Goal: Task Accomplishment & Management: Manage account settings

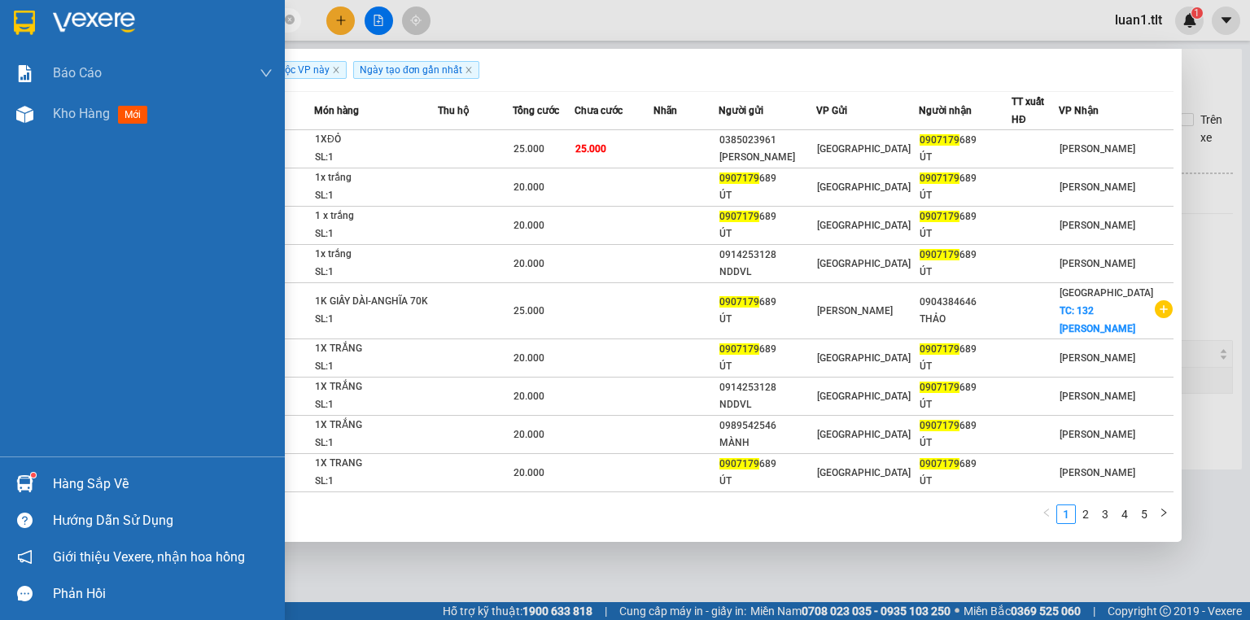
type input "0907179"
click at [59, 479] on div "Hàng sắp về" at bounding box center [163, 484] width 220 height 24
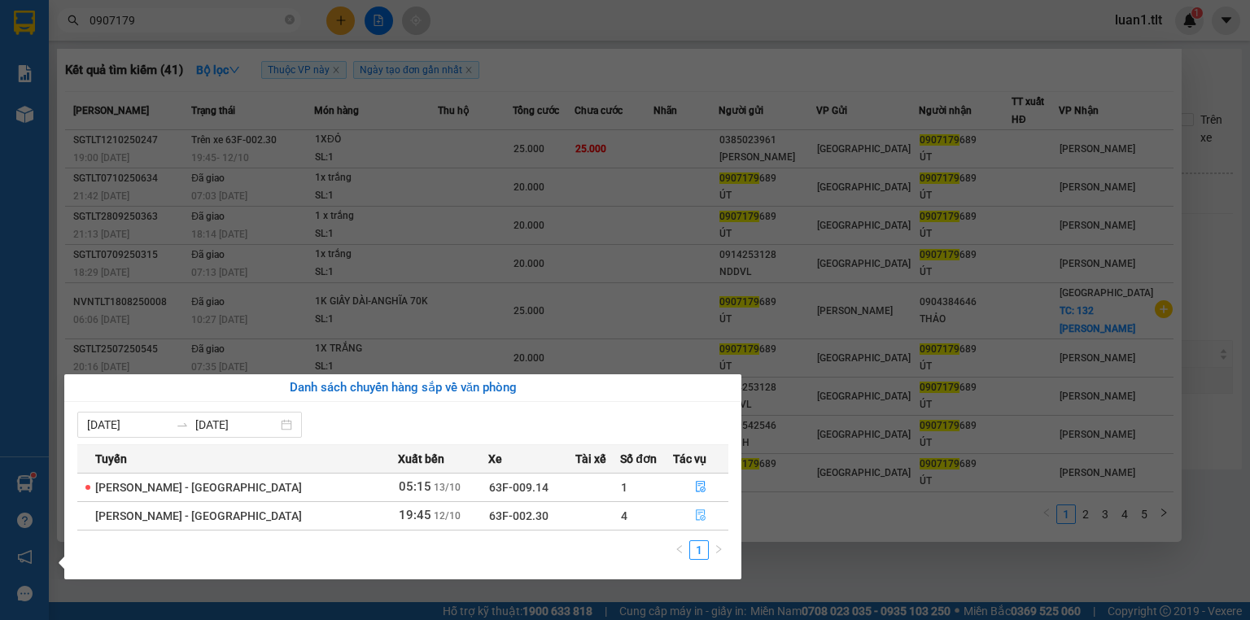
click at [674, 524] on button "button" at bounding box center [701, 516] width 54 height 26
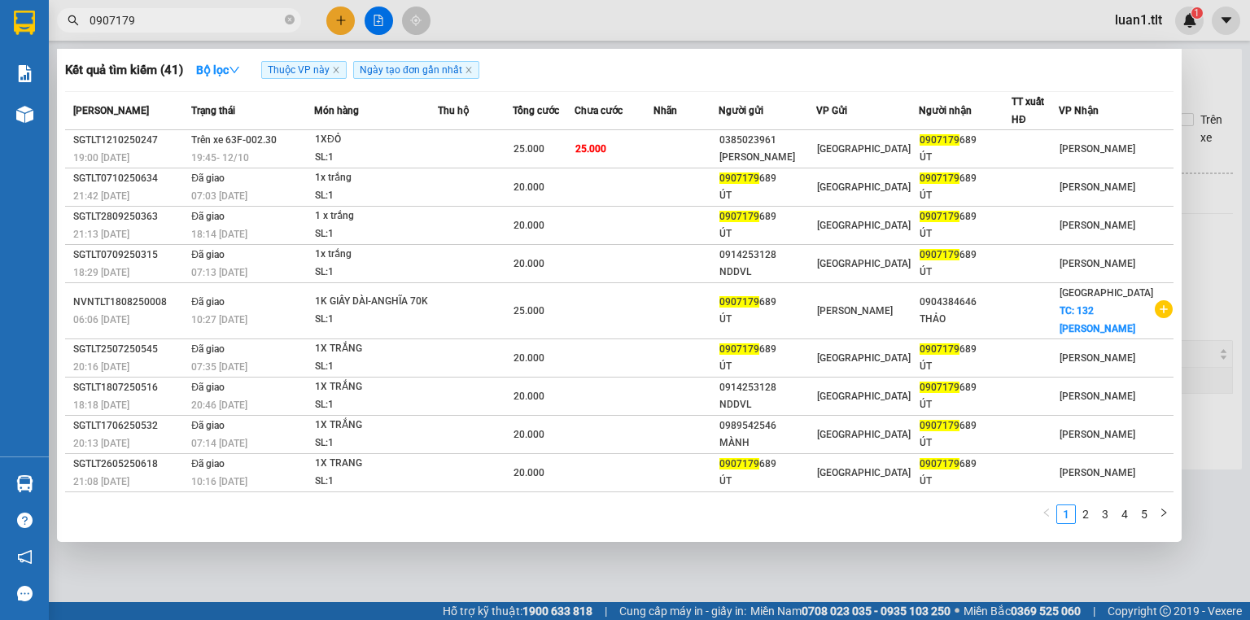
click at [700, 525] on div "1 2 3 4 5" at bounding box center [619, 518] width 1109 height 29
click at [624, 565] on div at bounding box center [625, 310] width 1250 height 620
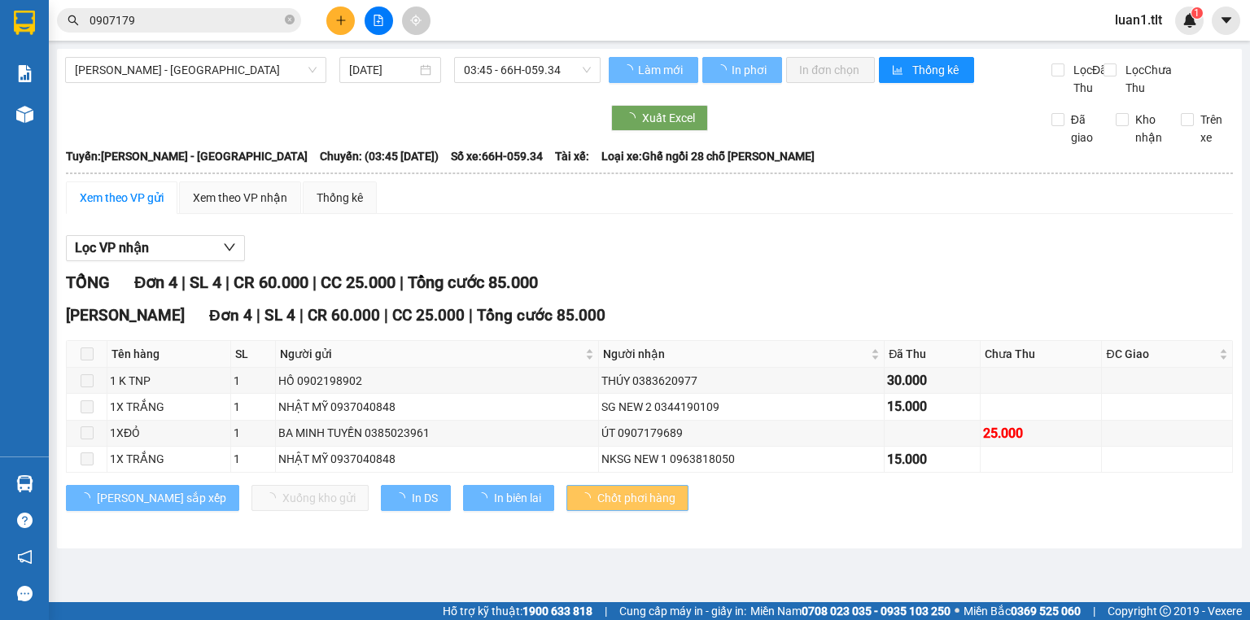
type input "12/10/2025"
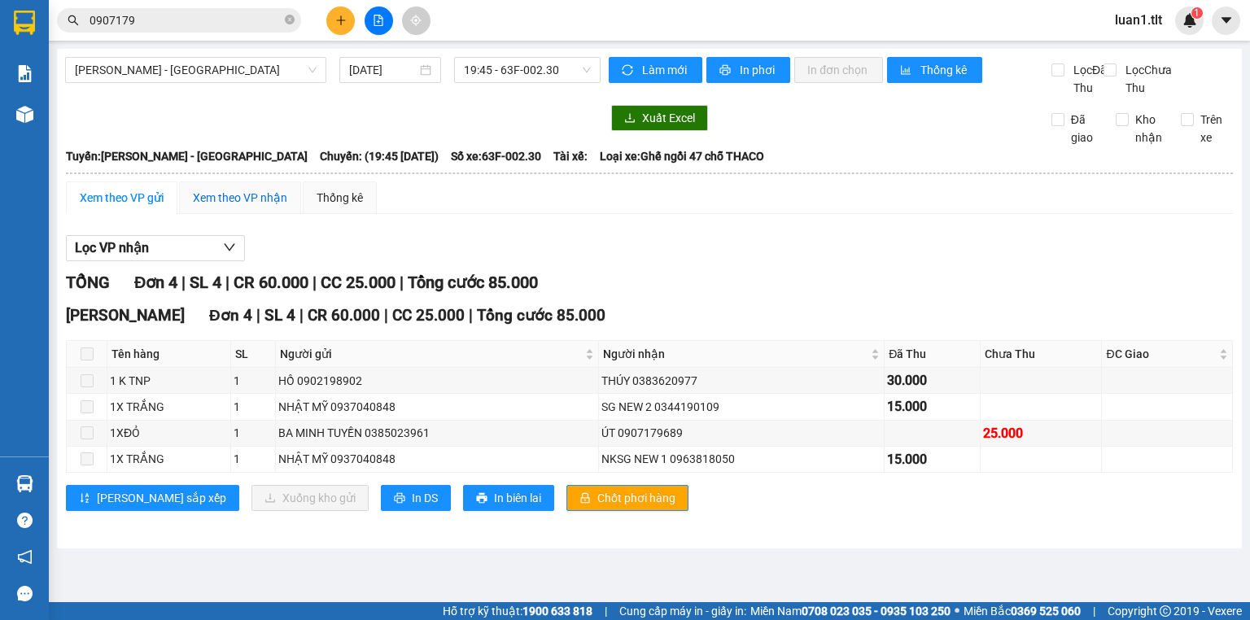
drag, startPoint x: 247, startPoint y: 215, endPoint x: 202, endPoint y: 248, distance: 56.5
click at [247, 207] on div "Xem theo VP nhận" at bounding box center [240, 198] width 94 height 18
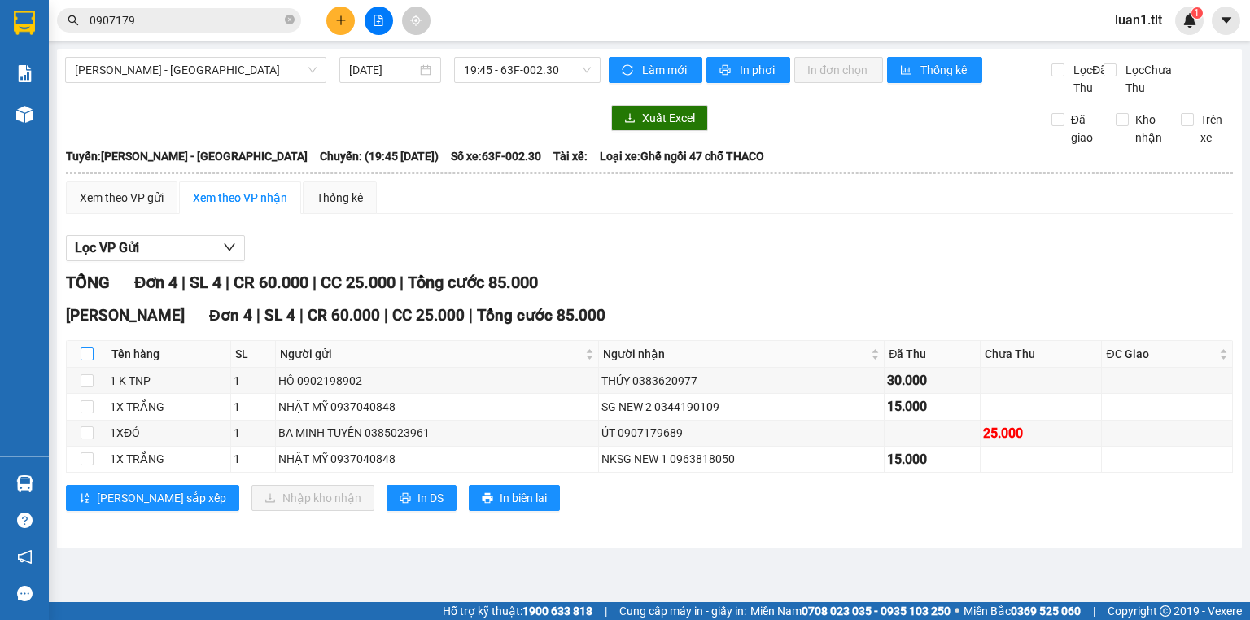
click at [81, 361] on input "checkbox" at bounding box center [87, 354] width 13 height 13
checkbox input "true"
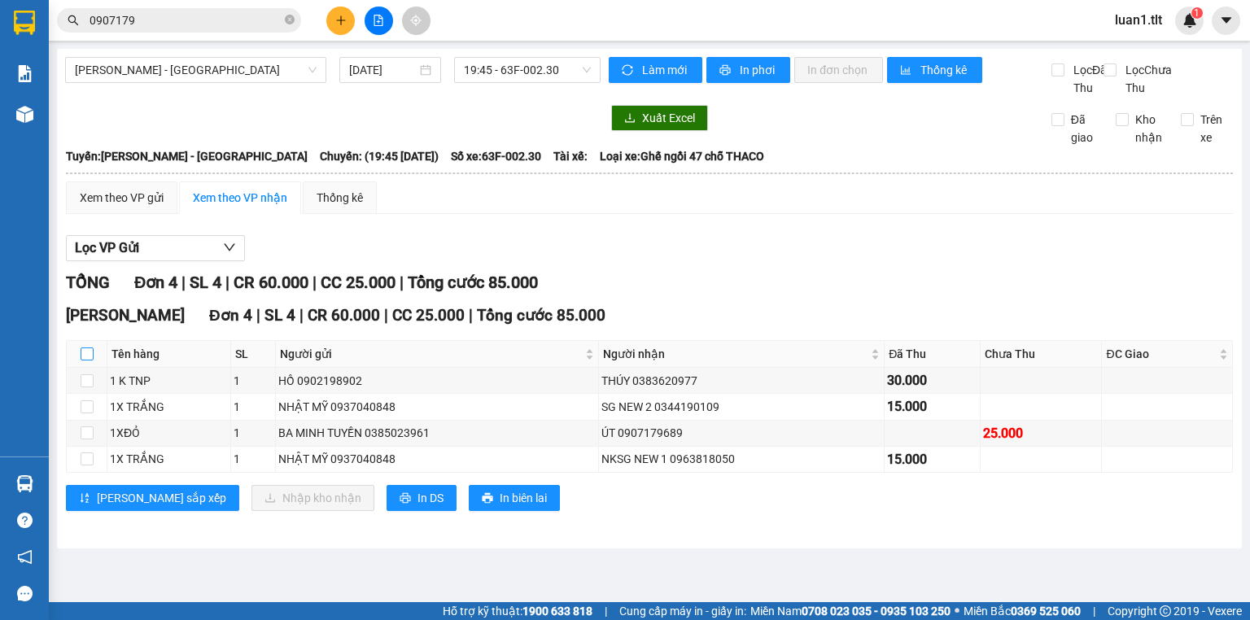
checkbox input "true"
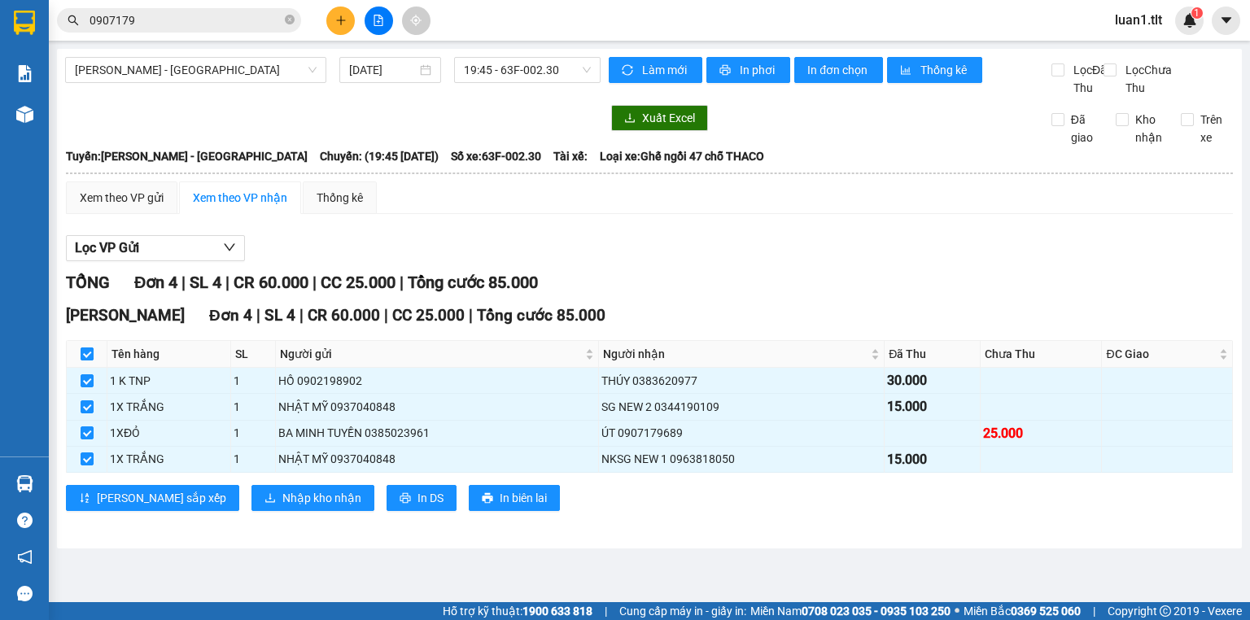
click at [86, 361] on input "checkbox" at bounding box center [87, 354] width 13 height 13
checkbox input "false"
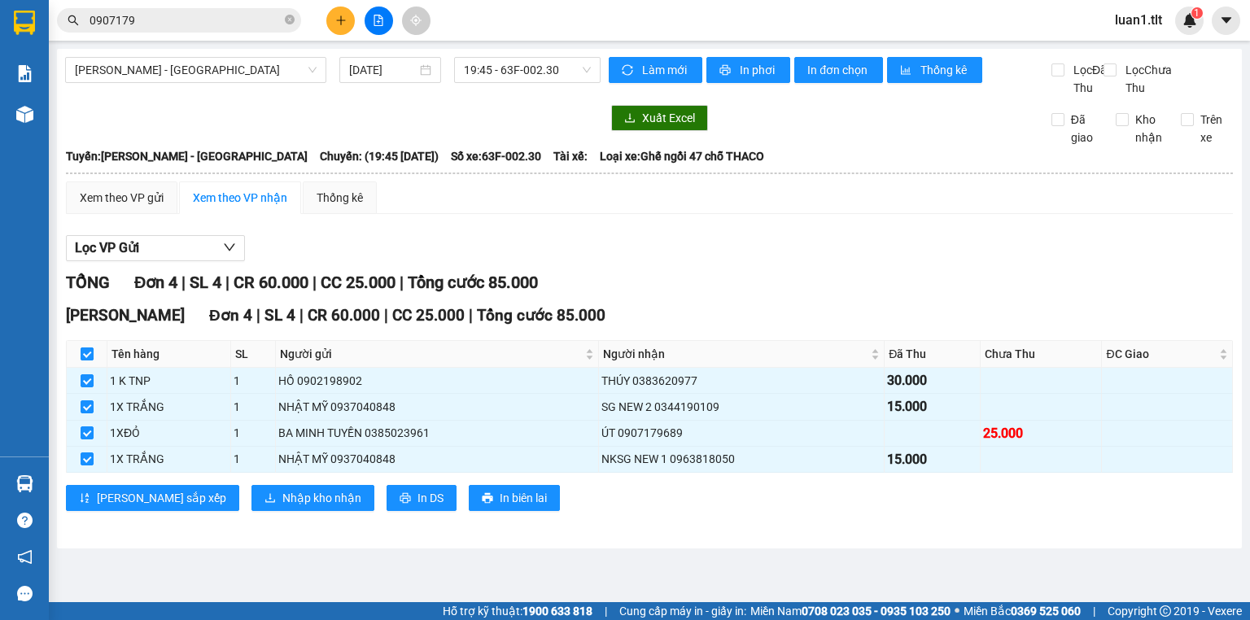
checkbox input "false"
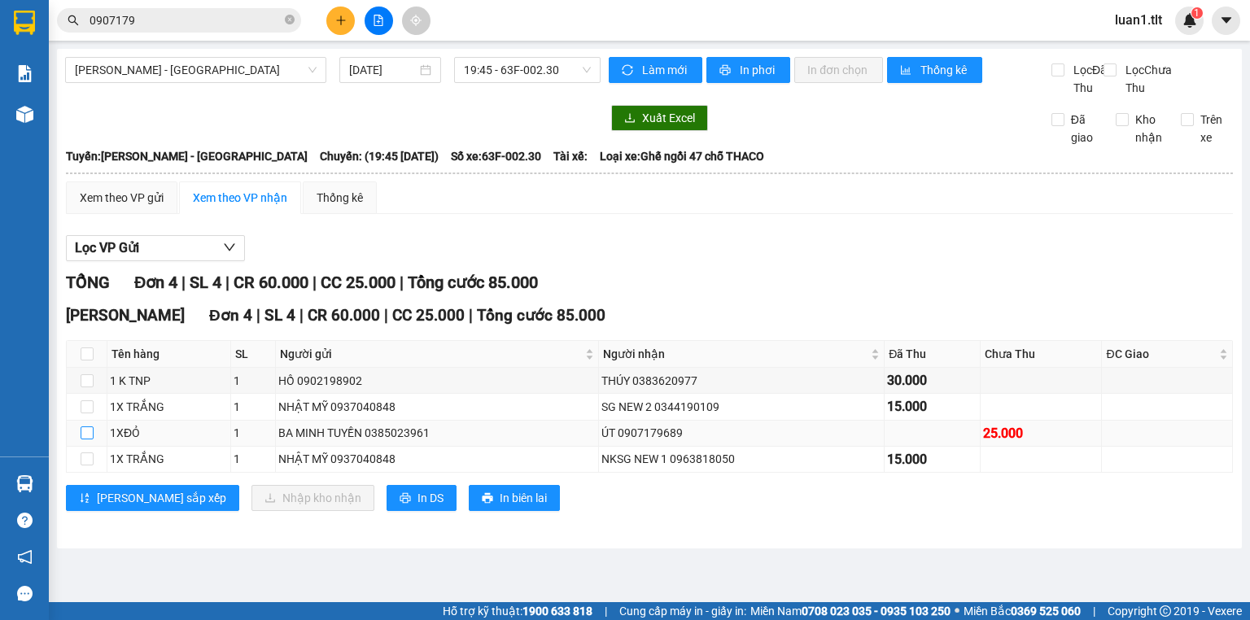
click at [91, 440] on input "checkbox" at bounding box center [87, 433] width 13 height 13
checkbox input "true"
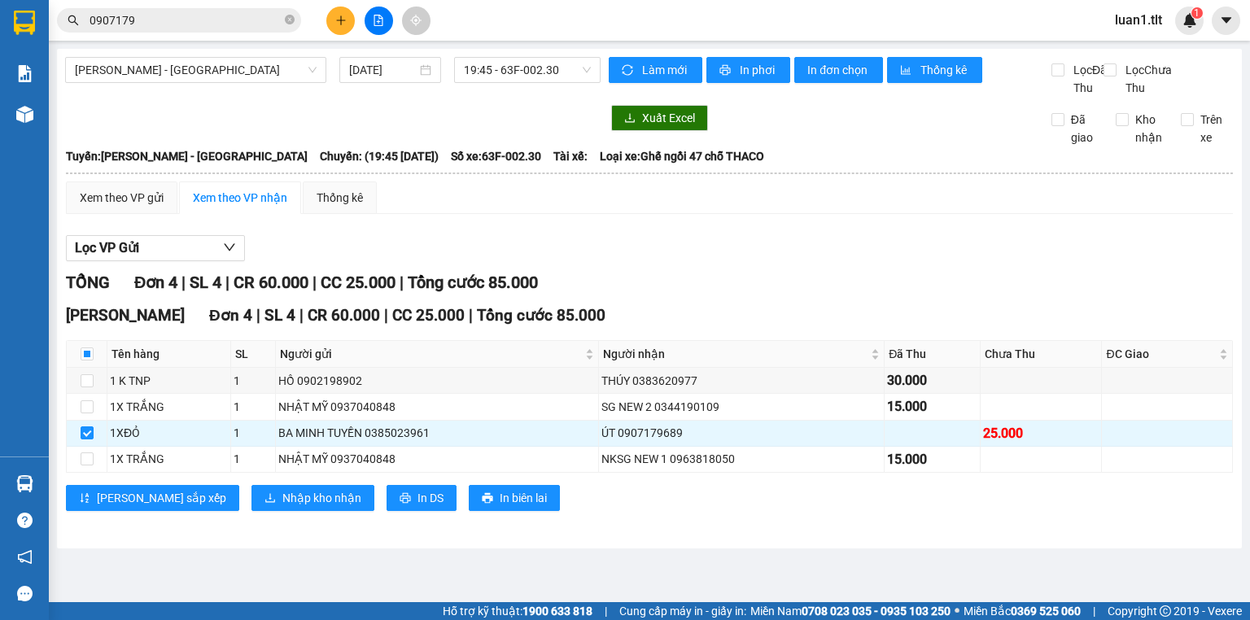
click at [241, 497] on div "Nguyễn Văn Nguyễn Đơn 4 | SL 4 | CR 60.000 | CC 25.000 | Tổng cước 85.000 Tên h…" at bounding box center [649, 413] width 1167 height 219
click at [252, 507] on button "Nhập kho nhận" at bounding box center [313, 498] width 123 height 26
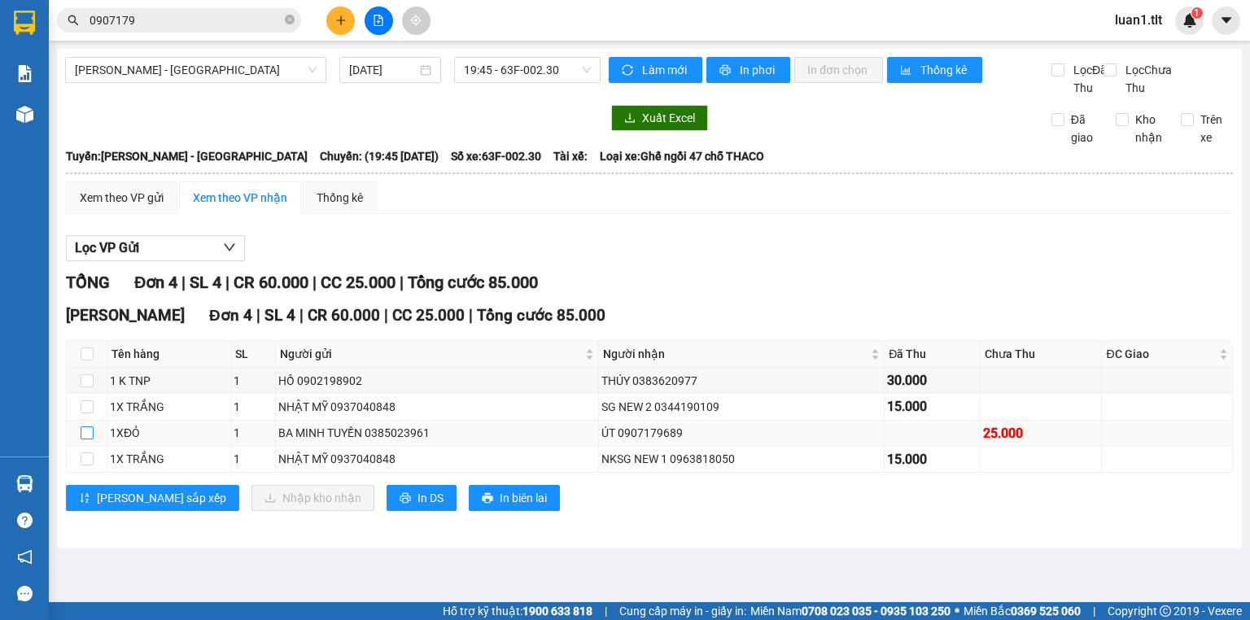
click at [90, 440] on input "checkbox" at bounding box center [87, 433] width 13 height 13
checkbox input "true"
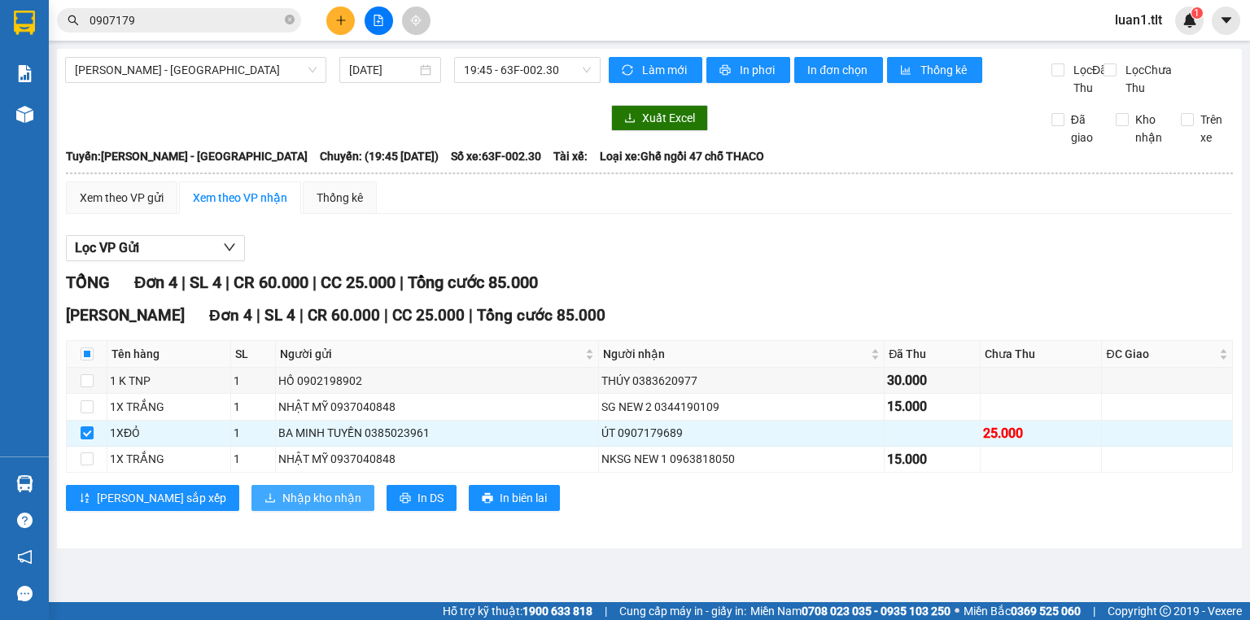
click at [282, 507] on span "Nhập kho nhận" at bounding box center [321, 498] width 79 height 18
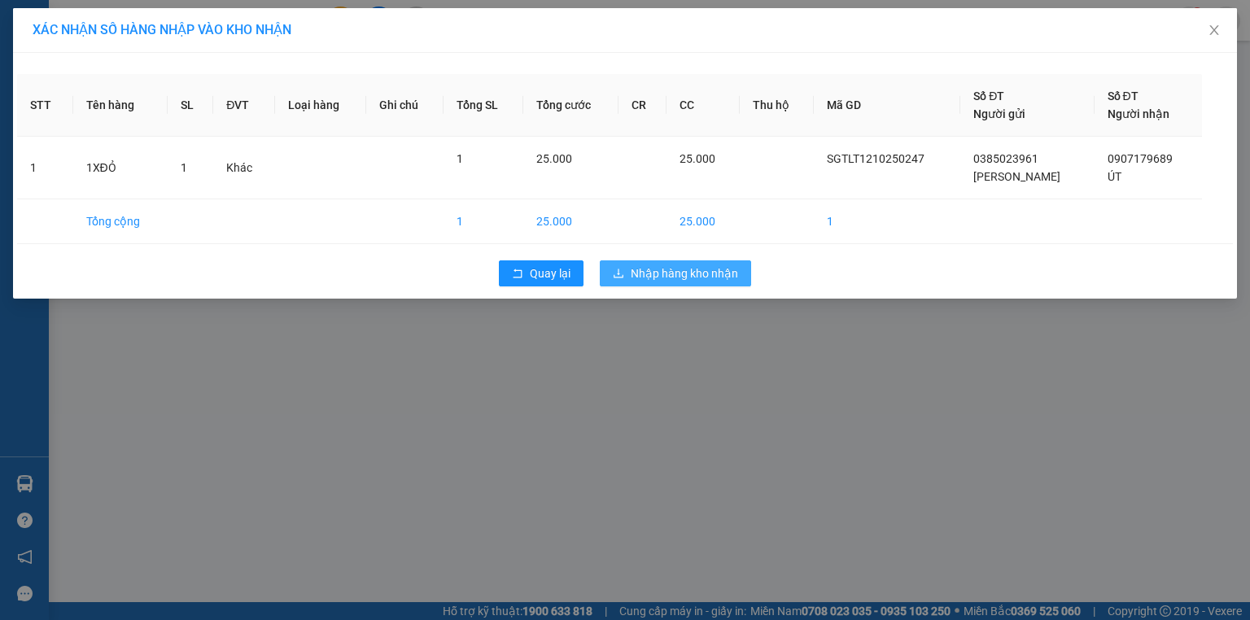
click at [643, 280] on span "Nhập hàng kho nhận" at bounding box center [684, 274] width 107 height 18
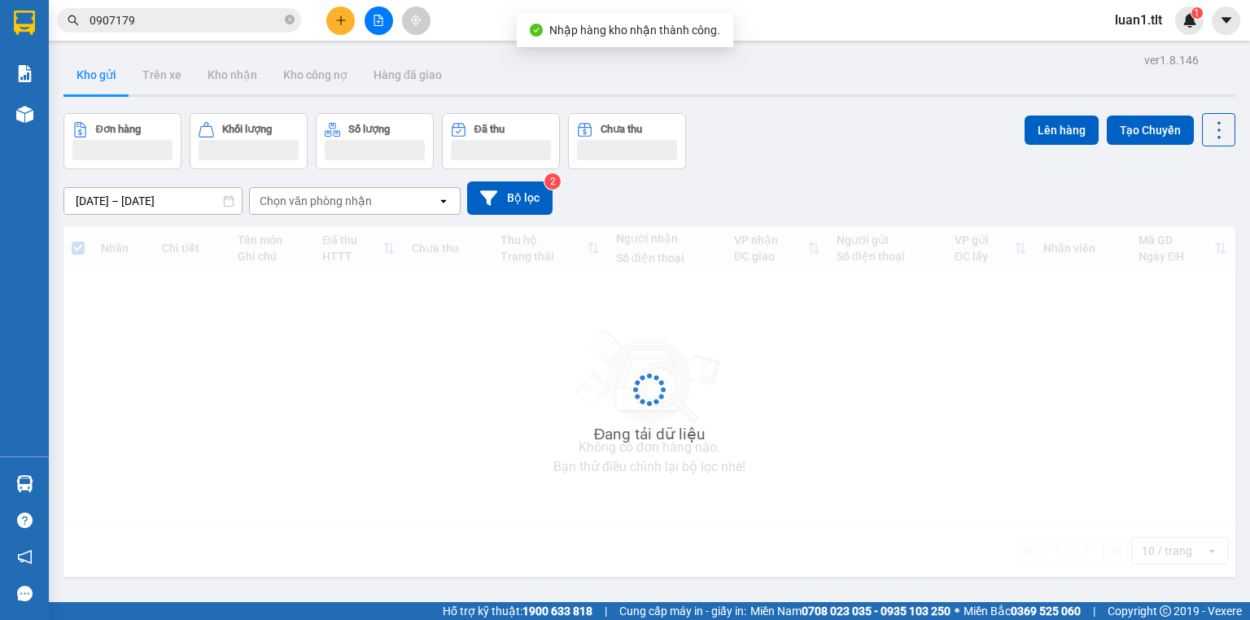
click at [145, 24] on input "0907179" at bounding box center [186, 20] width 192 height 18
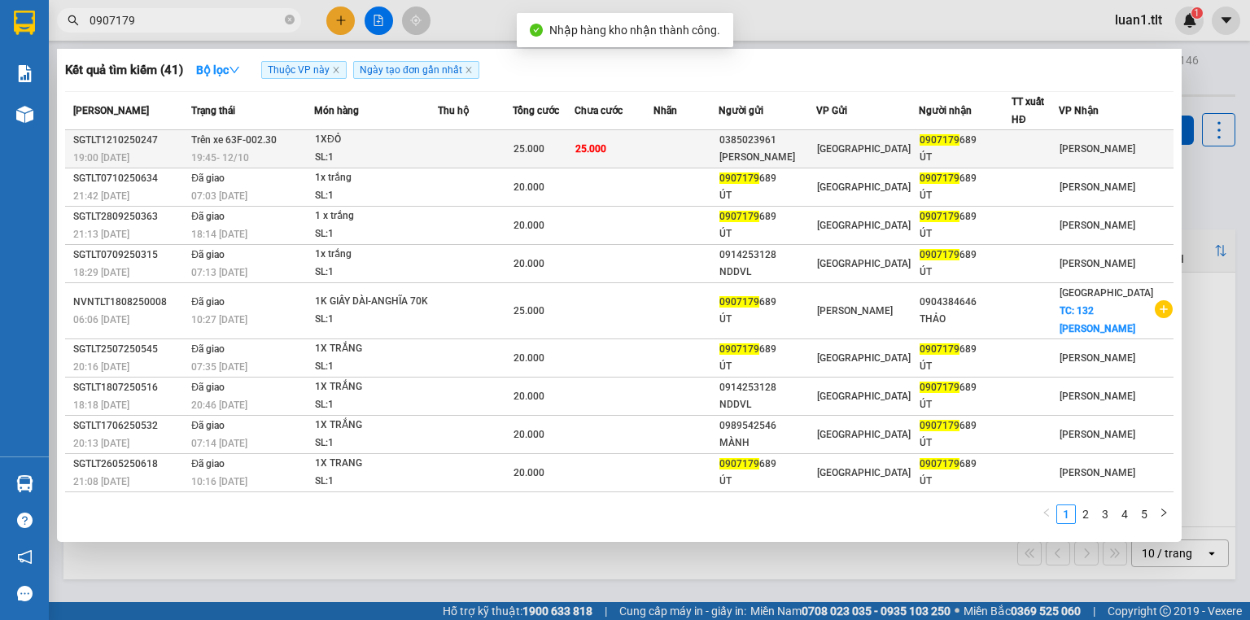
click at [570, 142] on div "25.000" at bounding box center [544, 149] width 60 height 18
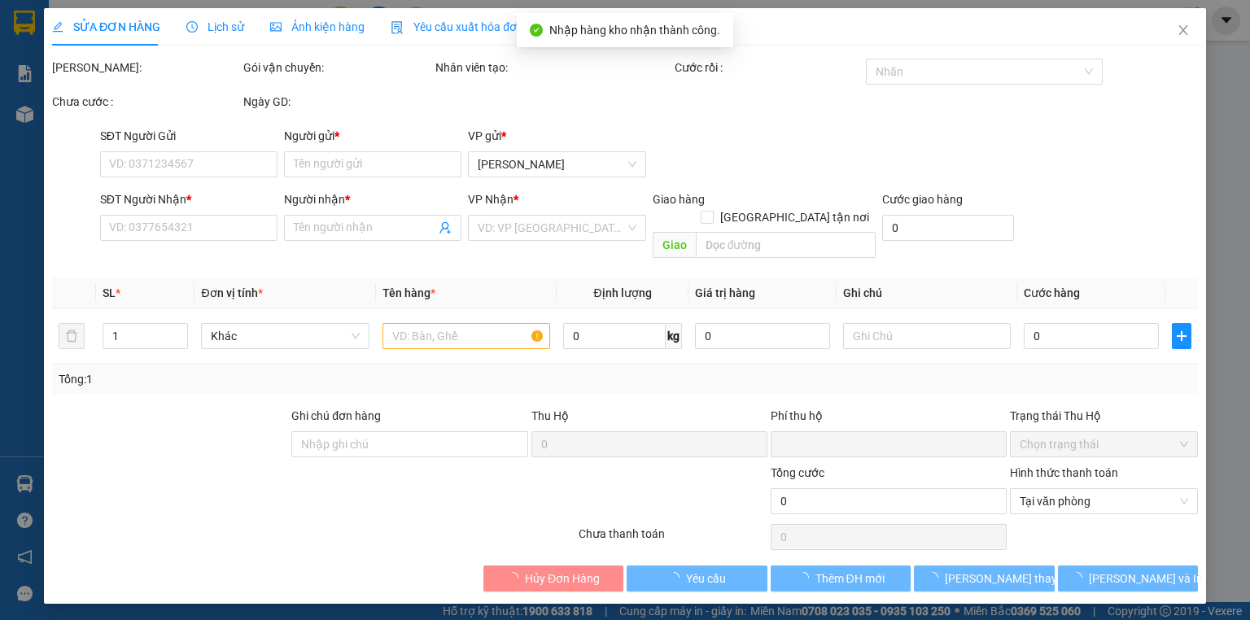
type input "0385023961"
type input "BA MINH TUYỀN"
type input "0907179689"
type input "ÚT"
type input "0"
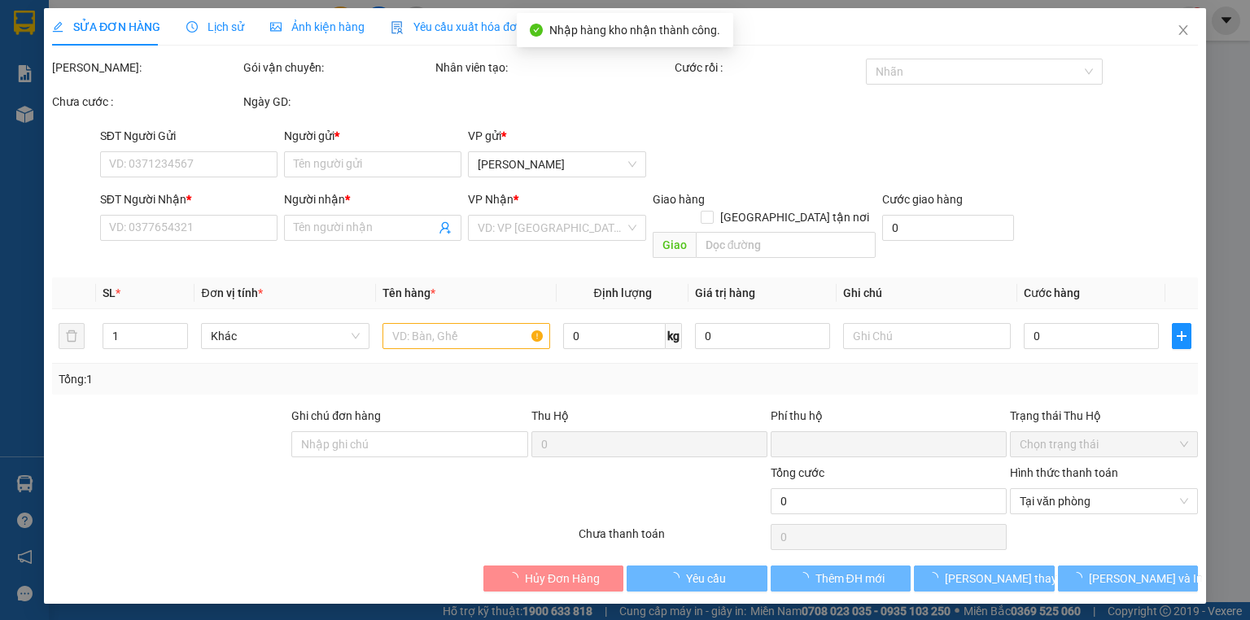
type input "25.000"
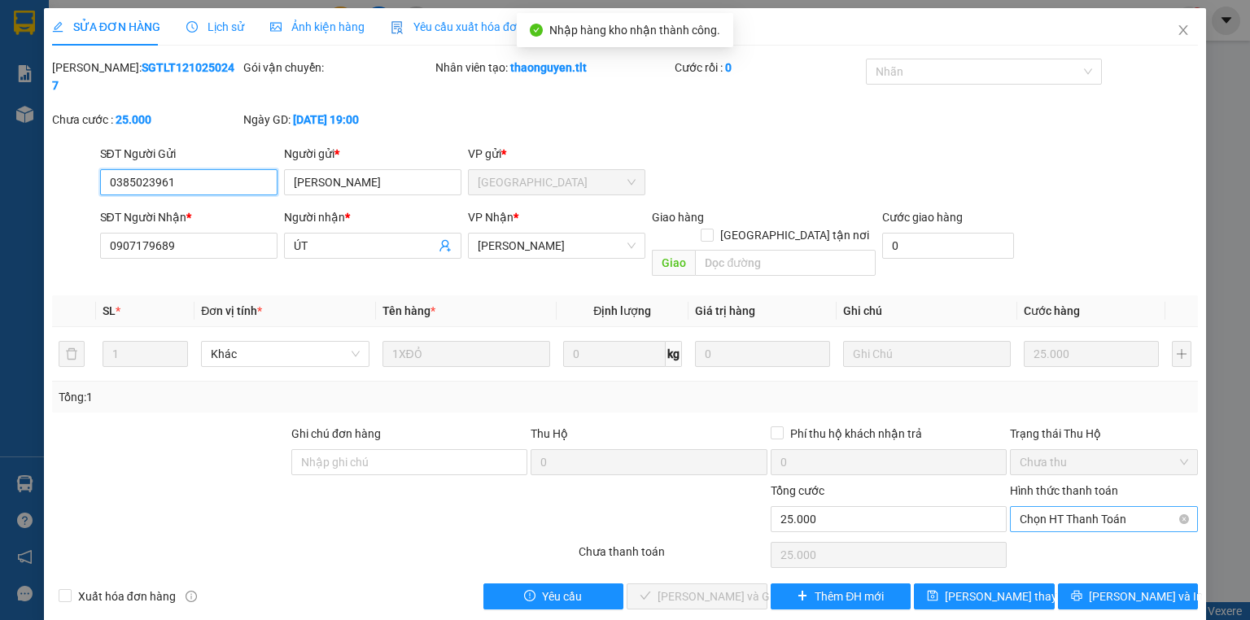
click at [1062, 507] on span "Chọn HT Thanh Toán" at bounding box center [1104, 519] width 169 height 24
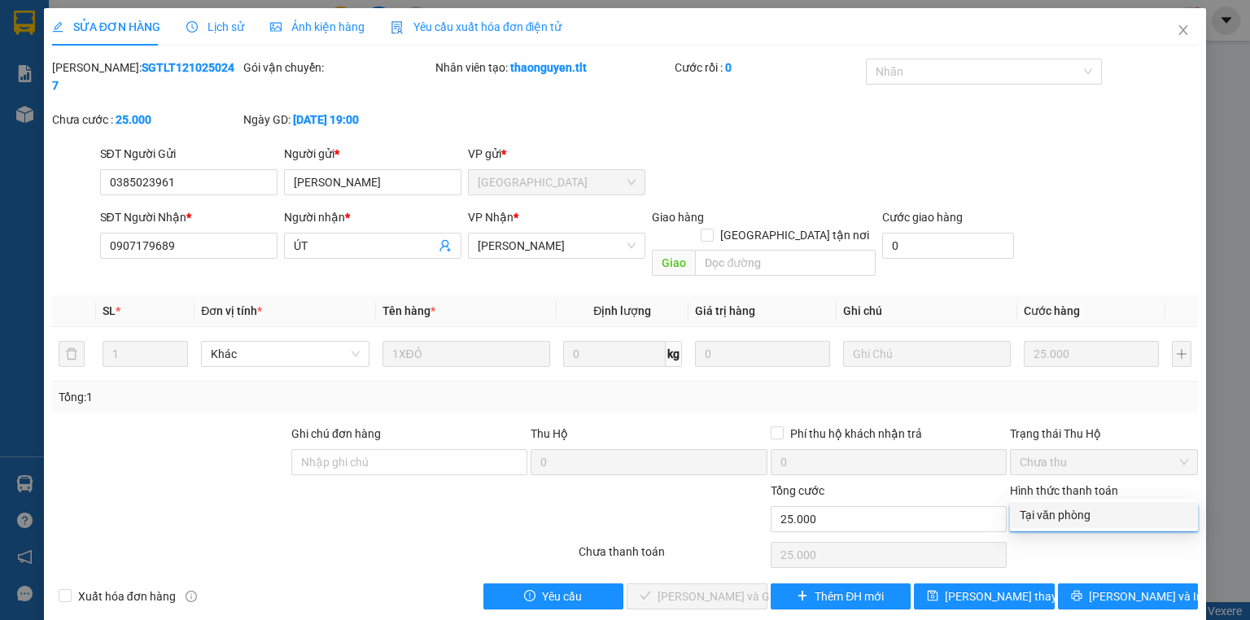
click at [1058, 511] on div "Tại văn phòng" at bounding box center [1104, 515] width 169 height 18
type input "0"
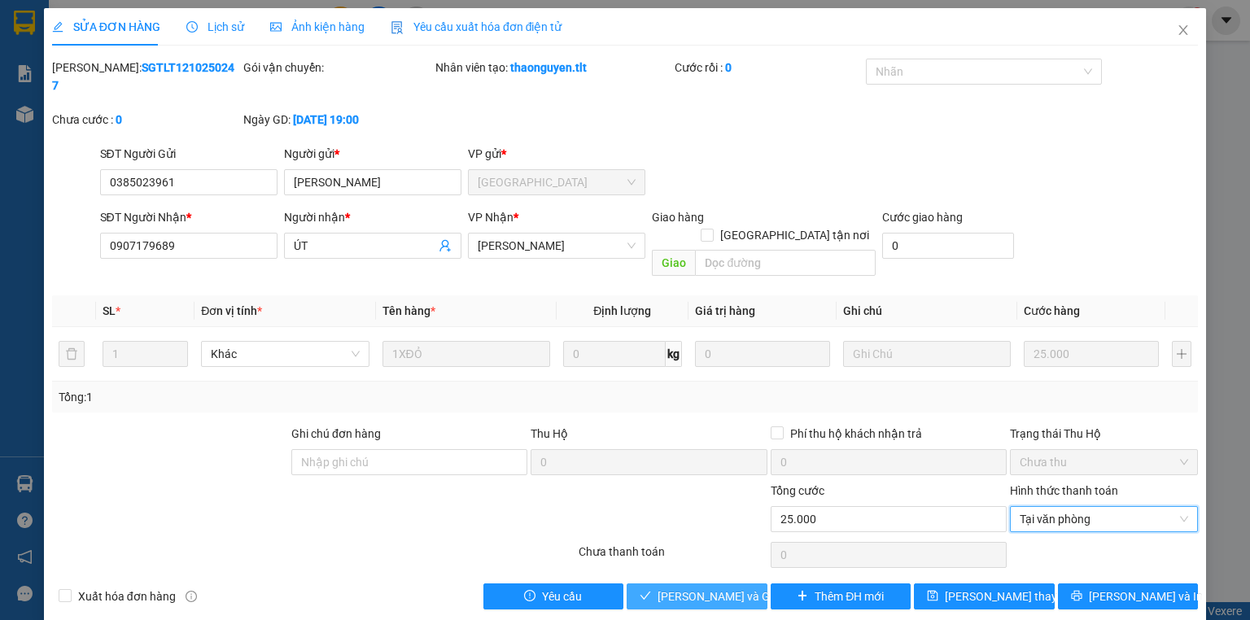
click at [741, 588] on span "[PERSON_NAME] và [PERSON_NAME] hàng" at bounding box center [736, 597] width 156 height 18
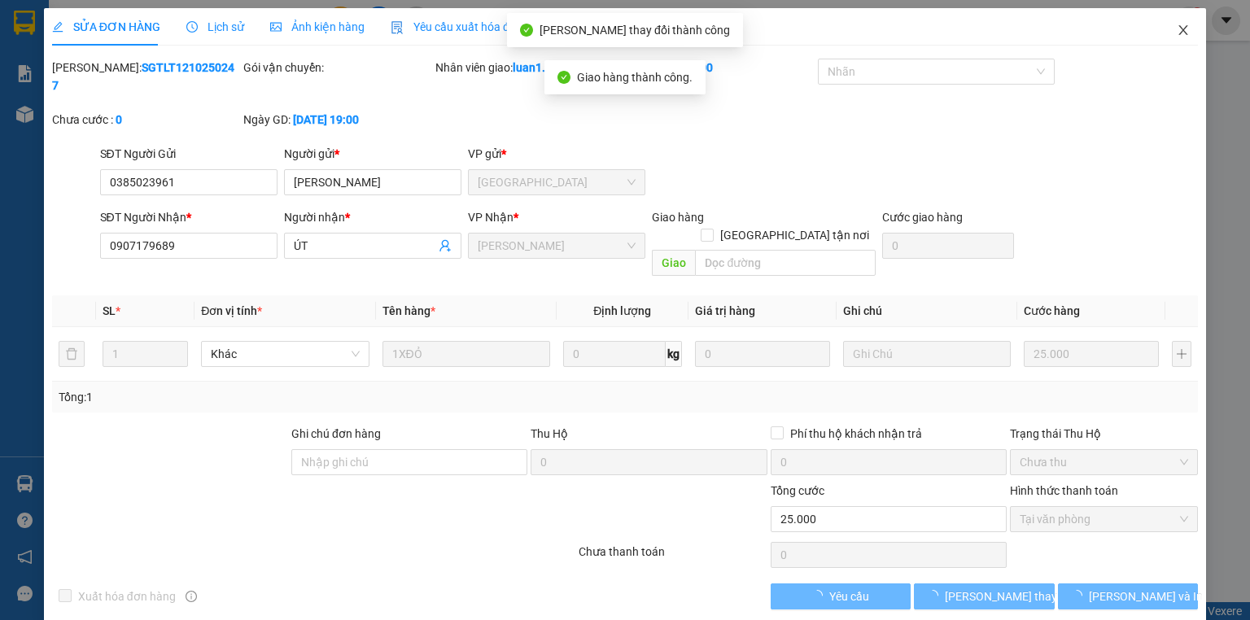
click at [1183, 33] on icon "close" at bounding box center [1183, 30] width 13 height 13
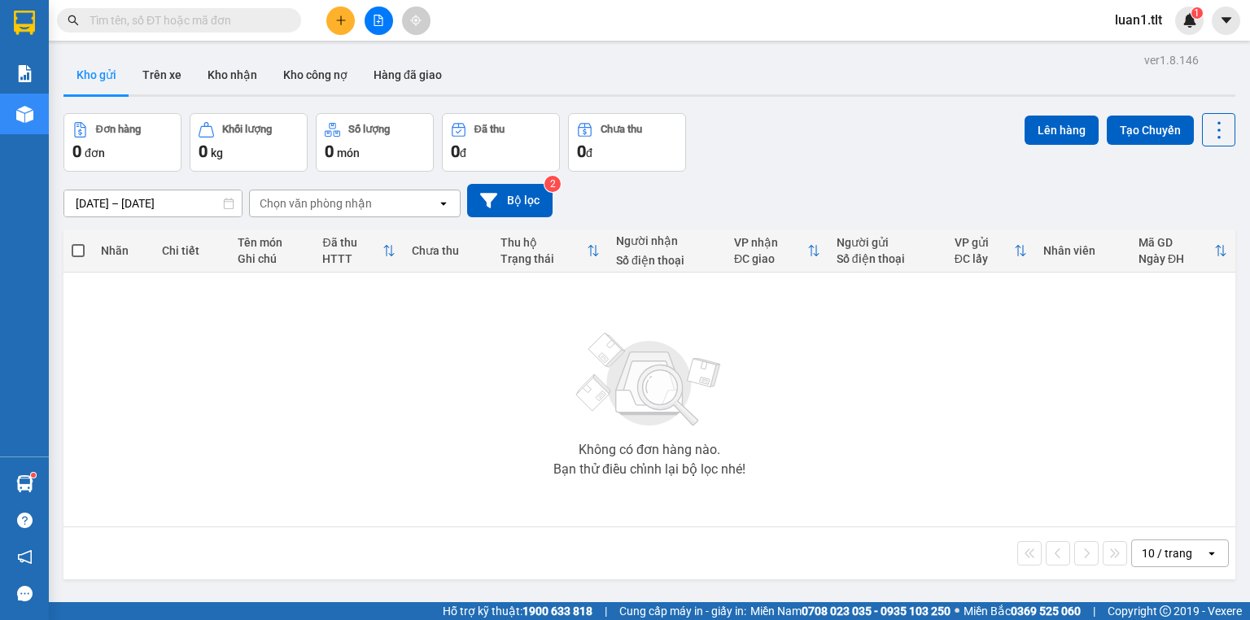
click at [274, 23] on input "text" at bounding box center [186, 20] width 192 height 18
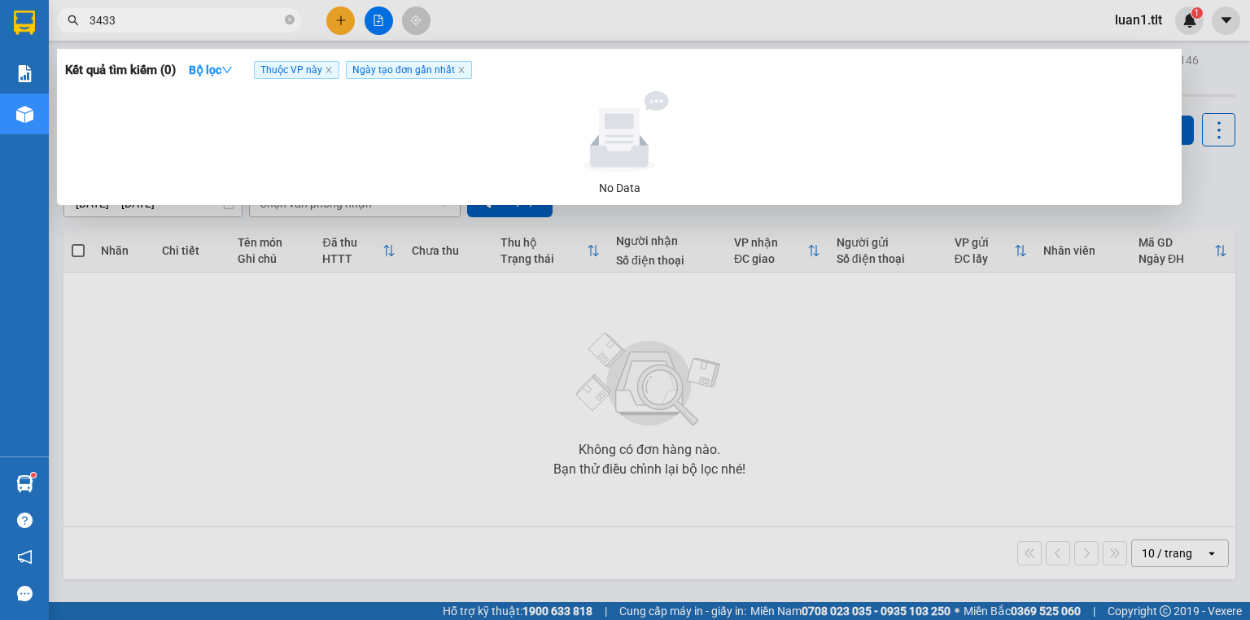
type input "3433"
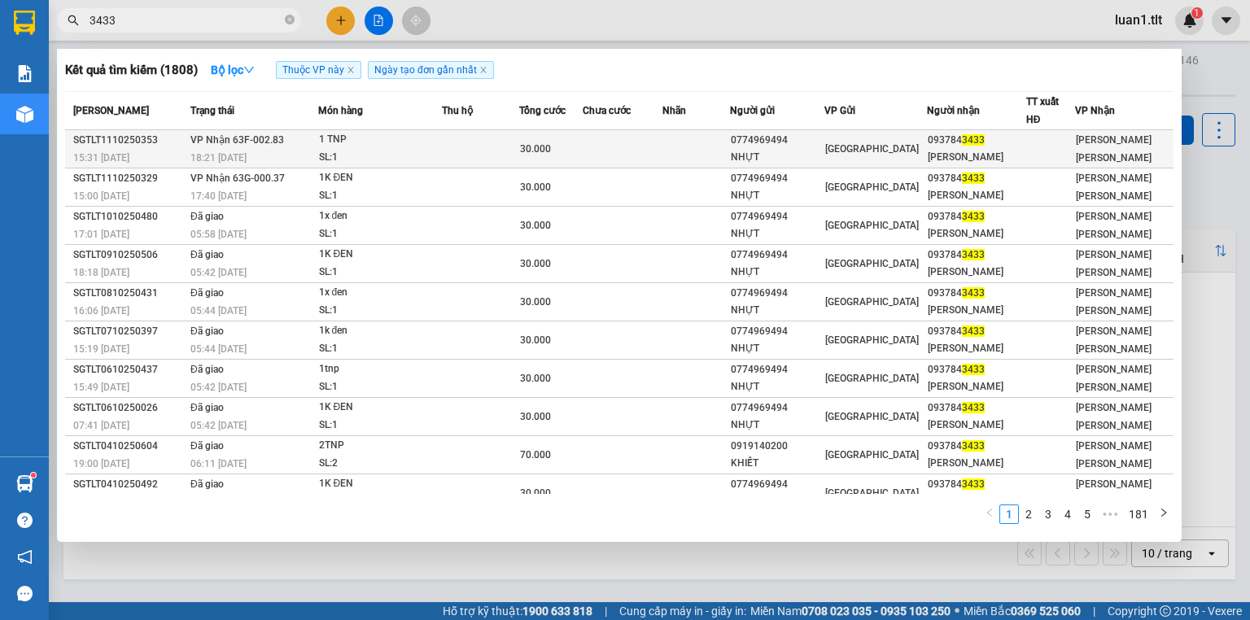
click at [442, 160] on td "1 TNP SL: 1" at bounding box center [380, 149] width 124 height 38
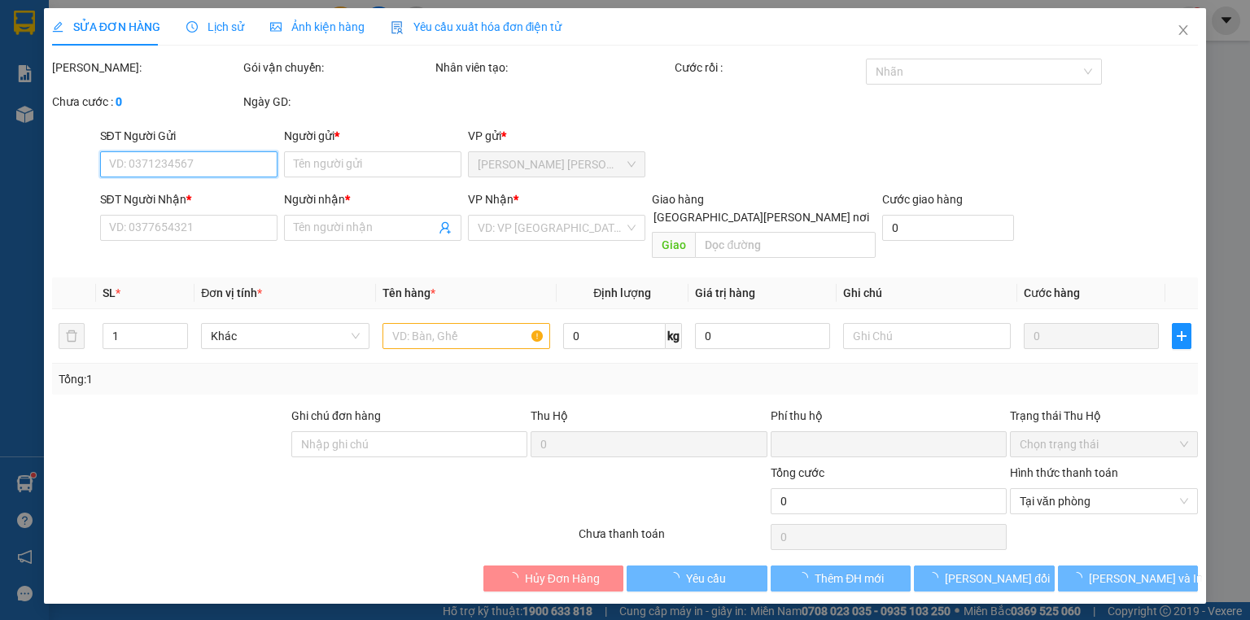
type input "0774969494"
type input "NHỰT"
type input "0937843433"
type input "[PERSON_NAME]"
type input "0"
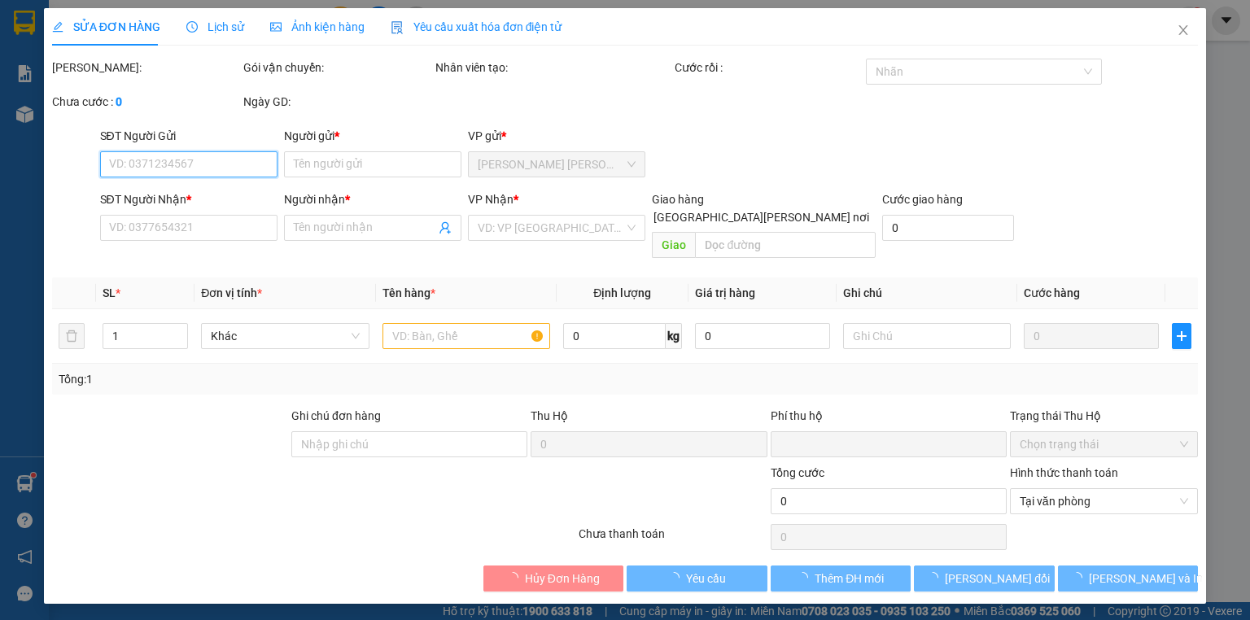
type input "30.000"
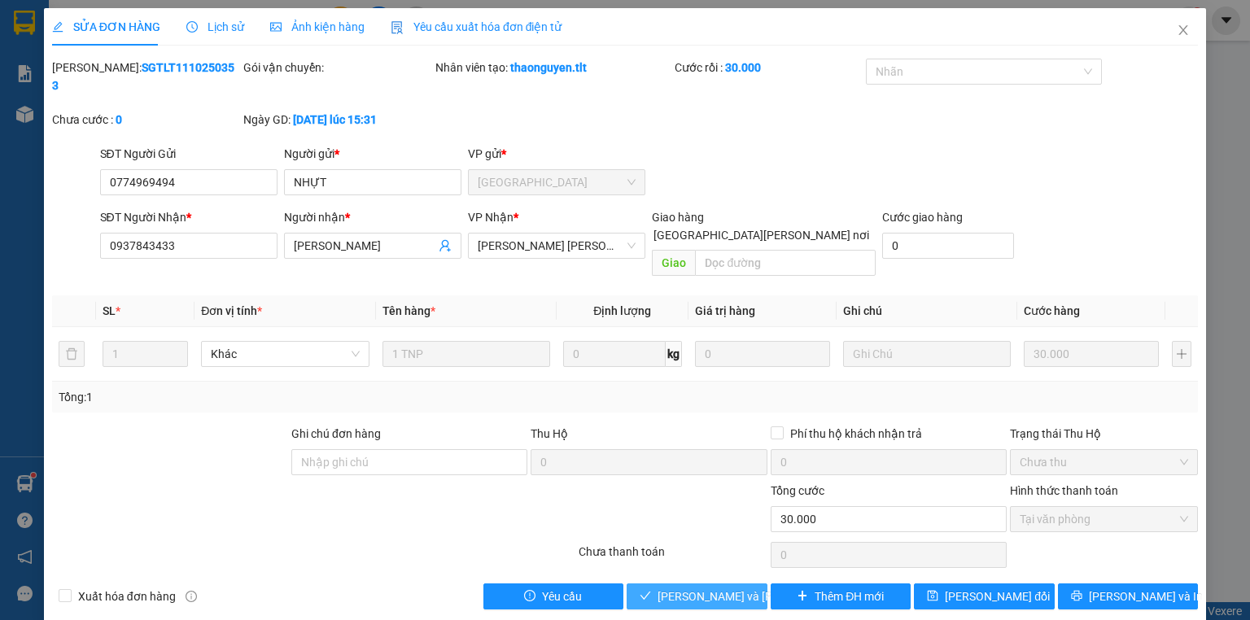
click at [745, 588] on span "[PERSON_NAME] và Giao hàng" at bounding box center [768, 597] width 220 height 18
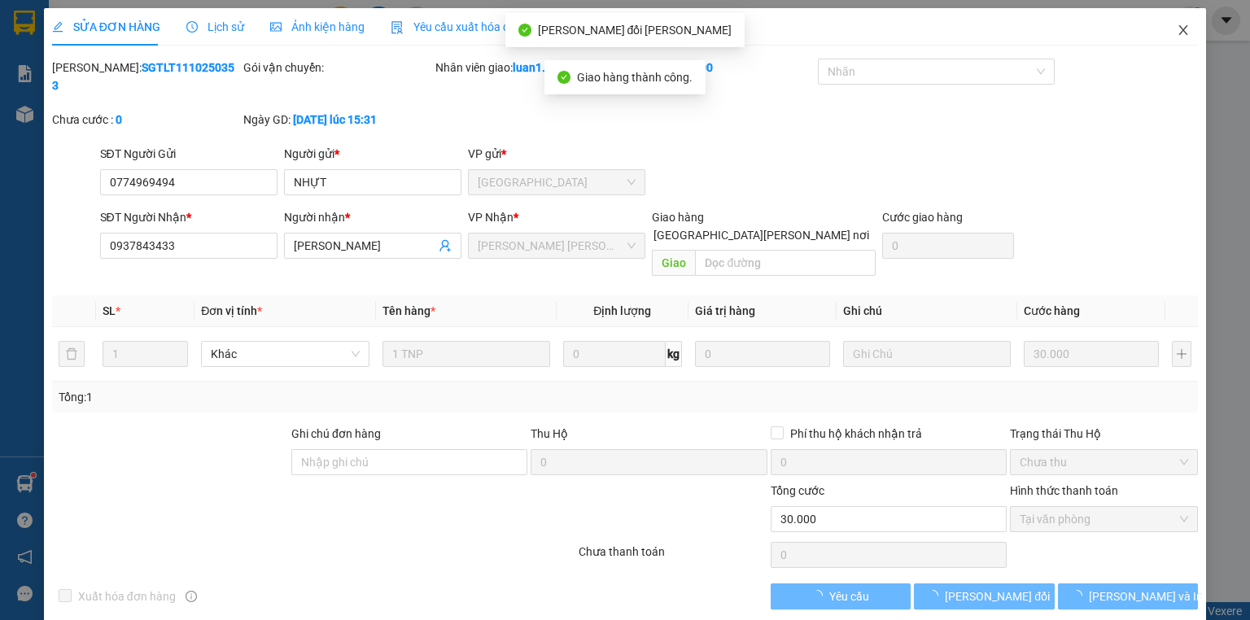
click at [1198, 28] on span "Close" at bounding box center [1184, 31] width 46 height 46
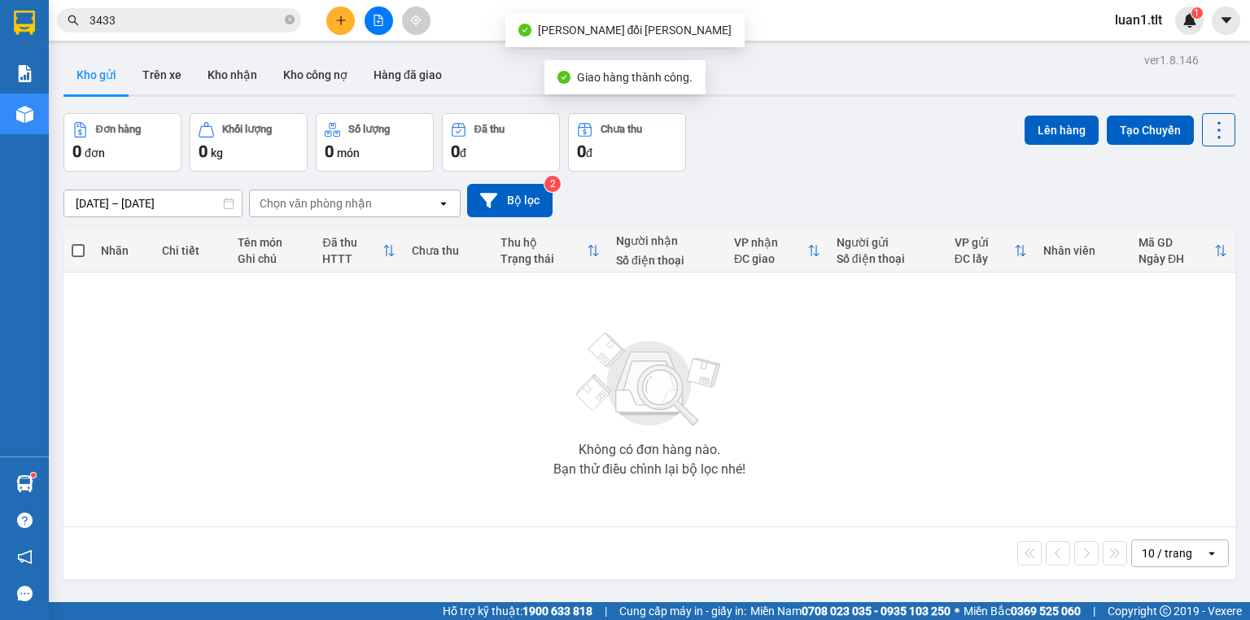
click at [195, 20] on input "3433" at bounding box center [186, 20] width 192 height 18
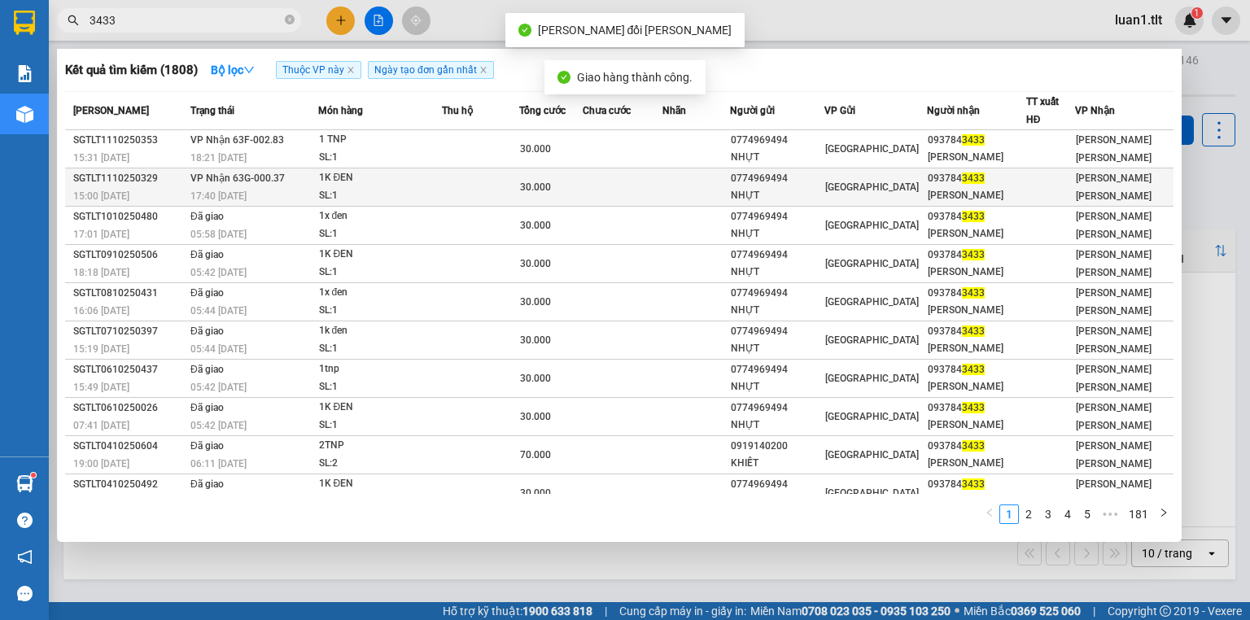
click at [302, 185] on td "VP Nhận 63G-000.37 17:40 - 11/10" at bounding box center [252, 188] width 132 height 38
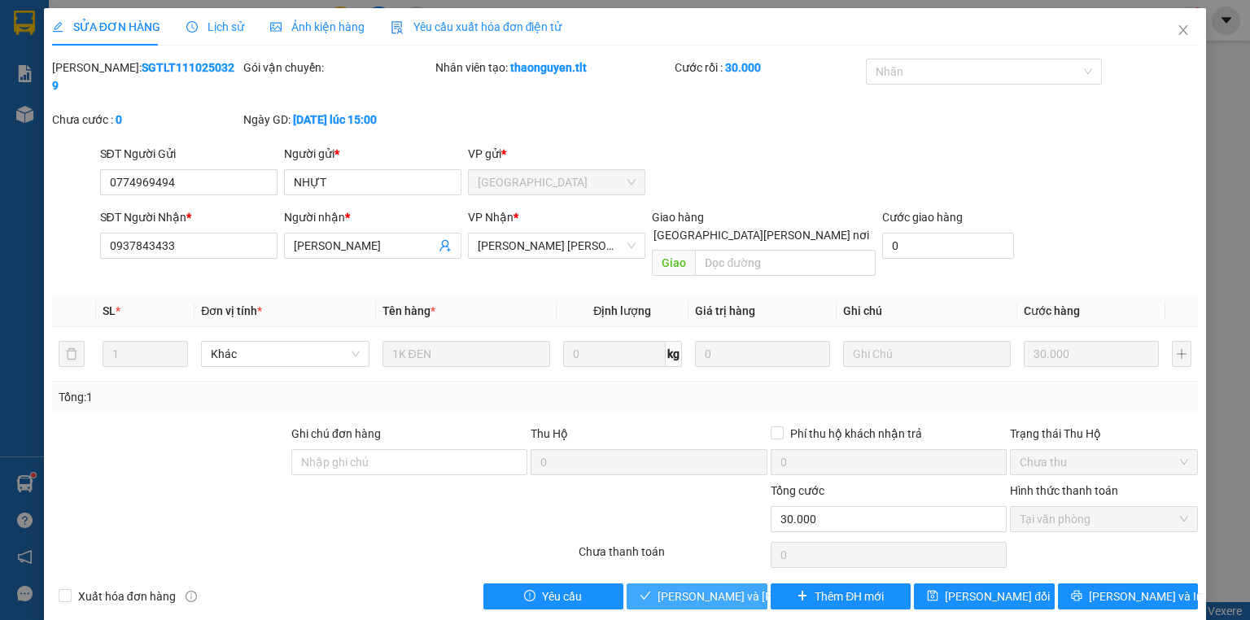
click at [730, 588] on span "[PERSON_NAME] và Giao hàng" at bounding box center [768, 597] width 220 height 18
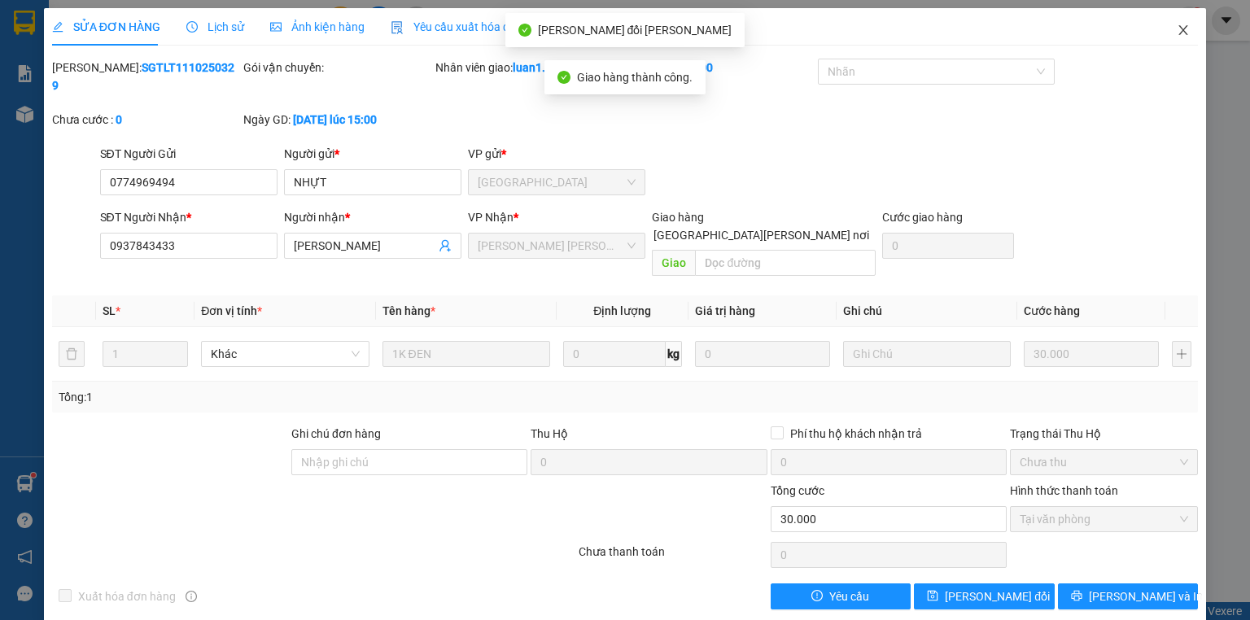
click at [1192, 21] on span "Close" at bounding box center [1184, 31] width 46 height 46
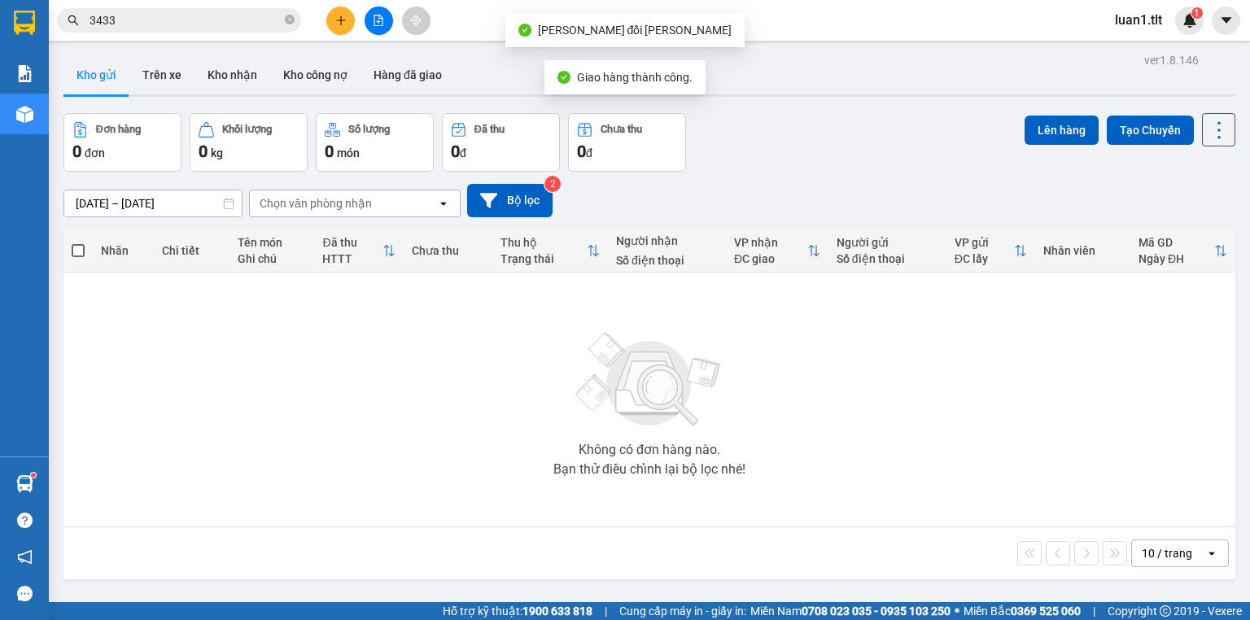
click at [180, 25] on input "3433" at bounding box center [186, 20] width 192 height 18
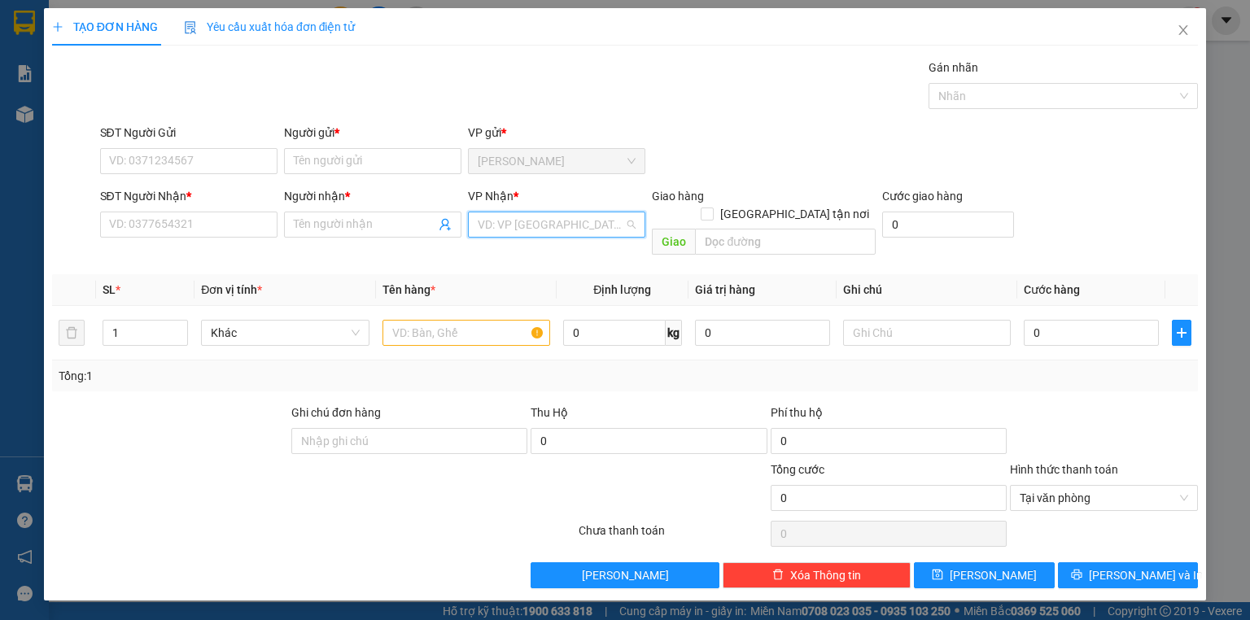
drag, startPoint x: 514, startPoint y: 219, endPoint x: 501, endPoint y: 264, distance: 46.6
click at [514, 220] on input "search" at bounding box center [551, 224] width 147 height 24
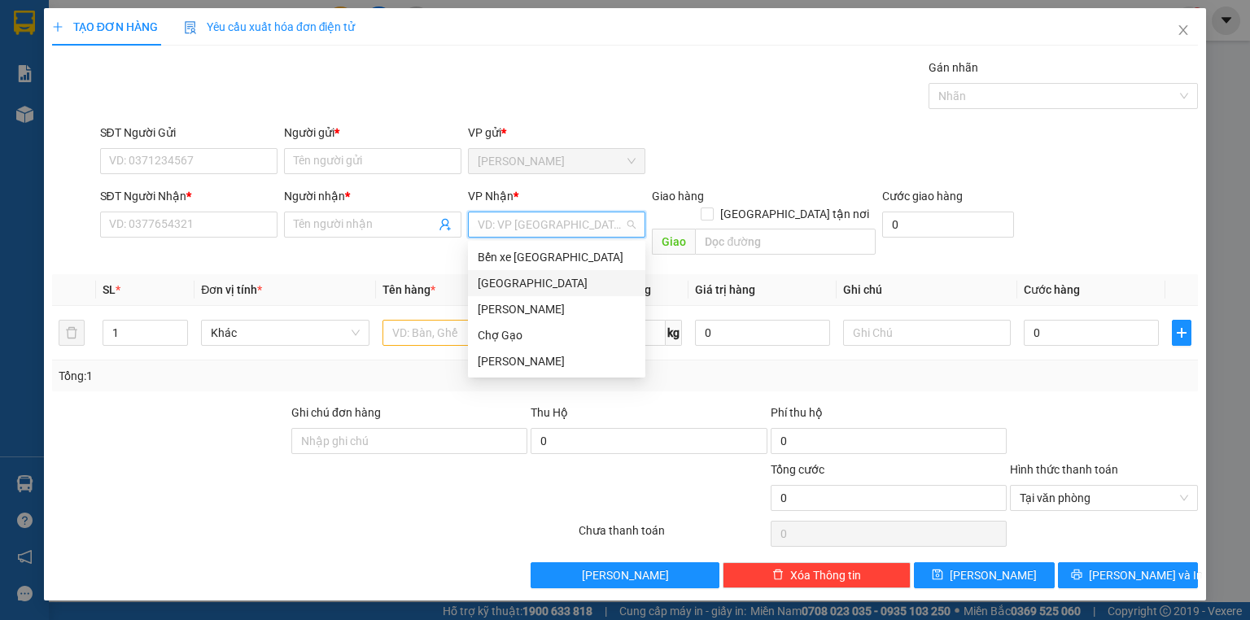
click at [501, 279] on div "[GEOGRAPHIC_DATA]" at bounding box center [557, 283] width 158 height 18
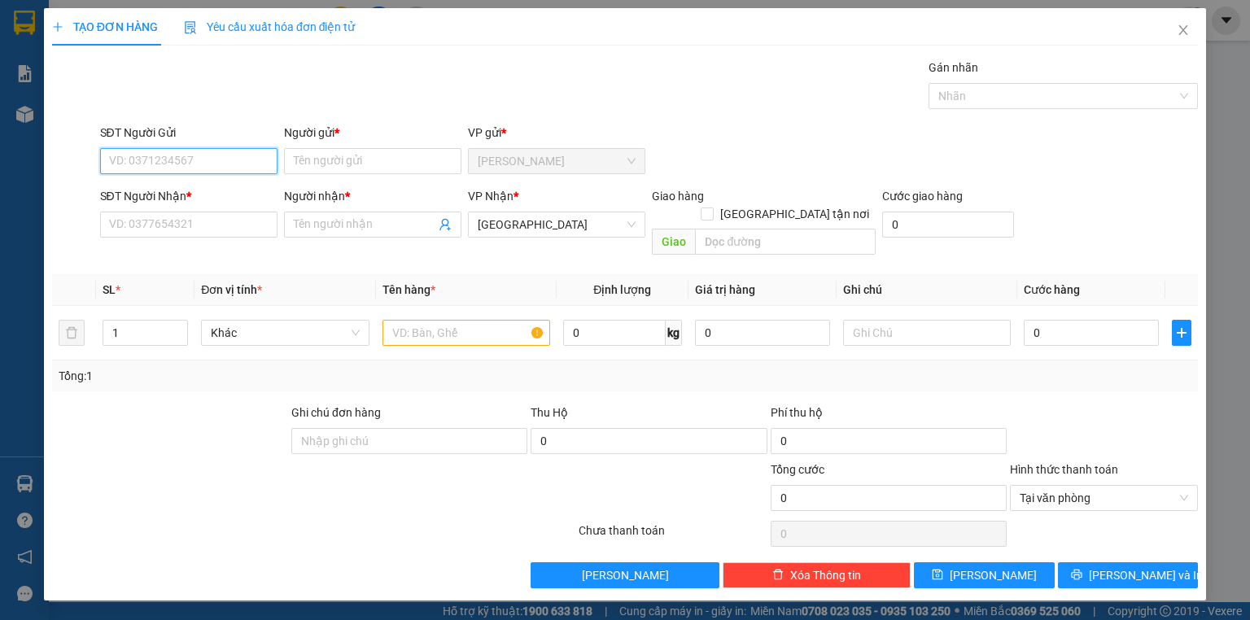
click at [180, 161] on input "SĐT Người Gửi" at bounding box center [188, 161] width 177 height 26
click at [472, 320] on input "text" at bounding box center [467, 333] width 168 height 26
type input "1 x trắng - đồ ăn"
click at [137, 160] on input "SĐT Người Gửi" at bounding box center [188, 161] width 177 height 26
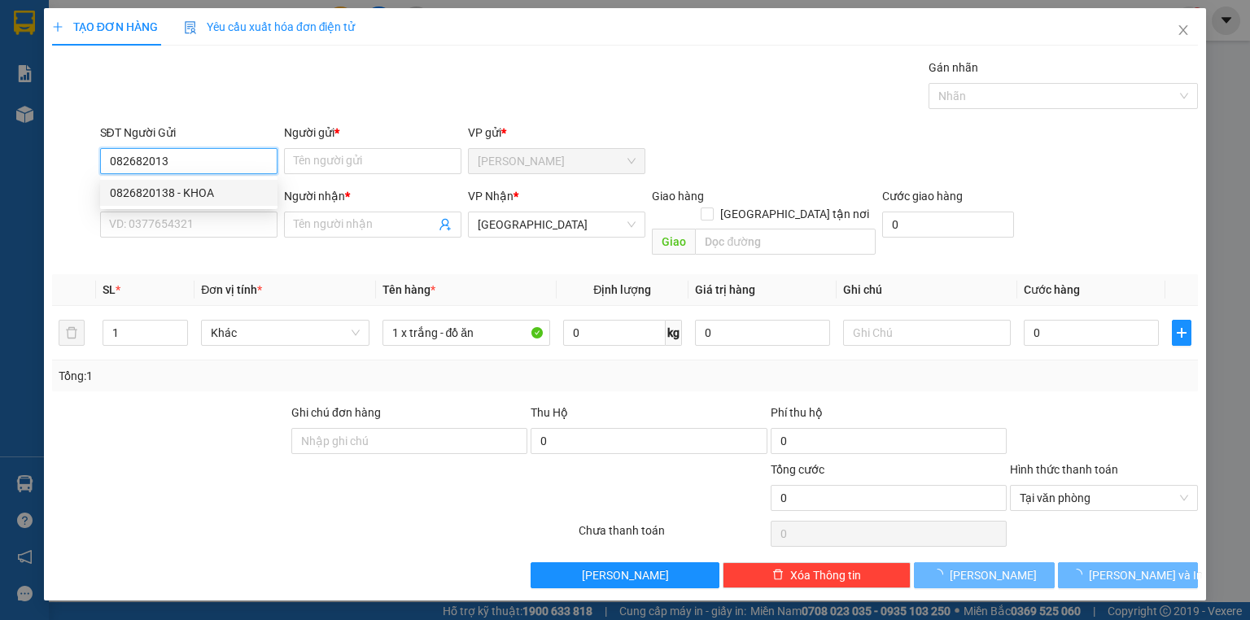
click at [193, 198] on div "0826820138 - KHOA" at bounding box center [189, 193] width 158 height 18
type input "0826820138"
type input "KHOA"
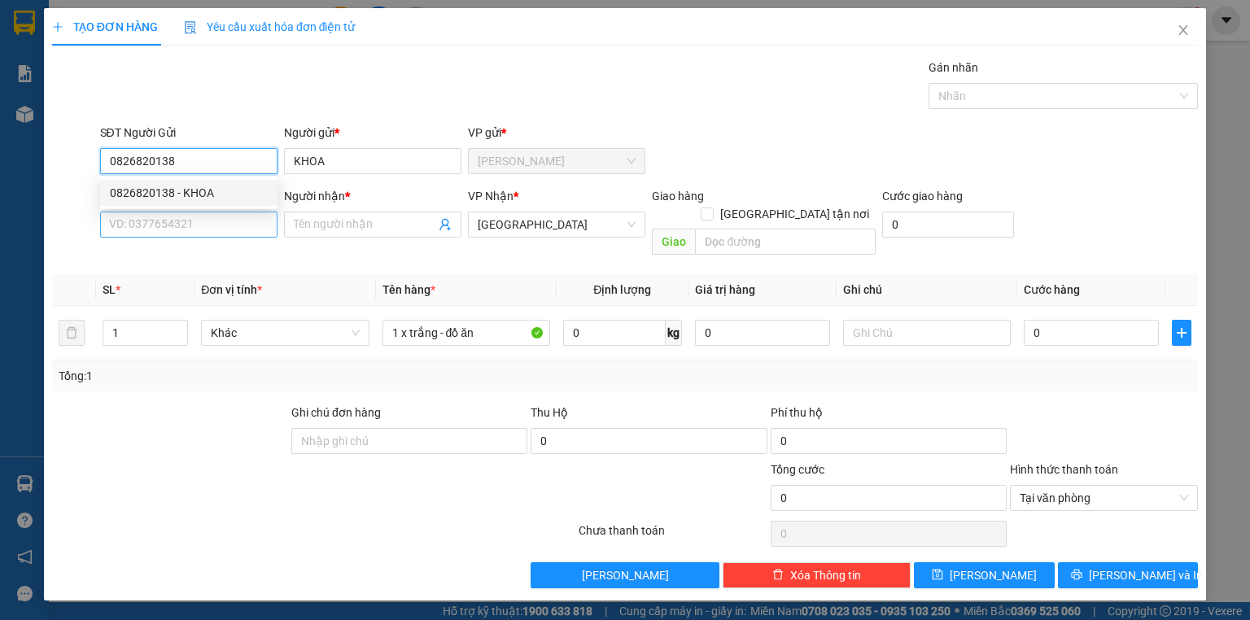
type input "0826820138"
drag, startPoint x: 225, startPoint y: 234, endPoint x: 216, endPoint y: 244, distance: 13.3
click at [225, 234] on input "SĐT Người Nhận *" at bounding box center [188, 225] width 177 height 26
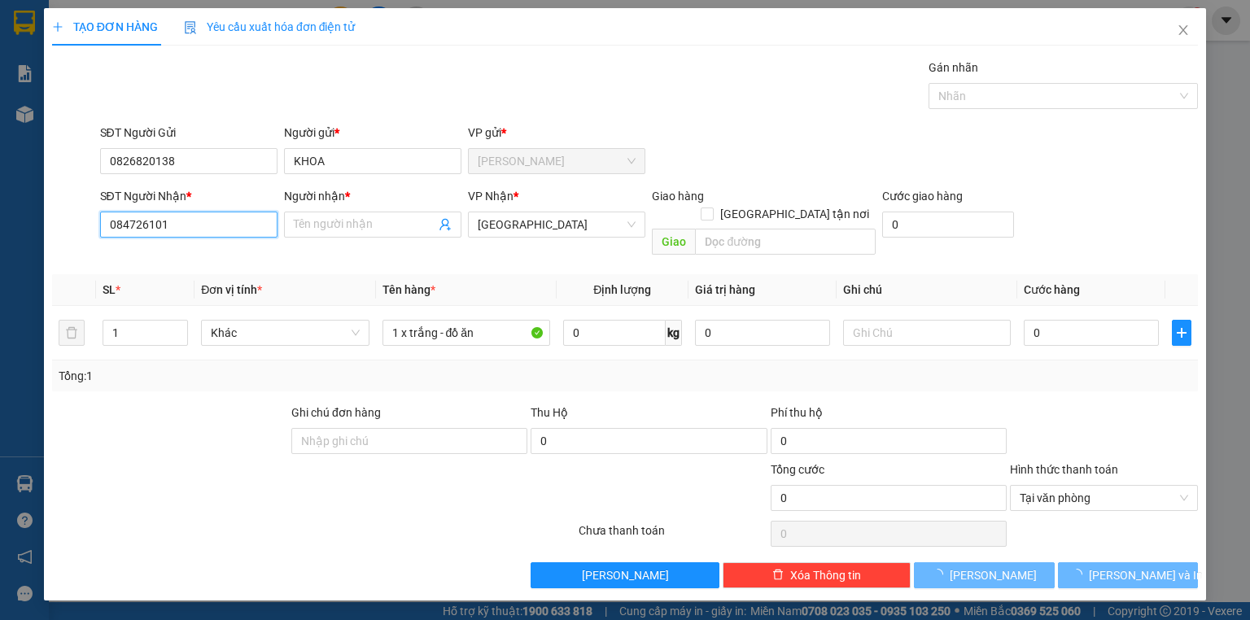
type input "0847261019"
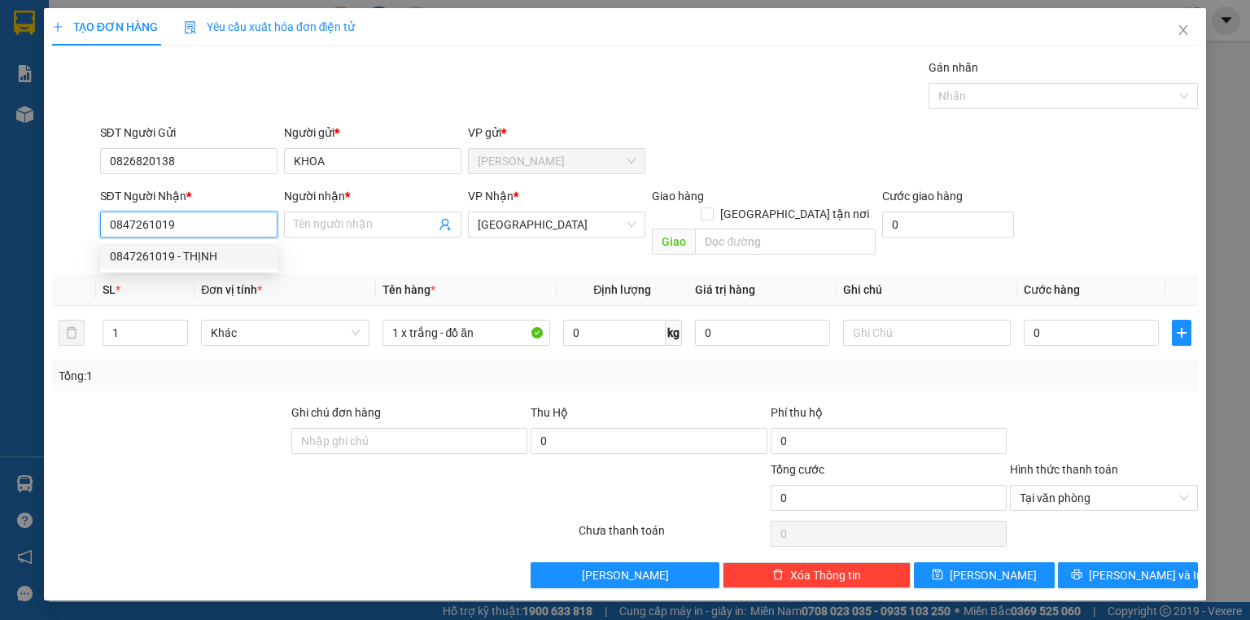
click at [199, 260] on div "0847261019 - THỊNH" at bounding box center [189, 256] width 158 height 18
type input "THỊNH"
drag, startPoint x: 505, startPoint y: 225, endPoint x: 510, endPoint y: 239, distance: 15.0
click at [506, 225] on span "[GEOGRAPHIC_DATA]" at bounding box center [557, 224] width 158 height 24
type input "0847261019"
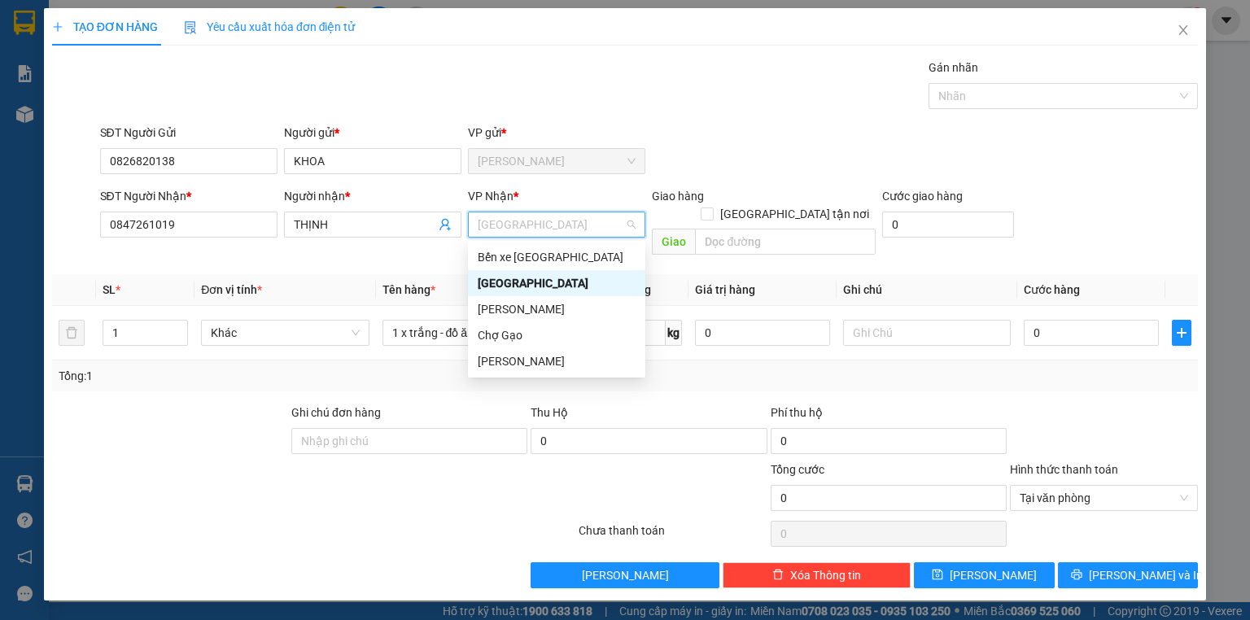
click at [790, 160] on div "SĐT Người Gửi 0826820138 Người gửi * KHOA VP gửi * Nguyễn Văn Nguyễn" at bounding box center [650, 152] width 1106 height 57
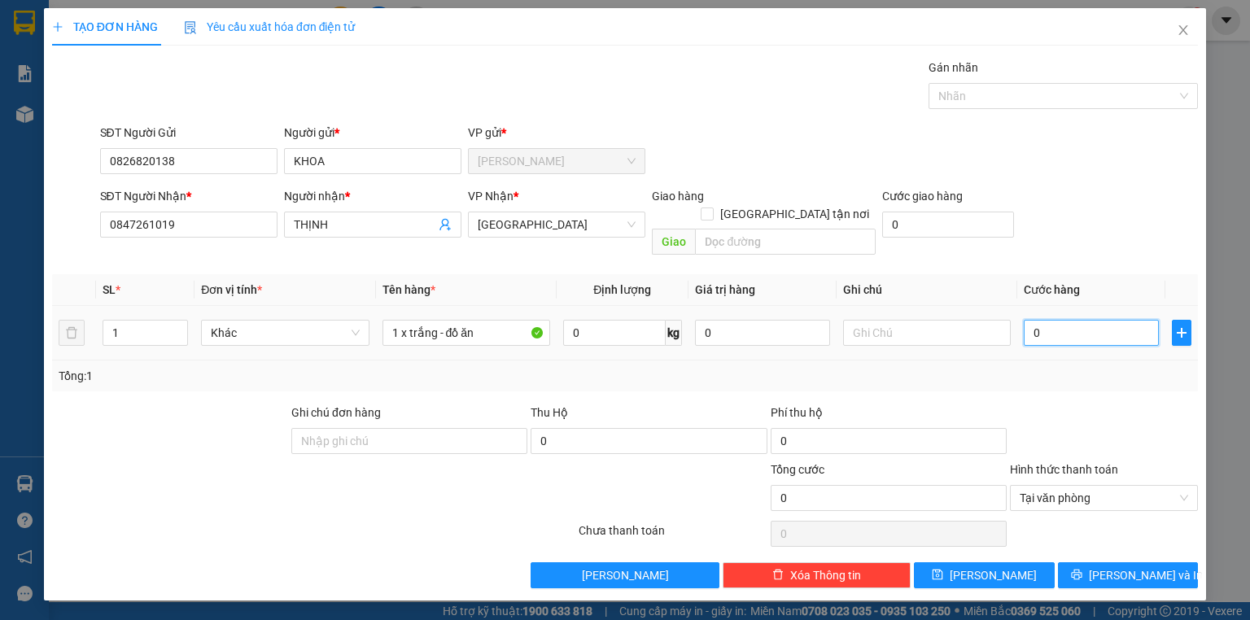
click at [1052, 320] on input "0" at bounding box center [1091, 333] width 135 height 26
type input "2"
type input "25"
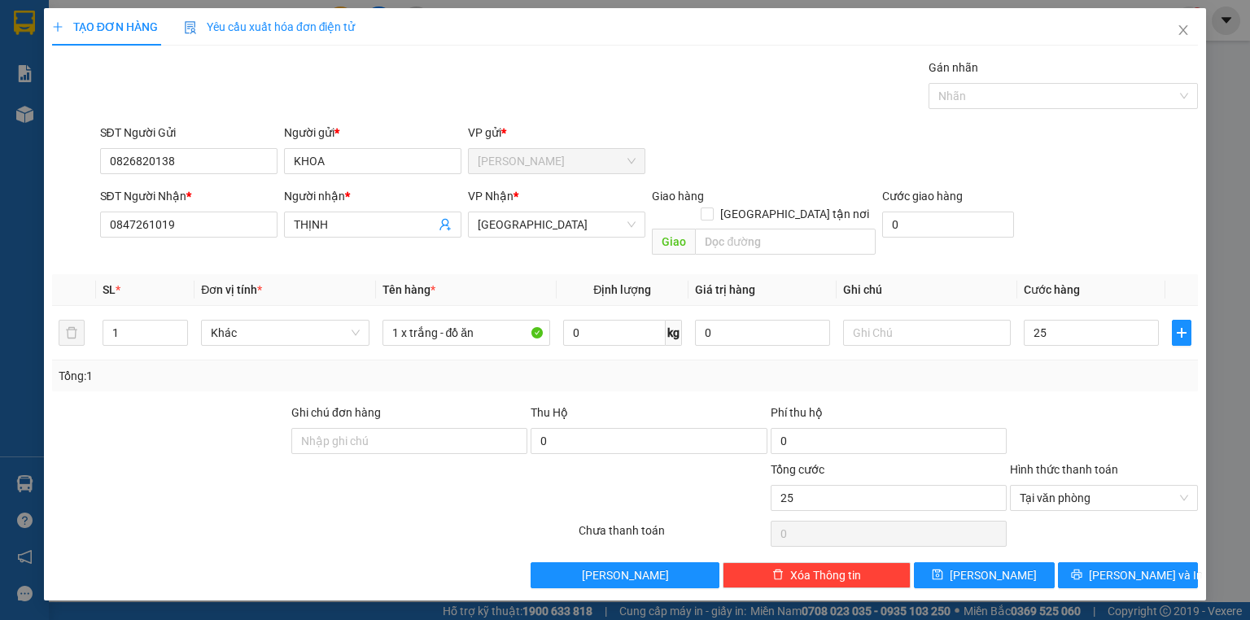
type input "25.000"
click at [1083, 183] on form "SĐT Người Gửi 0826820138 Người gửi * KHOA VP gửi * Nguyễn Văn Nguyễn SĐT Người …" at bounding box center [625, 193] width 1146 height 138
click at [1124, 381] on div "Transit Pickup Surcharge Ids Transit Deliver Surcharge Ids Transit Deliver Surc…" at bounding box center [625, 324] width 1146 height 530
click at [1150, 567] on span "[PERSON_NAME] và In" at bounding box center [1146, 576] width 114 height 18
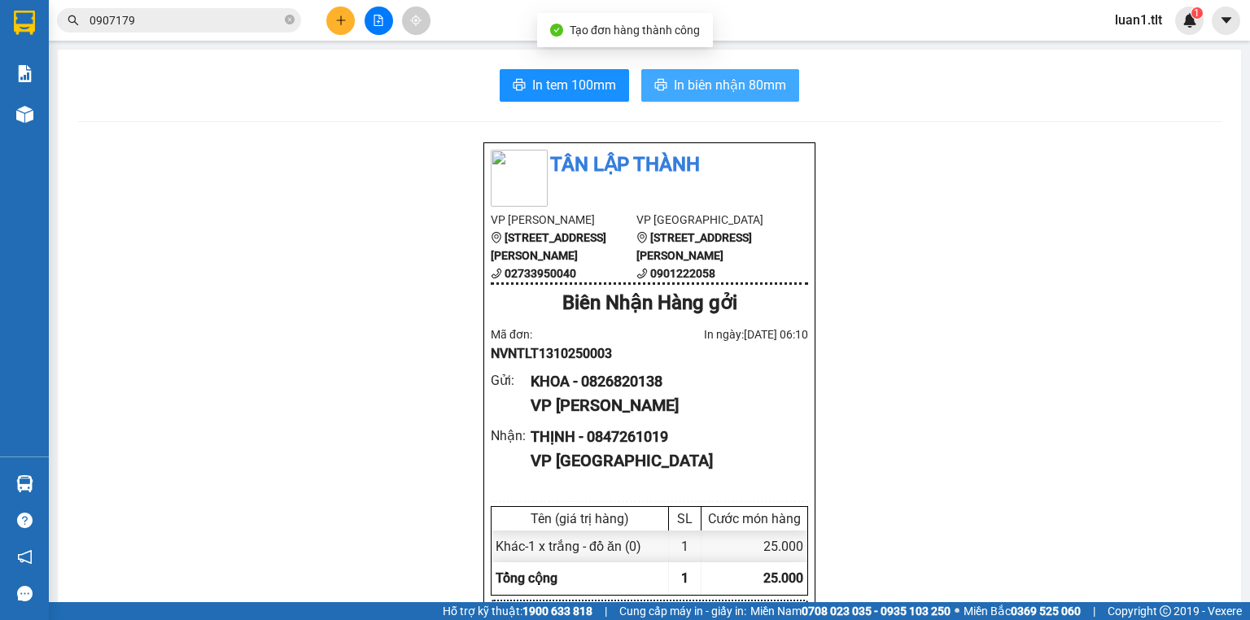
click at [697, 94] on button "In biên nhận 80mm" at bounding box center [720, 85] width 158 height 33
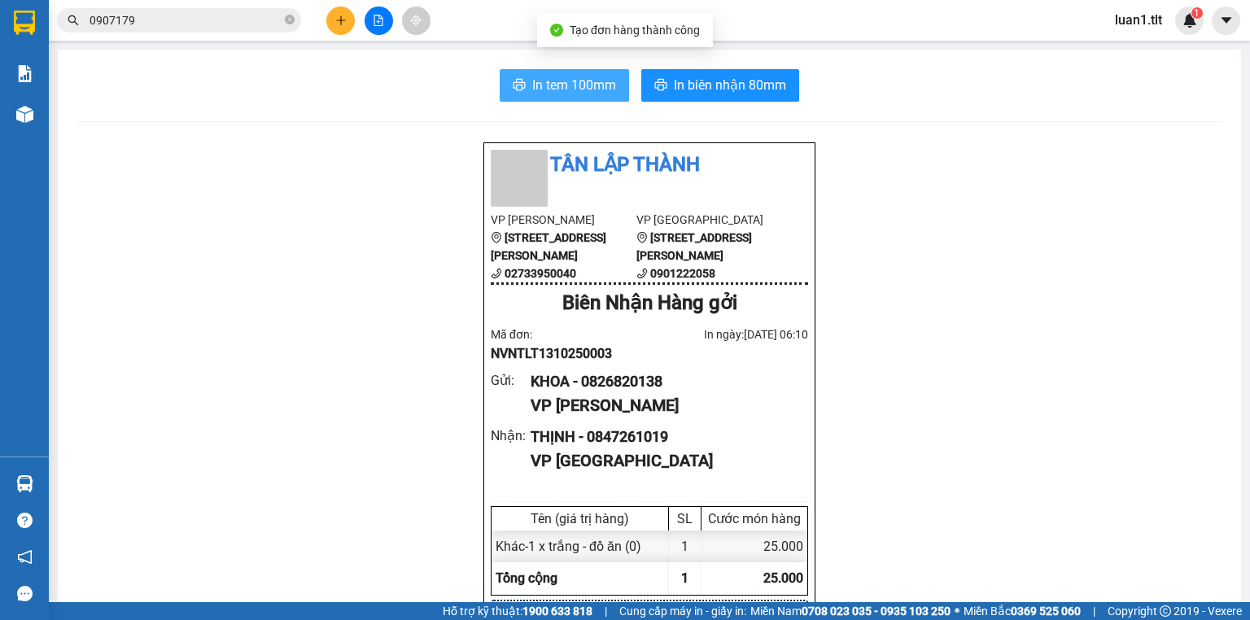
click at [514, 75] on button "In tem 100mm" at bounding box center [564, 85] width 129 height 33
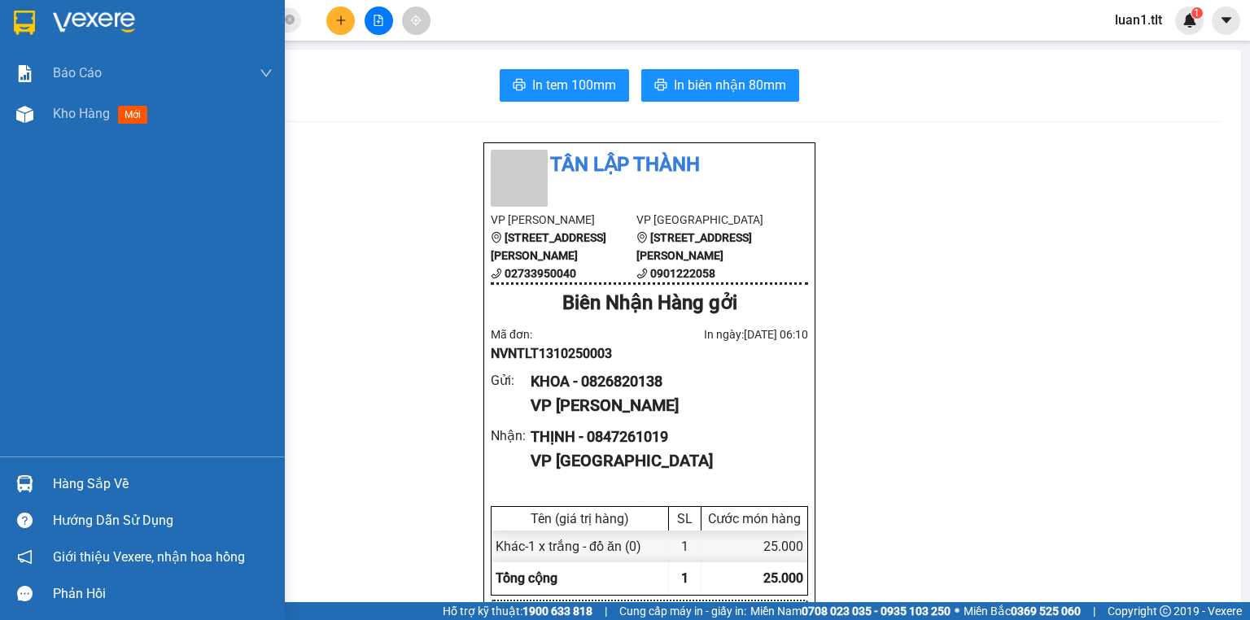
click at [63, 18] on img at bounding box center [94, 23] width 82 height 24
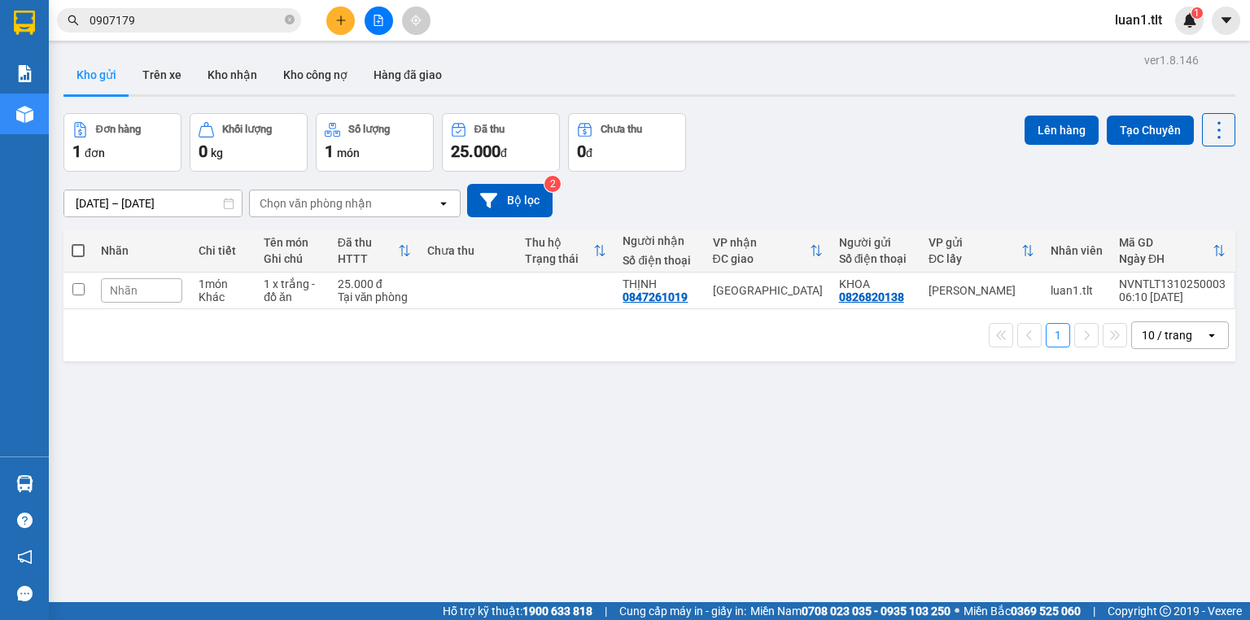
click at [332, 23] on button at bounding box center [340, 21] width 28 height 28
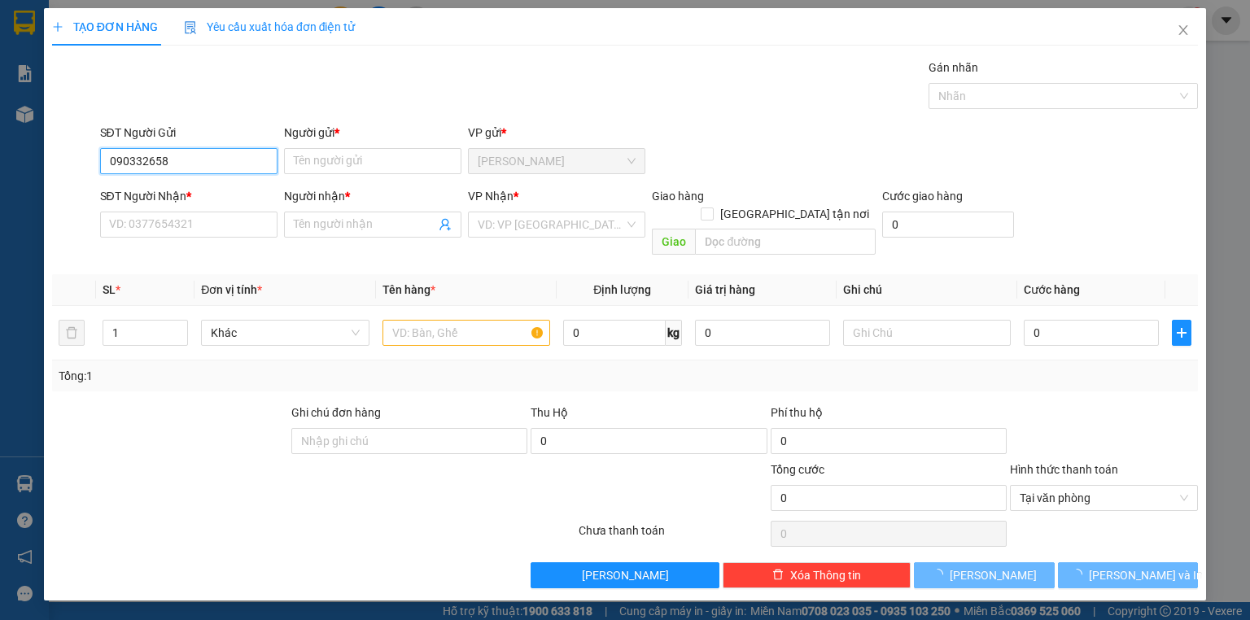
type input "0903326584"
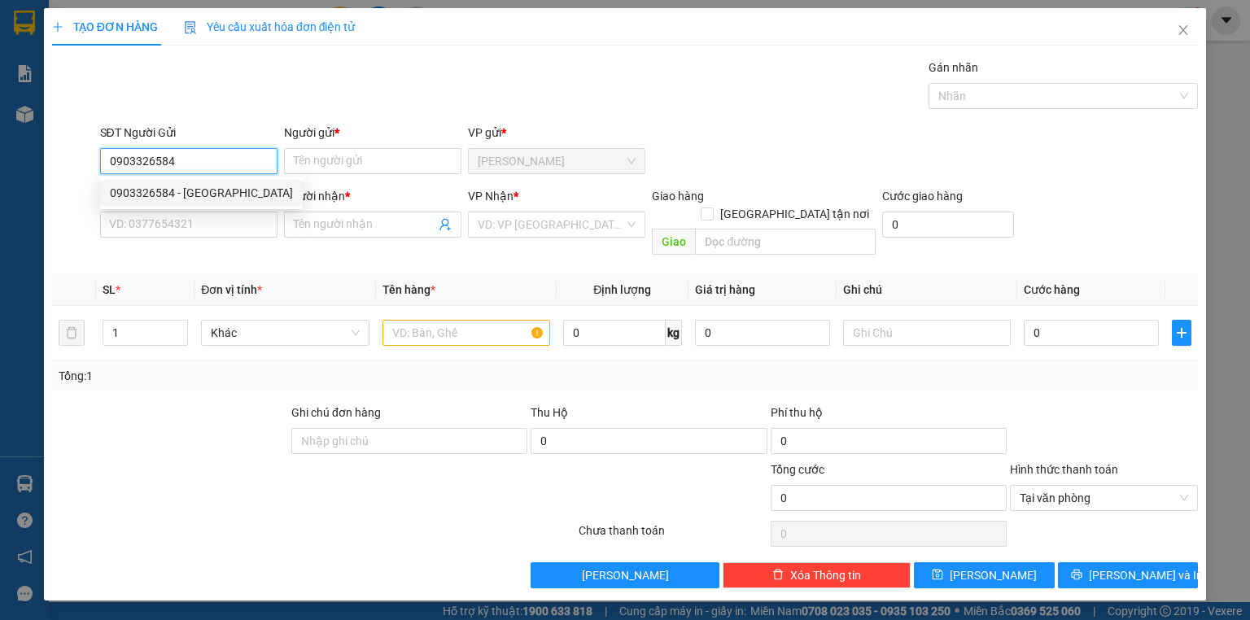
drag, startPoint x: 199, startPoint y: 192, endPoint x: 202, endPoint y: 202, distance: 10.3
click at [199, 192] on div "0903326584 - Nga" at bounding box center [201, 193] width 183 height 18
type input "Nga"
type input "0903326584"
click at [217, 219] on input "SĐT Người Nhận *" at bounding box center [188, 225] width 177 height 26
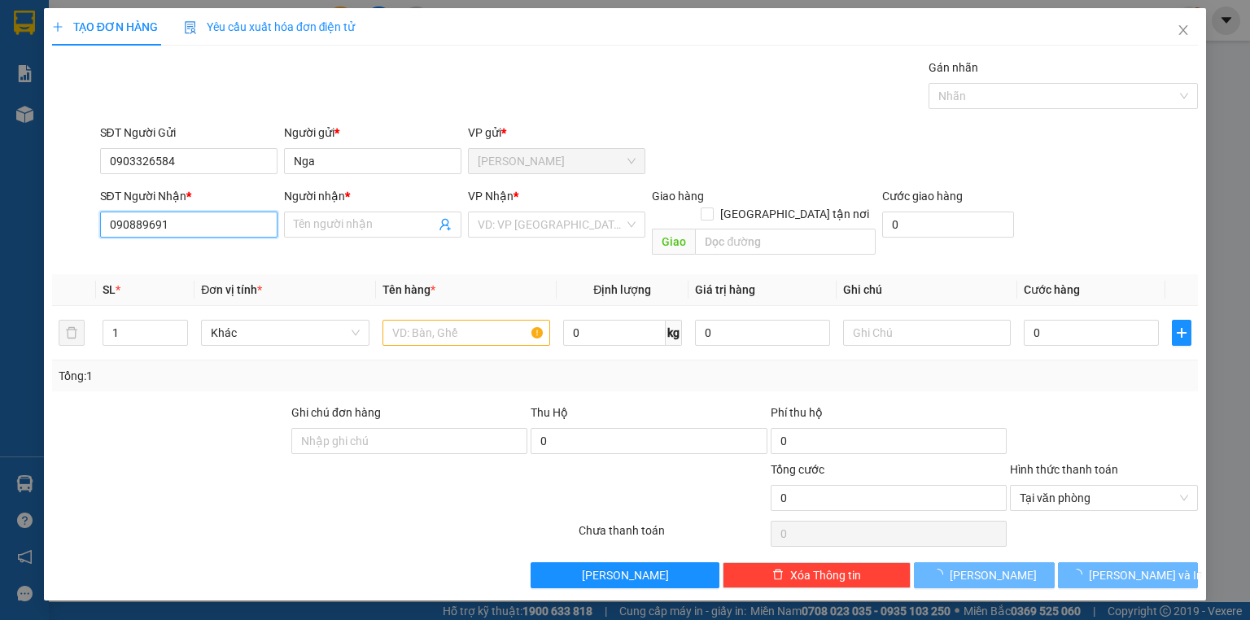
type input "0908896917"
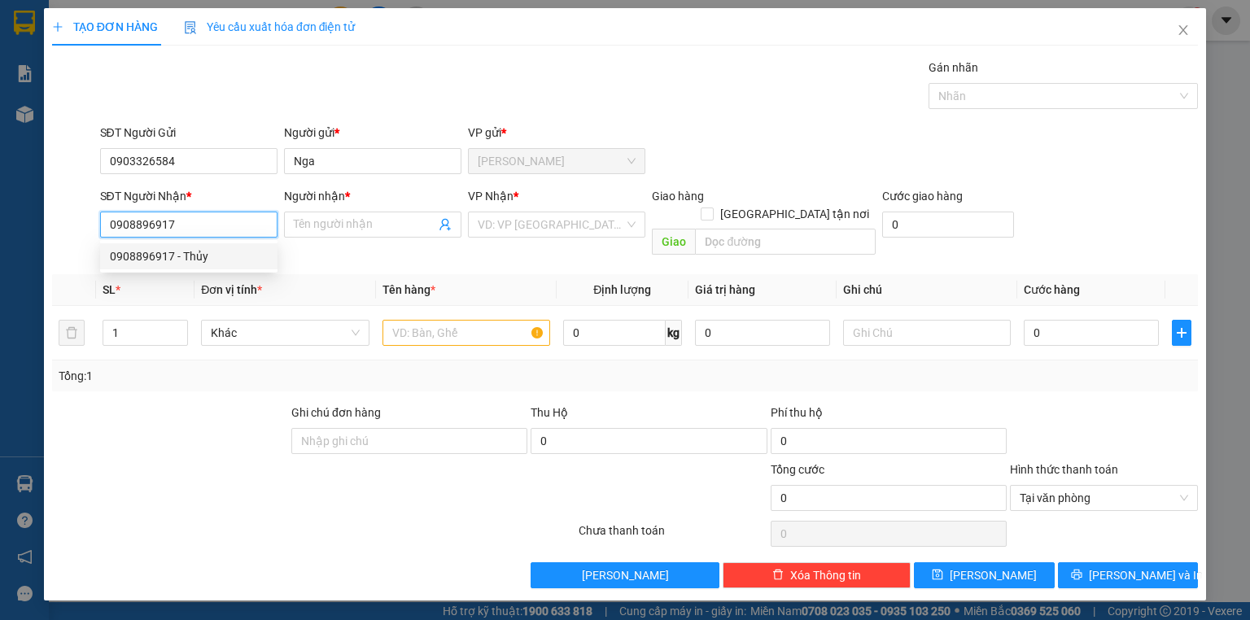
click at [199, 259] on div "0908896917 - Thủy" at bounding box center [189, 256] width 158 height 18
type input "Thủy"
type input "0908896917"
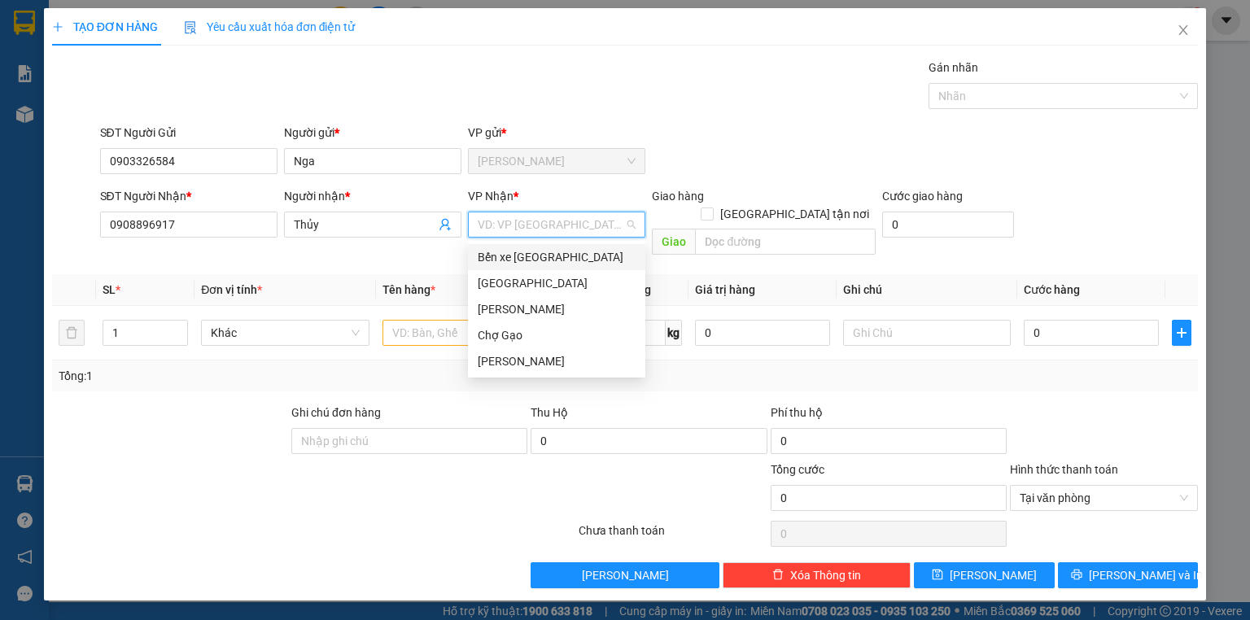
click at [523, 228] on input "search" at bounding box center [551, 224] width 147 height 24
click at [510, 285] on div "[GEOGRAPHIC_DATA]" at bounding box center [557, 283] width 158 height 18
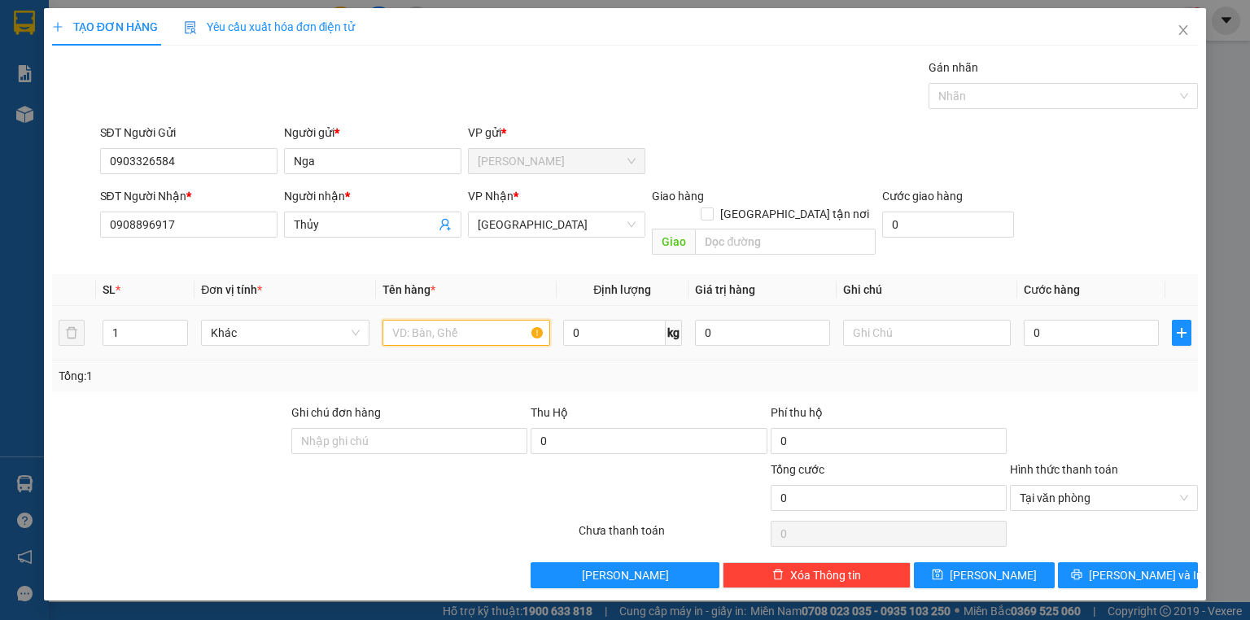
click at [446, 320] on input "text" at bounding box center [467, 333] width 168 height 26
type input "1 x xanh lá"
click at [1094, 320] on input "0" at bounding box center [1091, 333] width 135 height 26
type input "2"
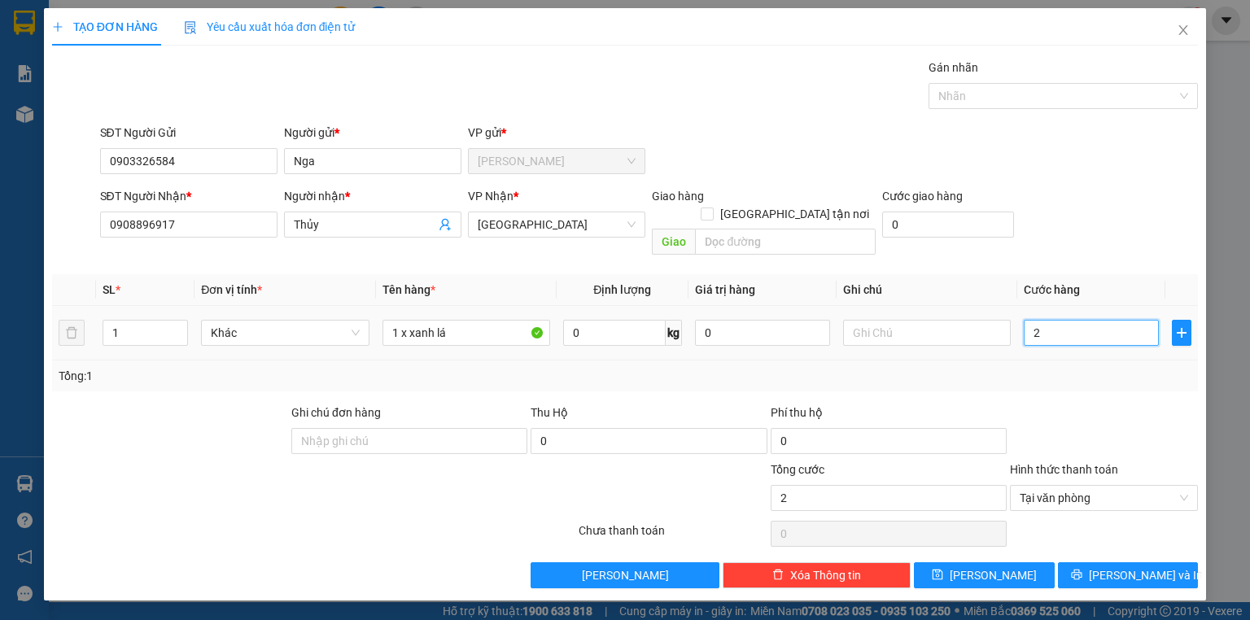
type input "20"
type input "20.000"
click at [1145, 566] on button "[PERSON_NAME] và In" at bounding box center [1128, 576] width 141 height 26
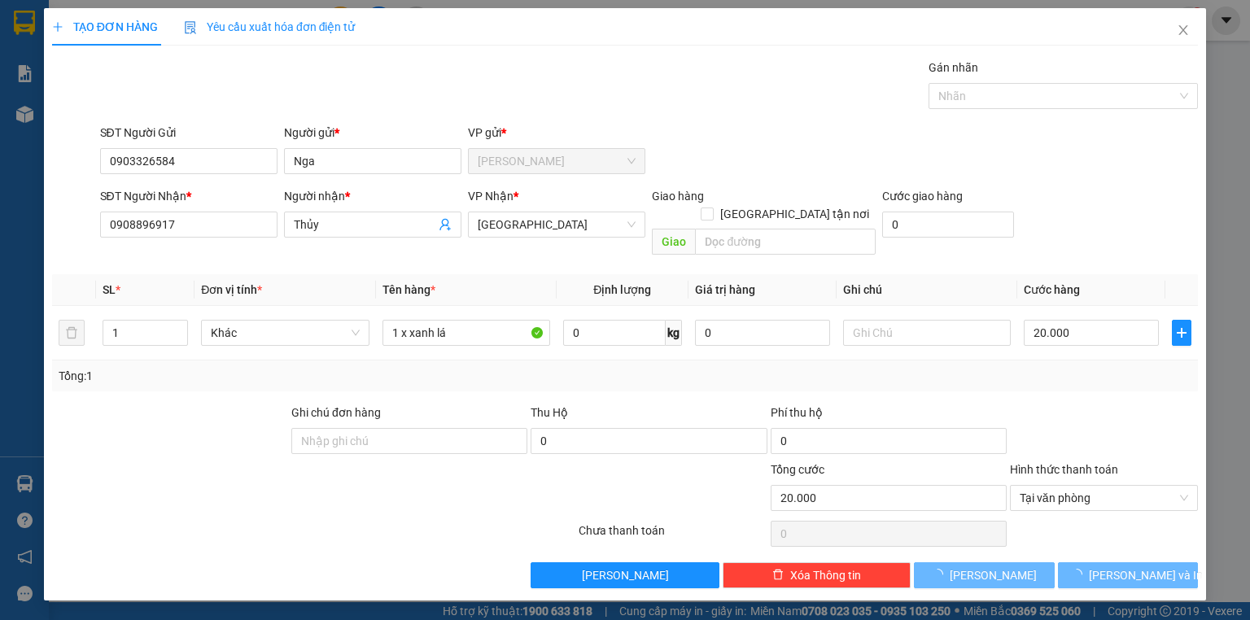
click at [703, 72] on div "Gán nhãn Nhãn" at bounding box center [650, 87] width 1106 height 57
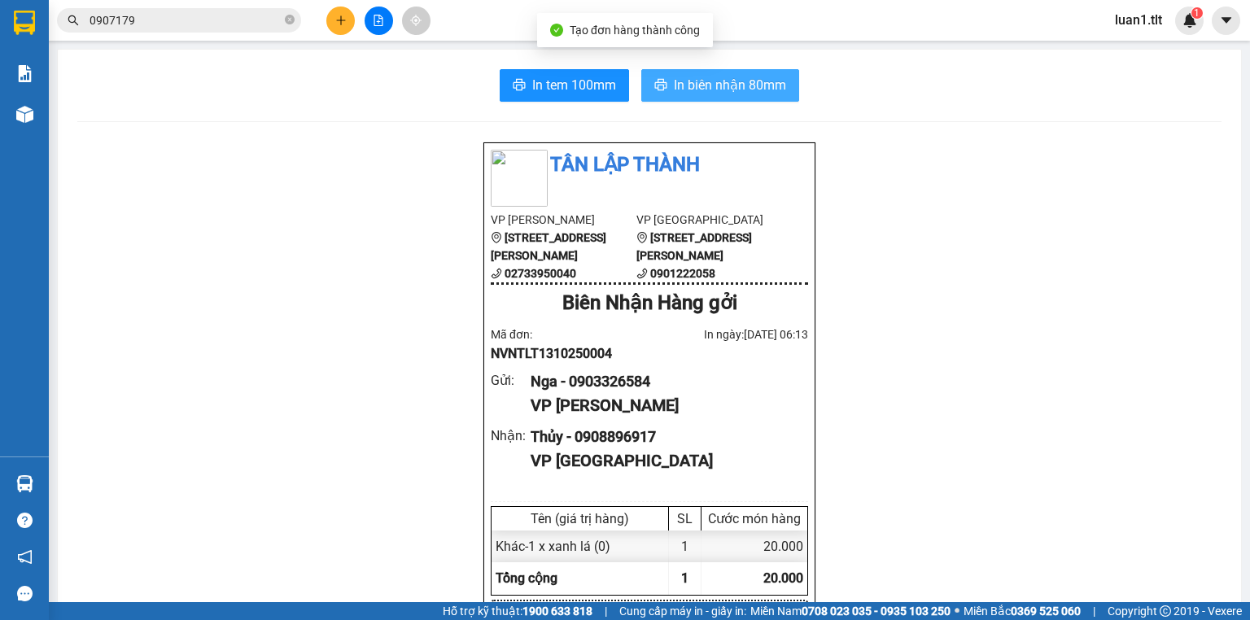
click at [703, 72] on button "In biên nhận 80mm" at bounding box center [720, 85] width 158 height 33
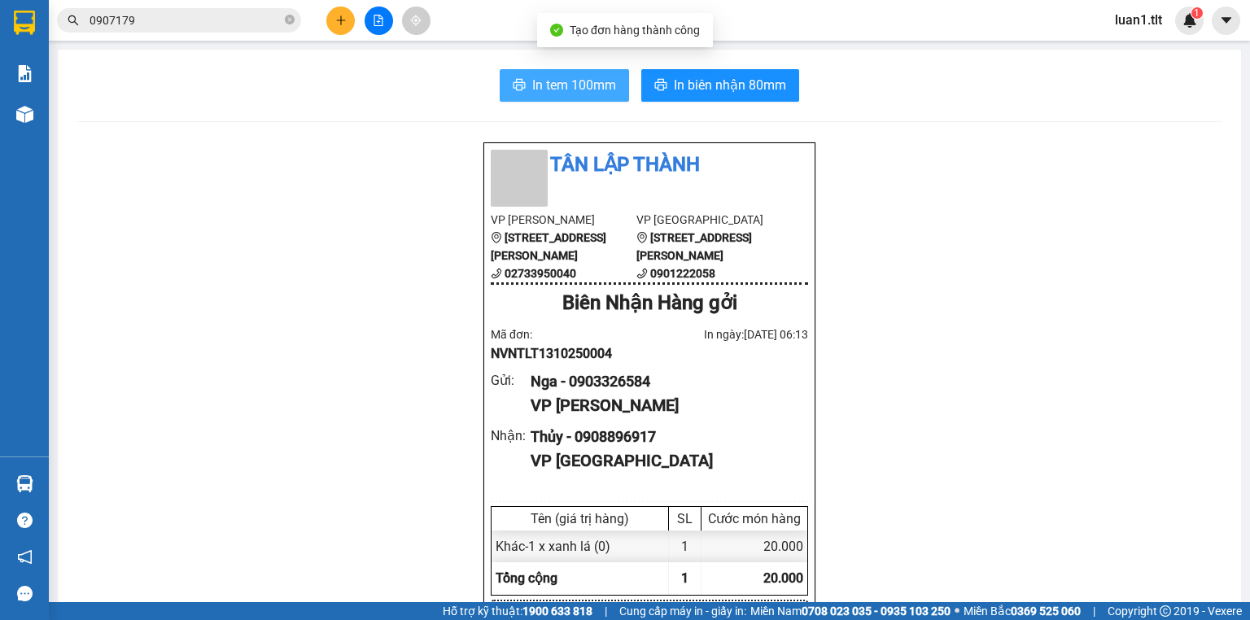
click at [615, 85] on button "In tem 100mm" at bounding box center [564, 85] width 129 height 33
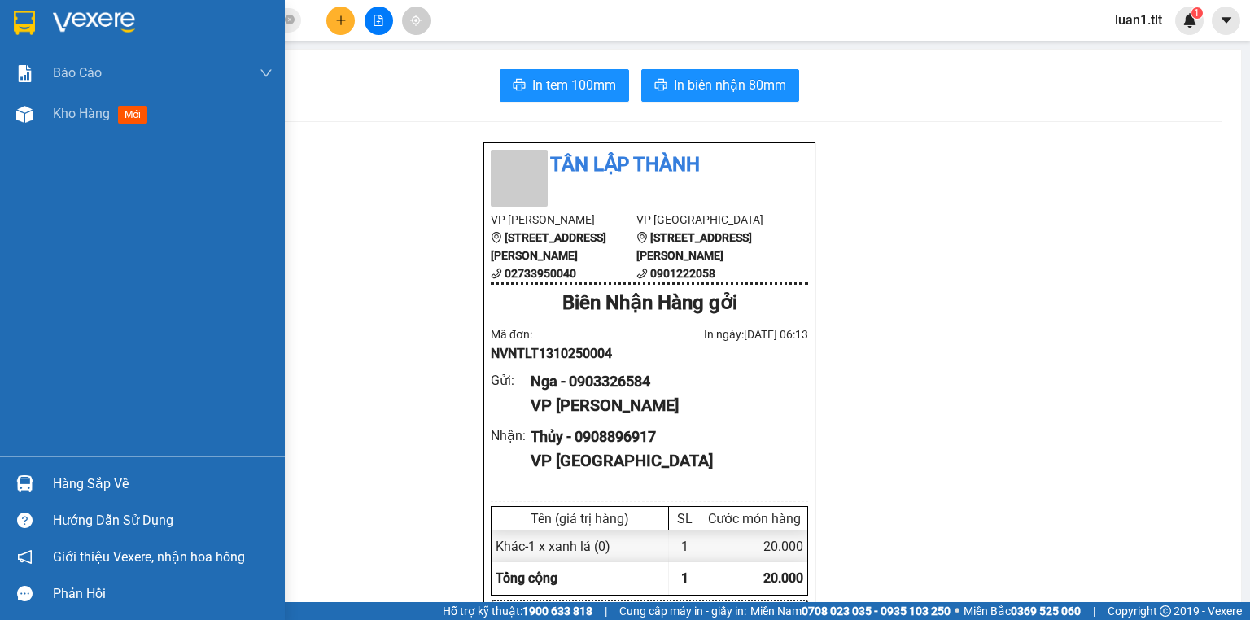
click at [89, 471] on div "Hàng sắp về" at bounding box center [142, 484] width 285 height 37
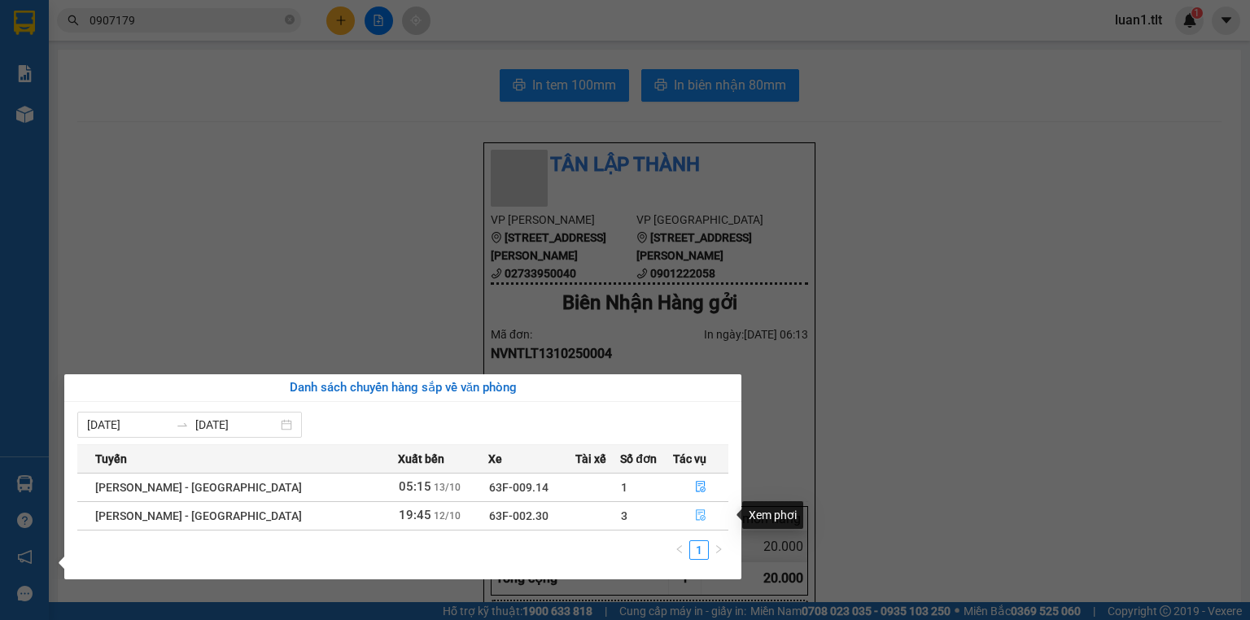
click at [698, 514] on icon "file-done" at bounding box center [700, 515] width 11 height 11
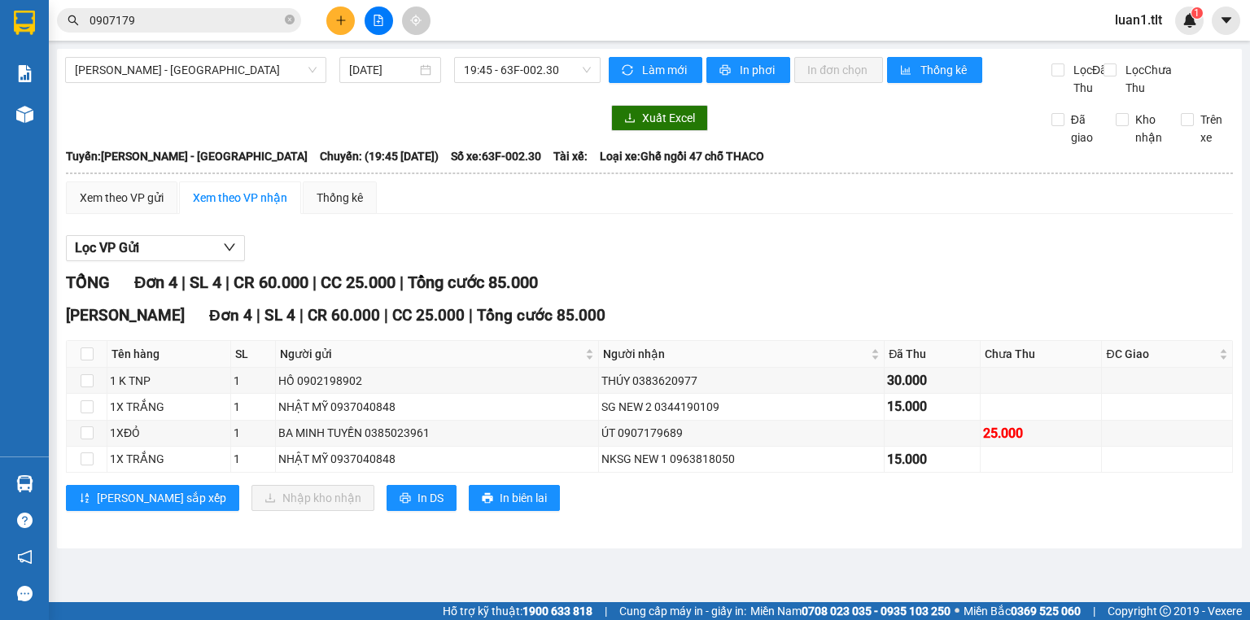
click at [703, 296] on div "TỔNG Đơn 4 | SL 4 | CR 60.000 | CC 25.000 | Tổng cước 85.000" at bounding box center [649, 282] width 1167 height 25
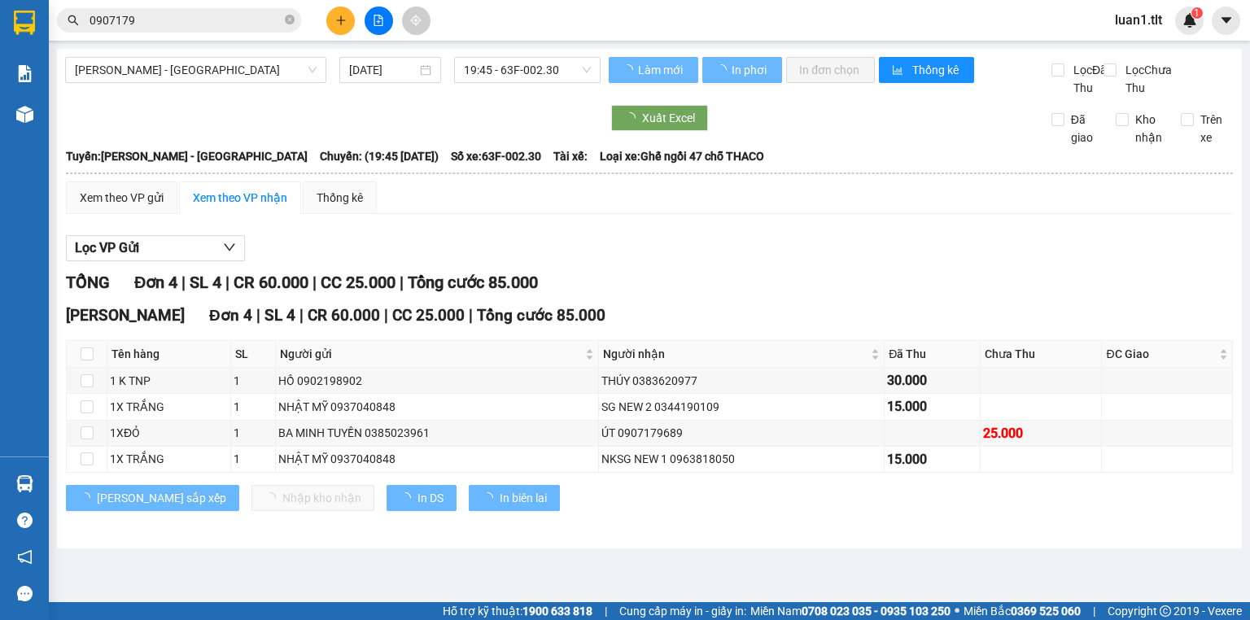
click at [709, 291] on div "TỔNG Đơn 4 | SL 4 | CR 60.000 | CC 25.000 | Tổng cước 85.000" at bounding box center [649, 282] width 1167 height 25
click at [85, 361] on input "checkbox" at bounding box center [87, 354] width 13 height 13
checkbox input "true"
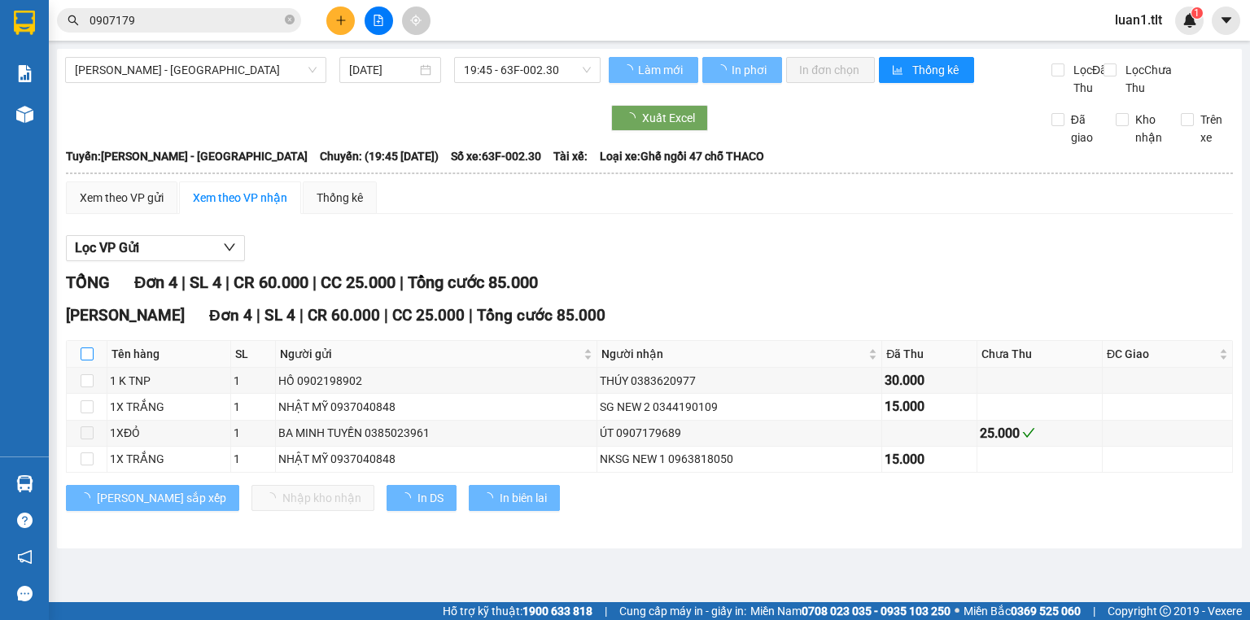
checkbox input "true"
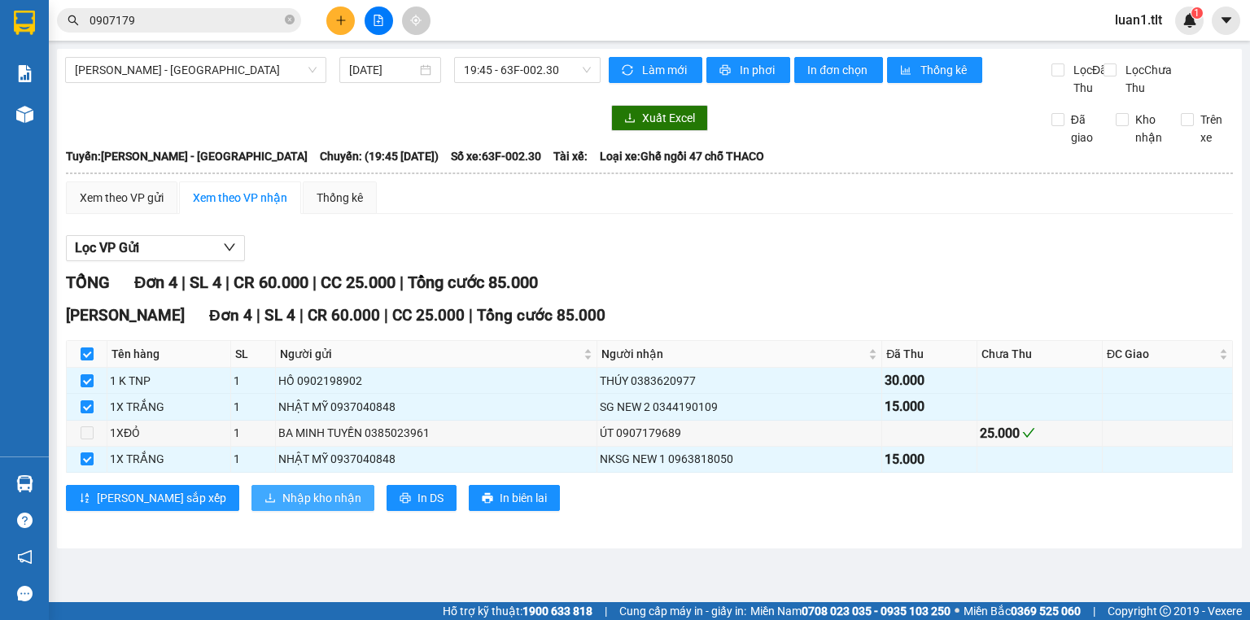
click at [282, 507] on span "Nhập kho nhận" at bounding box center [321, 498] width 79 height 18
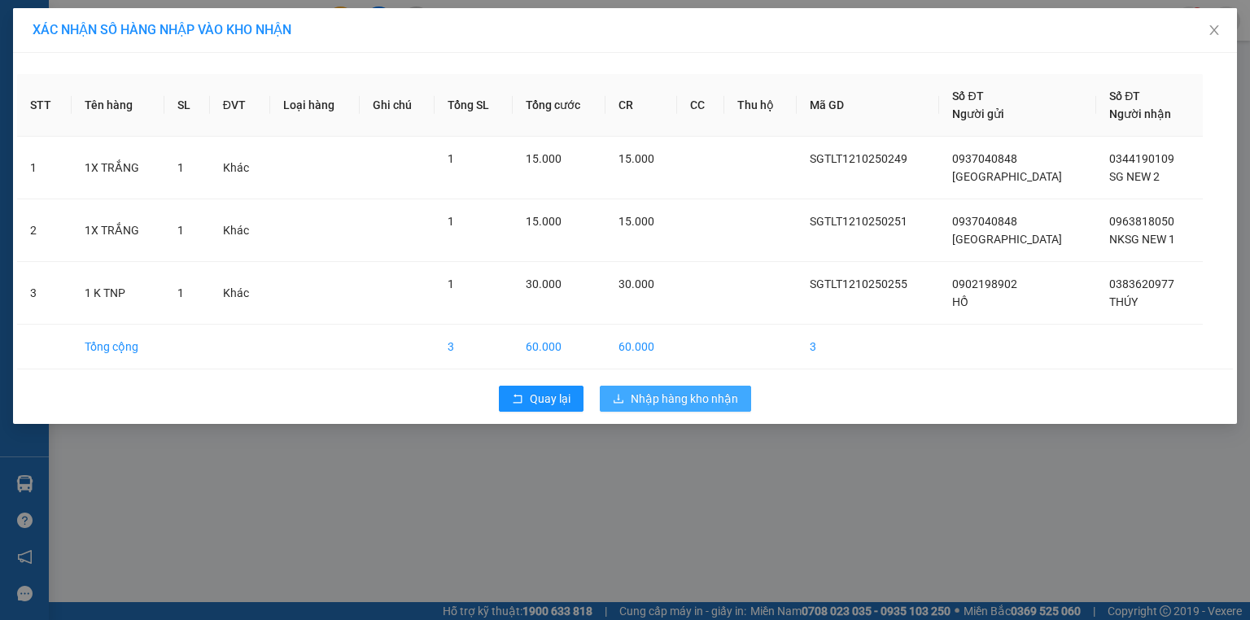
click at [706, 390] on span "Nhập hàng kho nhận" at bounding box center [684, 399] width 107 height 18
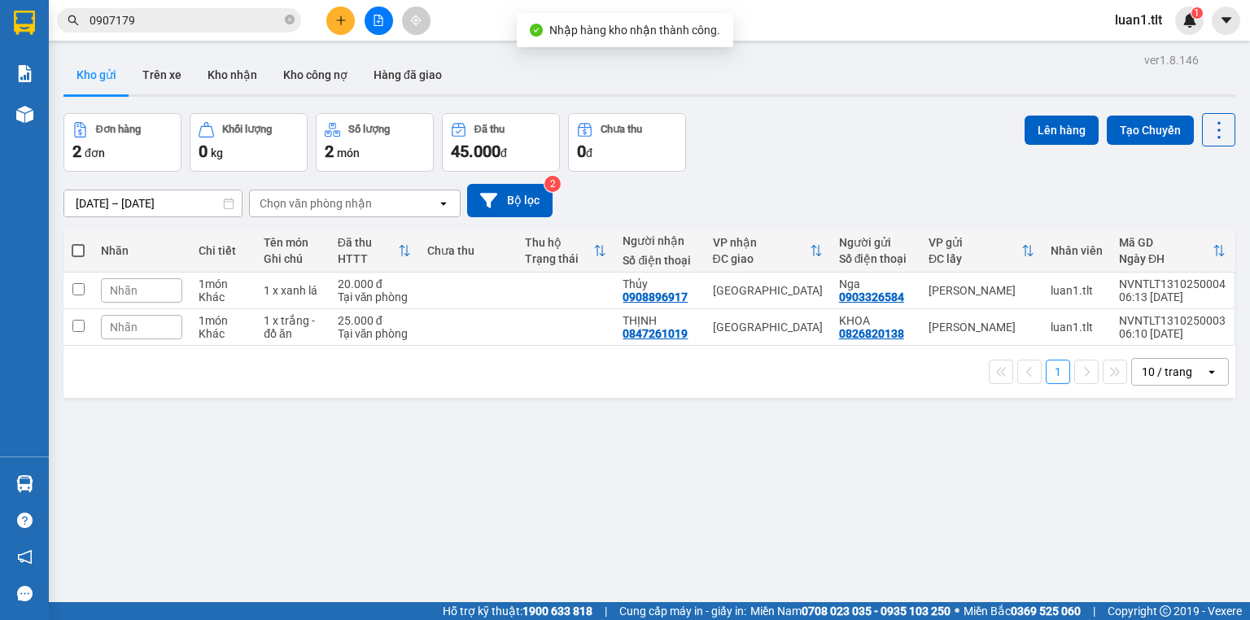
click at [71, 472] on div "ver 1.8.146 Kho gửi Trên xe Kho nhận Kho công nợ Hàng đã giao Đơn hàng 2 đơn Kh…" at bounding box center [649, 359] width 1185 height 620
click at [303, 293] on div "1 x xanh lá" at bounding box center [292, 290] width 57 height 13
checkbox input "true"
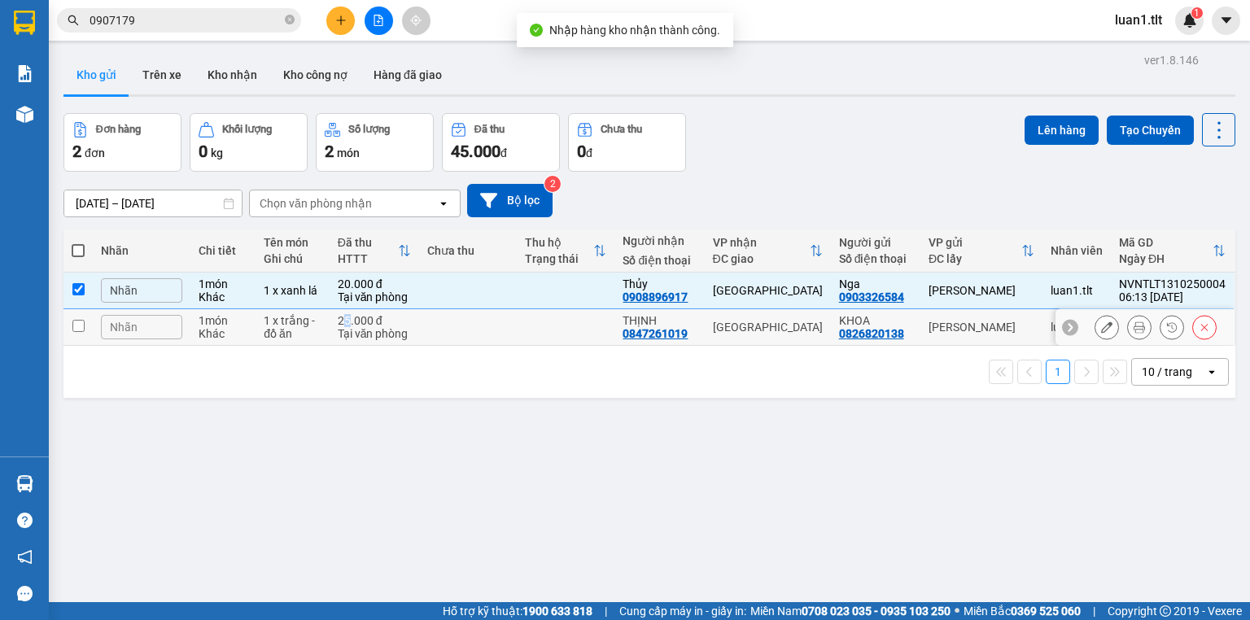
click at [346, 325] on div "25.000 đ" at bounding box center [374, 320] width 73 height 13
checkbox input "true"
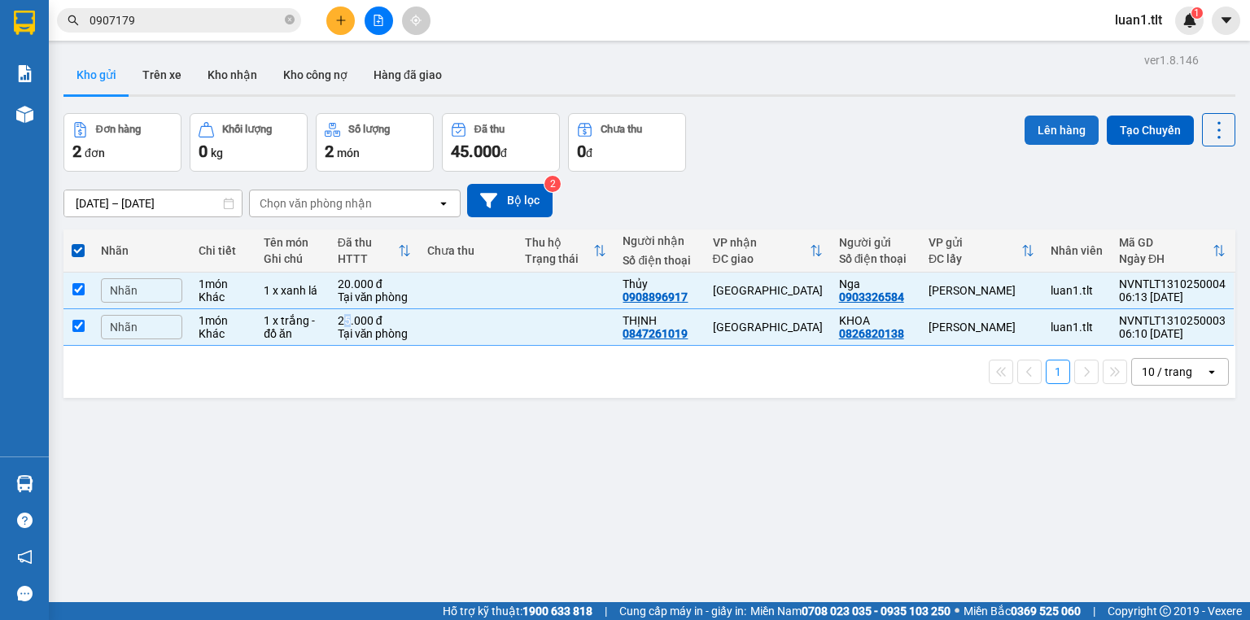
click at [1079, 124] on button "Lên hàng" at bounding box center [1062, 130] width 74 height 29
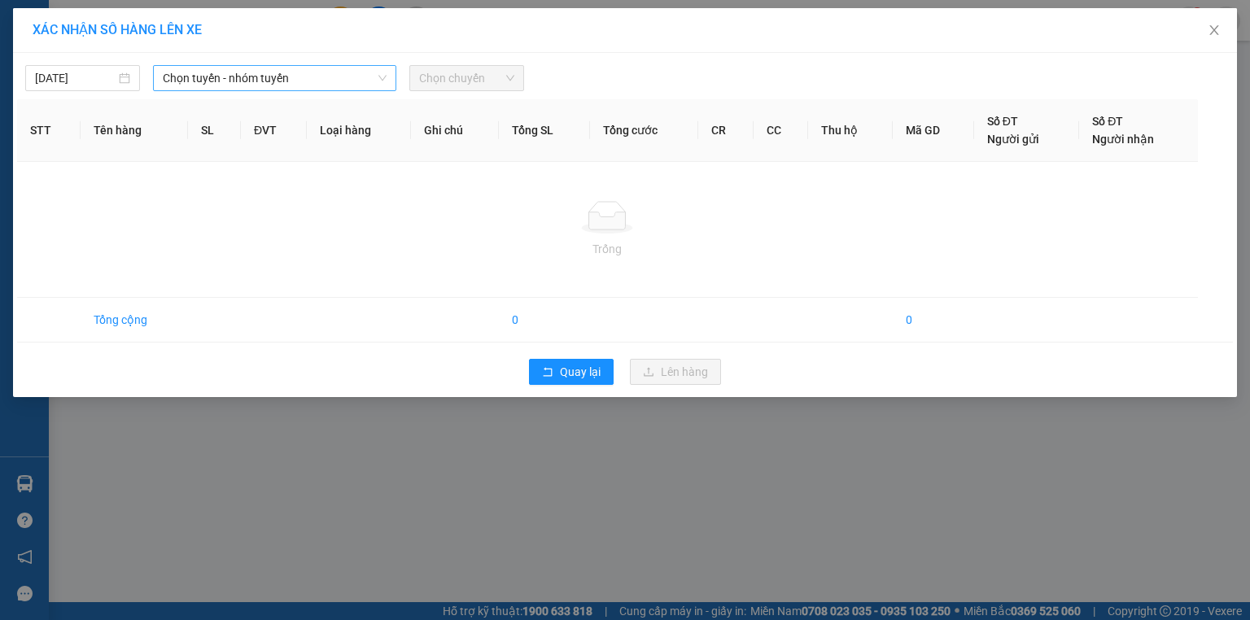
click at [256, 85] on span "Chọn tuyến - nhóm tuyến" at bounding box center [275, 78] width 224 height 24
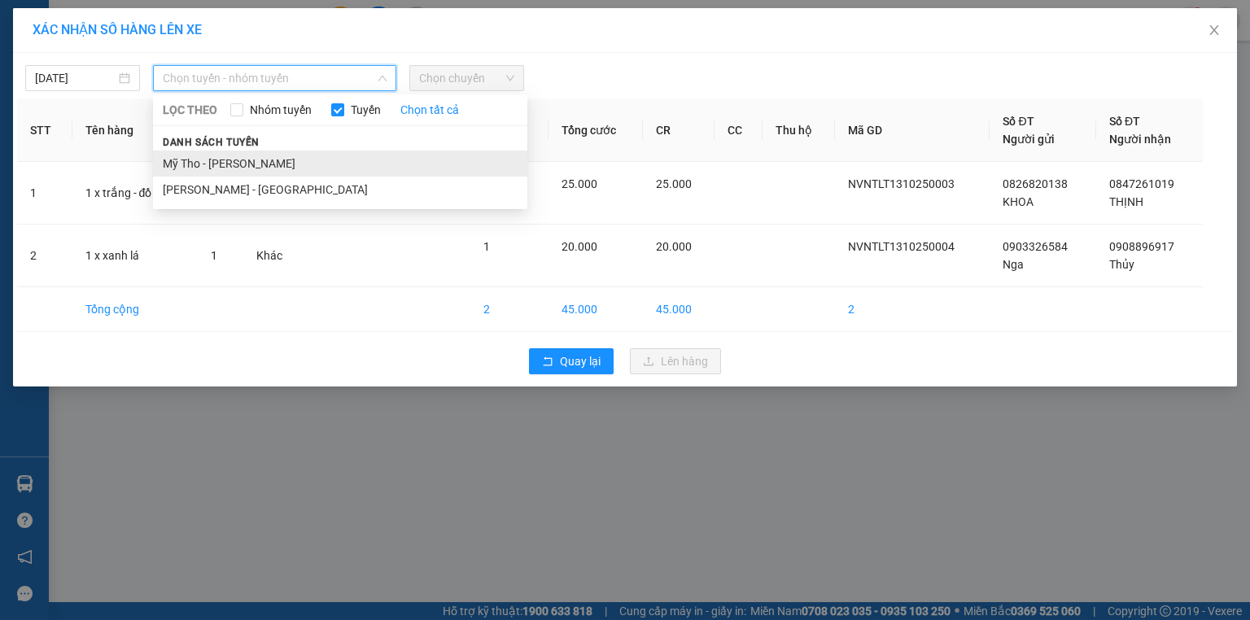
click at [223, 164] on li "Mỹ Tho - [PERSON_NAME]" at bounding box center [340, 164] width 374 height 26
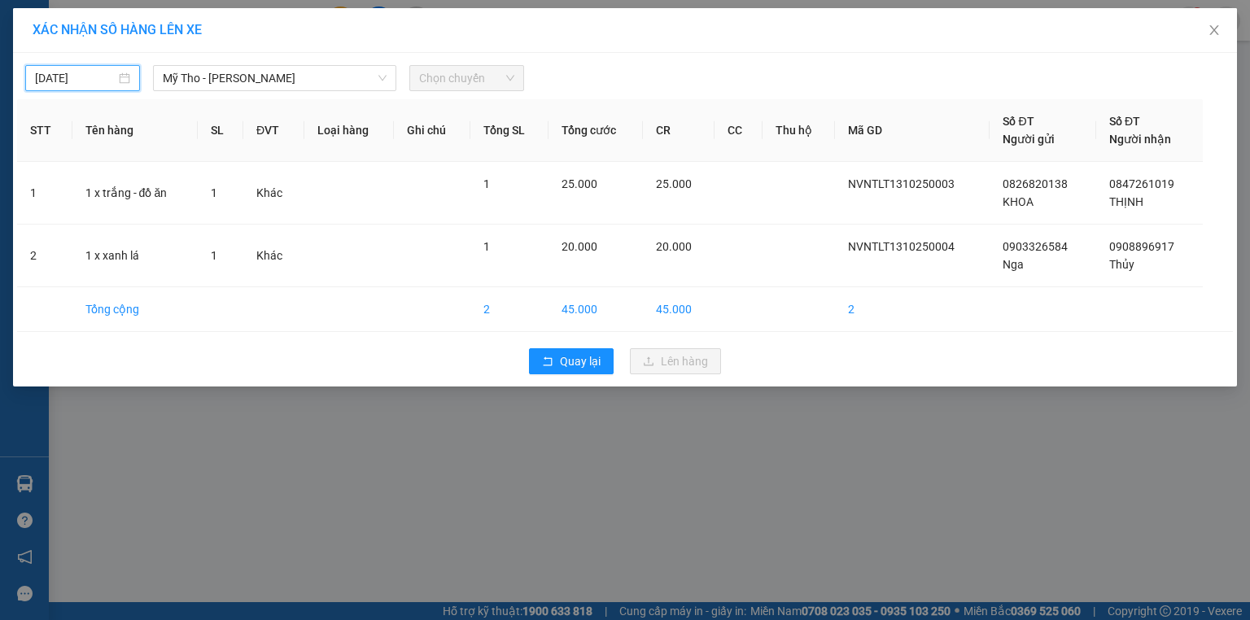
click at [81, 78] on input "[DATE]" at bounding box center [75, 78] width 81 height 18
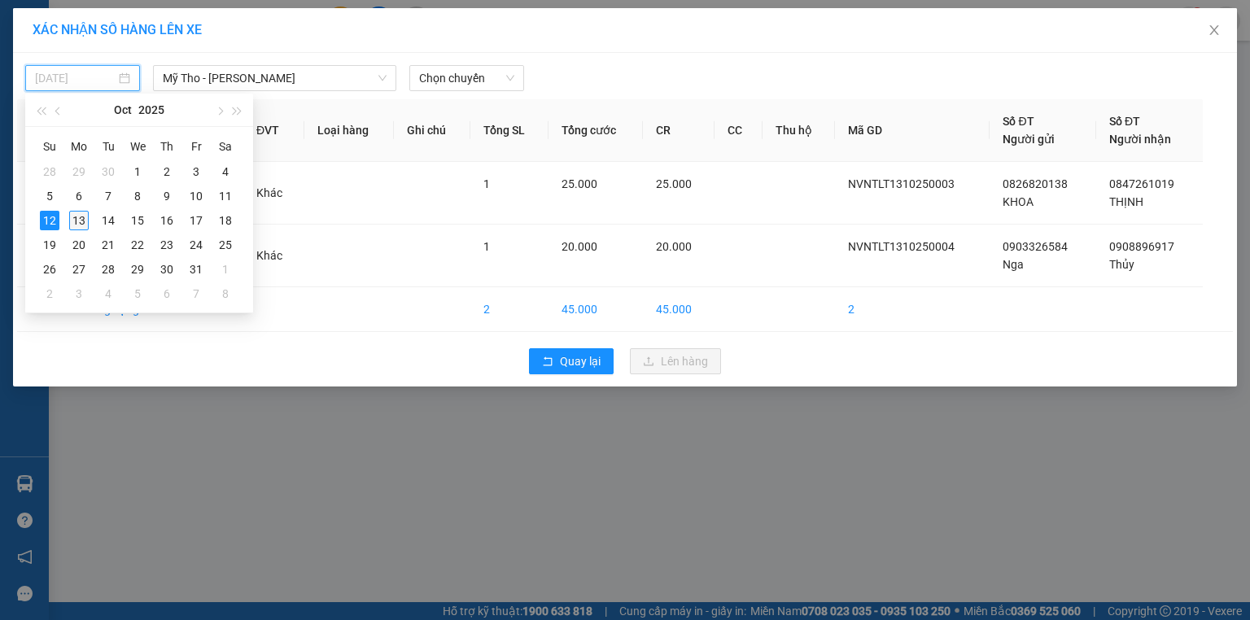
click at [75, 218] on div "13" at bounding box center [79, 221] width 20 height 20
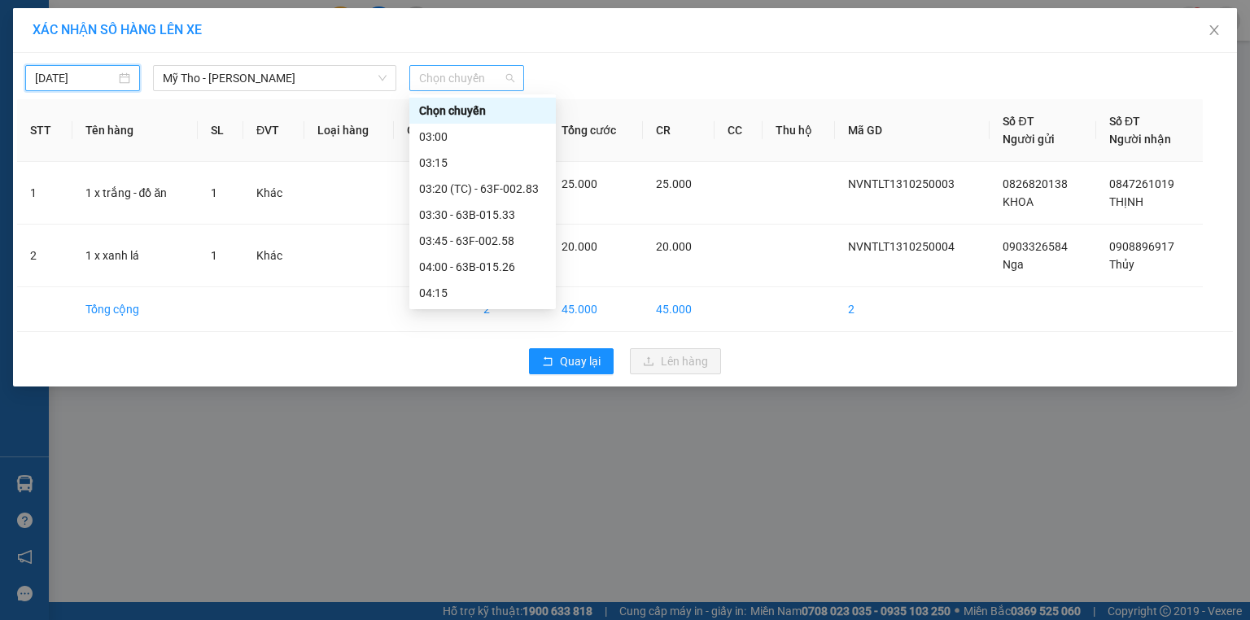
click at [449, 80] on span "Chọn chuyến" at bounding box center [466, 78] width 95 height 24
type input "[DATE]"
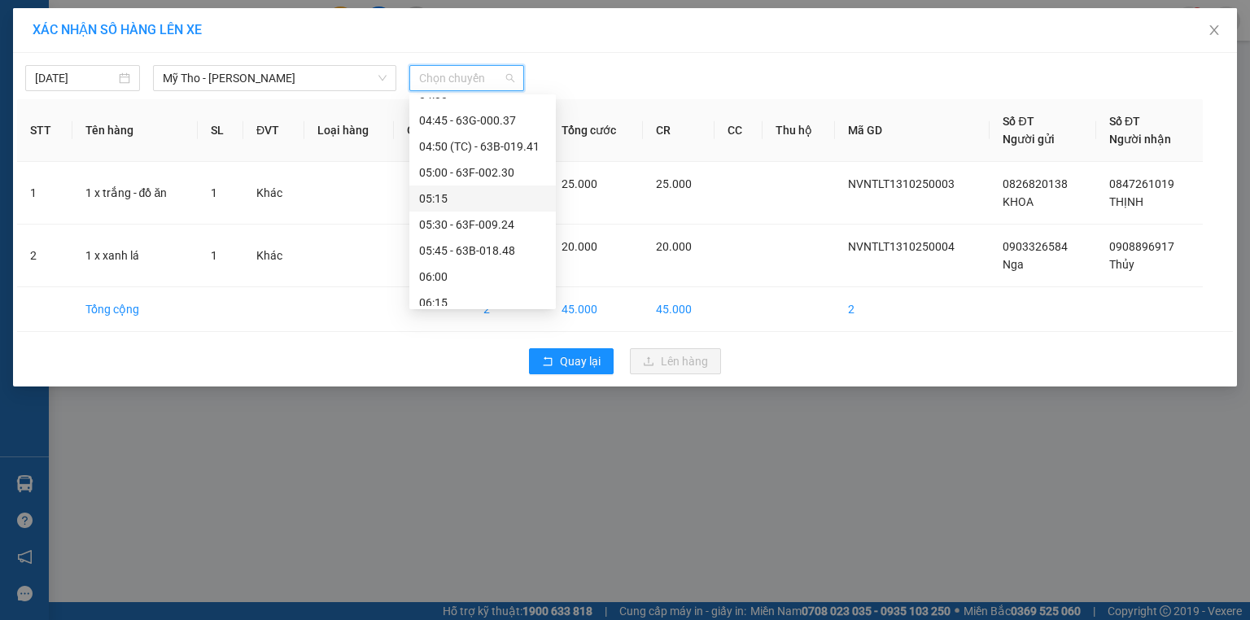
scroll to position [329, 0]
click at [439, 145] on div "06:00" at bounding box center [482, 147] width 127 height 18
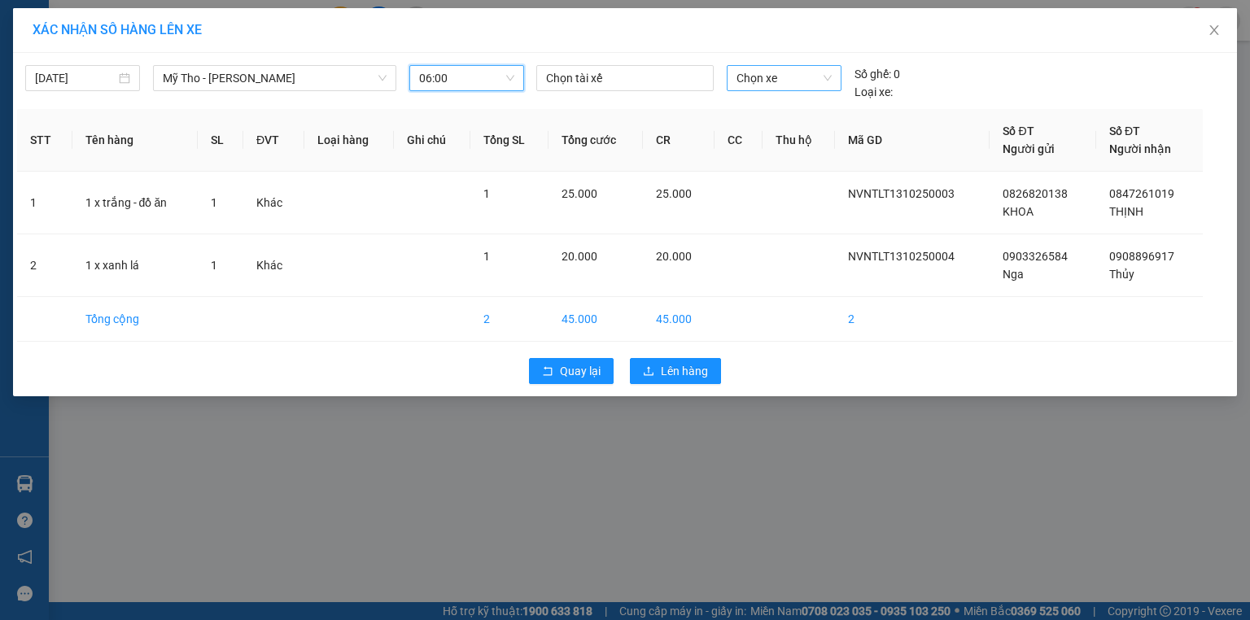
click at [748, 68] on span "Chọn xe" at bounding box center [784, 78] width 94 height 24
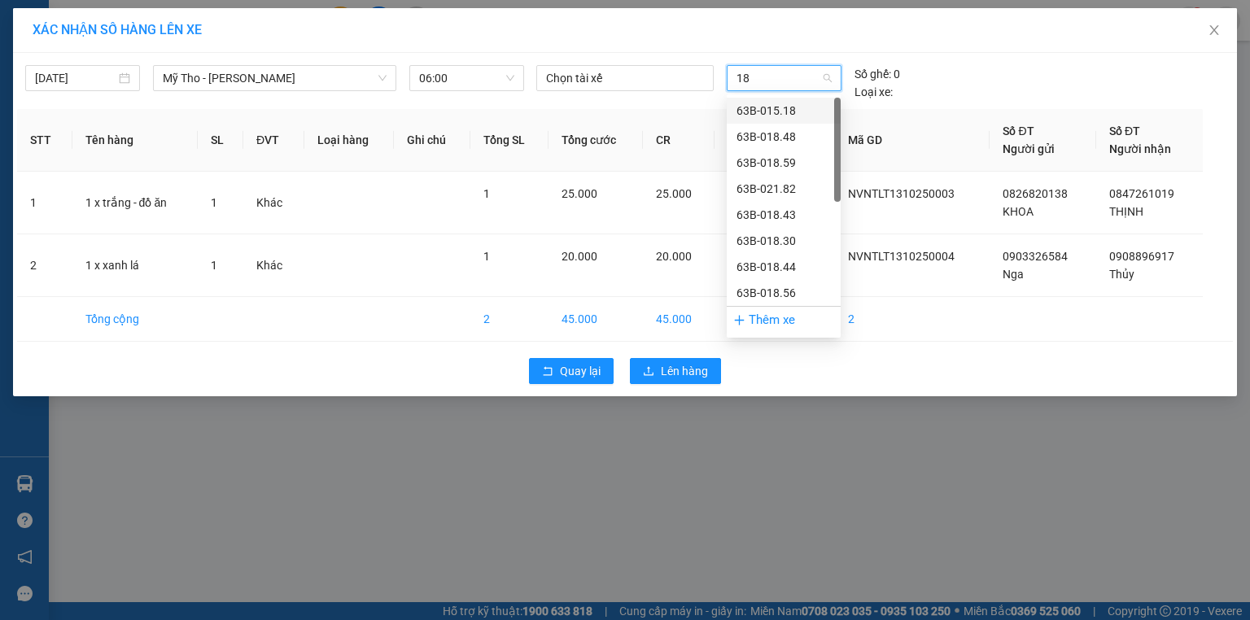
type input "182"
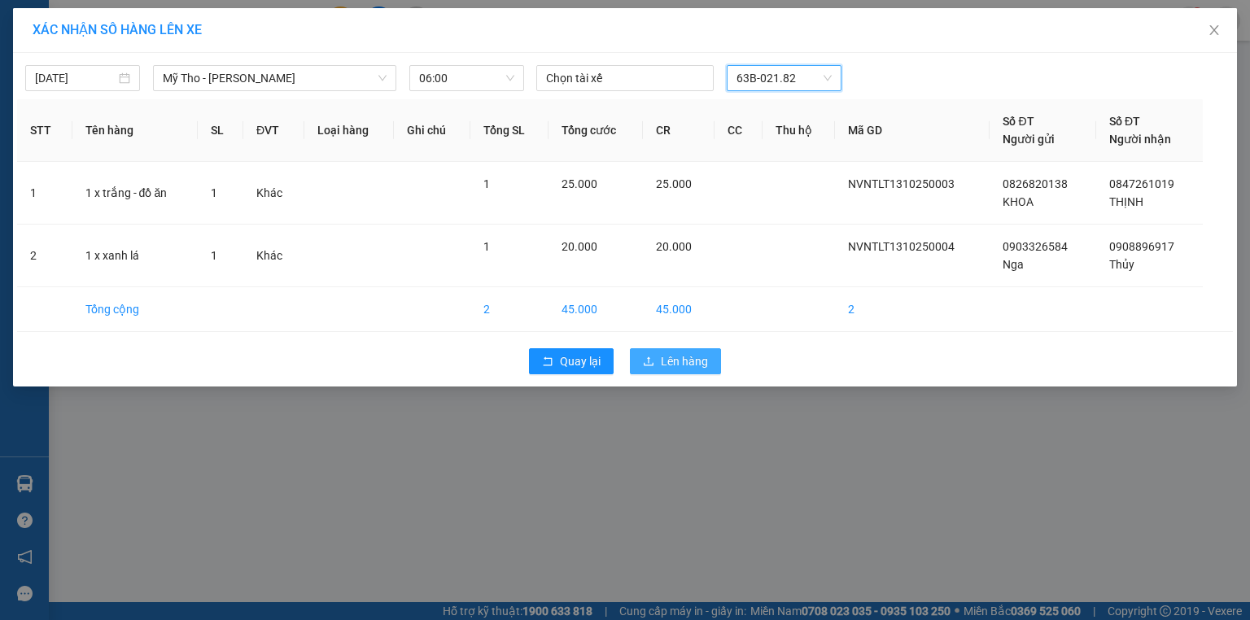
click at [670, 368] on span "Lên hàng" at bounding box center [684, 361] width 47 height 18
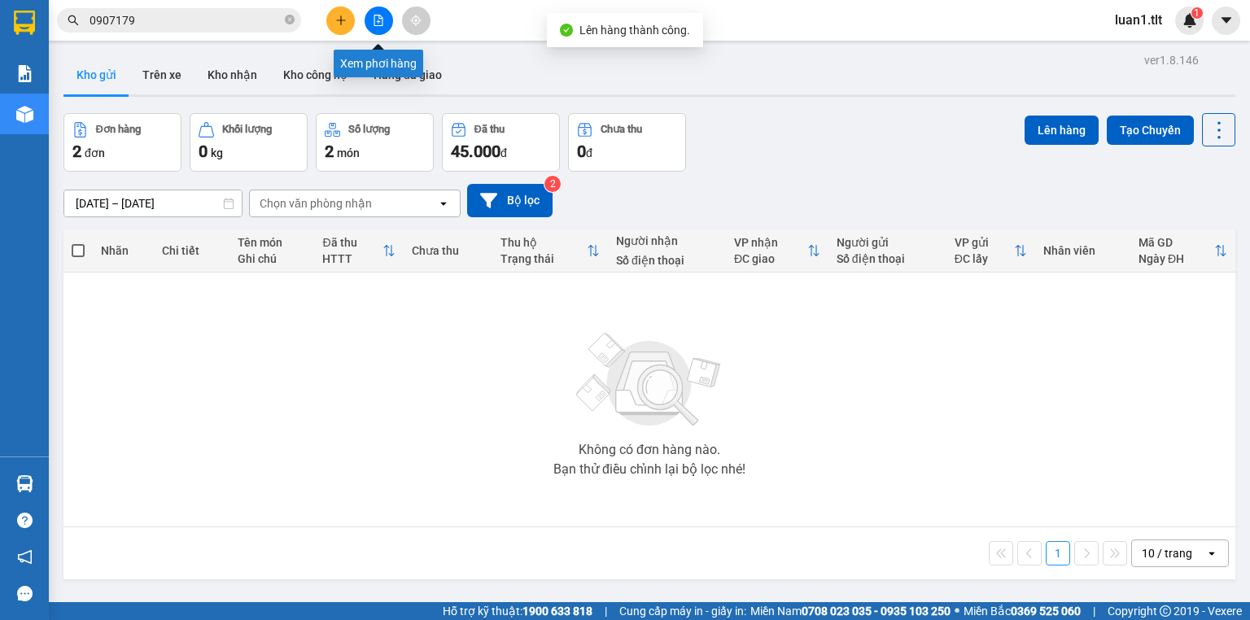
click at [365, 21] on button at bounding box center [379, 21] width 28 height 28
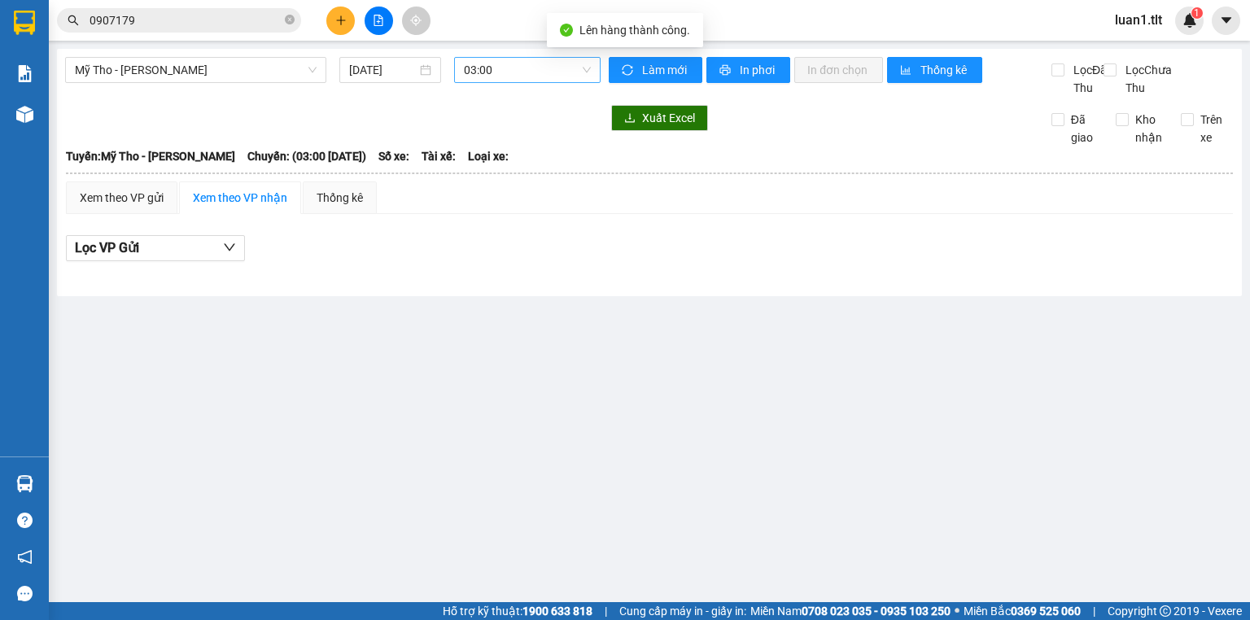
click at [483, 74] on span "03:00" at bounding box center [528, 70] width 128 height 24
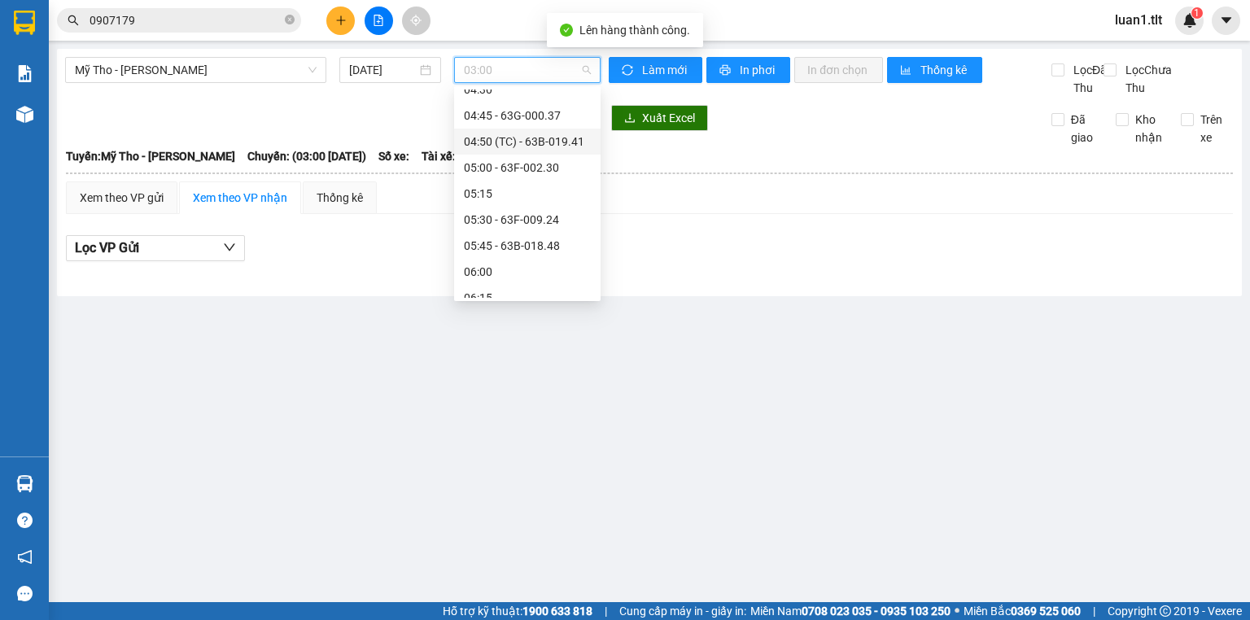
scroll to position [261, 0]
click at [494, 201] on div "06:00" at bounding box center [527, 207] width 127 height 18
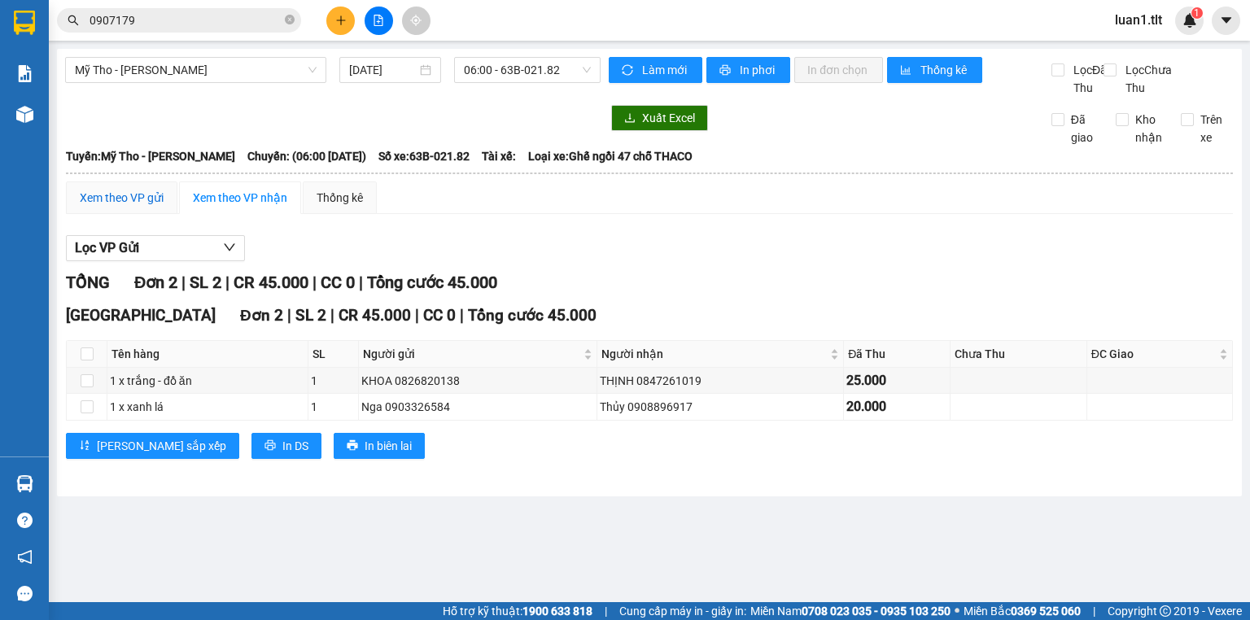
click at [121, 207] on div "Xem theo VP gửi" at bounding box center [122, 198] width 84 height 18
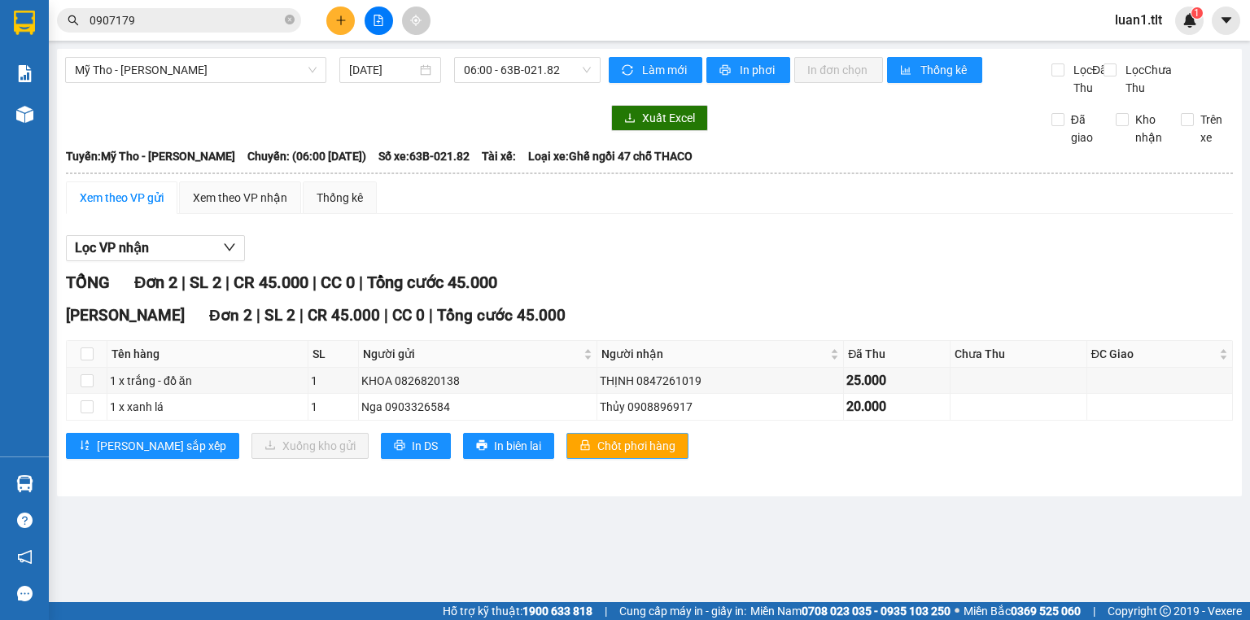
click at [598, 455] on span "Chốt phơi hàng" at bounding box center [637, 446] width 78 height 18
drag, startPoint x: 729, startPoint y: 257, endPoint x: 700, endPoint y: 195, distance: 69.2
click at [729, 257] on div "Lọc VP nhận" at bounding box center [649, 248] width 1167 height 27
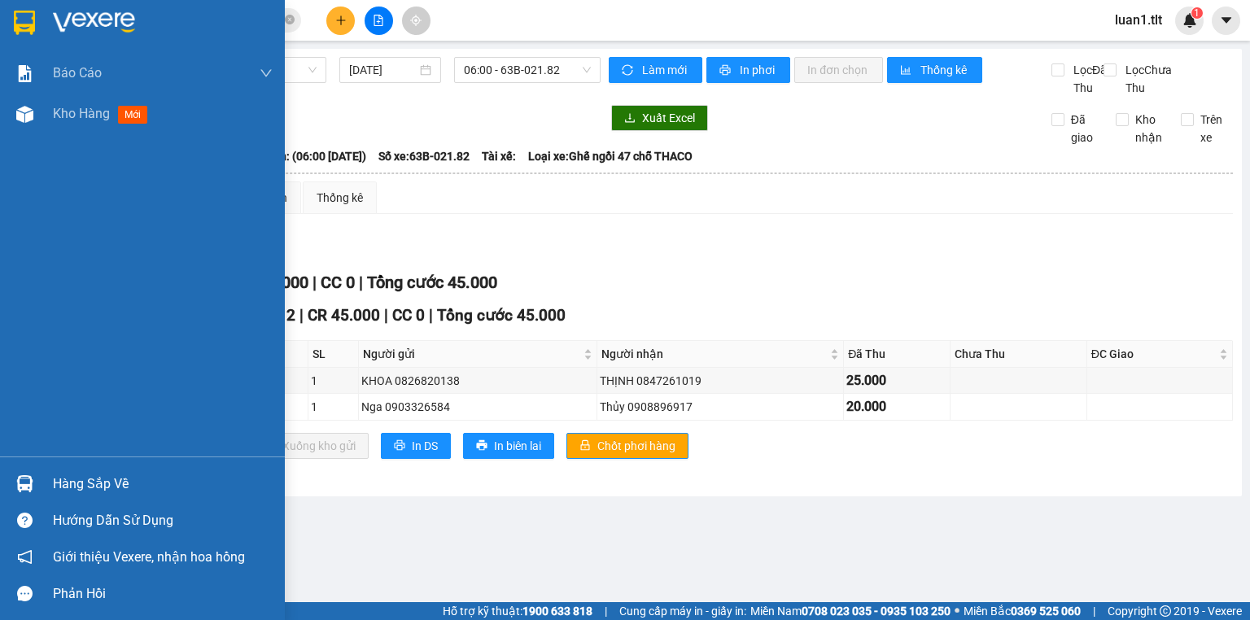
click at [126, 478] on div "Hàng sắp về" at bounding box center [163, 484] width 220 height 24
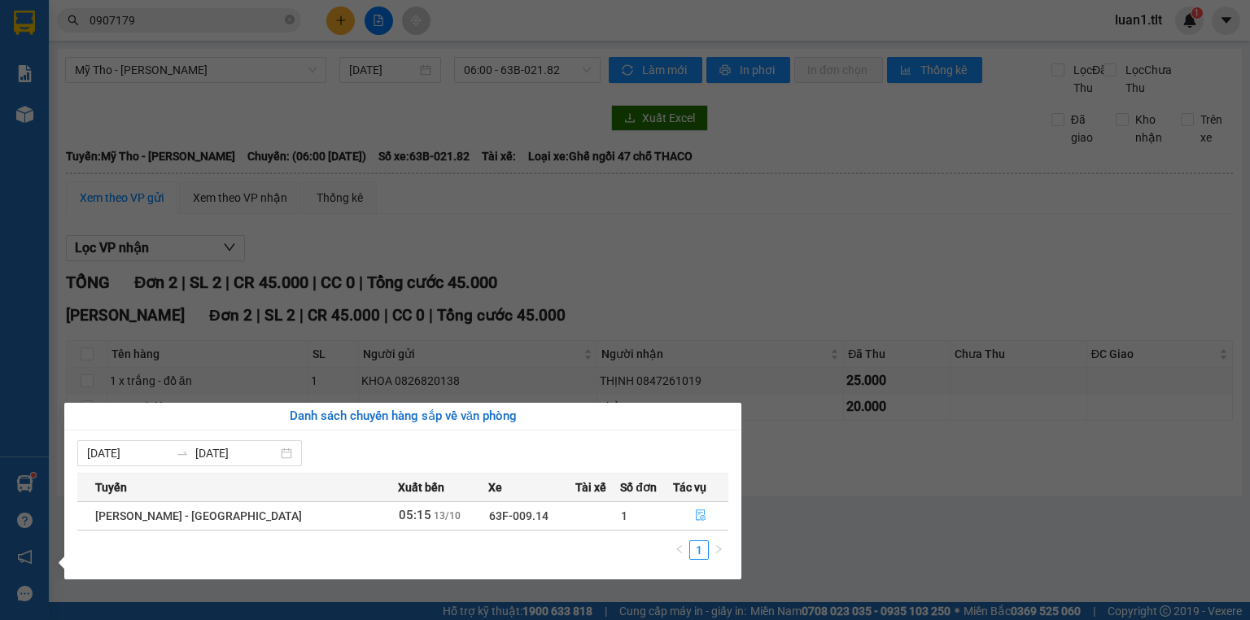
click at [707, 524] on button "button" at bounding box center [701, 516] width 54 height 26
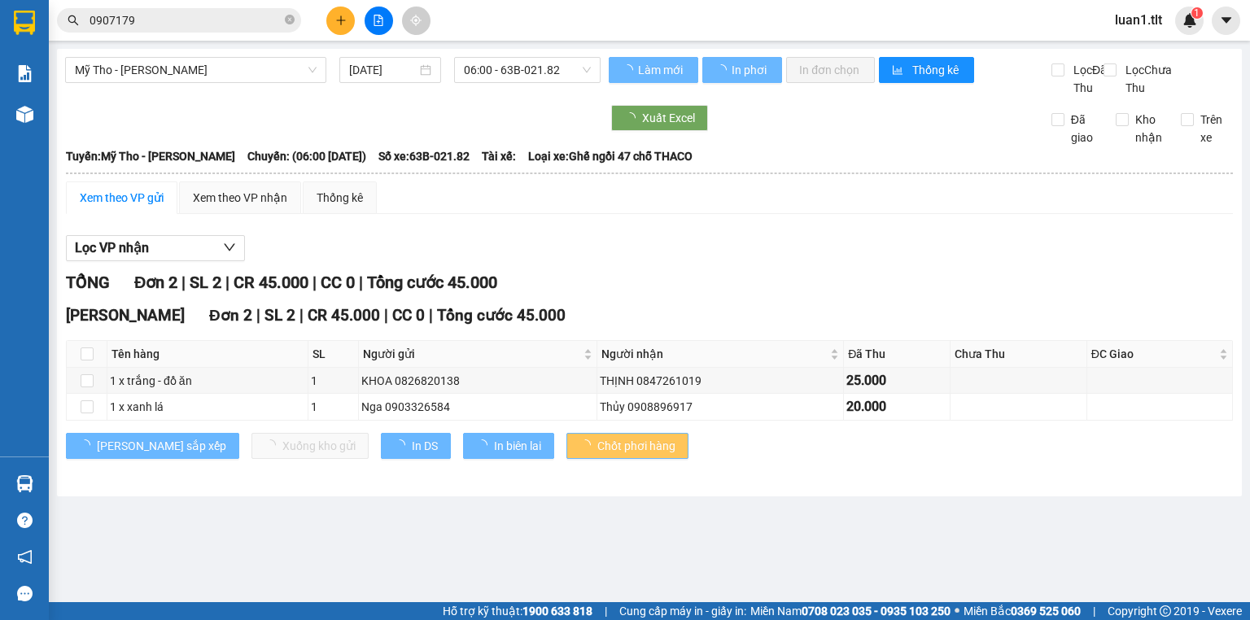
click at [885, 245] on div "Lọc VP nhận TỔNG Đơn 2 | SL 2 | CR 45.000 | CC 0 | Tổng cước 45.000 Nguyễn Văn …" at bounding box center [649, 353] width 1167 height 252
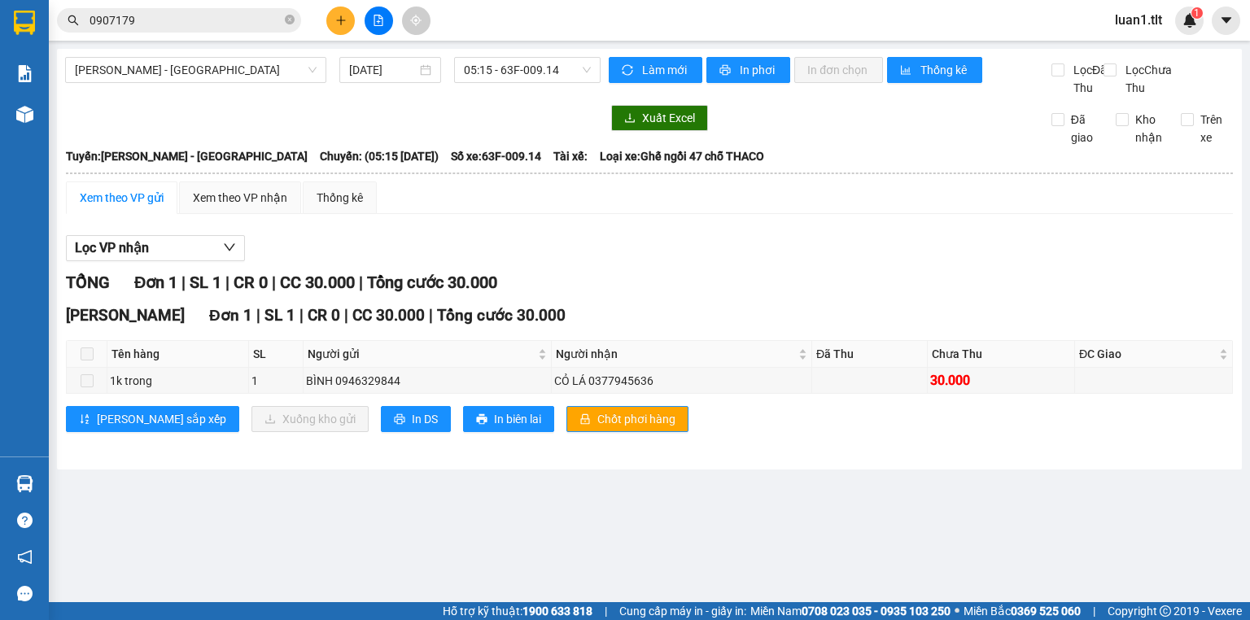
click at [880, 208] on div "Xem theo VP gửi Xem theo VP nhận Thống kê" at bounding box center [649, 198] width 1167 height 33
click at [208, 207] on div "Xem theo VP nhận" at bounding box center [240, 198] width 94 height 18
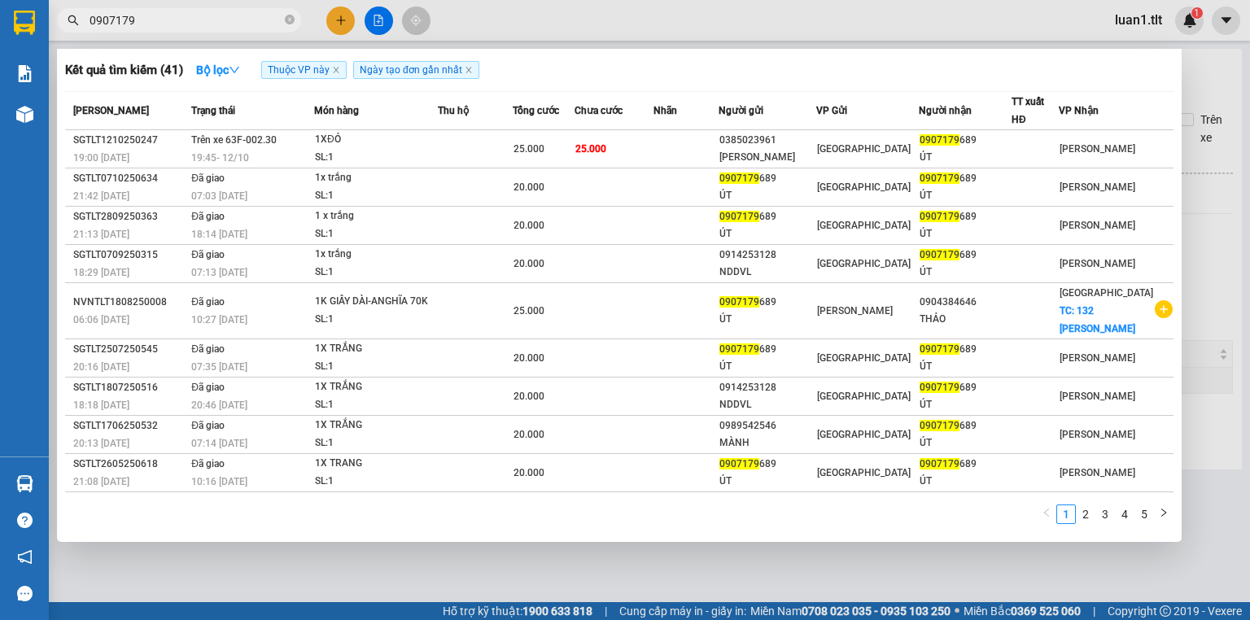
click at [186, 17] on input "0907179" at bounding box center [186, 20] width 192 height 18
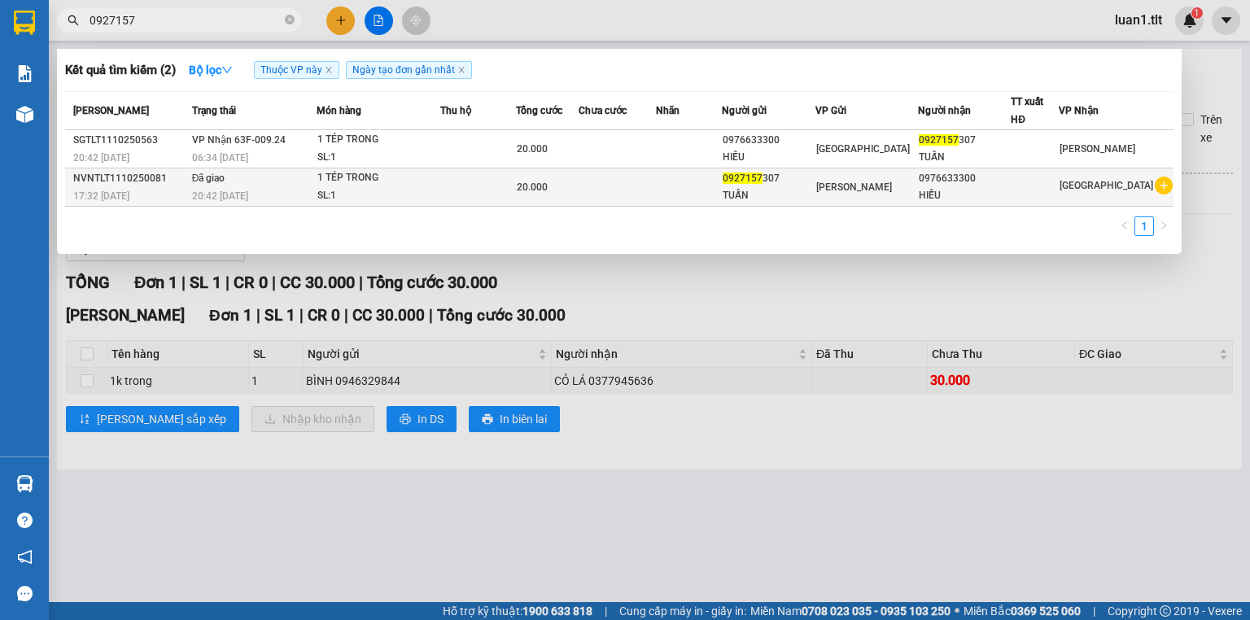
type input "0927157"
click at [366, 169] on div "1 TÉP TRONG" at bounding box center [378, 178] width 122 height 18
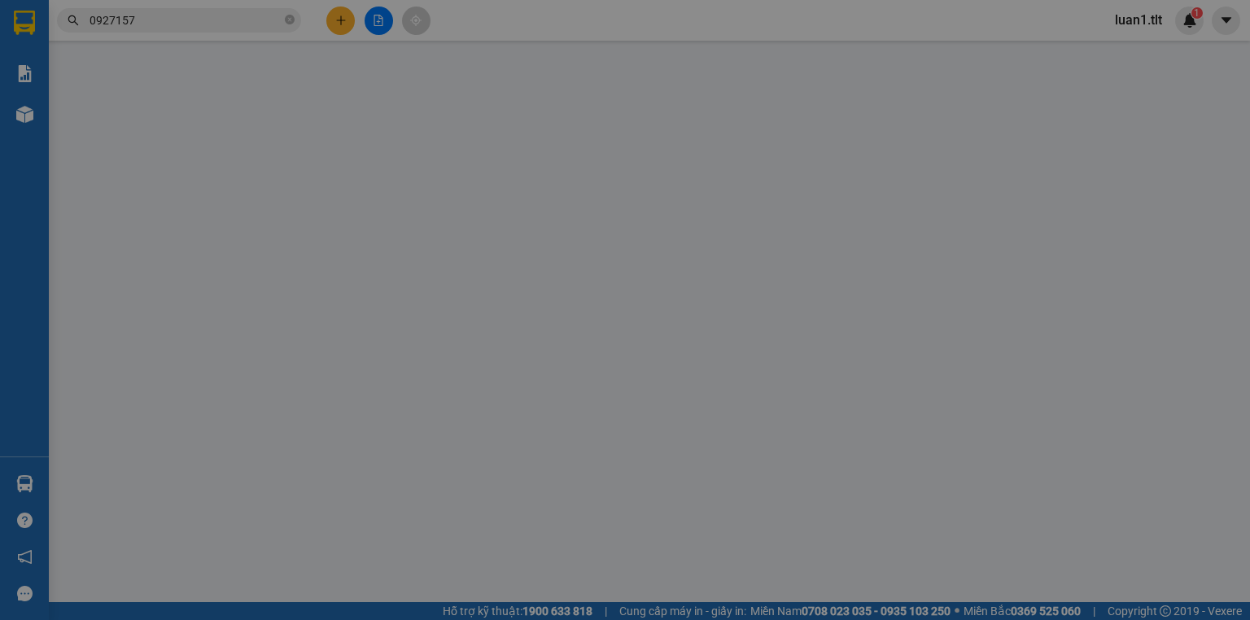
type input "0927157307"
type input "TUẤN"
type input "0976633300"
type input "HIẾU"
type input "0"
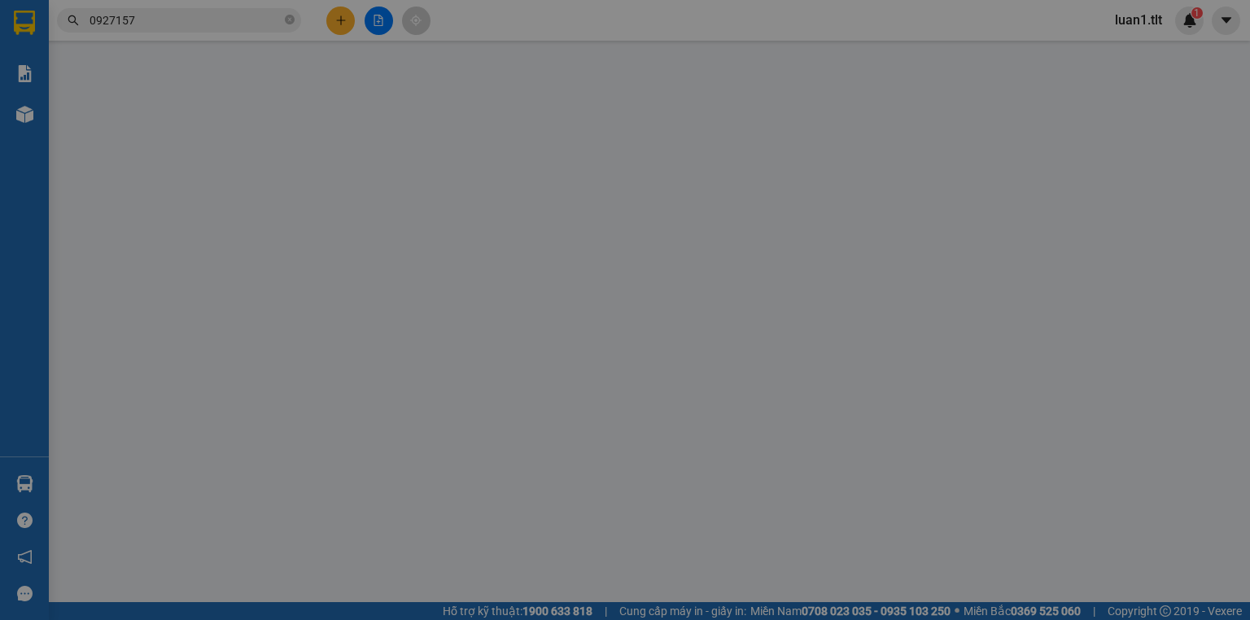
type input "20.000"
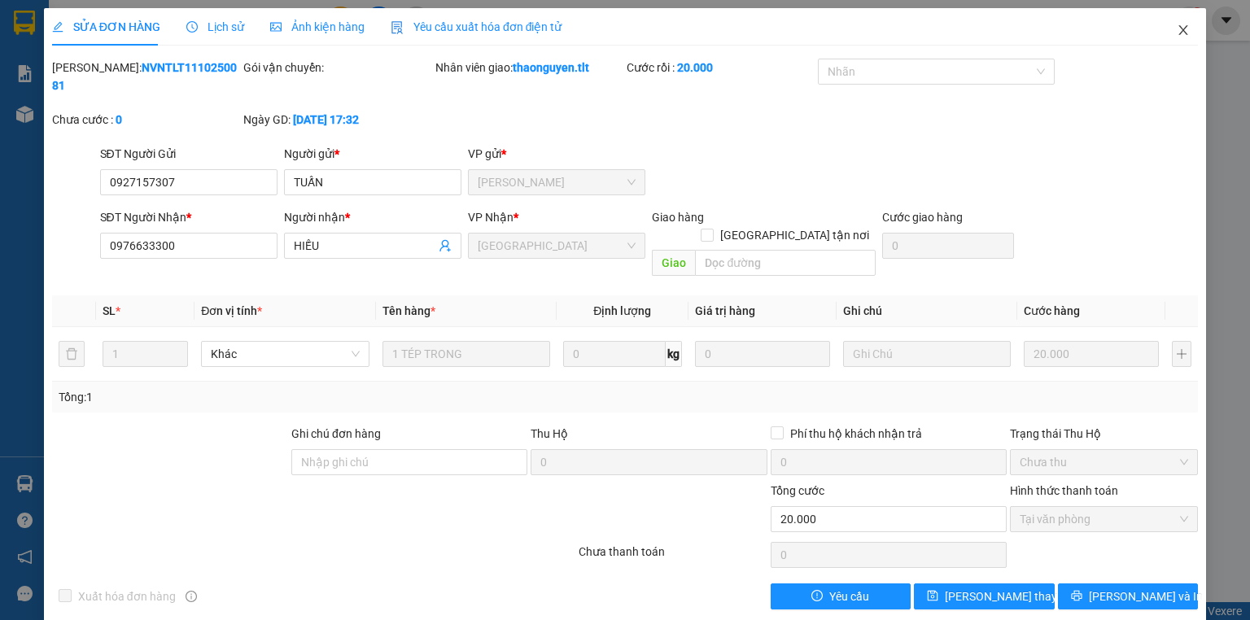
drag, startPoint x: 1163, startPoint y: 34, endPoint x: 1107, endPoint y: 40, distance: 55.7
click at [1163, 34] on span "Close" at bounding box center [1184, 31] width 46 height 46
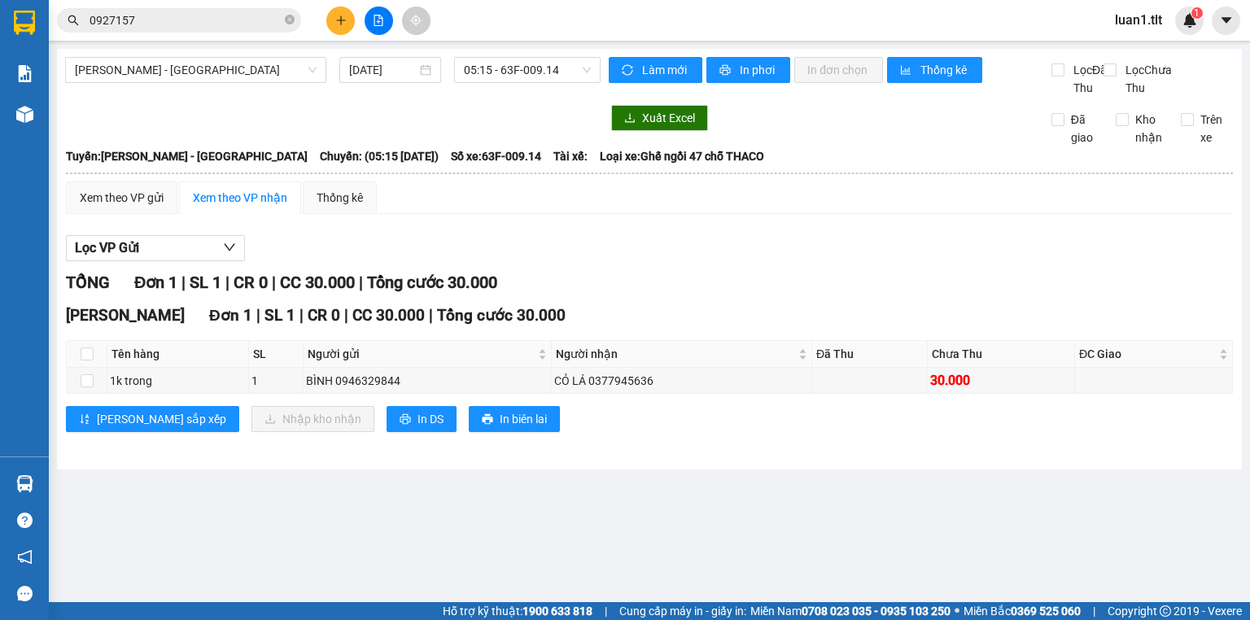
click at [160, 26] on input "0927157" at bounding box center [186, 20] width 192 height 18
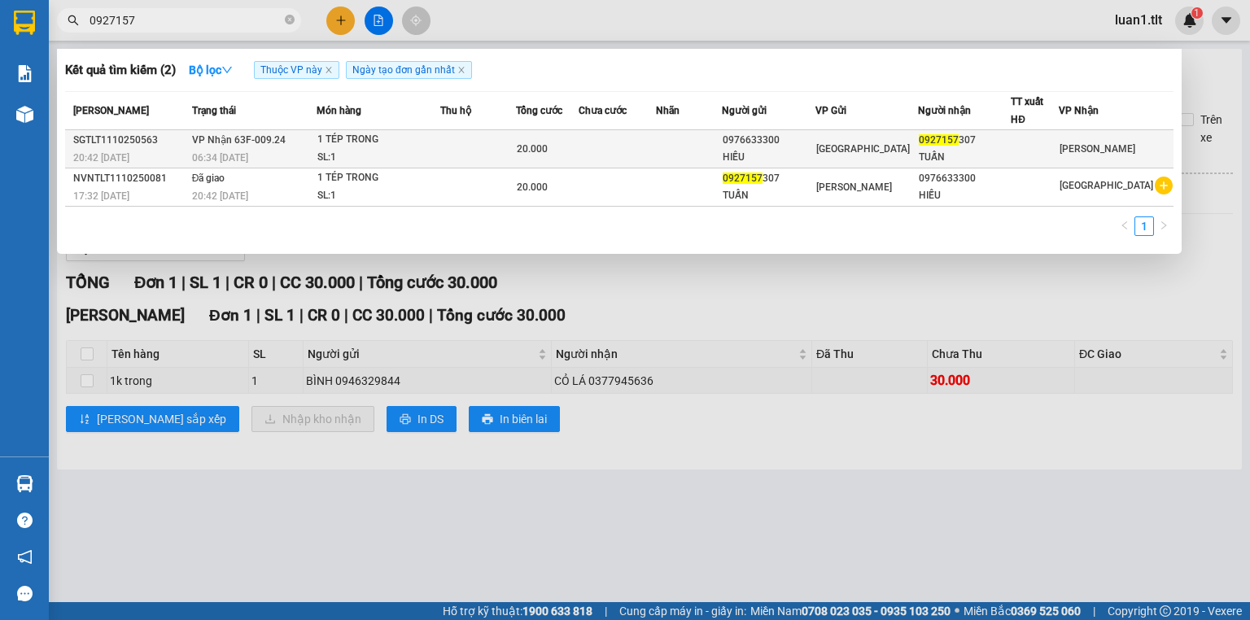
click at [440, 137] on div "1 TÉP TRONG" at bounding box center [378, 140] width 122 height 18
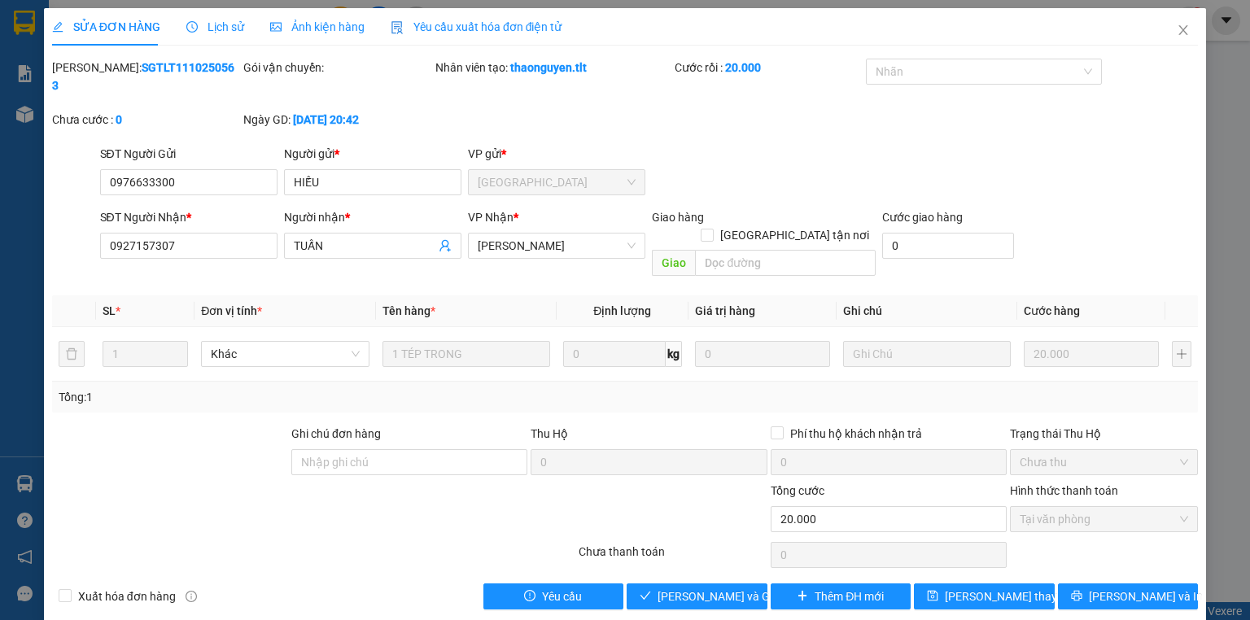
click at [716, 545] on div "Total Paid Fee 20.000 Total UnPaid Fee 0 Cash Collection Total Fee Mã ĐH: SGTLT…" at bounding box center [625, 334] width 1146 height 551
click at [718, 584] on button "[PERSON_NAME] và Giao hàng" at bounding box center [697, 597] width 141 height 26
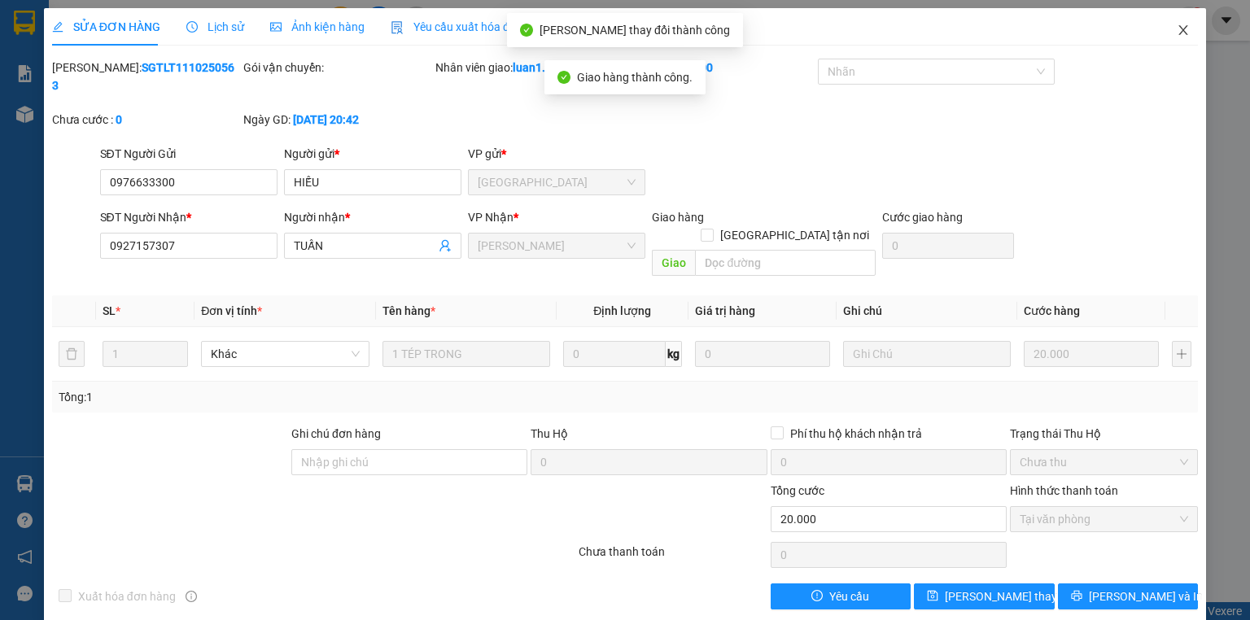
drag, startPoint x: 1185, startPoint y: 33, endPoint x: 860, endPoint y: 42, distance: 325.0
click at [1186, 33] on icon "close" at bounding box center [1183, 30] width 13 height 13
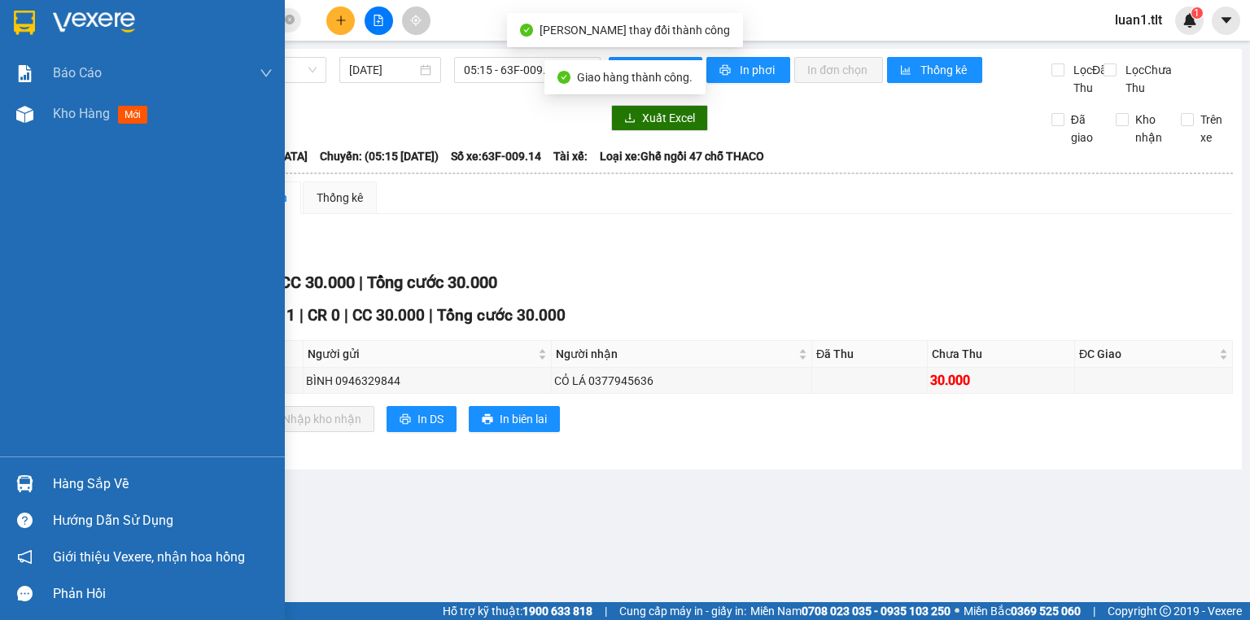
click at [0, 20] on div at bounding box center [142, 26] width 285 height 53
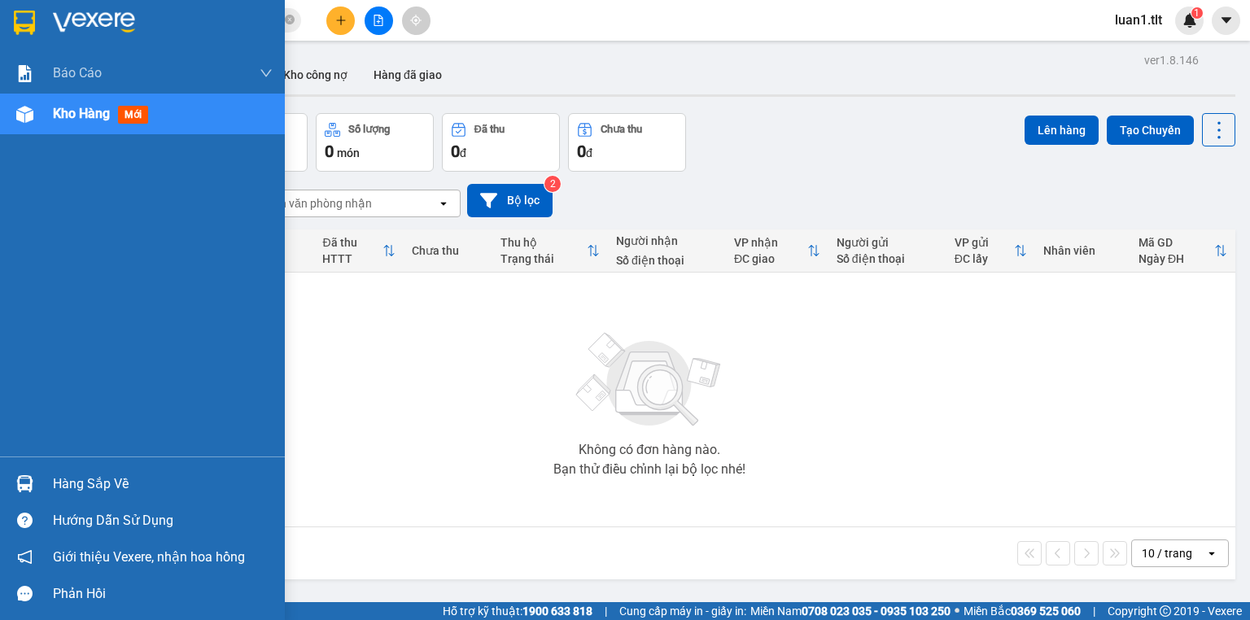
click at [62, 3] on div at bounding box center [142, 26] width 285 height 53
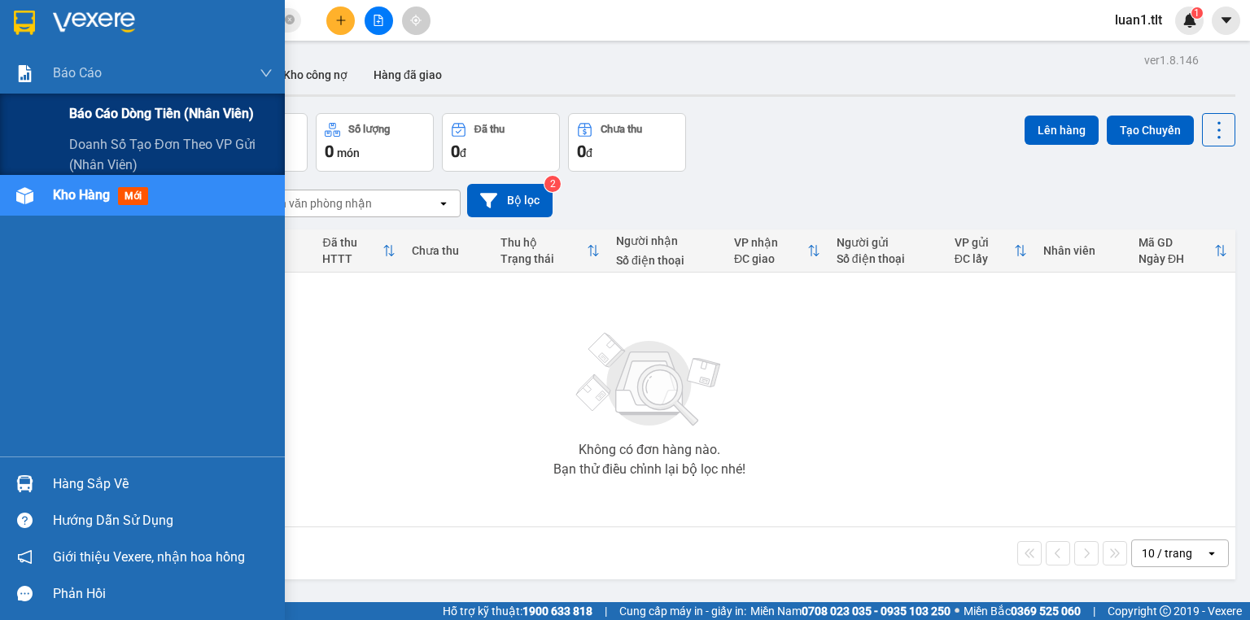
click at [140, 126] on div "Báo cáo dòng tiền (Nhân Viên)" at bounding box center [171, 114] width 204 height 41
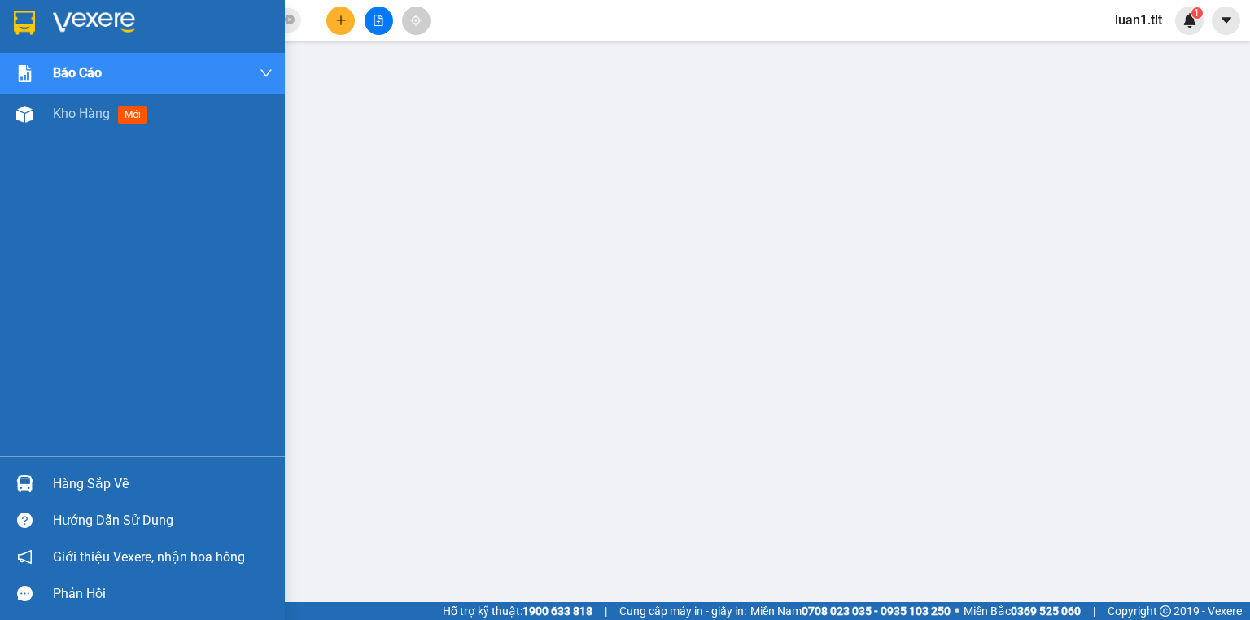
click at [31, 14] on img at bounding box center [24, 23] width 21 height 24
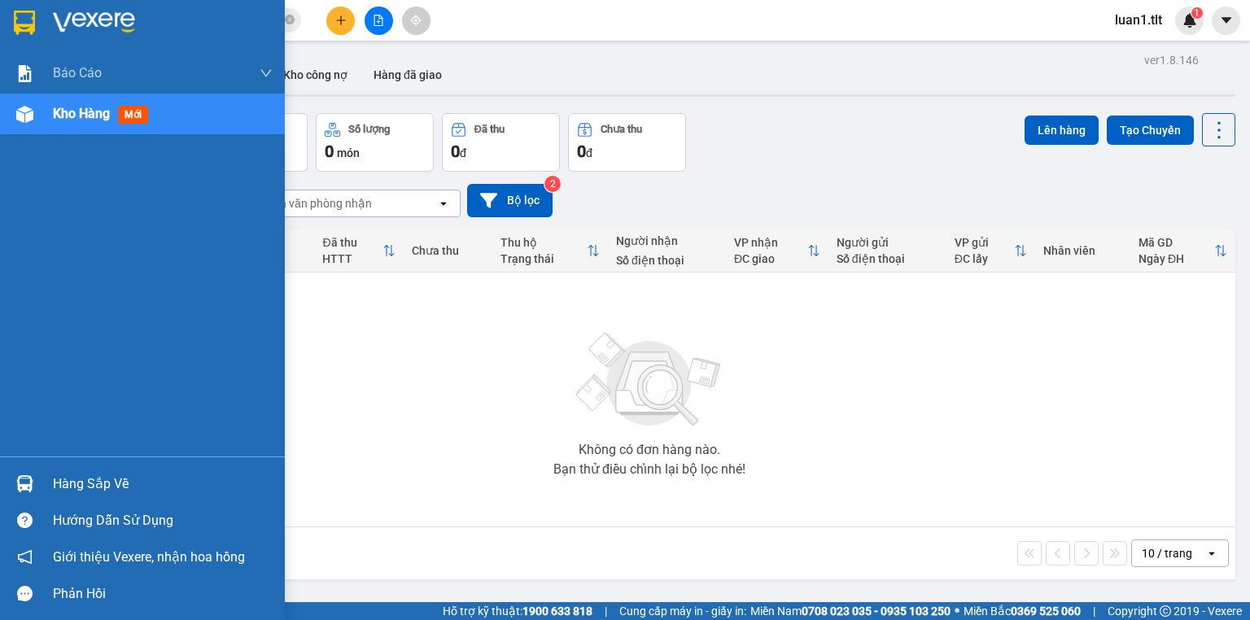
click at [69, 479] on div "Hàng sắp về" at bounding box center [163, 484] width 220 height 24
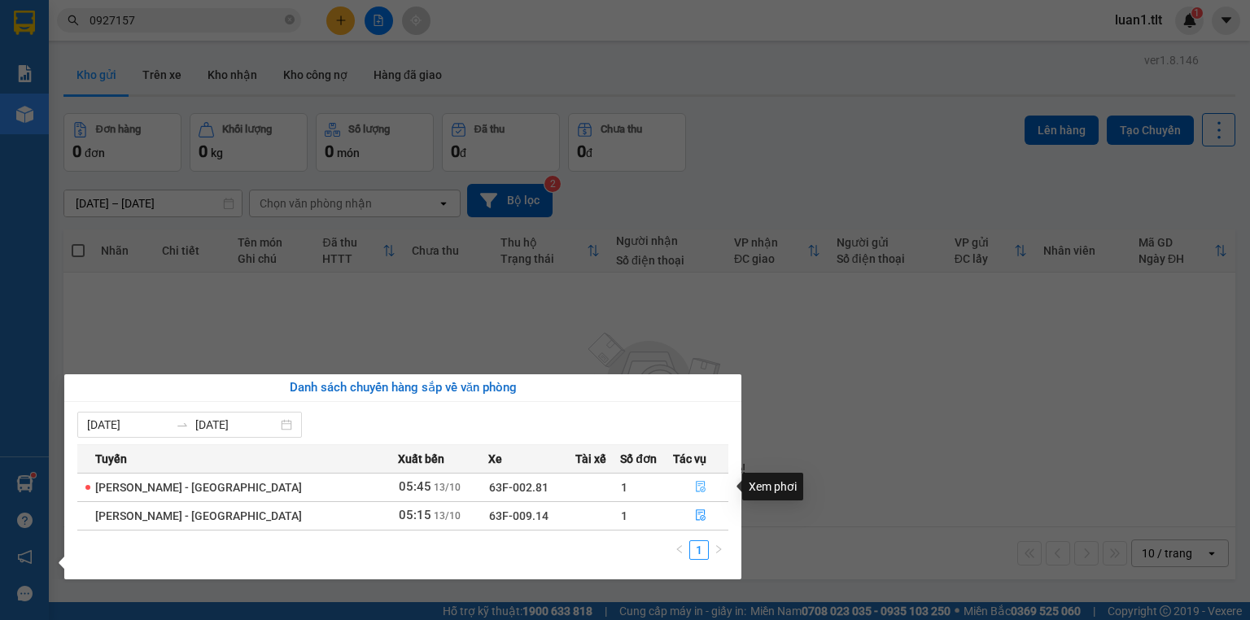
click at [701, 481] on button "button" at bounding box center [701, 488] width 54 height 26
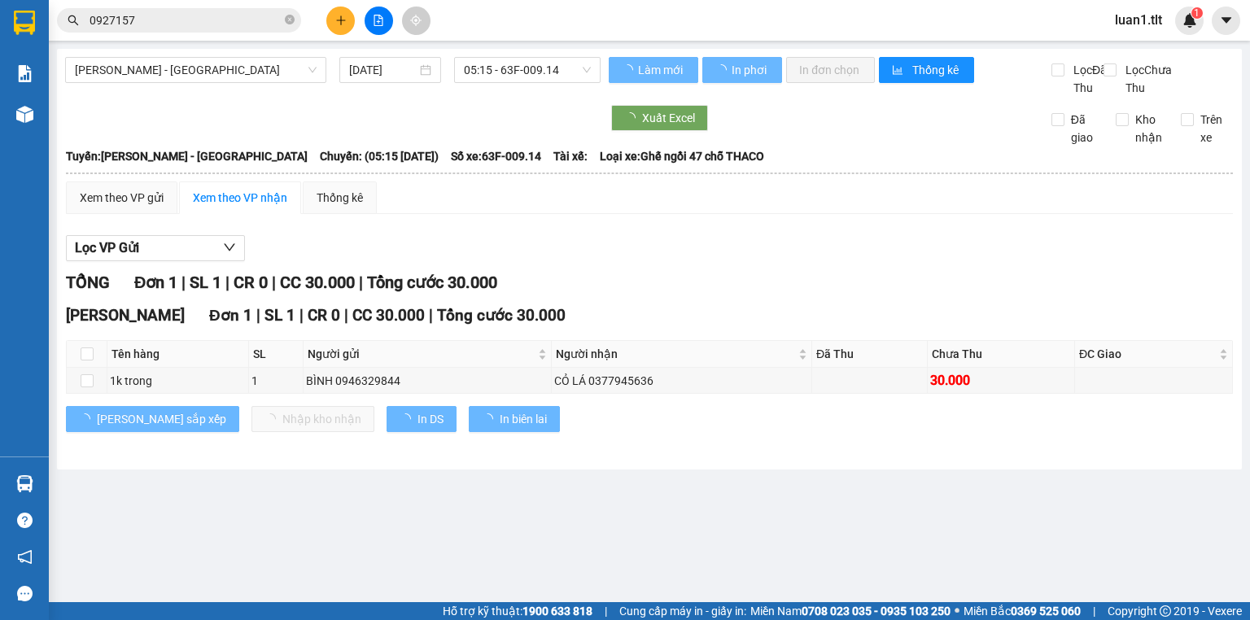
click at [759, 262] on div "Lọc VP Gửi" at bounding box center [649, 248] width 1167 height 27
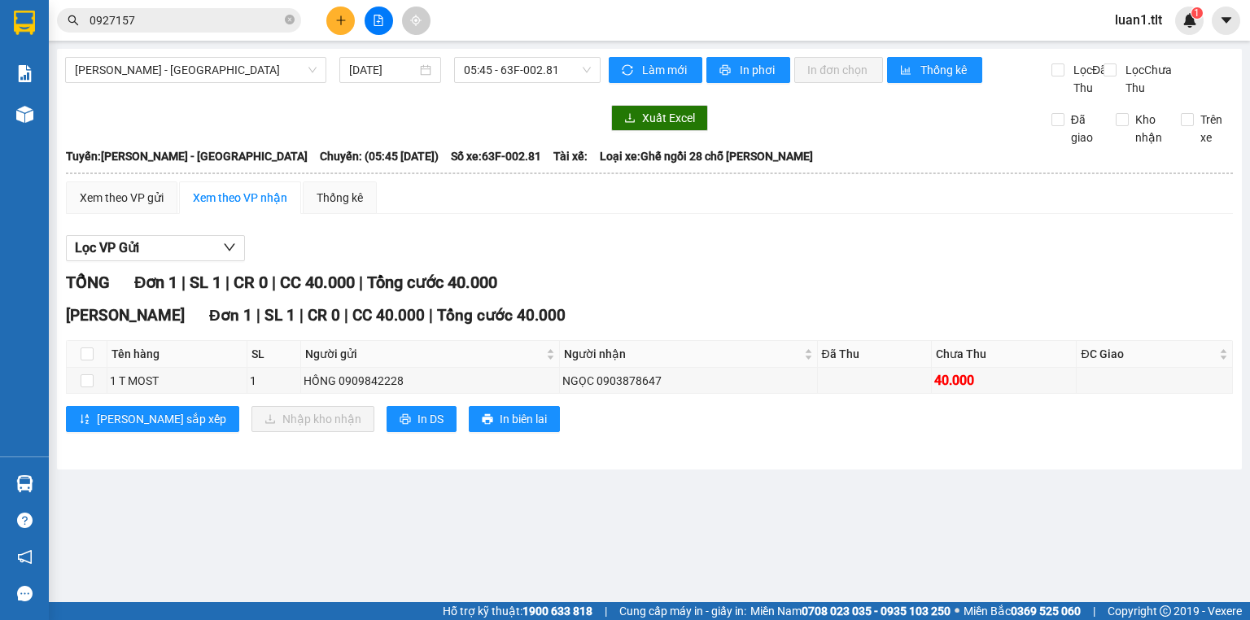
click at [754, 285] on div "Lọc VP Gửi TỔNG Đơn 1 | SL 1 | CR 0 | CC 40.000 | Tổng cước 40.000 Nguyễn Văn …" at bounding box center [649, 340] width 1167 height 226
click at [204, 28] on input "0927157" at bounding box center [186, 20] width 192 height 18
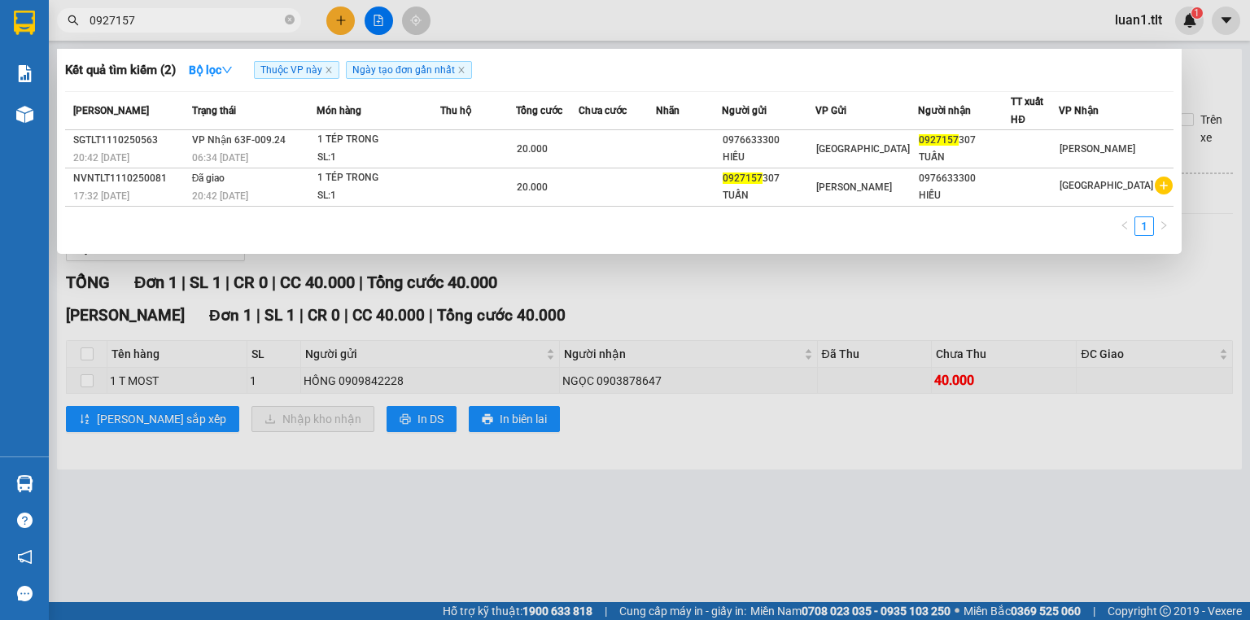
click at [204, 28] on input "0927157" at bounding box center [186, 20] width 192 height 18
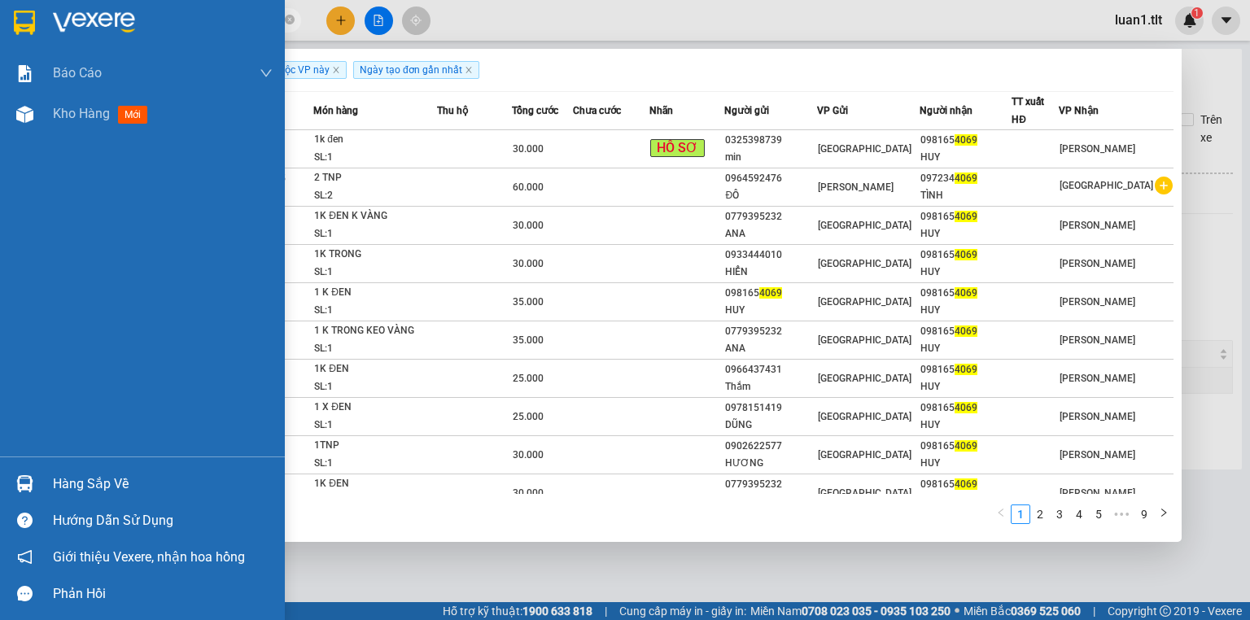
click at [147, 478] on div "Hàng sắp về" at bounding box center [163, 484] width 220 height 24
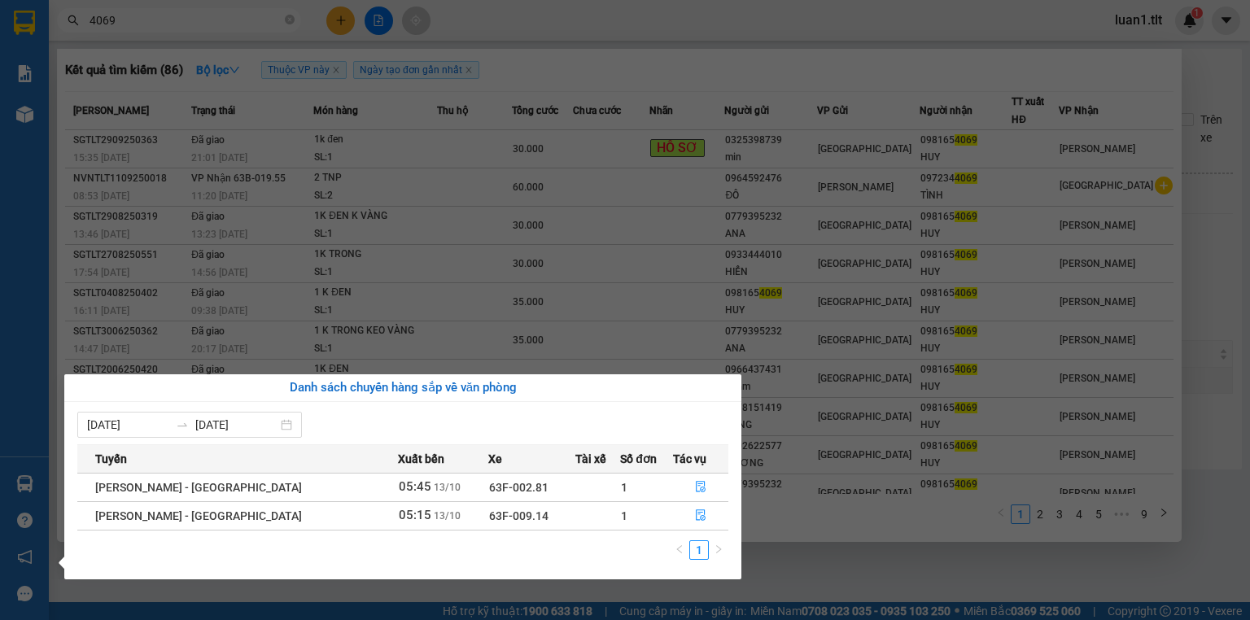
click at [826, 567] on section "Kết quả tìm kiếm ( 86 ) Bộ lọc Thuộc VP này Ngày tạo đơn gần nhất Mã ĐH Trạng t…" at bounding box center [625, 310] width 1250 height 620
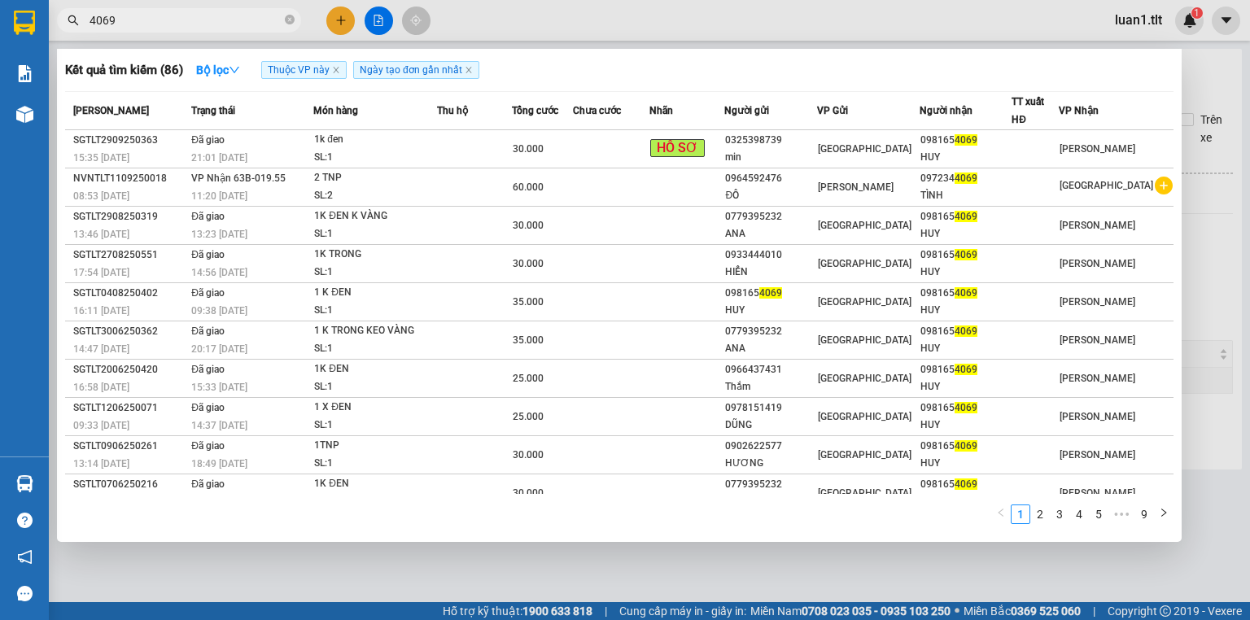
click at [825, 556] on div at bounding box center [625, 310] width 1250 height 620
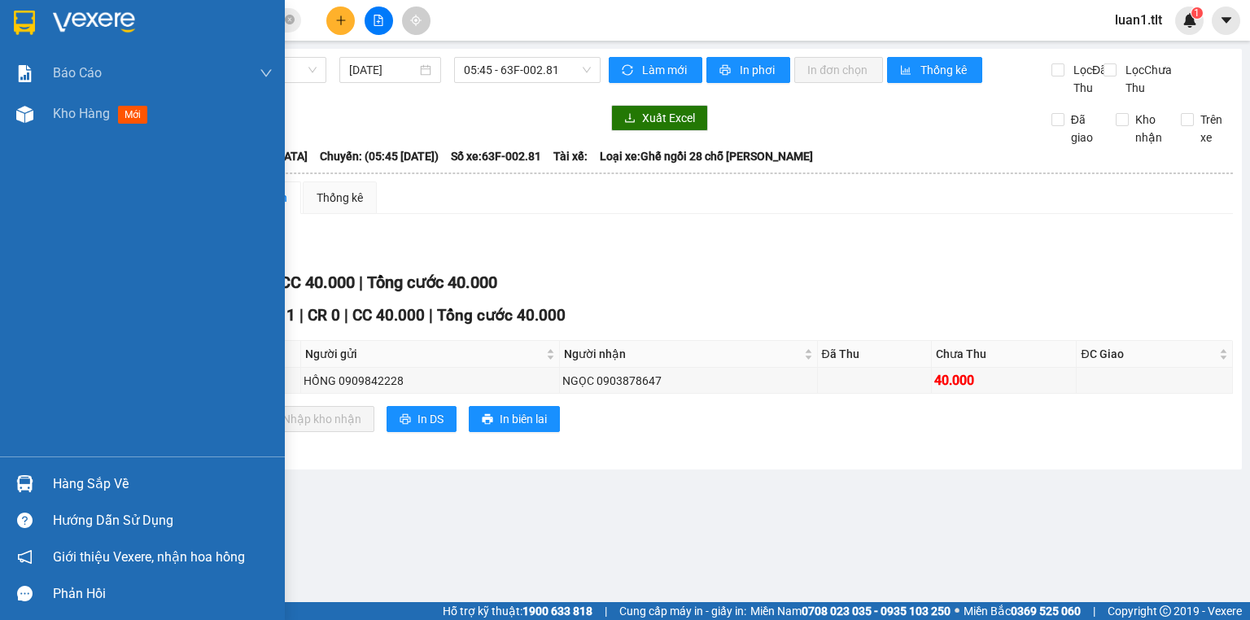
click at [61, 22] on img at bounding box center [94, 23] width 82 height 24
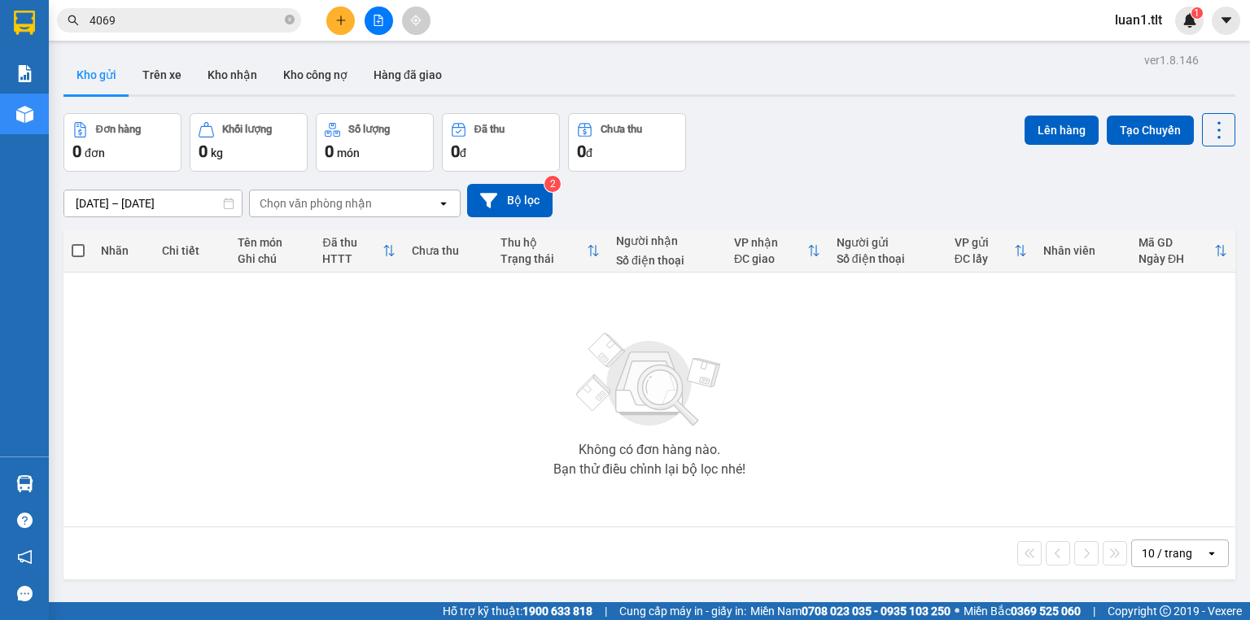
drag, startPoint x: 784, startPoint y: 148, endPoint x: 0, endPoint y: 558, distance: 884.5
click at [782, 148] on div "Đơn hàng 0 đơn Khối lượng 0 kg Số lượng 0 món Đã thu 0 đ Chưa thu 0 đ Lên hàng …" at bounding box center [649, 142] width 1172 height 59
drag, startPoint x: 124, startPoint y: 467, endPoint x: 108, endPoint y: 473, distance: 16.5
click at [124, 466] on div "Không có đơn hàng nào. Bạn thử điều chỉnh lại bộ lọc nhé!" at bounding box center [650, 400] width 1156 height 244
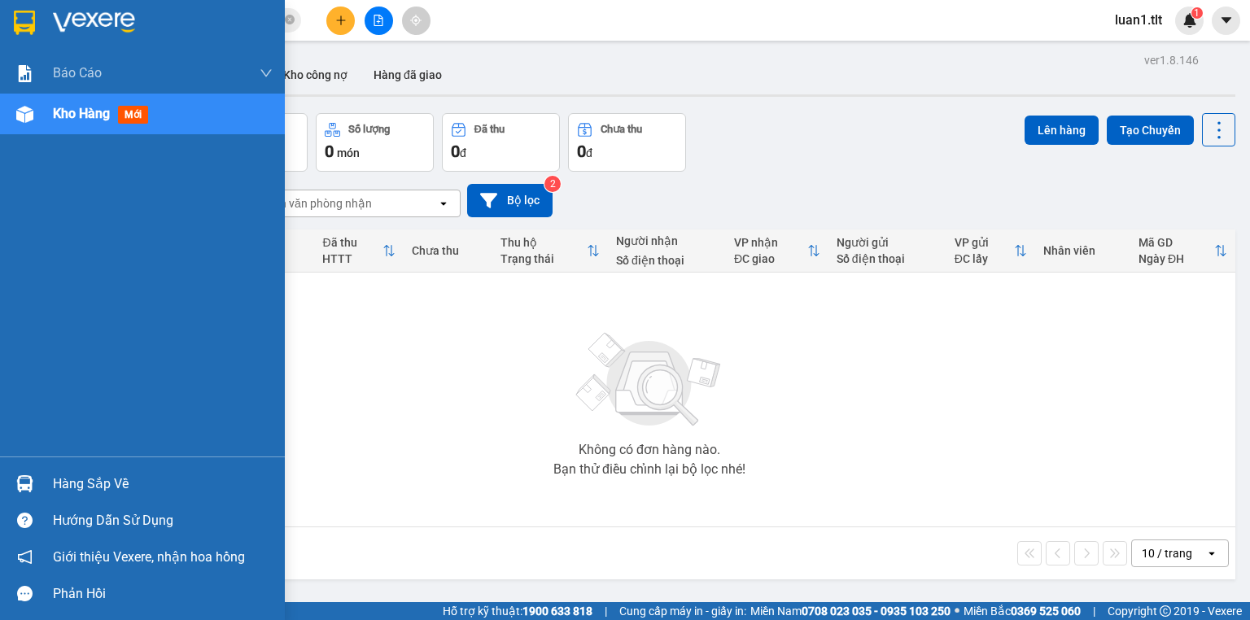
drag, startPoint x: 146, startPoint y: 485, endPoint x: 344, endPoint y: 352, distance: 238.9
click at [145, 484] on div "Hàng sắp về" at bounding box center [163, 484] width 220 height 24
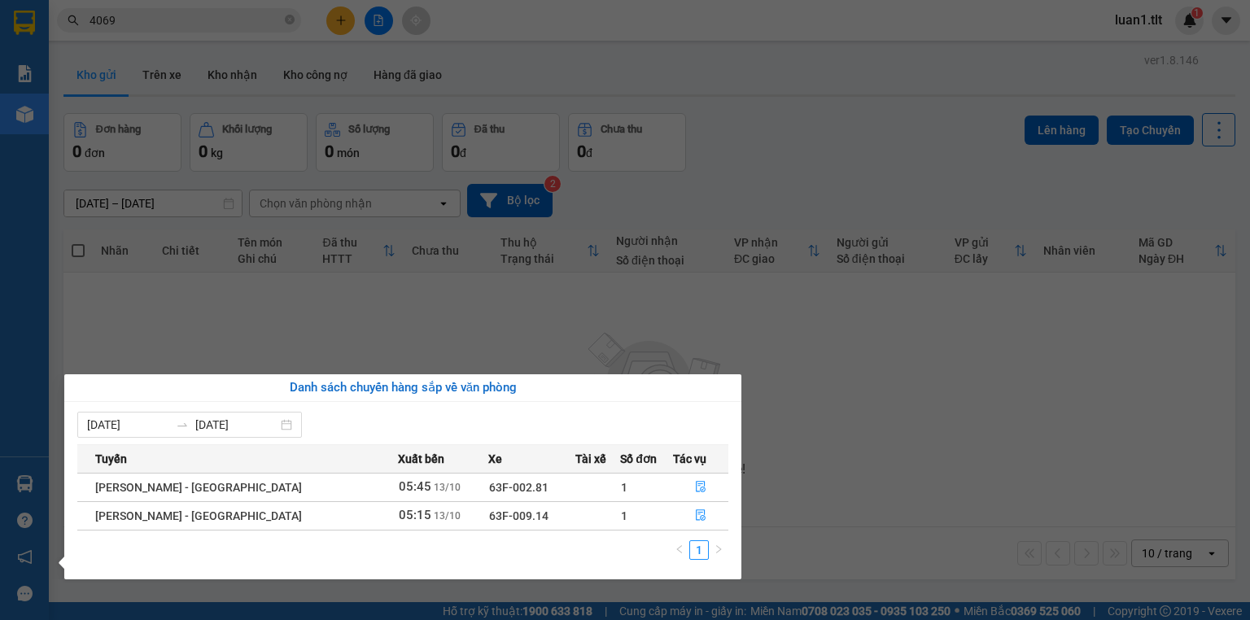
click at [488, 241] on section "Kết quả tìm kiếm ( 86 ) Bộ lọc Thuộc VP này Ngày tạo đơn gần nhất Mã ĐH Trạng t…" at bounding box center [625, 310] width 1250 height 620
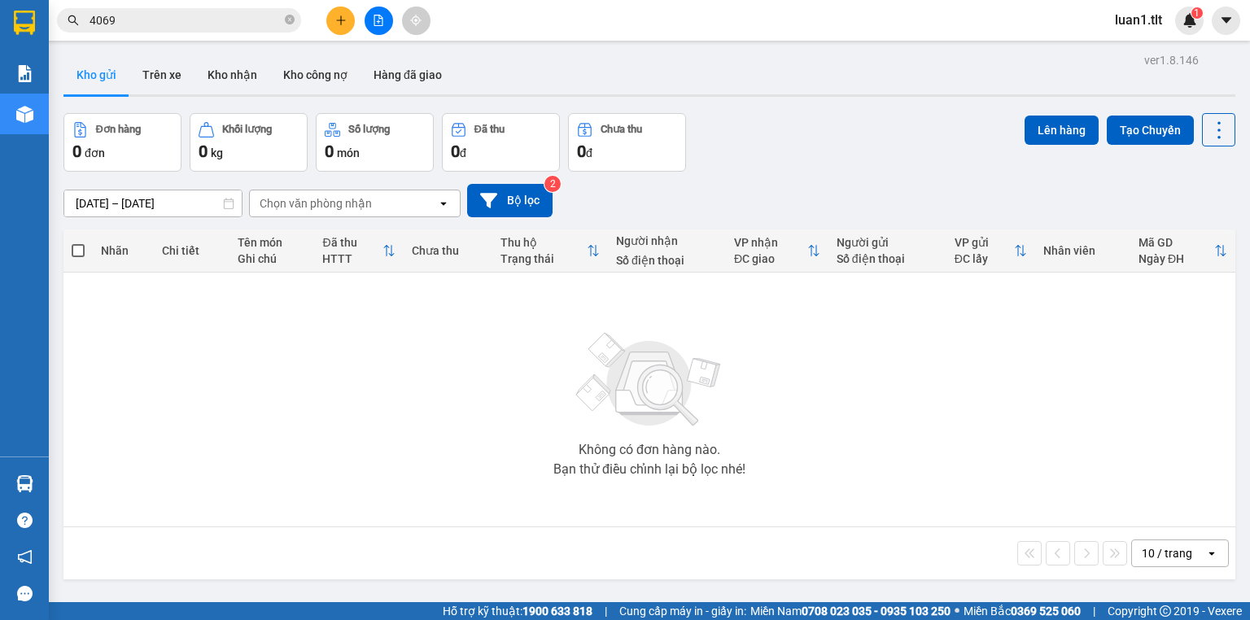
click at [231, 24] on input "4069" at bounding box center [186, 20] width 192 height 18
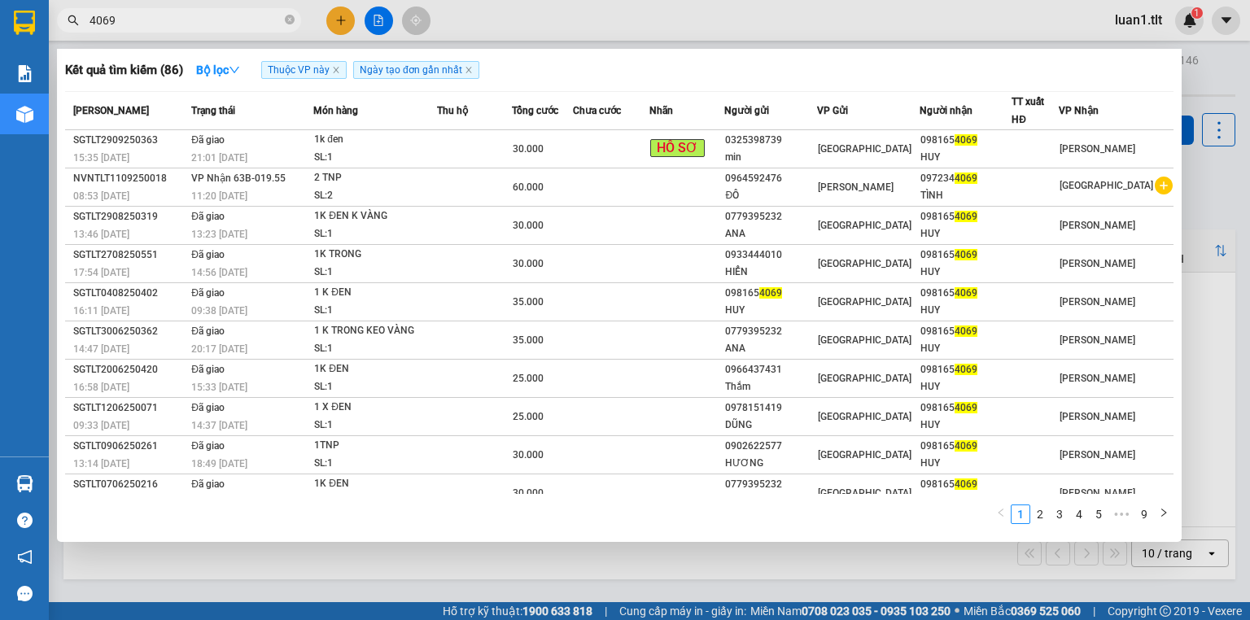
click at [231, 24] on input "4069" at bounding box center [186, 20] width 192 height 18
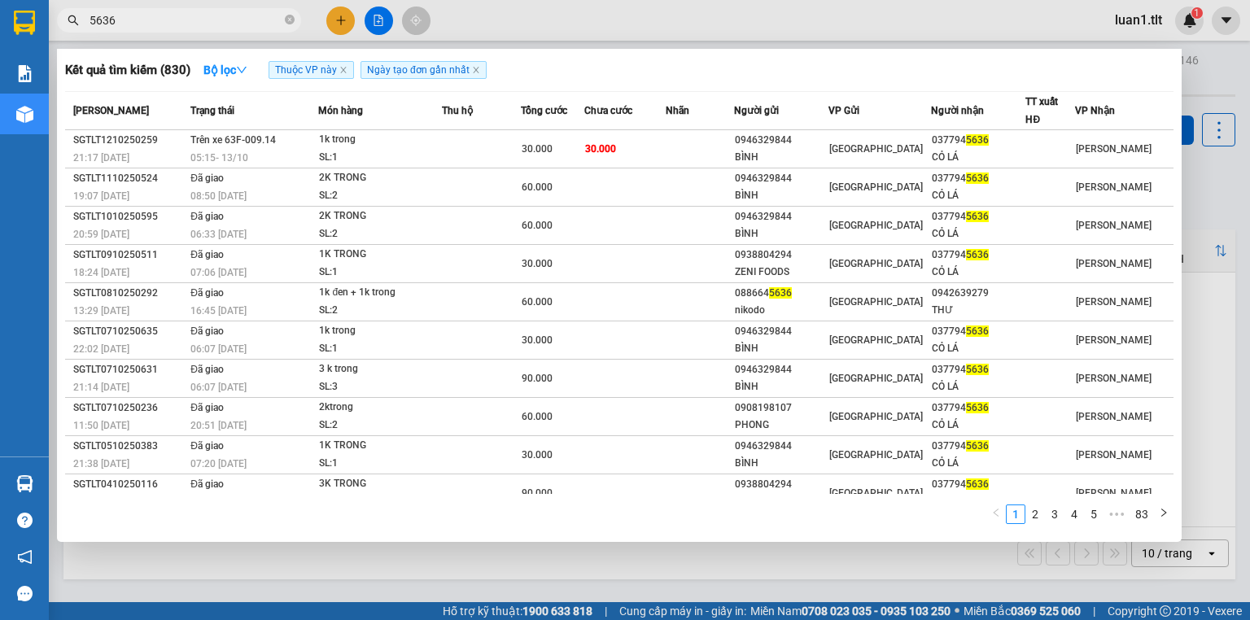
click at [163, 10] on span "5636" at bounding box center [179, 20] width 244 height 24
click at [163, 12] on input "5636" at bounding box center [186, 20] width 192 height 18
click at [189, 31] on span "5636" at bounding box center [179, 20] width 244 height 24
click at [195, 18] on input "5636" at bounding box center [186, 20] width 192 height 18
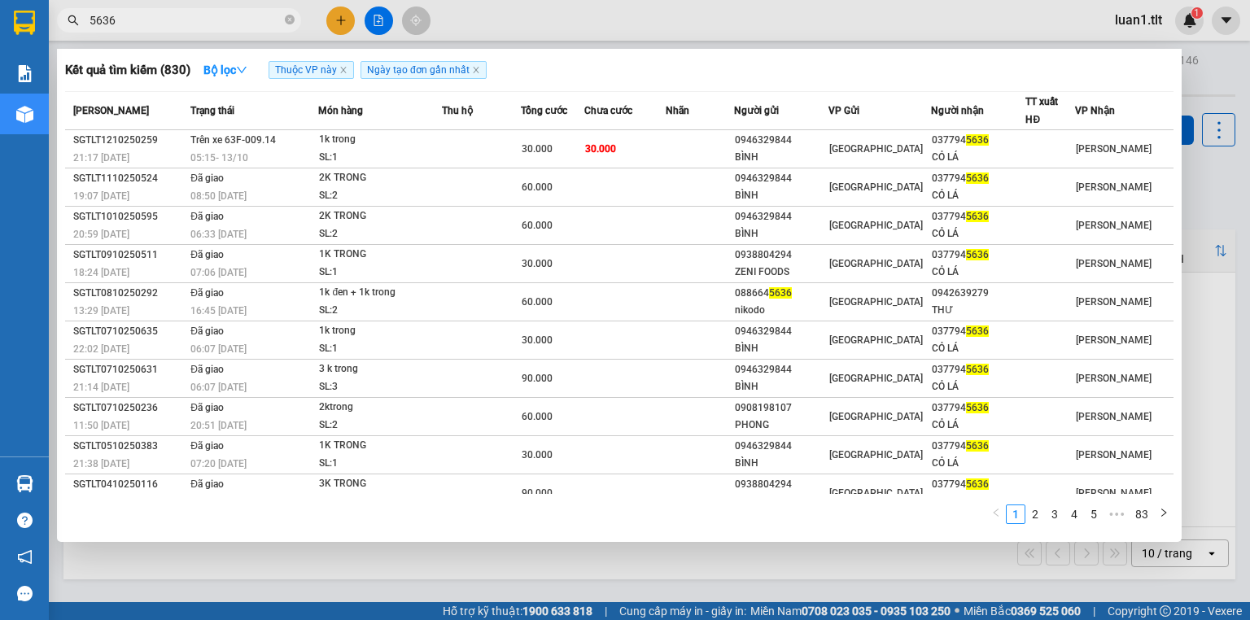
click at [195, 18] on input "5636" at bounding box center [186, 20] width 192 height 18
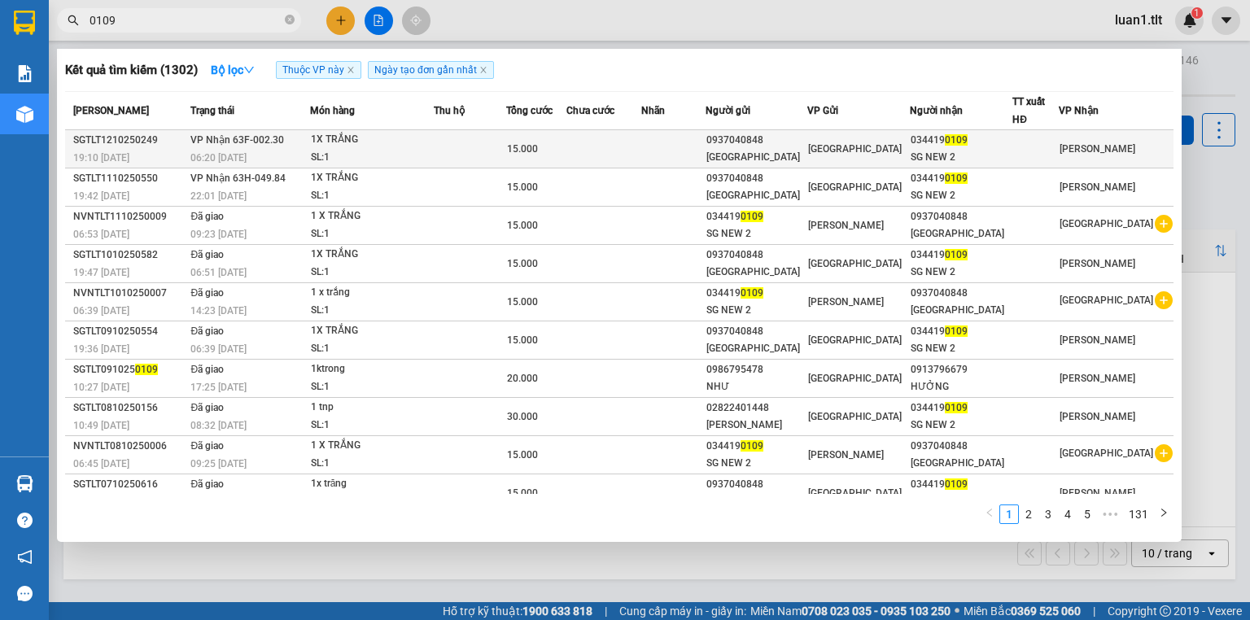
type input "0109"
click at [469, 148] on td at bounding box center [470, 149] width 72 height 38
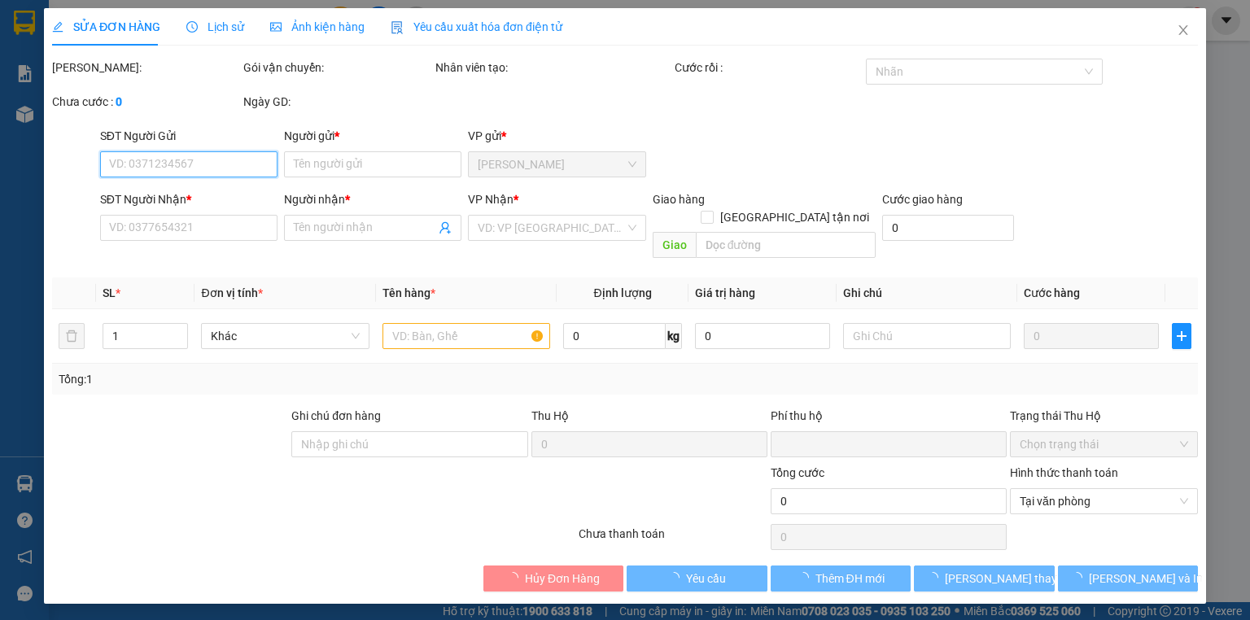
type input "0937040848"
type input "[GEOGRAPHIC_DATA]"
type input "0344190109"
type input "SG NEW 2"
type input "0"
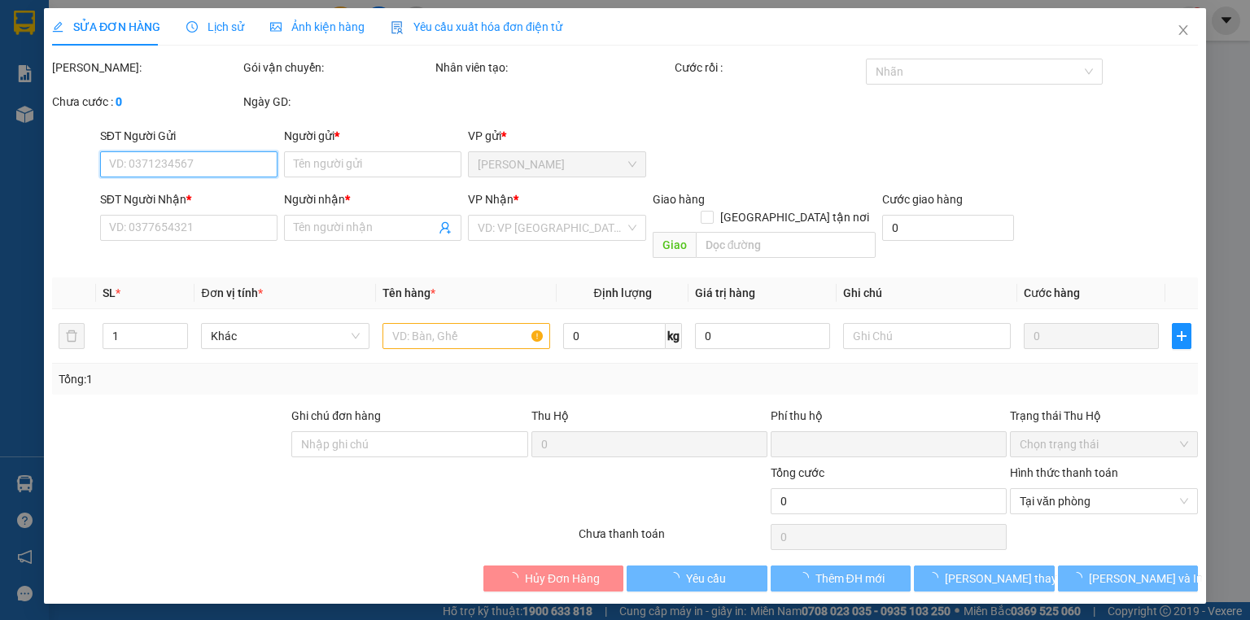
type input "15.000"
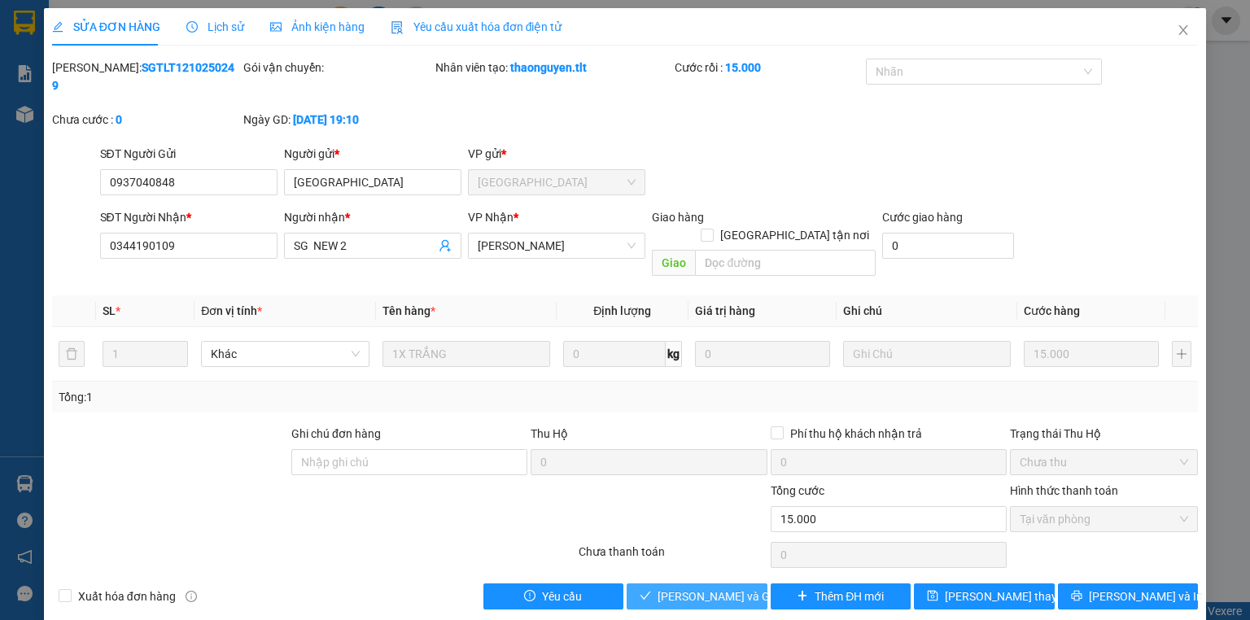
click at [728, 588] on span "[PERSON_NAME] và Giao hàng" at bounding box center [736, 597] width 156 height 18
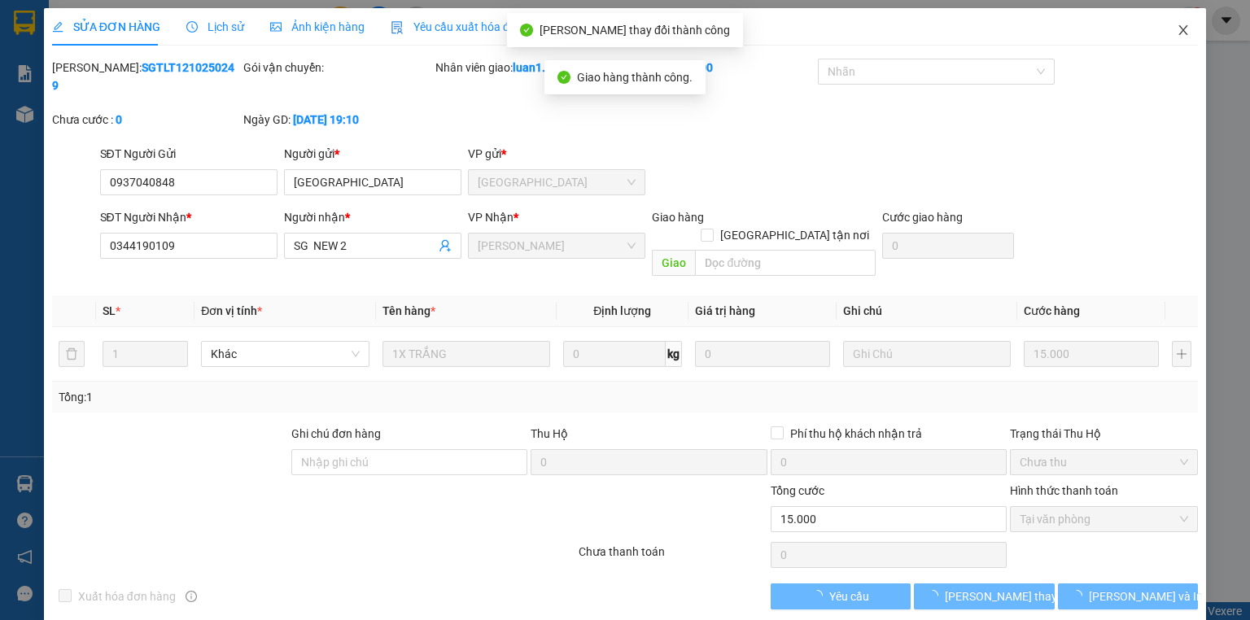
click at [1189, 36] on icon "close" at bounding box center [1183, 30] width 13 height 13
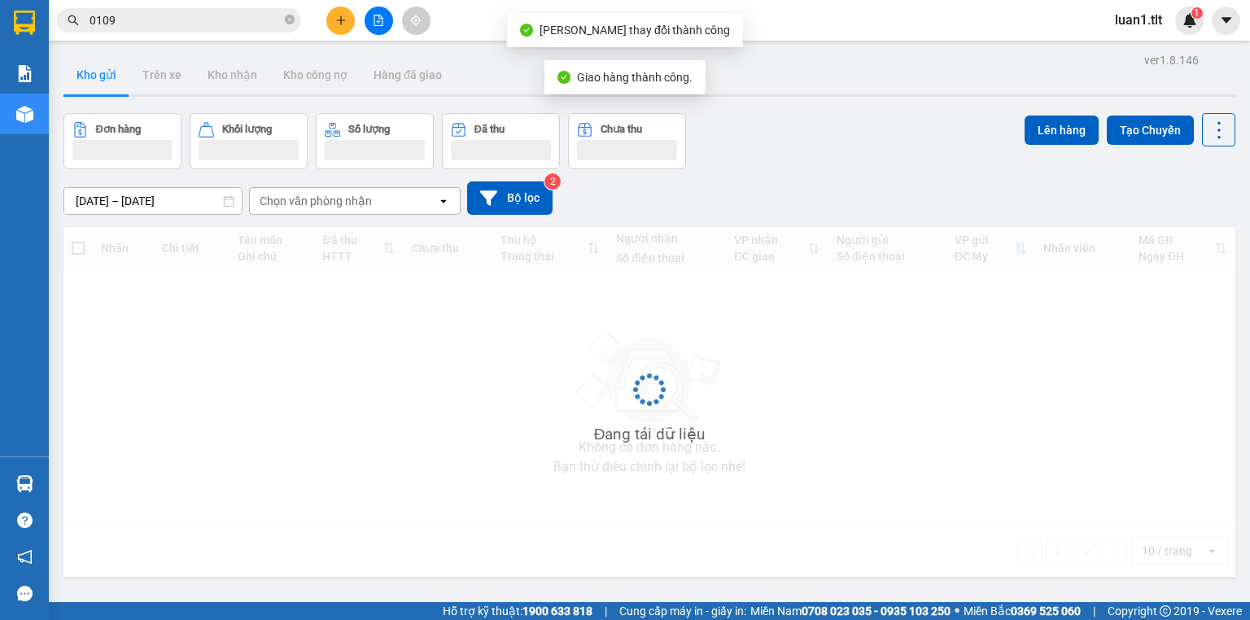
click at [140, 11] on input "0109" at bounding box center [186, 20] width 192 height 18
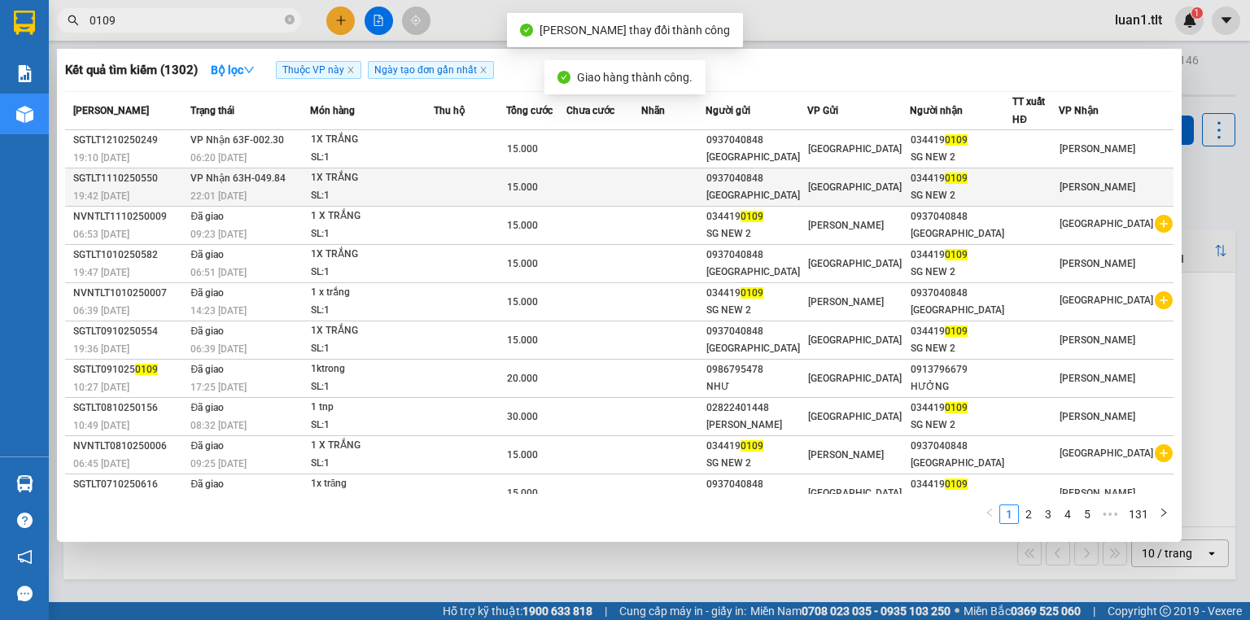
click at [506, 189] on td at bounding box center [470, 188] width 72 height 38
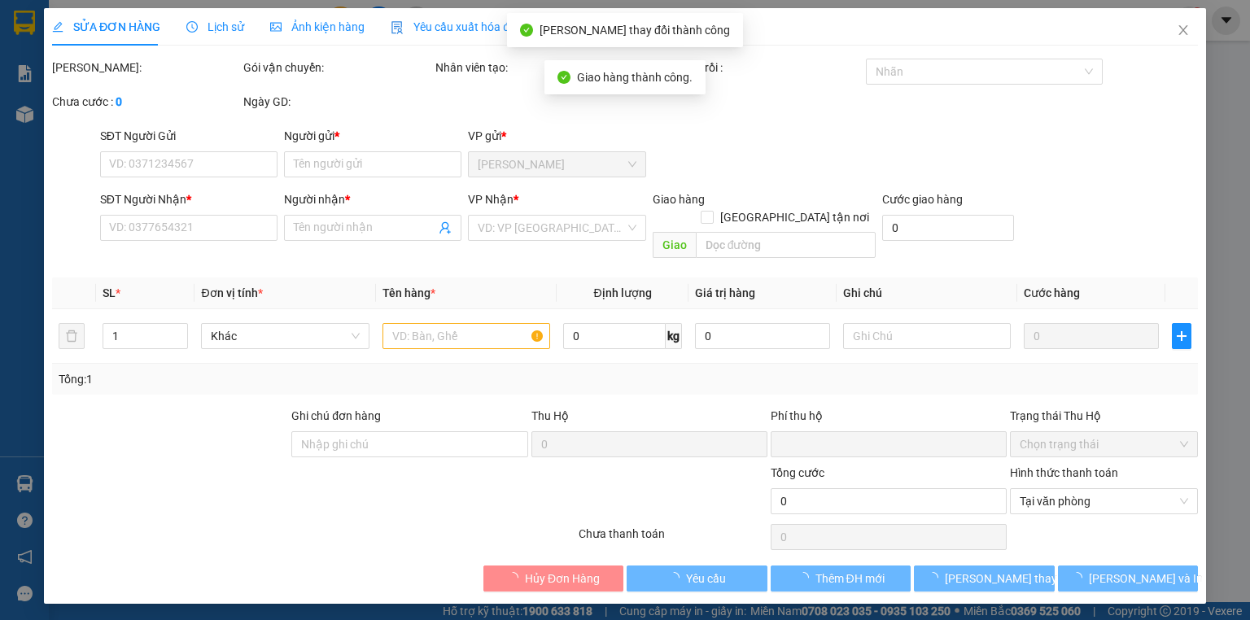
type input "0937040848"
type input "[GEOGRAPHIC_DATA]"
type input "0344190109"
type input "SG NEW 2"
type input "0"
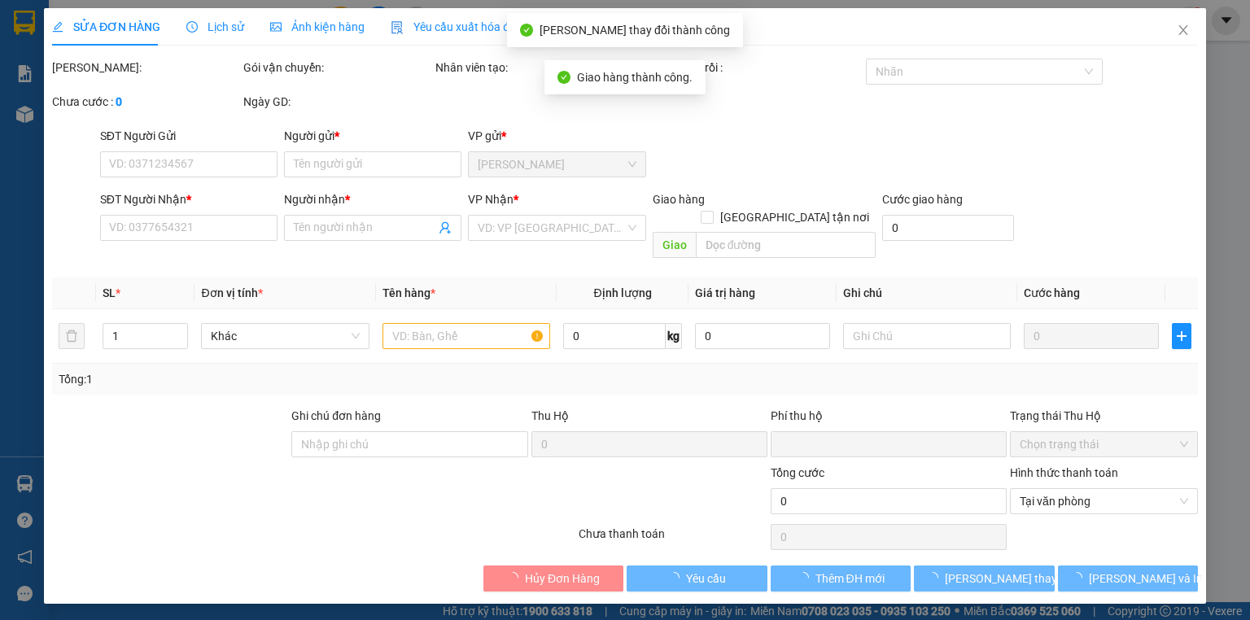
type input "15.000"
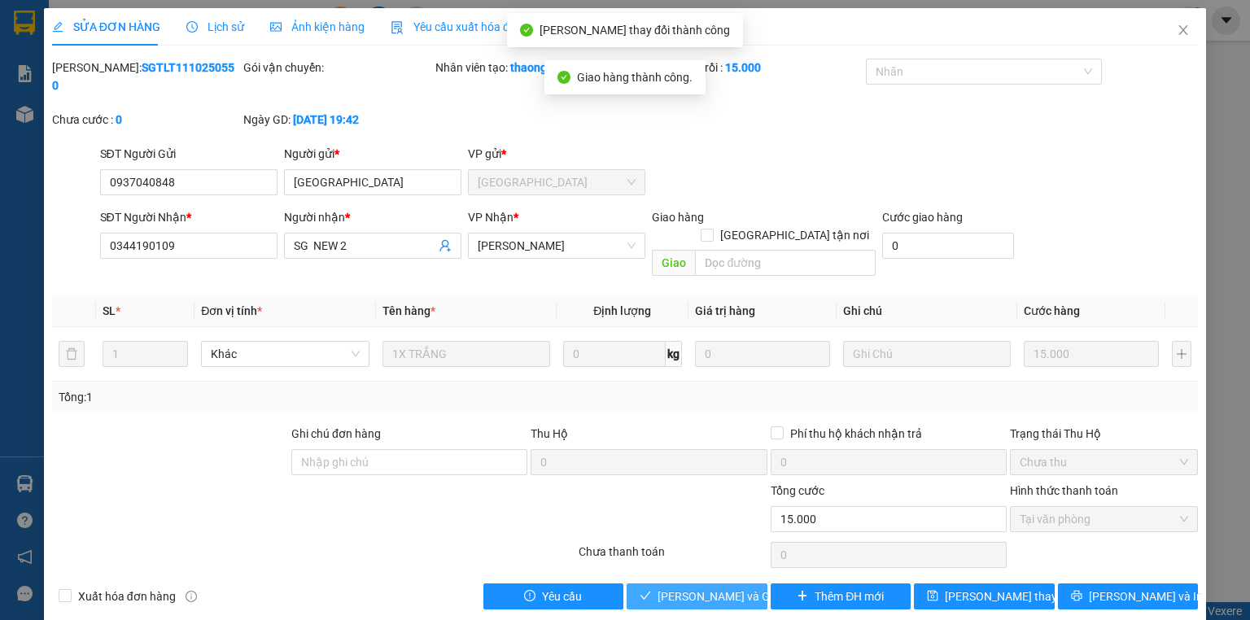
drag, startPoint x: 717, startPoint y: 557, endPoint x: 757, endPoint y: 521, distance: 53.6
click at [718, 588] on span "[PERSON_NAME] và Giao hàng" at bounding box center [736, 597] width 156 height 18
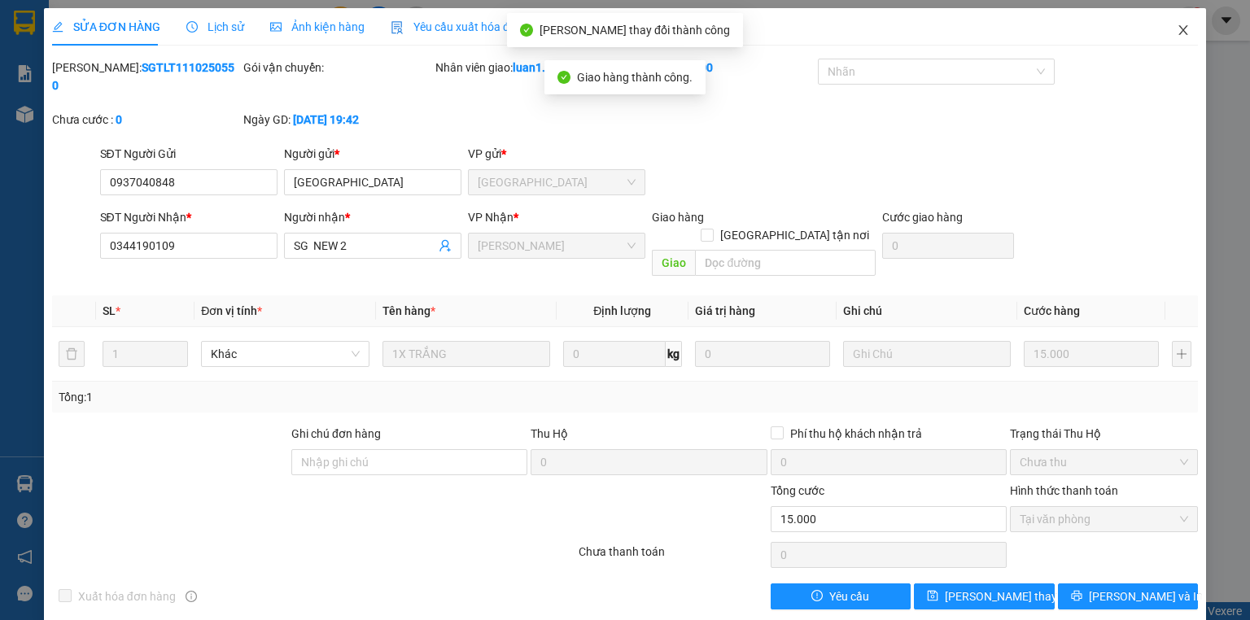
click at [1180, 33] on icon "close" at bounding box center [1183, 30] width 13 height 13
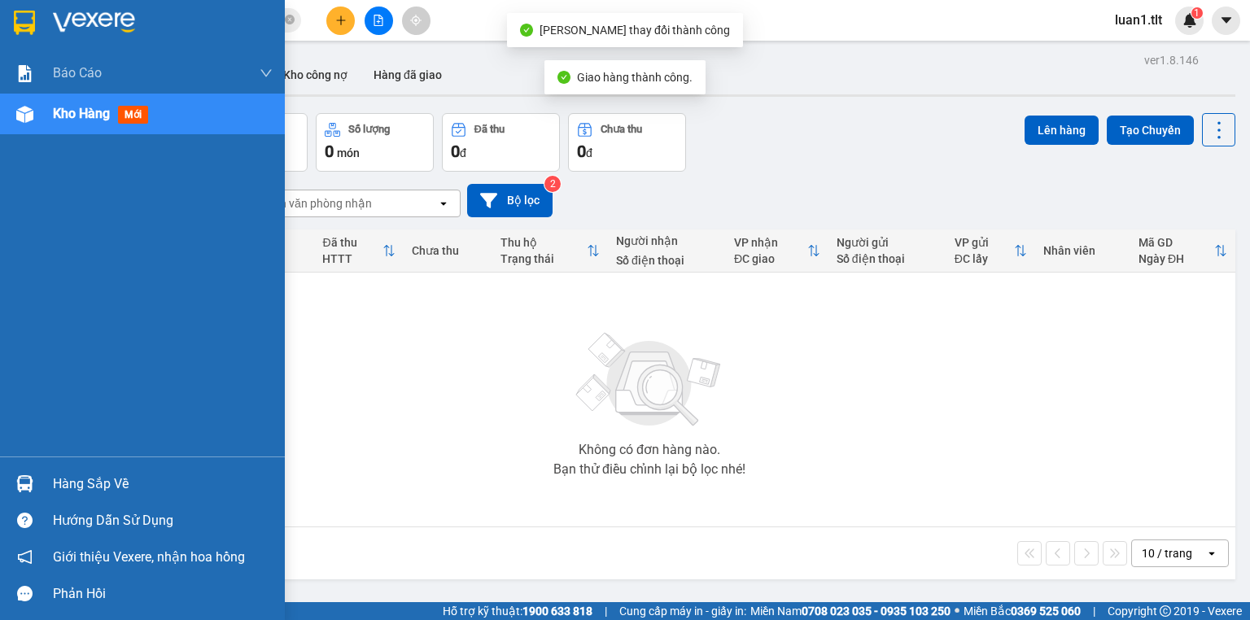
click at [1, 25] on div at bounding box center [142, 26] width 285 height 53
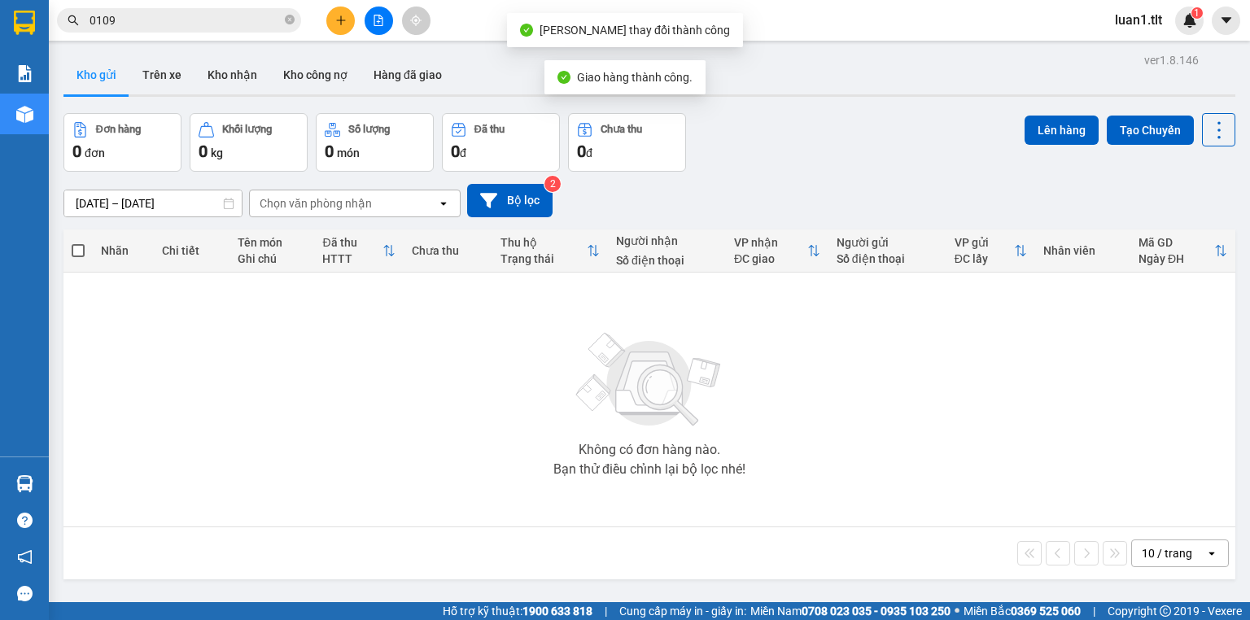
drag, startPoint x: 791, startPoint y: 153, endPoint x: 423, endPoint y: 2, distance: 397.9
click at [786, 152] on div "Đơn hàng 0 đơn Khối lượng 0 kg Số lượng 0 món Đã thu 0 đ Chưa thu 0 đ Lên hàng …" at bounding box center [649, 142] width 1172 height 59
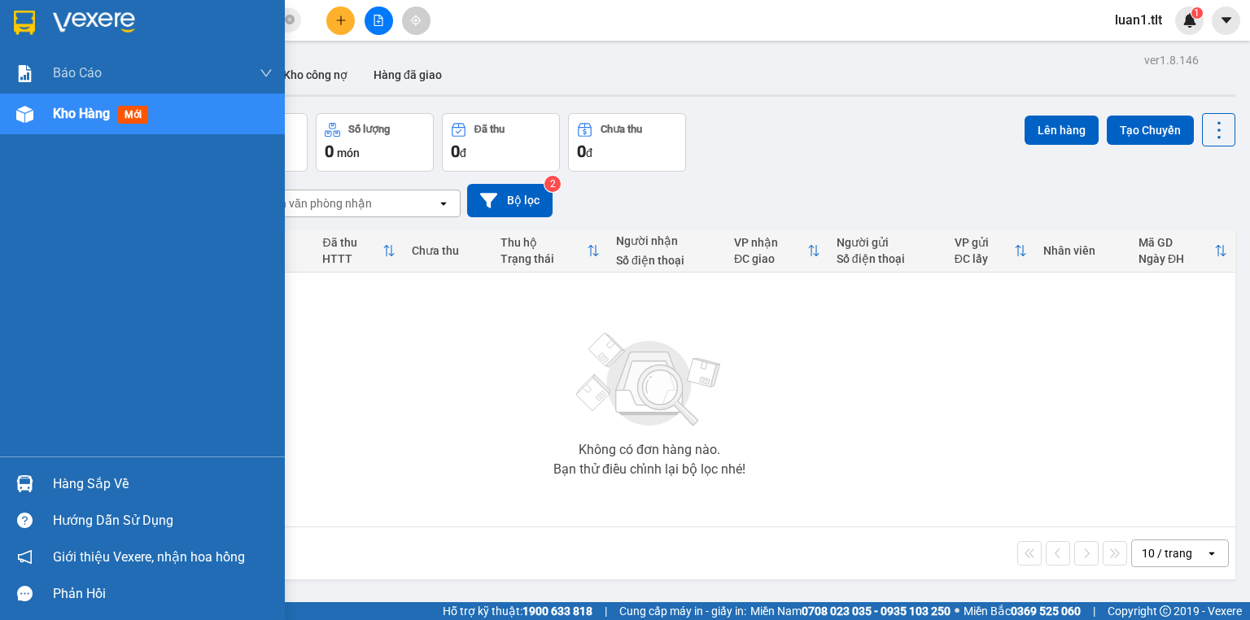
click at [69, 34] on img at bounding box center [94, 23] width 82 height 24
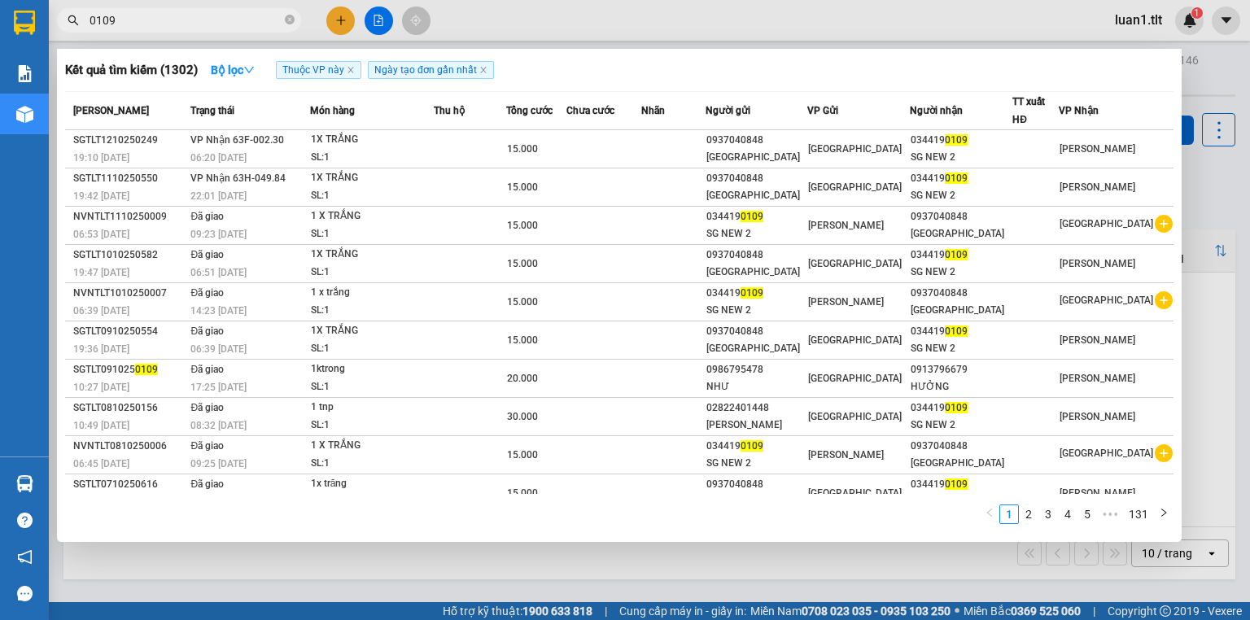
click at [233, 20] on input "0109" at bounding box center [186, 20] width 192 height 18
click at [166, 16] on input "0109" at bounding box center [186, 20] width 192 height 18
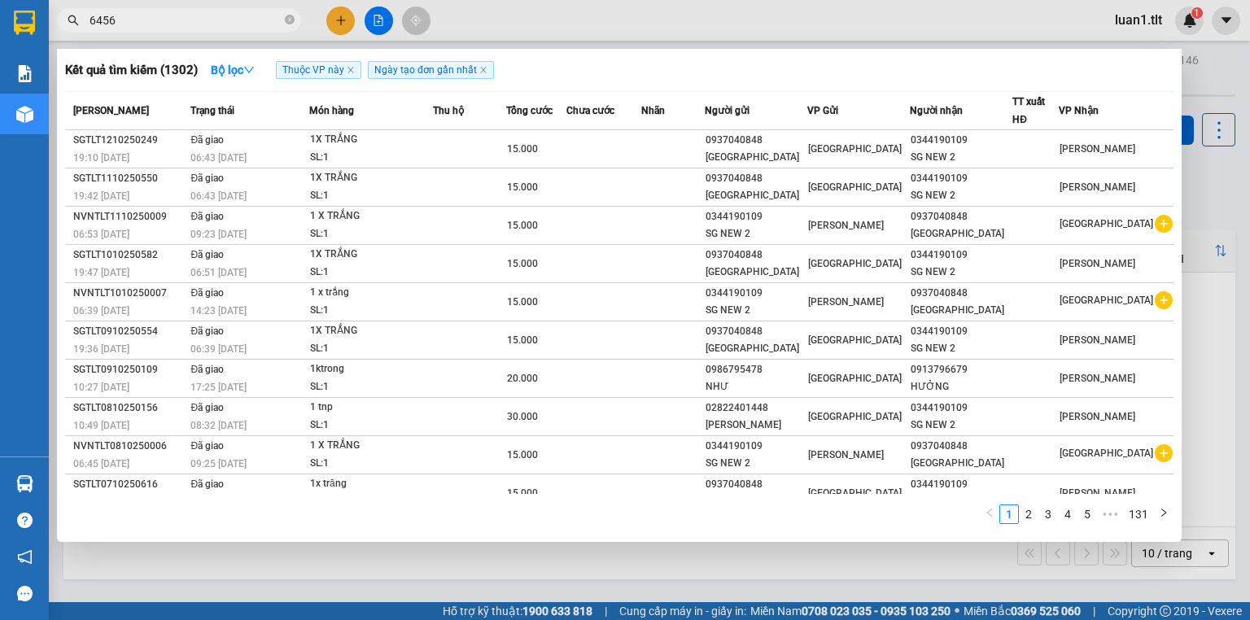
type input "6456"
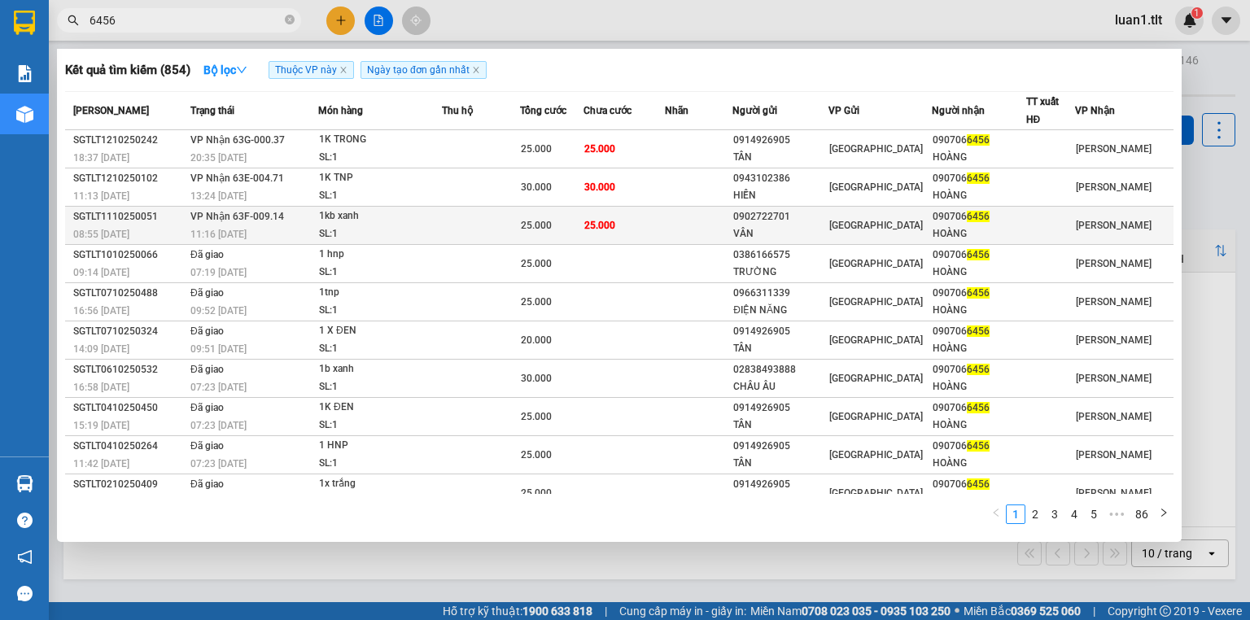
click at [573, 226] on div "25.000" at bounding box center [552, 226] width 62 height 18
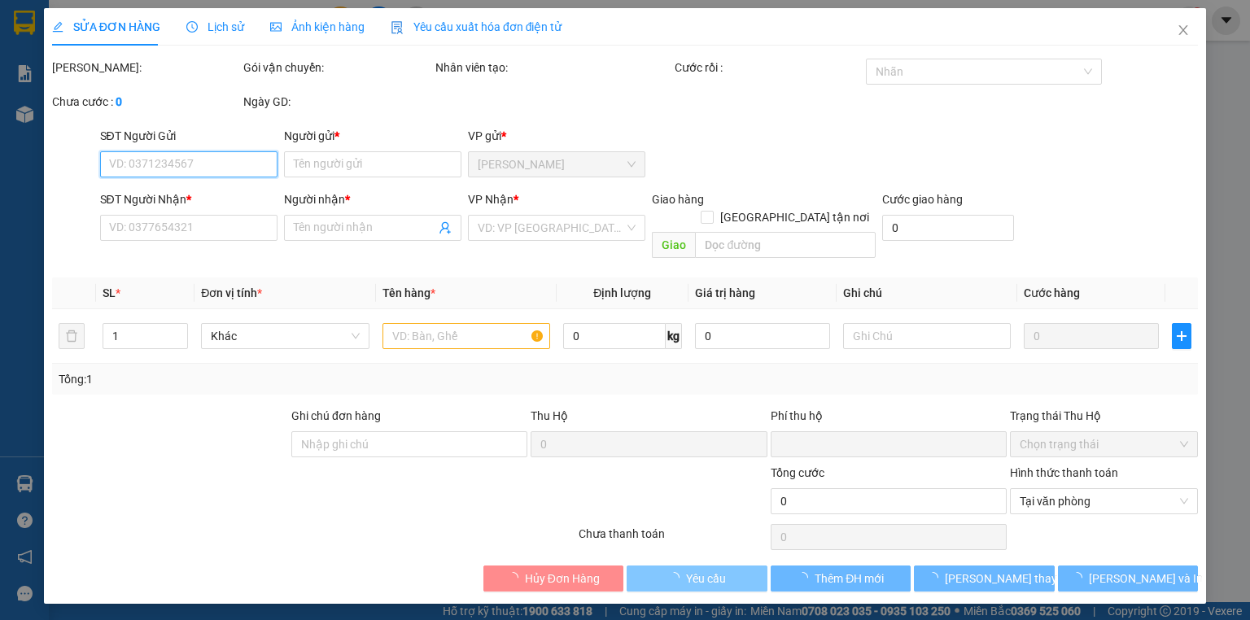
type input "0902722701"
type input "VÂN"
type input "0907066456"
type input "HOÀNG"
type input "0"
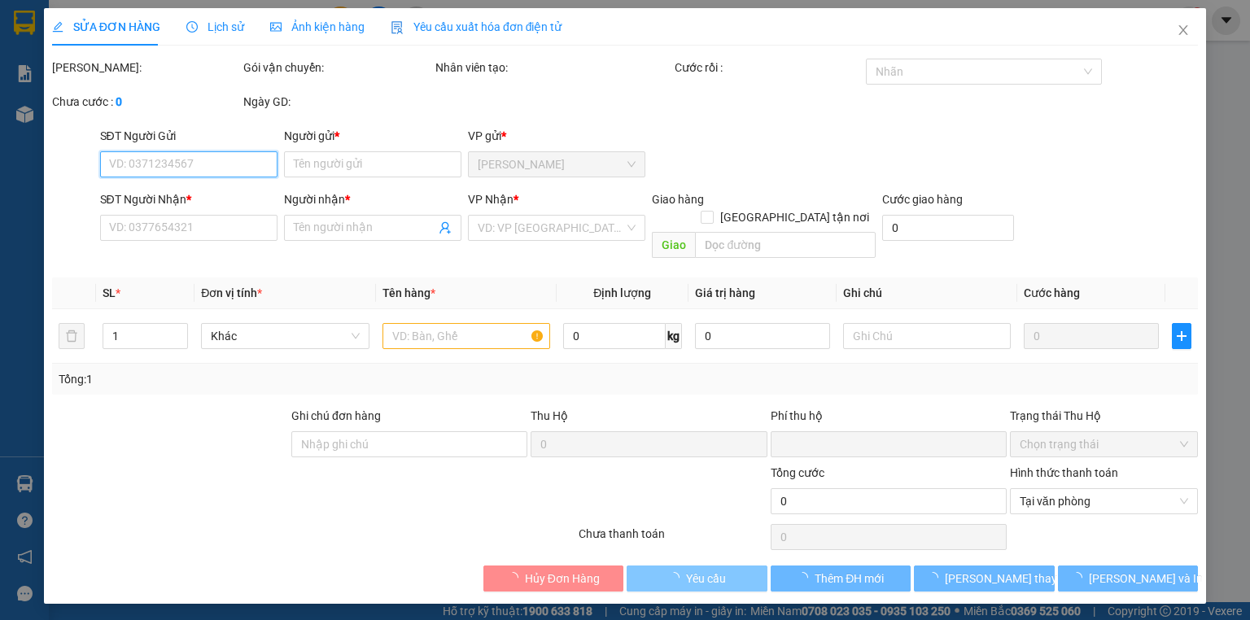
type input "25.000"
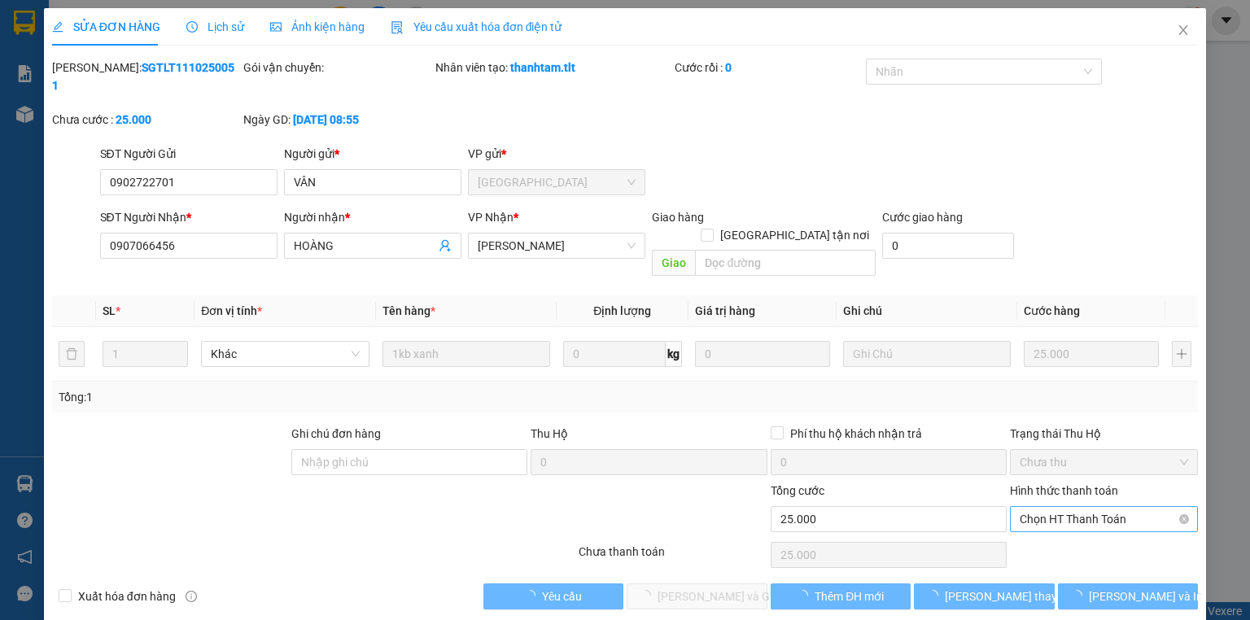
drag, startPoint x: 1069, startPoint y: 467, endPoint x: 1061, endPoint y: 482, distance: 16.8
click at [1070, 482] on div "Hình thức thanh toán" at bounding box center [1104, 494] width 188 height 24
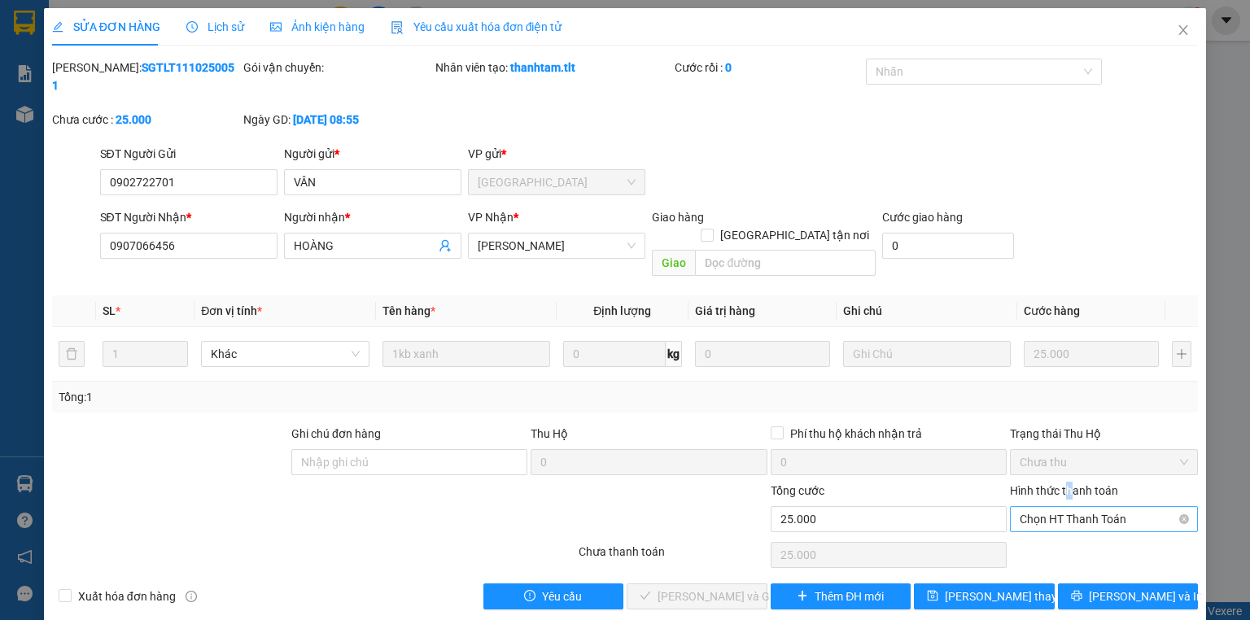
click at [1063, 507] on span "Chọn HT Thanh Toán" at bounding box center [1104, 519] width 169 height 24
click at [1052, 514] on div "Tại văn phòng" at bounding box center [1104, 515] width 169 height 18
type input "0"
click at [696, 588] on span "[PERSON_NAME] và Giao hàng" at bounding box center [736, 597] width 156 height 18
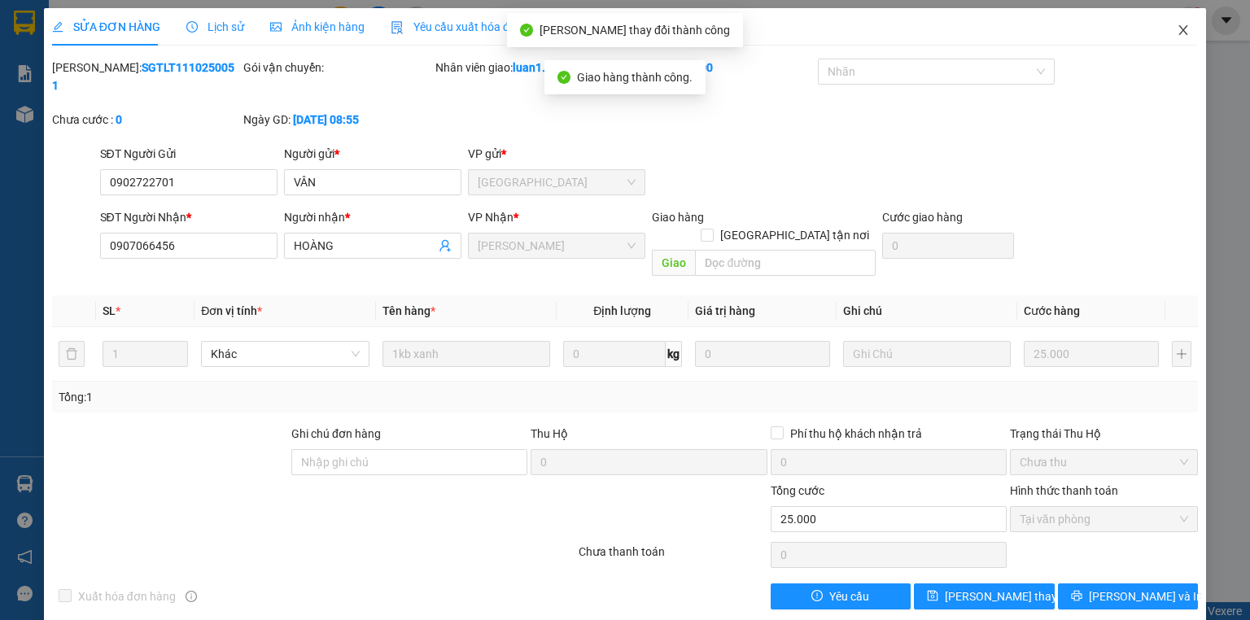
click at [1189, 16] on span "Close" at bounding box center [1184, 31] width 46 height 46
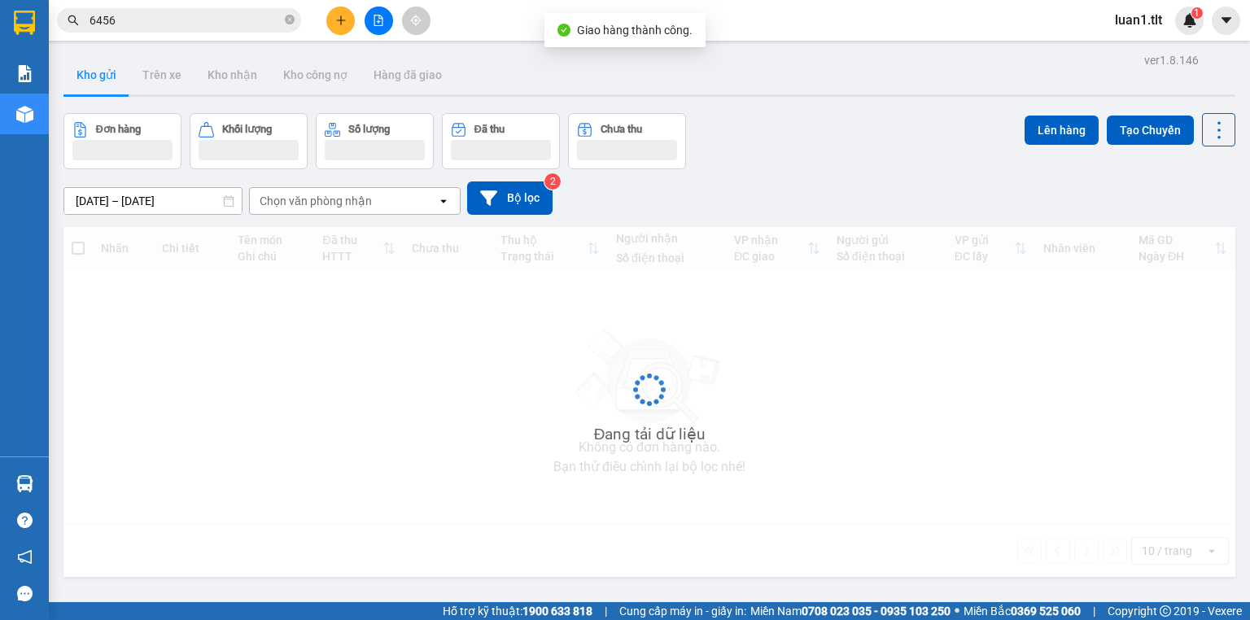
click at [218, 19] on input "6456" at bounding box center [186, 20] width 192 height 18
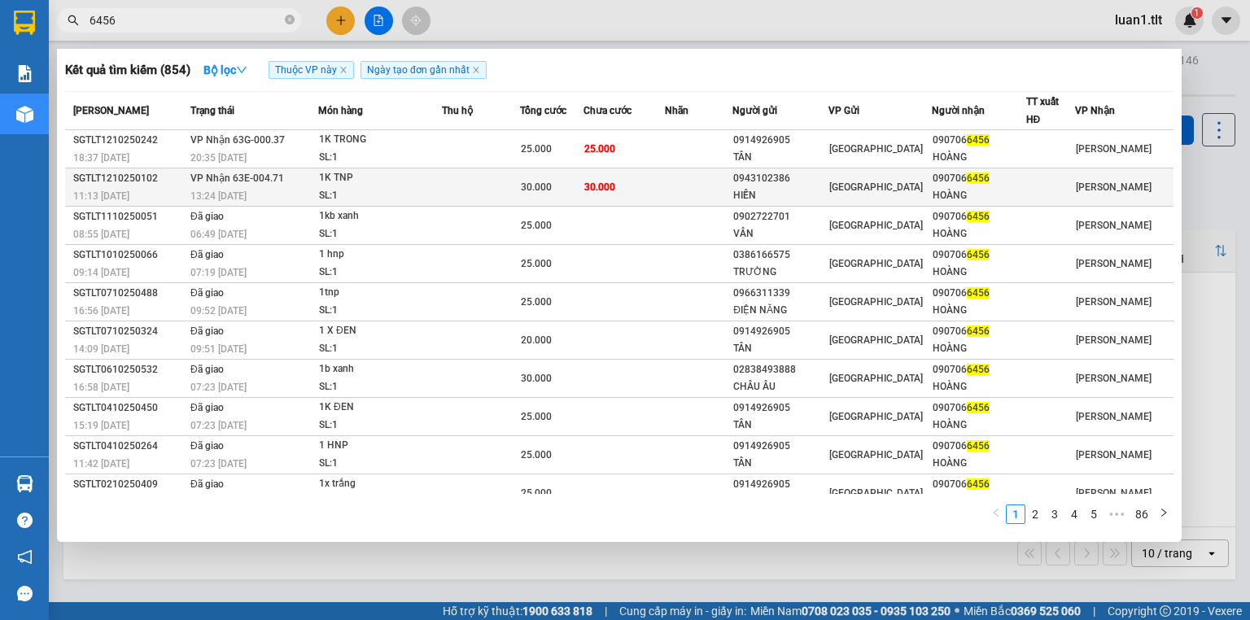
click at [494, 185] on td at bounding box center [481, 188] width 78 height 38
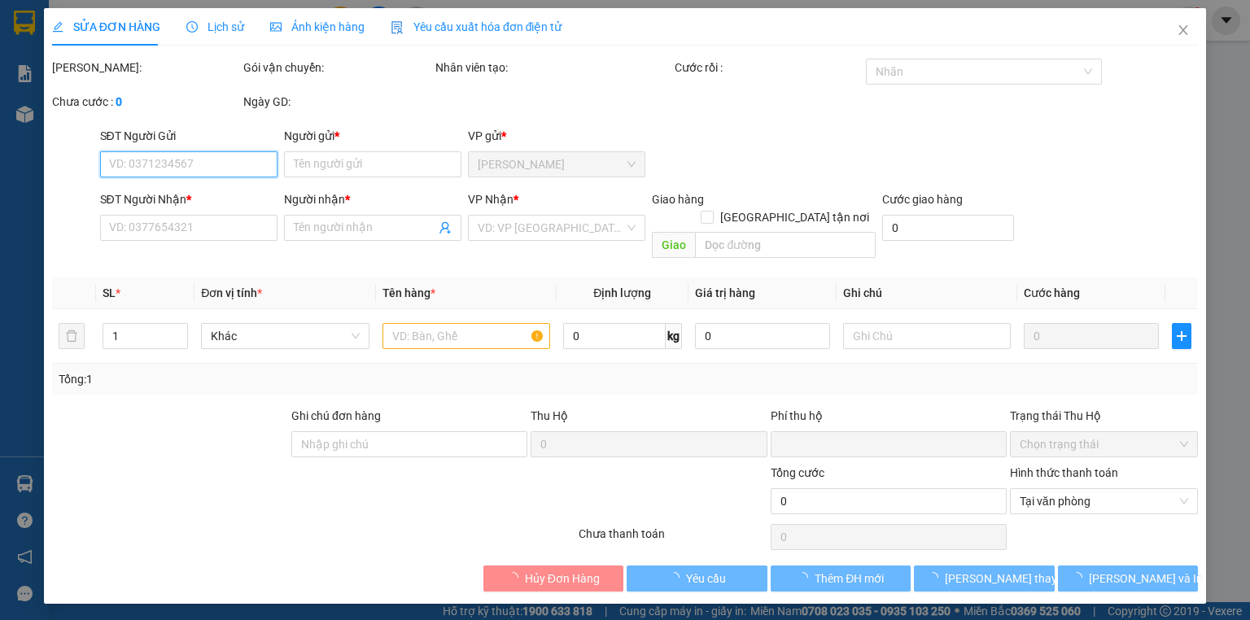
type input "0943102386"
type input "HIỀN"
type input "0907066456"
type input "HOÀNG"
type input "0"
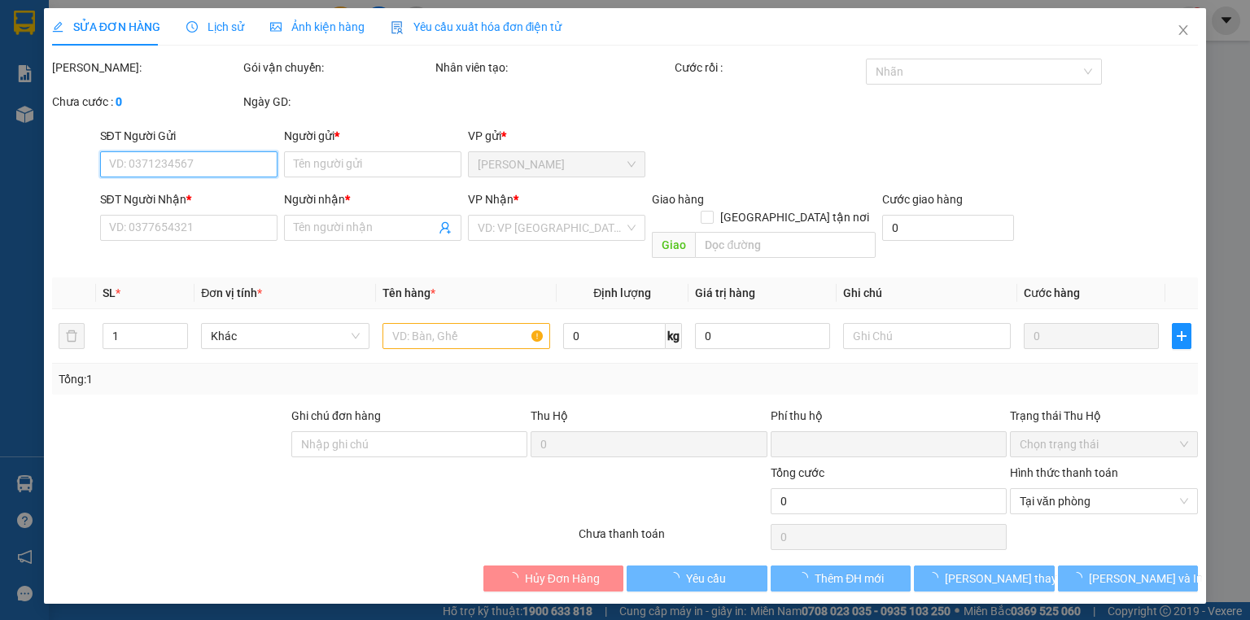
type input "30.000"
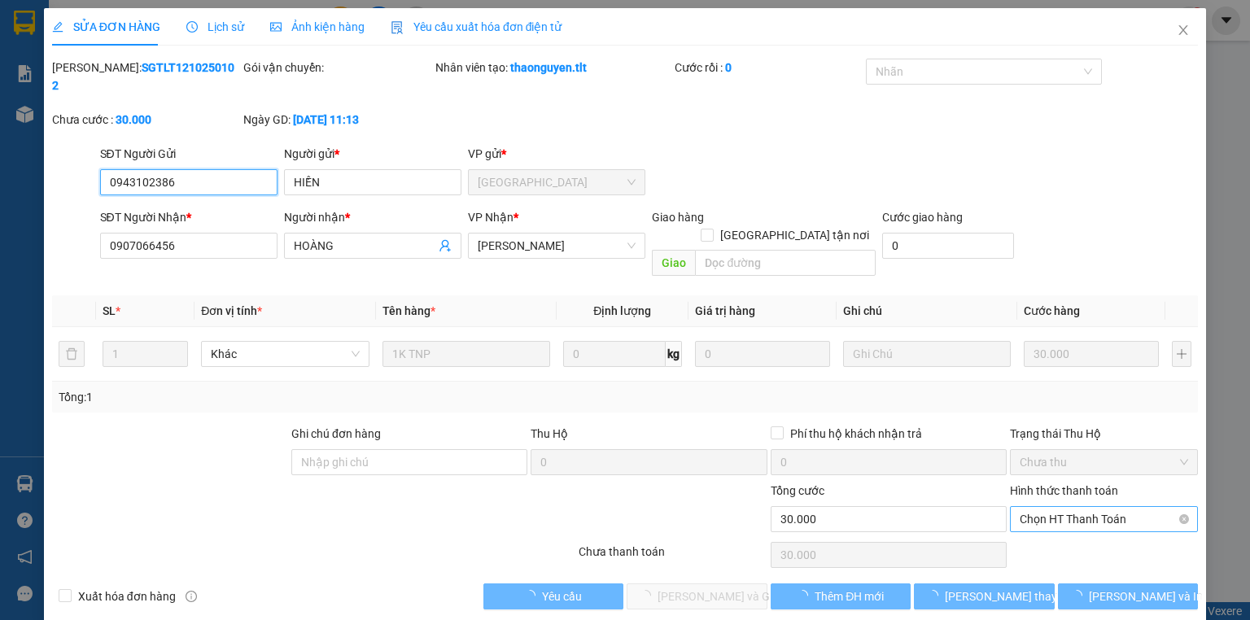
click at [1072, 507] on span "Chọn HT Thanh Toán" at bounding box center [1104, 519] width 169 height 24
drag, startPoint x: 1060, startPoint y: 516, endPoint x: 1037, endPoint y: 519, distance: 23.0
click at [1055, 518] on div "Tại văn phòng" at bounding box center [1104, 515] width 169 height 18
type input "0"
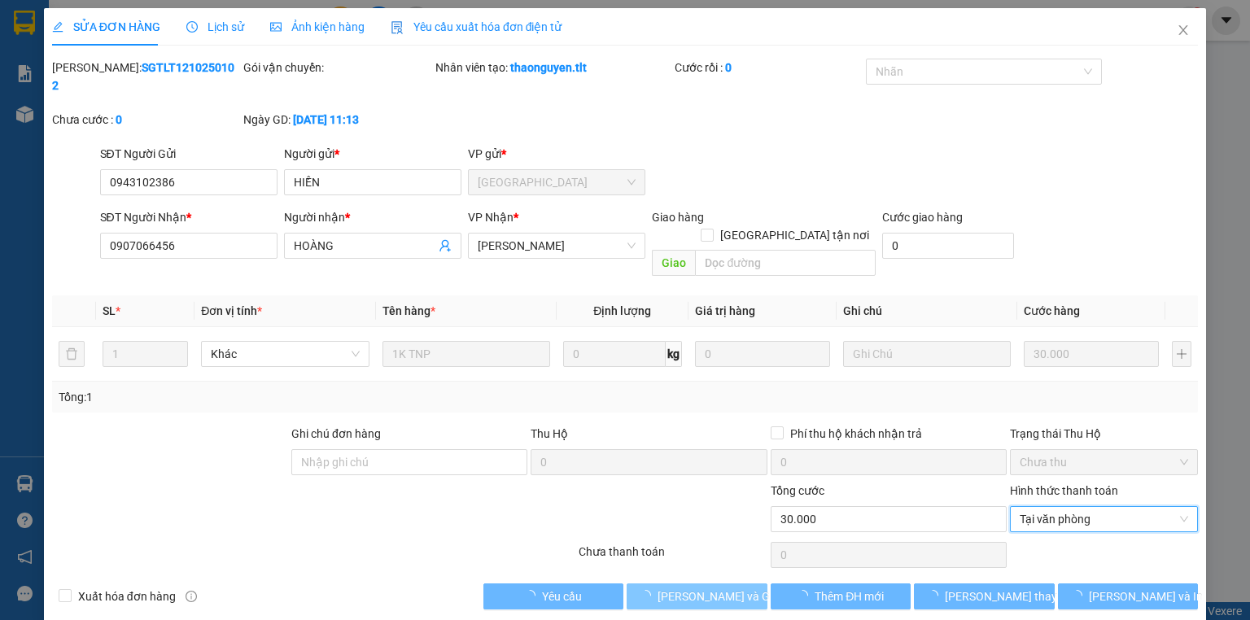
click at [716, 588] on span "[PERSON_NAME] và Giao hàng" at bounding box center [736, 597] width 156 height 18
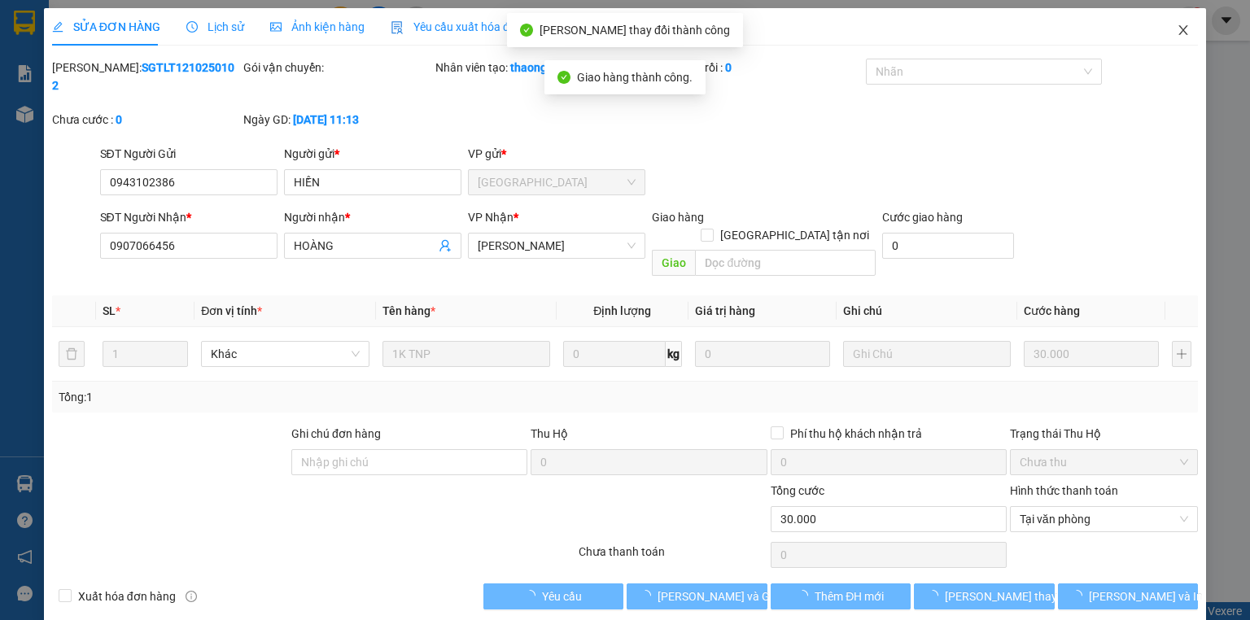
click at [1189, 31] on icon "close" at bounding box center [1183, 30] width 13 height 13
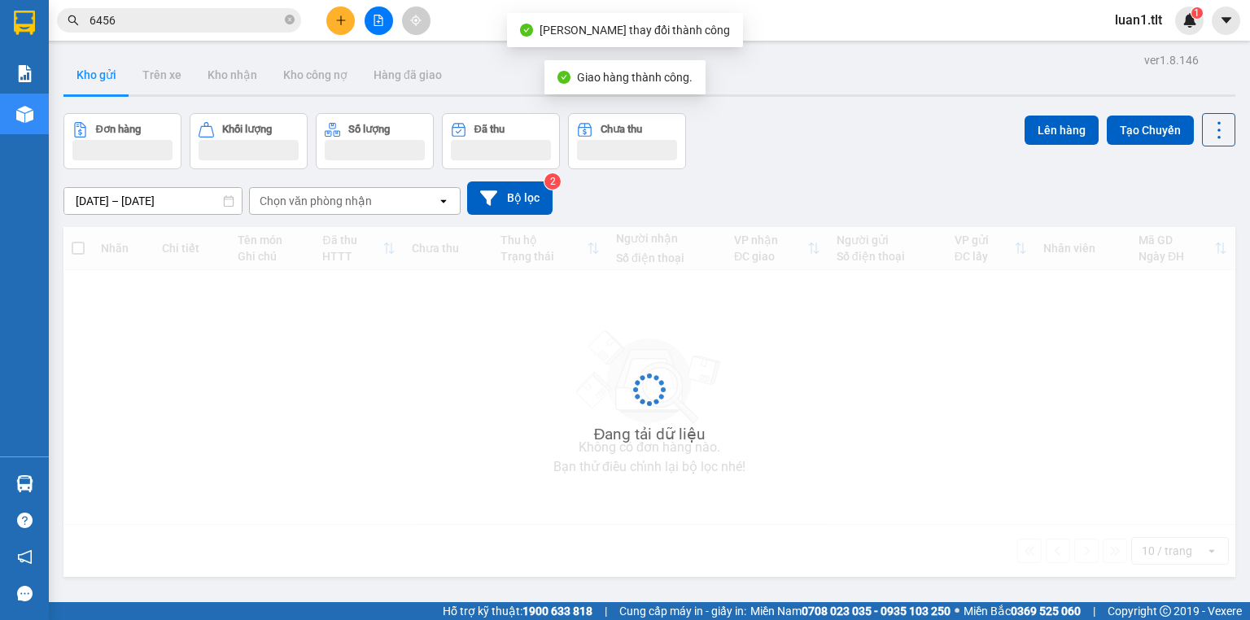
click at [186, 7] on div "Kết quả tìm kiếm ( 854 ) Bộ lọc Thuộc VP này Ngày tạo đơn gần nhất Mã ĐH Trạng …" at bounding box center [158, 21] width 317 height 28
click at [202, 20] on input "6456" at bounding box center [186, 20] width 192 height 18
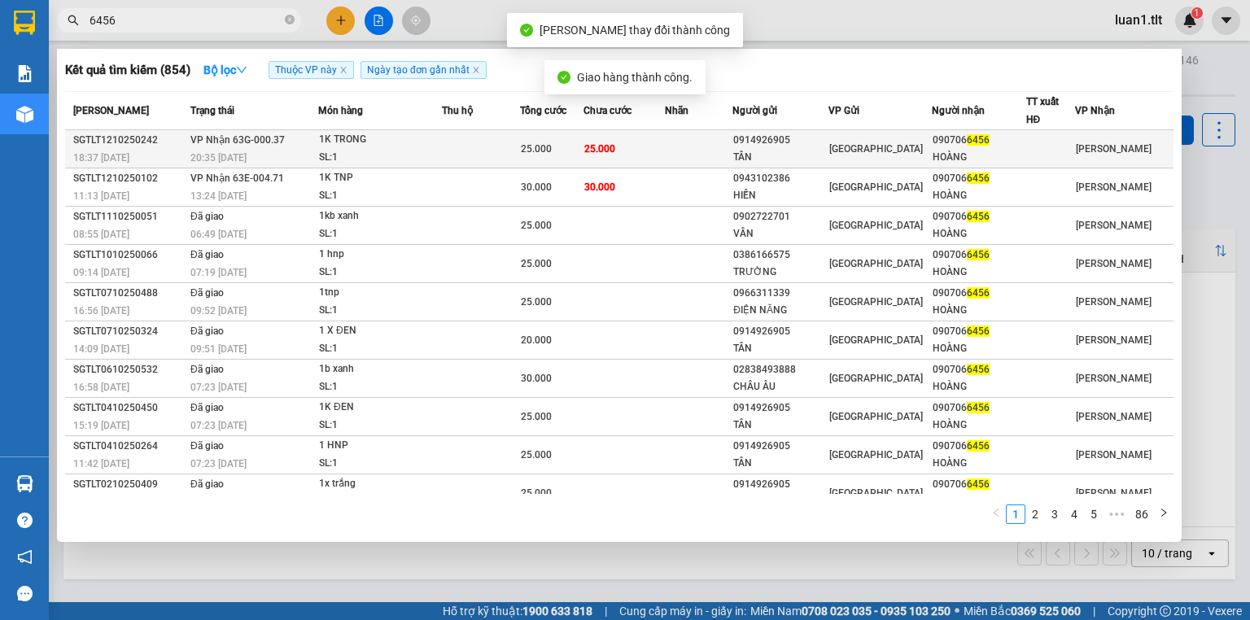
click at [681, 143] on td at bounding box center [699, 149] width 68 height 38
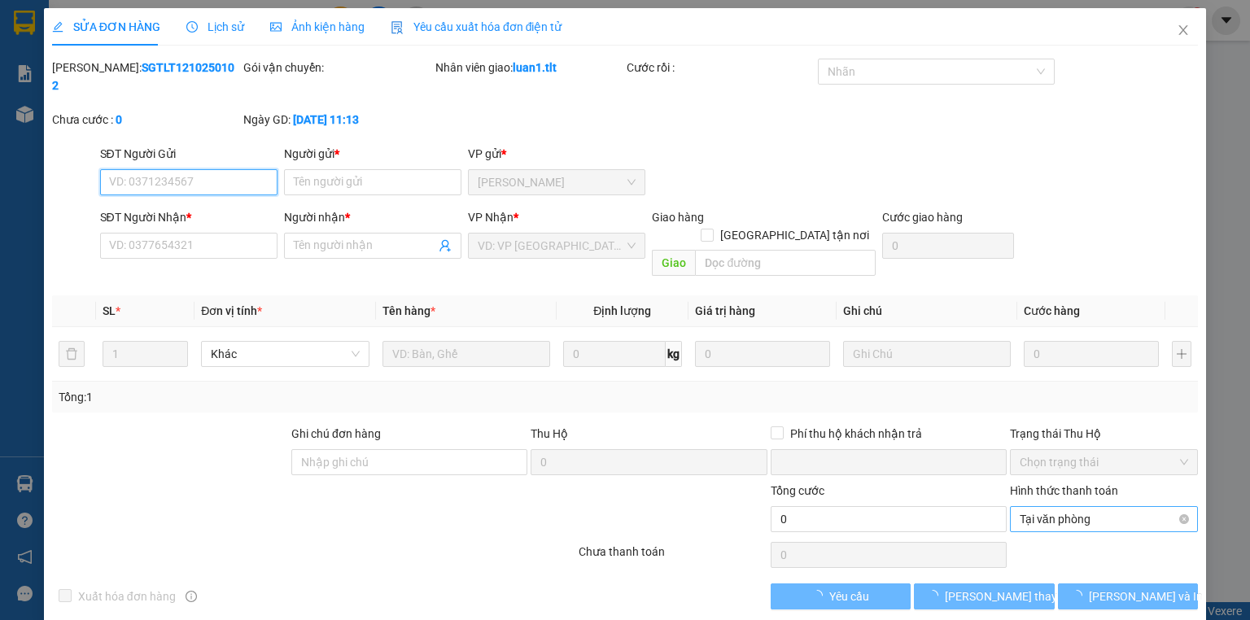
type input "0914926905"
type input "TÂN"
type input "0907066456"
type input "HOÀNG"
type input "0"
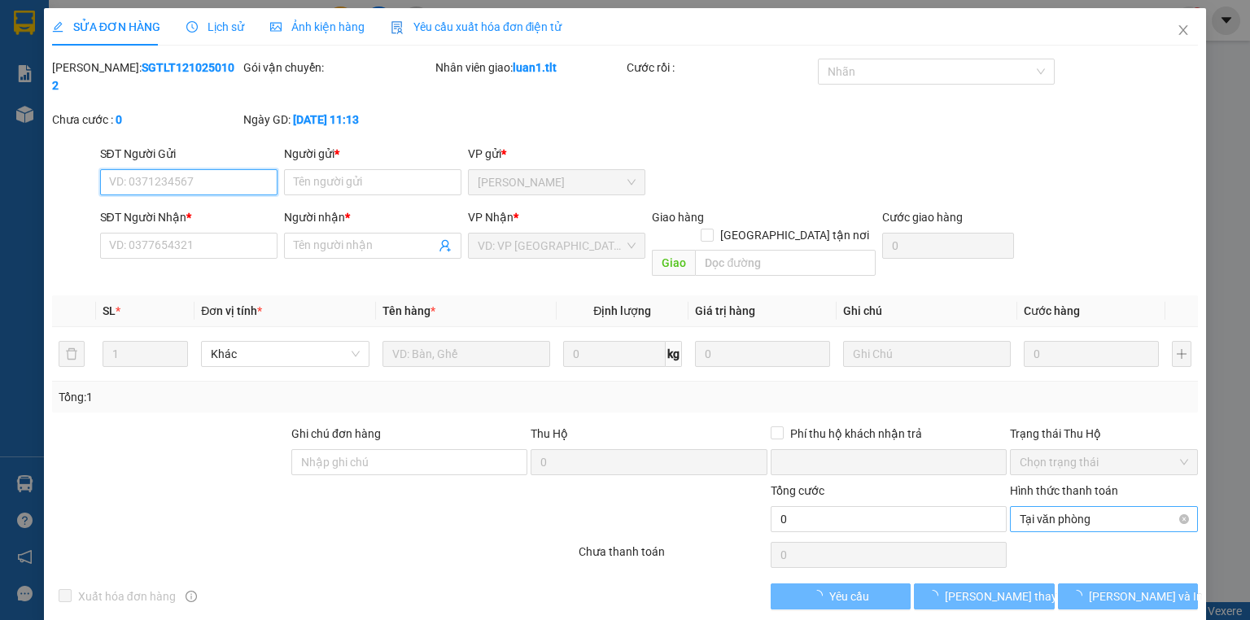
type input "25.000"
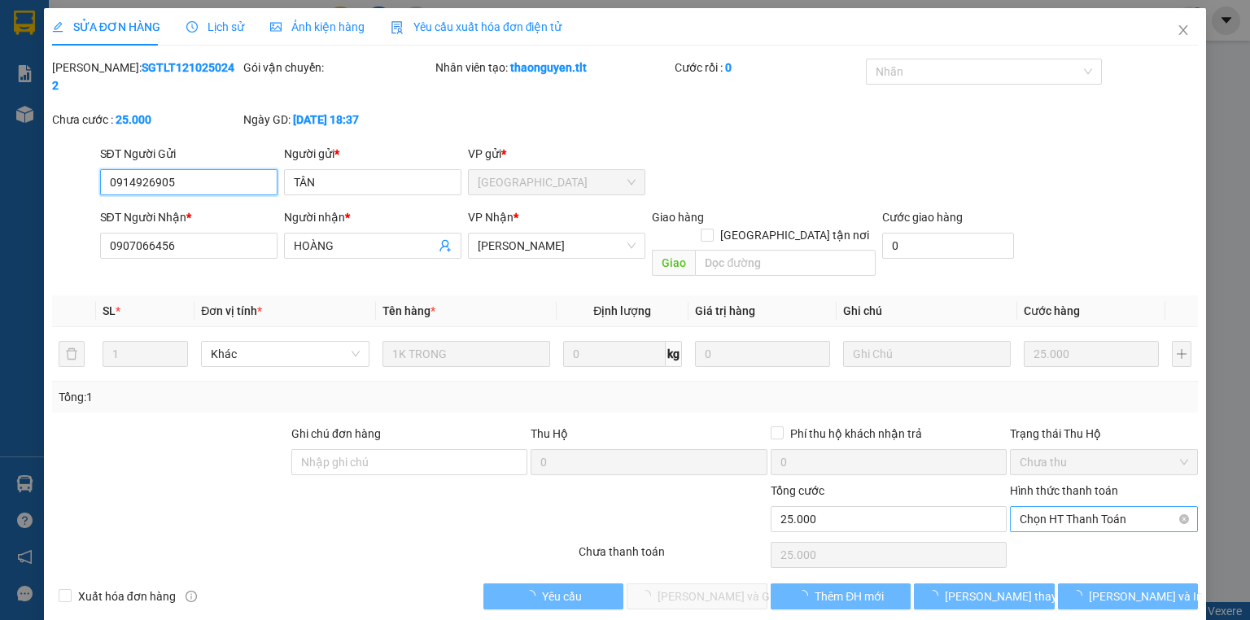
click at [1075, 507] on span "Chọn HT Thanh Toán" at bounding box center [1104, 519] width 169 height 24
click at [1067, 514] on div "Tại văn phòng" at bounding box center [1104, 515] width 169 height 18
type input "0"
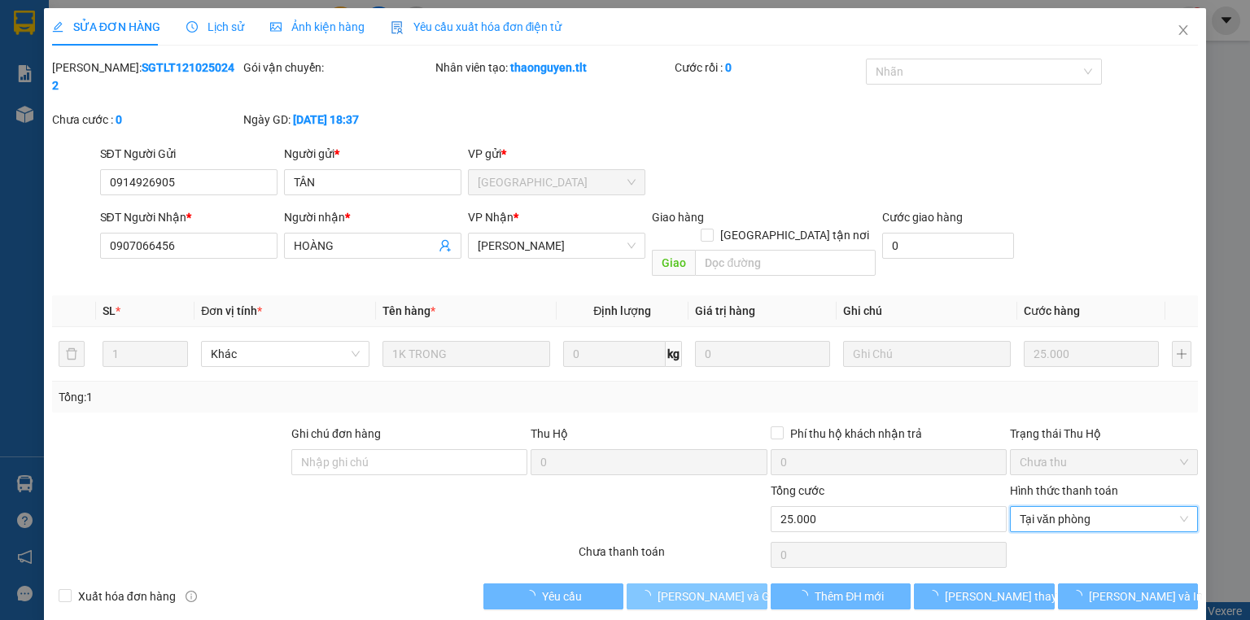
click at [723, 584] on button "[PERSON_NAME] và Giao hàng" at bounding box center [697, 597] width 141 height 26
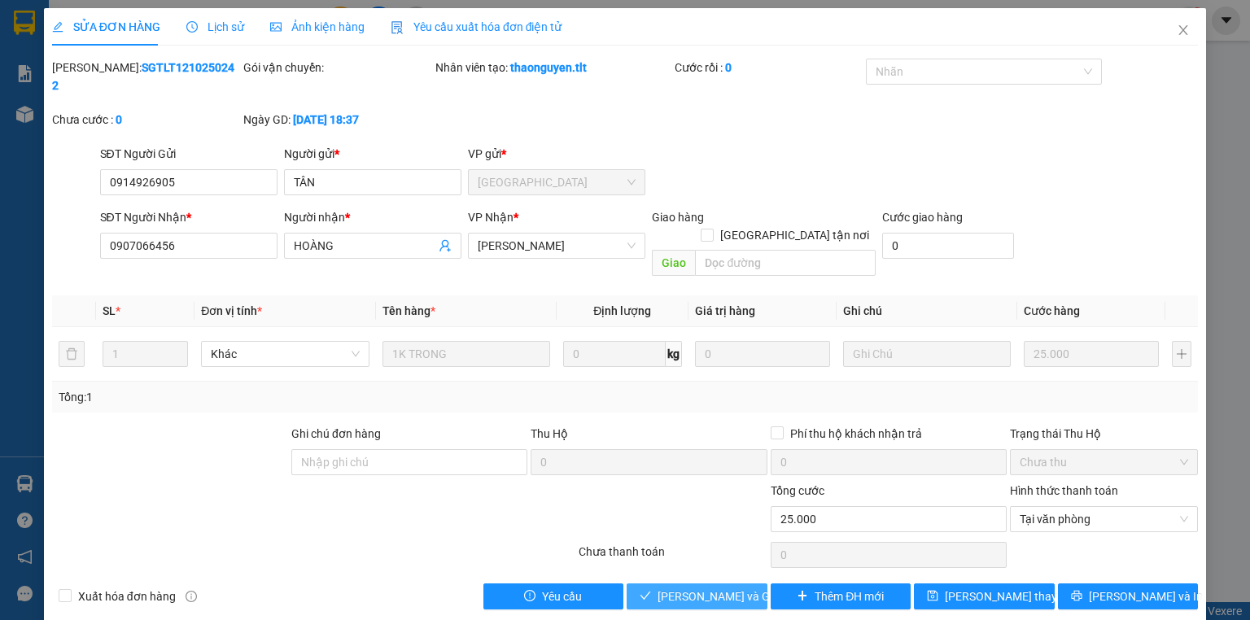
click at [720, 588] on span "[PERSON_NAME] và Giao hàng" at bounding box center [736, 597] width 156 height 18
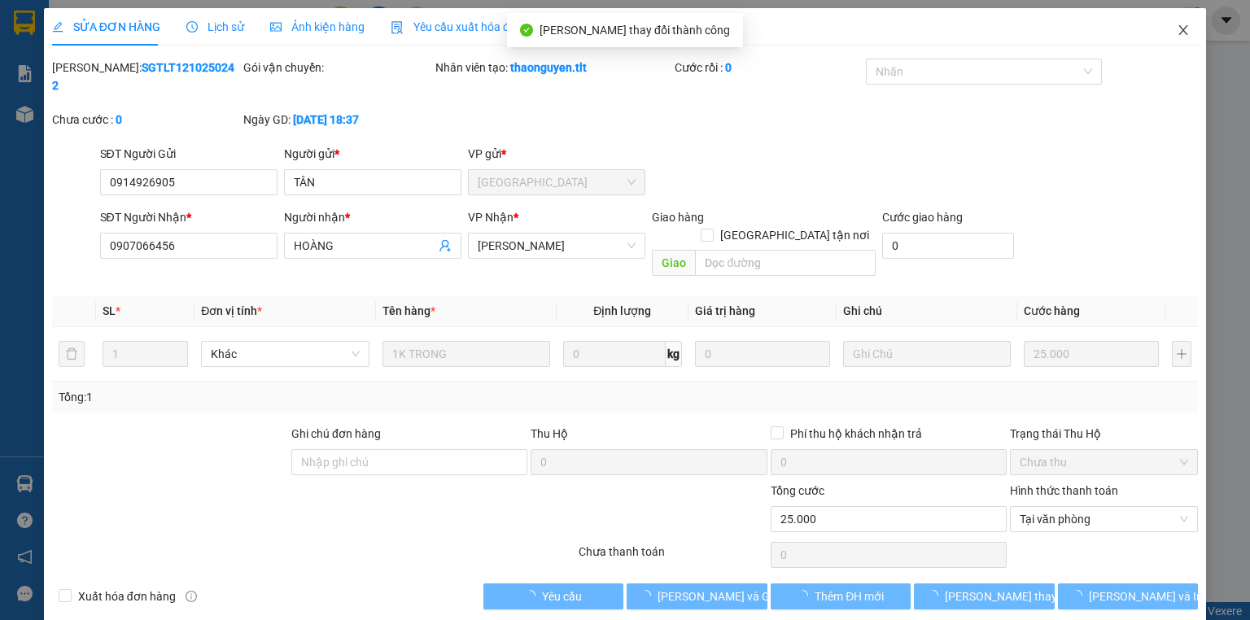
click at [1195, 25] on span "Close" at bounding box center [1184, 31] width 46 height 46
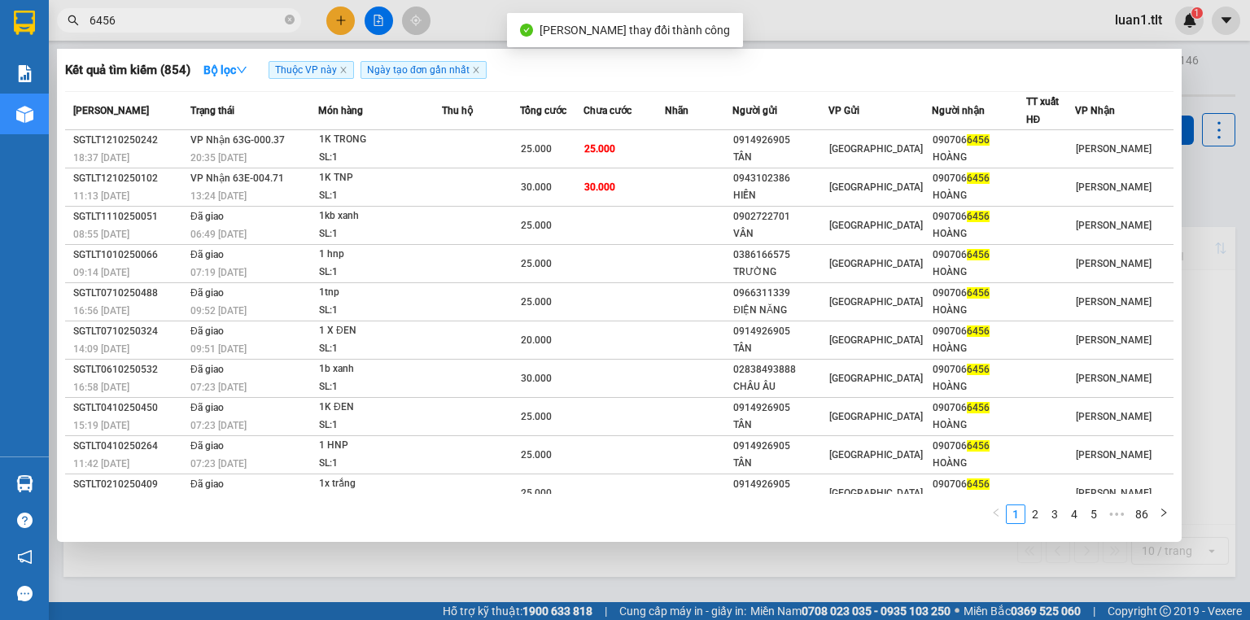
click at [244, 20] on input "6456" at bounding box center [186, 20] width 192 height 18
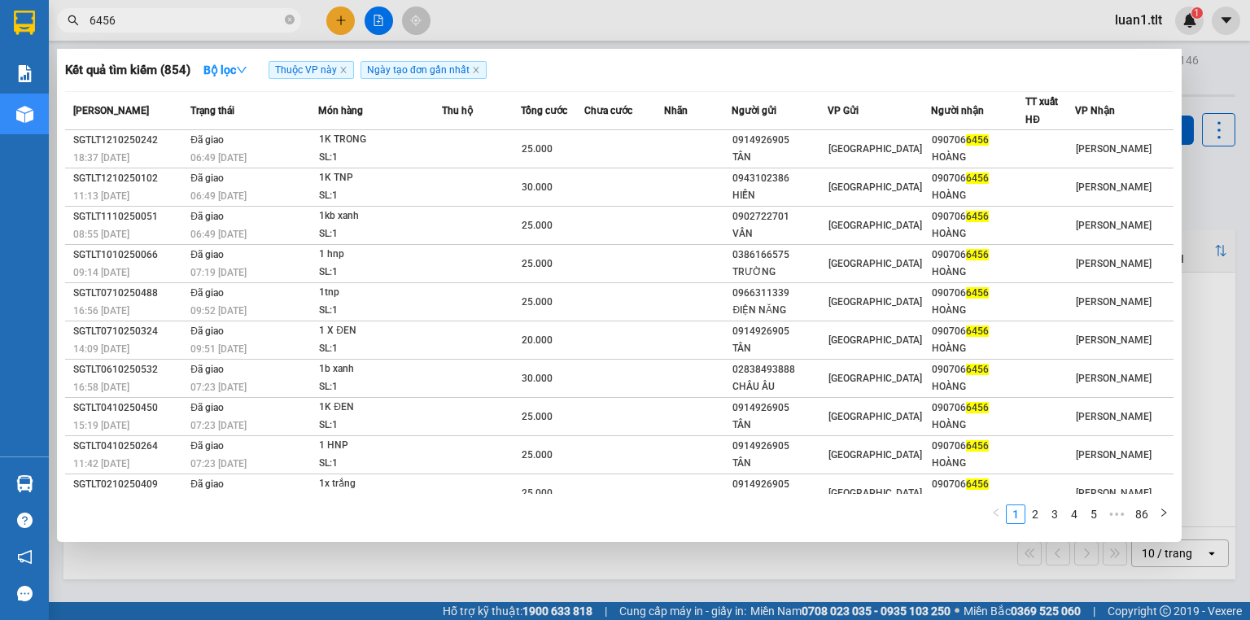
click at [335, 22] on div at bounding box center [625, 310] width 1250 height 620
click at [335, 22] on icon "plus" at bounding box center [340, 20] width 11 height 11
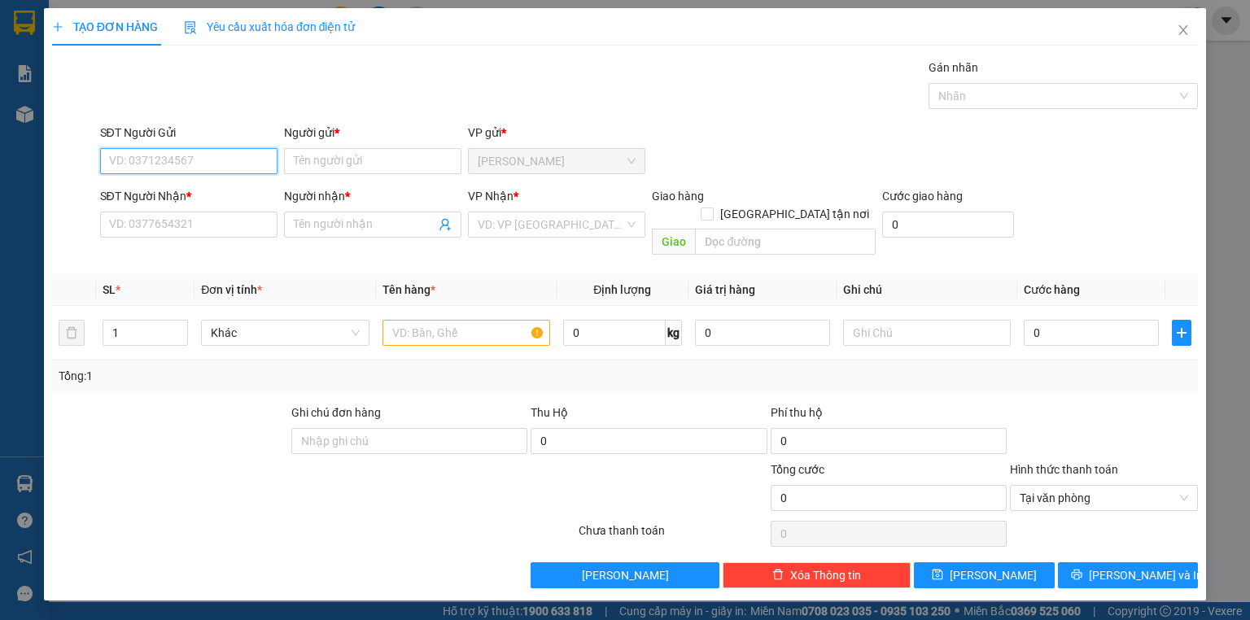
click at [149, 166] on input "SĐT Người Gửi" at bounding box center [188, 161] width 177 height 26
click at [226, 192] on div "0344219248 - THÚY" at bounding box center [189, 193] width 158 height 18
type input "0344219248"
type input "THÚY"
type input "0344219248"
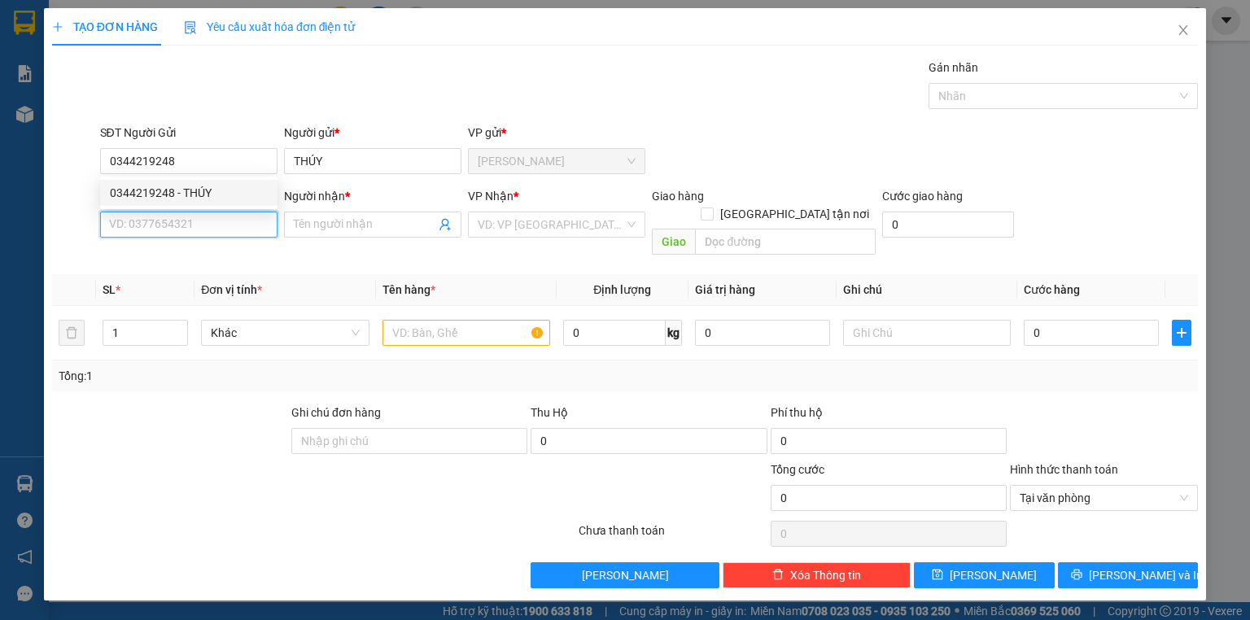
click at [227, 212] on input "SĐT Người Nhận *" at bounding box center [188, 225] width 177 height 26
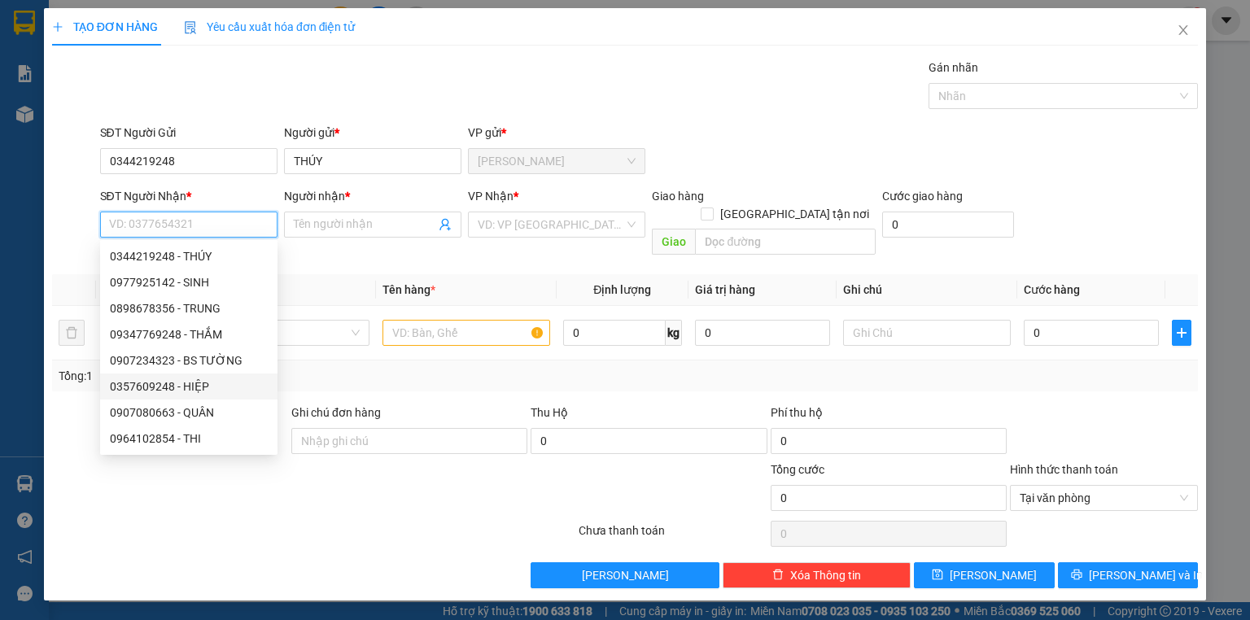
scroll to position [26, 0]
click at [208, 433] on div "0848933079 - LONG" at bounding box center [189, 439] width 158 height 18
type input "0848933079"
type input "LONG"
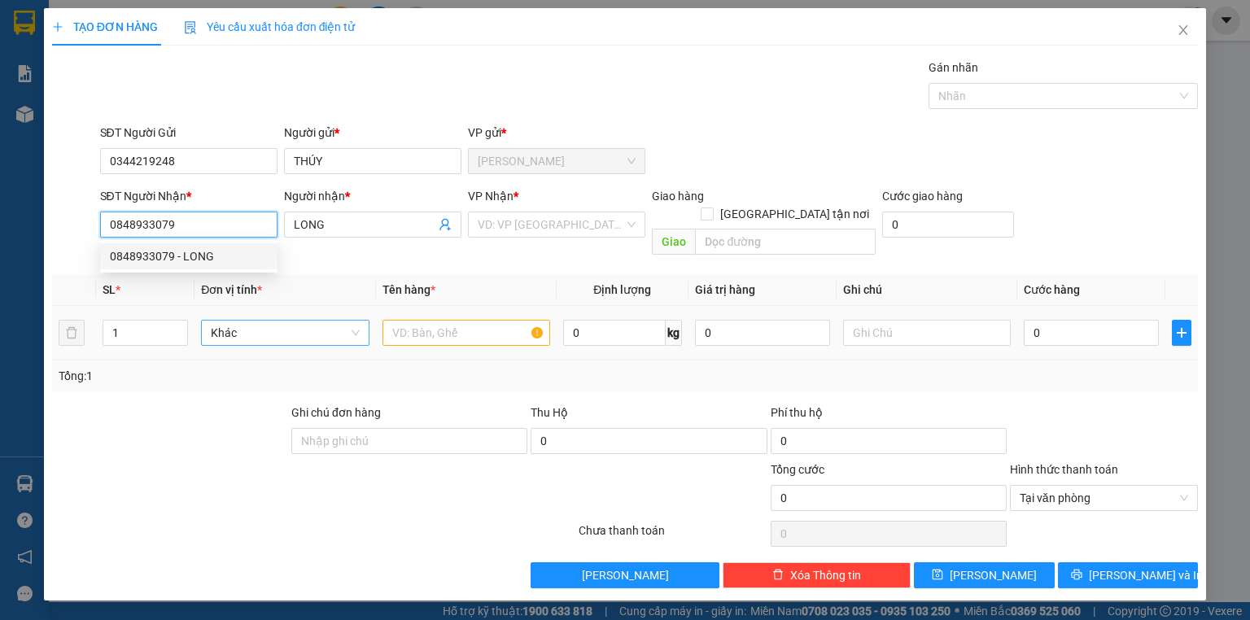
scroll to position [0, 0]
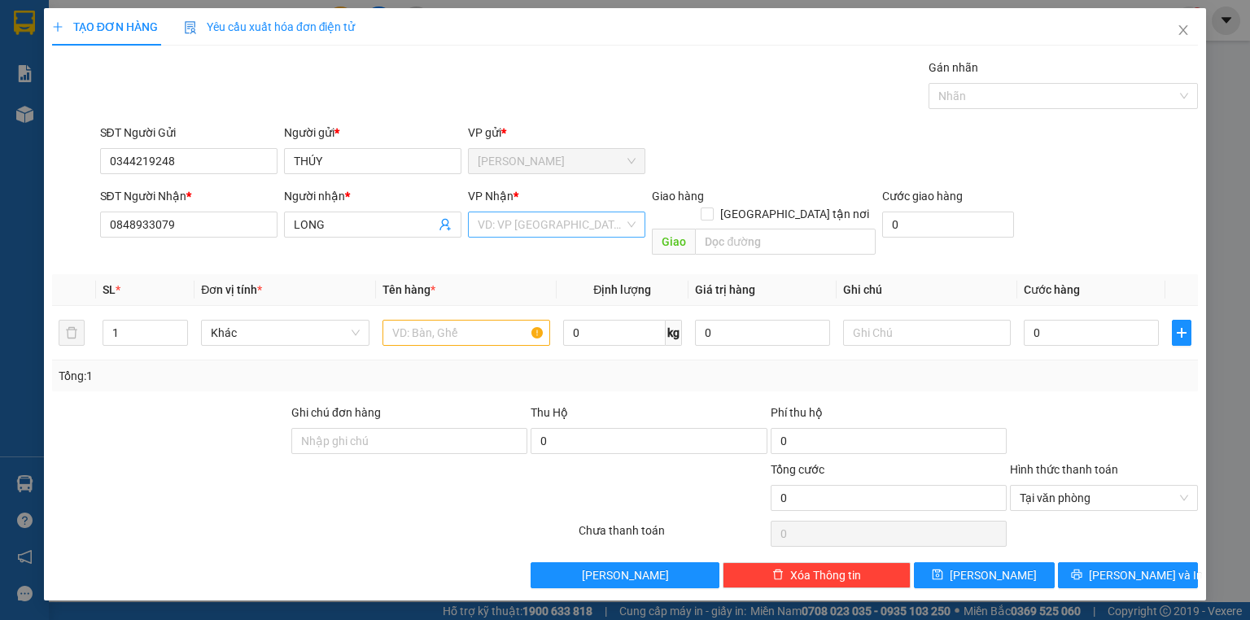
click at [508, 224] on input "search" at bounding box center [551, 224] width 147 height 24
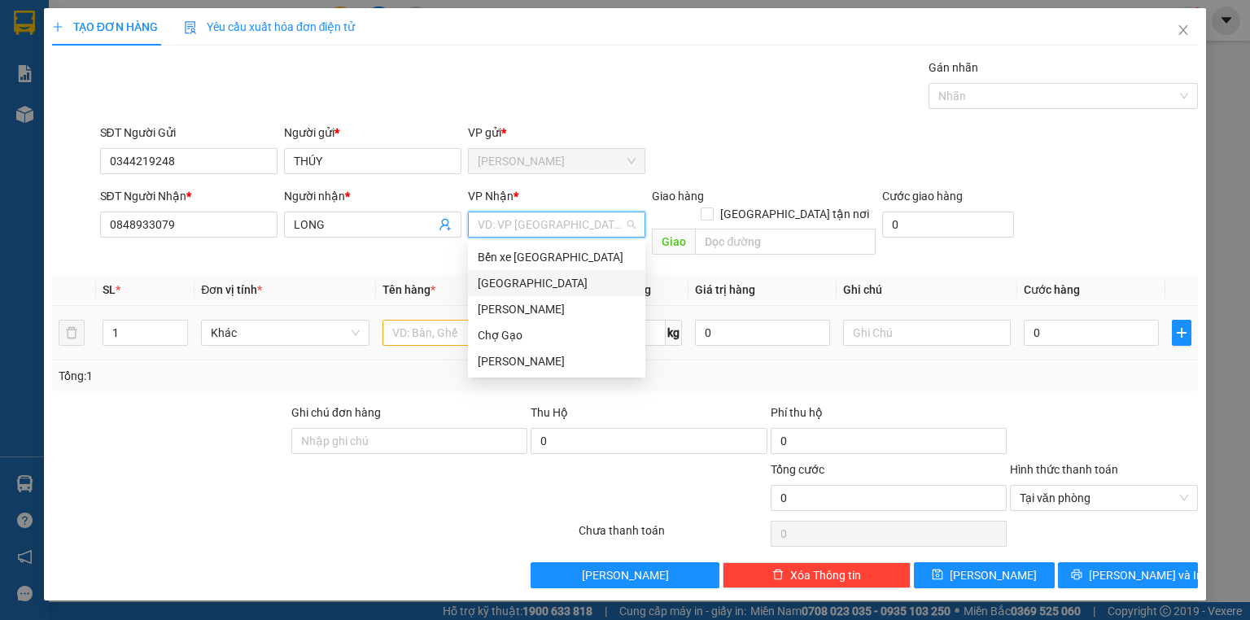
drag, startPoint x: 511, startPoint y: 289, endPoint x: 483, endPoint y: 309, distance: 35.0
click at [512, 289] on div "[GEOGRAPHIC_DATA]" at bounding box center [557, 283] width 158 height 18
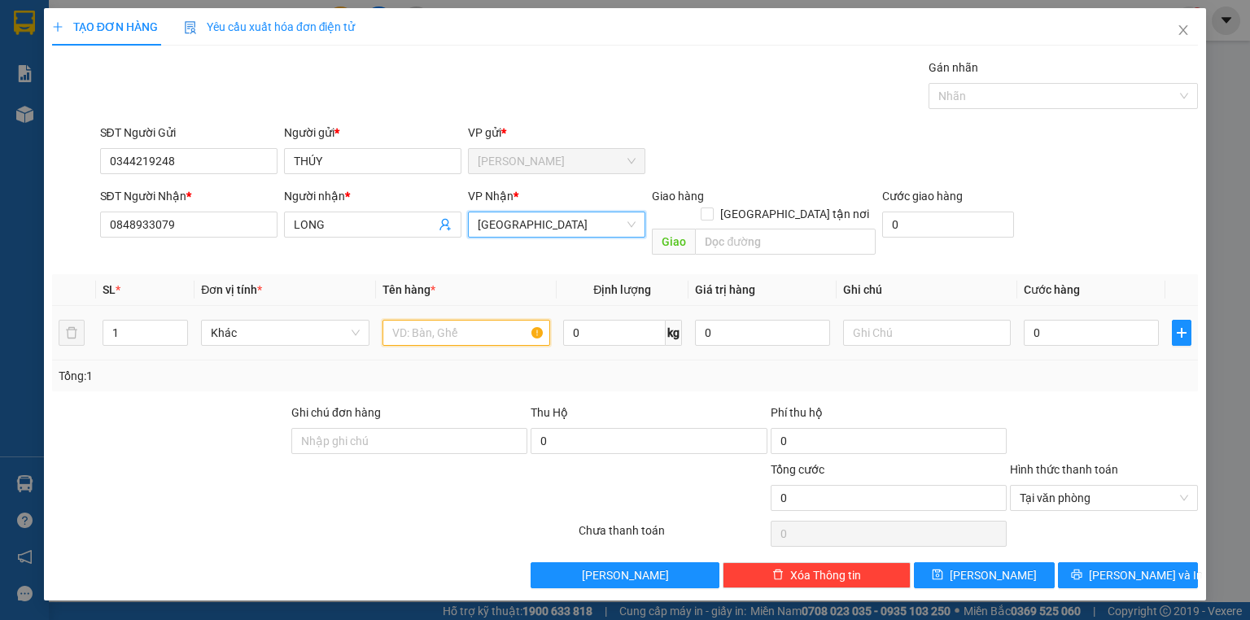
click at [478, 321] on input "text" at bounding box center [467, 333] width 168 height 26
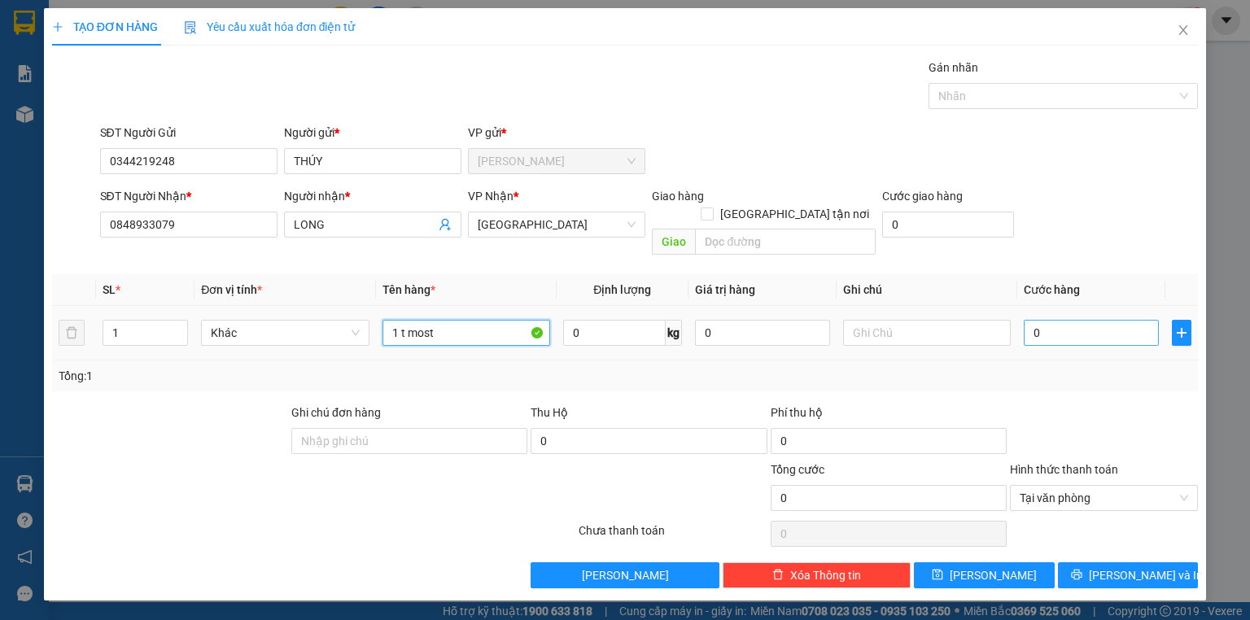
type input "1 t most"
click at [1104, 320] on input "0" at bounding box center [1091, 333] width 135 height 26
type input "7"
type input "70"
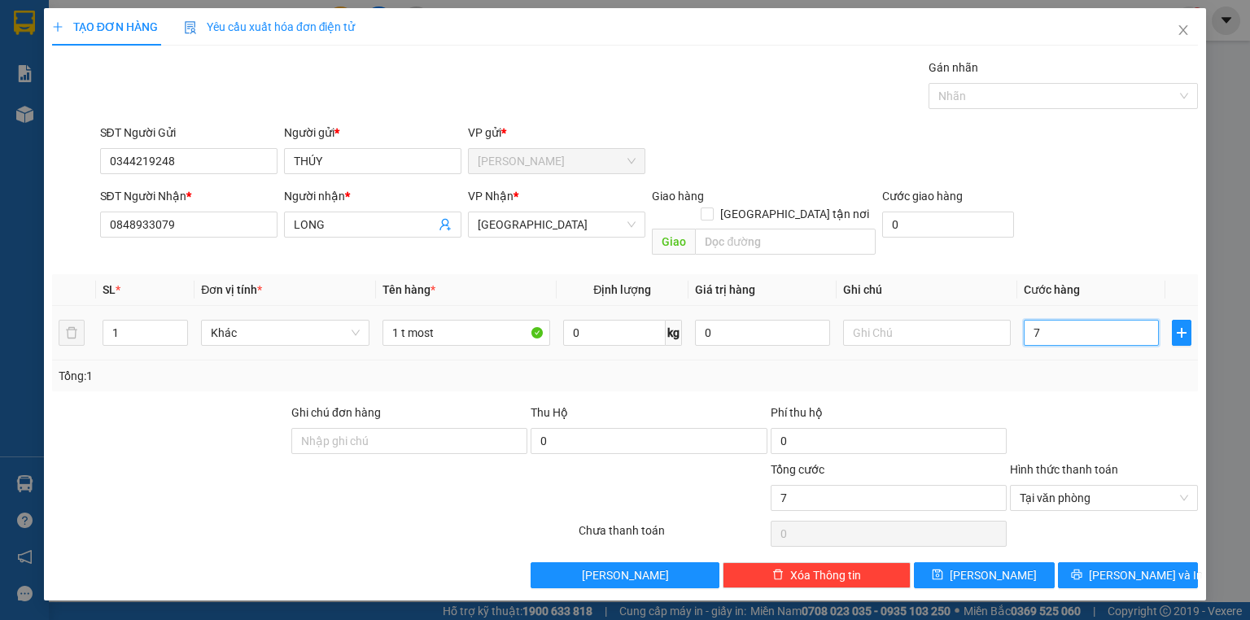
type input "70"
type input "70.000"
click at [1160, 563] on button "[PERSON_NAME] và In" at bounding box center [1128, 576] width 141 height 26
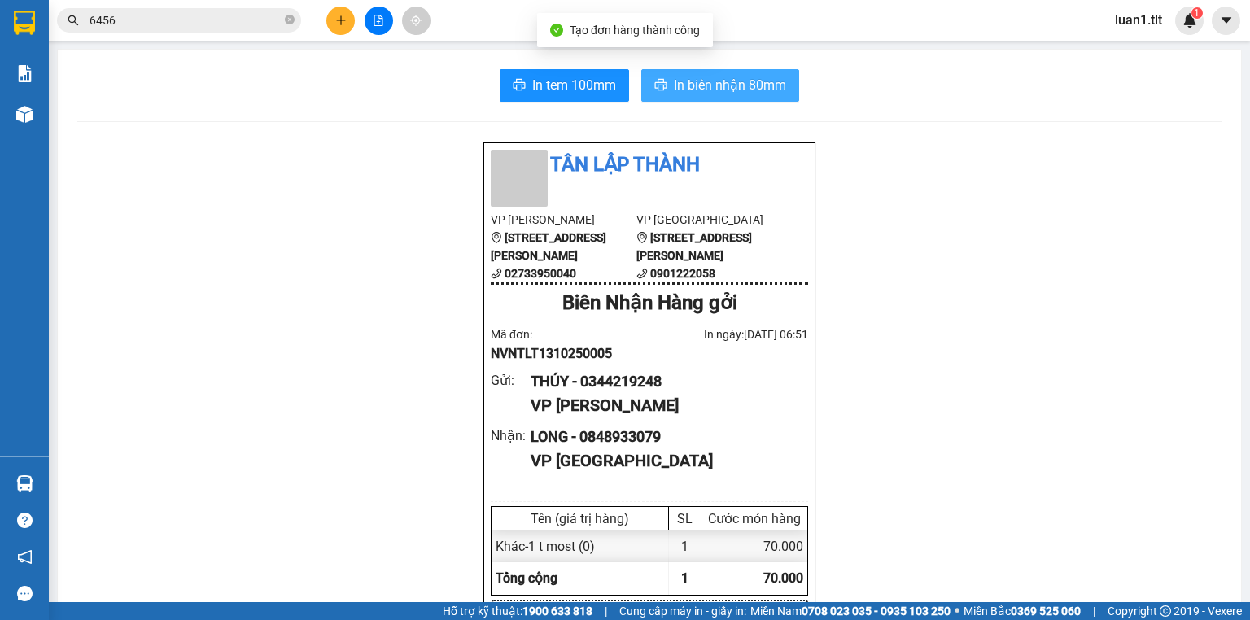
click at [729, 75] on span "In biên nhận 80mm" at bounding box center [730, 85] width 112 height 20
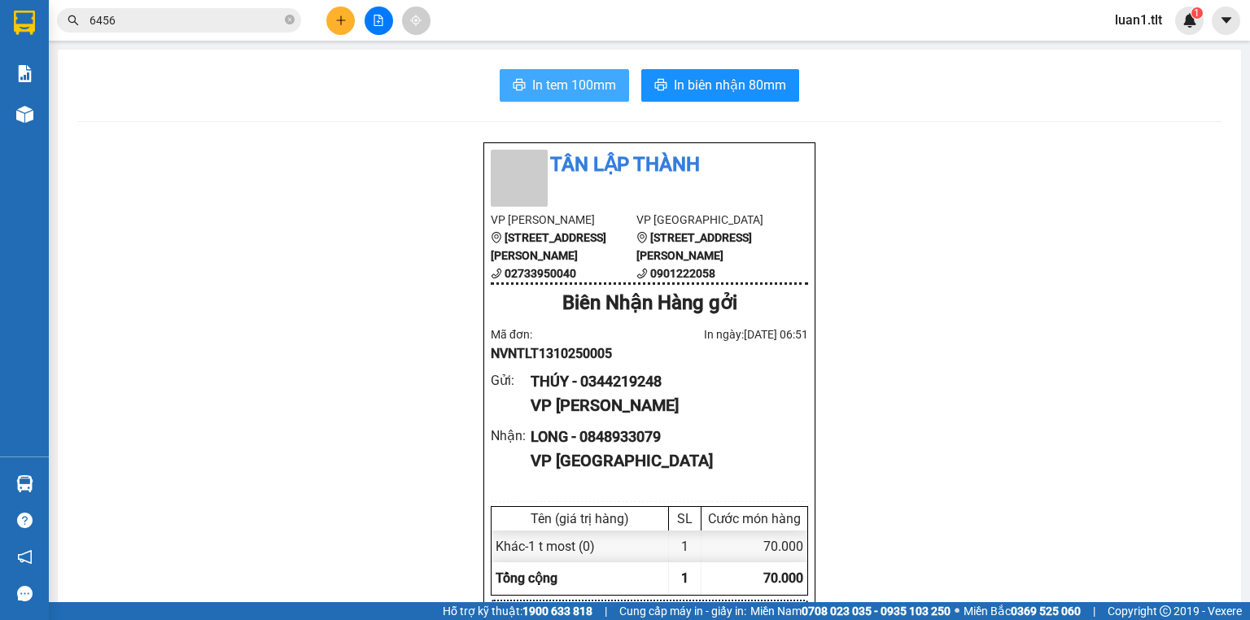
click at [570, 94] on span "In tem 100mm" at bounding box center [574, 85] width 84 height 20
click at [215, 25] on input "6456" at bounding box center [186, 20] width 192 height 18
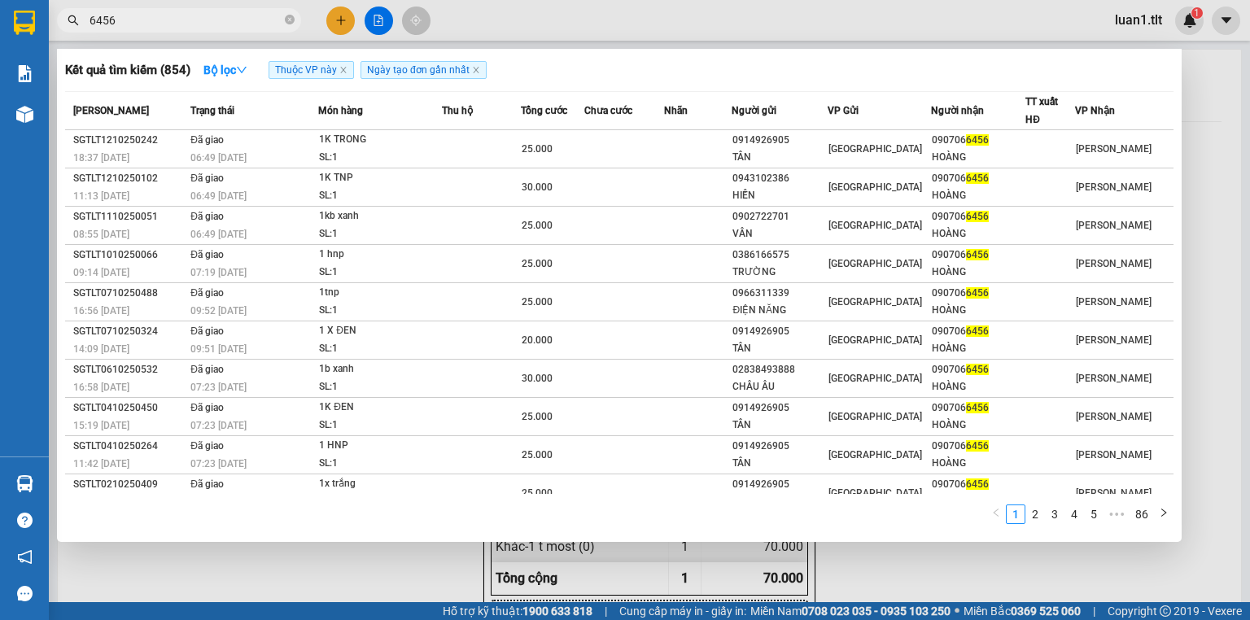
click at [215, 25] on input "6456" at bounding box center [186, 20] width 192 height 18
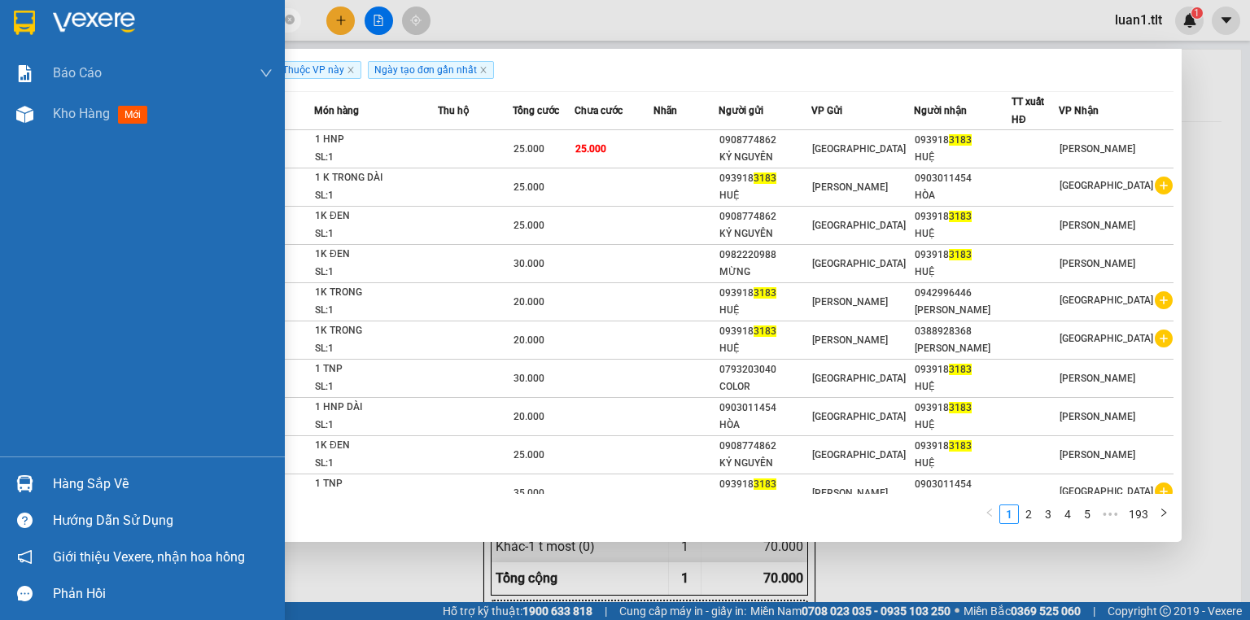
click at [3, 13] on div at bounding box center [142, 26] width 285 height 53
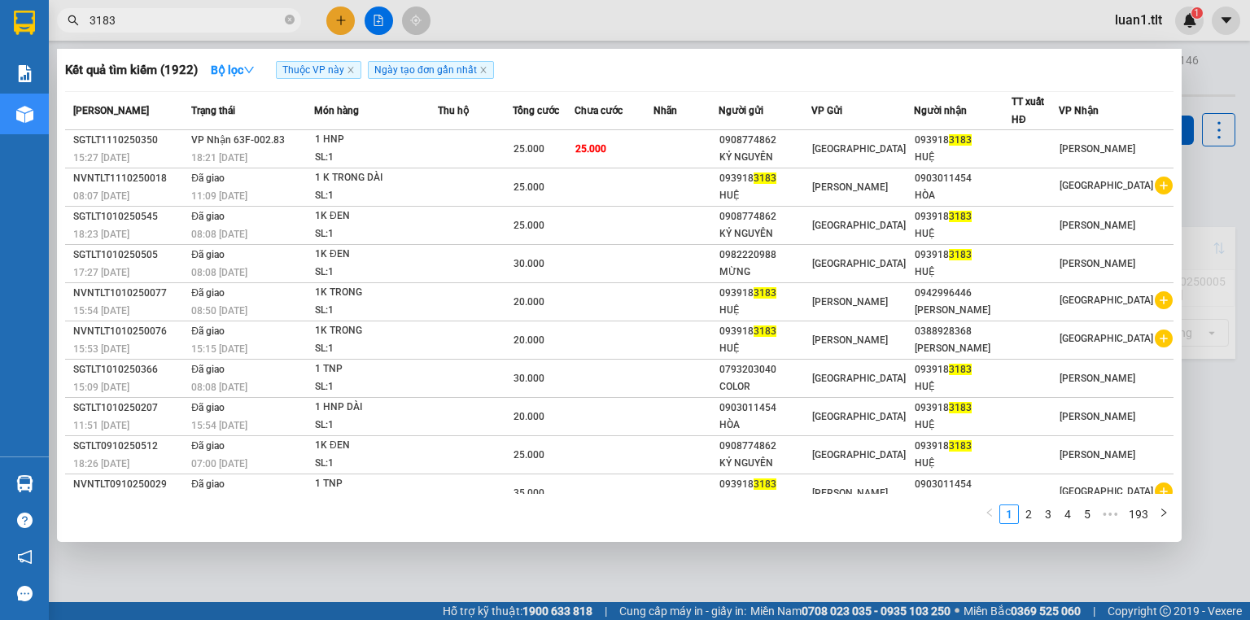
drag, startPoint x: 451, startPoint y: 563, endPoint x: 42, endPoint y: 497, distance: 414.8
click at [452, 563] on div at bounding box center [625, 310] width 1250 height 620
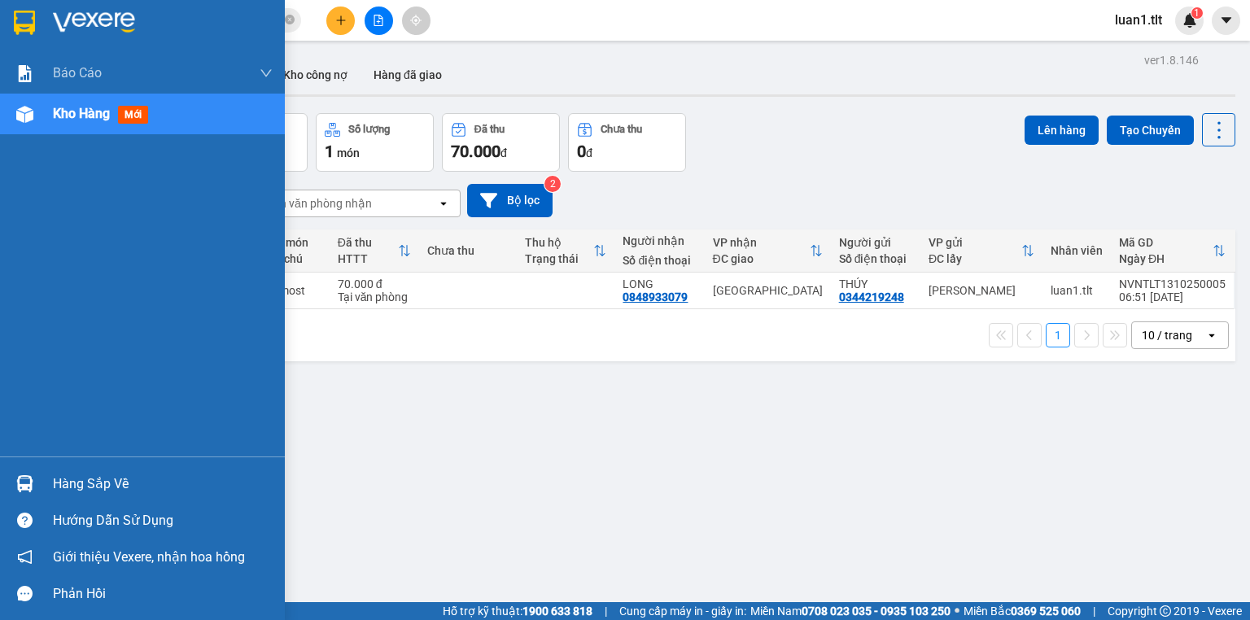
click at [109, 482] on div "Hàng sắp về" at bounding box center [163, 484] width 220 height 24
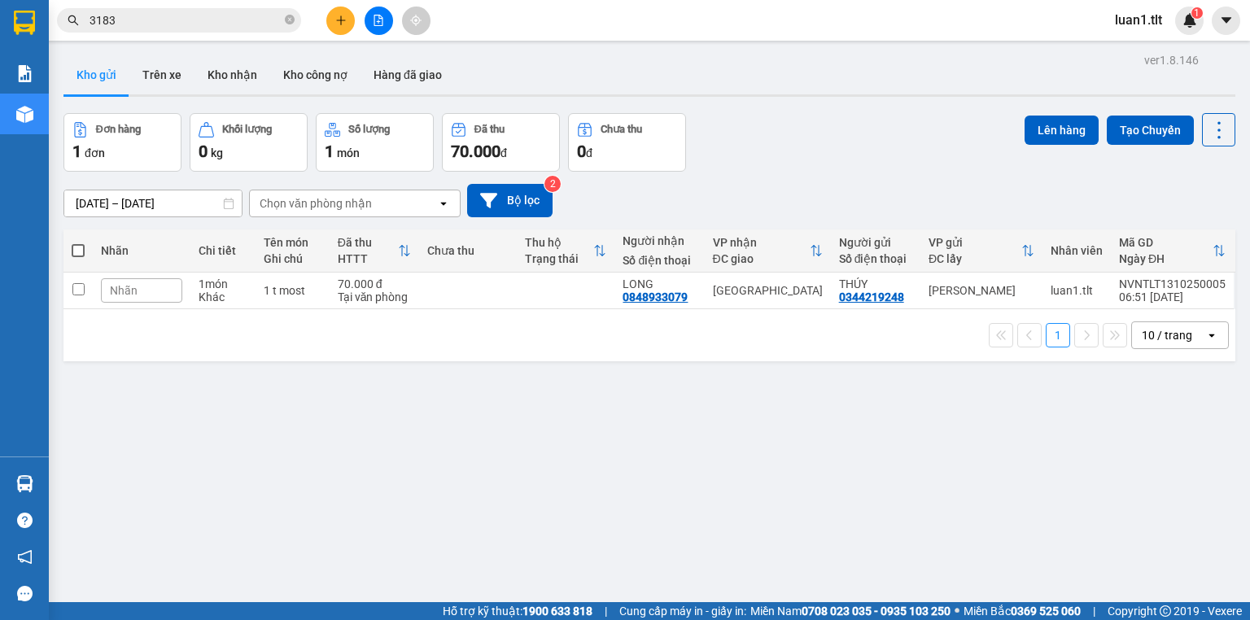
click at [667, 267] on section "Kết quả tìm kiếm ( 1922 ) Bộ lọc Thuộc VP này Ngày tạo đơn gần nhất Mã ĐH Trạng…" at bounding box center [625, 310] width 1250 height 620
click at [687, 155] on div "Đơn hàng 1 đơn Khối lượng 0 kg Số lượng 1 món Đã thu 70.000 đ Chưa thu 0 đ Lên …" at bounding box center [649, 142] width 1172 height 59
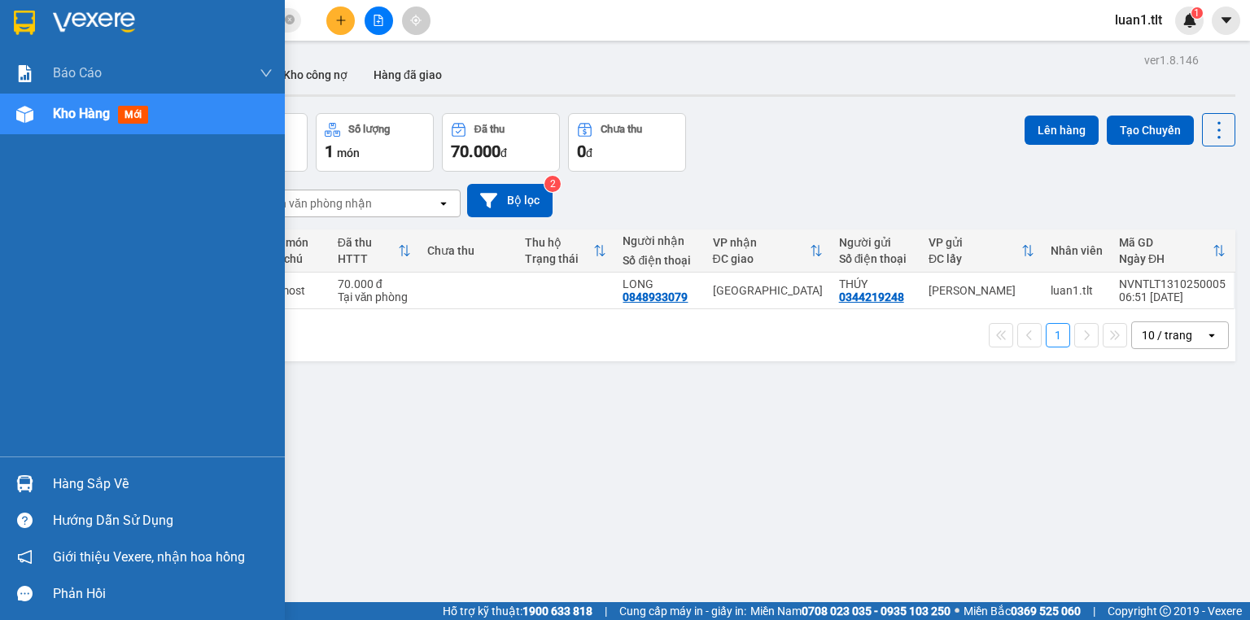
click at [72, 485] on div "Hàng sắp về" at bounding box center [163, 484] width 220 height 24
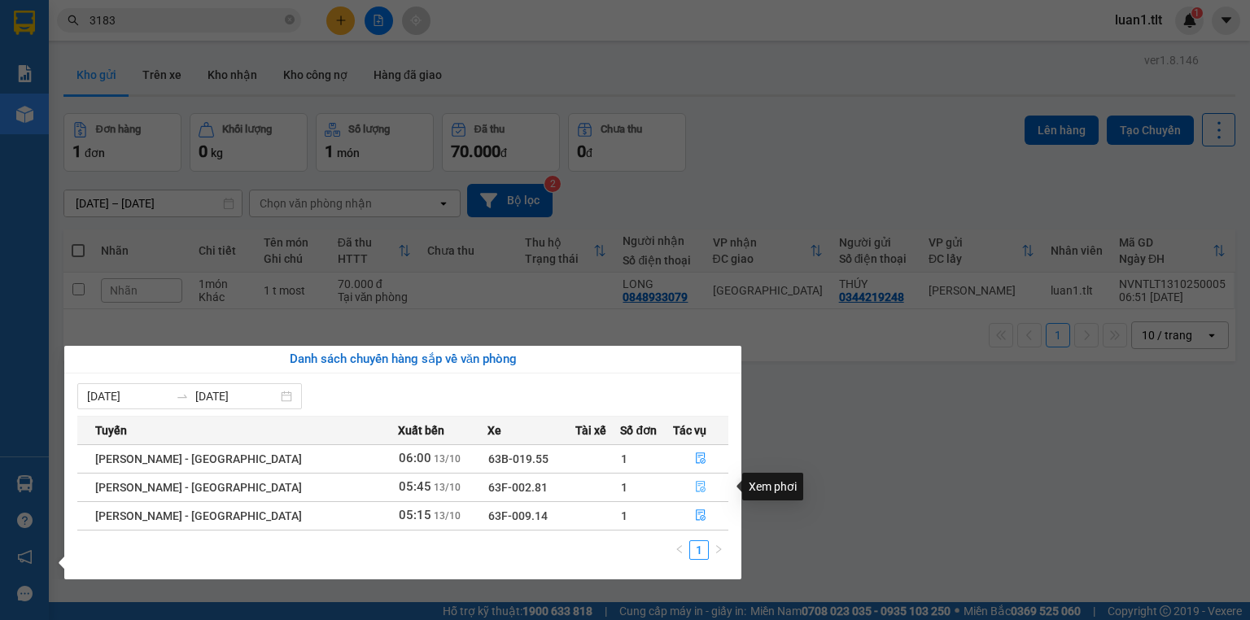
click at [703, 484] on button "button" at bounding box center [701, 488] width 54 height 26
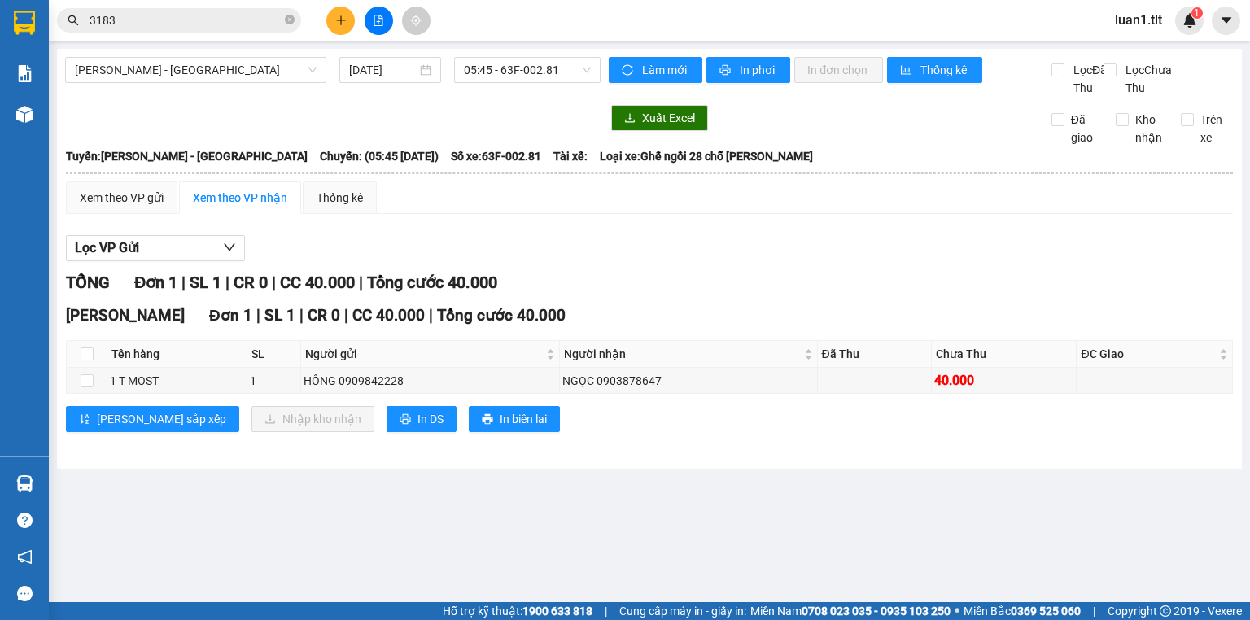
click at [861, 214] on div "Xem theo VP gửi Xem theo VP nhận Thống kê" at bounding box center [649, 198] width 1167 height 33
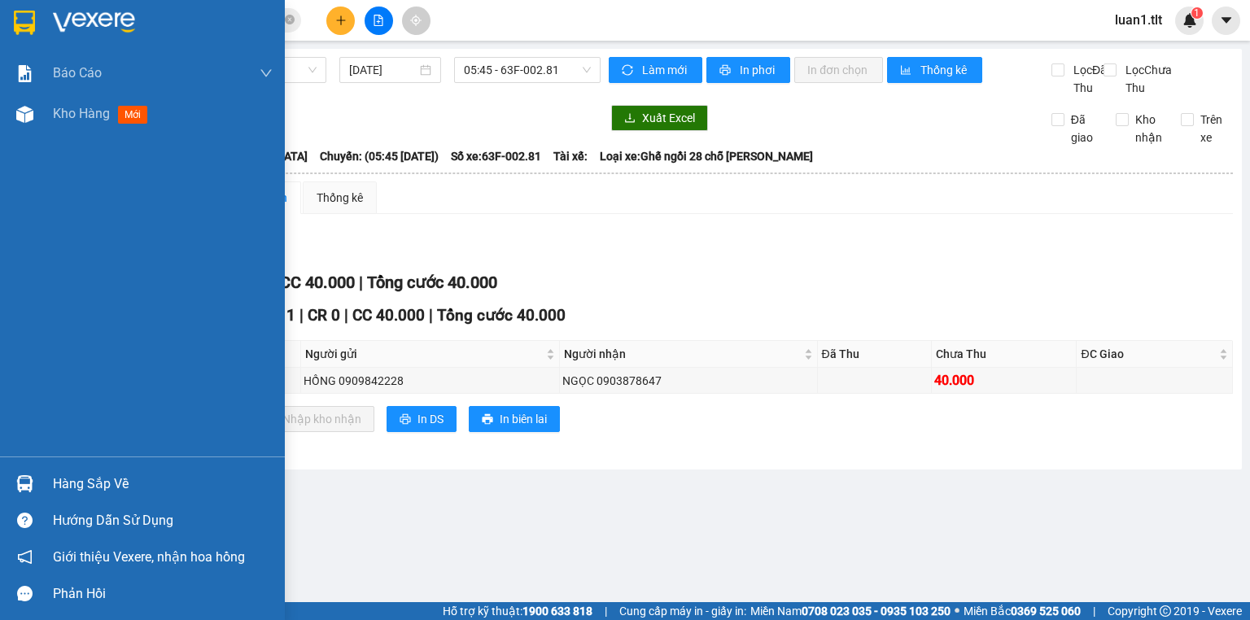
click at [164, 488] on div "Hàng sắp về" at bounding box center [163, 484] width 220 height 24
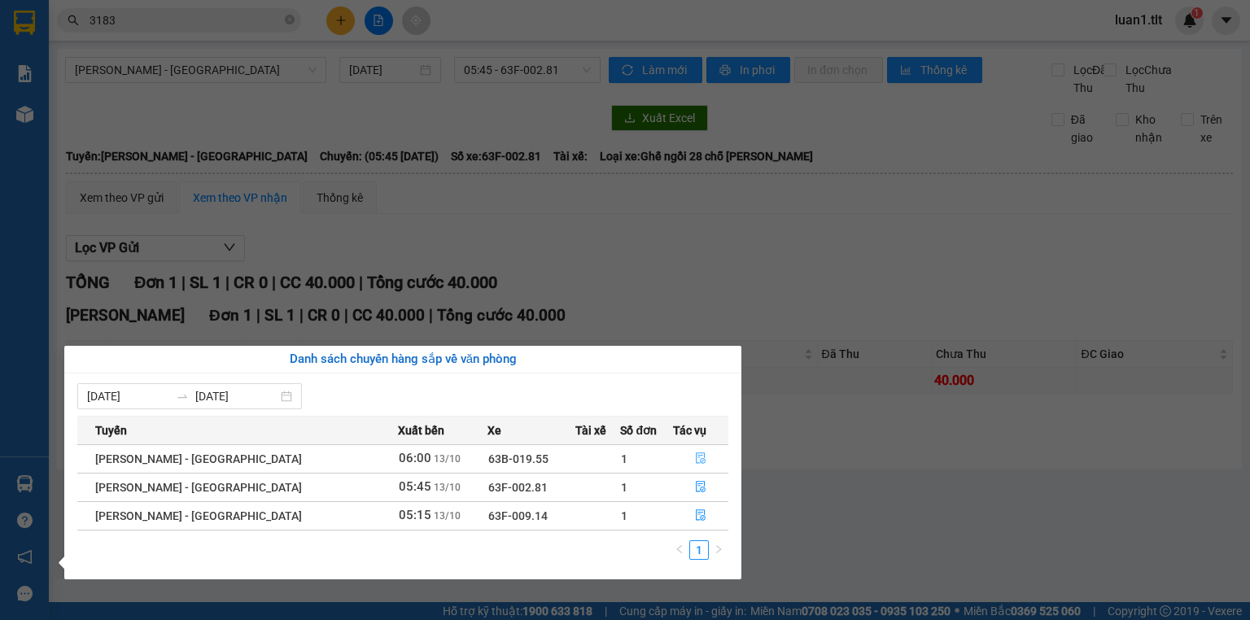
click at [706, 446] on button "button" at bounding box center [701, 459] width 54 height 26
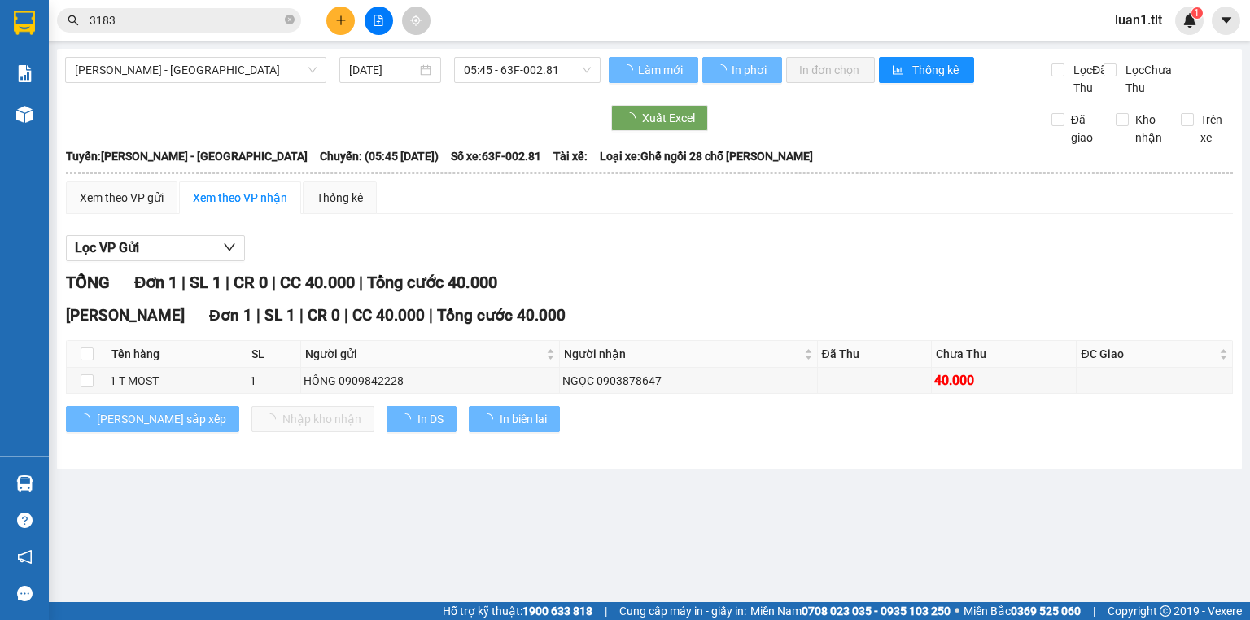
click at [847, 278] on div "Lọc VP Gửi TỔNG Đơn 1 | SL 1 | CR 0 | CC 40.000 | Tổng cước 40.000 Nguyễn Văn …" at bounding box center [649, 340] width 1167 height 226
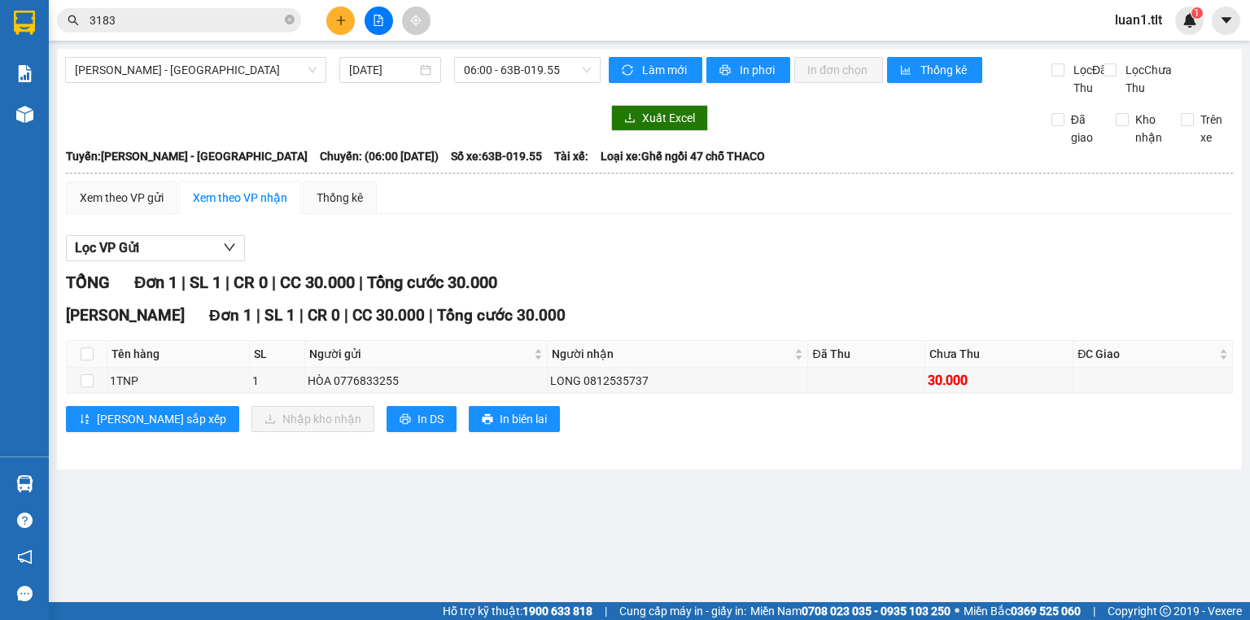
click at [738, 262] on div "Lọc VP Gửi" at bounding box center [649, 248] width 1167 height 27
click at [655, 80] on button "Làm mới" at bounding box center [656, 70] width 94 height 26
drag, startPoint x: 729, startPoint y: 318, endPoint x: 436, endPoint y: 313, distance: 293.1
click at [729, 318] on div "TỔNG Đơn 1 | SL 1 | CR 0 | CC 30.000 | Tổng cước 30.000 Nguyễn Văn Nguyễn Đơn 1…" at bounding box center [649, 361] width 1167 height 182
click at [215, 40] on div "Kết quả tìm kiếm ( 1922 ) Bộ lọc Thuộc VP này Ngày tạo đơn gần nhất Mã ĐH Trạng…" at bounding box center [625, 20] width 1250 height 41
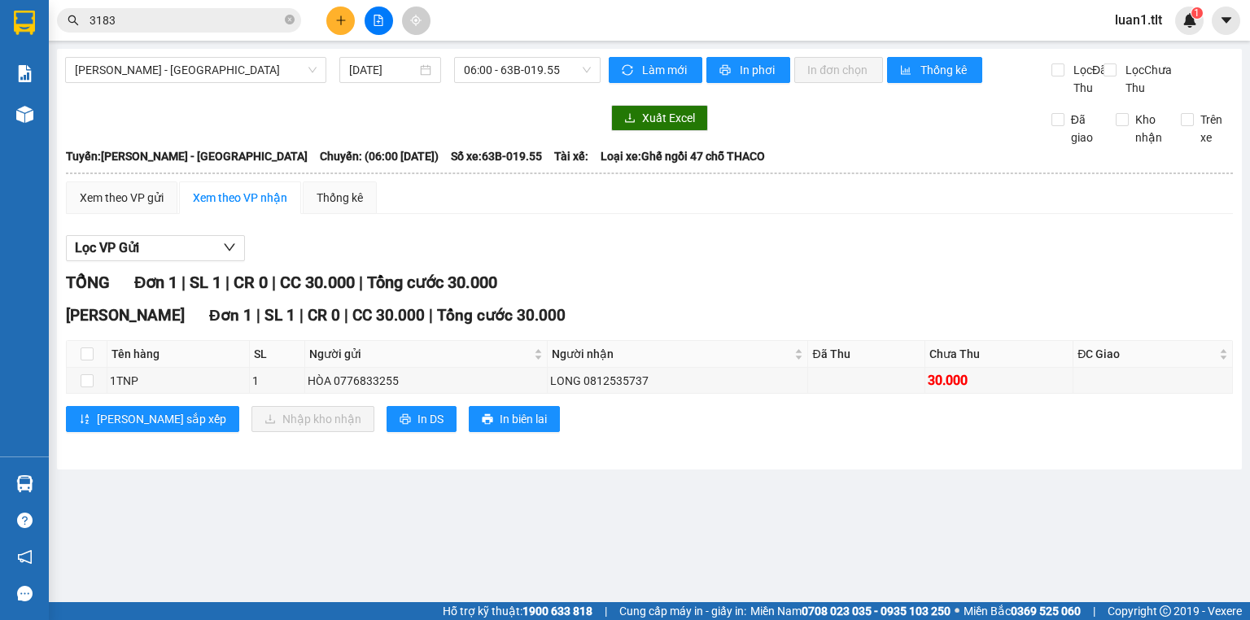
click at [217, 39] on div "Kết quả tìm kiếm ( 1922 ) Bộ lọc Thuộc VP này Ngày tạo đơn gần nhất Mã ĐH Trạng…" at bounding box center [625, 20] width 1250 height 41
click at [217, 38] on div "Kết quả tìm kiếm ( 1922 ) Bộ lọc Thuộc VP này Ngày tạo đơn gần nhất Mã ĐH Trạng…" at bounding box center [625, 20] width 1250 height 41
click at [234, 23] on input "3183" at bounding box center [186, 20] width 192 height 18
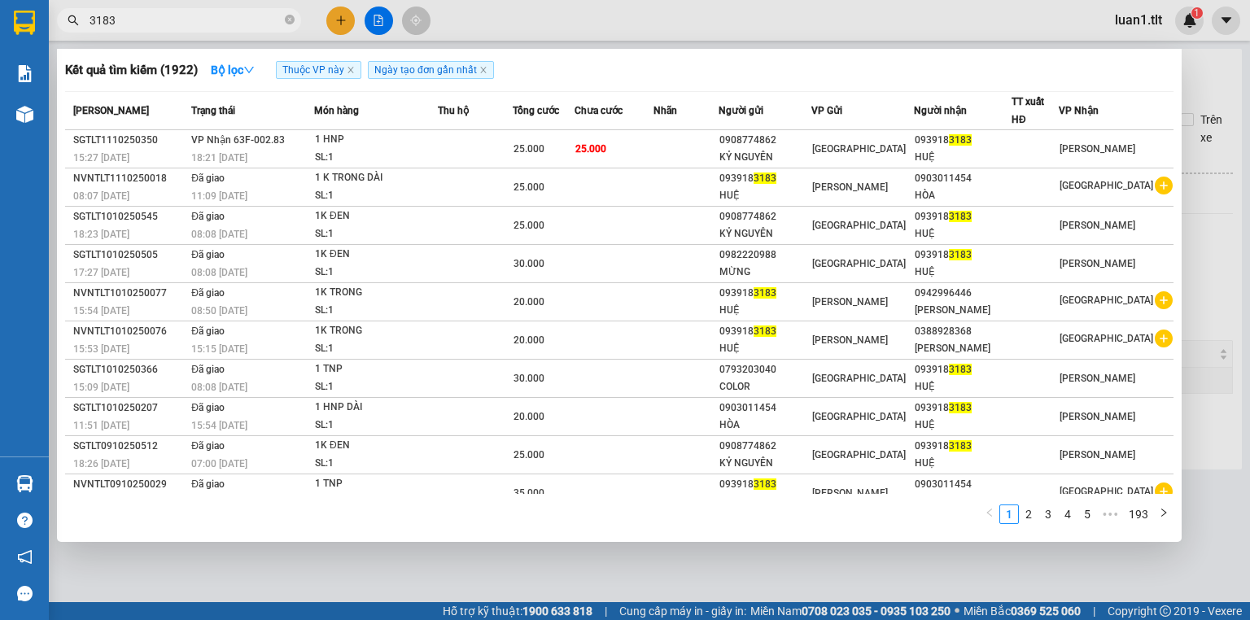
click at [234, 23] on input "3183" at bounding box center [186, 20] width 192 height 18
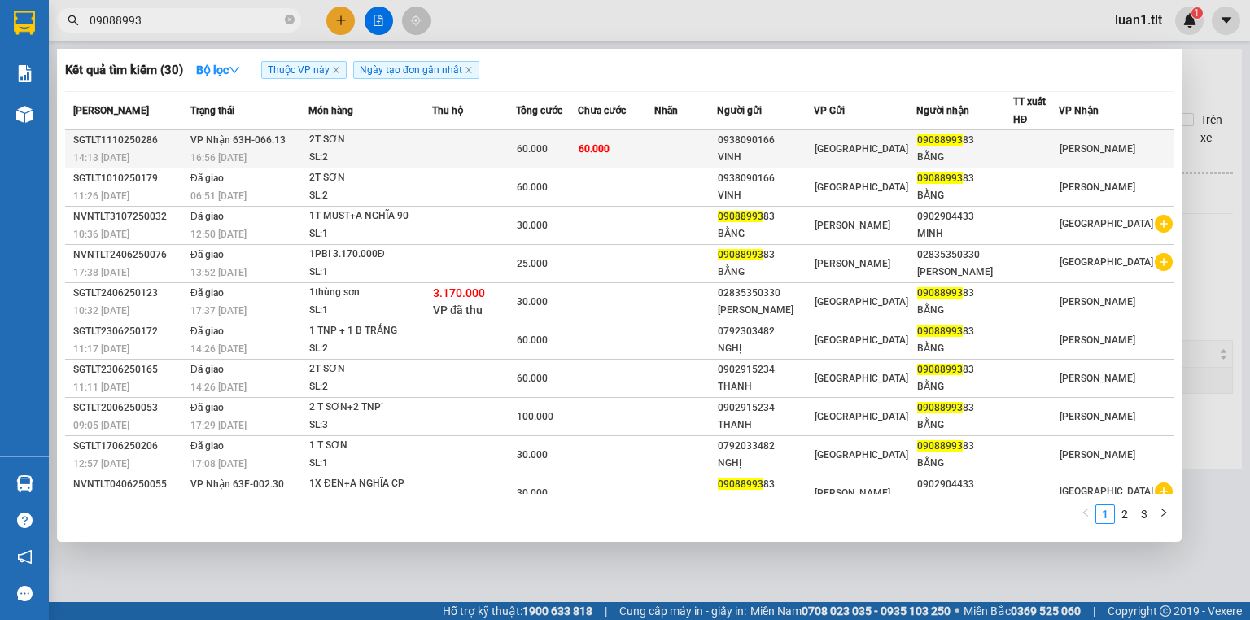
type input "09088993"
click at [383, 135] on div "2T SƠN" at bounding box center [370, 140] width 122 height 18
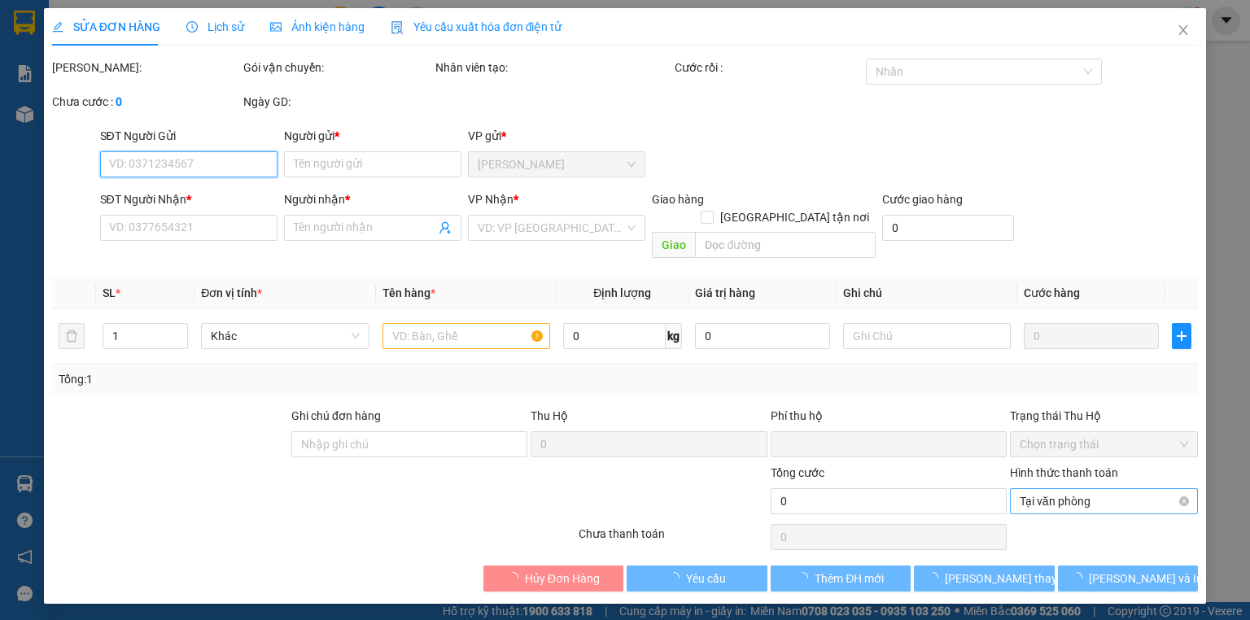
type input "0938090166"
type input "VINH"
type input "0908899383"
type input "BẰNG"
type input "0"
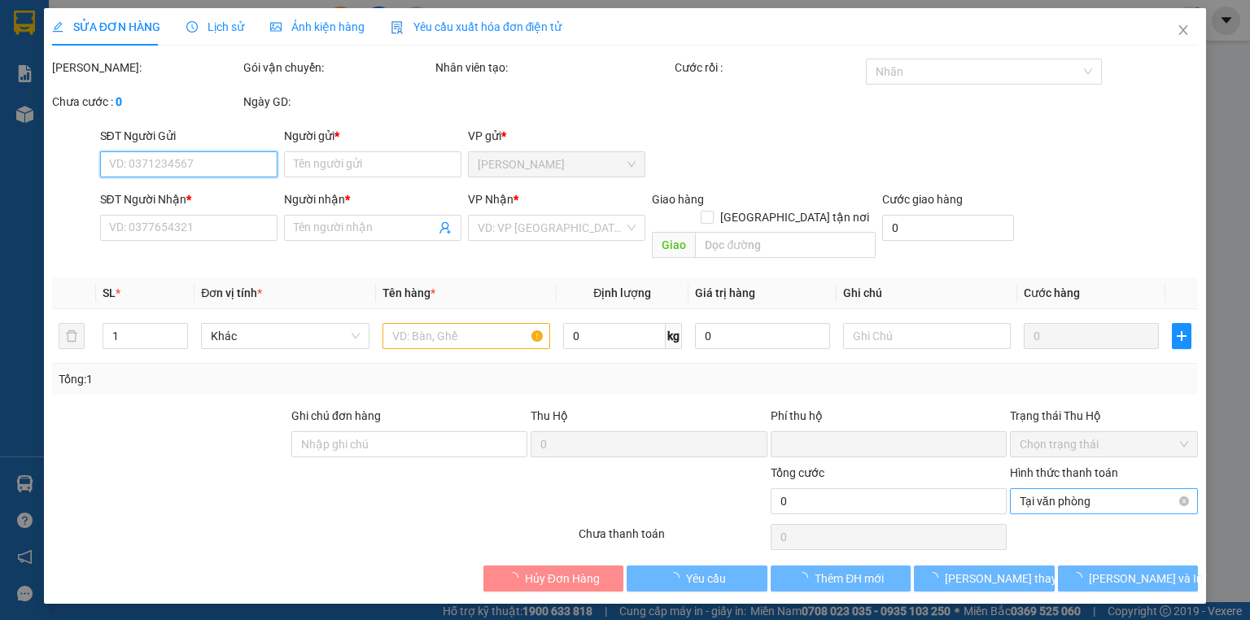
type input "60.000"
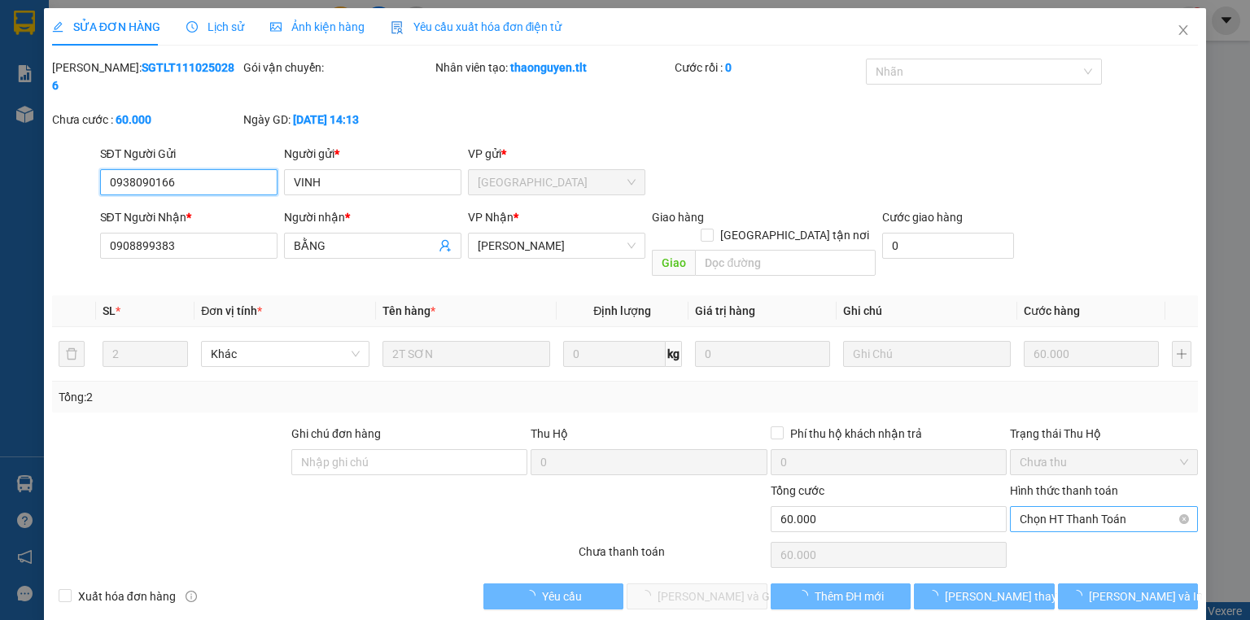
click at [1078, 507] on span "Chọn HT Thanh Toán" at bounding box center [1104, 519] width 169 height 24
click at [1062, 522] on div "Tại văn phòng" at bounding box center [1104, 515] width 169 height 18
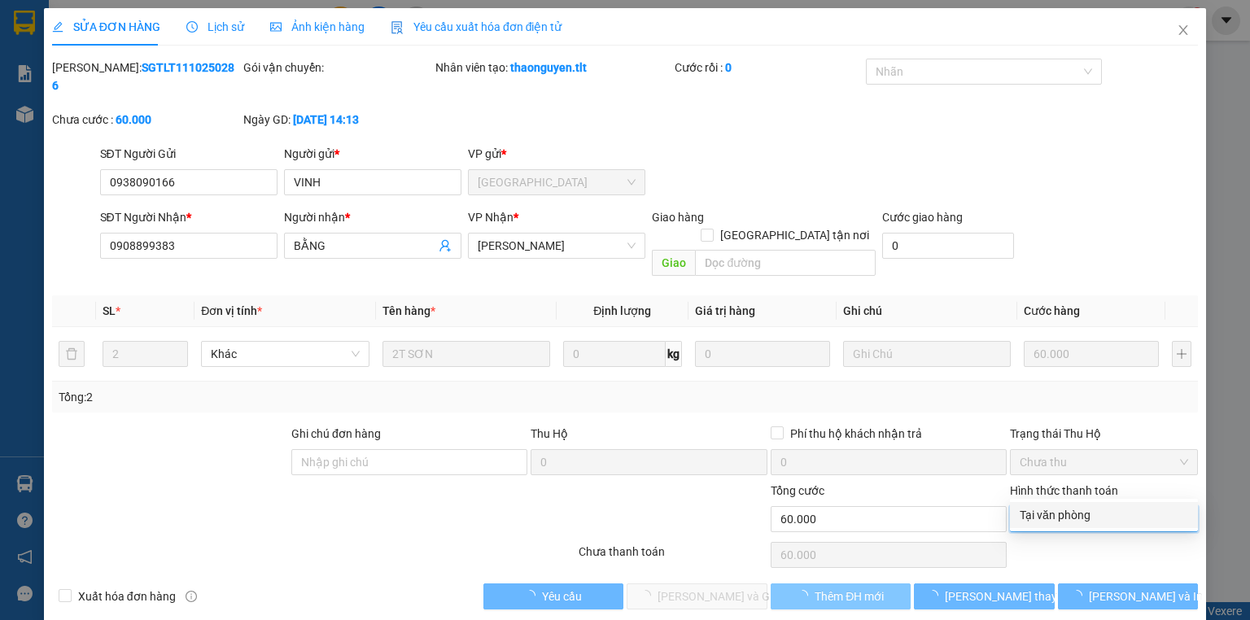
type input "0"
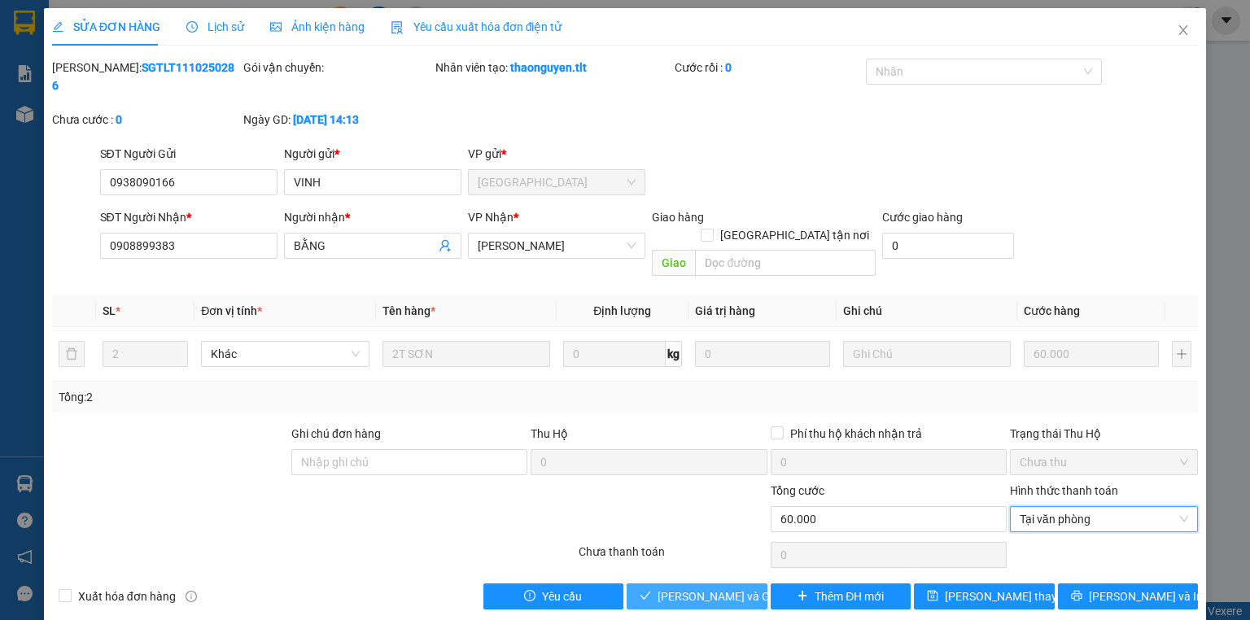
click at [742, 588] on span "[PERSON_NAME] và Giao hàng" at bounding box center [736, 597] width 156 height 18
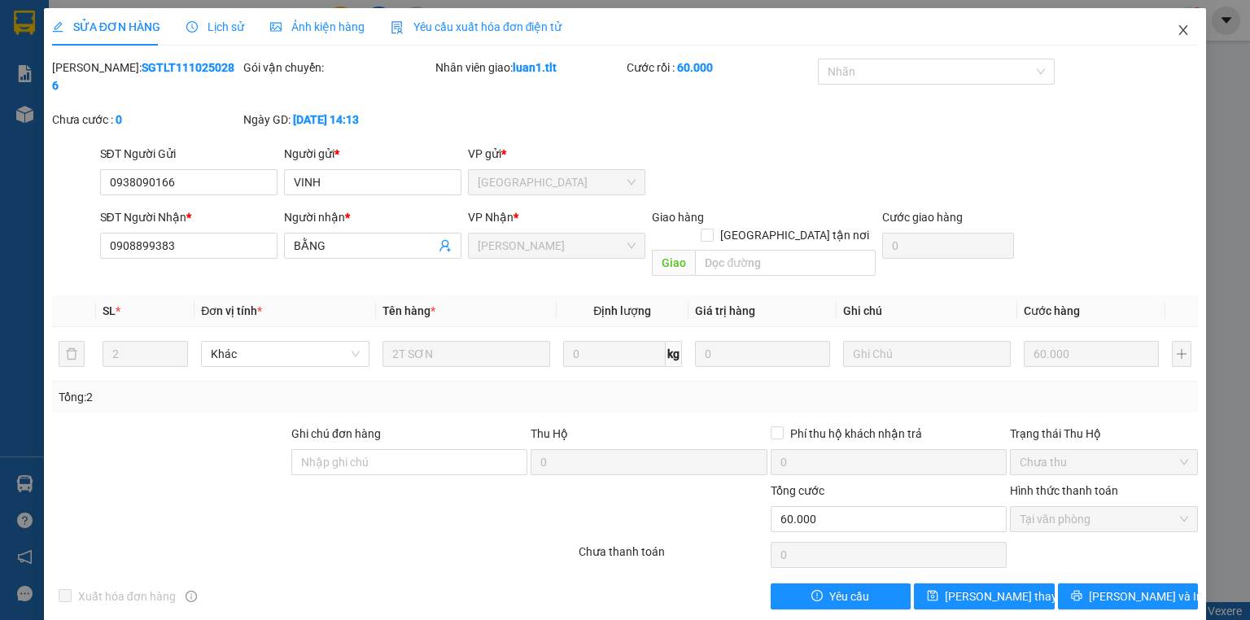
click at [1182, 19] on span "Close" at bounding box center [1184, 31] width 46 height 46
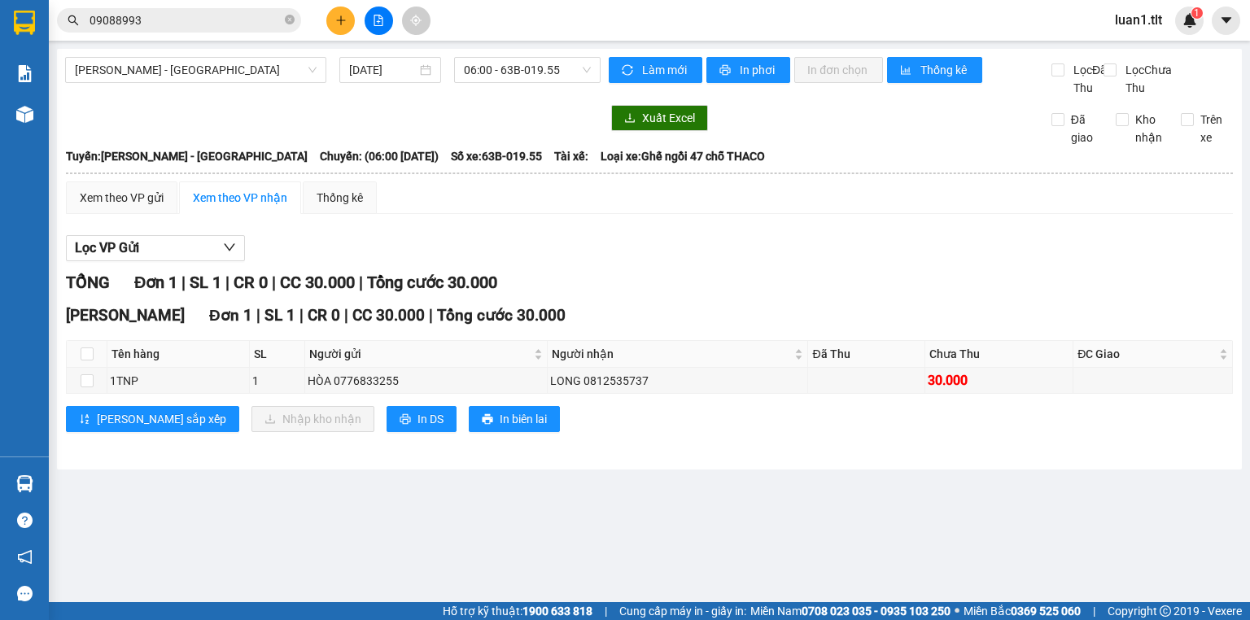
click at [260, 18] on input "09088993" at bounding box center [186, 20] width 192 height 18
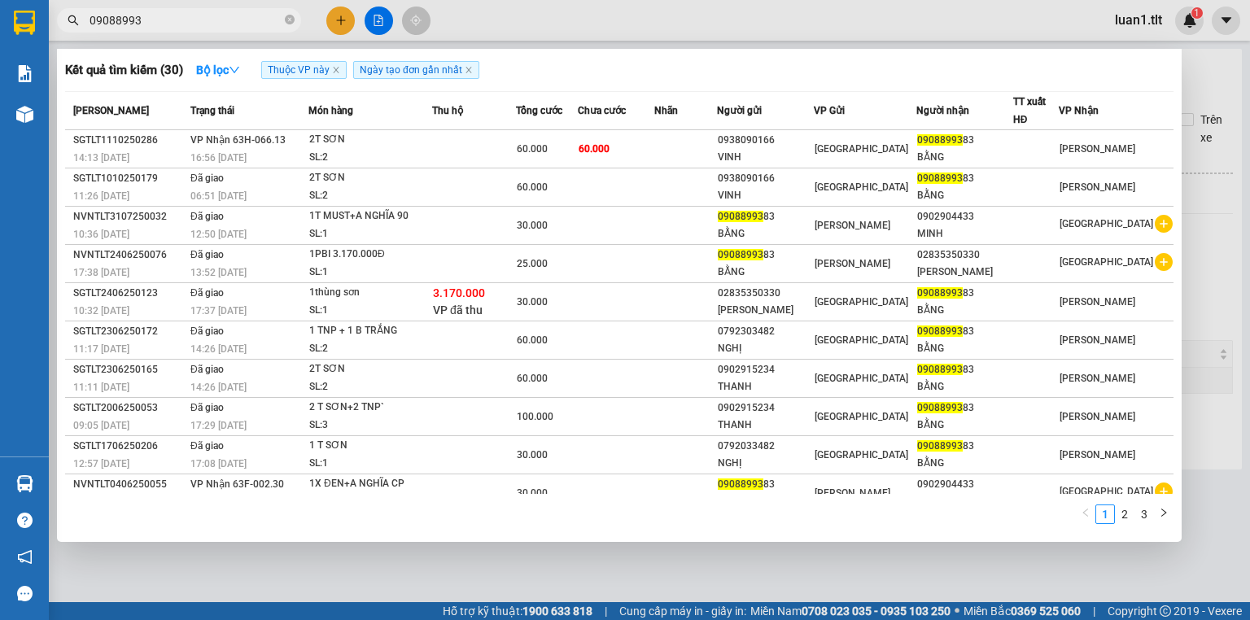
click at [258, 18] on input "09088993" at bounding box center [186, 20] width 192 height 18
click at [255, 16] on input "09088993" at bounding box center [186, 20] width 192 height 18
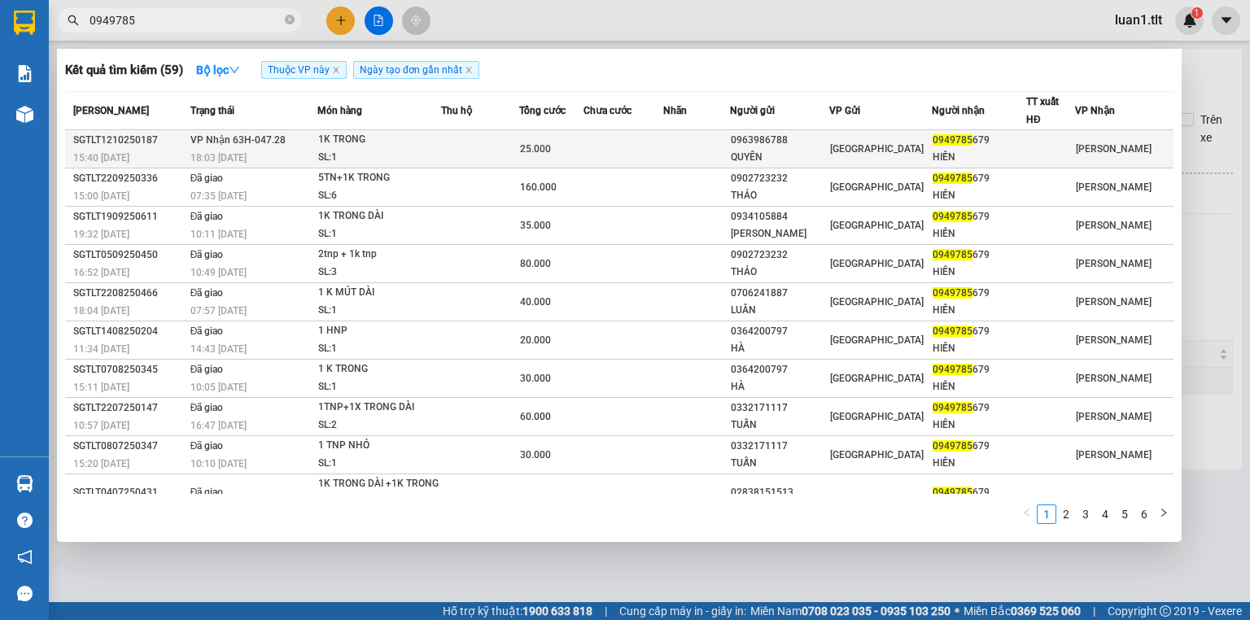
type input "0949785"
click at [458, 147] on td at bounding box center [480, 149] width 78 height 38
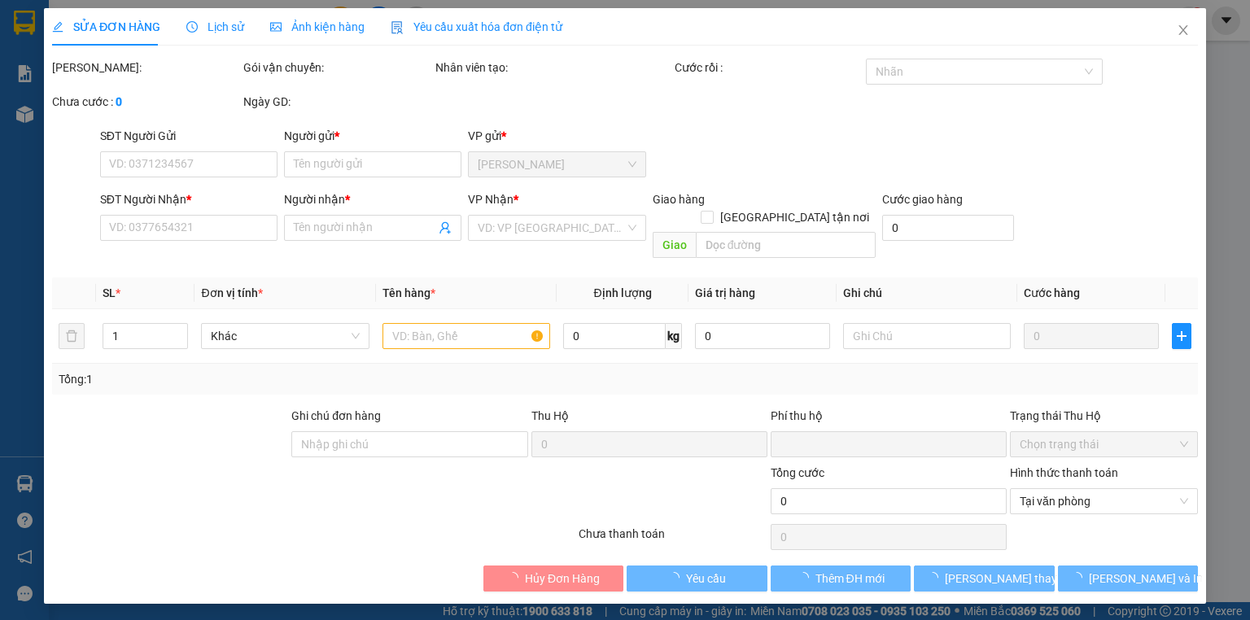
type input "0963986788"
type input "QUYÊN"
type input "0949785679"
type input "HIỀN"
type input "0"
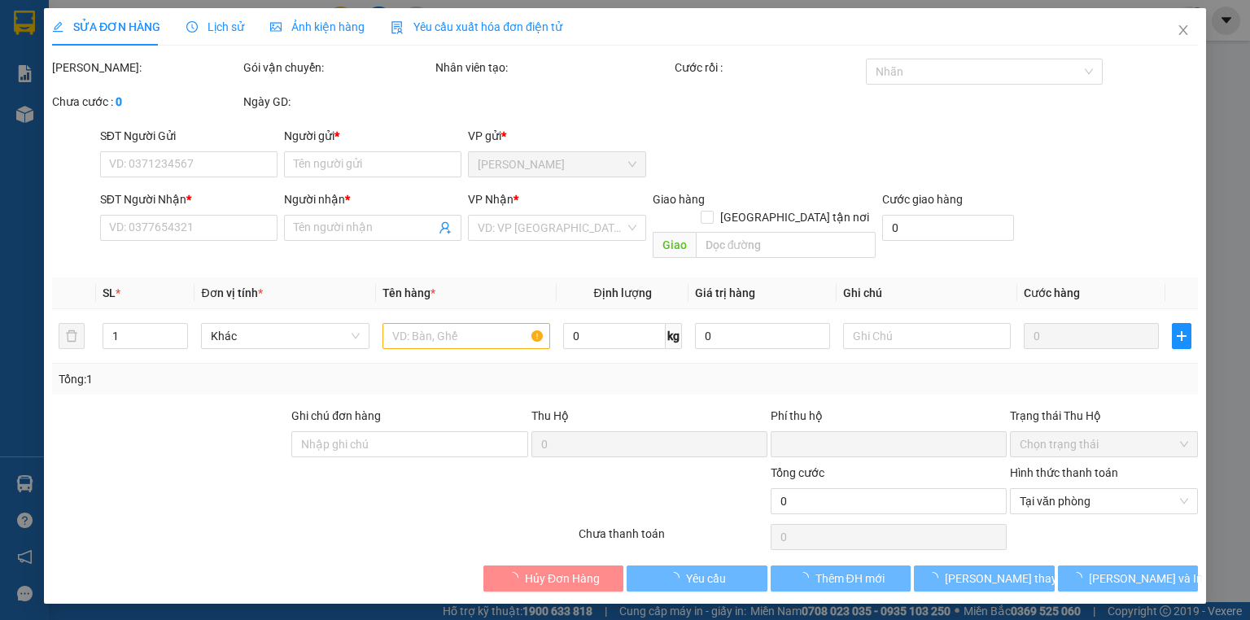
type input "25.000"
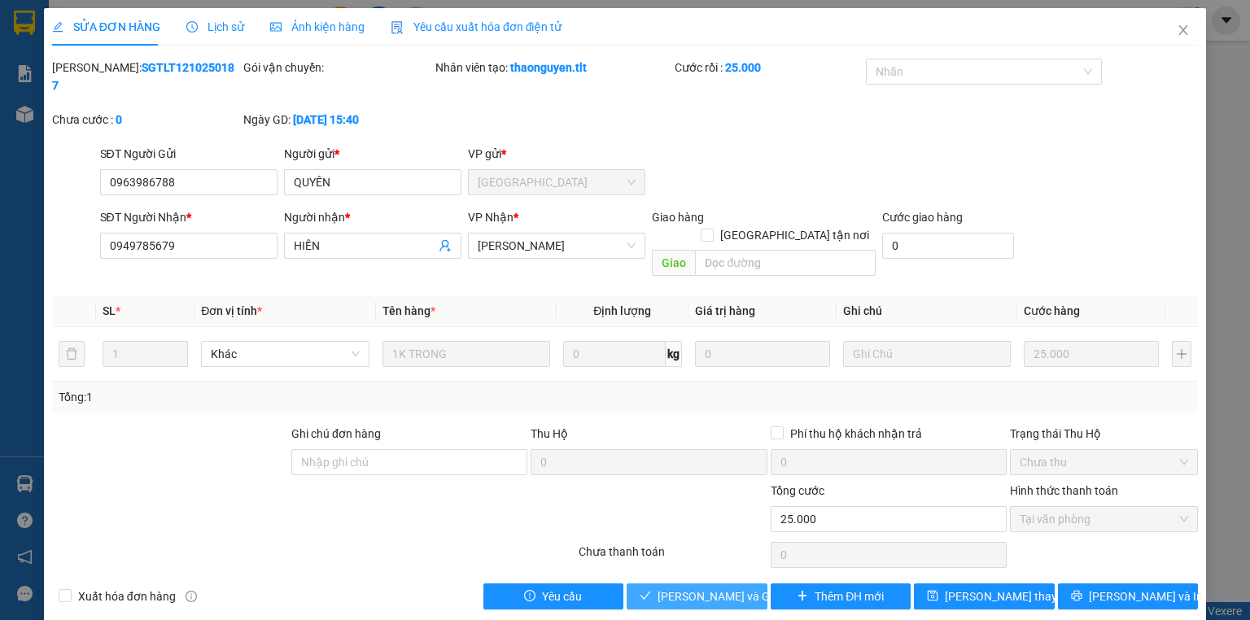
click at [726, 588] on span "[PERSON_NAME] và Giao hàng" at bounding box center [736, 597] width 156 height 18
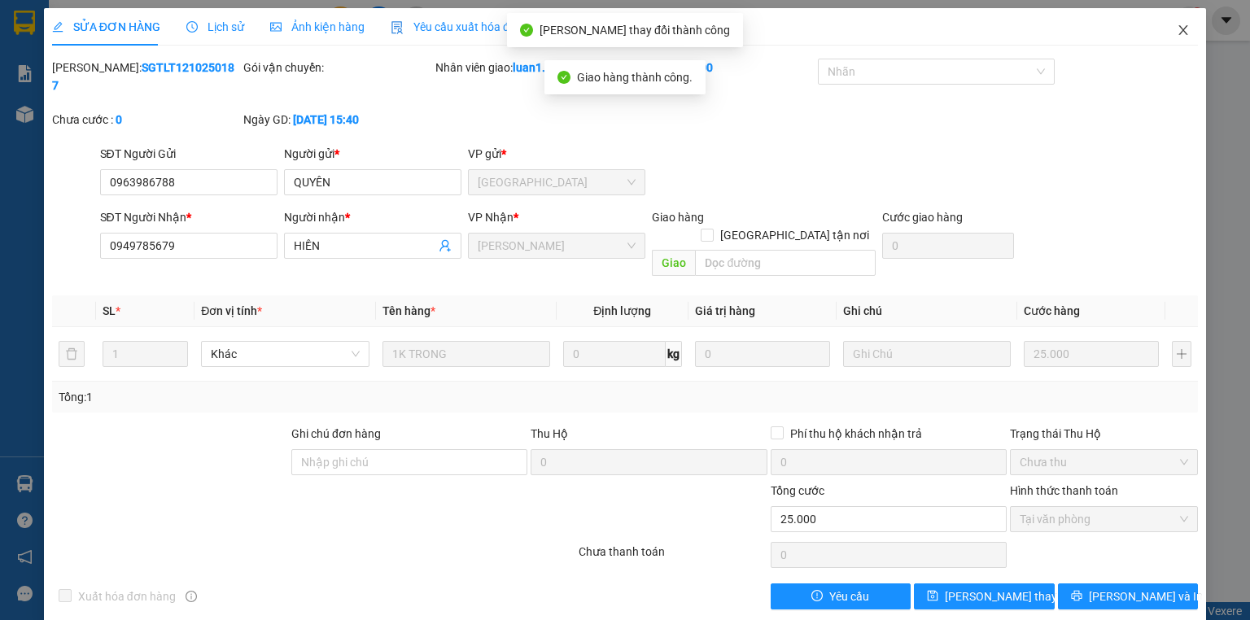
drag, startPoint x: 1185, startPoint y: 30, endPoint x: 992, endPoint y: 0, distance: 195.3
click at [1184, 29] on icon "close" at bounding box center [1184, 30] width 9 height 10
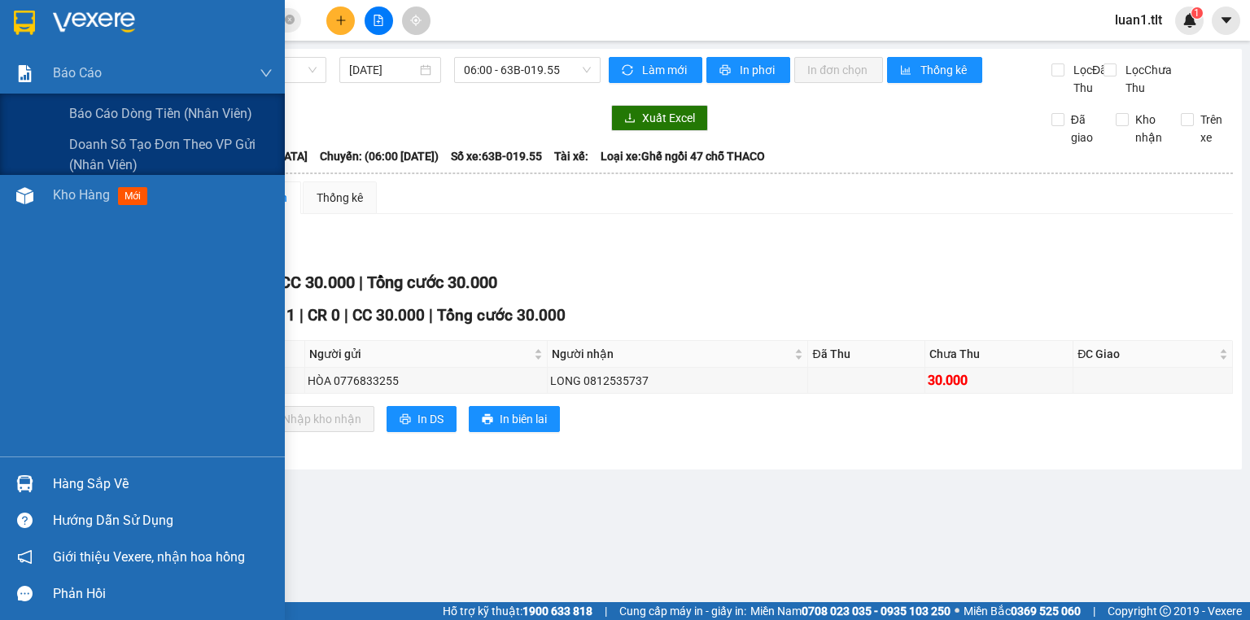
click at [23, 47] on div at bounding box center [142, 26] width 285 height 53
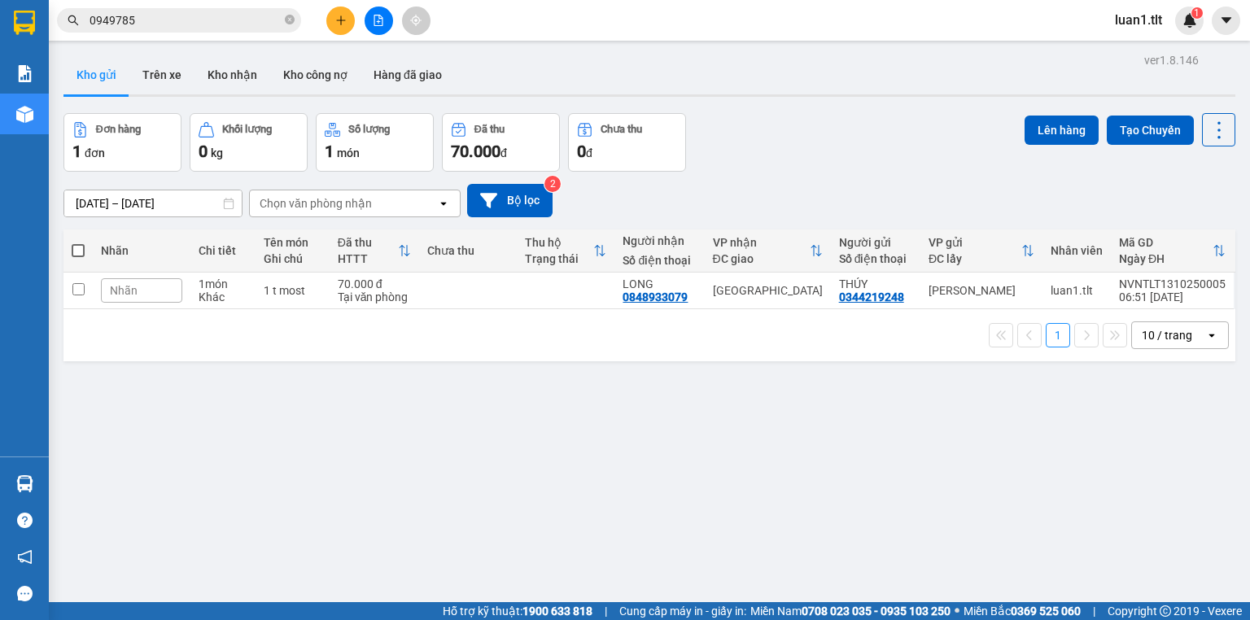
click at [761, 169] on div "Đơn hàng 1 đơn Khối lượng 0 kg Số lượng 1 món Đã thu 70.000 đ Chưa thu 0 đ Lên …" at bounding box center [649, 142] width 1172 height 59
click at [438, 300] on td at bounding box center [468, 291] width 98 height 37
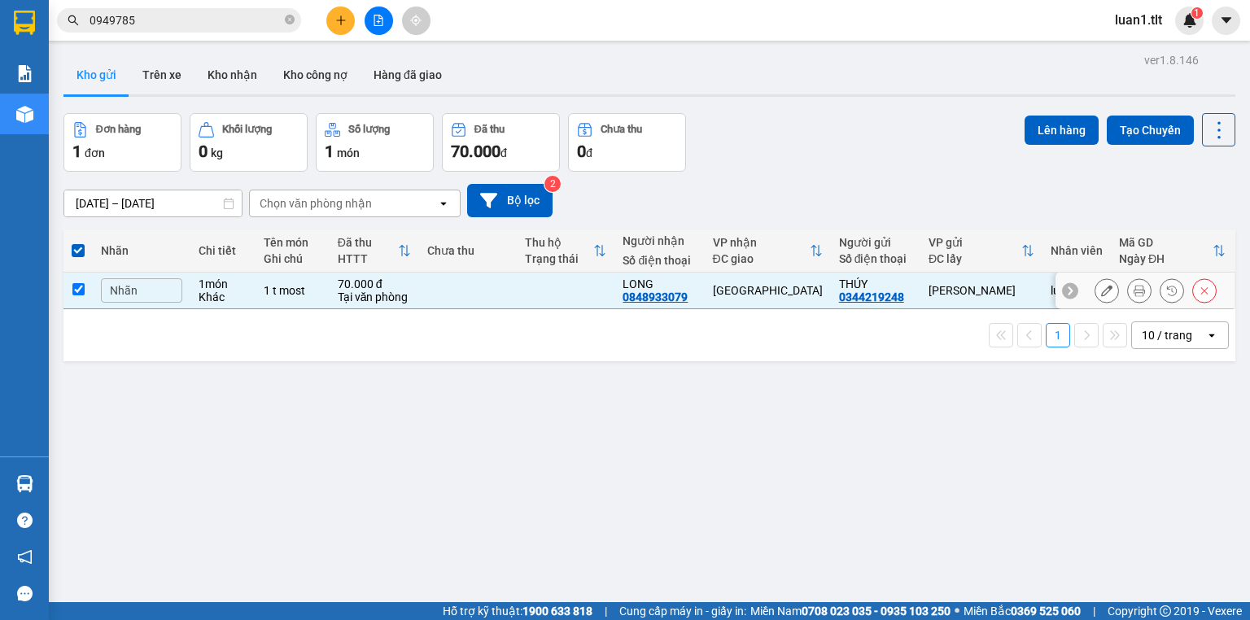
click at [529, 281] on td at bounding box center [566, 291] width 98 height 37
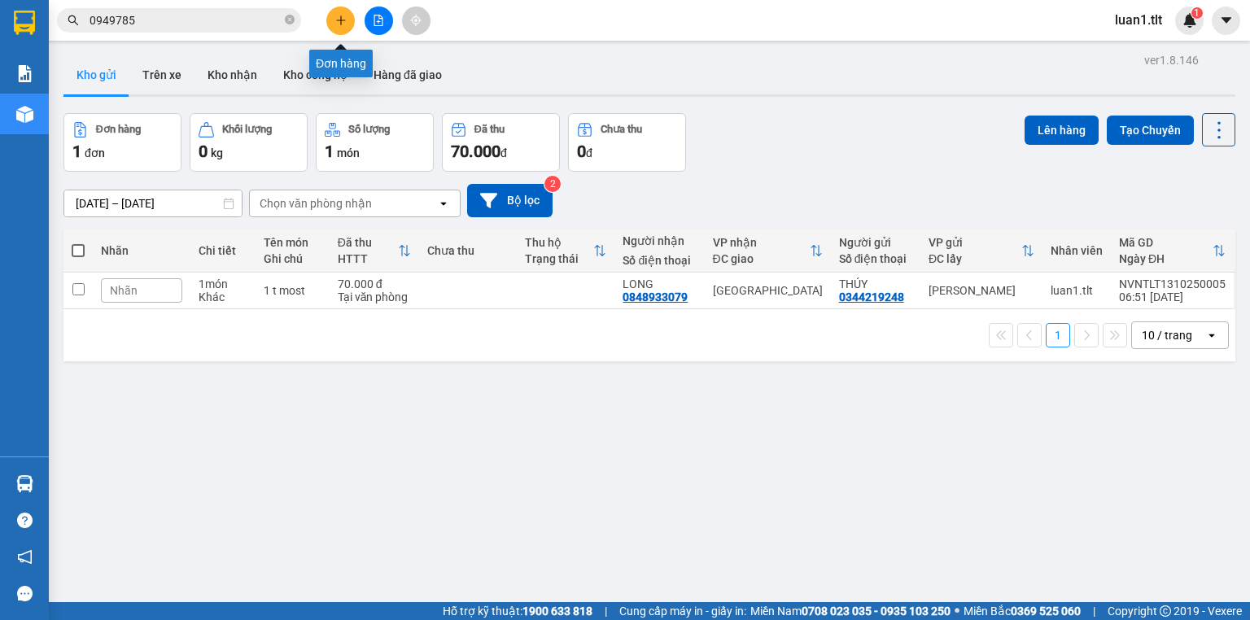
click at [339, 18] on icon "plus" at bounding box center [340, 20] width 11 height 11
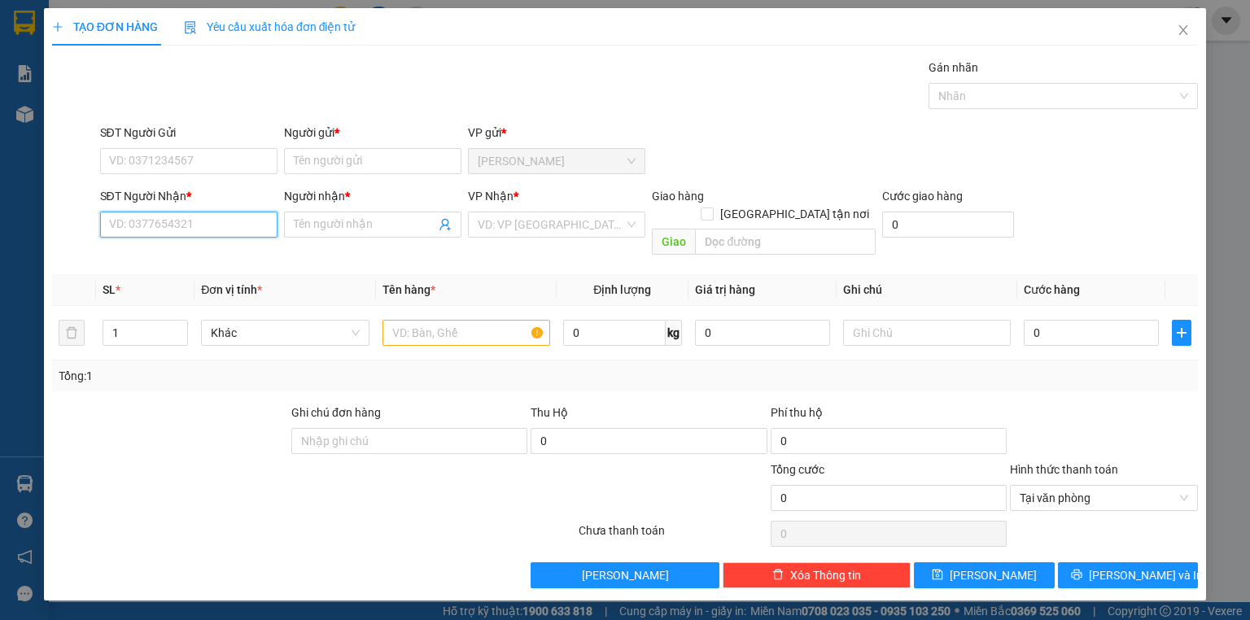
click at [182, 221] on input "SĐT Người Nhận *" at bounding box center [188, 225] width 177 height 26
click at [208, 159] on input "SĐT Người Gửi" at bounding box center [188, 161] width 177 height 26
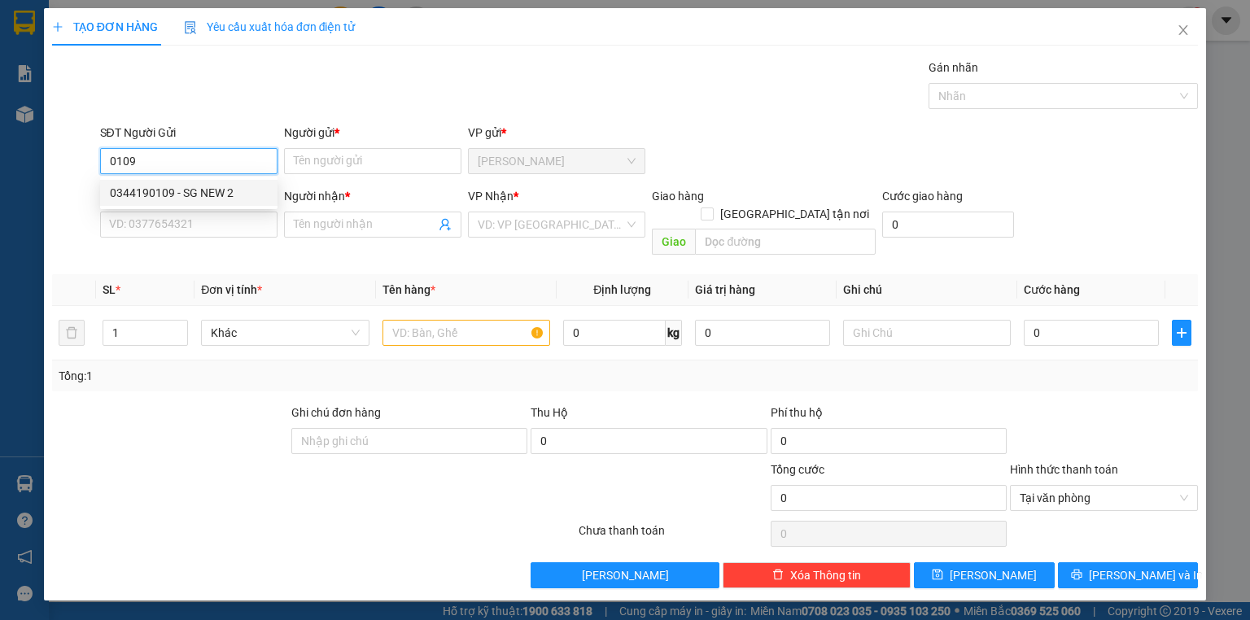
click at [203, 192] on div "0344190109 - SG NEW 2" at bounding box center [189, 193] width 158 height 18
type input "0344190109"
type input "SG NEW 2"
type input "0344190109"
drag, startPoint x: 208, startPoint y: 218, endPoint x: 196, endPoint y: 215, distance: 12.6
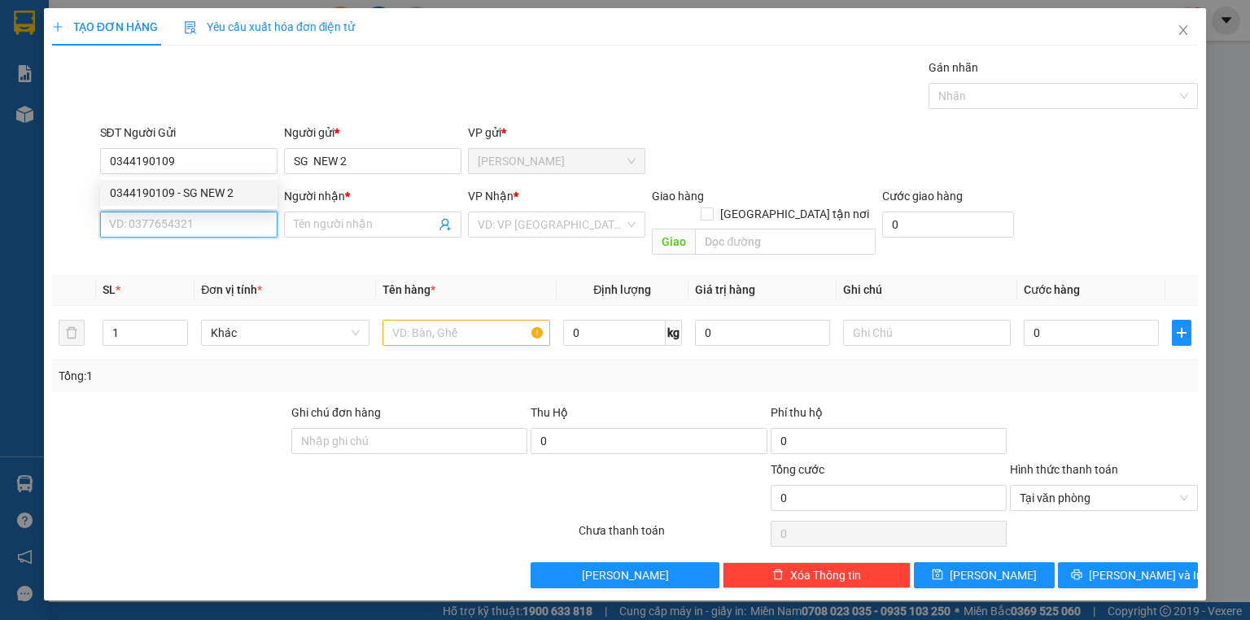
click at [210, 218] on input "SĐT Người Nhận *" at bounding box center [188, 225] width 177 height 26
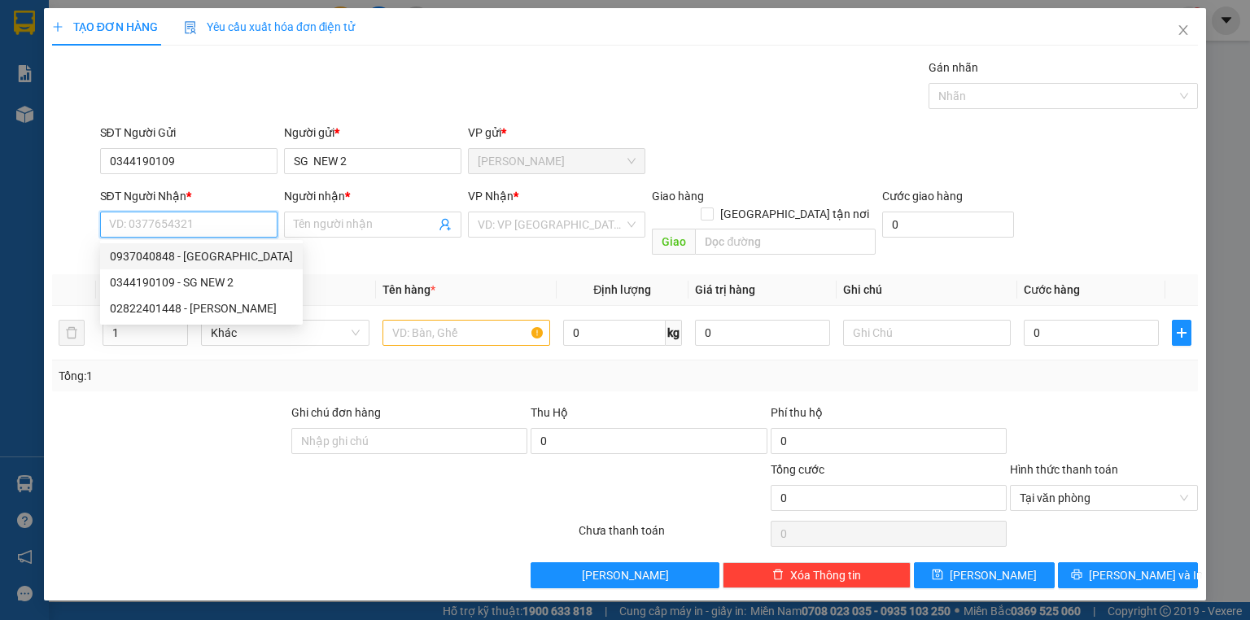
click at [220, 256] on div "0937040848 - NHẬT MỸ" at bounding box center [201, 256] width 183 height 18
type input "0937040848"
type input "[GEOGRAPHIC_DATA]"
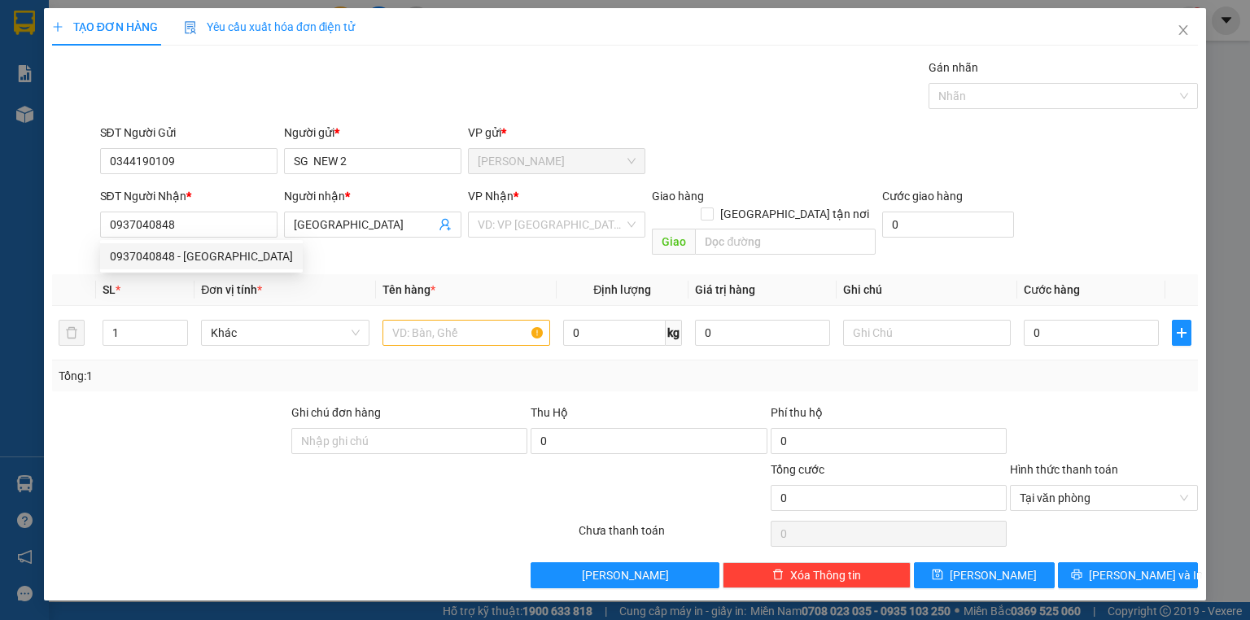
click at [519, 234] on input "search" at bounding box center [551, 224] width 147 height 24
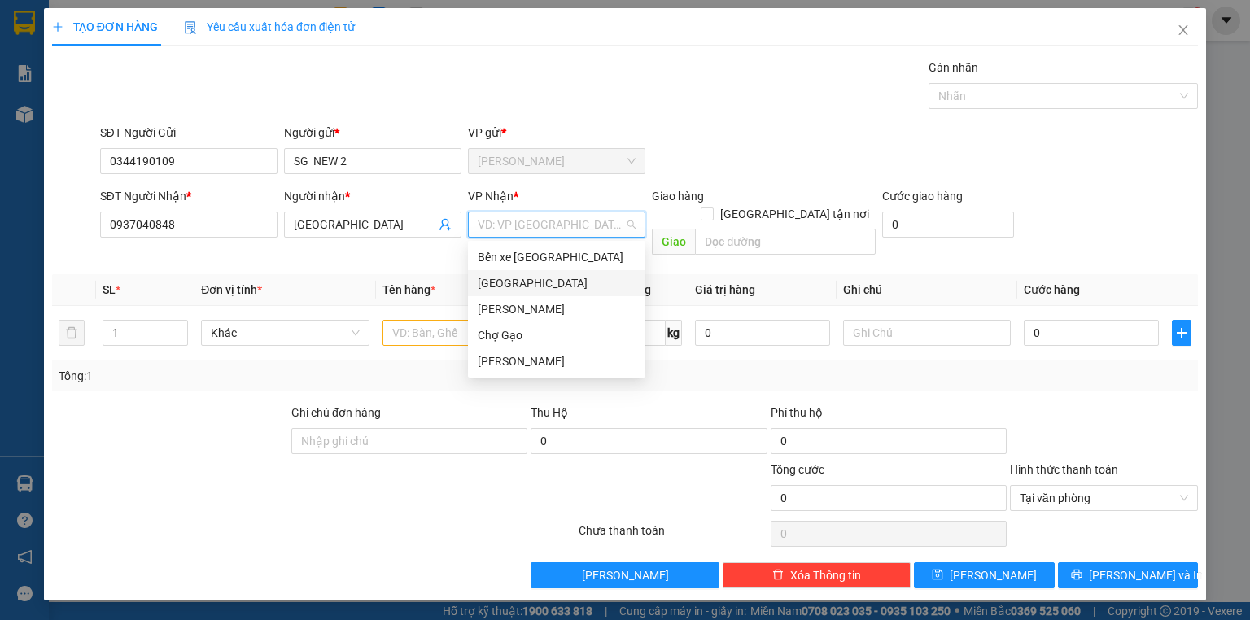
click at [498, 291] on div "[GEOGRAPHIC_DATA]" at bounding box center [556, 283] width 177 height 26
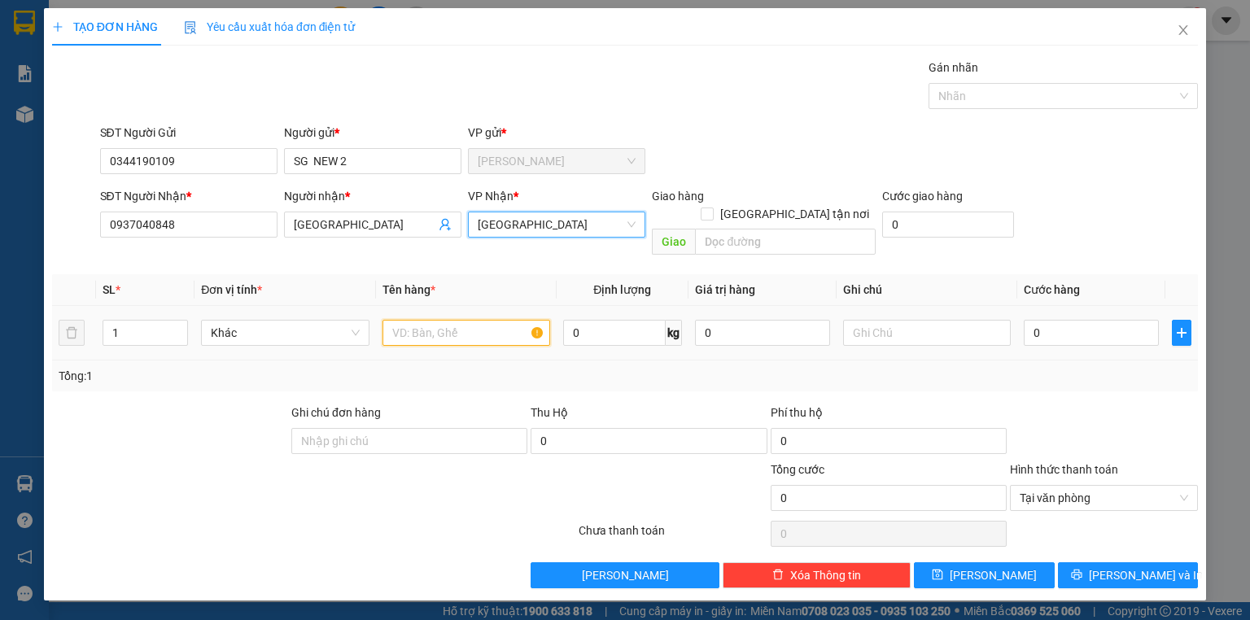
click at [459, 320] on input "text" at bounding box center [467, 333] width 168 height 26
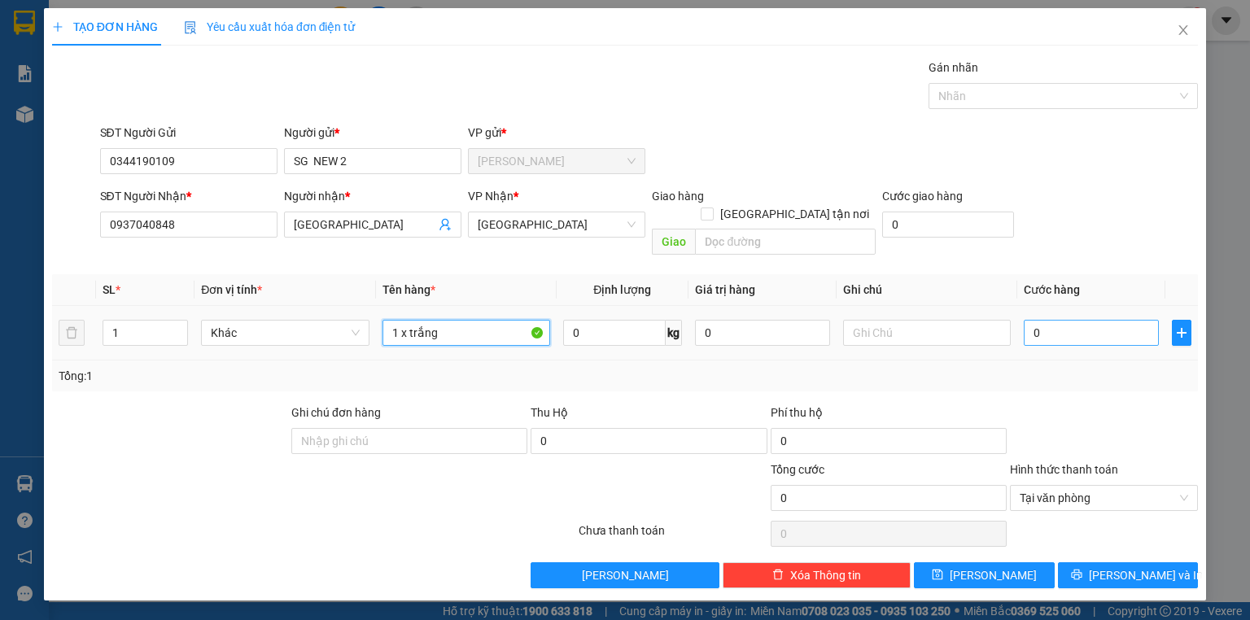
type input "1 x trắng"
click at [1081, 321] on div "0" at bounding box center [1091, 333] width 135 height 33
click at [1080, 321] on input "0" at bounding box center [1091, 333] width 135 height 26
type input "1"
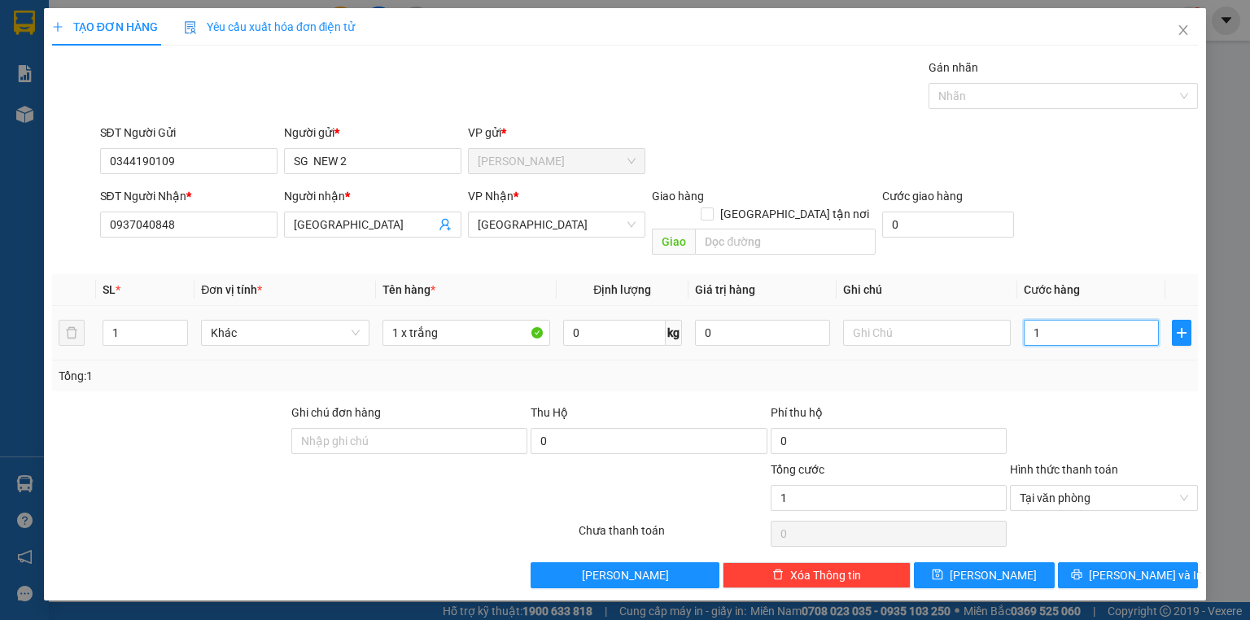
type input "15"
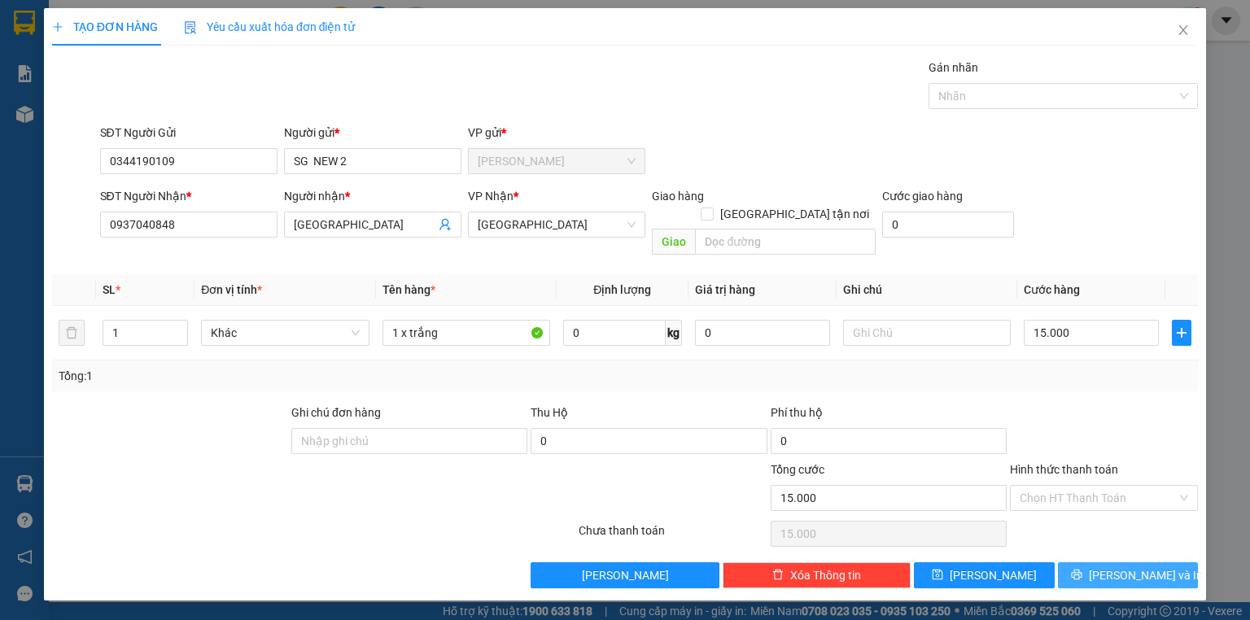
click at [1164, 563] on button "[PERSON_NAME] và In" at bounding box center [1128, 576] width 141 height 26
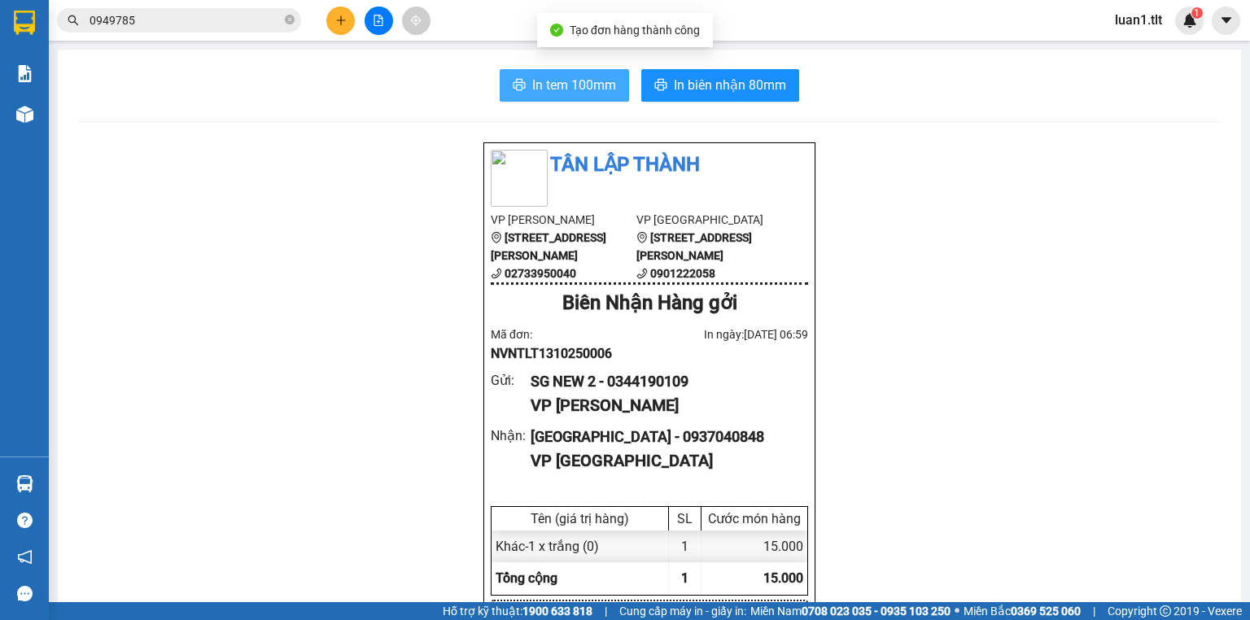
click at [576, 78] on span "In tem 100mm" at bounding box center [574, 85] width 84 height 20
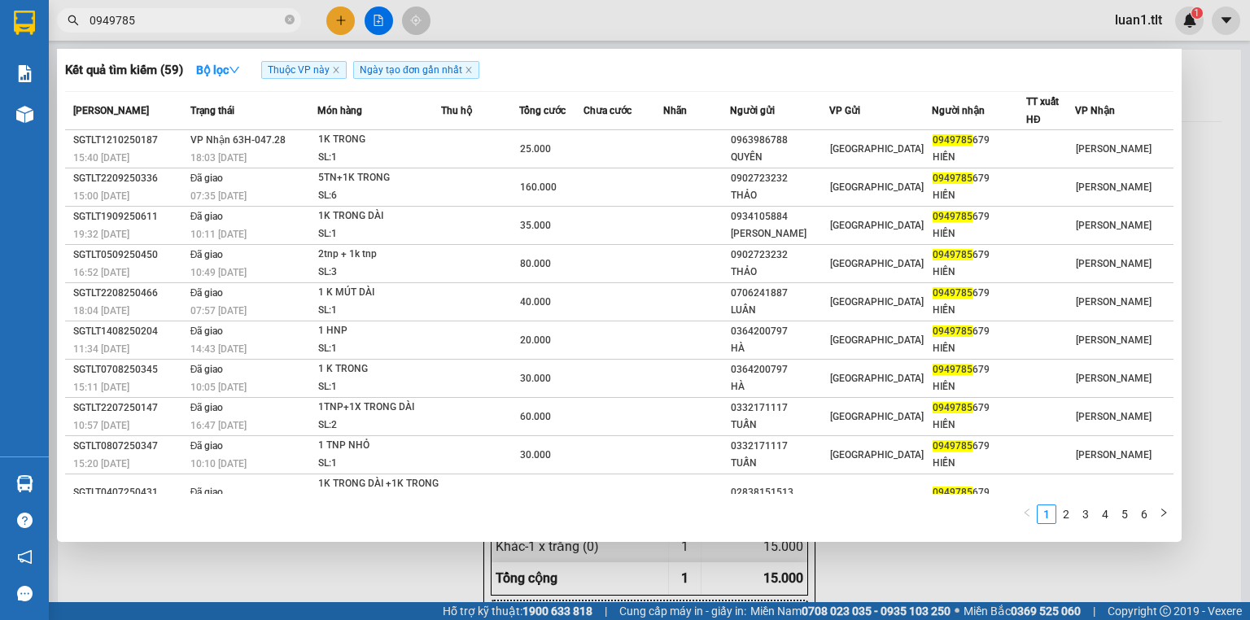
click at [186, 32] on span "0949785" at bounding box center [179, 20] width 244 height 24
click at [186, 24] on input "0949785" at bounding box center [186, 20] width 192 height 18
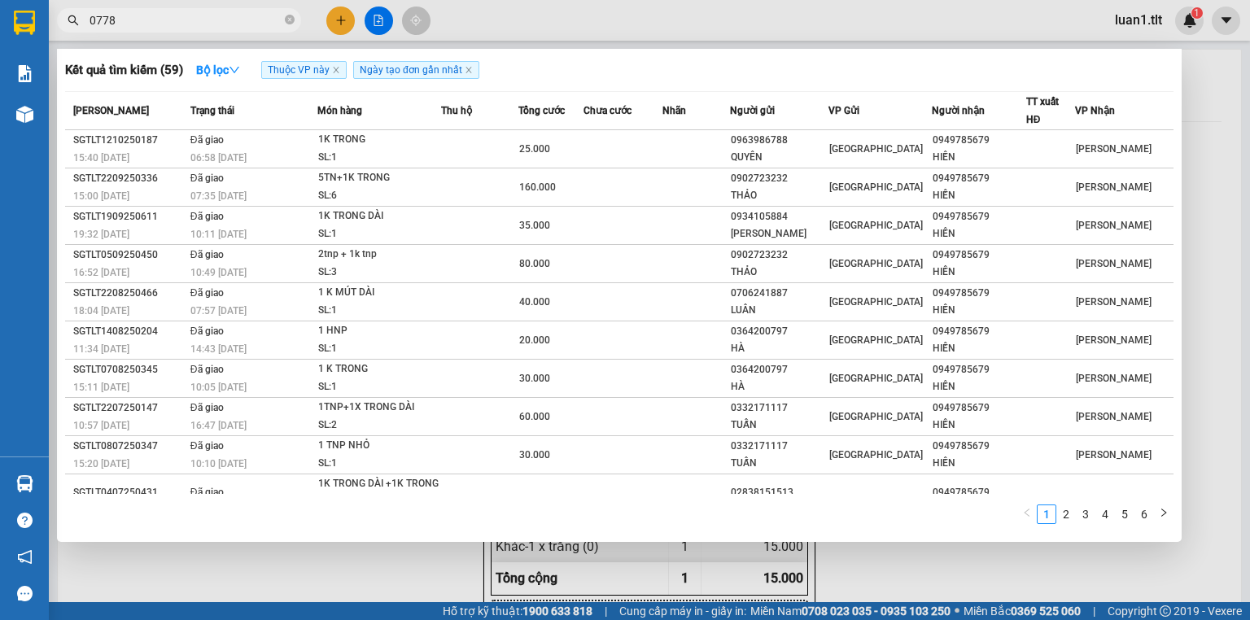
type input "0778"
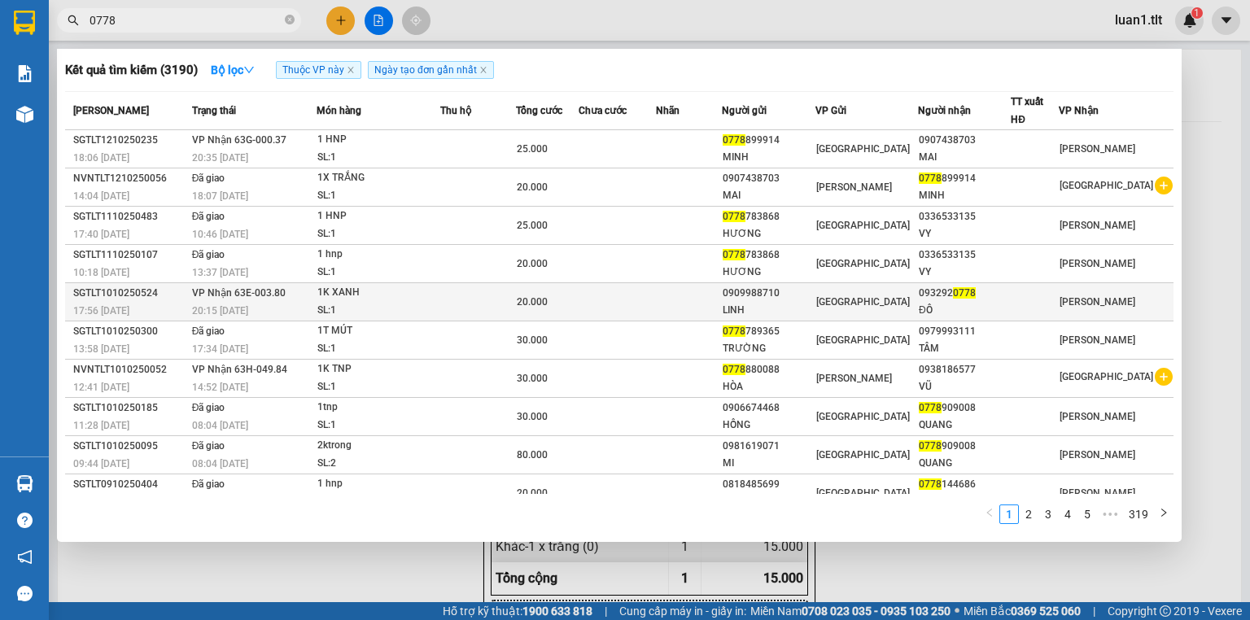
click at [944, 302] on div "ĐÔ" at bounding box center [964, 310] width 91 height 17
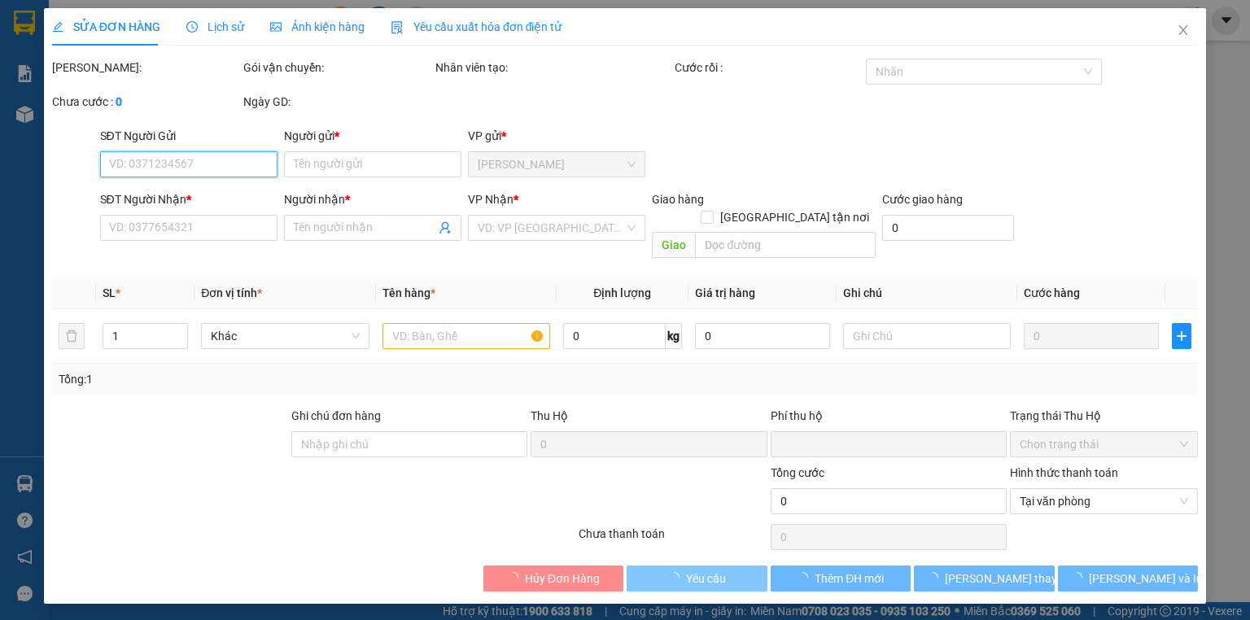
type input "0909988710"
type input "LINH"
type input "0932920778"
type input "ĐÔ"
type input "0"
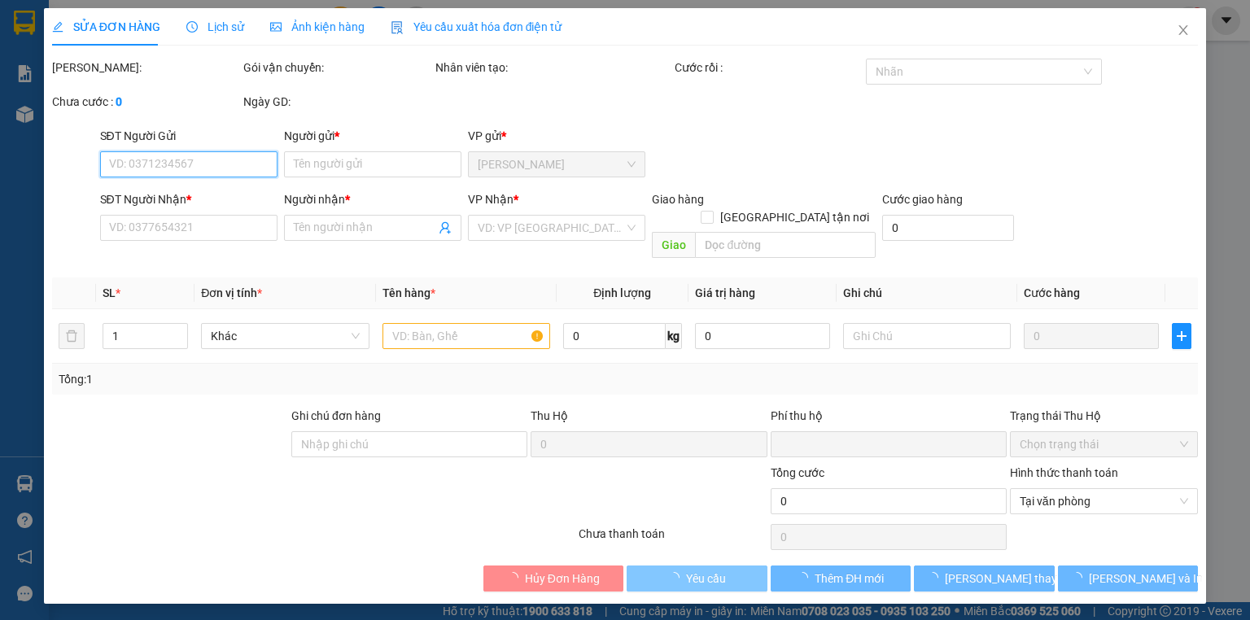
type input "20.000"
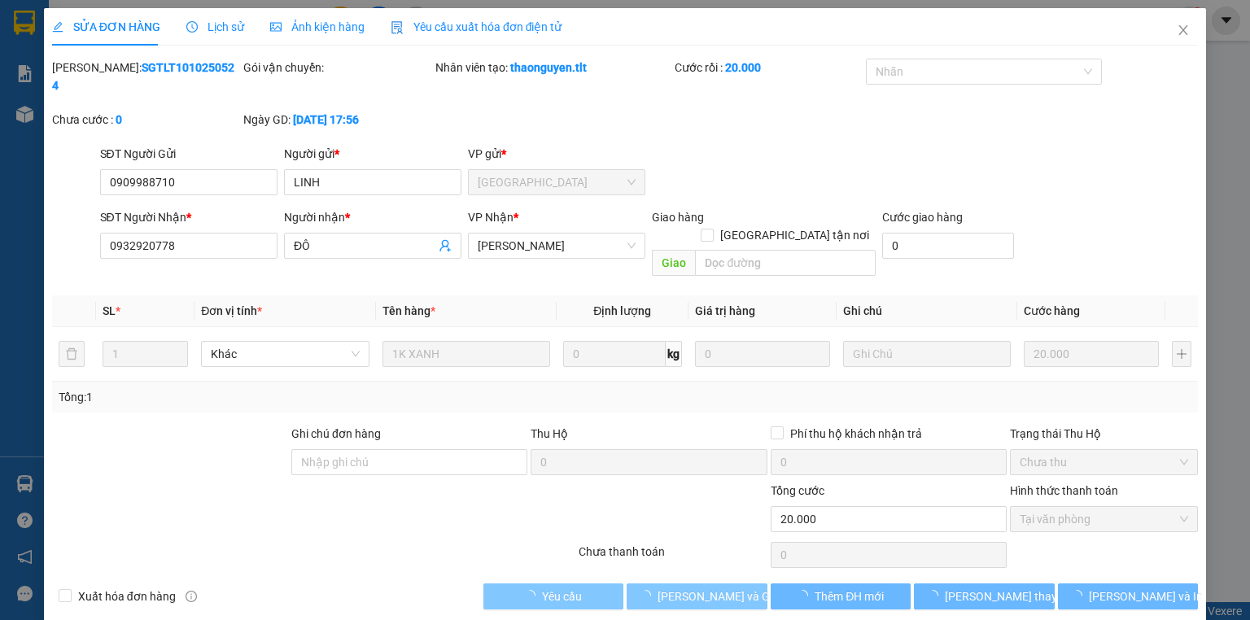
click at [706, 588] on span "[PERSON_NAME] và Giao hàng" at bounding box center [736, 597] width 156 height 18
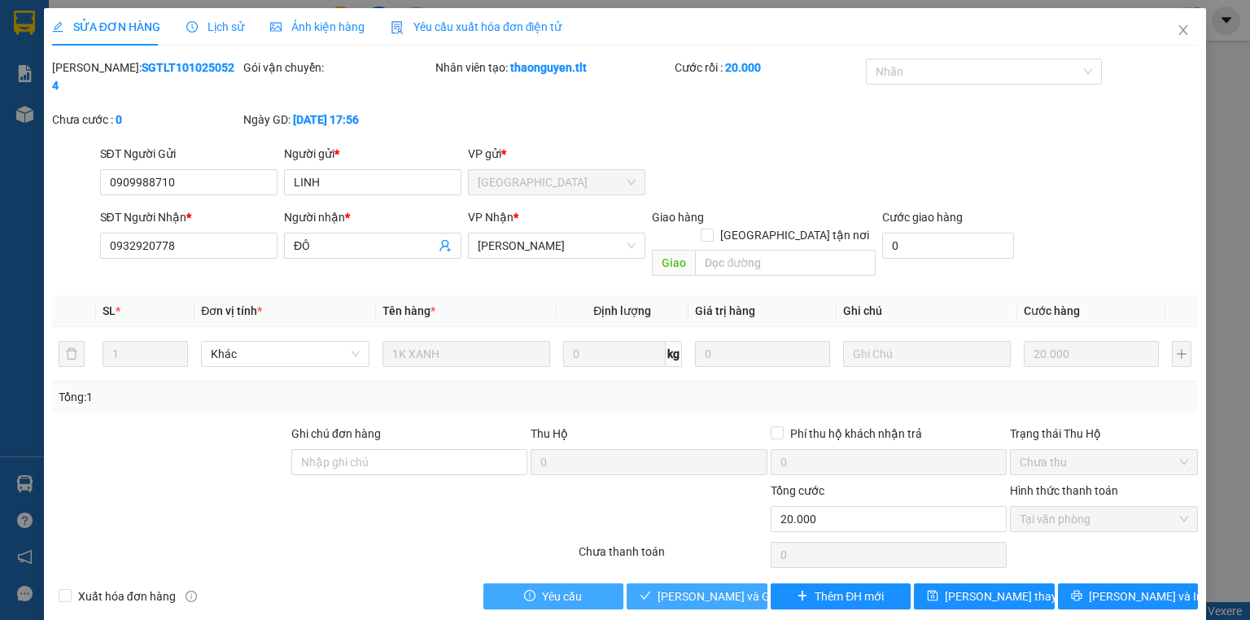
click at [706, 588] on span "[PERSON_NAME] và Giao hàng" at bounding box center [736, 597] width 156 height 18
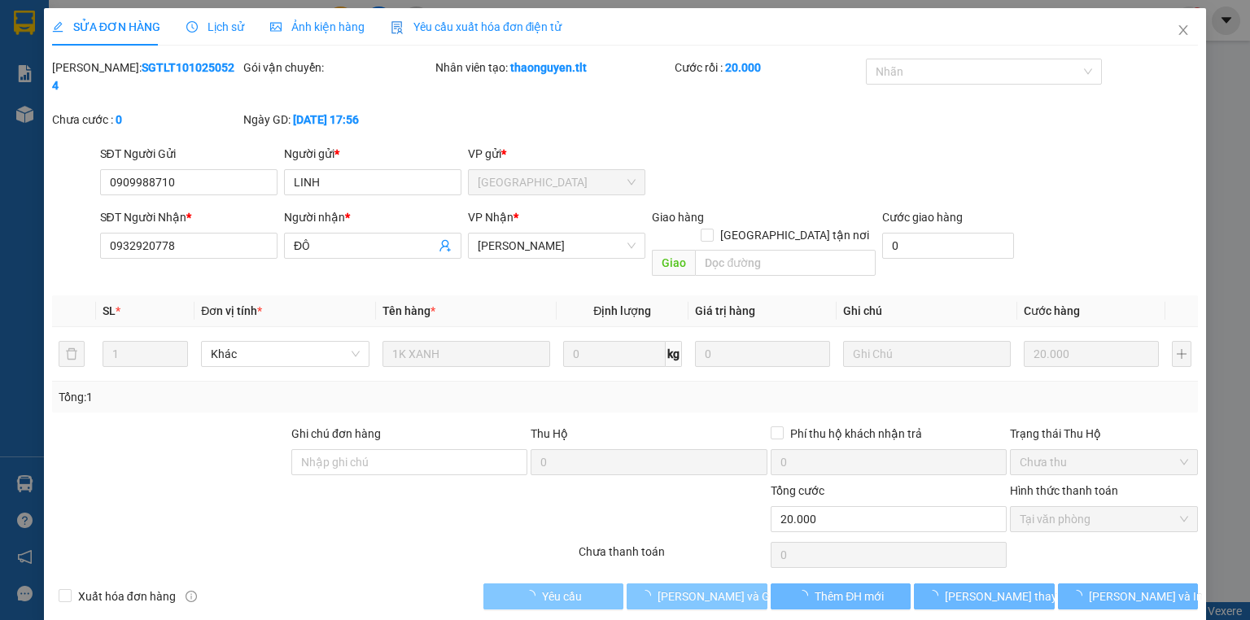
click at [706, 588] on span "[PERSON_NAME] và Giao hàng" at bounding box center [736, 597] width 156 height 18
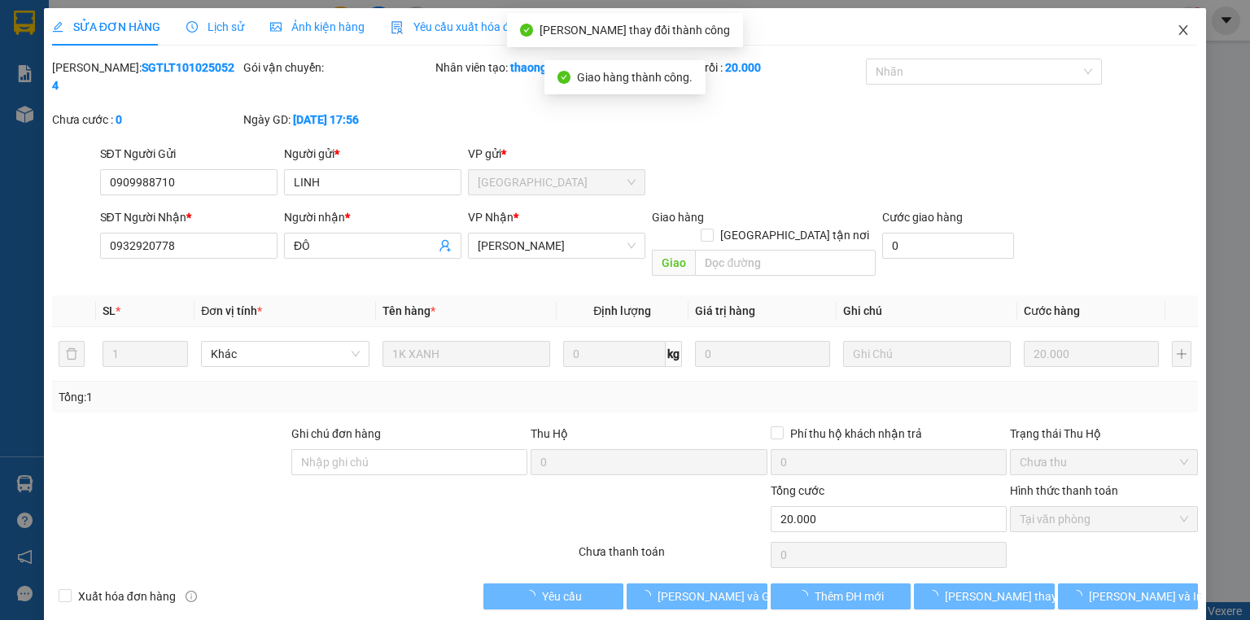
click at [1186, 37] on icon "close" at bounding box center [1183, 30] width 13 height 13
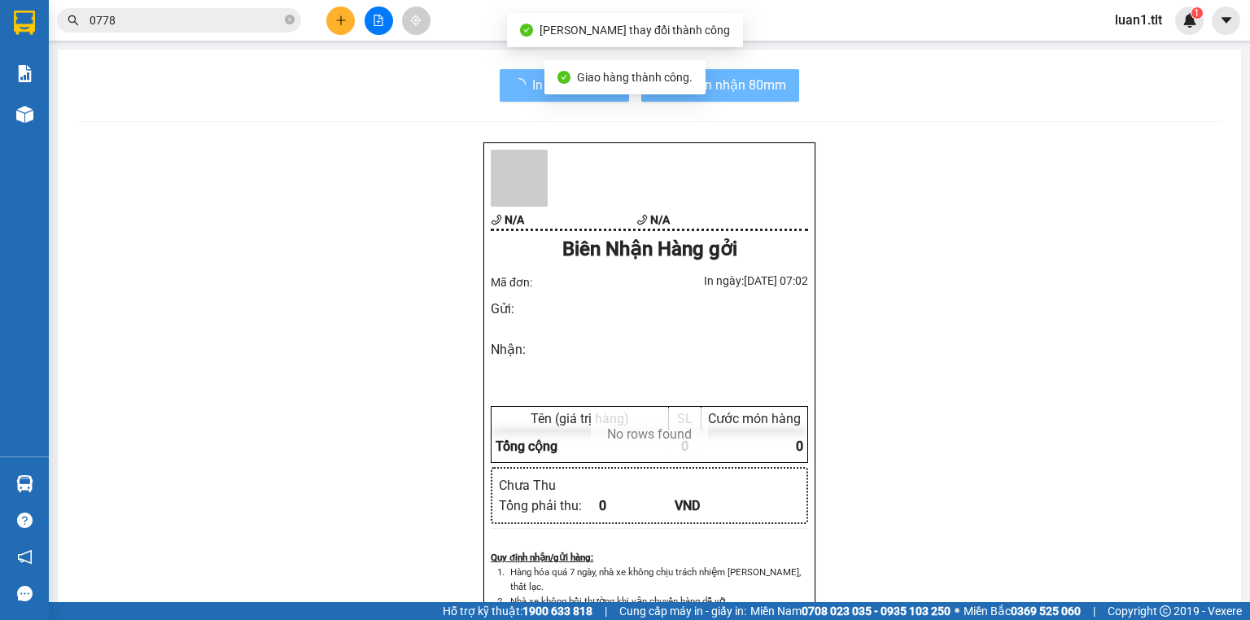
click at [160, 13] on input "0778" at bounding box center [186, 20] width 192 height 18
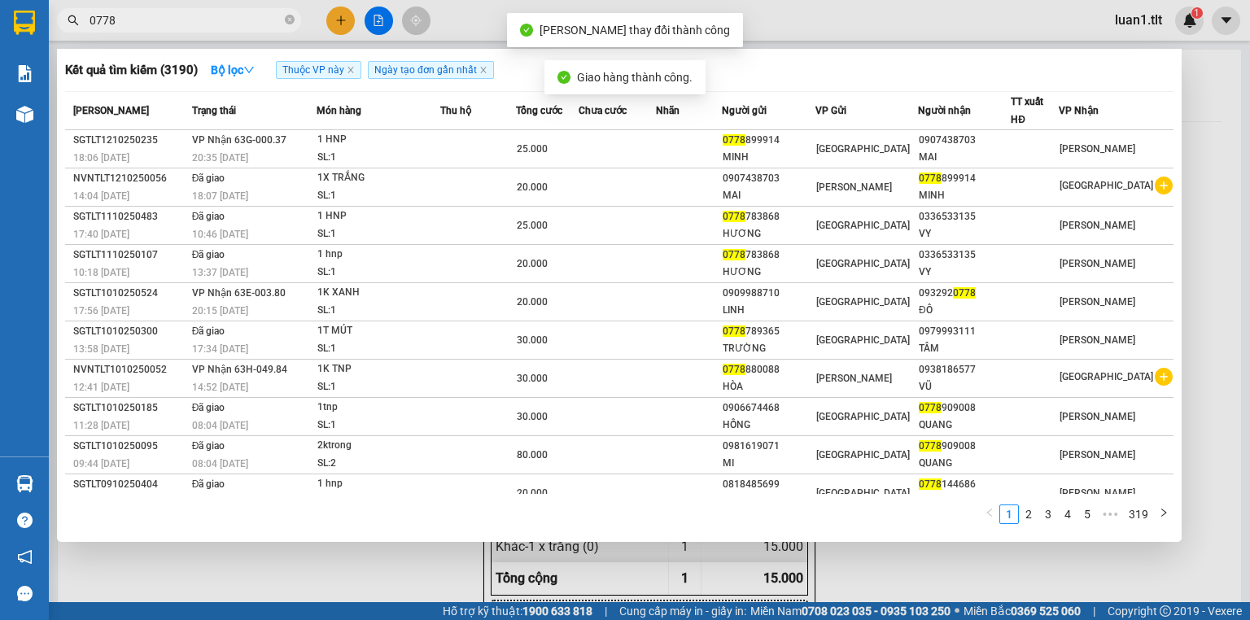
click at [160, 13] on input "0778" at bounding box center [186, 20] width 192 height 18
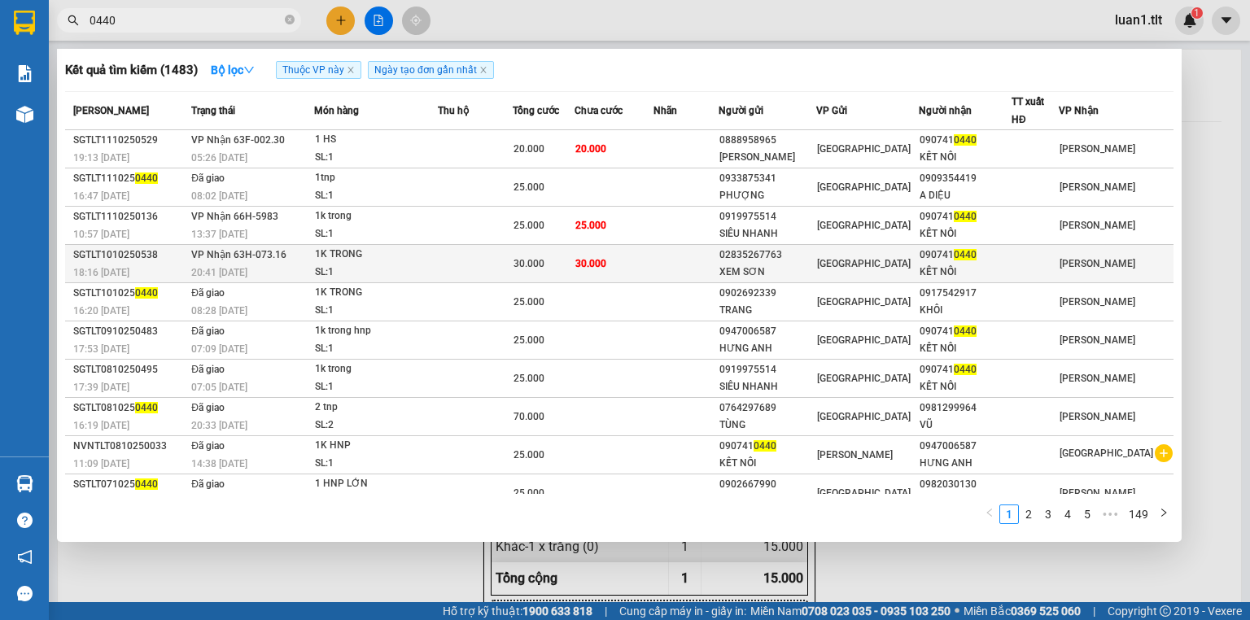
type input "0440"
click at [416, 267] on div "SL: 1" at bounding box center [376, 273] width 122 height 18
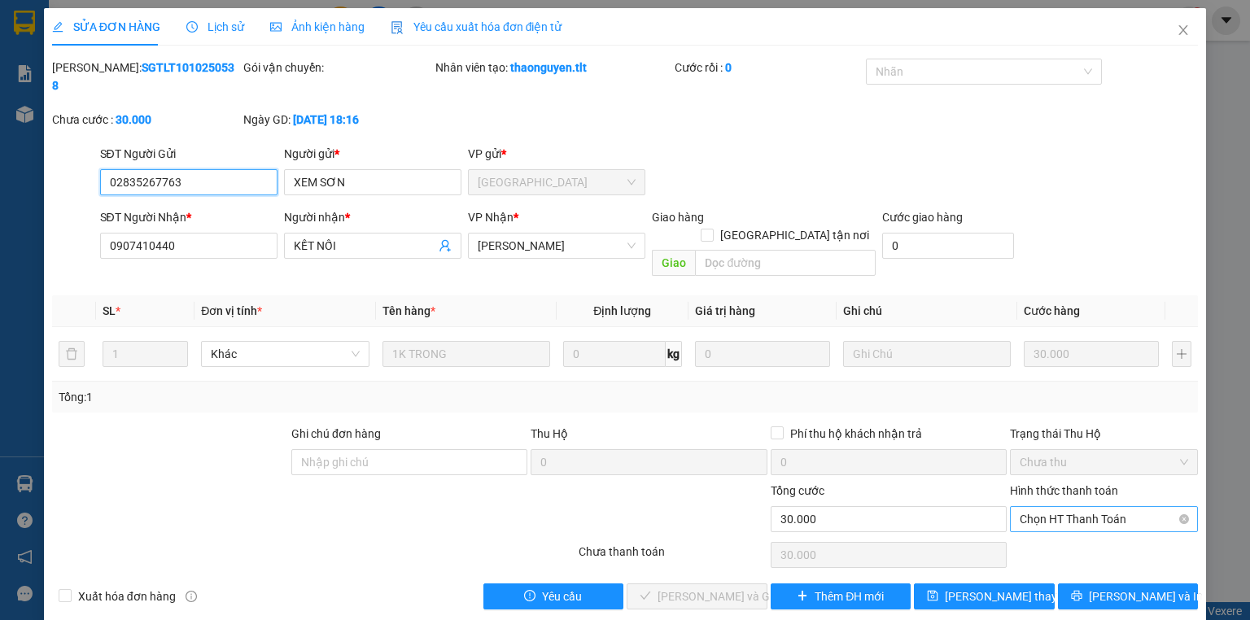
click at [1040, 507] on span "Chọn HT Thanh Toán" at bounding box center [1104, 519] width 169 height 24
drag, startPoint x: 1044, startPoint y: 511, endPoint x: 1022, endPoint y: 516, distance: 22.5
click at [1045, 511] on div "Tại văn phòng" at bounding box center [1104, 515] width 169 height 18
type input "0"
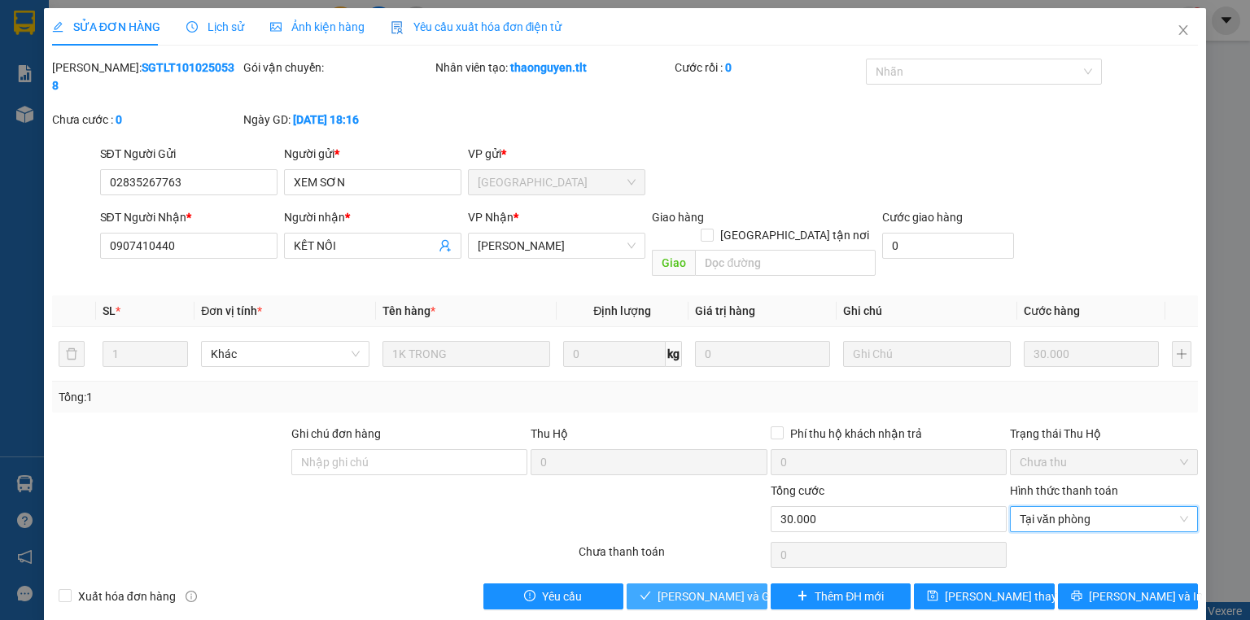
click at [745, 584] on button "[PERSON_NAME] và Giao hàng" at bounding box center [697, 597] width 141 height 26
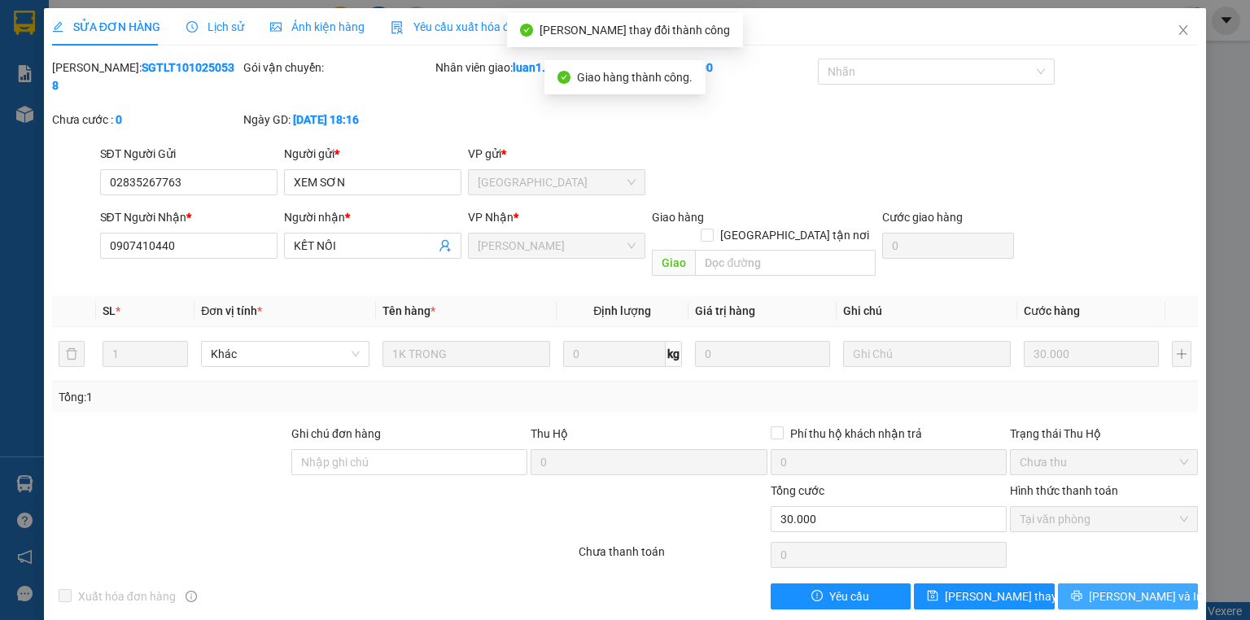
click at [1083, 590] on icon "printer" at bounding box center [1076, 595] width 11 height 11
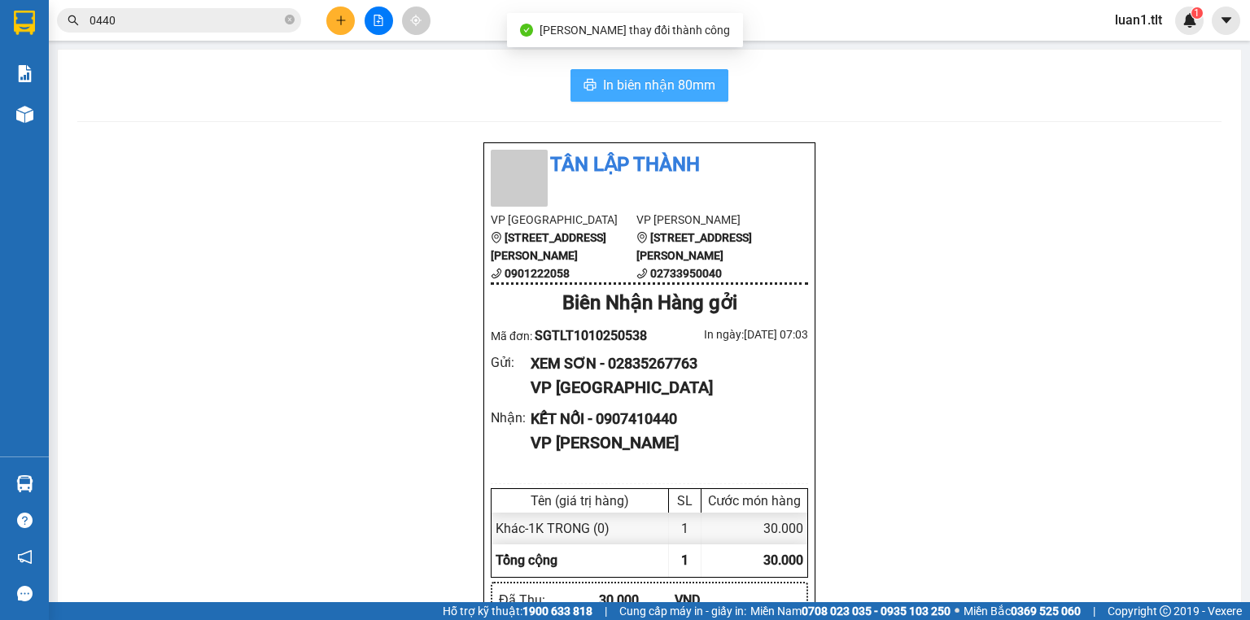
click at [696, 81] on span "In biên nhận 80mm" at bounding box center [659, 85] width 112 height 20
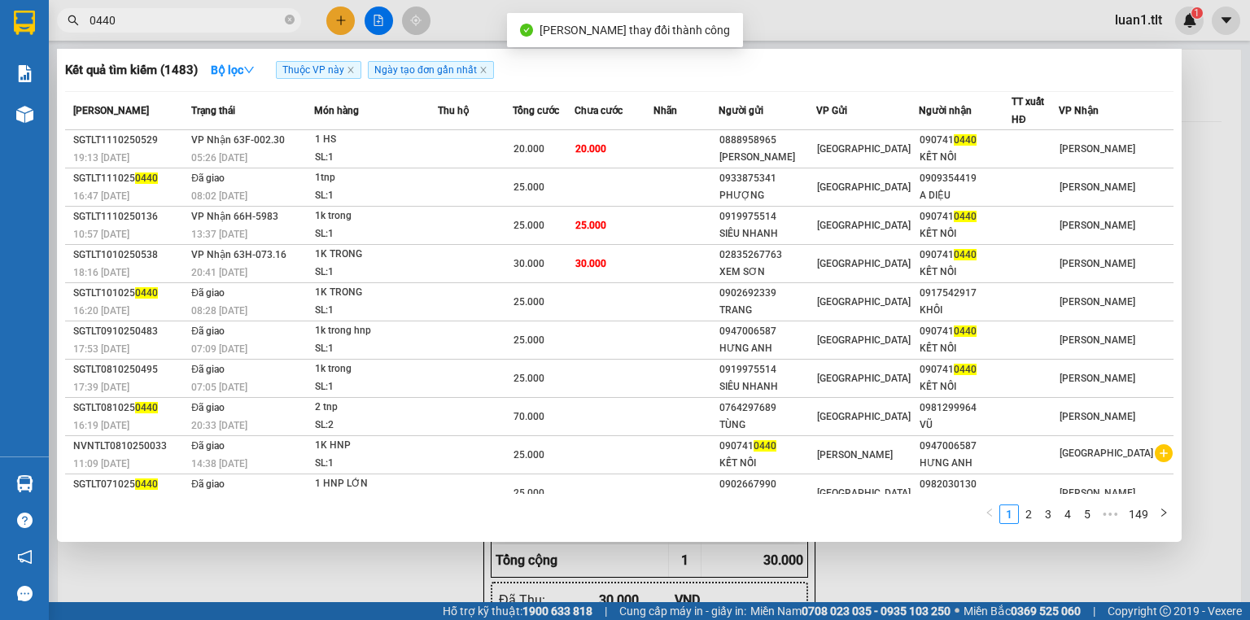
click at [154, 23] on input "0440" at bounding box center [186, 20] width 192 height 18
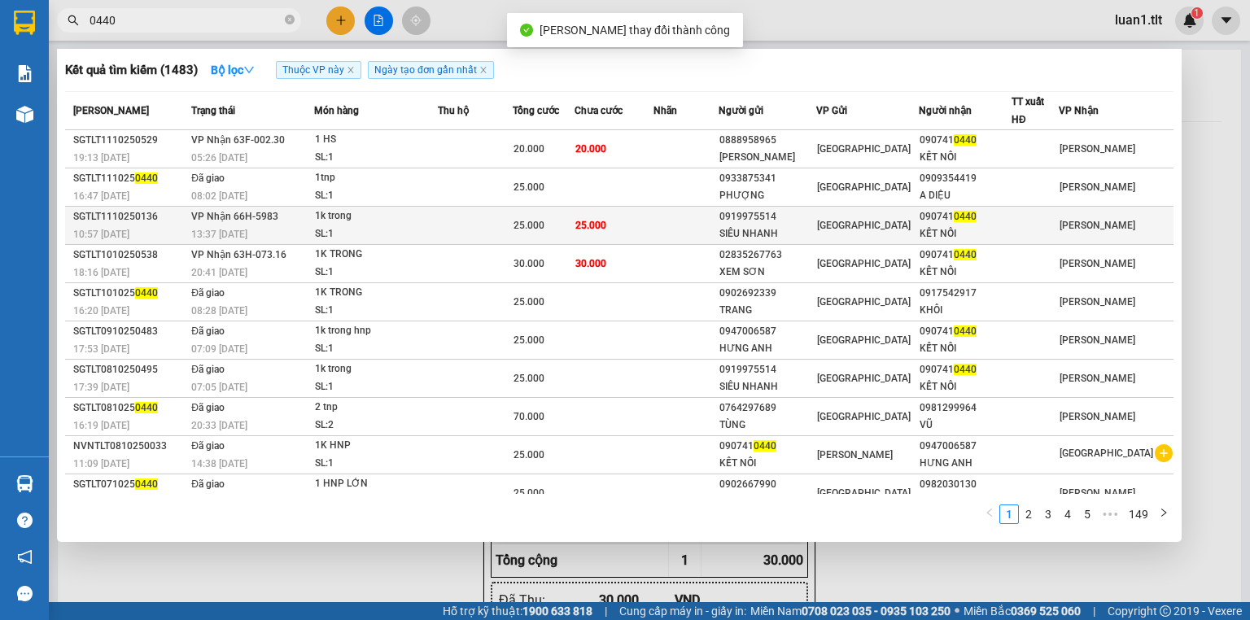
click at [482, 226] on td at bounding box center [475, 226] width 75 height 38
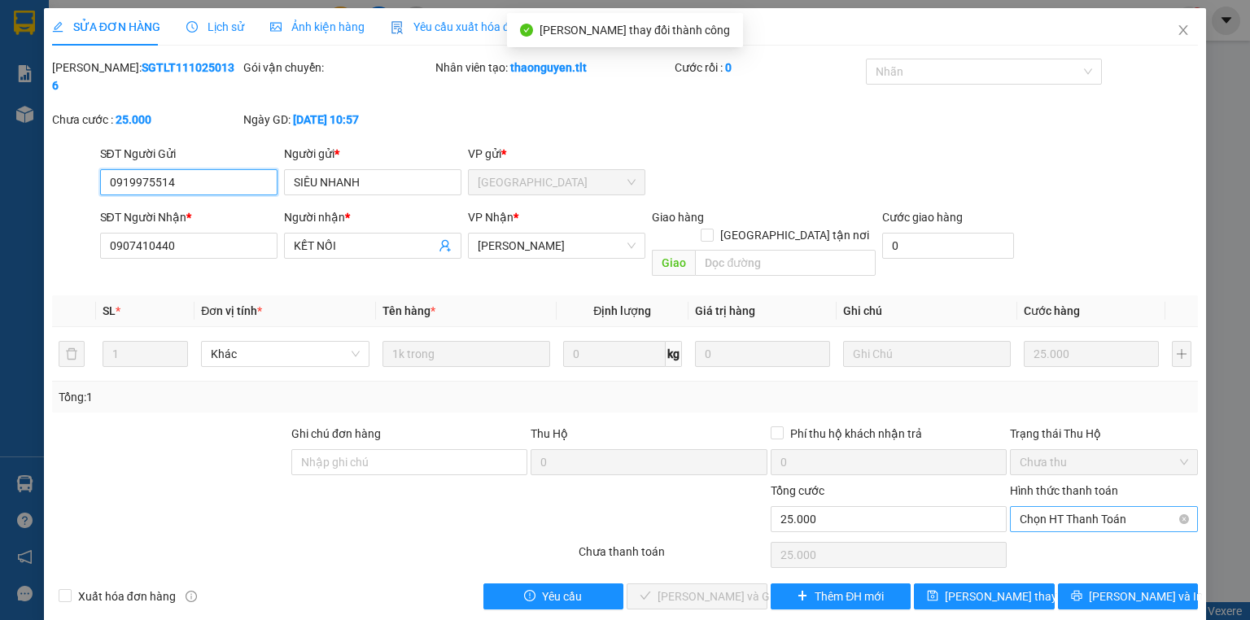
click at [1078, 507] on span "Chọn HT Thanh Toán" at bounding box center [1104, 519] width 169 height 24
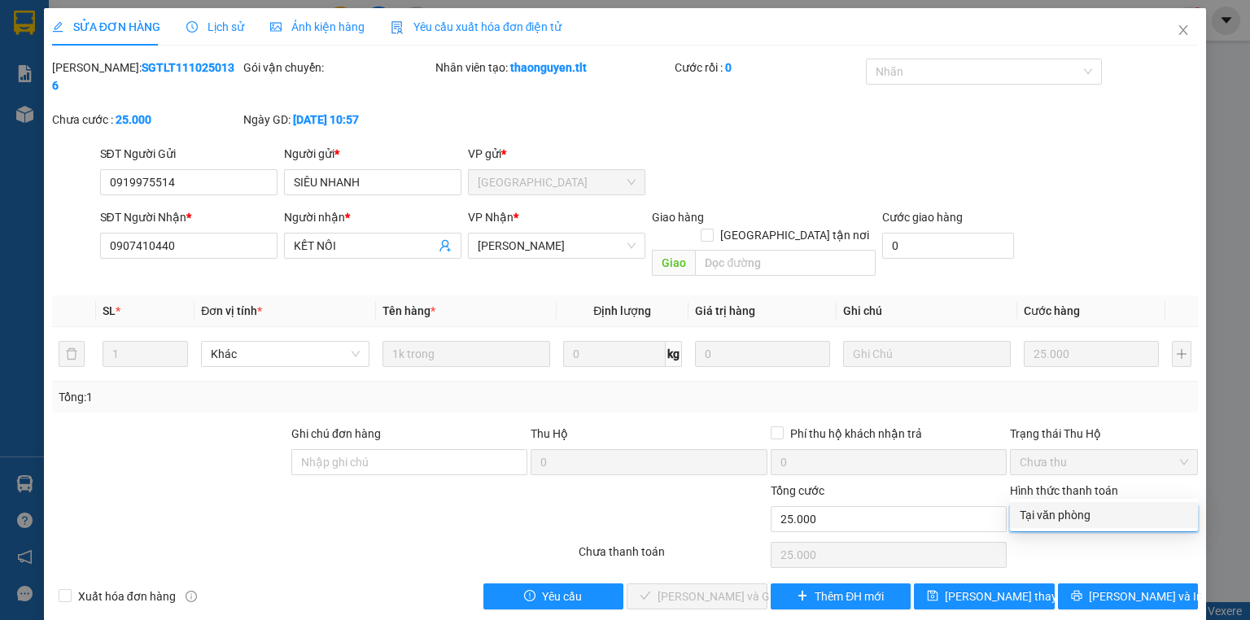
click at [1066, 516] on div "Tại văn phòng" at bounding box center [1104, 515] width 169 height 18
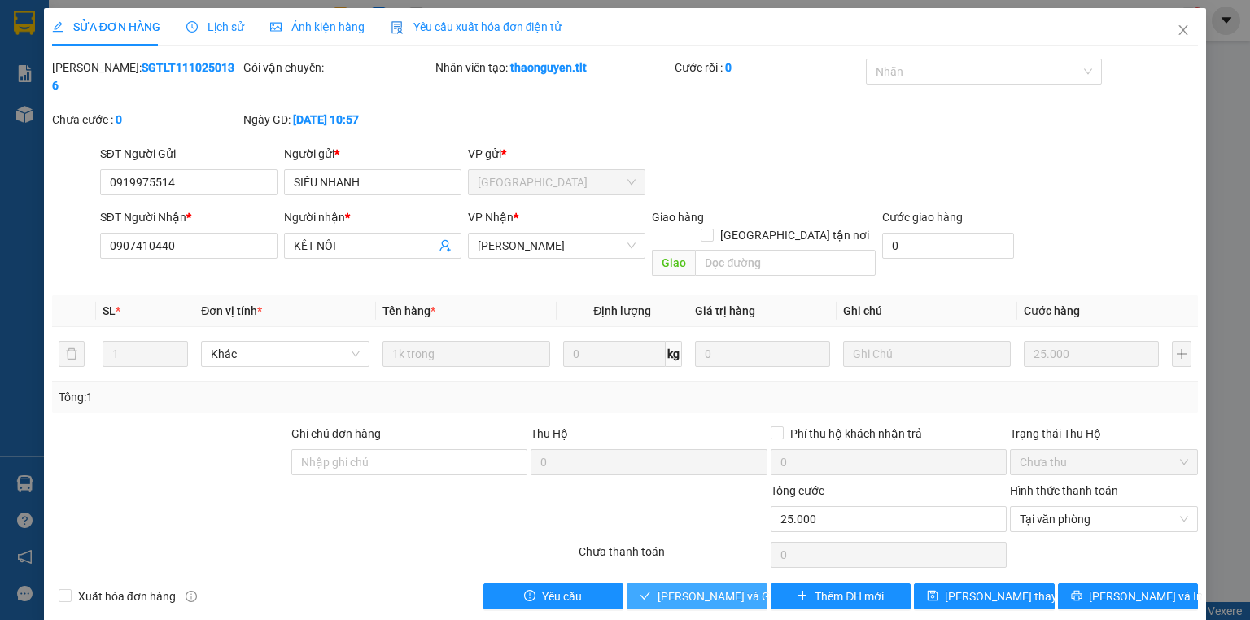
click at [742, 584] on button "[PERSON_NAME] và Giao hàng" at bounding box center [697, 597] width 141 height 26
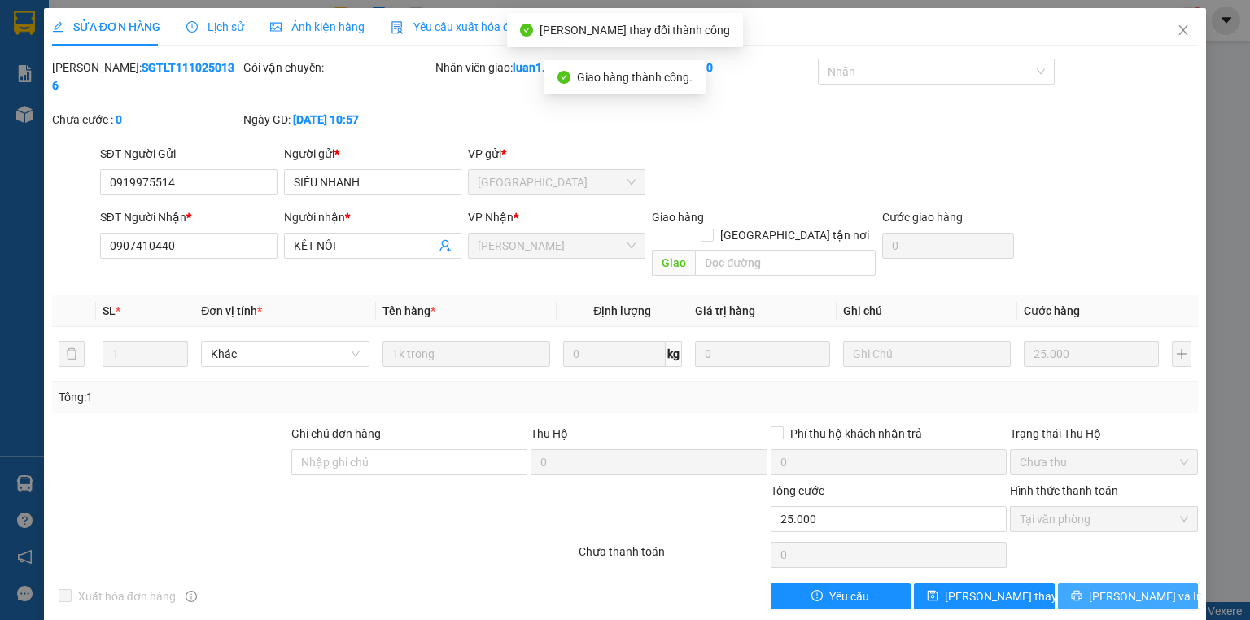
click at [1132, 588] on span "[PERSON_NAME] và In" at bounding box center [1146, 597] width 114 height 18
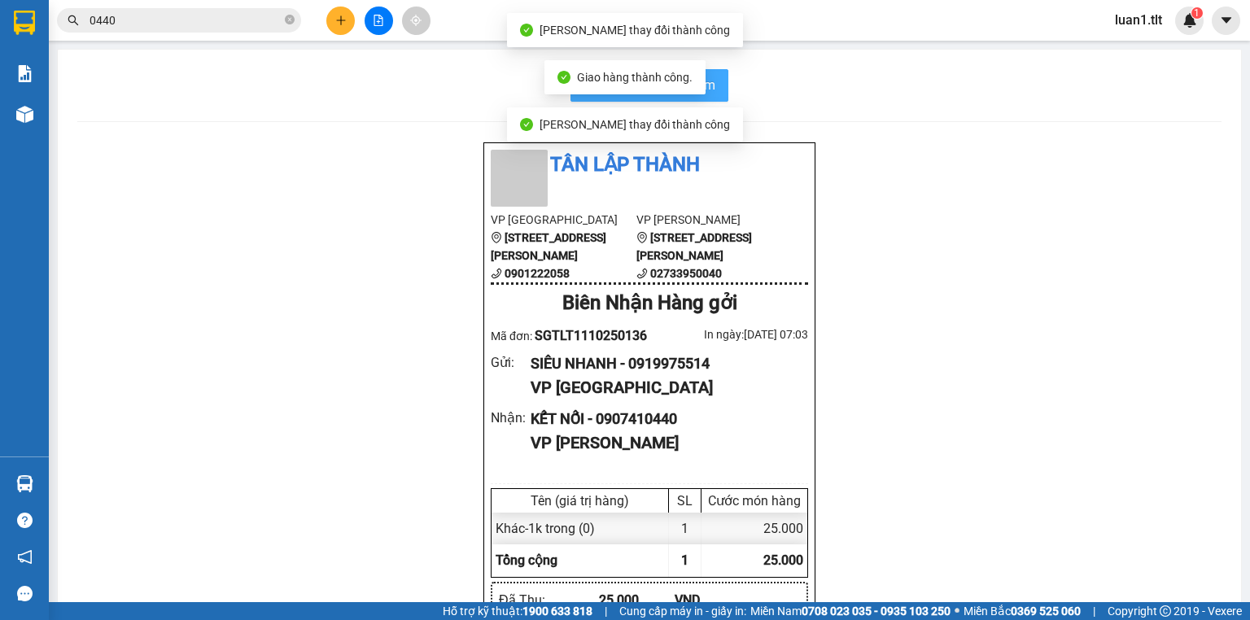
click at [712, 69] on button "In biên nhận 80mm" at bounding box center [650, 85] width 158 height 33
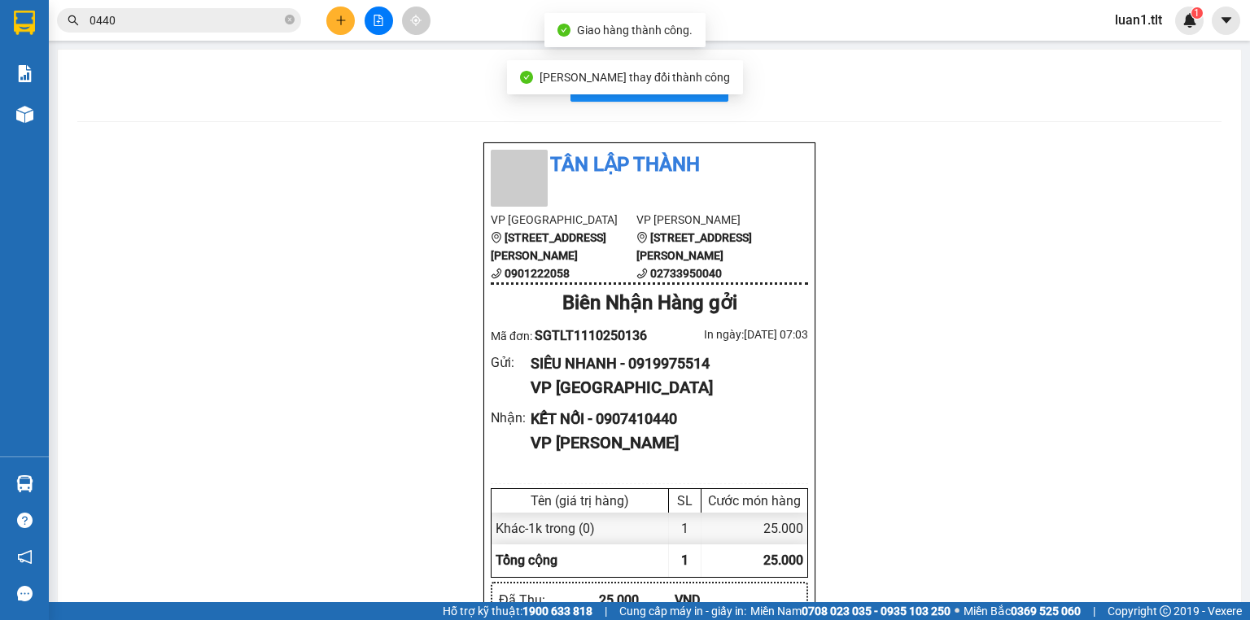
click at [177, 23] on input "0440" at bounding box center [186, 20] width 192 height 18
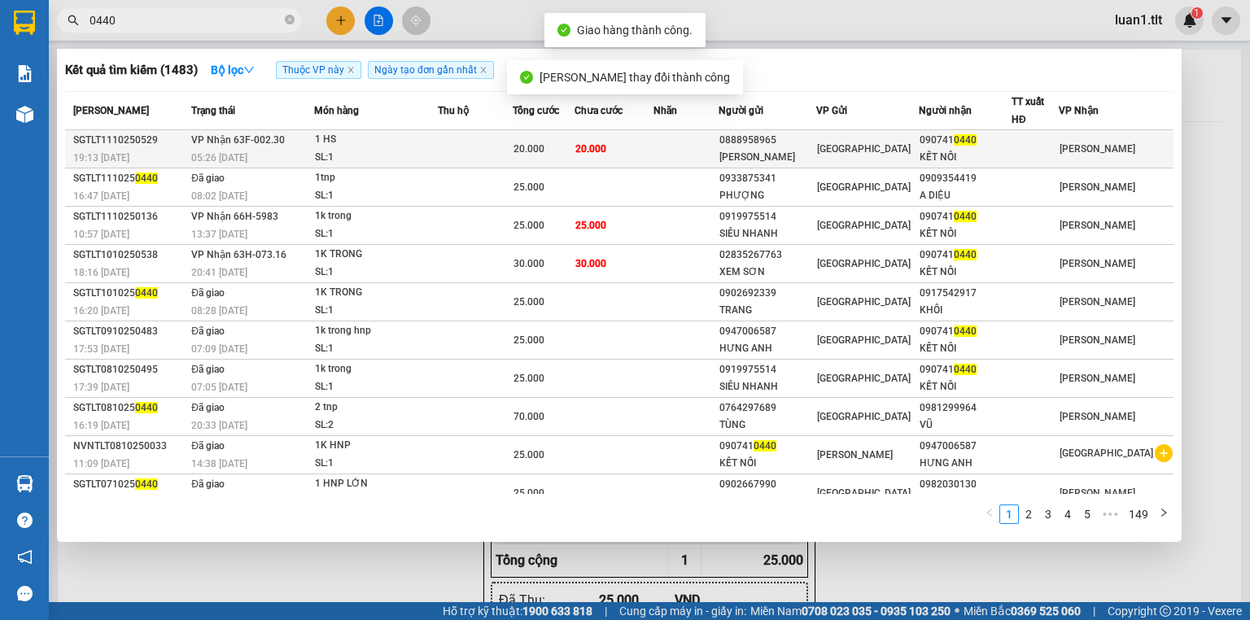
click at [606, 145] on span "20.000" at bounding box center [591, 148] width 31 height 11
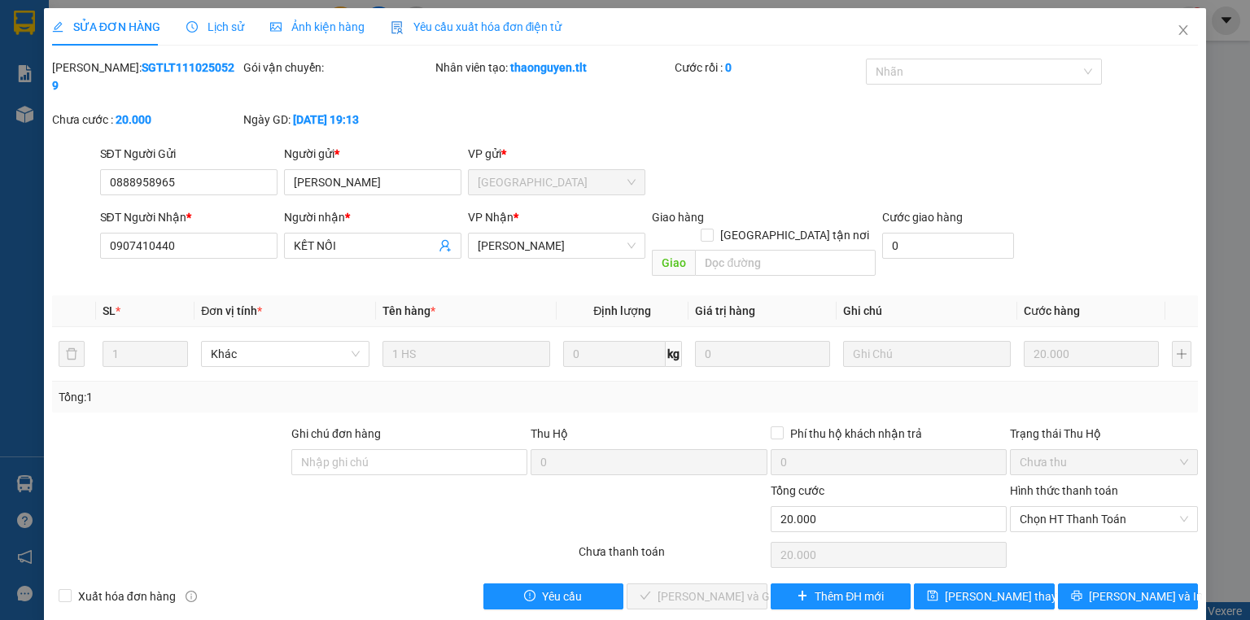
click at [1071, 497] on div "Hình thức thanh toán Chọn HT Thanh Toán" at bounding box center [1104, 510] width 188 height 57
click at [1066, 507] on span "Chọn HT Thanh Toán" at bounding box center [1104, 519] width 169 height 24
click at [1073, 524] on div "Tại văn phòng" at bounding box center [1104, 515] width 188 height 26
type input "0"
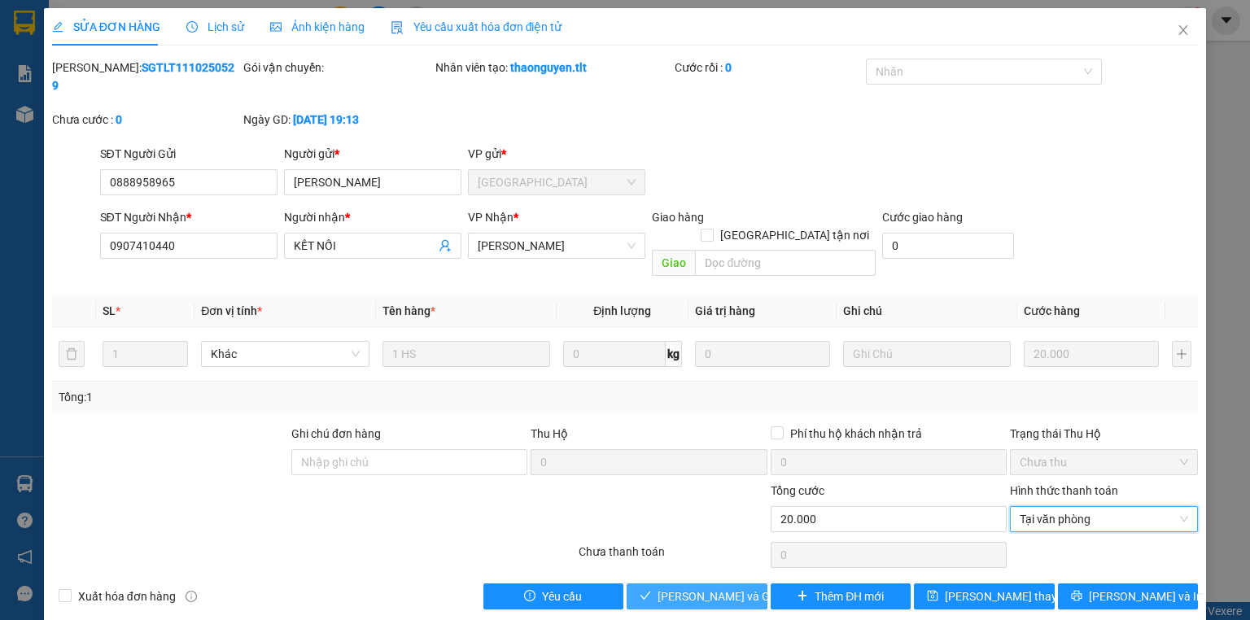
click at [720, 588] on span "[PERSON_NAME] và Giao hàng" at bounding box center [736, 597] width 156 height 18
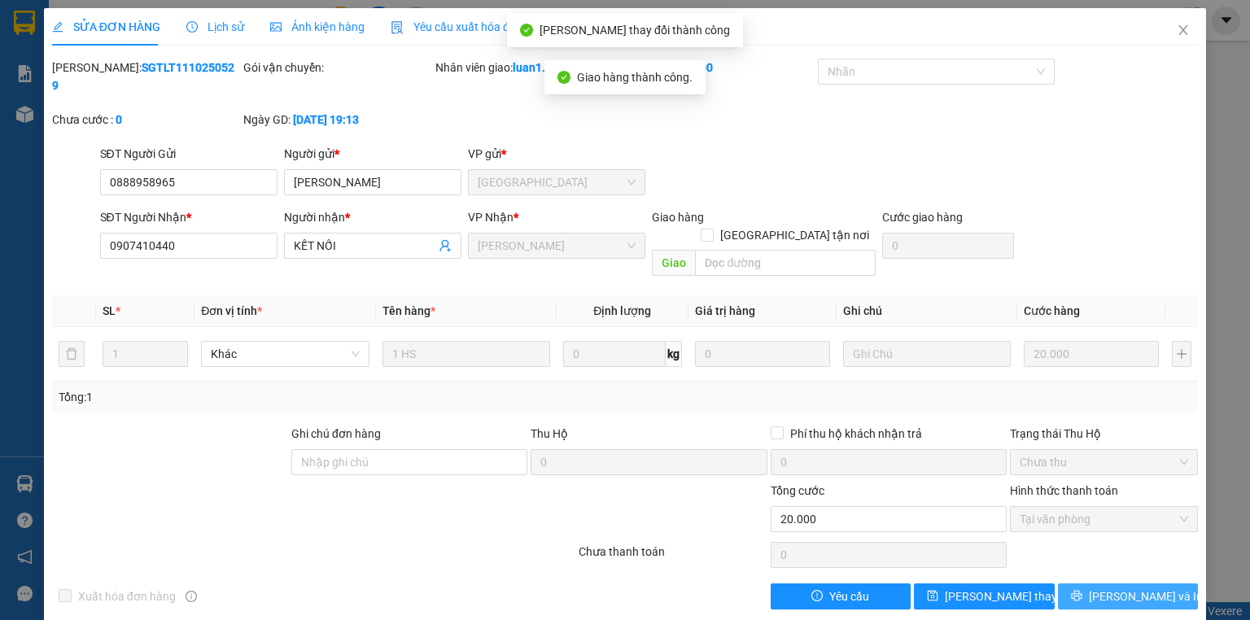
click at [1133, 588] on span "[PERSON_NAME] và In" at bounding box center [1146, 597] width 114 height 18
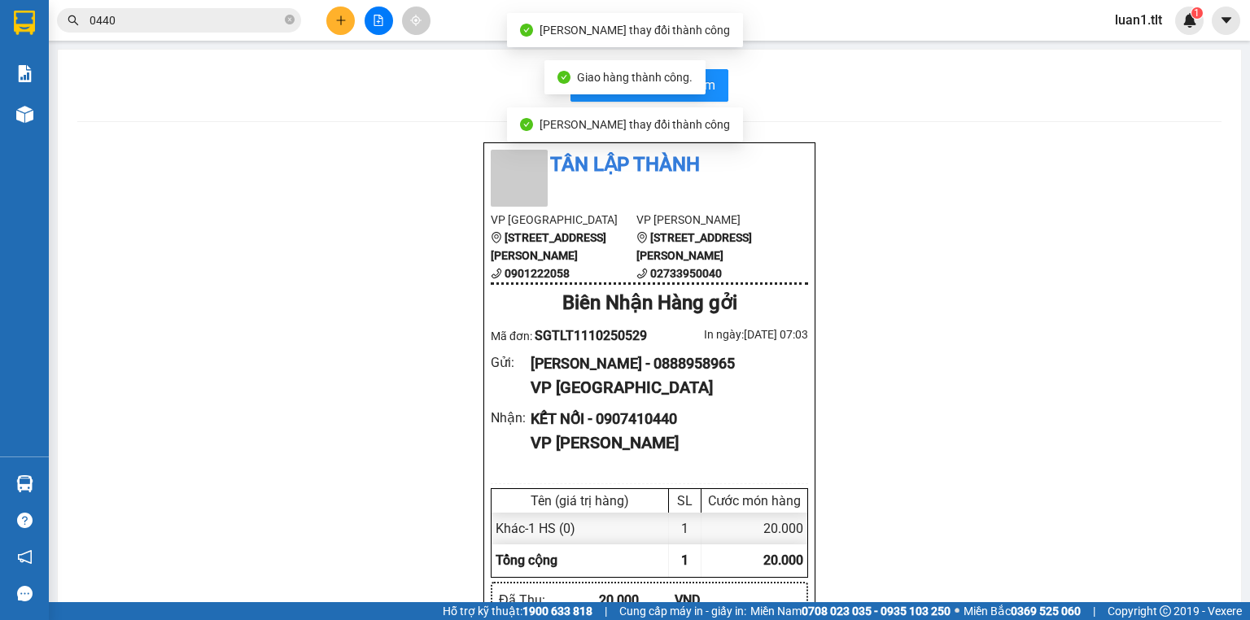
click at [718, 63] on div "In biên nhận 80mm Tân Lập Thành VP Sài Gòn 84 Hùng Vương, P9 , Quận 5 090122205…" at bounding box center [650, 455] width 1184 height 810
click at [716, 80] on button "In biên nhận 80mm" at bounding box center [650, 85] width 158 height 33
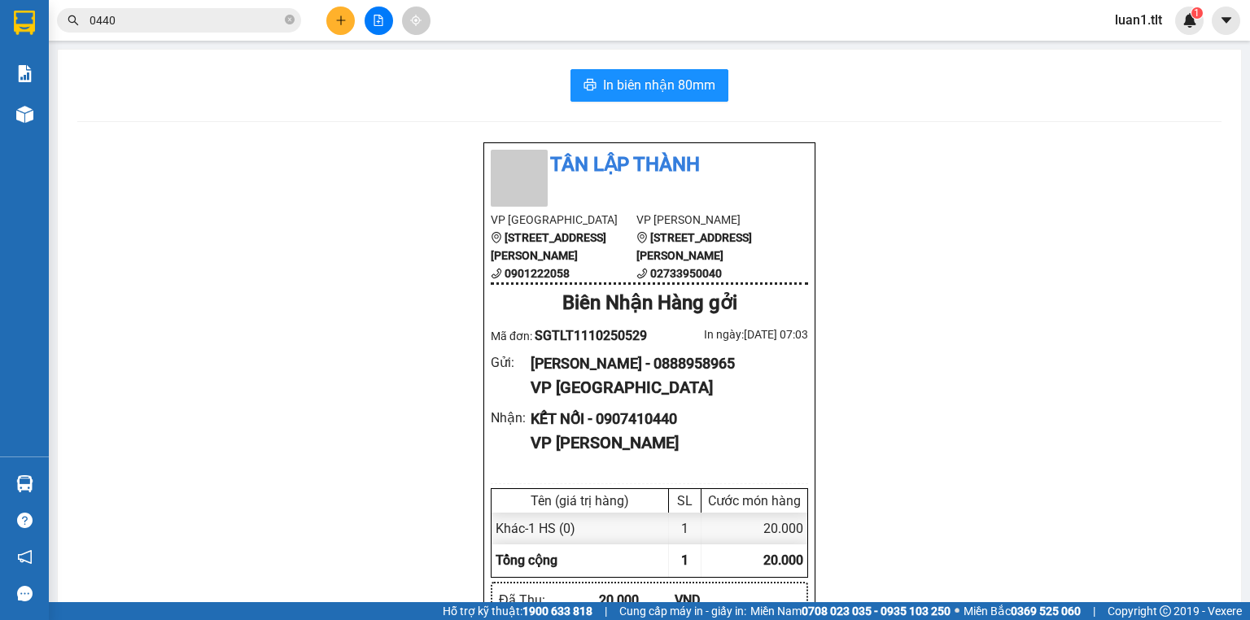
click at [230, 24] on input "0440" at bounding box center [186, 20] width 192 height 18
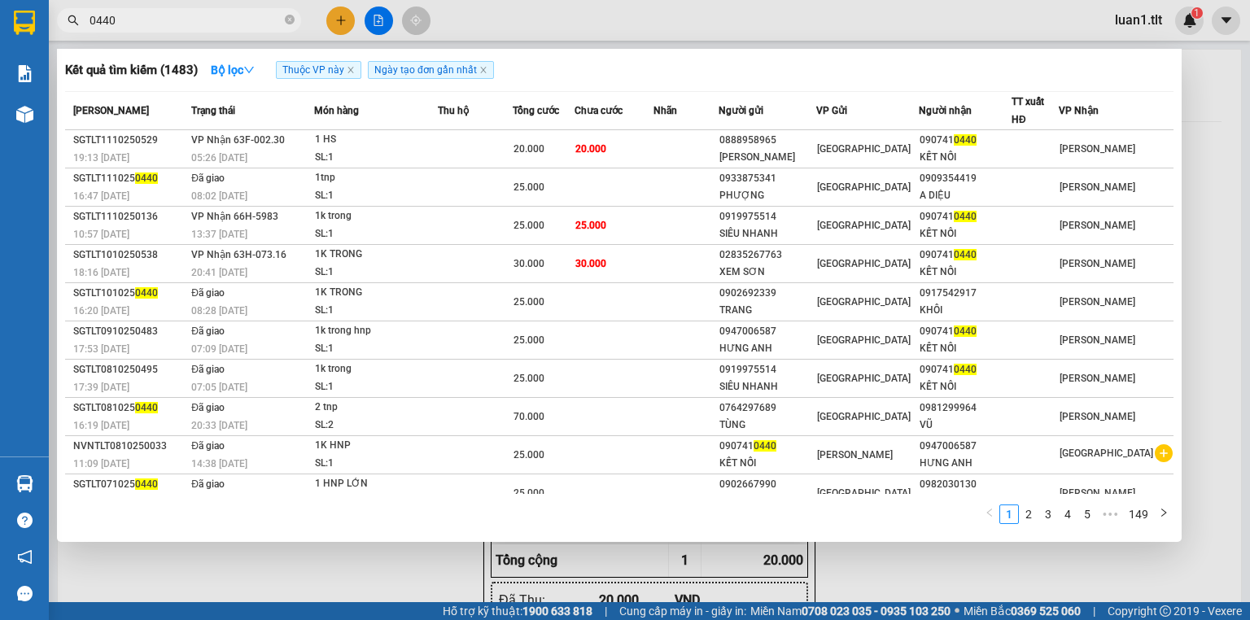
click at [230, 24] on input "0440" at bounding box center [186, 20] width 192 height 18
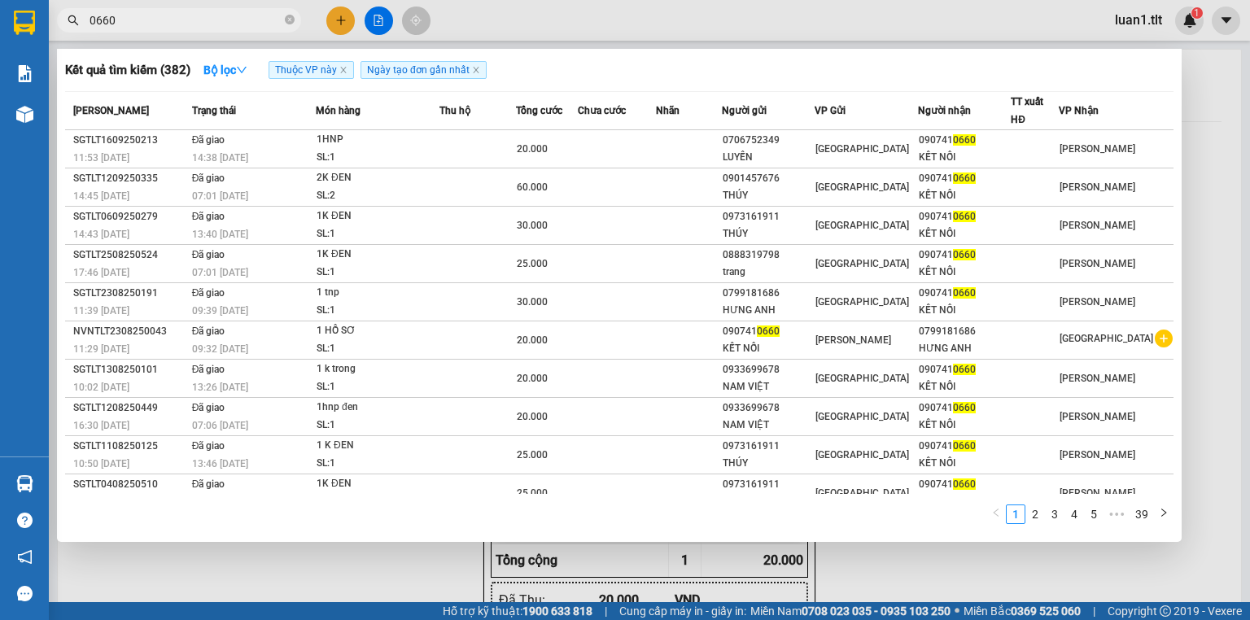
click at [230, 24] on input "0660" at bounding box center [186, 20] width 192 height 18
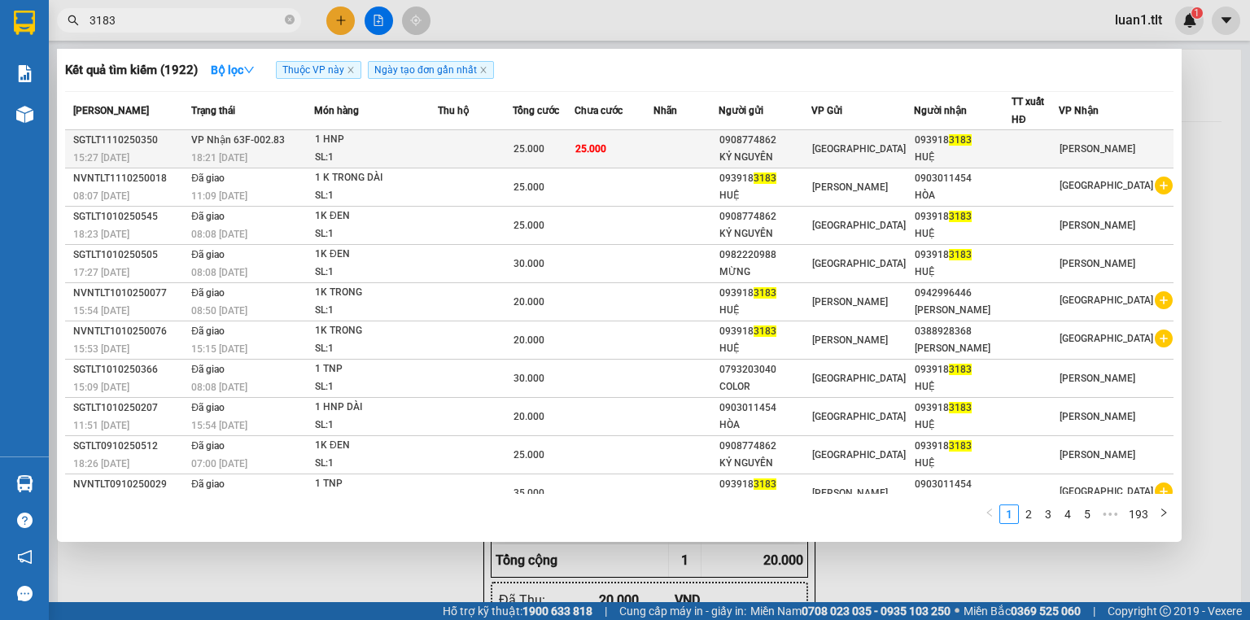
type input "3183"
click at [598, 143] on span "25.000" at bounding box center [591, 148] width 31 height 11
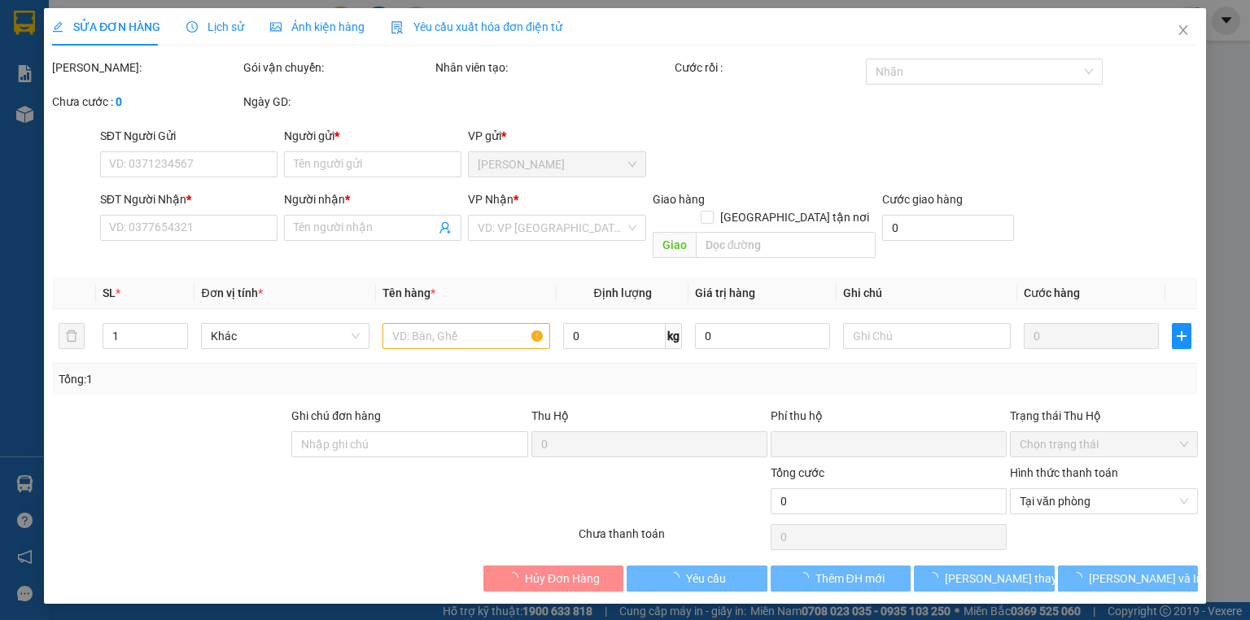
type input "0908774862"
type input "KỶ NGUYÊN"
type input "0939183183"
type input "HUỆ"
type input "0"
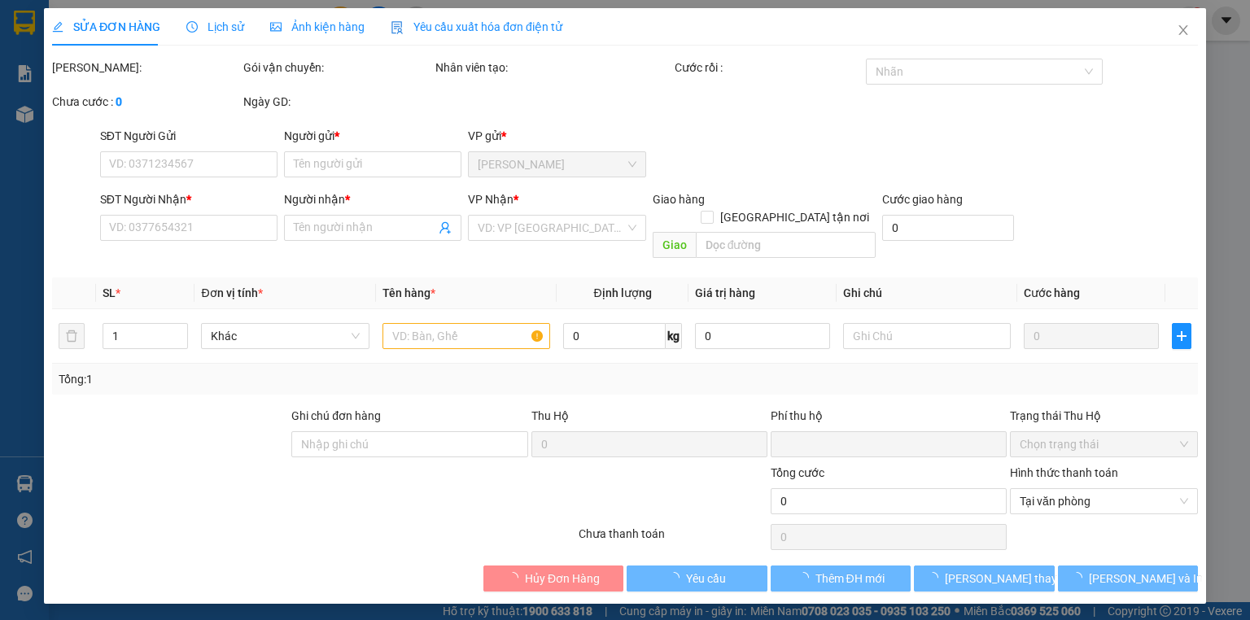
type input "25.000"
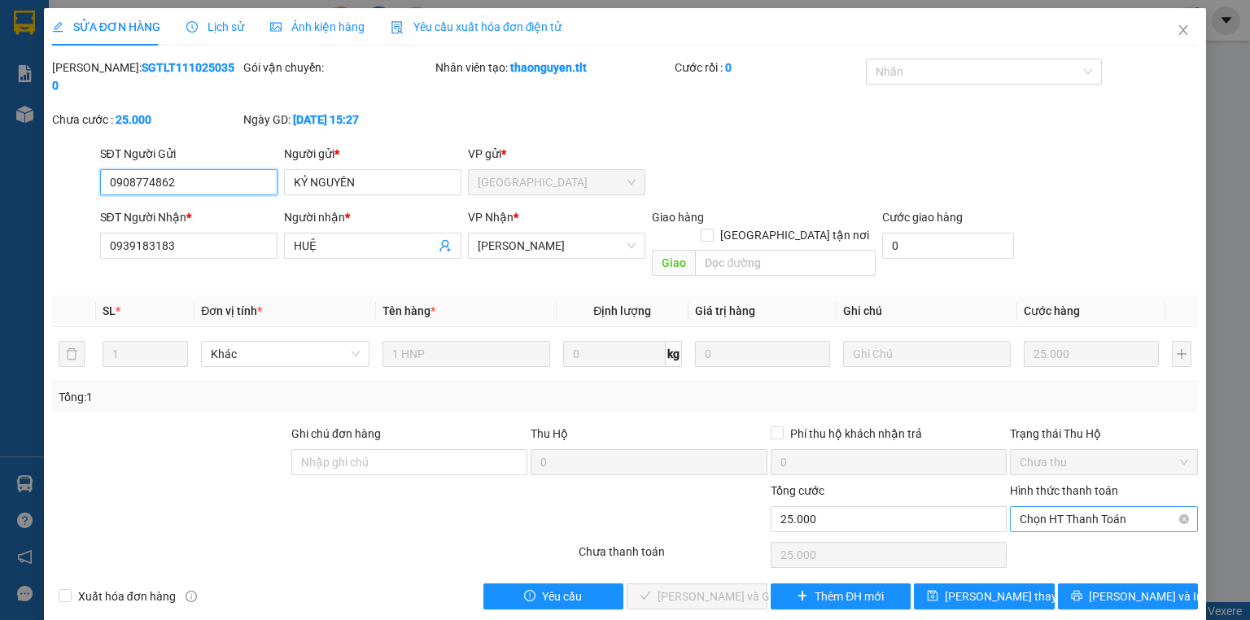
click at [1064, 507] on span "Chọn HT Thanh Toán" at bounding box center [1104, 519] width 169 height 24
click at [1064, 523] on div "Tại văn phòng" at bounding box center [1104, 515] width 169 height 18
type input "0"
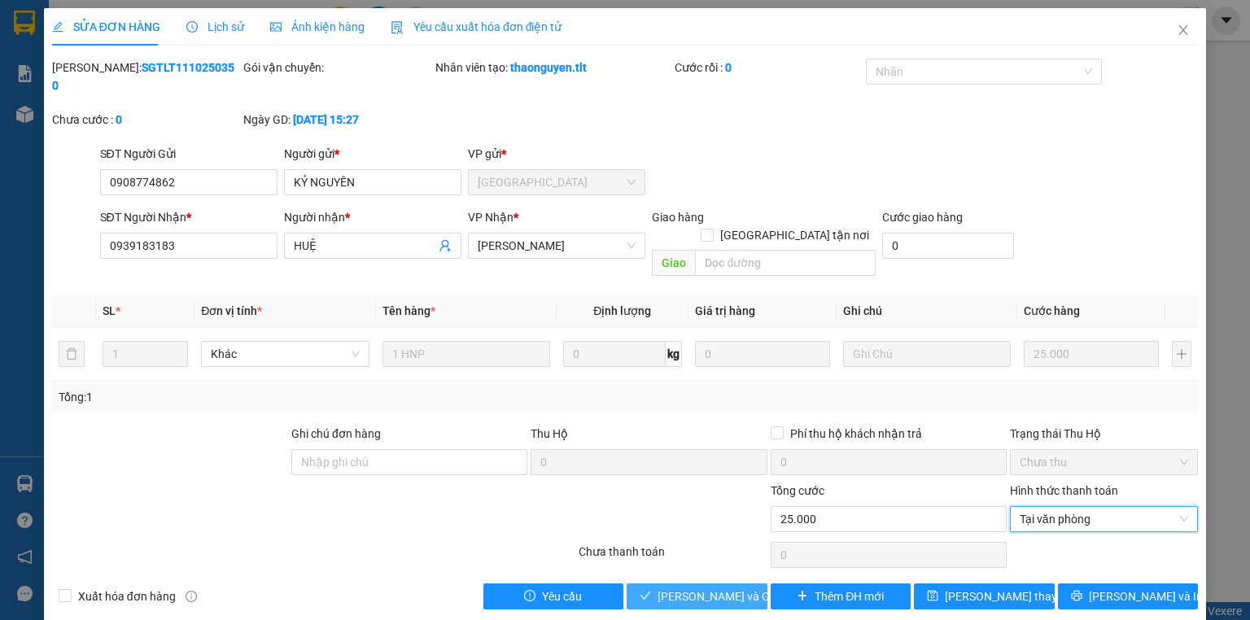
click at [716, 584] on button "[PERSON_NAME] và Giao hàng" at bounding box center [697, 597] width 141 height 26
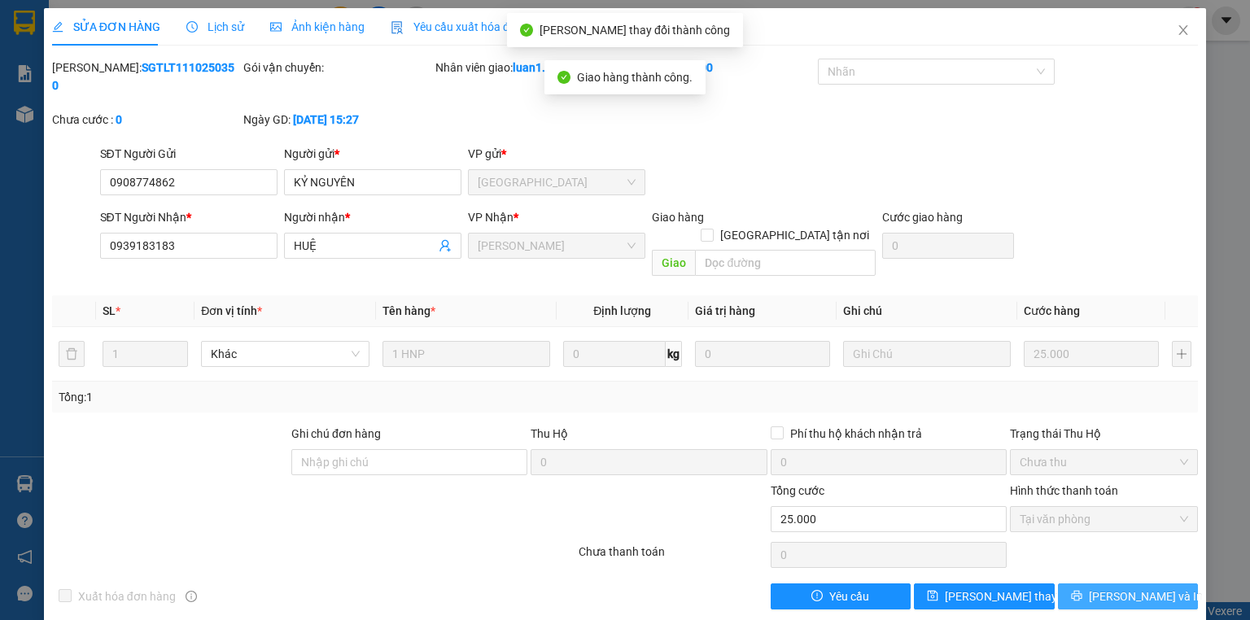
click at [1129, 588] on span "[PERSON_NAME] và In" at bounding box center [1146, 597] width 114 height 18
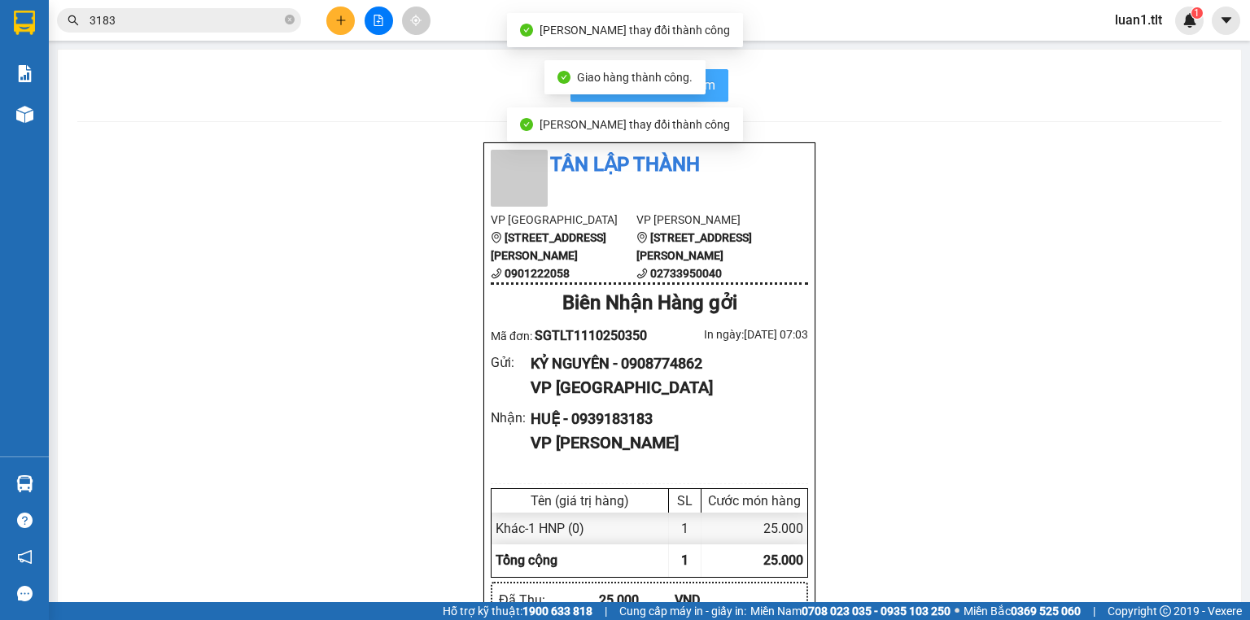
click at [710, 78] on span "In biên nhận 80mm" at bounding box center [659, 85] width 112 height 20
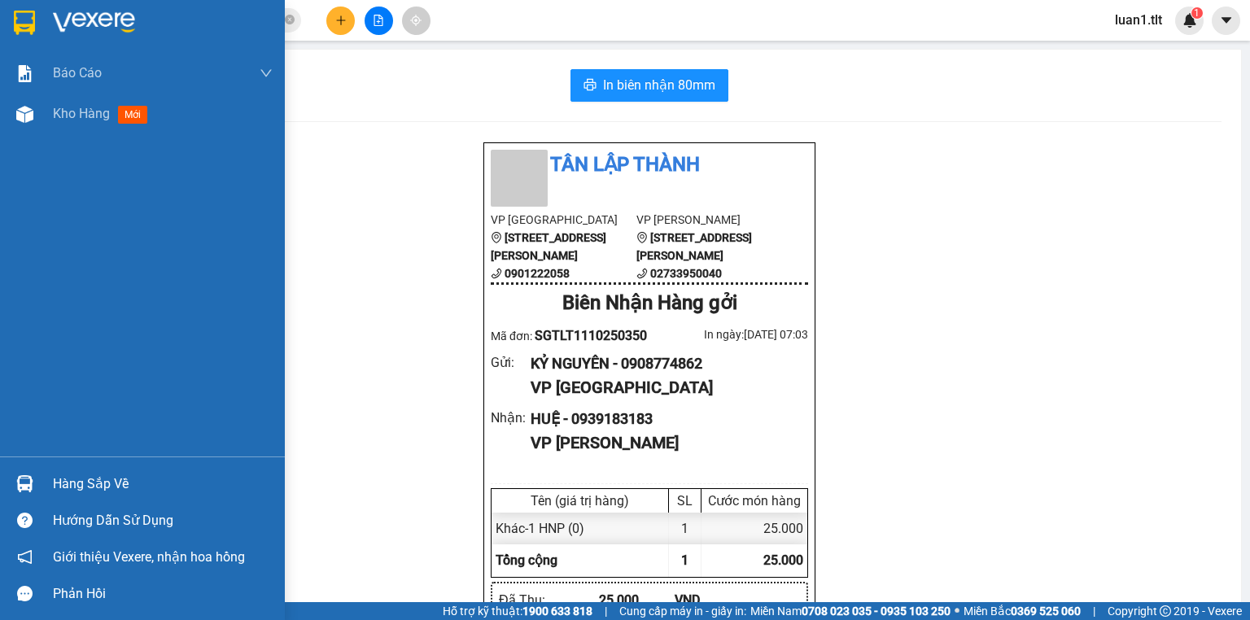
click at [34, 11] on img at bounding box center [24, 23] width 21 height 24
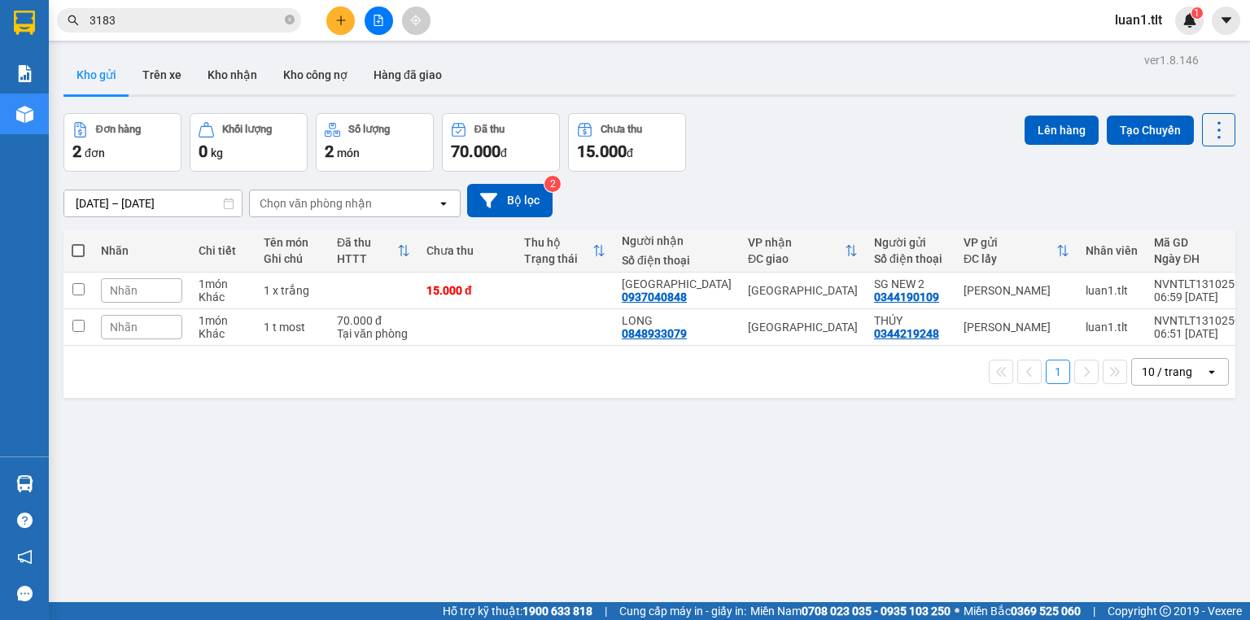
drag, startPoint x: 742, startPoint y: 142, endPoint x: 397, endPoint y: 146, distance: 345.2
click at [742, 142] on div "Đơn hàng 2 đơn Khối lượng 0 kg Số lượng 2 món Đã thu 70.000 đ Chưa thu 15.000 đ…" at bounding box center [649, 142] width 1172 height 59
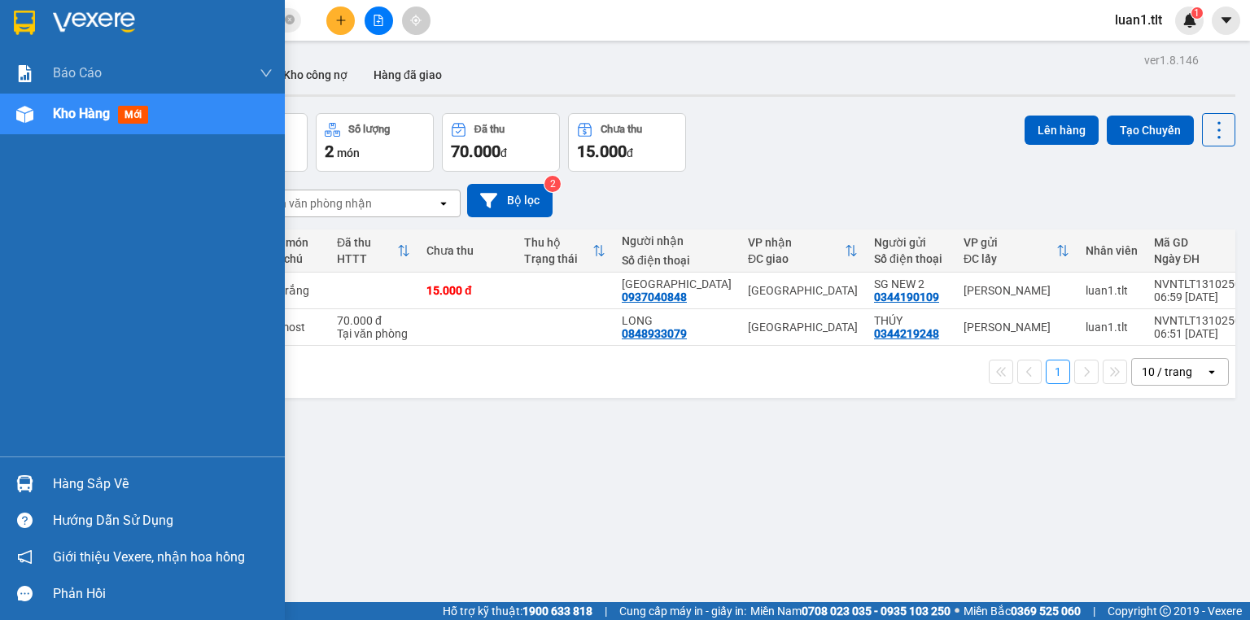
click at [111, 475] on div "Hàng sắp về" at bounding box center [163, 484] width 220 height 24
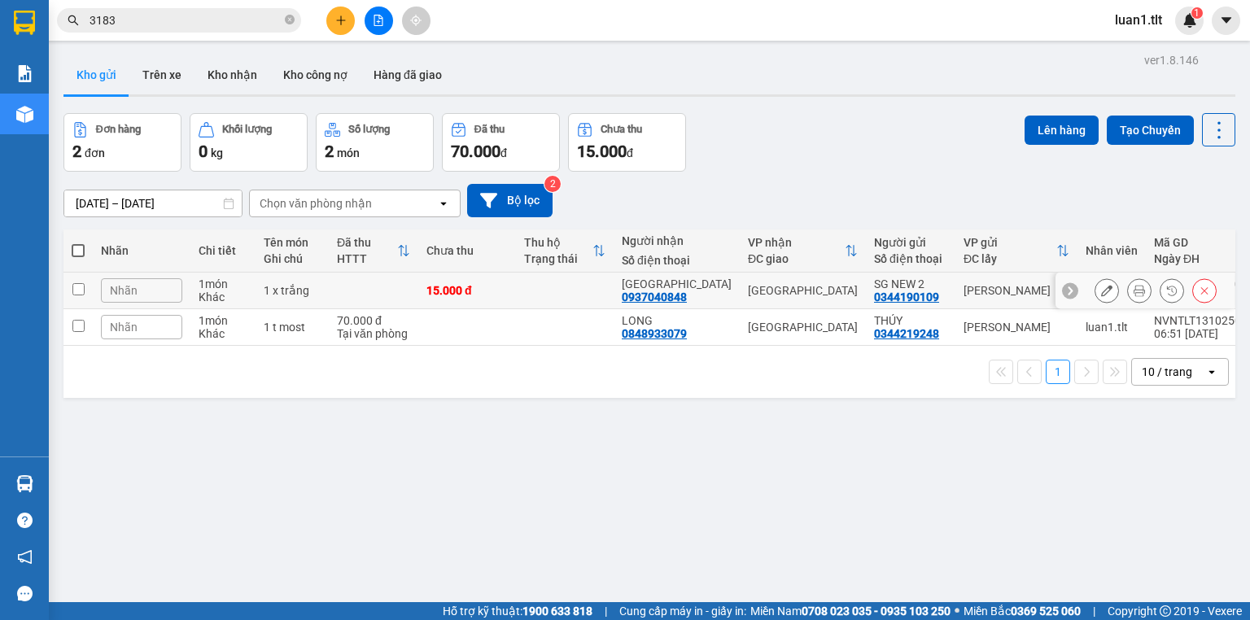
click at [499, 287] on section "Kết quả tìm kiếm ( 1922 ) Bộ lọc Thuộc VP này Ngày tạo đơn gần nhất Mã ĐH Trạng…" at bounding box center [625, 310] width 1250 height 620
click at [335, 18] on icon "plus" at bounding box center [340, 20] width 11 height 11
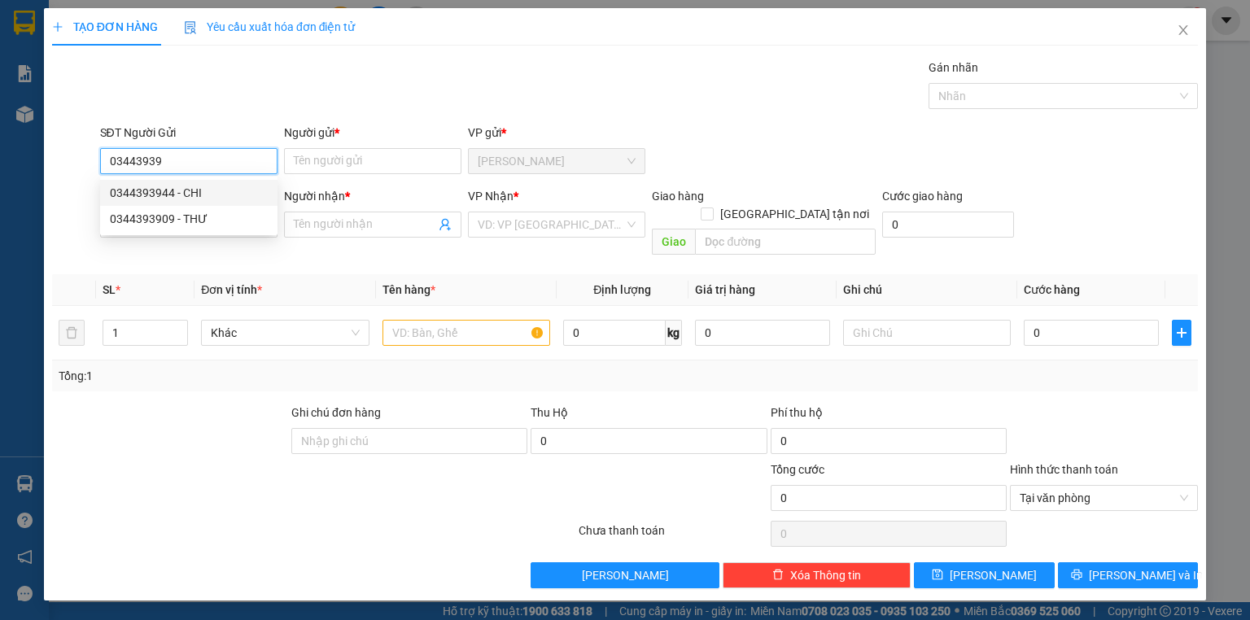
click at [208, 189] on div "0344393944 - CHI" at bounding box center [189, 193] width 158 height 18
type input "0344393944"
type input "CHI"
type input "0344393944"
click at [205, 231] on input "SĐT Người Nhận *" at bounding box center [188, 225] width 177 height 26
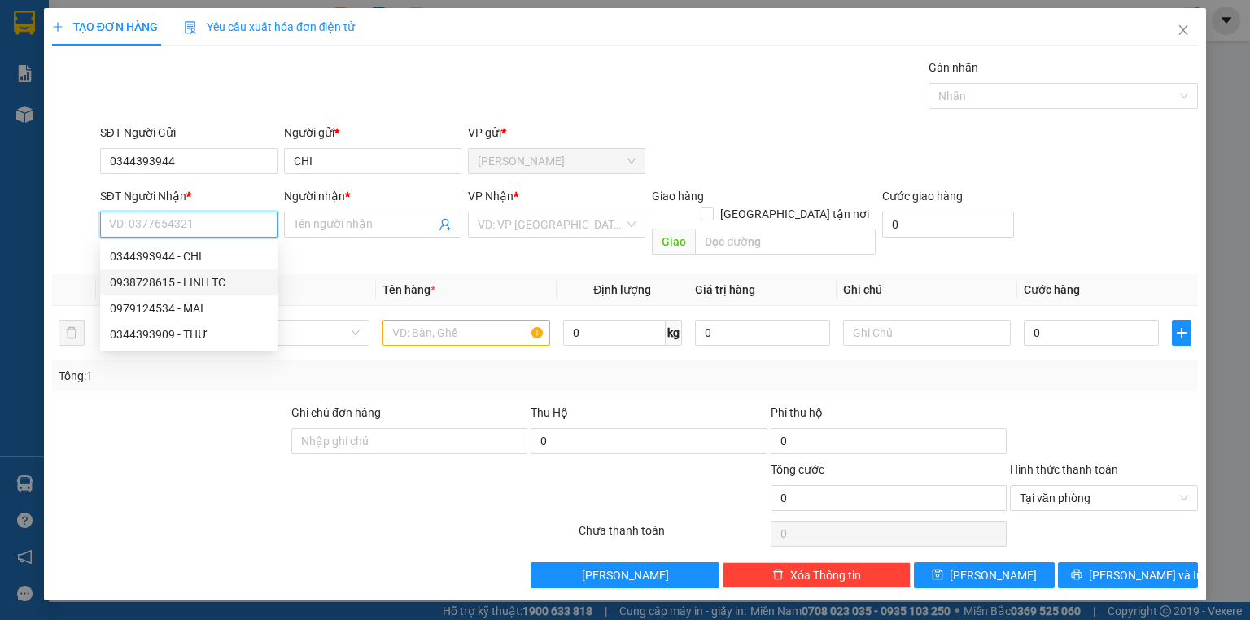
click at [228, 280] on div "0938728615 - LINH TC" at bounding box center [189, 283] width 158 height 18
type input "0938728615"
type input "LINH TC"
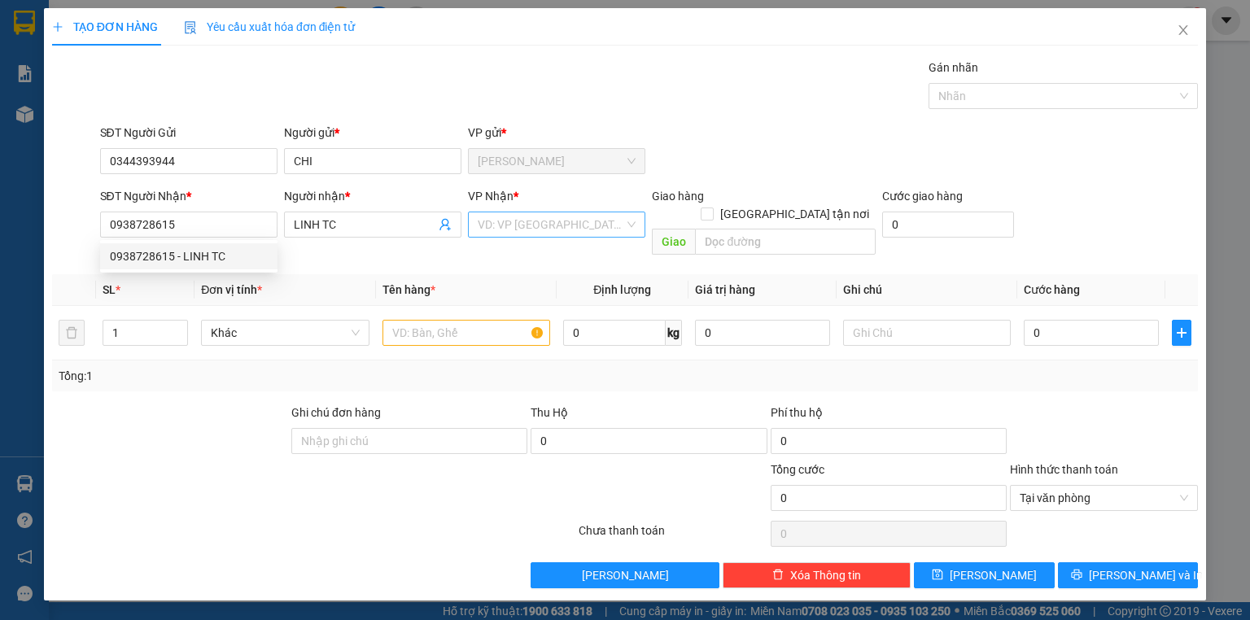
click at [536, 225] on input "search" at bounding box center [551, 224] width 147 height 24
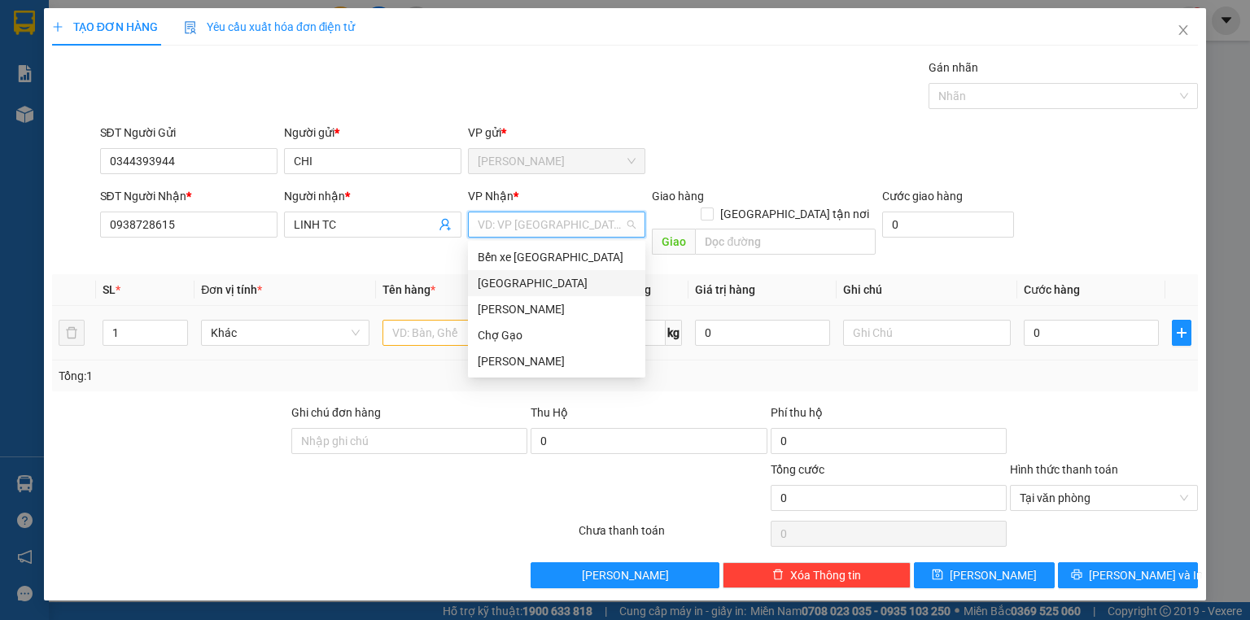
drag, startPoint x: 488, startPoint y: 286, endPoint x: 469, endPoint y: 300, distance: 24.4
click at [488, 285] on div "[GEOGRAPHIC_DATA]" at bounding box center [557, 283] width 158 height 18
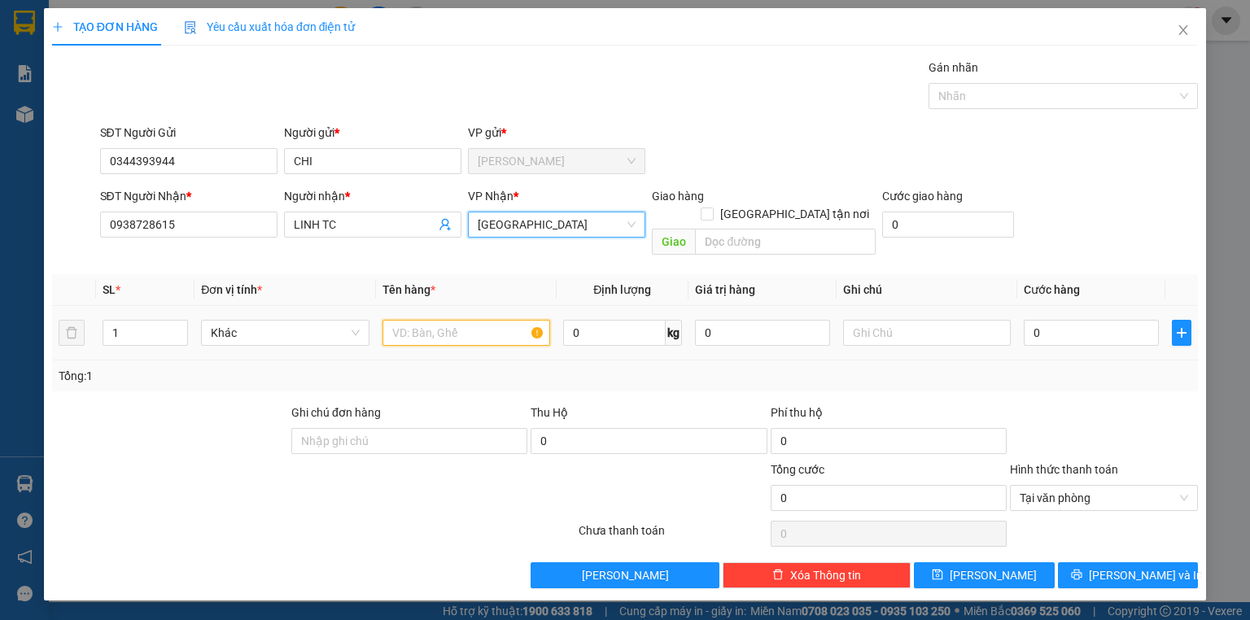
click at [451, 320] on input "text" at bounding box center [467, 333] width 168 height 26
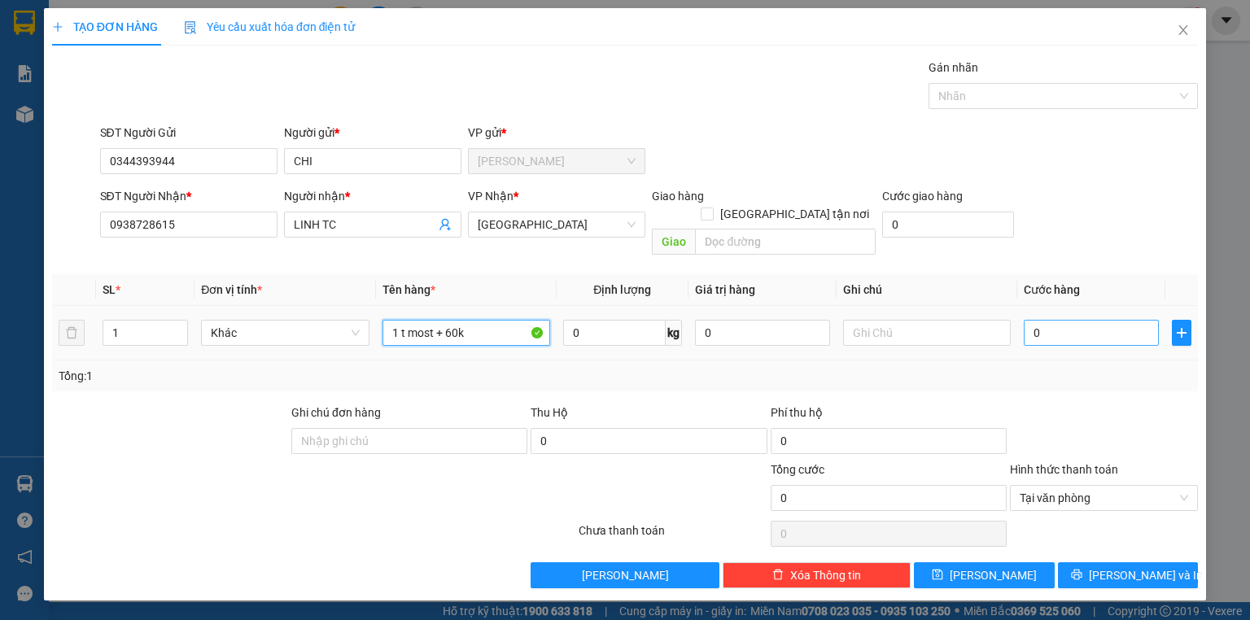
type input "1 t most + 60k"
click at [1084, 320] on input "0" at bounding box center [1091, 333] width 135 height 26
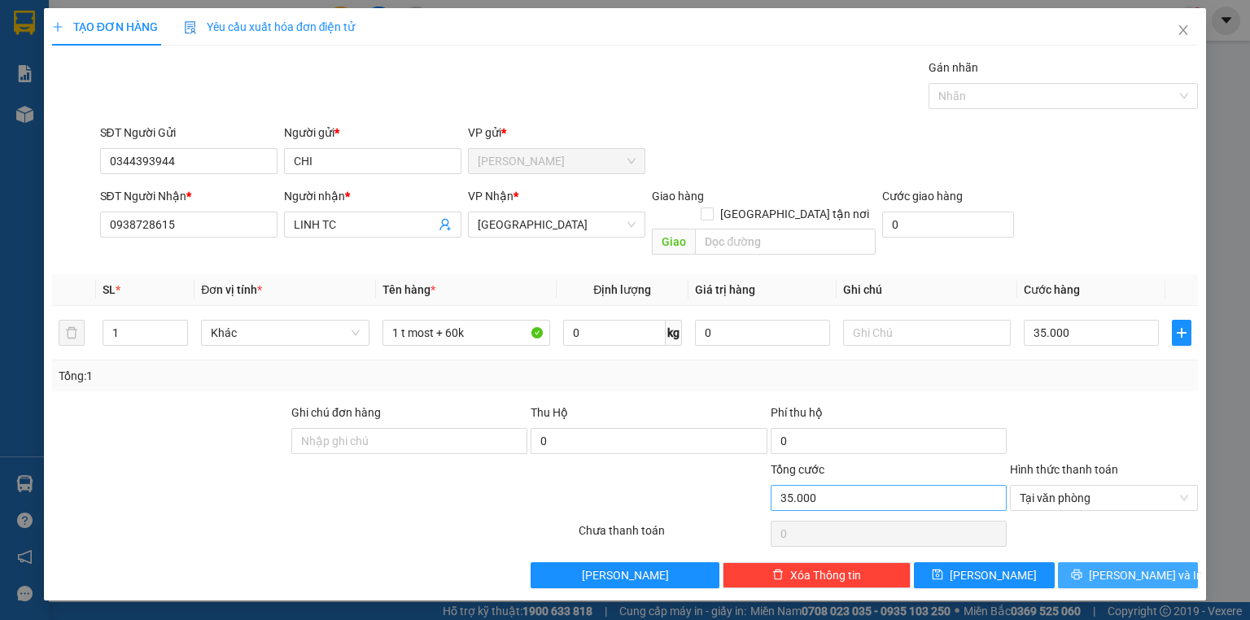
drag, startPoint x: 1120, startPoint y: 554, endPoint x: 928, endPoint y: 480, distance: 205.6
click at [1121, 567] on span "[PERSON_NAME] và In" at bounding box center [1146, 576] width 114 height 18
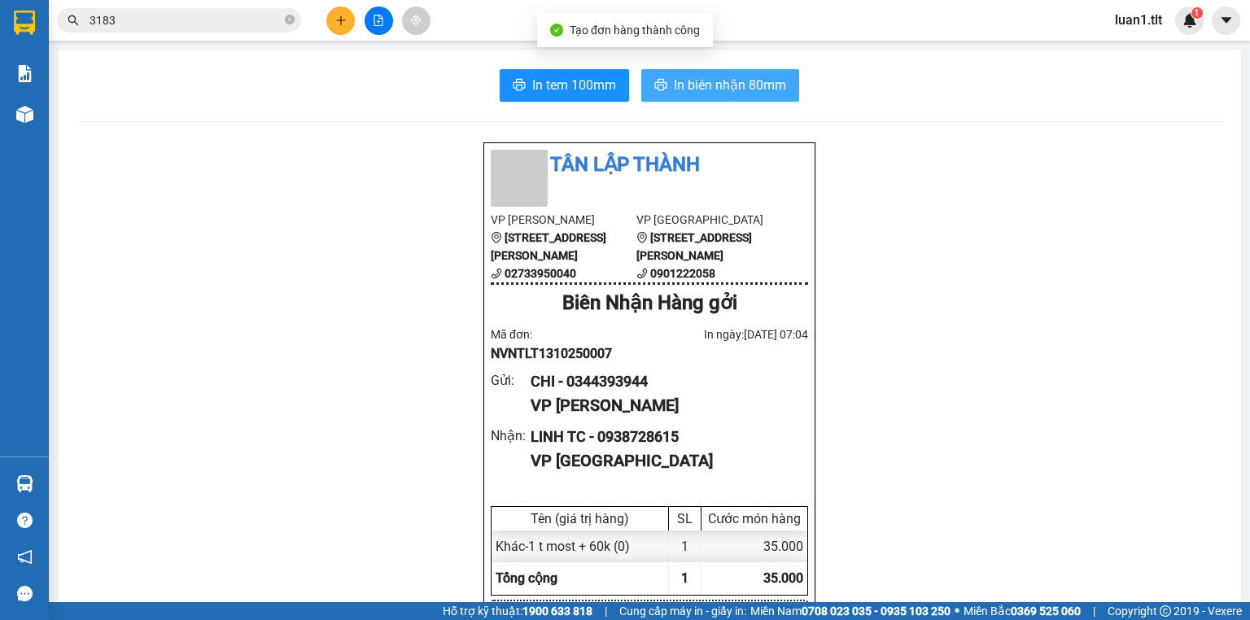
click at [641, 72] on button "In biên nhận 80mm" at bounding box center [720, 85] width 158 height 33
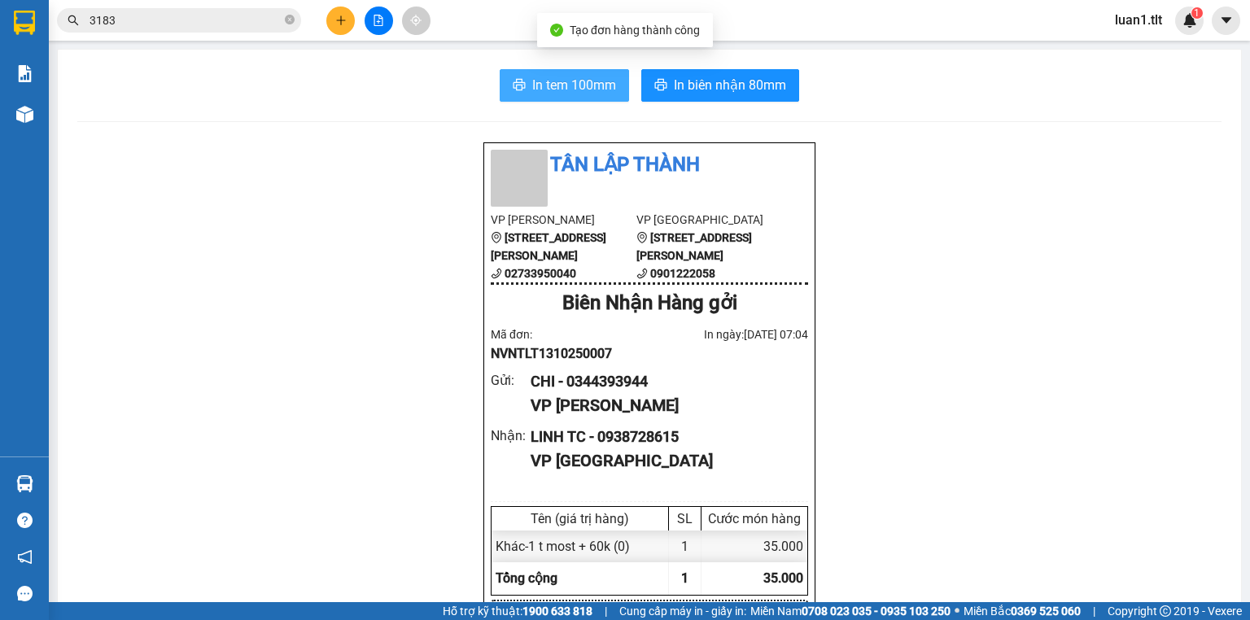
click at [587, 76] on span "In tem 100mm" at bounding box center [574, 85] width 84 height 20
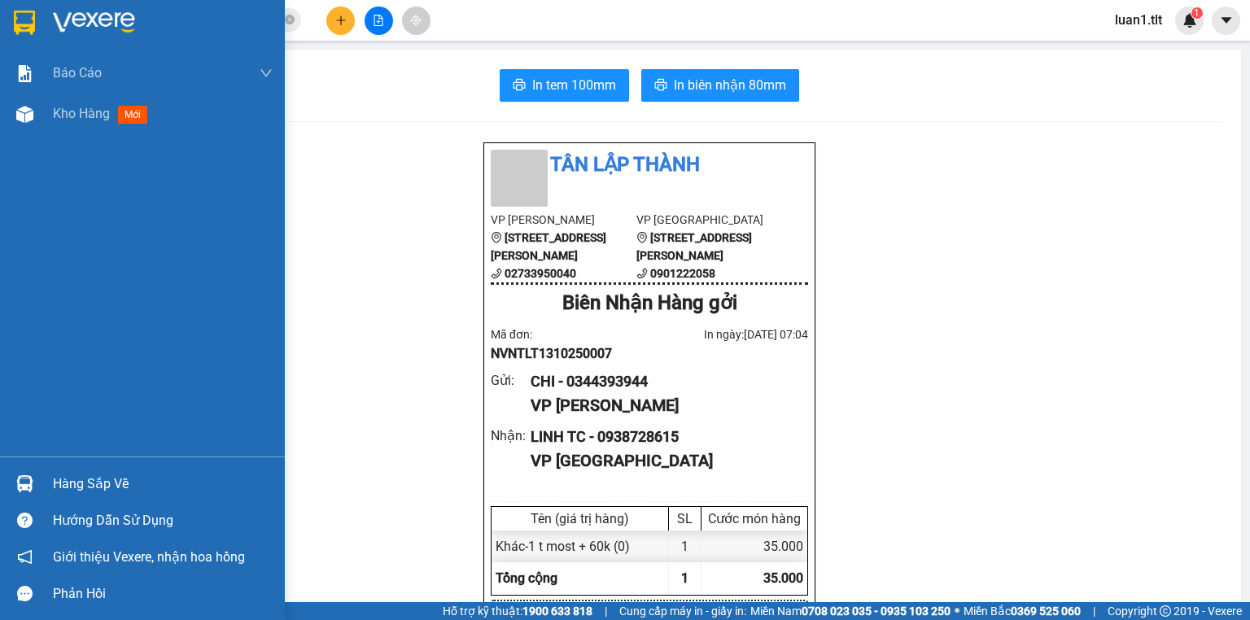
click at [55, 6] on div at bounding box center [142, 26] width 285 height 53
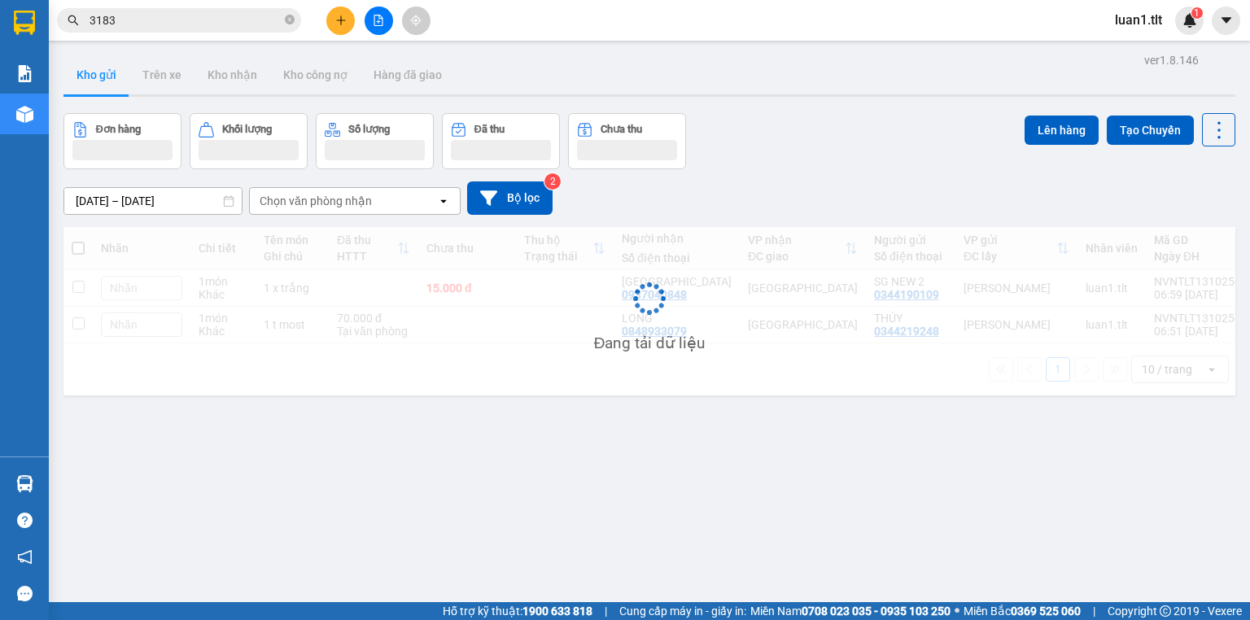
click at [918, 204] on div "11/10/2025 – 13/10/2025 Press the down arrow key to interact with the calendar …" at bounding box center [649, 198] width 1172 height 33
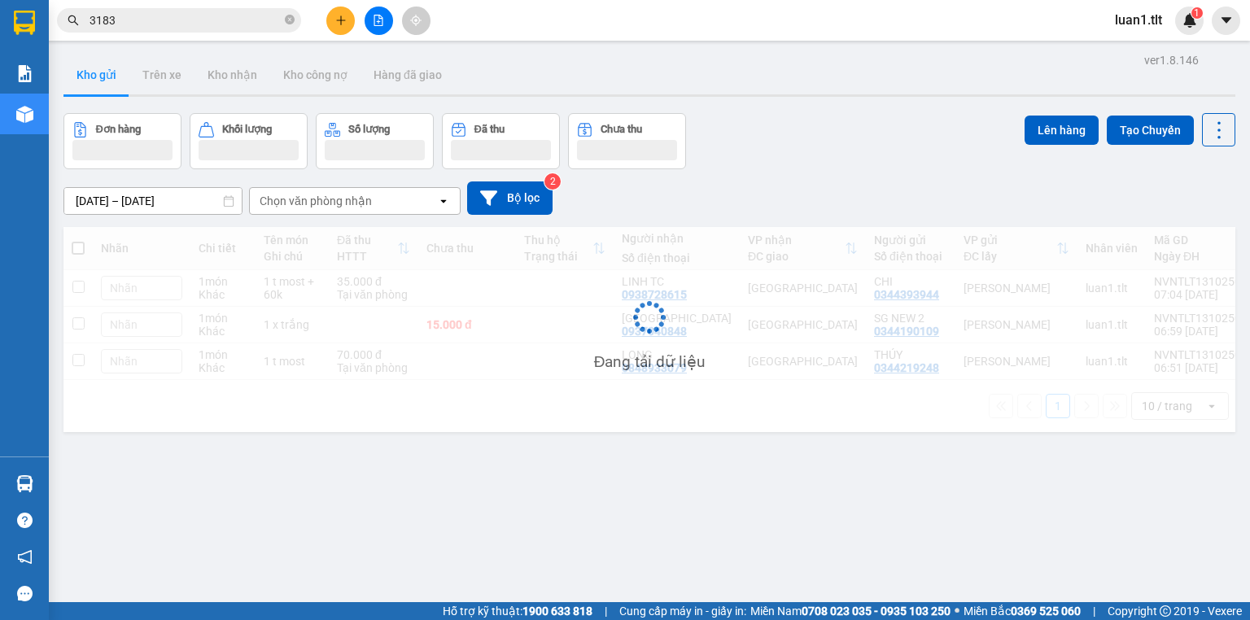
click at [869, 160] on div "Đơn hàng Khối lượng Số lượng Đã thu Chưa thu Lên hàng Tạo Chuyến" at bounding box center [649, 141] width 1172 height 56
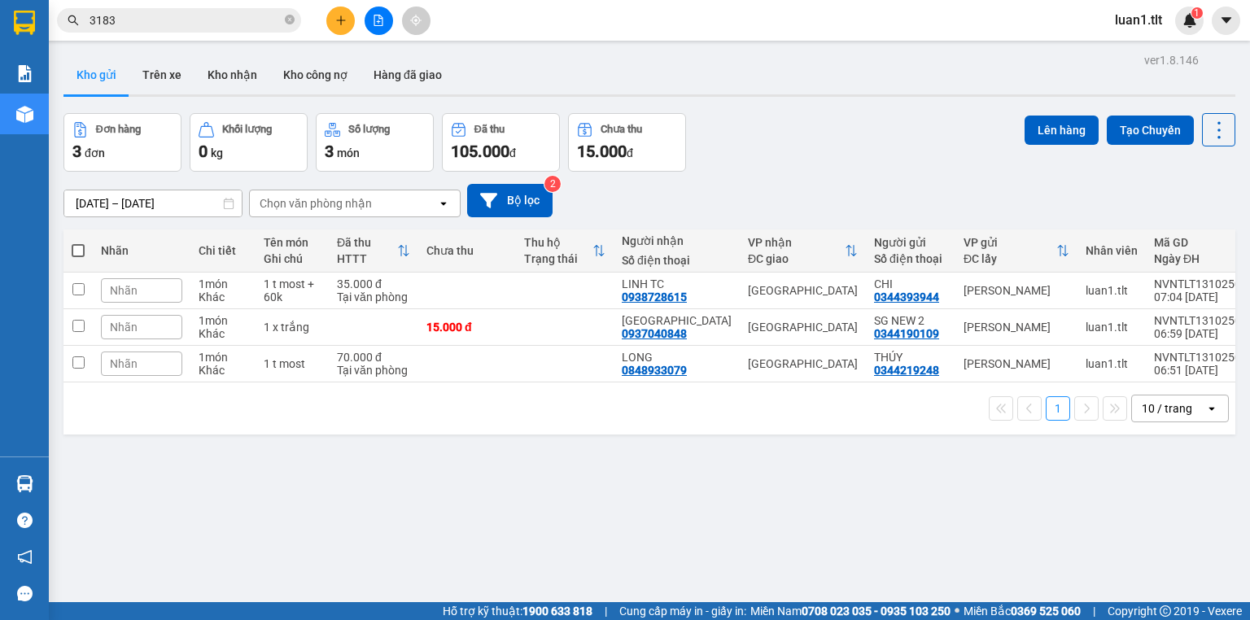
click at [815, 159] on div "Đơn hàng 3 đơn Khối lượng 0 kg Số lượng 3 món Đã thu 105.000 đ Chưa thu 15.000 …" at bounding box center [649, 142] width 1172 height 59
click at [625, 304] on td "LINH TC 0938728615" at bounding box center [677, 291] width 126 height 37
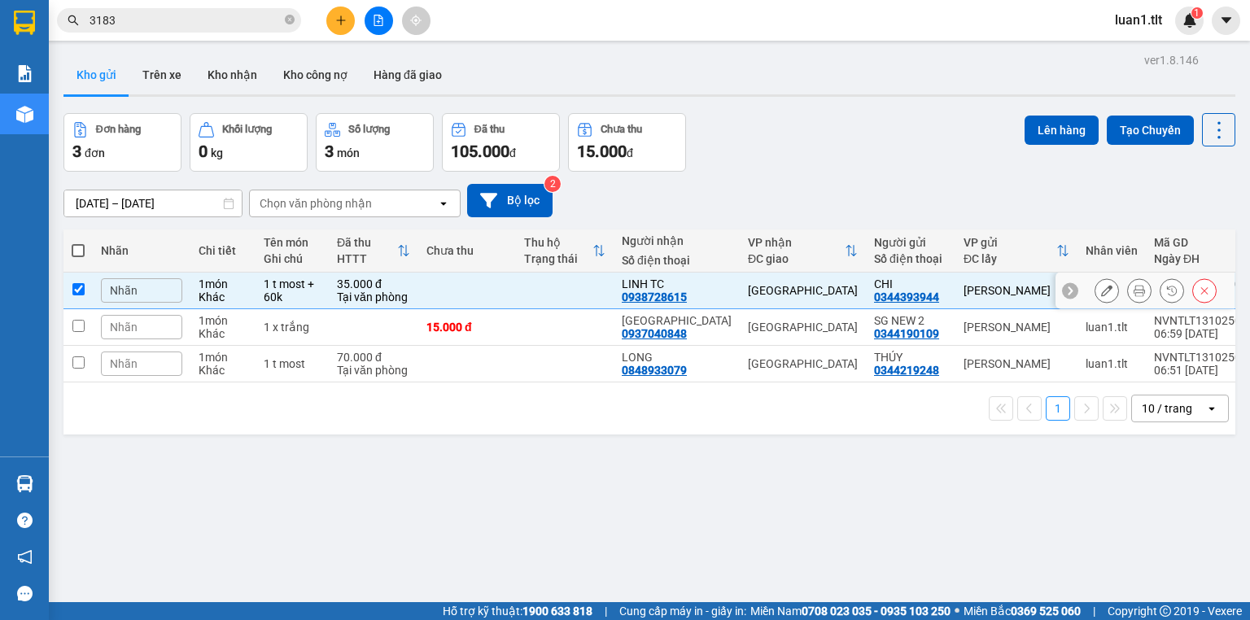
checkbox input "true"
drag, startPoint x: 528, startPoint y: 261, endPoint x: 530, endPoint y: 303, distance: 41.6
click at [534, 281] on table "Nhãn Chi tiết Tên món Ghi chú Đã thu HTTT Chưa thu Thu hộ Trạng thái Người nhận…" at bounding box center [666, 306] width 1207 height 153
drag, startPoint x: 536, startPoint y: 322, endPoint x: 536, endPoint y: 341, distance: 19.5
click at [536, 322] on td at bounding box center [565, 327] width 98 height 37
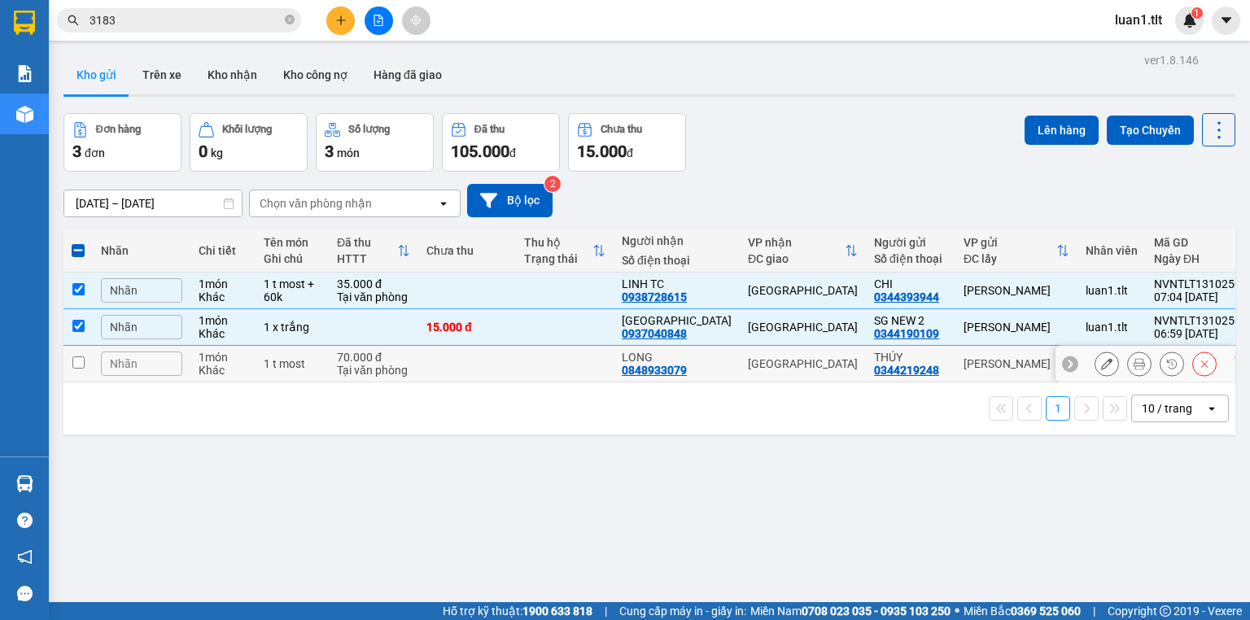
click at [538, 360] on td at bounding box center [565, 364] width 98 height 37
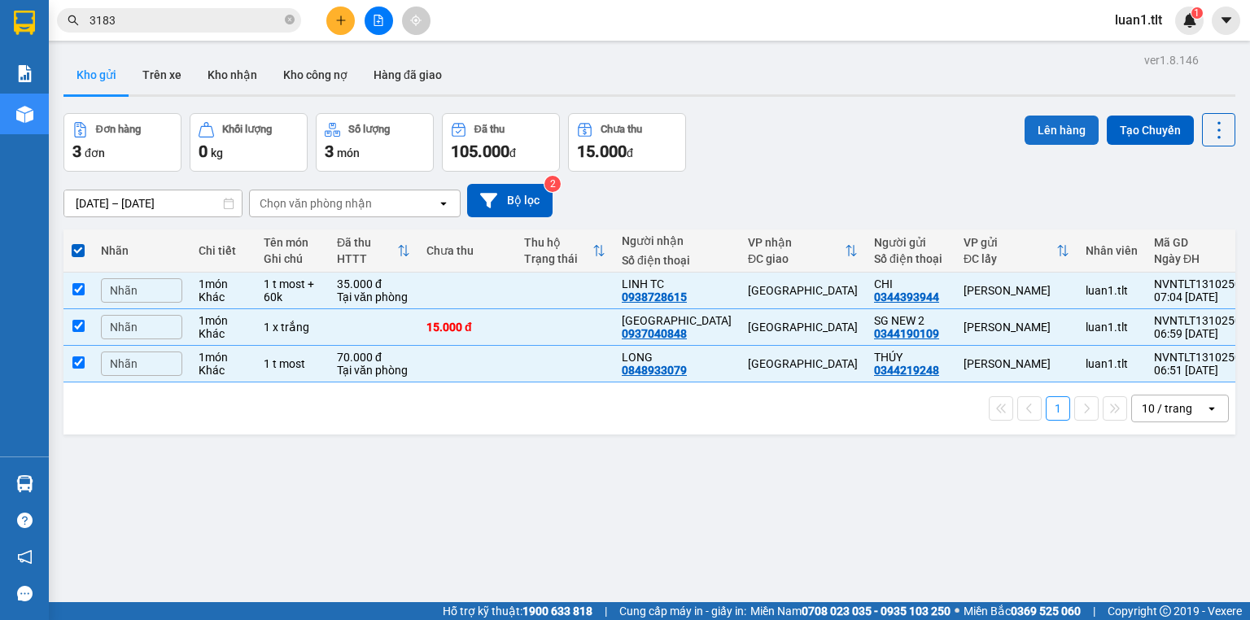
click at [1055, 127] on button "Lên hàng" at bounding box center [1062, 130] width 74 height 29
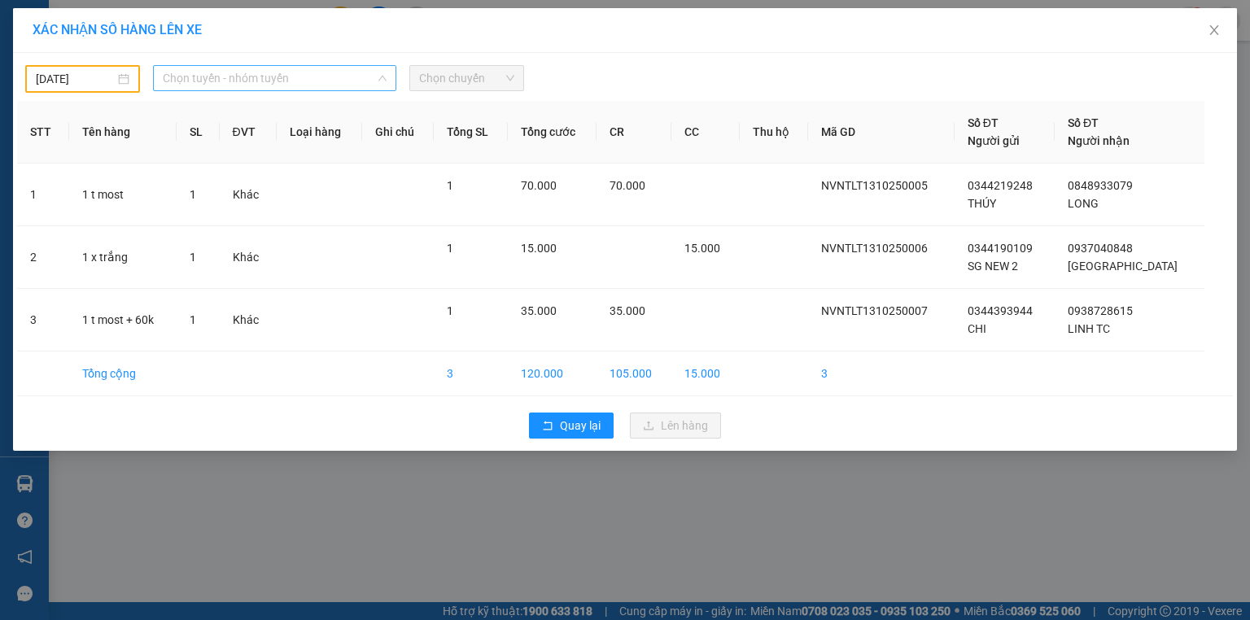
click at [238, 81] on span "Chọn tuyến - nhóm tuyến" at bounding box center [275, 78] width 224 height 24
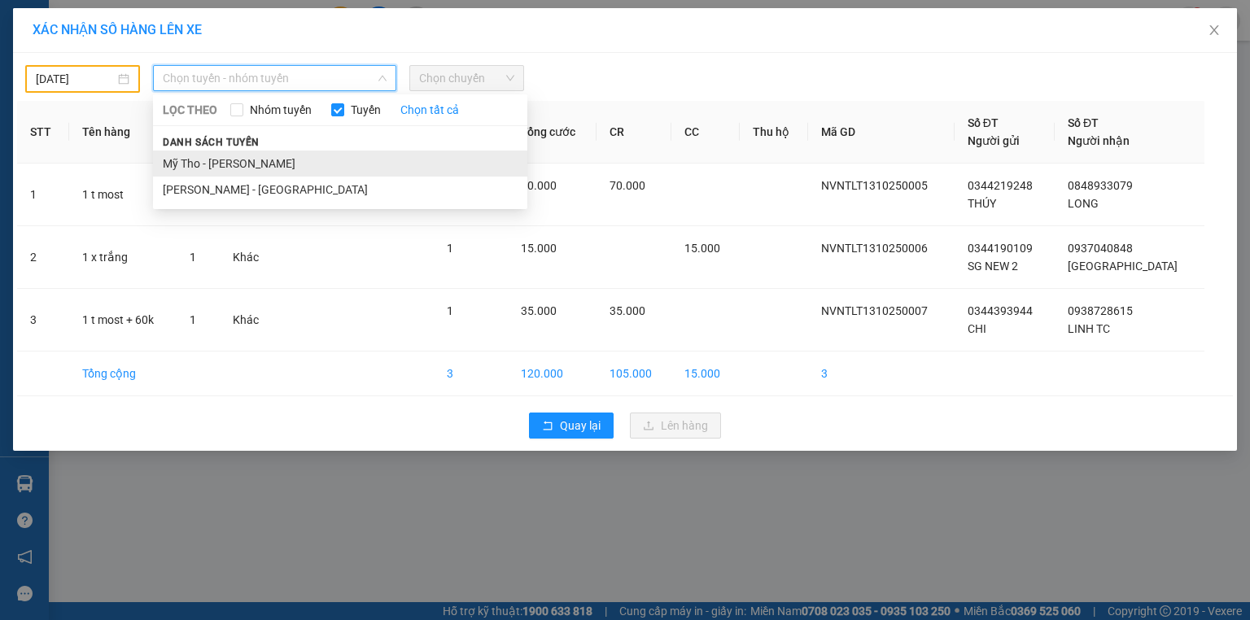
click at [256, 169] on li "Mỹ Tho - [PERSON_NAME]" at bounding box center [340, 164] width 374 height 26
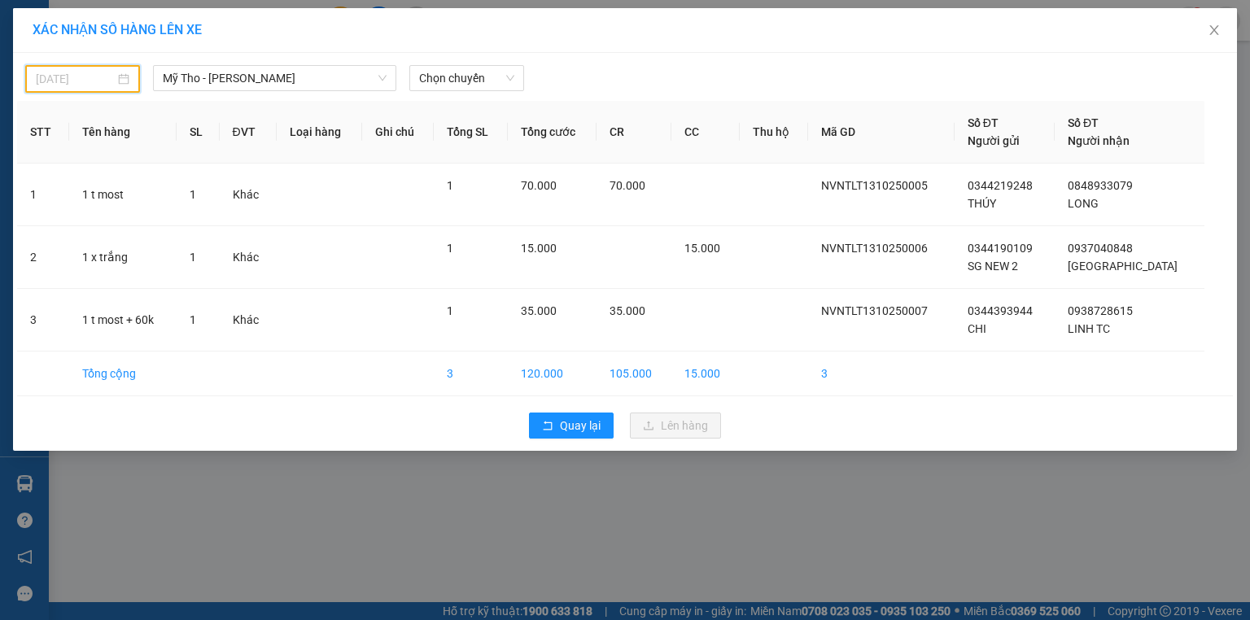
click at [42, 84] on input "[DATE]" at bounding box center [75, 79] width 79 height 18
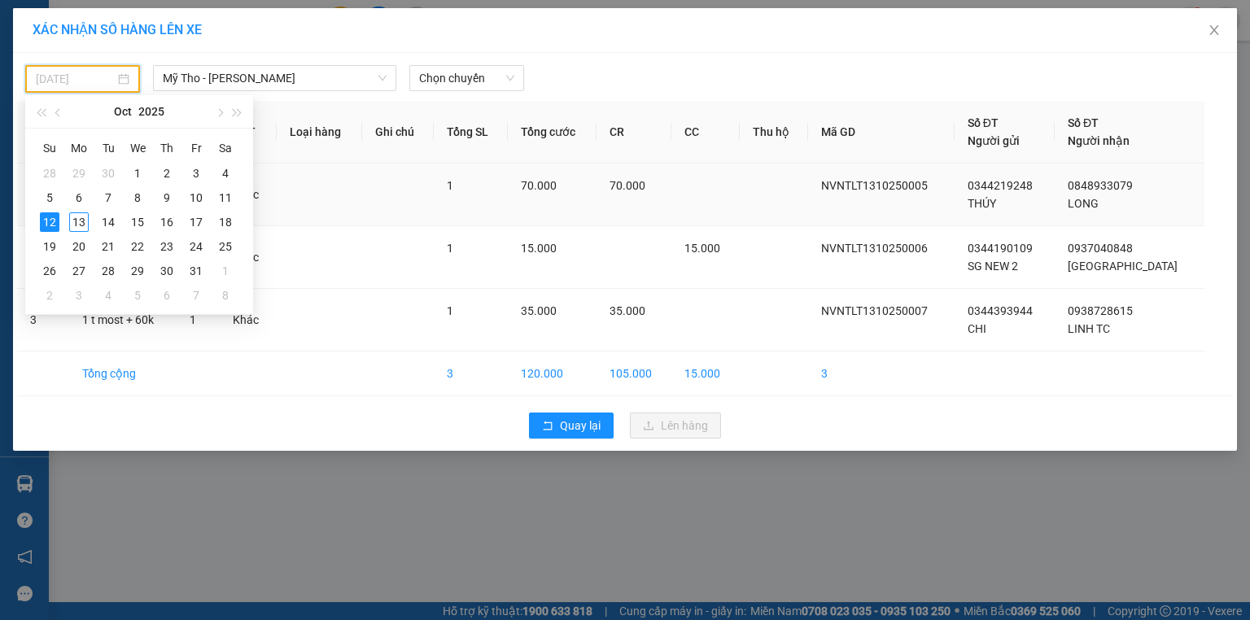
click at [82, 221] on div "13" at bounding box center [79, 222] width 20 height 20
type input "[DATE]"
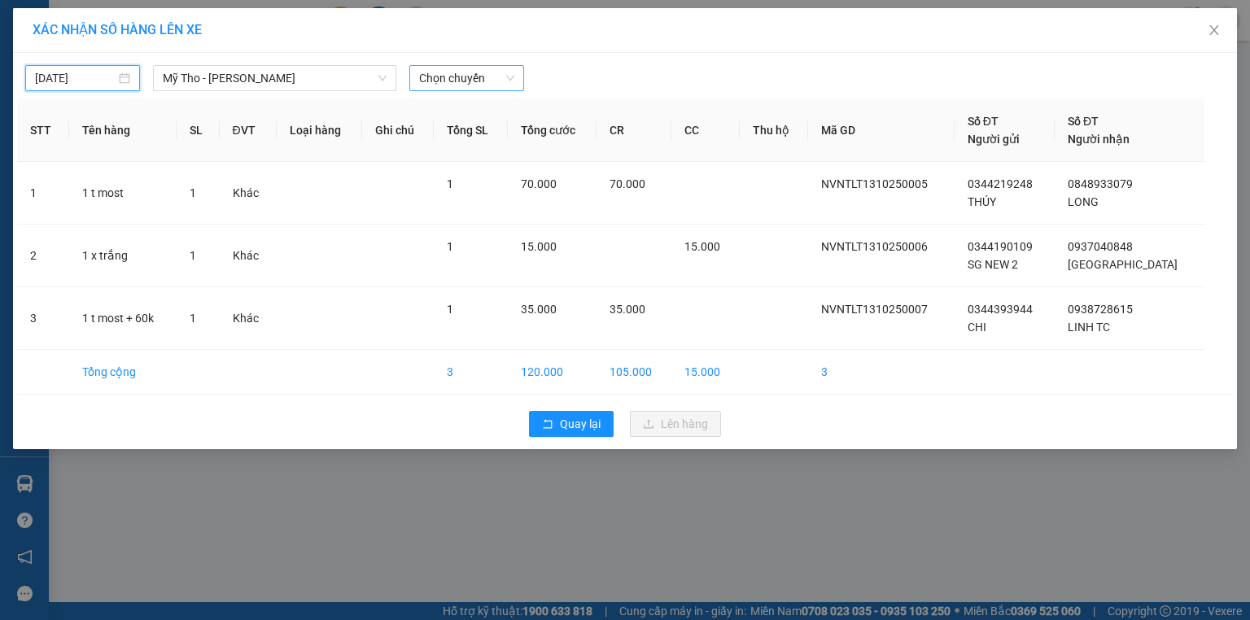
click at [428, 69] on span "Chọn chuyến" at bounding box center [466, 78] width 95 height 24
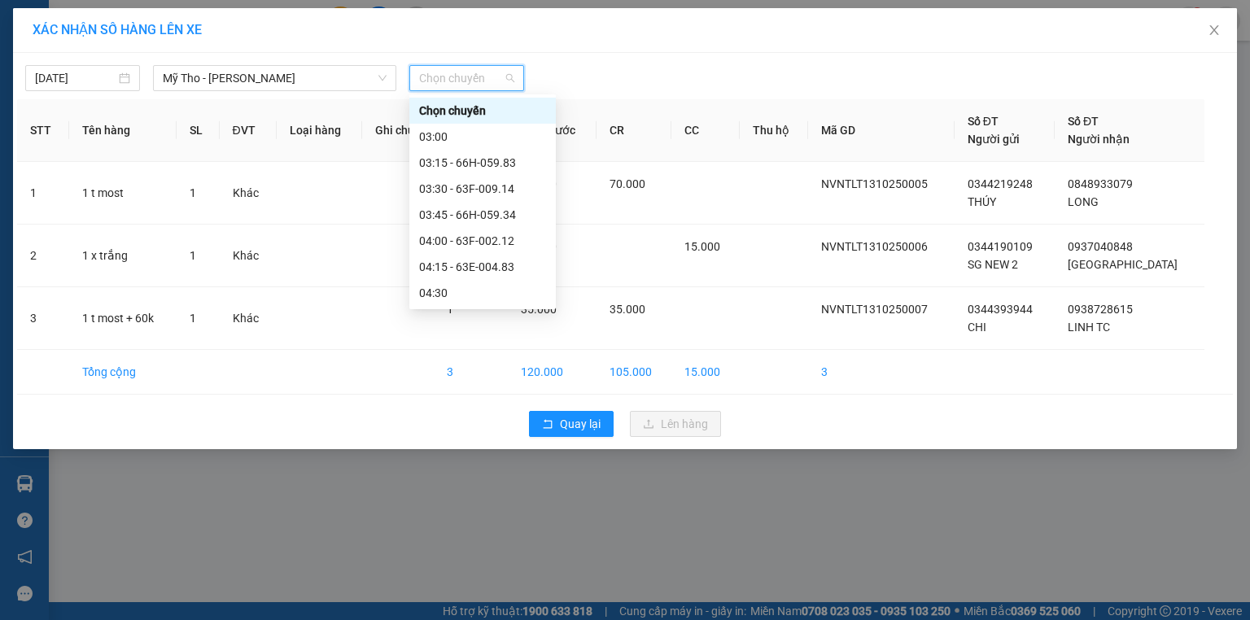
click at [443, 545] on div "06:45" at bounding box center [482, 554] width 127 height 18
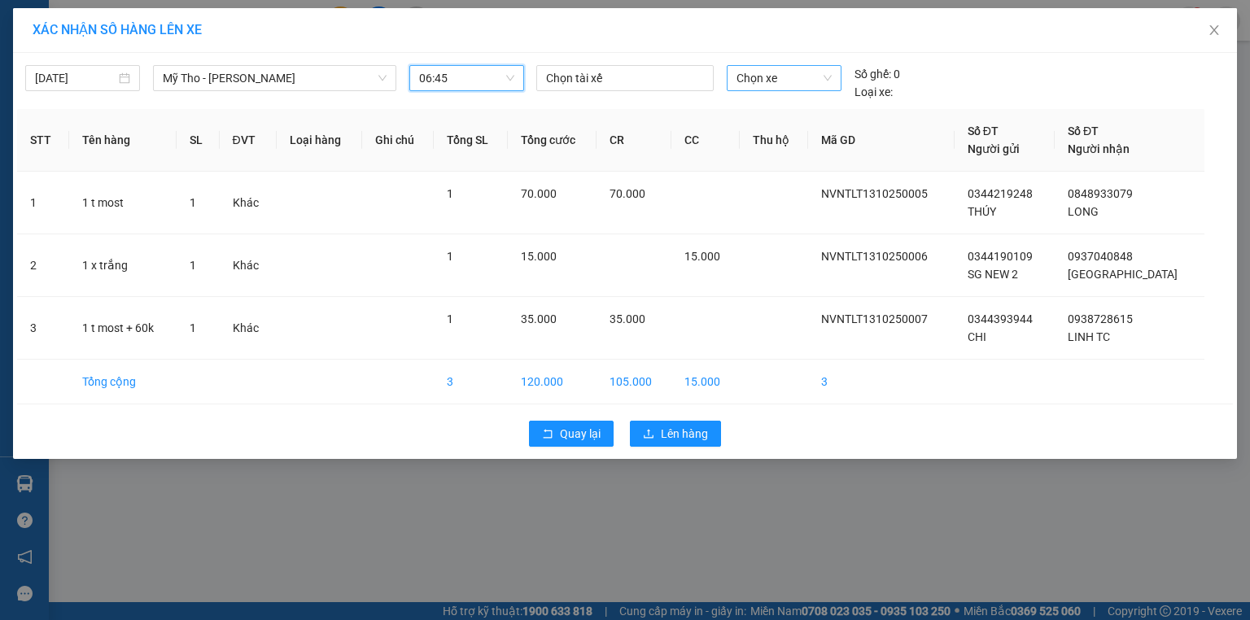
click at [778, 83] on span "Chọn xe" at bounding box center [784, 78] width 94 height 24
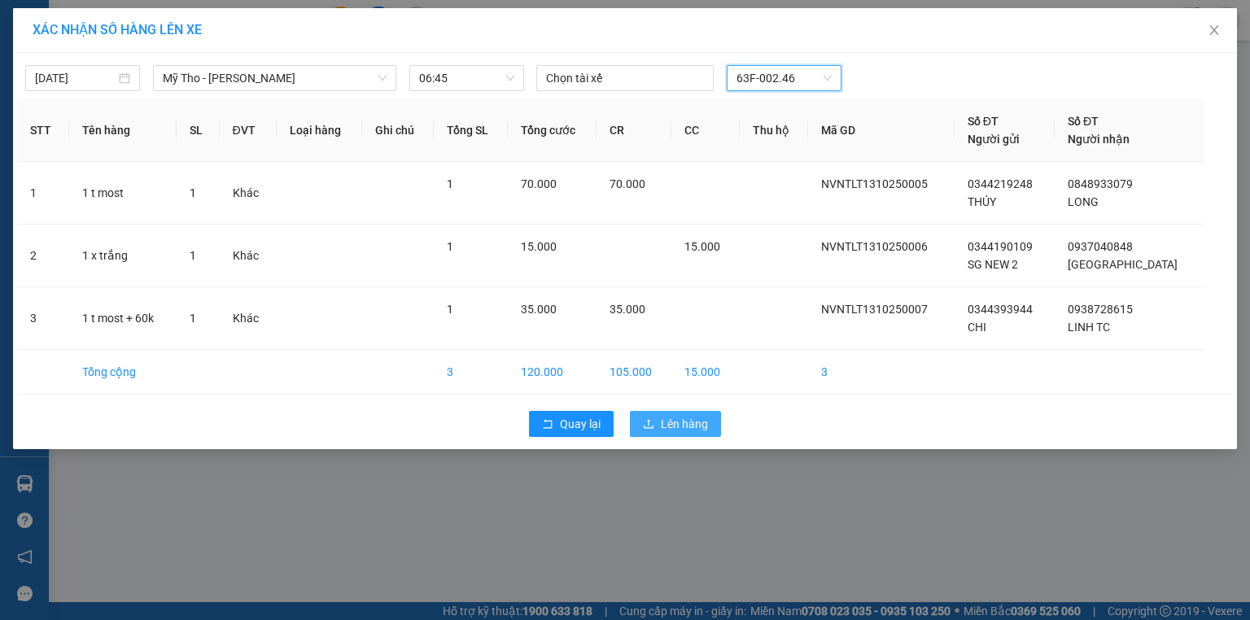
click at [697, 426] on span "Lên hàng" at bounding box center [684, 424] width 47 height 18
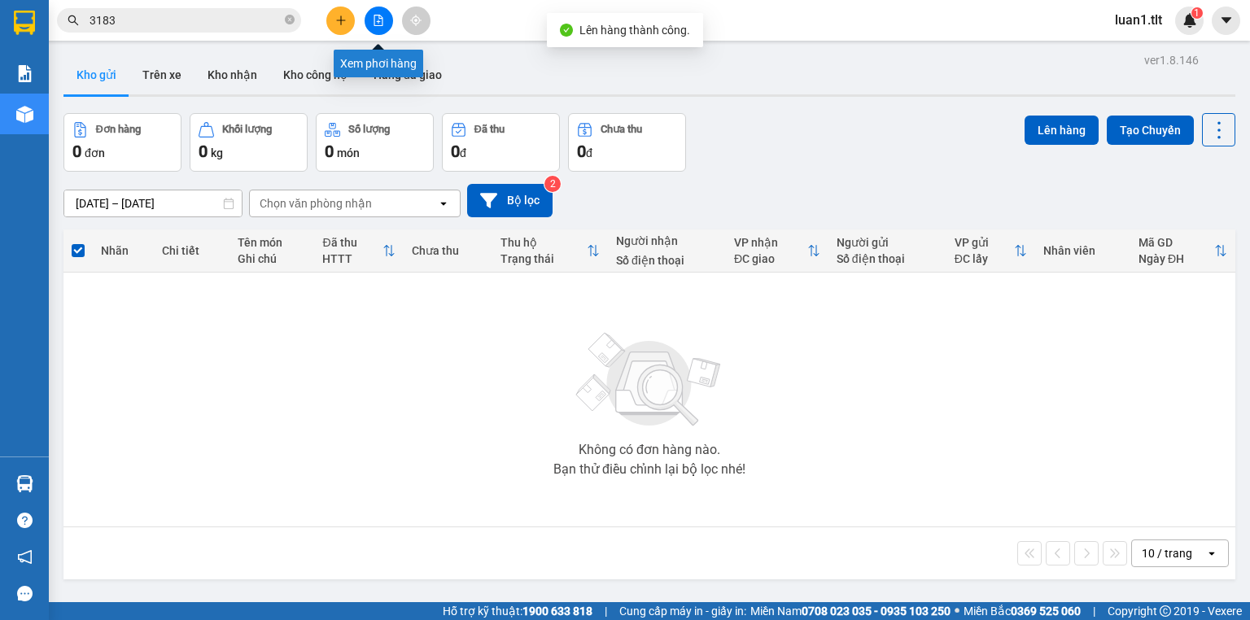
click at [388, 20] on button at bounding box center [379, 21] width 28 height 28
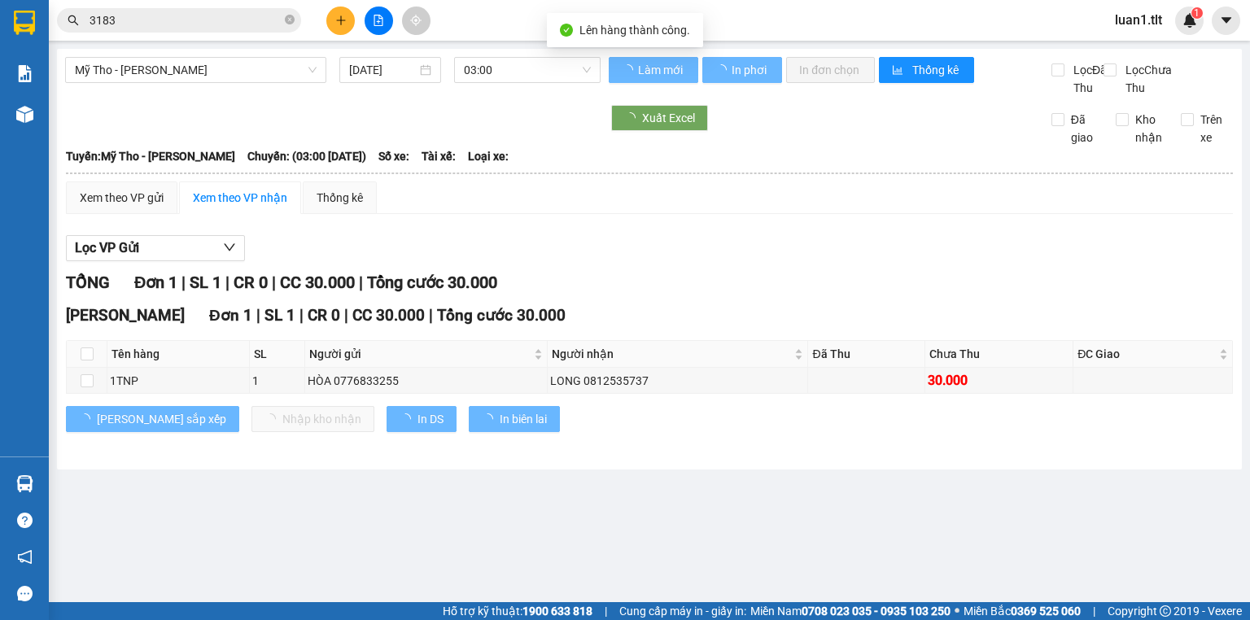
click at [547, 97] on div "Mỹ Tho - Hồ Chí Minh 13/10/2025 03:00" at bounding box center [333, 77] width 536 height 40
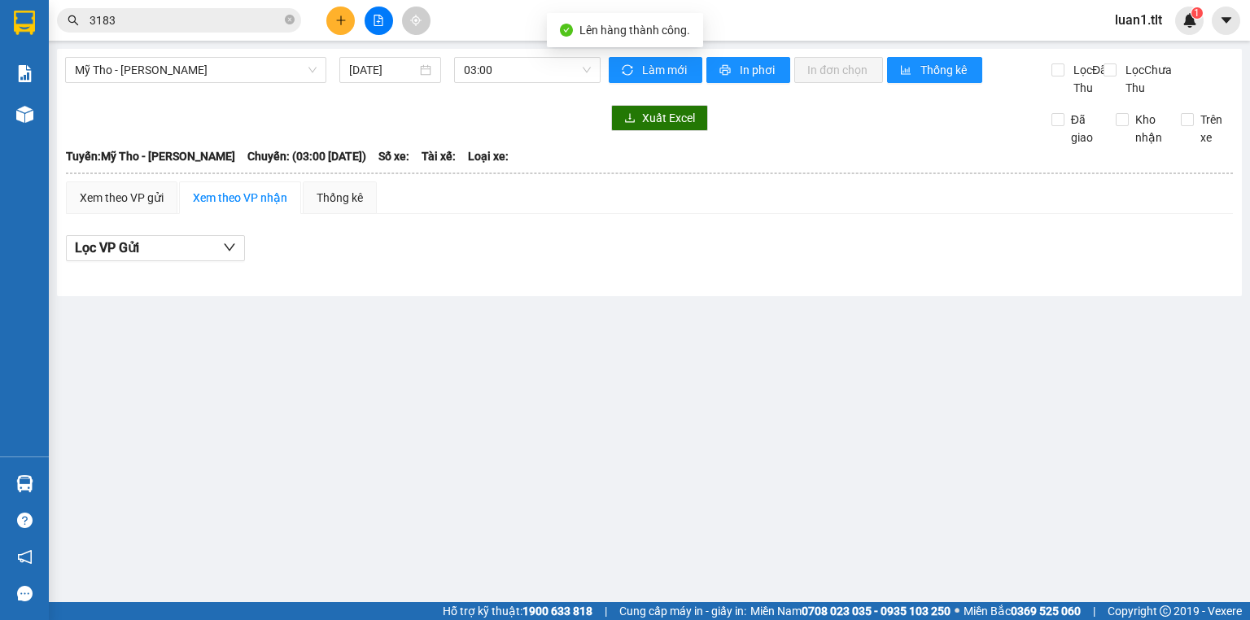
click at [551, 85] on div "Mỹ Tho - Hồ Chí Minh 13/10/2025 03:00" at bounding box center [333, 77] width 536 height 40
click at [547, 74] on span "03:00" at bounding box center [528, 70] width 128 height 24
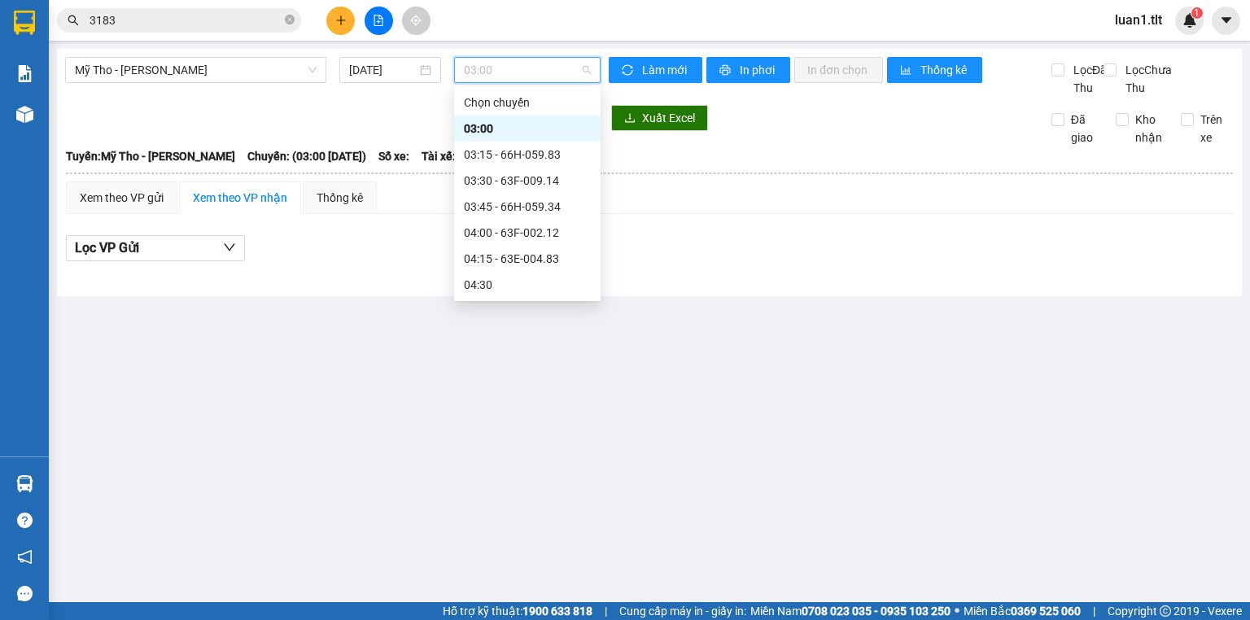
click at [508, 536] on div "06:45" at bounding box center [527, 545] width 127 height 18
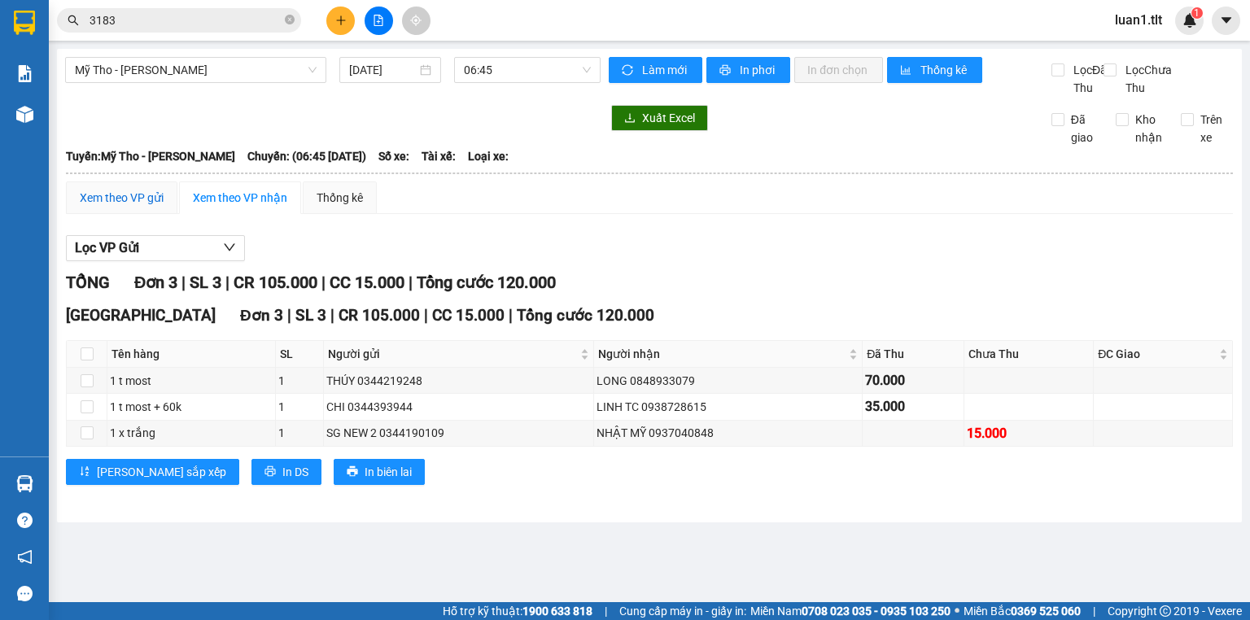
click at [156, 207] on div "Xem theo VP gửi" at bounding box center [122, 198] width 84 height 18
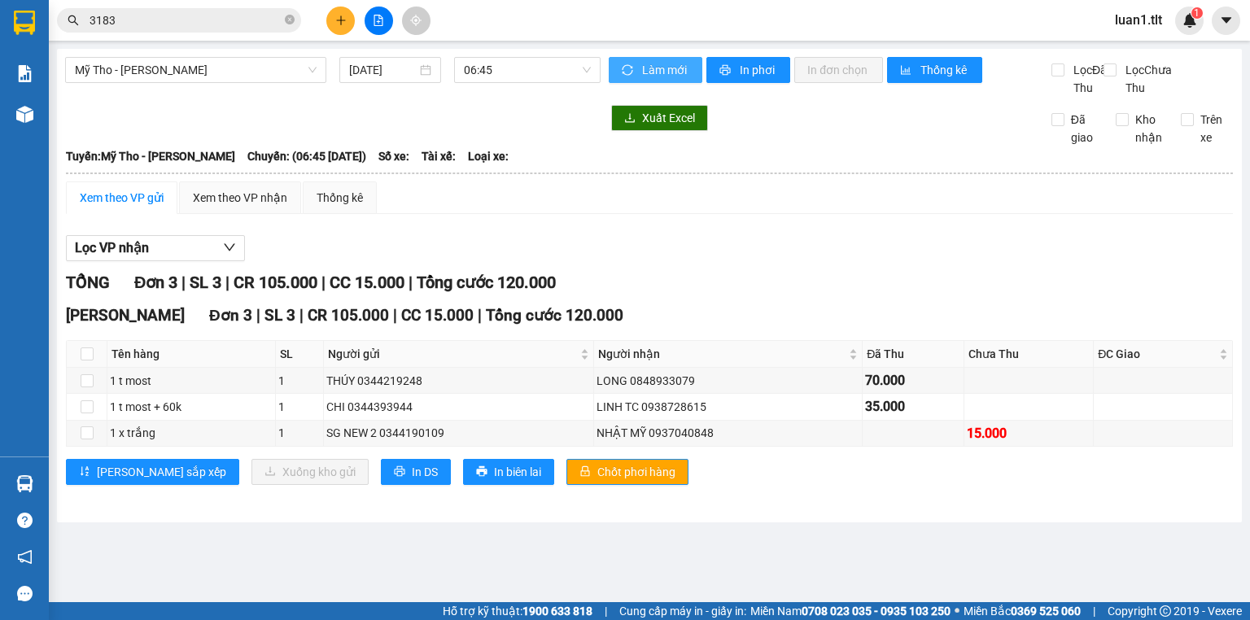
click at [628, 68] on icon "sync" at bounding box center [627, 69] width 11 height 11
click at [593, 476] on button "Chốt phơi hàng" at bounding box center [628, 472] width 122 height 26
click at [381, 480] on button "In DS" at bounding box center [416, 472] width 70 height 26
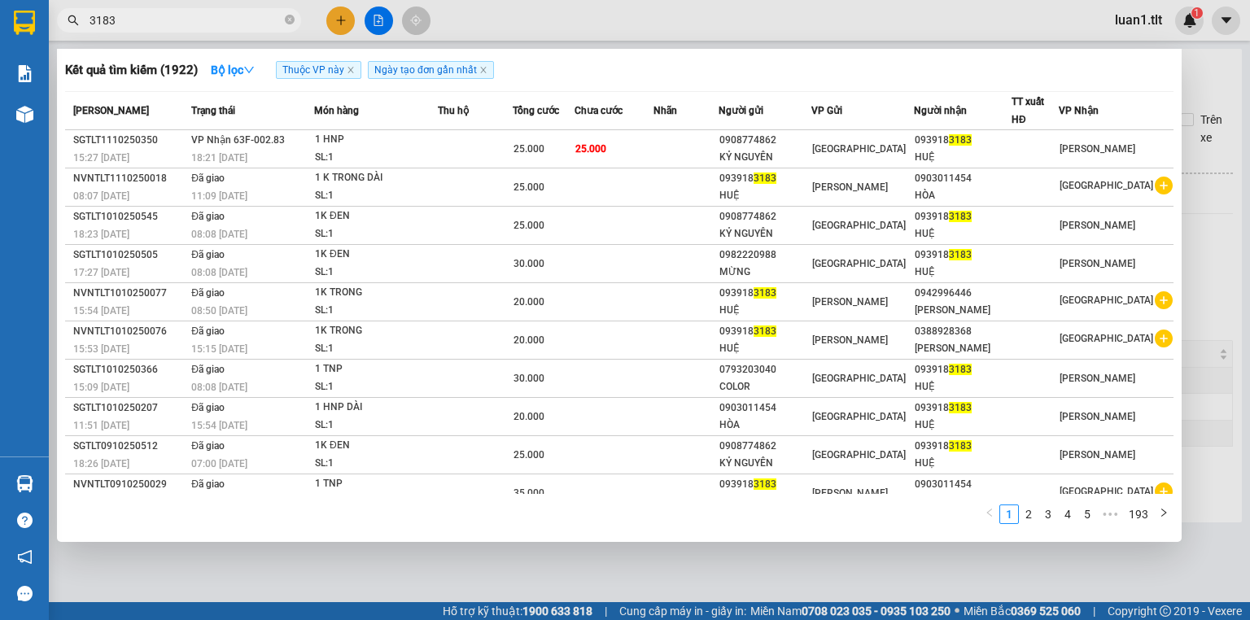
click at [166, 23] on input "3183" at bounding box center [186, 20] width 192 height 18
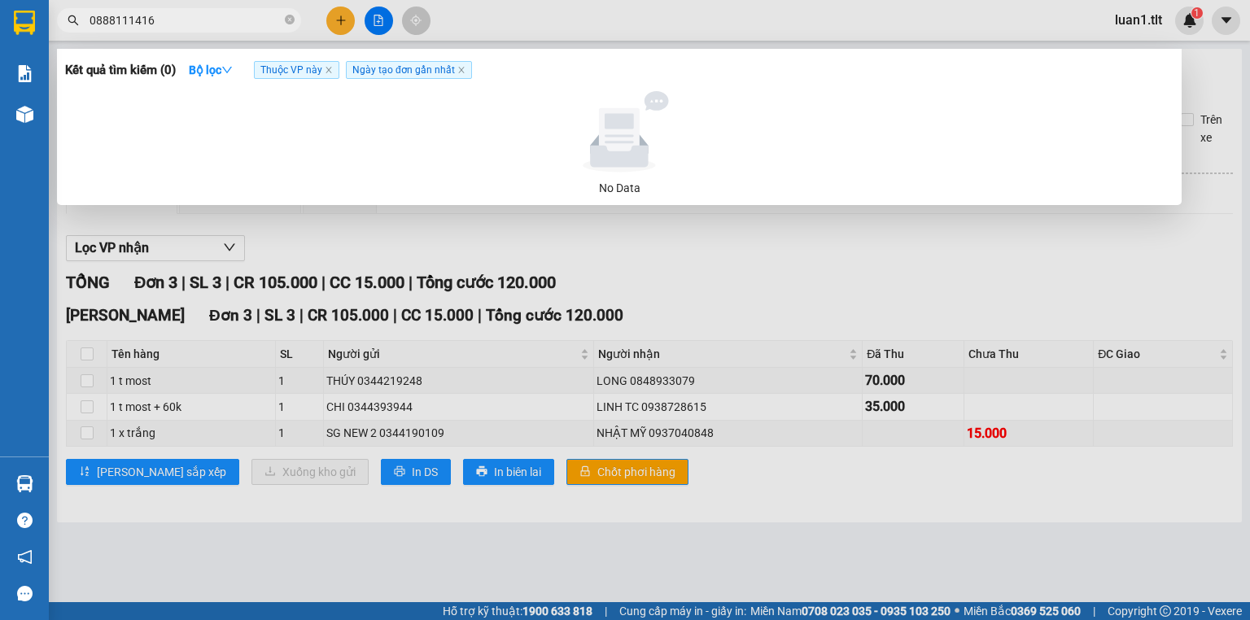
type input "0888111416"
click at [335, 66] on span "Thuộc VP này" at bounding box center [296, 70] width 85 height 18
click at [331, 72] on icon "close" at bounding box center [329, 70] width 8 height 8
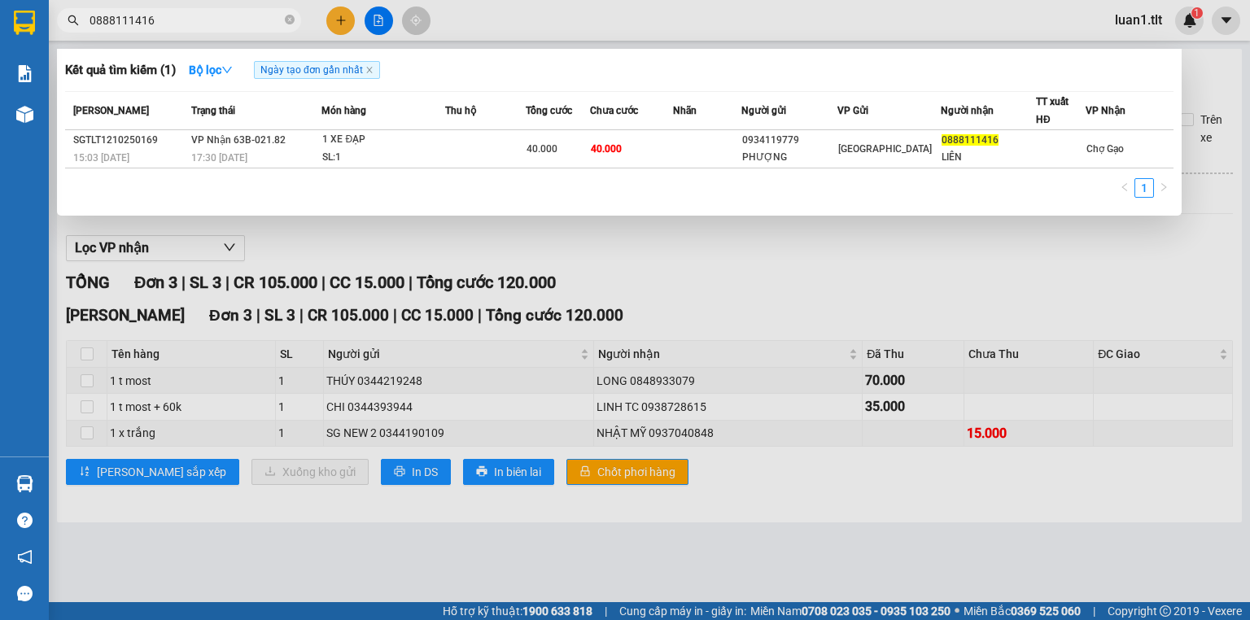
click at [343, 10] on div at bounding box center [625, 310] width 1250 height 620
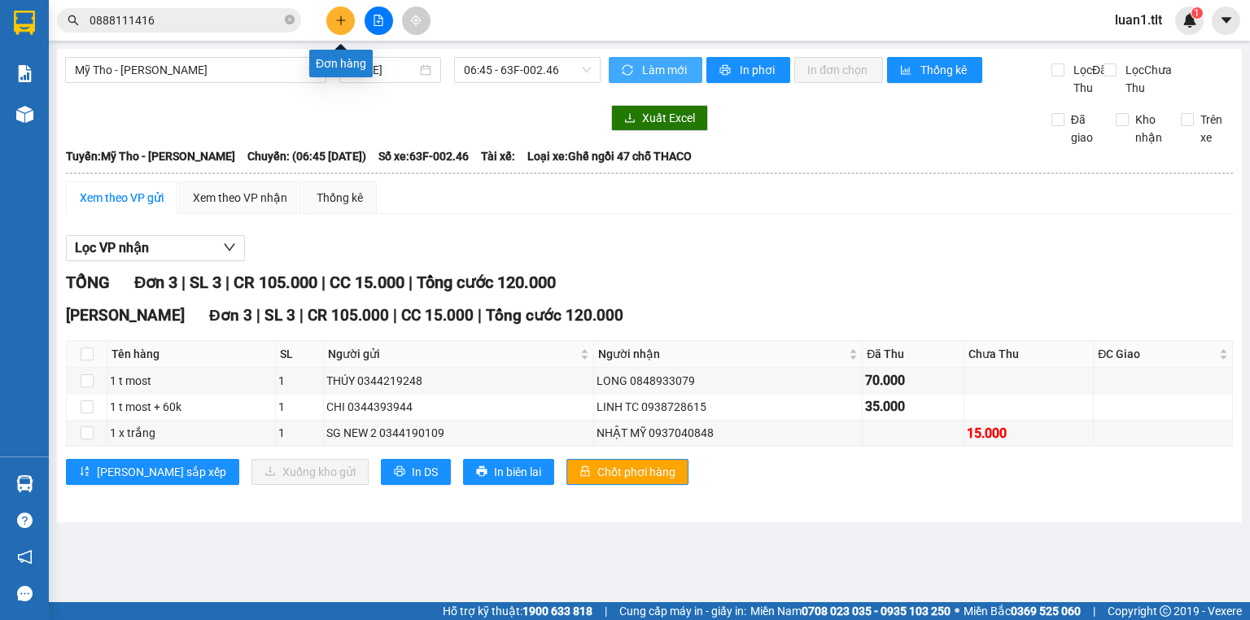
click at [347, 10] on button at bounding box center [340, 21] width 28 height 28
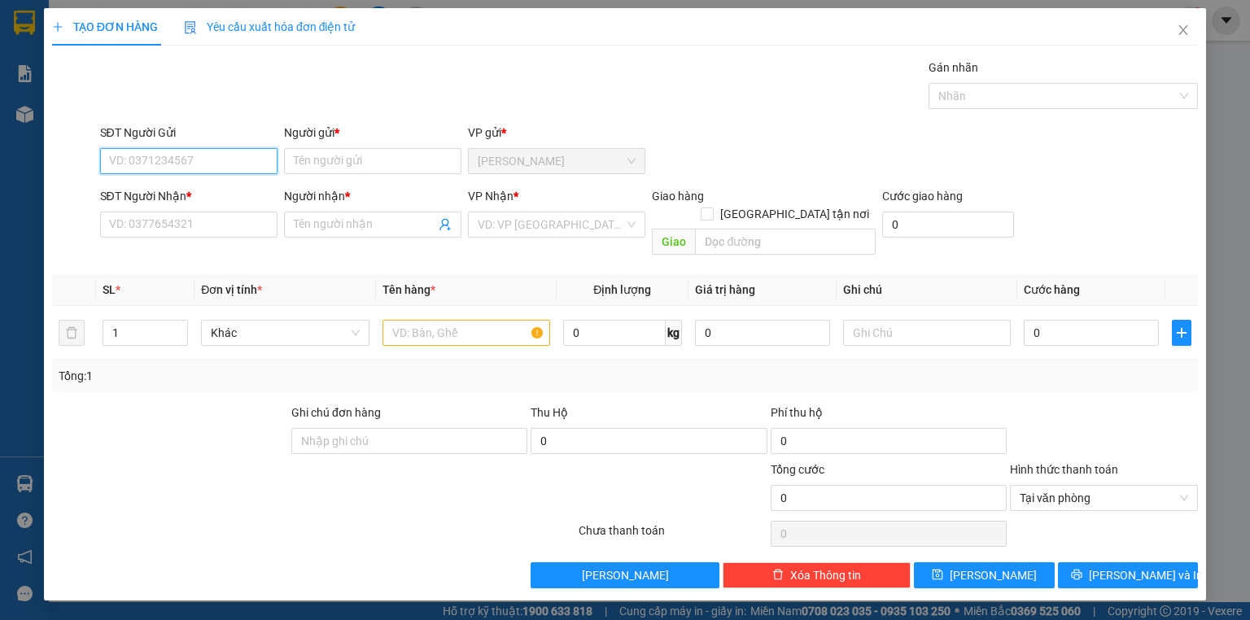
click at [218, 165] on input "SĐT Người Gửi" at bounding box center [188, 161] width 177 height 26
click at [208, 192] on div "0707387668 - HẰNG" at bounding box center [189, 193] width 158 height 18
type input "0707387668"
type input "HẰNG"
type input "0707387668"
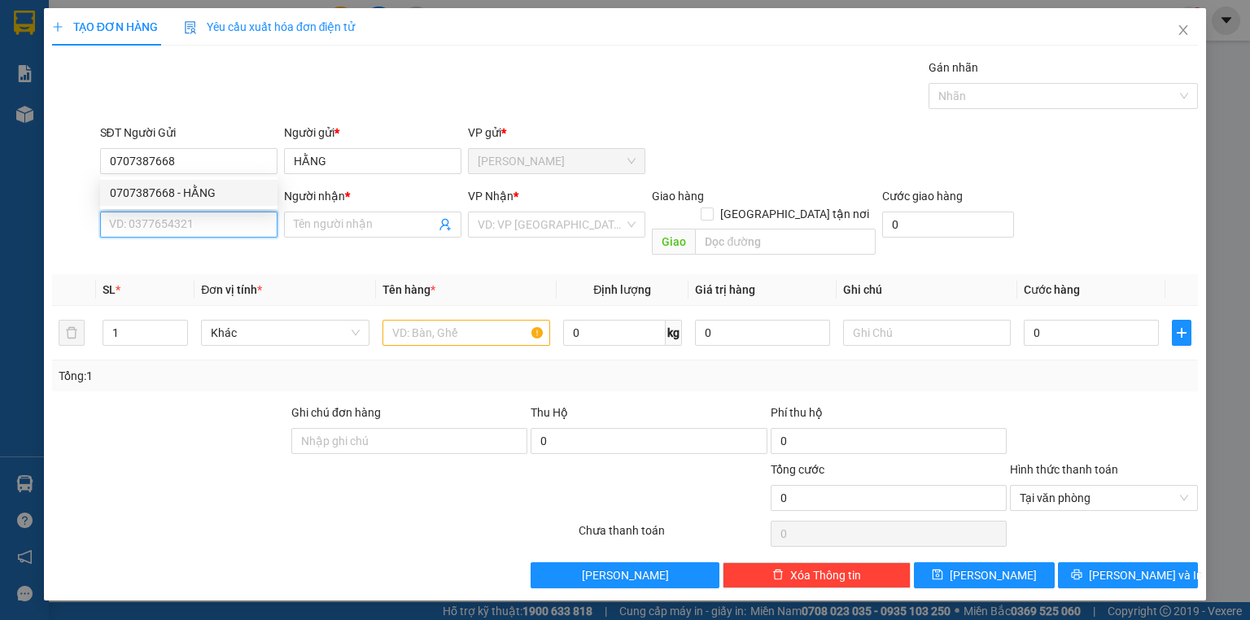
click at [217, 225] on input "SĐT Người Nhận *" at bounding box center [188, 225] width 177 height 26
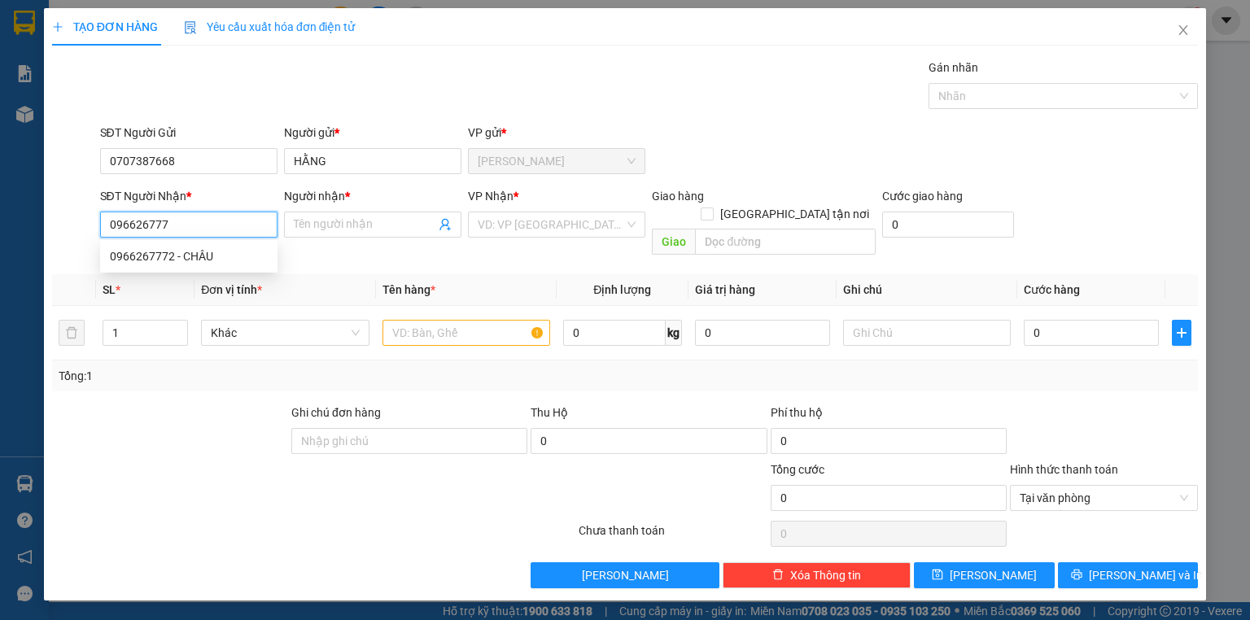
type input "0966267772"
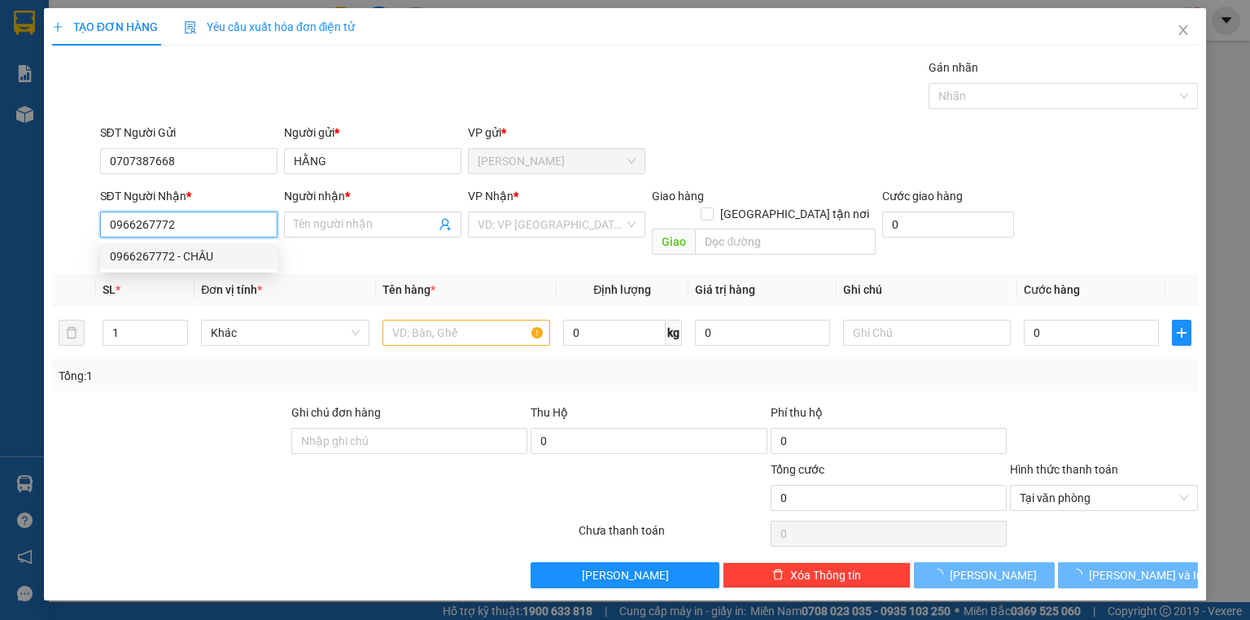
drag, startPoint x: 208, startPoint y: 257, endPoint x: 381, endPoint y: 236, distance: 173.9
click at [208, 256] on div "0966267772 - CHÂU" at bounding box center [189, 256] width 158 height 18
type input "CHÂU"
type input "0966267772"
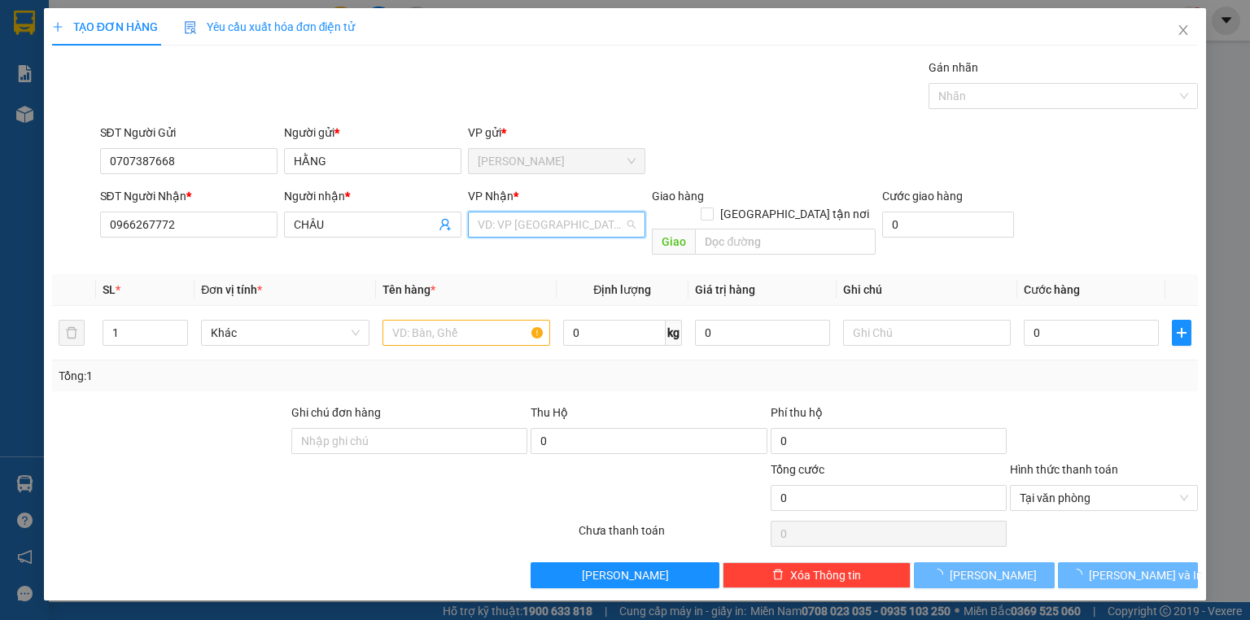
click at [522, 212] on input "search" at bounding box center [551, 224] width 147 height 24
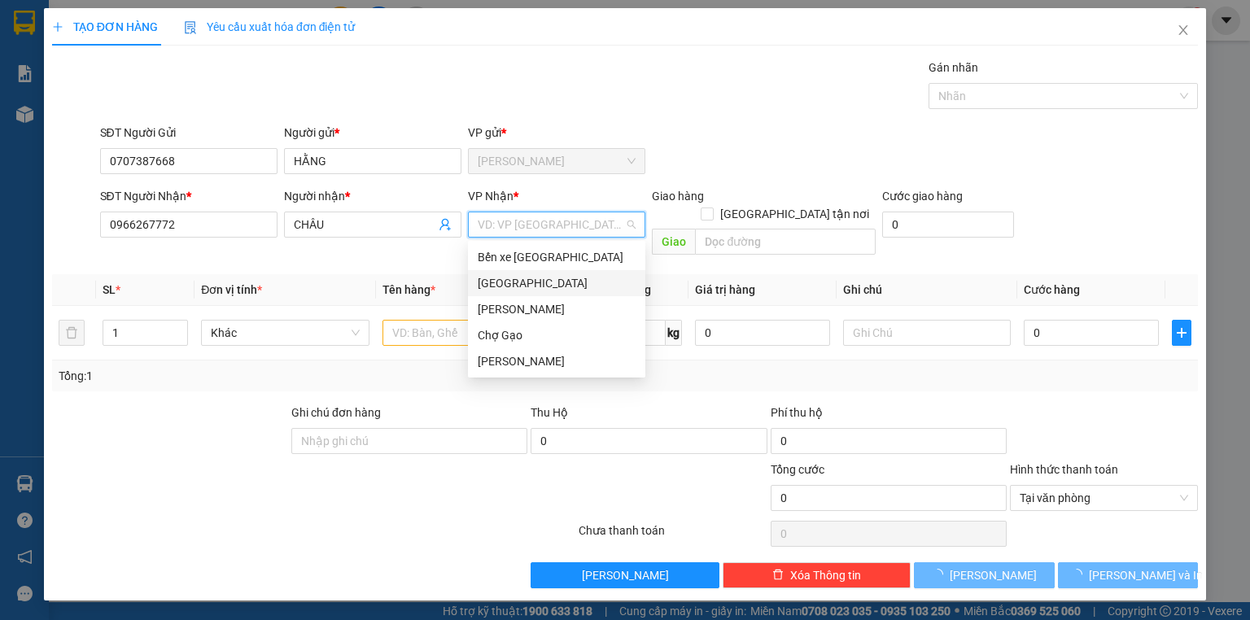
click at [502, 288] on div "[GEOGRAPHIC_DATA]" at bounding box center [557, 283] width 158 height 18
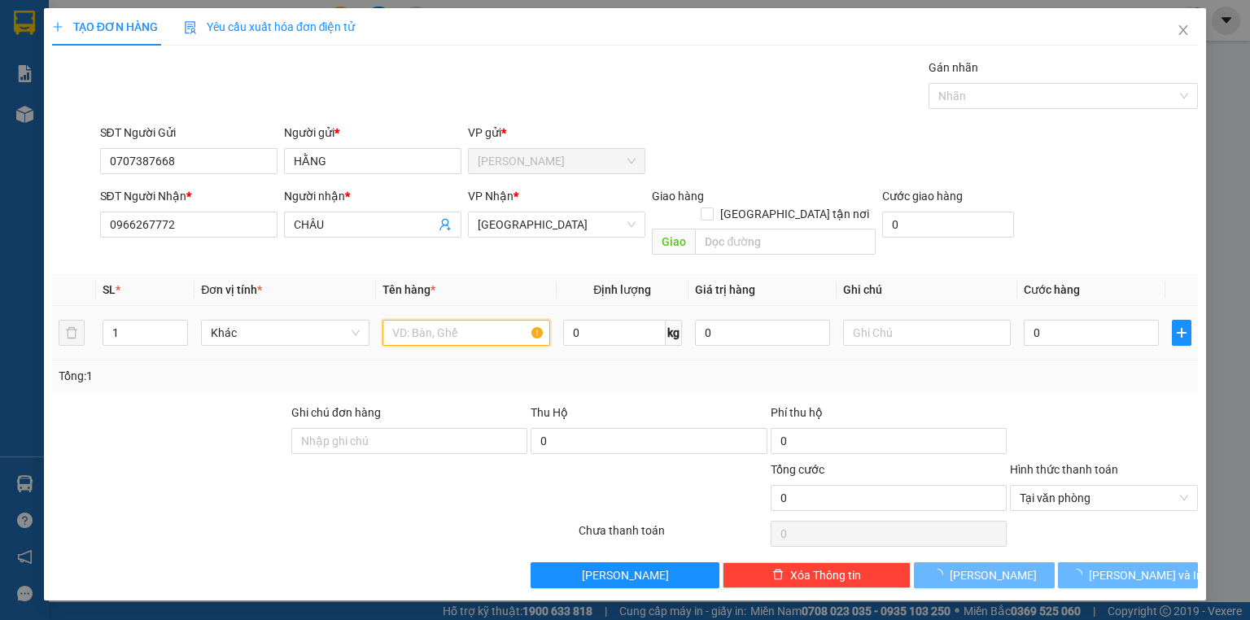
click at [471, 320] on input "text" at bounding box center [467, 333] width 168 height 26
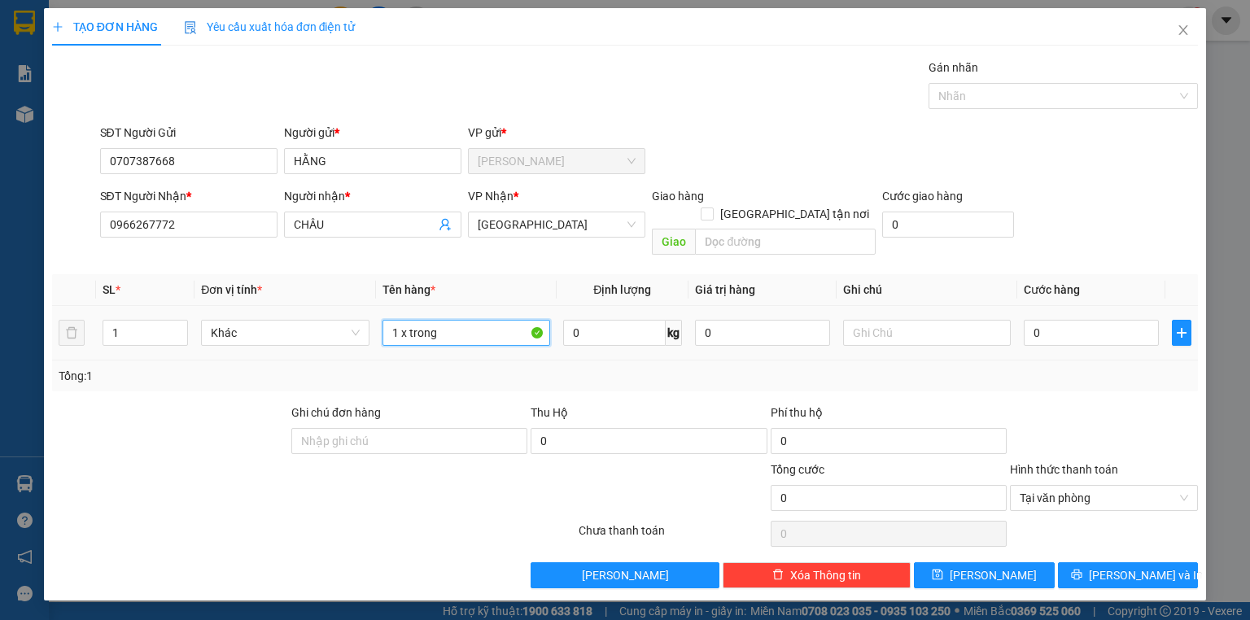
type input "1 x trong"
click at [1110, 320] on input "0" at bounding box center [1091, 333] width 135 height 26
click at [1190, 485] on div "Tại văn phòng" at bounding box center [1104, 498] width 188 height 26
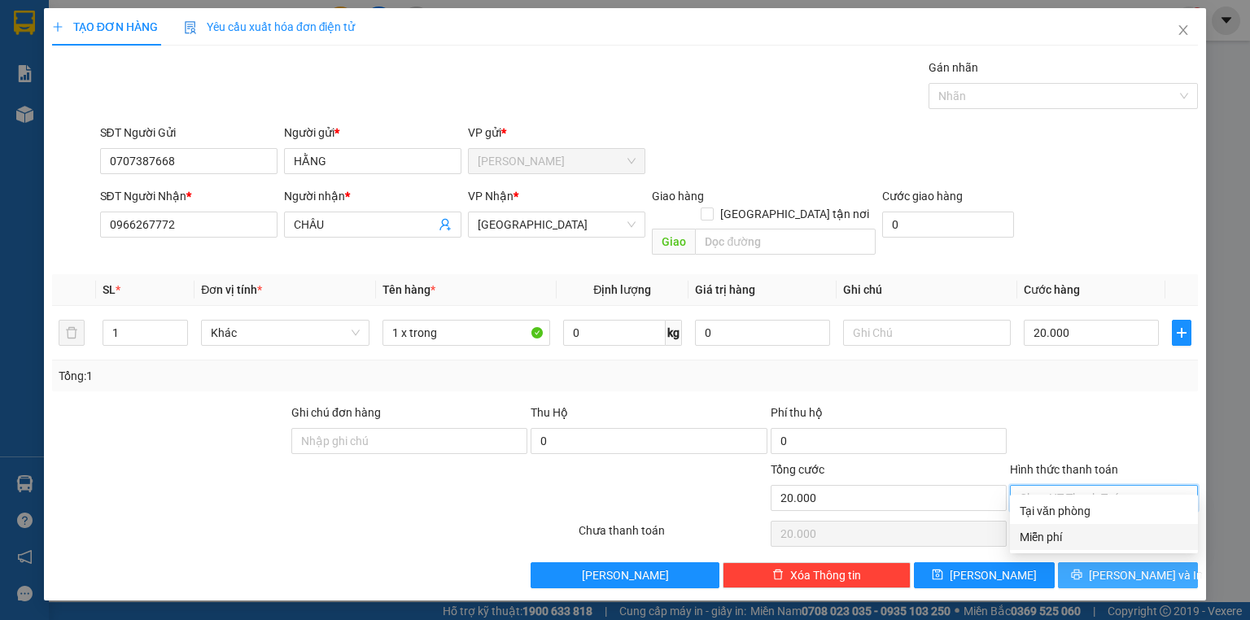
drag, startPoint x: 1136, startPoint y: 569, endPoint x: 1130, endPoint y: 563, distance: 8.7
click at [1136, 568] on button "[PERSON_NAME] và In" at bounding box center [1128, 576] width 141 height 26
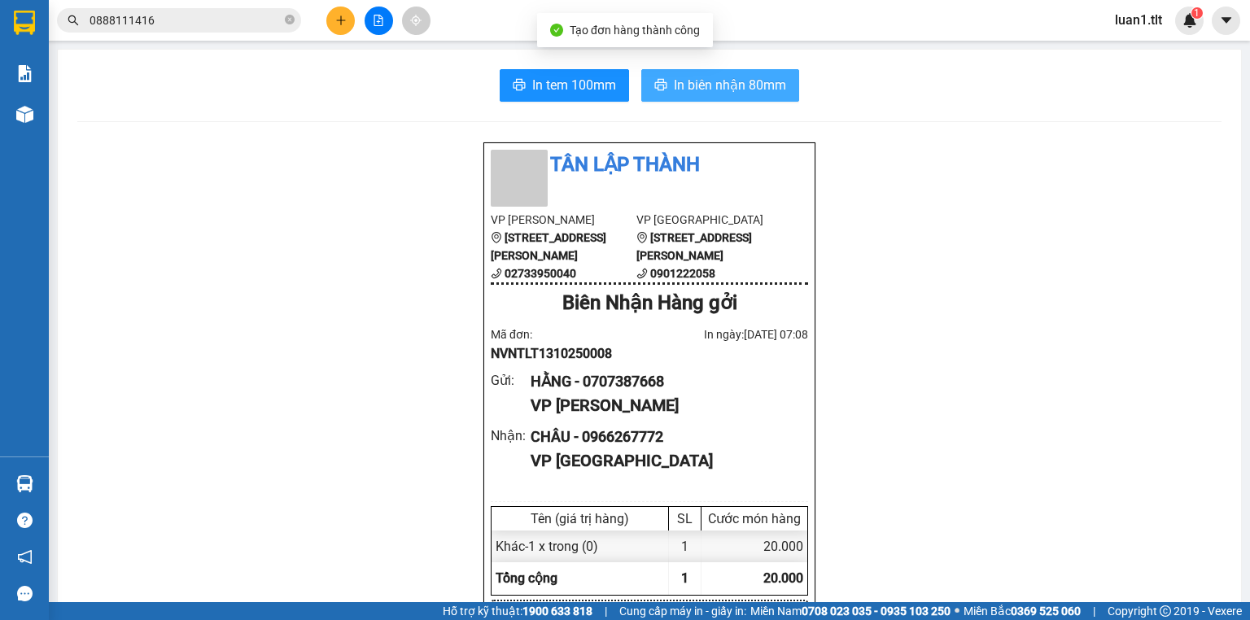
click at [740, 77] on span "In biên nhận 80mm" at bounding box center [730, 85] width 112 height 20
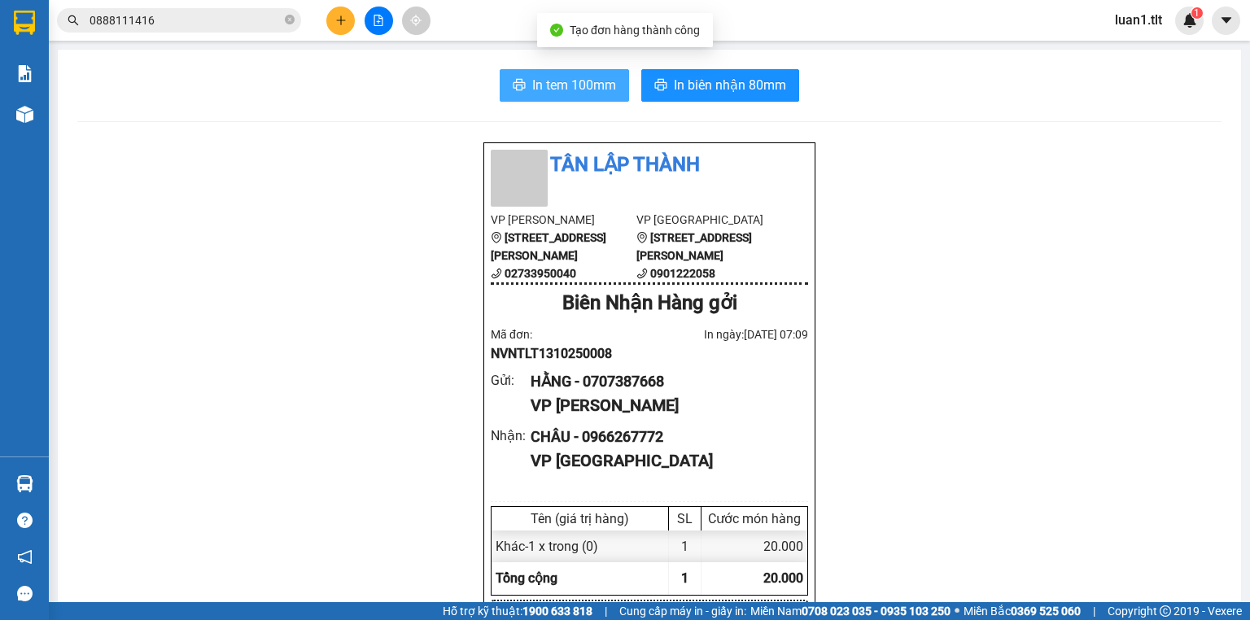
click at [606, 82] on span "In tem 100mm" at bounding box center [574, 85] width 84 height 20
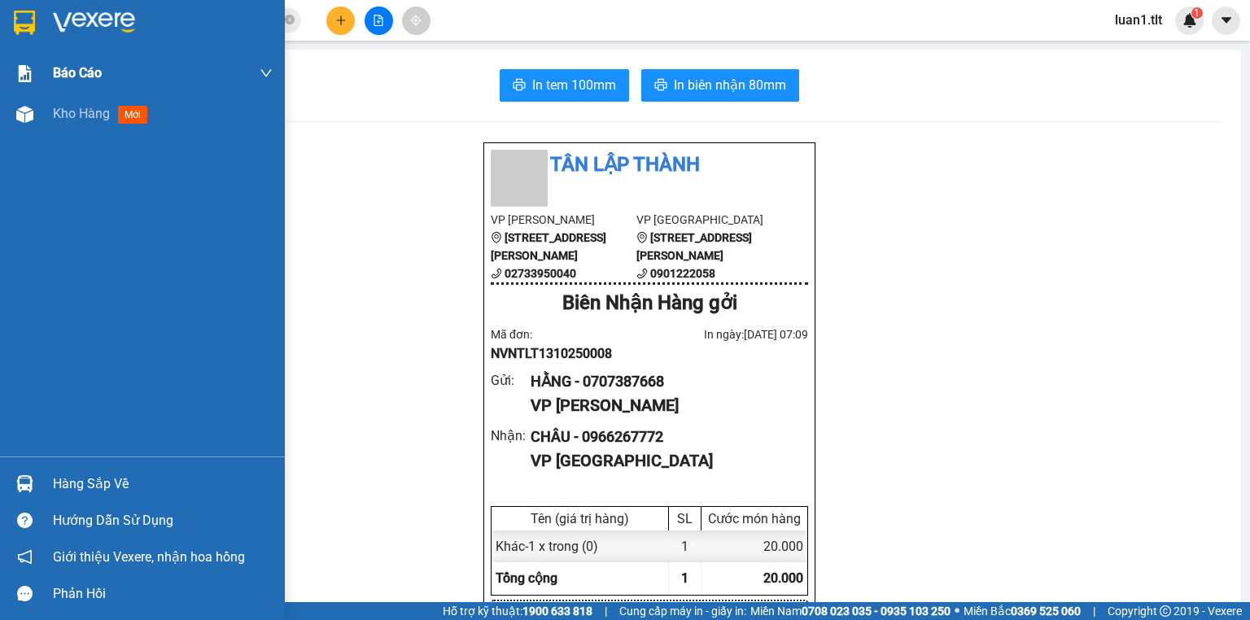
click at [4, 57] on div "Báo cáo" at bounding box center [142, 73] width 285 height 41
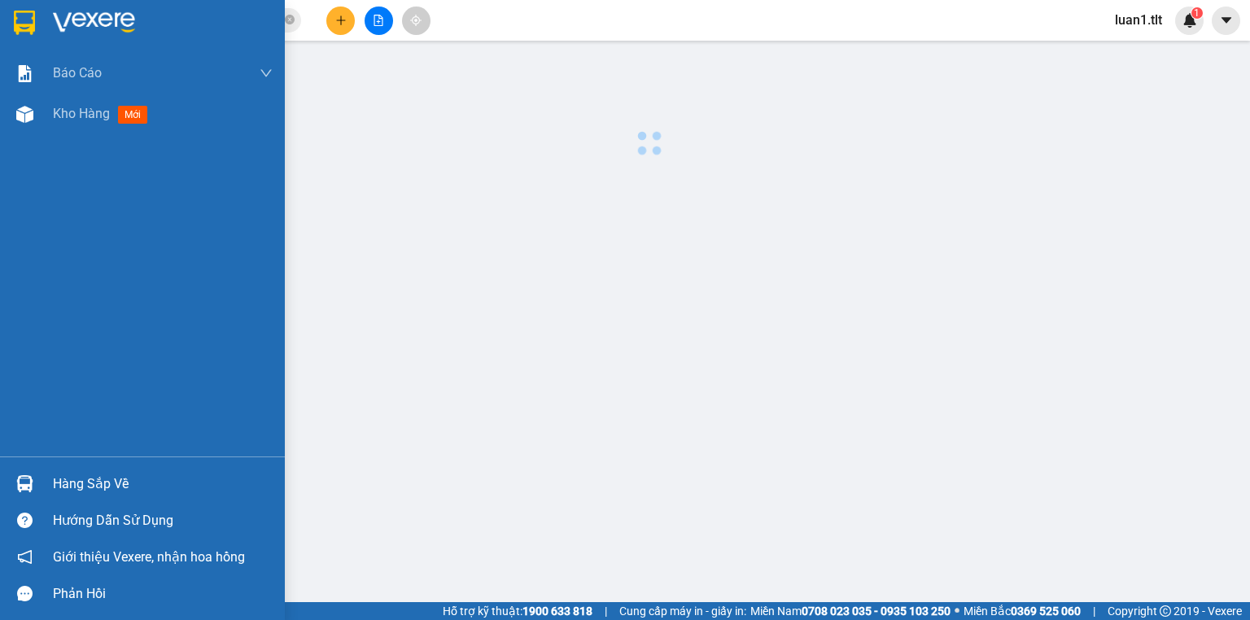
click at [75, 10] on div at bounding box center [142, 26] width 285 height 53
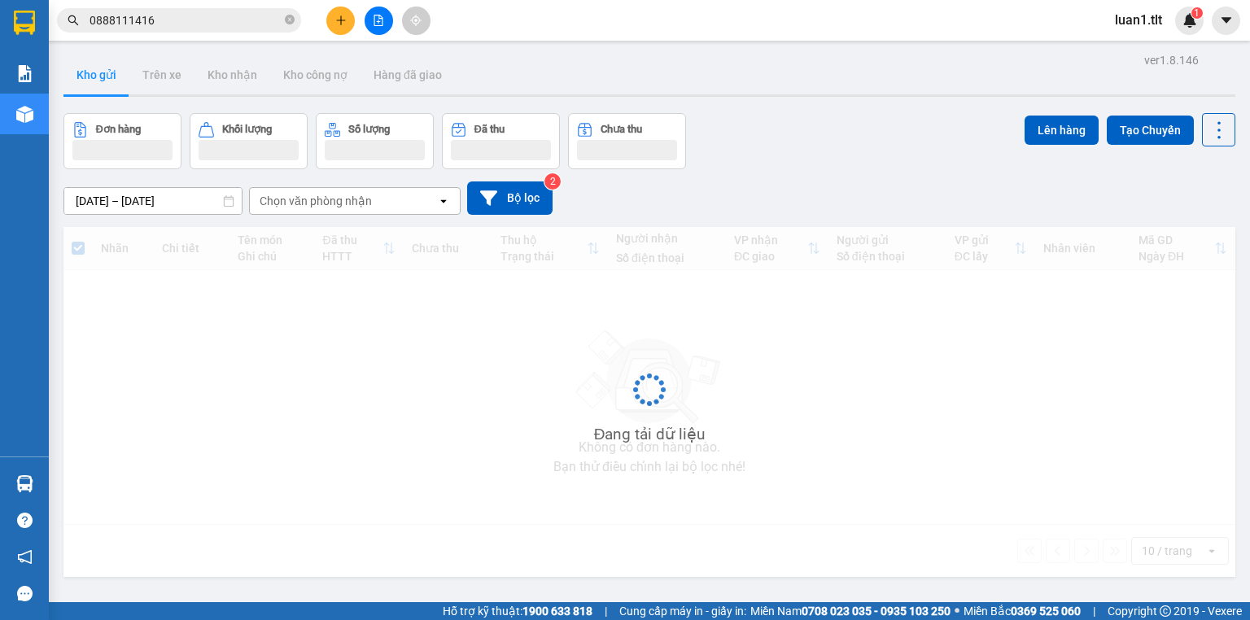
drag, startPoint x: 792, startPoint y: 153, endPoint x: 774, endPoint y: 157, distance: 18.4
click at [787, 153] on div "Đơn hàng Khối lượng Số lượng Đã thu Chưa thu Lên hàng Tạo Chuyến" at bounding box center [649, 141] width 1172 height 56
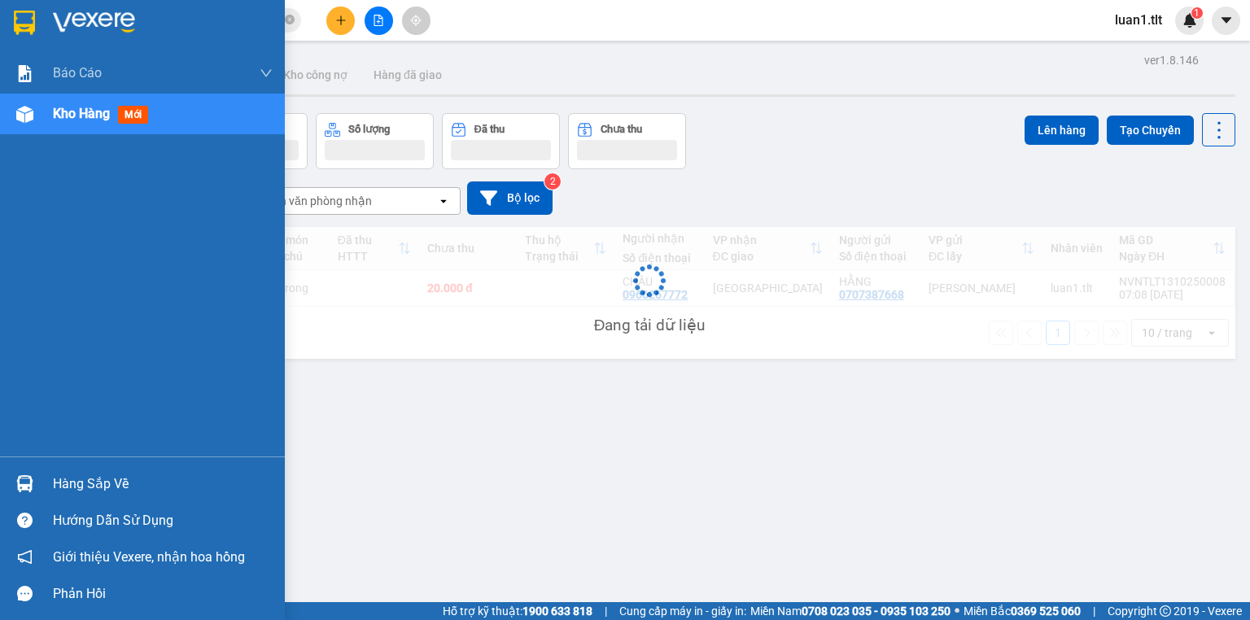
click at [98, 480] on div "Hàng sắp về" at bounding box center [163, 484] width 220 height 24
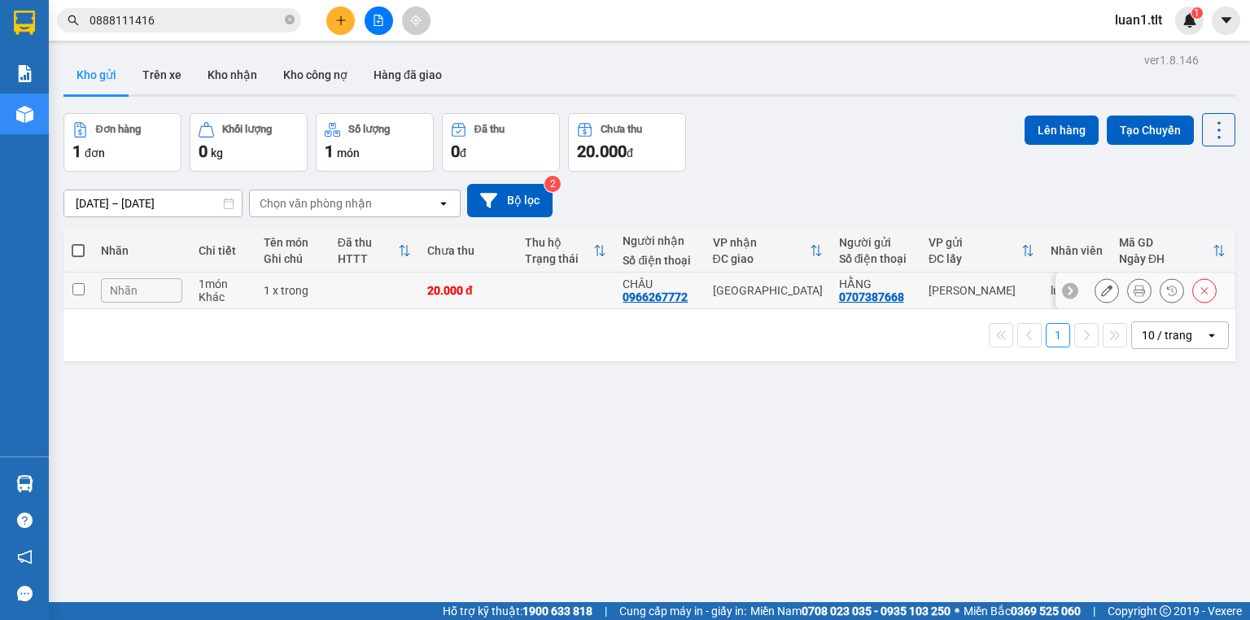
click at [528, 282] on section "Kết quả tìm kiếm ( 1 ) Bộ lọc Ngày tạo đơn gần nhất Mã ĐH Trạng thái Món hàng T…" at bounding box center [625, 310] width 1250 height 620
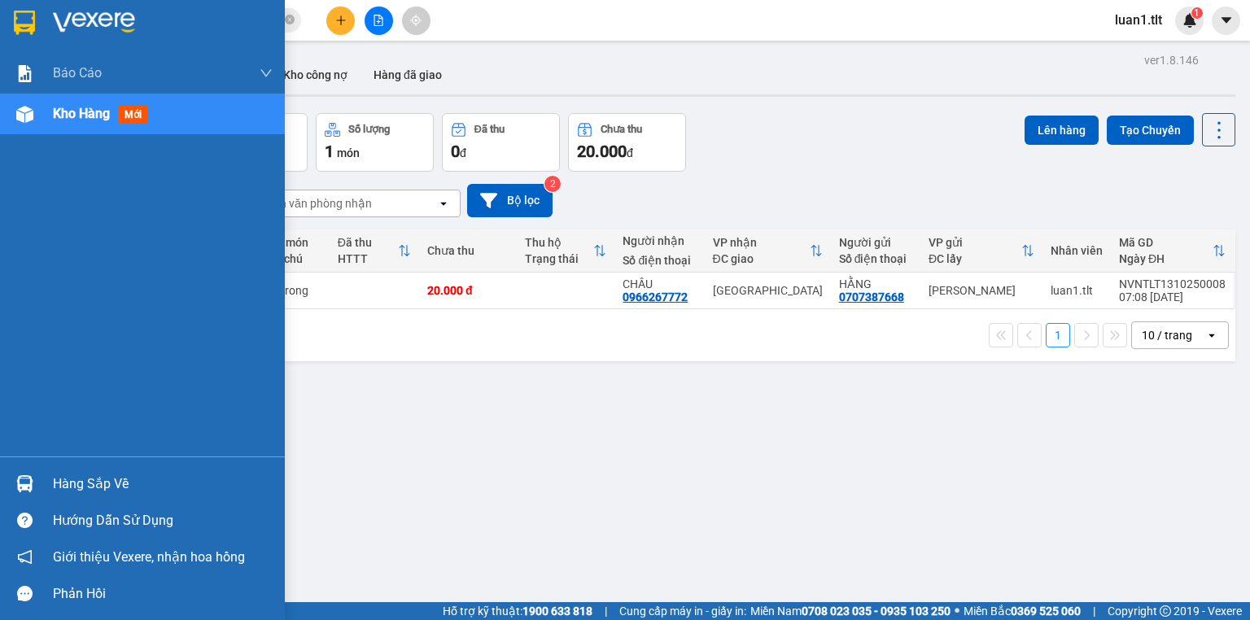
click at [24, 13] on img at bounding box center [24, 23] width 21 height 24
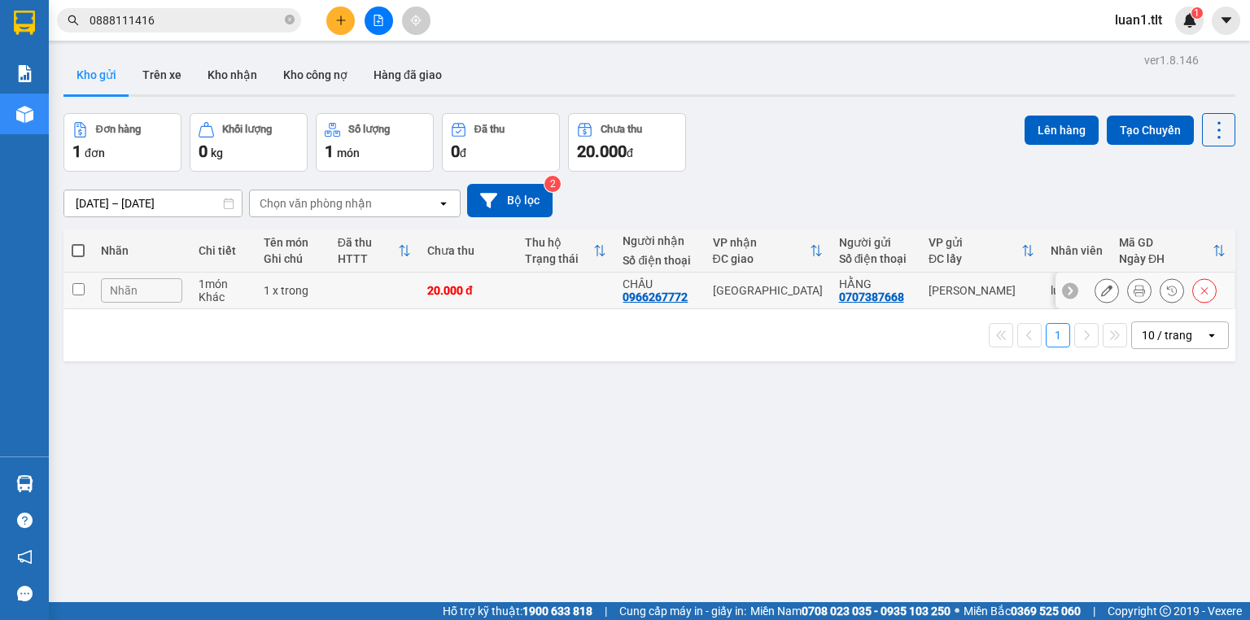
click at [502, 288] on div "20.000 đ" at bounding box center [467, 290] width 81 height 13
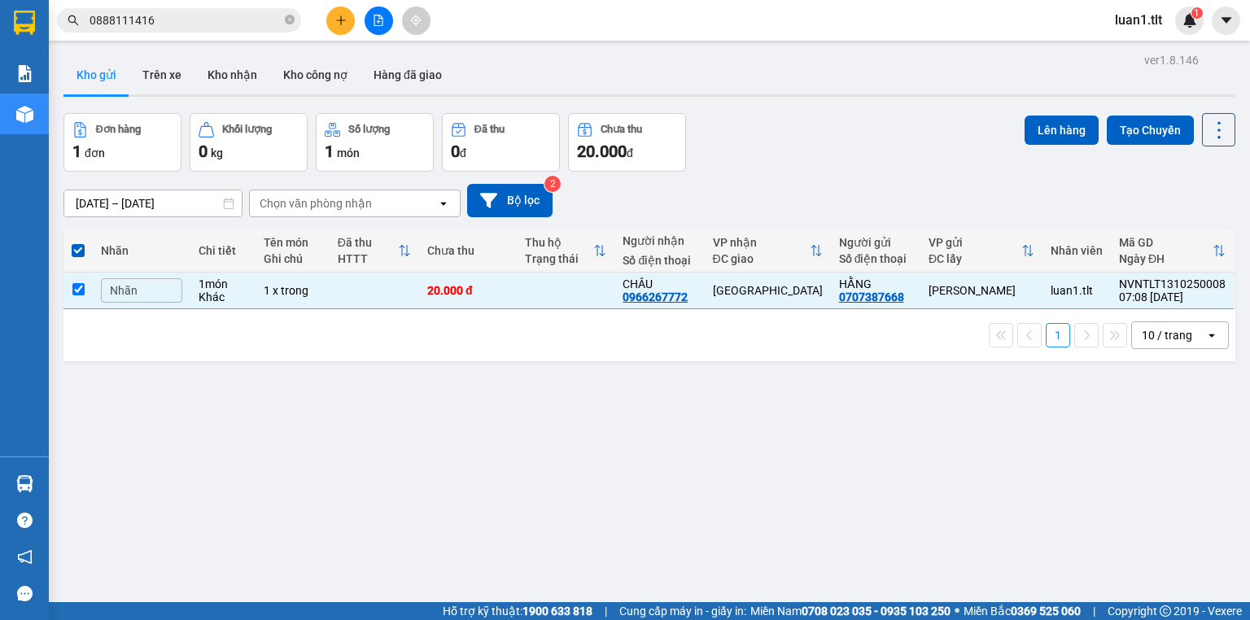
click at [1065, 147] on div "Lên hàng Tạo Chuyến" at bounding box center [1130, 142] width 211 height 59
click at [1056, 133] on button "Lên hàng" at bounding box center [1062, 130] width 74 height 29
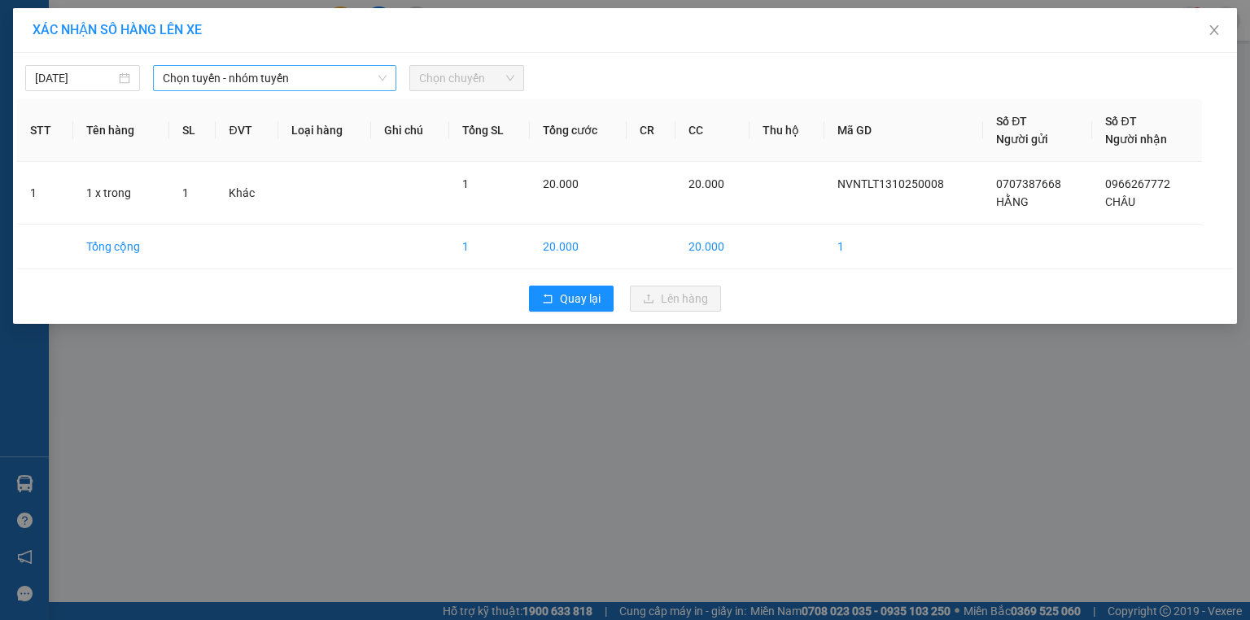
click at [313, 72] on span "Chọn tuyến - nhóm tuyến" at bounding box center [275, 78] width 224 height 24
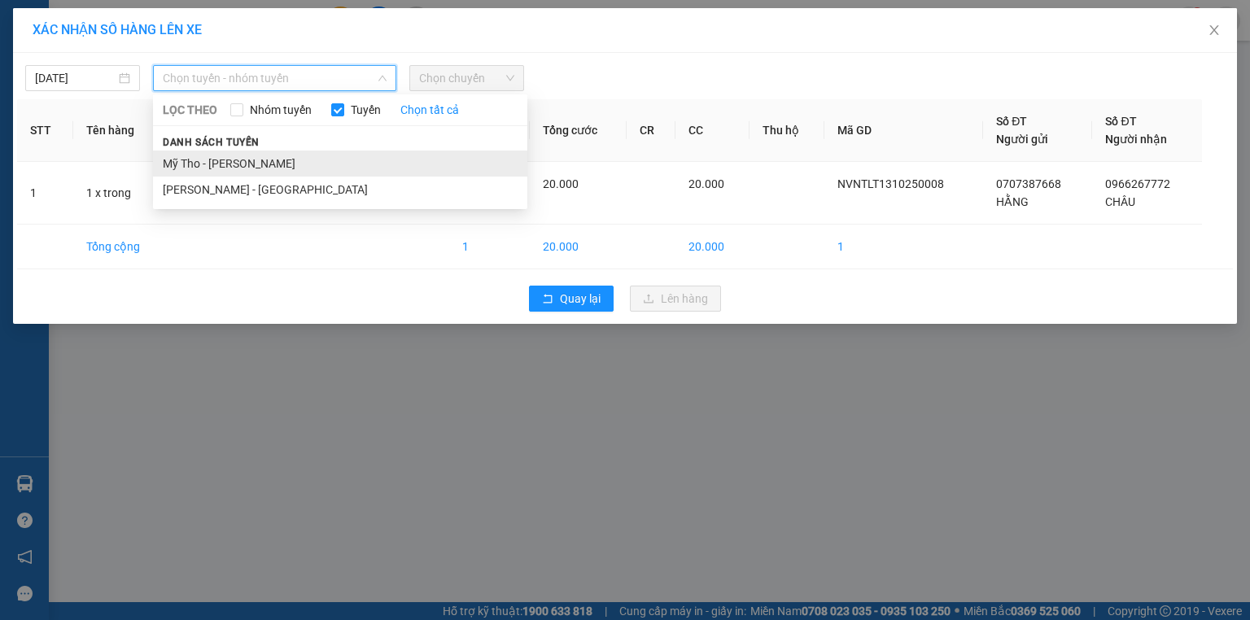
click at [266, 171] on li "Mỹ Tho - [PERSON_NAME]" at bounding box center [340, 164] width 374 height 26
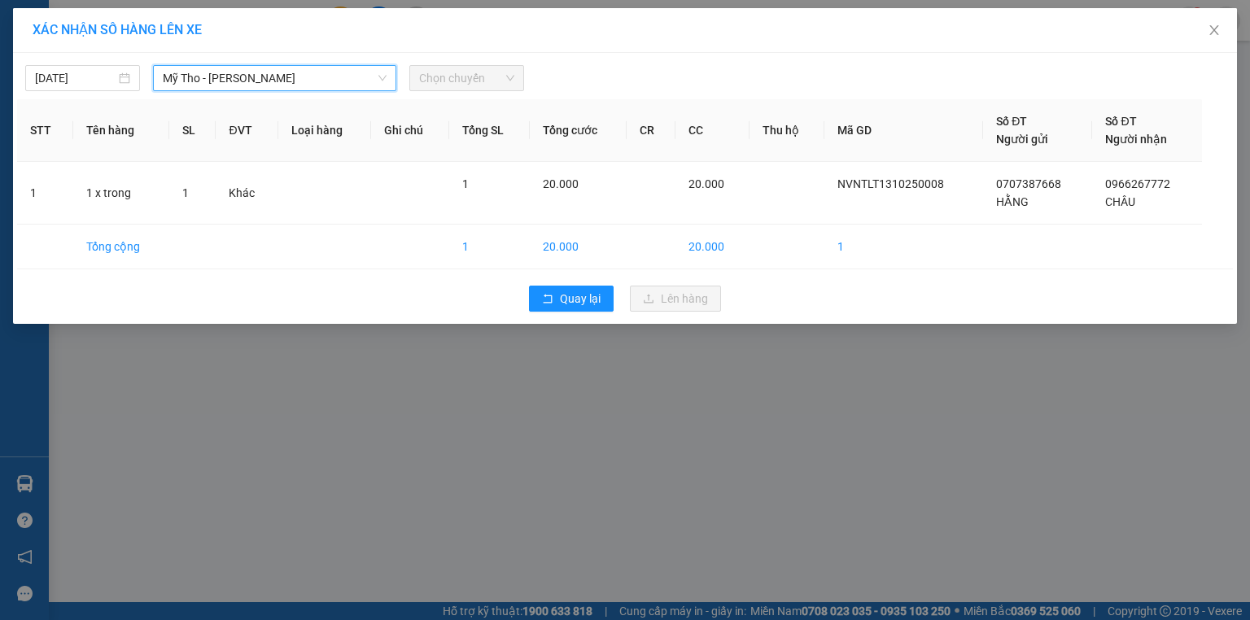
drag, startPoint x: 462, startPoint y: 73, endPoint x: 469, endPoint y: 99, distance: 26.1
click at [463, 73] on span "Chọn chuyến" at bounding box center [466, 78] width 95 height 24
click at [466, 85] on span "Chọn chuyến" at bounding box center [466, 78] width 95 height 24
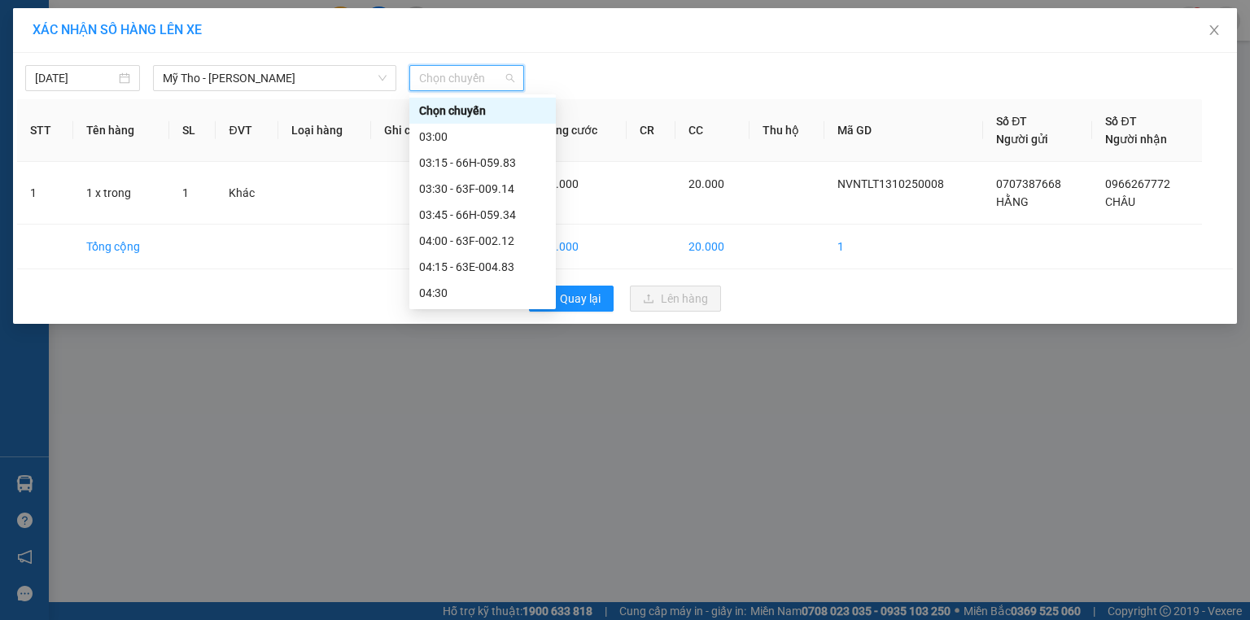
click at [487, 545] on div "06:45 - 63F-002.46" at bounding box center [482, 554] width 127 height 18
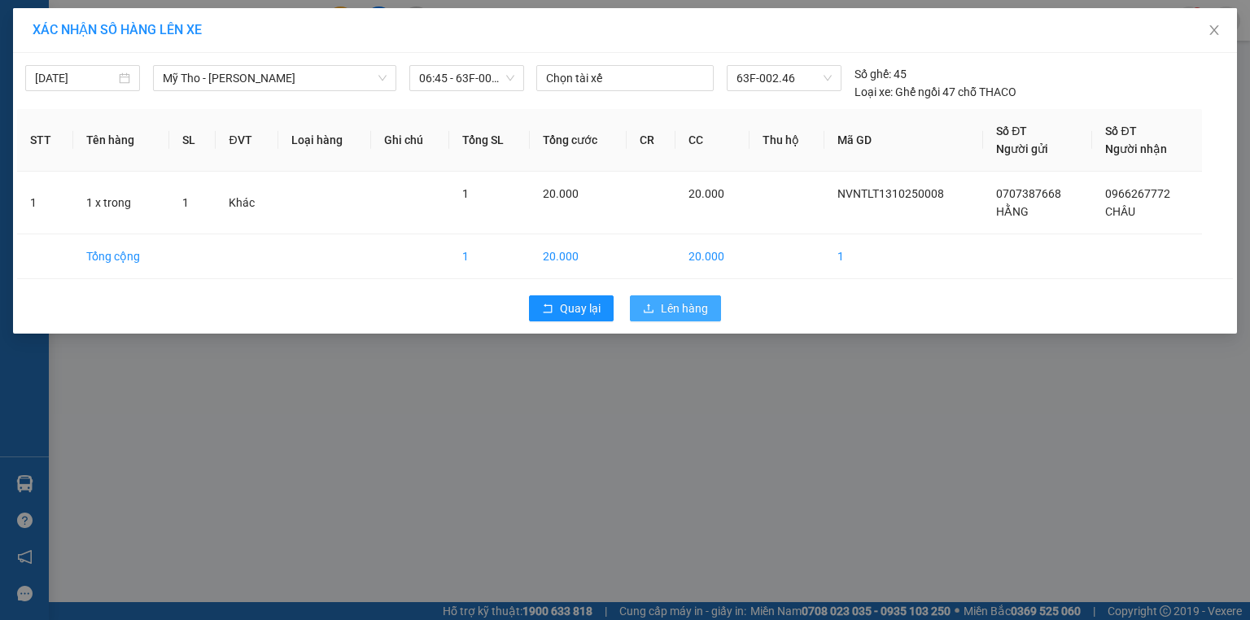
click at [688, 320] on button "Lên hàng" at bounding box center [675, 309] width 91 height 26
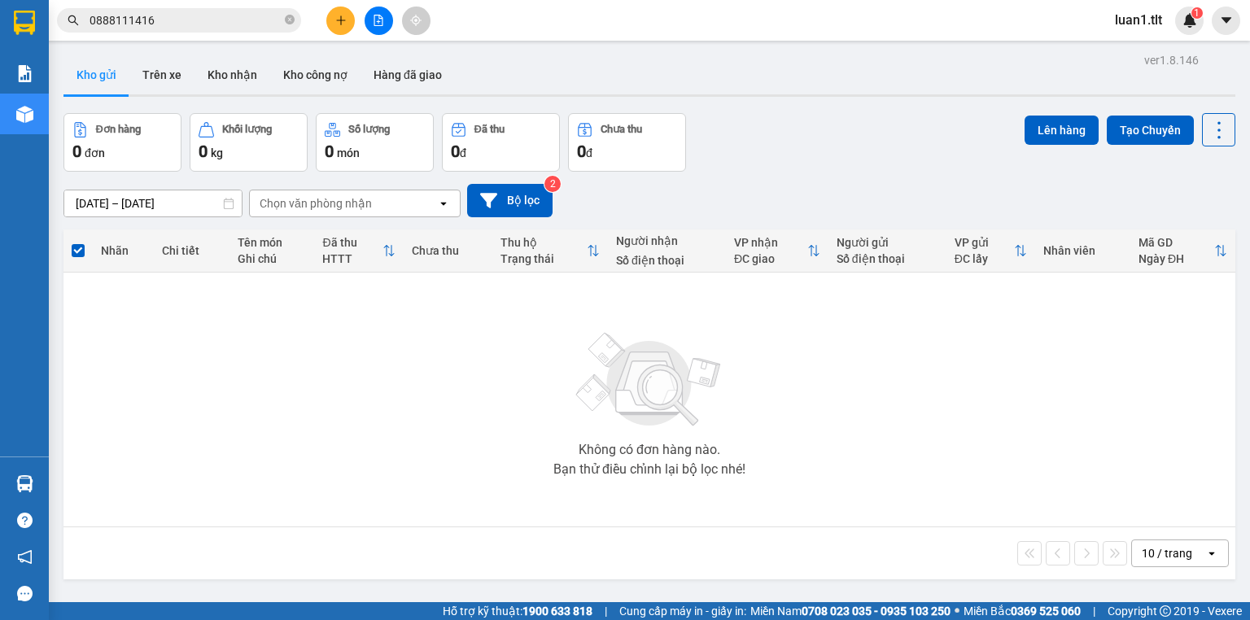
click at [151, 24] on input "0888111416" at bounding box center [186, 20] width 192 height 18
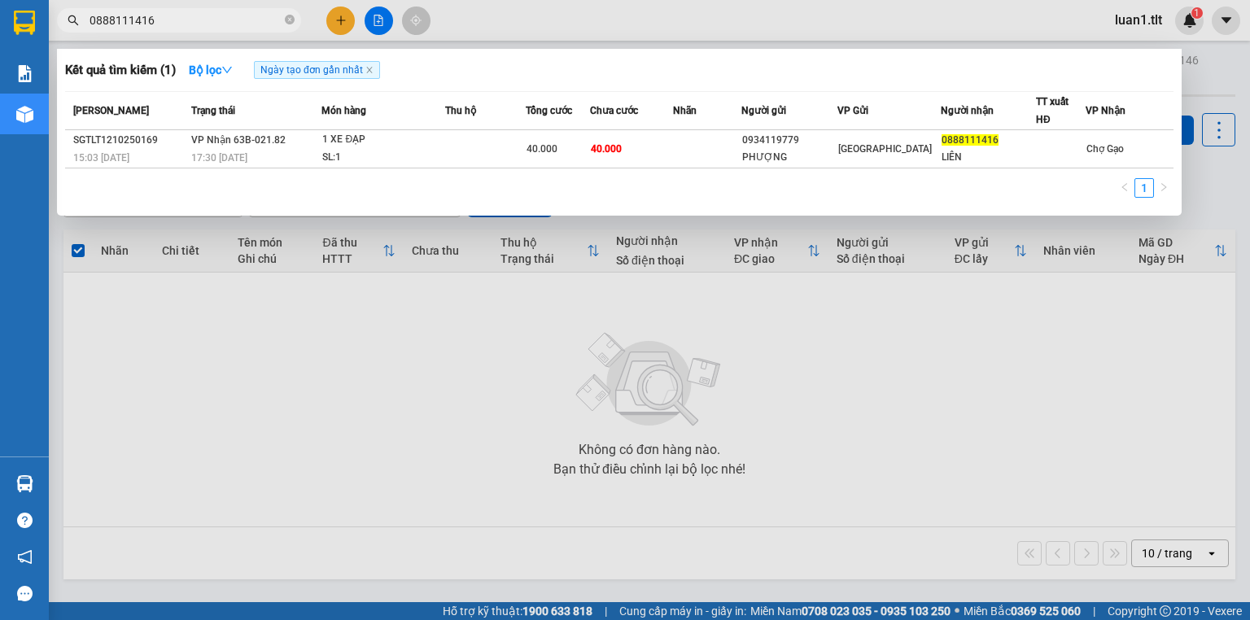
click at [151, 24] on input "0888111416" at bounding box center [186, 20] width 192 height 18
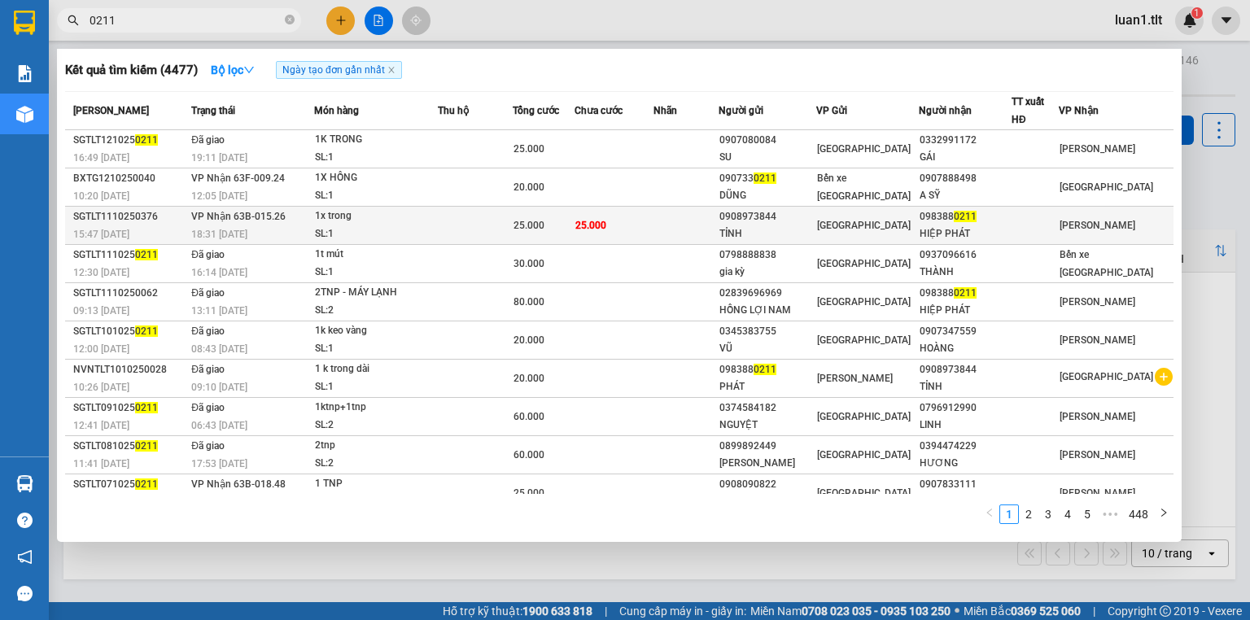
type input "0211"
click at [313, 211] on td "VP Nhận 63B-015.26 18:31 - 11/10" at bounding box center [250, 226] width 127 height 38
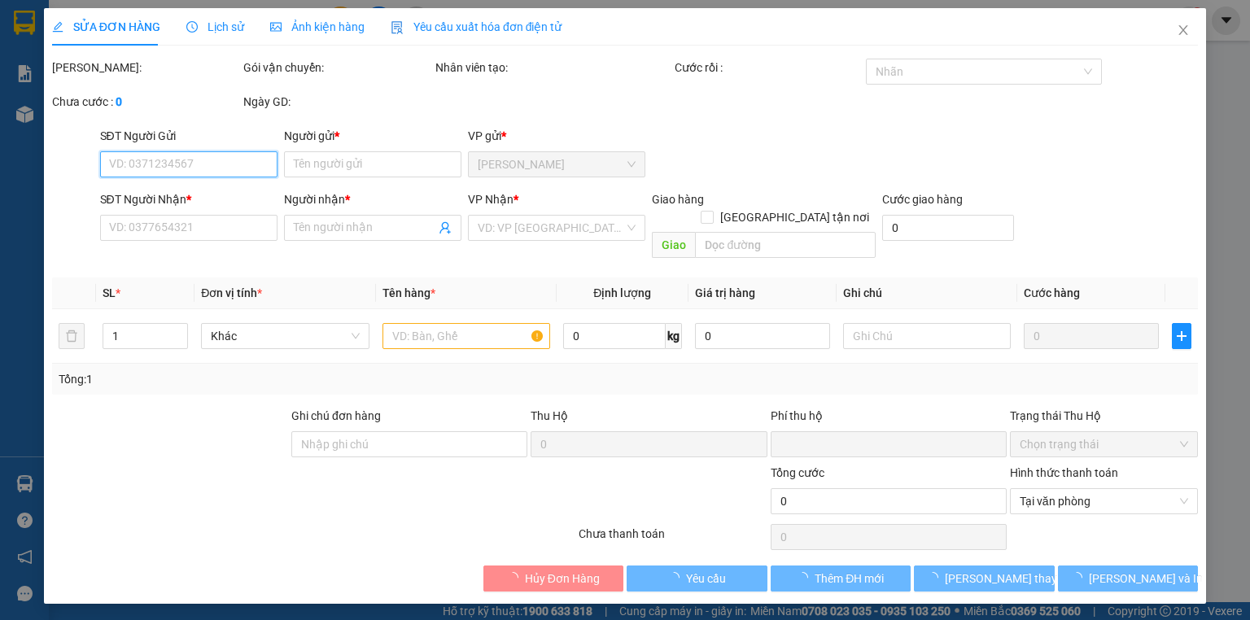
type input "0908973844"
type input "TỈNH"
type input "0983880211"
type input "HIỆP PHÁT"
type input "0"
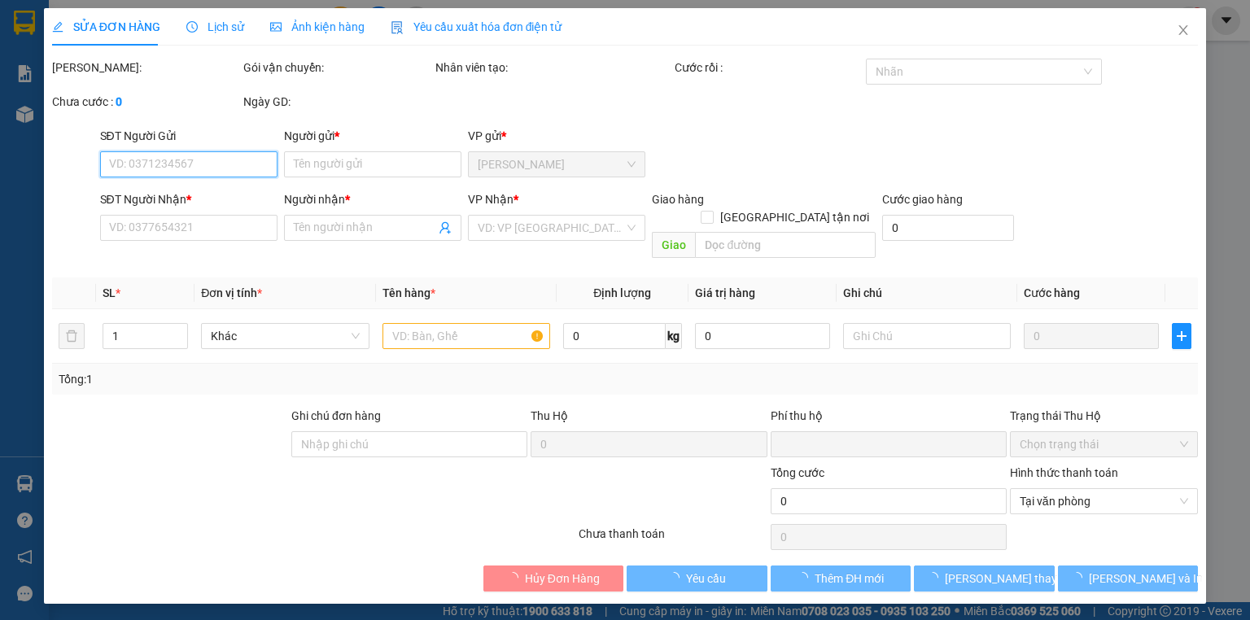
type input "25.000"
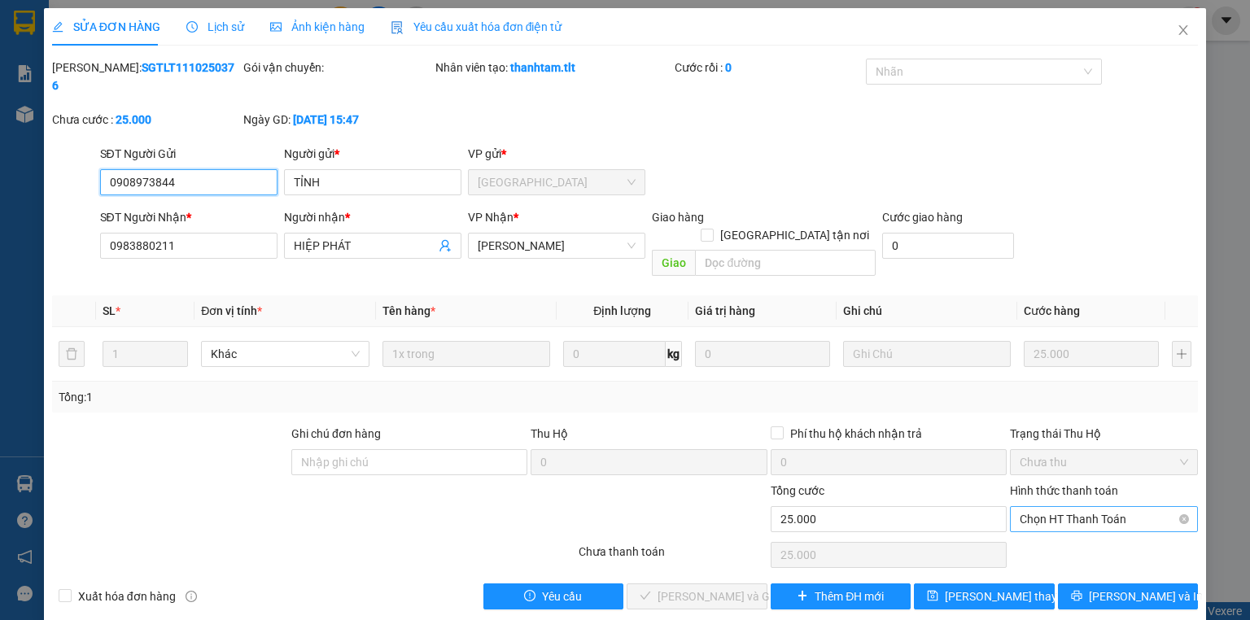
click at [1068, 507] on span "Chọn HT Thanh Toán" at bounding box center [1104, 519] width 169 height 24
click at [1077, 510] on div "Tại văn phòng" at bounding box center [1104, 515] width 169 height 18
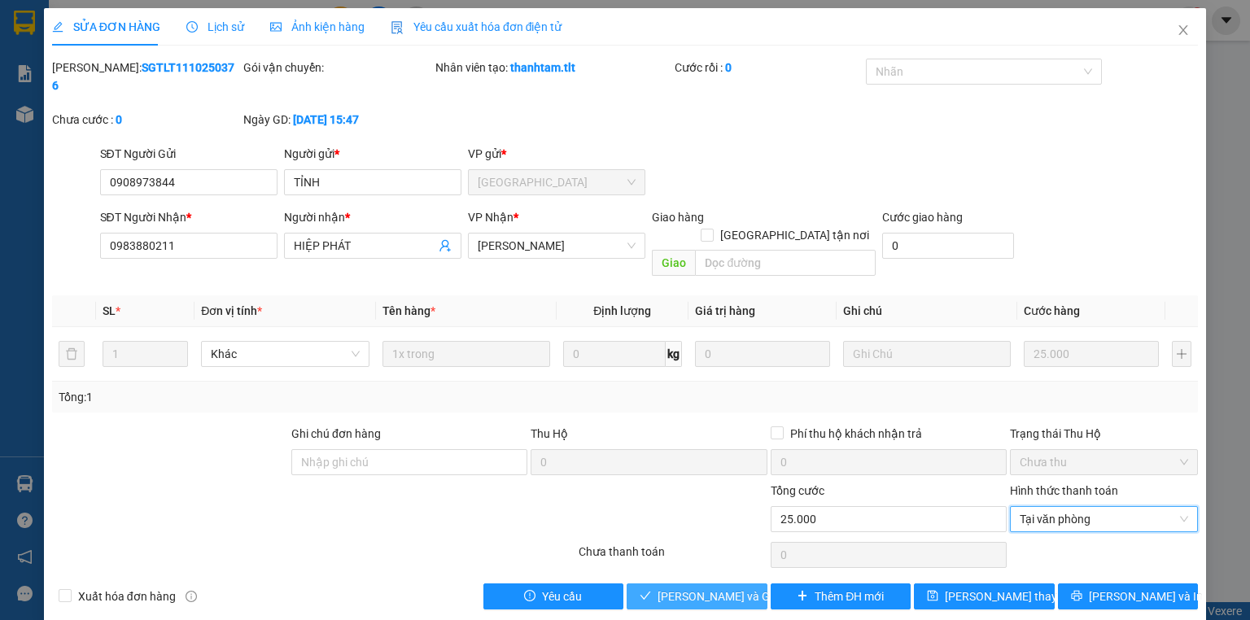
click at [714, 588] on span "[PERSON_NAME] và Giao hàng" at bounding box center [736, 597] width 156 height 18
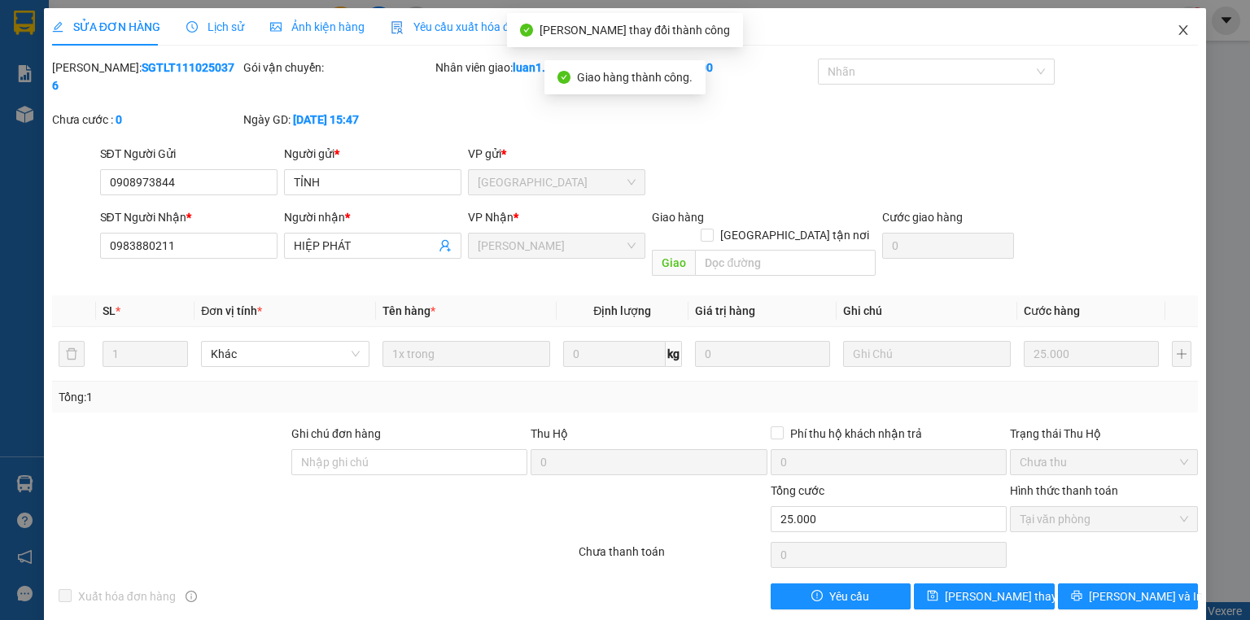
click at [1179, 30] on icon "close" at bounding box center [1183, 30] width 13 height 13
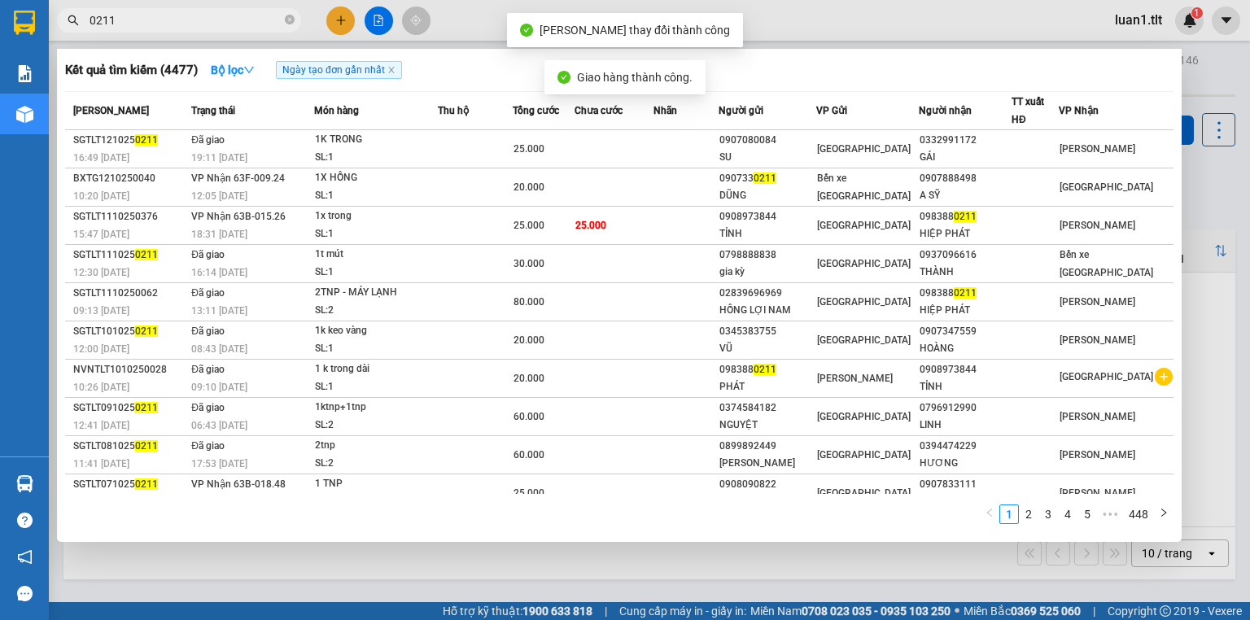
click at [186, 20] on input "0211" at bounding box center [186, 20] width 192 height 18
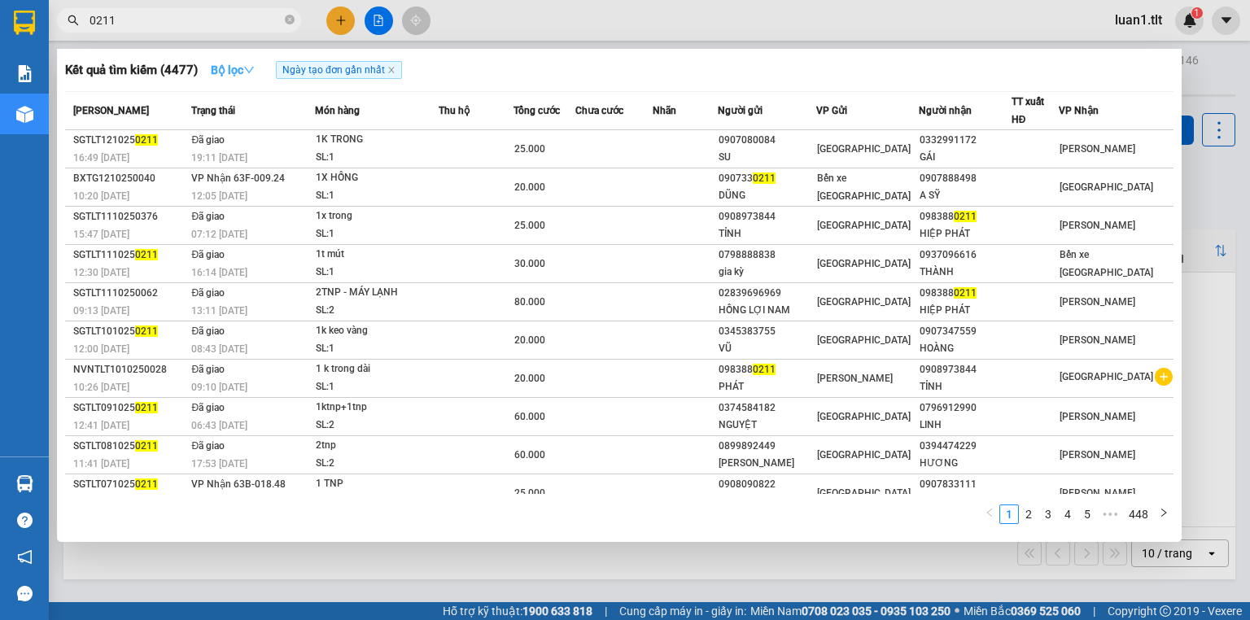
click at [253, 73] on icon "down" at bounding box center [248, 69] width 11 height 11
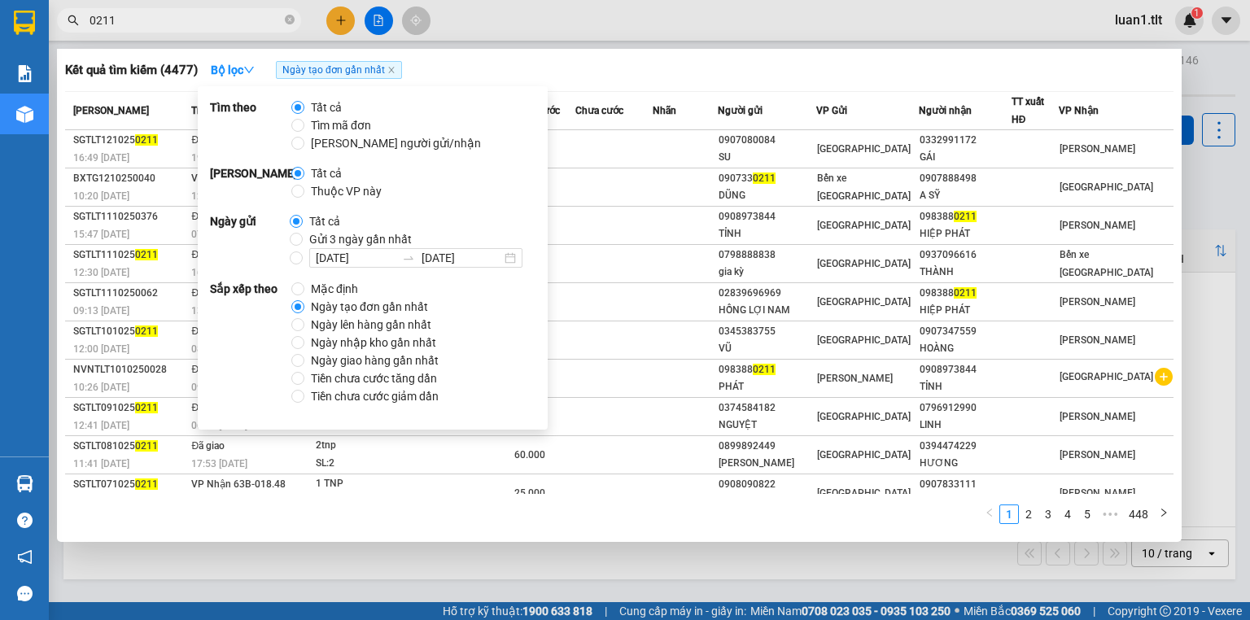
click at [363, 187] on span "Thuộc VP này" at bounding box center [346, 191] width 84 height 18
click at [304, 187] on input "Thuộc VP này" at bounding box center [297, 191] width 13 height 13
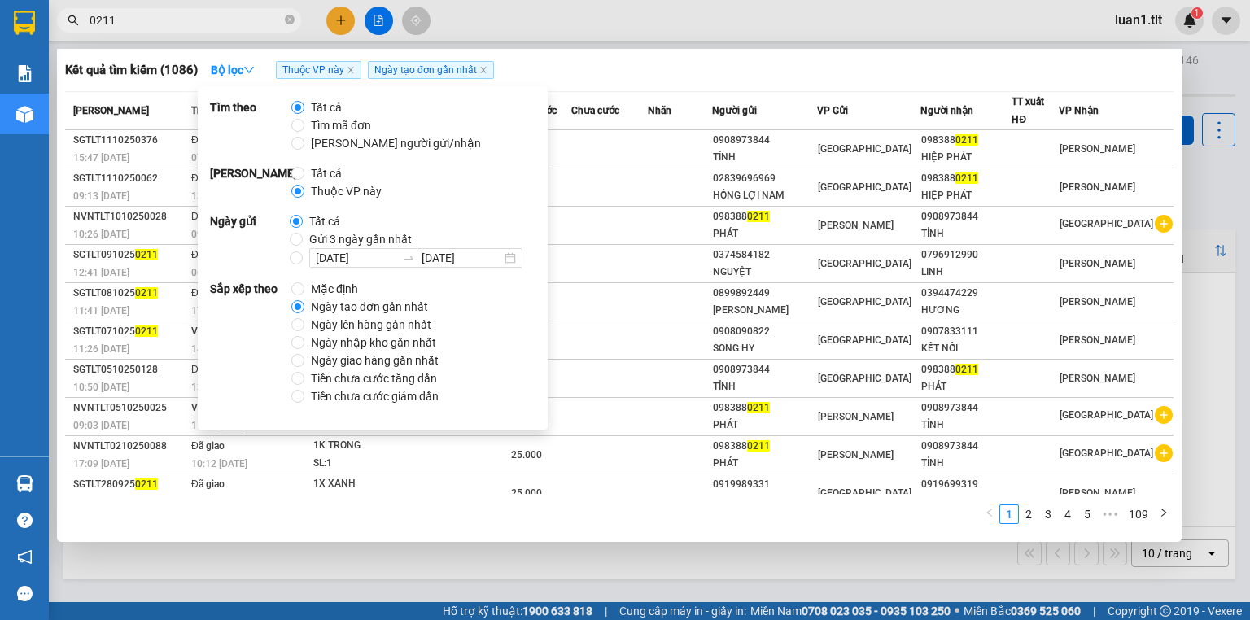
click at [744, 63] on div "Kết quả tìm kiếm ( 1086 ) Bộ lọc Thuộc VP này Ngày tạo đơn gần nhất" at bounding box center [619, 70] width 1109 height 26
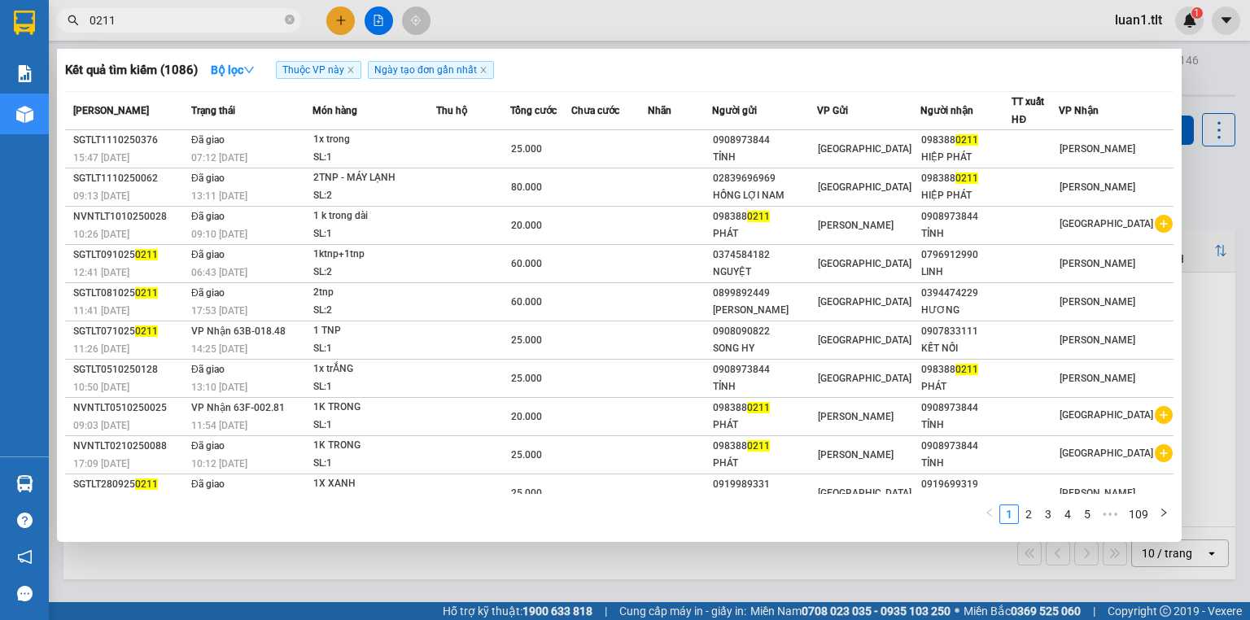
click at [423, 565] on div at bounding box center [625, 310] width 1250 height 620
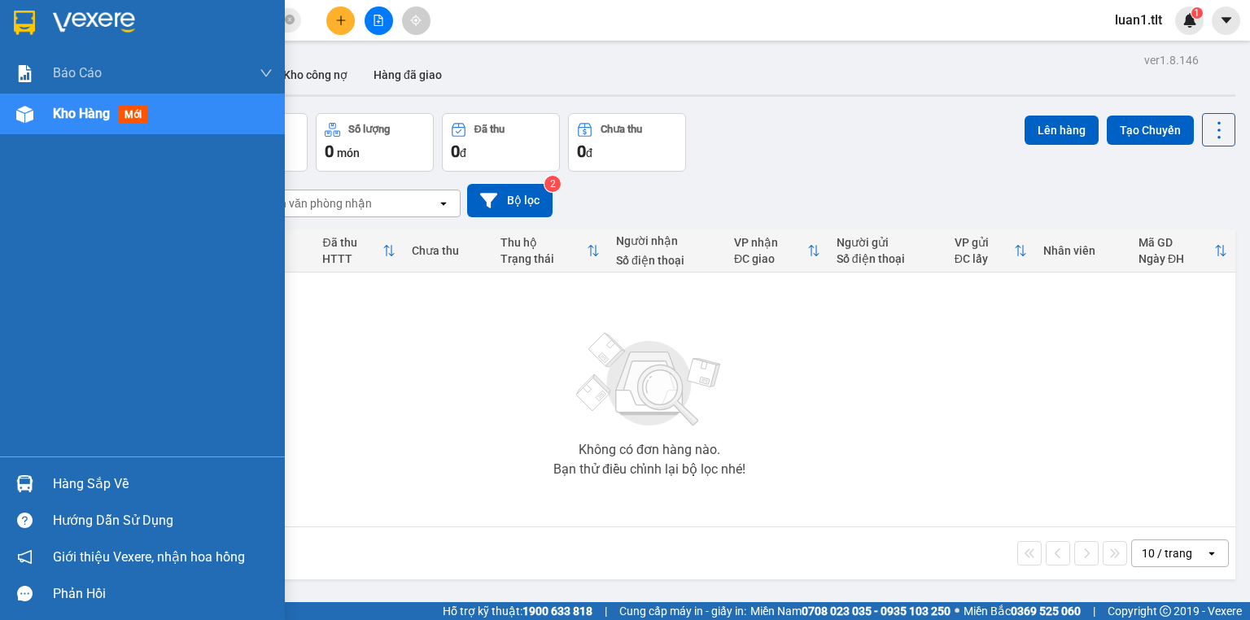
click at [70, 486] on div "Hàng sắp về" at bounding box center [163, 484] width 220 height 24
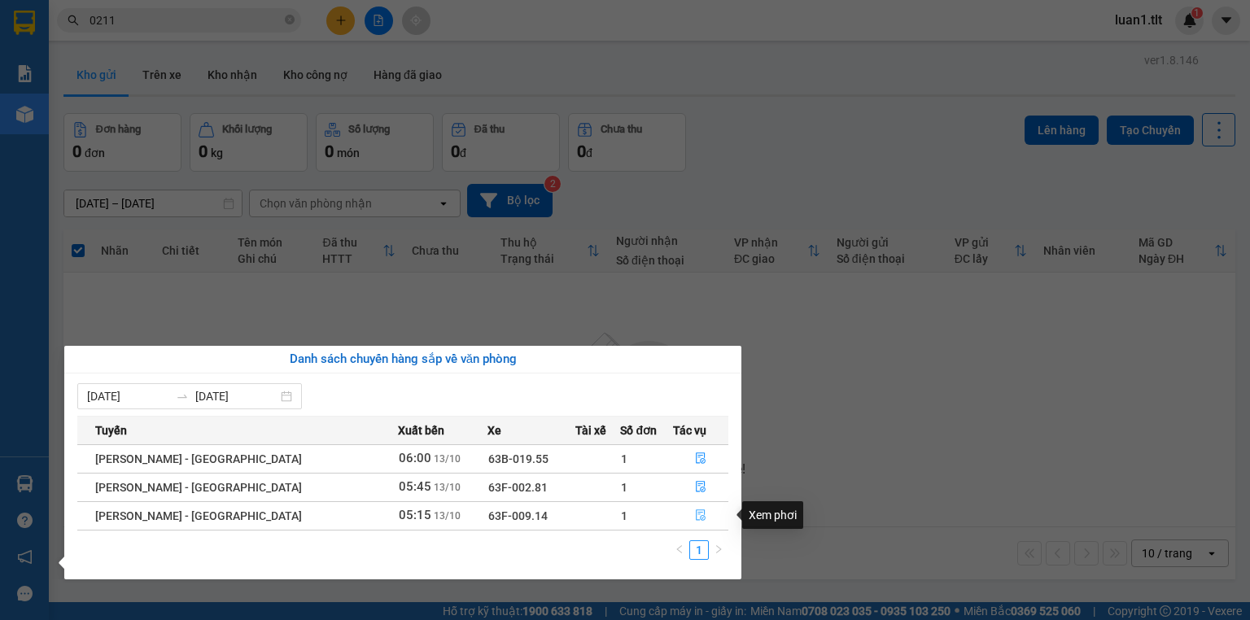
click at [695, 510] on icon "file-done" at bounding box center [700, 515] width 11 height 11
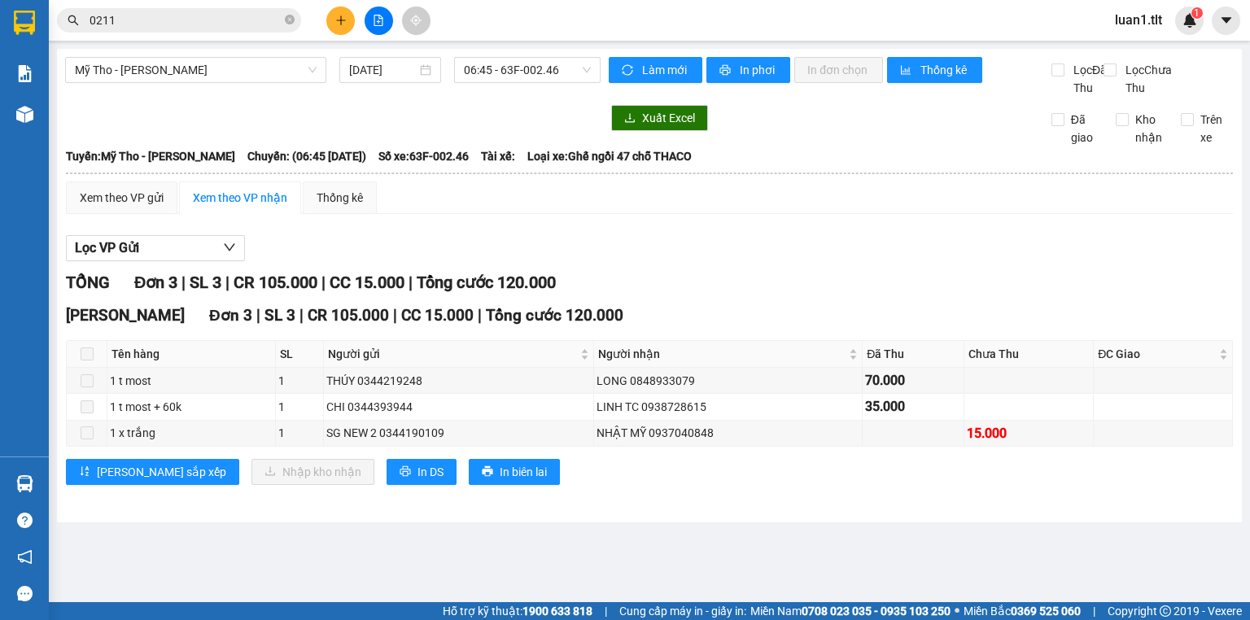
click at [731, 214] on div "Xem theo VP gửi Xem theo VP nhận Thống kê" at bounding box center [649, 198] width 1167 height 33
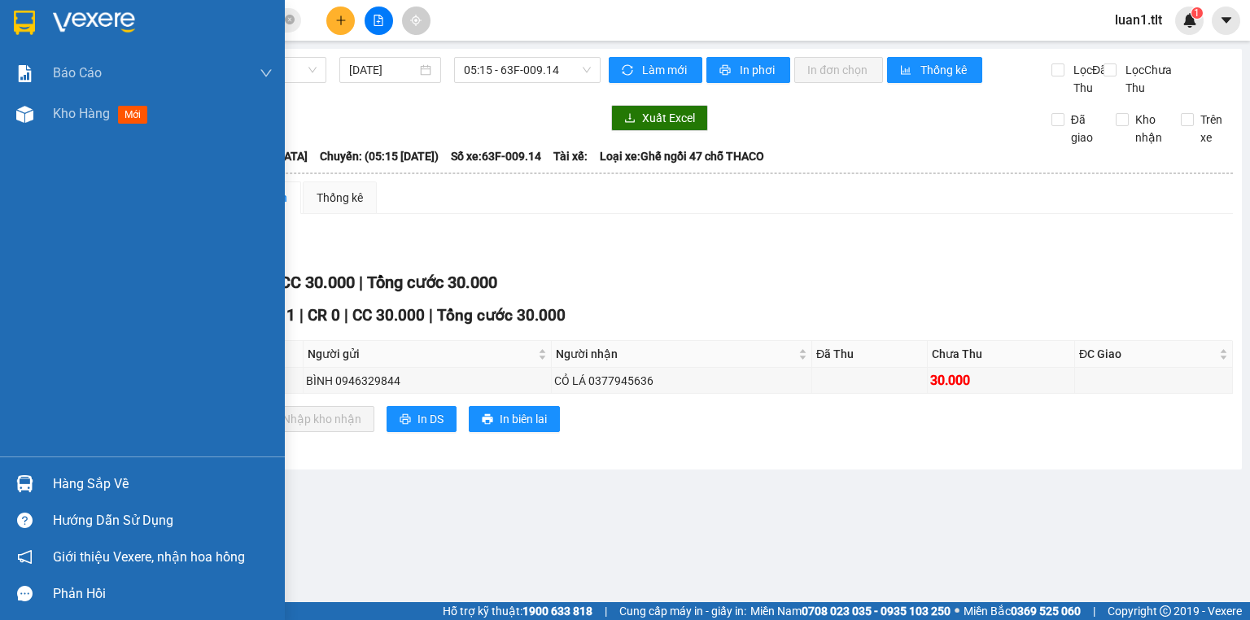
click at [46, 17] on div at bounding box center [142, 26] width 285 height 53
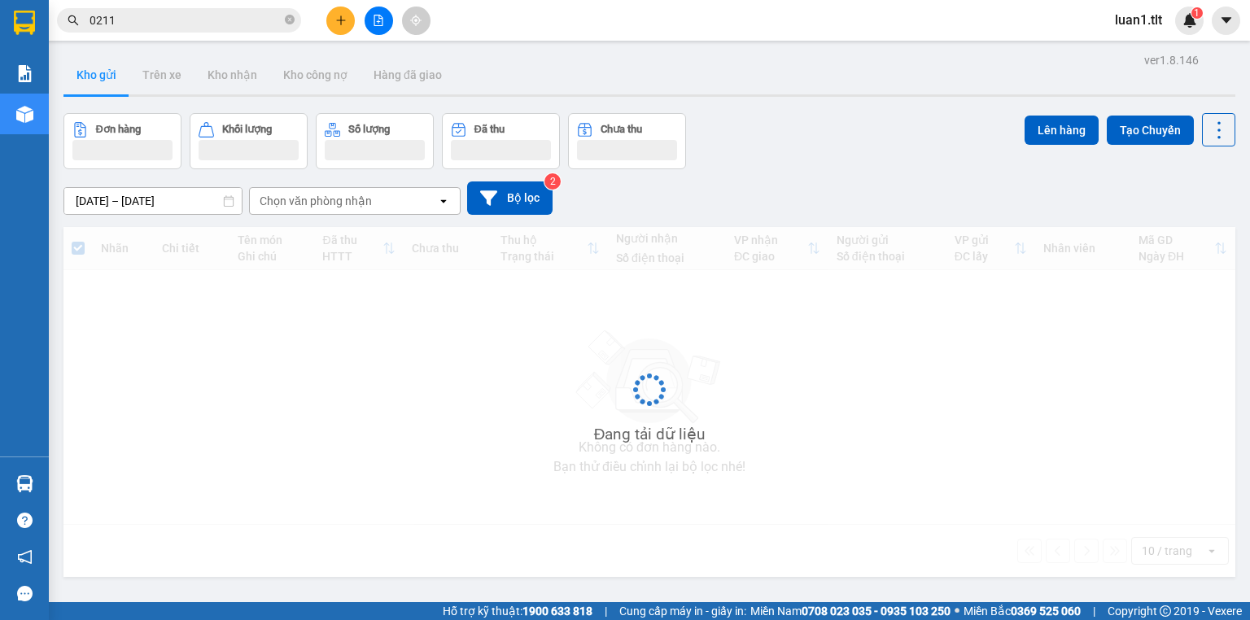
click at [869, 186] on div "11/10/2025 – 13/10/2025 Press the down arrow key to interact with the calendar …" at bounding box center [649, 198] width 1172 height 33
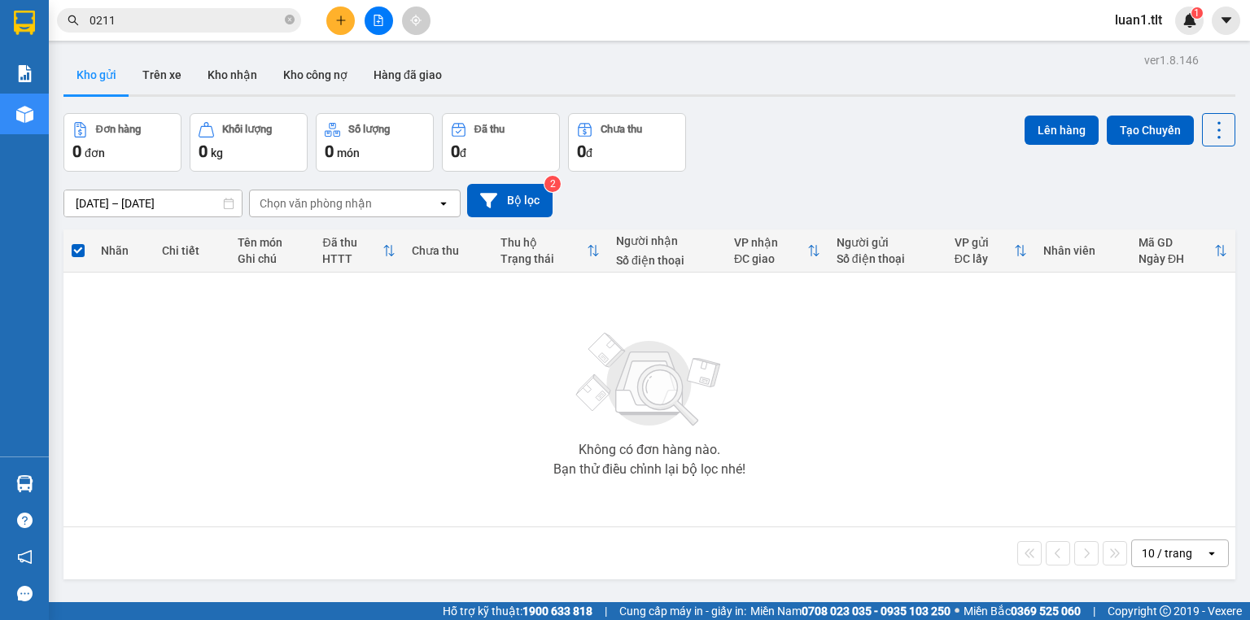
click at [839, 168] on div "Đơn hàng 0 đơn Khối lượng 0 kg Số lượng 0 món Đã thu 0 đ Chưa thu 0 đ Lên hàng …" at bounding box center [649, 142] width 1172 height 59
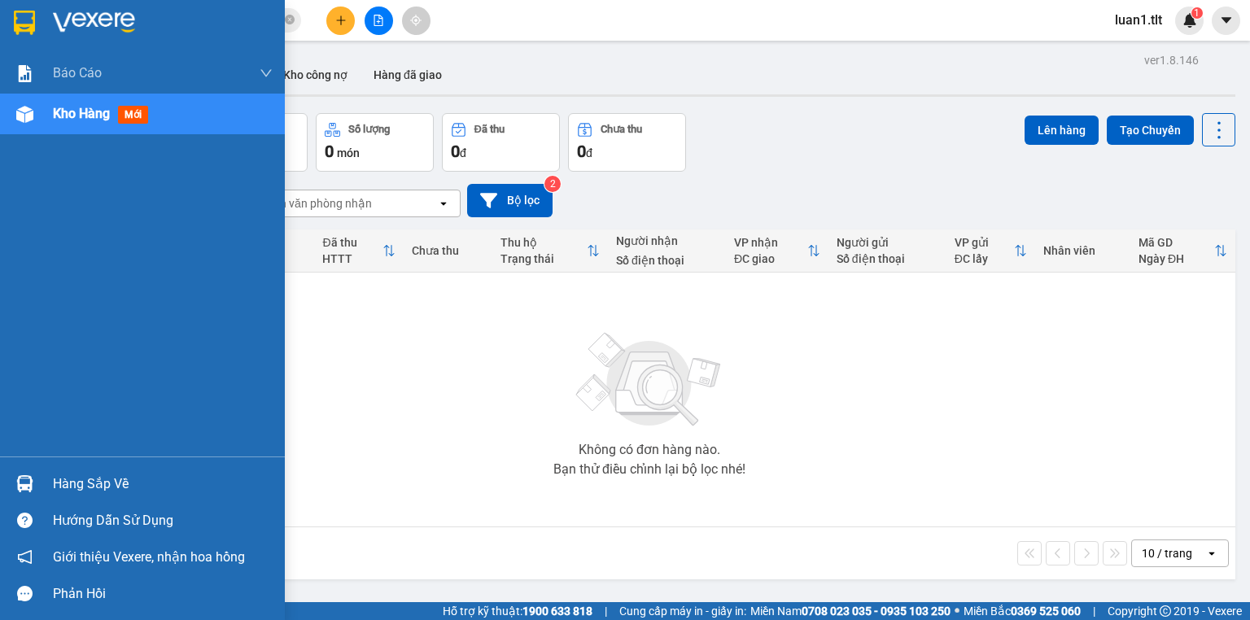
click at [65, 469] on div "Hàng sắp về" at bounding box center [142, 484] width 285 height 37
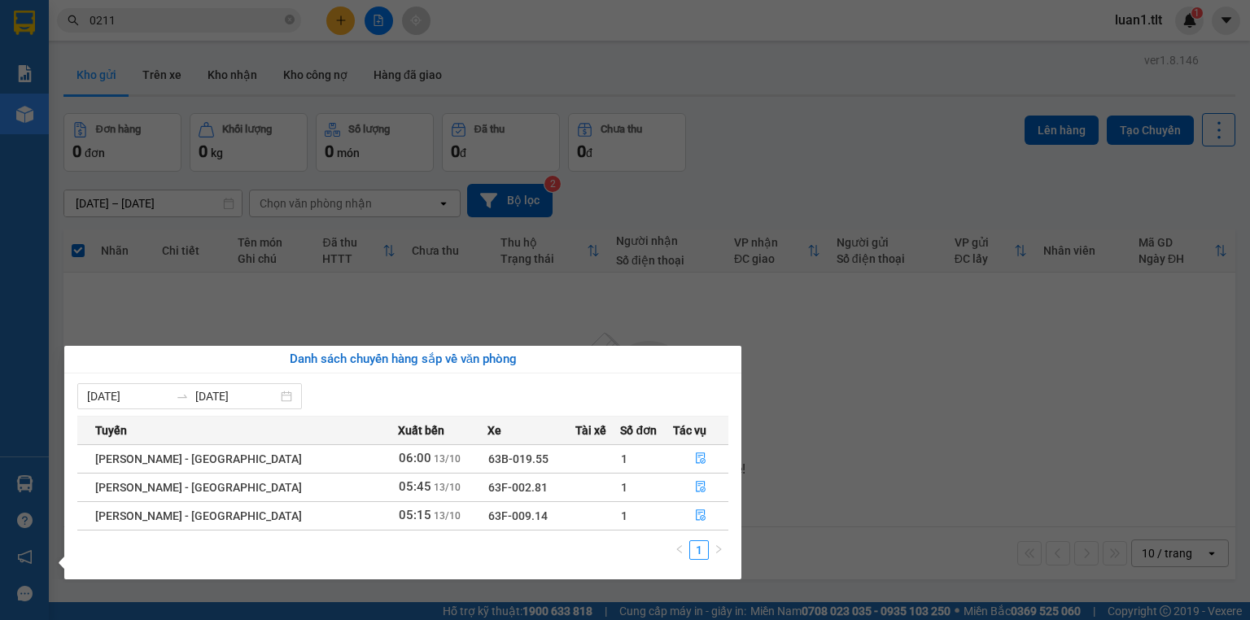
drag, startPoint x: 374, startPoint y: 74, endPoint x: 371, endPoint y: 54, distance: 20.6
click at [374, 73] on section "Kết quả tìm kiếm ( 1086 ) Bộ lọc Thuộc VP này Ngày tạo đơn gần nhất Mã ĐH Trạng…" at bounding box center [625, 310] width 1250 height 620
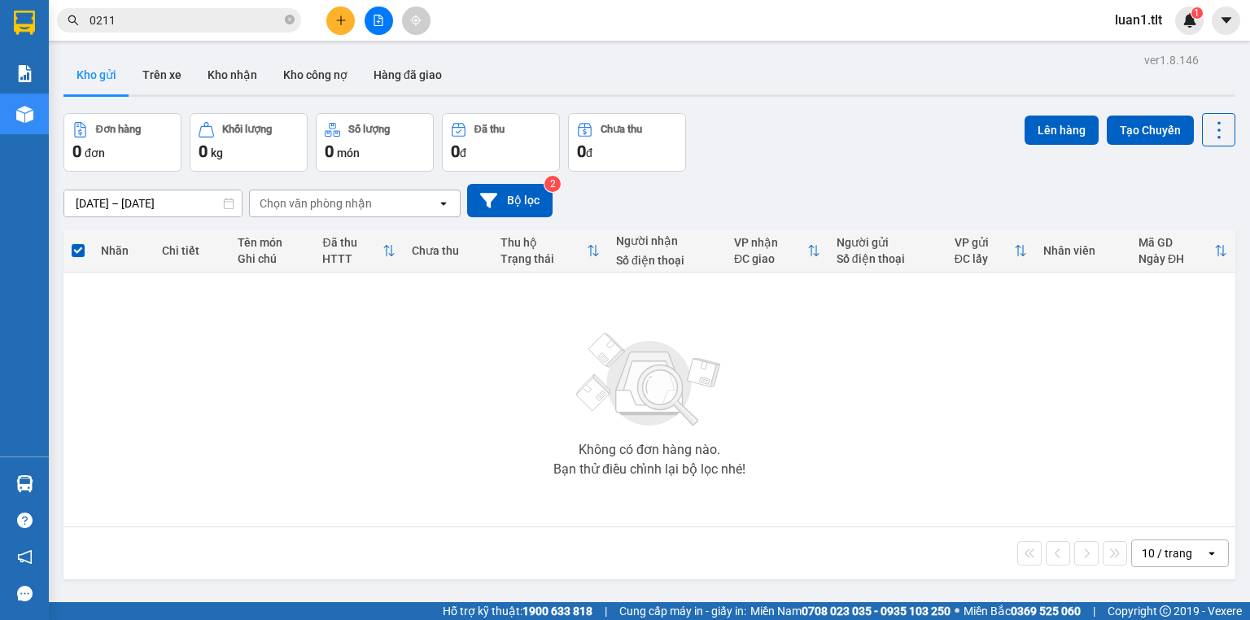
click at [210, 13] on input "0211" at bounding box center [186, 20] width 192 height 18
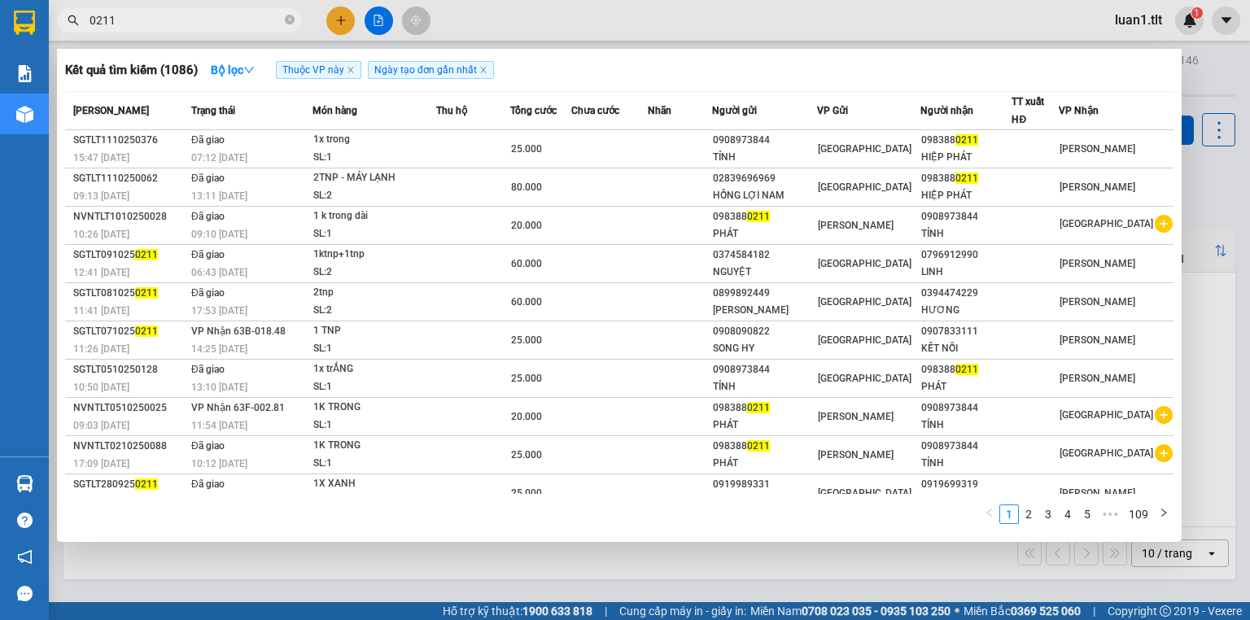
click at [210, 13] on input "0211" at bounding box center [186, 20] width 192 height 18
type input "3666"
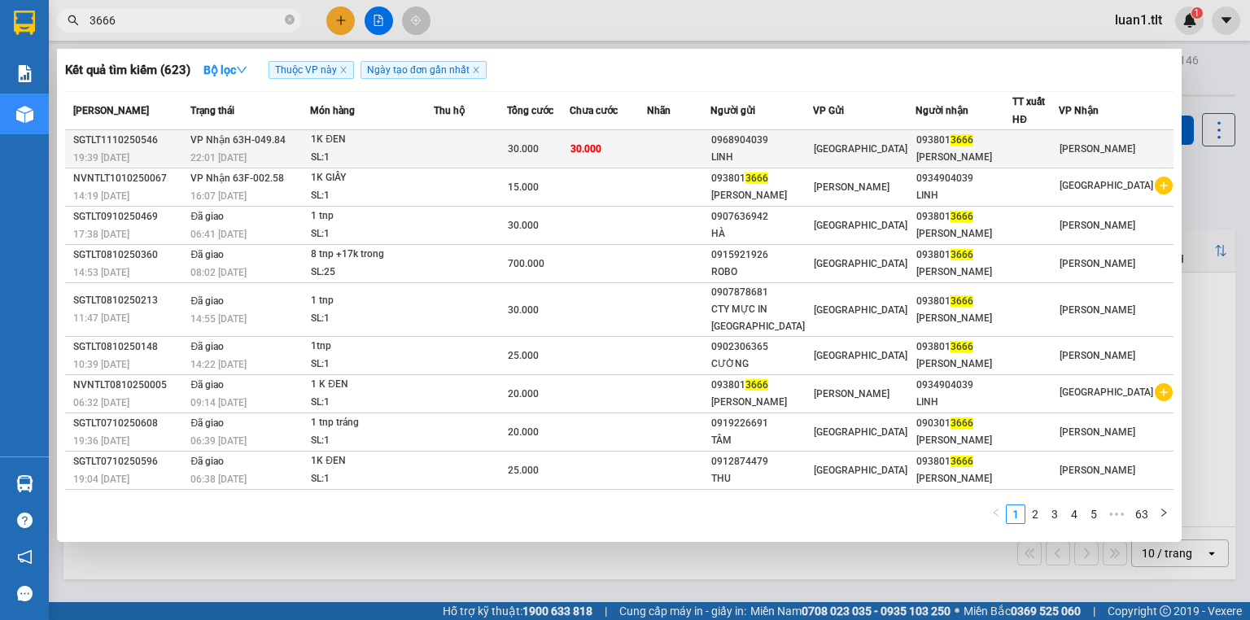
click at [431, 138] on div "1K ĐEN" at bounding box center [372, 140] width 122 height 18
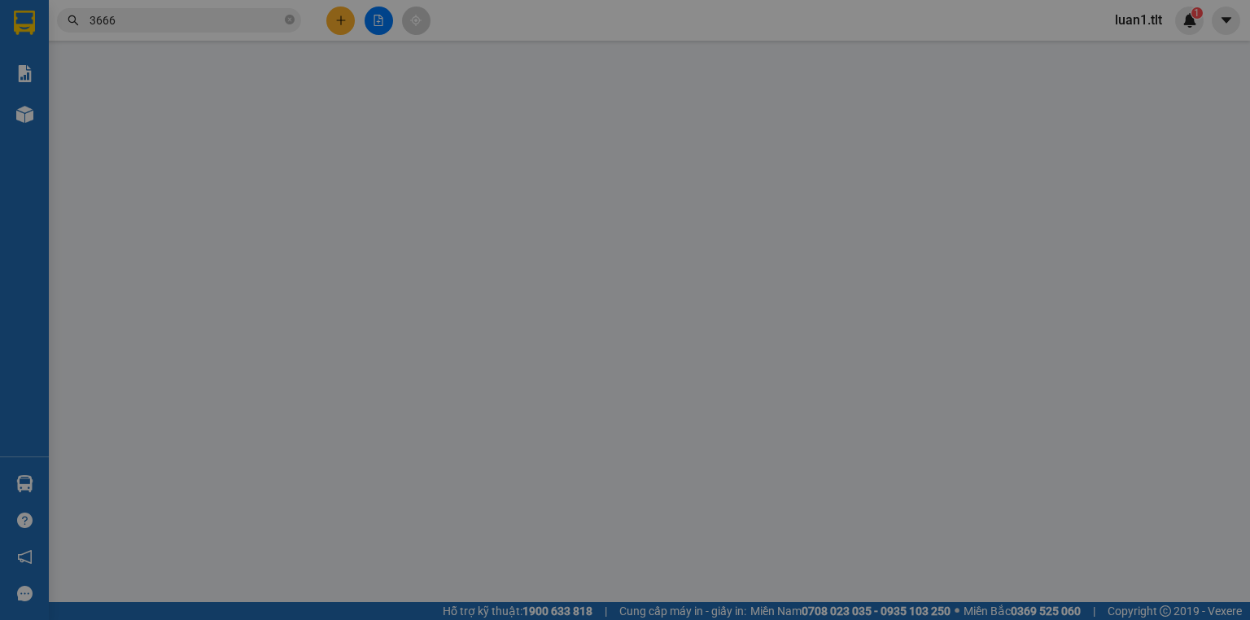
type input "0968904039"
type input "LINH"
type input "0938013666"
type input "THANH LÂM"
type input "0"
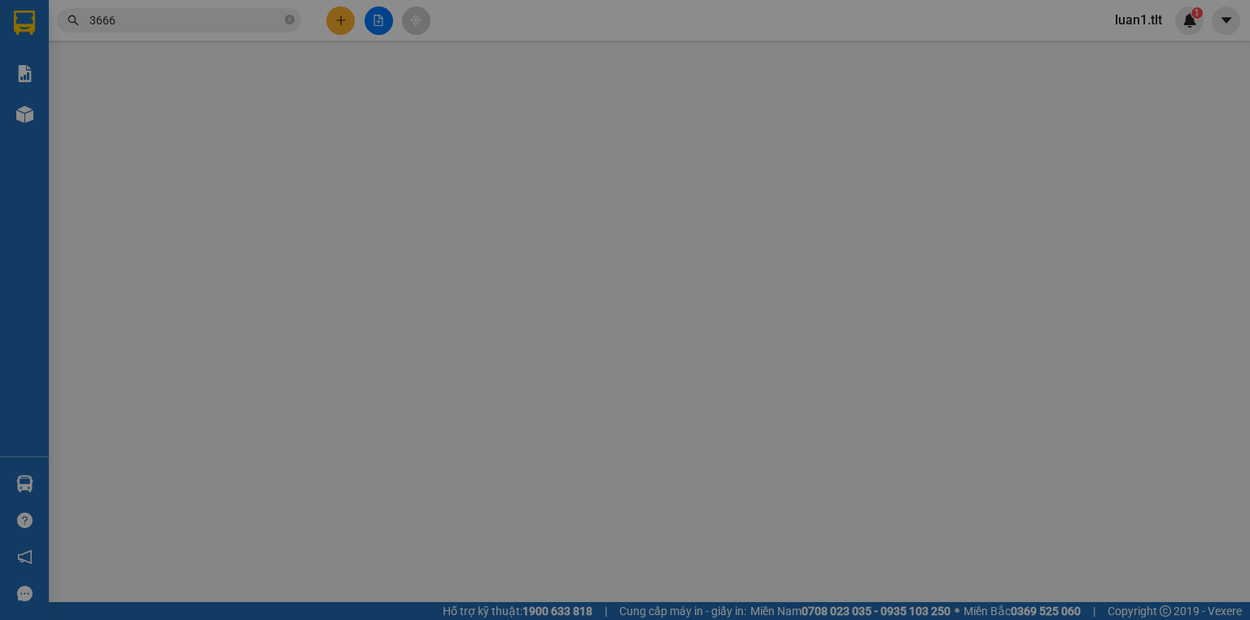
type input "30.000"
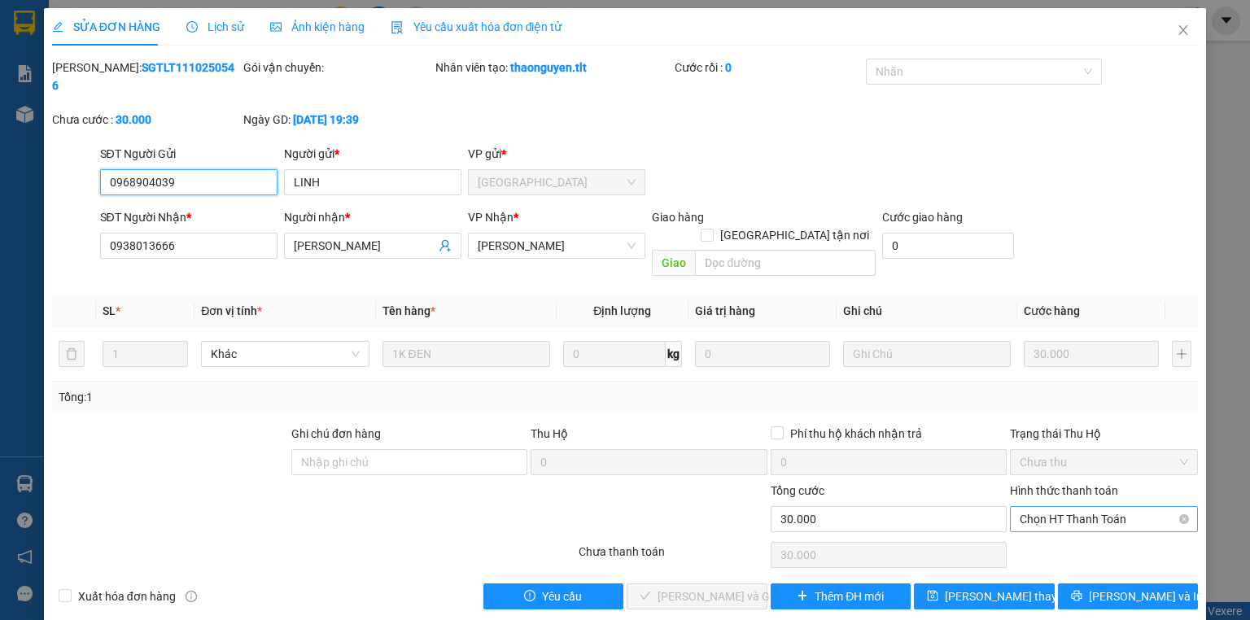
click at [1101, 507] on span "Chọn HT Thanh Toán" at bounding box center [1104, 519] width 169 height 24
click at [1083, 521] on div "Tại văn phòng" at bounding box center [1104, 515] width 169 height 18
type input "0"
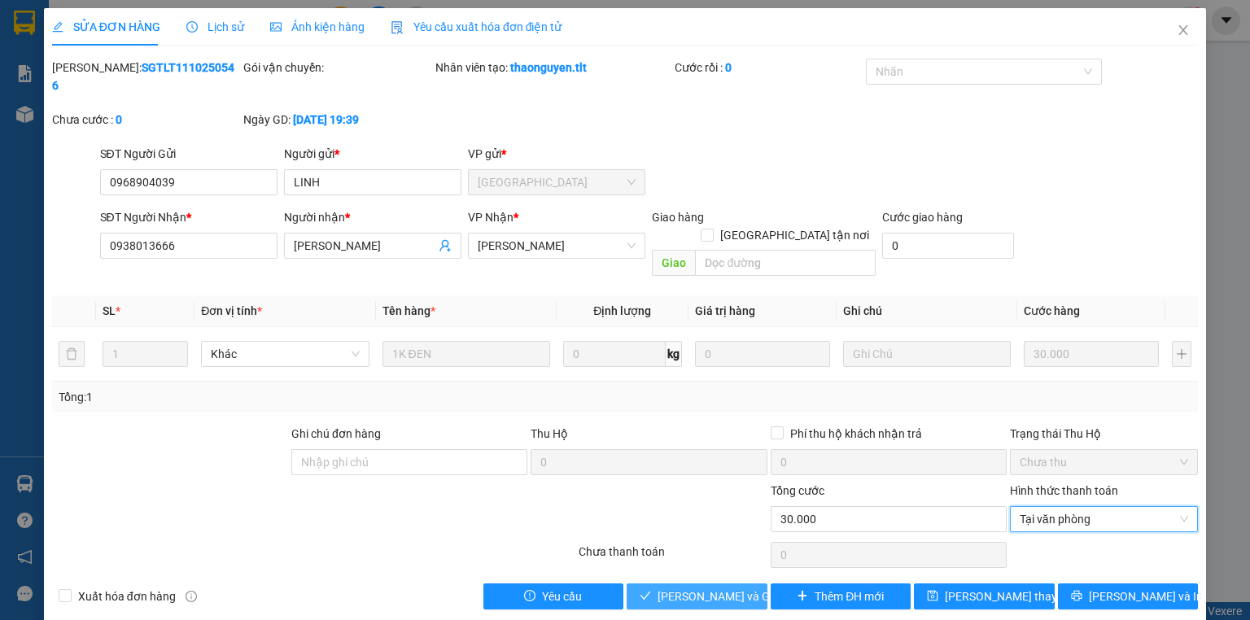
click at [748, 588] on span "[PERSON_NAME] và Giao hàng" at bounding box center [736, 597] width 156 height 18
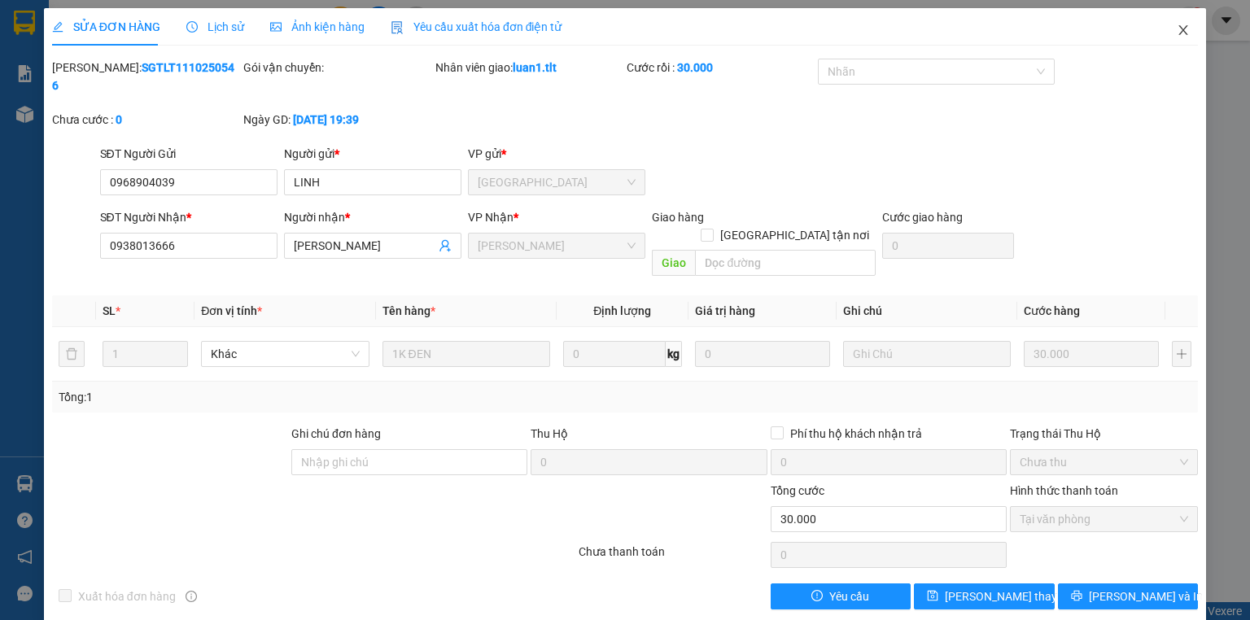
click at [1191, 24] on span "Close" at bounding box center [1184, 31] width 46 height 46
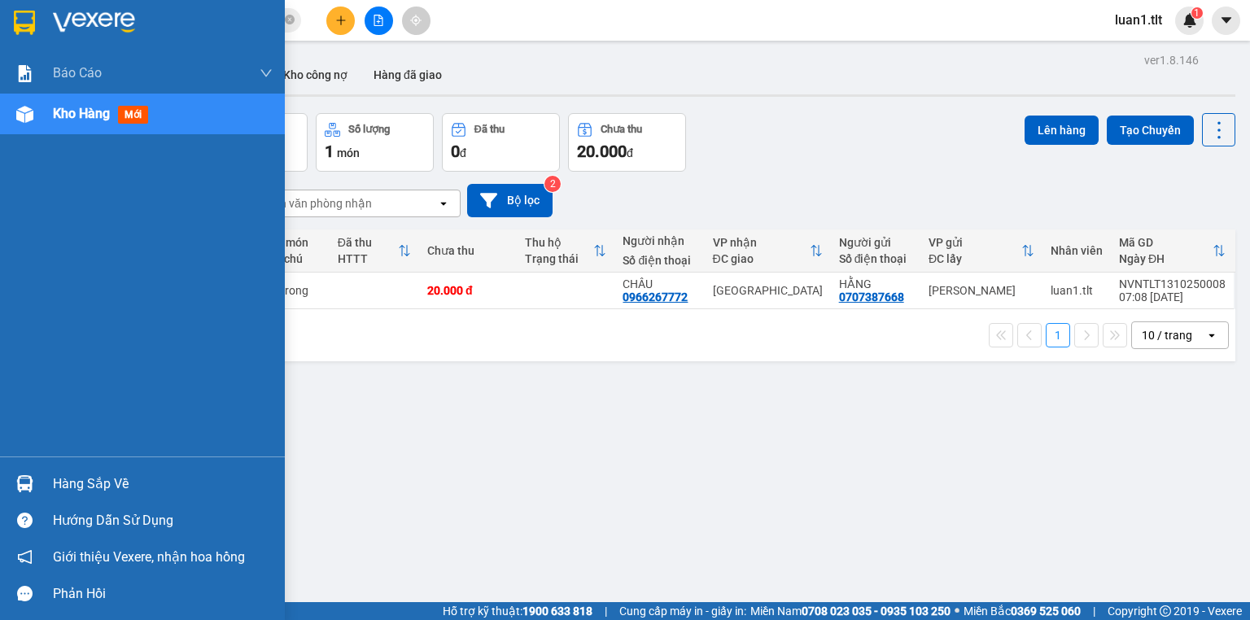
click at [79, 493] on div "Hàng sắp về" at bounding box center [163, 484] width 220 height 24
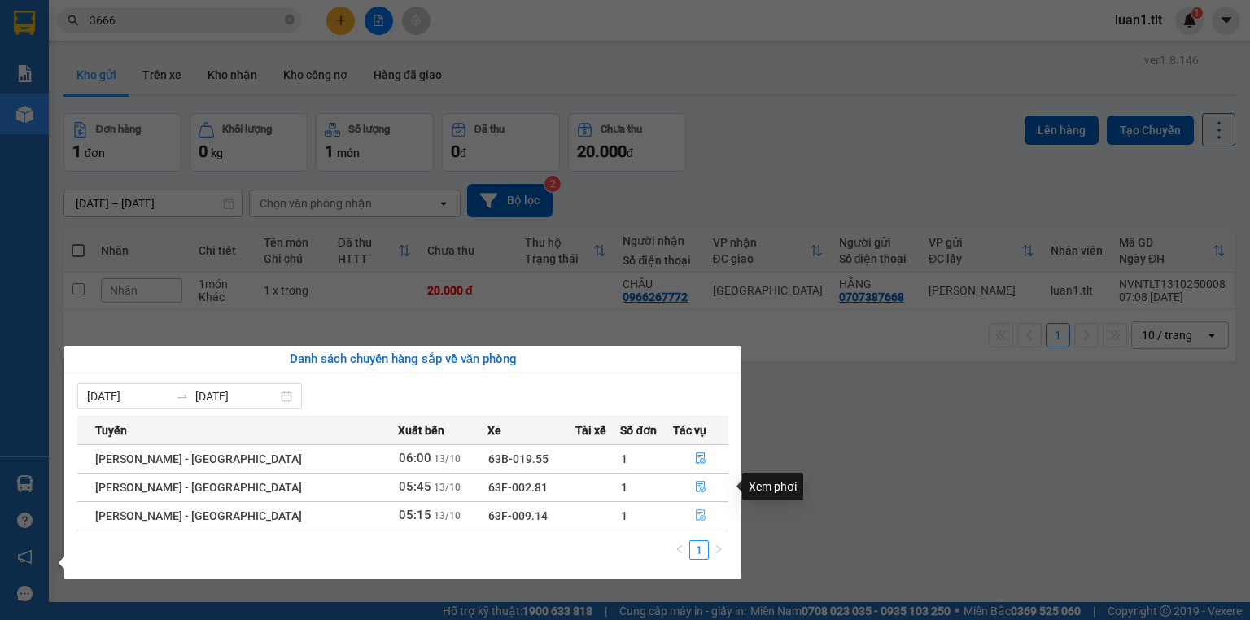
click at [688, 507] on button "button" at bounding box center [701, 516] width 54 height 26
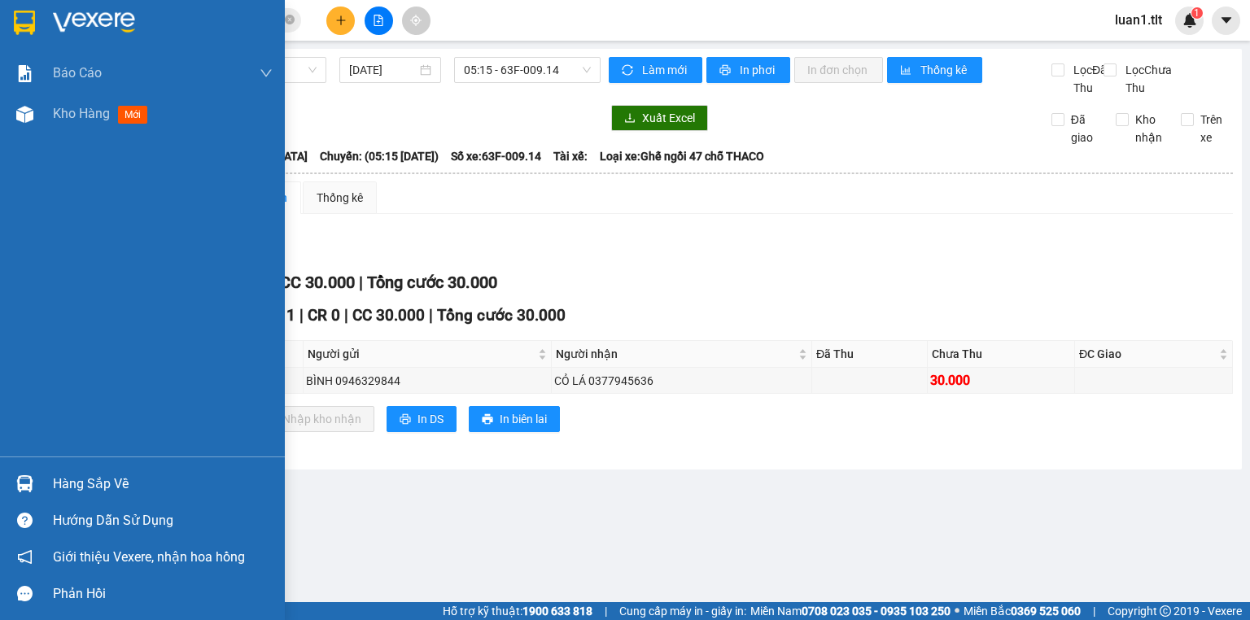
click at [0, 29] on div at bounding box center [142, 26] width 285 height 53
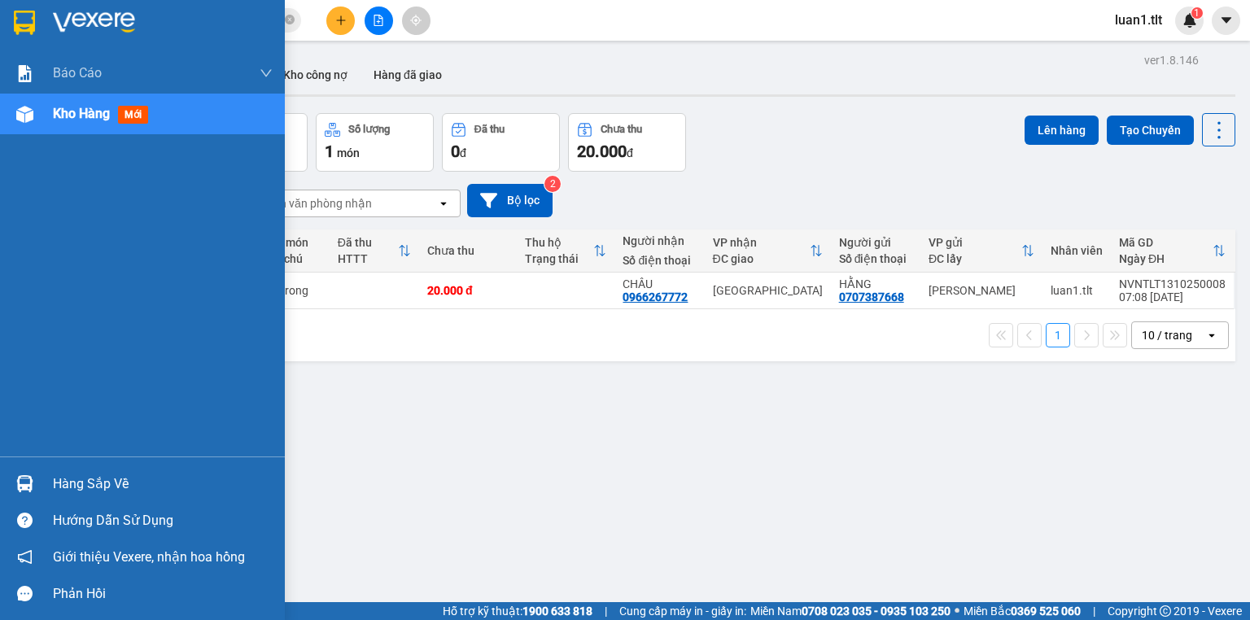
drag, startPoint x: 118, startPoint y: 462, endPoint x: 194, endPoint y: 405, distance: 94.8
click at [119, 462] on div "Hàng sắp về Hướng dẫn sử dụng Giới thiệu Vexere, nhận hoa hồng Phản hồi" at bounding box center [142, 534] width 285 height 155
click at [115, 476] on div "Hàng sắp về" at bounding box center [163, 484] width 220 height 24
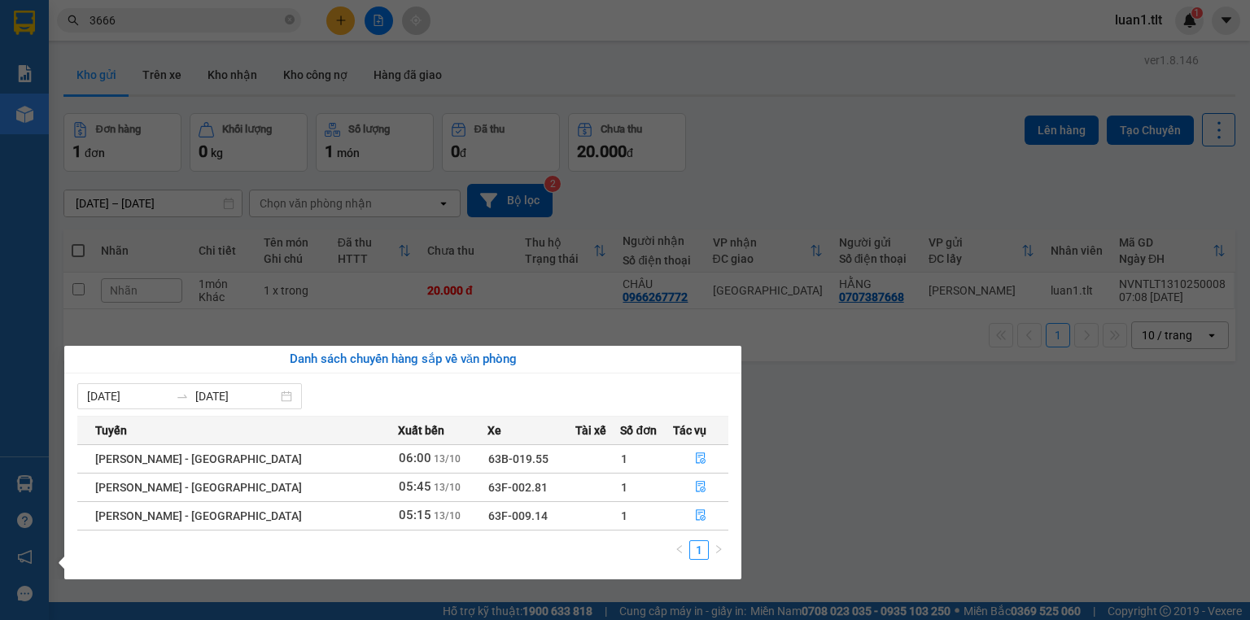
click at [619, 267] on section "Kết quả tìm kiếm ( 623 ) Bộ lọc Thuộc VP này Ngày tạo đơn gần nhất Mã ĐH Trạng …" at bounding box center [625, 310] width 1250 height 620
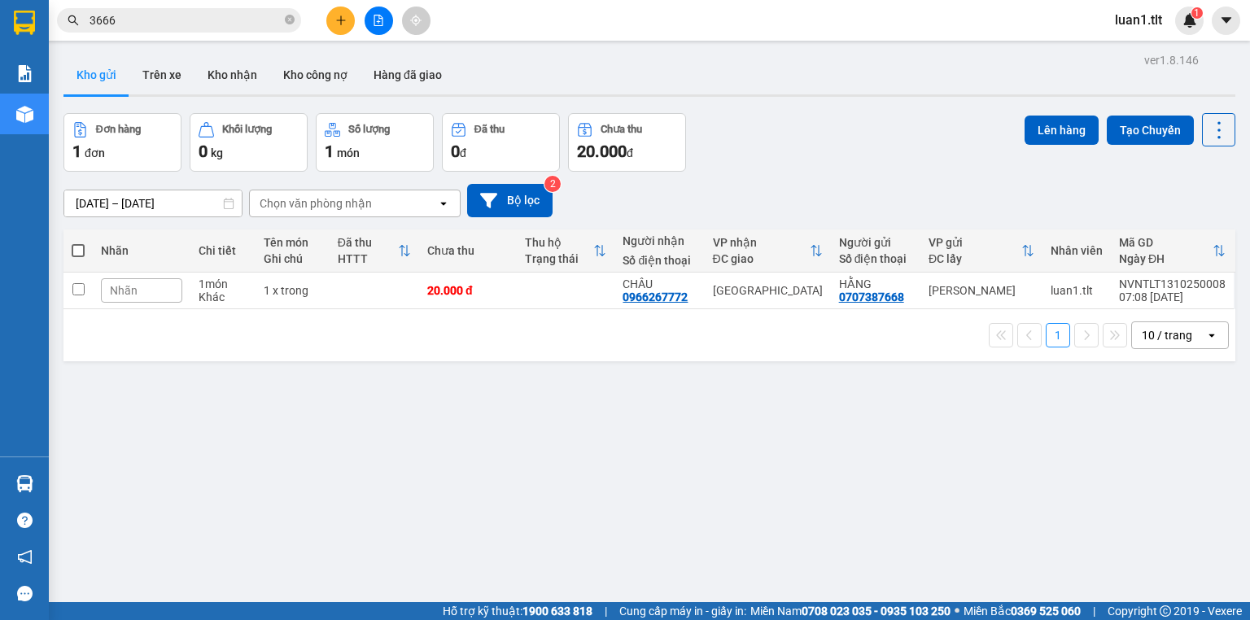
click at [458, 391] on div "ver 1.8.146 Kho gửi Trên xe Kho nhận Kho công nợ Hàng đã giao Đơn hàng 1 đơn Kh…" at bounding box center [649, 359] width 1185 height 620
click at [498, 288] on div "20.000 đ" at bounding box center [467, 290] width 81 height 13
checkbox input "true"
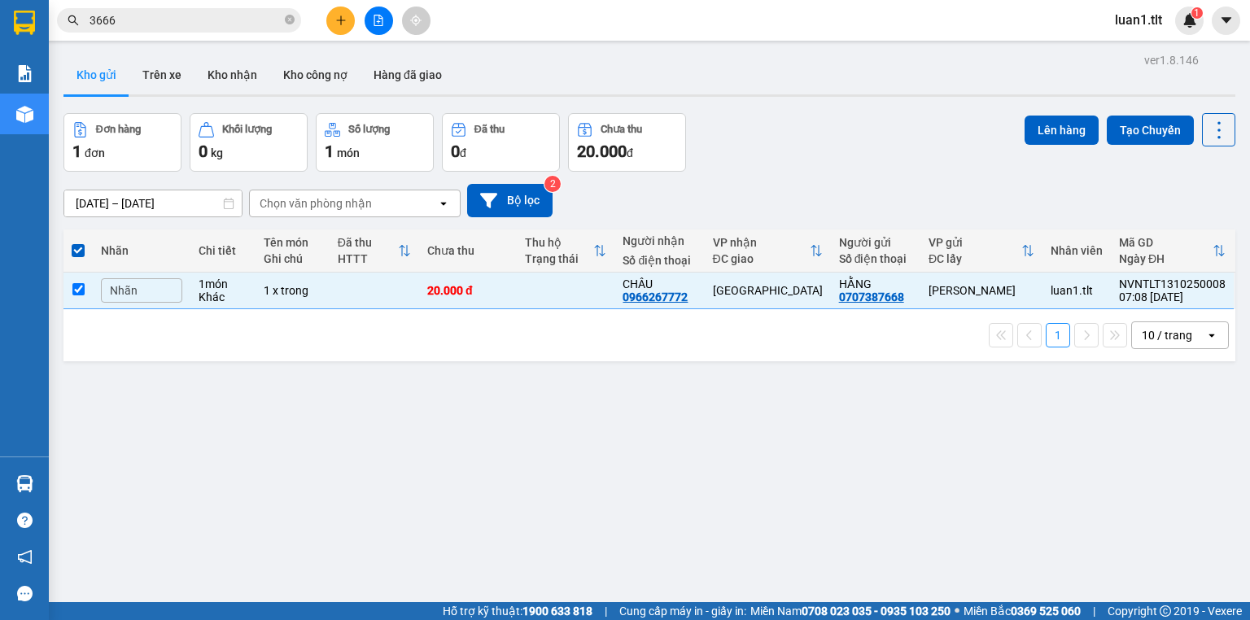
click at [509, 339] on div "1 10 / trang open" at bounding box center [649, 336] width 1159 height 28
drag, startPoint x: 508, startPoint y: 329, endPoint x: 46, endPoint y: 84, distance: 523.3
click at [505, 329] on div "1 10 / trang open" at bounding box center [649, 336] width 1159 height 28
click at [1076, 140] on button "Lên hàng" at bounding box center [1062, 130] width 74 height 29
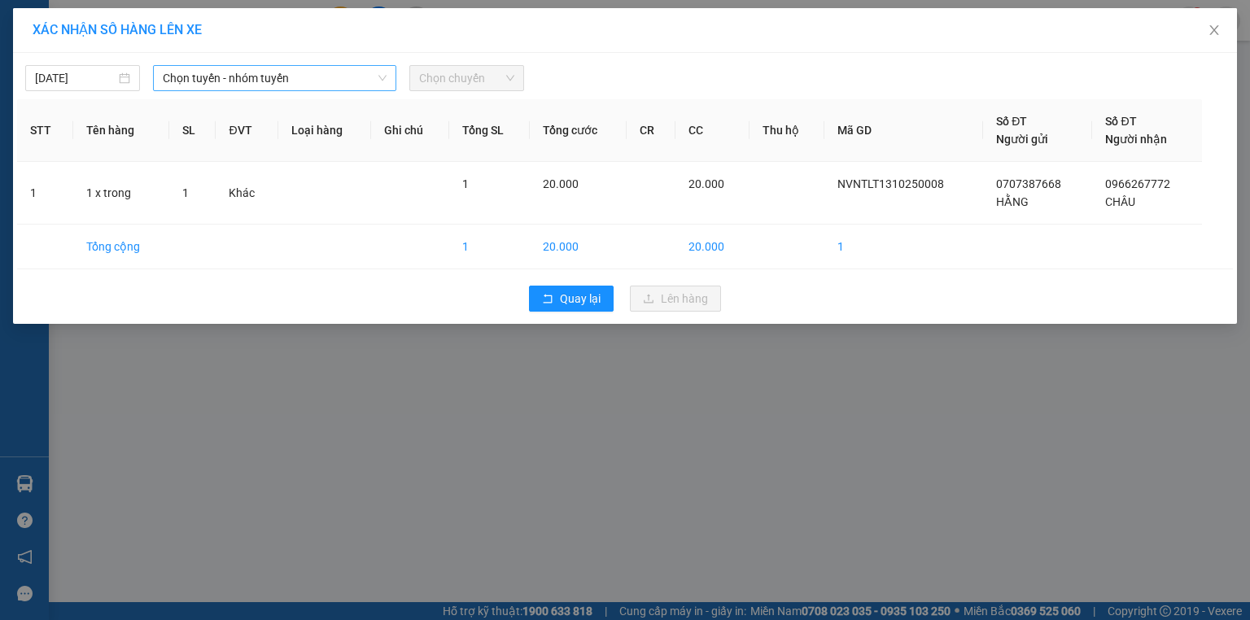
click at [259, 66] on span "Chọn tuyến - nhóm tuyến" at bounding box center [275, 78] width 224 height 24
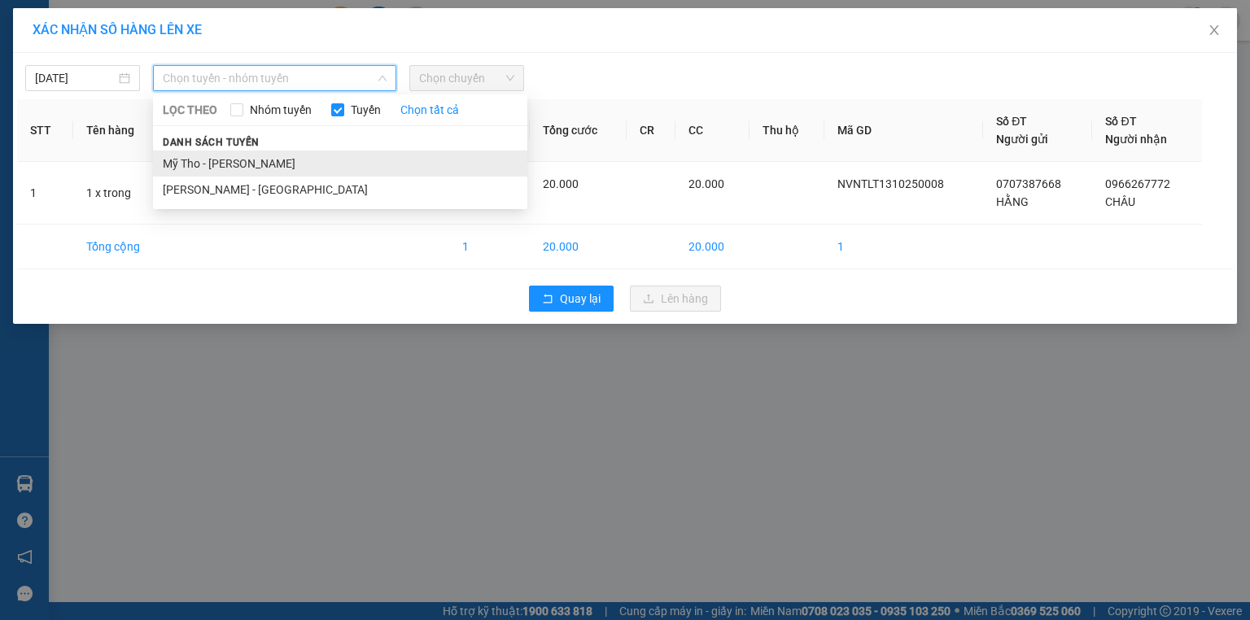
click at [220, 159] on li "Mỹ Tho - [PERSON_NAME]" at bounding box center [340, 164] width 374 height 26
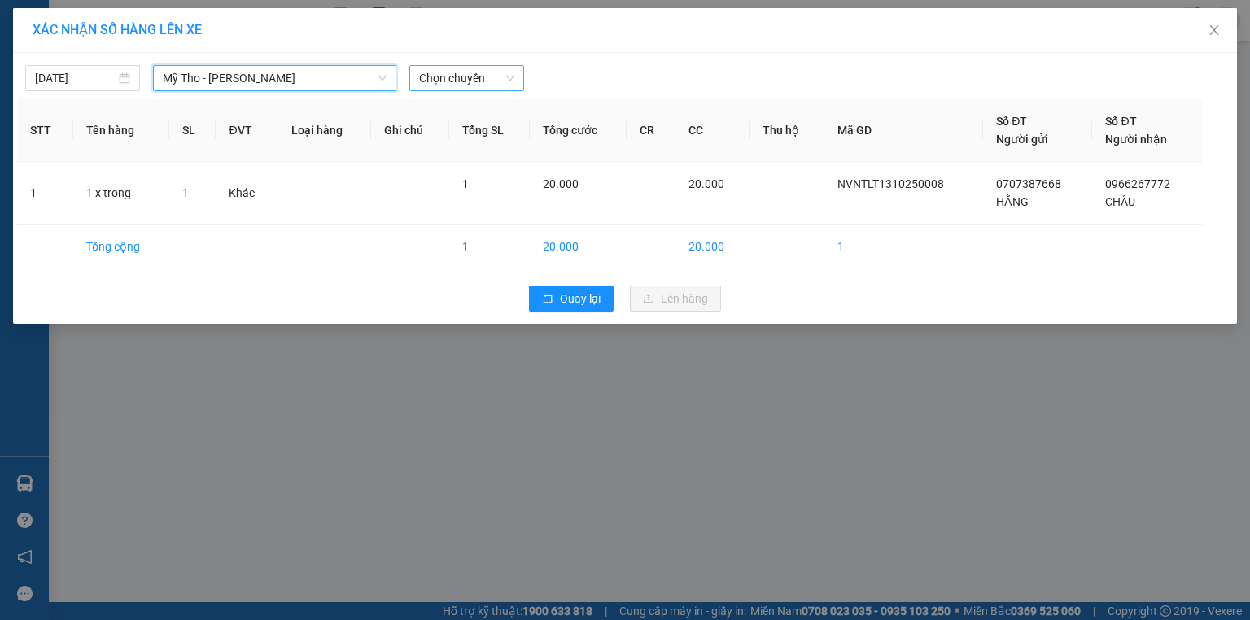
click at [421, 85] on span "Chọn chuyến" at bounding box center [466, 78] width 95 height 24
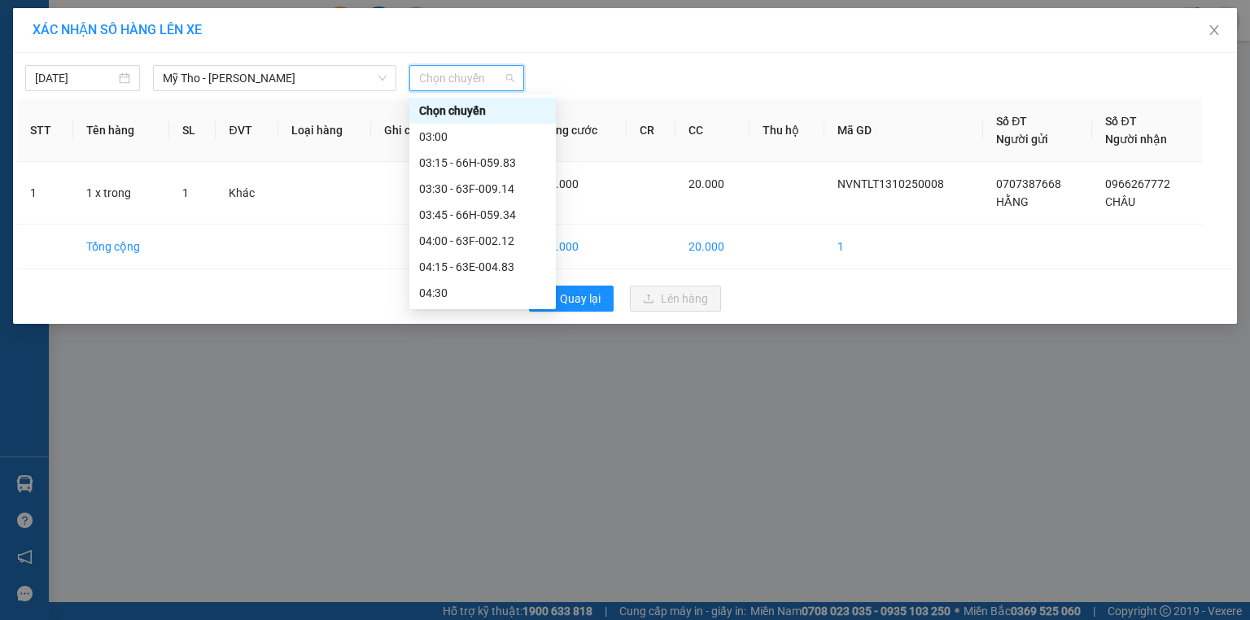
click at [464, 597] on div "07:15" at bounding box center [482, 606] width 127 height 18
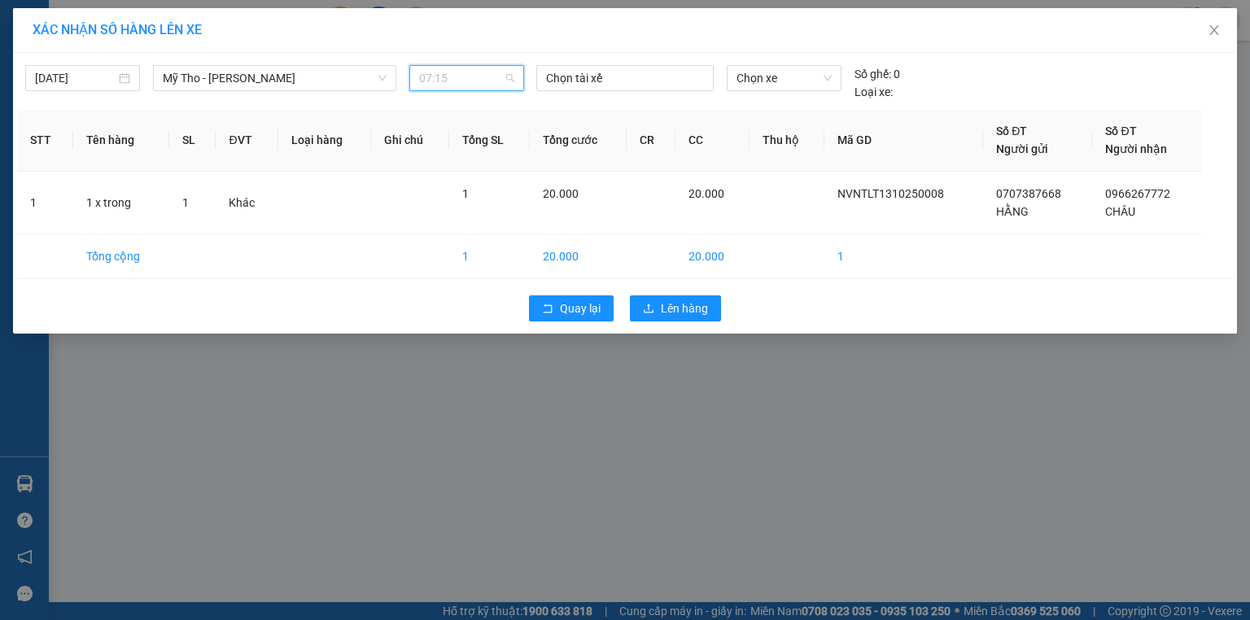
click at [479, 68] on span "07:15" at bounding box center [466, 78] width 95 height 24
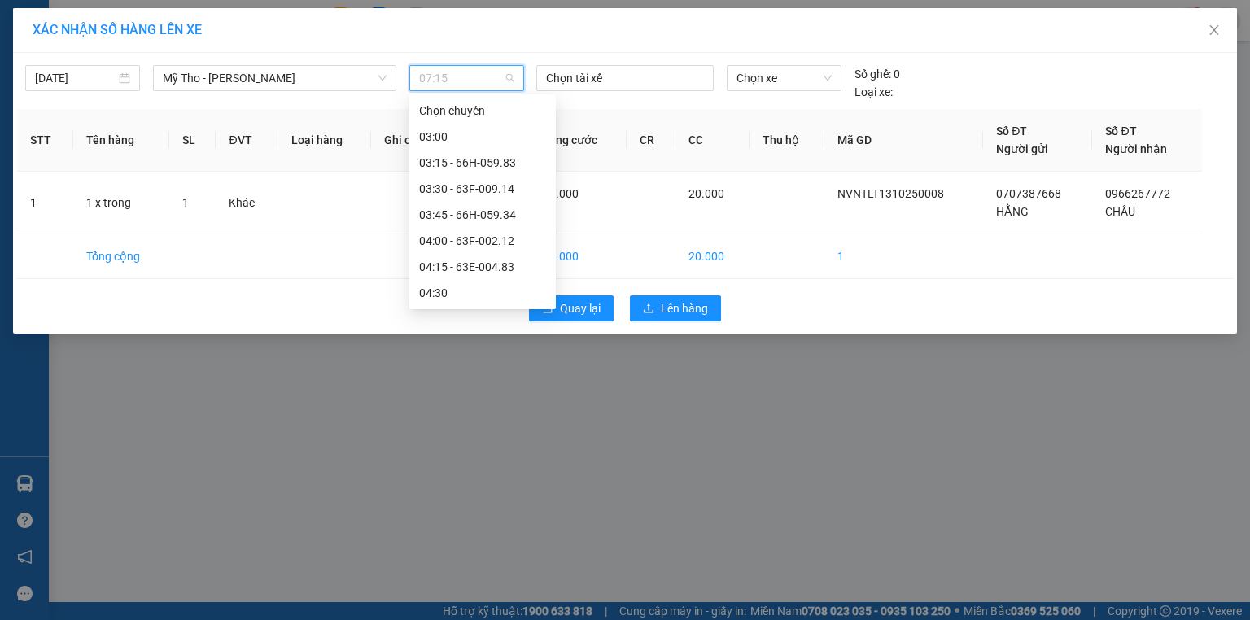
click at [494, 571] on div "07:00 - 63H-6652" at bounding box center [482, 580] width 127 height 18
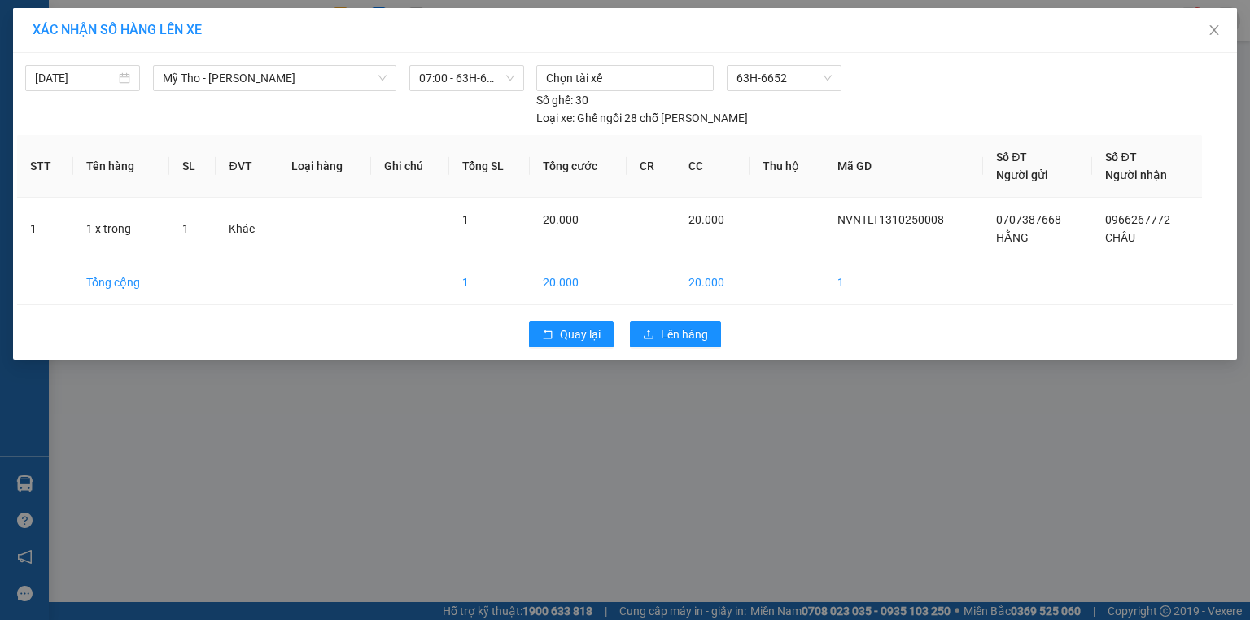
click at [686, 321] on div "Quay lại Lên hàng" at bounding box center [625, 334] width 1216 height 42
click at [680, 322] on button "Lên hàng" at bounding box center [675, 335] width 91 height 26
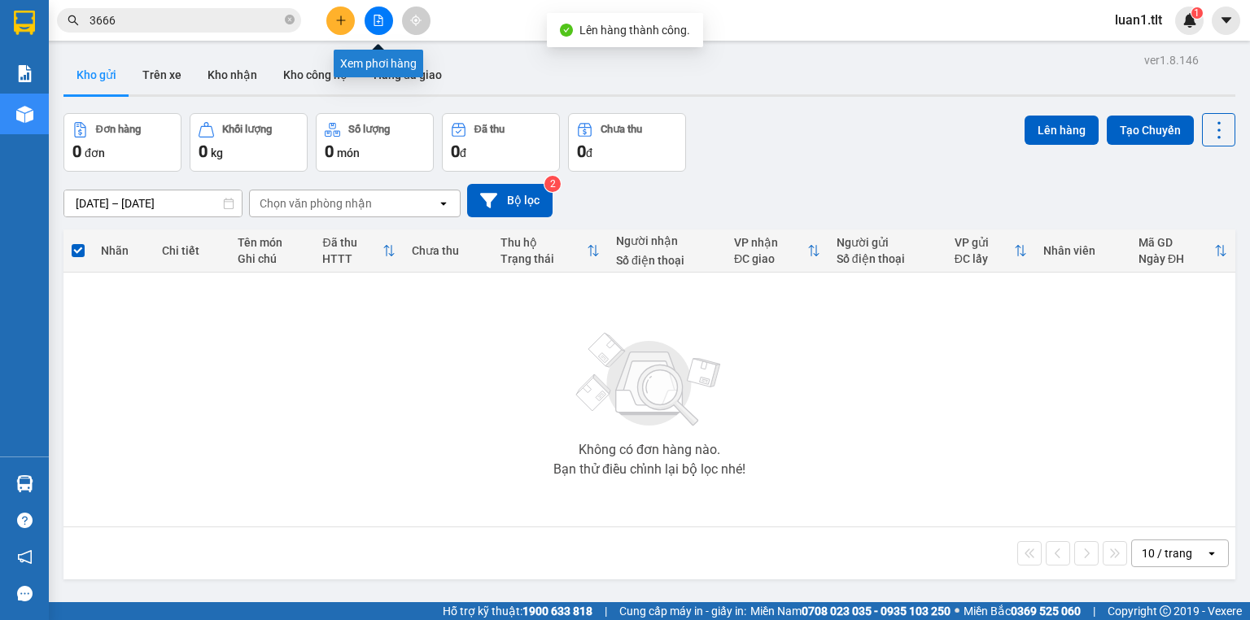
click at [373, 16] on icon "file-add" at bounding box center [378, 20] width 11 height 11
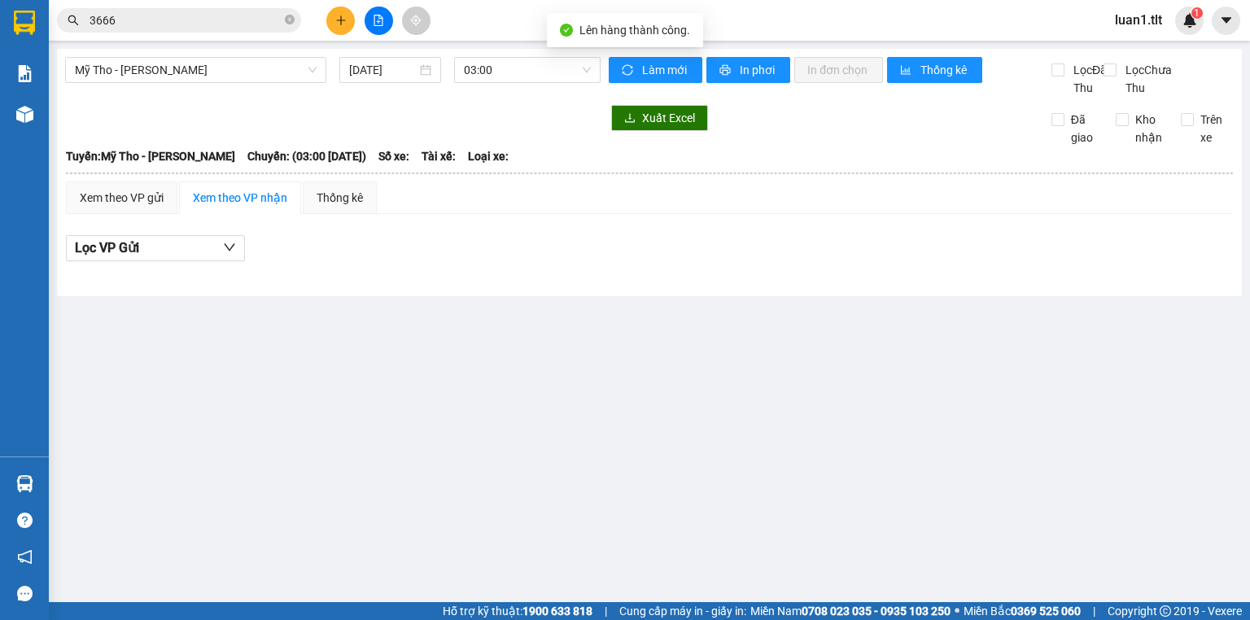
click at [485, 97] on div "Mỹ Tho - Hồ Chí Minh 13/10/2025 03:00" at bounding box center [333, 77] width 536 height 40
click at [499, 72] on span "03:00" at bounding box center [528, 70] width 128 height 24
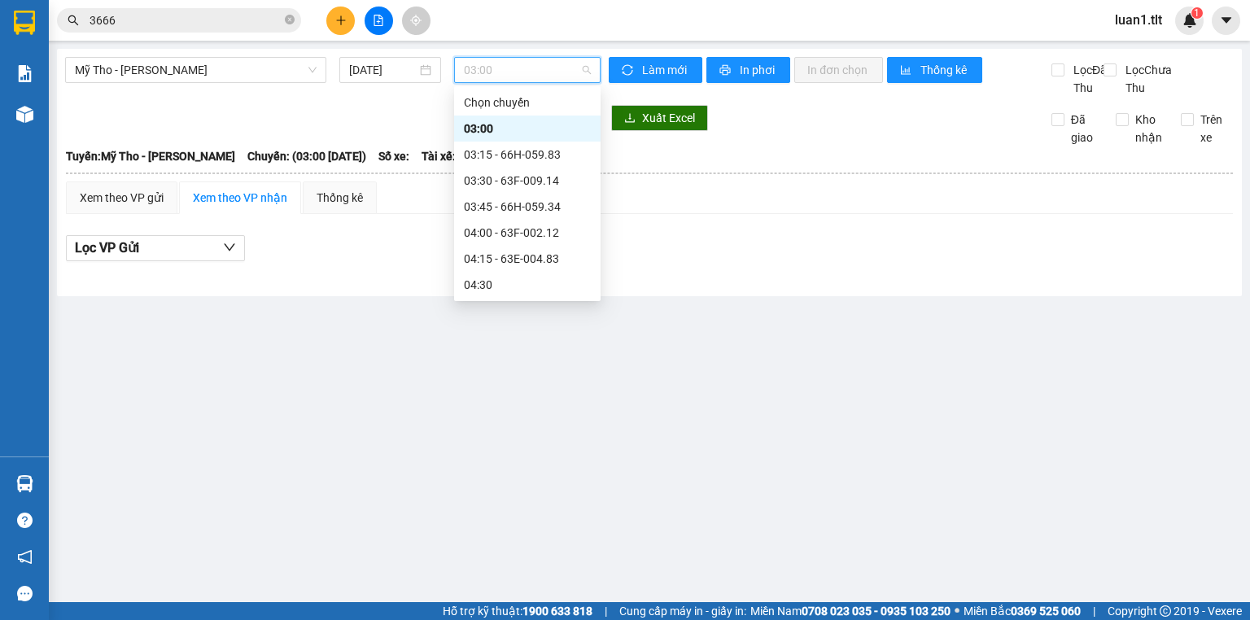
click at [530, 585] on div "07:15" at bounding box center [527, 598] width 147 height 26
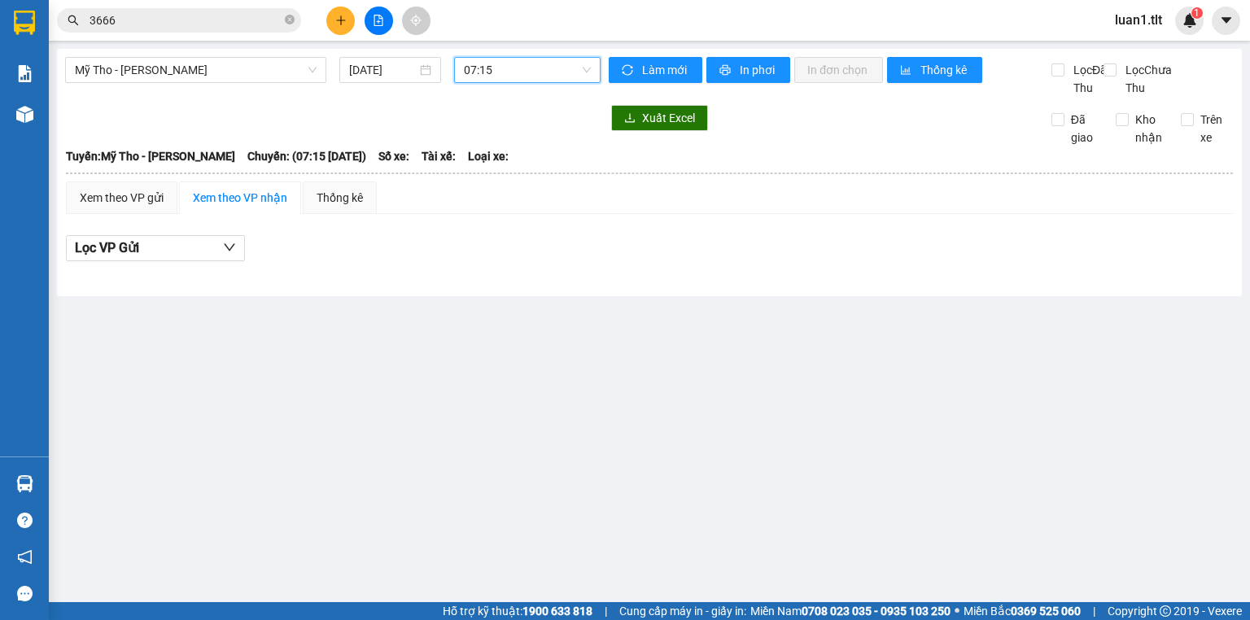
click at [161, 242] on div "Xem theo VP gửi Xem theo VP nhận Thống kê Lọc VP Gửi" at bounding box center [649, 231] width 1167 height 98
click at [133, 207] on div "Xem theo VP gửi" at bounding box center [122, 198] width 84 height 18
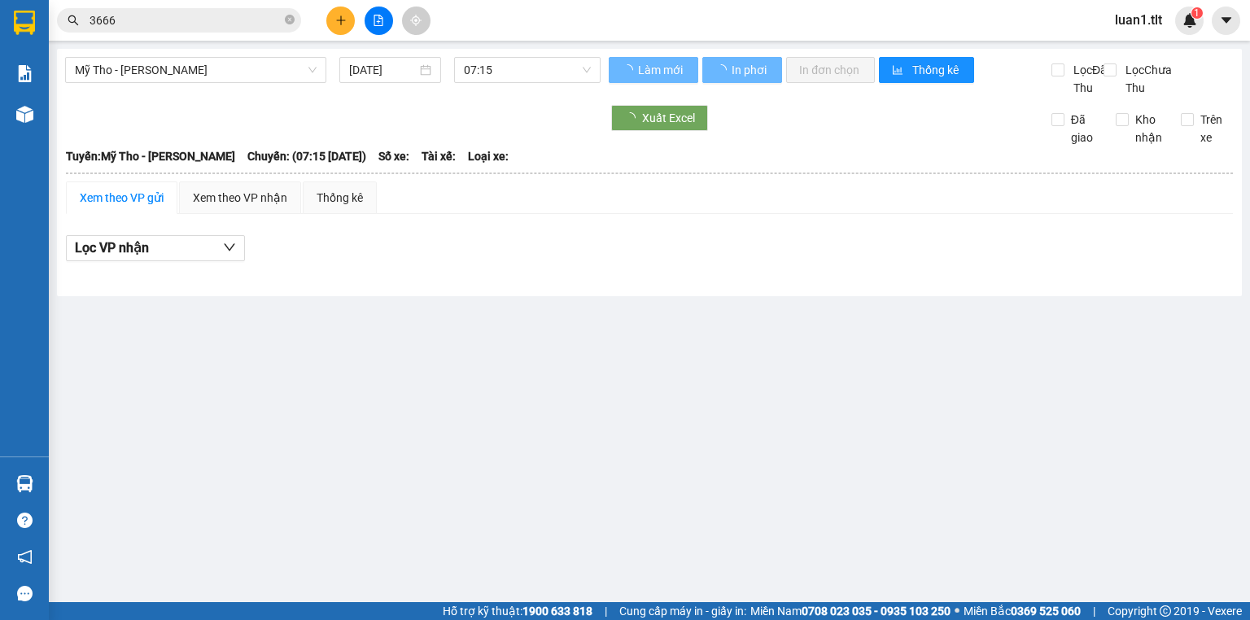
click at [133, 207] on div "Xem theo VP gửi" at bounding box center [122, 198] width 84 height 18
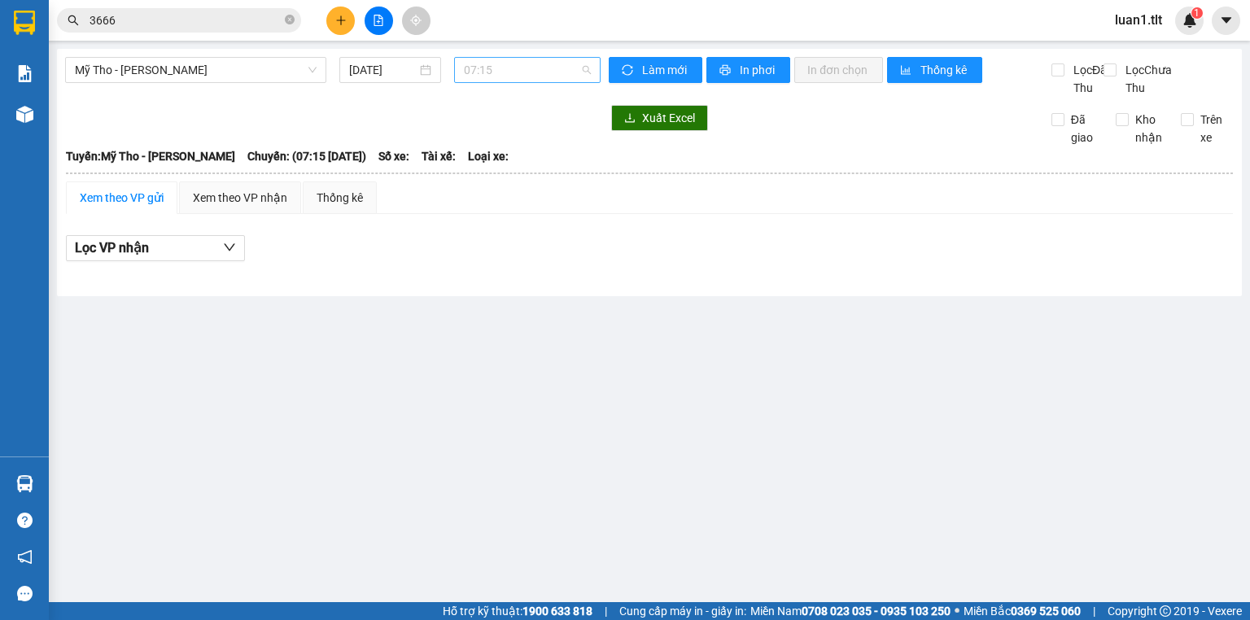
click at [563, 62] on span "07:15" at bounding box center [528, 70] width 128 height 24
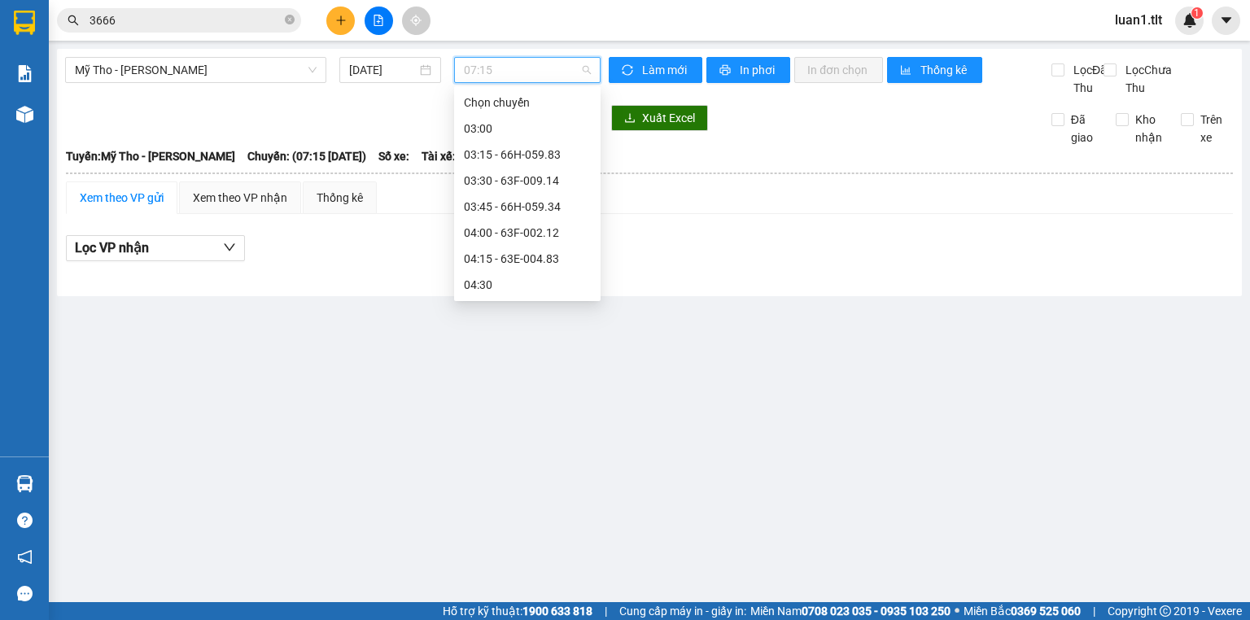
click at [524, 563] on div "07:00 - 63H-6652" at bounding box center [527, 572] width 127 height 18
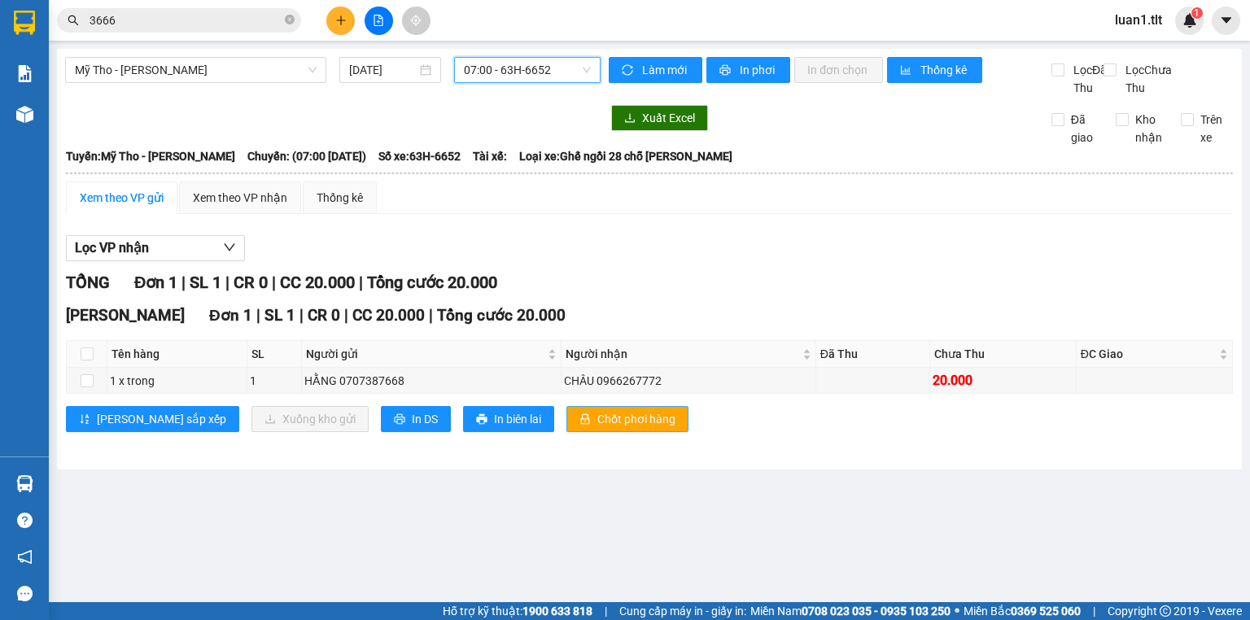
click at [598, 428] on span "Chốt phơi hàng" at bounding box center [637, 419] width 78 height 18
click at [876, 214] on div "Xem theo VP gửi Xem theo VP nhận Thống kê" at bounding box center [649, 198] width 1167 height 33
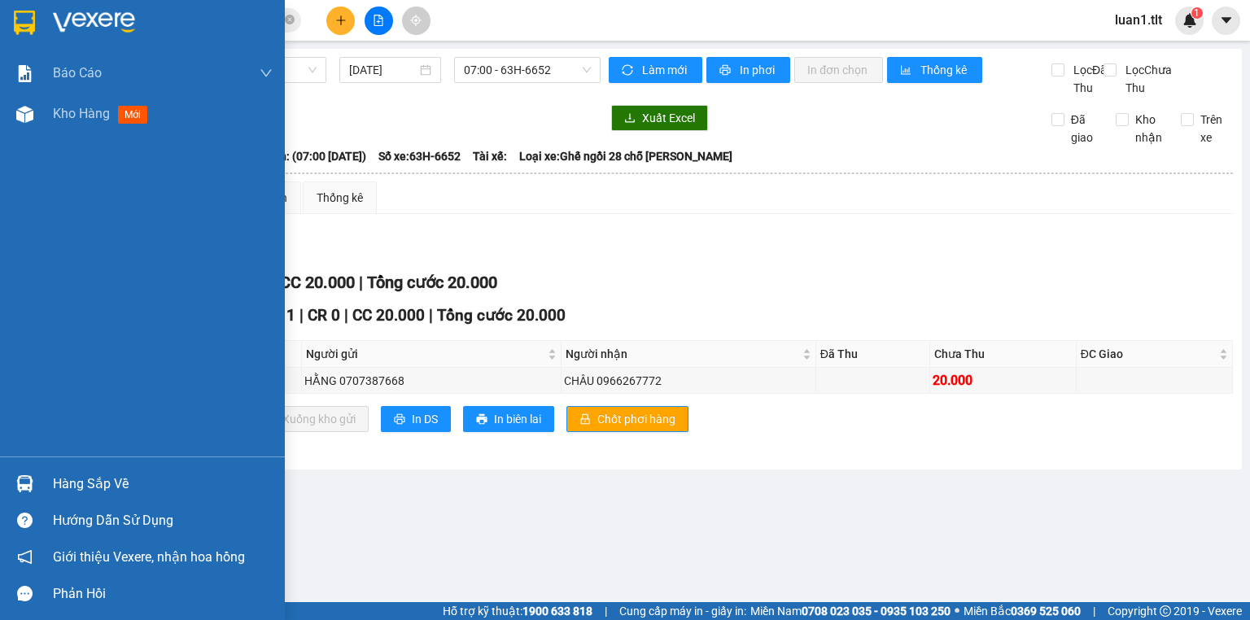
drag, startPoint x: 163, startPoint y: 481, endPoint x: 310, endPoint y: 392, distance: 172.4
click at [163, 481] on div "Hàng sắp về" at bounding box center [163, 484] width 220 height 24
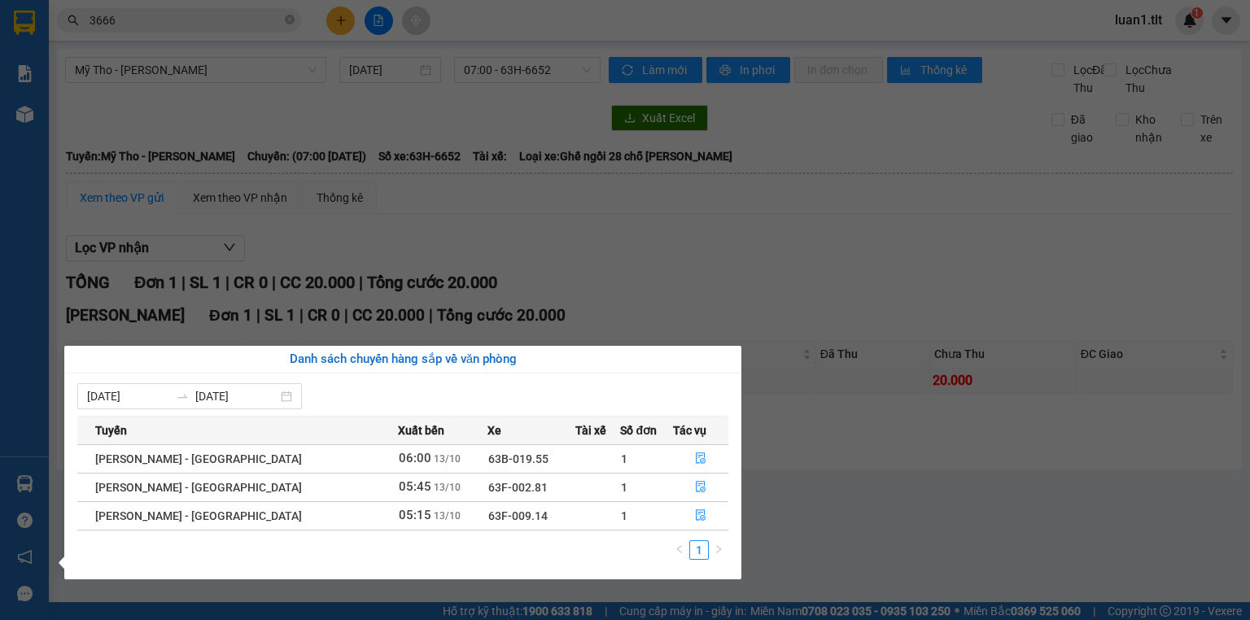
drag, startPoint x: 634, startPoint y: 200, endPoint x: 632, endPoint y: 176, distance: 24.5
click at [636, 200] on section "Kết quả tìm kiếm ( 623 ) Bộ lọc Thuộc VP này Ngày tạo đơn gần nhất Mã ĐH Trạng …" at bounding box center [625, 310] width 1250 height 620
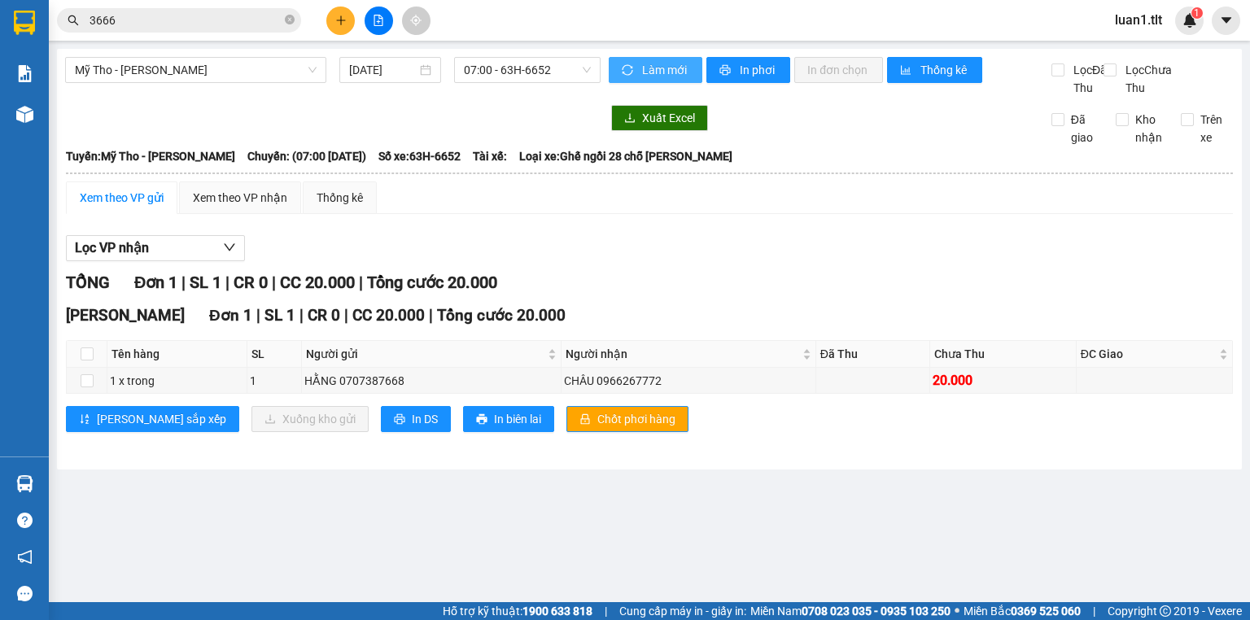
click at [628, 59] on button "Làm mới" at bounding box center [656, 70] width 94 height 26
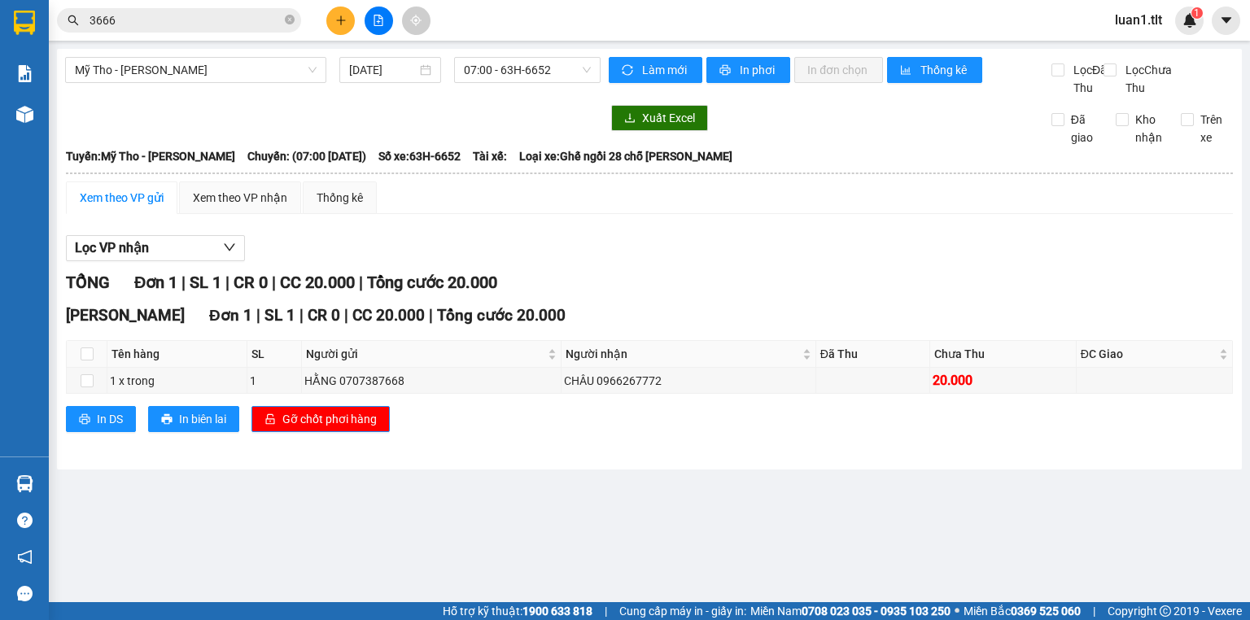
click at [690, 248] on div "Lọc VP nhận TỔNG Đơn 1 | SL 1 | CR 0 | CC 20.000 | Tổng cước 20.000 Nguyễn Văn …" at bounding box center [649, 340] width 1167 height 226
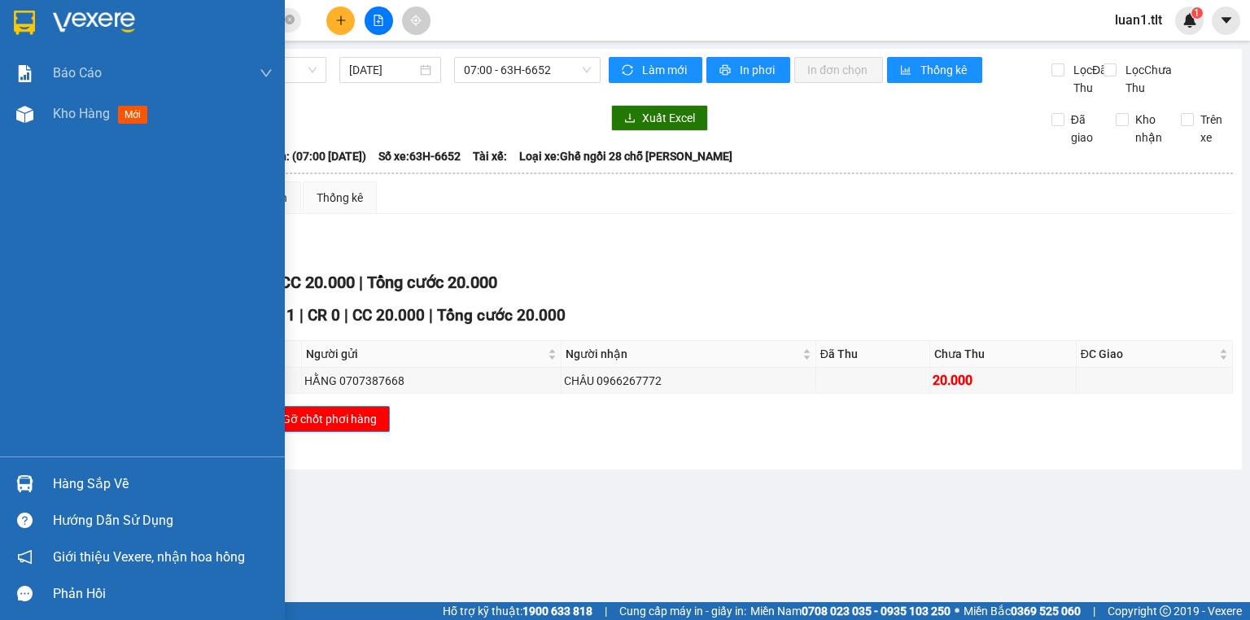
click at [95, 28] on img at bounding box center [94, 23] width 82 height 24
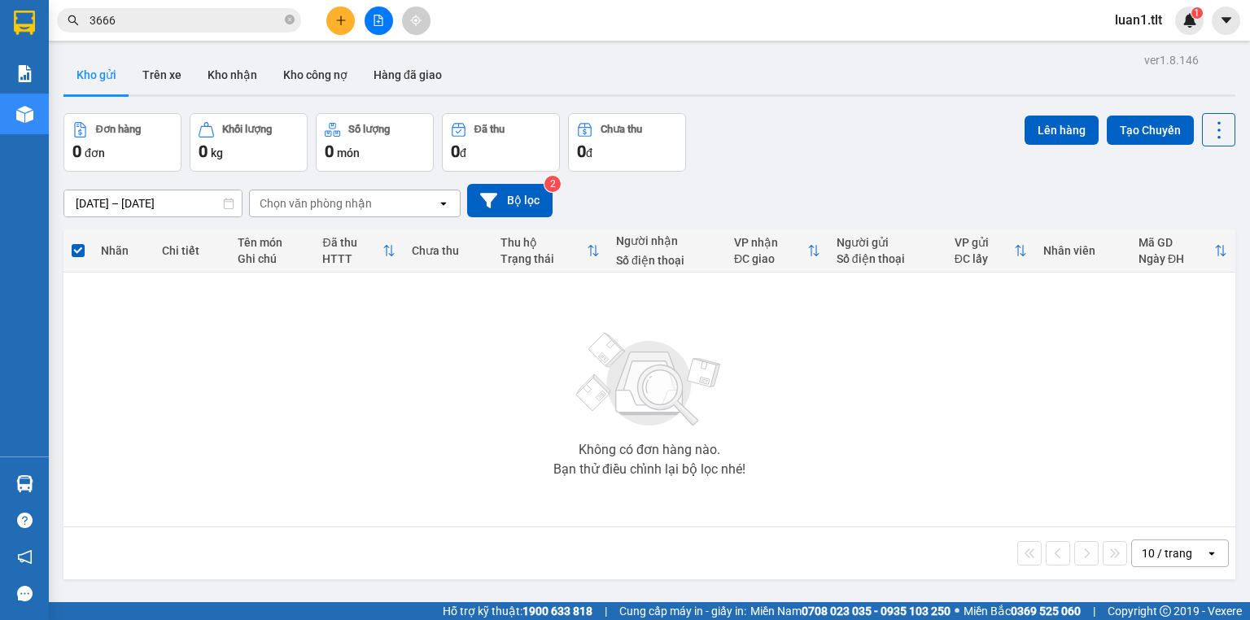
drag, startPoint x: 799, startPoint y: 136, endPoint x: 765, endPoint y: 139, distance: 33.5
click at [783, 137] on div "Đơn hàng 0 đơn Khối lượng 0 kg Số lượng 0 món Đã thu 0 đ Chưa thu 0 đ Lên hàng …" at bounding box center [649, 142] width 1172 height 59
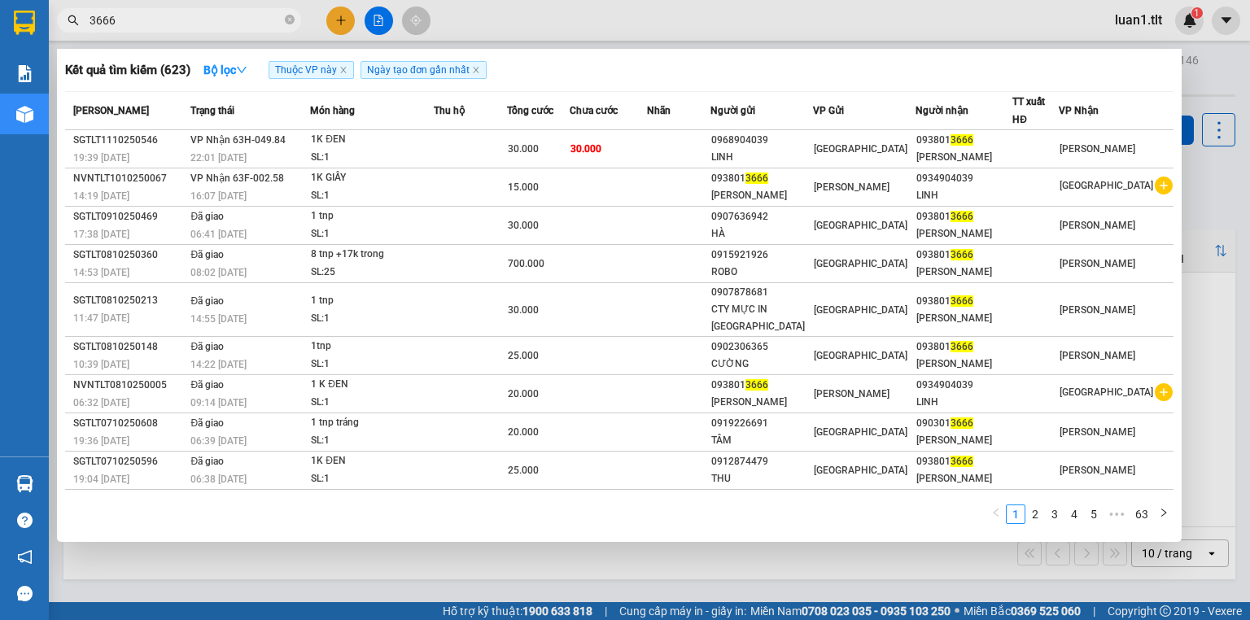
click at [231, 14] on input "3666" at bounding box center [186, 20] width 192 height 18
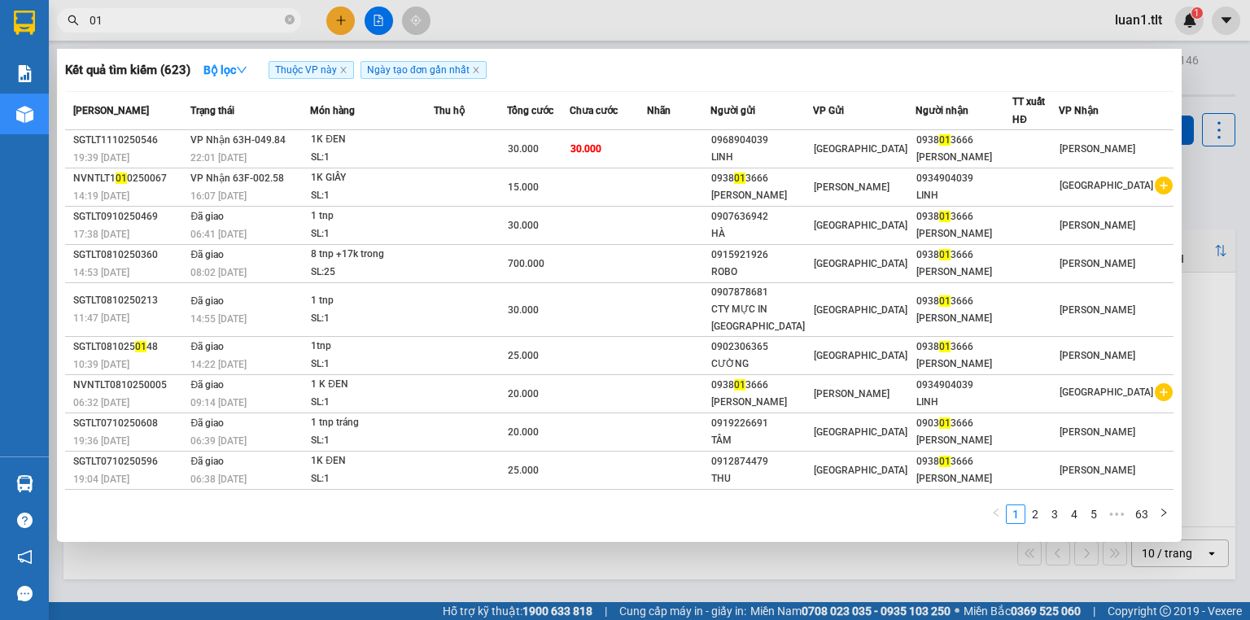
type input "0"
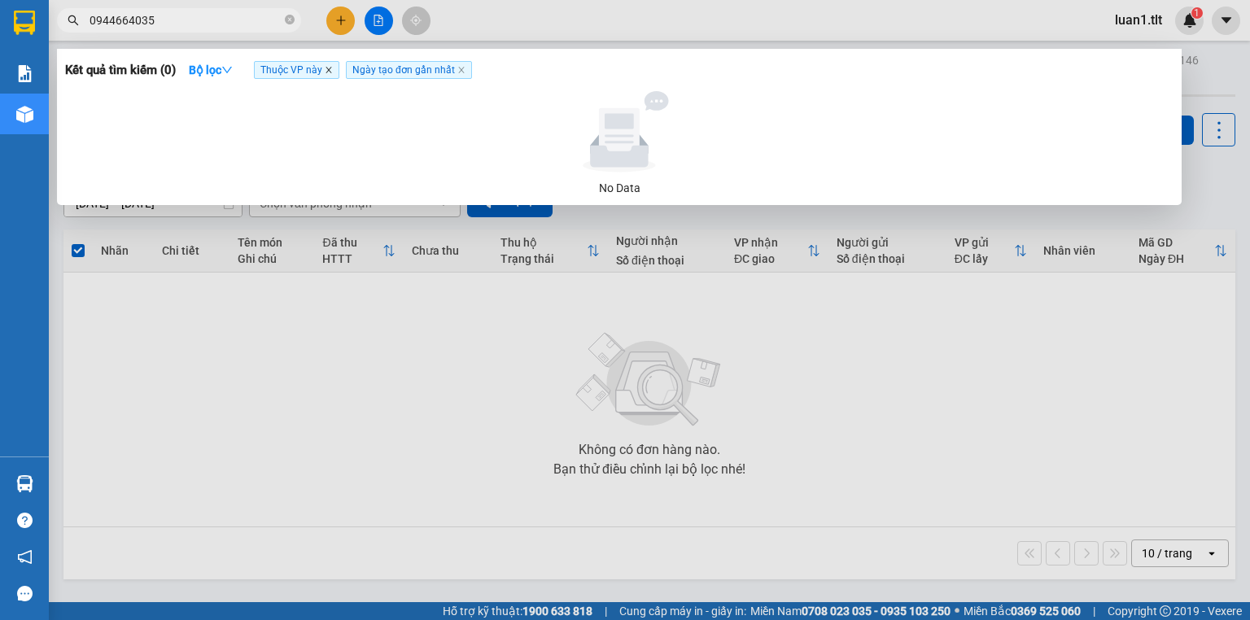
click at [332, 72] on icon "close" at bounding box center [329, 70] width 8 height 8
click at [160, 28] on input "0944664035" at bounding box center [186, 20] width 192 height 18
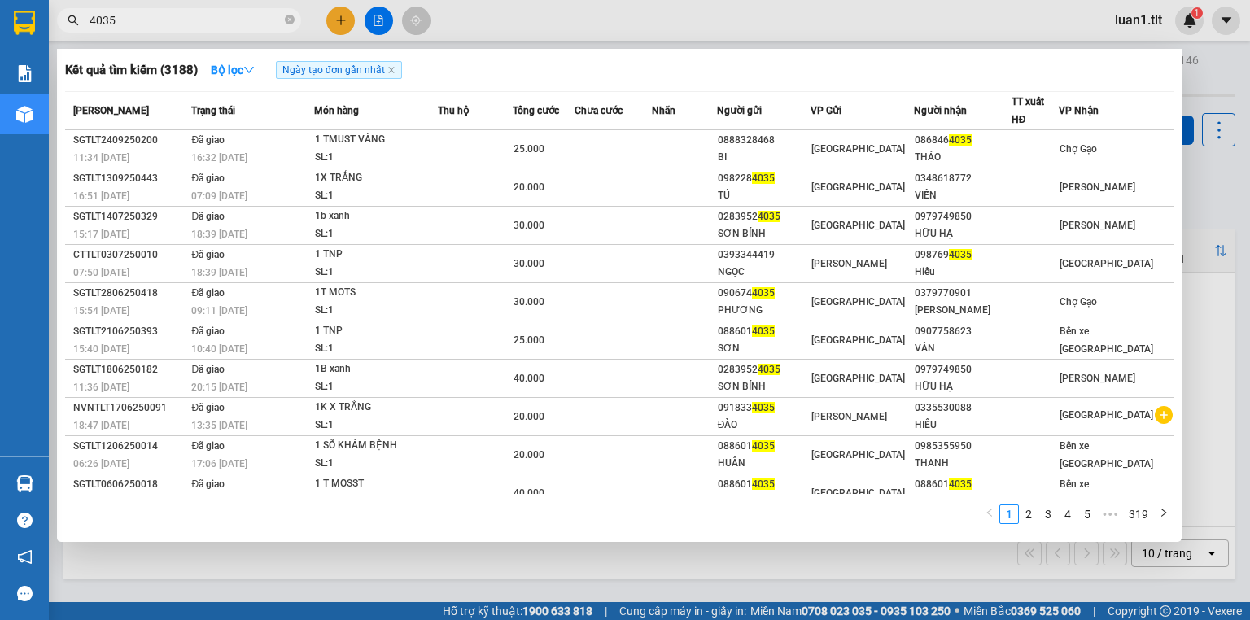
click at [160, 28] on input "4035" at bounding box center [186, 20] width 192 height 18
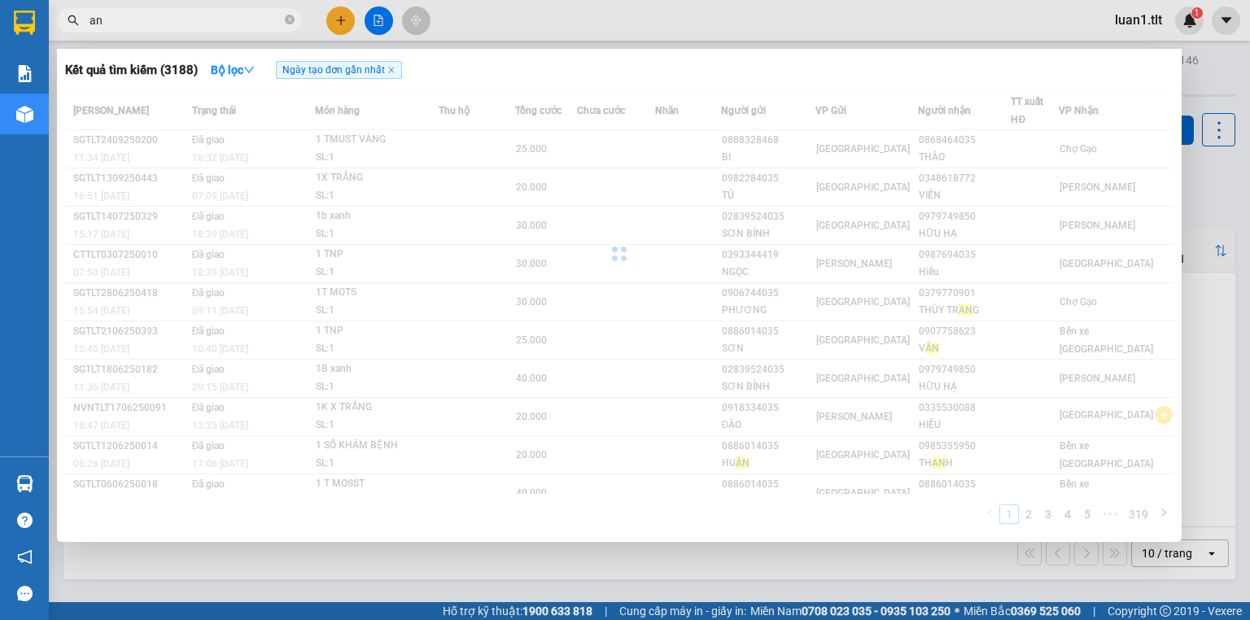
type input "a"
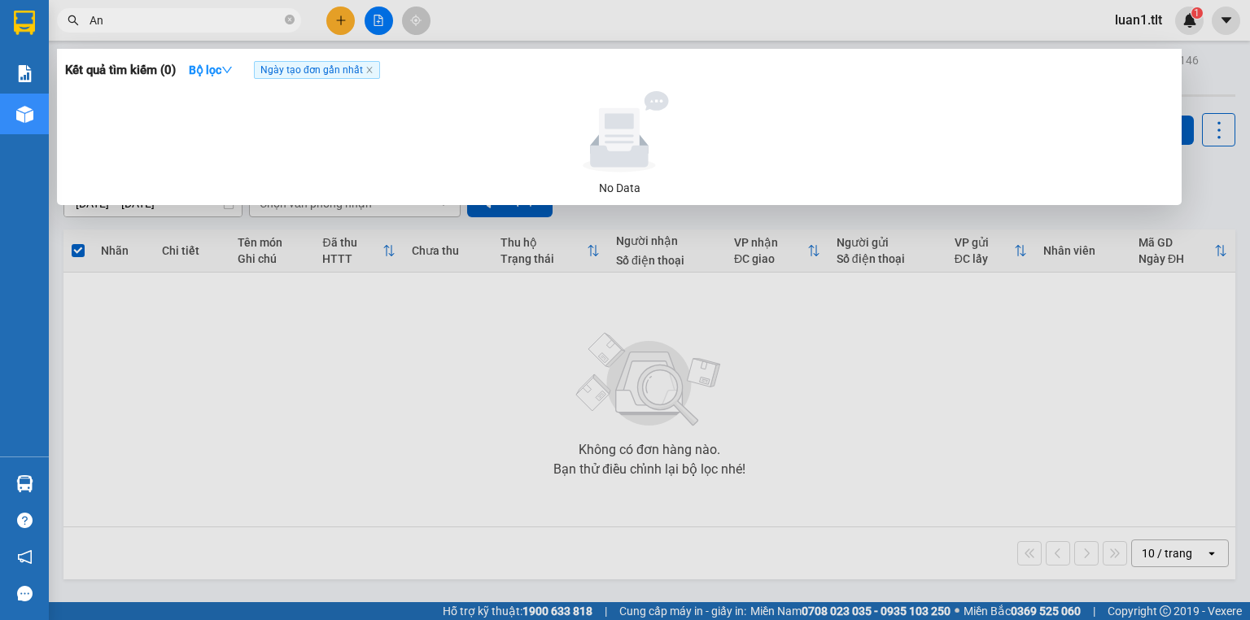
type input "A"
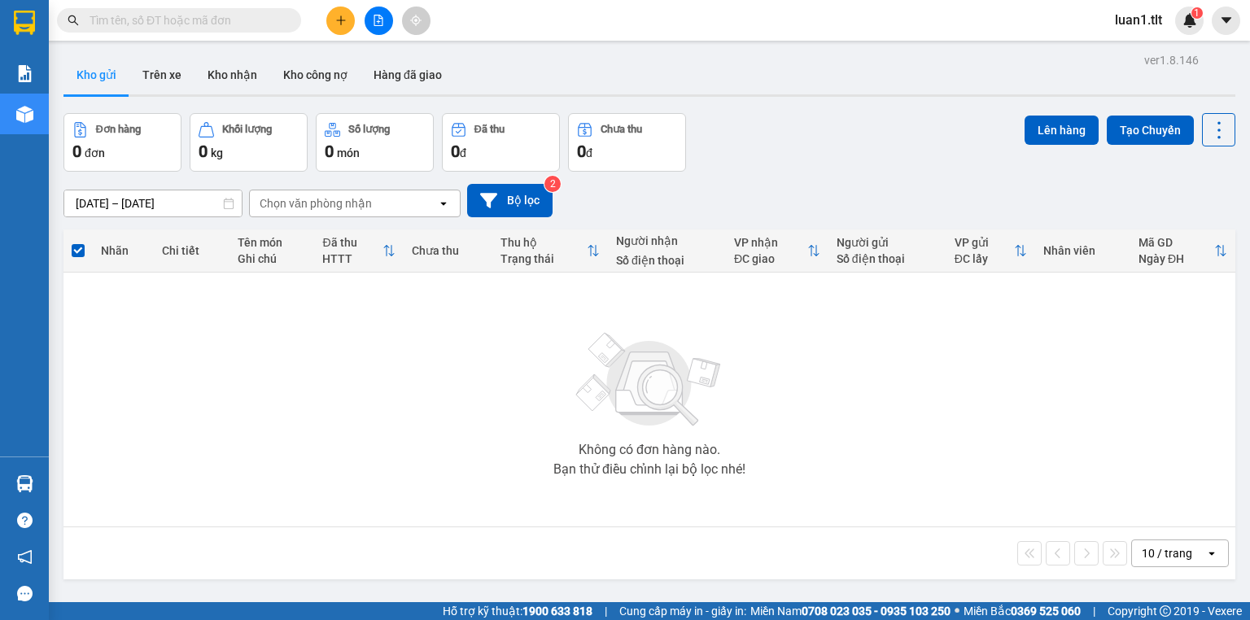
click at [188, 20] on input "text" at bounding box center [186, 20] width 192 height 18
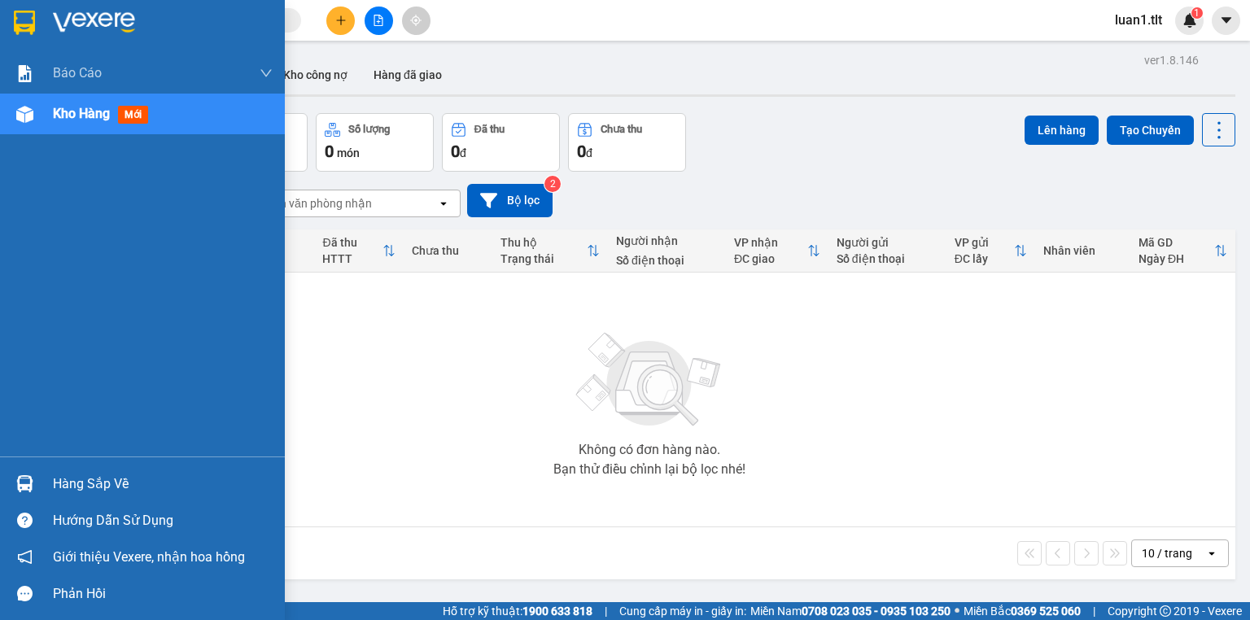
click at [29, 11] on img at bounding box center [24, 23] width 21 height 24
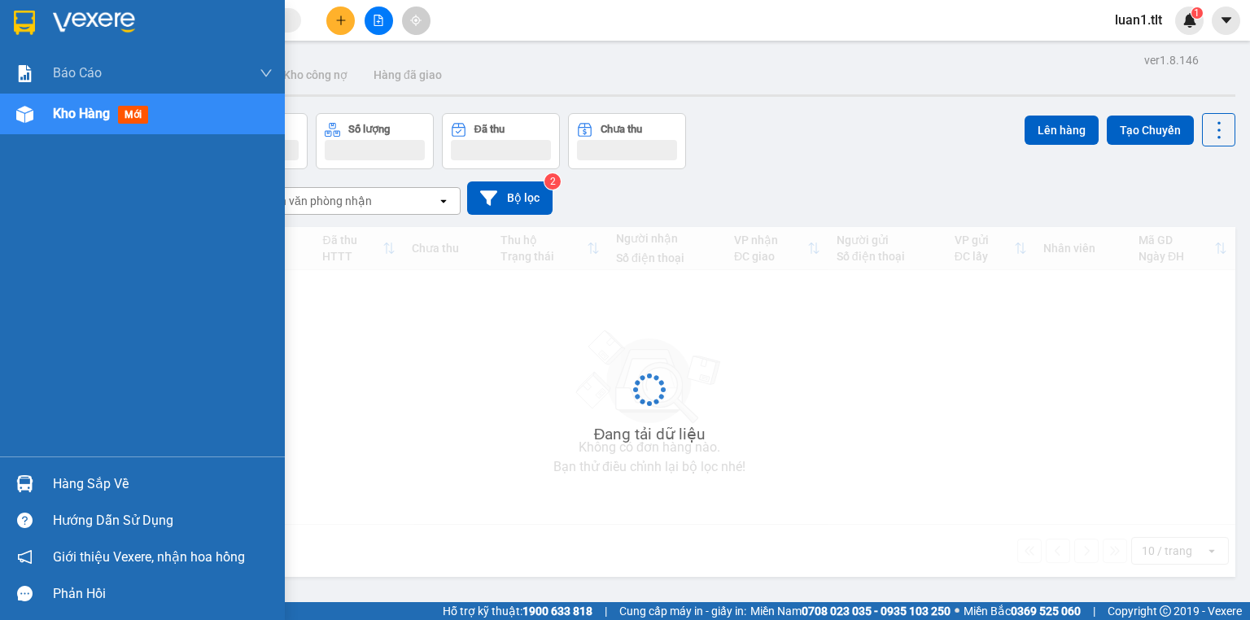
click at [77, 479] on div "Hàng sắp về" at bounding box center [163, 484] width 220 height 24
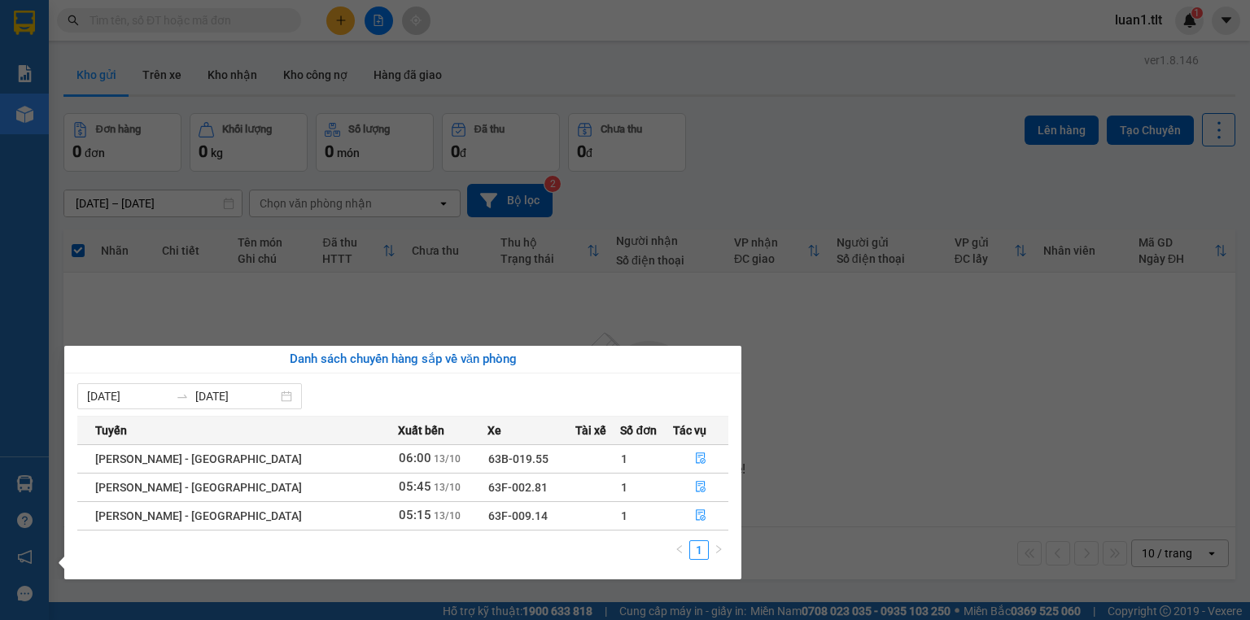
click at [378, 224] on section "Kết quả tìm kiếm ( 0 ) Bộ lọc Ngày tạo đơn gần nhất No Data luan1.tlt 1 Báo cáo…" at bounding box center [625, 310] width 1250 height 620
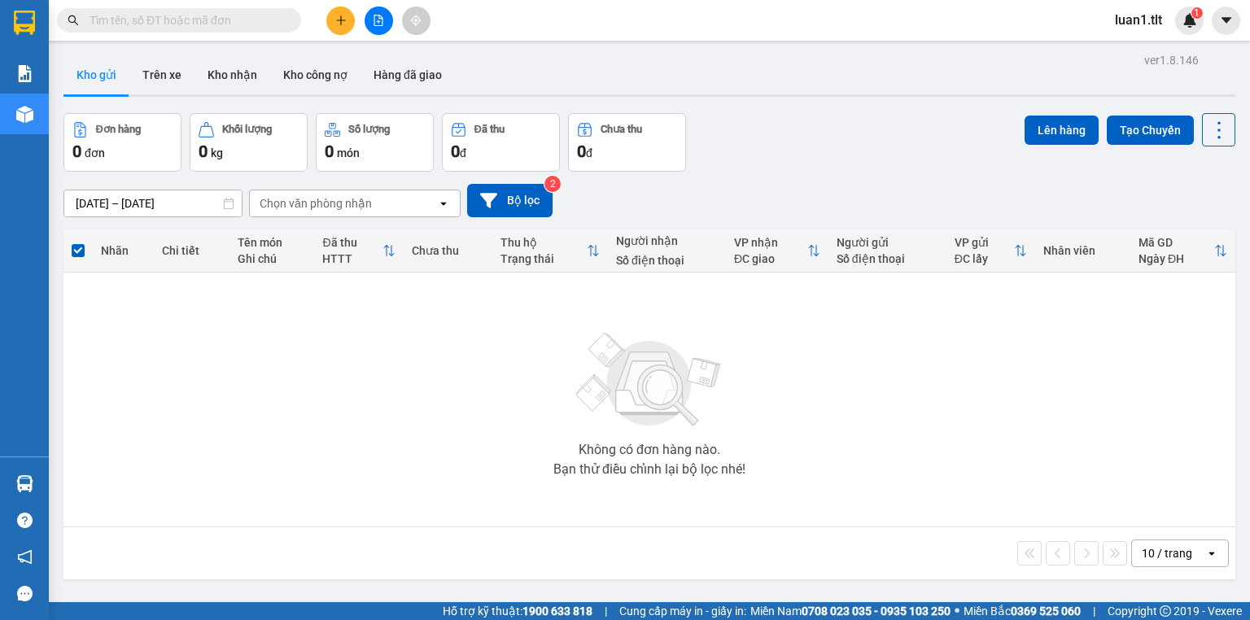
click at [230, 27] on input "text" at bounding box center [186, 20] width 192 height 18
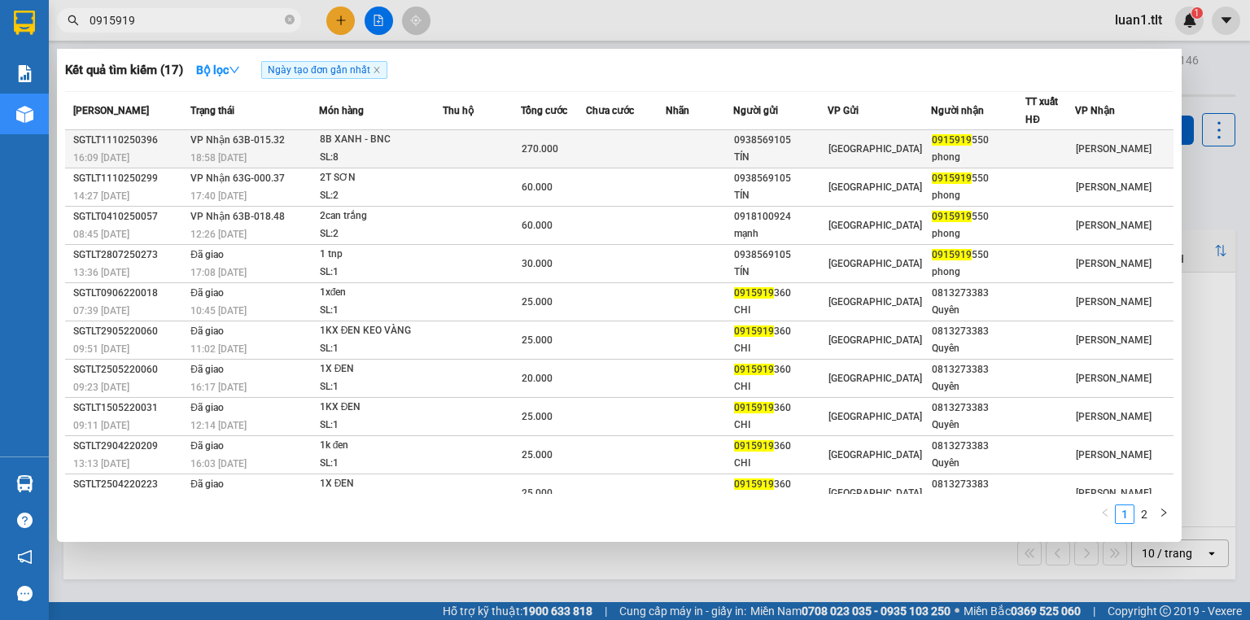
type input "0915919"
click at [418, 142] on div "8B XANH - BNC" at bounding box center [381, 140] width 122 height 18
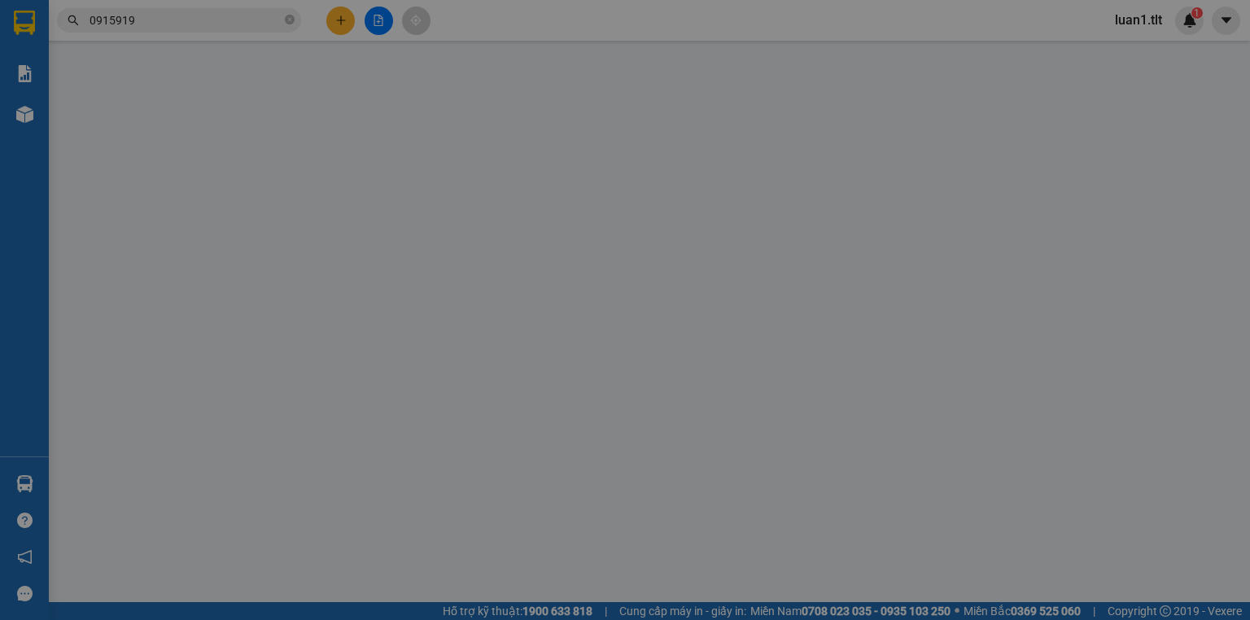
type input "0938569105"
type input "TÍN"
type input "0915919550"
type input "phong"
type input "0"
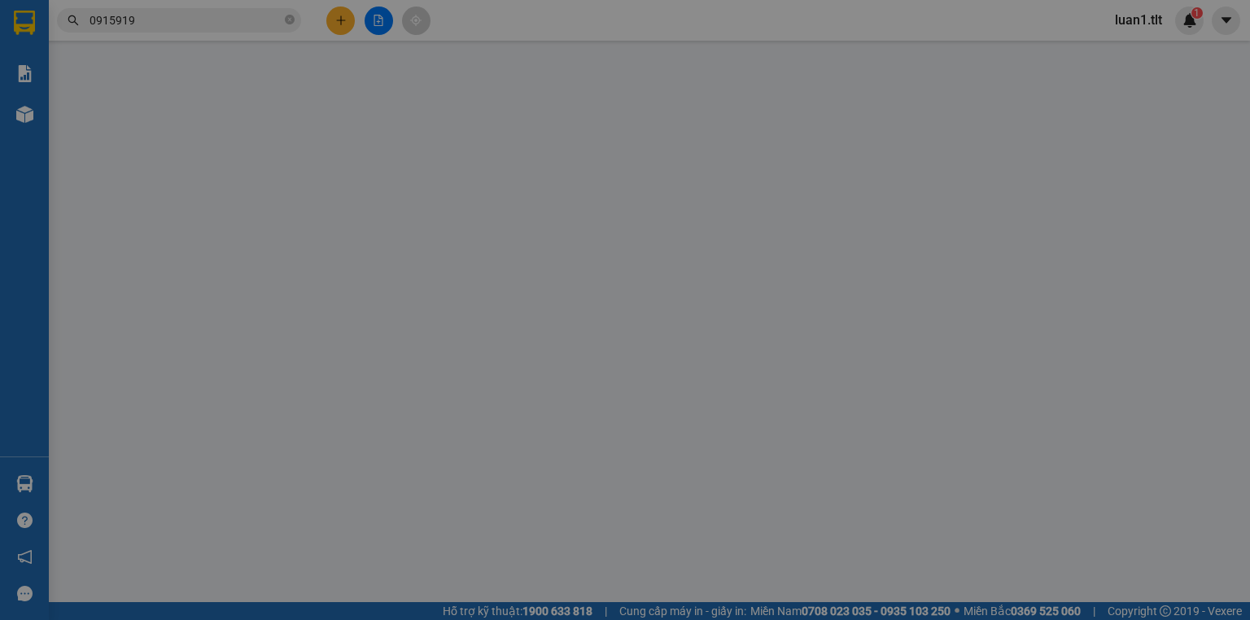
type input "270.000"
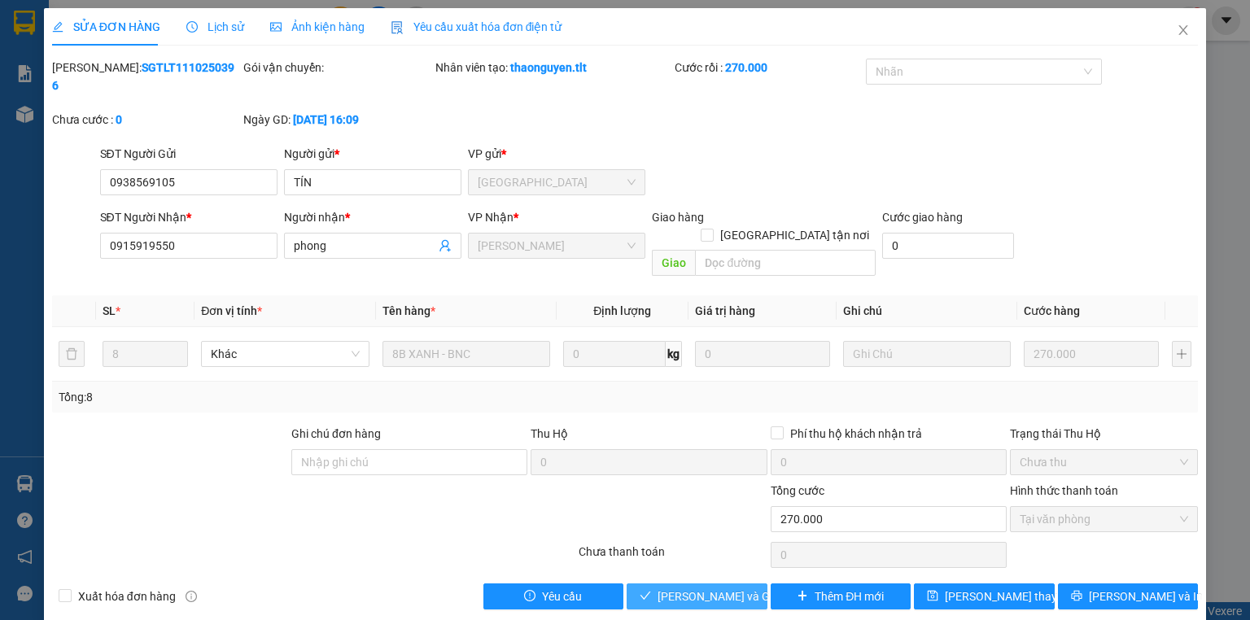
click at [710, 588] on span "[PERSON_NAME] và Giao hàng" at bounding box center [736, 597] width 156 height 18
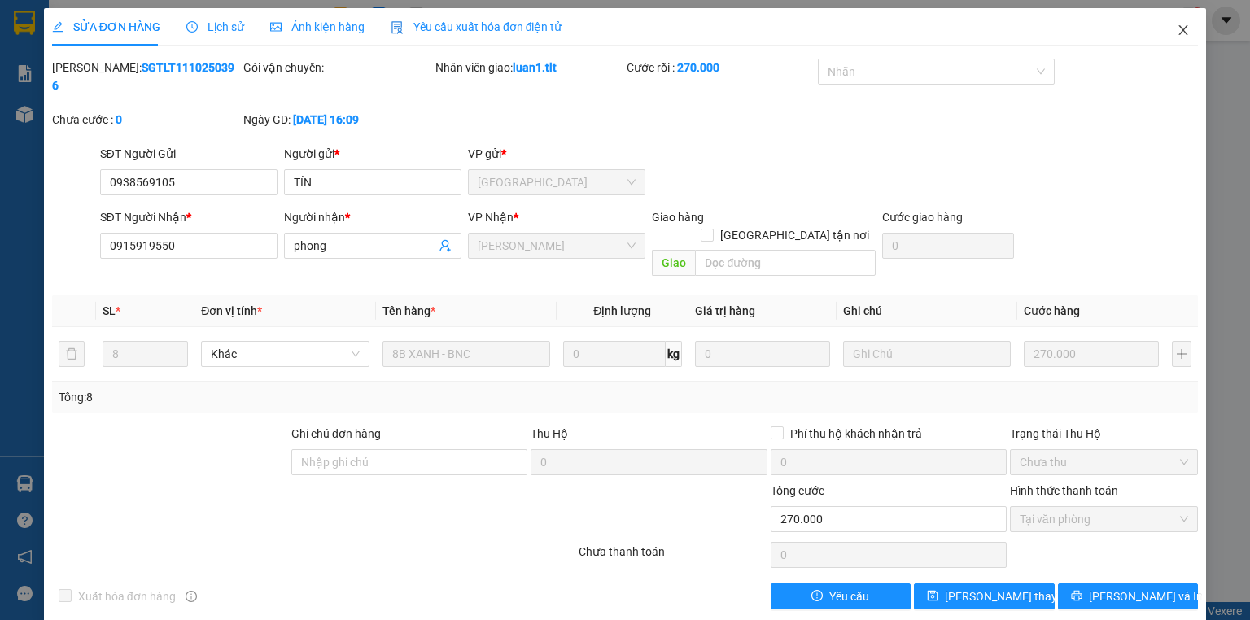
drag, startPoint x: 1172, startPoint y: 31, endPoint x: 484, endPoint y: 16, distance: 688.1
click at [1172, 30] on span "Close" at bounding box center [1184, 31] width 46 height 46
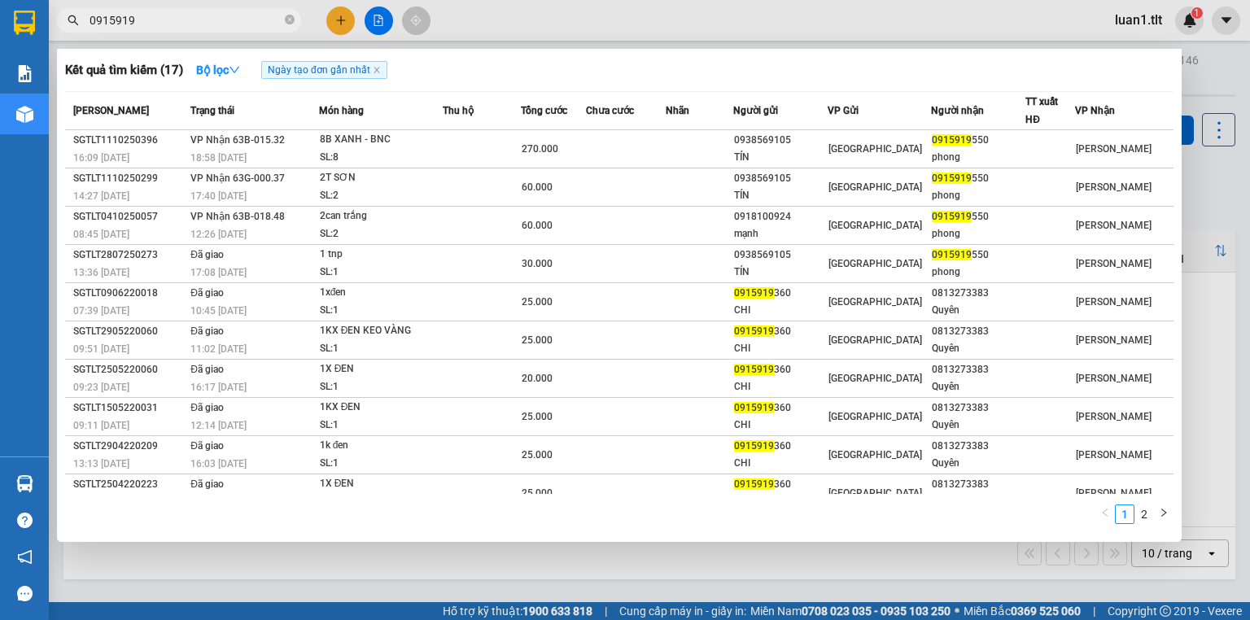
click at [163, 23] on input "0915919" at bounding box center [186, 20] width 192 height 18
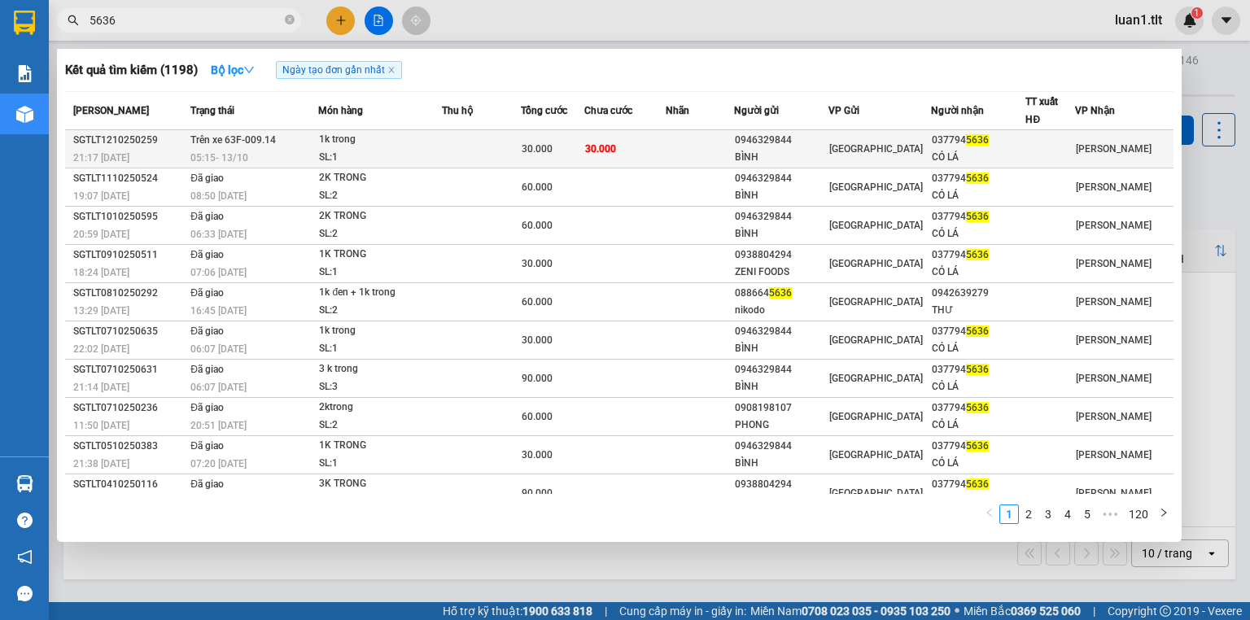
type input "5636"
click at [465, 143] on td at bounding box center [481, 149] width 78 height 38
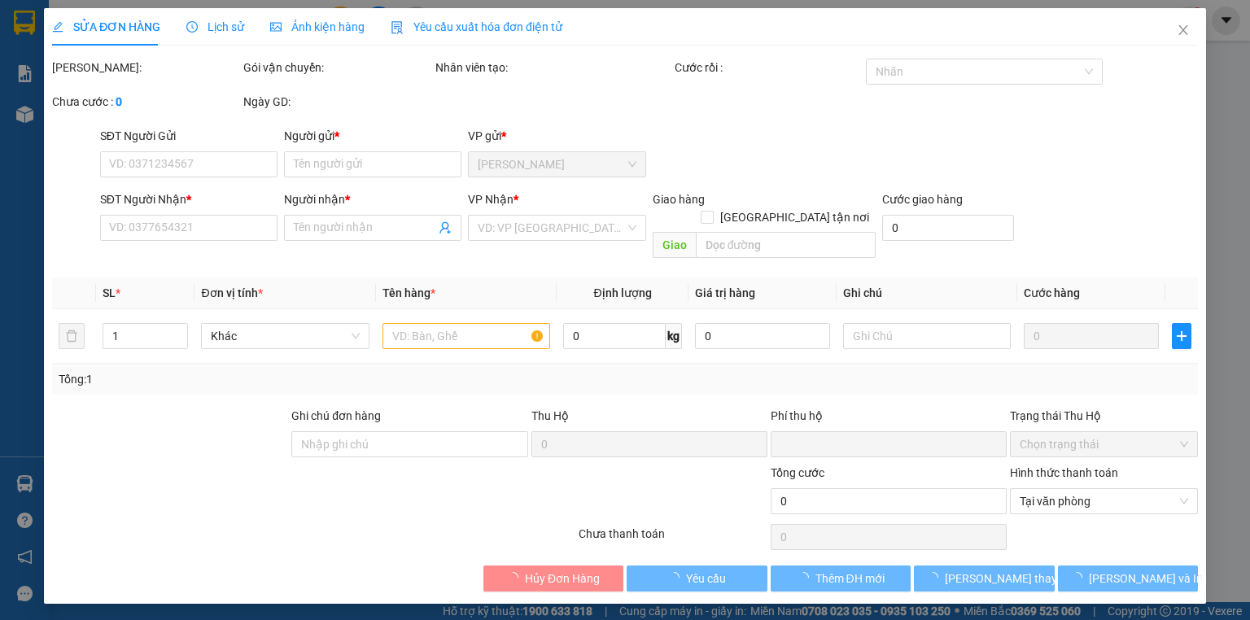
type input "0946329844"
type input "BÌNH"
type input "0377945636"
type input "CỎ LÁ"
type input "0"
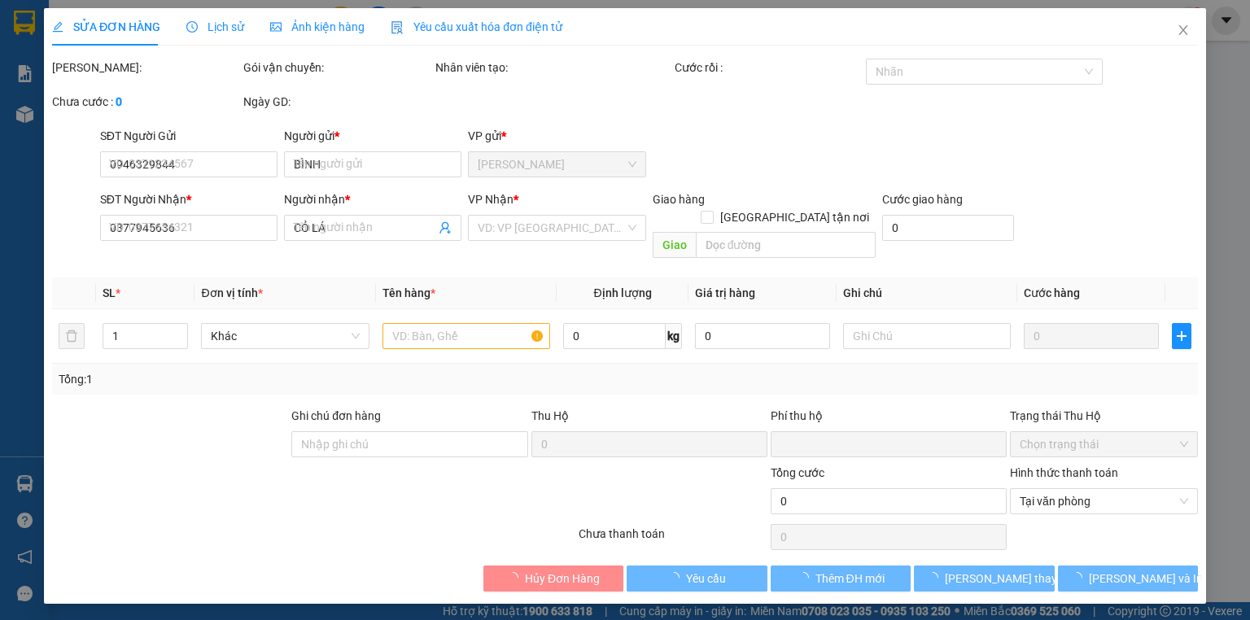
type input "30.000"
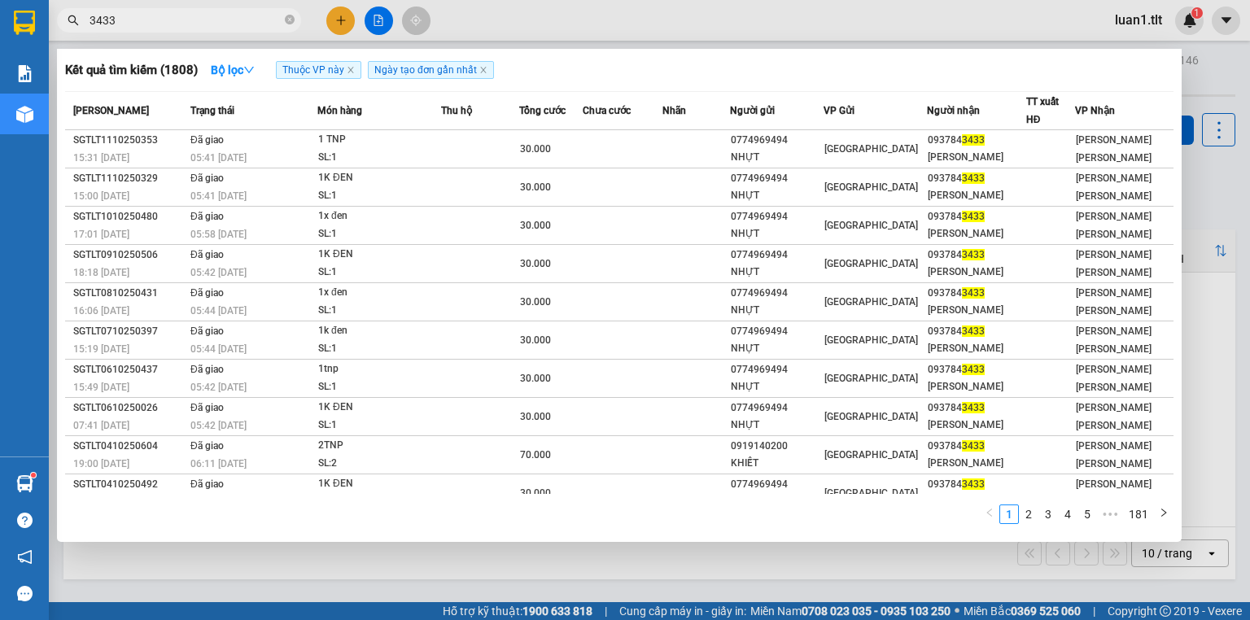
drag, startPoint x: 0, startPoint y: 0, endPoint x: 384, endPoint y: 13, distance: 384.5
click at [384, 13] on div at bounding box center [625, 310] width 1250 height 620
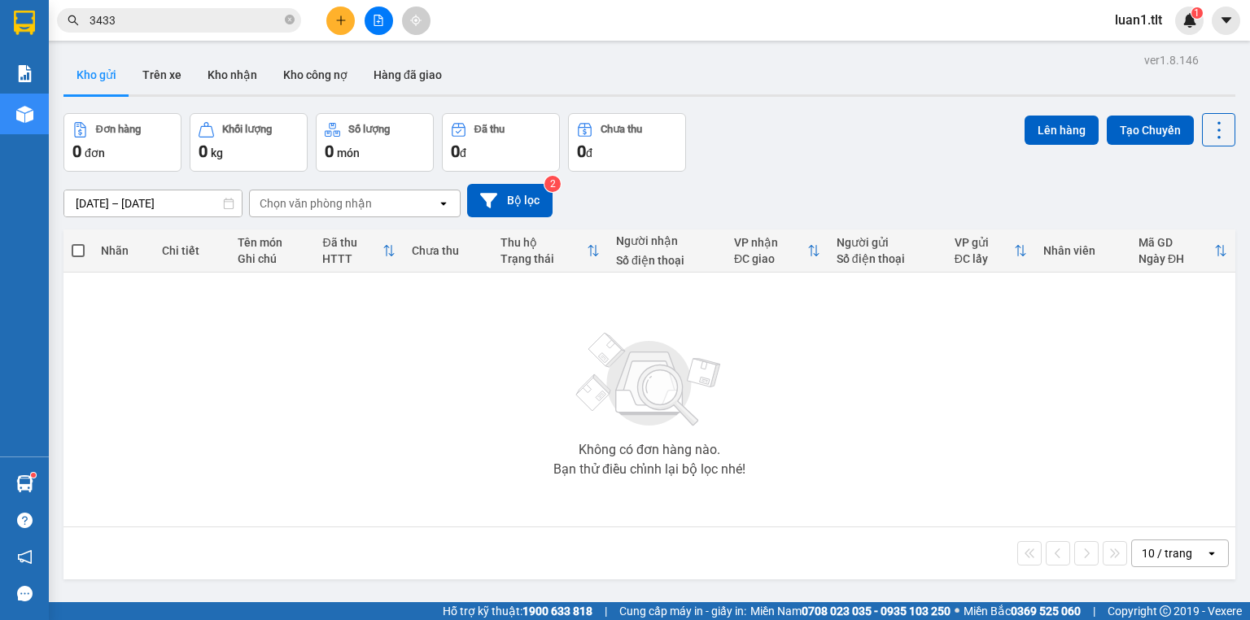
click at [384, 22] on button at bounding box center [379, 21] width 28 height 28
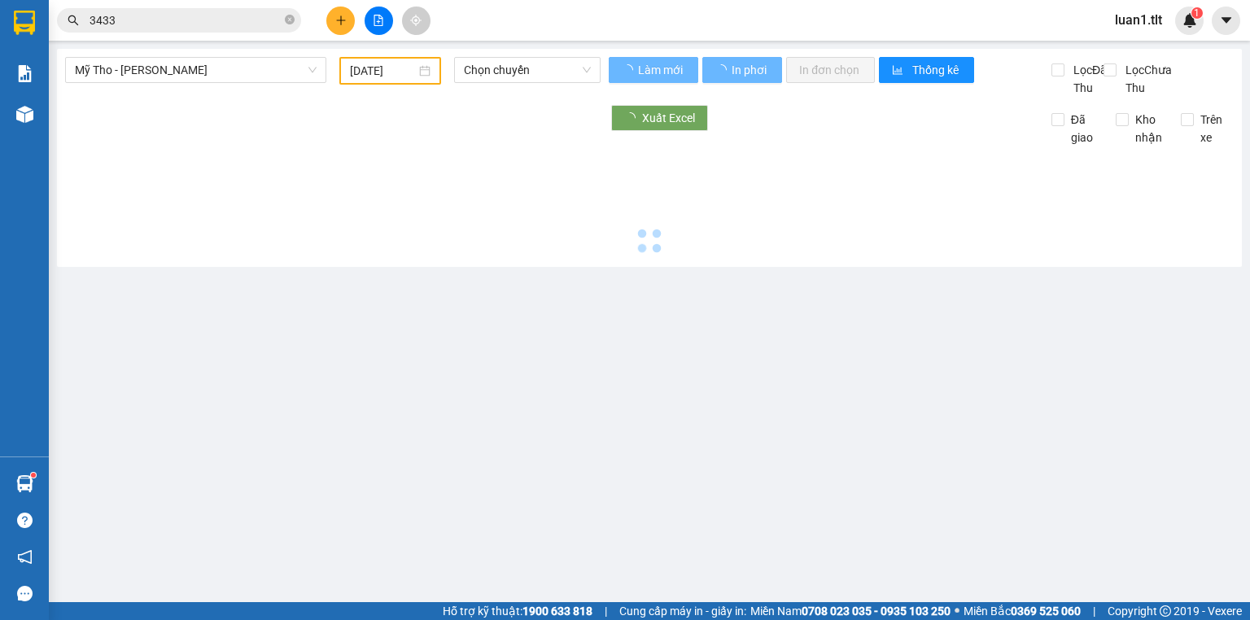
click at [618, 97] on div "Làm mới In phơi In đơn chọn Thống kê" at bounding box center [830, 77] width 443 height 40
drag, startPoint x: 565, startPoint y: 76, endPoint x: 551, endPoint y: 86, distance: 17.4
click at [563, 75] on span "Chọn chuyến" at bounding box center [528, 70] width 128 height 24
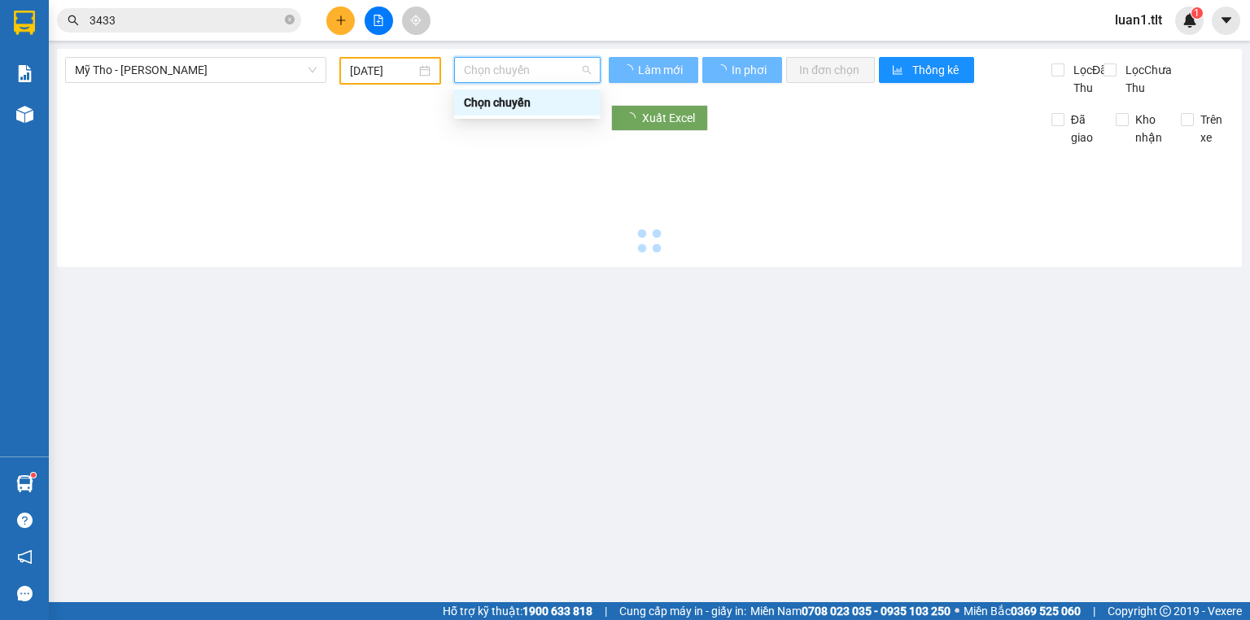
type input "13/10/2025"
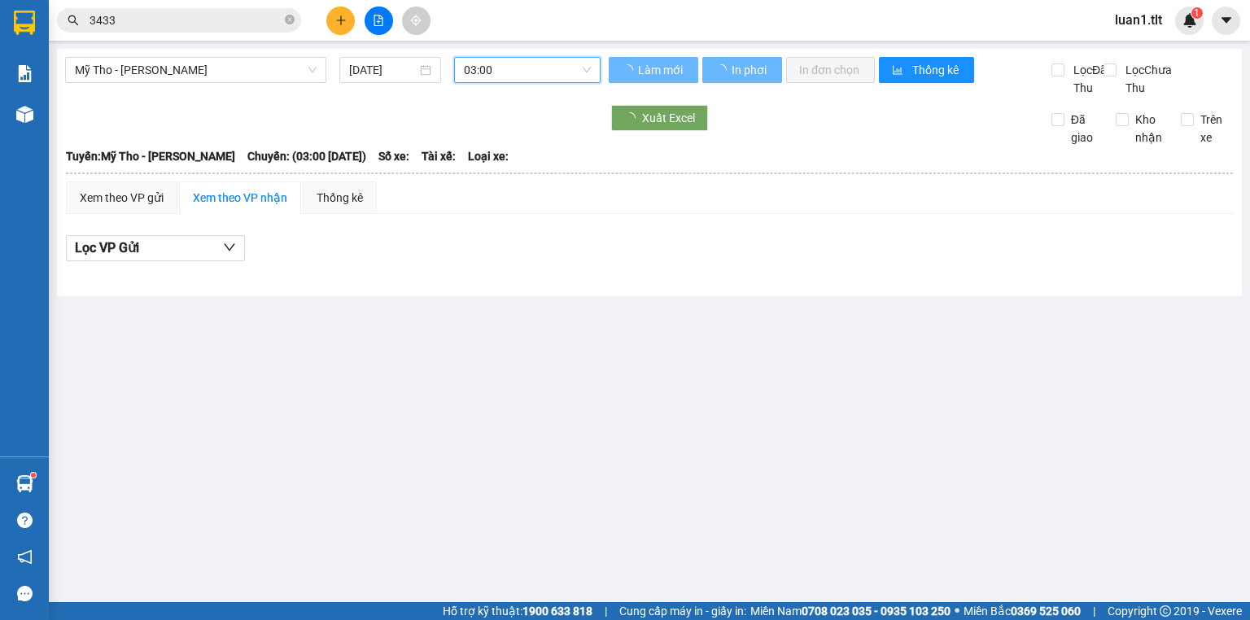
click at [541, 65] on span "03:00" at bounding box center [528, 70] width 128 height 24
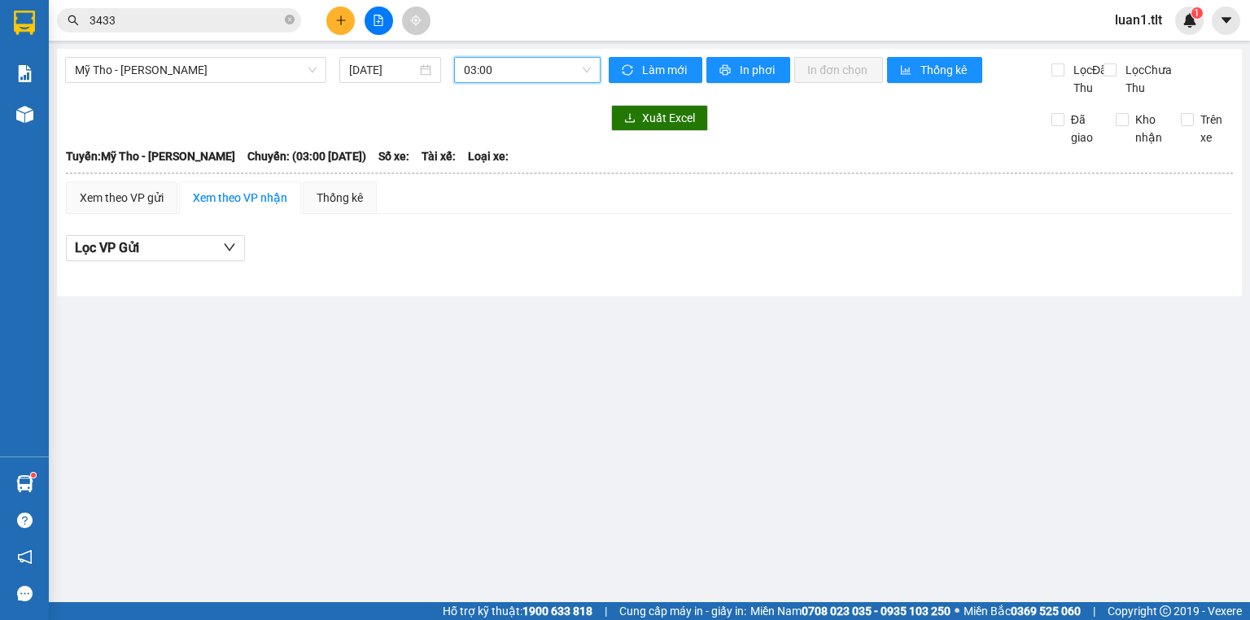
click at [528, 59] on span "03:00" at bounding box center [528, 70] width 128 height 24
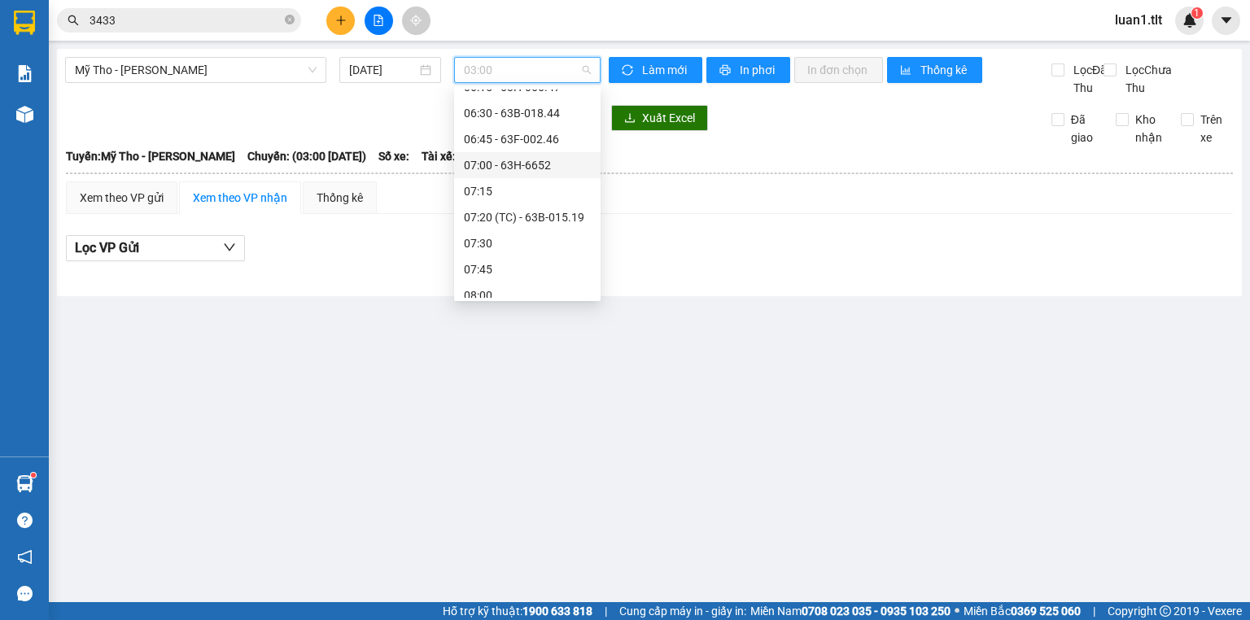
scroll to position [326, 0]
click at [528, 211] on div "06:45 - 63F-002.46" at bounding box center [527, 220] width 127 height 18
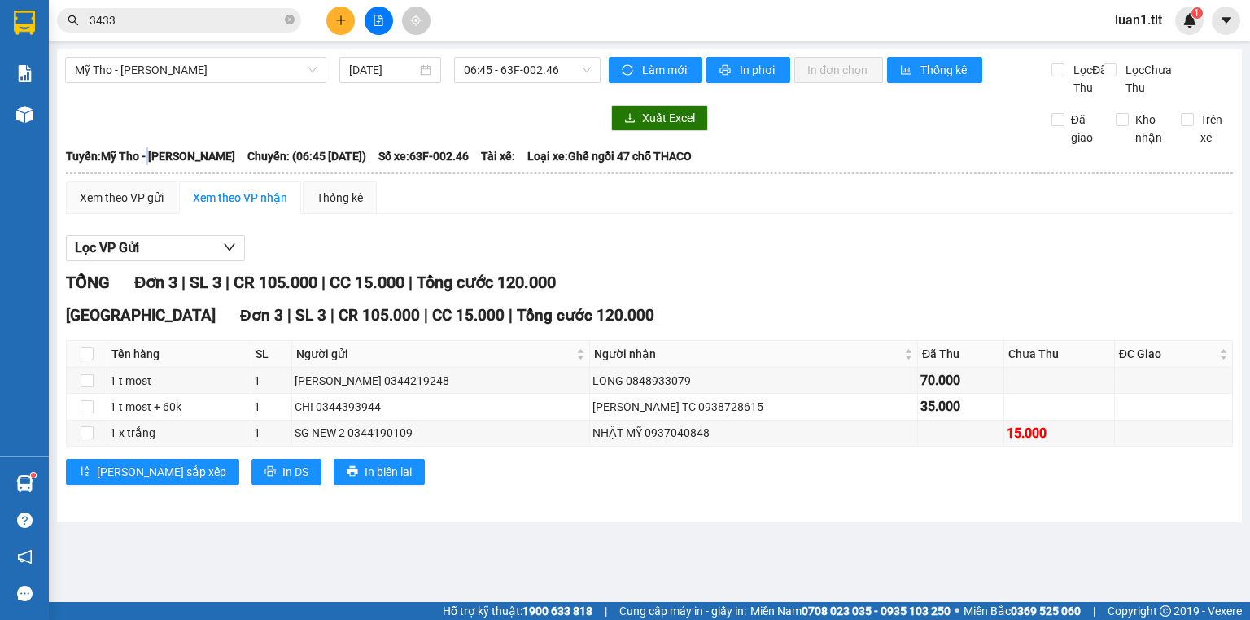
click at [156, 163] on b "Tuyến: Mỹ Tho - Hồ Chí Minh" at bounding box center [150, 156] width 169 height 13
click at [94, 181] on th at bounding box center [649, 173] width 1169 height 15
click at [108, 207] on div "Xem theo VP gửi" at bounding box center [122, 198] width 84 height 18
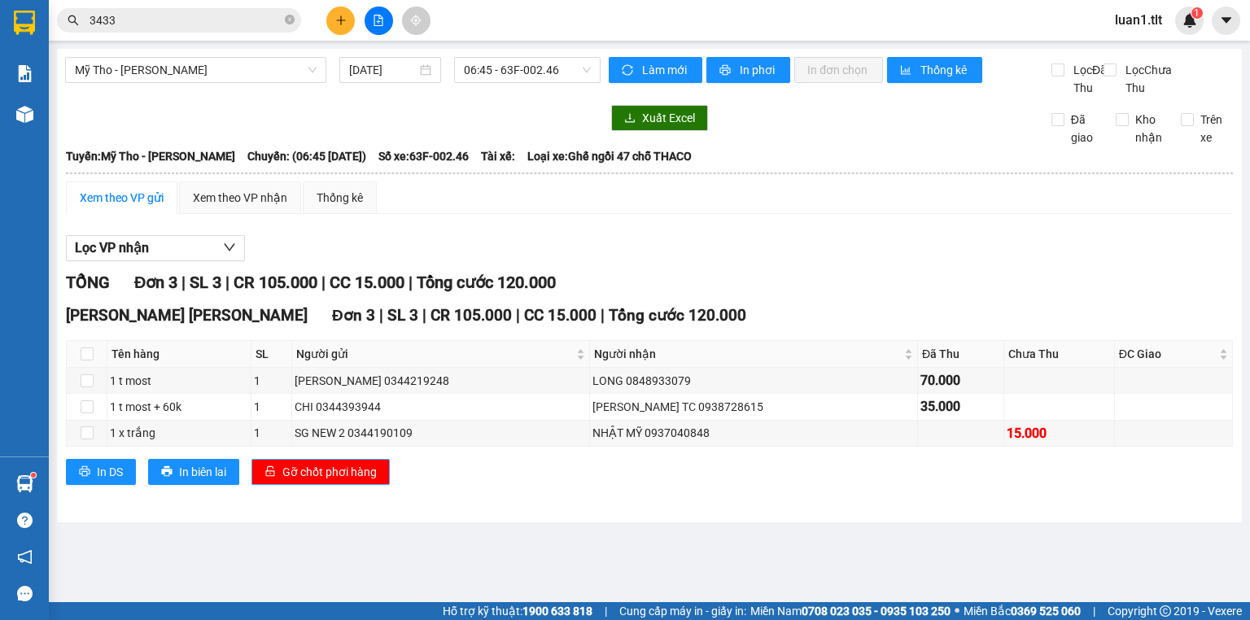
click at [348, 481] on span "Gỡ chốt phơi hàng" at bounding box center [329, 472] width 94 height 18
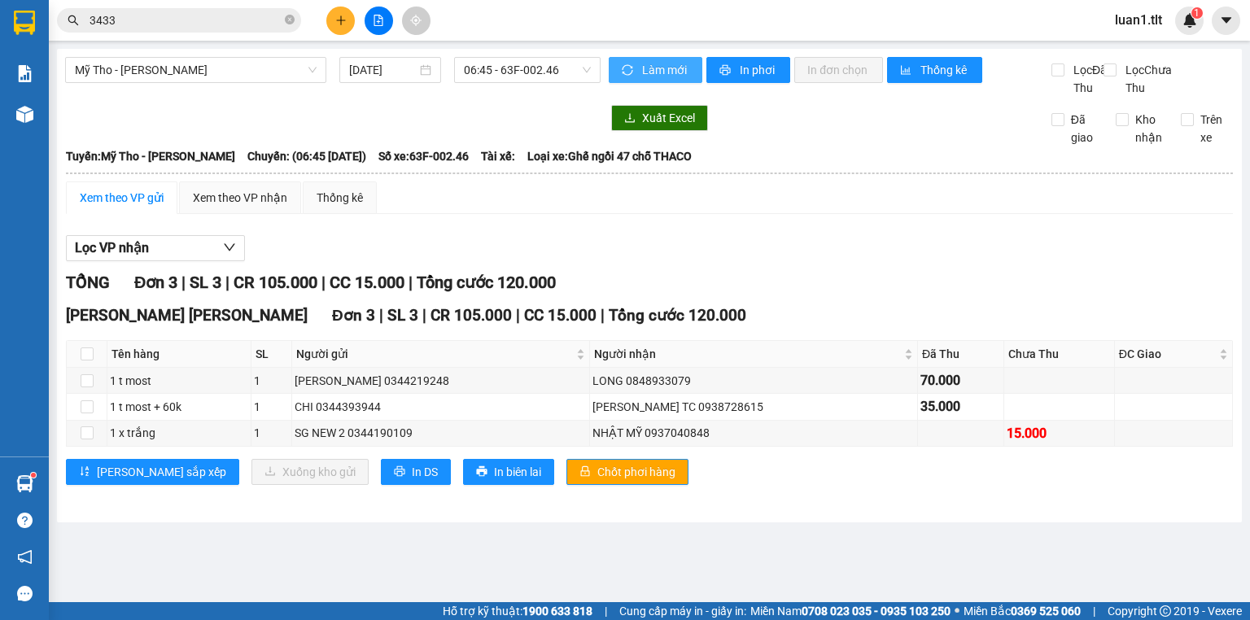
click at [664, 77] on span "Làm mới" at bounding box center [665, 70] width 47 height 18
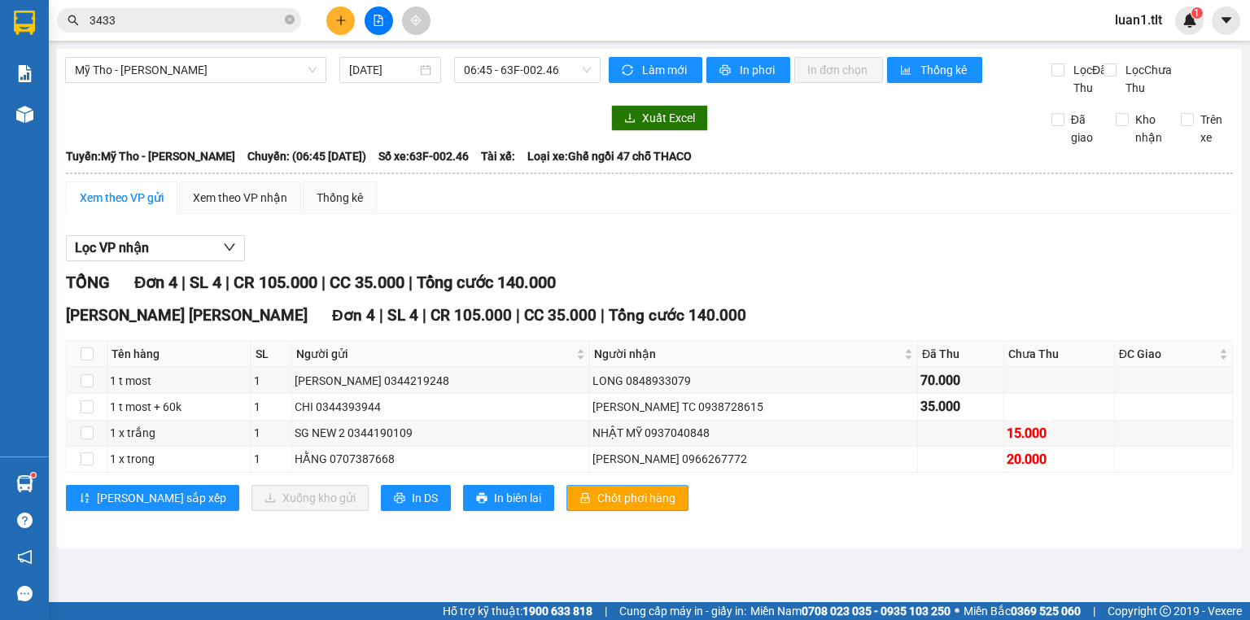
click at [567, 511] on button "Chốt phơi hàng" at bounding box center [628, 498] width 122 height 26
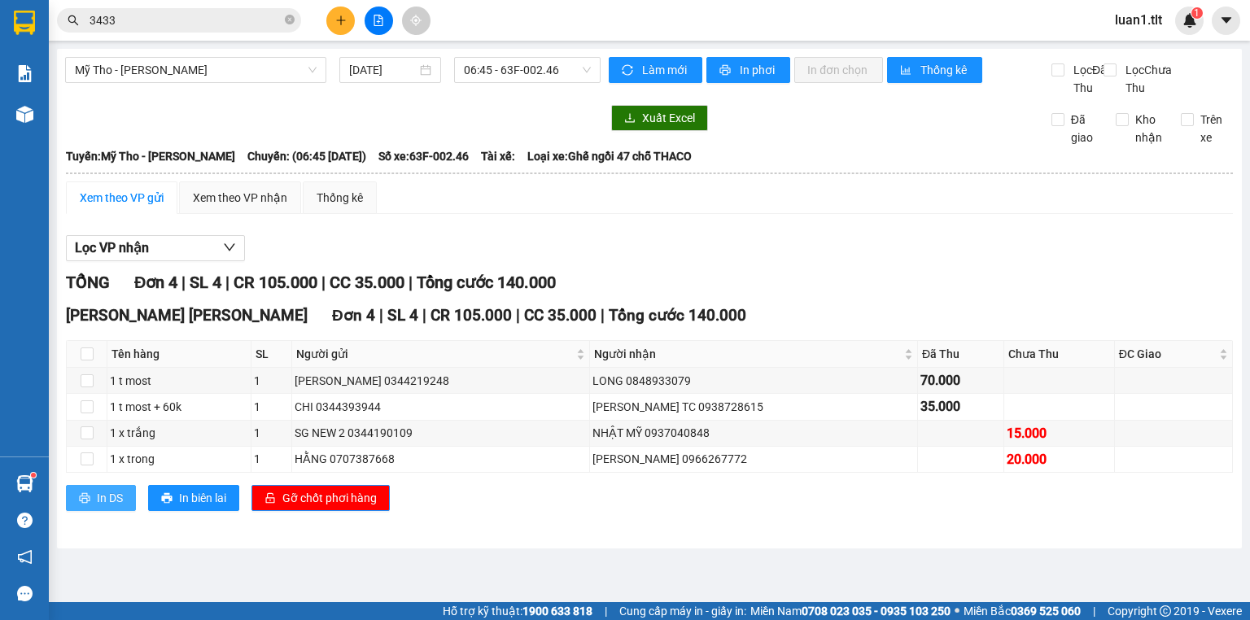
click at [134, 511] on button "In DS" at bounding box center [101, 498] width 70 height 26
drag, startPoint x: 352, startPoint y: 514, endPoint x: 322, endPoint y: 514, distance: 30.1
click at [352, 507] on span "Gỡ chốt phơi hàng" at bounding box center [329, 498] width 94 height 18
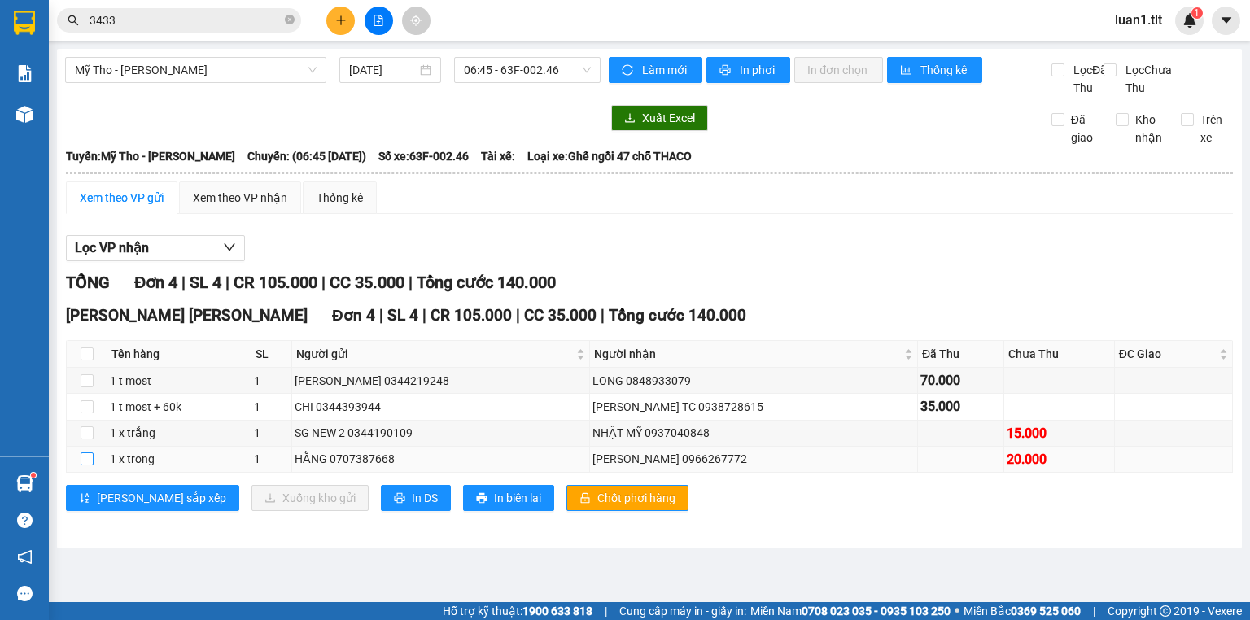
click at [84, 466] on input "checkbox" at bounding box center [87, 459] width 13 height 13
checkbox input "true"
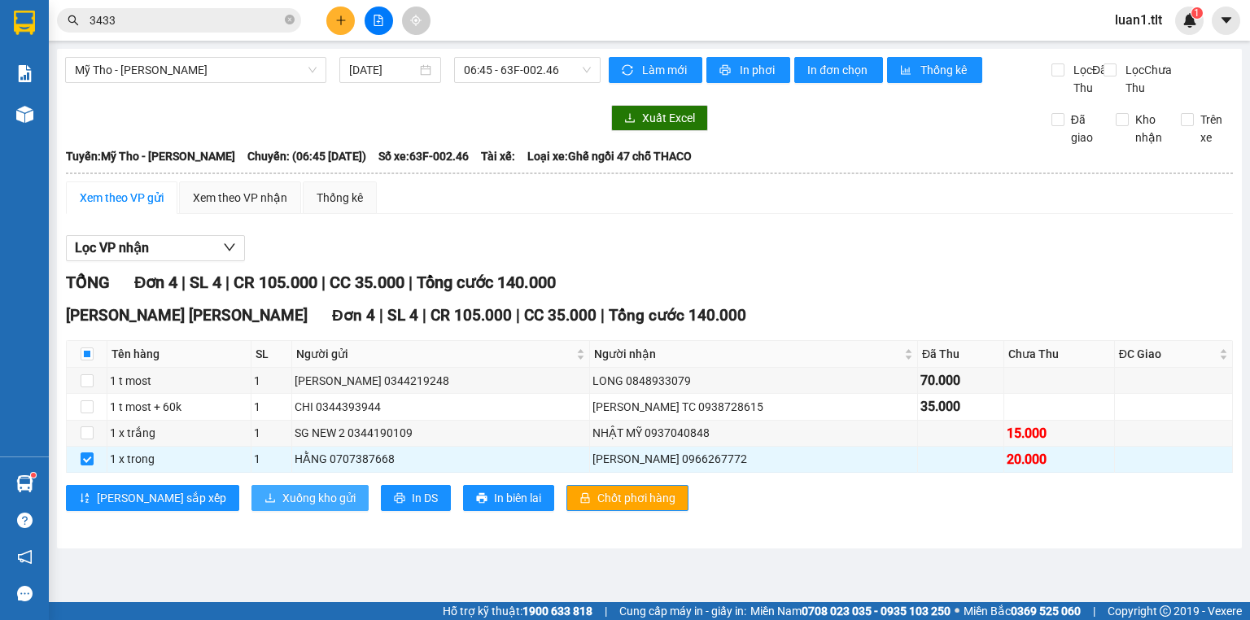
click at [252, 505] on button "Xuống kho gửi" at bounding box center [310, 498] width 117 height 26
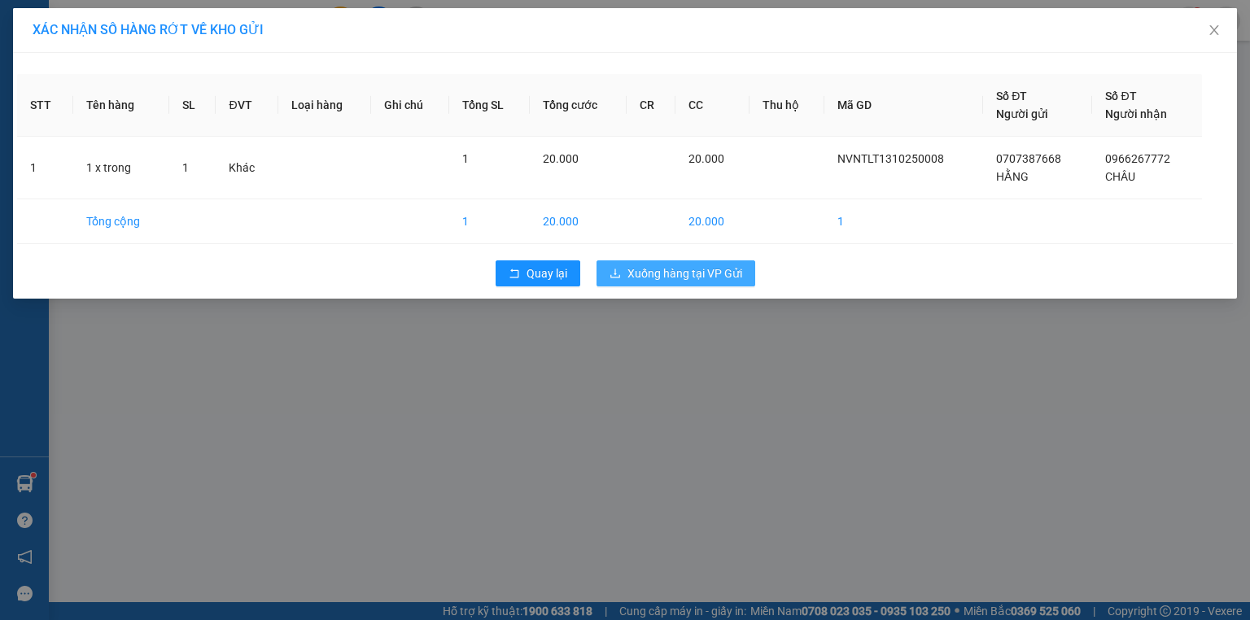
click at [668, 276] on span "Xuống hàng tại VP Gửi" at bounding box center [685, 274] width 115 height 18
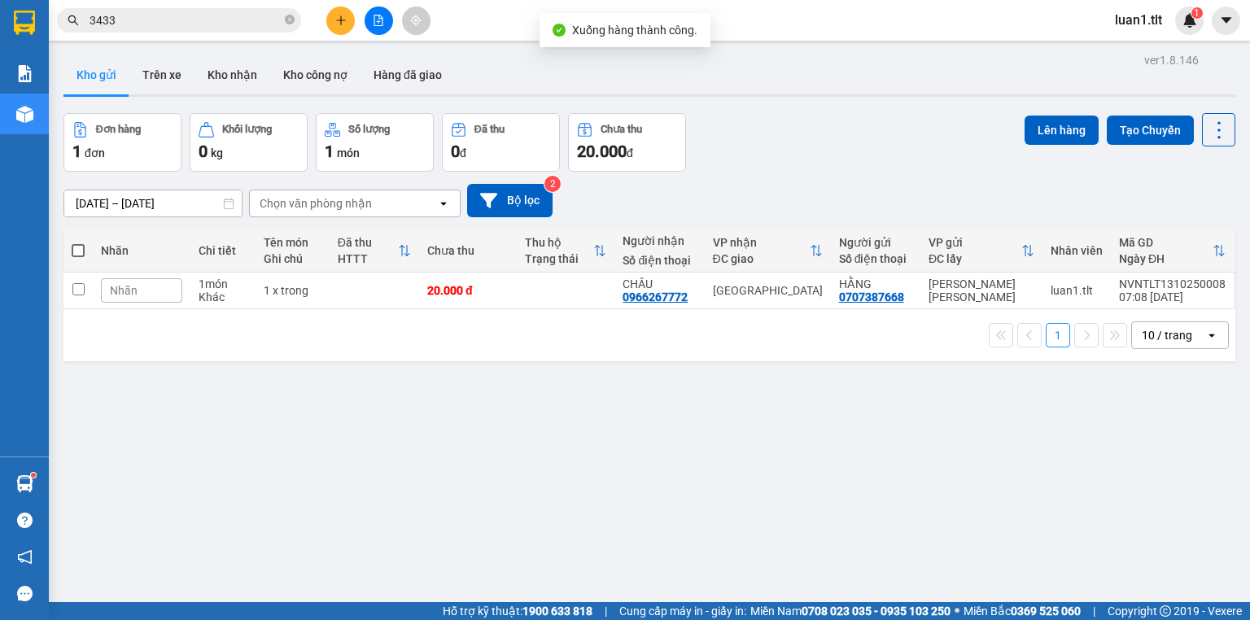
click at [370, 20] on button at bounding box center [379, 21] width 28 height 28
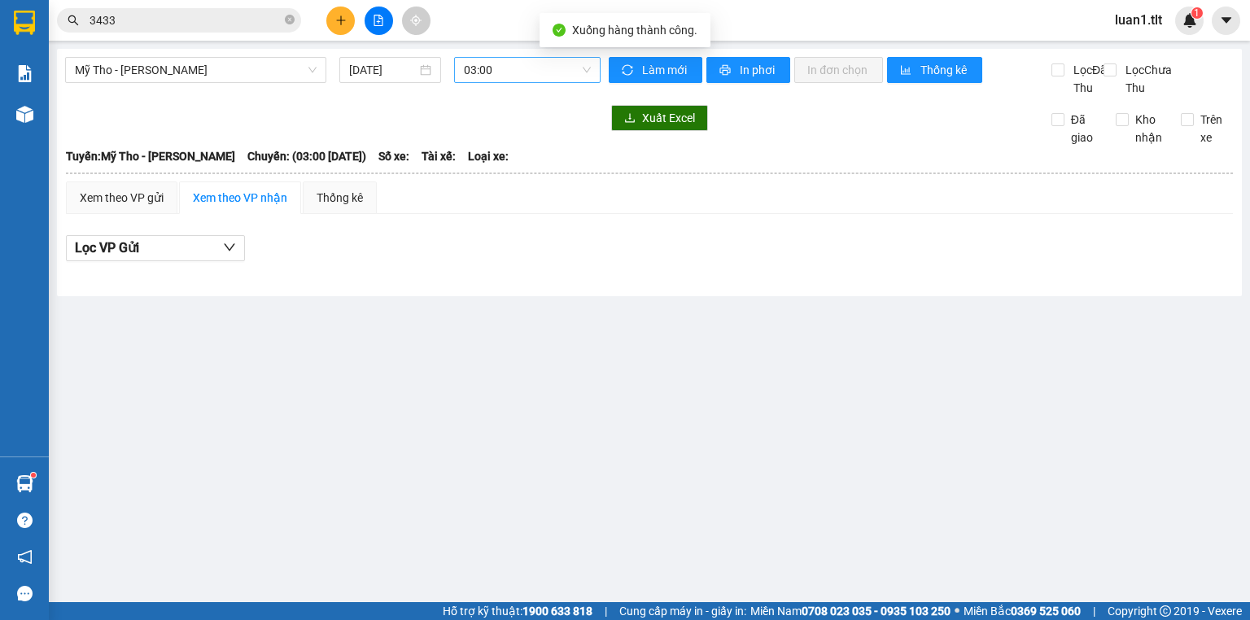
click at [507, 74] on span "03:00" at bounding box center [528, 70] width 128 height 24
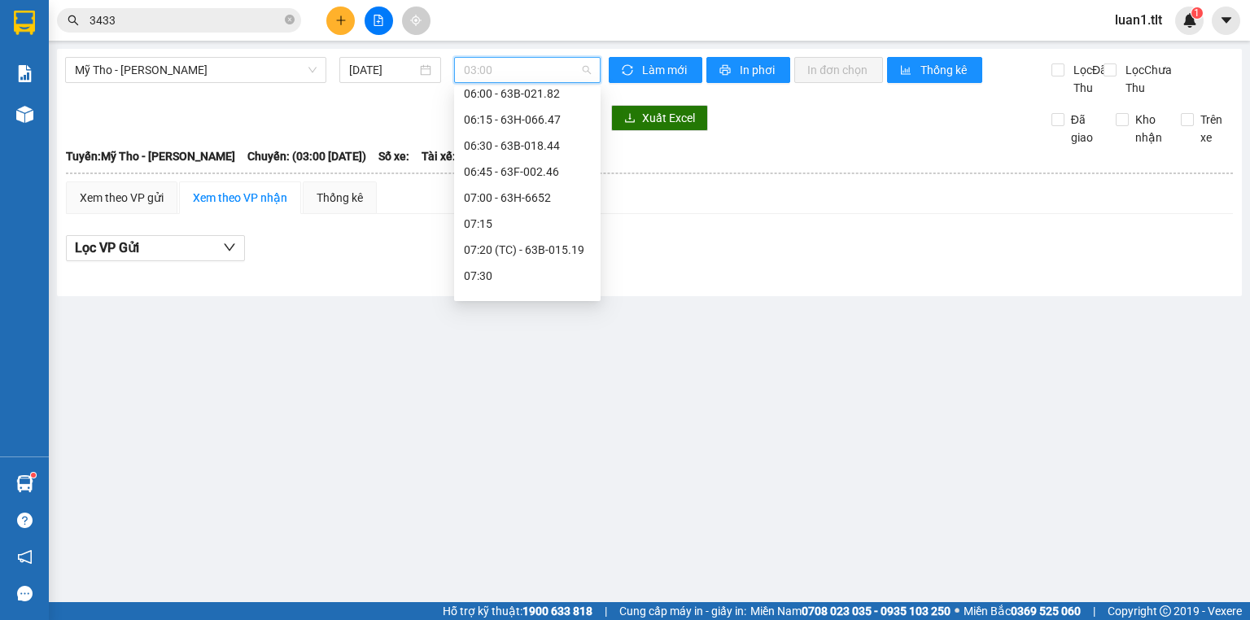
scroll to position [456, 0]
click at [530, 137] on div "07:15" at bounding box center [527, 142] width 127 height 18
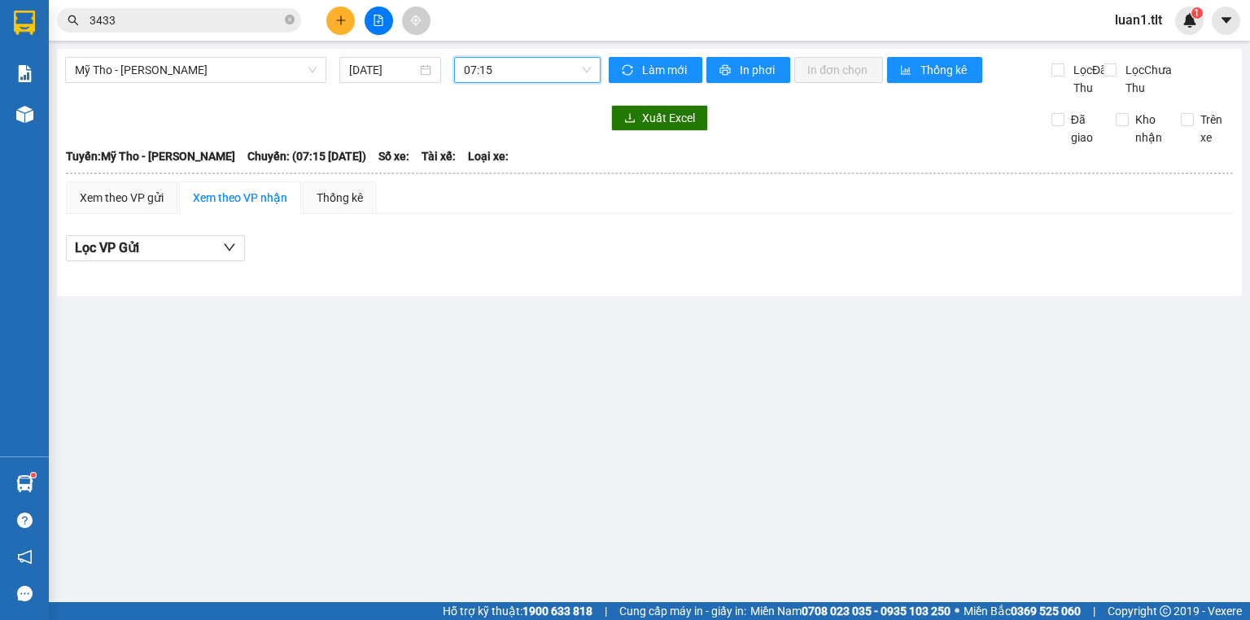
click at [510, 74] on span "07:15" at bounding box center [528, 70] width 128 height 24
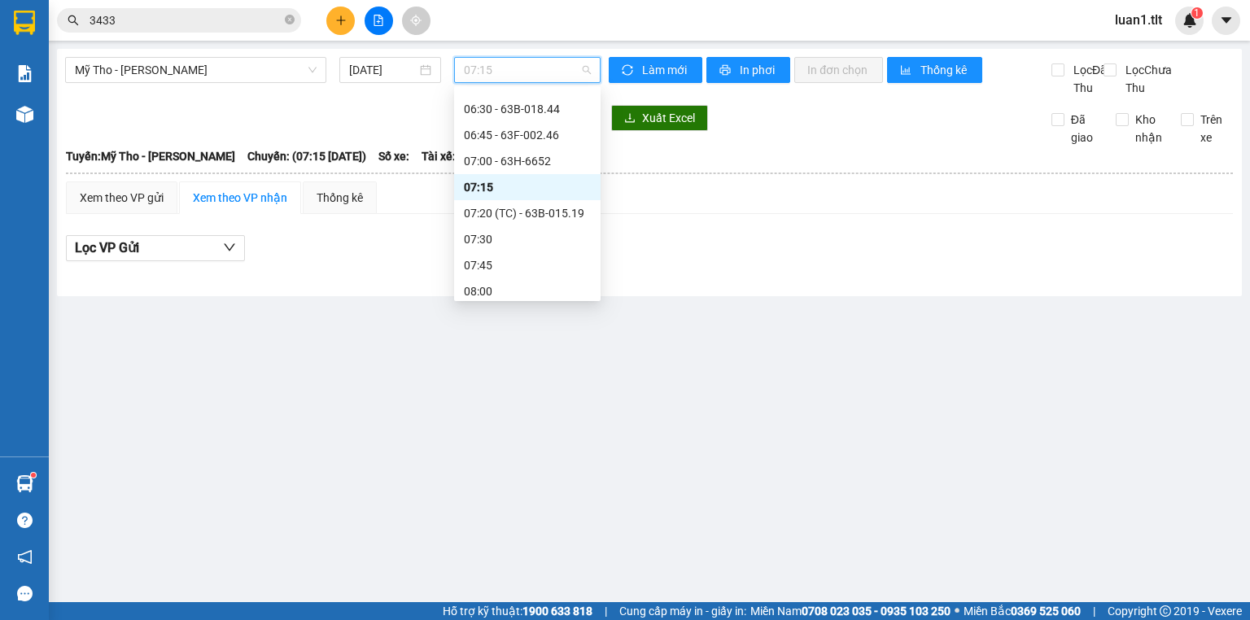
scroll to position [391, 0]
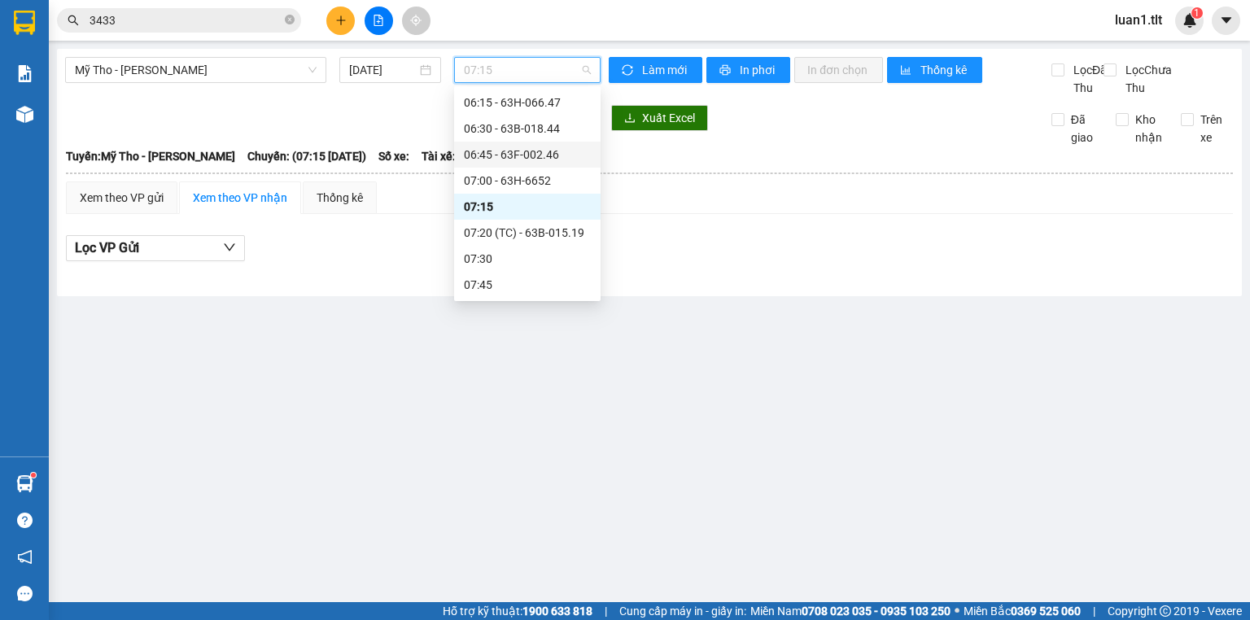
click at [528, 148] on div "06:45 - 63F-002.46" at bounding box center [527, 155] width 127 height 18
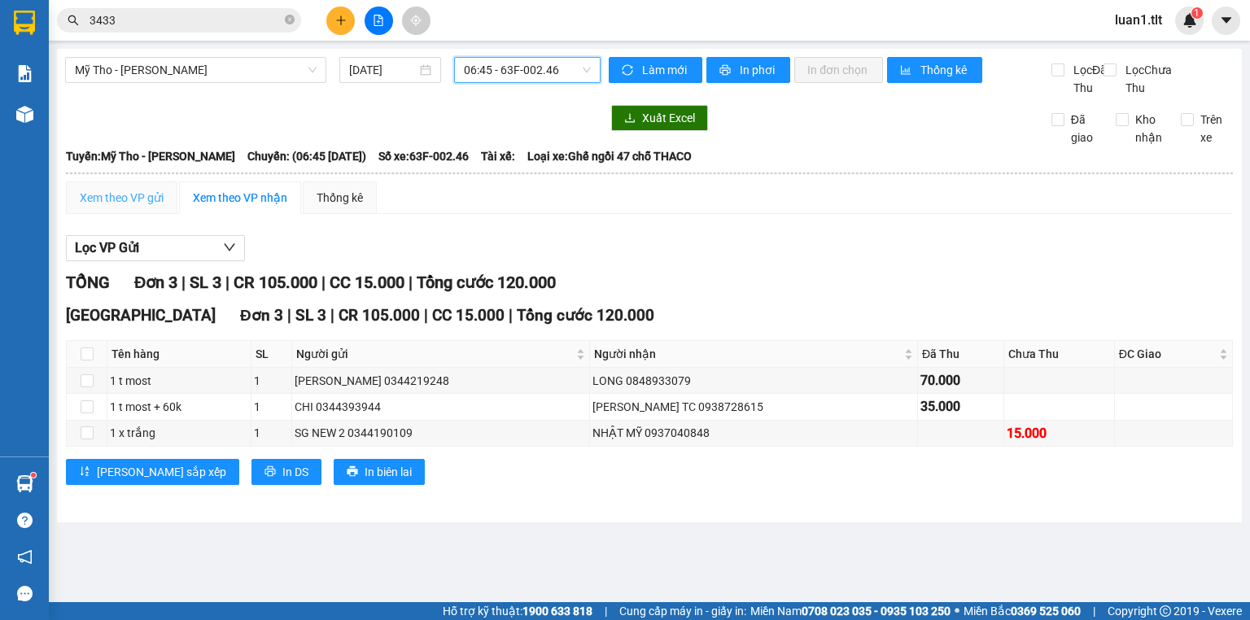
click at [95, 204] on div "Xem theo VP gửi" at bounding box center [122, 198] width 112 height 33
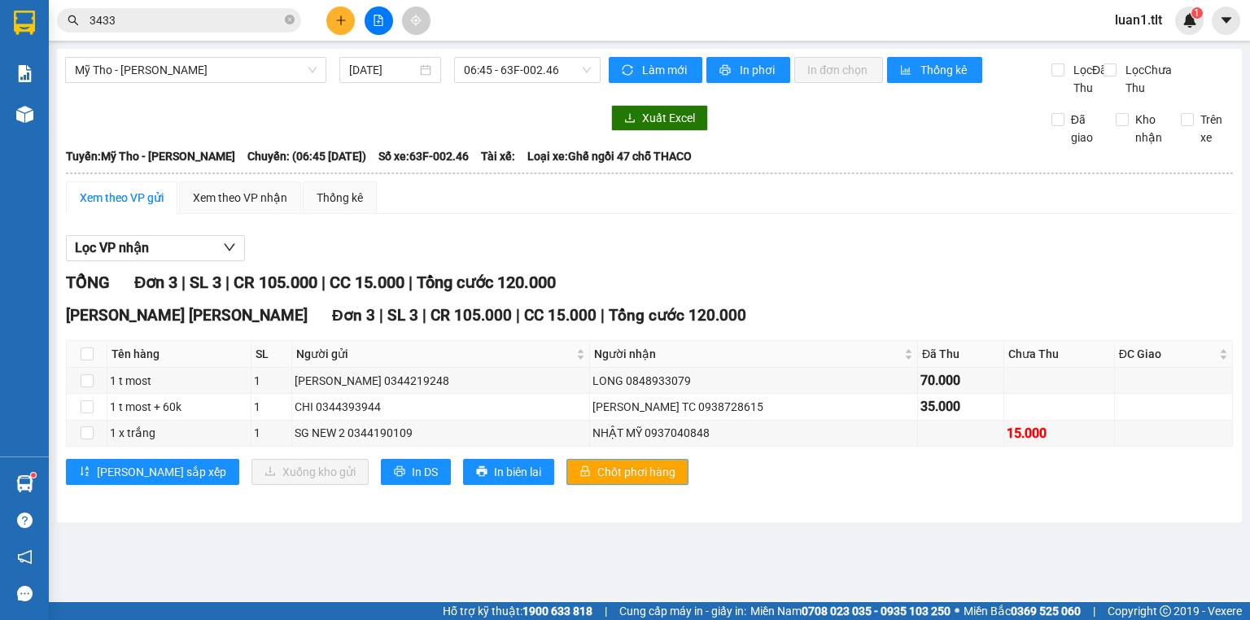
drag, startPoint x: 525, startPoint y: 484, endPoint x: 649, endPoint y: 348, distance: 183.2
click at [567, 484] on button "Chốt phơi hàng" at bounding box center [628, 472] width 122 height 26
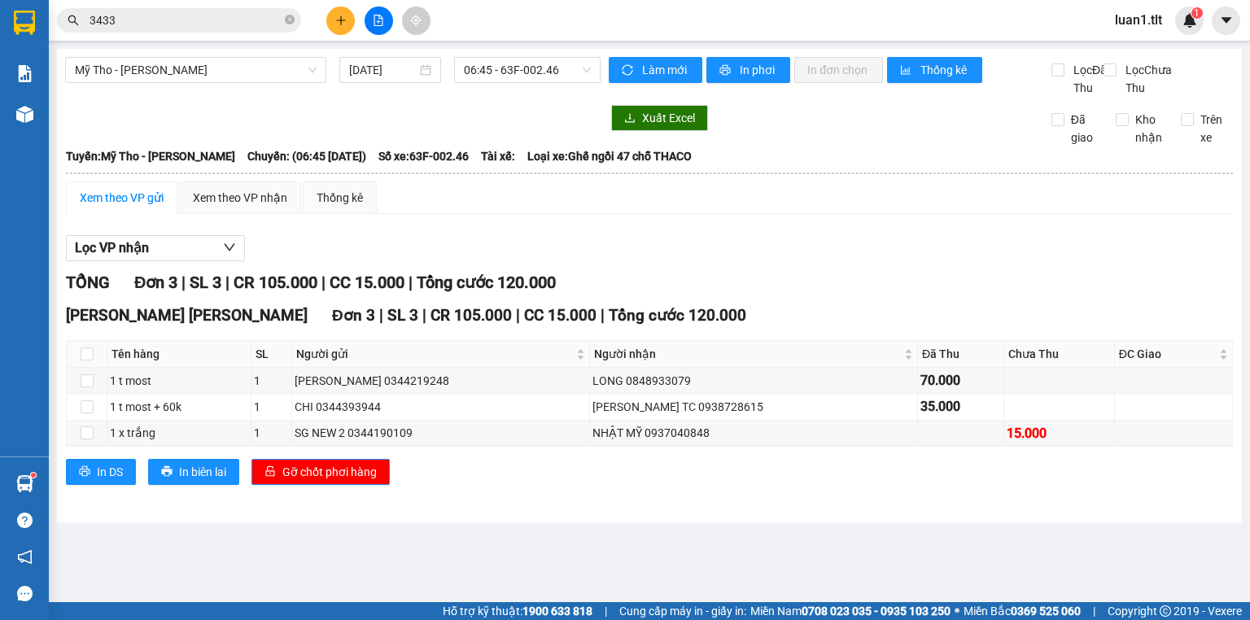
click at [782, 205] on div "Xem theo VP gửi Xem theo VP nhận Thống kê" at bounding box center [649, 198] width 1167 height 33
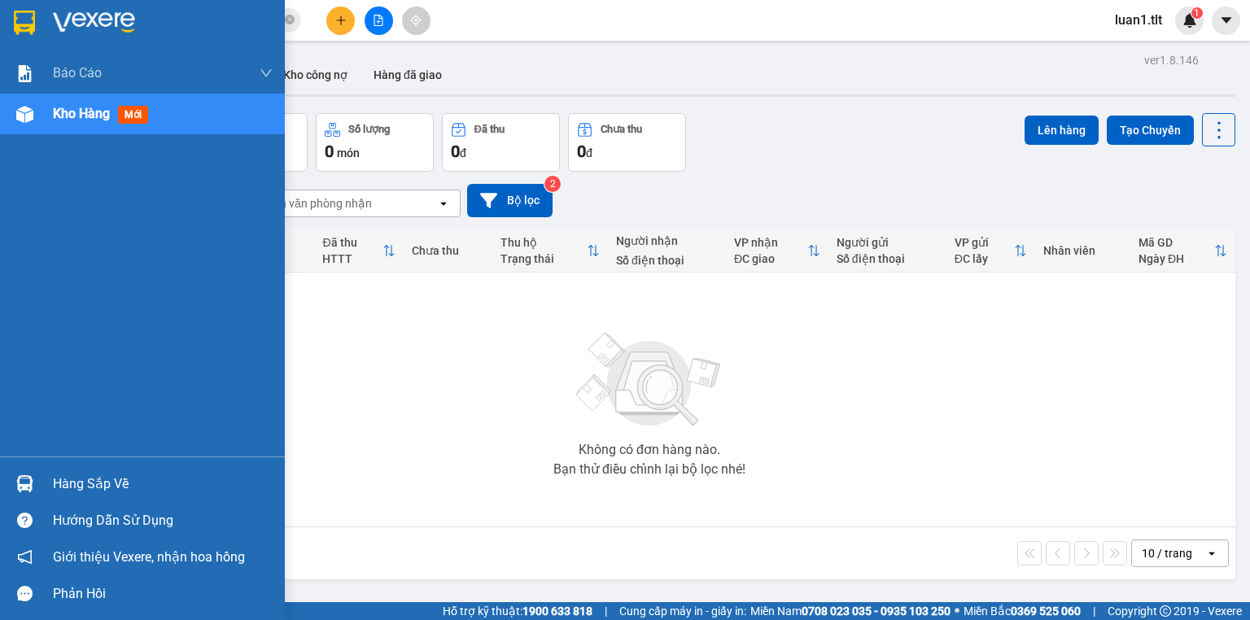
click at [83, 480] on div "Hàng sắp về" at bounding box center [163, 484] width 220 height 24
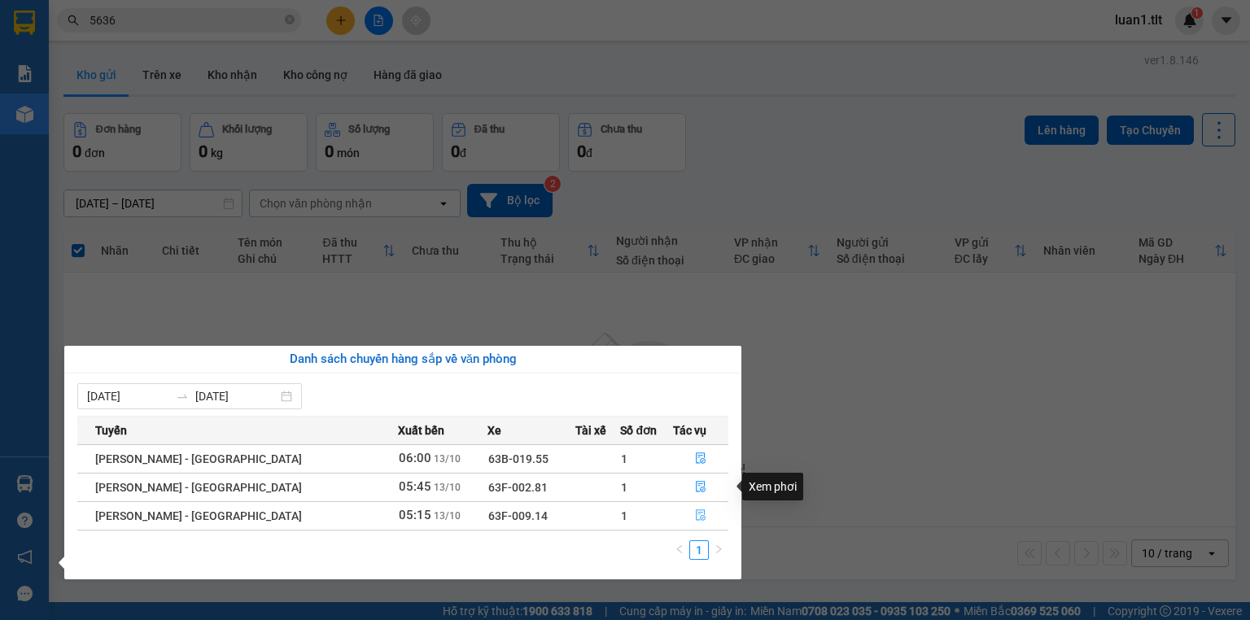
click at [699, 511] on button "button" at bounding box center [701, 516] width 54 height 26
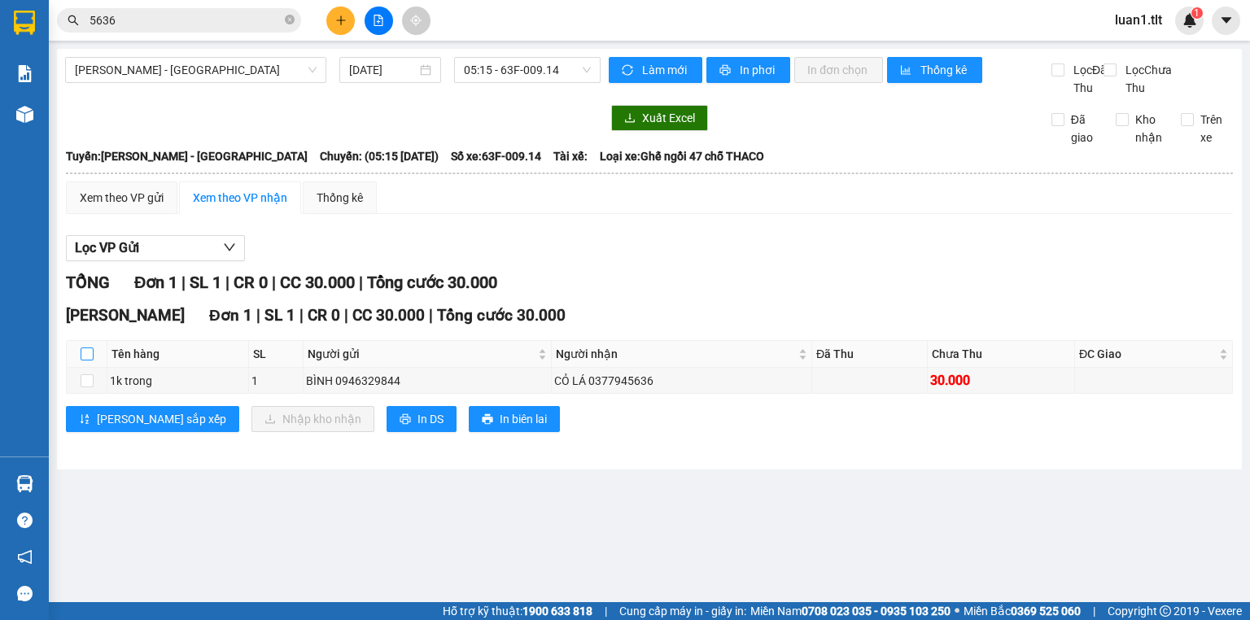
click at [85, 361] on input "checkbox" at bounding box center [87, 354] width 13 height 13
checkbox input "true"
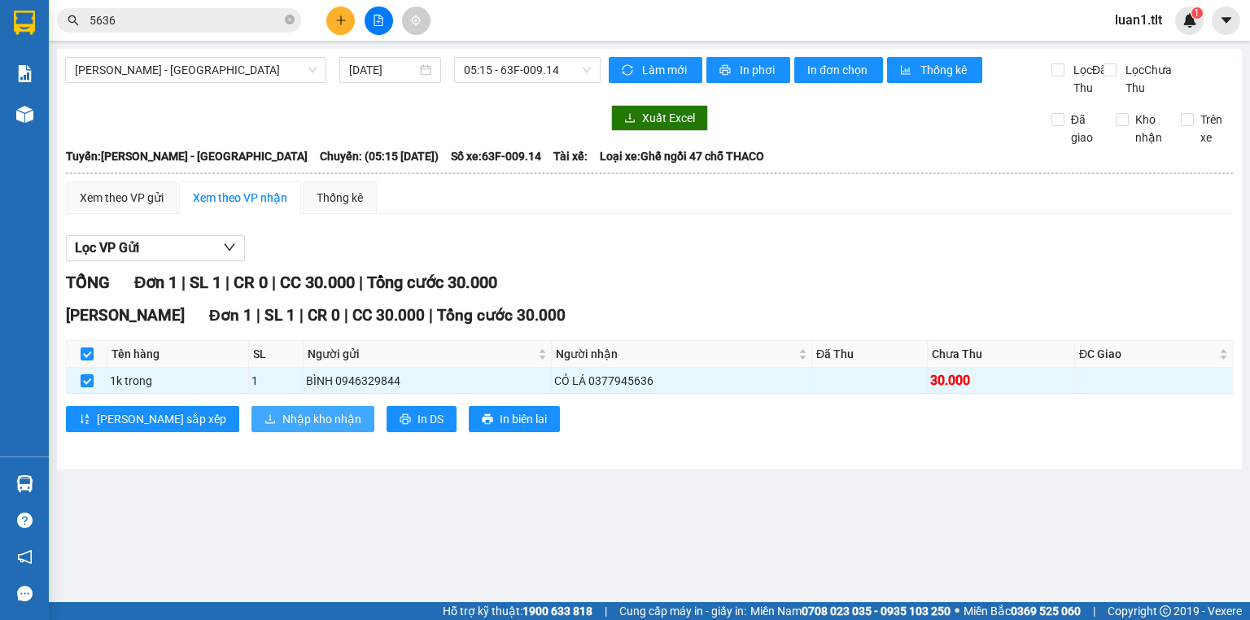
click at [282, 428] on span "Nhập kho nhận" at bounding box center [321, 419] width 79 height 18
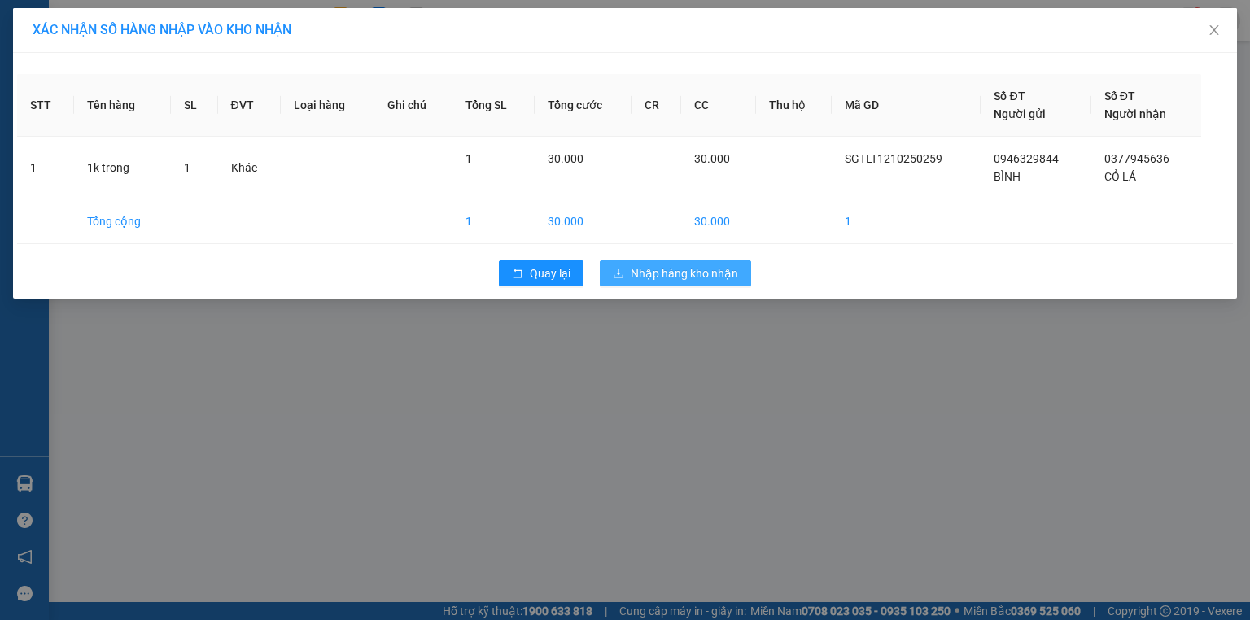
click at [649, 271] on span "Nhập hàng kho nhận" at bounding box center [684, 274] width 107 height 18
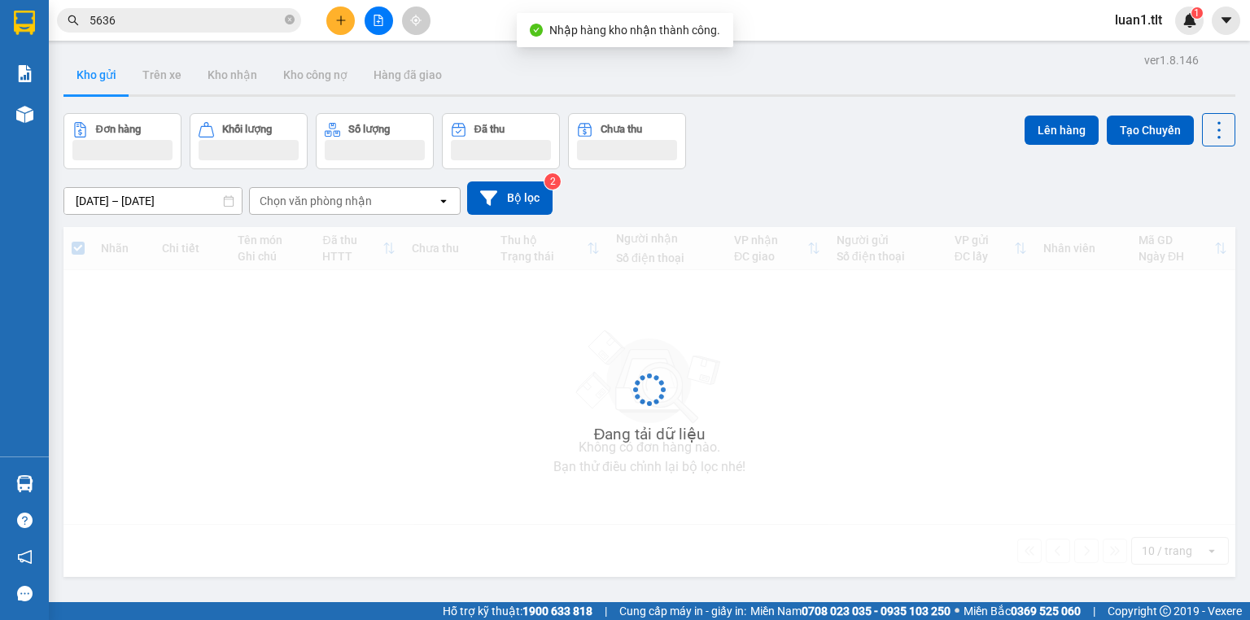
click at [174, 15] on input "5636" at bounding box center [186, 20] width 192 height 18
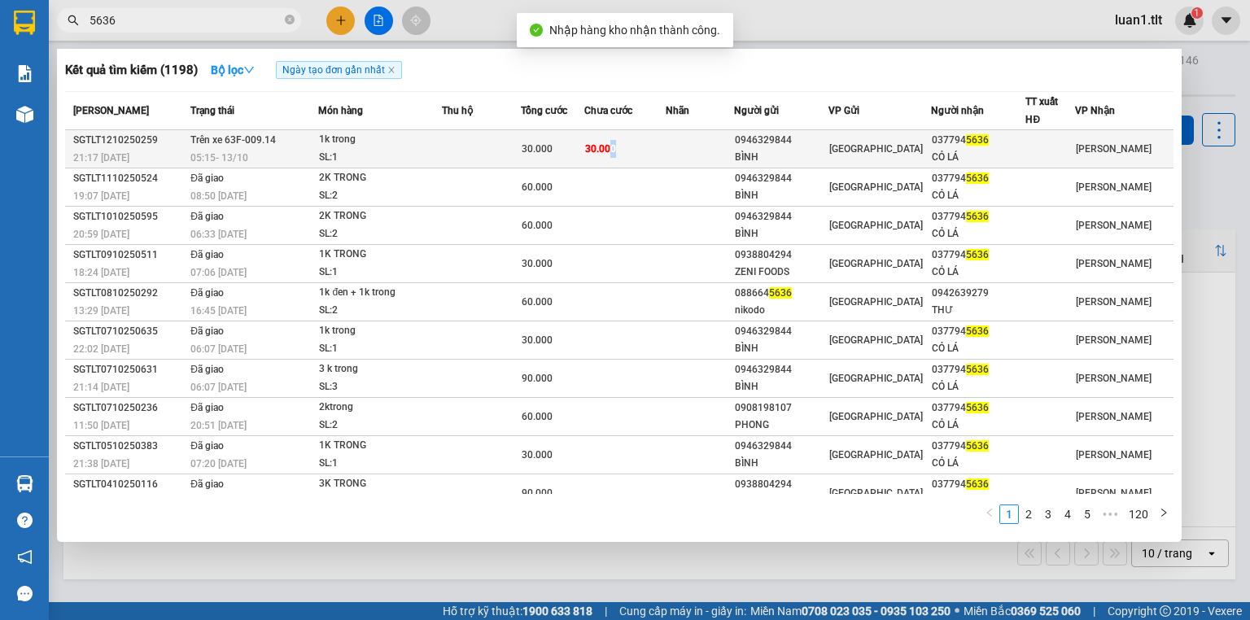
click at [616, 144] on span "30.000" at bounding box center [600, 148] width 31 height 11
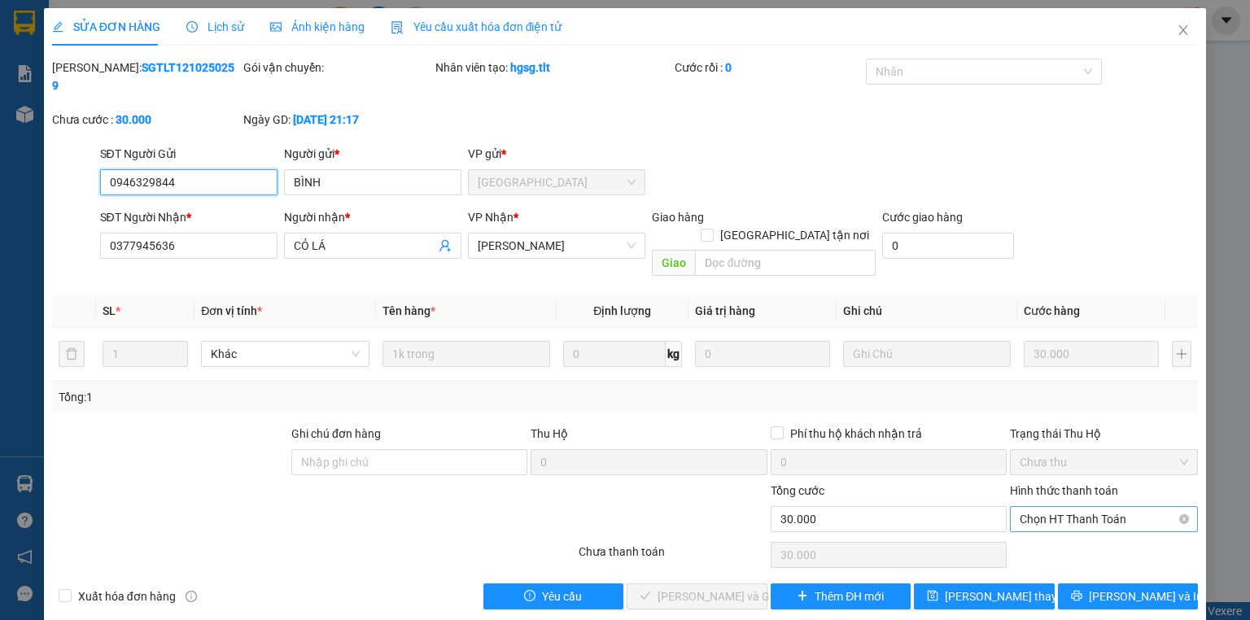
click at [1052, 507] on span "Chọn HT Thanh Toán" at bounding box center [1104, 519] width 169 height 24
click at [1053, 508] on div "Tại văn phòng" at bounding box center [1104, 515] width 169 height 18
type input "0"
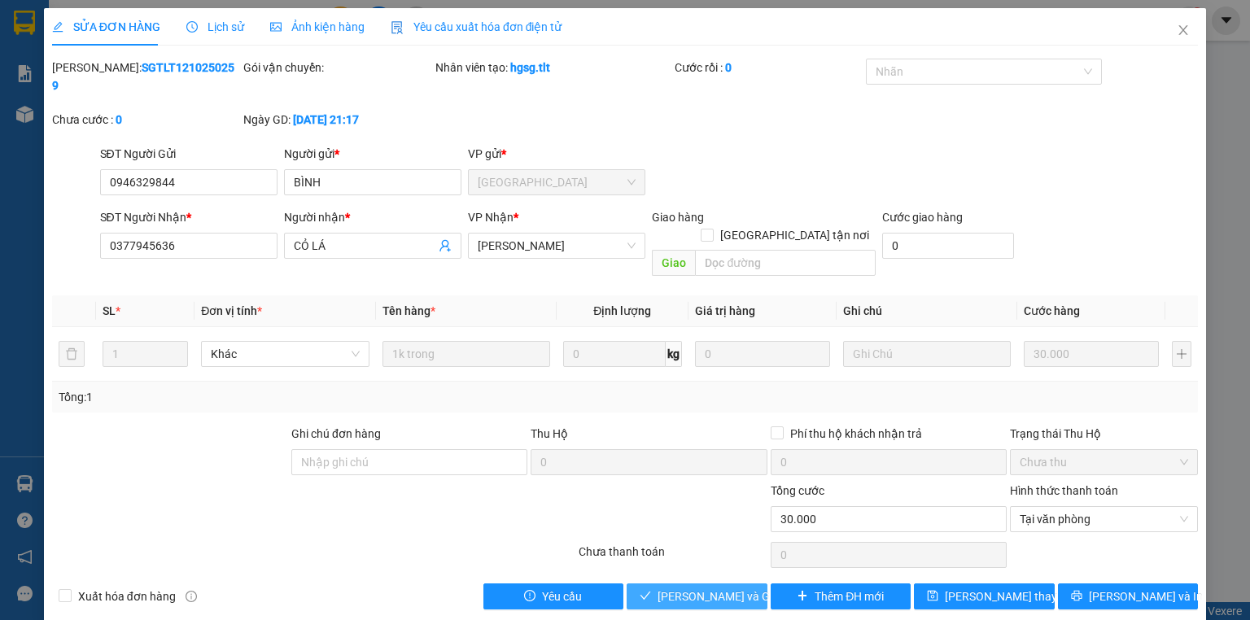
click at [716, 588] on span "[PERSON_NAME] và Giao hàng" at bounding box center [736, 597] width 156 height 18
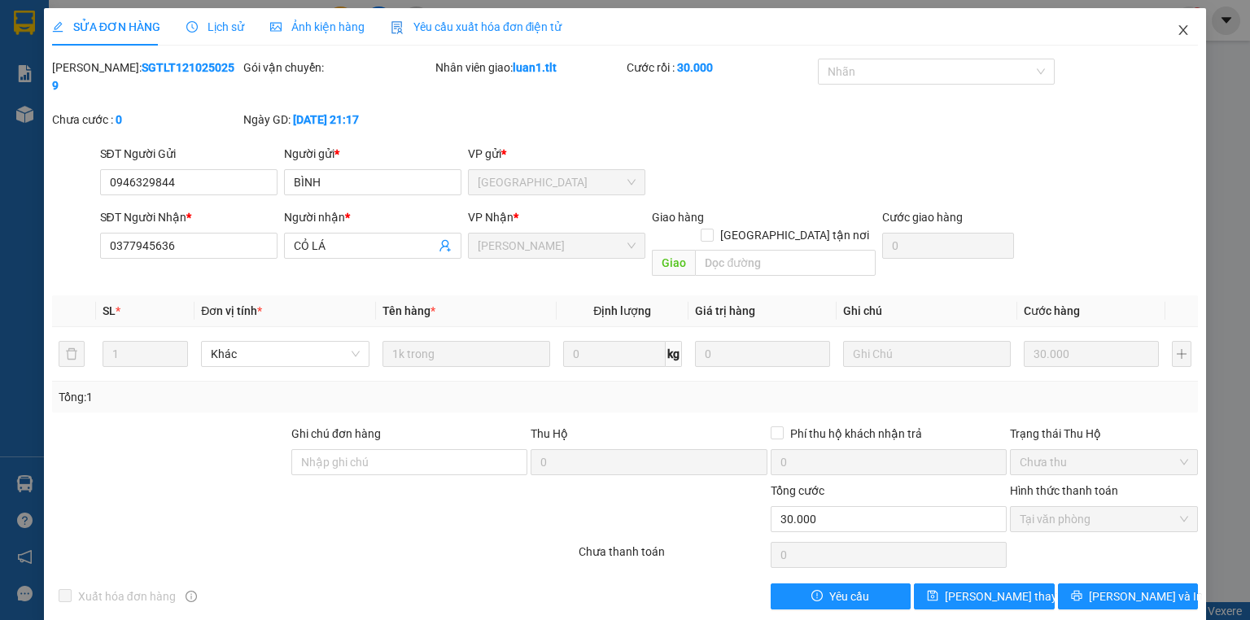
click at [1191, 39] on span "Close" at bounding box center [1184, 31] width 46 height 46
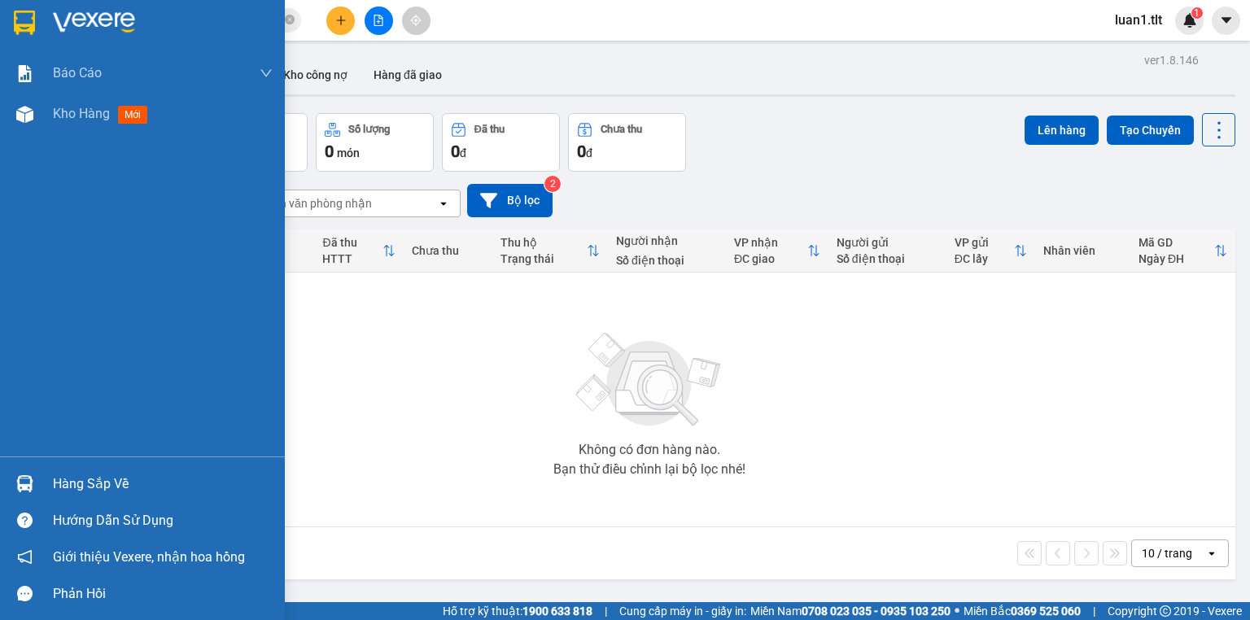
click at [79, 474] on div "Hàng sắp về" at bounding box center [163, 484] width 220 height 24
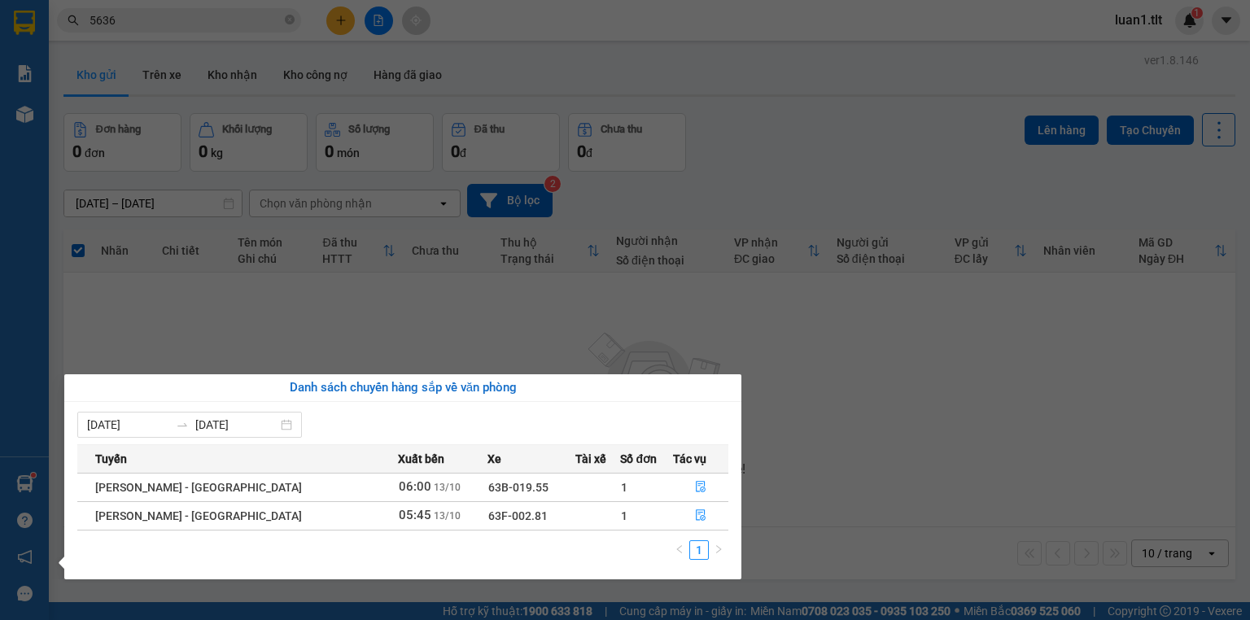
click at [560, 310] on section "Kết quả tìm kiếm ( 1198 ) Bộ lọc Ngày tạo đơn gần nhất Mã ĐH Trạng thái Món hàn…" at bounding box center [625, 310] width 1250 height 620
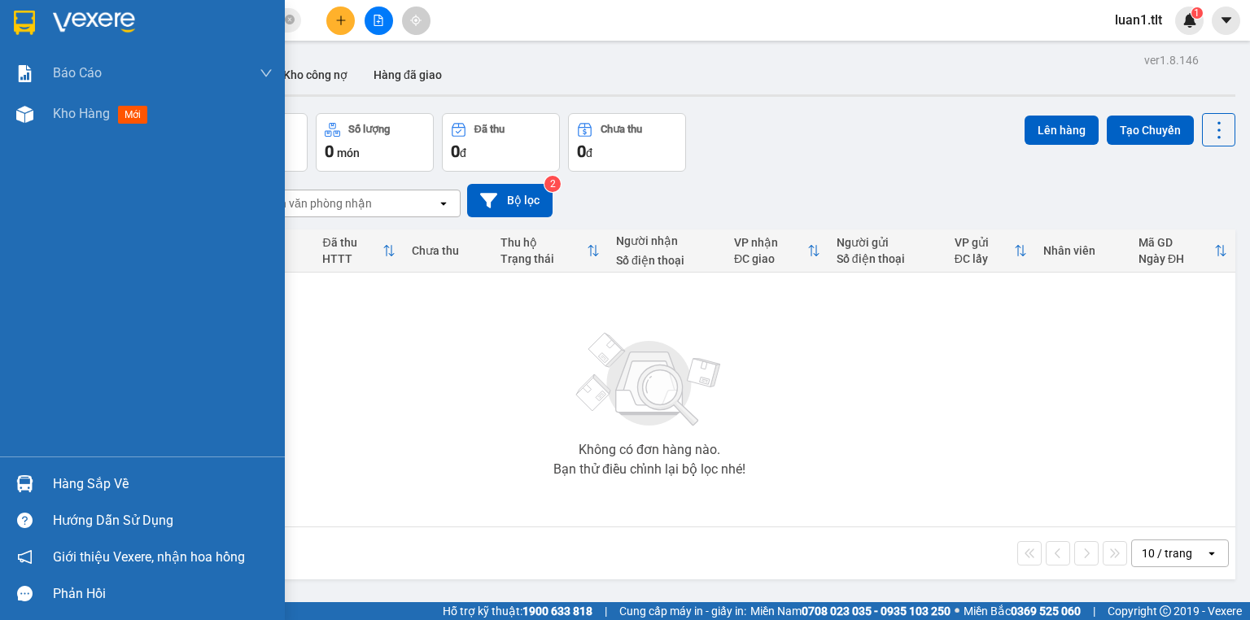
click at [75, 469] on div "Hàng sắp về" at bounding box center [142, 484] width 285 height 37
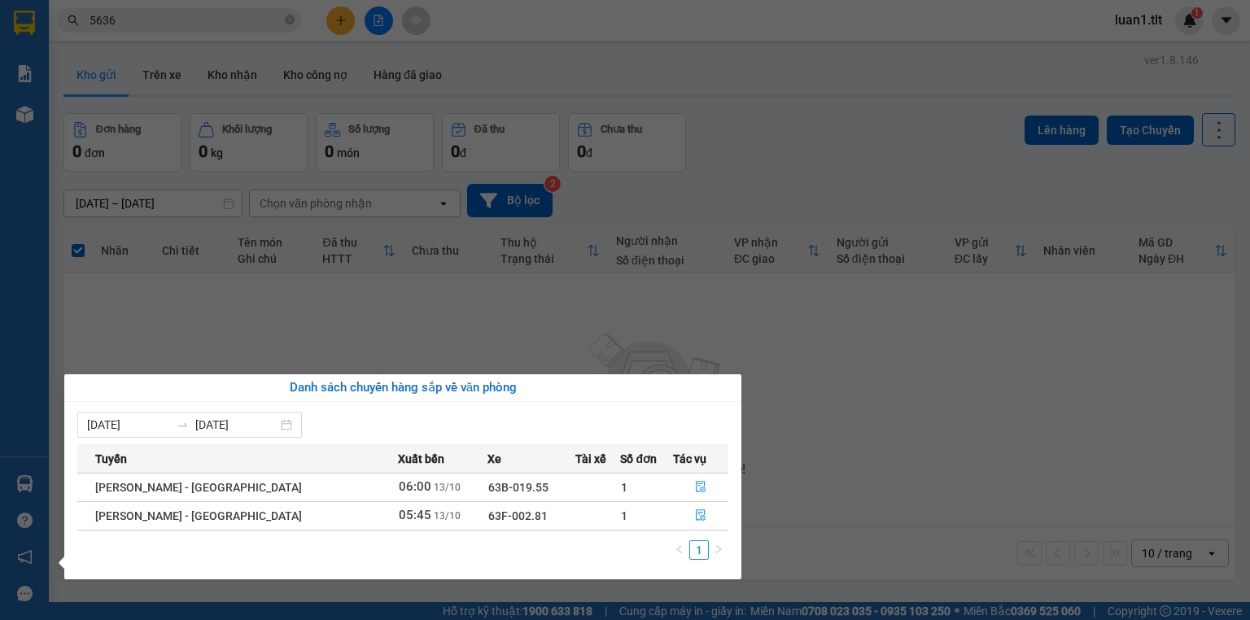
click at [418, 317] on section "Kết quả tìm kiếm ( 1198 ) Bộ lọc Ngày tạo đơn gần nhất Mã ĐH Trạng thái Món hàn…" at bounding box center [625, 310] width 1250 height 620
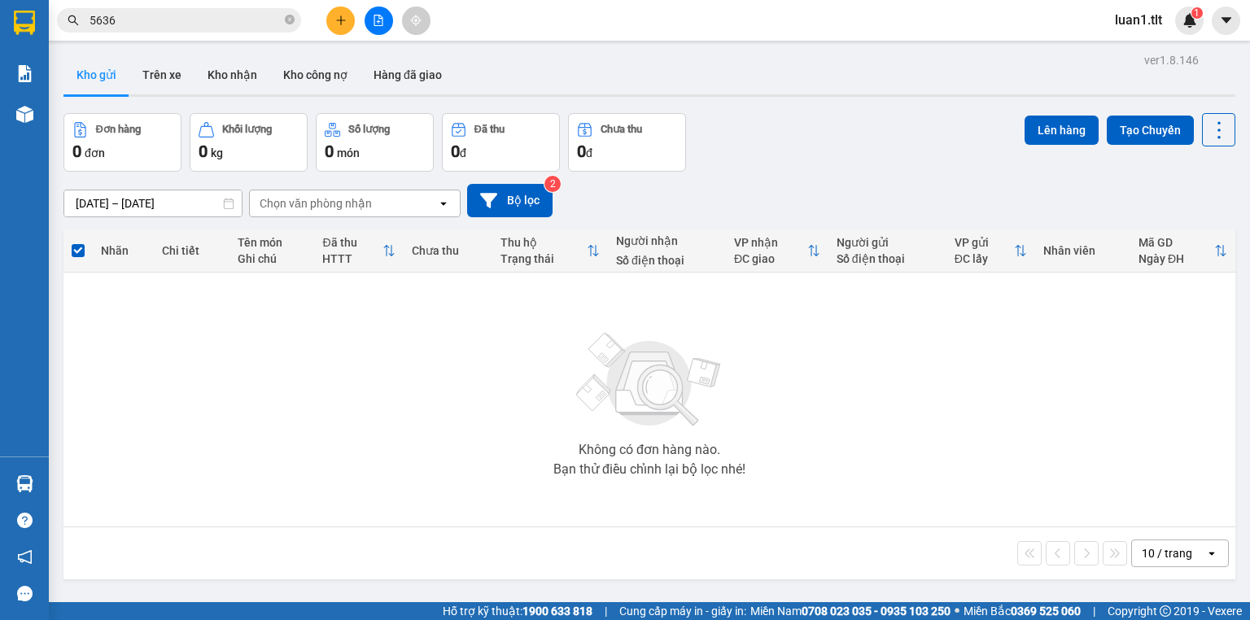
click at [235, 16] on input "5636" at bounding box center [186, 20] width 192 height 18
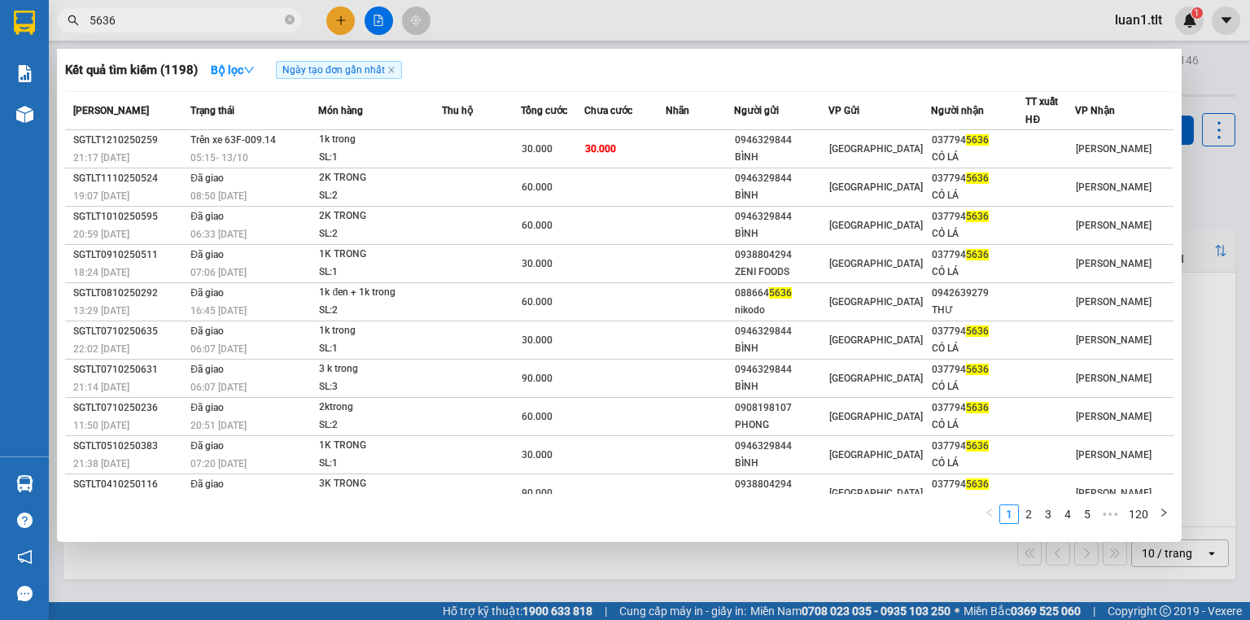
click at [235, 16] on input "5636" at bounding box center [186, 20] width 192 height 18
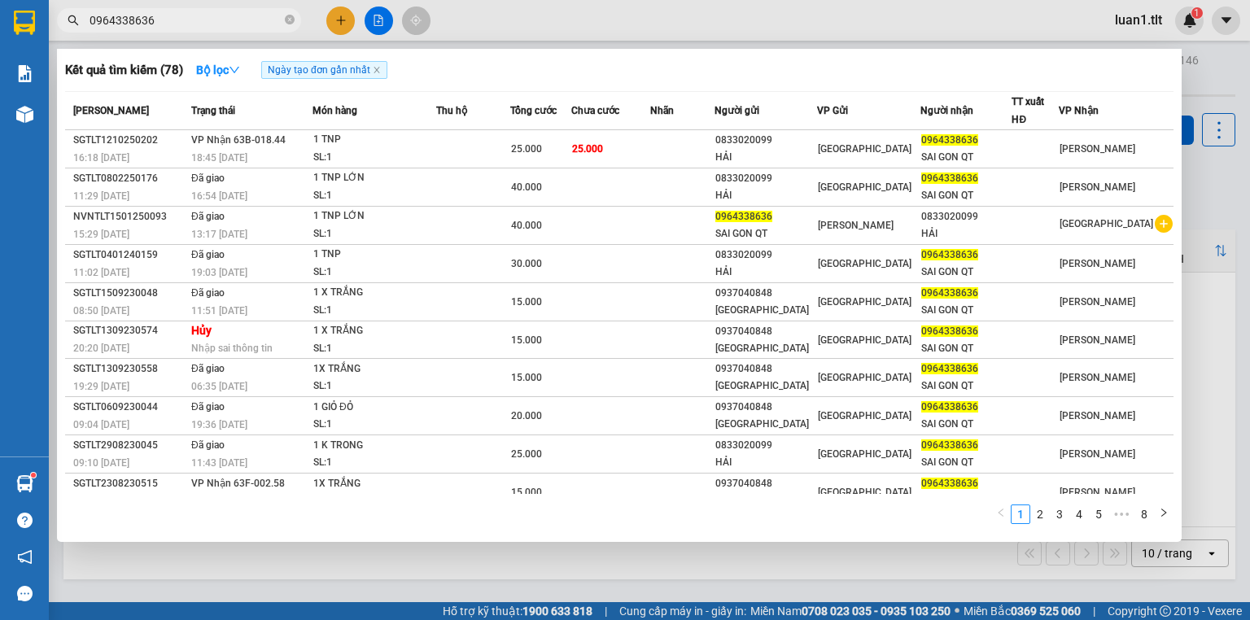
type input "0964338636"
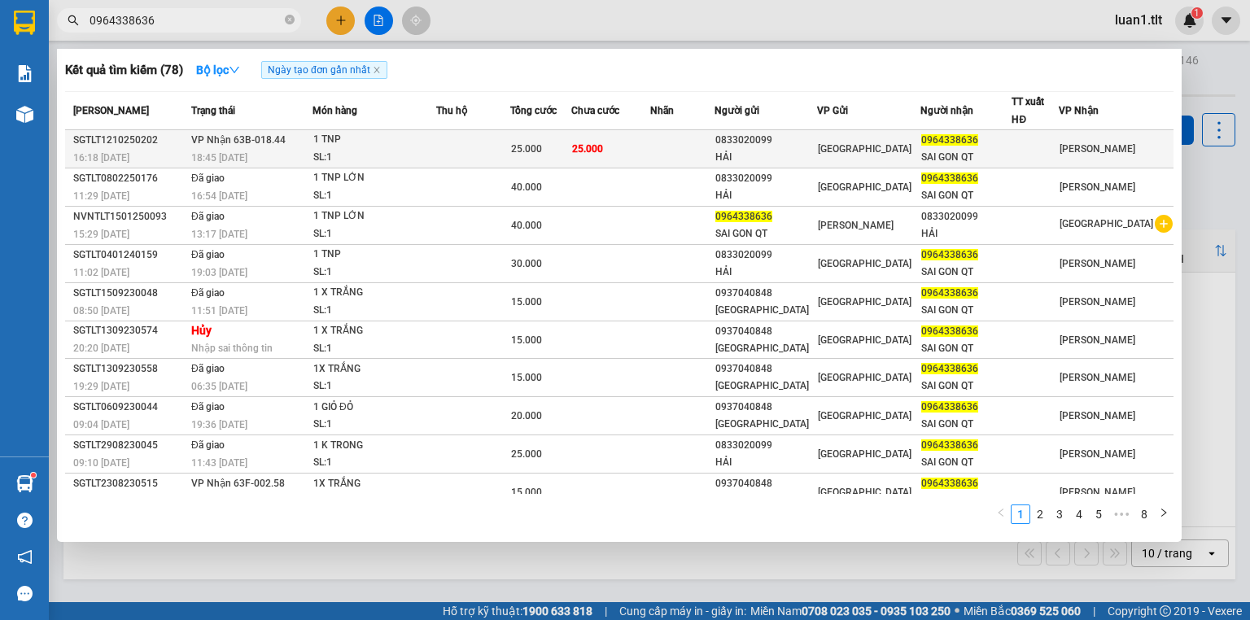
click at [426, 138] on div "1 TNP" at bounding box center [374, 140] width 122 height 18
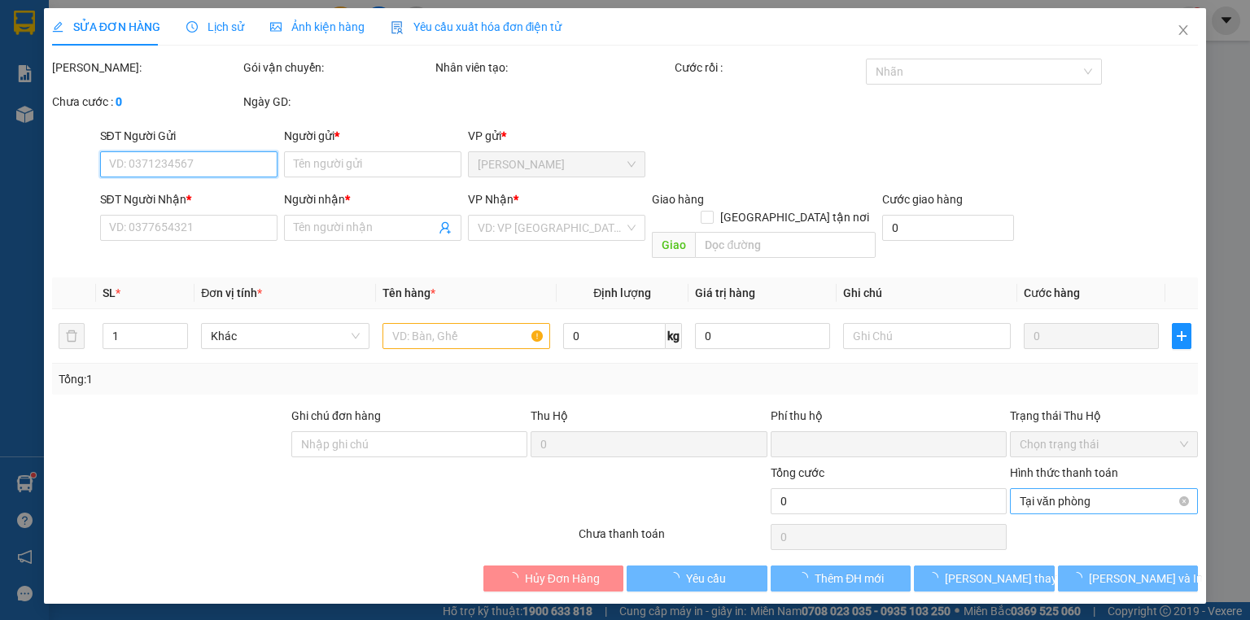
type input "0833020099"
type input "HẢI"
type input "0964338636"
type input "SAI GON QT"
type input "0"
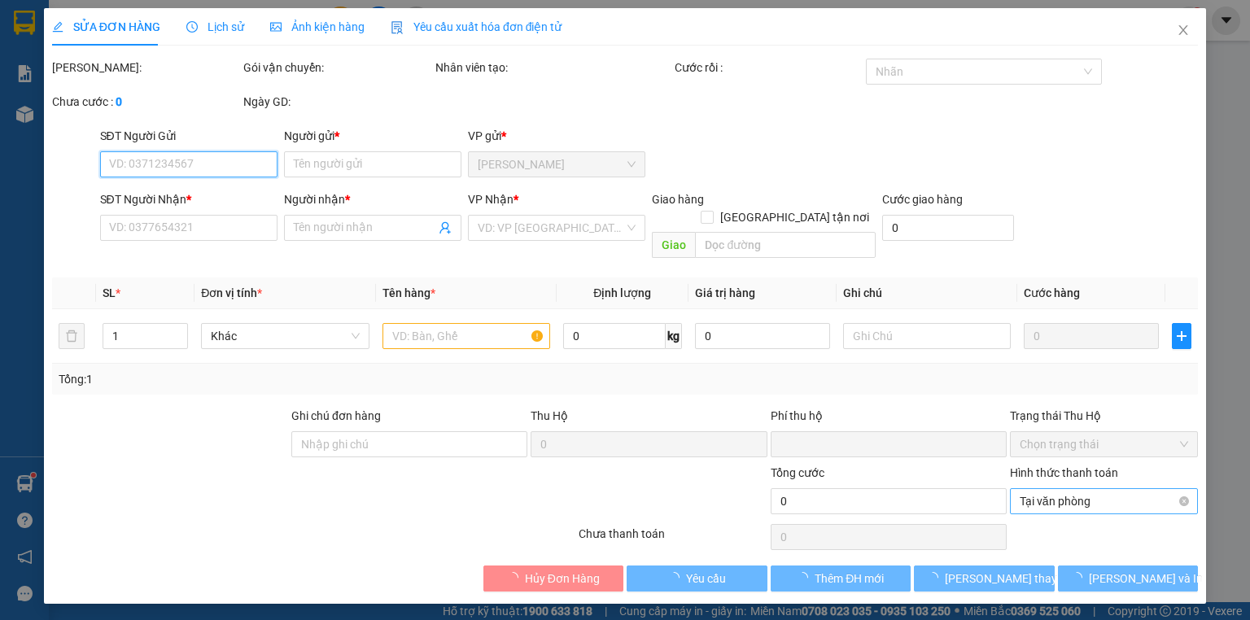
type input "25.000"
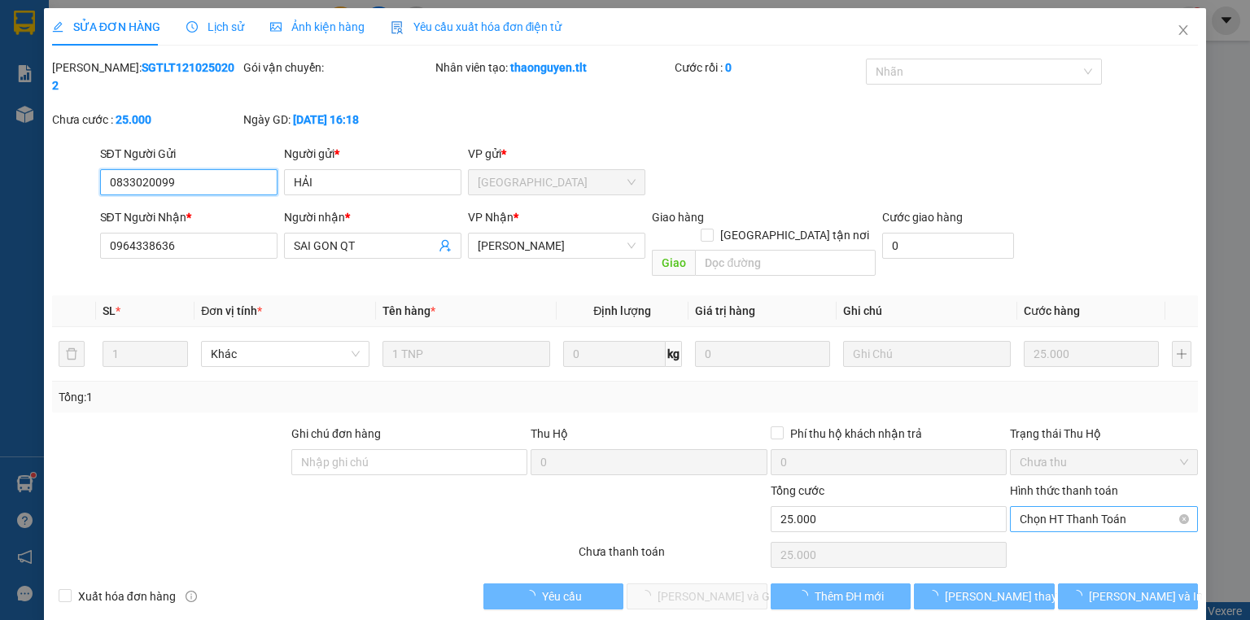
click at [1092, 507] on span "Chọn HT Thanh Toán" at bounding box center [1104, 519] width 169 height 24
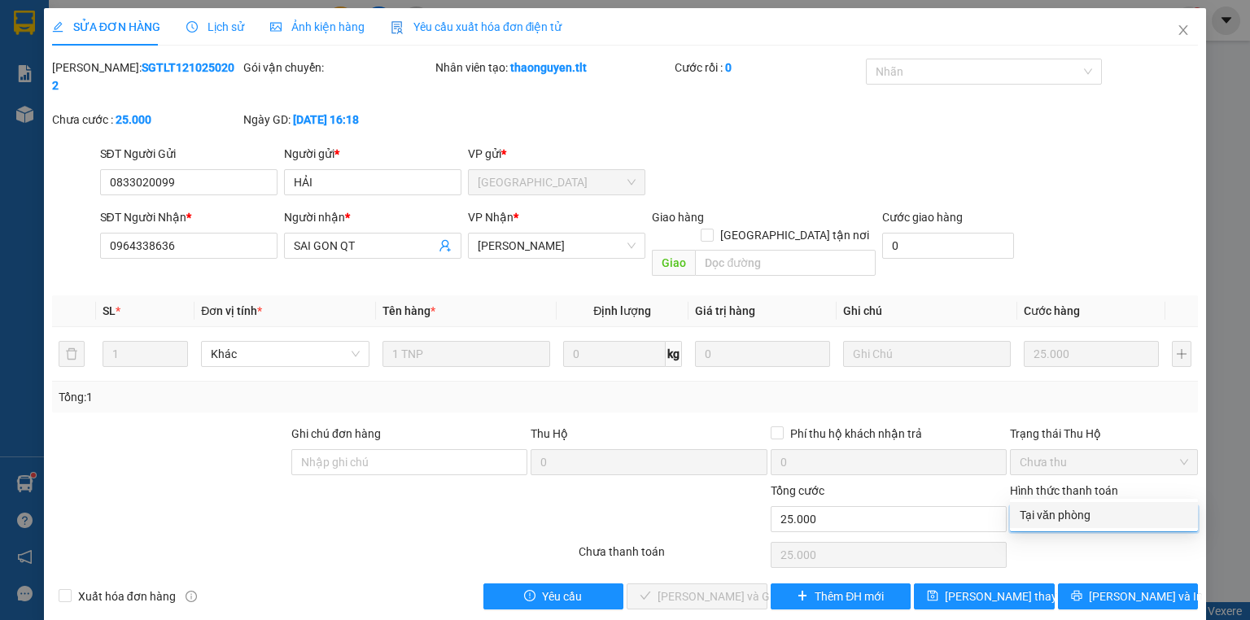
click at [1065, 524] on div "Tại văn phòng" at bounding box center [1104, 515] width 188 height 26
type input "0"
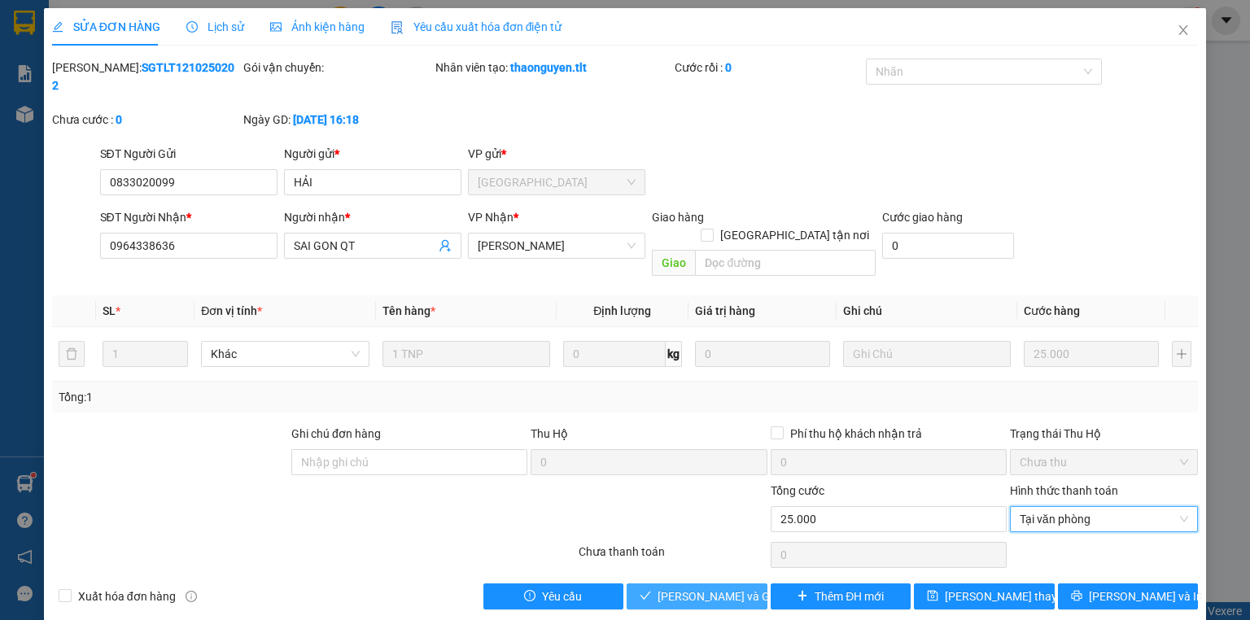
drag, startPoint x: 708, startPoint y: 564, endPoint x: 729, endPoint y: 510, distance: 57.7
click at [708, 588] on span "[PERSON_NAME] và Giao hàng" at bounding box center [736, 597] width 156 height 18
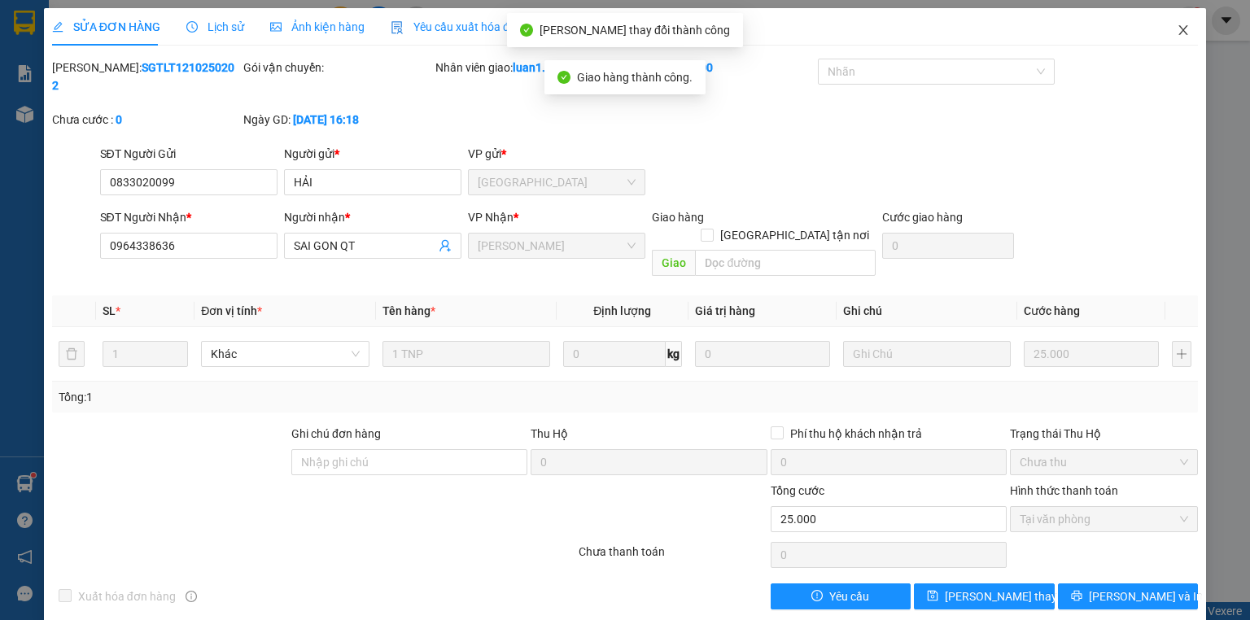
click at [1192, 48] on span "Close" at bounding box center [1184, 31] width 46 height 46
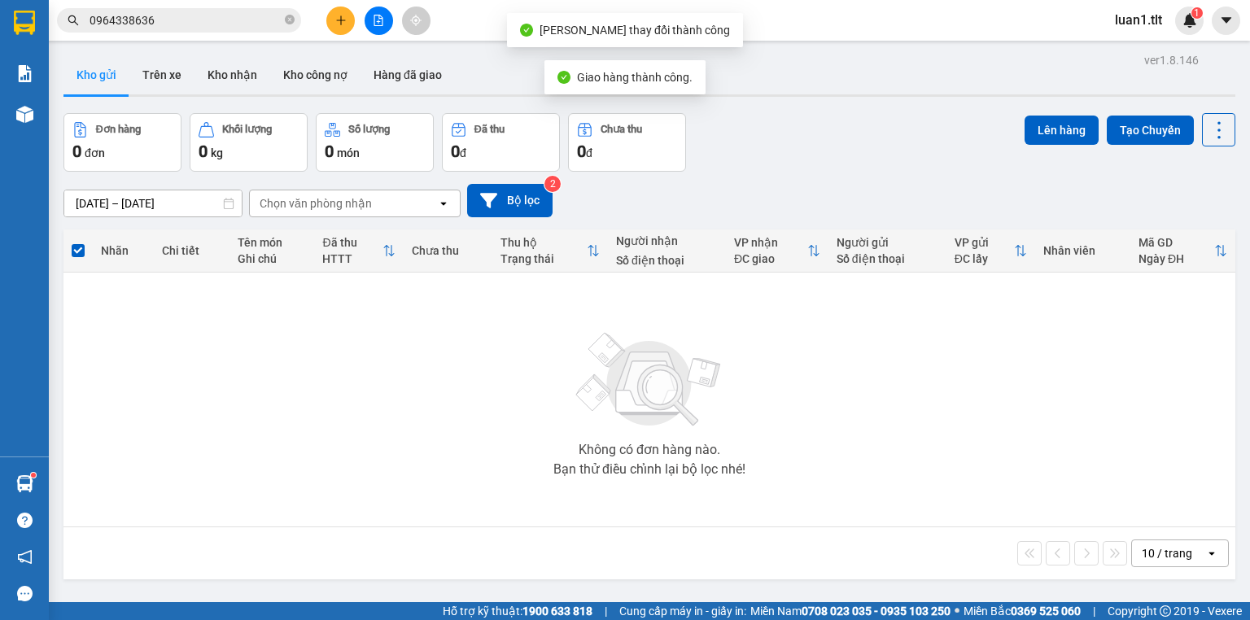
click at [338, 19] on icon "plus" at bounding box center [340, 20] width 11 height 11
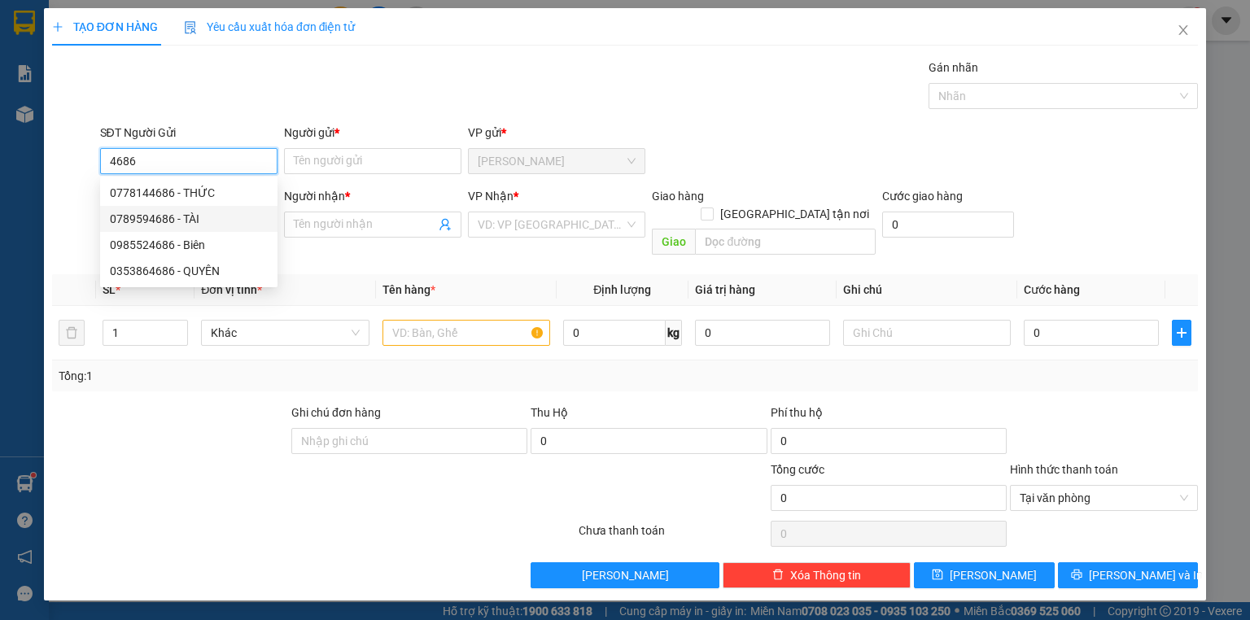
click at [192, 211] on div "0789594686 - TÀI" at bounding box center [189, 219] width 158 height 18
type input "0789594686"
type input "TÀI"
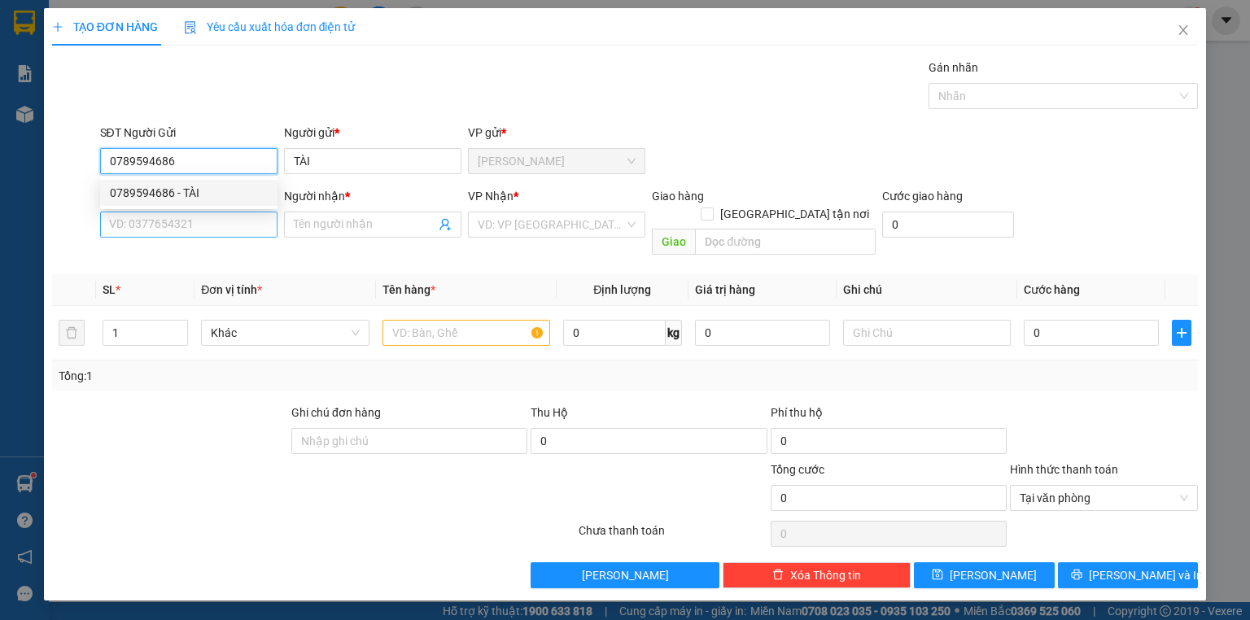
type input "0789594686"
click at [223, 231] on input "SĐT Người Nhận *" at bounding box center [188, 225] width 177 height 26
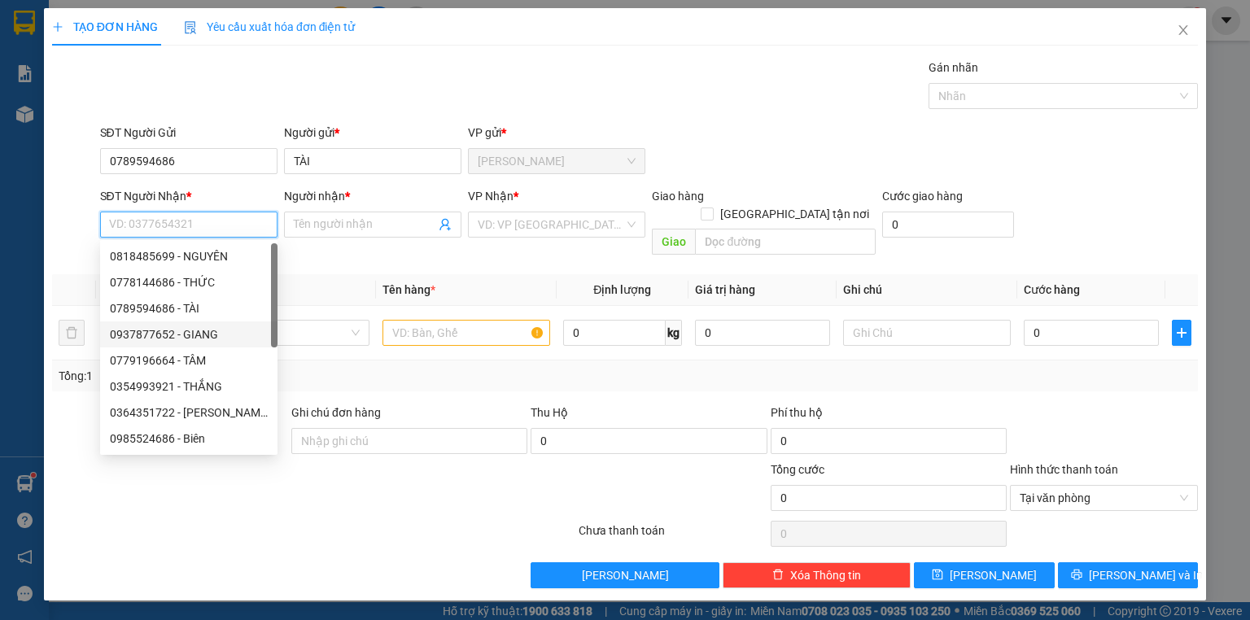
click at [221, 333] on div "0937877652 - GIANG" at bounding box center [189, 335] width 158 height 18
type input "0937877652"
type input "GIANG"
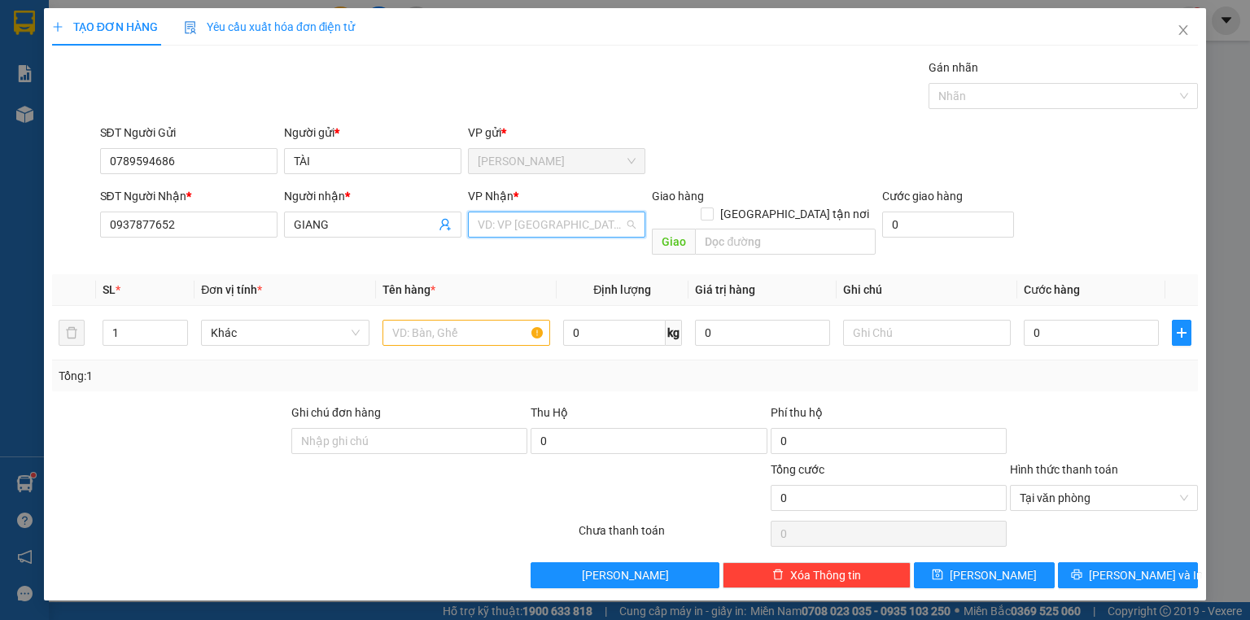
drag, startPoint x: 558, startPoint y: 225, endPoint x: 542, endPoint y: 266, distance: 44.3
click at [558, 224] on input "search" at bounding box center [551, 224] width 147 height 24
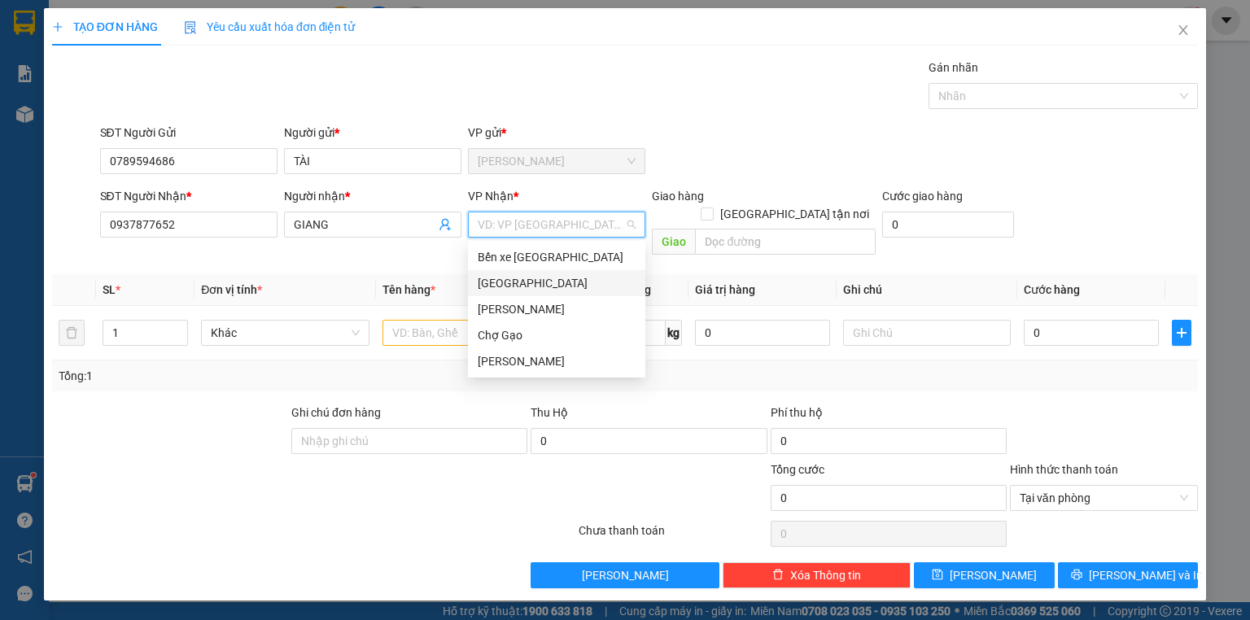
click at [533, 283] on div "[GEOGRAPHIC_DATA]" at bounding box center [557, 283] width 158 height 18
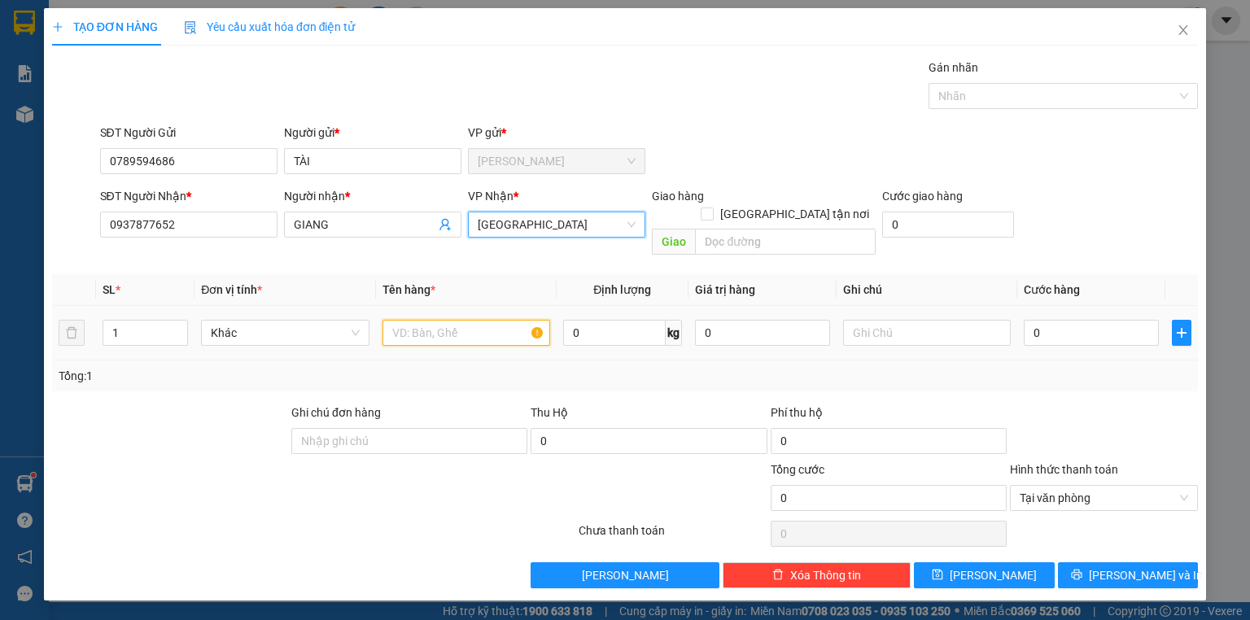
click at [482, 320] on input "text" at bounding box center [467, 333] width 168 height 26
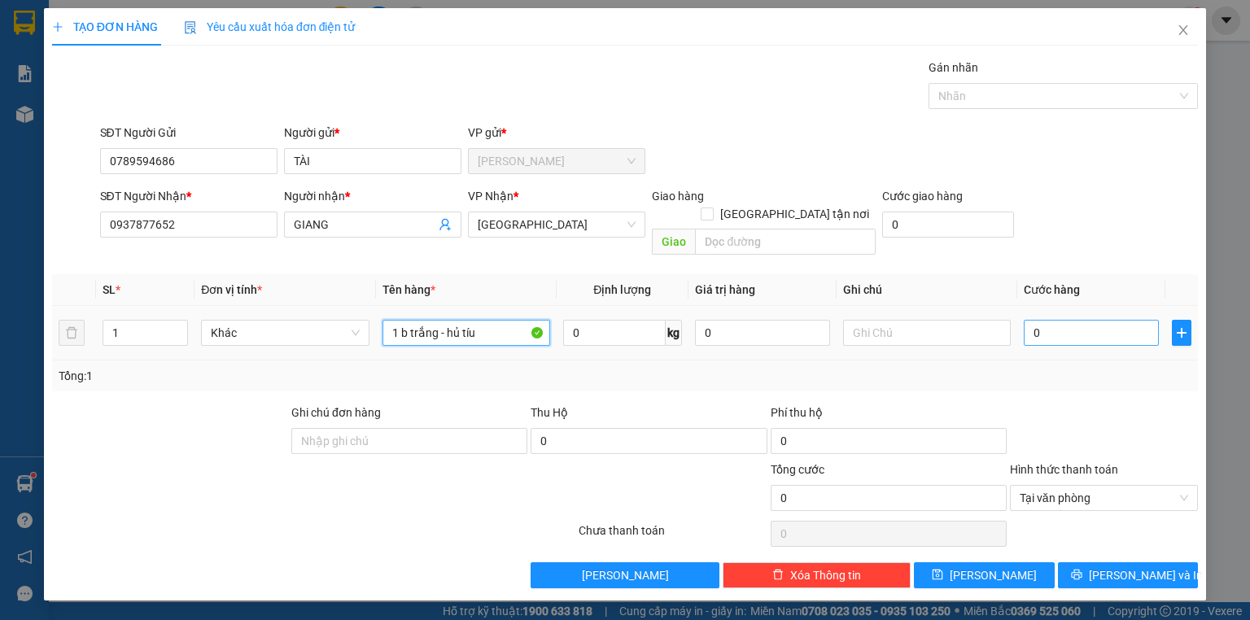
type input "1 b trắng - hủ tíu"
click at [1084, 320] on input "0" at bounding box center [1091, 333] width 135 height 26
type input "450"
type input "45"
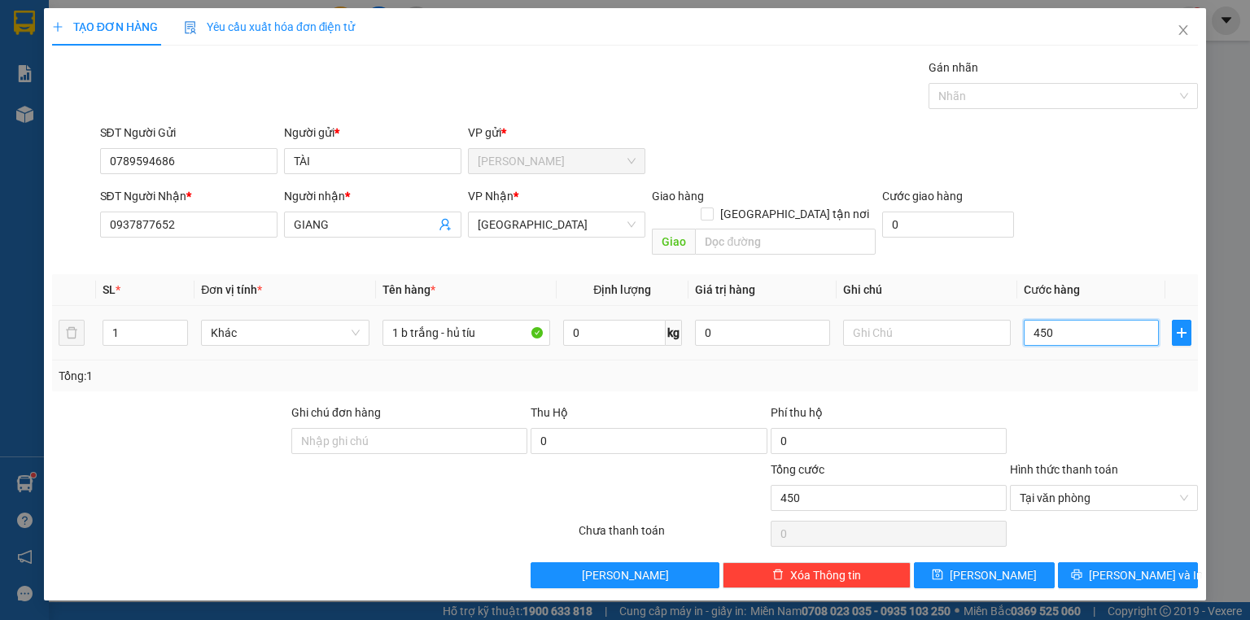
type input "45"
type input "4"
type input "40"
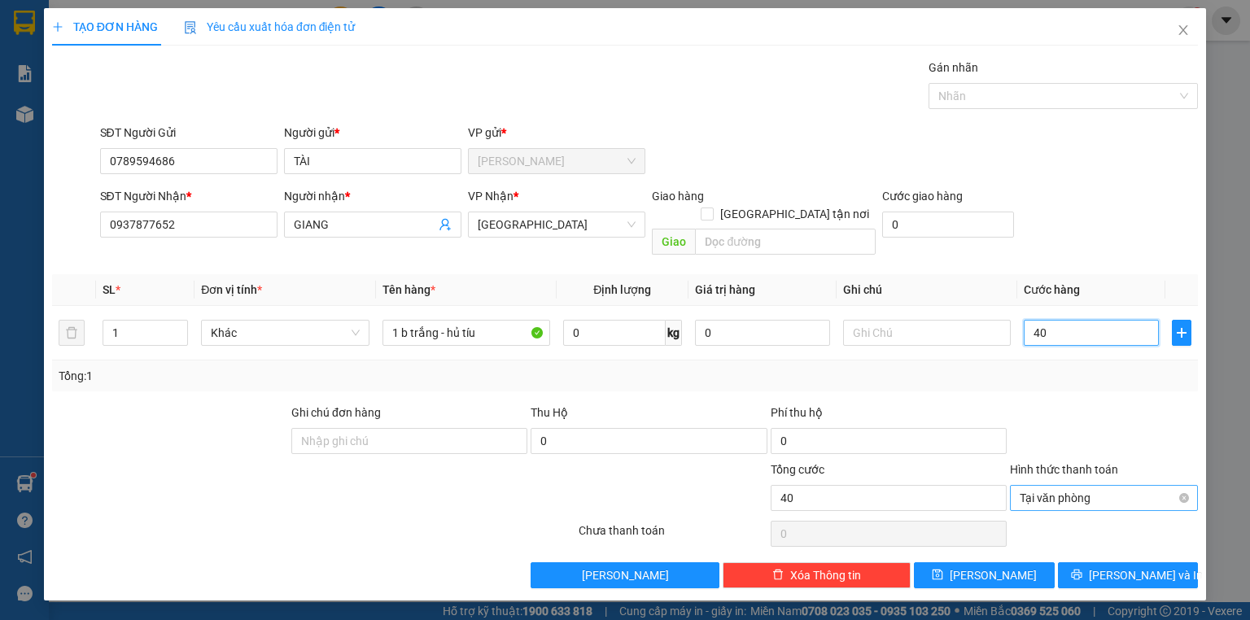
click at [1189, 485] on div "Tại văn phòng" at bounding box center [1104, 498] width 188 height 26
type input "40.000"
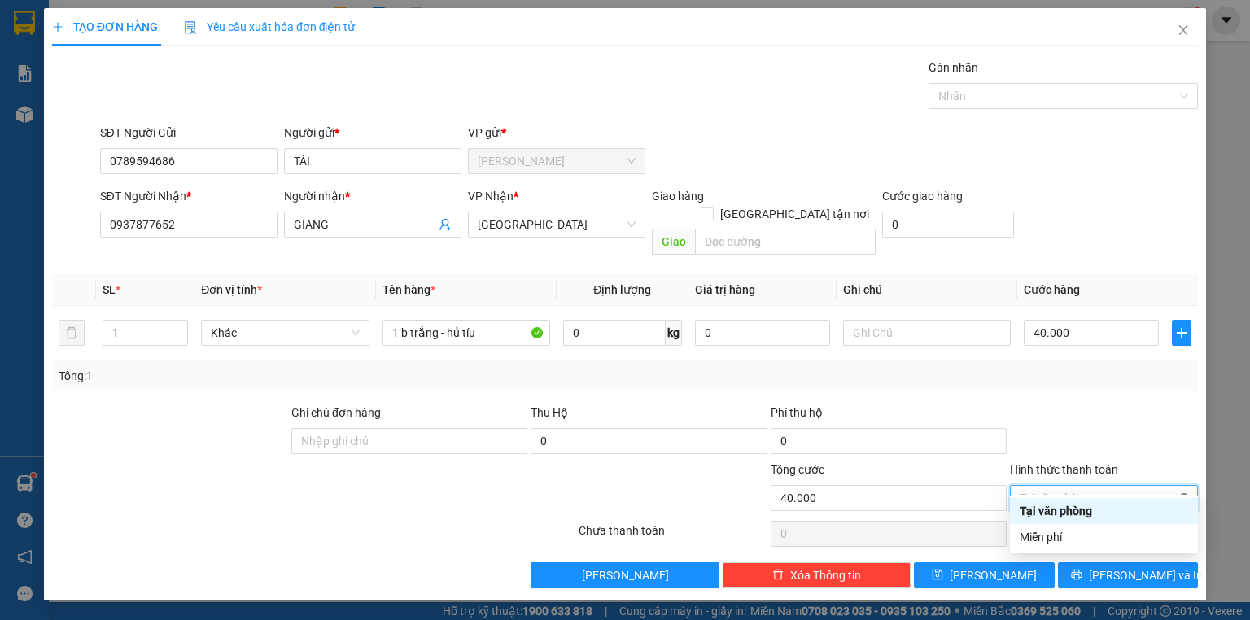
click at [1189, 485] on div "Tại văn phòng" at bounding box center [1104, 498] width 188 height 26
type input "40.000"
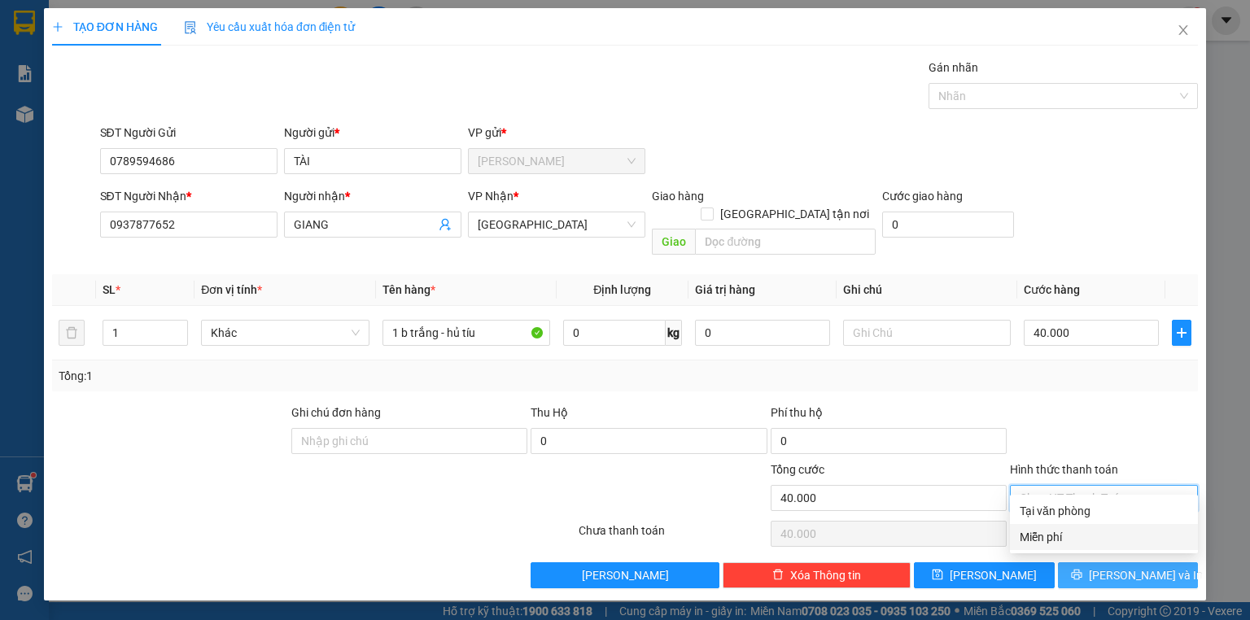
click at [1153, 567] on span "[PERSON_NAME] và In" at bounding box center [1146, 576] width 114 height 18
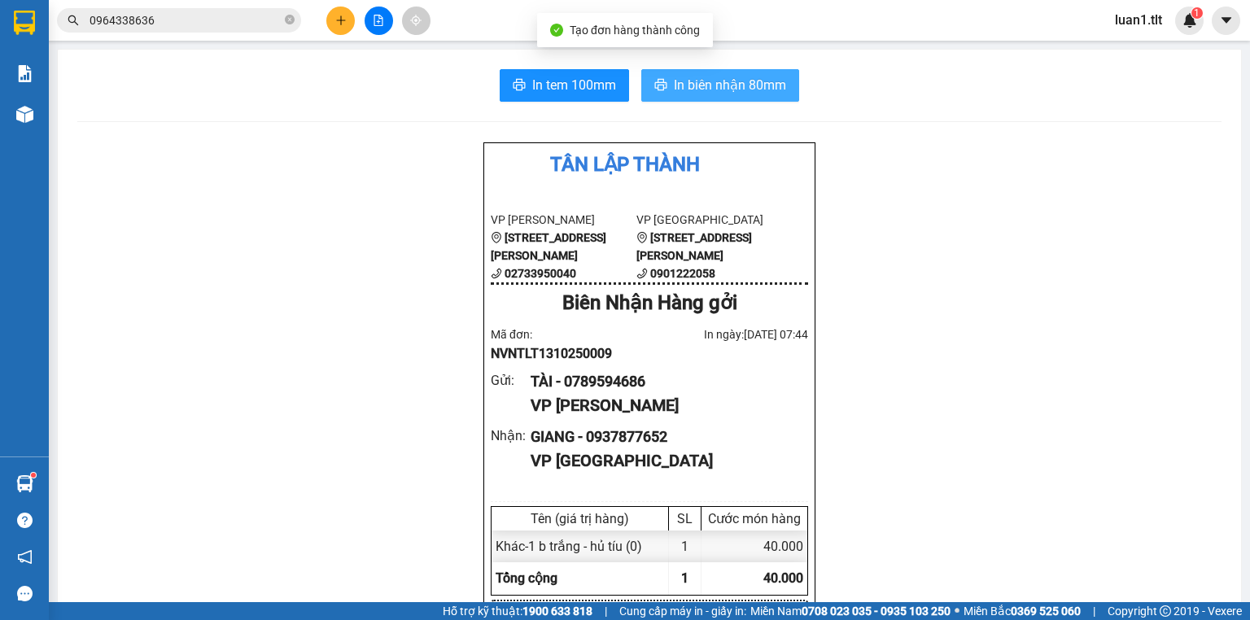
click at [731, 99] on button "In biên nhận 80mm" at bounding box center [720, 85] width 158 height 33
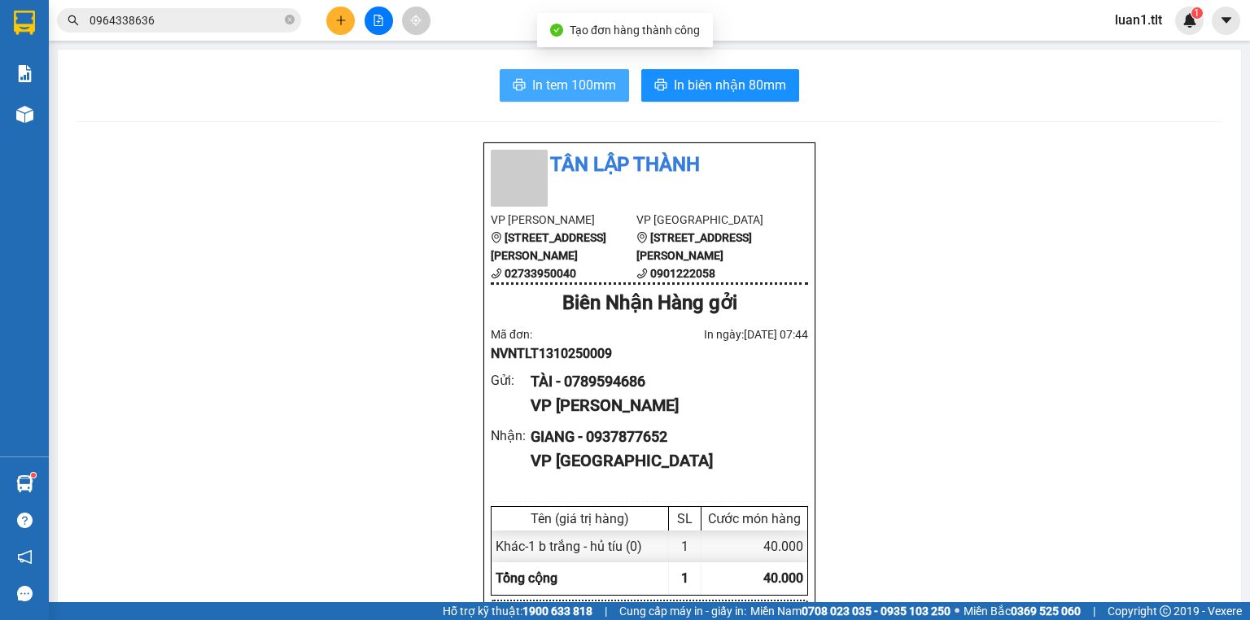
click at [587, 95] on button "In tem 100mm" at bounding box center [564, 85] width 129 height 33
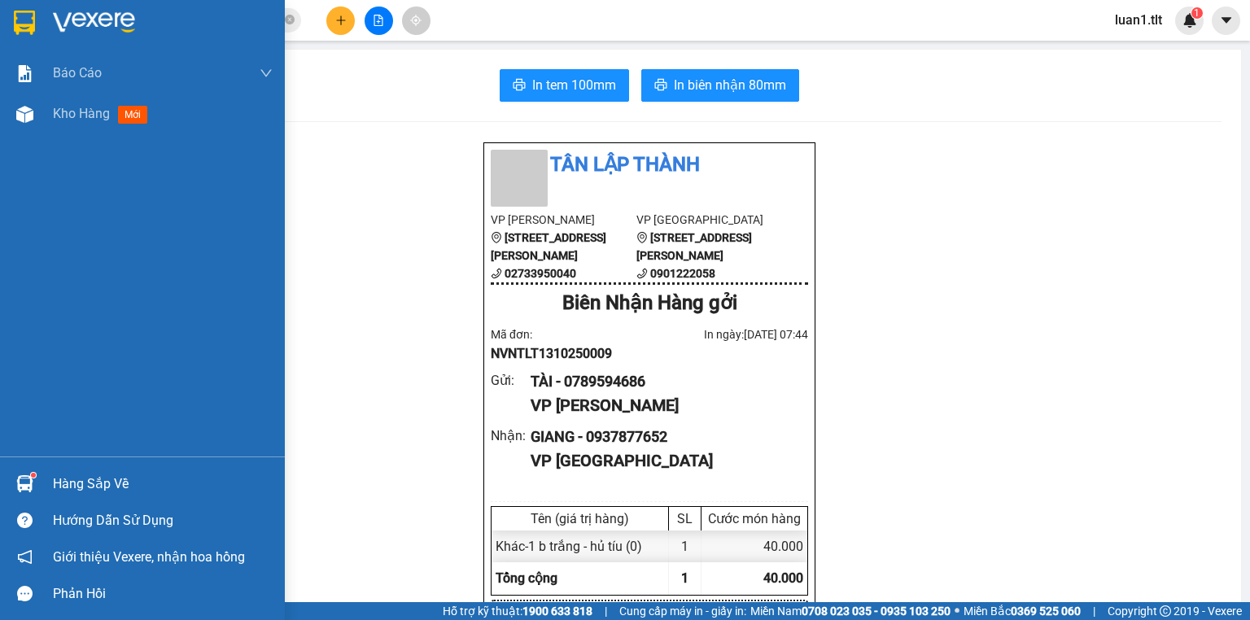
click at [16, 2] on div at bounding box center [142, 26] width 285 height 53
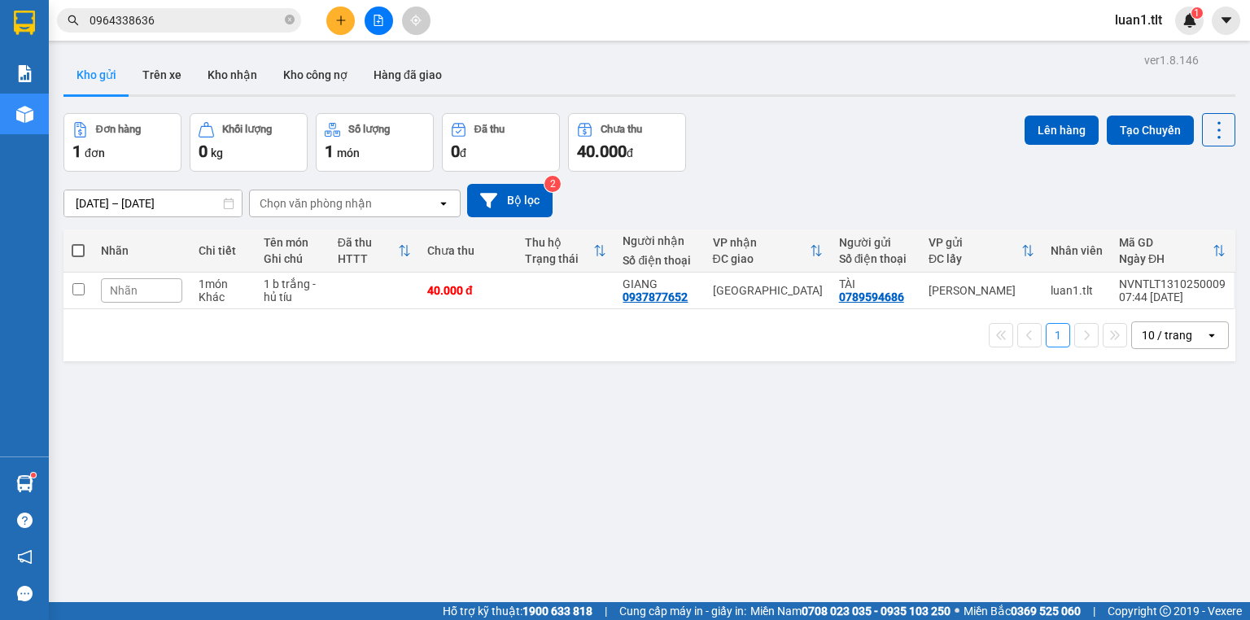
drag, startPoint x: 795, startPoint y: 98, endPoint x: 750, endPoint y: 99, distance: 45.6
click at [791, 98] on div "Kho gửi Trên xe Kho nhận Kho công nợ Hàng đã giao" at bounding box center [649, 76] width 1172 height 43
click at [182, 25] on input "0964338636" at bounding box center [186, 20] width 192 height 18
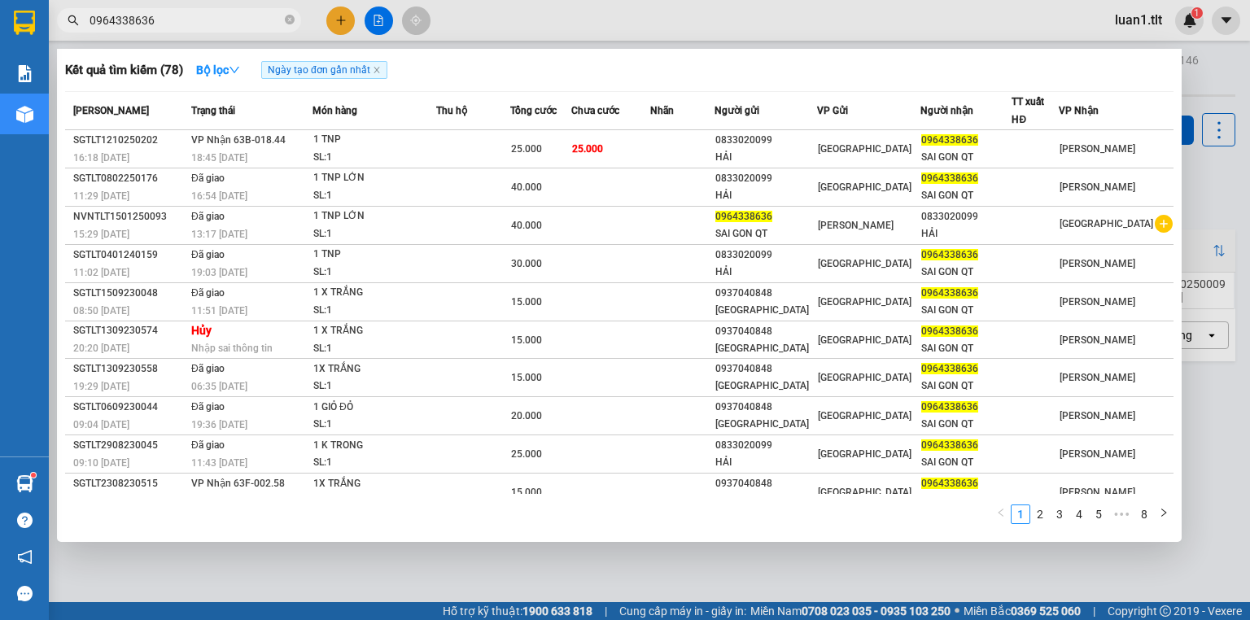
click at [190, 25] on input "0964338636" at bounding box center [186, 20] width 192 height 18
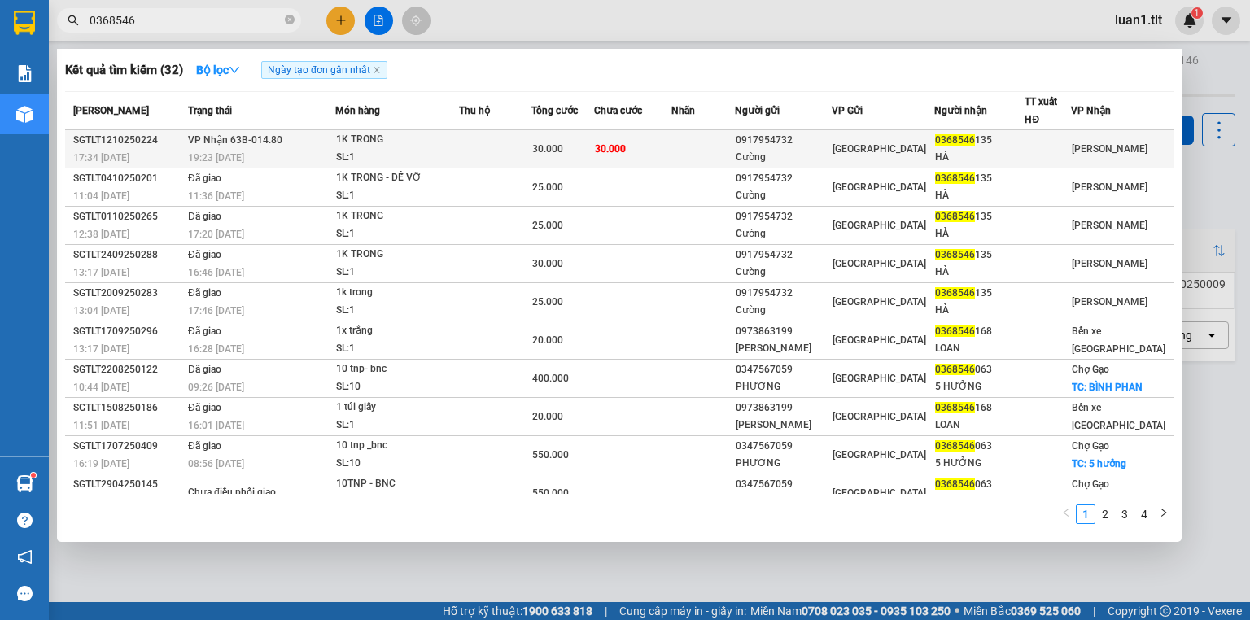
type input "0368546"
click at [306, 143] on td "VP Nhận 63B-014.80 19:23 [DATE]" at bounding box center [259, 149] width 151 height 38
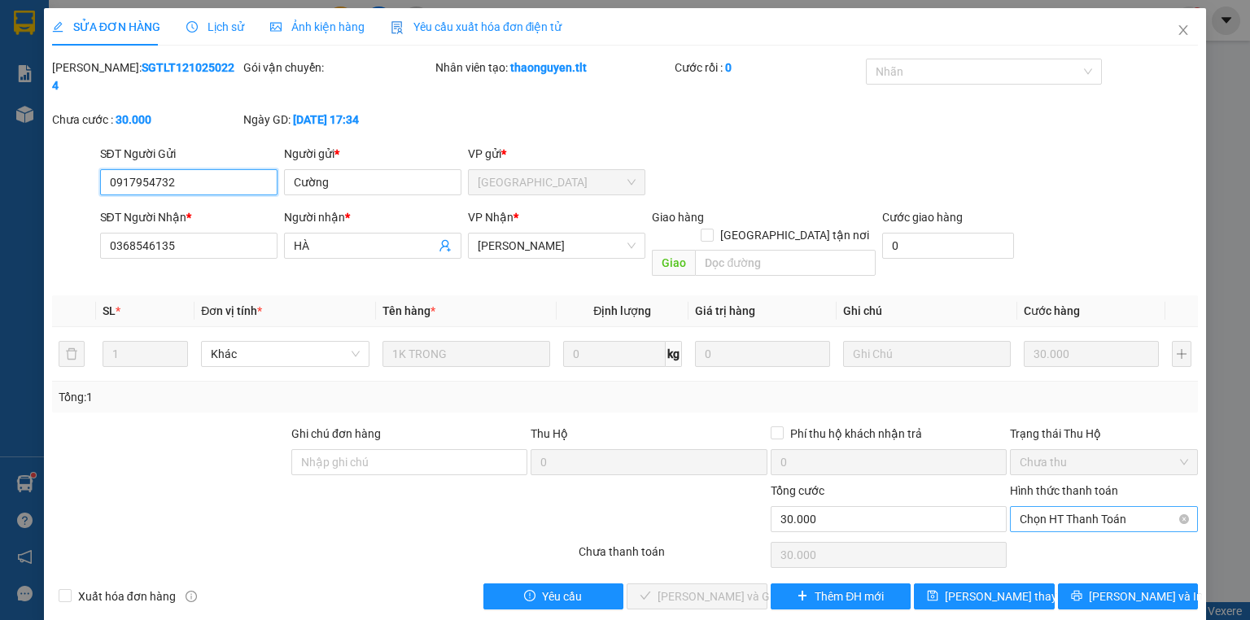
click at [1058, 507] on span "Chọn HT Thanh Toán" at bounding box center [1104, 519] width 169 height 24
click at [1066, 514] on div "Tại văn phòng" at bounding box center [1104, 515] width 169 height 18
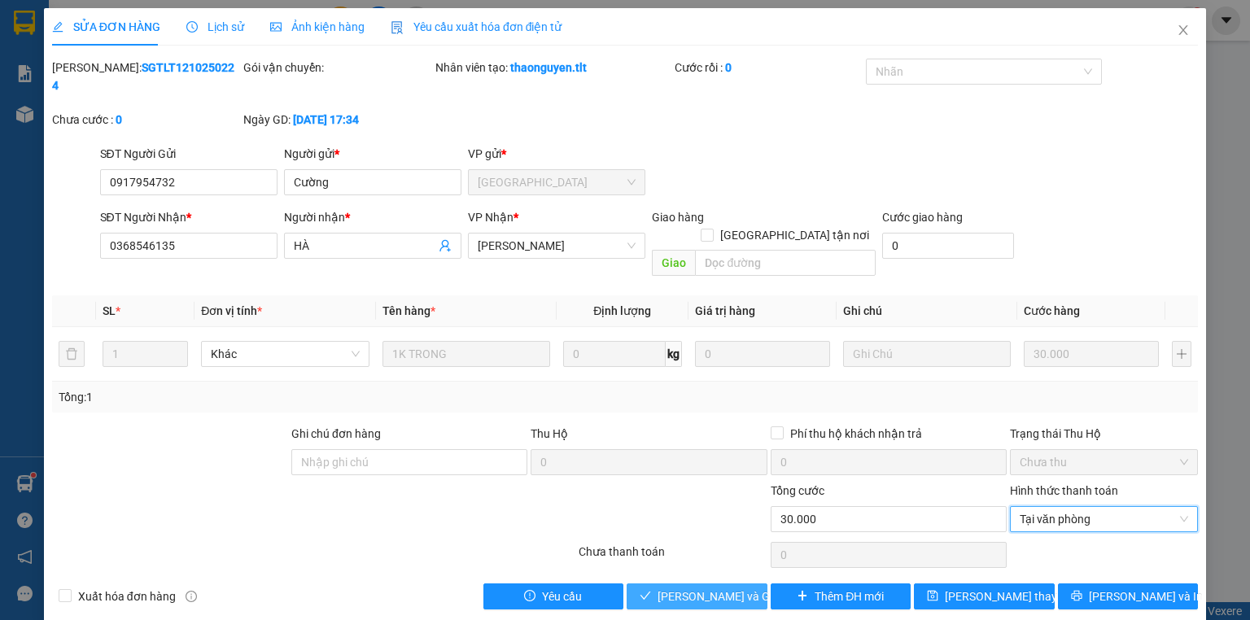
click at [720, 584] on button "[PERSON_NAME] và Giao hàng" at bounding box center [697, 597] width 141 height 26
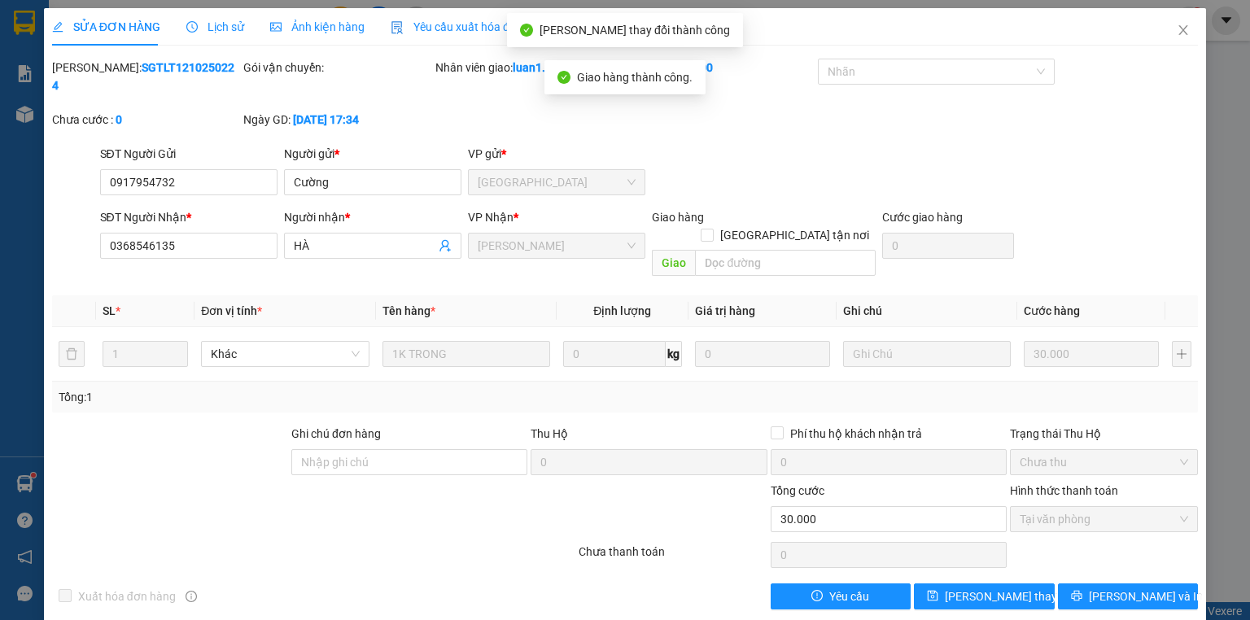
click at [1207, 36] on div "SỬA ĐƠN HÀNG Lịch sử Ảnh kiện hàng Yêu cầu xuất hóa đơn điện tử Total Paid Fee …" at bounding box center [625, 310] width 1250 height 620
click at [1184, 27] on icon "close" at bounding box center [1183, 30] width 13 height 13
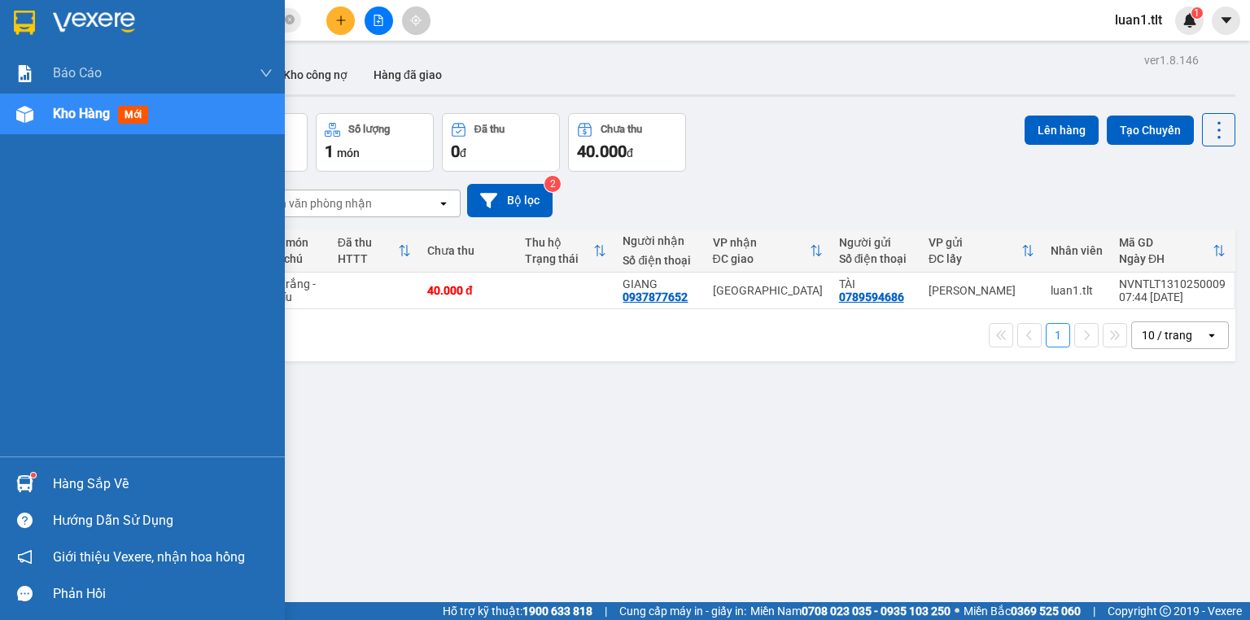
click at [136, 477] on div "Hàng sắp về" at bounding box center [163, 484] width 220 height 24
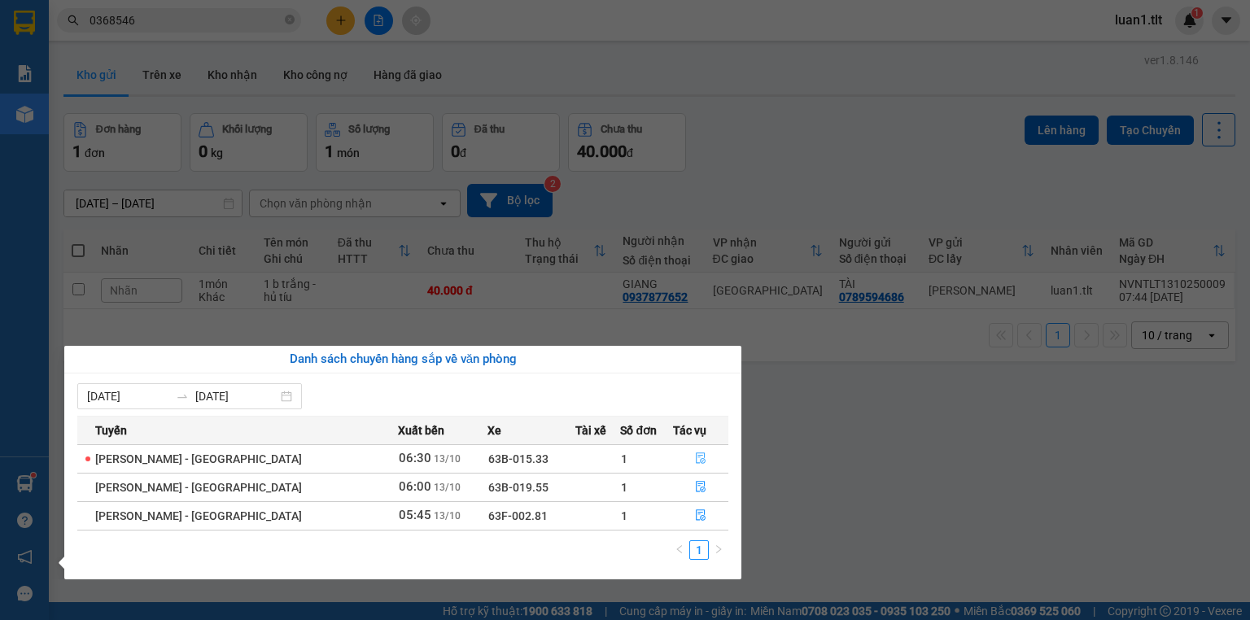
click at [698, 459] on icon "file-done" at bounding box center [700, 458] width 11 height 11
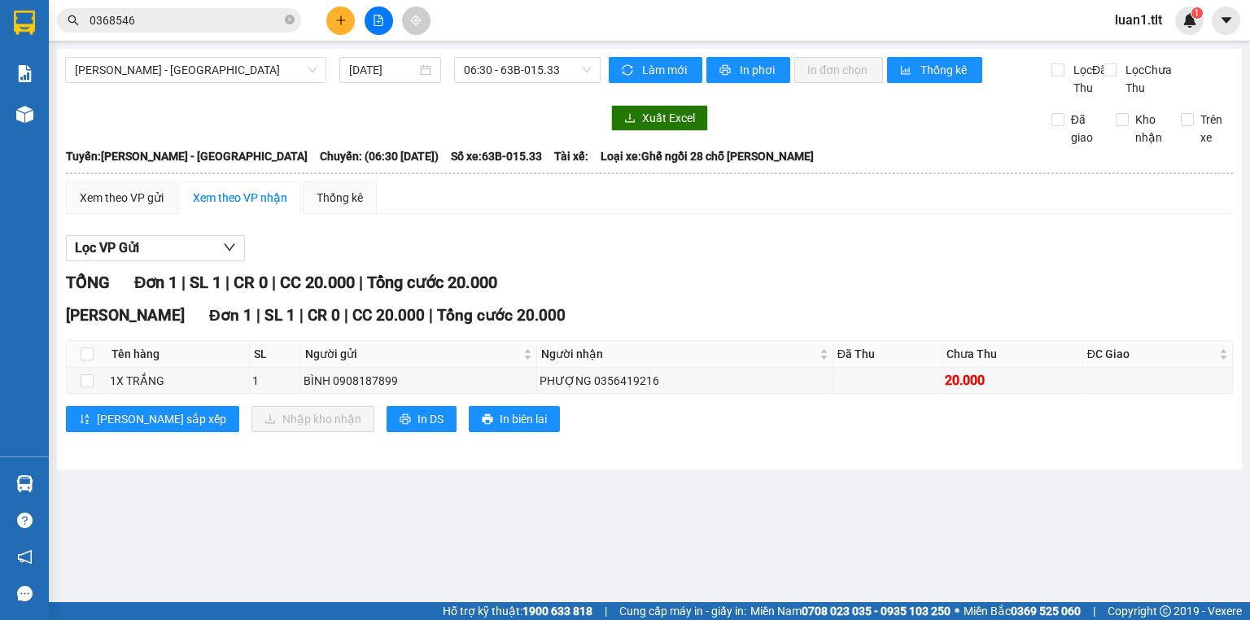
click at [694, 313] on div "TỔNG Đơn 1 | SL 1 | CR 0 | CC 20.000 | Tổng cước 20.000 [PERSON_NAME] 1 | SL 1 …" at bounding box center [649, 361] width 1167 height 182
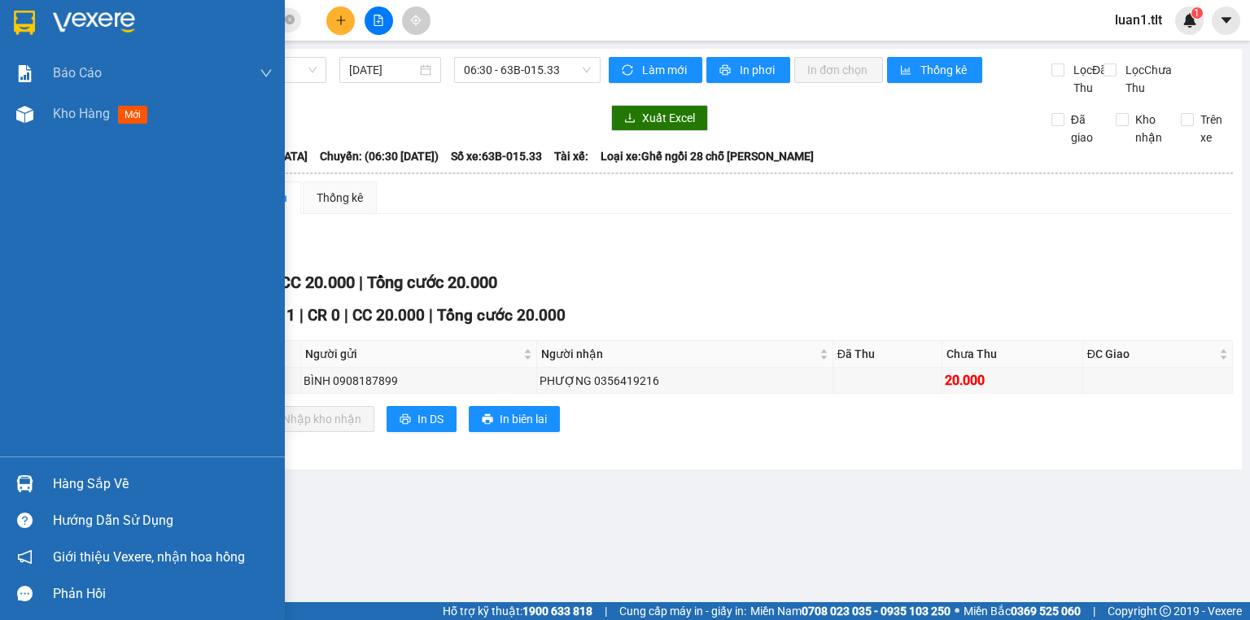
click at [70, 466] on div "Hàng sắp về" at bounding box center [142, 484] width 285 height 37
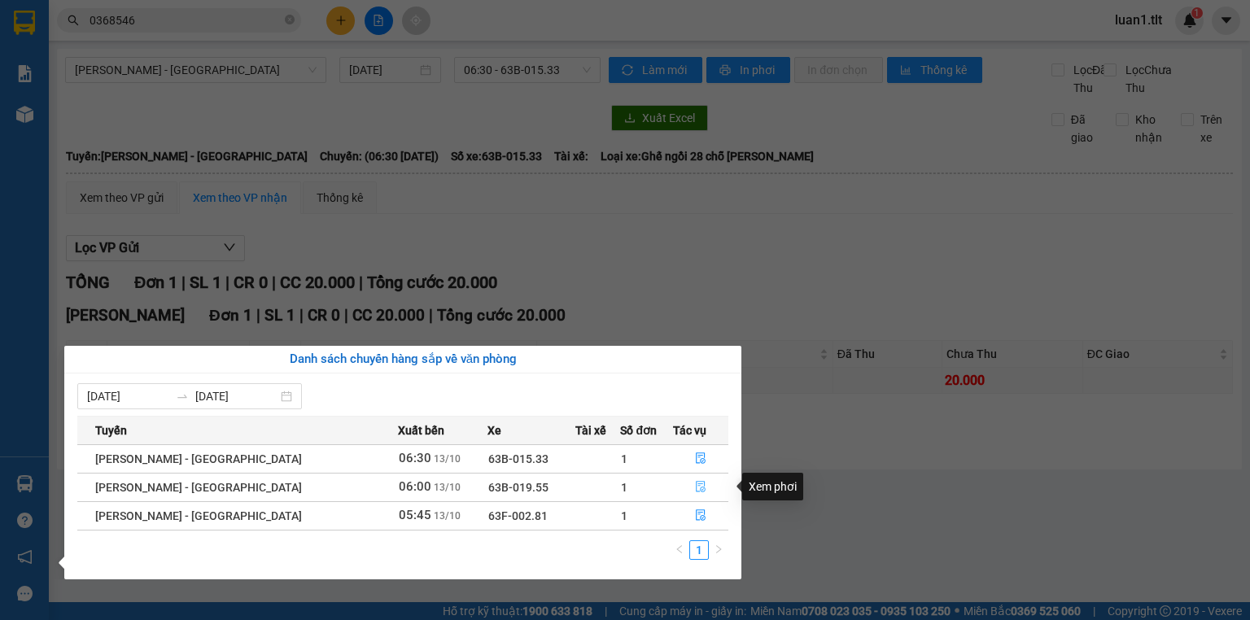
drag, startPoint x: 691, startPoint y: 491, endPoint x: 666, endPoint y: 475, distance: 29.6
click at [695, 490] on icon "file-done" at bounding box center [700, 486] width 11 height 11
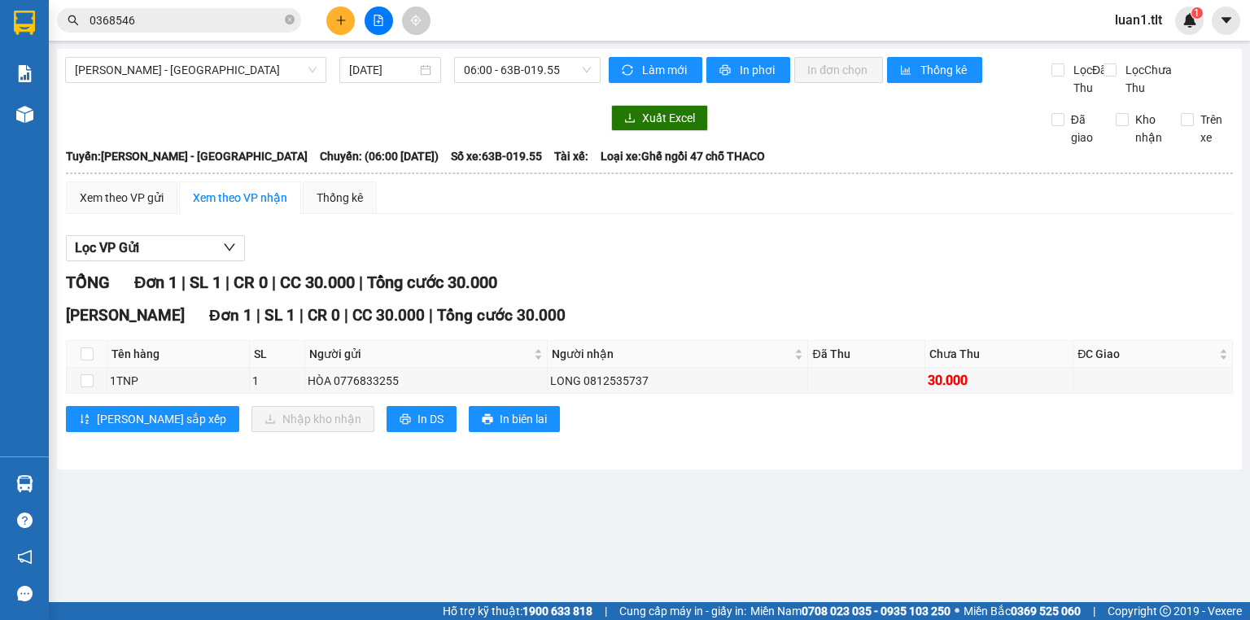
click at [715, 262] on div "Lọc VP Gửi" at bounding box center [649, 248] width 1167 height 27
drag, startPoint x: 492, startPoint y: 199, endPoint x: 499, endPoint y: 189, distance: 12.2
click at [495, 193] on table "Tân Lập Thành 07:49 [DATE] [GEOGRAPHIC_DATA]: [PERSON_NAME] - Mỹ Tho Chuyến: (0…" at bounding box center [649, 300] width 1169 height 307
click at [335, 21] on icon "plus" at bounding box center [340, 20] width 11 height 11
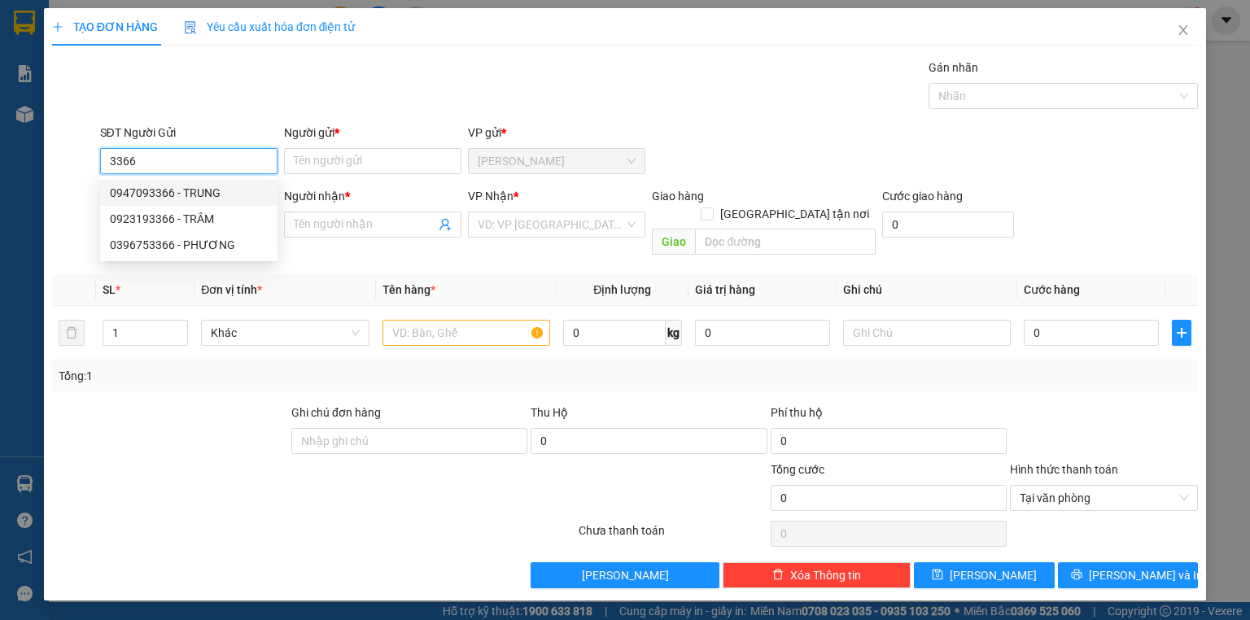
click at [228, 189] on div "0947093366 - TRUNG" at bounding box center [189, 193] width 158 height 18
type input "0947093366"
type input "TRUNG"
type input "0947093366"
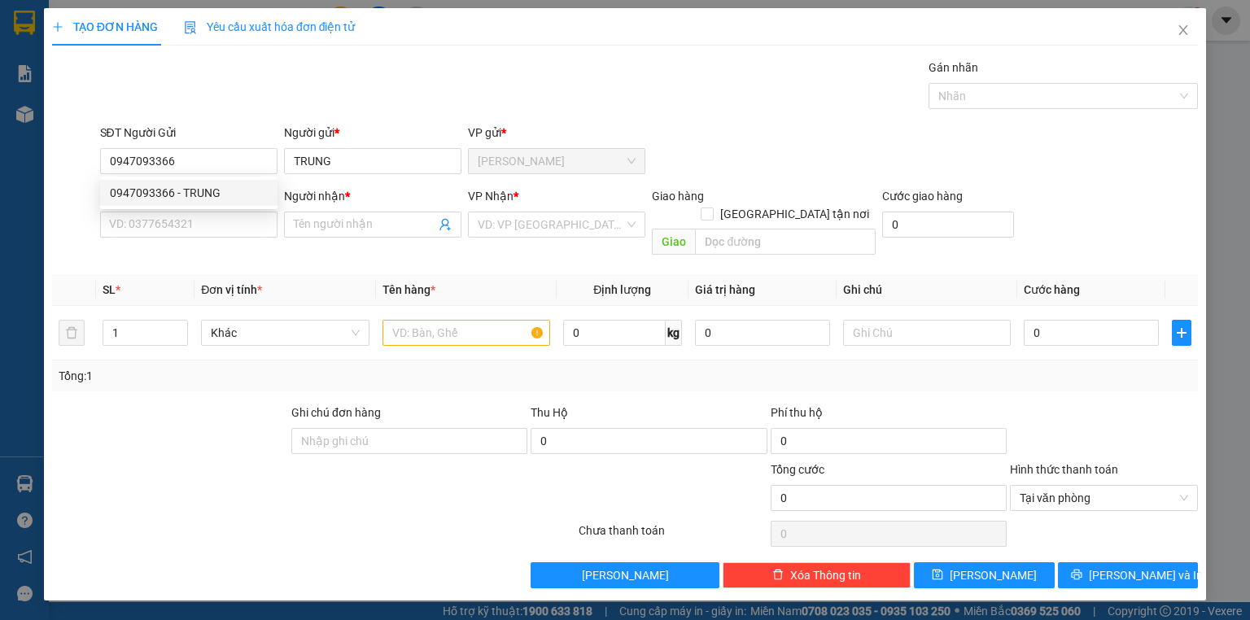
click at [214, 239] on div "SĐT Người Nhận * VD: 0377654321" at bounding box center [188, 215] width 177 height 57
click at [213, 228] on input "SĐT Người Nhận *" at bounding box center [188, 225] width 177 height 26
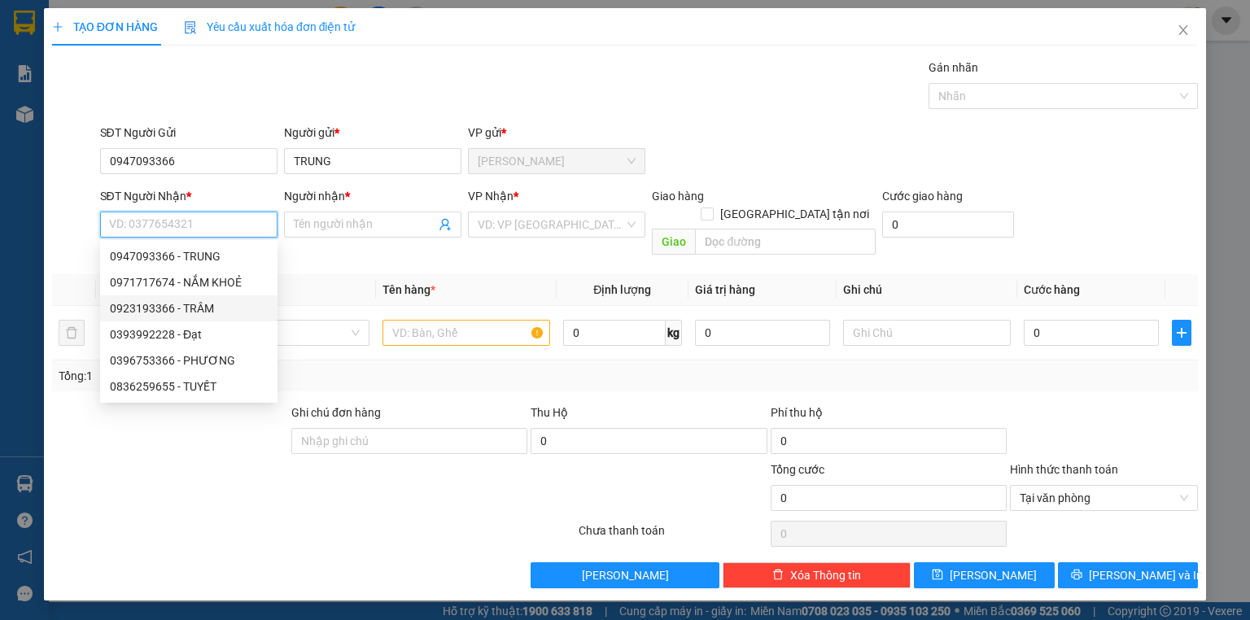
click at [204, 276] on div "0971717674 - NẮM KHOẺ" at bounding box center [189, 283] width 158 height 18
type input "0971717674"
type input "NẮM KHOẺ"
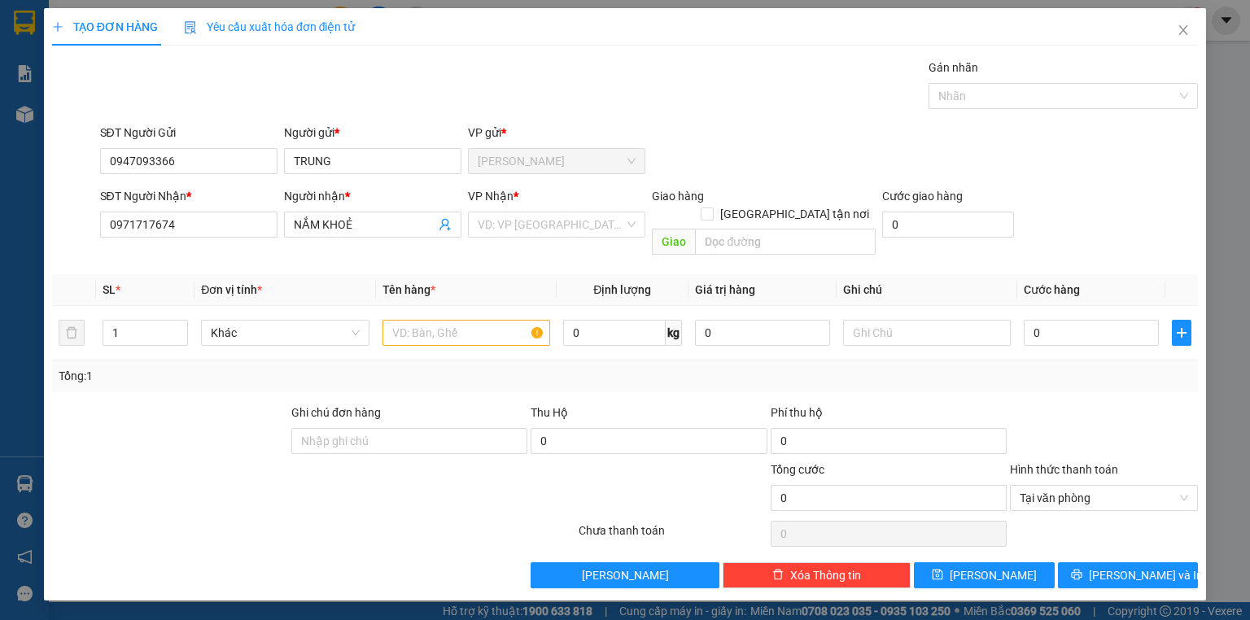
click at [541, 208] on div "VP Nhận *" at bounding box center [556, 199] width 177 height 24
click at [541, 220] on input "search" at bounding box center [551, 224] width 147 height 24
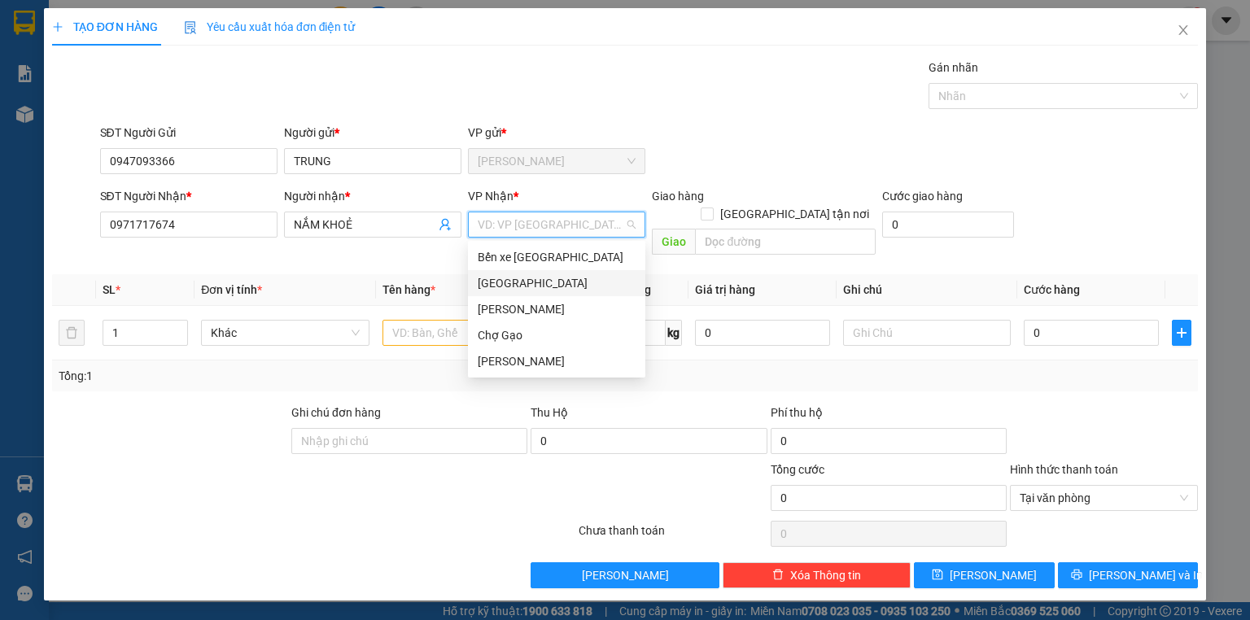
click at [513, 275] on div "[GEOGRAPHIC_DATA]" at bounding box center [557, 283] width 158 height 18
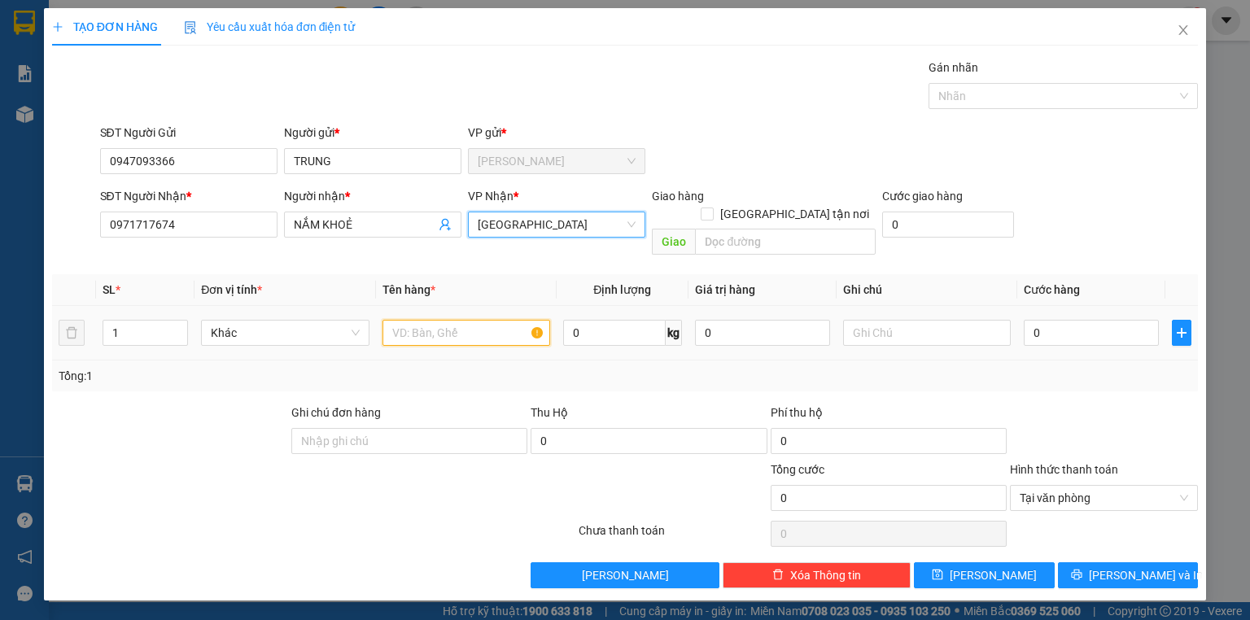
click at [473, 320] on input "text" at bounding box center [467, 333] width 168 height 26
type input "1 tnp"
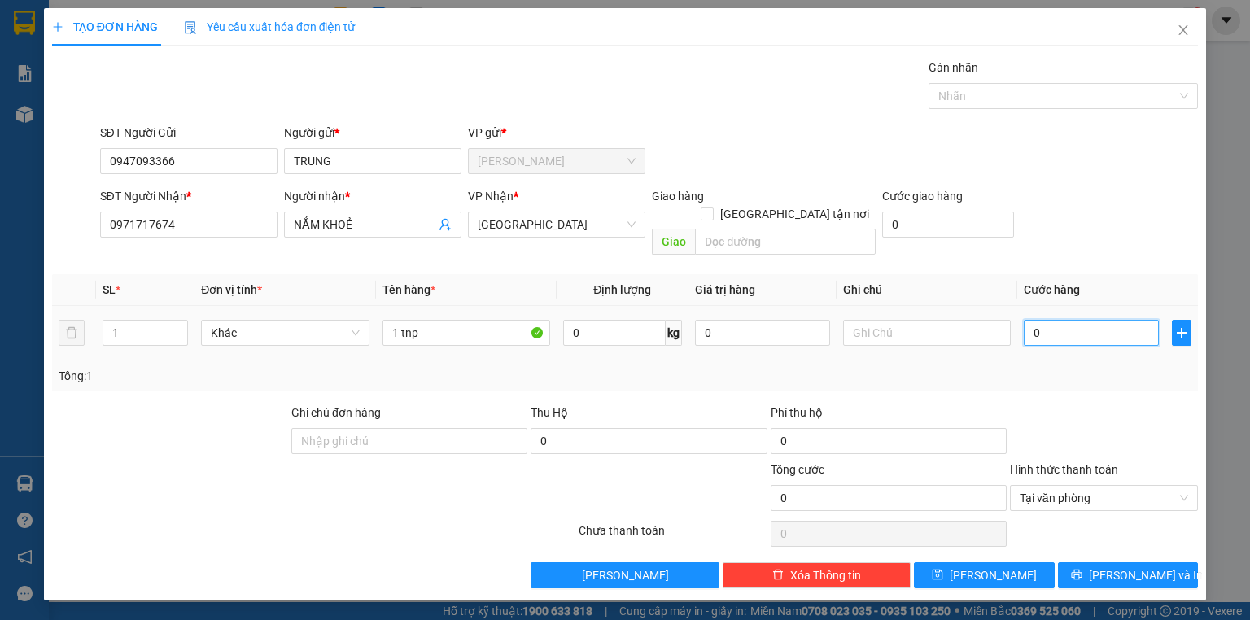
click at [1113, 320] on input "0" at bounding box center [1091, 333] width 135 height 26
drag, startPoint x: 1112, startPoint y: 553, endPoint x: 1035, endPoint y: 456, distance: 124.0
click at [1113, 563] on button "[PERSON_NAME] và In" at bounding box center [1128, 576] width 141 height 26
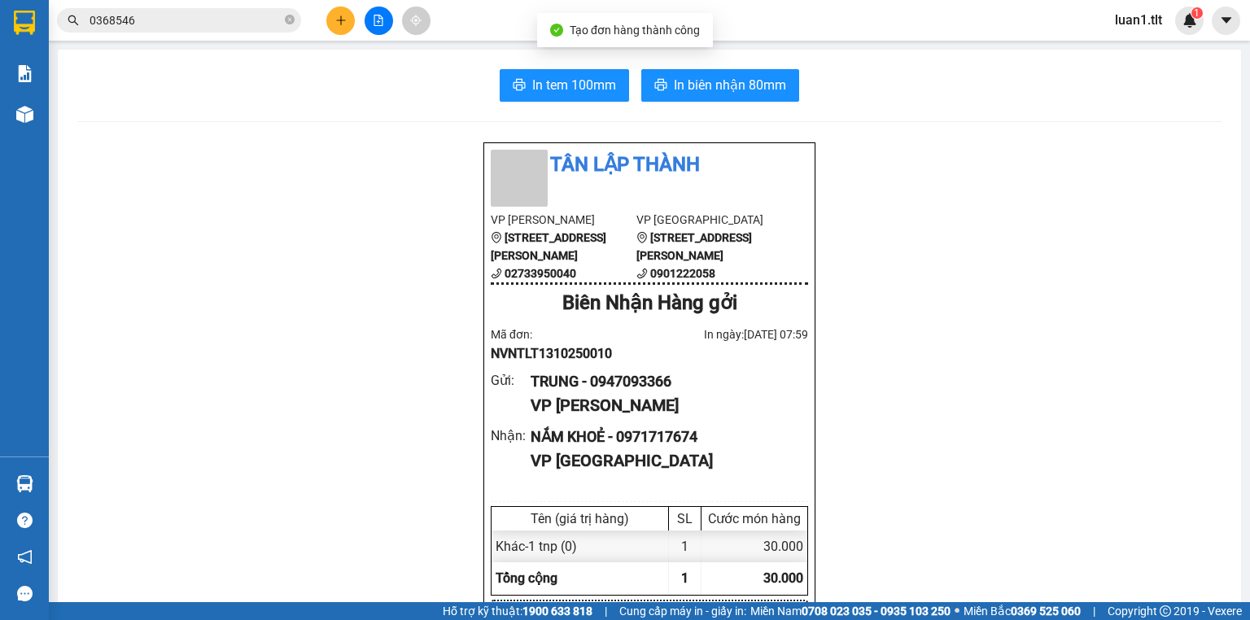
click at [675, 87] on span "In biên nhận 80mm" at bounding box center [730, 85] width 112 height 20
click at [600, 81] on span "In tem 100mm" at bounding box center [574, 85] width 84 height 20
click at [208, 23] on input "0368546" at bounding box center [186, 20] width 192 height 18
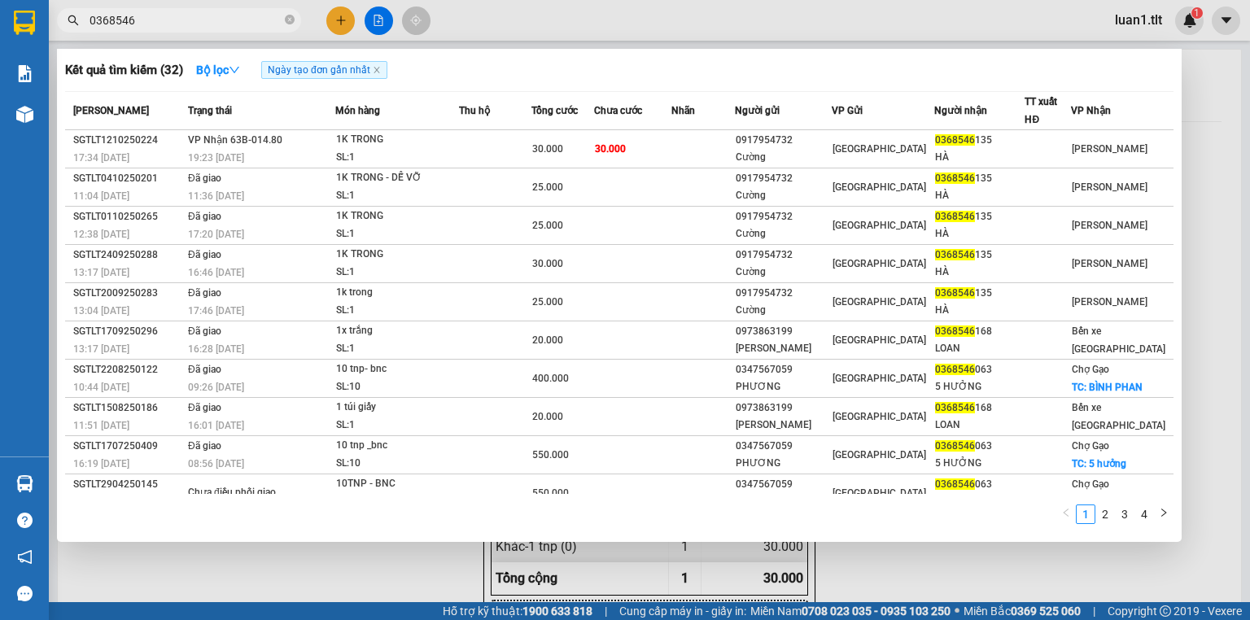
click at [208, 23] on input "0368546" at bounding box center [186, 20] width 192 height 18
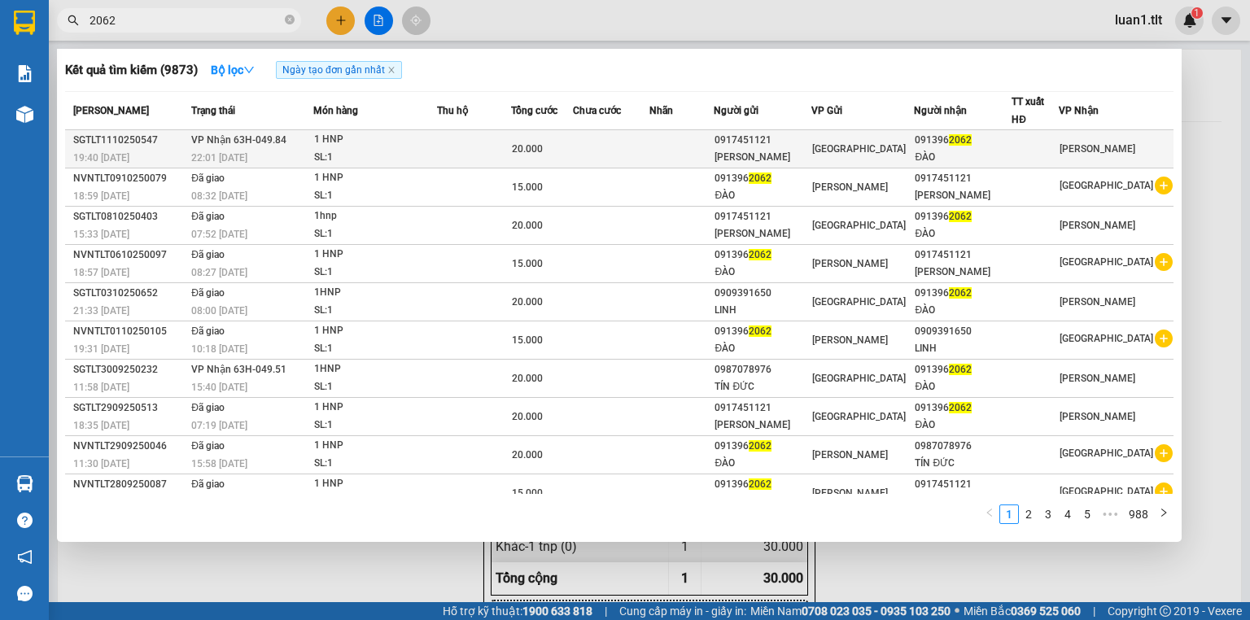
type input "2062"
click at [494, 157] on td at bounding box center [474, 149] width 75 height 38
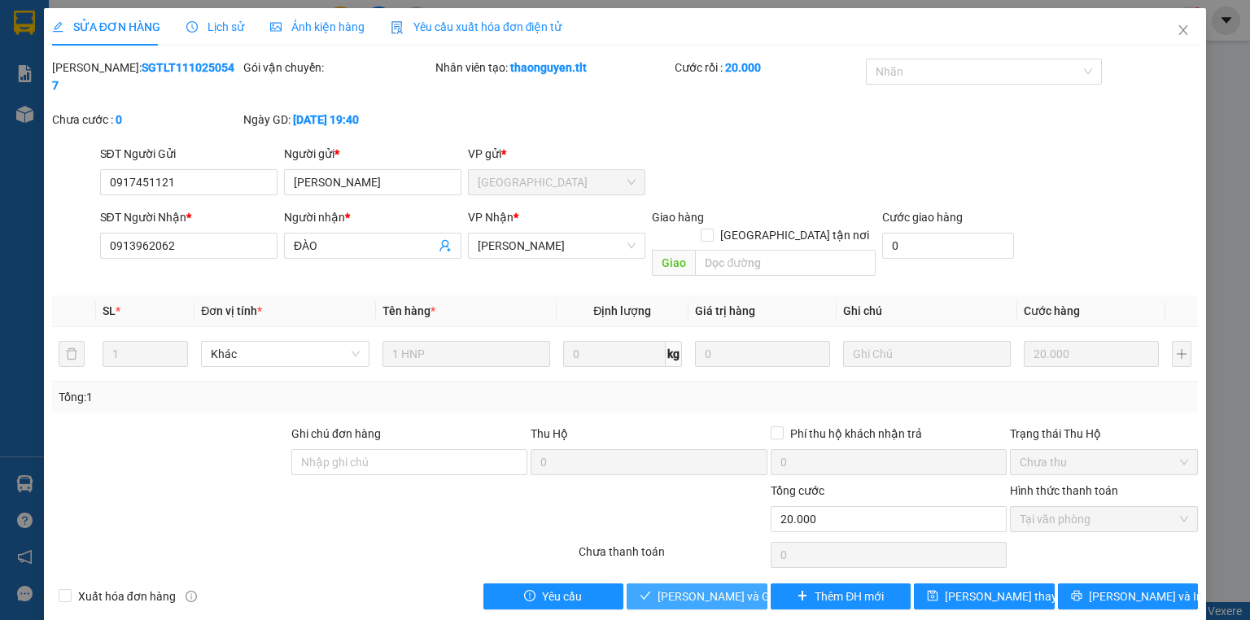
click at [698, 588] on span "[PERSON_NAME] và Giao hàng" at bounding box center [736, 597] width 156 height 18
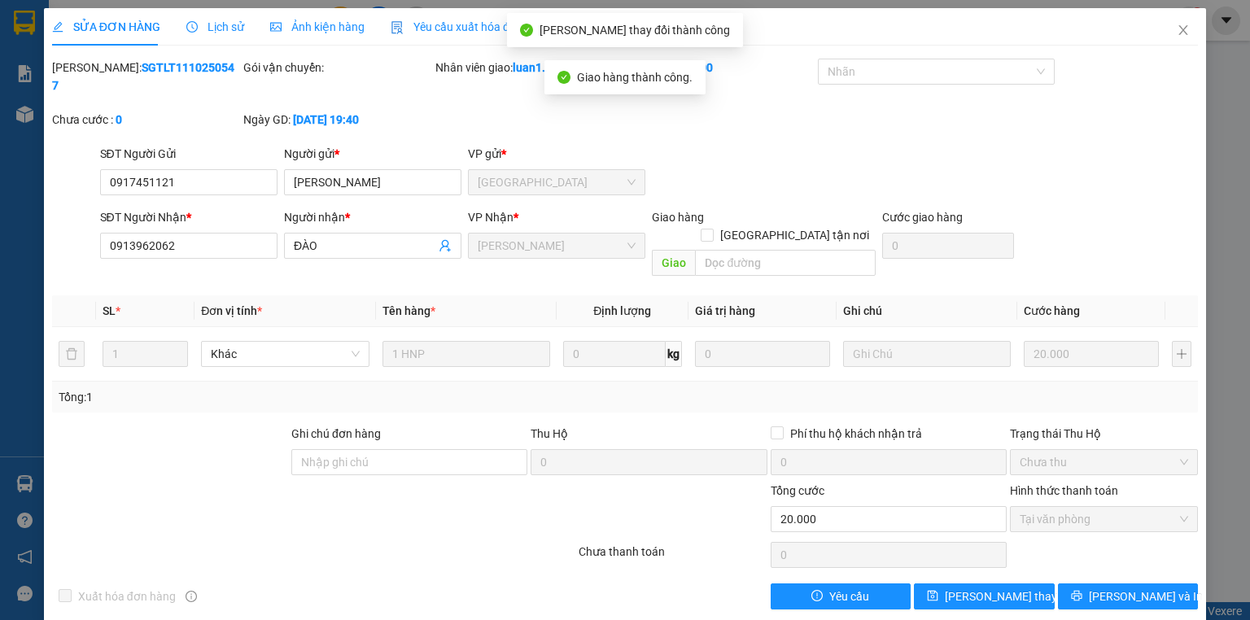
click at [1211, 6] on div "SỬA ĐƠN HÀNG Lịch sử Ảnh kiện hàng Yêu cầu xuất hóa đơn điện tử Total Paid Fee …" at bounding box center [625, 310] width 1250 height 620
drag, startPoint x: 1184, startPoint y: 23, endPoint x: 338, endPoint y: 46, distance: 847.0
click at [1184, 23] on span "Close" at bounding box center [1184, 31] width 46 height 46
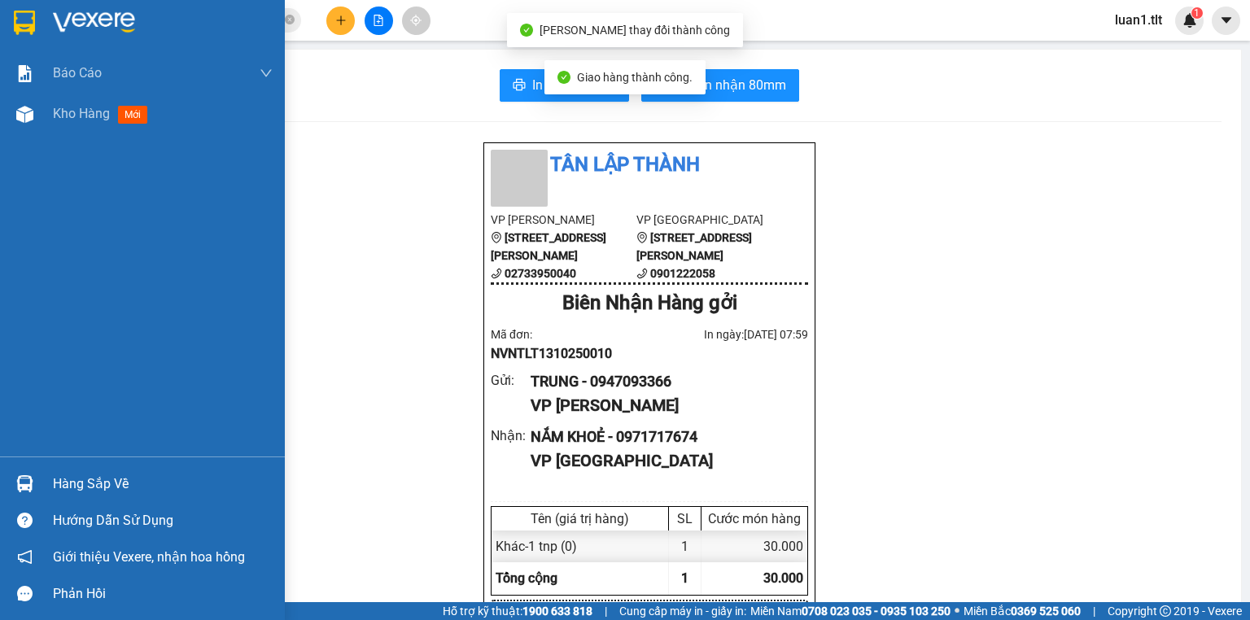
click at [5, 20] on div at bounding box center [142, 26] width 285 height 53
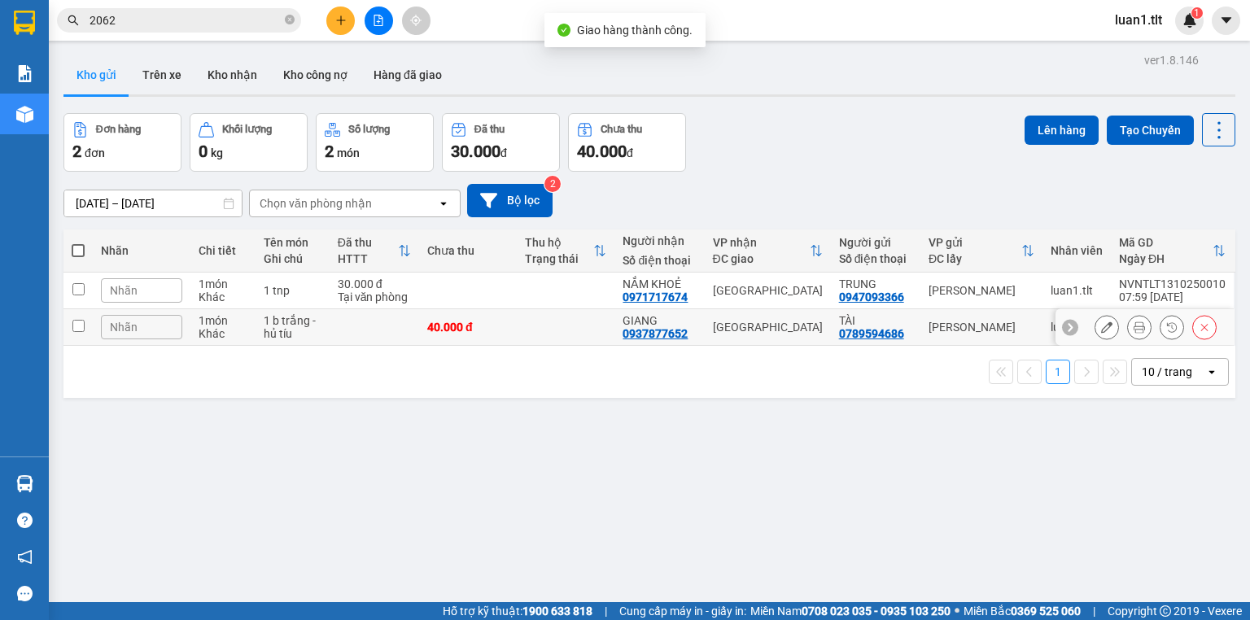
click at [348, 322] on td at bounding box center [375, 327] width 90 height 37
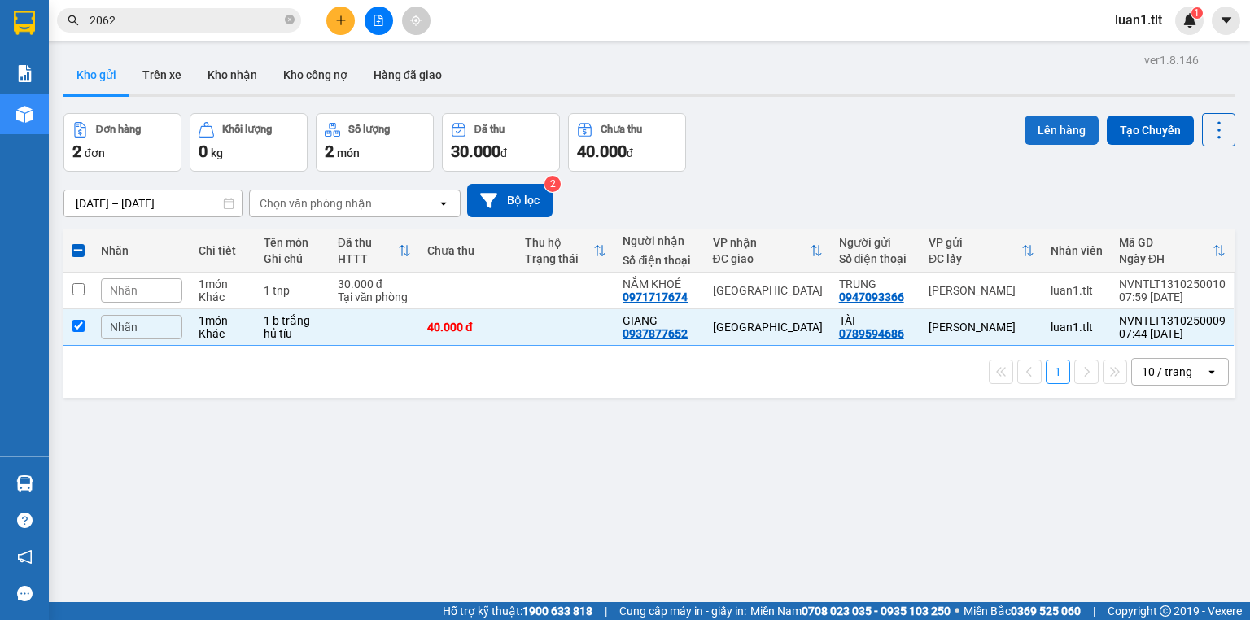
click at [1057, 122] on button "Lên hàng" at bounding box center [1062, 130] width 74 height 29
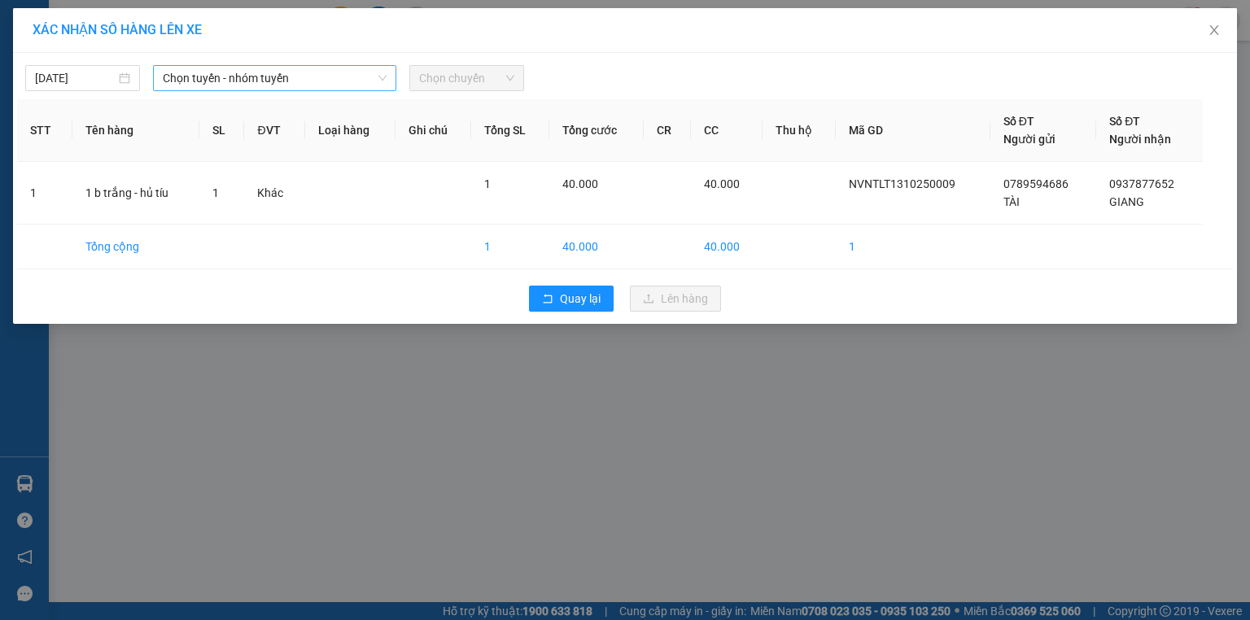
drag, startPoint x: 332, startPoint y: 59, endPoint x: 295, endPoint y: 68, distance: 38.7
click at [323, 62] on div "[DATE] Chọn tuyến - nhóm tuyến Chọn chuyến" at bounding box center [625, 74] width 1216 height 34
click at [287, 70] on span "Chọn tuyến - nhóm tuyến" at bounding box center [275, 78] width 224 height 24
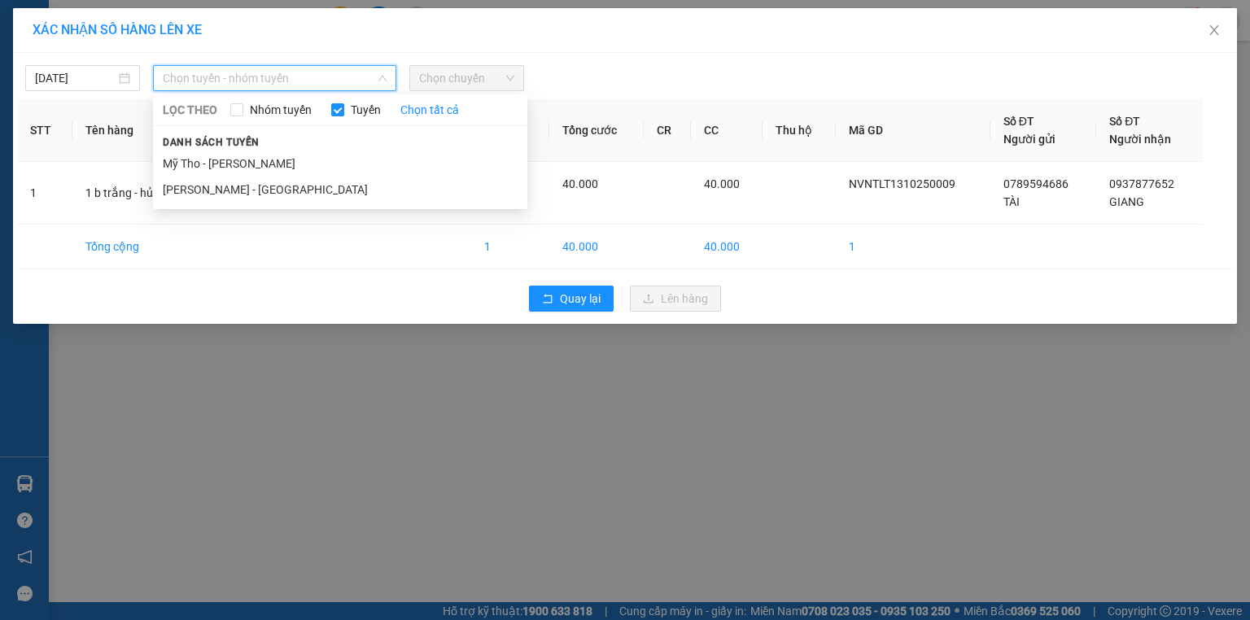
drag, startPoint x: 225, startPoint y: 156, endPoint x: 416, endPoint y: 113, distance: 196.1
click at [226, 156] on li "Mỹ Tho - [PERSON_NAME]" at bounding box center [340, 164] width 374 height 26
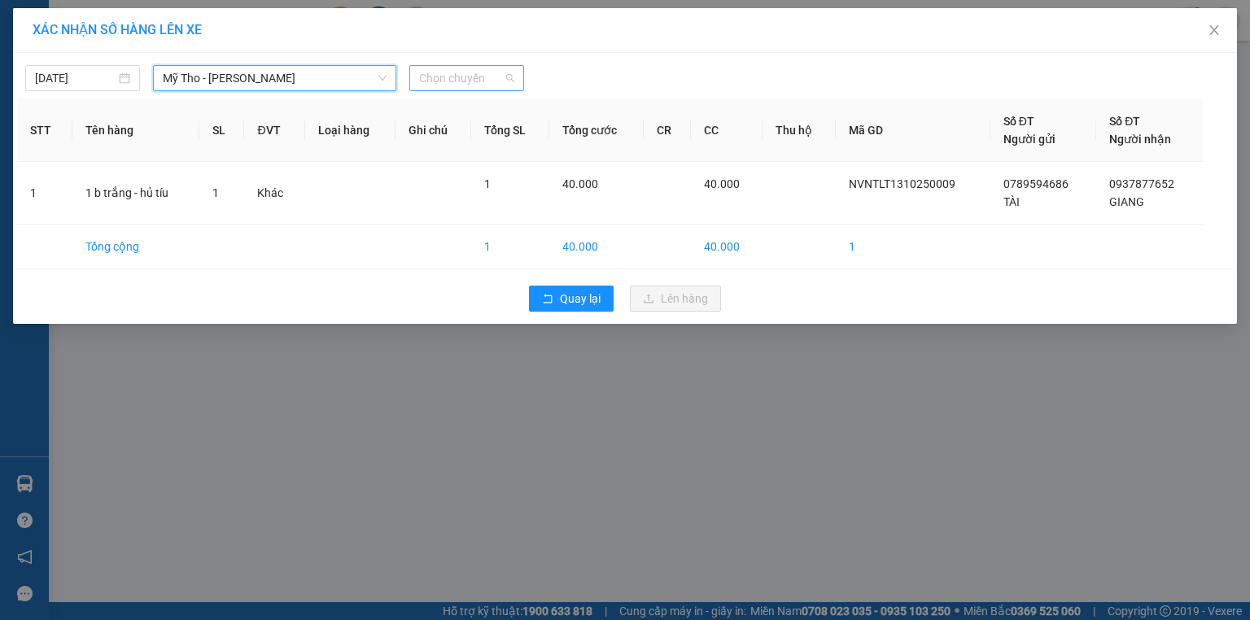
click at [475, 70] on span "Chọn chuyến" at bounding box center [466, 78] width 95 height 24
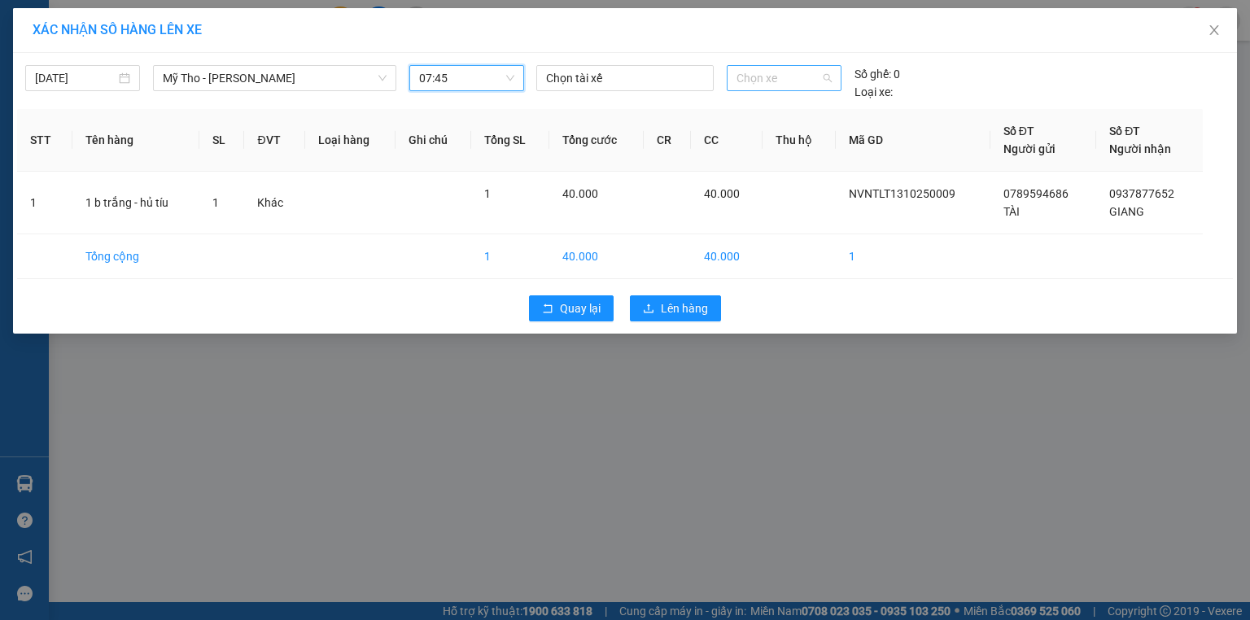
click at [759, 81] on span "Chọn xe" at bounding box center [784, 78] width 94 height 24
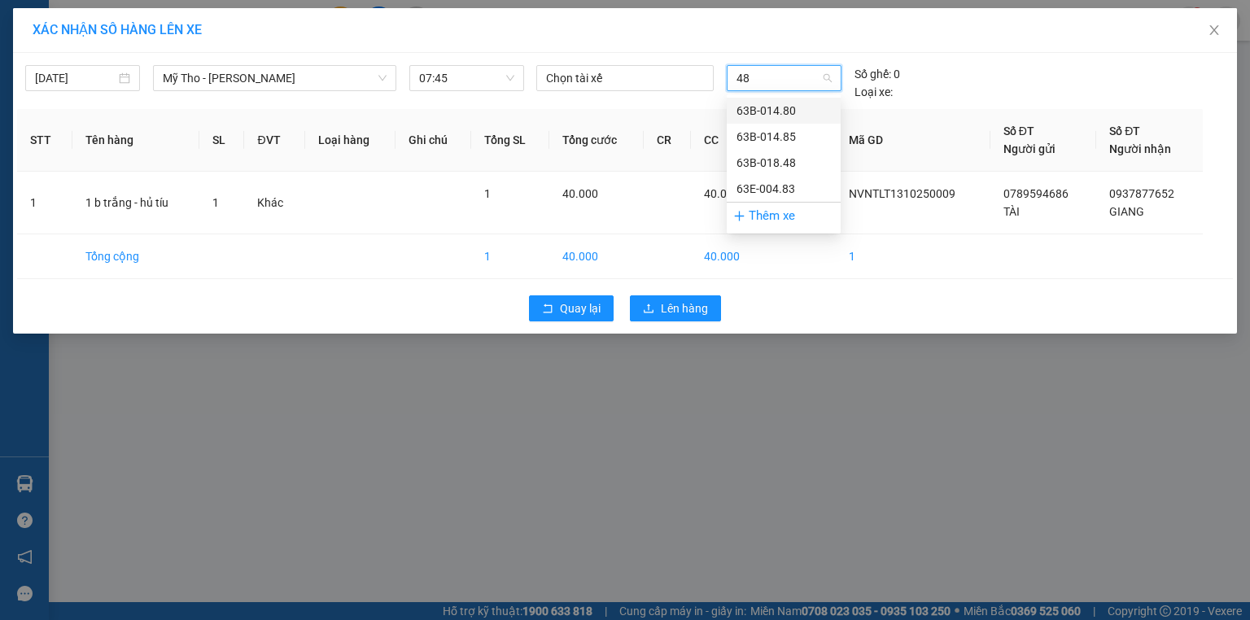
type input "480"
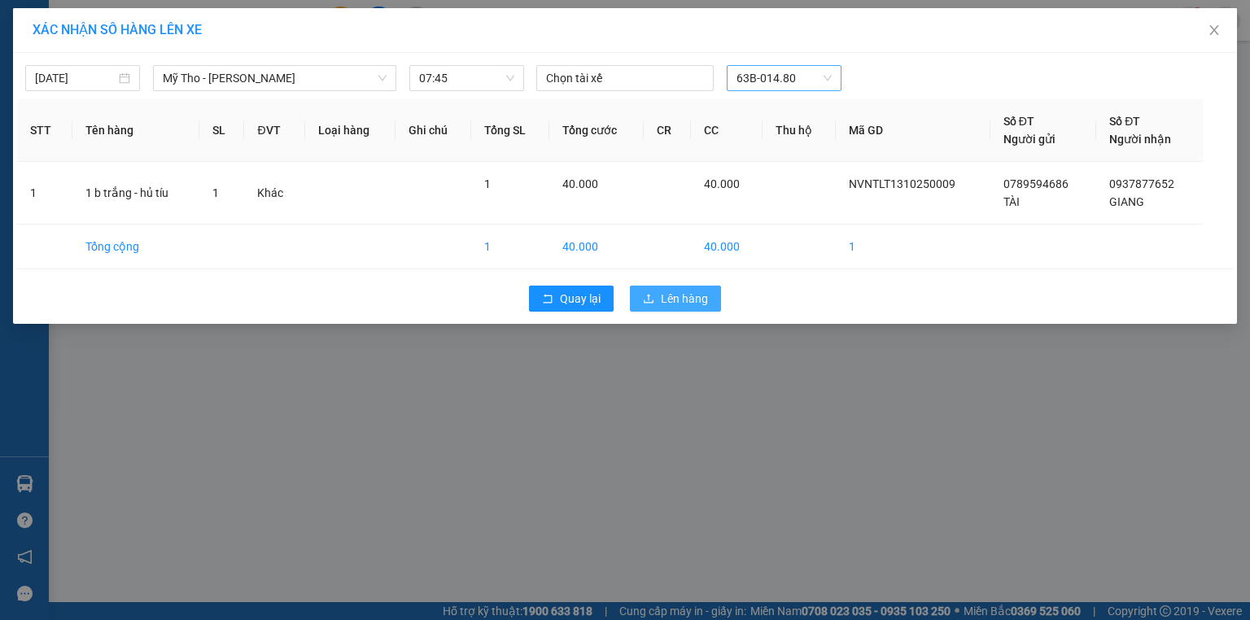
click at [690, 300] on span "Lên hàng" at bounding box center [684, 299] width 47 height 18
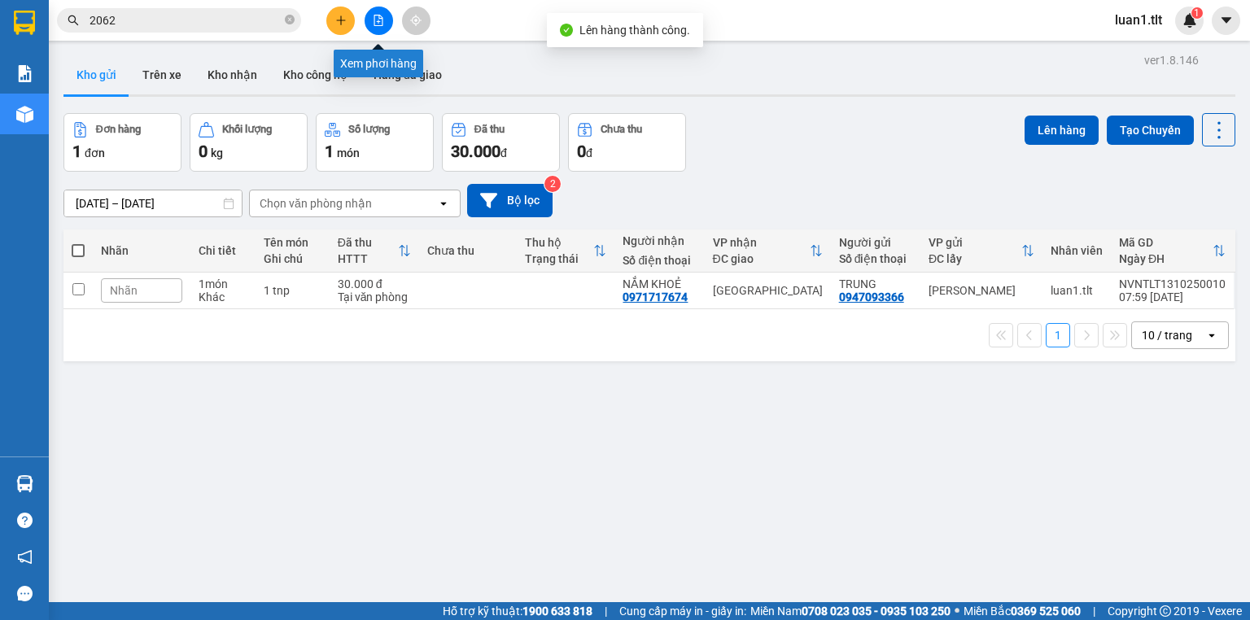
click at [381, 15] on icon "file-add" at bounding box center [378, 20] width 11 height 11
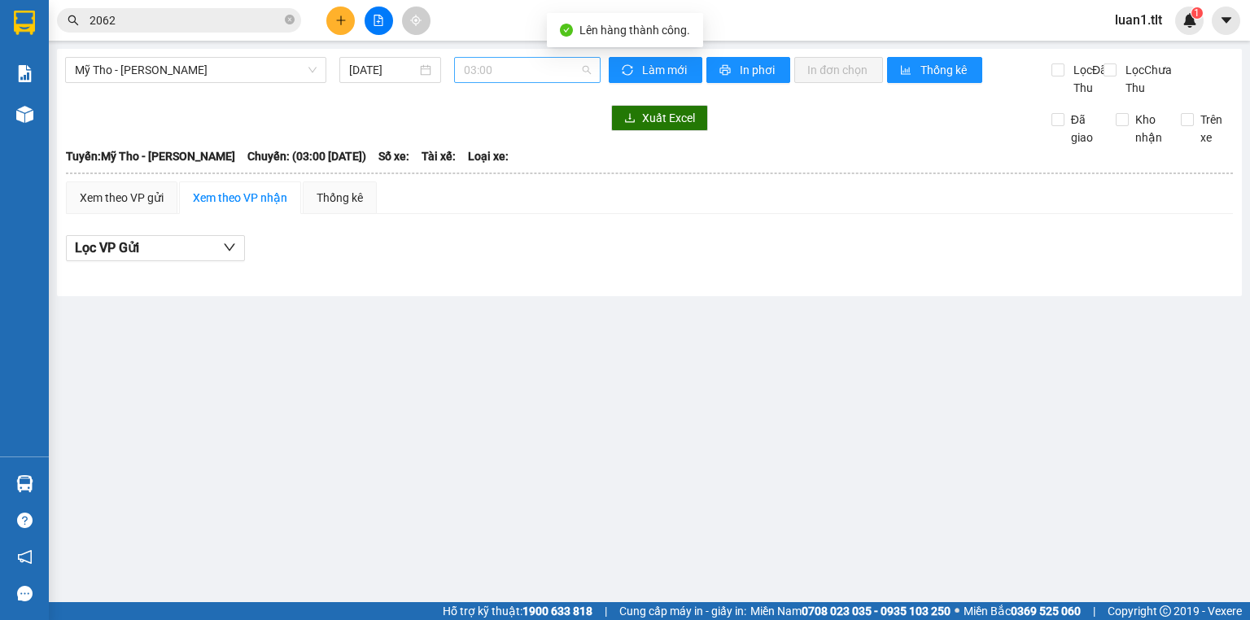
click at [488, 64] on span "03:00" at bounding box center [528, 70] width 128 height 24
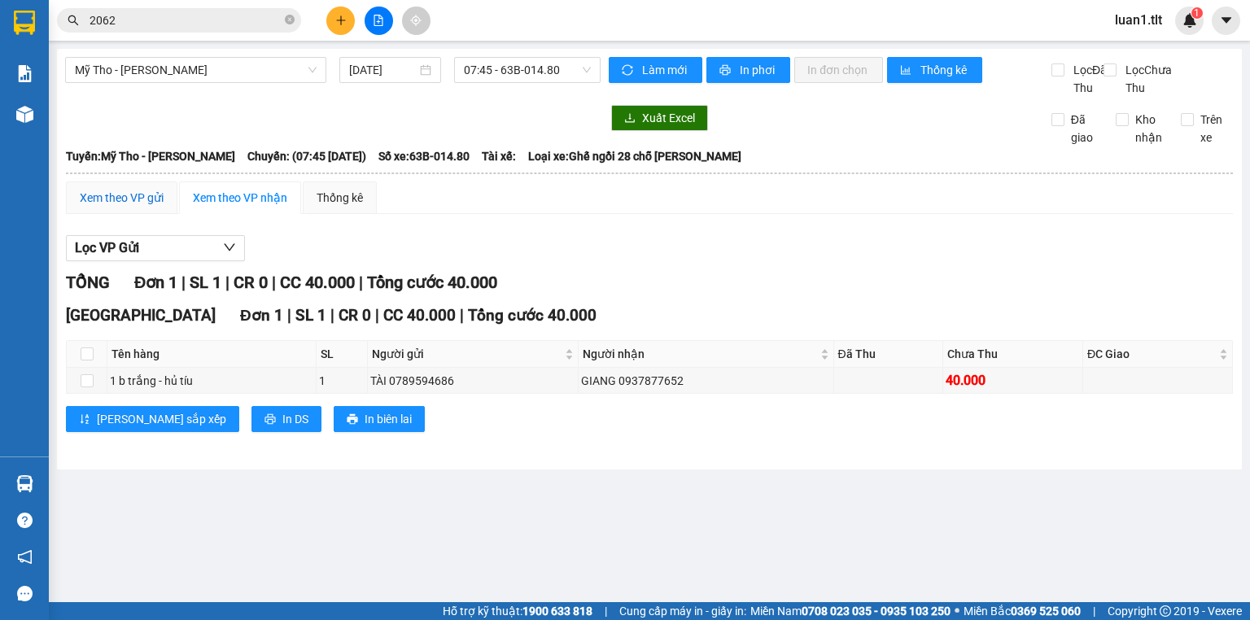
click at [147, 207] on div "Xem theo VP gửi" at bounding box center [122, 198] width 84 height 18
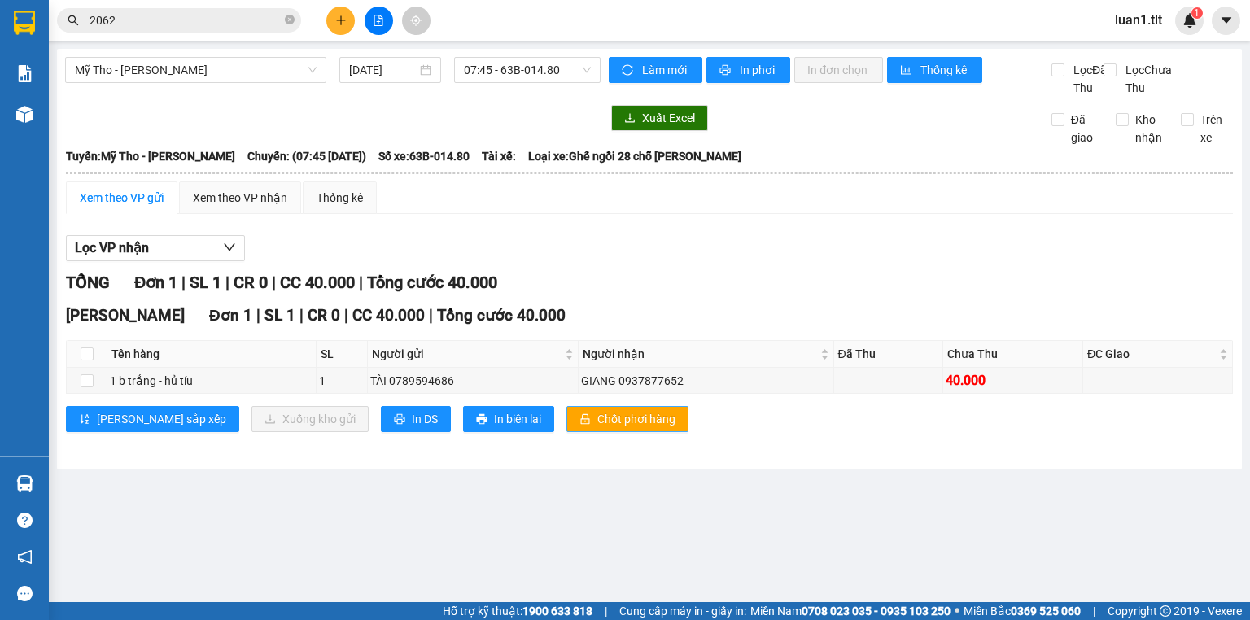
click at [598, 428] on span "Chốt phơi hàng" at bounding box center [637, 419] width 78 height 18
drag, startPoint x: 852, startPoint y: 215, endPoint x: 8, endPoint y: 3, distance: 869.5
click at [818, 206] on div "Xem theo VP gửi Xem theo VP nhận Thống kê" at bounding box center [649, 198] width 1167 height 33
click at [173, 34] on div "Kết quả tìm kiếm ( 9873 ) Bộ lọc Ngày tạo đơn gần nhất Mã ĐH Trạng thái Món hàn…" at bounding box center [158, 21] width 317 height 28
click at [188, 22] on input "2062" at bounding box center [186, 20] width 192 height 18
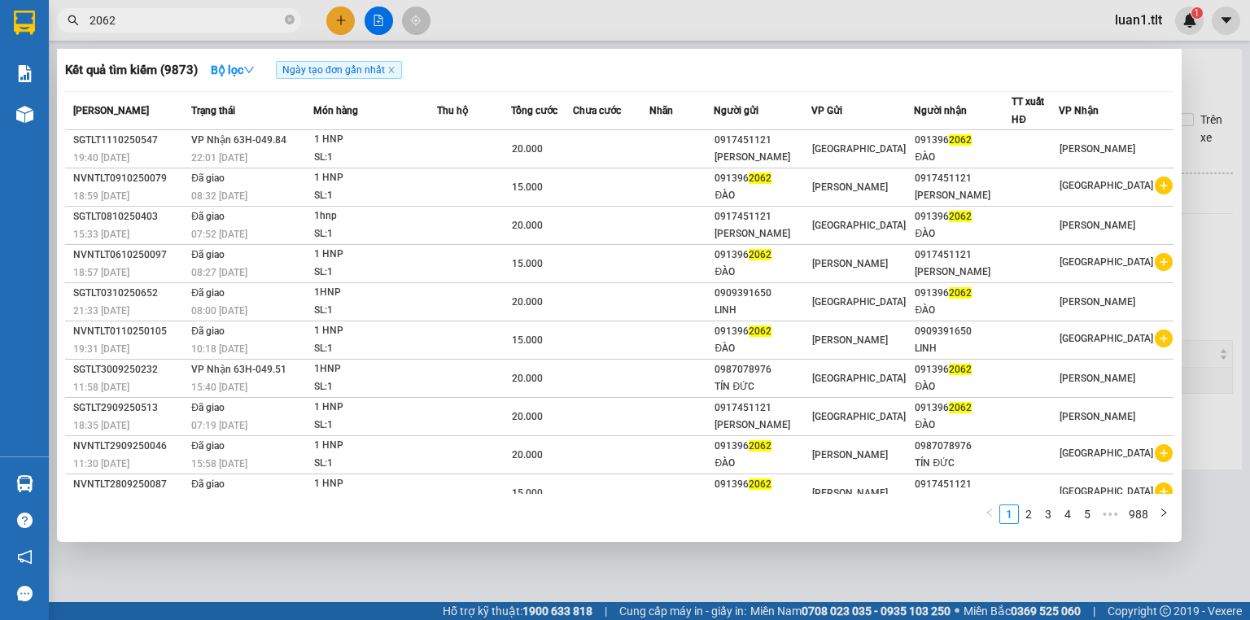
click at [188, 22] on input "2062" at bounding box center [186, 20] width 192 height 18
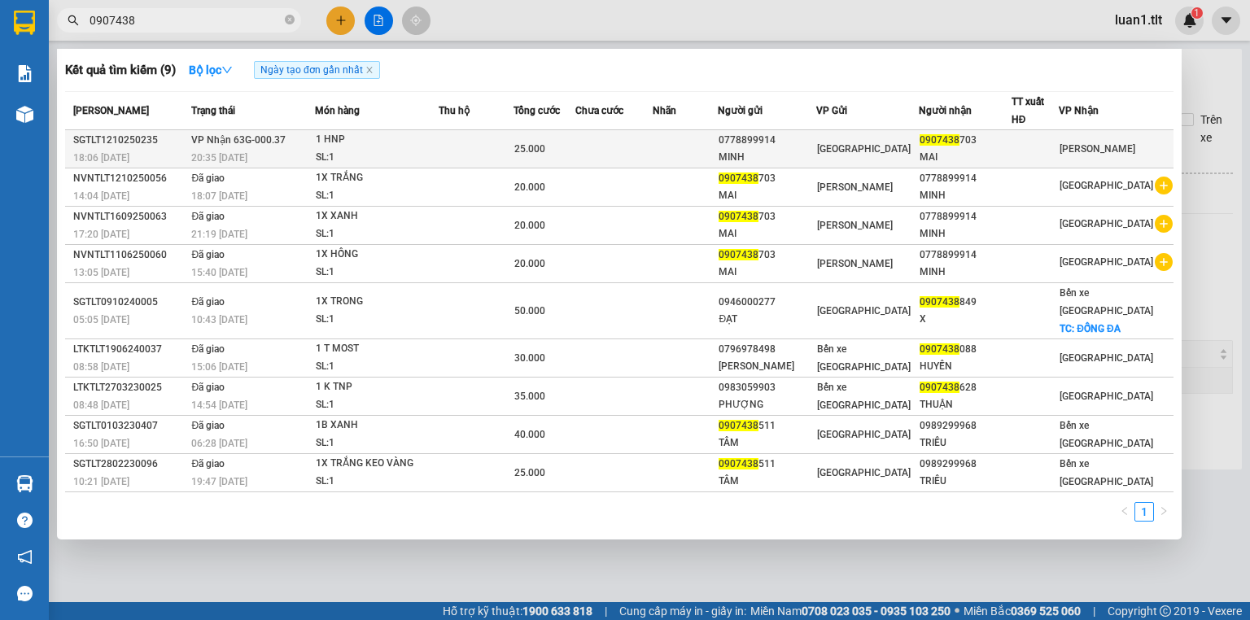
type input "0907438"
click at [536, 147] on span "25.000" at bounding box center [529, 148] width 31 height 11
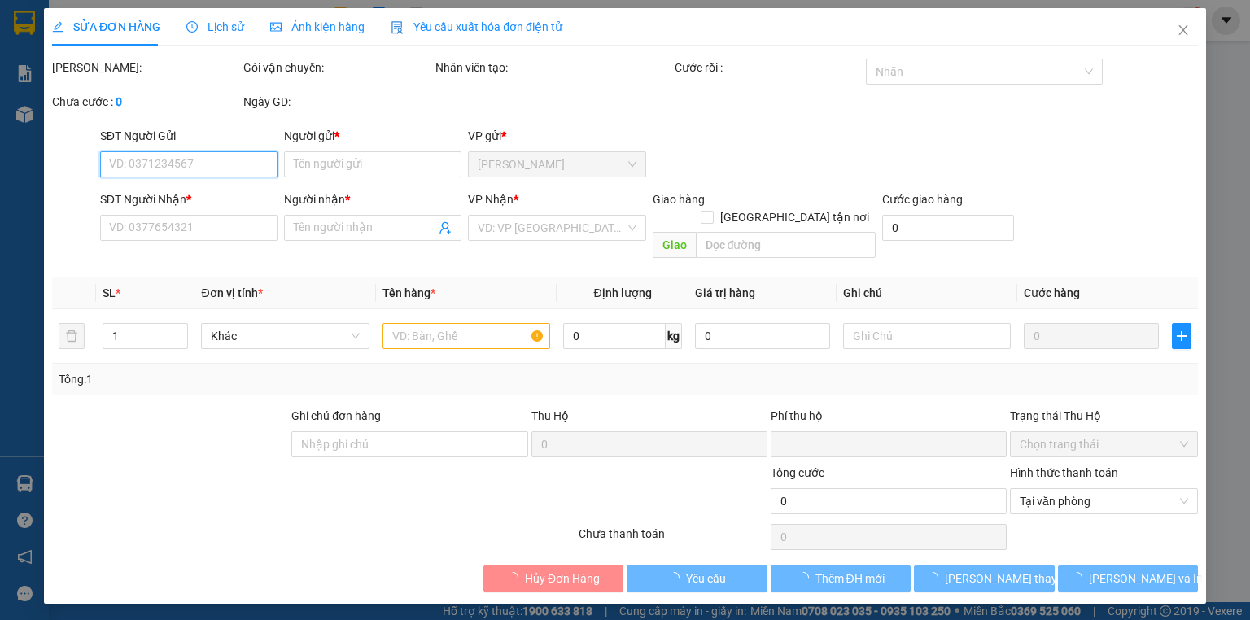
type input "0778899914"
type input "MINH"
type input "0907438703"
type input "MAI"
type input "0"
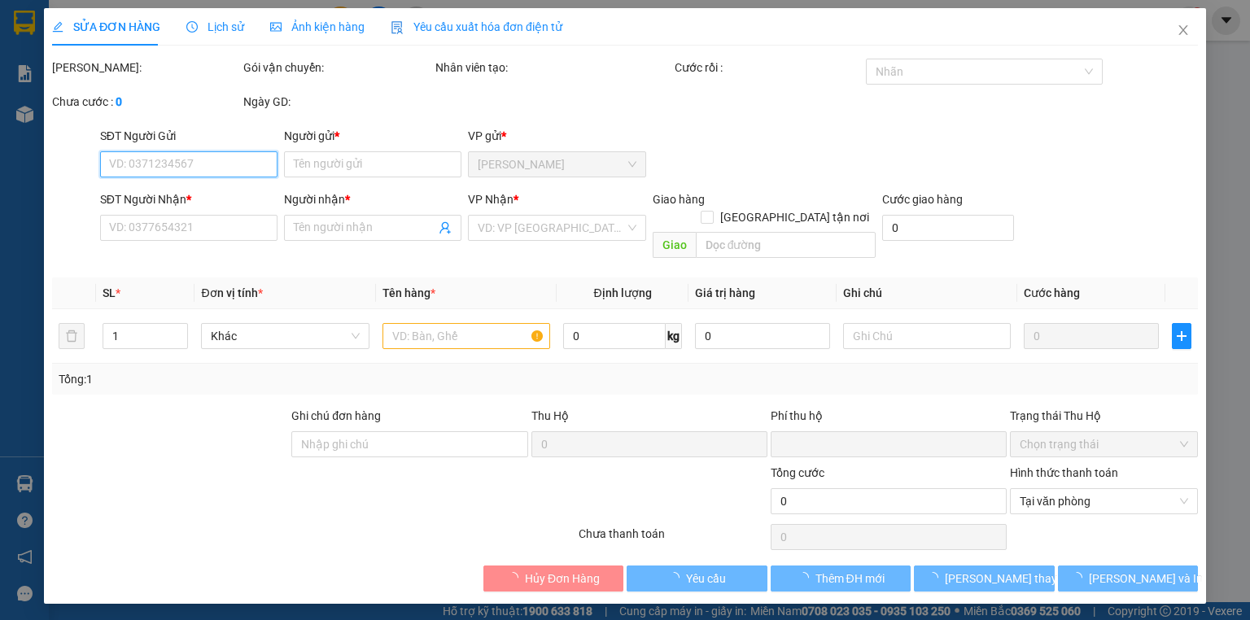
type input "25.000"
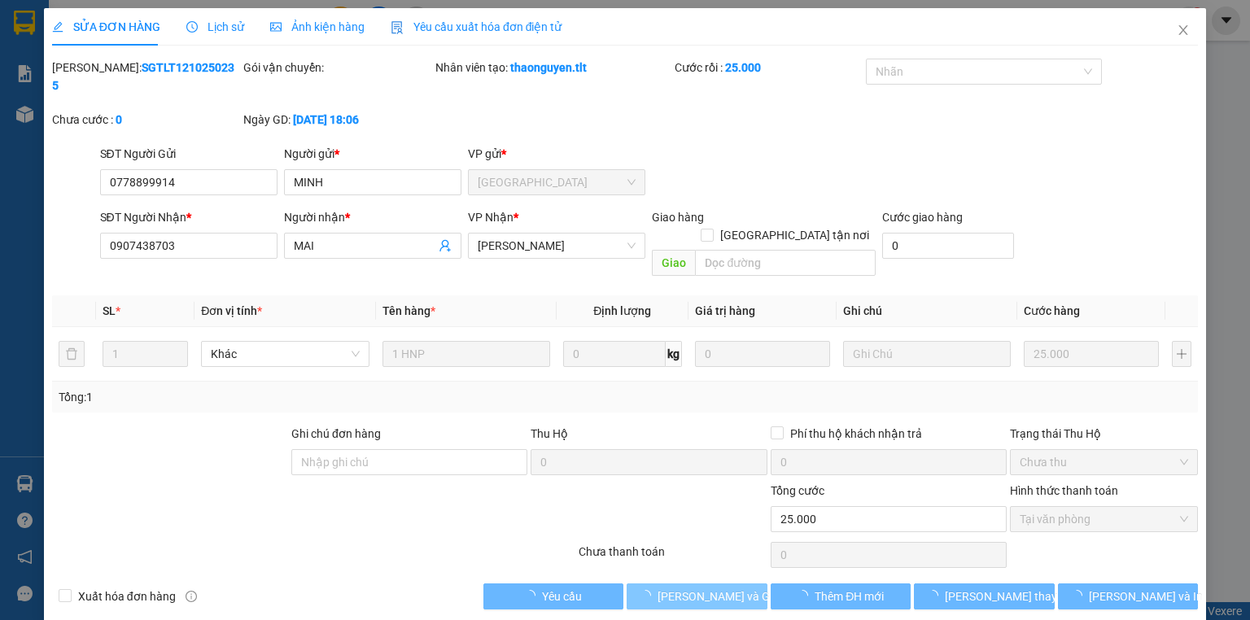
click at [733, 588] on span "[PERSON_NAME] và Giao hàng" at bounding box center [736, 597] width 156 height 18
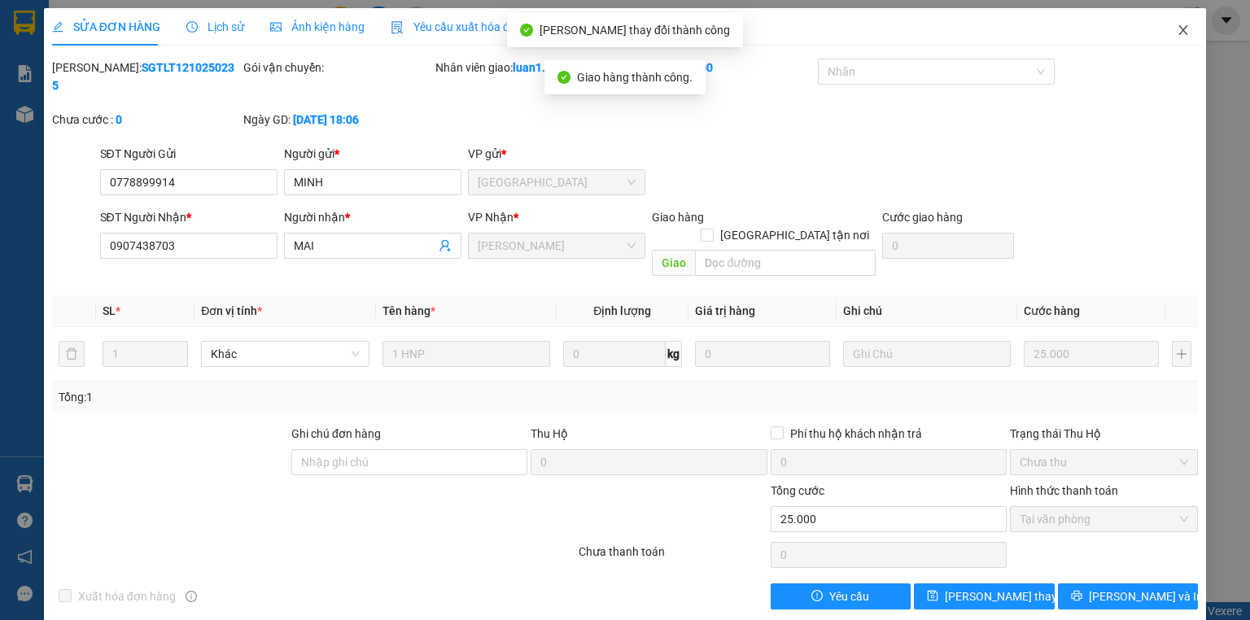
click at [1193, 32] on span "Close" at bounding box center [1184, 31] width 46 height 46
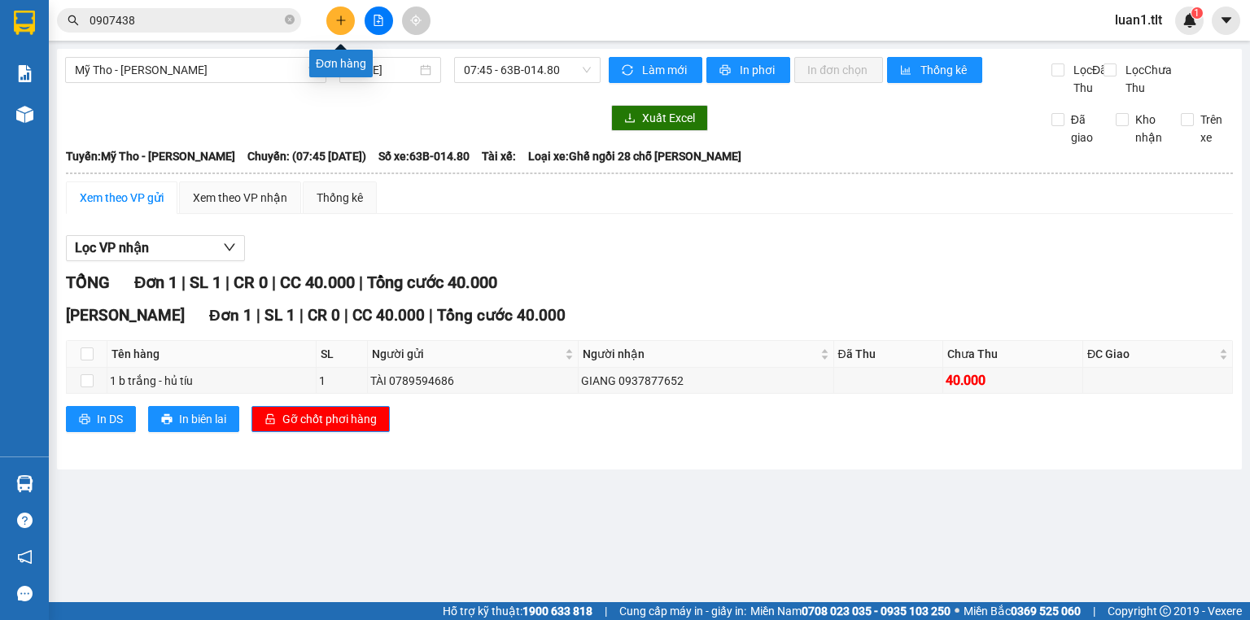
click at [339, 16] on icon "plus" at bounding box center [340, 20] width 11 height 11
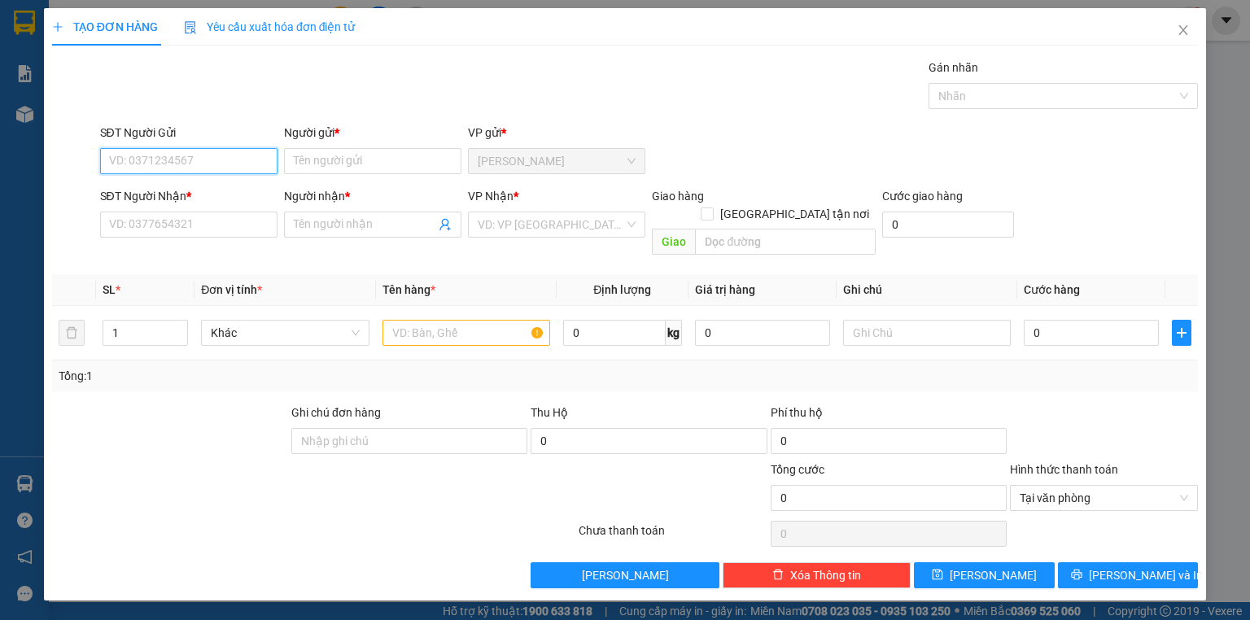
click at [169, 162] on input "SĐT Người Gửi" at bounding box center [188, 161] width 177 height 26
type input "0987737898"
click at [189, 198] on div "0987737898 - MAI" at bounding box center [189, 193] width 158 height 18
type input "MAI"
type input "0987737898"
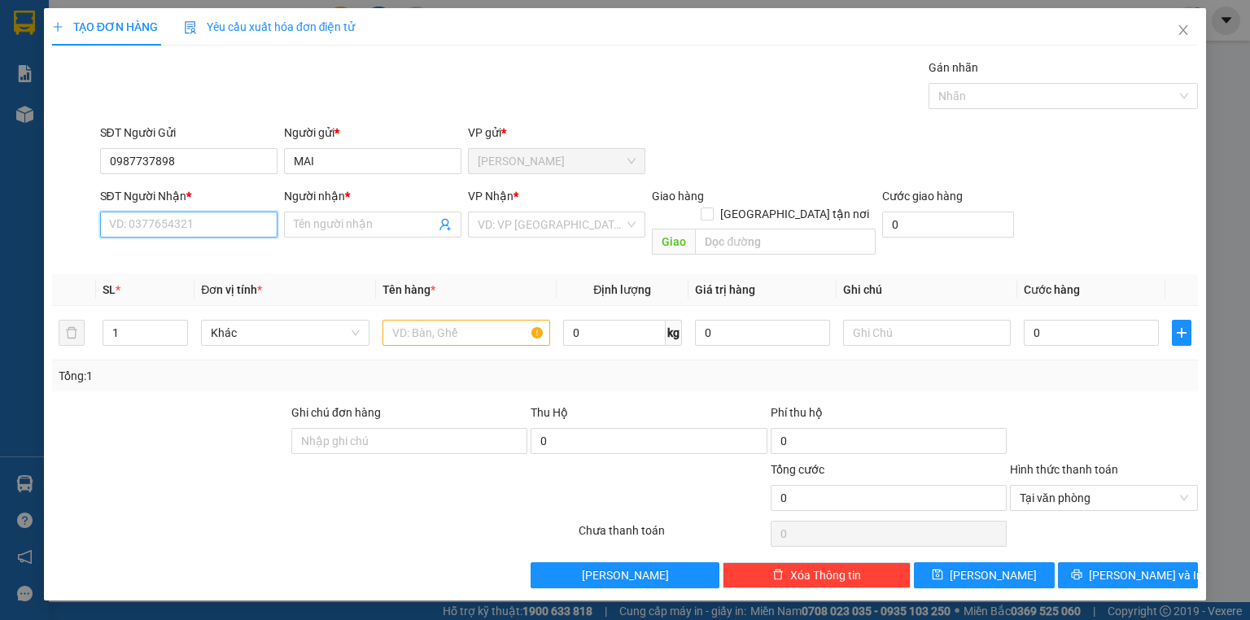
click at [185, 226] on input "SĐT Người Nhận *" at bounding box center [188, 225] width 177 height 26
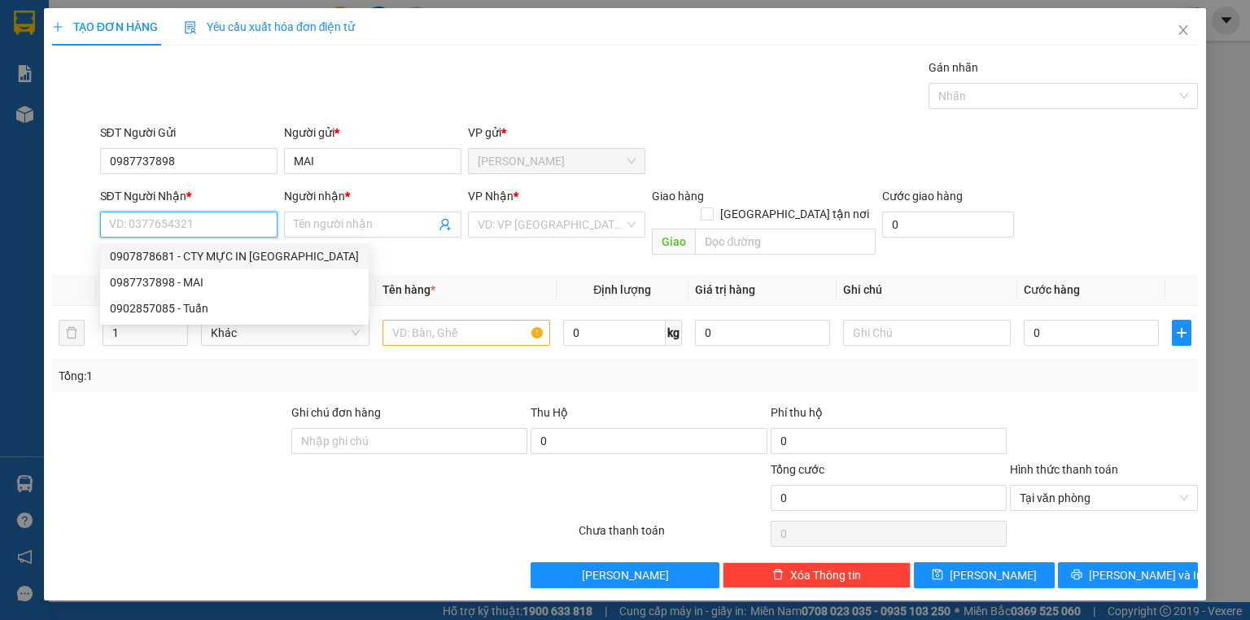
click at [186, 251] on div "0907878681 - CTY MỰC IN [GEOGRAPHIC_DATA]" at bounding box center [234, 256] width 249 height 18
type input "0907878681"
type input "CTY MỰC IN [GEOGRAPHIC_DATA]"
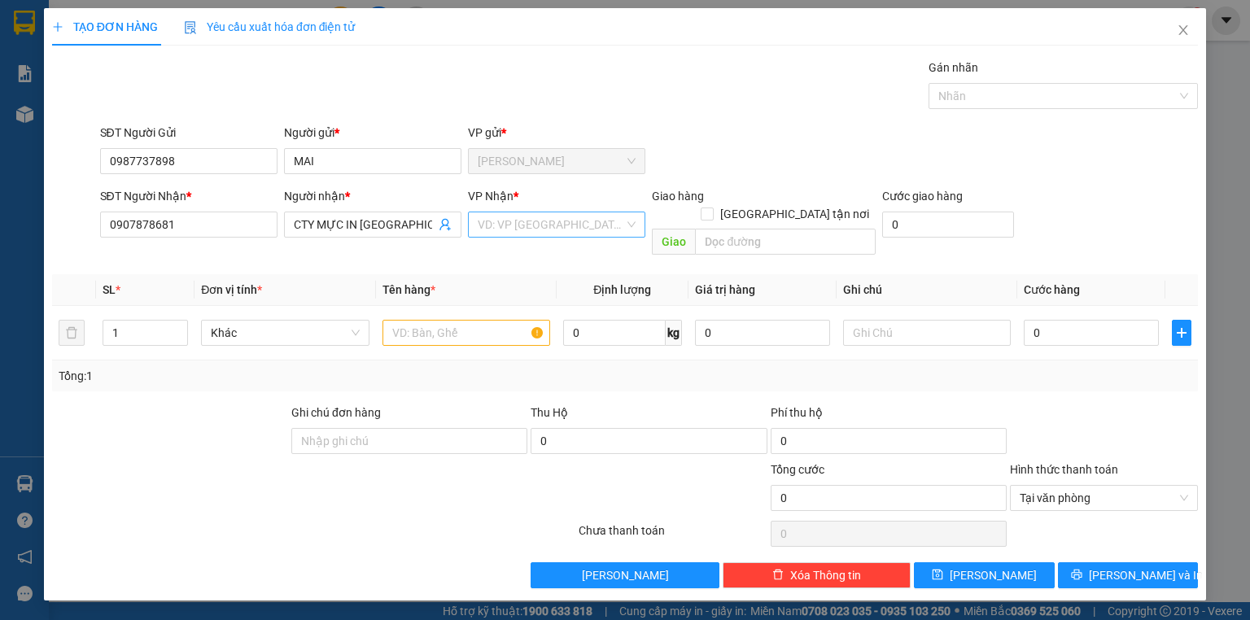
click at [510, 231] on input "search" at bounding box center [551, 224] width 147 height 24
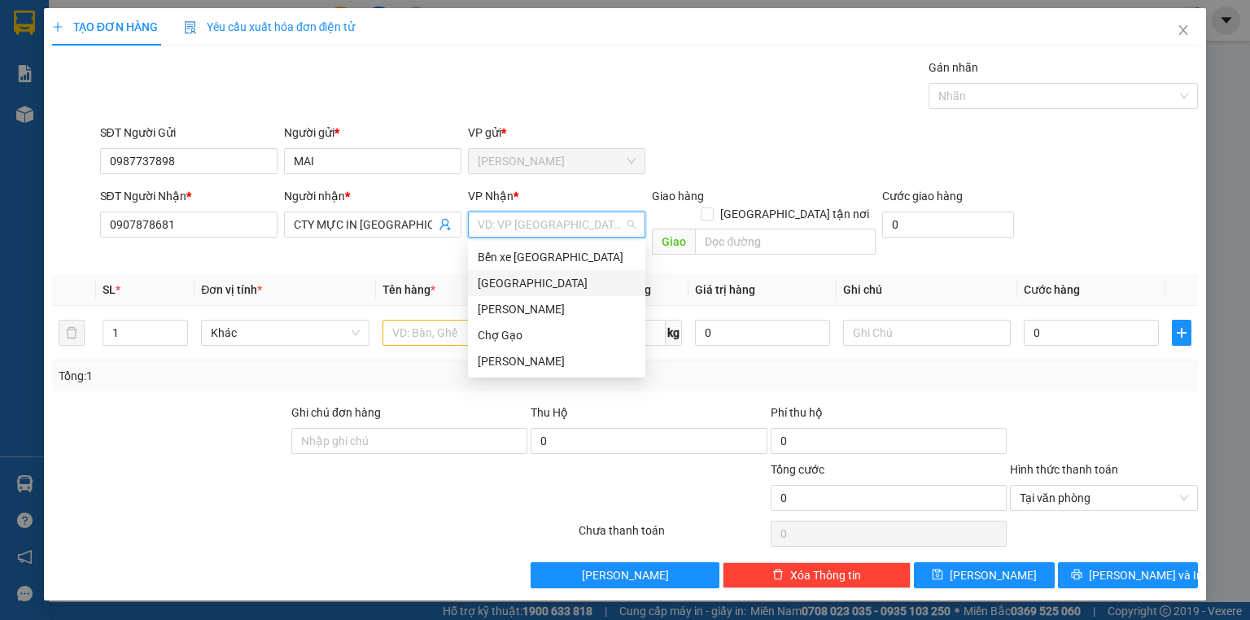
click at [498, 281] on div "[GEOGRAPHIC_DATA]" at bounding box center [557, 283] width 158 height 18
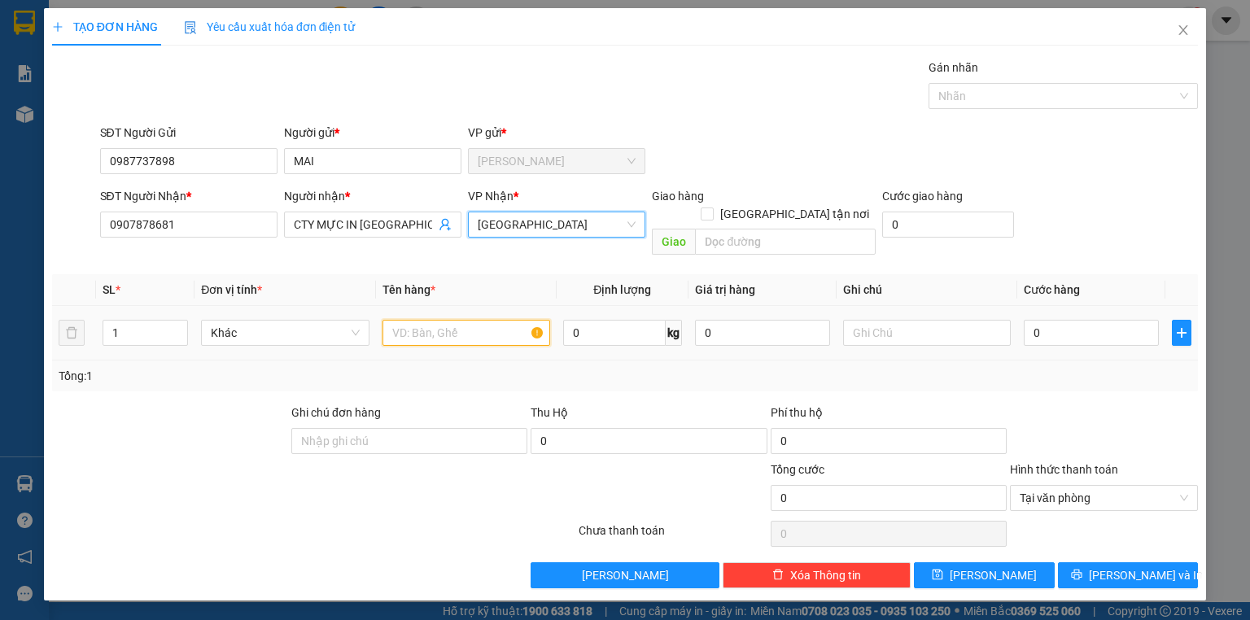
click at [414, 320] on input "text" at bounding box center [467, 333] width 168 height 26
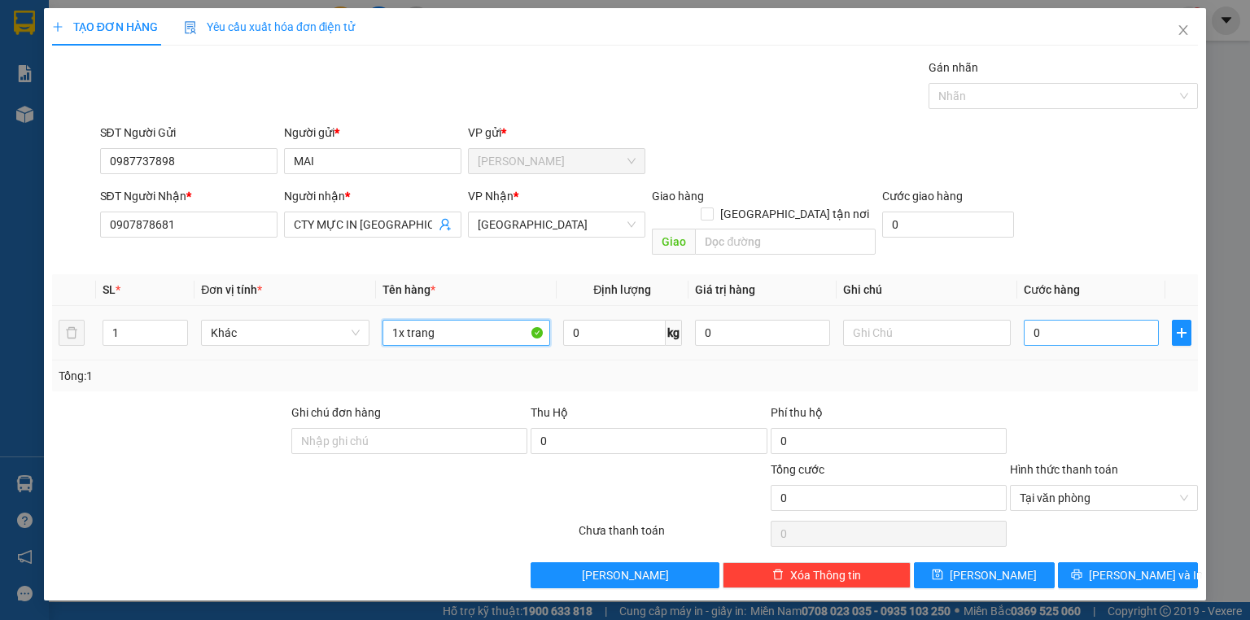
type input "1x trang"
click at [1094, 320] on input "0" at bounding box center [1091, 333] width 135 height 26
type input "2"
type input "25"
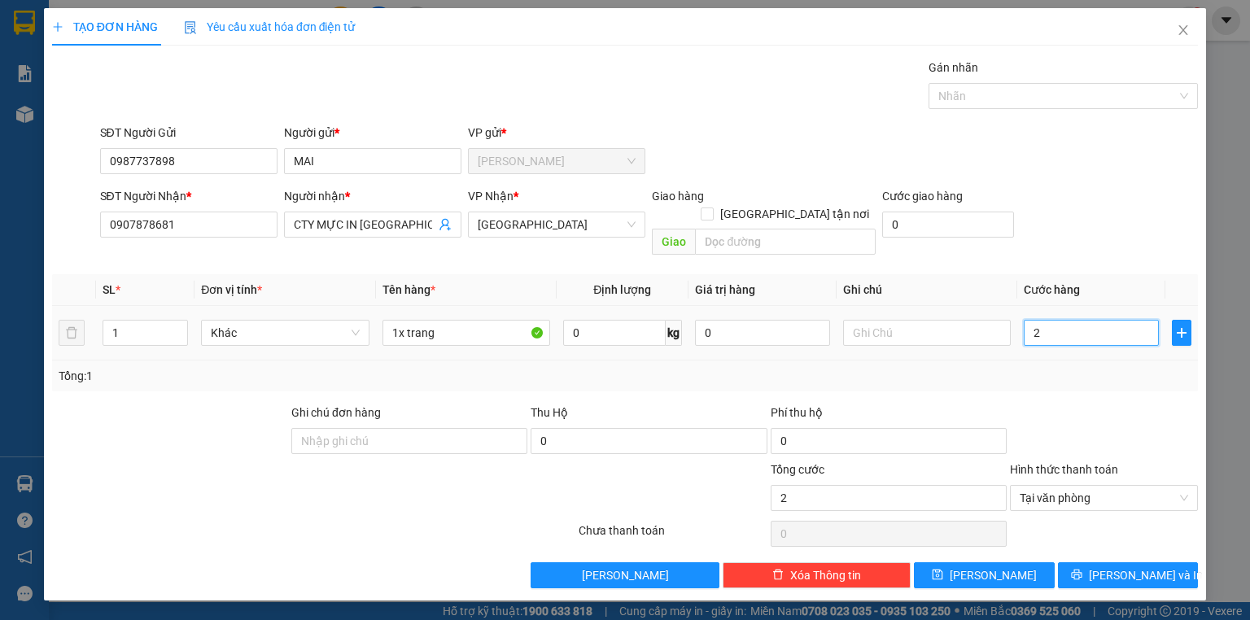
type input "25"
click at [1117, 567] on span "[PERSON_NAME] và In" at bounding box center [1146, 576] width 114 height 18
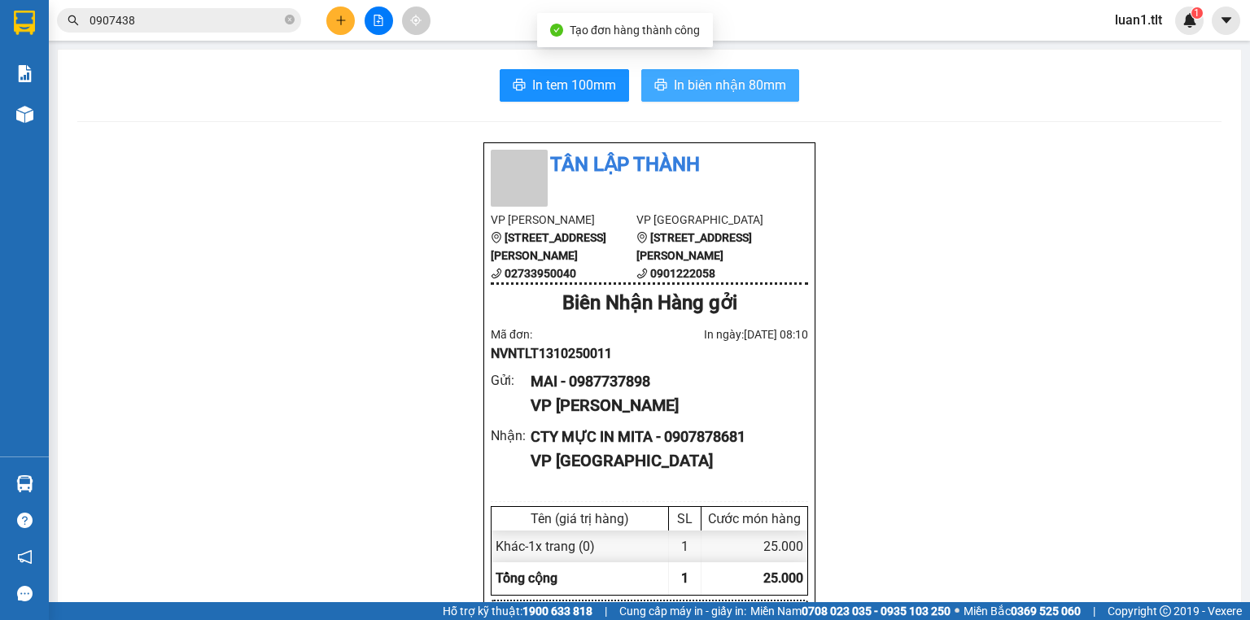
click at [698, 72] on button "In biên nhận 80mm" at bounding box center [720, 85] width 158 height 33
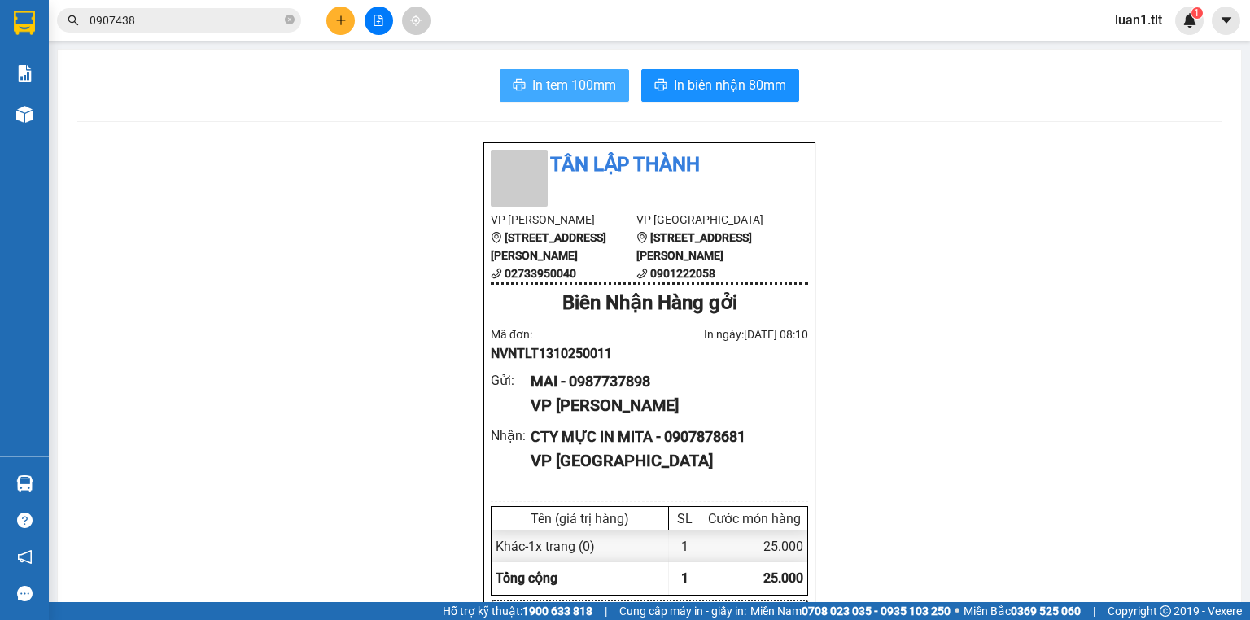
click at [541, 80] on span "In tem 100mm" at bounding box center [574, 85] width 84 height 20
click at [500, 69] on button "In tem 100mm" at bounding box center [564, 85] width 129 height 33
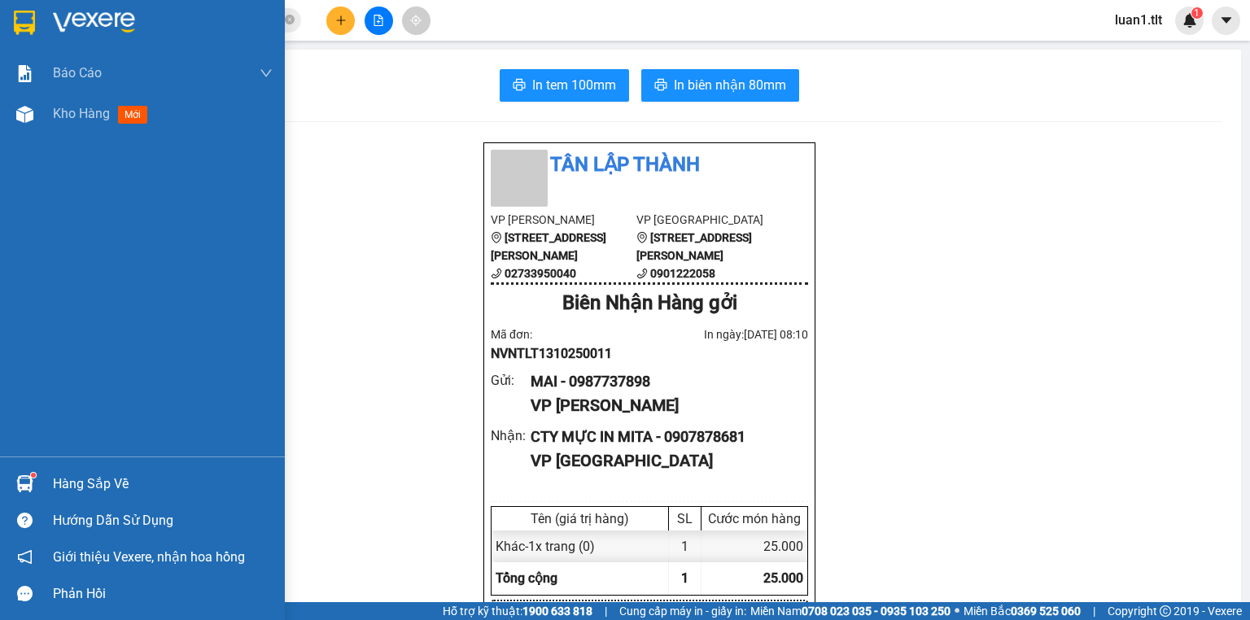
click at [28, 18] on img at bounding box center [24, 23] width 21 height 24
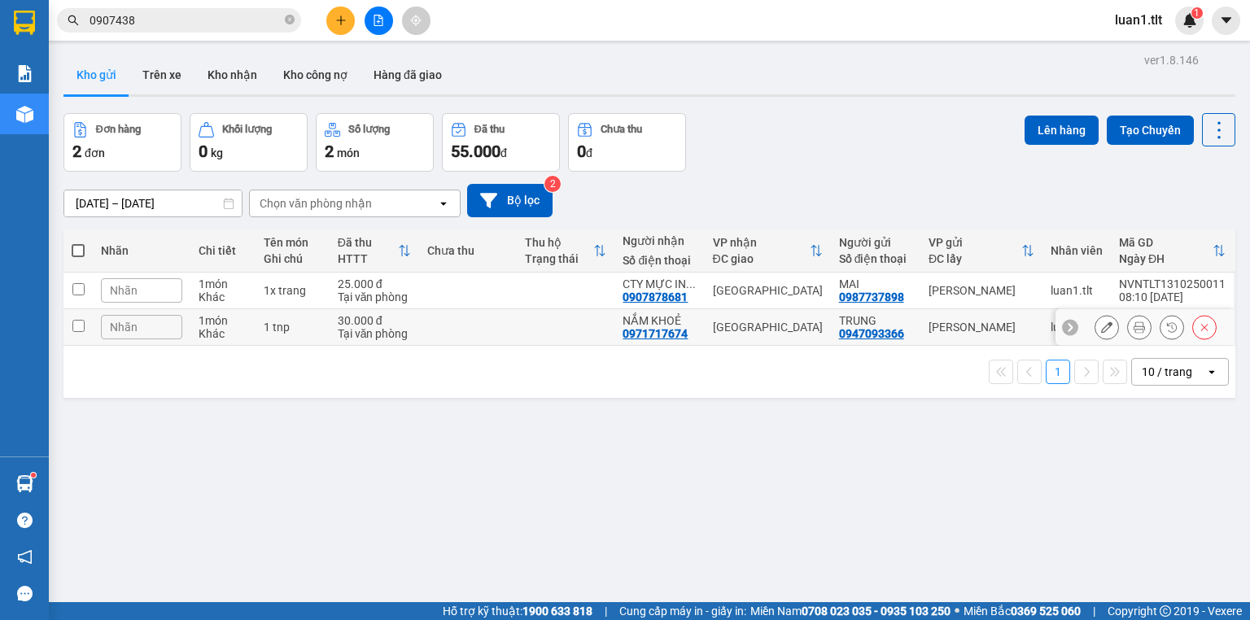
click at [464, 327] on td at bounding box center [468, 327] width 98 height 37
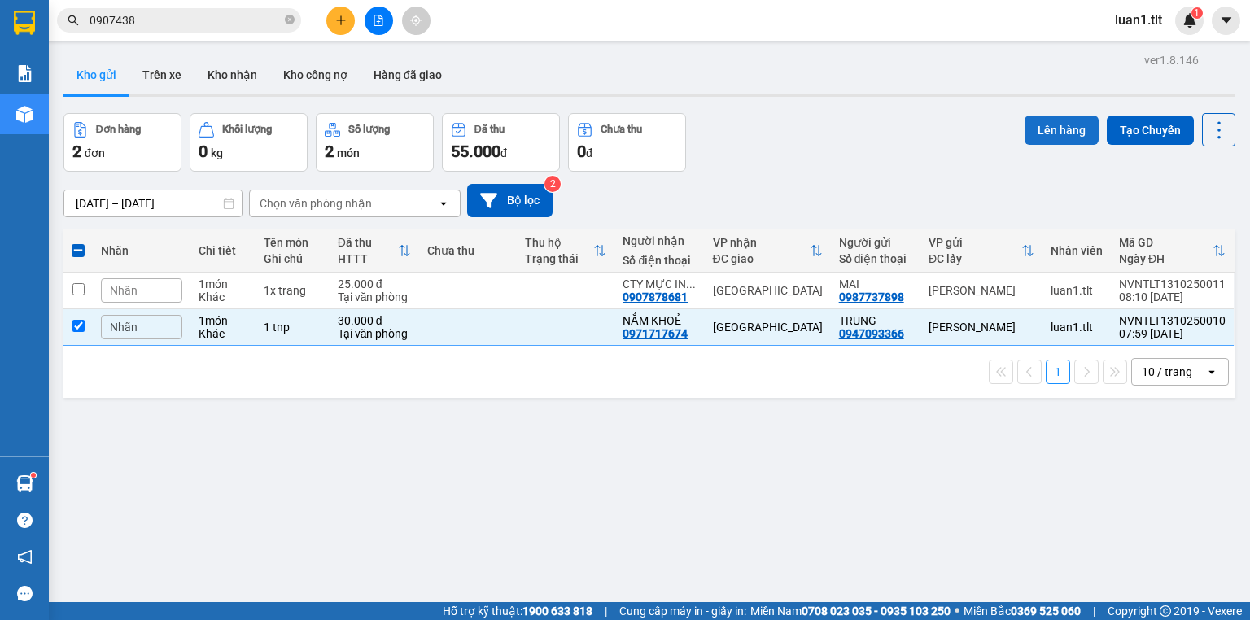
click at [1025, 119] on button "Lên hàng" at bounding box center [1062, 130] width 74 height 29
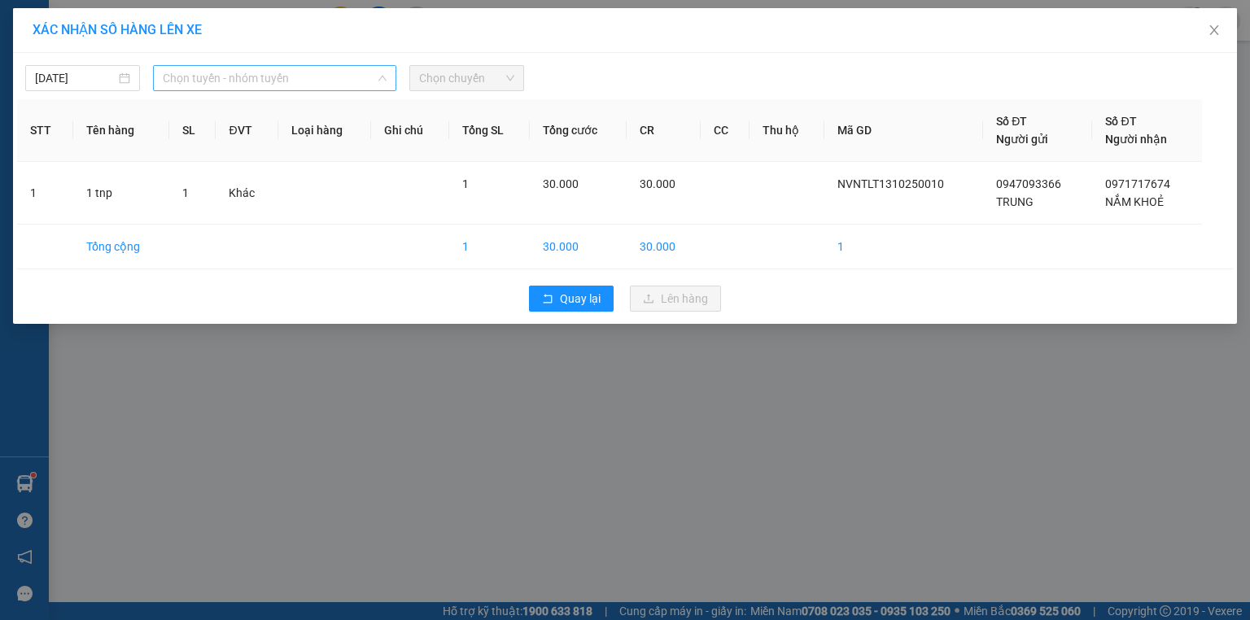
click at [304, 82] on span "Chọn tuyến - nhóm tuyến" at bounding box center [275, 78] width 224 height 24
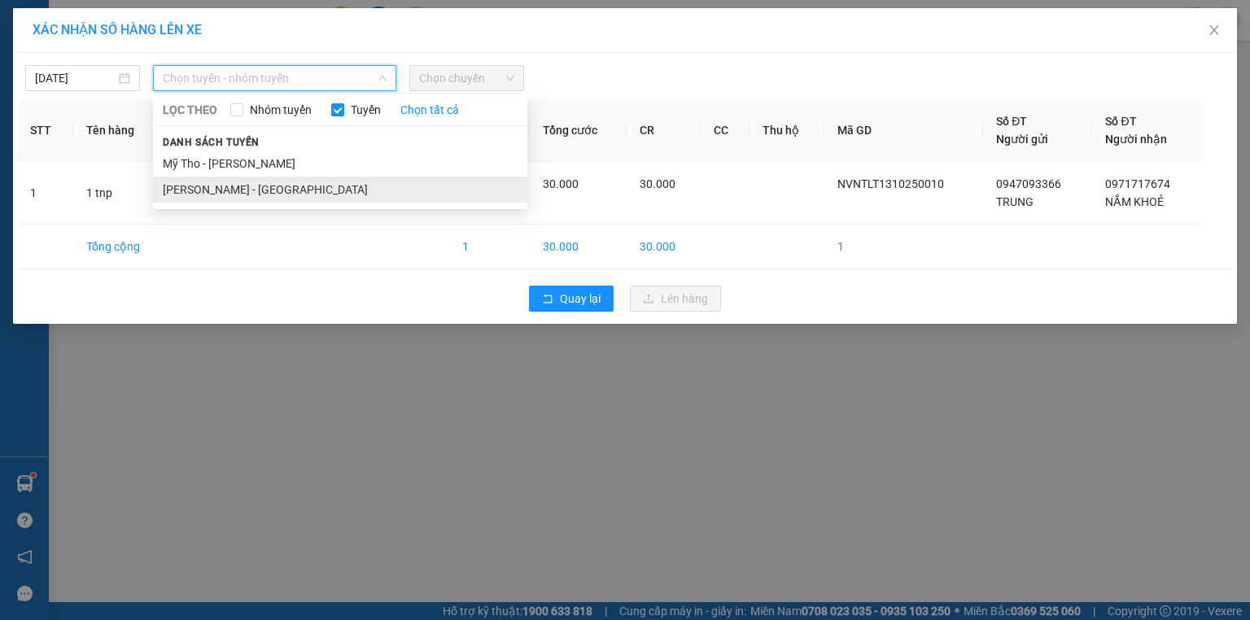
click at [258, 179] on li "[PERSON_NAME] - [GEOGRAPHIC_DATA]" at bounding box center [340, 190] width 374 height 26
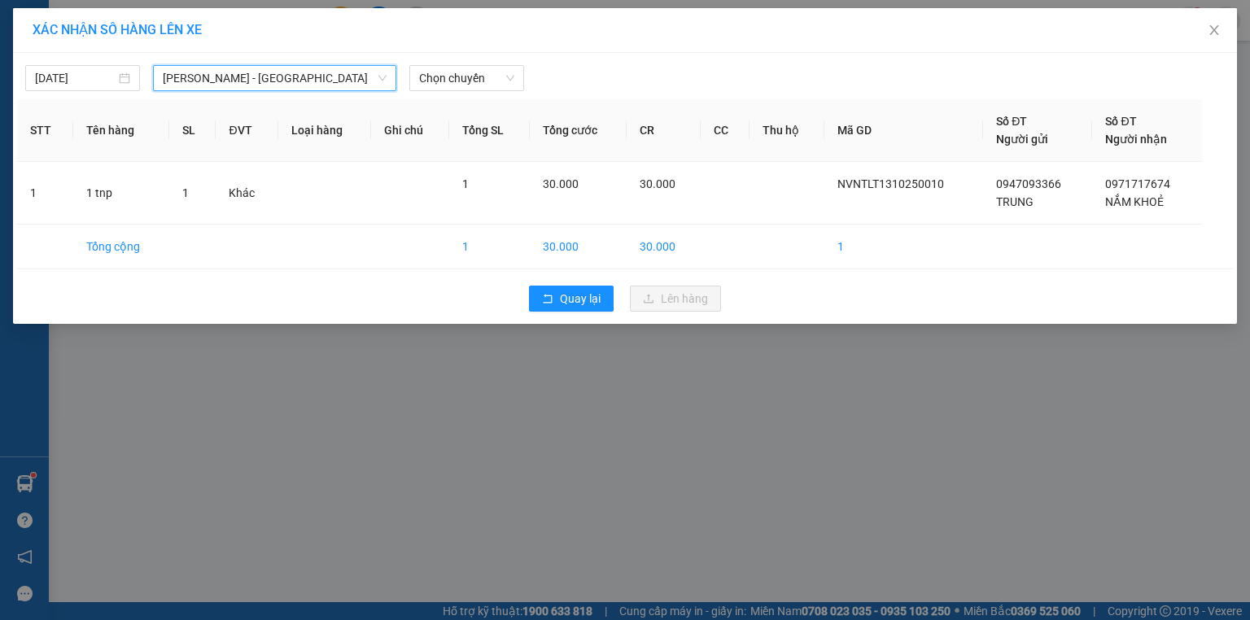
click at [301, 85] on span "[PERSON_NAME] - [GEOGRAPHIC_DATA]" at bounding box center [275, 78] width 224 height 24
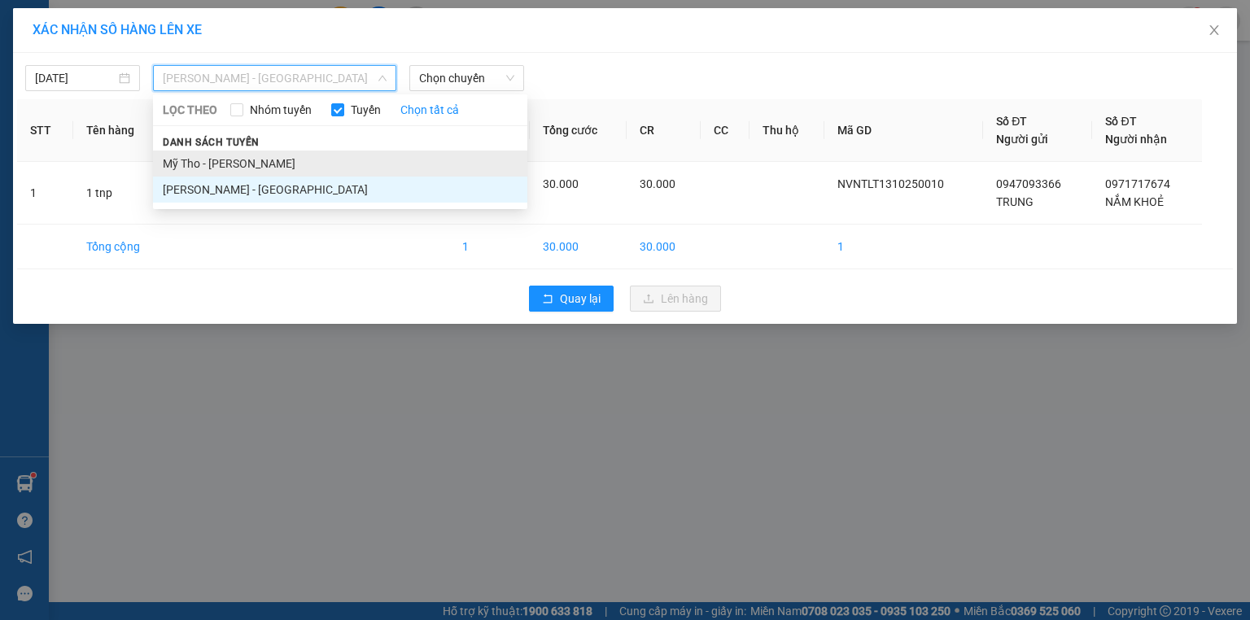
click at [287, 160] on li "Mỹ Tho - [PERSON_NAME]" at bounding box center [340, 164] width 374 height 26
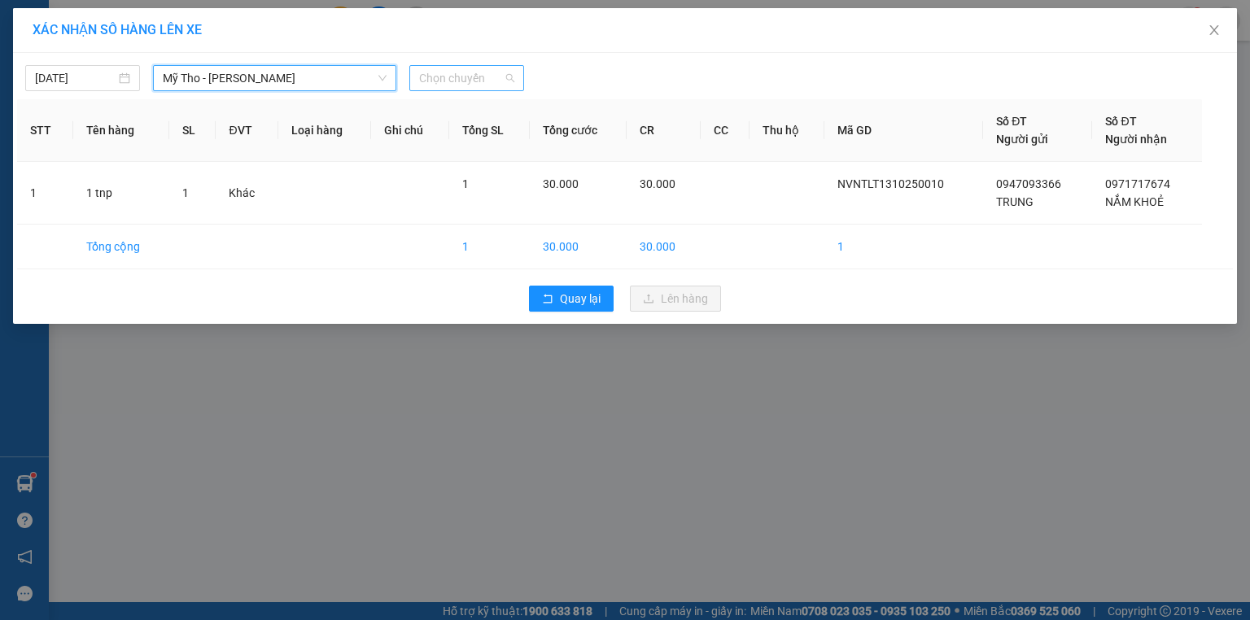
click at [482, 78] on span "Chọn chuyến" at bounding box center [466, 78] width 95 height 24
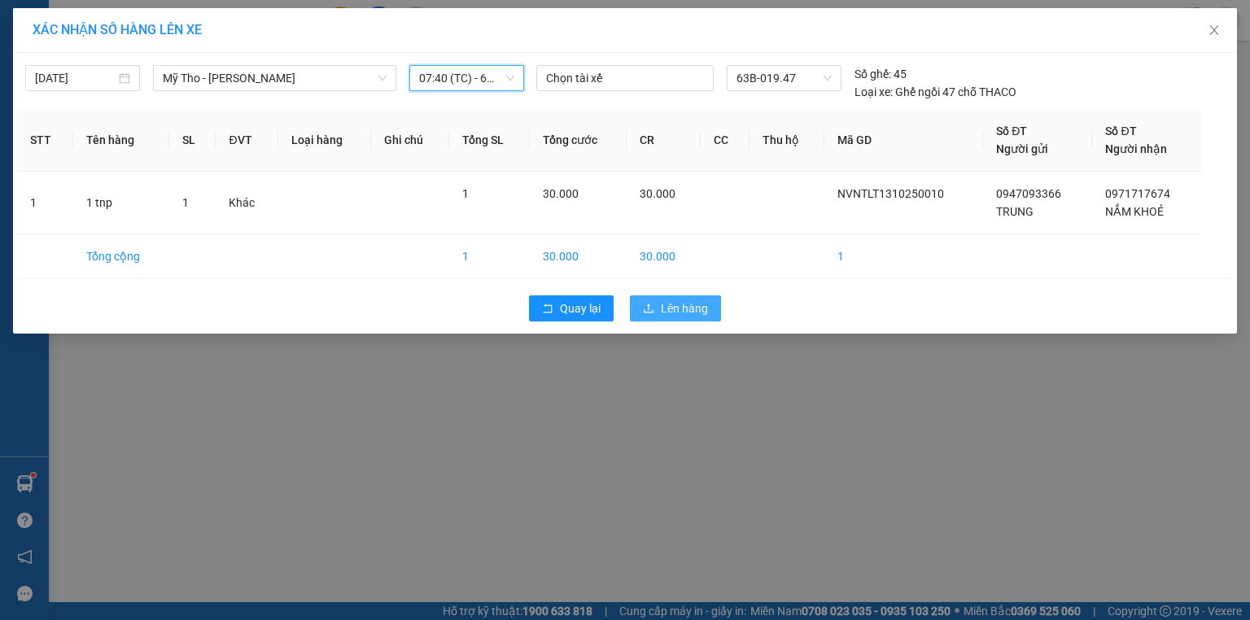
drag, startPoint x: 677, startPoint y: 290, endPoint x: 672, endPoint y: 310, distance: 20.8
click at [675, 291] on div "Quay lại Lên hàng" at bounding box center [625, 308] width 1216 height 42
click at [676, 317] on button "Lên hàng" at bounding box center [675, 309] width 91 height 26
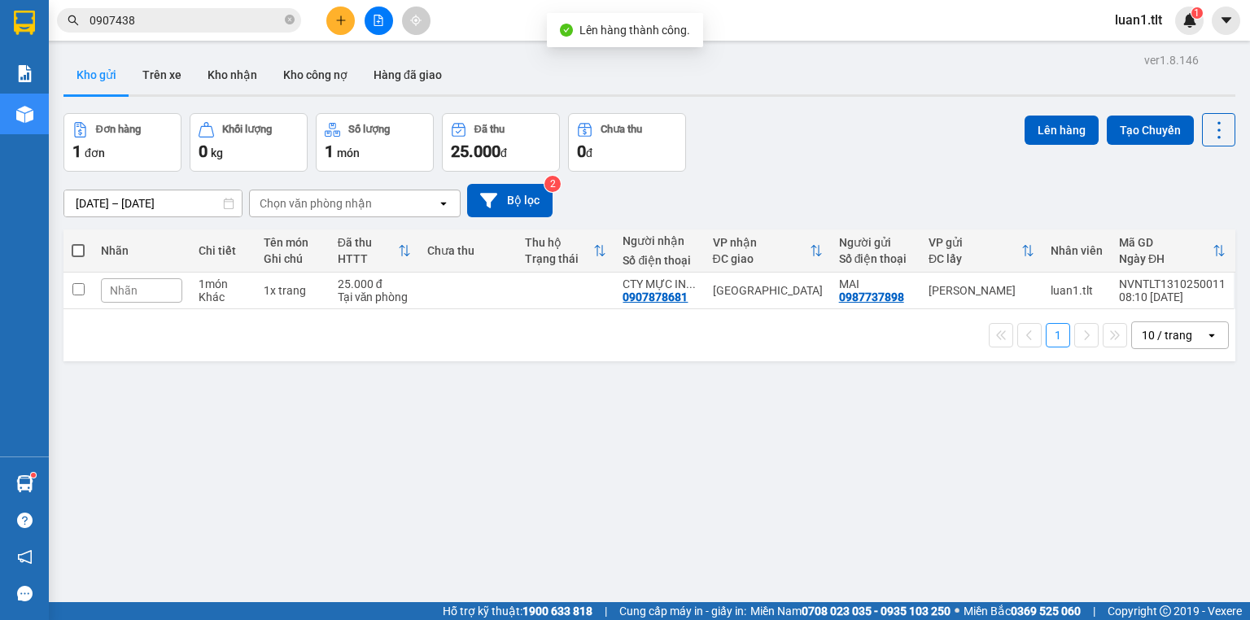
drag, startPoint x: 393, startPoint y: 23, endPoint x: 384, endPoint y: 23, distance: 9.0
click at [384, 23] on div at bounding box center [378, 21] width 122 height 28
click at [374, 20] on icon "file-add" at bounding box center [378, 20] width 11 height 11
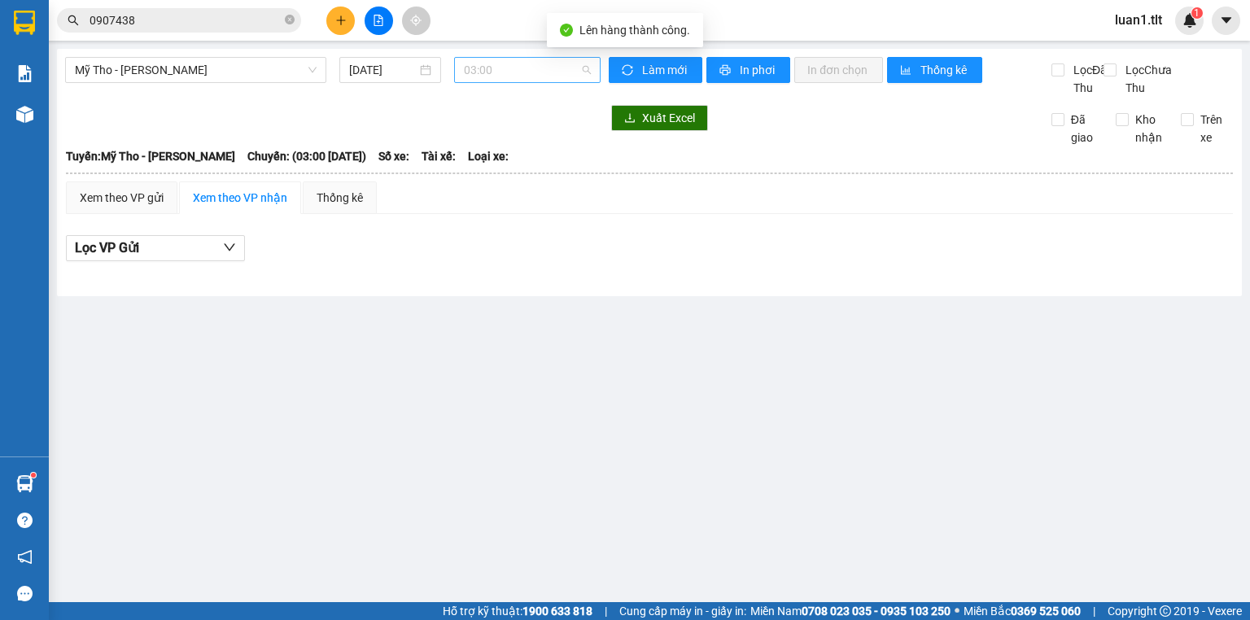
click at [508, 64] on span "03:00" at bounding box center [528, 70] width 128 height 24
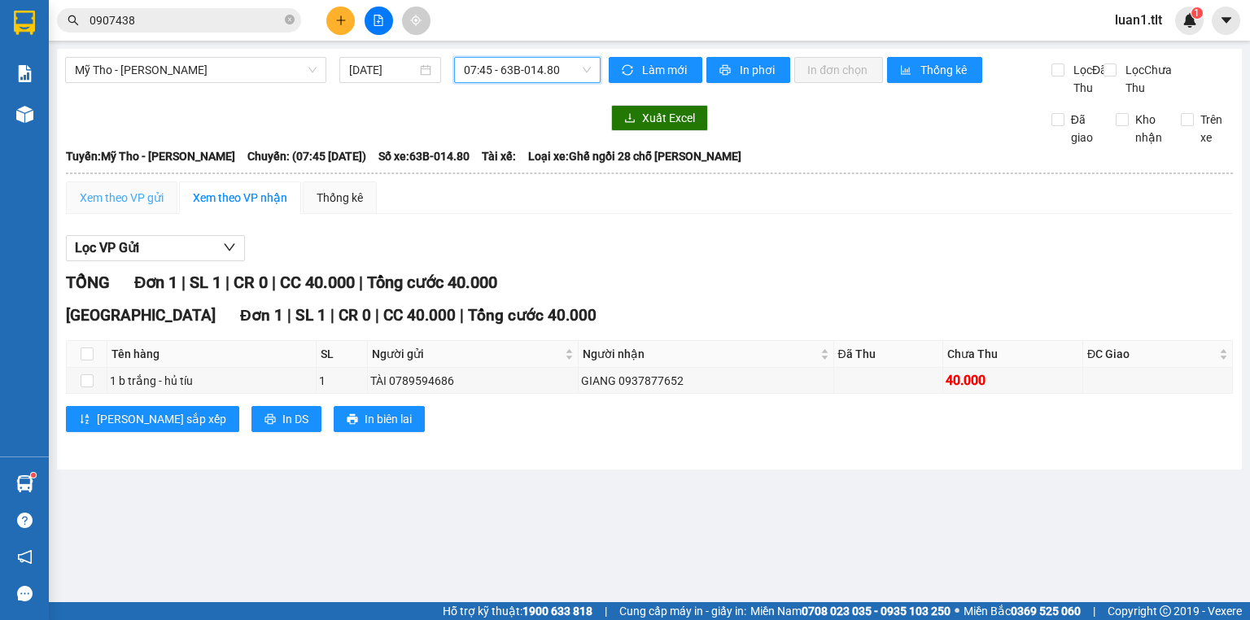
click at [107, 199] on div "Xem theo VP gửi" at bounding box center [122, 198] width 112 height 33
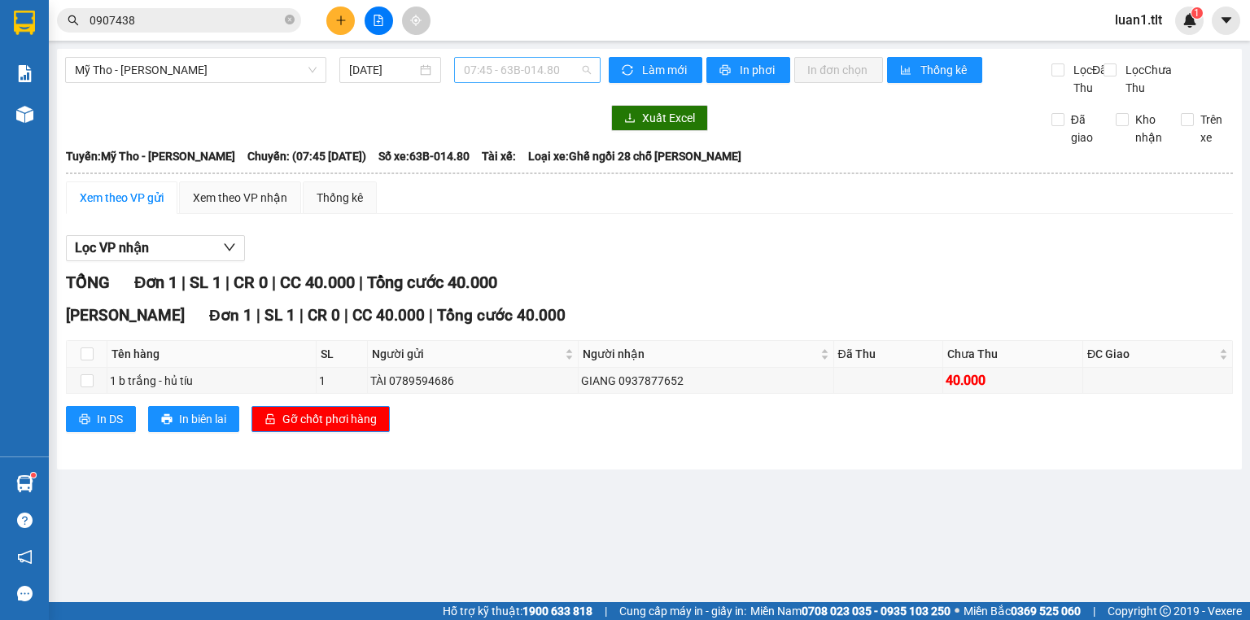
click at [527, 68] on span "07:45 - 63B-014.80" at bounding box center [528, 70] width 128 height 24
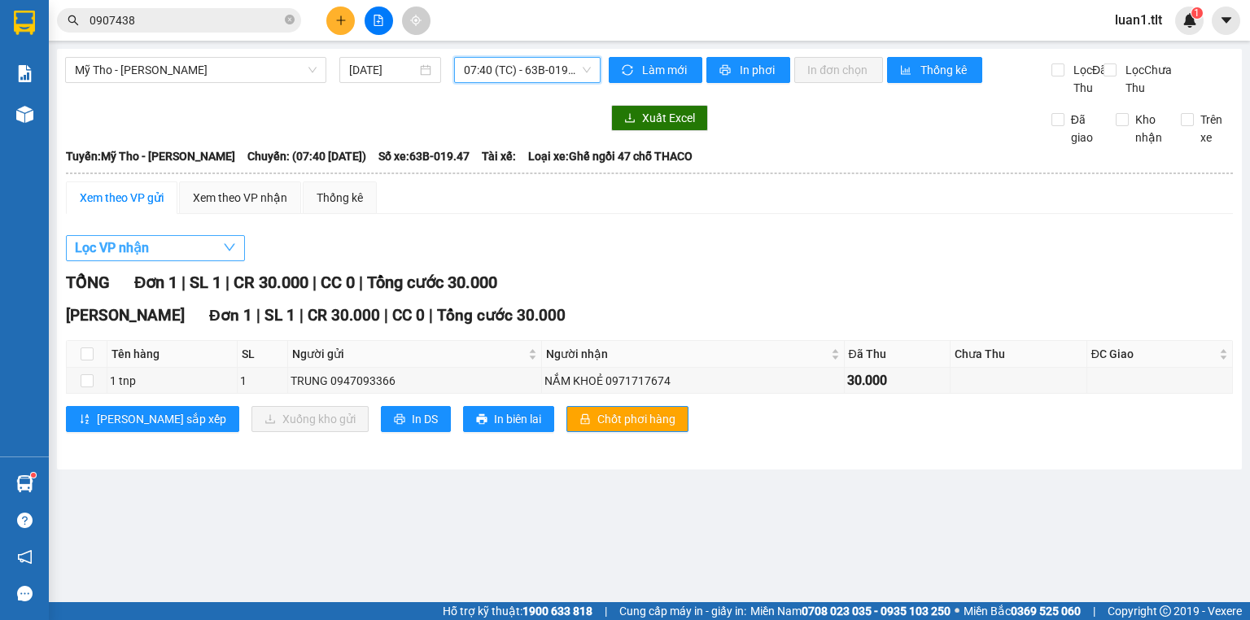
click at [106, 261] on button "Lọc VP nhận" at bounding box center [155, 248] width 179 height 26
click at [598, 428] on span "Chốt phơi hàng" at bounding box center [637, 419] width 78 height 18
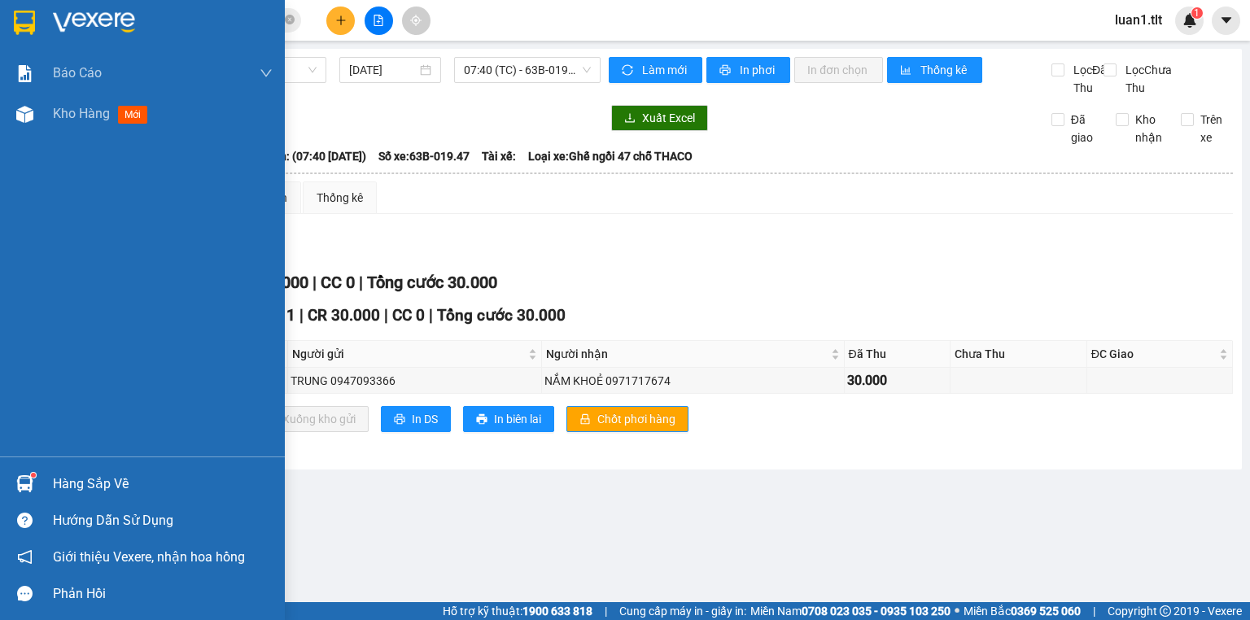
click at [88, 458] on div "Hàng sắp về Hướng dẫn sử dụng Giới thiệu Vexere, nhận hoa hồng Phản hồi" at bounding box center [142, 534] width 285 height 155
click at [85, 475] on div "Hàng sắp về" at bounding box center [163, 484] width 220 height 24
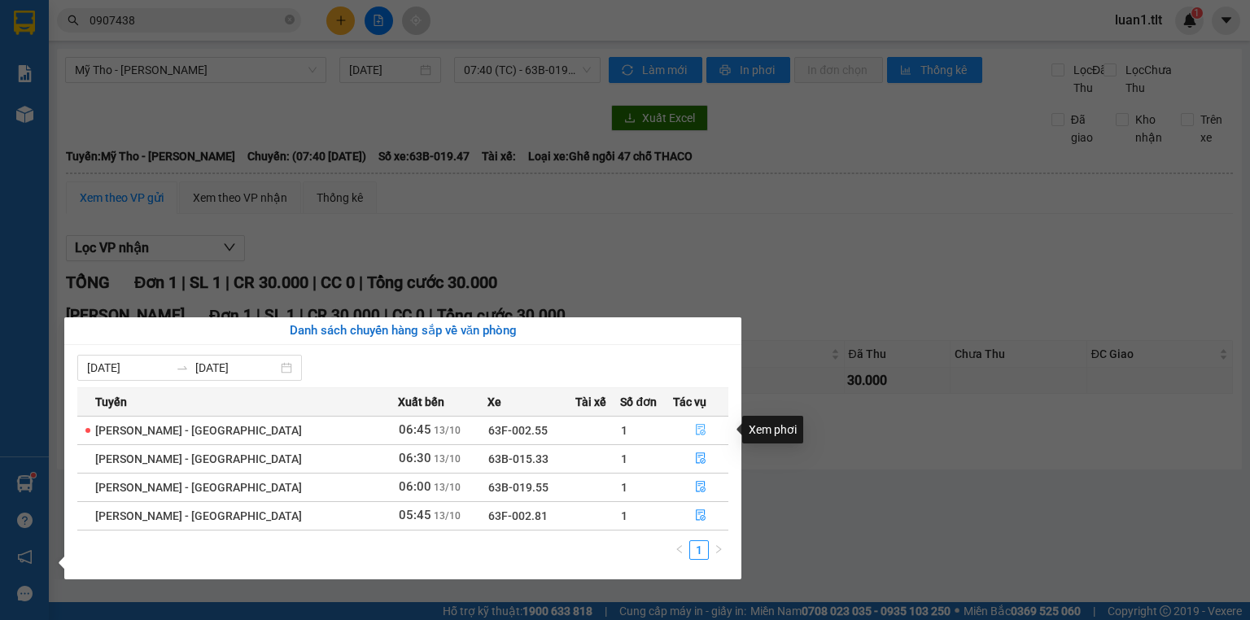
click at [698, 424] on icon "file-done" at bounding box center [700, 429] width 11 height 11
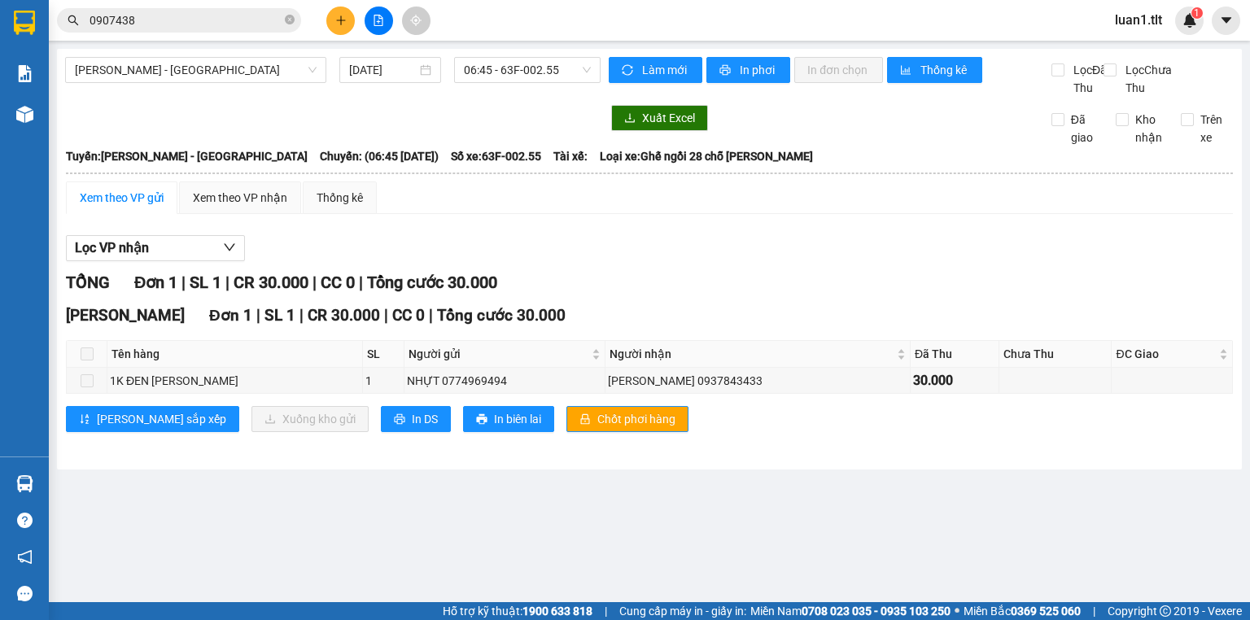
click at [834, 262] on div "Lọc VP nhận" at bounding box center [649, 248] width 1167 height 27
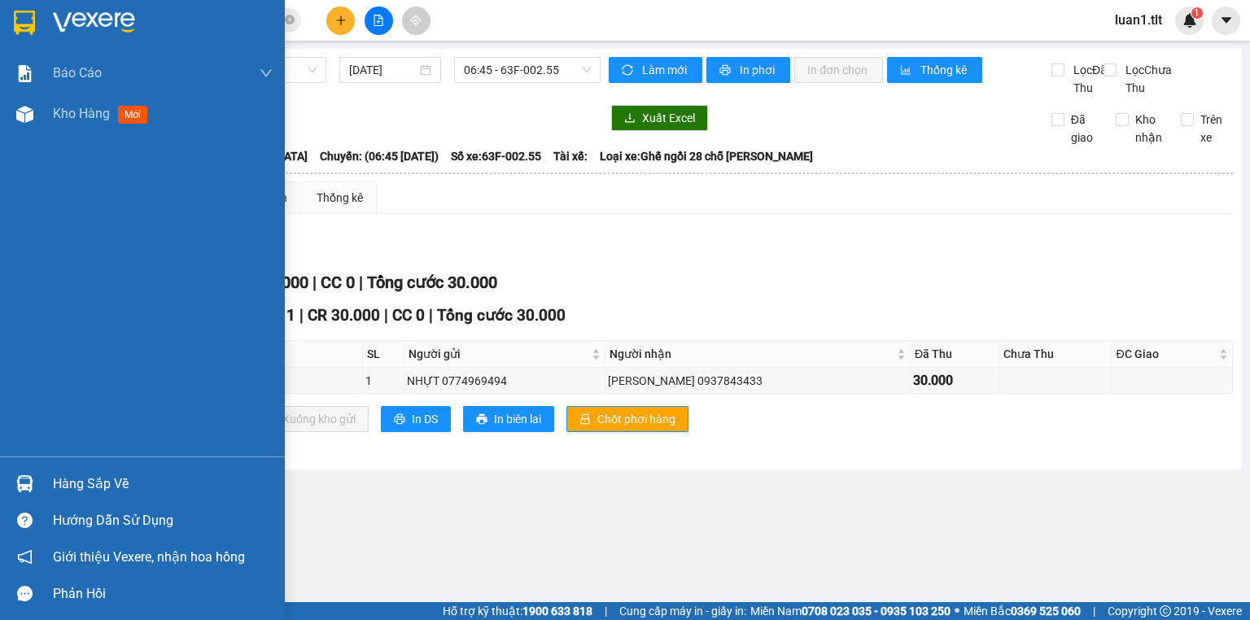
click at [99, 466] on div "Hàng sắp về" at bounding box center [142, 484] width 285 height 37
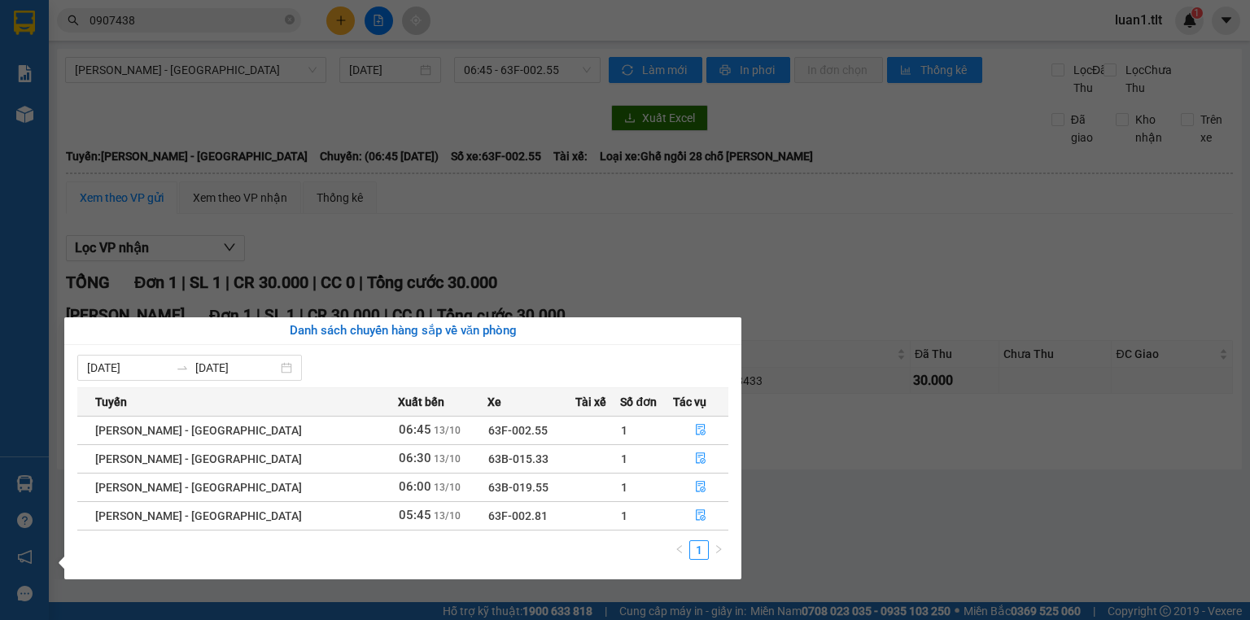
click at [606, 199] on section "Kết quả tìm kiếm ( 9 ) Bộ lọc Ngày tạo đơn gần nhất Mã ĐH Trạng thái Món hàng T…" at bounding box center [625, 310] width 1250 height 620
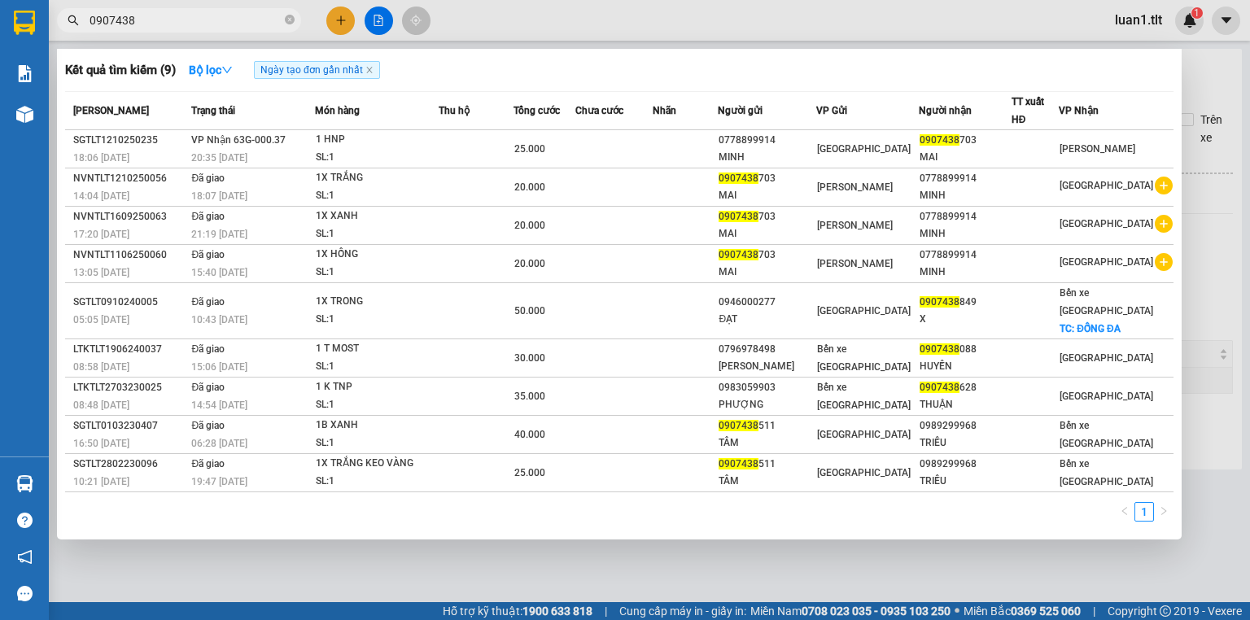
click at [173, 20] on input "0907438" at bounding box center [186, 20] width 192 height 18
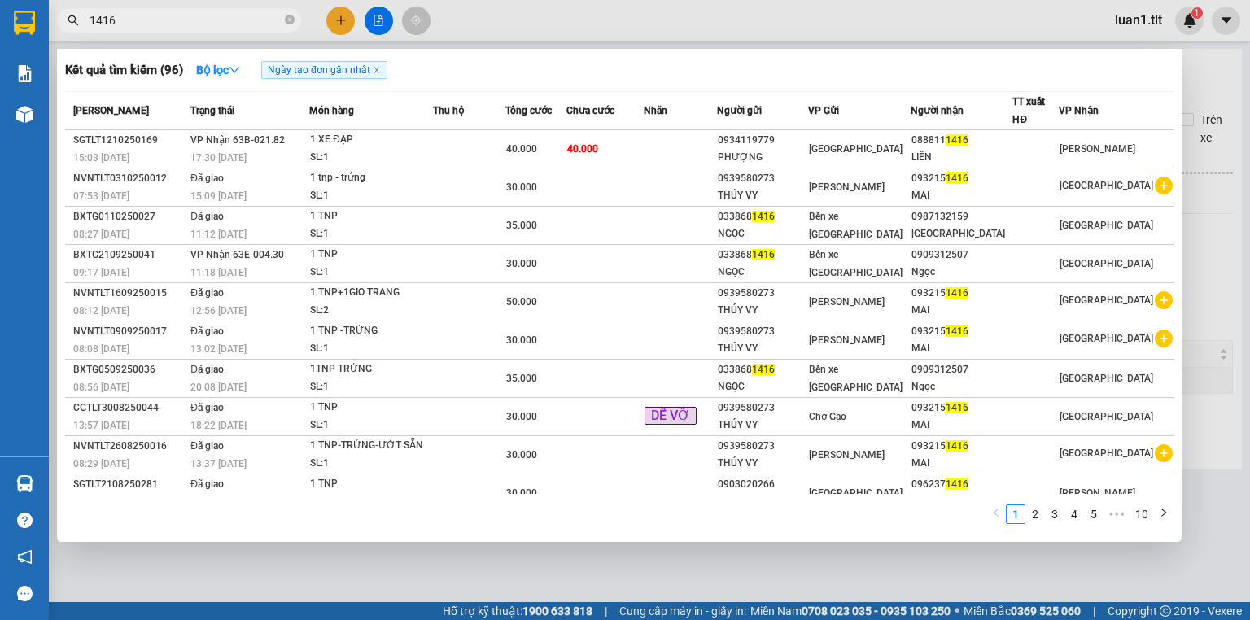
type input "1416"
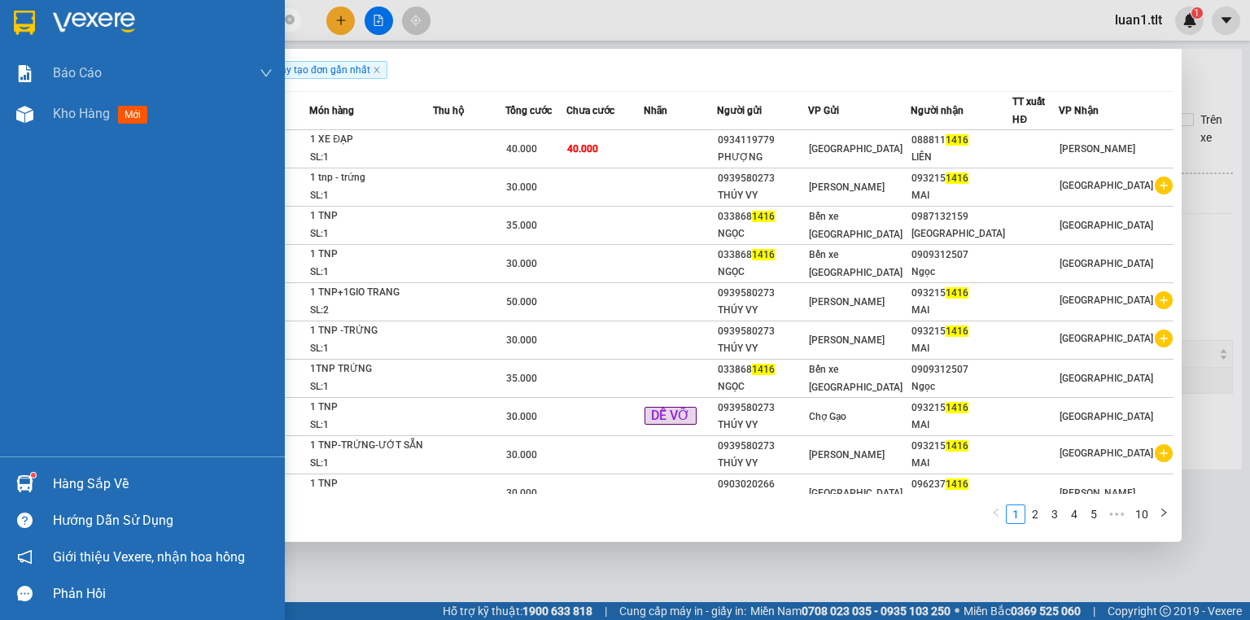
click at [148, 475] on div "Hàng sắp về" at bounding box center [163, 484] width 220 height 24
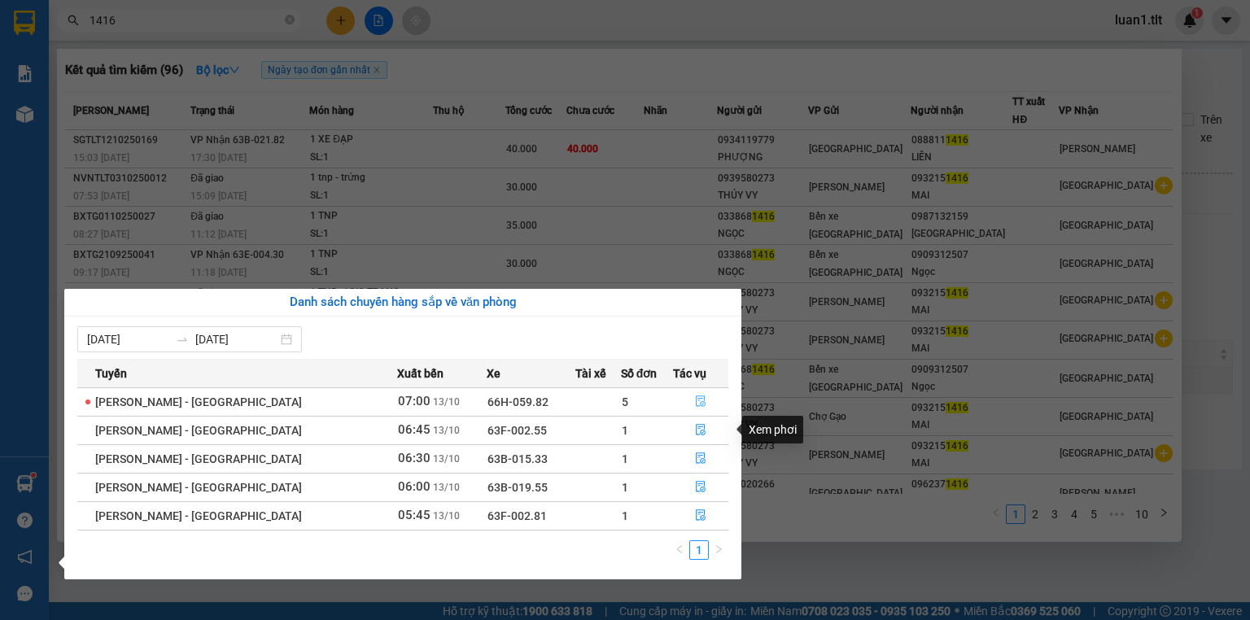
click at [684, 401] on button "button" at bounding box center [701, 402] width 54 height 26
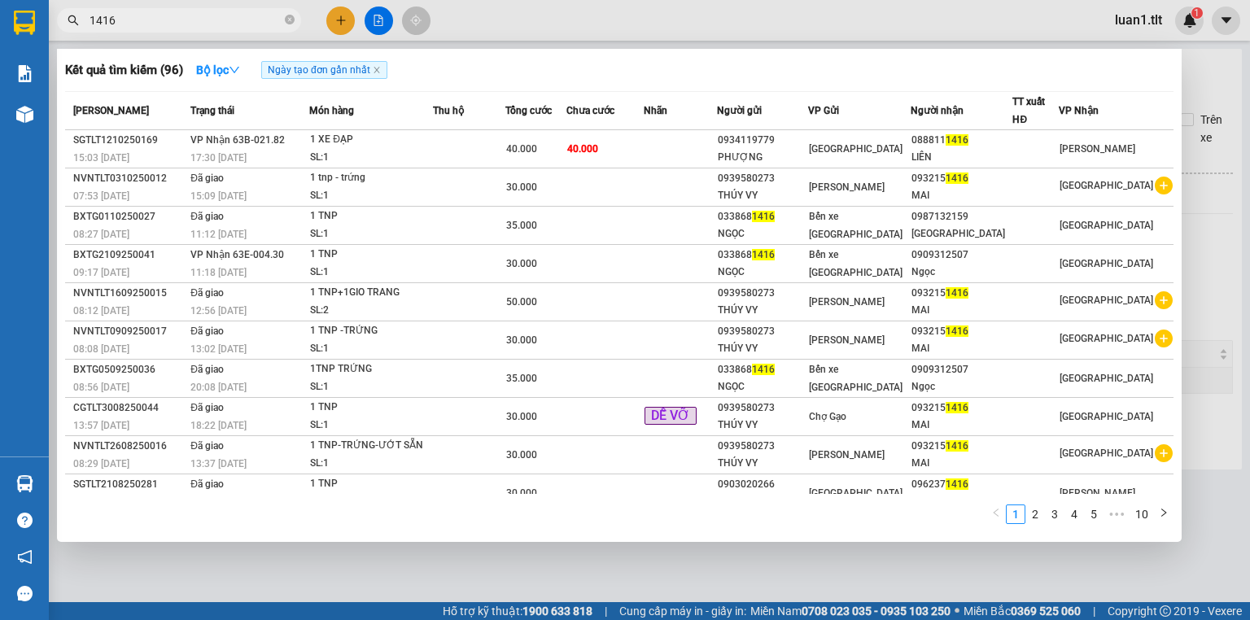
click at [715, 537] on div "Kết quả tìm kiếm ( 96 ) Bộ lọc Ngày tạo đơn gần nhất Mã ĐH Trạng thái Món hàng …" at bounding box center [619, 295] width 1125 height 493
click at [710, 570] on div at bounding box center [625, 310] width 1250 height 620
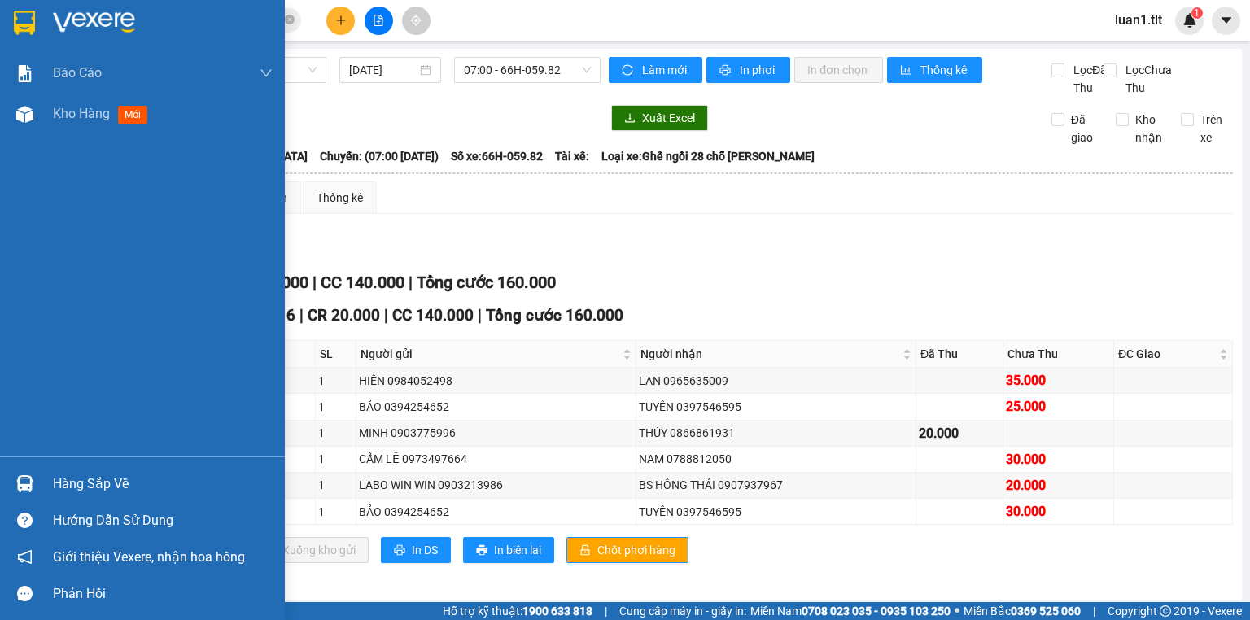
click at [88, 474] on div "Hàng sắp về" at bounding box center [163, 484] width 220 height 24
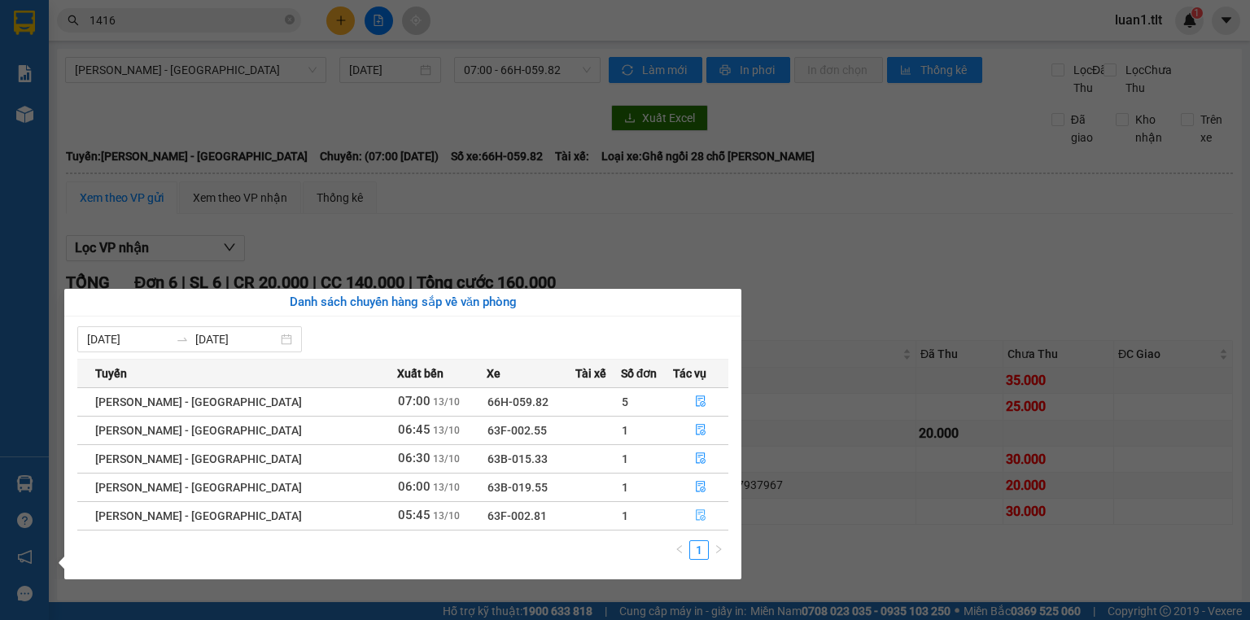
click at [677, 518] on button "button" at bounding box center [701, 516] width 54 height 26
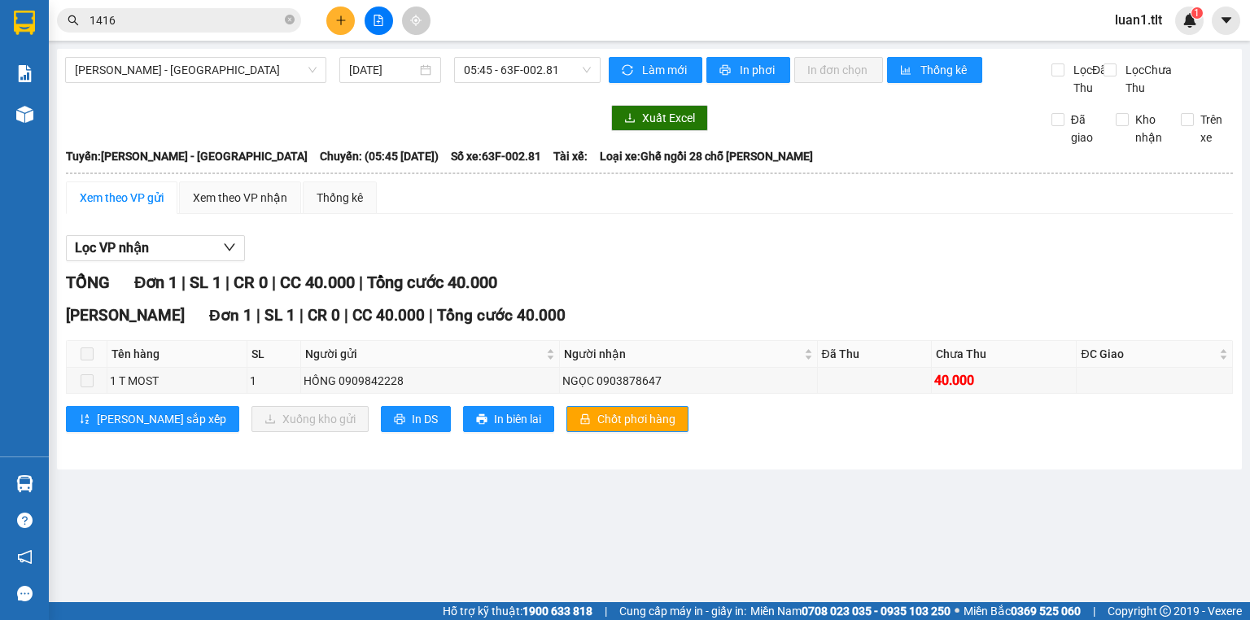
click at [911, 165] on div "Tuyến: [PERSON_NAME] - Mỹ [PERSON_NAME]: (05:45 [DATE]) Số xe: 63F-002.81 Tài x…" at bounding box center [649, 156] width 1167 height 18
click at [292, 20] on icon "close-circle" at bounding box center [290, 20] width 10 height 10
click at [216, 21] on input "text" at bounding box center [186, 20] width 192 height 18
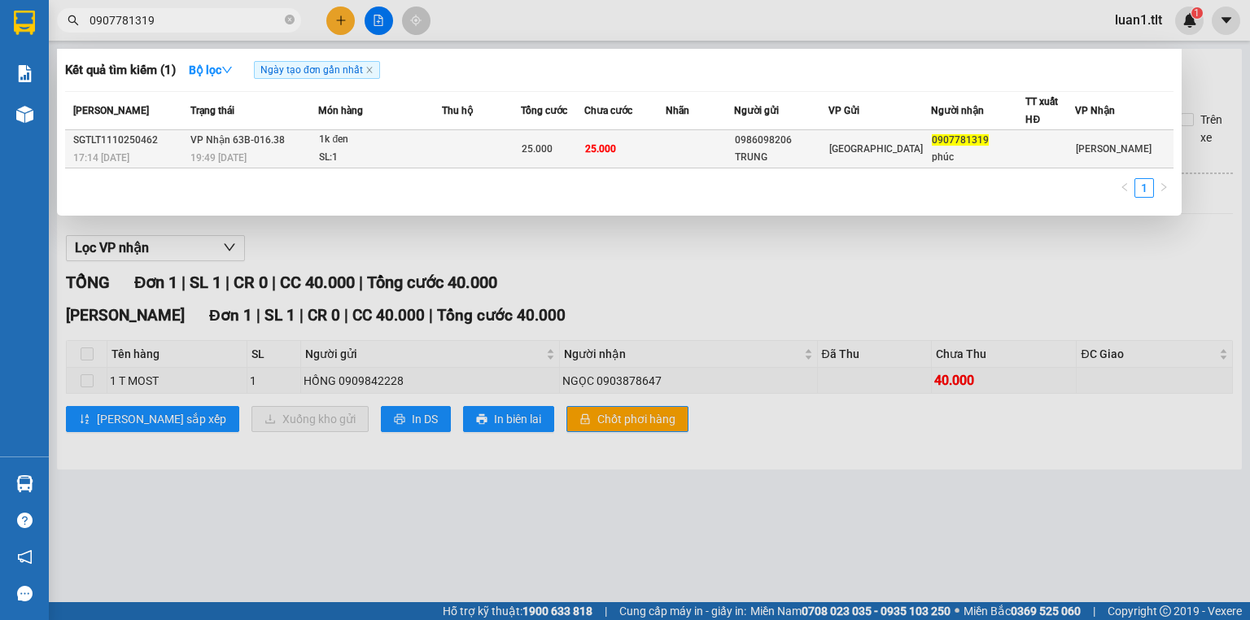
type input "0907781319"
click at [931, 144] on div "[GEOGRAPHIC_DATA]" at bounding box center [881, 149] width 102 height 18
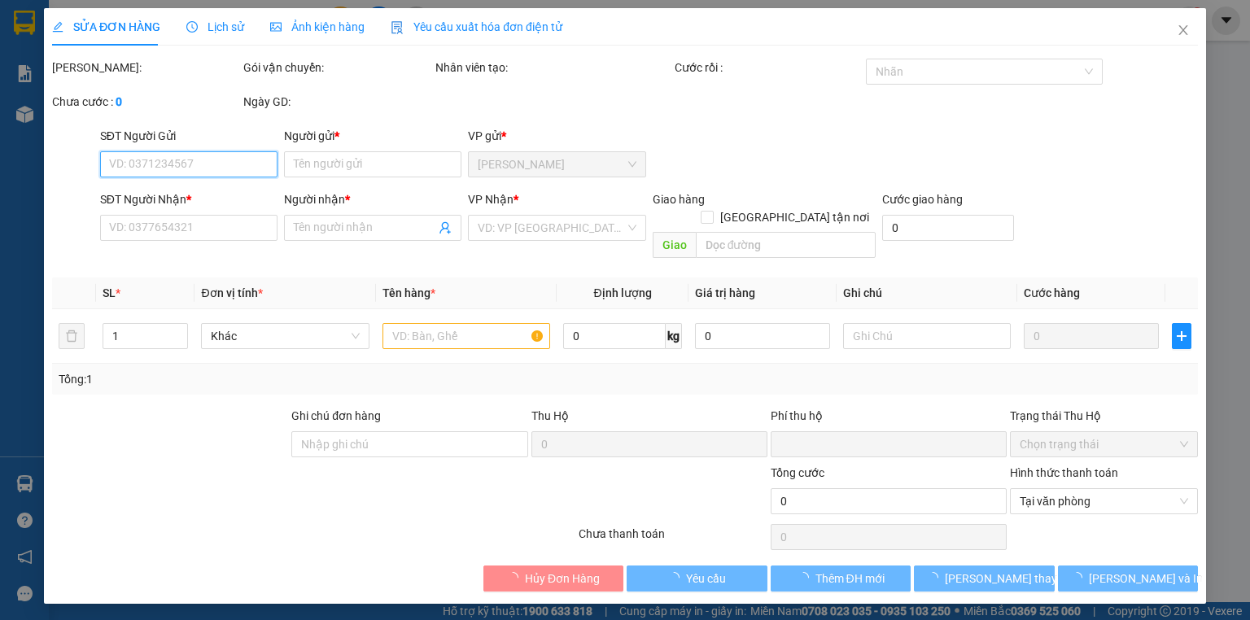
type input "0986098206"
type input "TRUNG"
type input "0907781319"
type input "phúc"
type input "0"
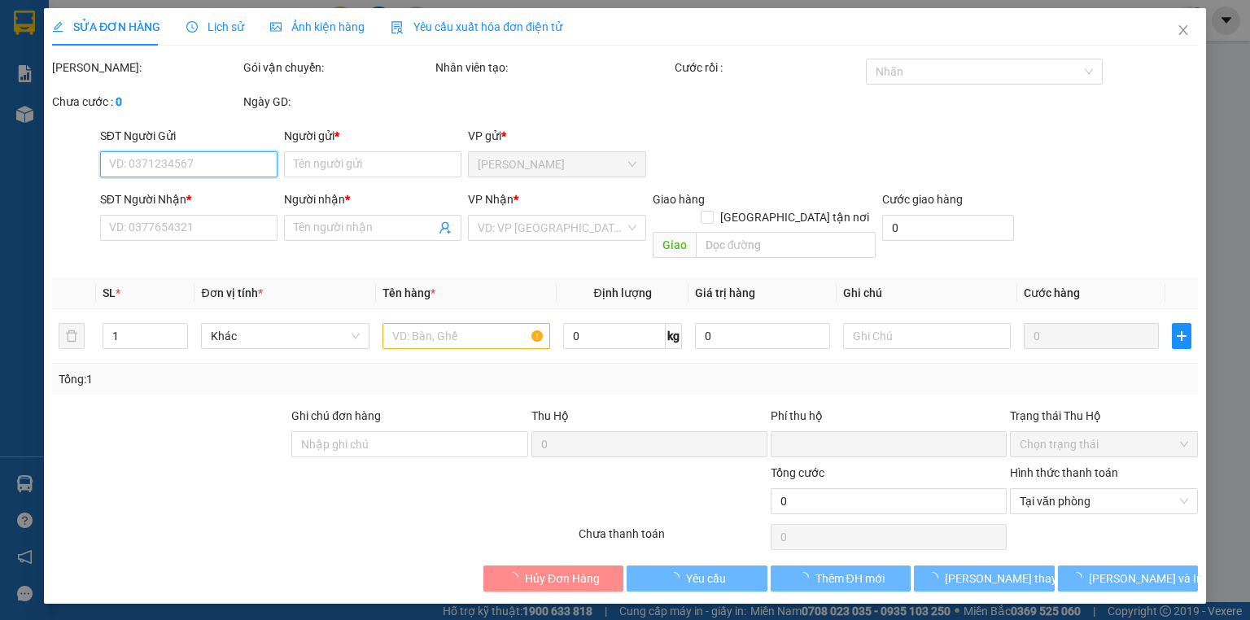
type input "25.000"
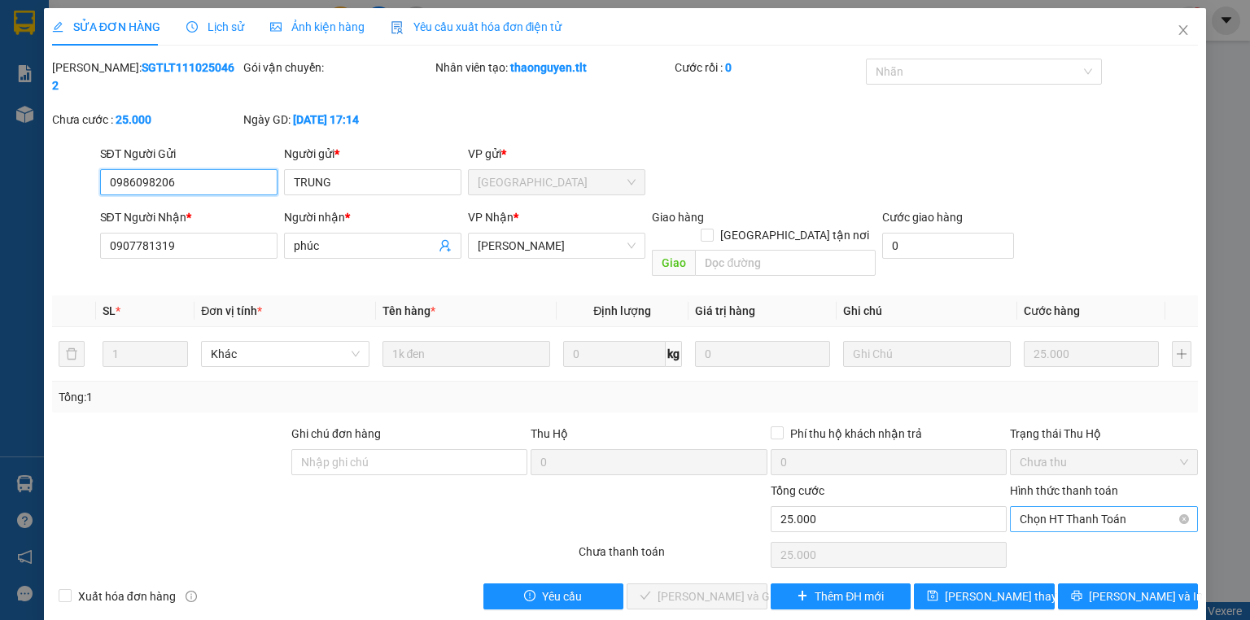
click at [1077, 507] on span "Chọn HT Thanh Toán" at bounding box center [1104, 519] width 169 height 24
click at [1080, 520] on div "Tại văn phòng" at bounding box center [1104, 515] width 169 height 18
type input "0"
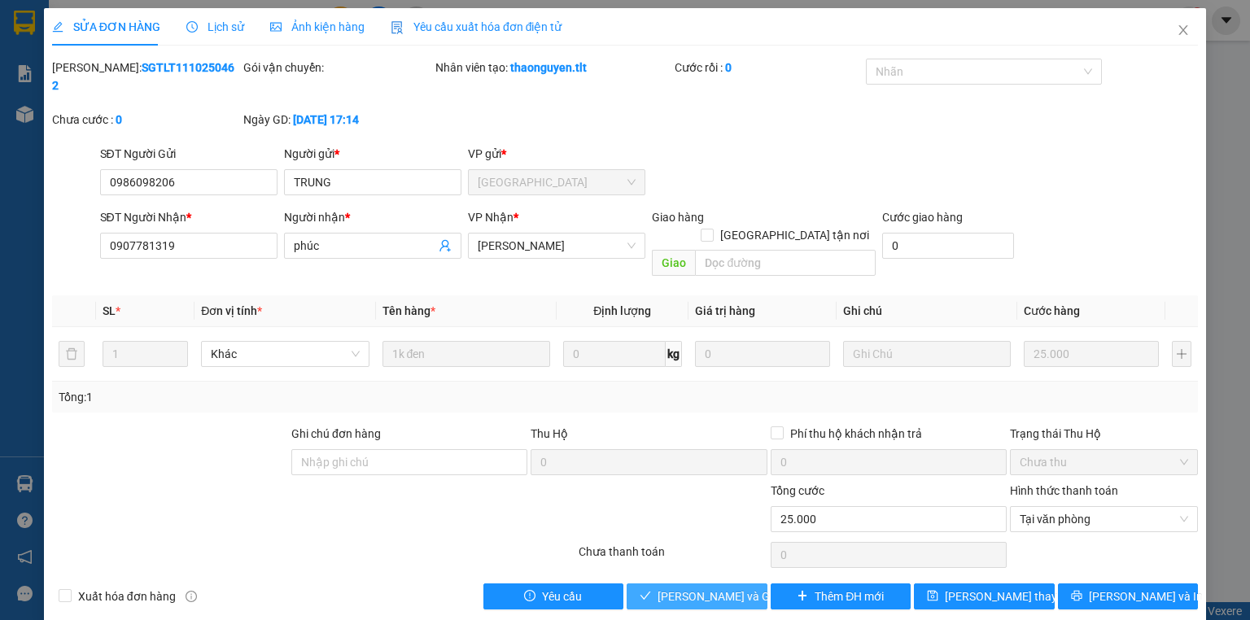
click at [723, 588] on span "[PERSON_NAME] và Giao hàng" at bounding box center [736, 597] width 156 height 18
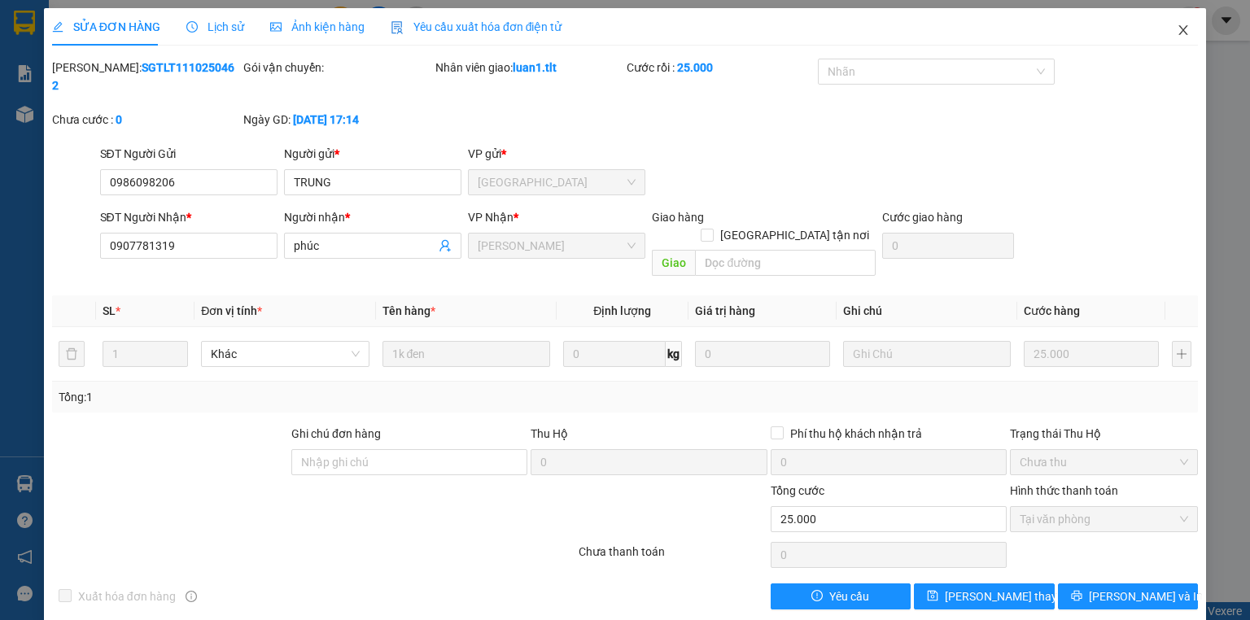
click at [1176, 16] on span "Close" at bounding box center [1184, 31] width 46 height 46
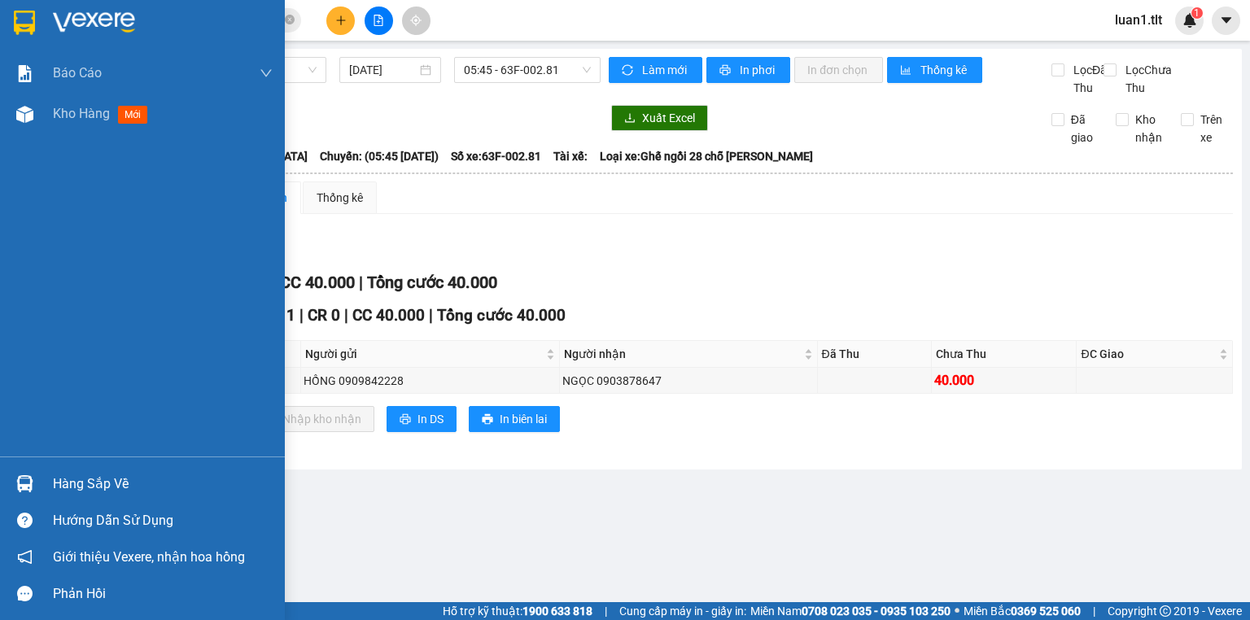
drag, startPoint x: 63, startPoint y: 451, endPoint x: 75, endPoint y: 452, distance: 11.4
click at [65, 451] on div "Báo cáo Báo cáo dòng tiền (Nhân Viên) Doanh số tạo đơn theo VP gửi (nhân viên) …" at bounding box center [142, 255] width 285 height 404
drag, startPoint x: 82, startPoint y: 456, endPoint x: 96, endPoint y: 471, distance: 20.8
click at [87, 460] on div "Báo cáo Báo cáo dòng tiền (Nhân Viên) Doanh số tạo đơn theo VP gửi (nhân viên) …" at bounding box center [142, 310] width 285 height 620
click at [104, 474] on div "Hàng sắp về" at bounding box center [163, 484] width 220 height 24
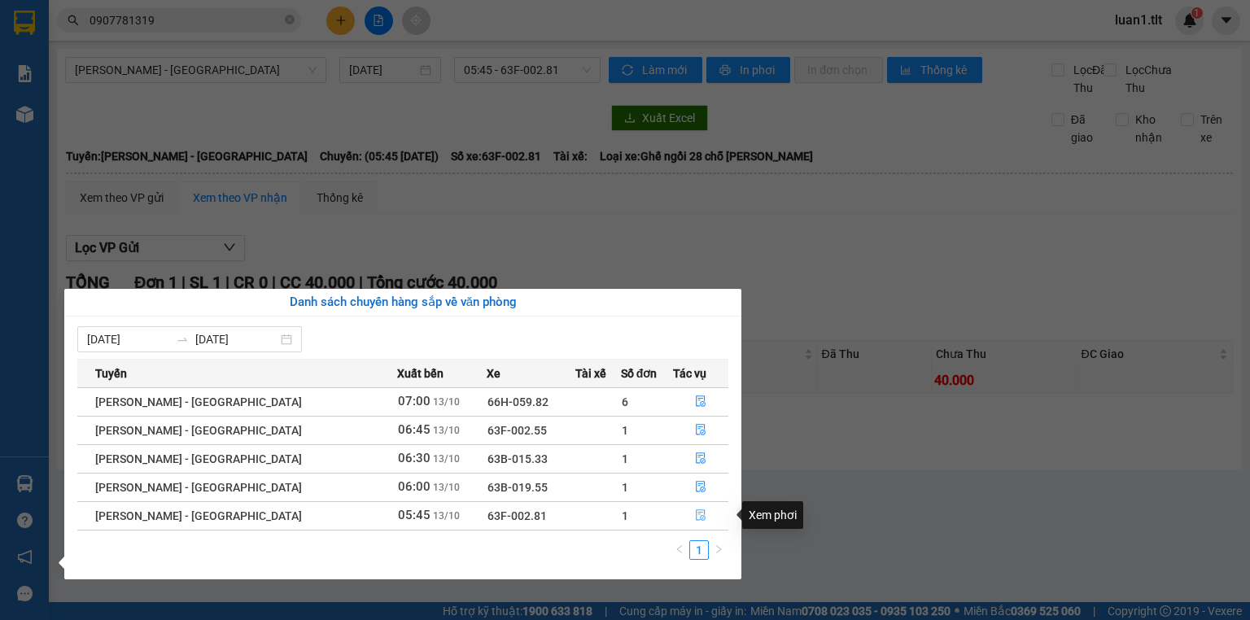
click at [690, 523] on button "button" at bounding box center [701, 516] width 54 height 26
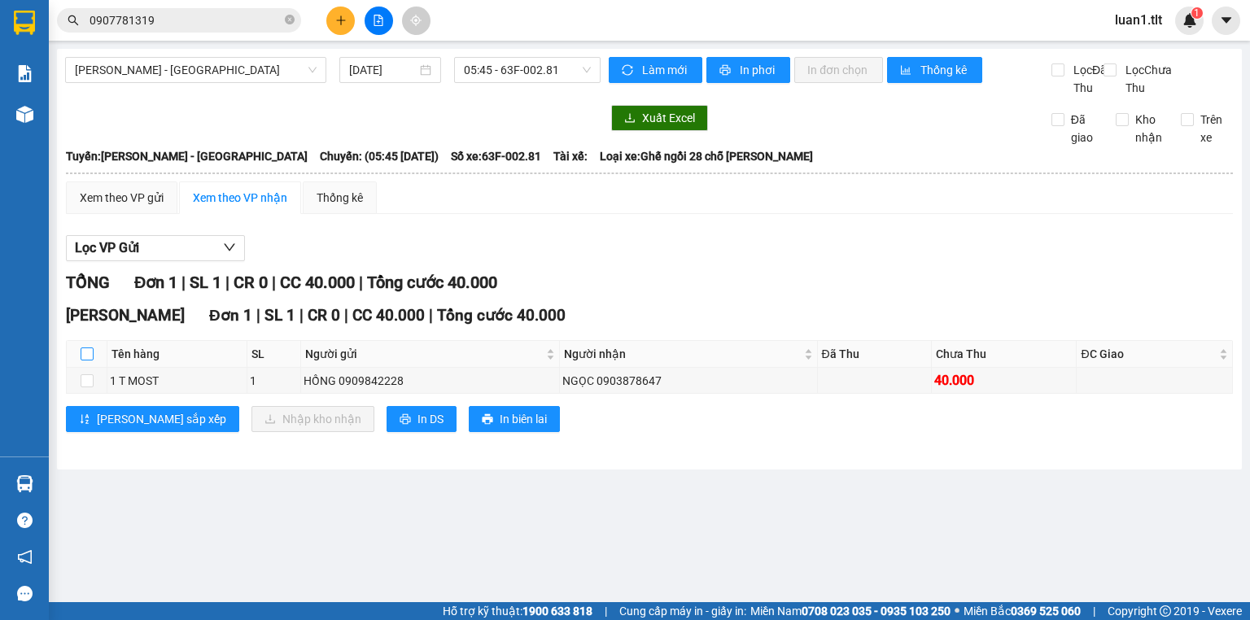
click at [85, 363] on label at bounding box center [87, 354] width 13 height 18
click at [85, 361] on input "checkbox" at bounding box center [87, 354] width 13 height 13
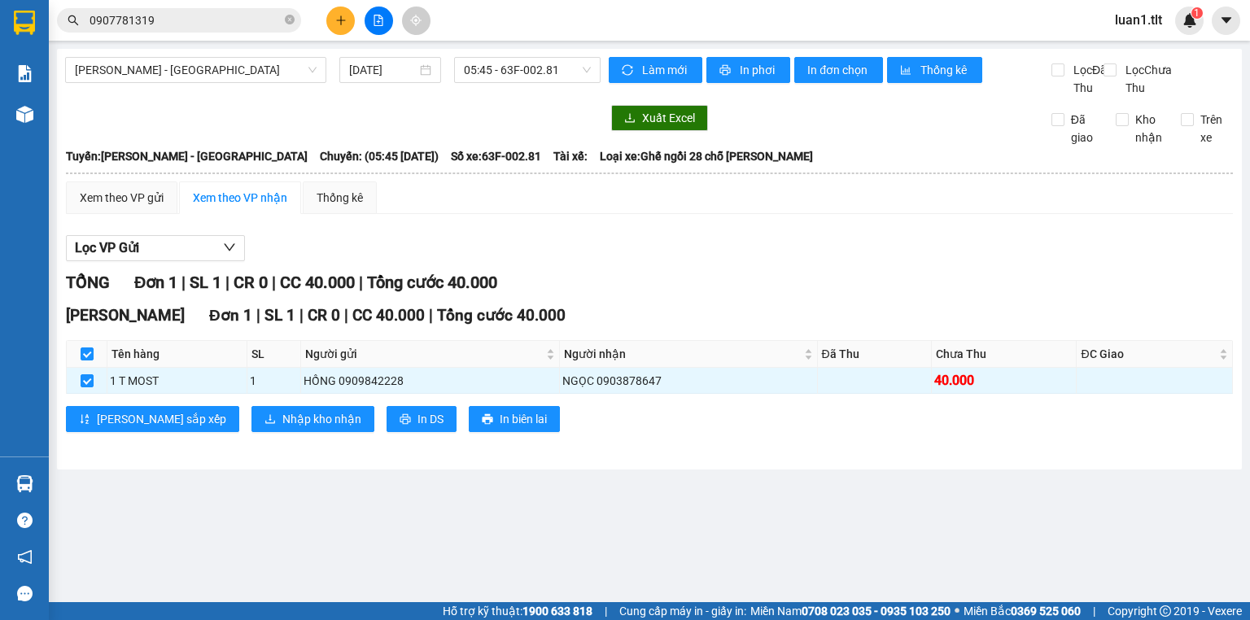
click at [261, 444] on div "[PERSON_NAME] 1 | SL 1 | CR 0 | CC 40.000 | Tổng cước 40.000 Tên hàng SL Người …" at bounding box center [649, 374] width 1167 height 141
click at [207, 421] on div "[PERSON_NAME] 1 | SL 1 | CR 0 | CC 40.000 | Tổng cước 40.000 Tên hàng SL Người …" at bounding box center [649, 374] width 1167 height 141
click at [282, 428] on span "Nhập kho nhận" at bounding box center [321, 419] width 79 height 18
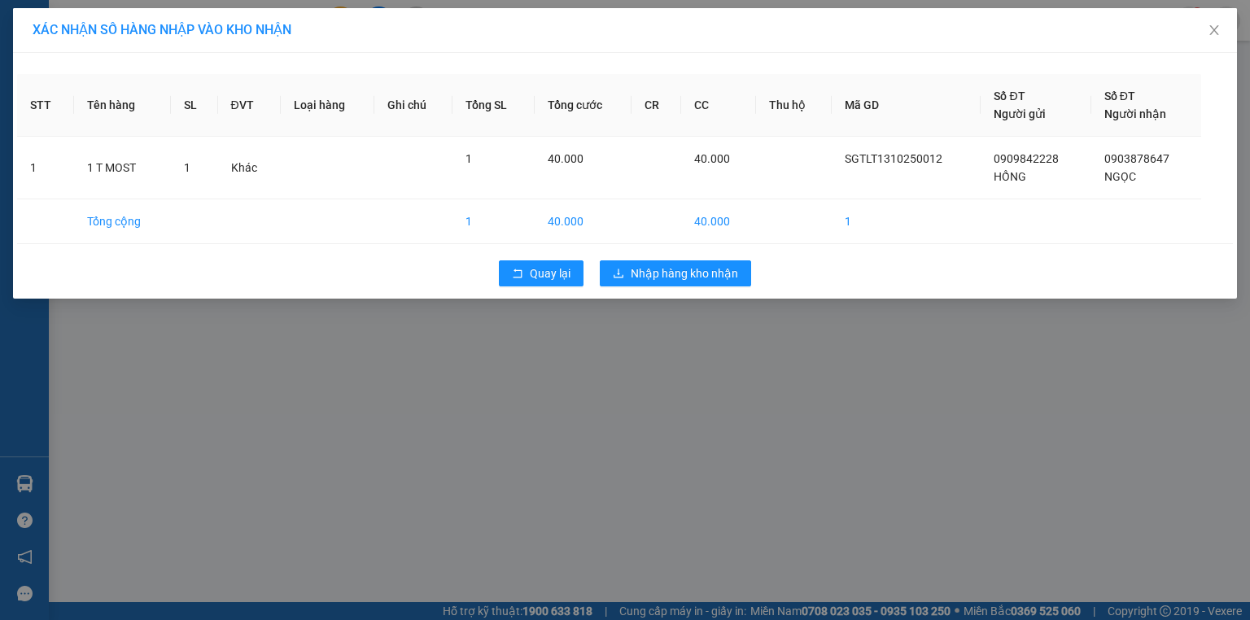
click at [694, 287] on div "Quay lại Nhập hàng kho nhận" at bounding box center [625, 273] width 1216 height 42
click at [690, 270] on span "Nhập hàng kho nhận" at bounding box center [684, 274] width 107 height 18
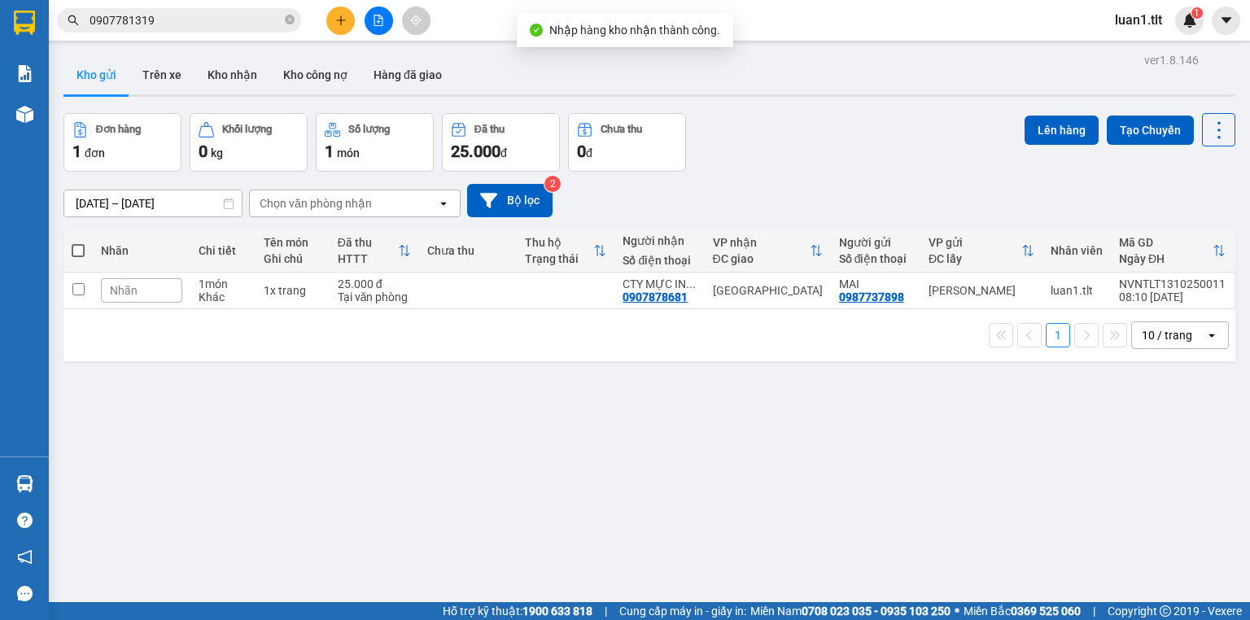
click at [402, 291] on div "Tại văn phòng" at bounding box center [374, 297] width 73 height 13
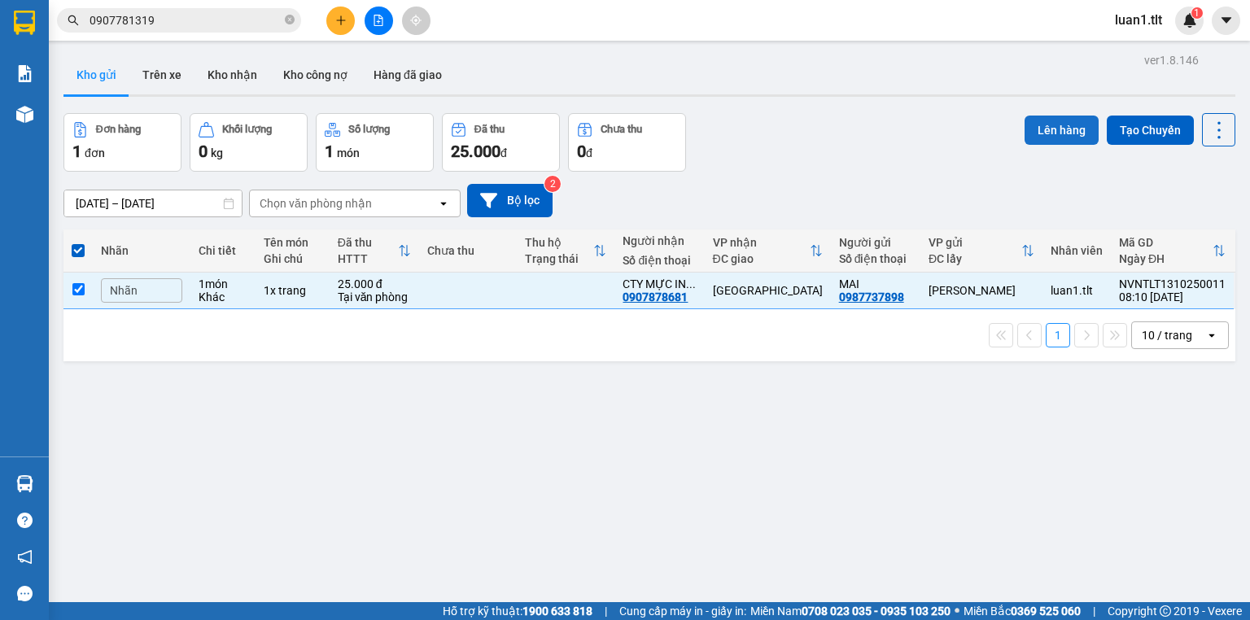
click at [1025, 129] on button "Lên hàng" at bounding box center [1062, 130] width 74 height 29
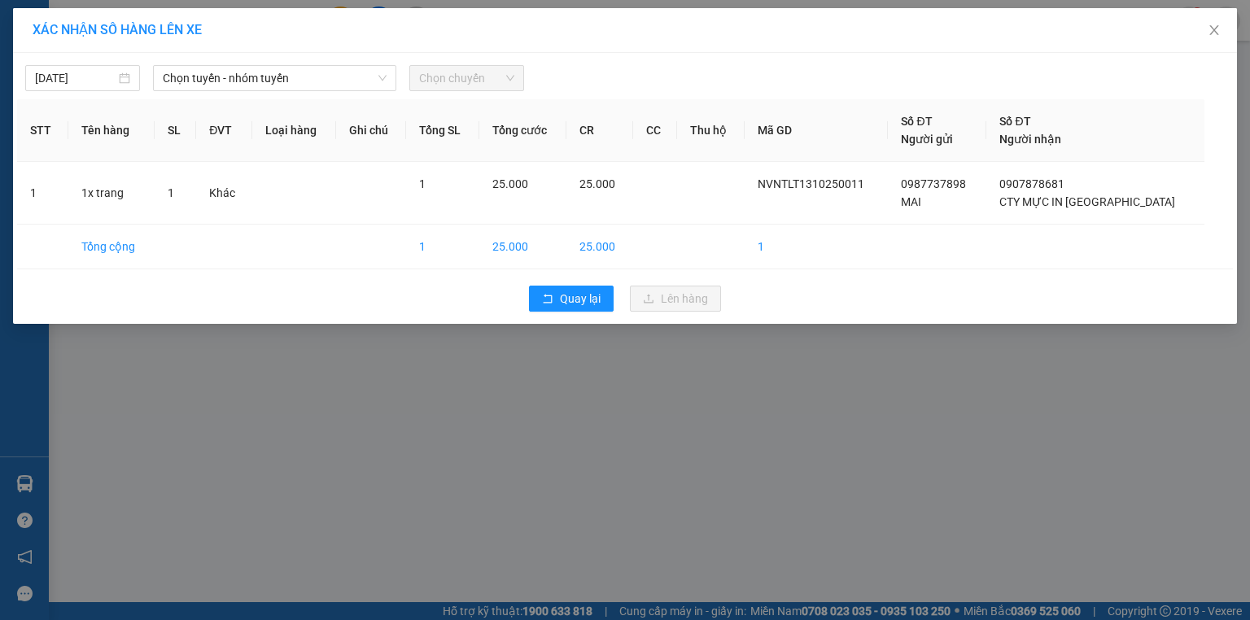
click at [143, 85] on div "[DATE]" at bounding box center [83, 78] width 128 height 26
click at [287, 67] on span "Chọn tuyến - nhóm tuyến" at bounding box center [275, 78] width 224 height 24
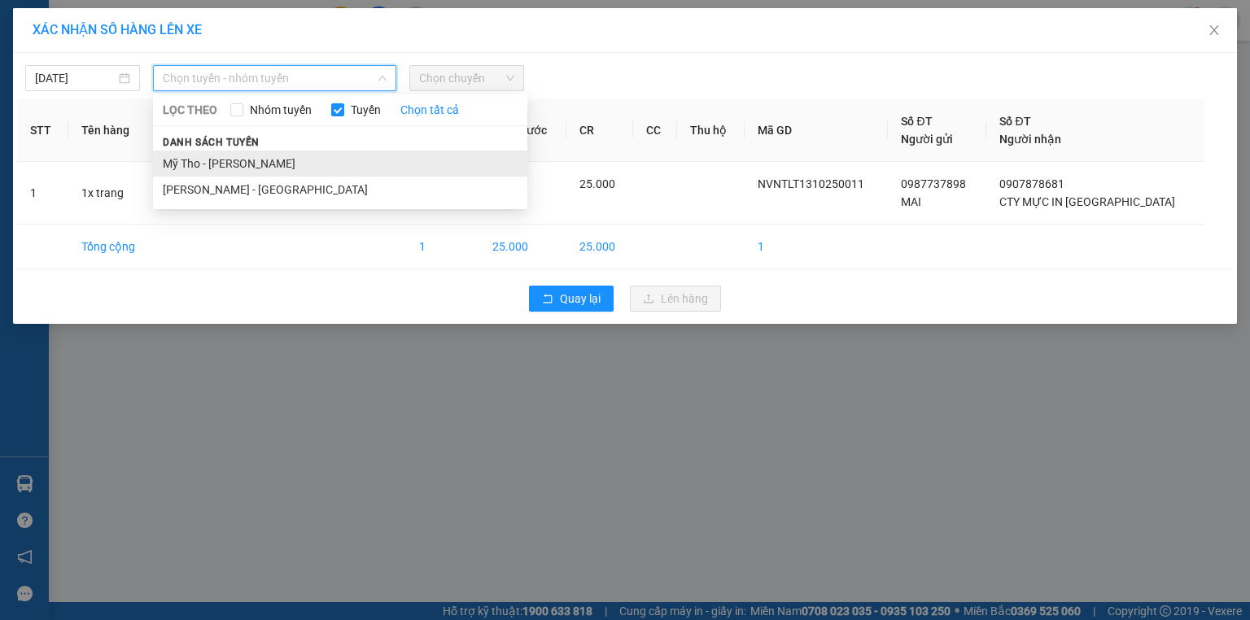
click at [291, 164] on li "Mỹ Tho - [PERSON_NAME]" at bounding box center [340, 164] width 374 height 26
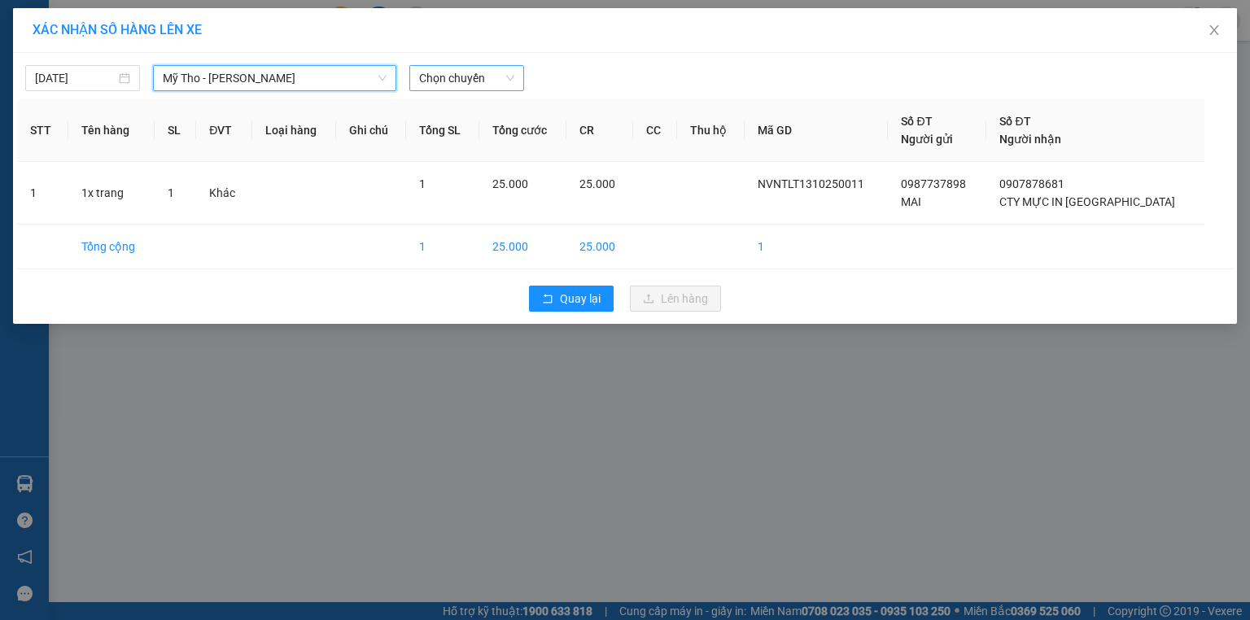
drag, startPoint x: 464, startPoint y: 79, endPoint x: 463, endPoint y: 90, distance: 10.6
click at [464, 78] on span "Chọn chuyến" at bounding box center [466, 78] width 95 height 24
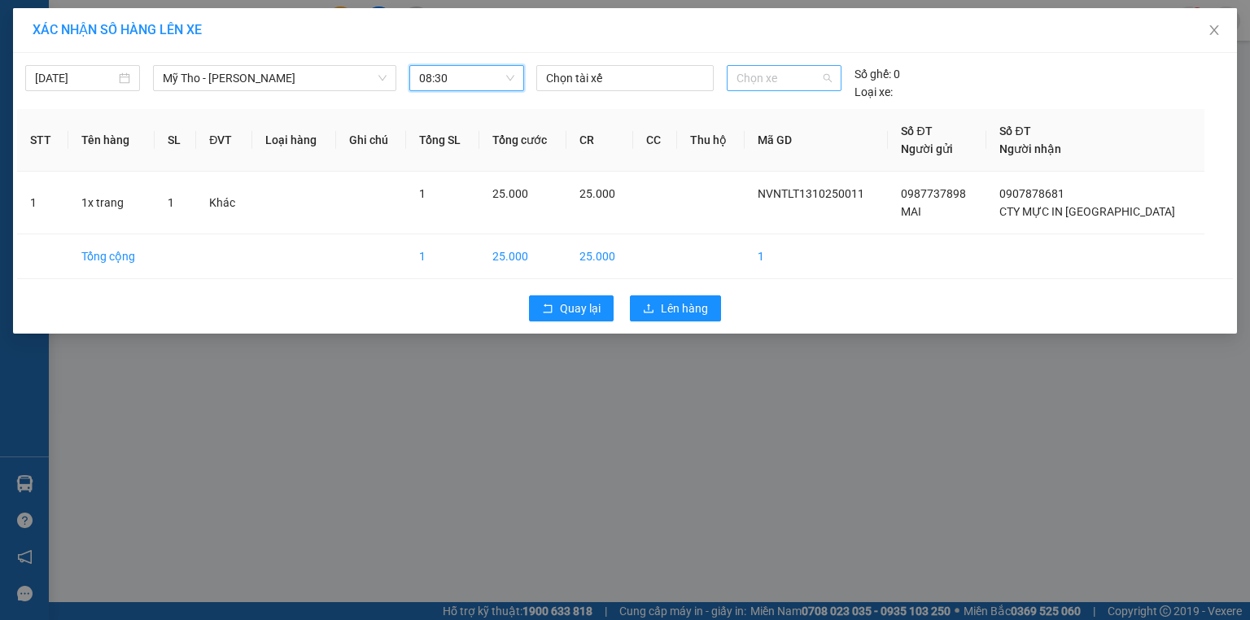
click at [773, 79] on span "Chọn xe" at bounding box center [784, 78] width 94 height 24
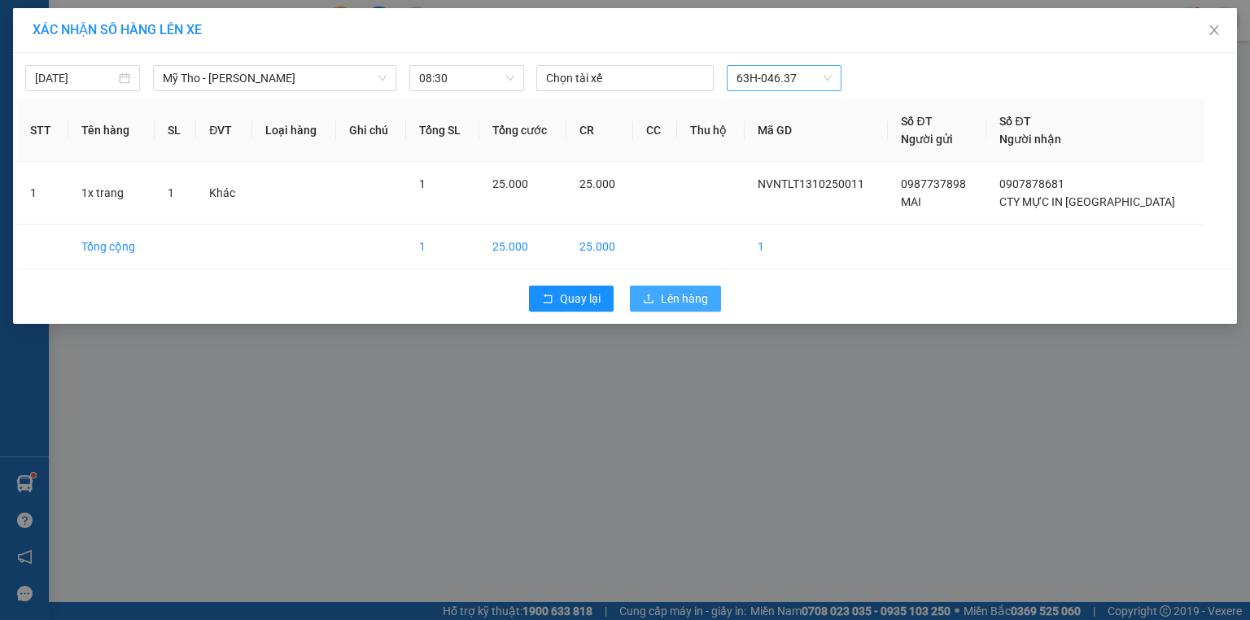
click at [693, 301] on span "Lên hàng" at bounding box center [684, 299] width 47 height 18
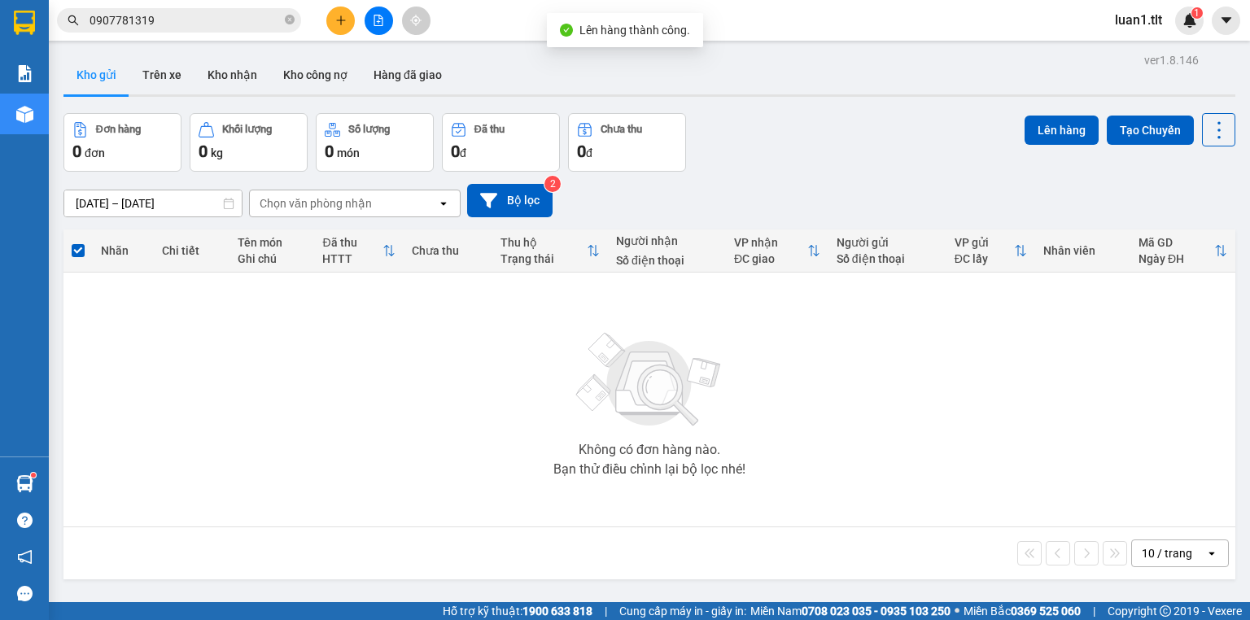
click at [389, 11] on button at bounding box center [379, 21] width 28 height 28
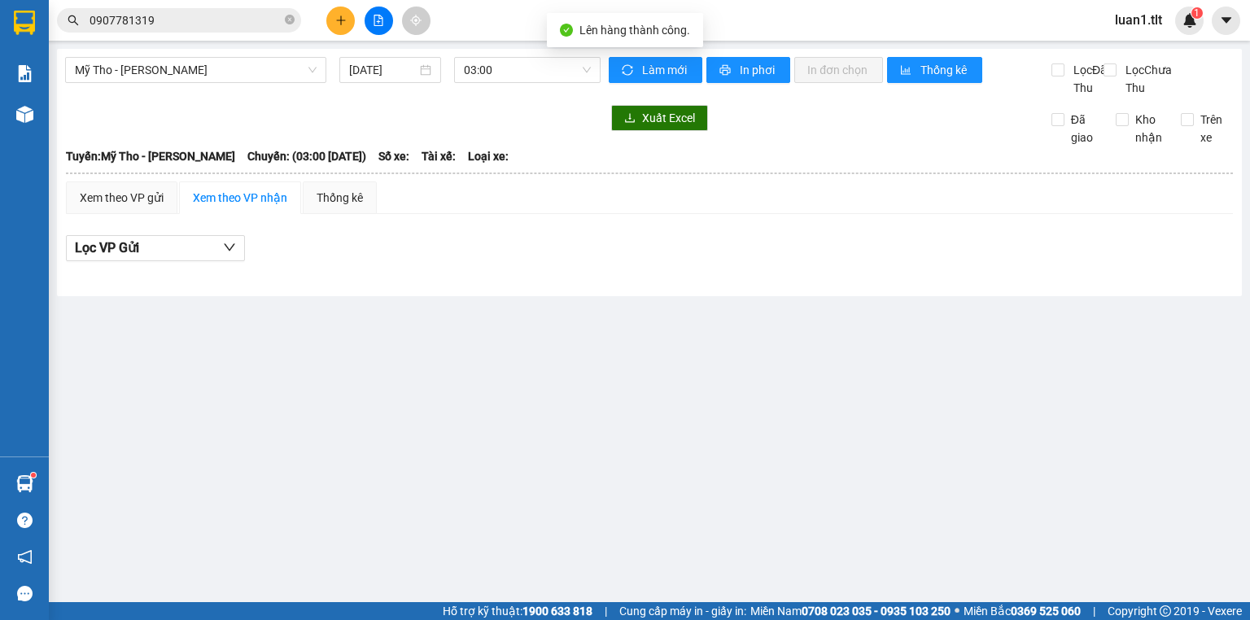
click at [494, 52] on div "Mỹ Tho - [PERSON_NAME] [DATE] 03:00 Làm mới In phơi In đơn chọn Thống kê Lọc Đã…" at bounding box center [649, 172] width 1185 height 247
click at [515, 75] on span "03:00" at bounding box center [528, 70] width 128 height 24
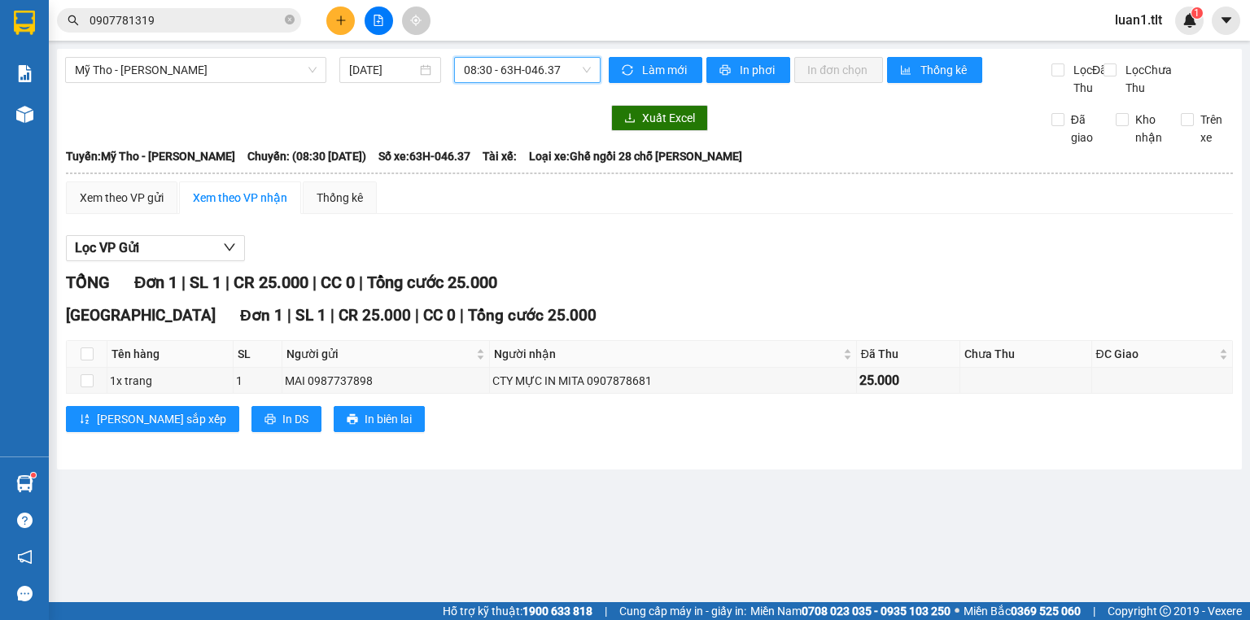
click at [97, 232] on div "Xem theo VP gửi Xem theo VP nhận Thống kê Lọc VP Gửi TỔNG Đơn 1 | SL 1 | CR 25…" at bounding box center [649, 317] width 1167 height 271
click at [147, 207] on div "Xem theo VP gửi" at bounding box center [122, 198] width 84 height 18
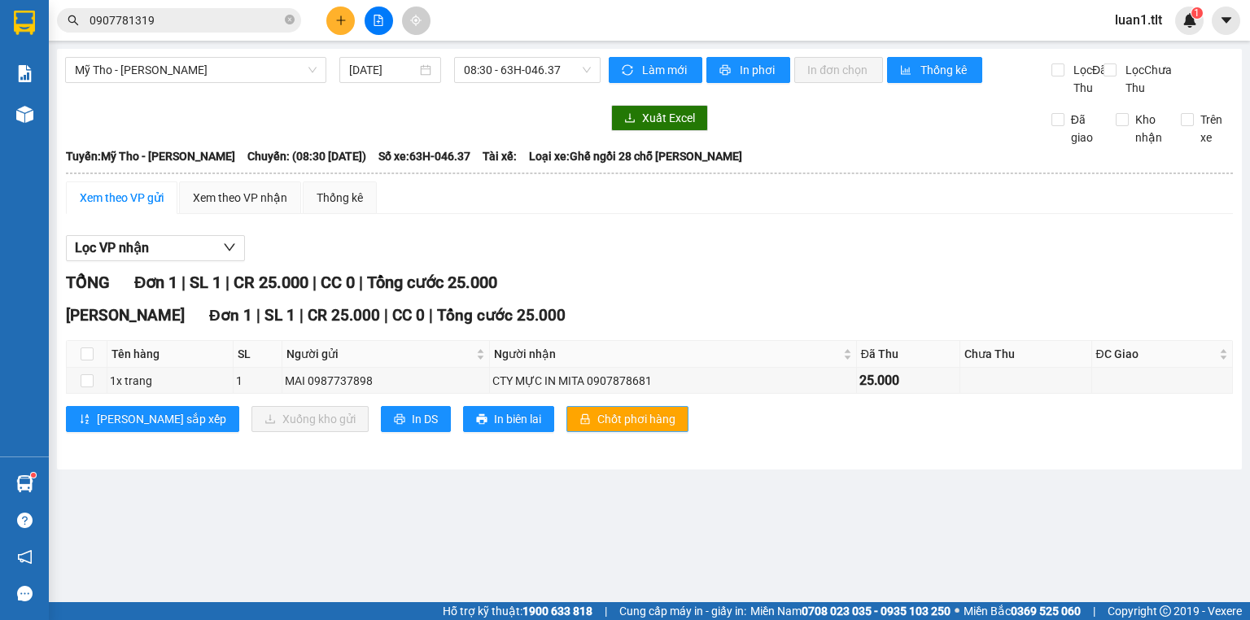
click at [567, 426] on button "Chốt phơi hàng" at bounding box center [628, 419] width 122 height 26
drag, startPoint x: 758, startPoint y: 254, endPoint x: 736, endPoint y: 250, distance: 22.4
click at [749, 253] on div "Lọc VP nhận" at bounding box center [649, 248] width 1167 height 27
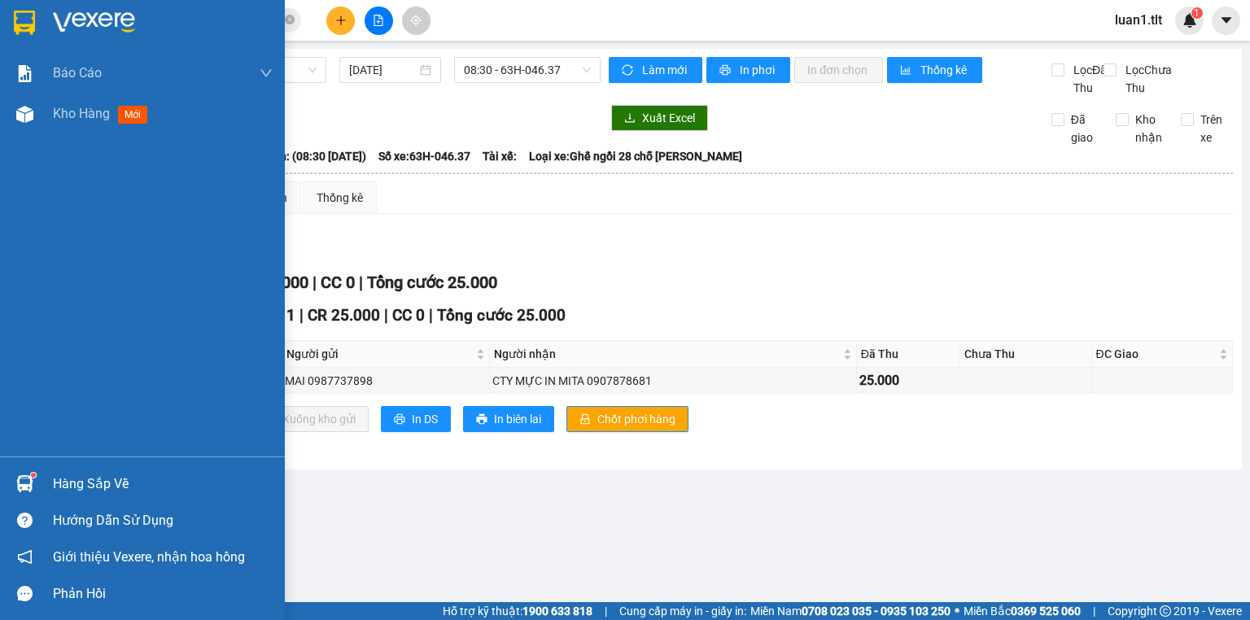
click at [109, 487] on div "Hàng sắp về" at bounding box center [163, 484] width 220 height 24
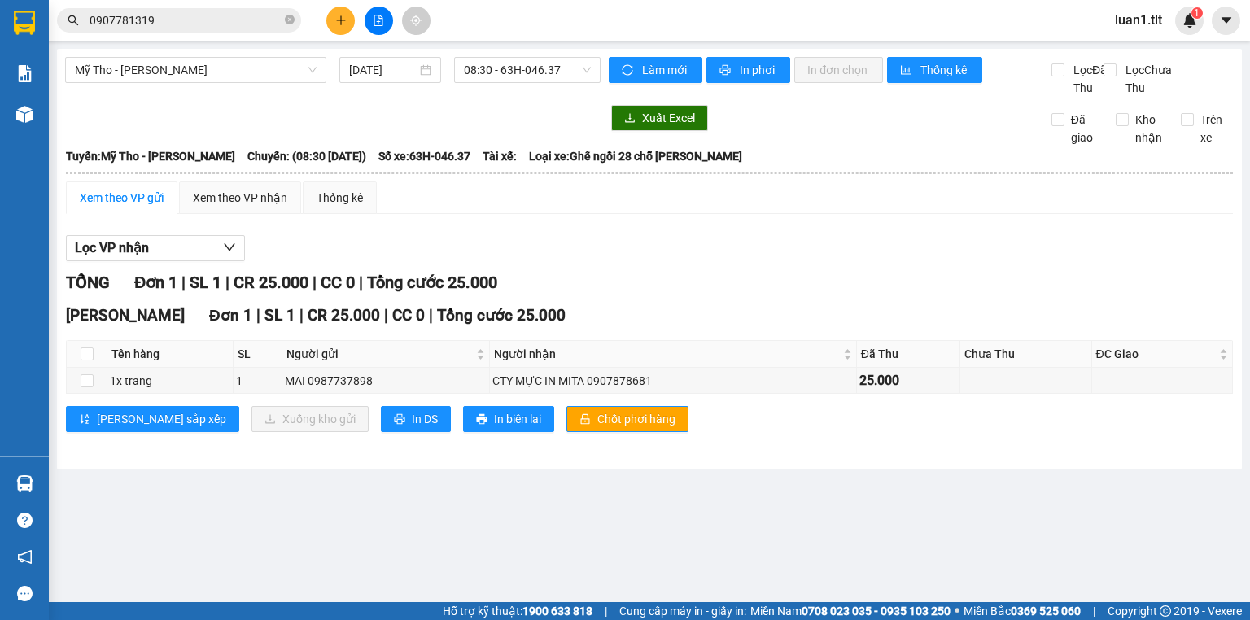
drag, startPoint x: 473, startPoint y: 116, endPoint x: 196, endPoint y: 0, distance: 300.0
click at [471, 116] on section "Kết quả tìm kiếm ( 1 ) Bộ lọc Ngày tạo đơn gần nhất Mã ĐH Trạng thái Món hàng T…" at bounding box center [625, 310] width 1250 height 620
click at [338, 10] on button at bounding box center [340, 21] width 28 height 28
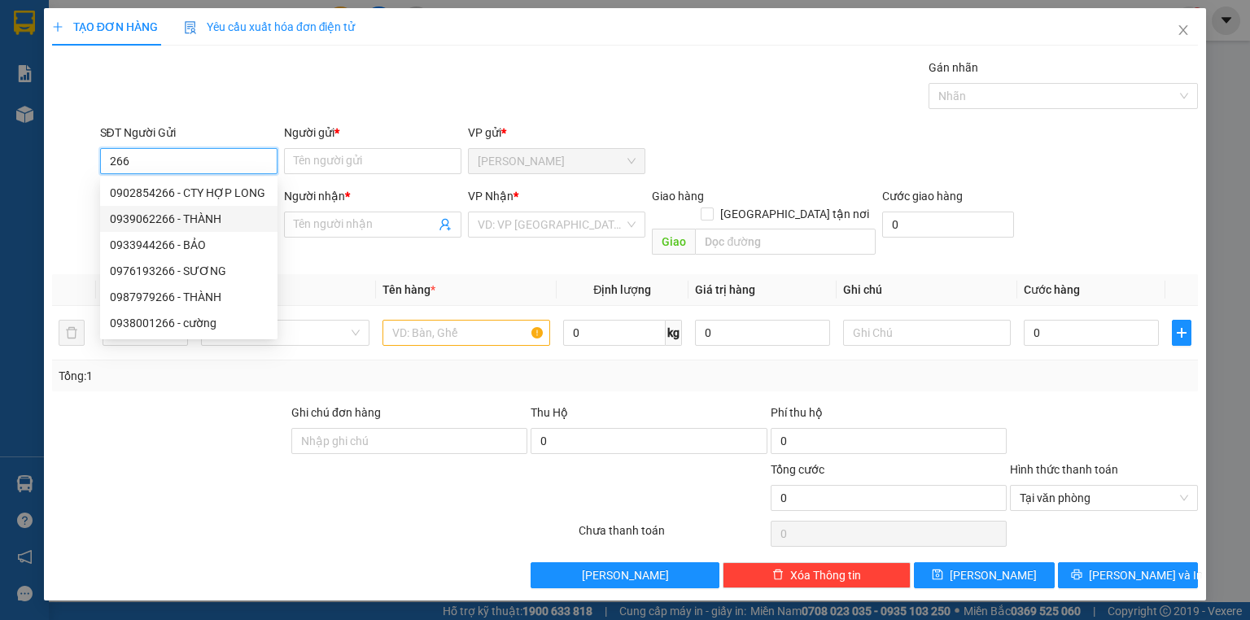
click at [225, 206] on div "0939062266 - THÀNH" at bounding box center [188, 219] width 177 height 26
type input "0939062266"
type input "THÀNH"
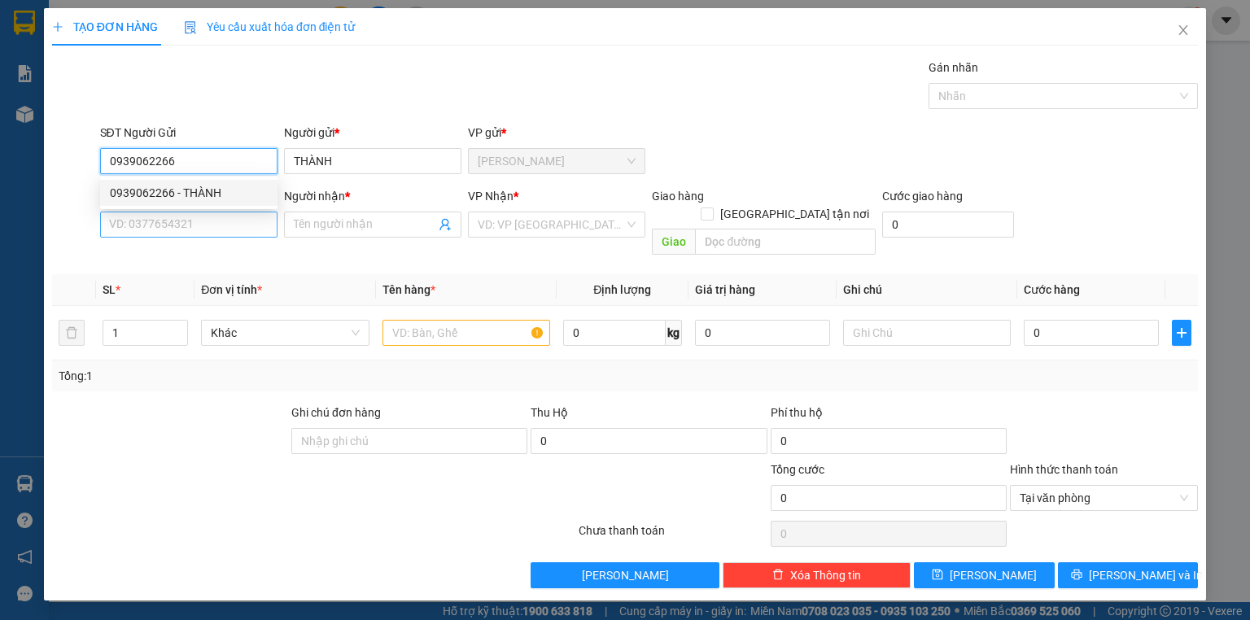
type input "0939062266"
click at [218, 230] on input "SĐT Người Nhận *" at bounding box center [188, 225] width 177 height 26
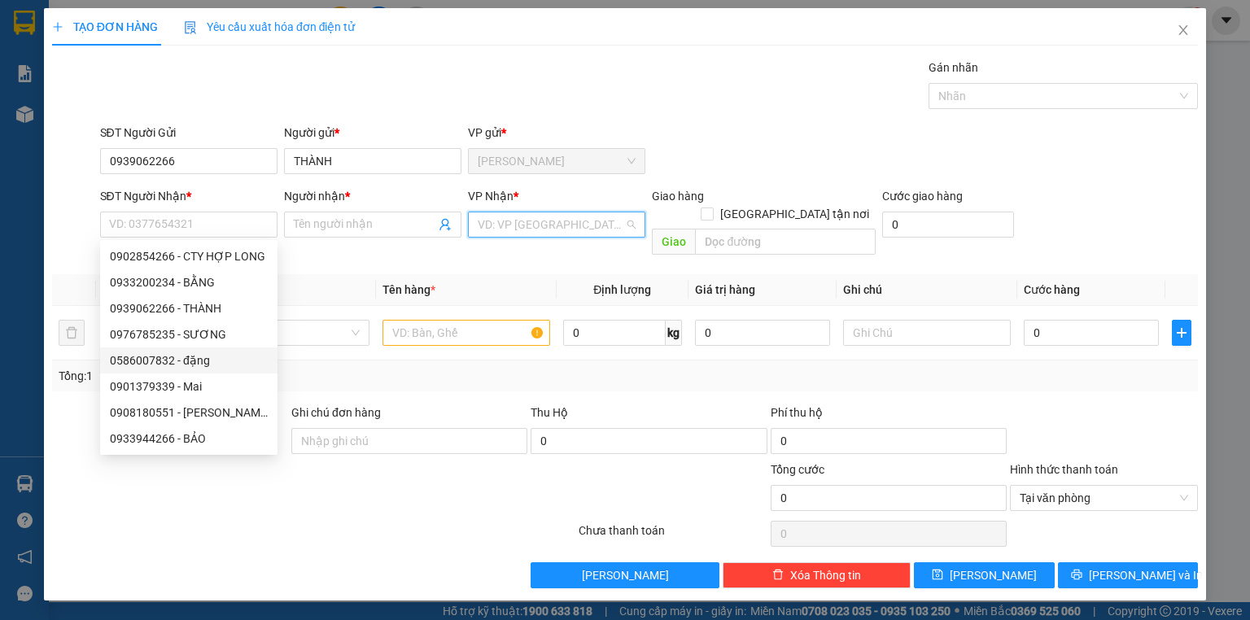
click at [528, 222] on input "search" at bounding box center [551, 224] width 147 height 24
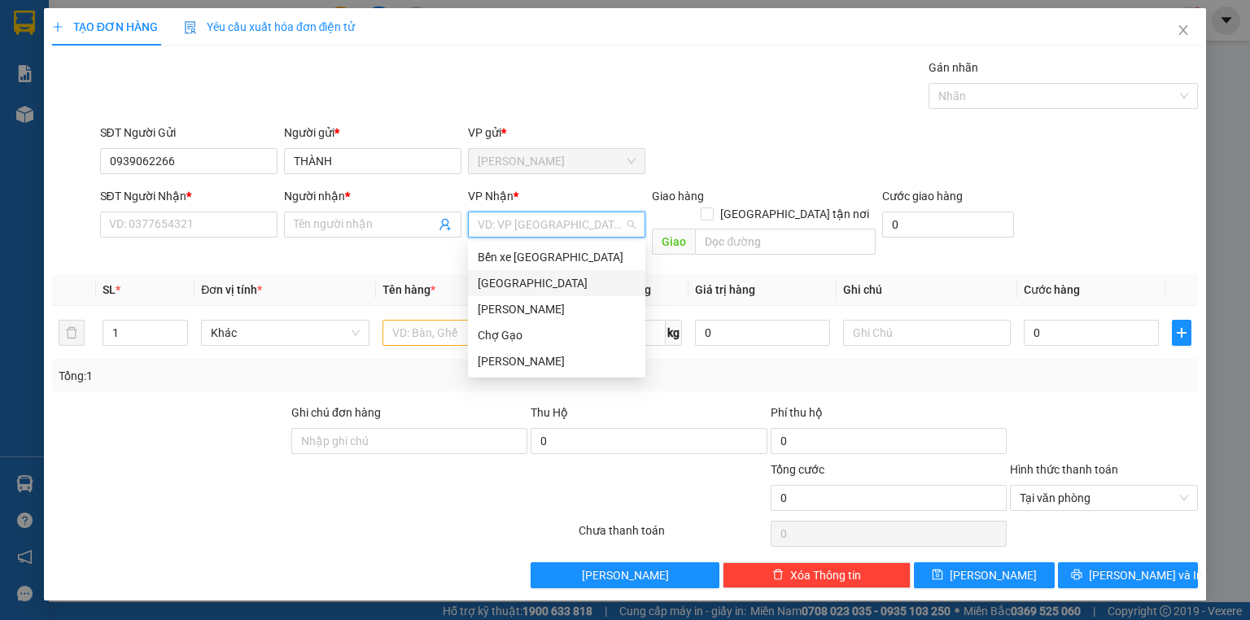
click at [510, 283] on div "[GEOGRAPHIC_DATA]" at bounding box center [557, 283] width 158 height 18
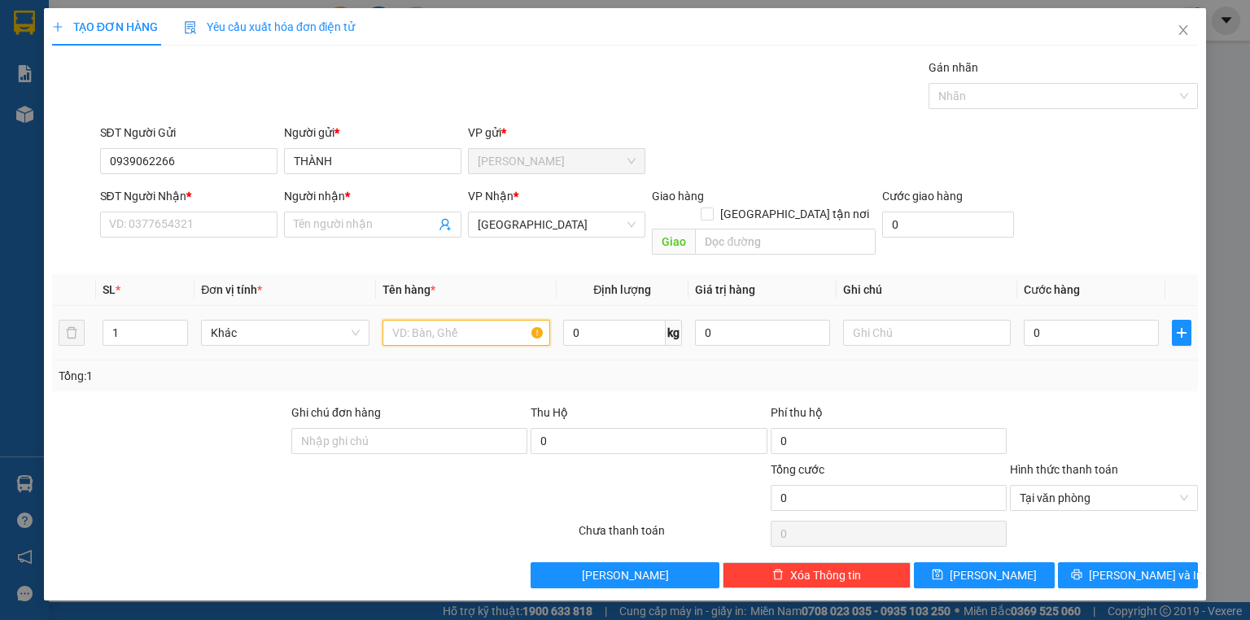
click at [489, 320] on input "text" at bounding box center [467, 333] width 168 height 26
type input "1 b trắng"
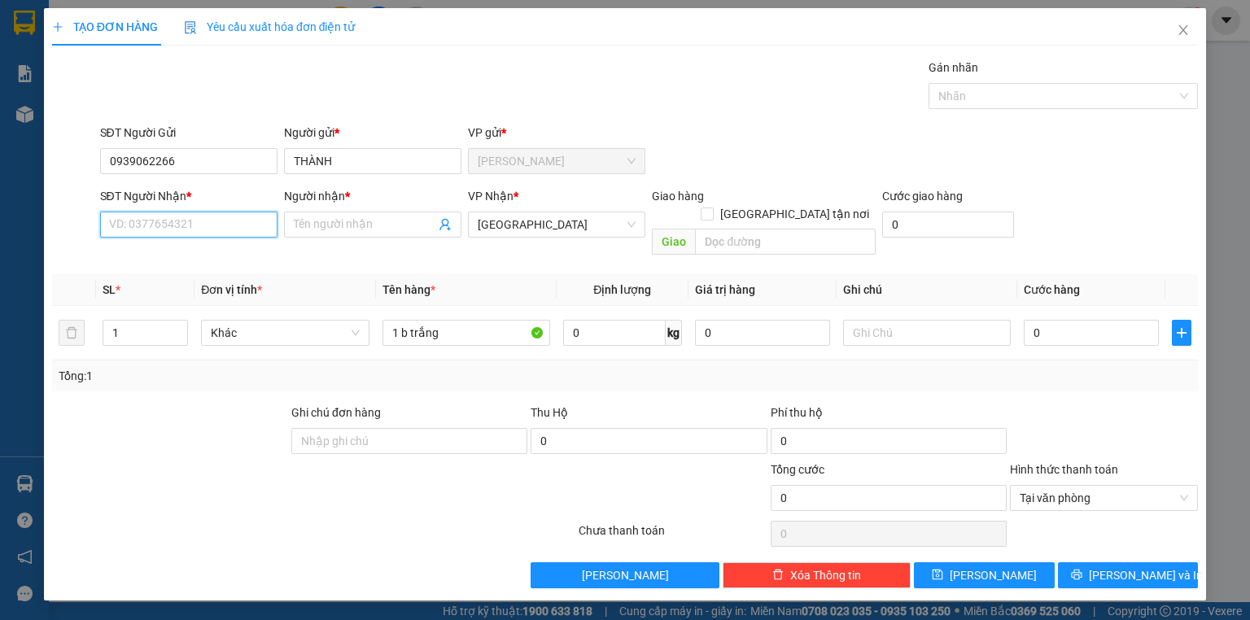
click at [200, 234] on input "SĐT Người Nhận *" at bounding box center [188, 225] width 177 height 26
type input "0903554065"
click at [306, 226] on input "Người nhận *" at bounding box center [365, 225] width 142 height 18
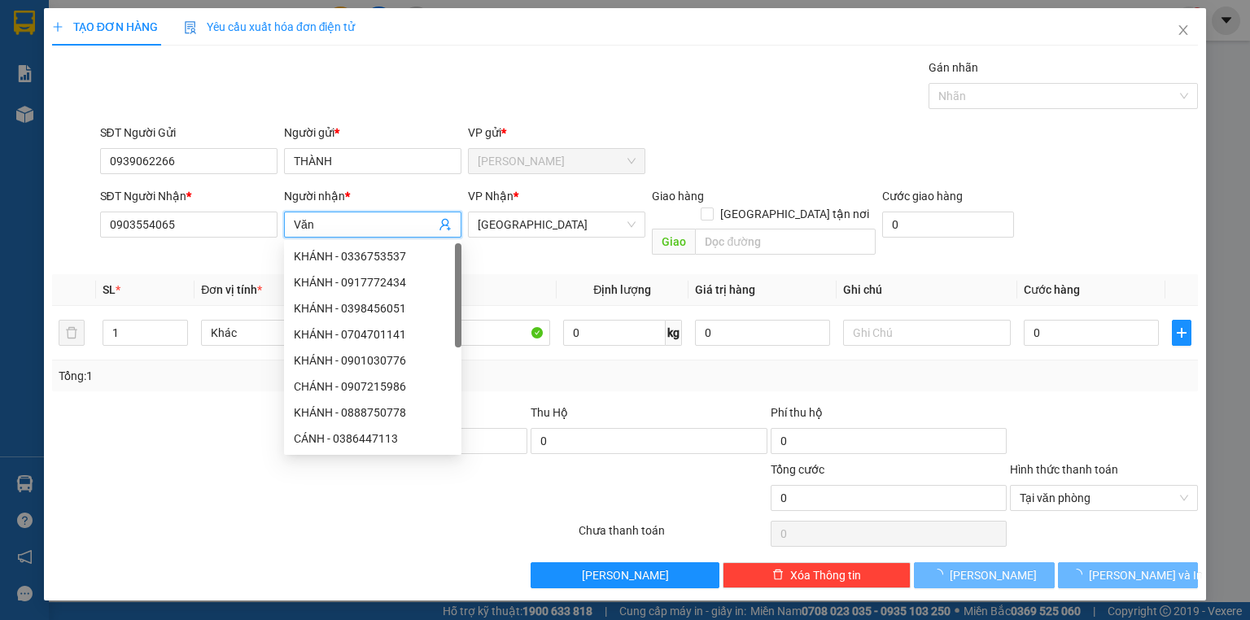
type input "Văn"
drag, startPoint x: 306, startPoint y: 226, endPoint x: 1123, endPoint y: 326, distance: 823.3
click at [1204, 309] on div "TẠO ĐƠN HÀNG Yêu cầu xuất hóa đơn điện tử Transit Pickup Surcharge Ids Transit …" at bounding box center [625, 310] width 1250 height 620
click at [1091, 326] on input "0" at bounding box center [1091, 333] width 135 height 26
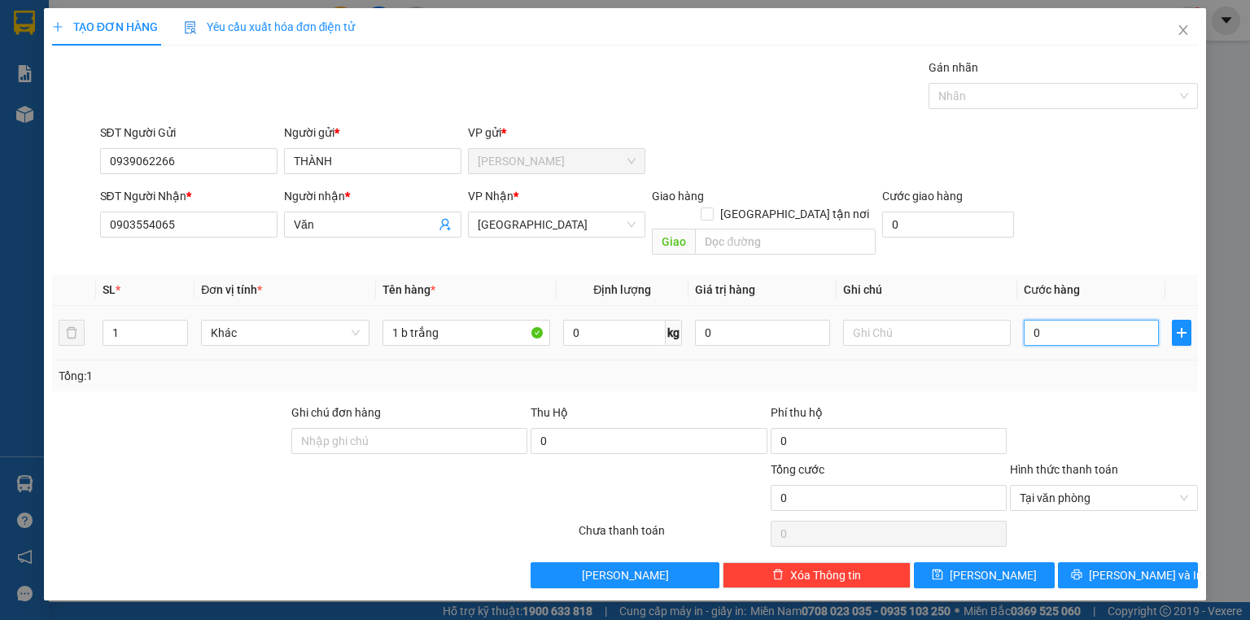
type input "3"
type input "35"
type input "35.000"
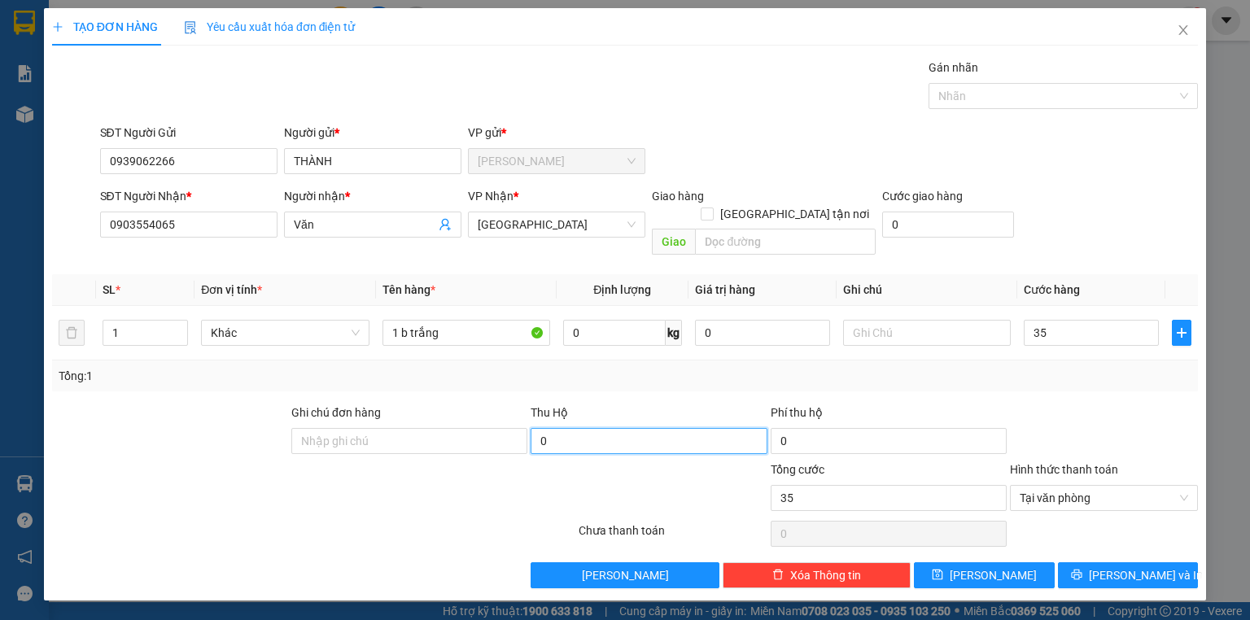
type input "35.000"
click at [674, 431] on input "0" at bounding box center [649, 441] width 236 height 26
type input "3.800.000"
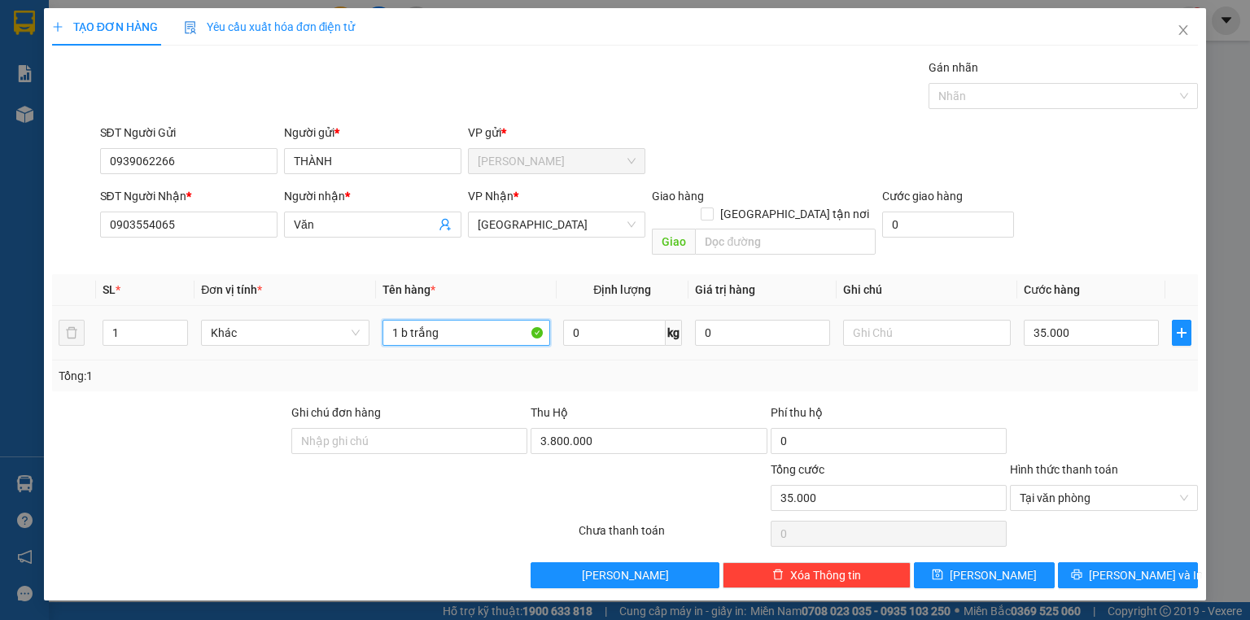
click at [514, 320] on input "1 b trắng" at bounding box center [467, 333] width 168 height 26
type input "1 b trắng"
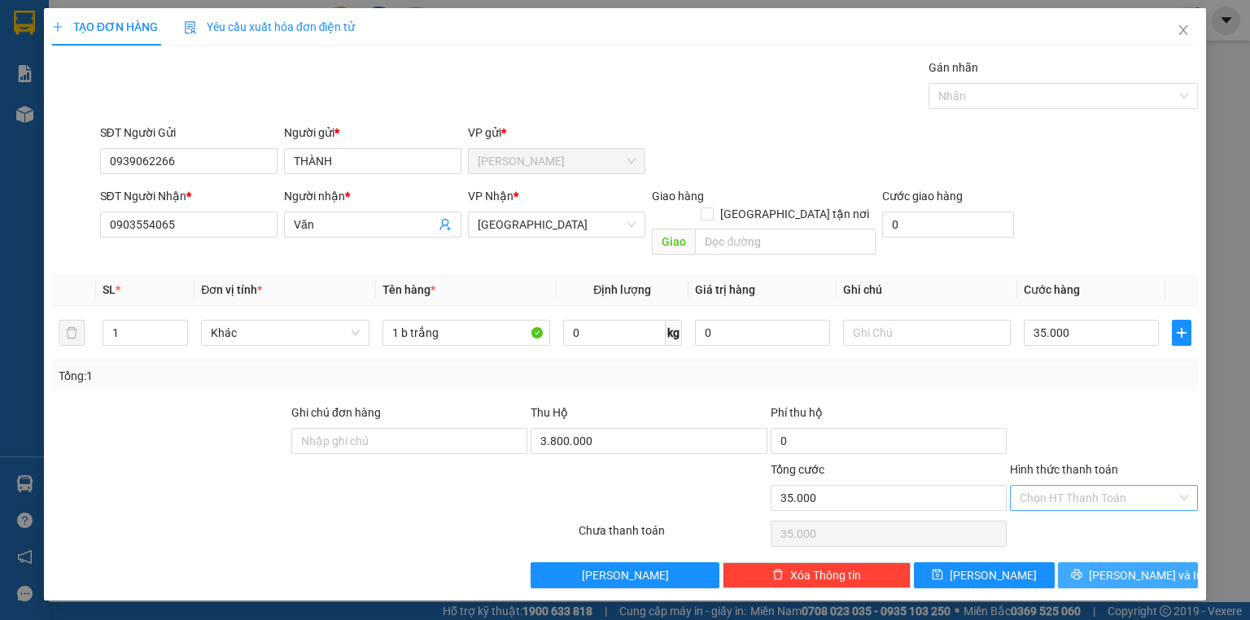
click at [1150, 567] on span "[PERSON_NAME] và In" at bounding box center [1146, 576] width 114 height 18
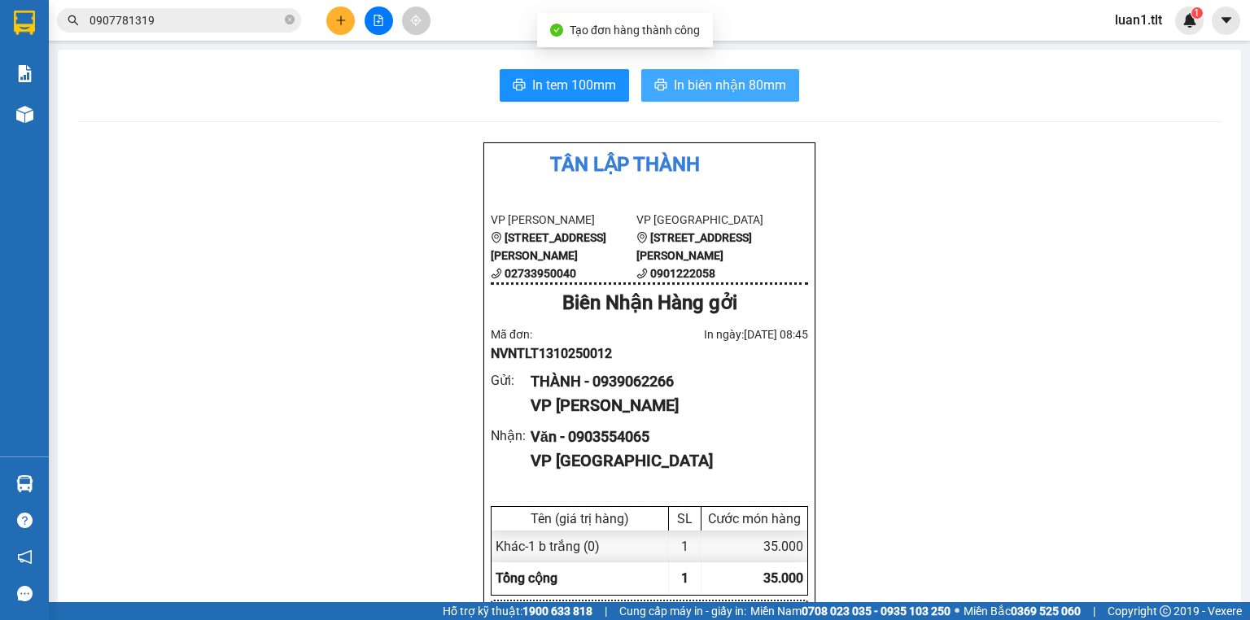
click at [677, 88] on span "In biên nhận 80mm" at bounding box center [730, 85] width 112 height 20
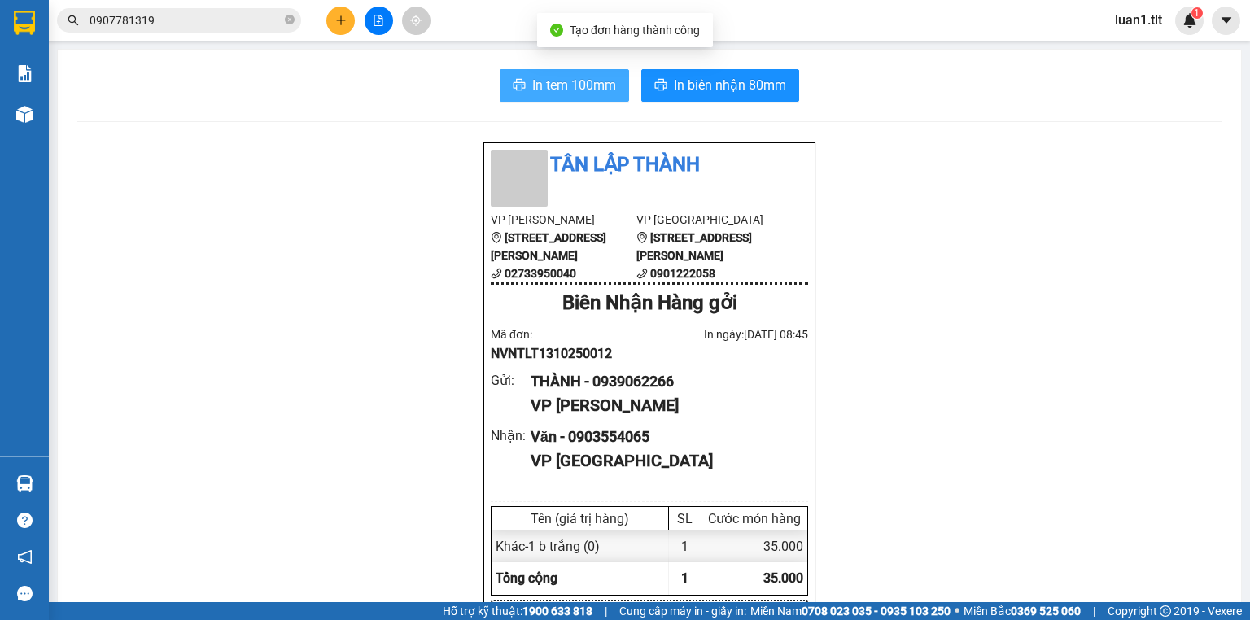
click at [604, 91] on span "In tem 100mm" at bounding box center [574, 85] width 84 height 20
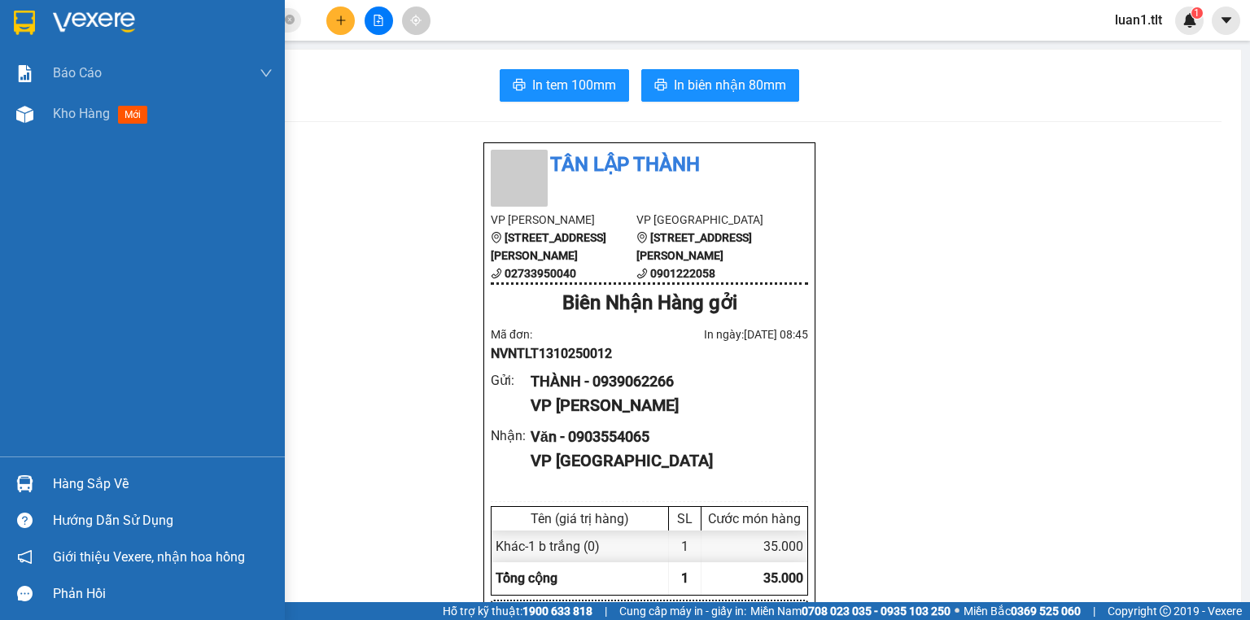
click at [20, 24] on img at bounding box center [24, 23] width 21 height 24
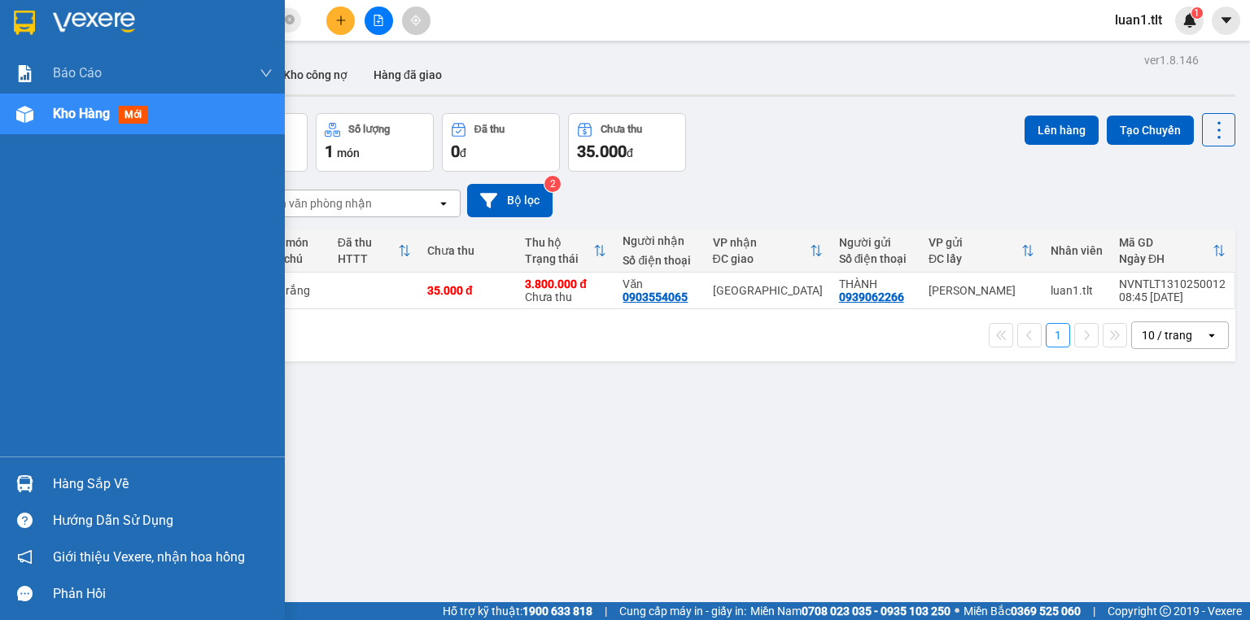
click at [97, 471] on div "Hàng sắp về" at bounding box center [142, 484] width 285 height 37
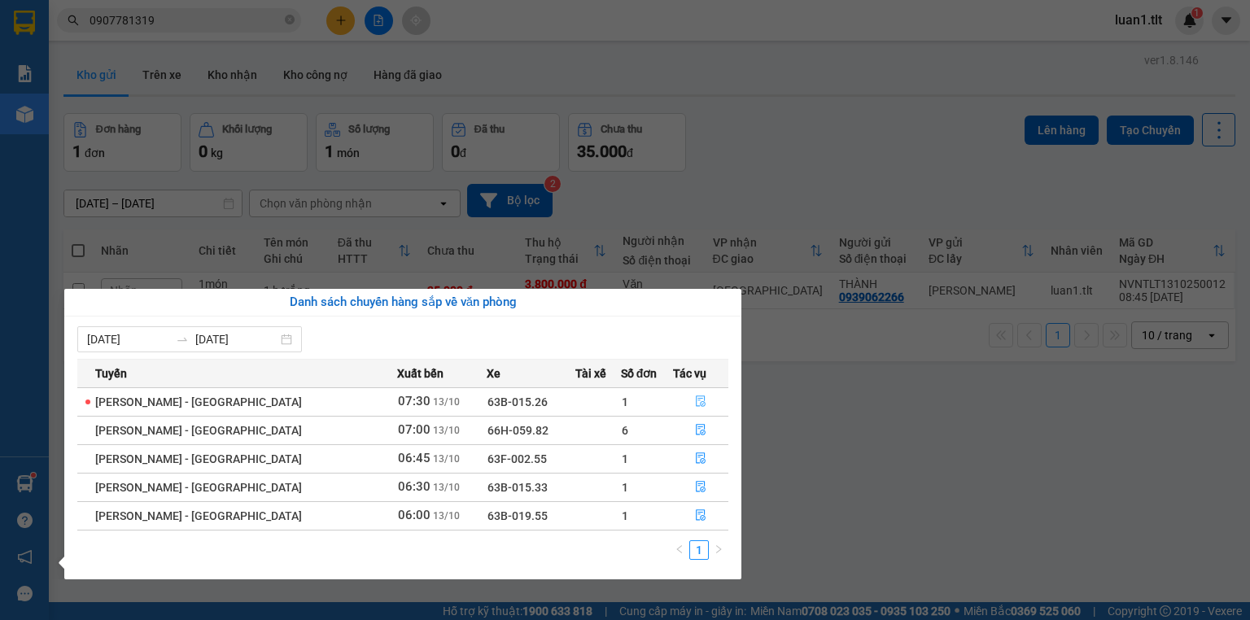
click at [686, 406] on button "button" at bounding box center [701, 402] width 54 height 26
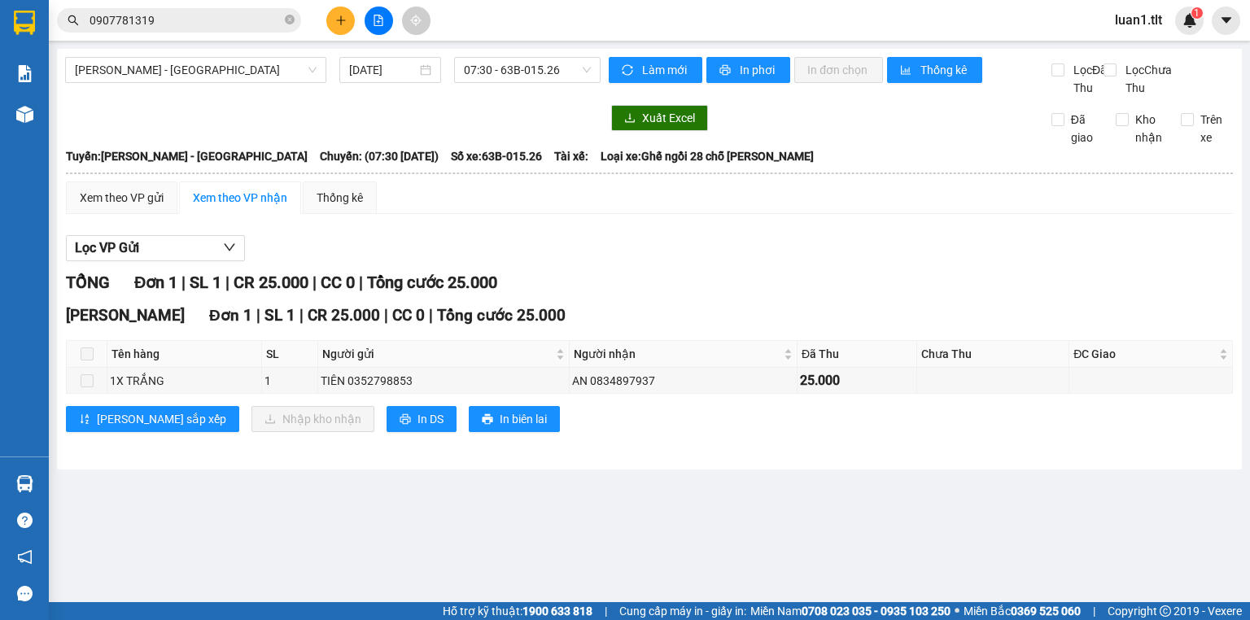
drag, startPoint x: 722, startPoint y: 298, endPoint x: 305, endPoint y: 233, distance: 421.9
click at [721, 296] on div "TỔNG Đơn 1 | SL 1 | CR 25.000 | CC 0 | Tổng cước 25.000" at bounding box center [649, 282] width 1167 height 25
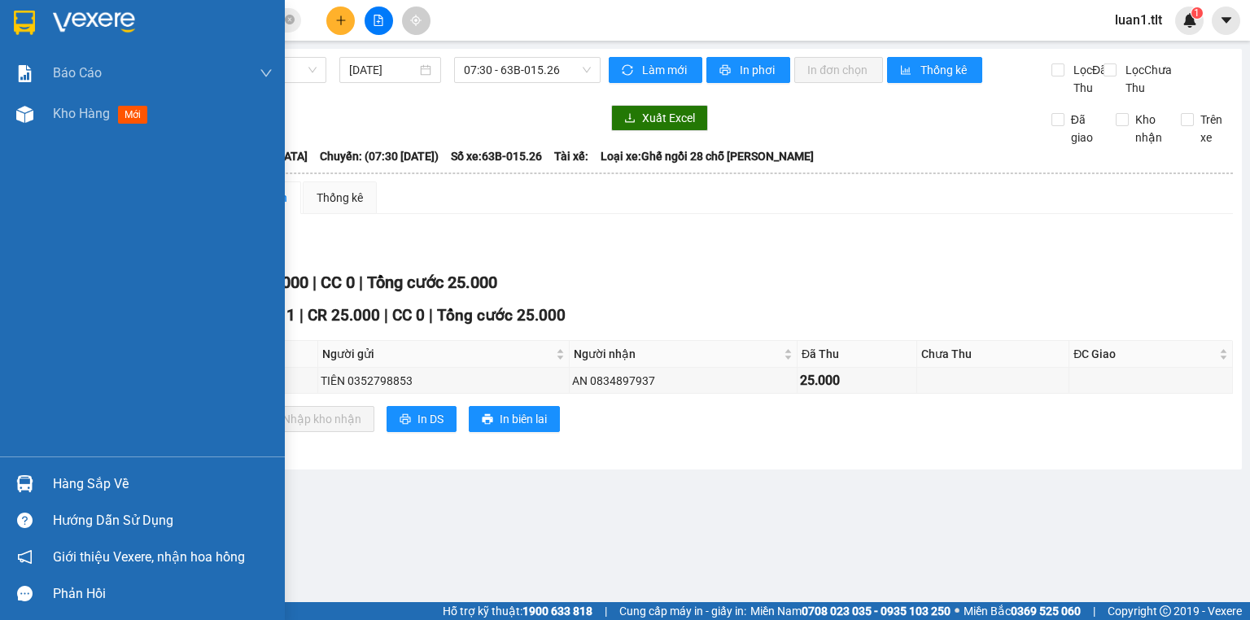
click at [93, 474] on div "Hàng sắp về" at bounding box center [163, 484] width 220 height 24
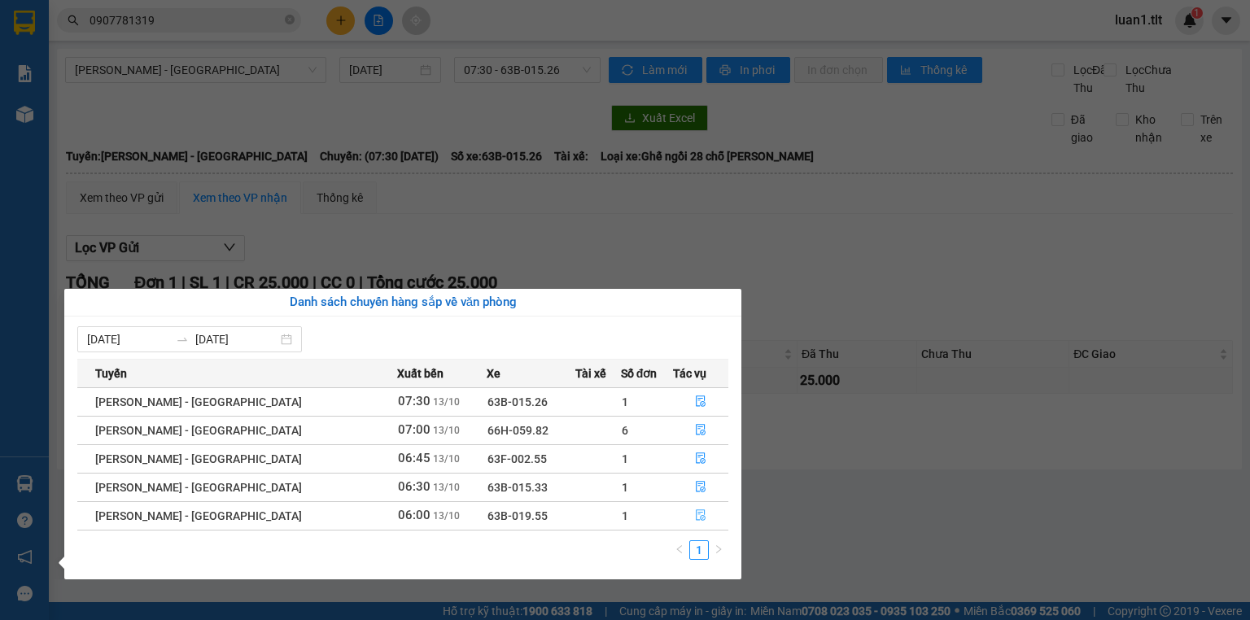
click at [705, 506] on button "button" at bounding box center [701, 516] width 54 height 26
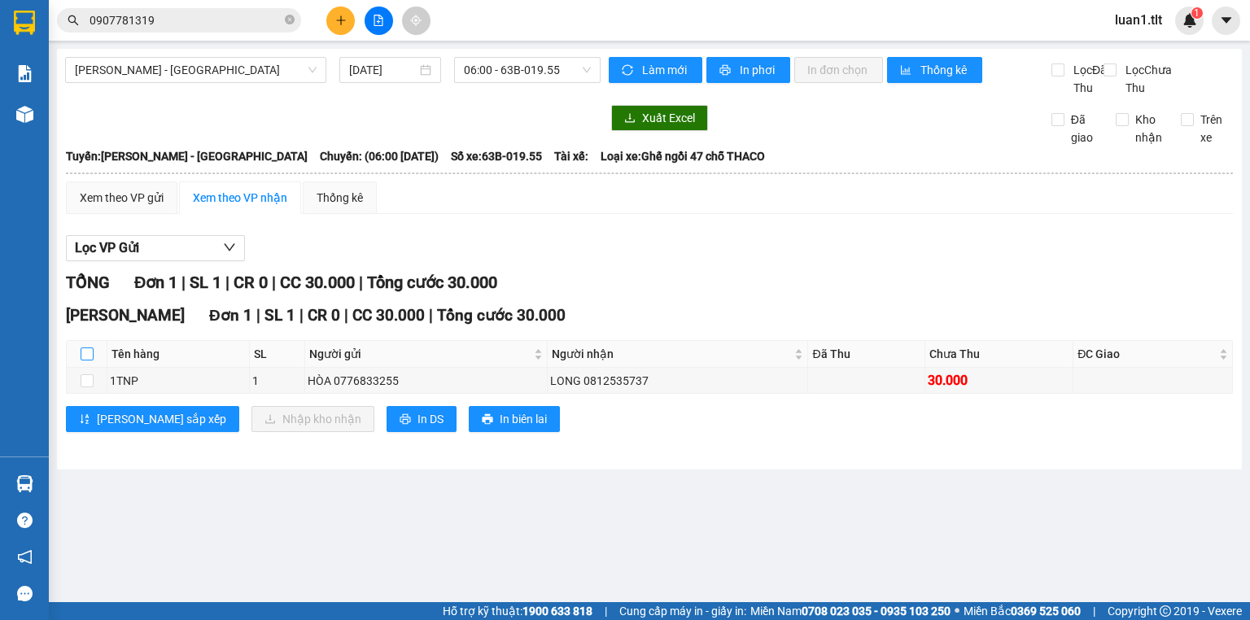
click at [85, 361] on input "checkbox" at bounding box center [87, 354] width 13 height 13
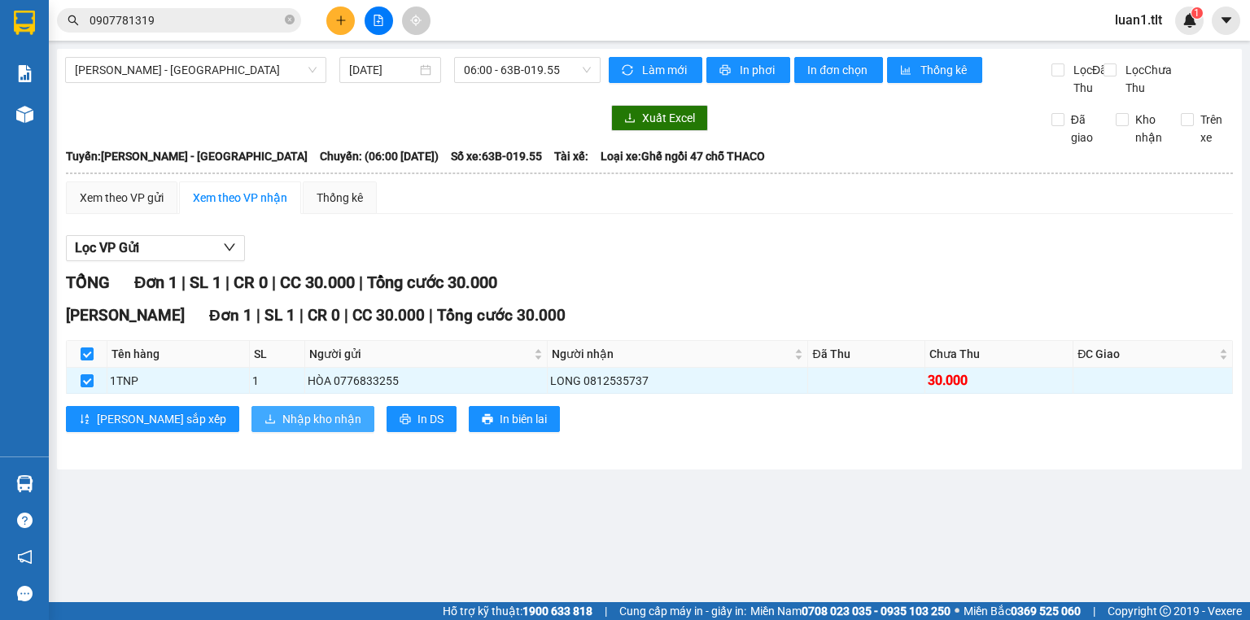
click at [282, 428] on span "Nhập kho nhận" at bounding box center [321, 419] width 79 height 18
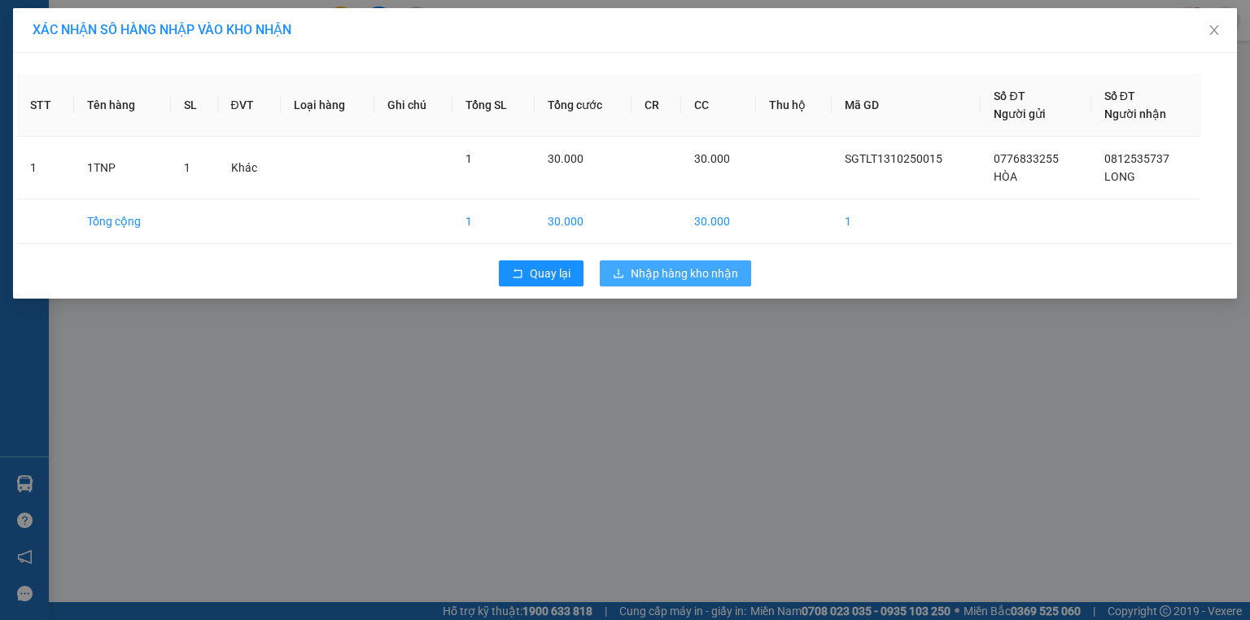
click at [698, 278] on span "Nhập hàng kho nhận" at bounding box center [684, 274] width 107 height 18
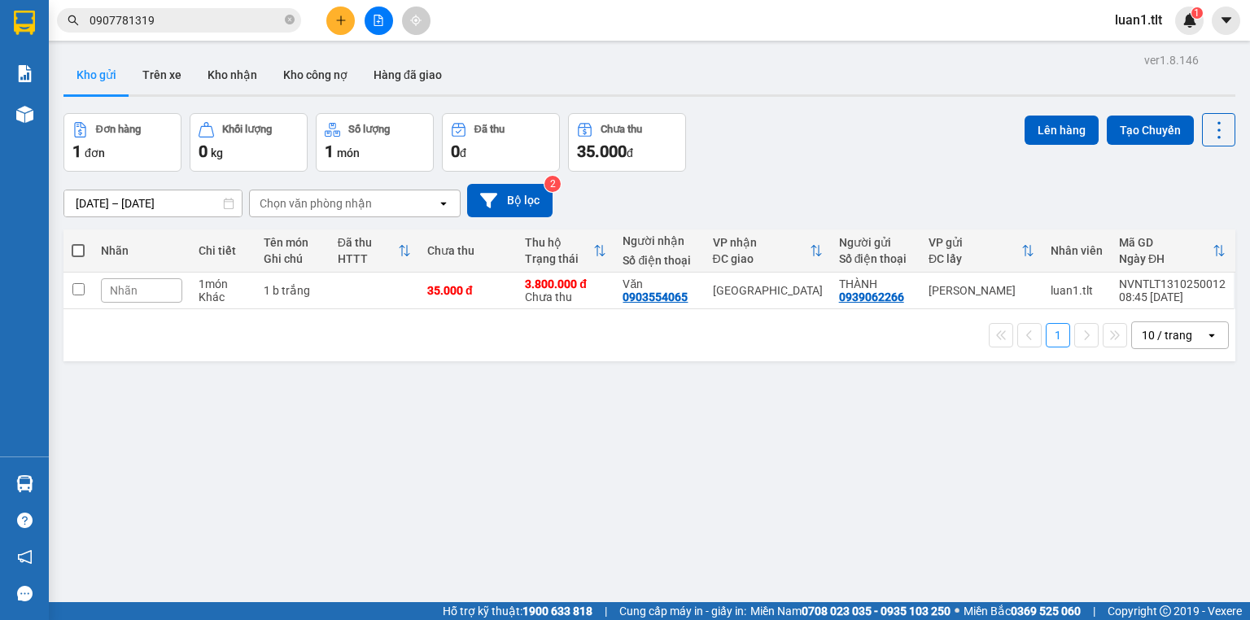
click at [238, 37] on div "Kết quả tìm kiếm ( 1 ) Bộ lọc Ngày tạo đơn gần nhất Mã ĐH Trạng thái Món hàng T…" at bounding box center [625, 20] width 1250 height 41
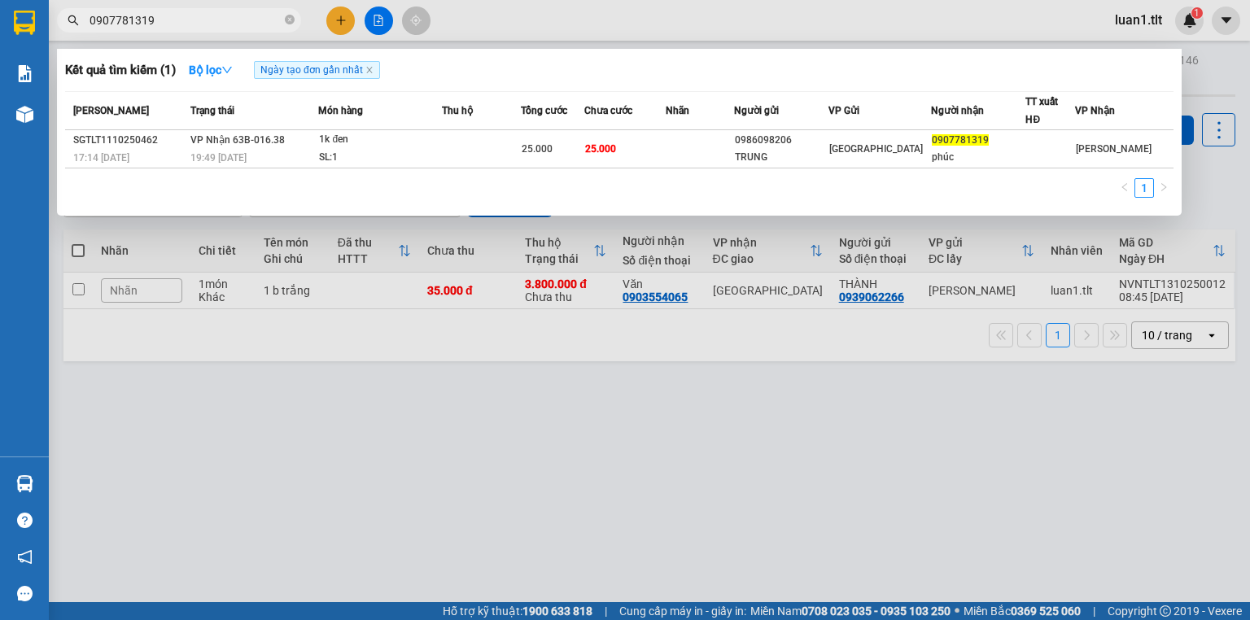
click at [253, 16] on input "0907781319" at bounding box center [186, 20] width 192 height 18
type input "5"
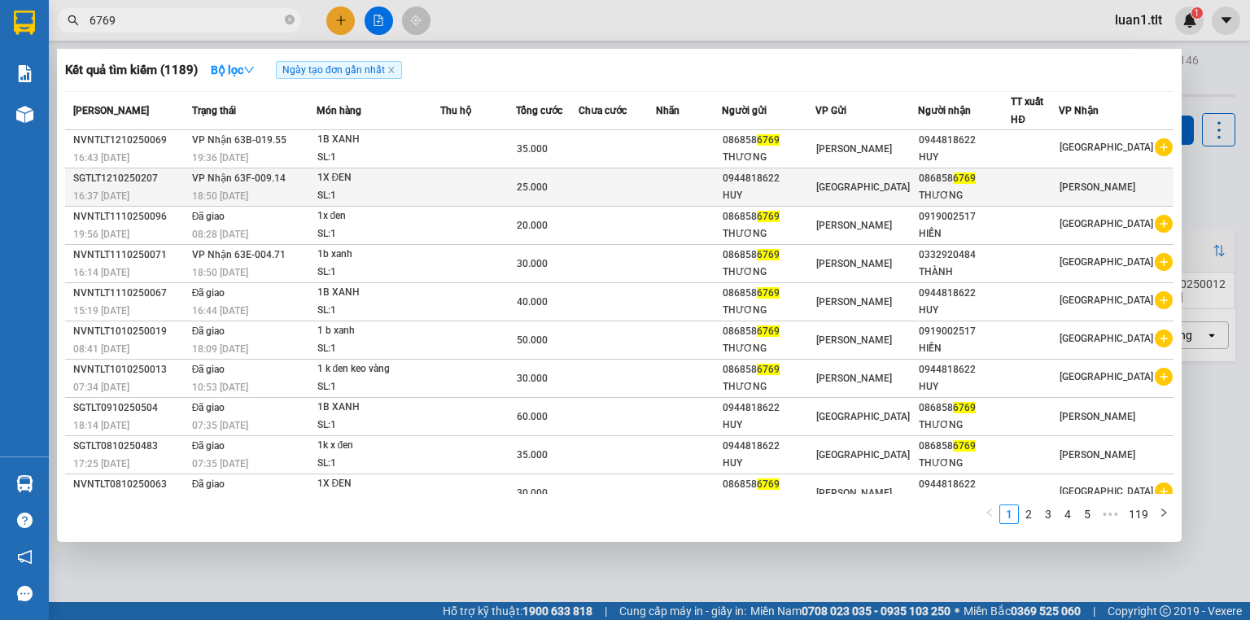
type input "6769"
click at [528, 178] on div "25.000" at bounding box center [547, 187] width 60 height 18
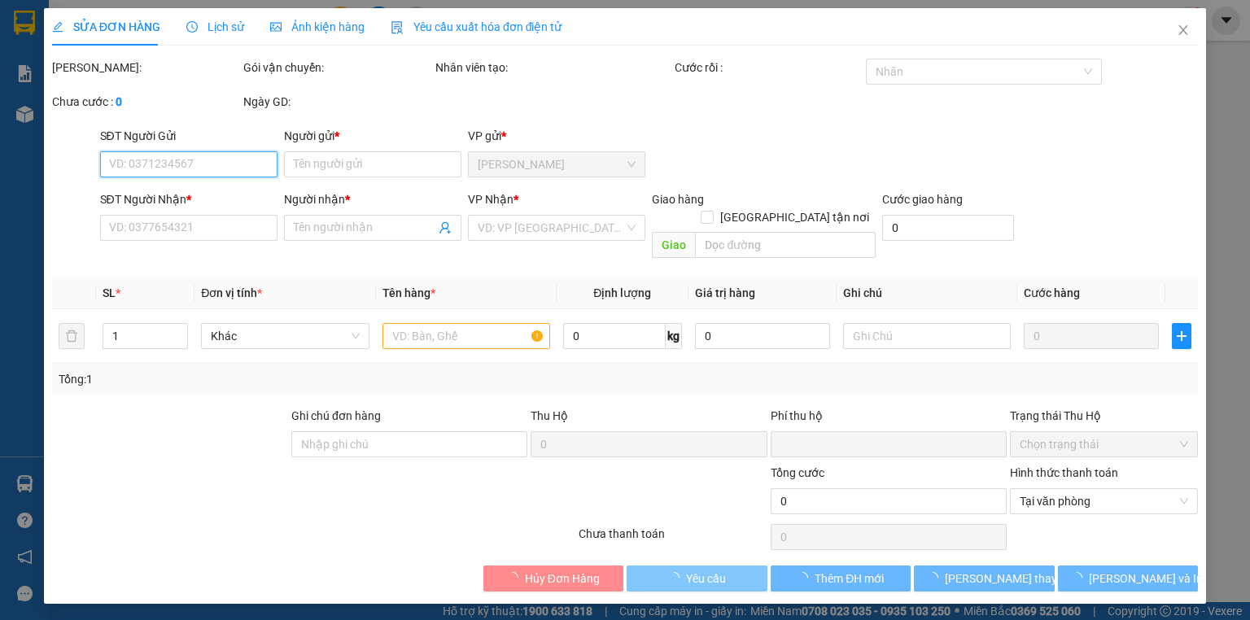
type input "0944818622"
type input "HUY"
type input "0868586769"
type input "THƯƠNG"
type input "0"
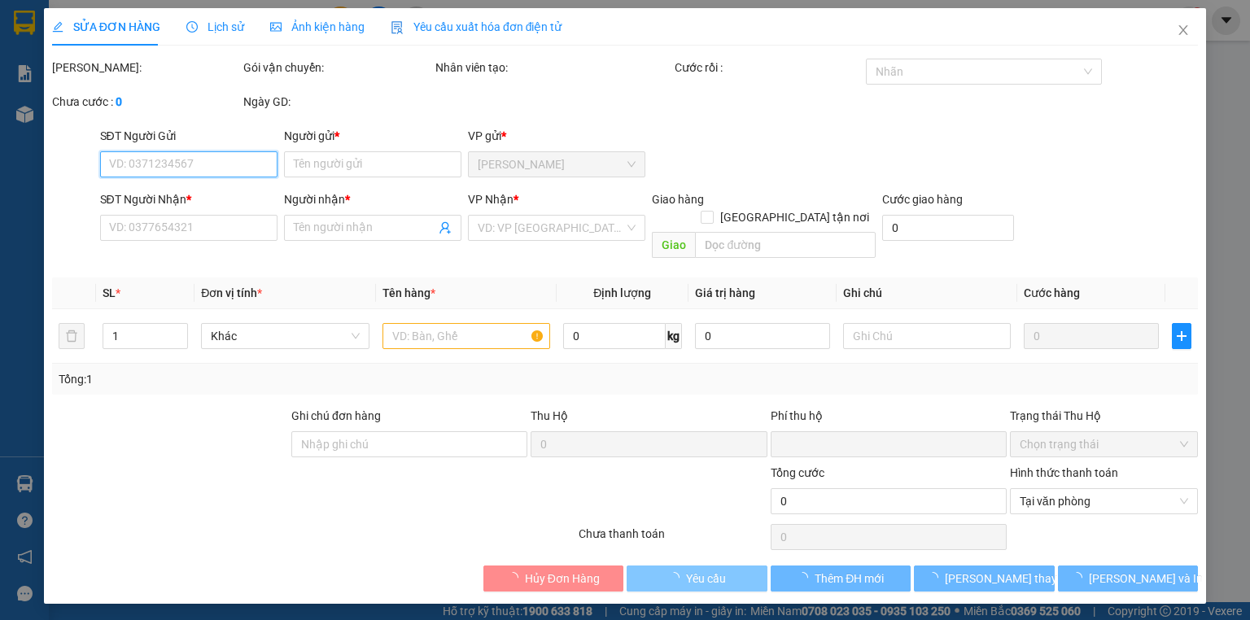
type input "25.000"
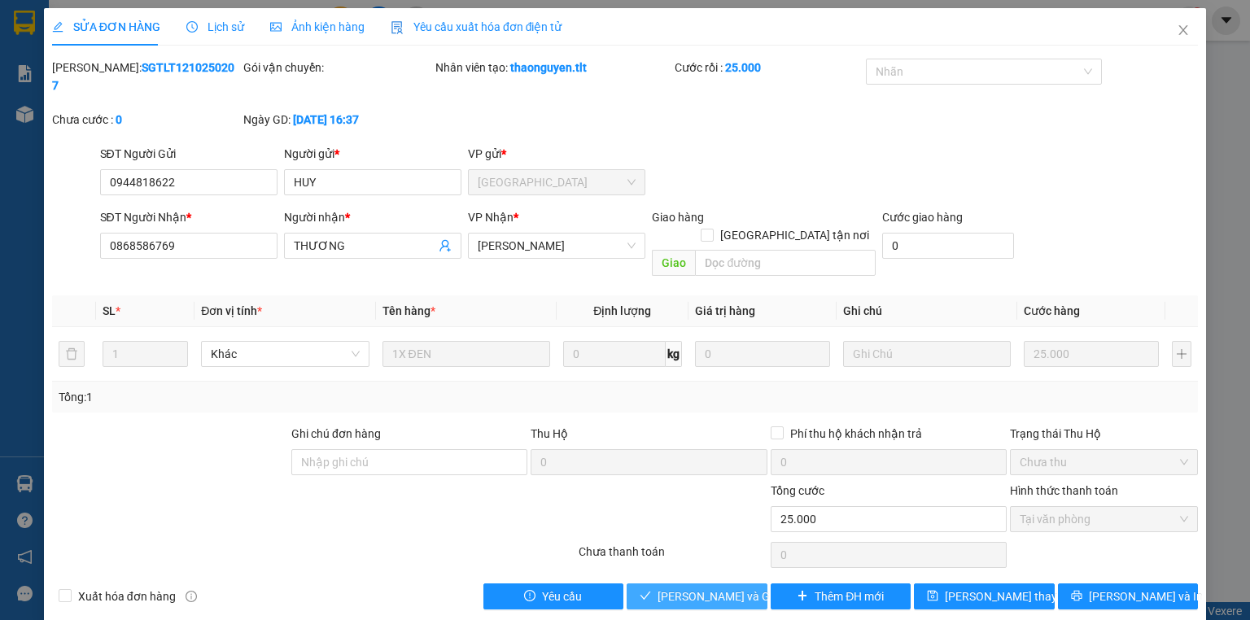
click at [713, 588] on span "[PERSON_NAME] và Giao hàng" at bounding box center [736, 597] width 156 height 18
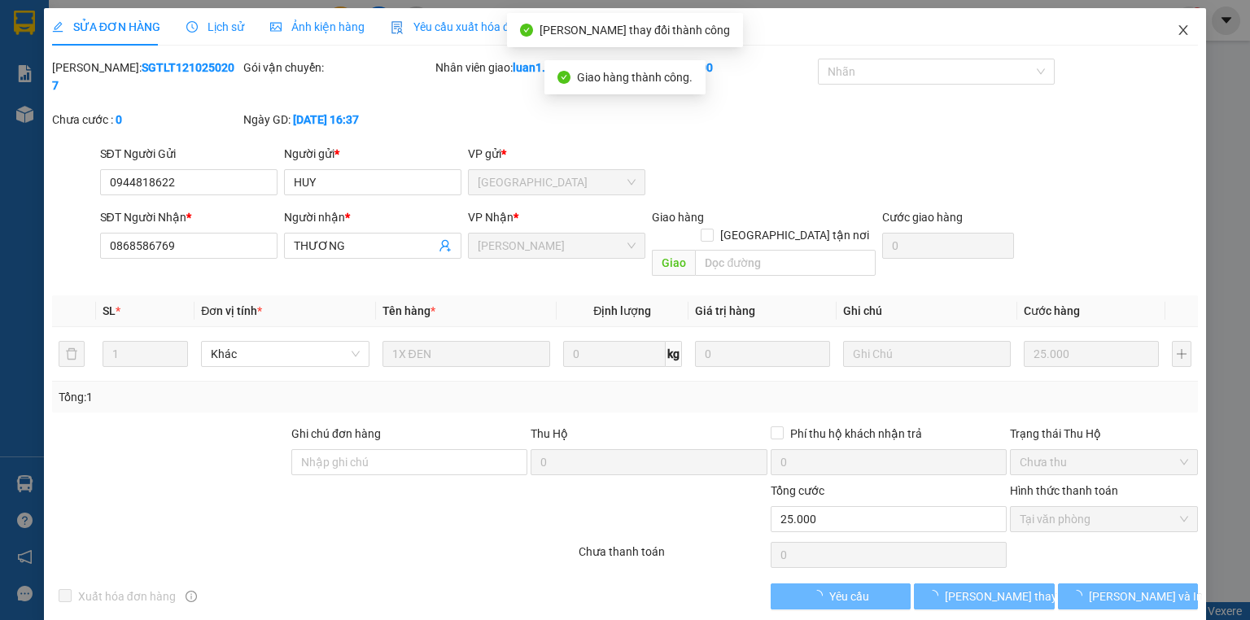
click at [1171, 26] on span "Close" at bounding box center [1184, 31] width 46 height 46
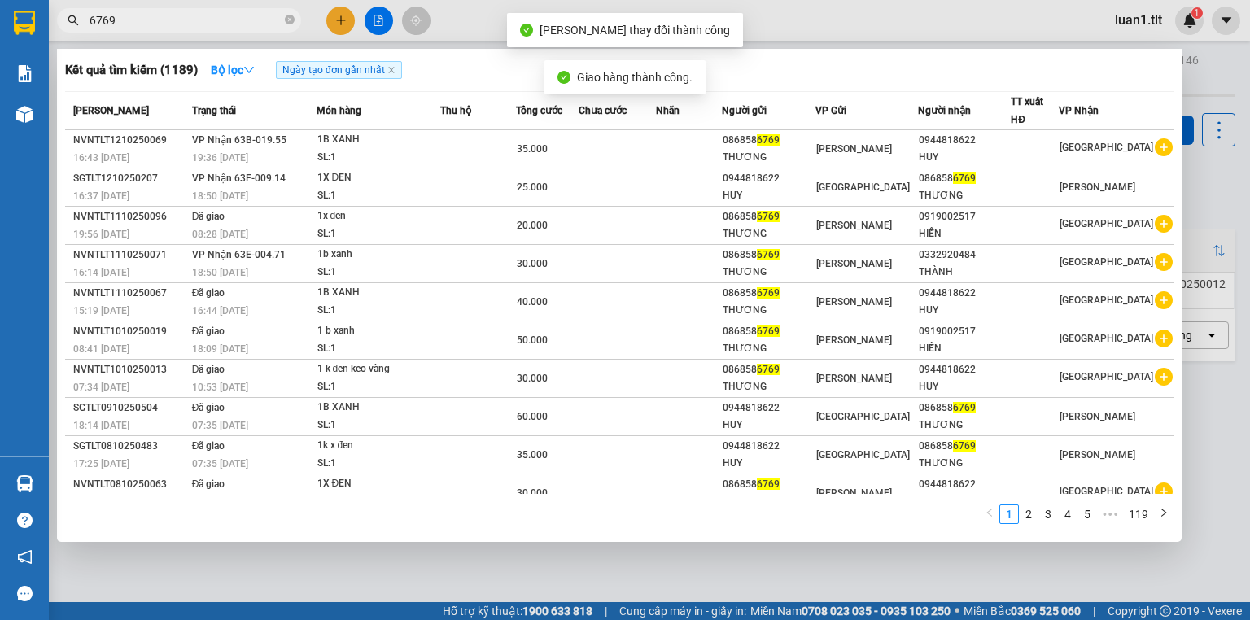
click at [218, 13] on input "6769" at bounding box center [186, 20] width 192 height 18
click at [225, 72] on strong "Bộ lọc" at bounding box center [233, 69] width 44 height 13
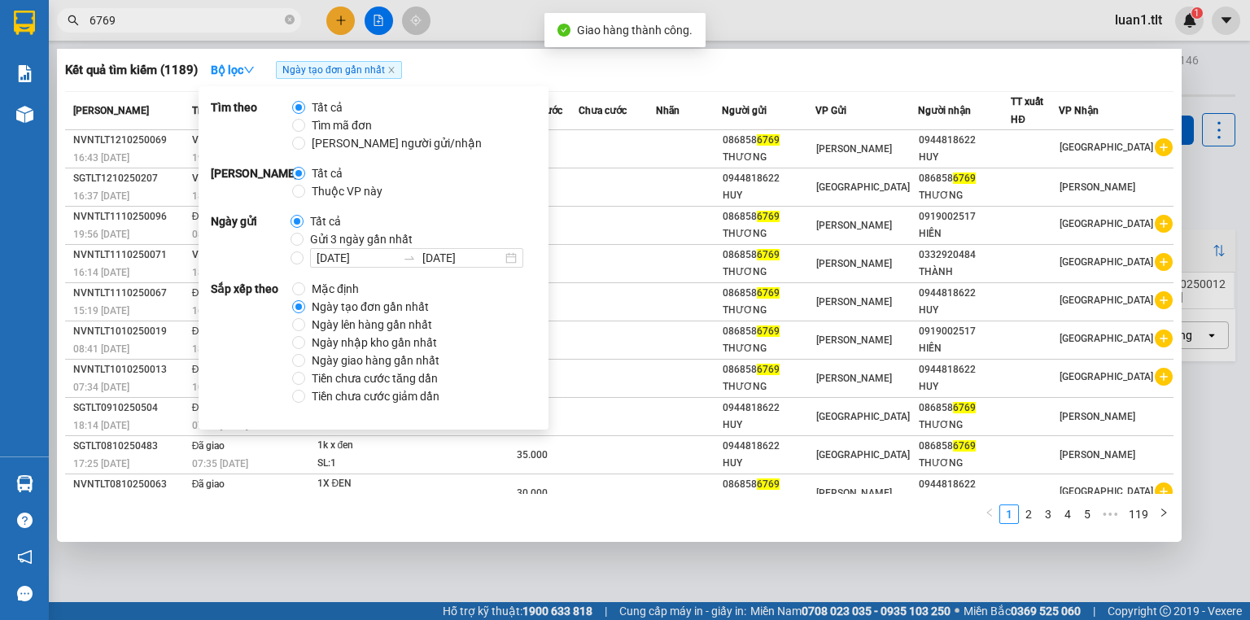
click at [368, 181] on div "Tất cả Thuộc VP này" at bounding box center [343, 182] width 103 height 36
click at [369, 189] on span "Thuộc VP này" at bounding box center [347, 191] width 84 height 18
click at [305, 189] on input "Thuộc VP này" at bounding box center [298, 191] width 13 height 13
click at [817, 62] on div "Kết quả tìm kiếm ( 1065 ) Bộ lọc Thuộc VP này Ngày tạo đơn gần nhất" at bounding box center [619, 70] width 1109 height 26
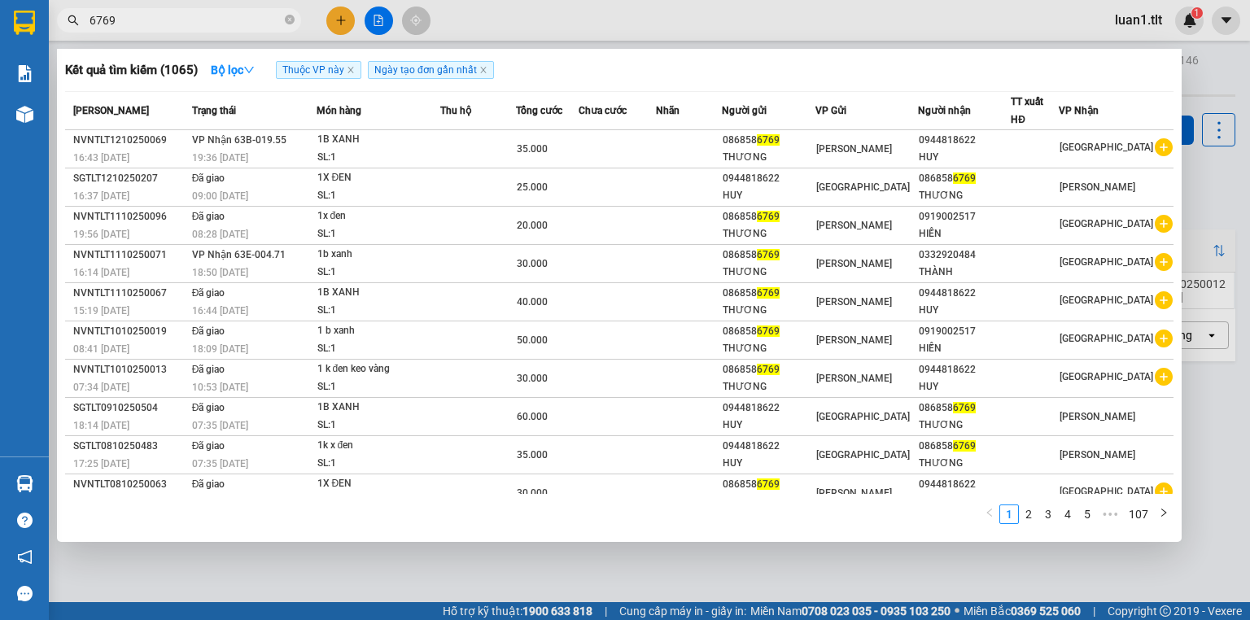
click at [402, 586] on div at bounding box center [625, 310] width 1250 height 620
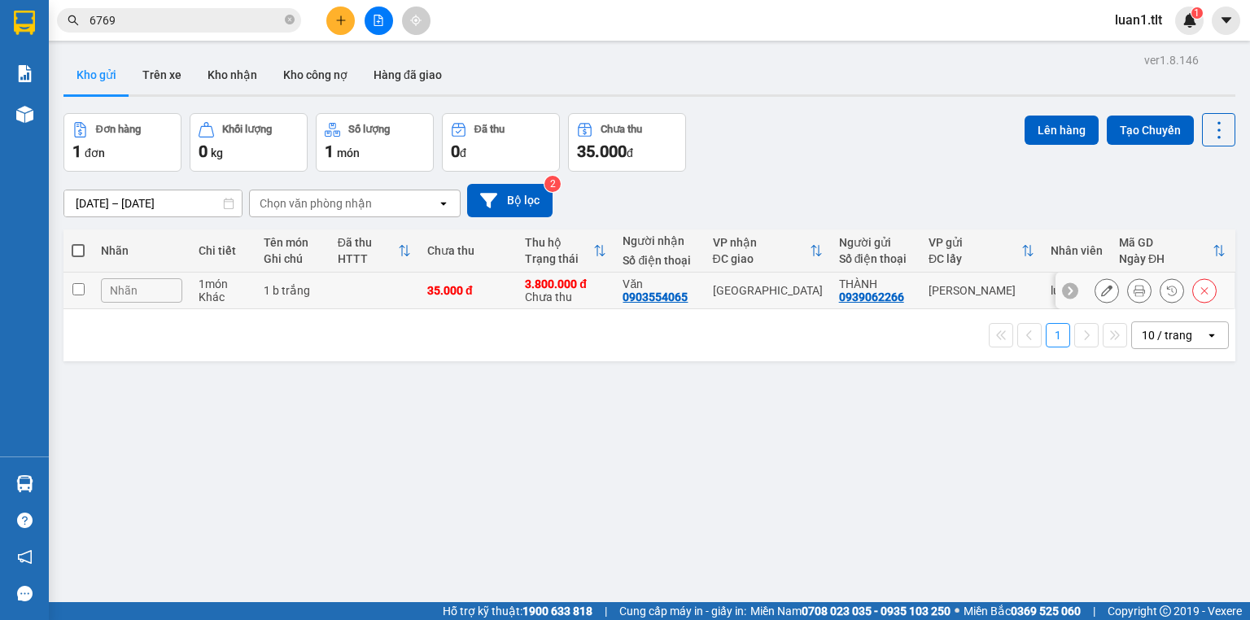
click at [416, 290] on td at bounding box center [375, 291] width 90 height 37
checkbox input "true"
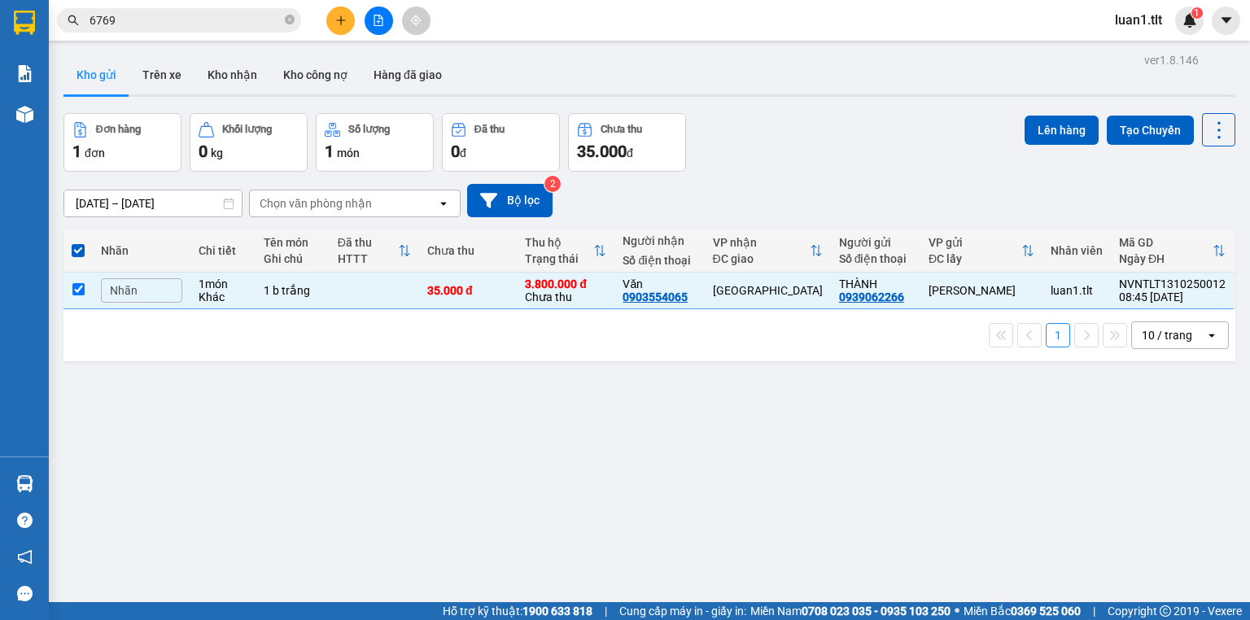
click at [1038, 153] on div "Lên hàng Tạo Chuyến" at bounding box center [1130, 142] width 211 height 59
click at [1051, 131] on button "Lên hàng" at bounding box center [1062, 130] width 74 height 29
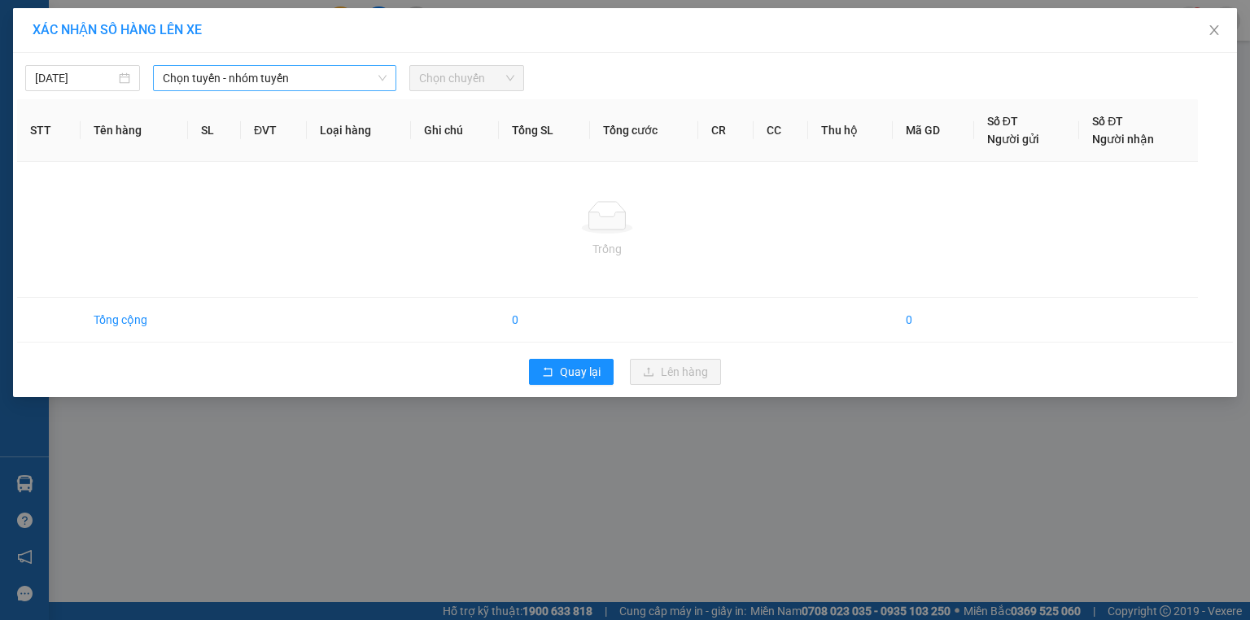
click at [251, 68] on span "Chọn tuyến - nhóm tuyến" at bounding box center [275, 78] width 224 height 24
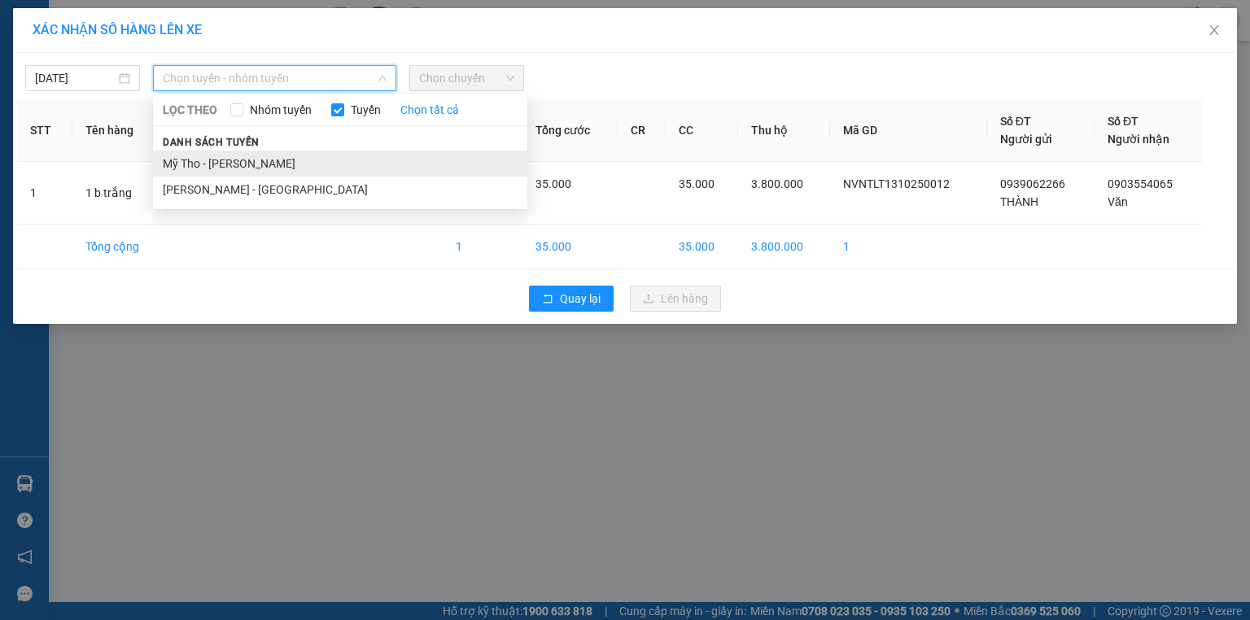
click at [182, 173] on li "Mỹ Tho - [PERSON_NAME]" at bounding box center [340, 164] width 374 height 26
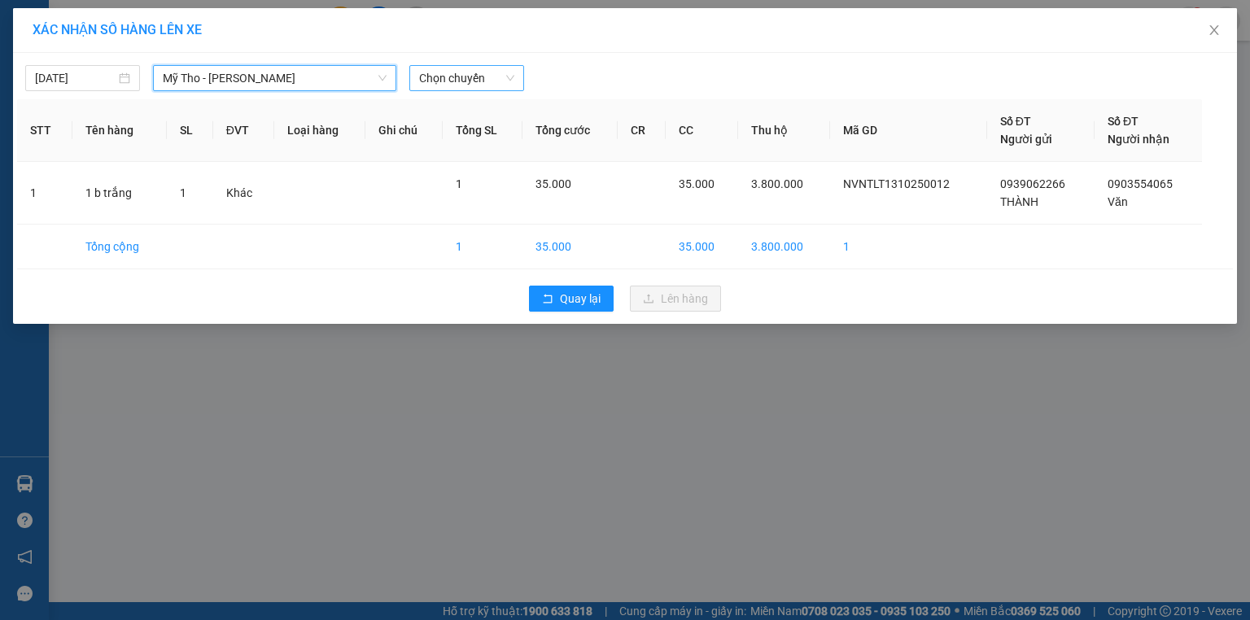
drag, startPoint x: 485, startPoint y: 78, endPoint x: 475, endPoint y: 81, distance: 10.3
click at [478, 76] on span "Chọn chuyến" at bounding box center [466, 78] width 95 height 24
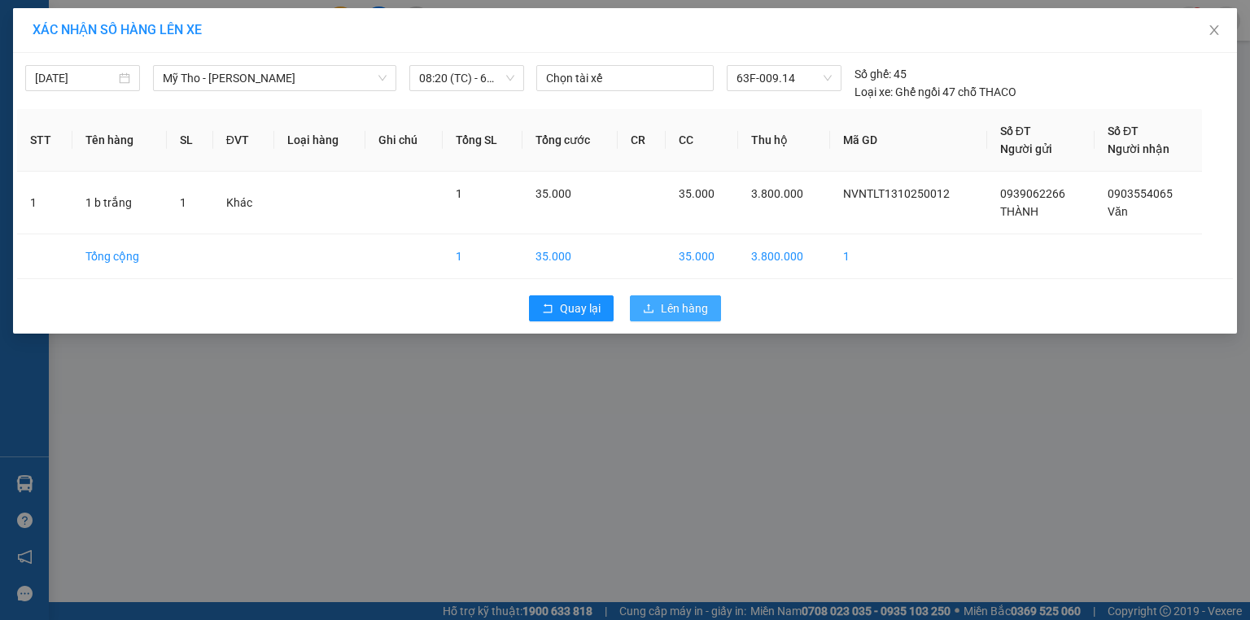
click at [651, 306] on icon "upload" at bounding box center [648, 308] width 11 height 11
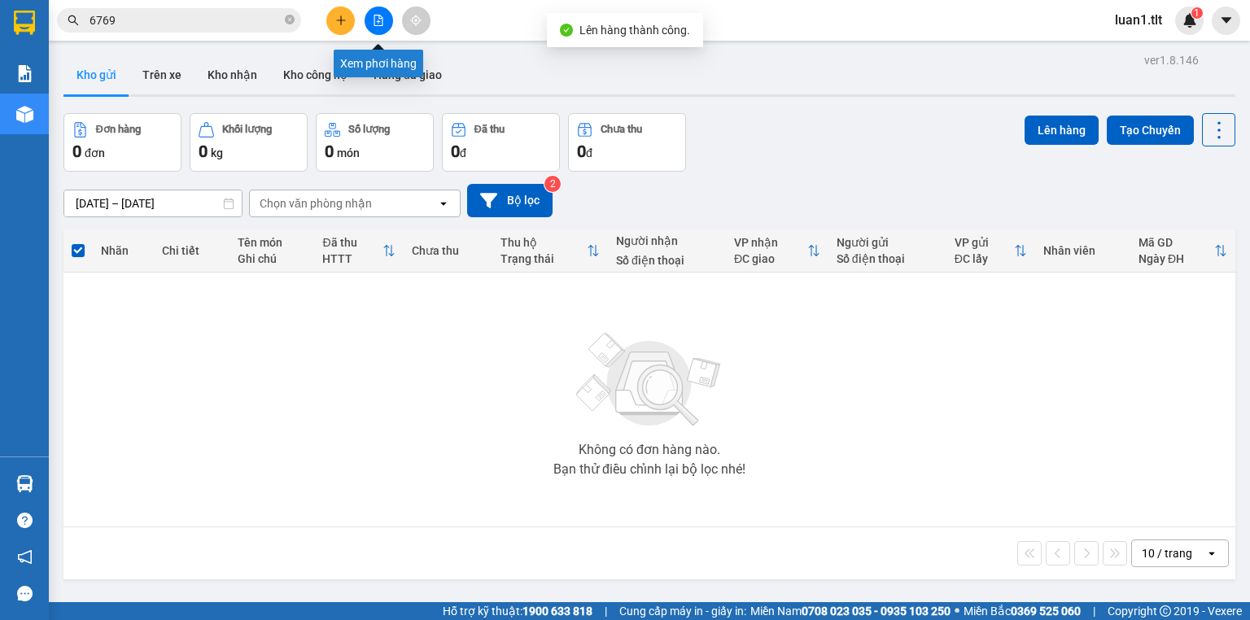
click at [378, 24] on icon "file-add" at bounding box center [378, 20] width 11 height 11
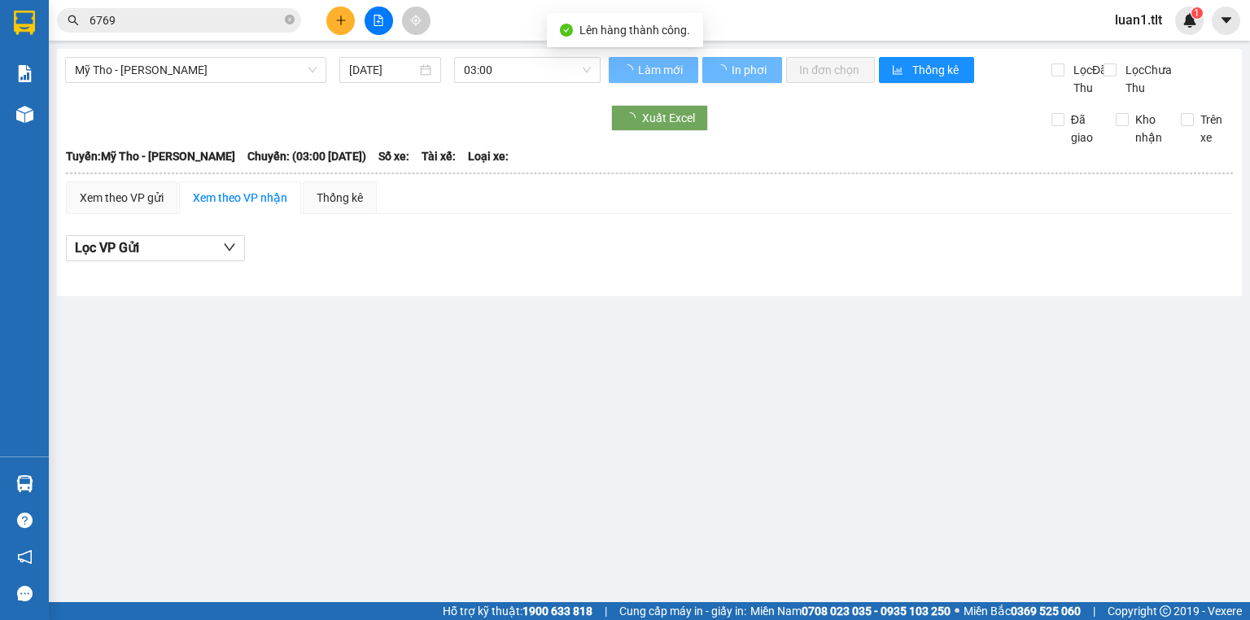
click at [530, 52] on div "Mỹ Tho - [PERSON_NAME] [DATE] 03:00 Làm mới In phơi In đơn chọn Thống kê Lọc Đã…" at bounding box center [649, 172] width 1185 height 247
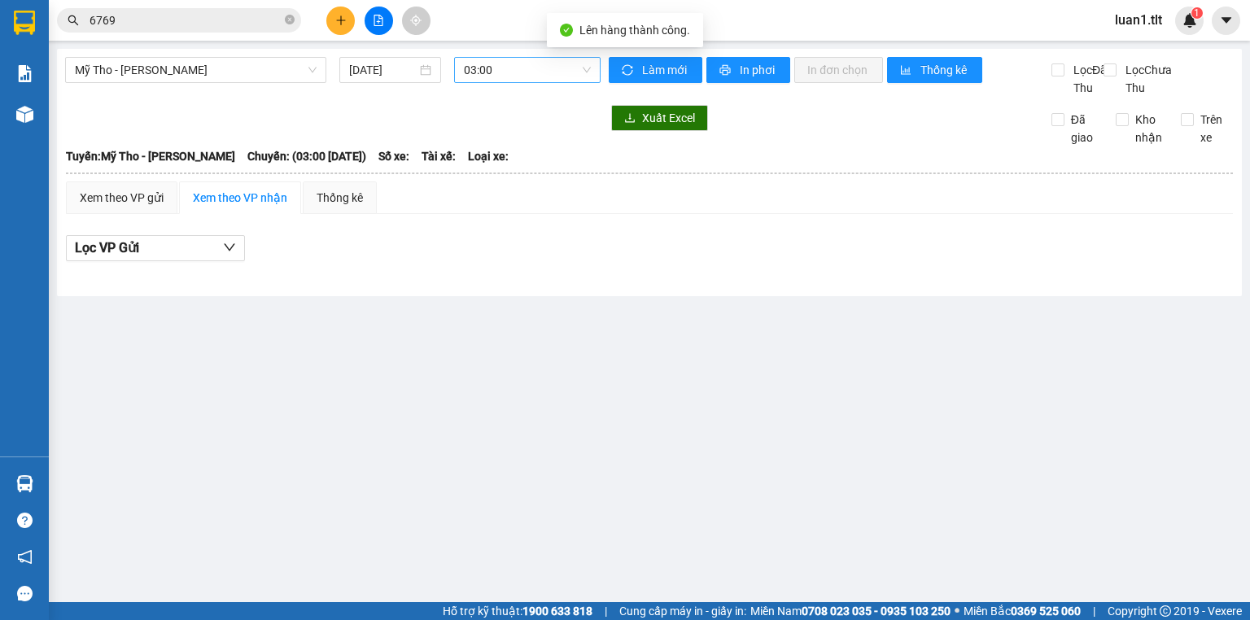
click at [521, 72] on span "03:00" at bounding box center [528, 70] width 128 height 24
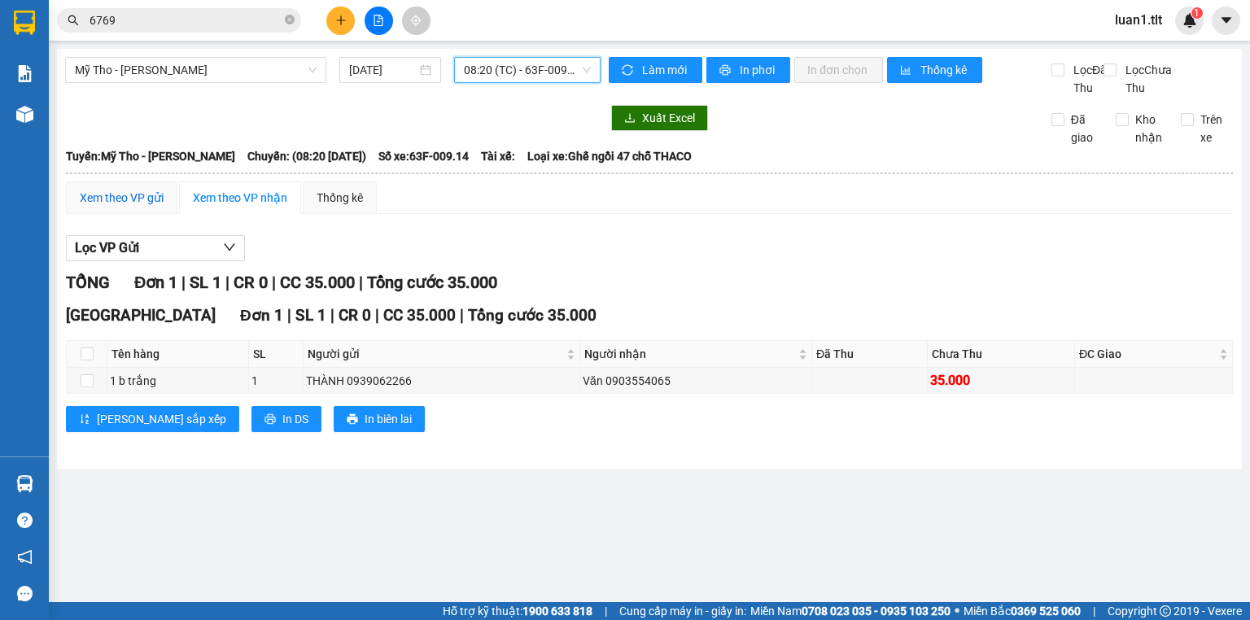
click at [150, 207] on div "Xem theo VP gửi" at bounding box center [122, 198] width 84 height 18
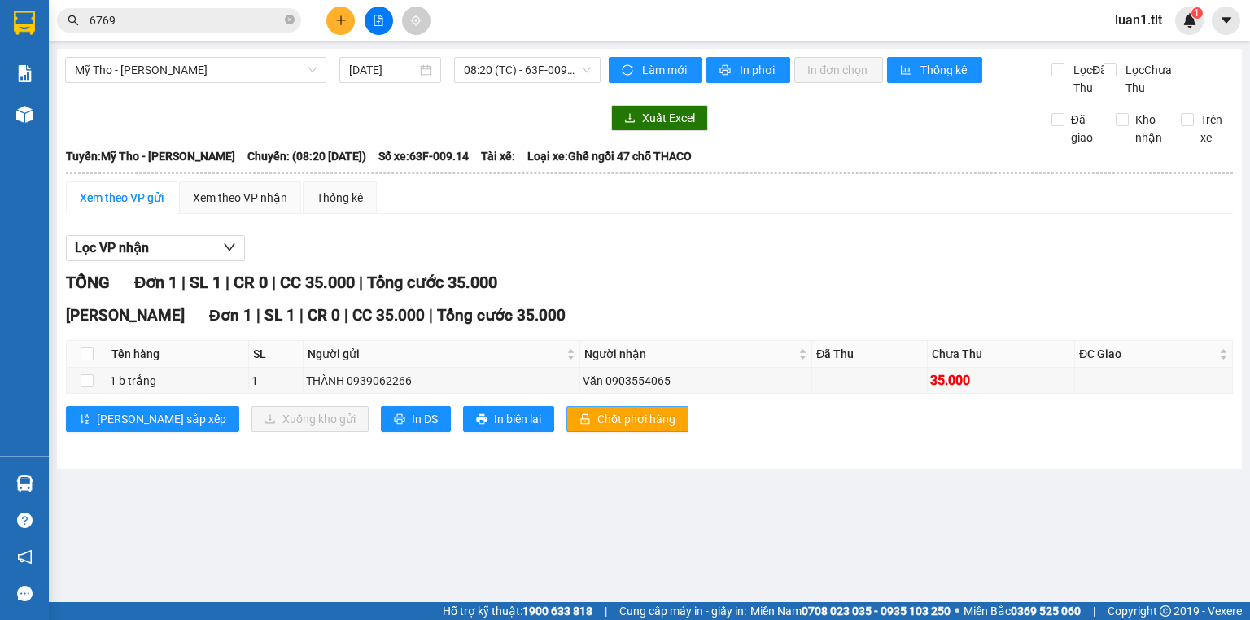
click at [598, 428] on span "Chốt phơi hàng" at bounding box center [637, 419] width 78 height 18
drag, startPoint x: 683, startPoint y: 291, endPoint x: 0, endPoint y: 2, distance: 741.6
click at [672, 292] on div "TỔNG Đơn 1 | SL 1 | CR 0 | CC 35.000 | Tổng cước 35.000" at bounding box center [649, 282] width 1167 height 25
click at [344, 21] on icon "plus" at bounding box center [340, 20] width 11 height 11
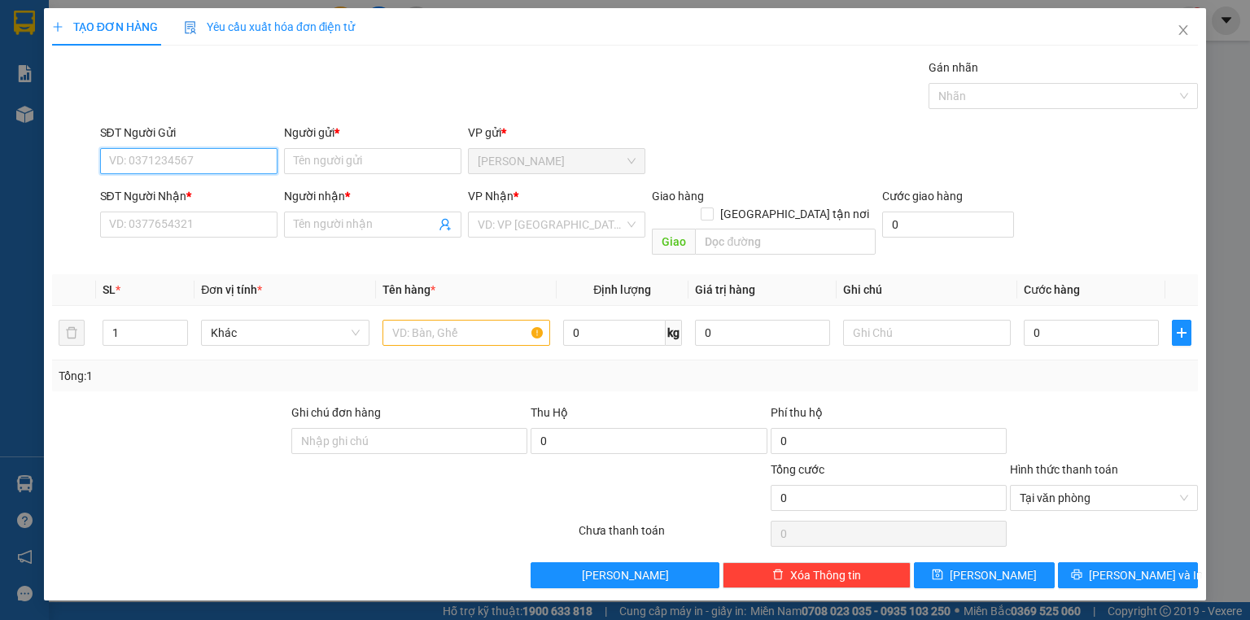
click at [160, 154] on input "SĐT Người Gửi" at bounding box center [188, 161] width 177 height 26
type input "0835237877"
click at [190, 192] on div "0835237877 - Giào" at bounding box center [189, 193] width 158 height 18
type input "Giào"
type input "0835237877"
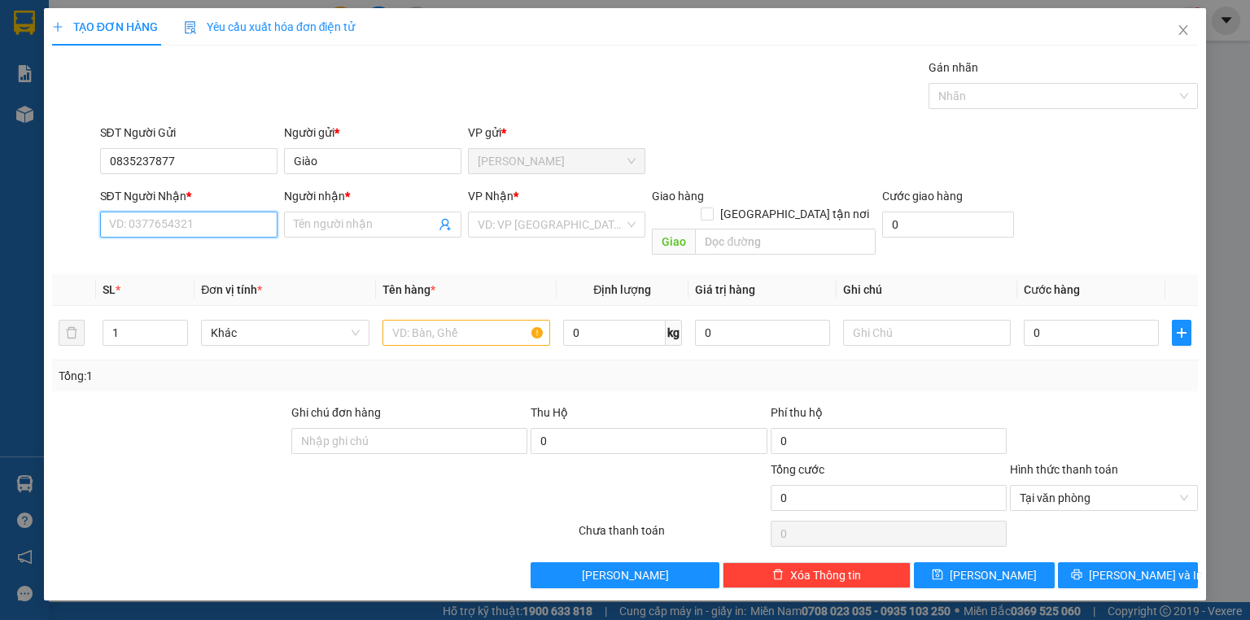
click at [134, 226] on input "SĐT Người Nhận *" at bounding box center [188, 225] width 177 height 26
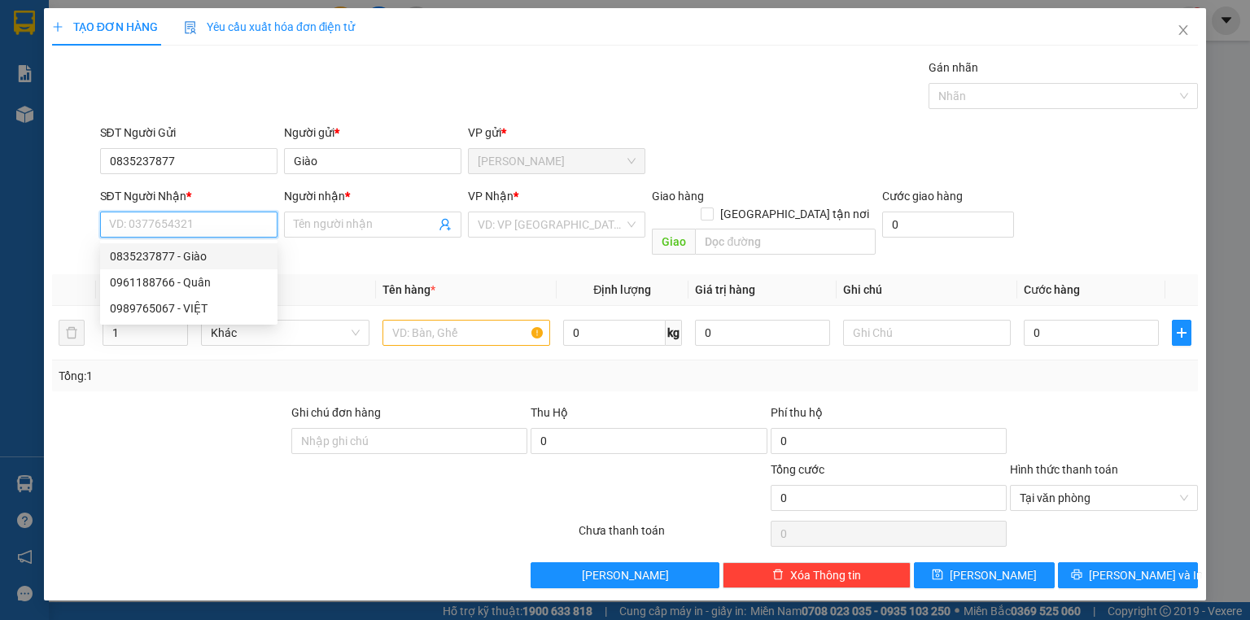
click at [146, 225] on input "SĐT Người Nhận *" at bounding box center [188, 225] width 177 height 26
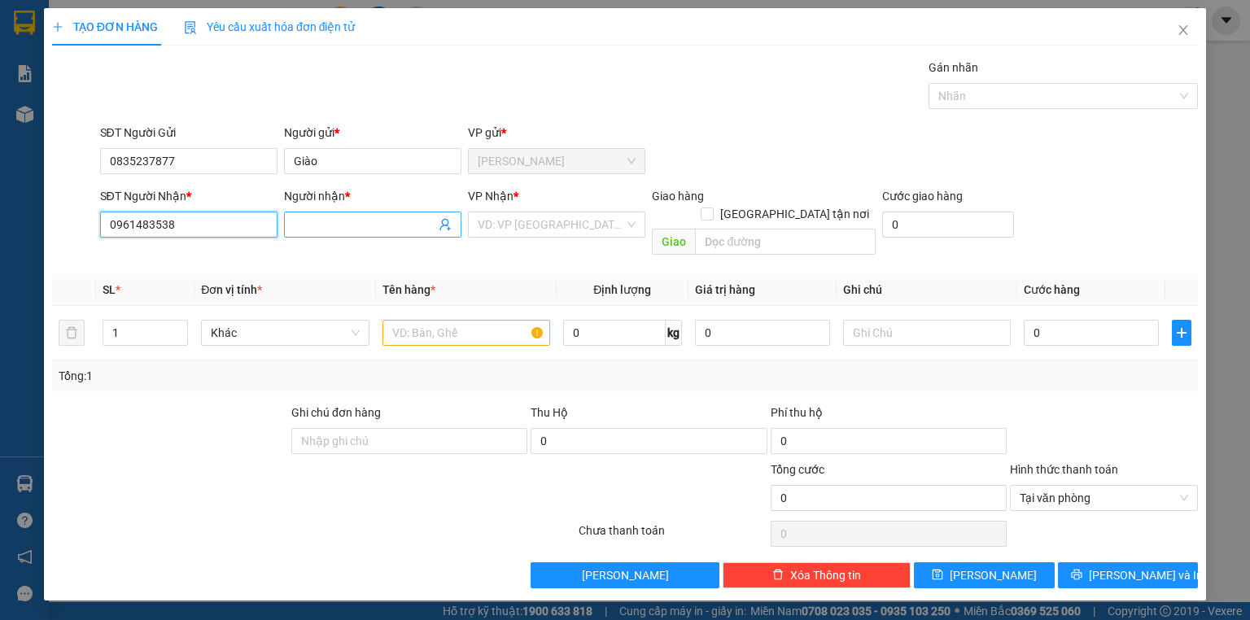
type input "0961483538"
click at [319, 219] on input "Người nhận *" at bounding box center [365, 225] width 142 height 18
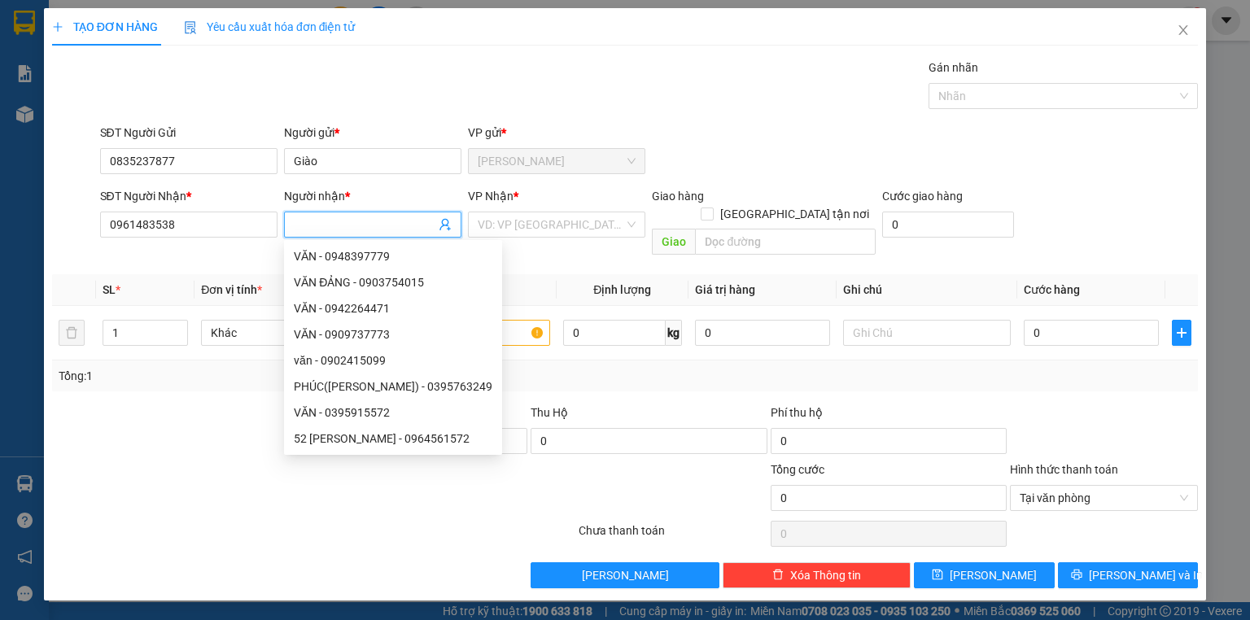
click at [331, 224] on input "Người nhận *" at bounding box center [365, 225] width 142 height 18
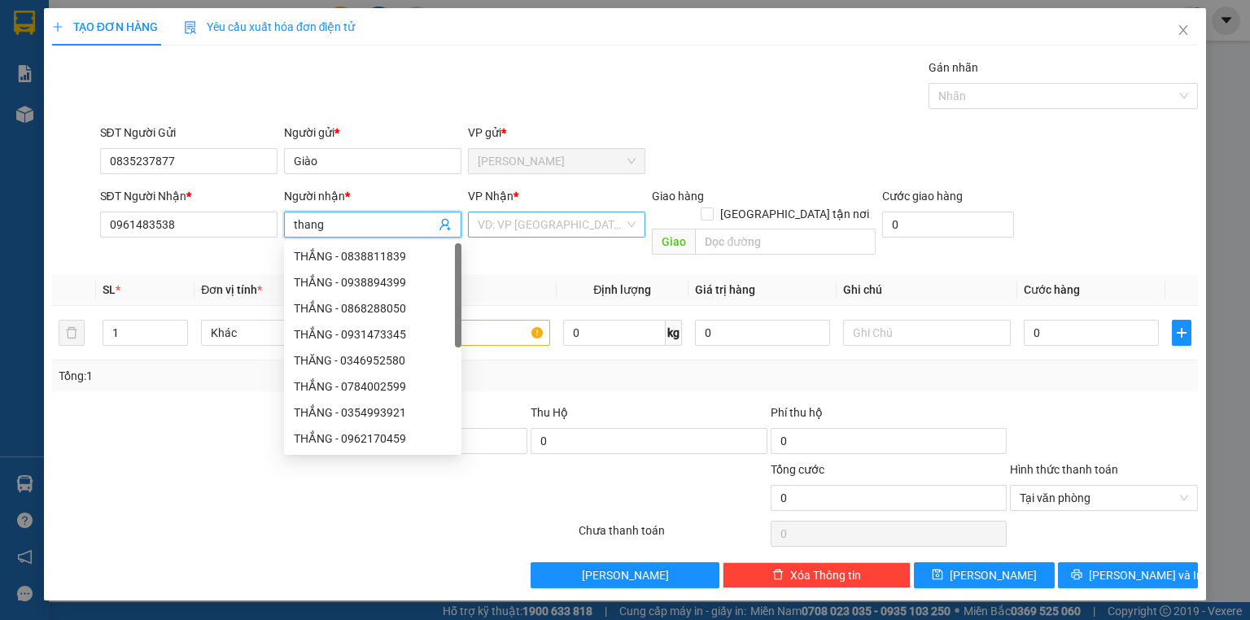
type input "thang"
click at [535, 227] on input "search" at bounding box center [551, 224] width 147 height 24
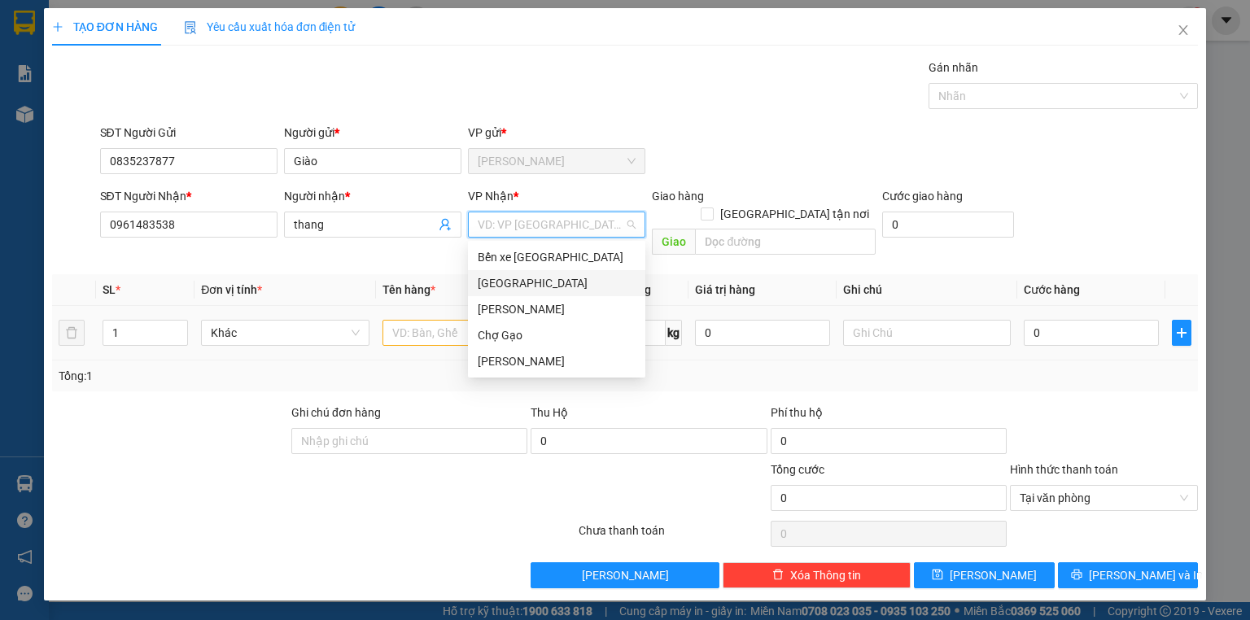
drag, startPoint x: 511, startPoint y: 281, endPoint x: 476, endPoint y: 299, distance: 39.3
click at [511, 281] on div "[GEOGRAPHIC_DATA]" at bounding box center [557, 283] width 158 height 18
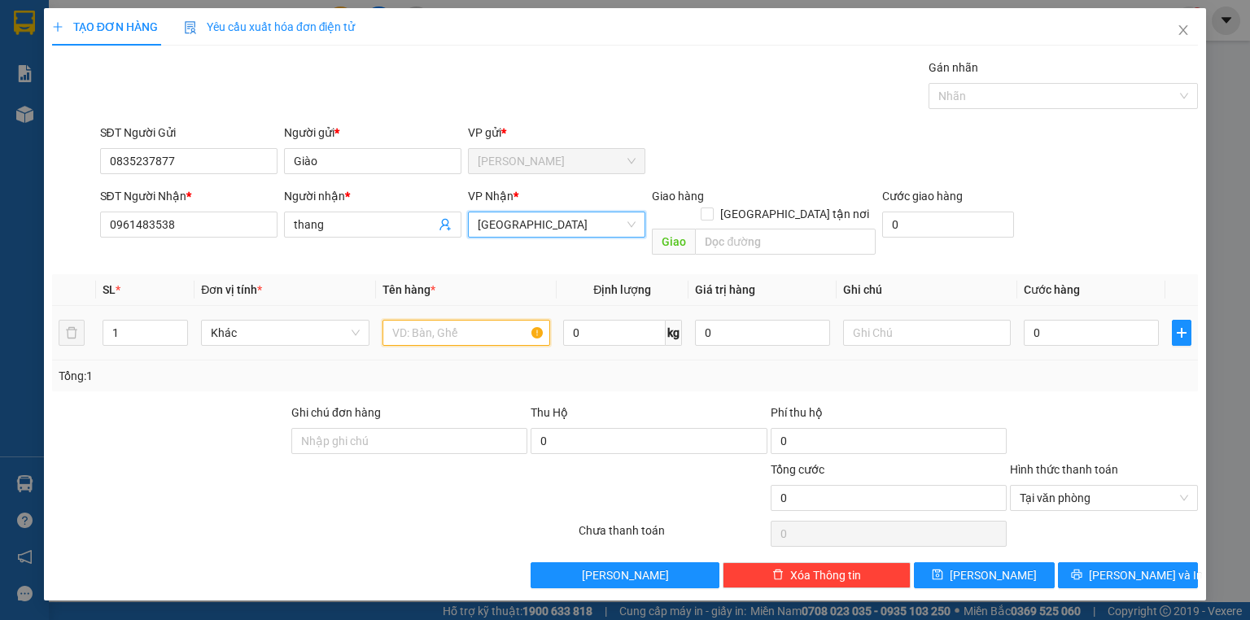
click at [423, 320] on input "text" at bounding box center [467, 333] width 168 height 26
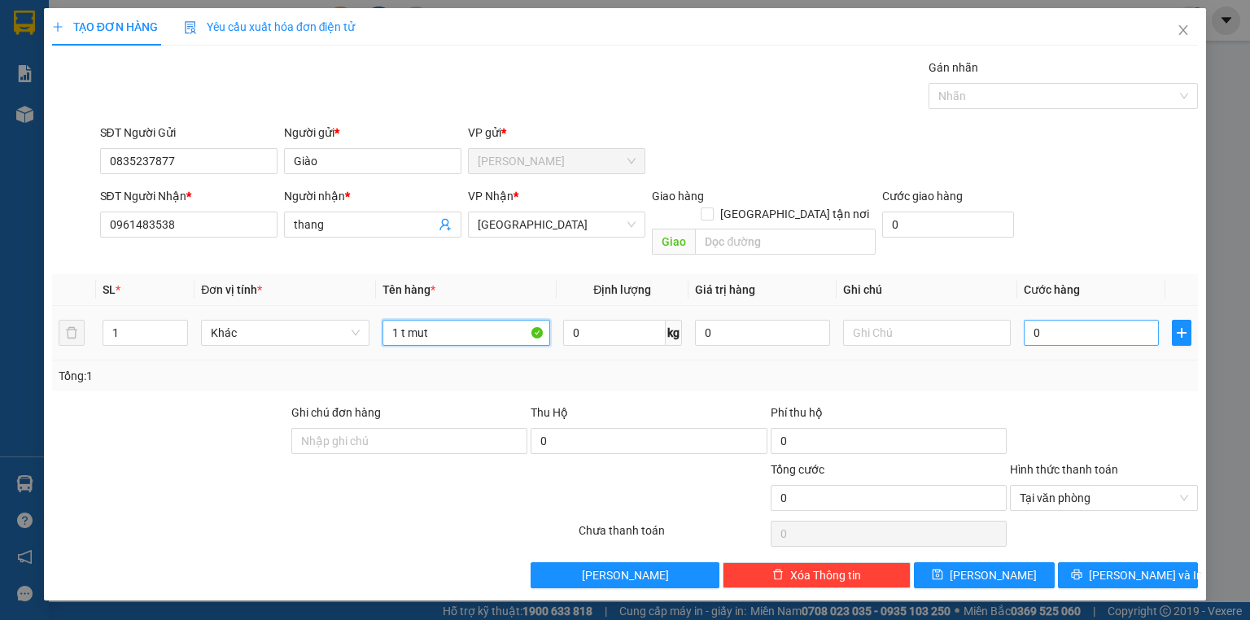
type input "1 t mut"
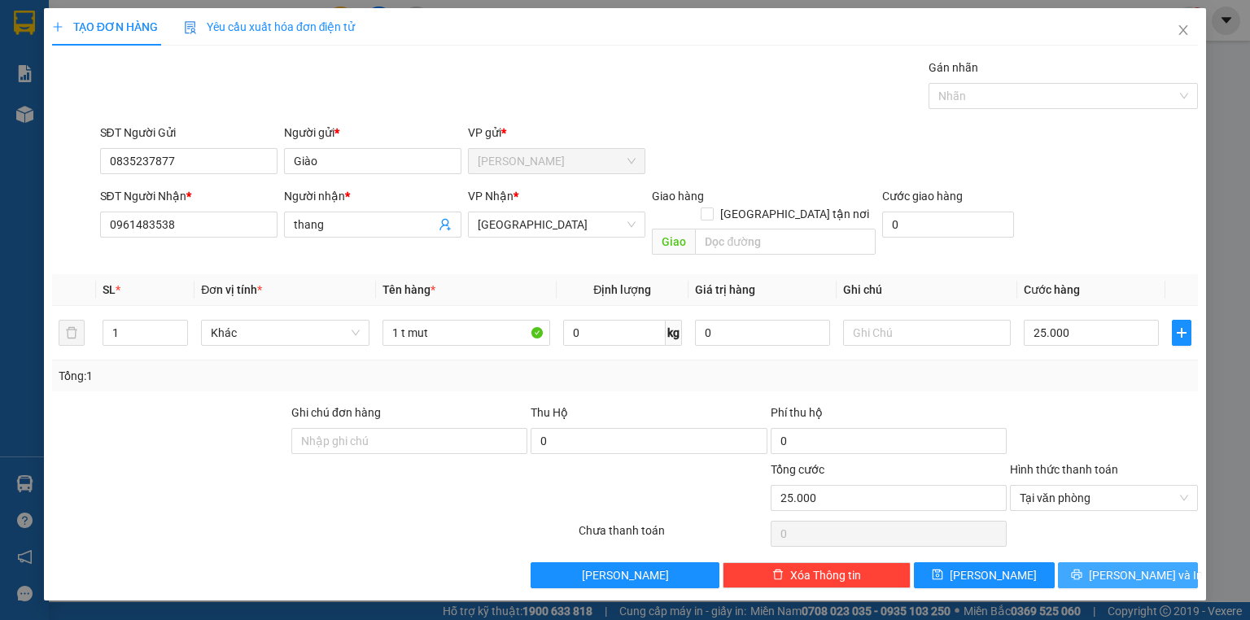
click at [1146, 567] on span "[PERSON_NAME] và In" at bounding box center [1146, 576] width 114 height 18
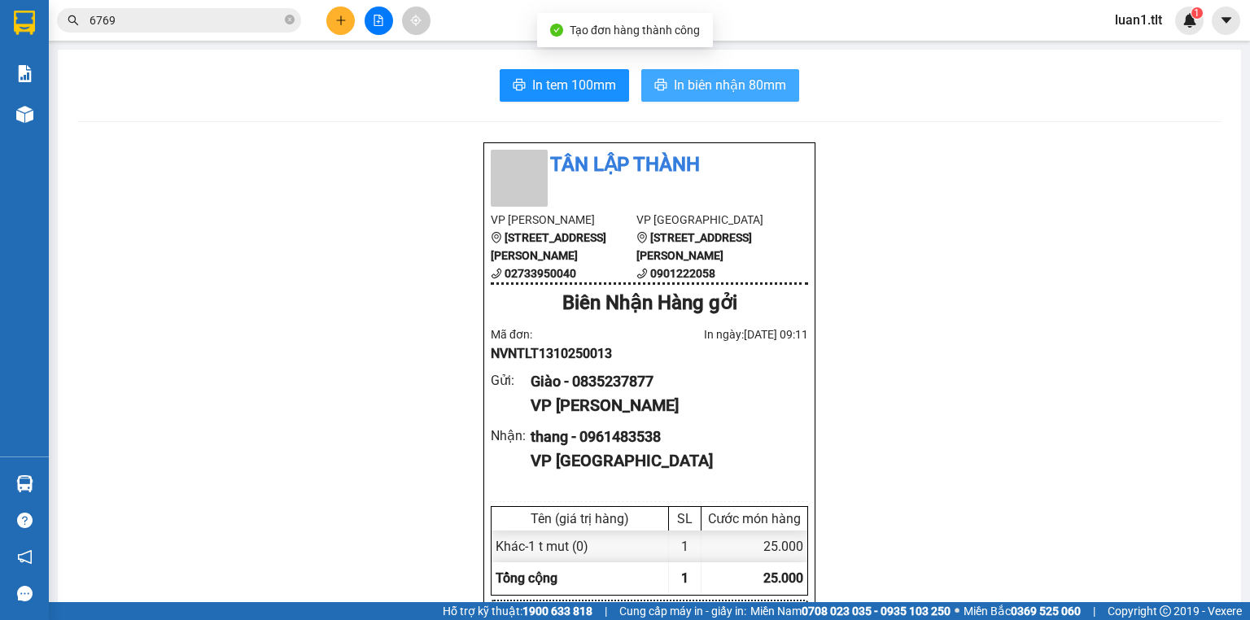
click at [692, 80] on span "In biên nhận 80mm" at bounding box center [730, 85] width 112 height 20
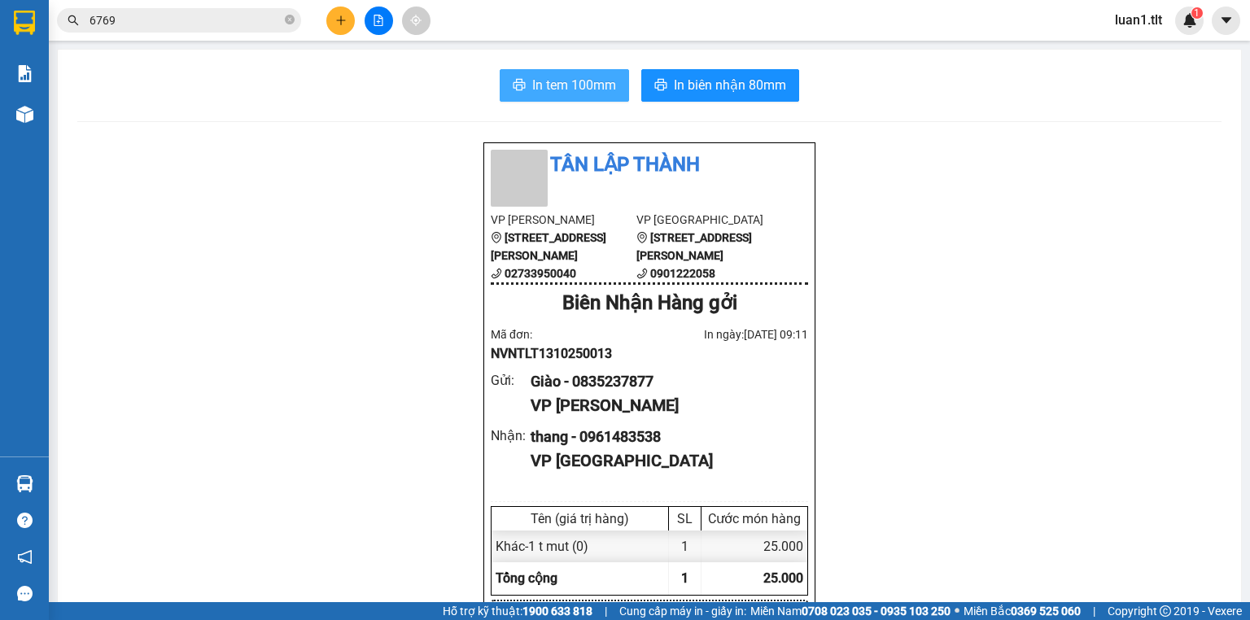
click at [557, 87] on span "In tem 100mm" at bounding box center [574, 85] width 84 height 20
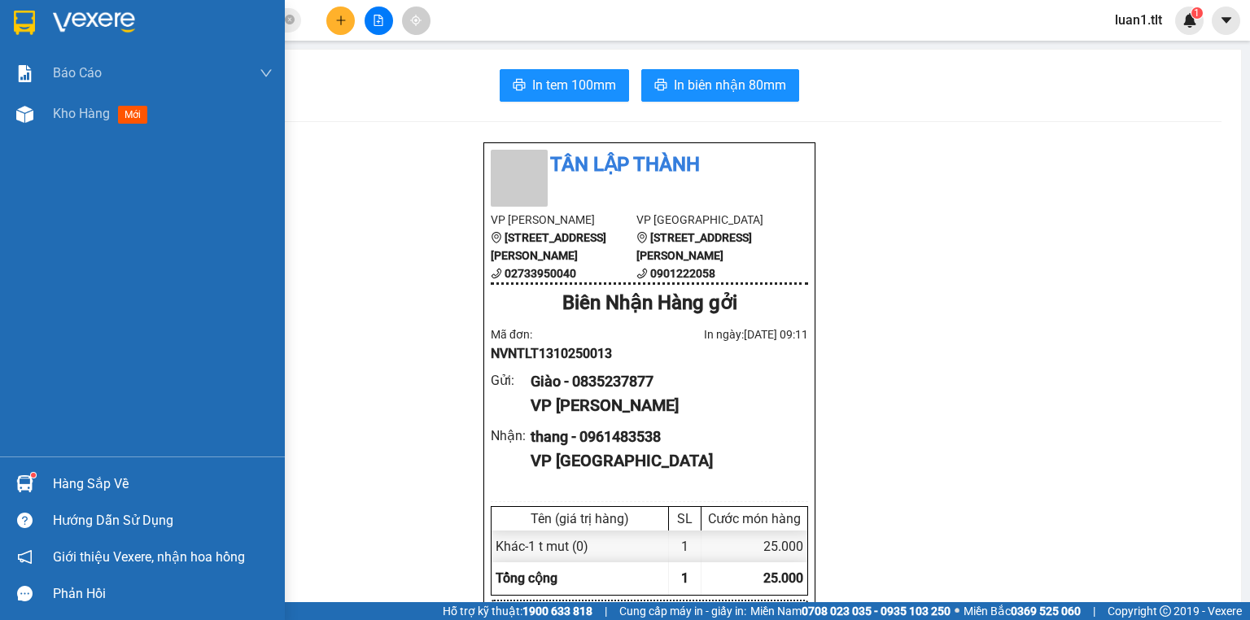
click at [130, 478] on div "Hàng sắp về" at bounding box center [163, 484] width 220 height 24
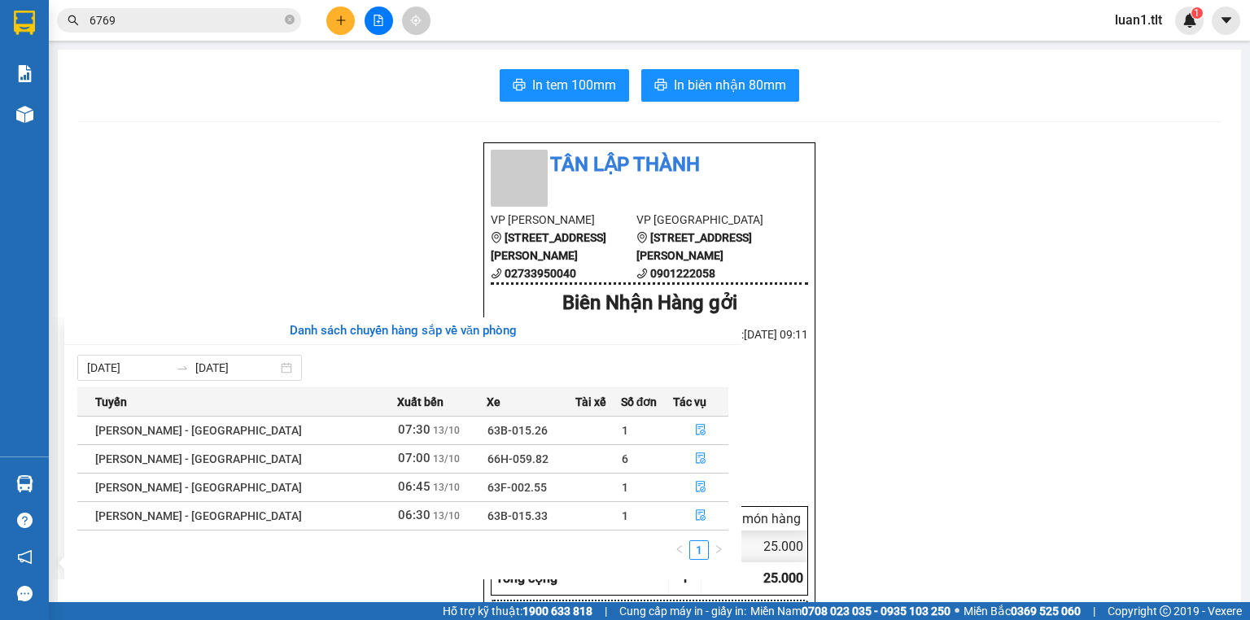
drag, startPoint x: 279, startPoint y: 214, endPoint x: 190, endPoint y: 0, distance: 231.8
click at [278, 213] on section "Kết quả tìm kiếm ( 1065 ) Bộ lọc Thuộc VP này Ngày tạo đơn gần nhất Mã ĐH Trạng…" at bounding box center [625, 310] width 1250 height 620
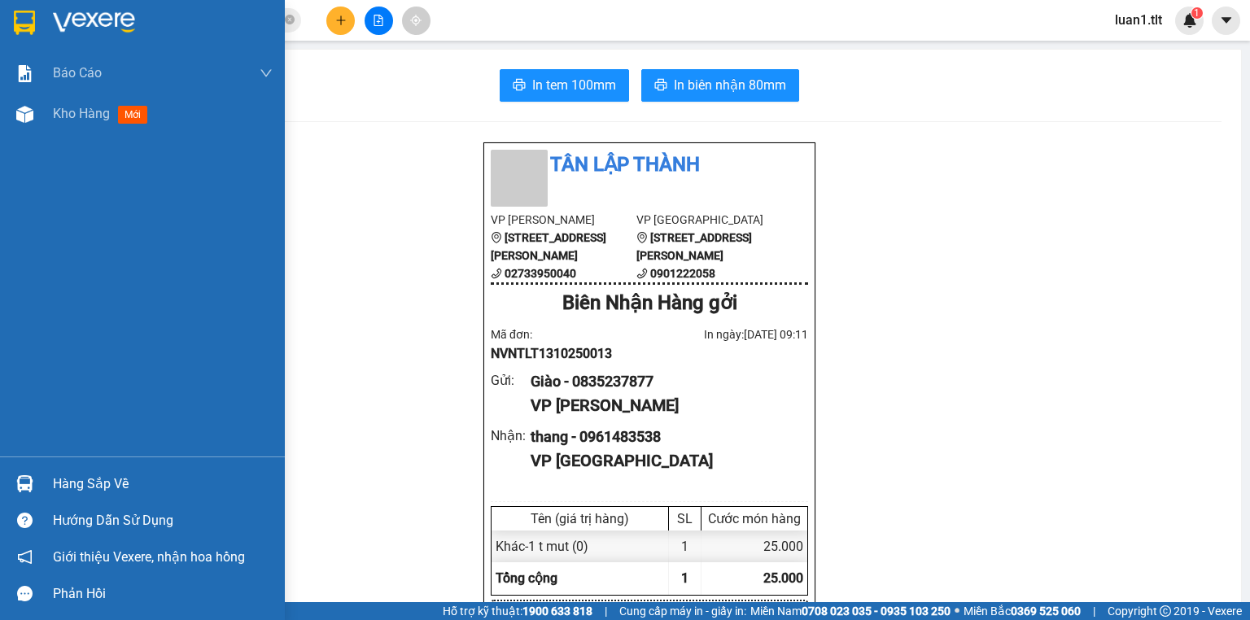
drag, startPoint x: 101, startPoint y: 486, endPoint x: 112, endPoint y: 486, distance: 10.6
click at [102, 486] on div "Hàng sắp về" at bounding box center [163, 484] width 220 height 24
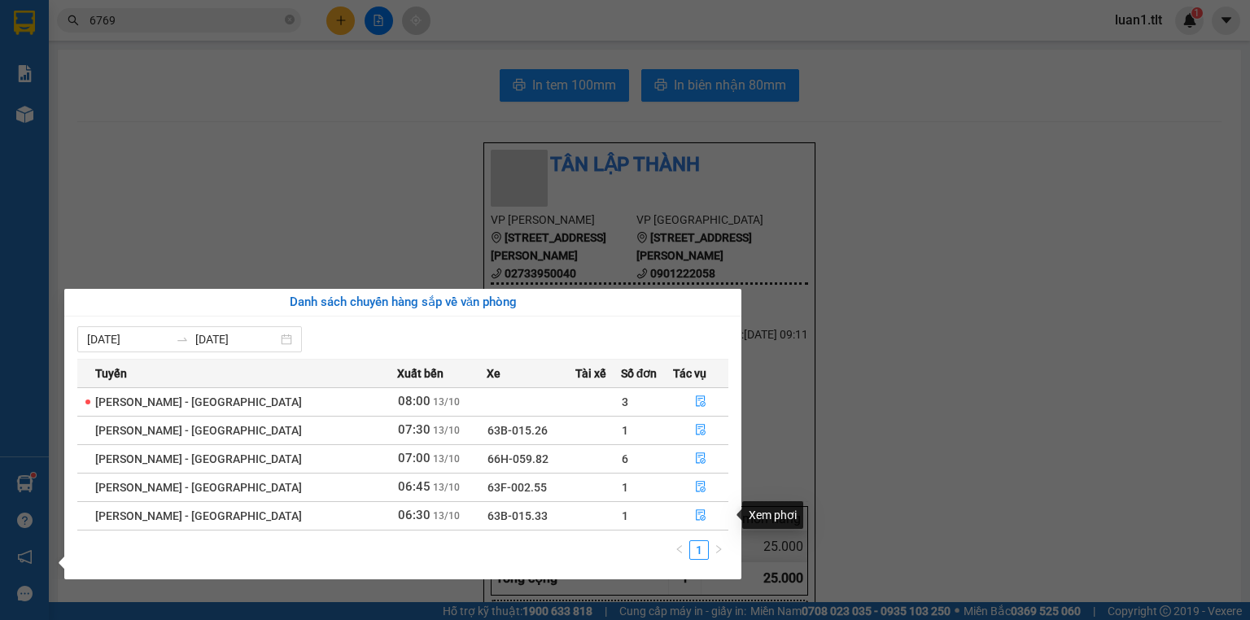
click at [703, 529] on table "Tuyến Xuất bến Xe Tài xế Số đơn Tác vụ [PERSON_NAME] - [GEOGRAPHIC_DATA] Tho 08…" at bounding box center [402, 445] width 651 height 172
drag, startPoint x: 712, startPoint y: 510, endPoint x: 700, endPoint y: 512, distance: 12.3
click at [708, 510] on button "button" at bounding box center [701, 516] width 54 height 26
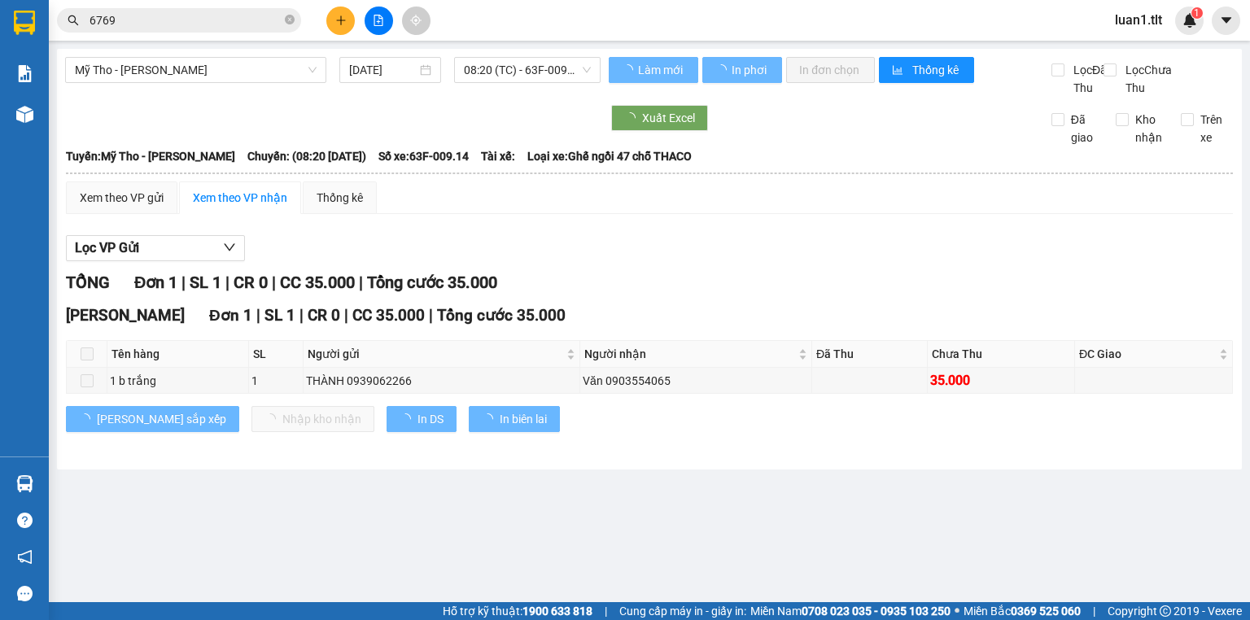
click at [764, 234] on div "Xem theo VP gửi Xem theo VP nhận Thống kê Lọc VP Gửi TỔNG Đơn 1 | SL 1 | CR 0 …" at bounding box center [649, 317] width 1167 height 271
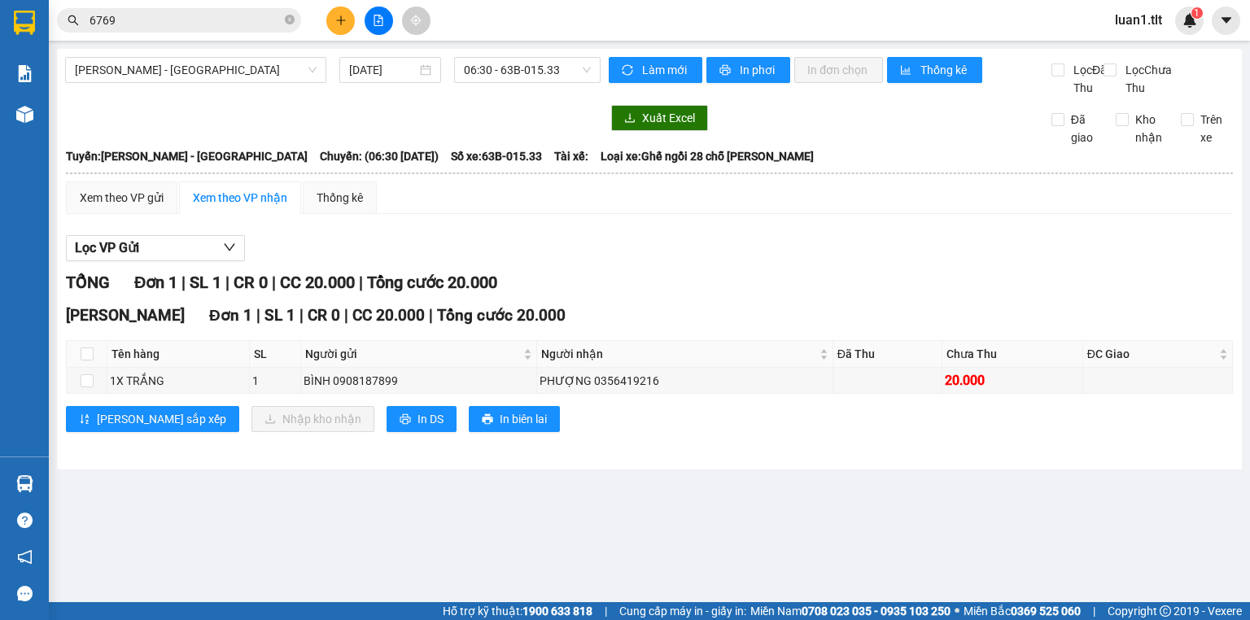
drag, startPoint x: 775, startPoint y: 251, endPoint x: 0, endPoint y: 326, distance: 778.6
click at [769, 251] on div "Lọc VP Gửi TỔNG Đơn 1 | SL 1 | CR 0 | CC 20.000 | Tổng cước 20.000 [PERSON_NAM…" at bounding box center [649, 340] width 1167 height 226
click at [115, 470] on div "[PERSON_NAME] - [GEOGRAPHIC_DATA] Tho [DATE] 06:30 - 63B-015.33 Làm mới In phơi…" at bounding box center [649, 259] width 1185 height 421
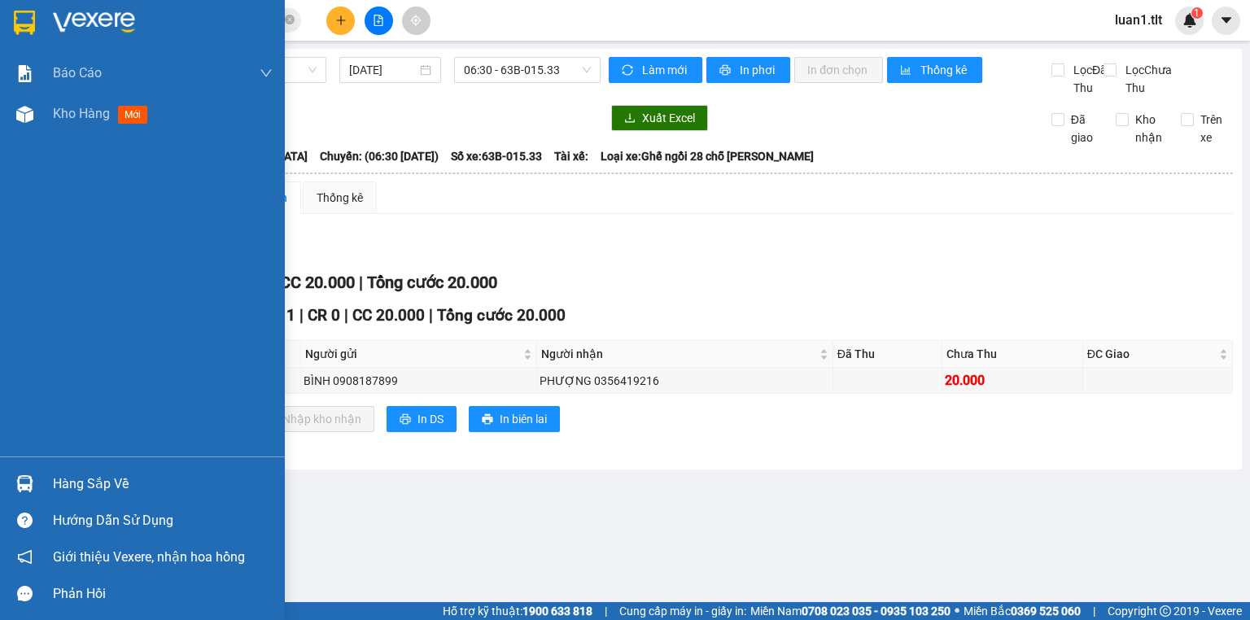
click at [62, 485] on div "Hàng sắp về" at bounding box center [163, 484] width 220 height 24
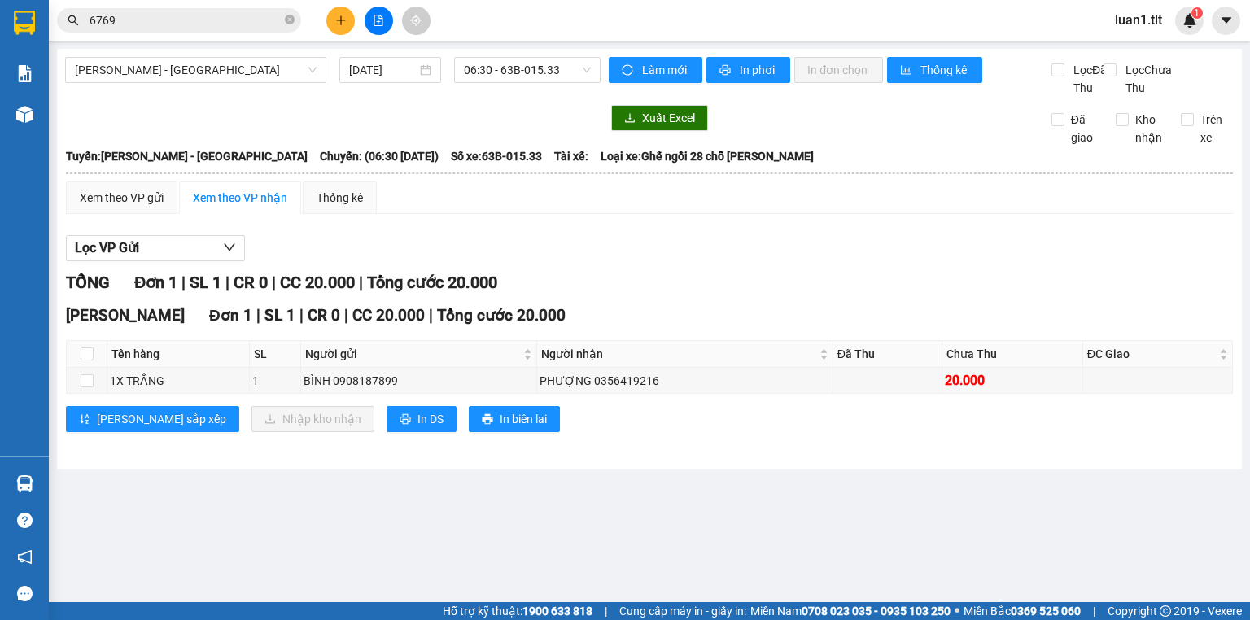
click at [1014, 287] on section "Kết quả tìm kiếm ( 1065 ) Bộ lọc Thuộc VP này Ngày tạo đơn gần nhất Mã ĐH Trạng…" at bounding box center [625, 310] width 1250 height 620
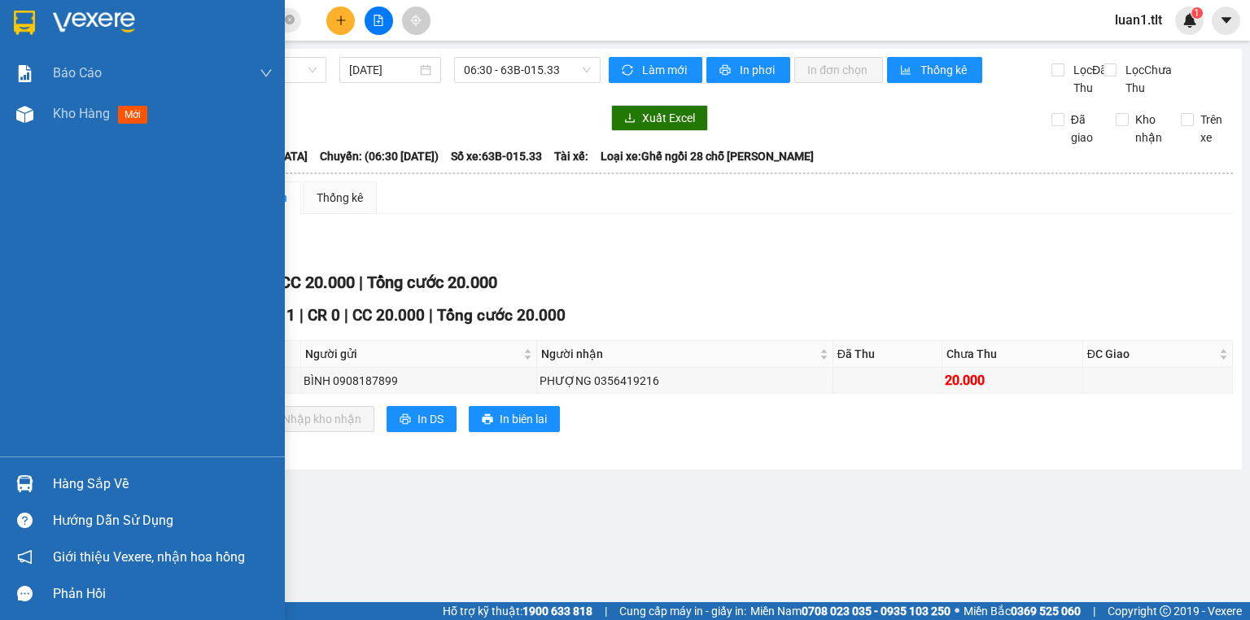
drag, startPoint x: 25, startPoint y: 28, endPoint x: 196, endPoint y: 28, distance: 171.0
click at [25, 28] on img at bounding box center [24, 23] width 21 height 24
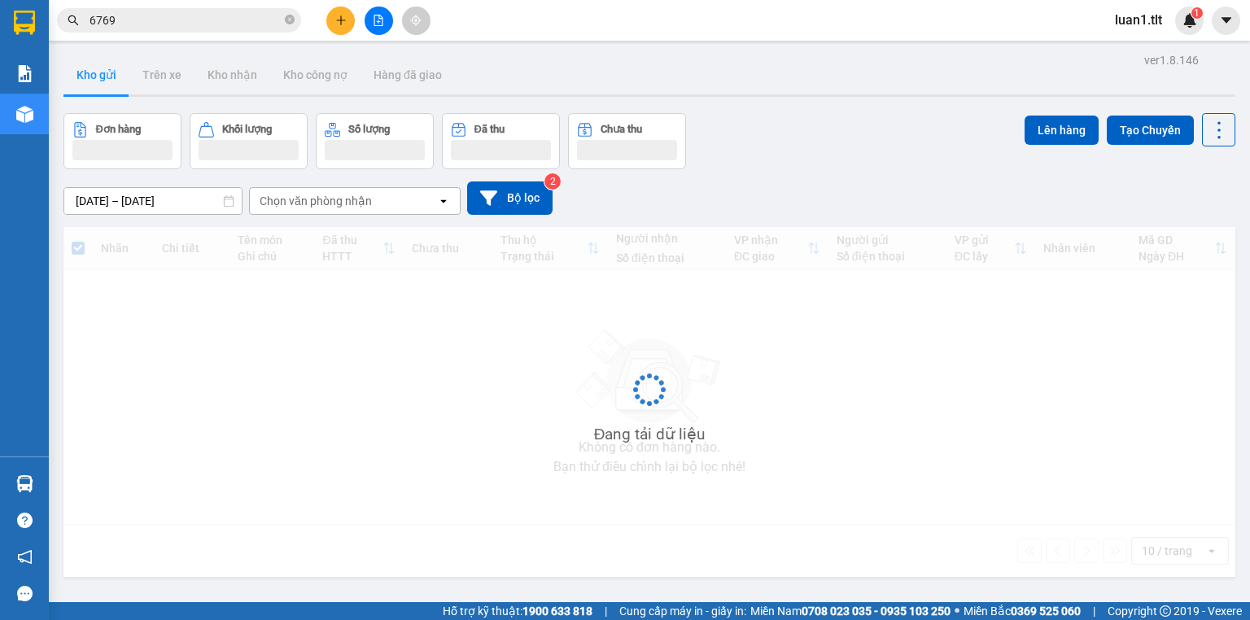
drag, startPoint x: 889, startPoint y: 155, endPoint x: 876, endPoint y: 156, distance: 13.1
click at [887, 153] on div "Đơn hàng Khối lượng Số lượng Đã thu Chưa thu Lên hàng Tạo Chuyến" at bounding box center [649, 141] width 1172 height 56
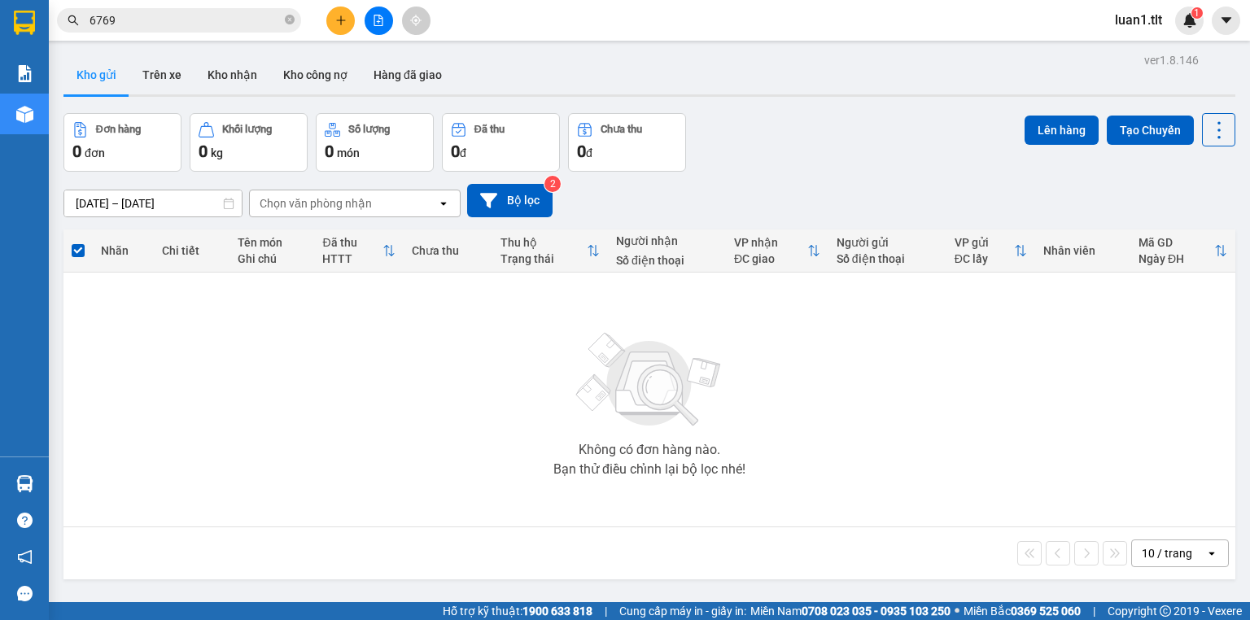
click at [374, 13] on button at bounding box center [379, 21] width 28 height 28
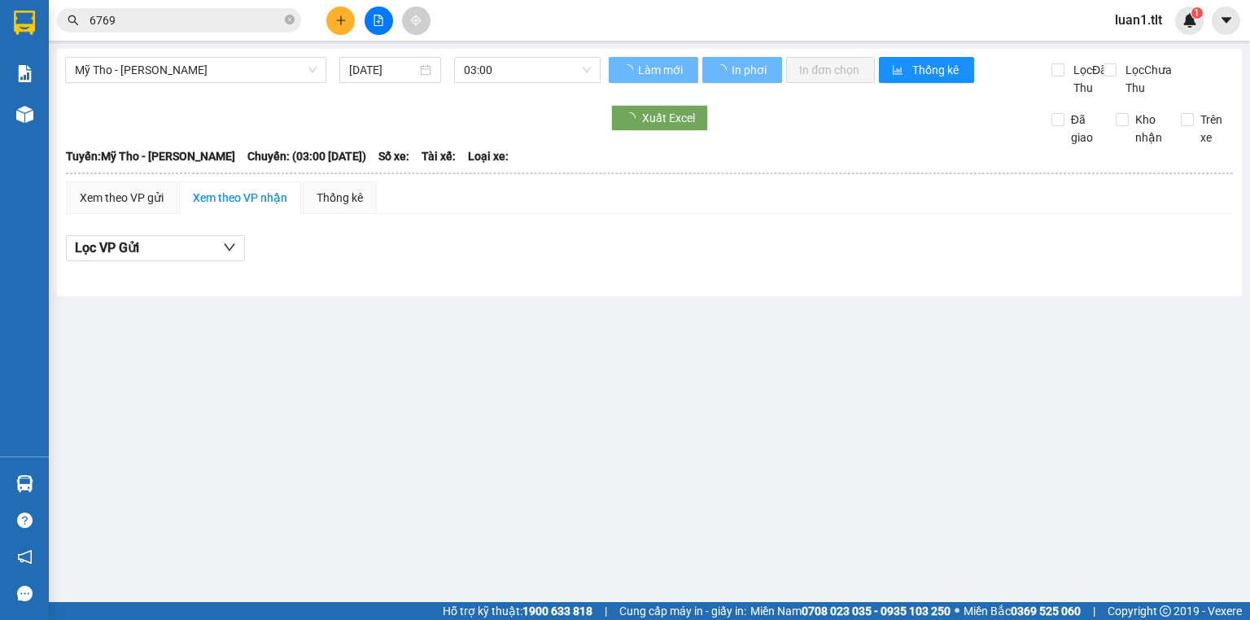
click at [464, 42] on main "Mỹ Tho - [PERSON_NAME] [DATE] 03:00 Làm mới In phơi In đơn chọn Thống kê Lọc Đã…" at bounding box center [625, 301] width 1250 height 602
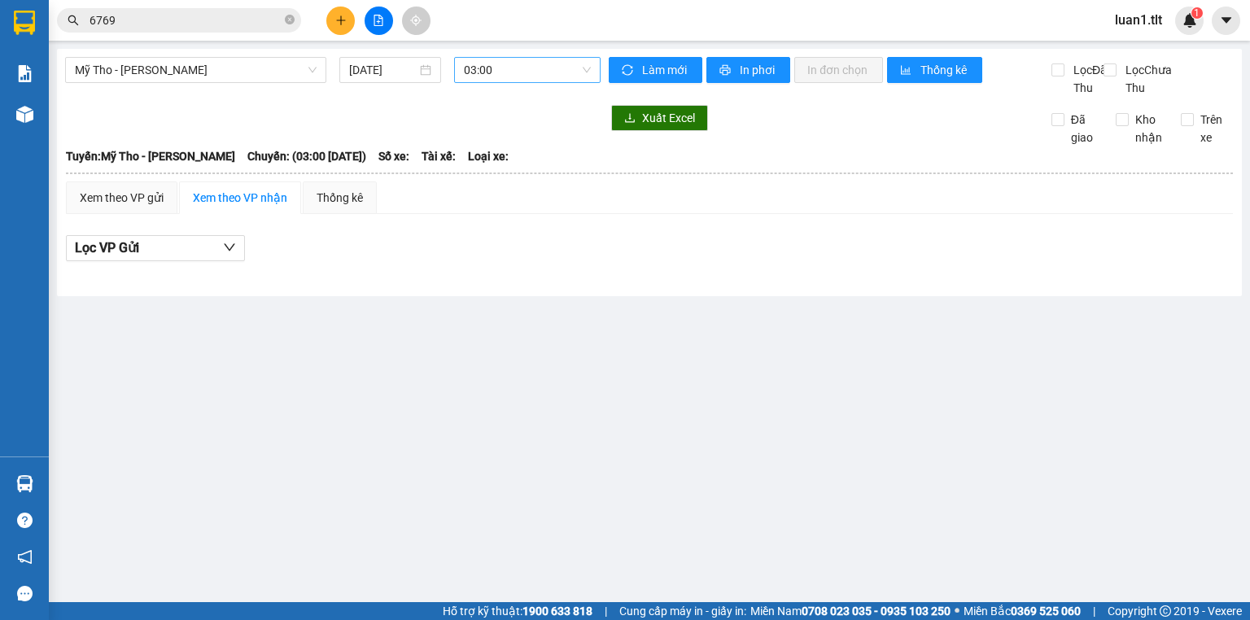
click at [493, 68] on span "03:00" at bounding box center [528, 70] width 128 height 24
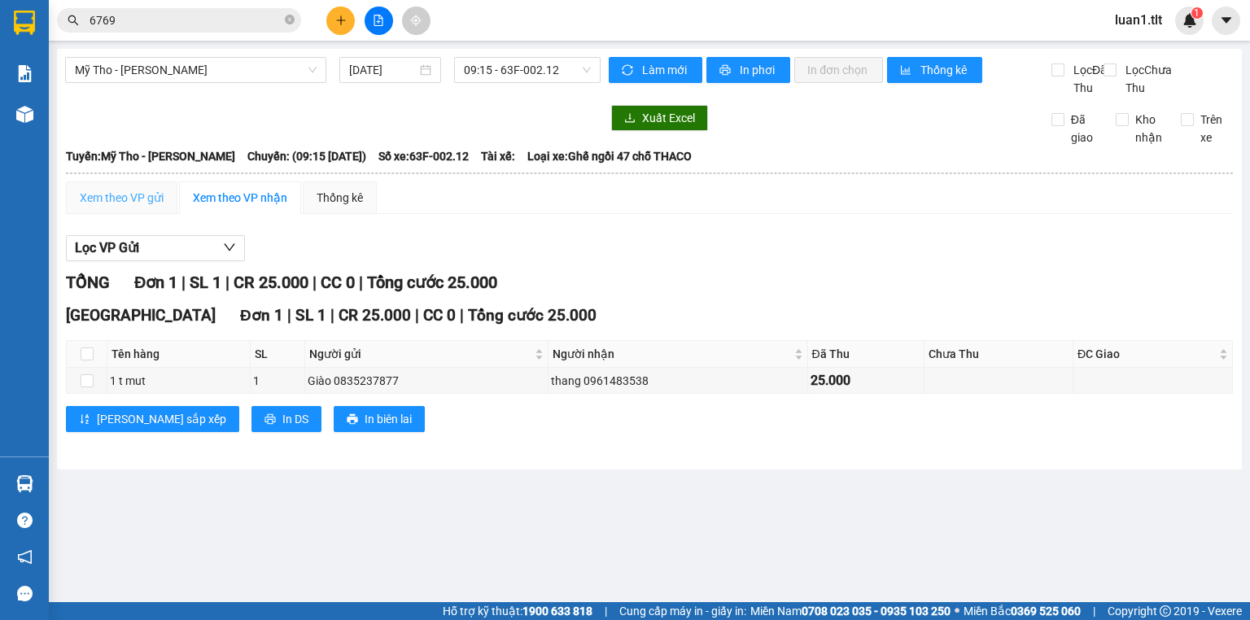
click at [163, 199] on div "Xem theo VP gửi" at bounding box center [122, 198] width 112 height 33
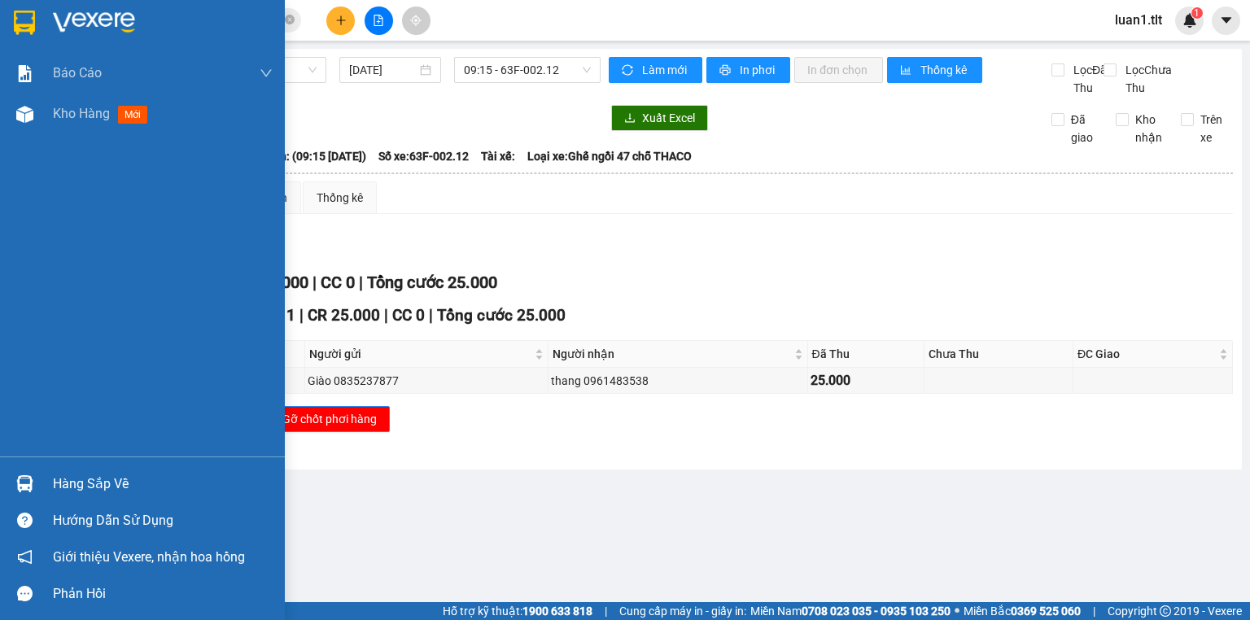
click at [36, 10] on div at bounding box center [25, 22] width 28 height 28
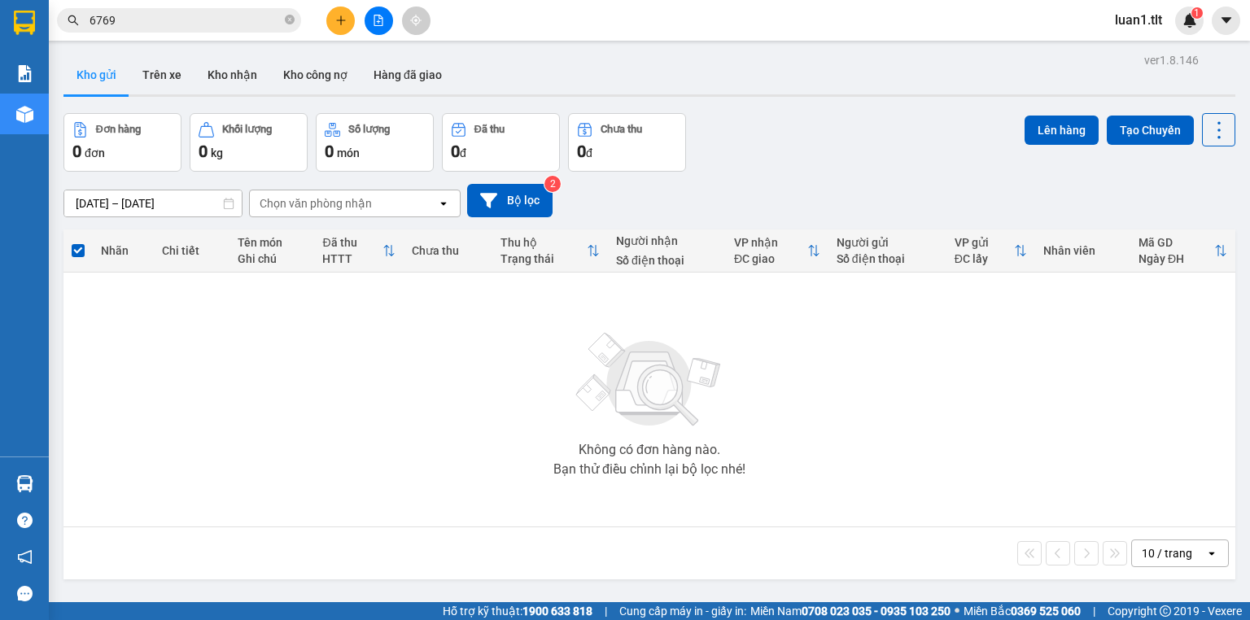
drag, startPoint x: 247, startPoint y: 75, endPoint x: 211, endPoint y: 129, distance: 65.7
click at [247, 75] on button "Kho nhận" at bounding box center [233, 74] width 76 height 39
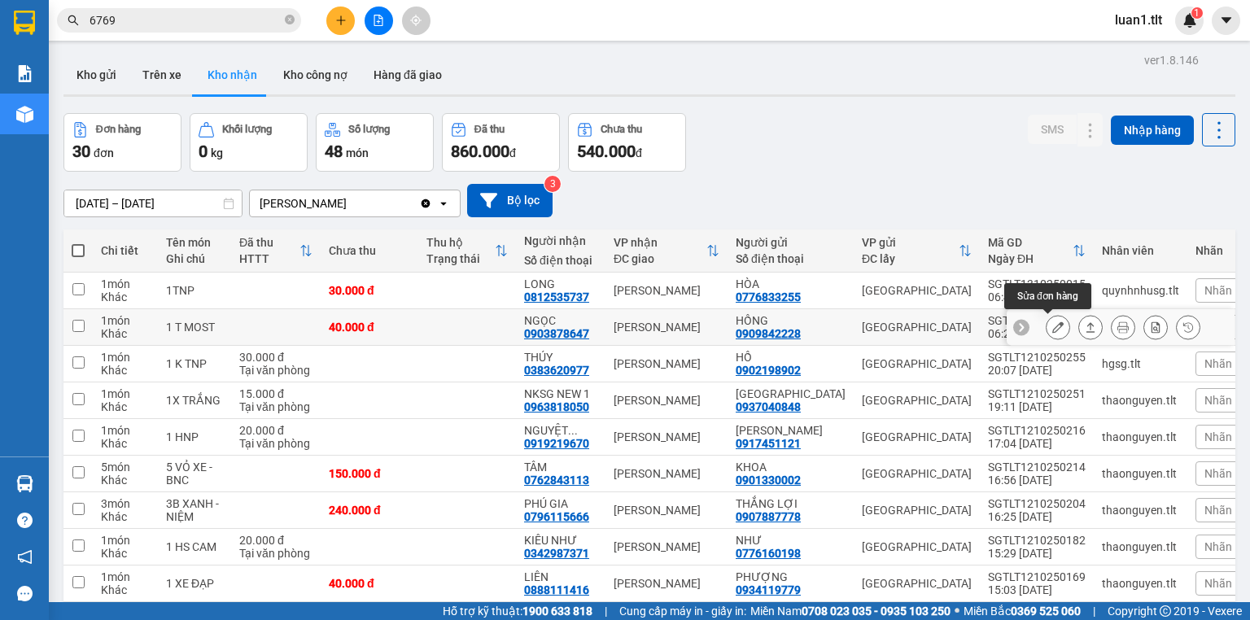
click at [1054, 327] on button at bounding box center [1058, 327] width 23 height 28
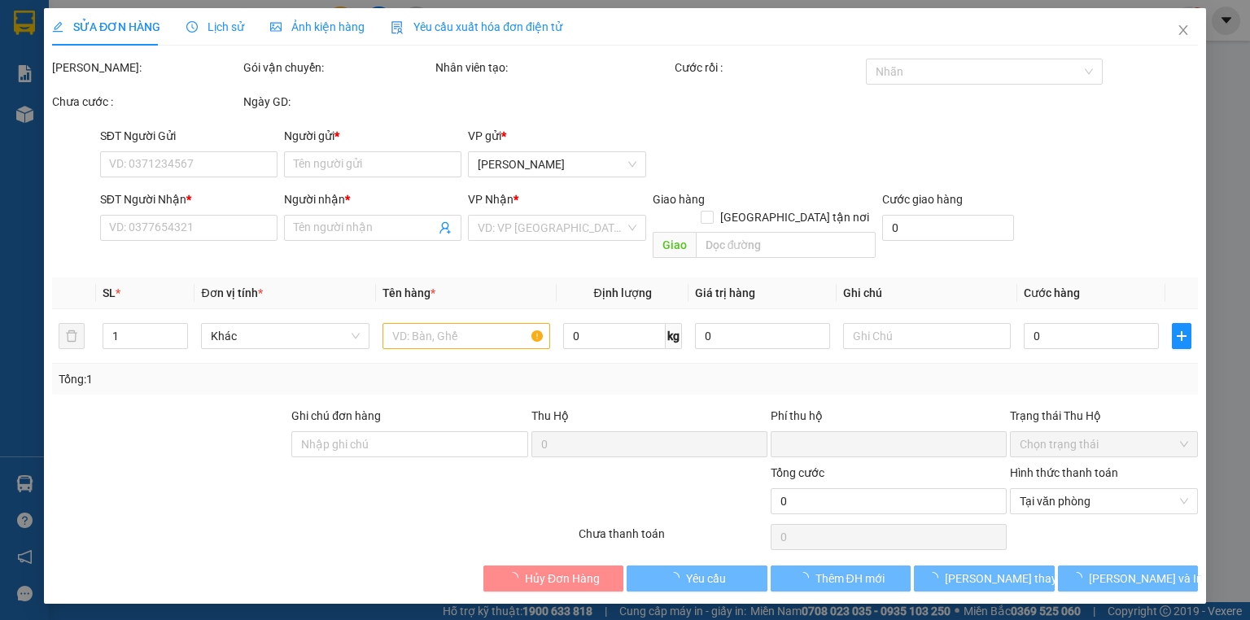
type input "0909842228"
type input "HỒNG"
type input "0903878647"
type input "NGỌC"
type input "0"
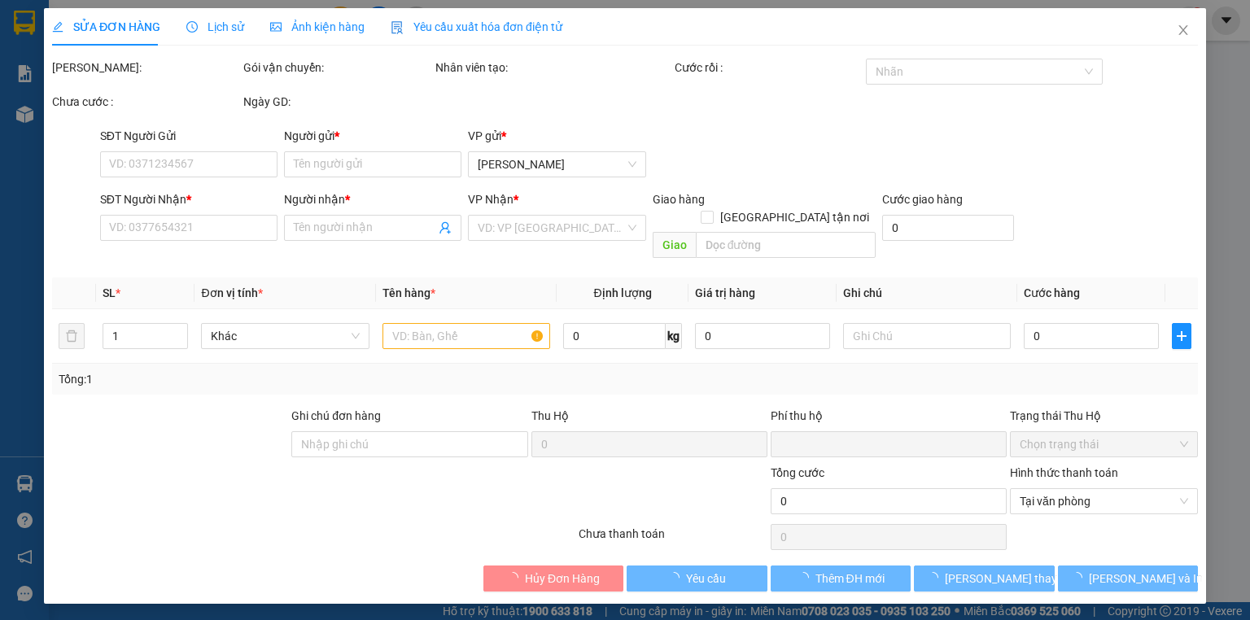
type input "40.000"
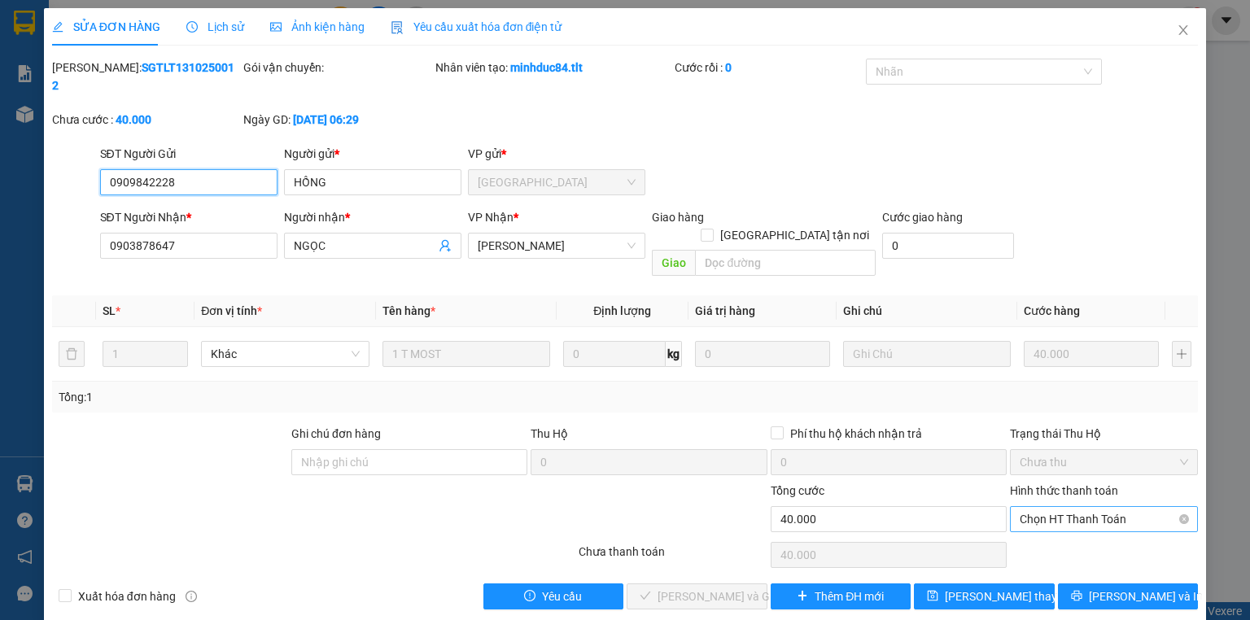
click at [1064, 507] on span "Chọn HT Thanh Toán" at bounding box center [1104, 519] width 169 height 24
click at [1062, 510] on div "Tại văn phòng" at bounding box center [1104, 515] width 169 height 18
type input "0"
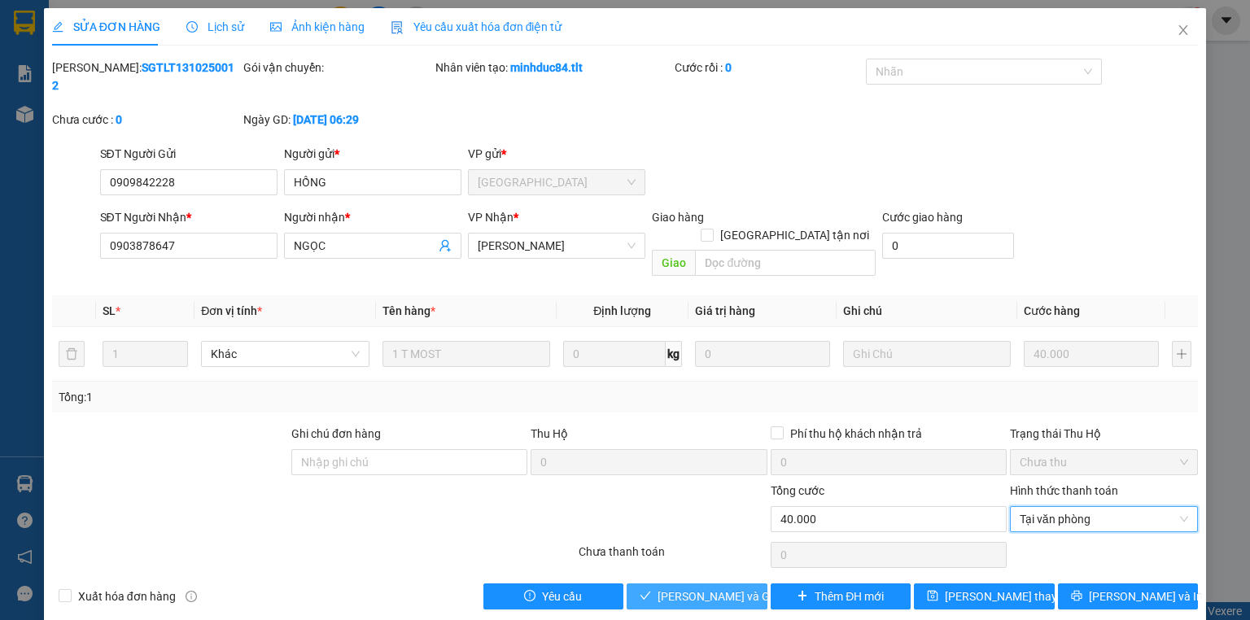
click at [717, 588] on span "[PERSON_NAME] và Giao hàng" at bounding box center [736, 597] width 156 height 18
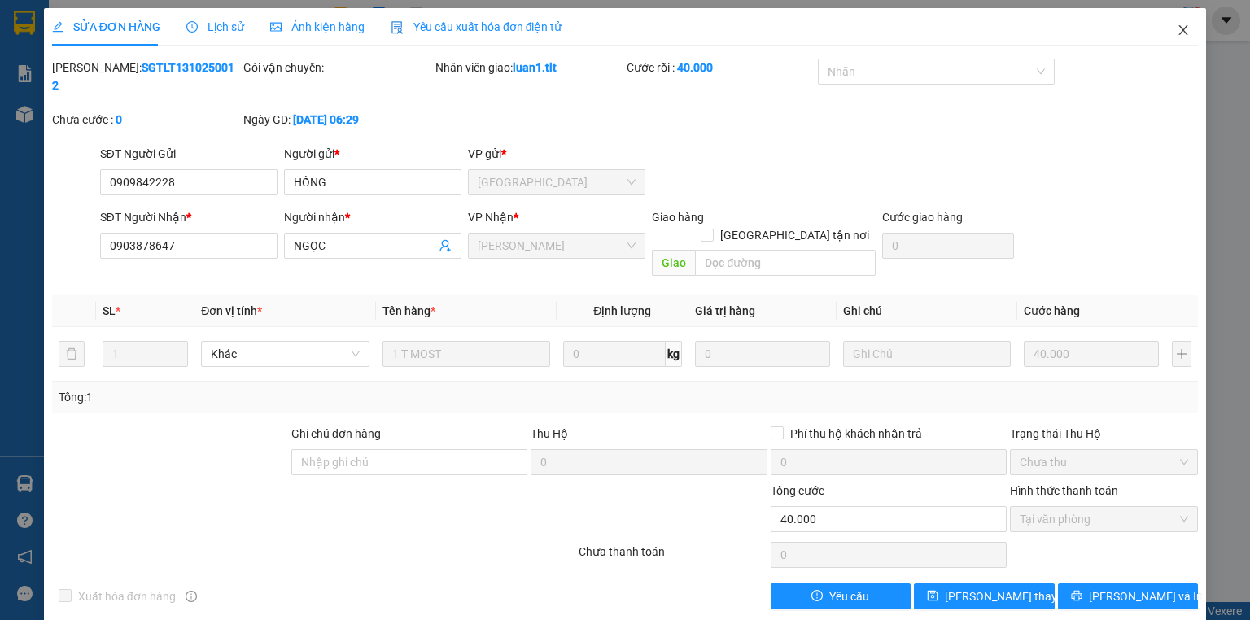
click at [1192, 11] on span "Close" at bounding box center [1184, 31] width 46 height 46
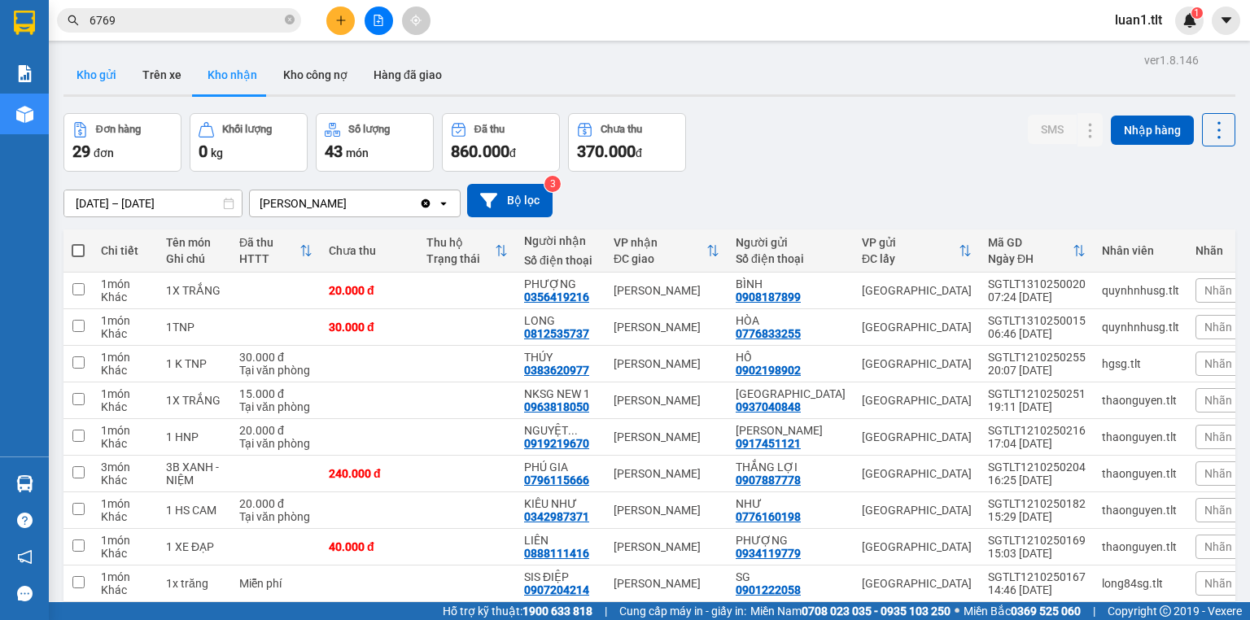
click at [110, 74] on button "Kho gửi" at bounding box center [96, 74] width 66 height 39
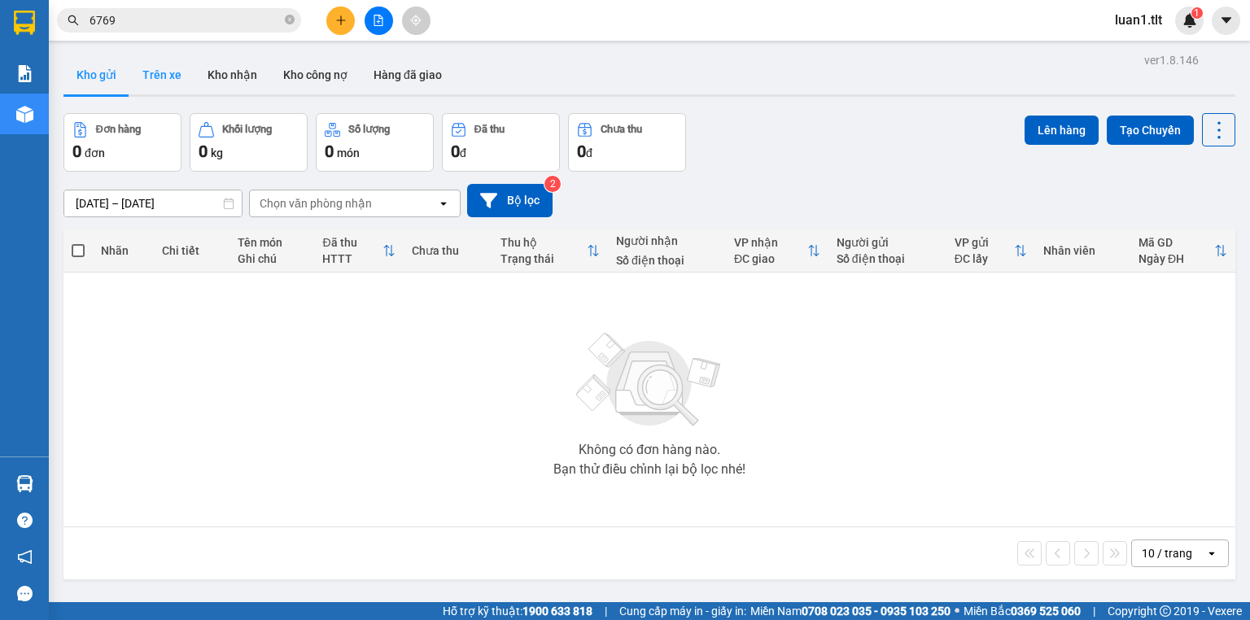
click at [183, 72] on button "Trên xe" at bounding box center [161, 74] width 65 height 39
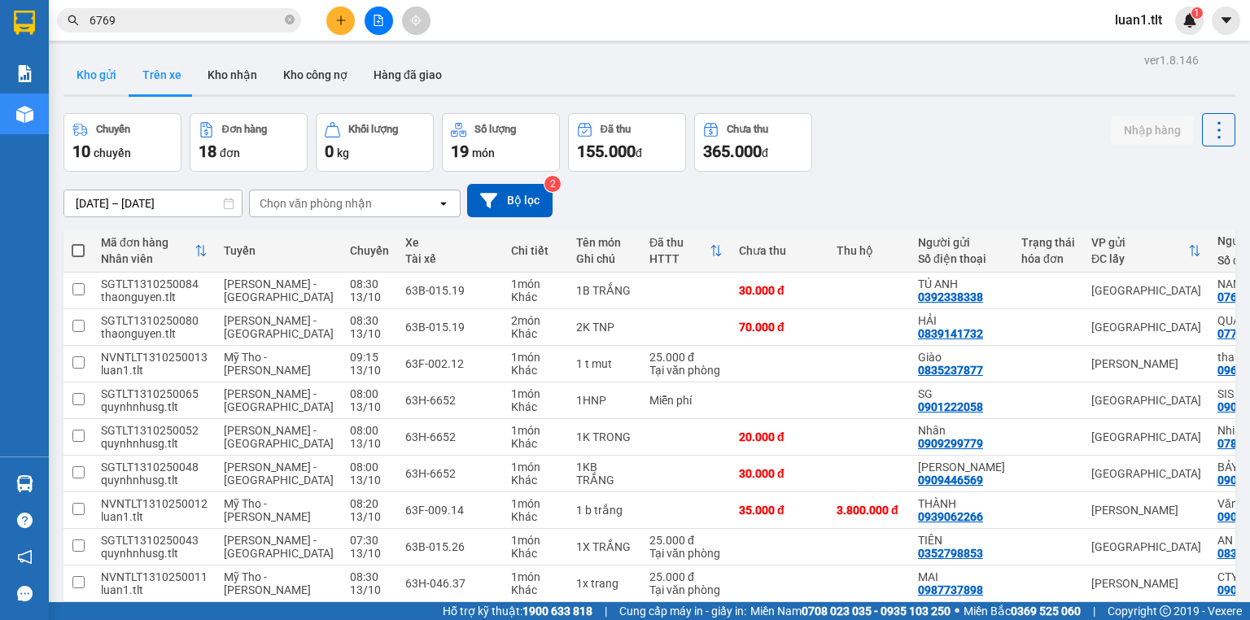
click at [99, 85] on button "Kho gửi" at bounding box center [96, 74] width 66 height 39
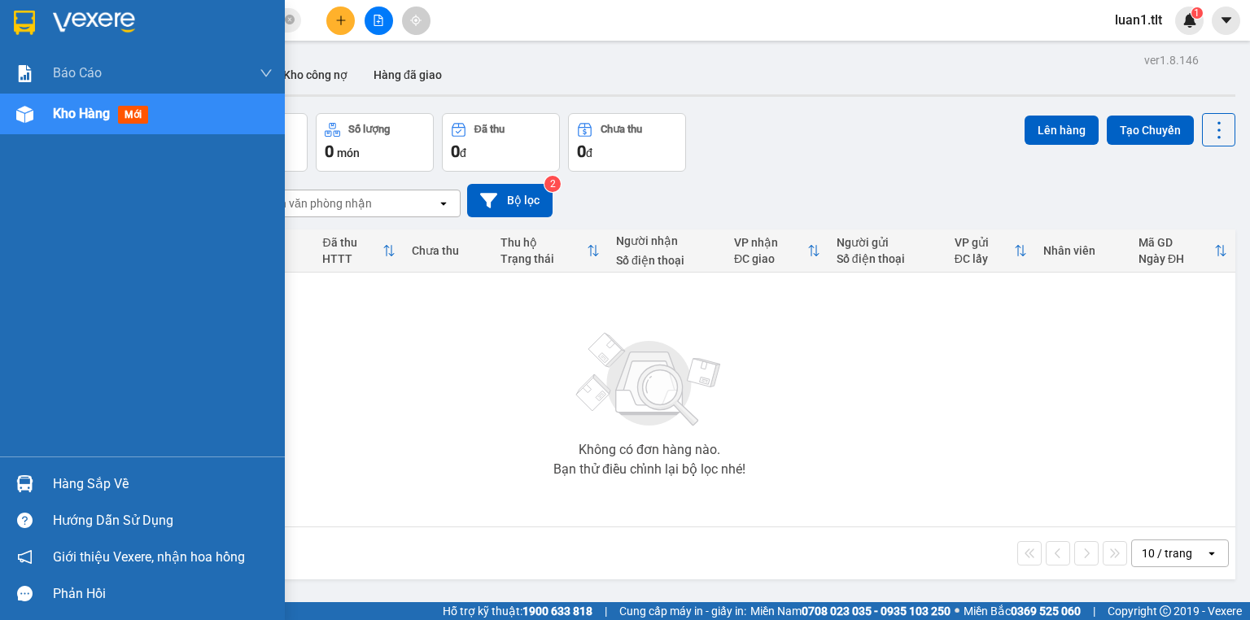
click at [150, 475] on div "Hàng sắp về" at bounding box center [163, 484] width 220 height 24
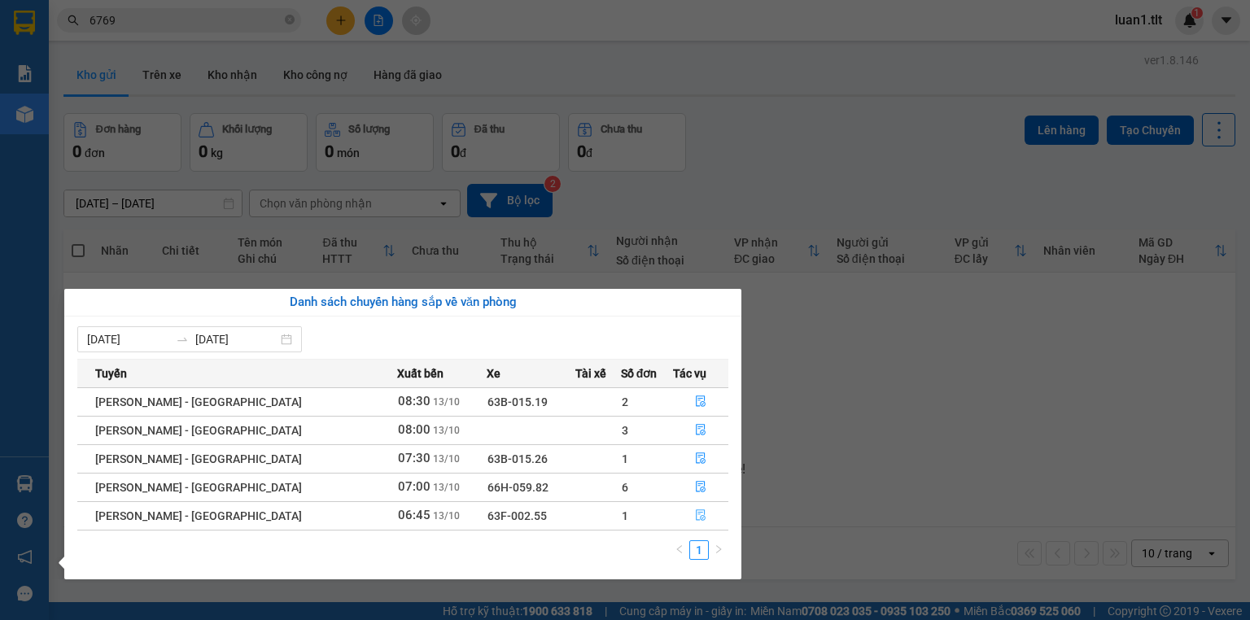
click at [695, 523] on button "button" at bounding box center [701, 516] width 54 height 26
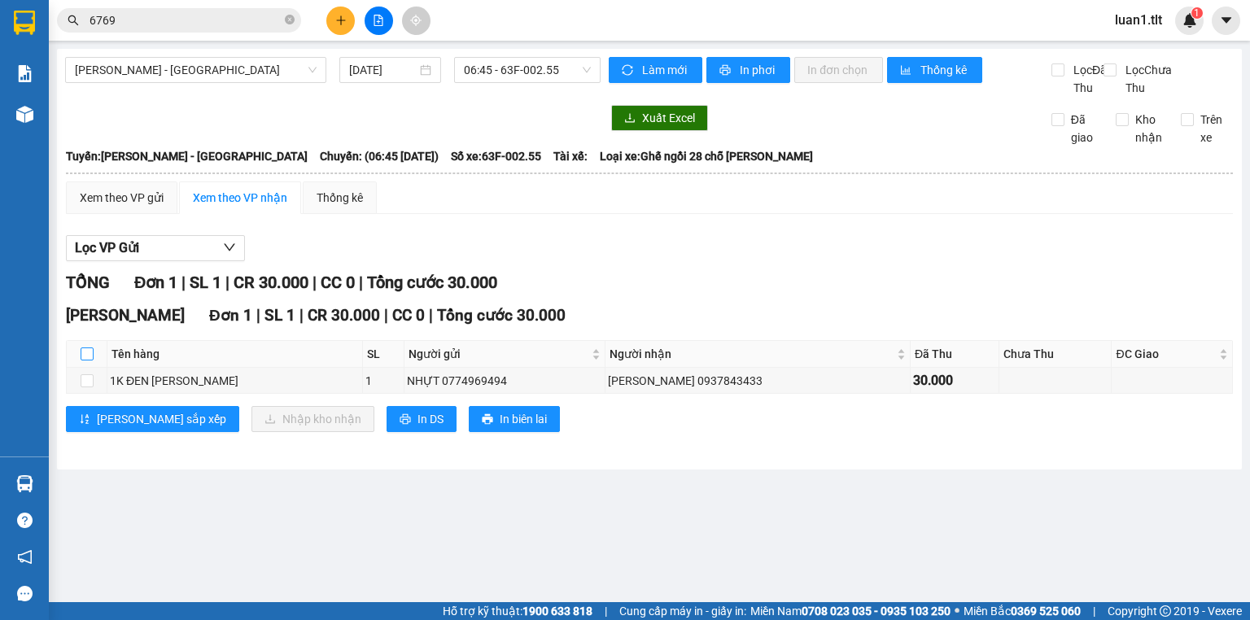
click at [89, 361] on input "checkbox" at bounding box center [87, 354] width 13 height 13
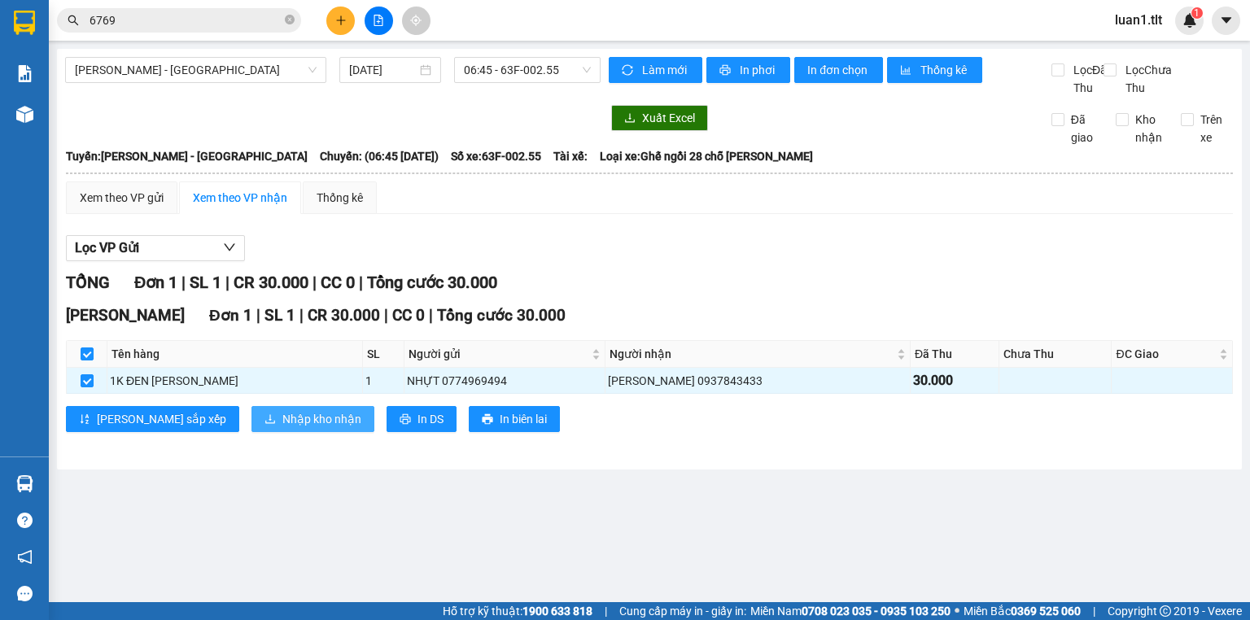
click at [282, 428] on span "Nhập kho nhận" at bounding box center [321, 419] width 79 height 18
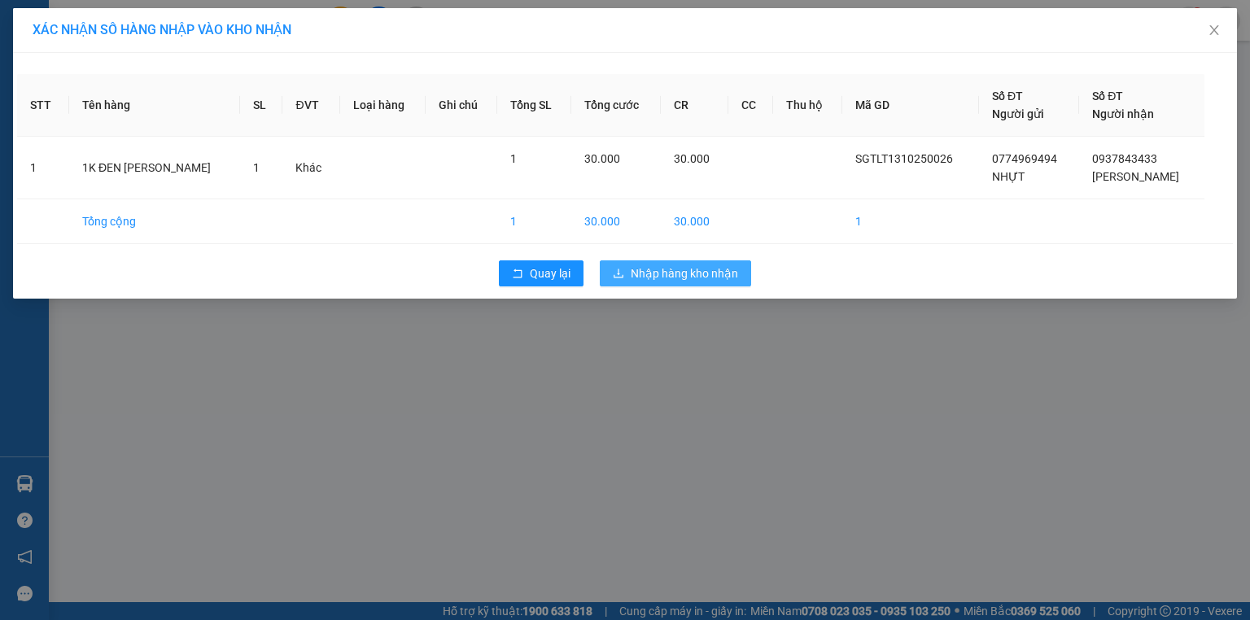
click at [690, 265] on span "Nhập hàng kho nhận" at bounding box center [684, 274] width 107 height 18
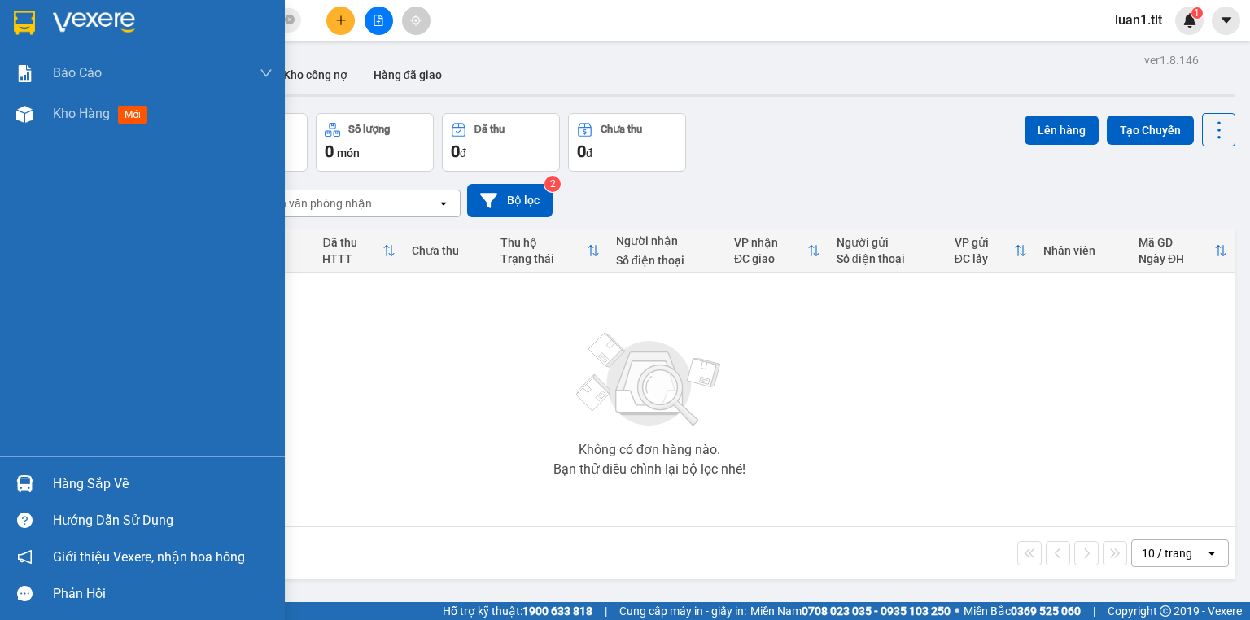
click at [81, 466] on div "Hàng sắp về" at bounding box center [142, 484] width 285 height 37
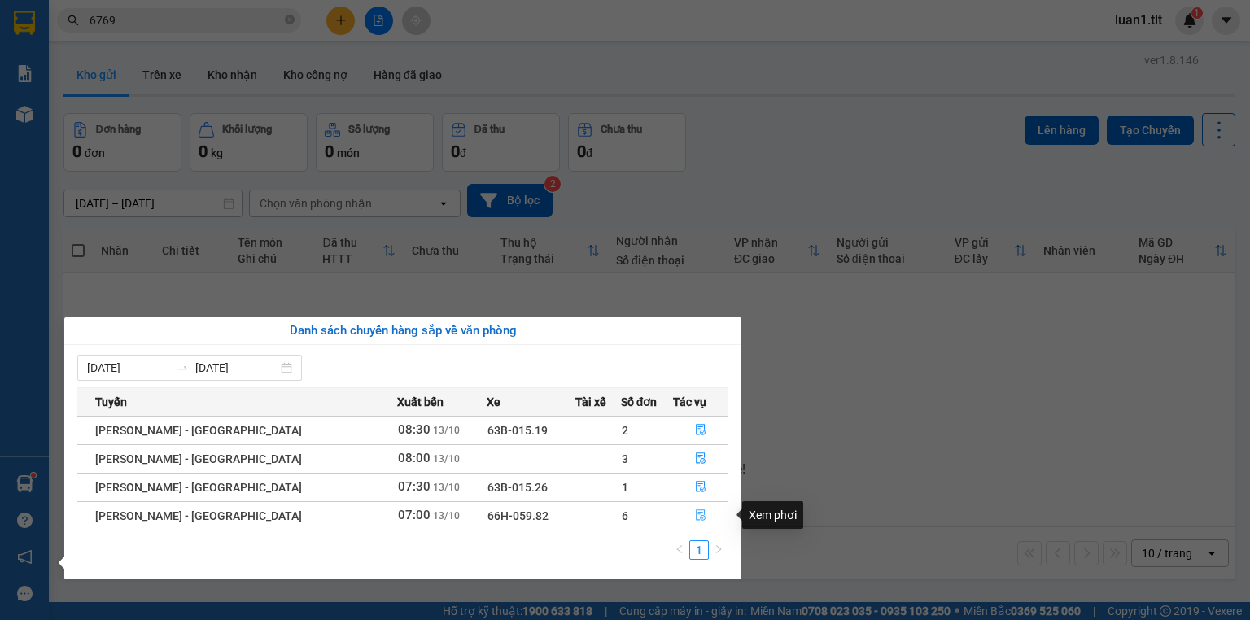
click at [695, 514] on icon "file-done" at bounding box center [700, 515] width 11 height 11
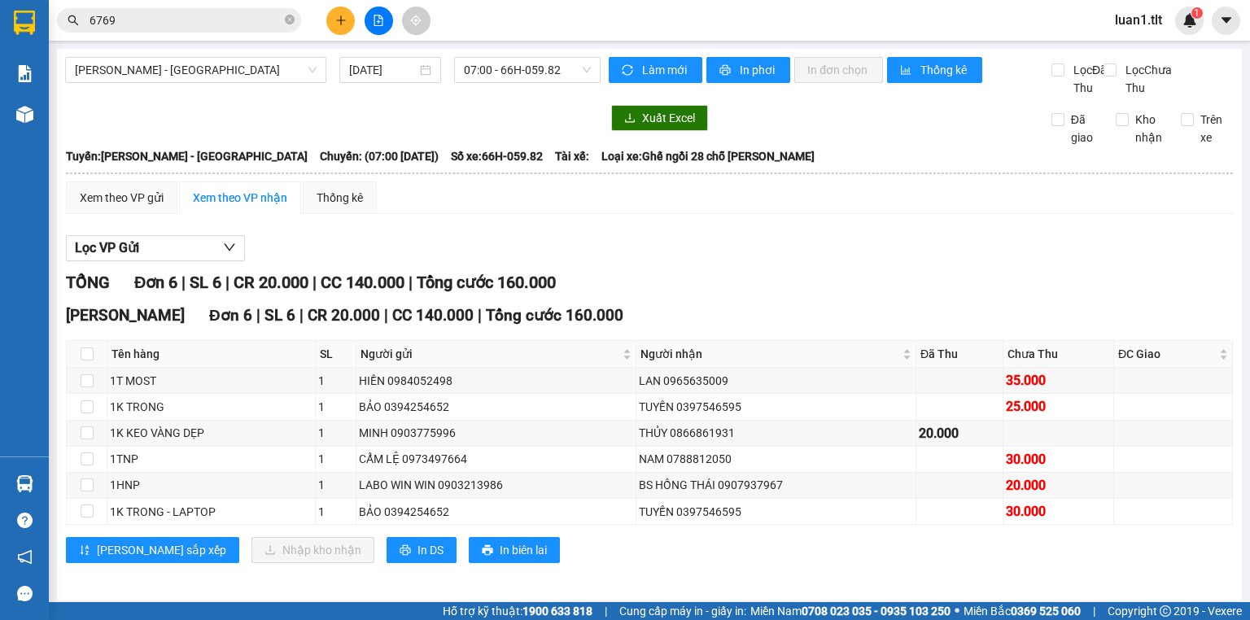
click at [843, 283] on div "Lọc VP Gửi TỔNG Đơn 6 | SL 6 | CR 20.000 | CC 140.000 | Tổng cước 160.000 [PER…" at bounding box center [649, 405] width 1167 height 357
click at [347, 28] on button at bounding box center [340, 21] width 28 height 28
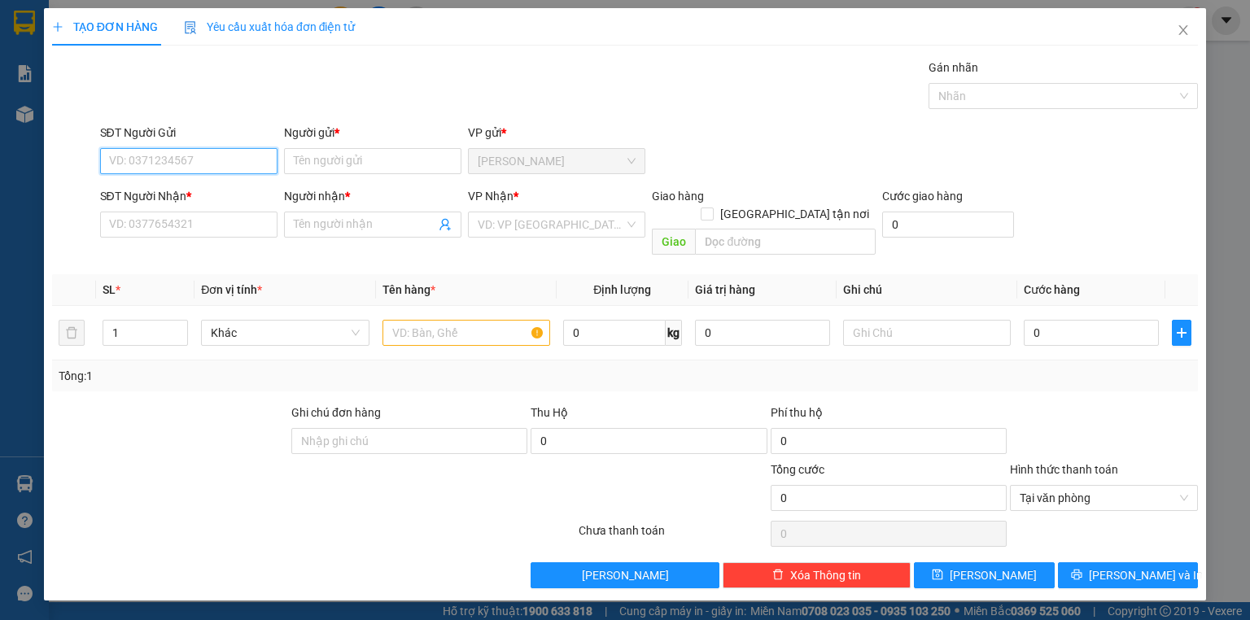
click at [181, 161] on input "SĐT Người Gửi" at bounding box center [188, 161] width 177 height 26
click at [182, 160] on input "SĐT Người Gửi" at bounding box center [188, 161] width 177 height 26
type input "0834588850"
drag, startPoint x: 214, startPoint y: 186, endPoint x: 226, endPoint y: 184, distance: 12.5
click at [214, 187] on div "0834588850 - HUẾ" at bounding box center [189, 193] width 158 height 18
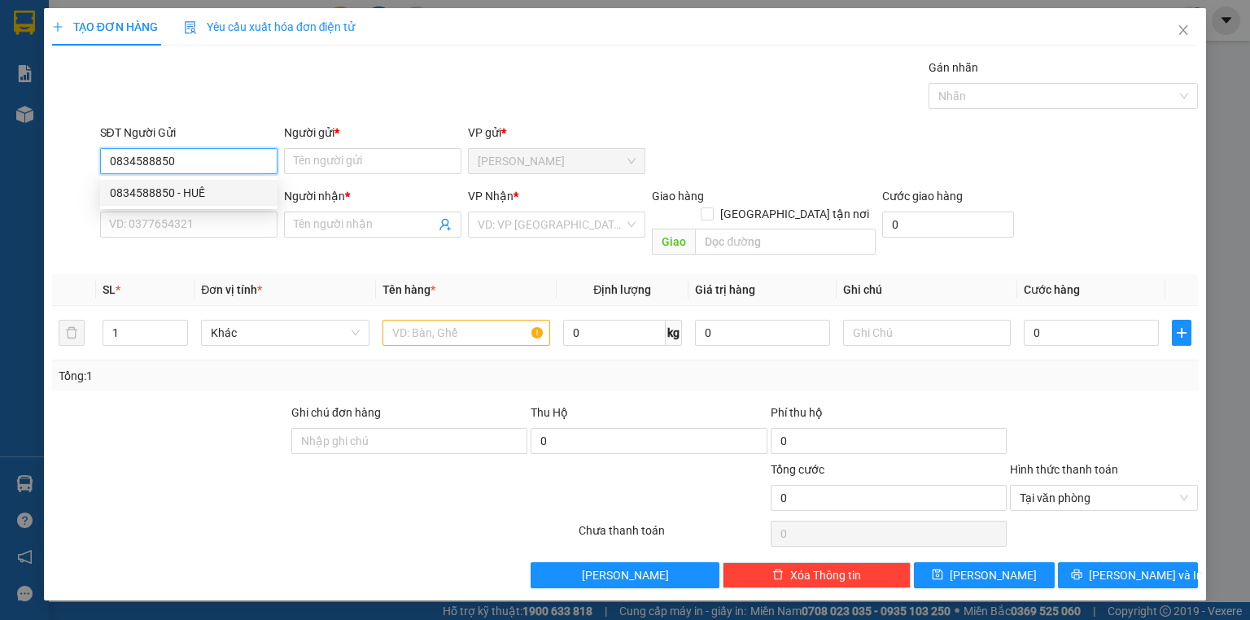
type input "HUẾ"
type input "0834588850"
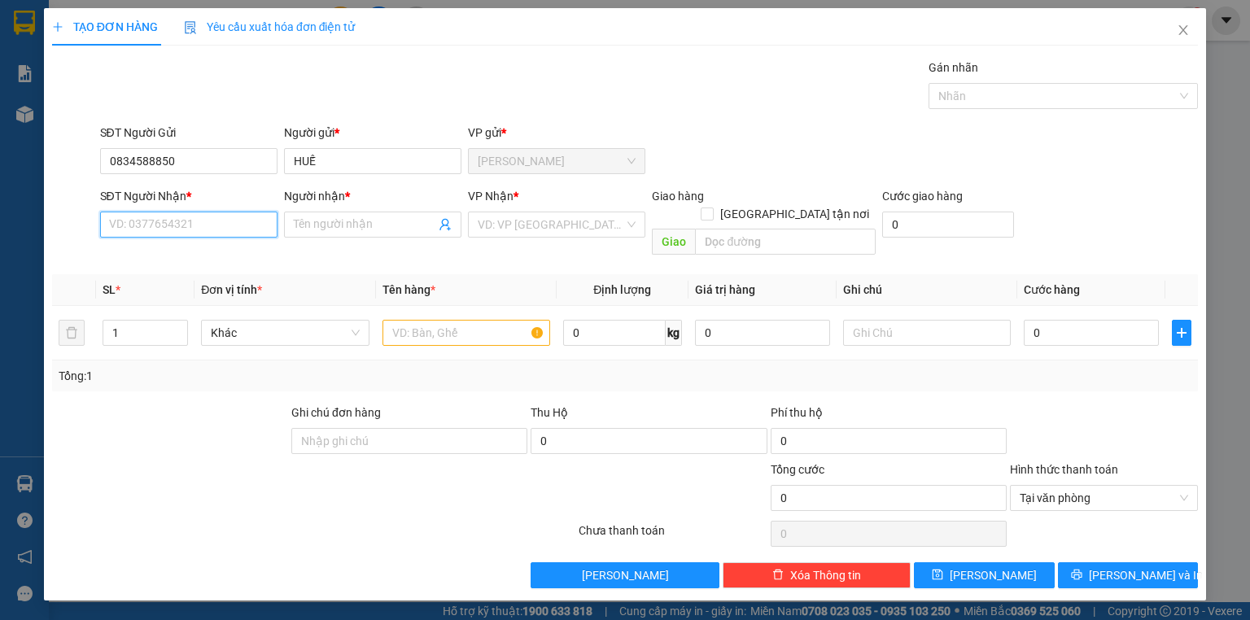
click at [205, 226] on input "SĐT Người Nhận *" at bounding box center [188, 225] width 177 height 26
type input "0933888917"
drag, startPoint x: 223, startPoint y: 255, endPoint x: 466, endPoint y: 215, distance: 246.7
click at [223, 253] on div "0933888917 - CHỊ HIỆU" at bounding box center [189, 256] width 158 height 18
type input "CHỊ HIỆU"
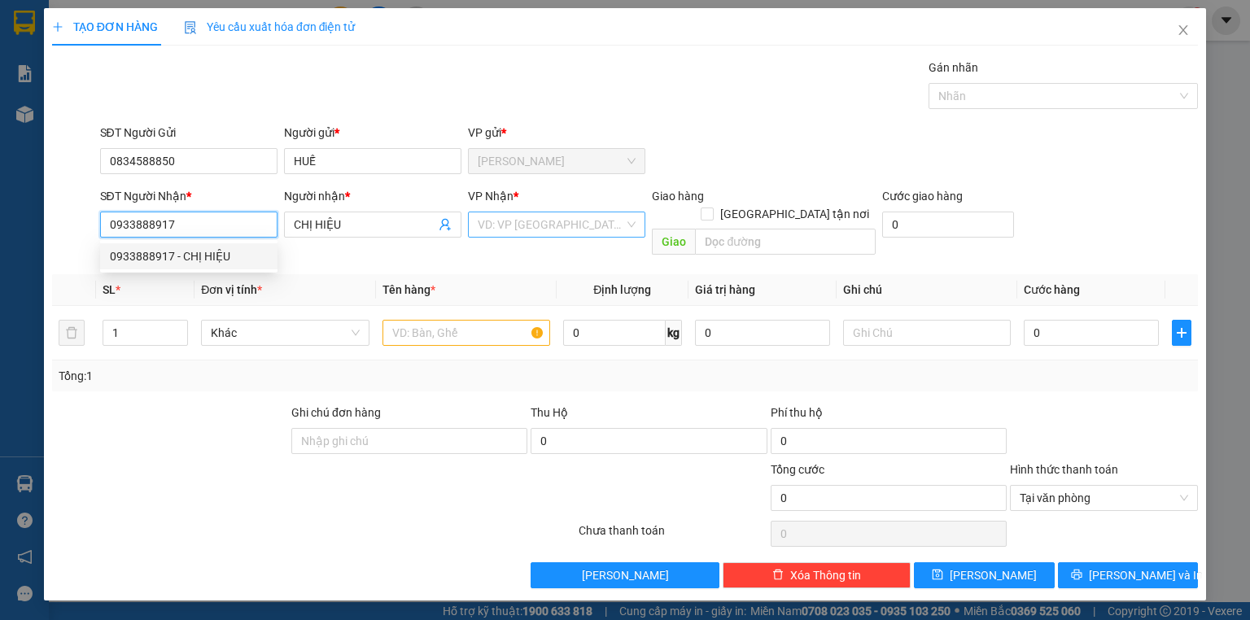
type input "0933888917"
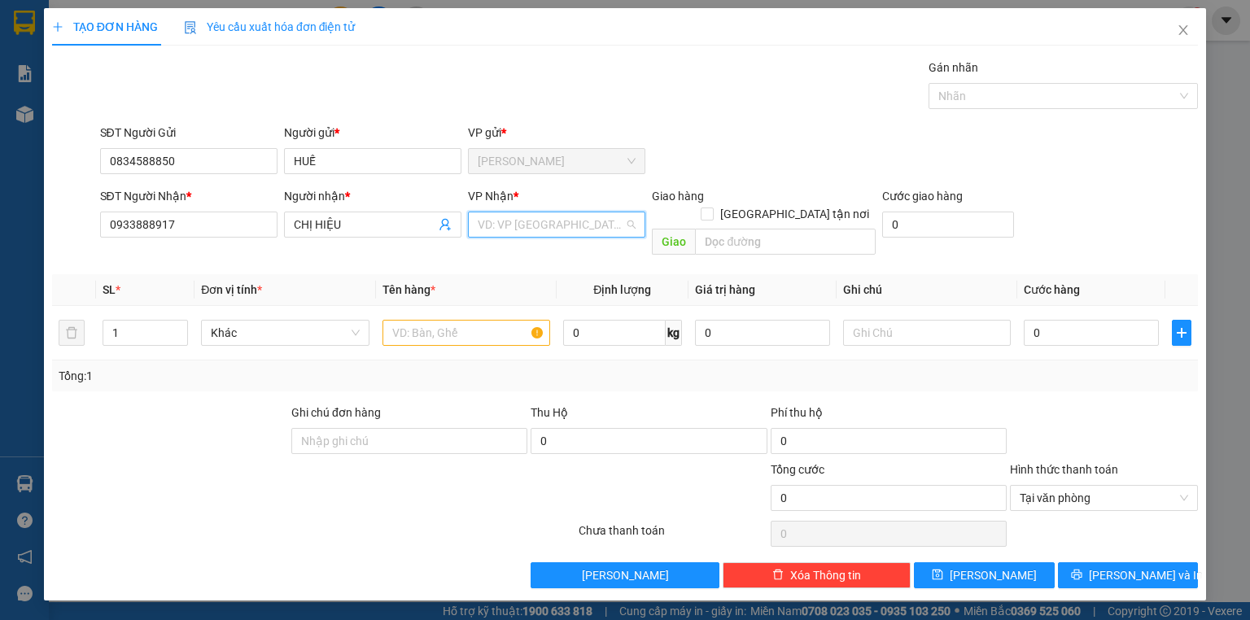
drag, startPoint x: 564, startPoint y: 214, endPoint x: 549, endPoint y: 241, distance: 31.0
click at [563, 216] on input "search" at bounding box center [551, 224] width 147 height 24
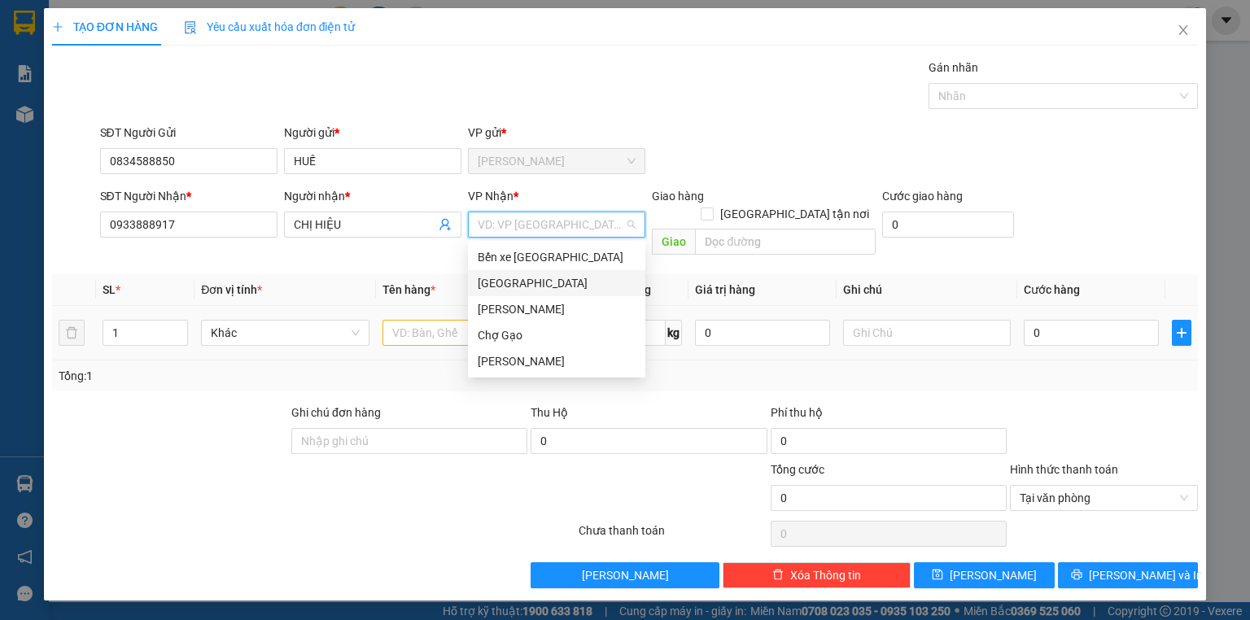
drag, startPoint x: 514, startPoint y: 281, endPoint x: 501, endPoint y: 296, distance: 20.2
click at [514, 281] on div "[GEOGRAPHIC_DATA]" at bounding box center [557, 283] width 158 height 18
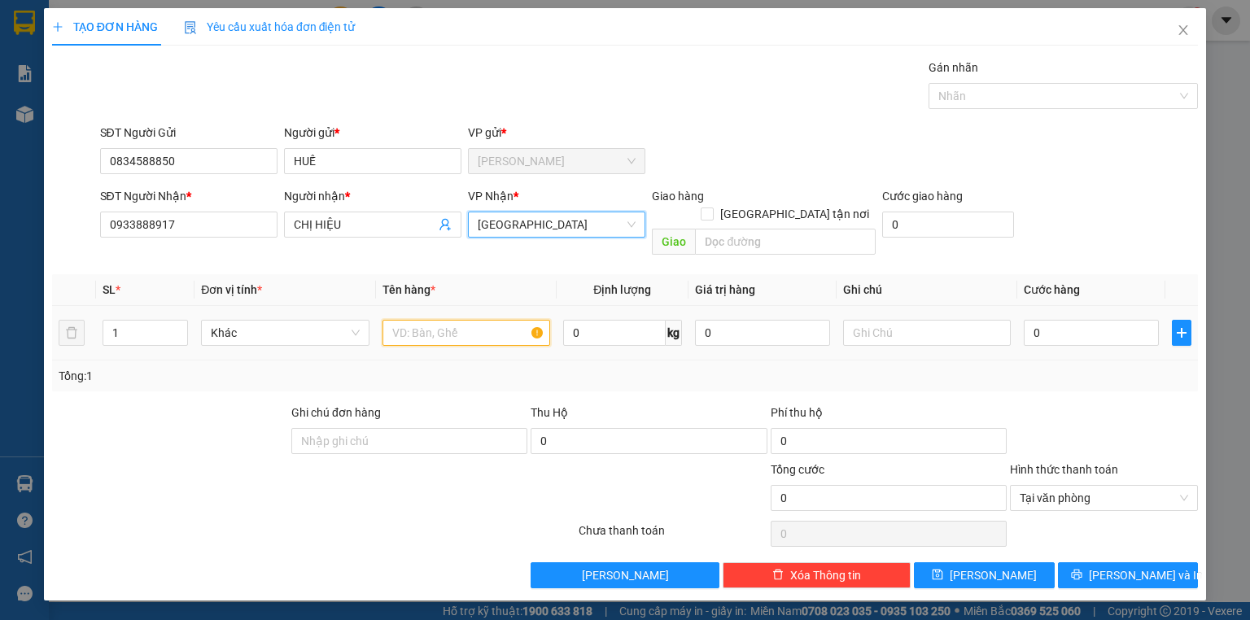
click at [484, 322] on input "text" at bounding box center [467, 333] width 168 height 26
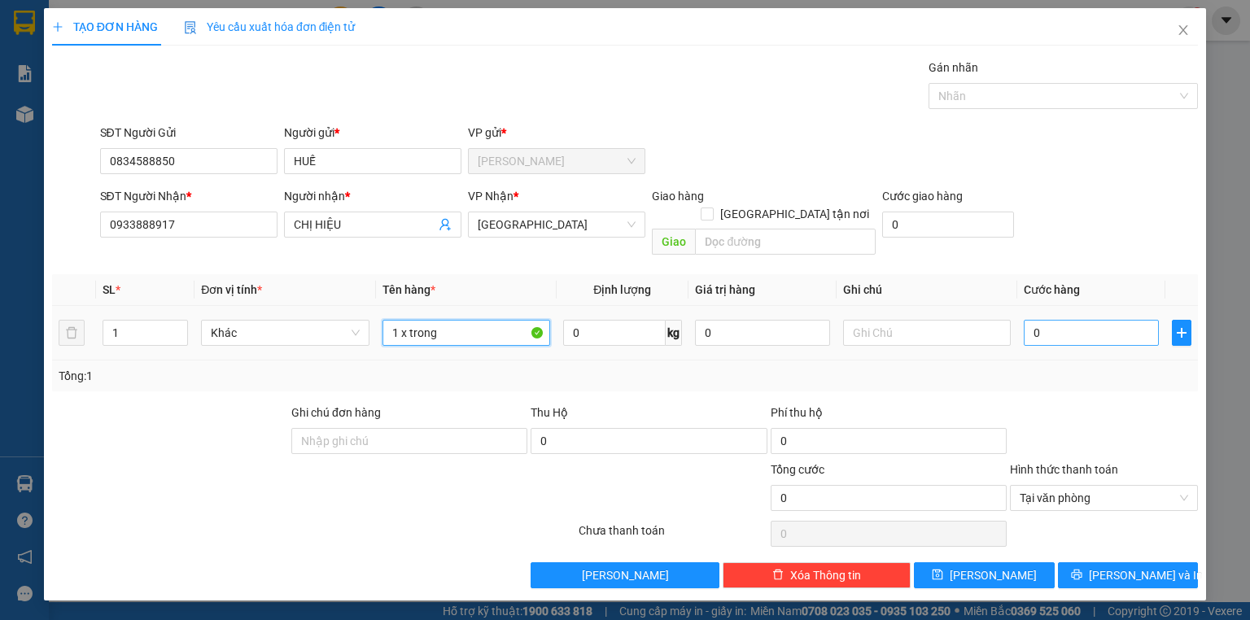
type input "1 x trong"
click at [1067, 320] on input "0" at bounding box center [1091, 333] width 135 height 26
type input "2"
type input "25"
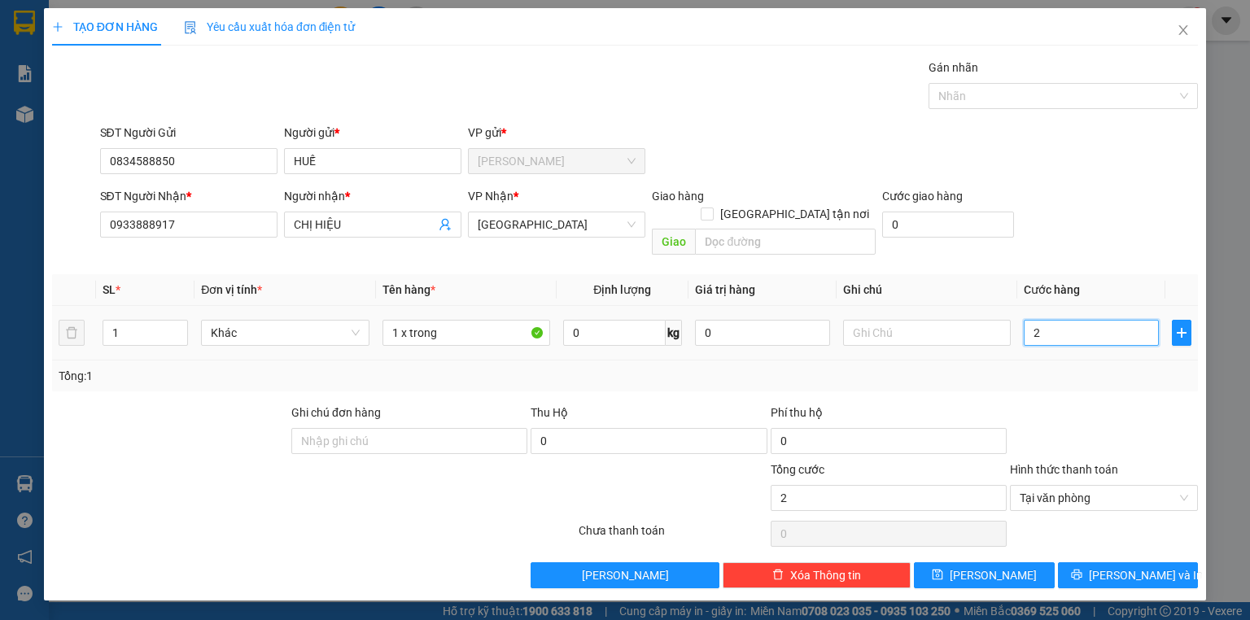
type input "25"
type input "25.000"
click at [1101, 367] on div "Tổng: 1" at bounding box center [625, 376] width 1133 height 18
type input "25.000"
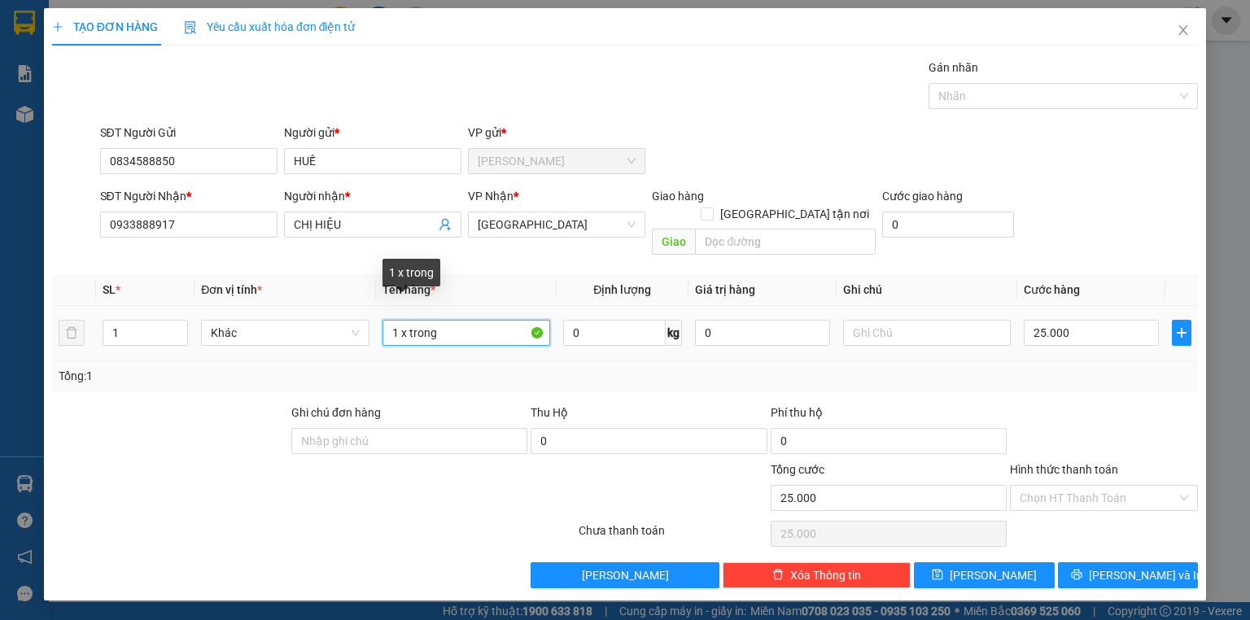
click at [464, 320] on input "1 x trong" at bounding box center [467, 333] width 168 height 26
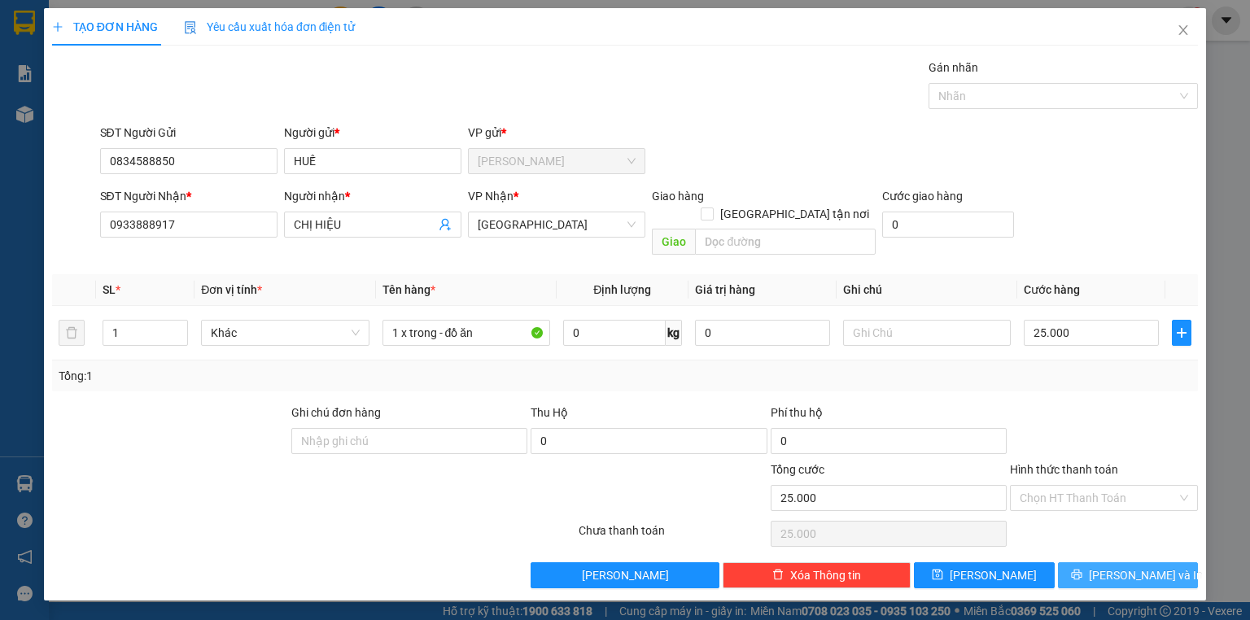
click at [1160, 563] on button "[PERSON_NAME] và In" at bounding box center [1128, 576] width 141 height 26
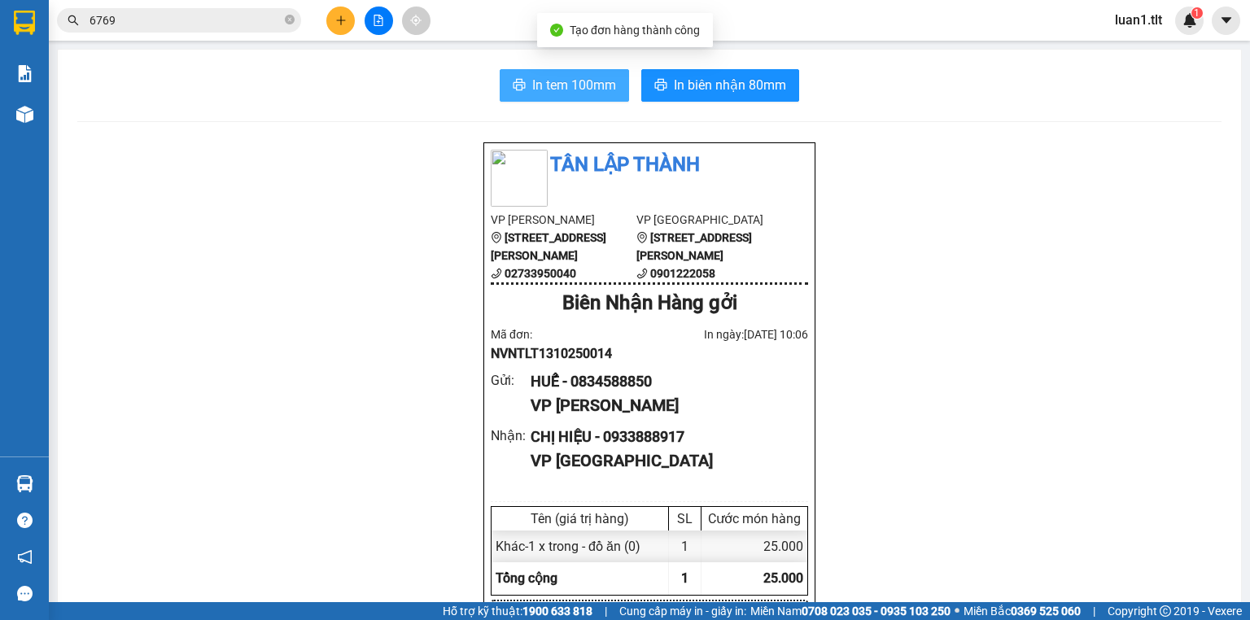
click at [576, 89] on span "In tem 100mm" at bounding box center [574, 85] width 84 height 20
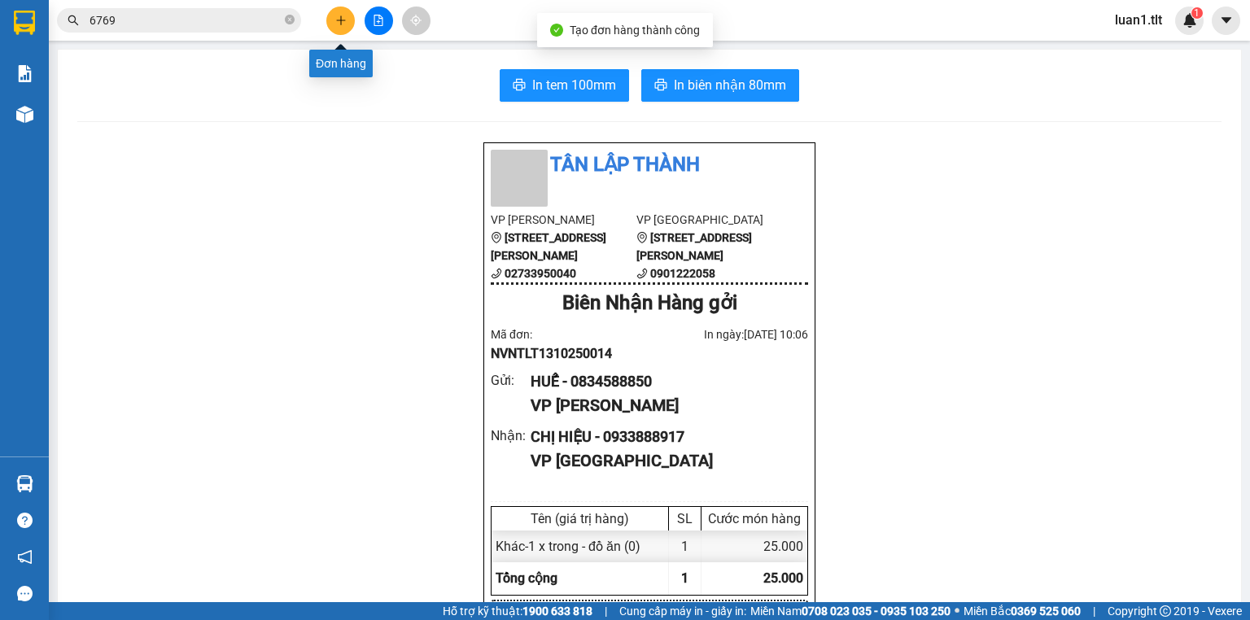
click at [339, 28] on button at bounding box center [340, 21] width 28 height 28
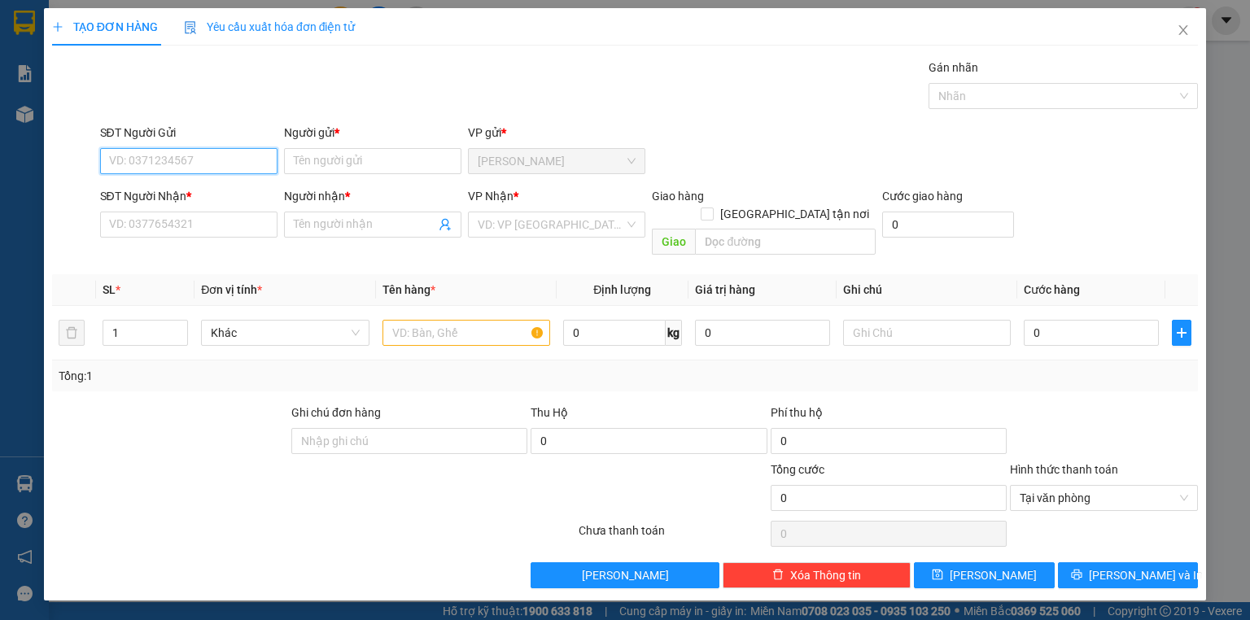
click at [221, 155] on input "SĐT Người Gửi" at bounding box center [188, 161] width 177 height 26
type input "0909159339"
click at [198, 193] on div "0909159339 - DUNG" at bounding box center [189, 193] width 158 height 18
type input "DUNG"
type input "0909159339"
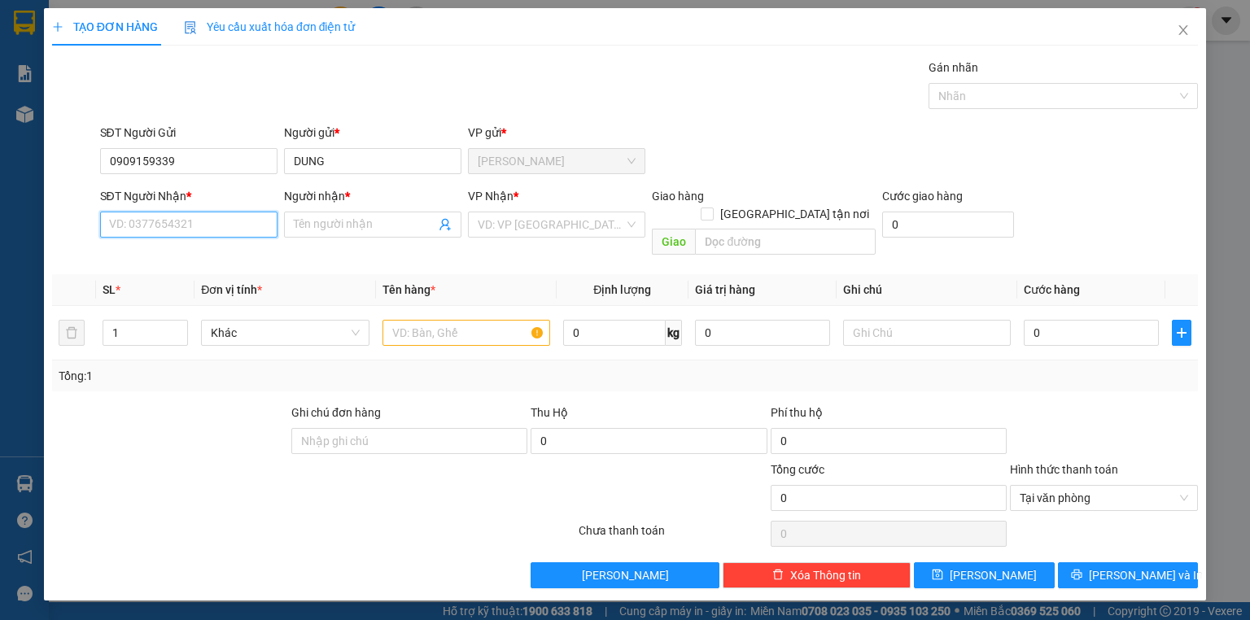
click at [202, 226] on input "SĐT Người Nhận *" at bounding box center [188, 225] width 177 height 26
click at [213, 284] on div "0703525075 - ĐANG" at bounding box center [189, 283] width 158 height 18
type input "0703525075"
type input "ĐANG"
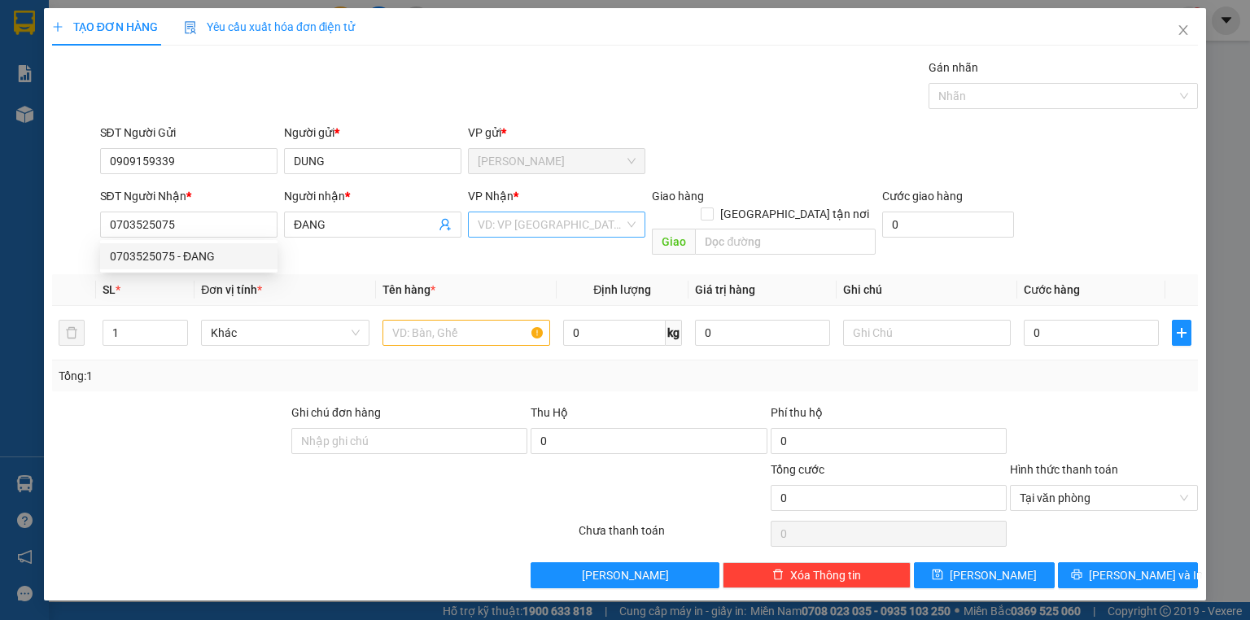
drag, startPoint x: 546, startPoint y: 215, endPoint x: 541, endPoint y: 234, distance: 20.1
click at [545, 215] on input "search" at bounding box center [551, 224] width 147 height 24
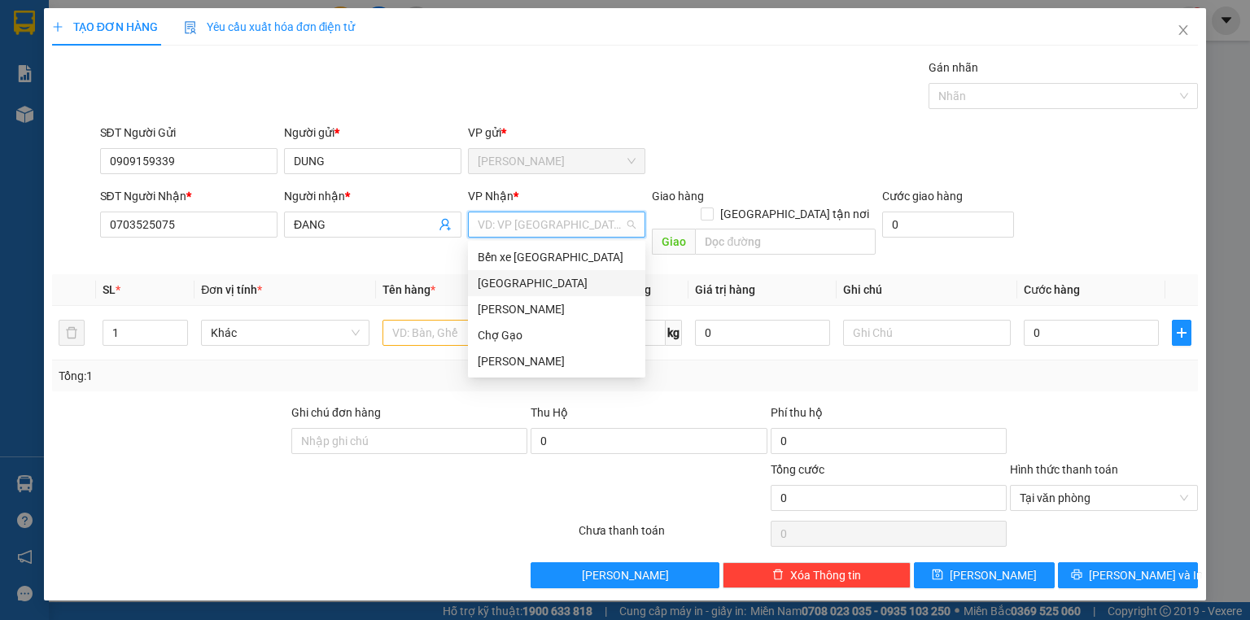
click at [518, 280] on div "[GEOGRAPHIC_DATA]" at bounding box center [557, 283] width 158 height 18
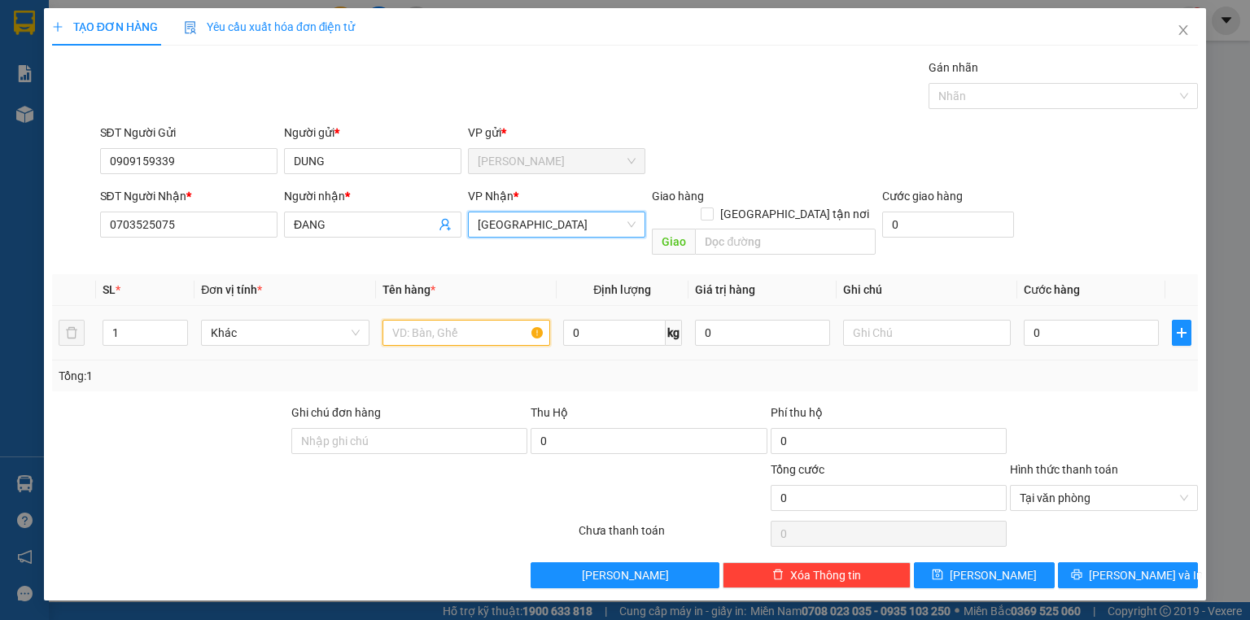
click at [448, 326] on input "text" at bounding box center [467, 333] width 168 height 26
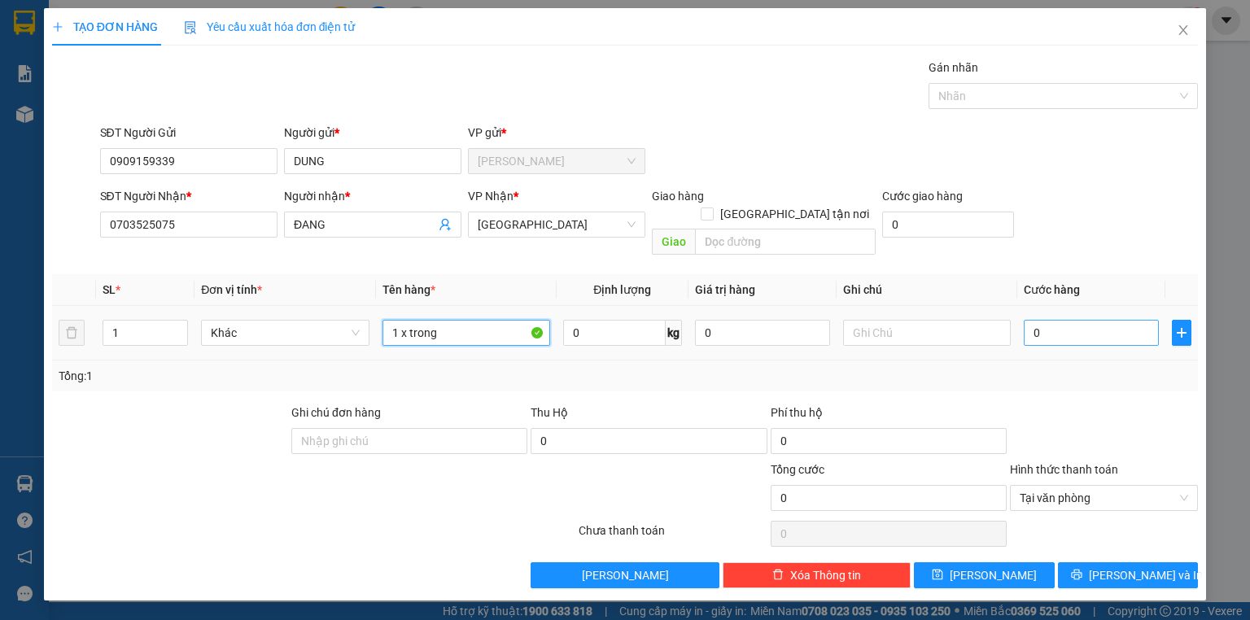
type input "1 x trong"
click at [1081, 320] on input "0" at bounding box center [1091, 333] width 135 height 26
type input "2"
type input "20"
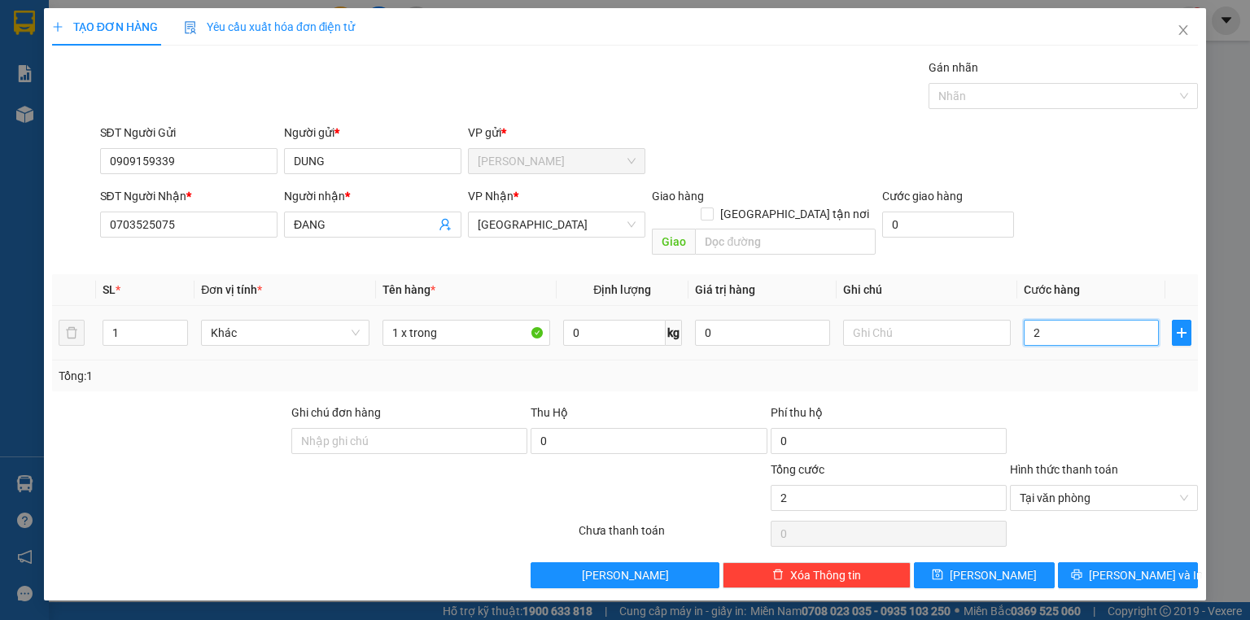
type input "20"
click at [1053, 367] on div "Tổng: 1" at bounding box center [625, 376] width 1133 height 18
click at [1137, 567] on span "[PERSON_NAME] và In" at bounding box center [1146, 576] width 114 height 18
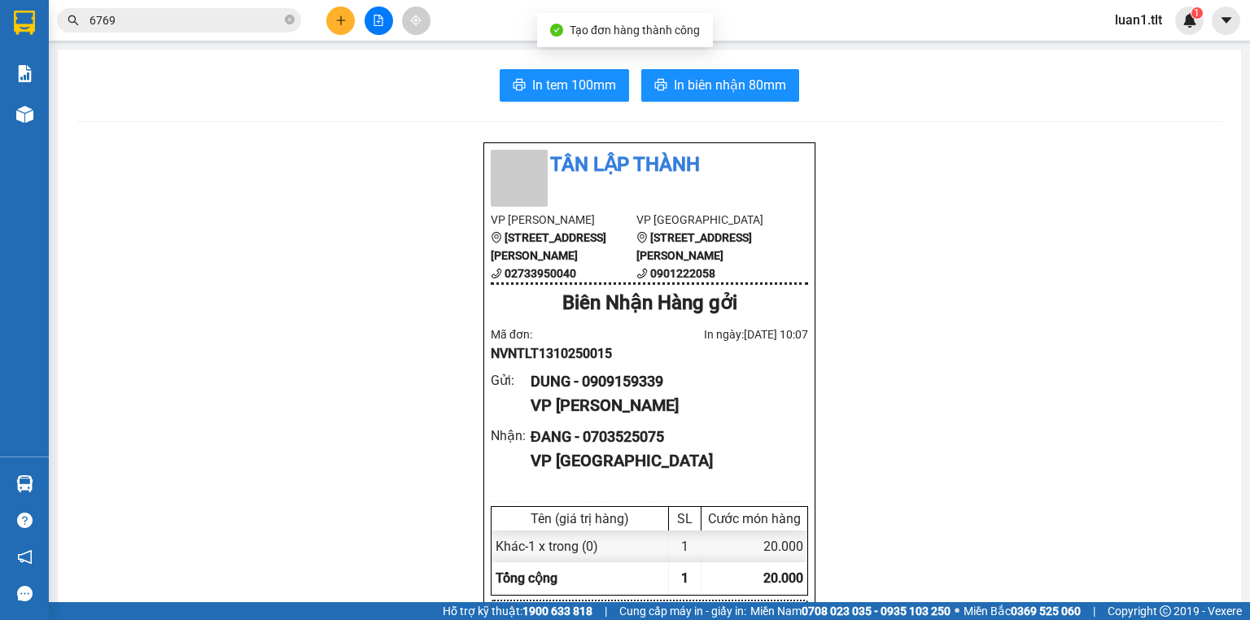
click at [804, 73] on div "In tem 100mm In biên nhận 80mm" at bounding box center [649, 85] width 1145 height 33
click at [758, 81] on span "In biên nhận 80mm" at bounding box center [730, 85] width 112 height 20
click at [611, 90] on button "In tem 100mm" at bounding box center [564, 85] width 129 height 33
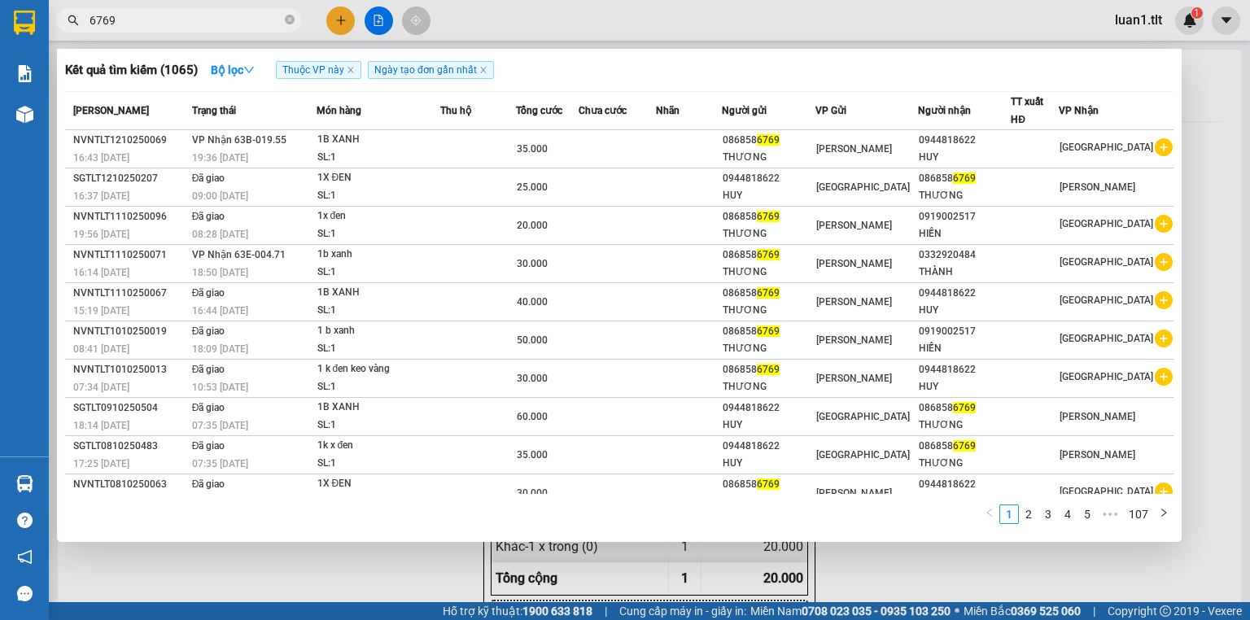
click at [231, 19] on input "6769" at bounding box center [186, 20] width 192 height 18
click at [351, 560] on div at bounding box center [625, 310] width 1250 height 620
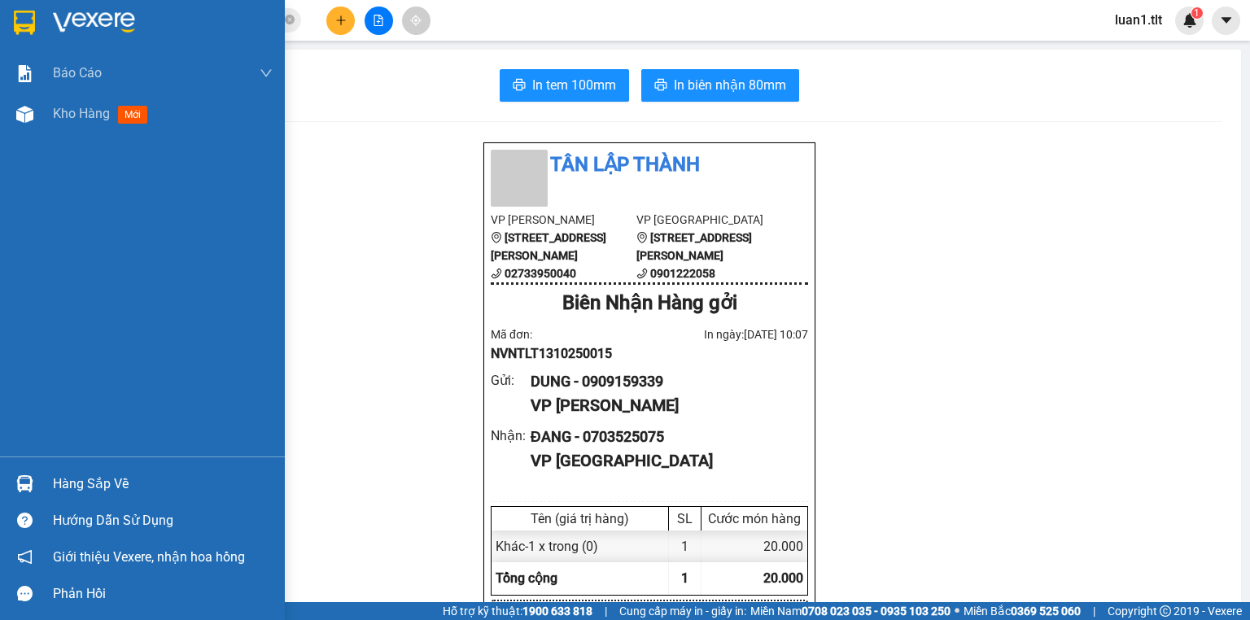
click at [46, 45] on div at bounding box center [142, 26] width 285 height 53
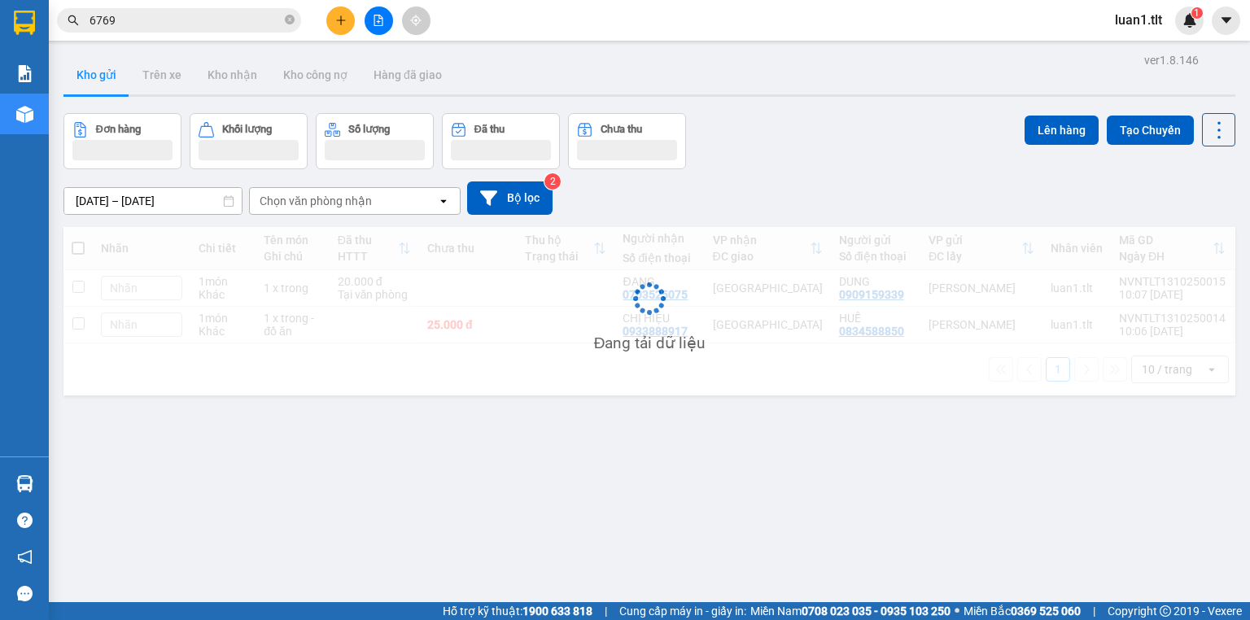
drag, startPoint x: 790, startPoint y: 137, endPoint x: 692, endPoint y: 192, distance: 113.0
click at [790, 137] on div "Đơn hàng Khối lượng Số lượng Đã thu Chưa thu Lên hàng Tạo Chuyến" at bounding box center [649, 141] width 1172 height 56
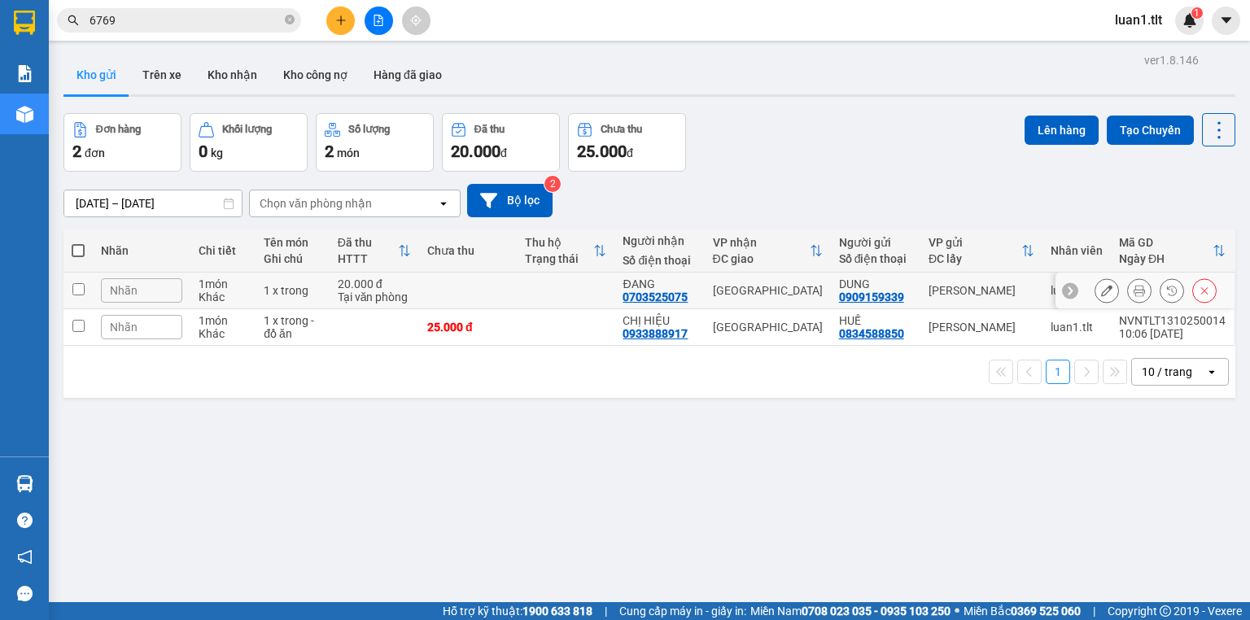
click at [419, 298] on td at bounding box center [468, 291] width 98 height 37
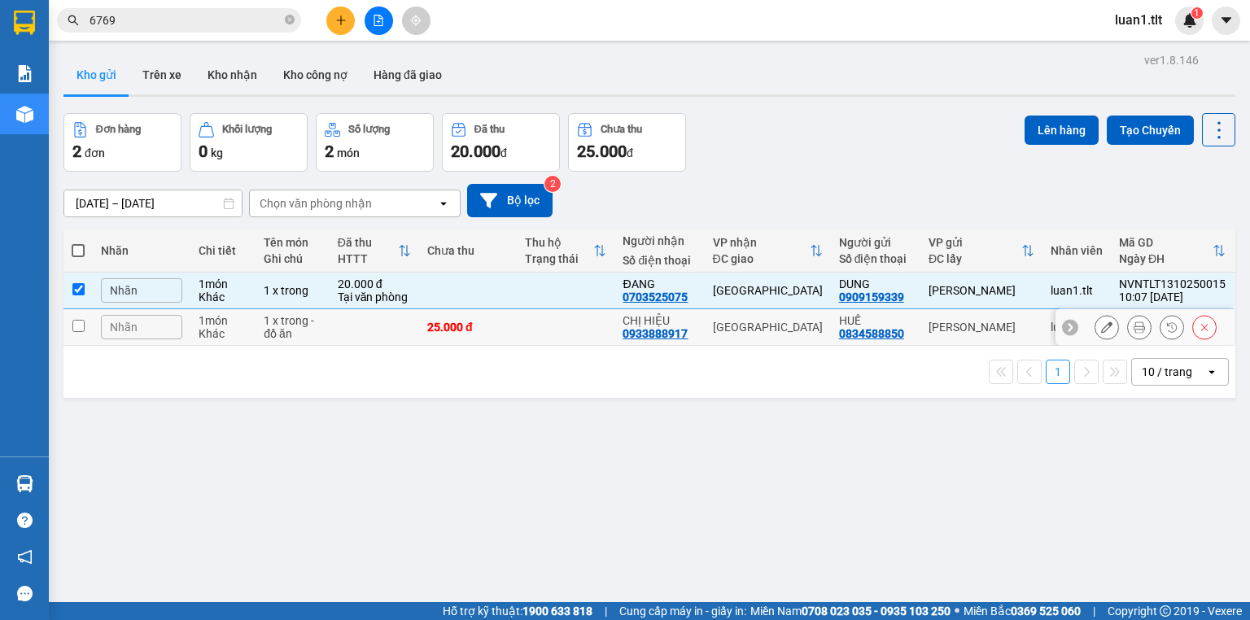
click at [437, 329] on div "25.000 đ" at bounding box center [467, 327] width 81 height 13
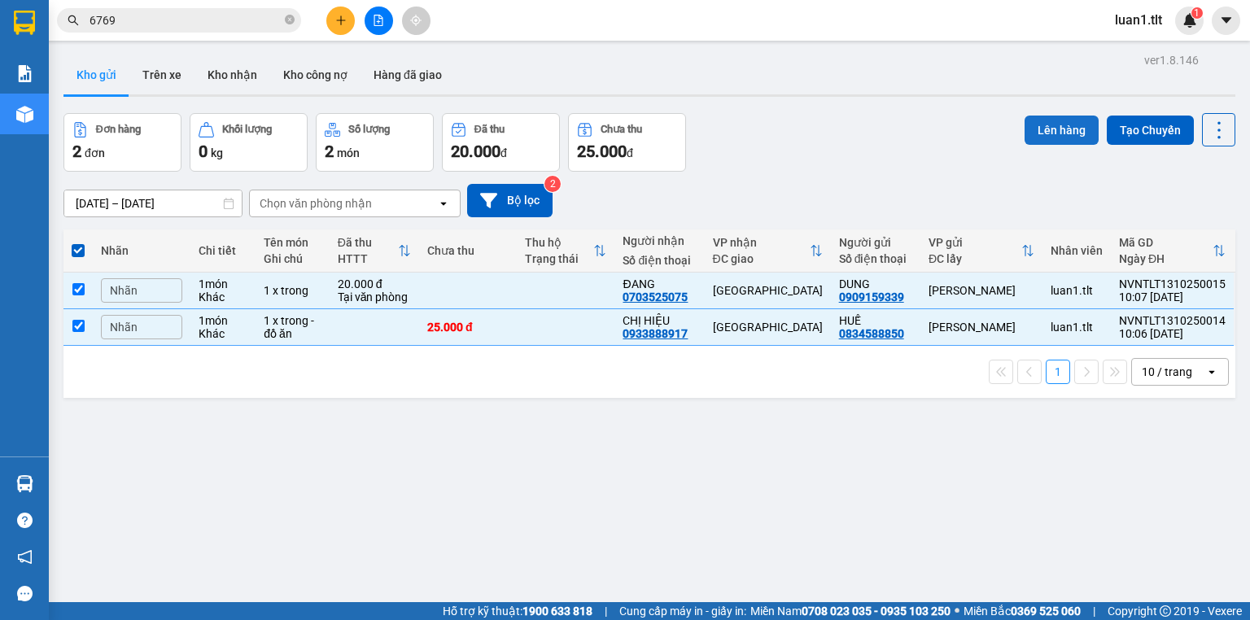
click at [1036, 121] on button "Lên hàng" at bounding box center [1062, 130] width 74 height 29
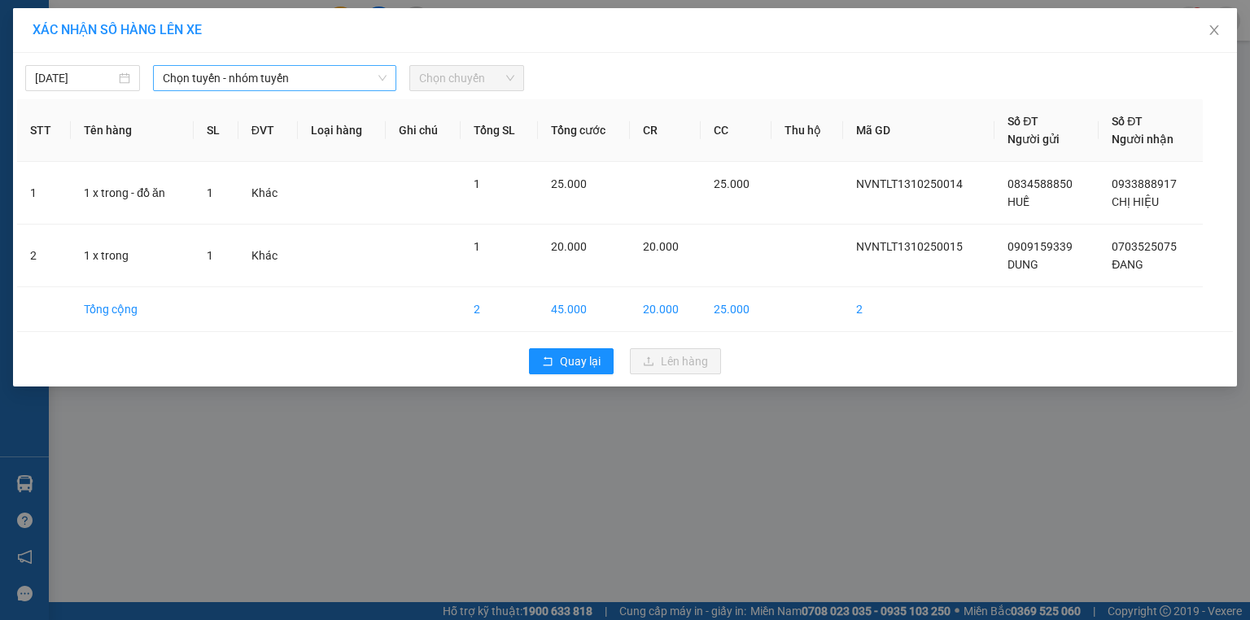
click at [320, 82] on span "Chọn tuyến - nhóm tuyến" at bounding box center [275, 78] width 224 height 24
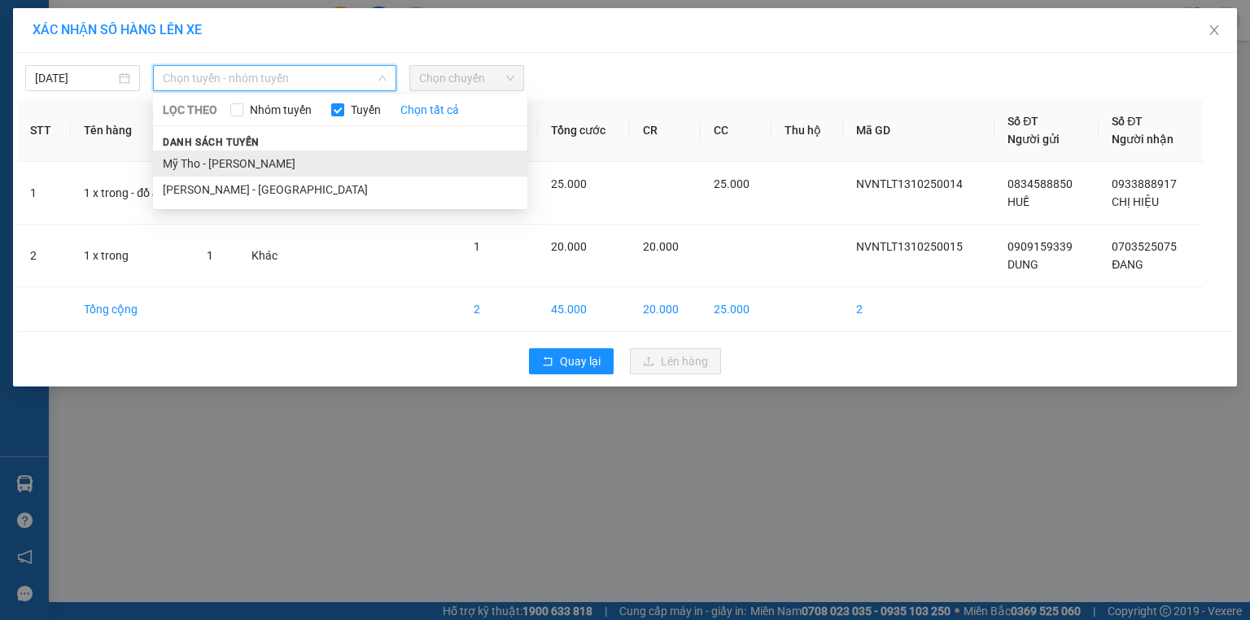
click at [254, 172] on li "Mỹ Tho - [PERSON_NAME]" at bounding box center [340, 164] width 374 height 26
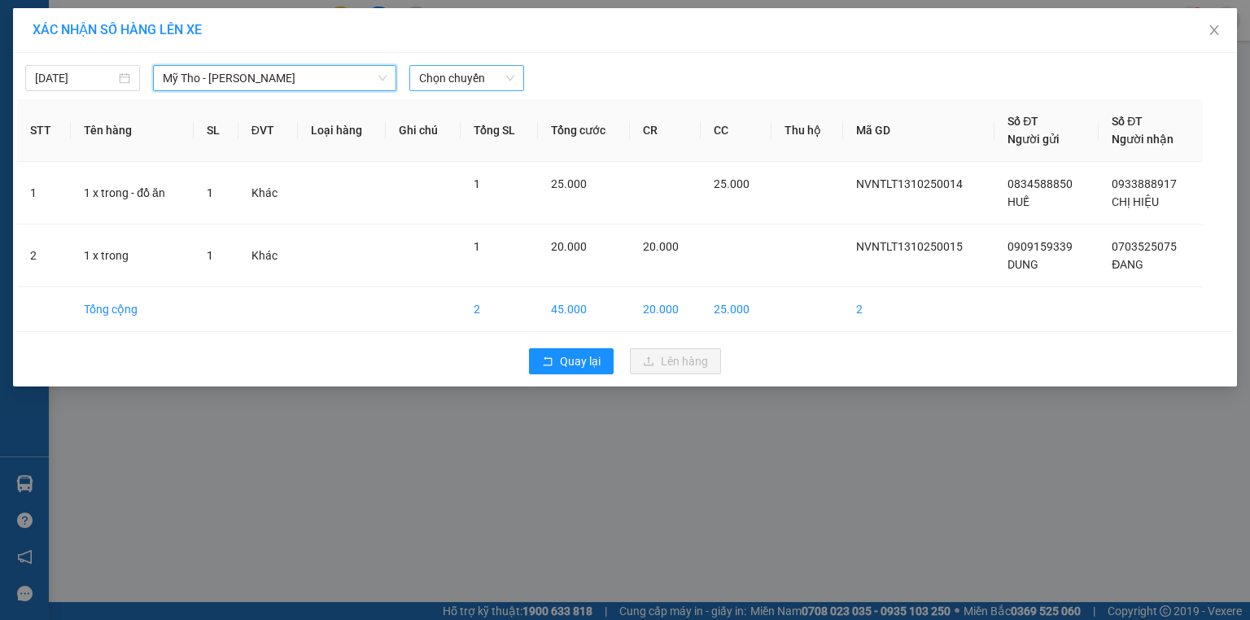
click at [445, 72] on span "Chọn chuyến" at bounding box center [466, 78] width 95 height 24
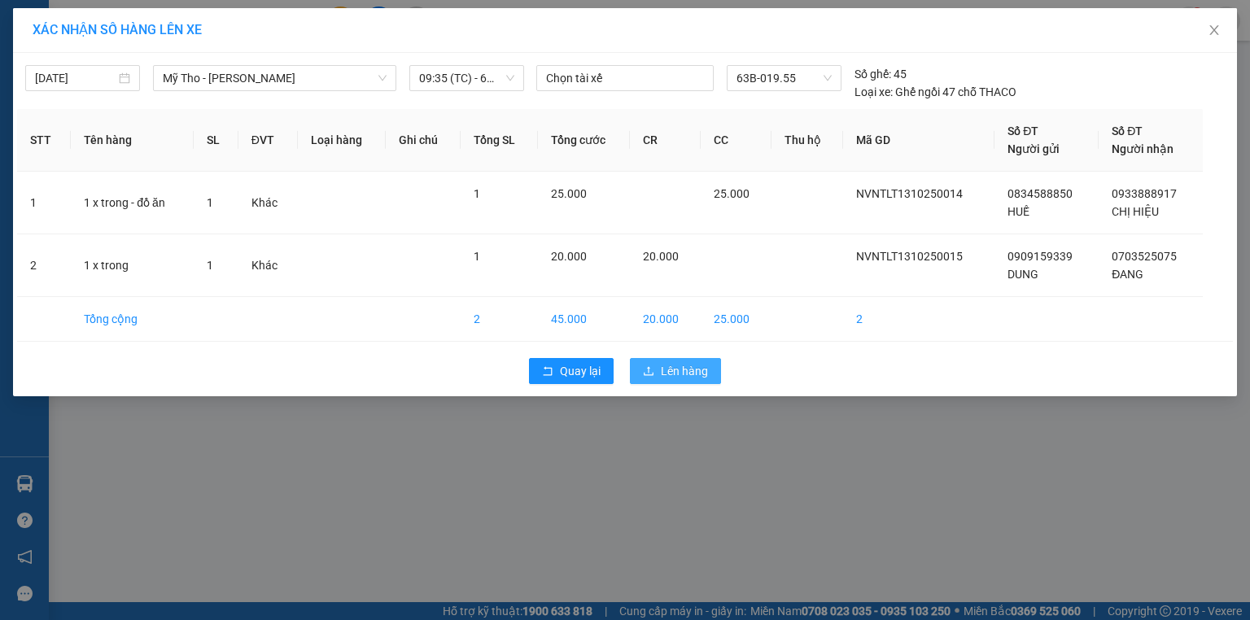
click at [679, 371] on span "Lên hàng" at bounding box center [684, 371] width 47 height 18
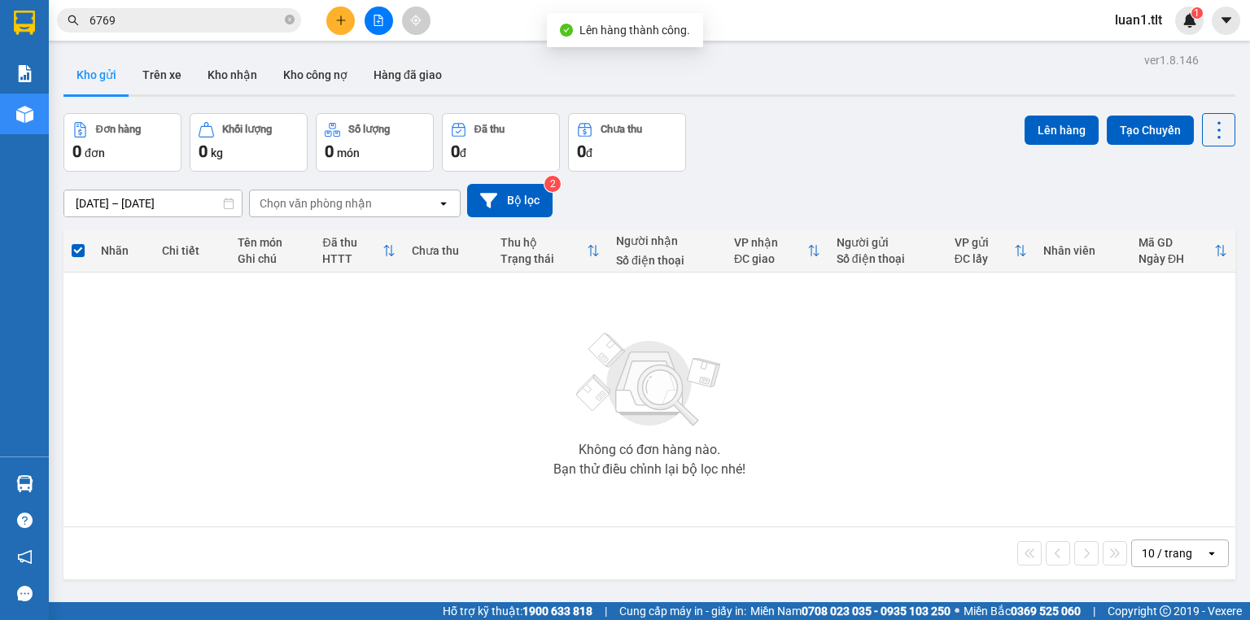
click at [365, 20] on button at bounding box center [379, 21] width 28 height 28
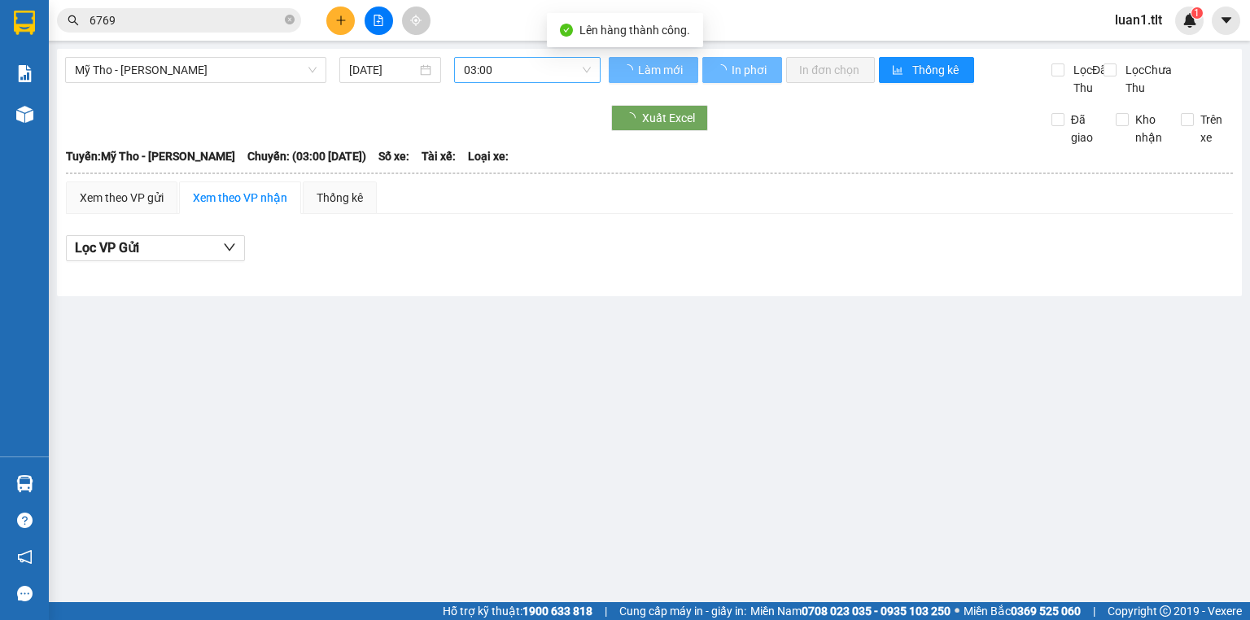
click at [514, 78] on span "03:00" at bounding box center [528, 70] width 128 height 24
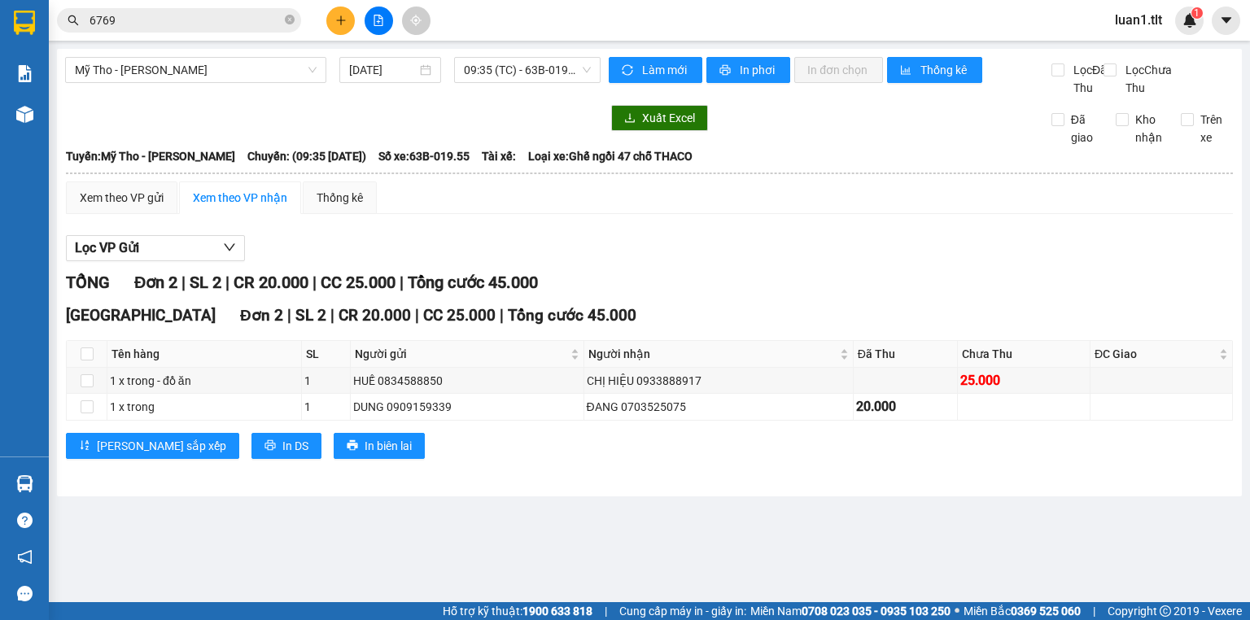
click at [136, 181] on th at bounding box center [649, 173] width 1169 height 15
click at [124, 207] on div "Xem theo VP gửi" at bounding box center [122, 198] width 84 height 18
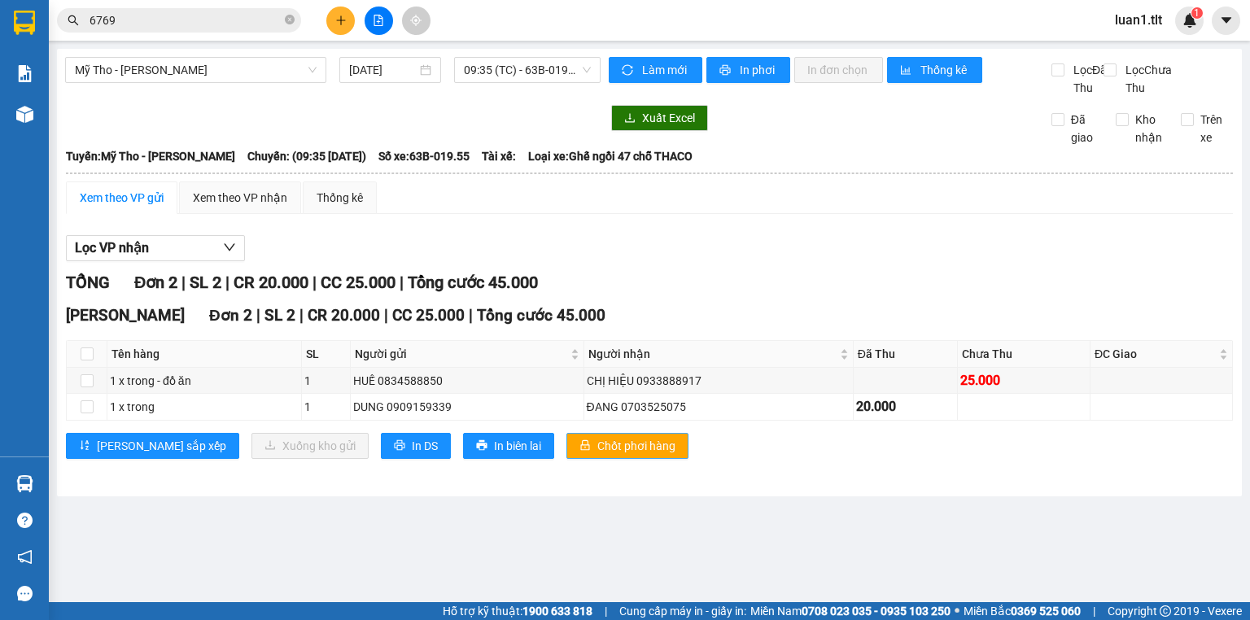
click at [598, 455] on span "Chốt phơi hàng" at bounding box center [637, 446] width 78 height 18
click at [726, 296] on div "TỔNG Đơn 2 | SL 2 | CR 20.000 | CC 25.000 | Tổng cước 45.000" at bounding box center [649, 282] width 1167 height 25
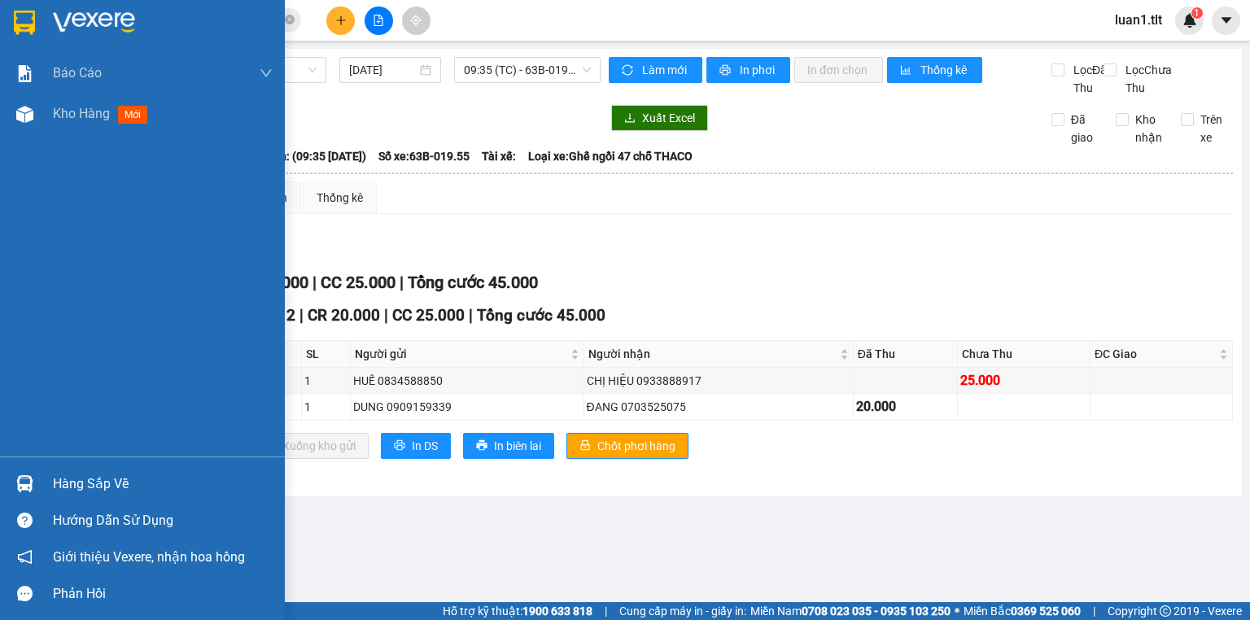
drag, startPoint x: 17, startPoint y: 12, endPoint x: 29, endPoint y: 20, distance: 14.7
click at [18, 12] on img at bounding box center [24, 23] width 21 height 24
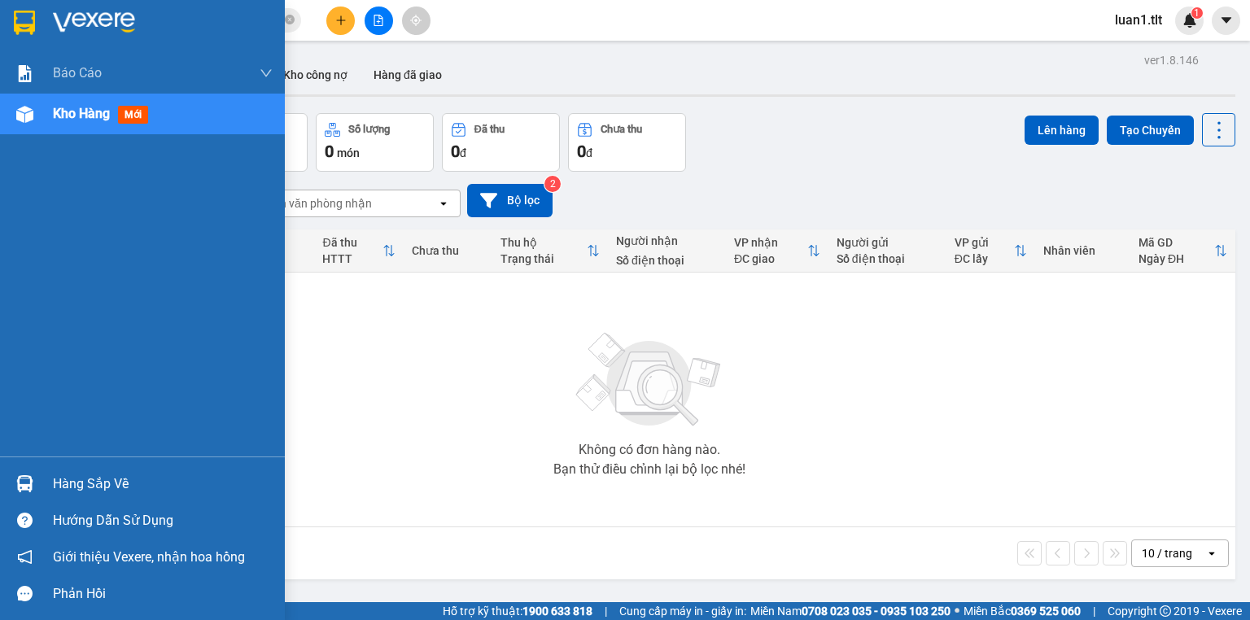
click at [98, 479] on div "Hàng sắp về" at bounding box center [163, 484] width 220 height 24
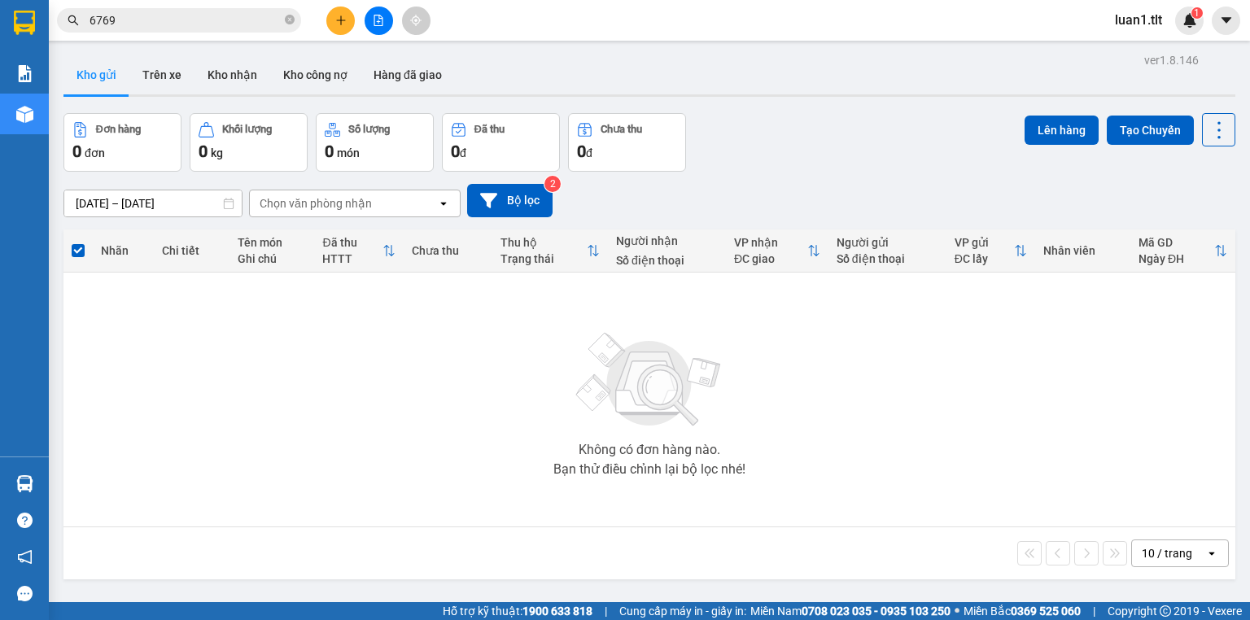
click at [454, 269] on section "Kết quả tìm kiếm ( 1065 ) Bộ lọc Thuộc VP này Ngày tạo đơn gần nhất Mã ĐH Trạng…" at bounding box center [625, 310] width 1250 height 620
click at [151, 15] on input "6769" at bounding box center [186, 20] width 192 height 18
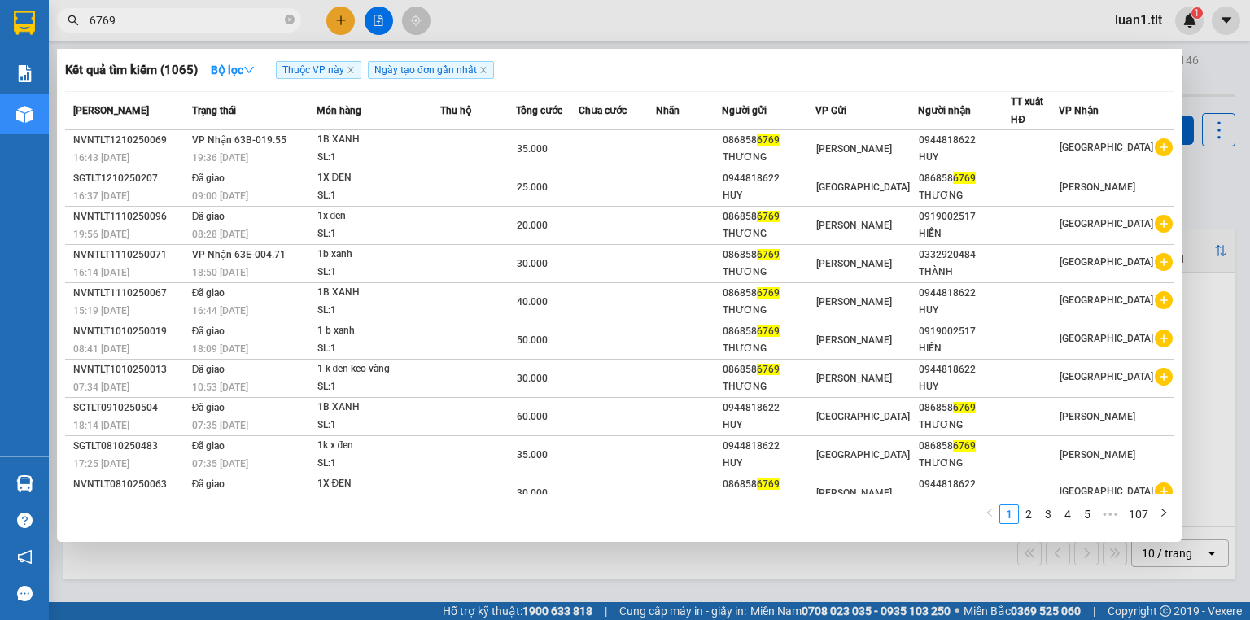
click at [151, 15] on input "6769" at bounding box center [186, 20] width 192 height 18
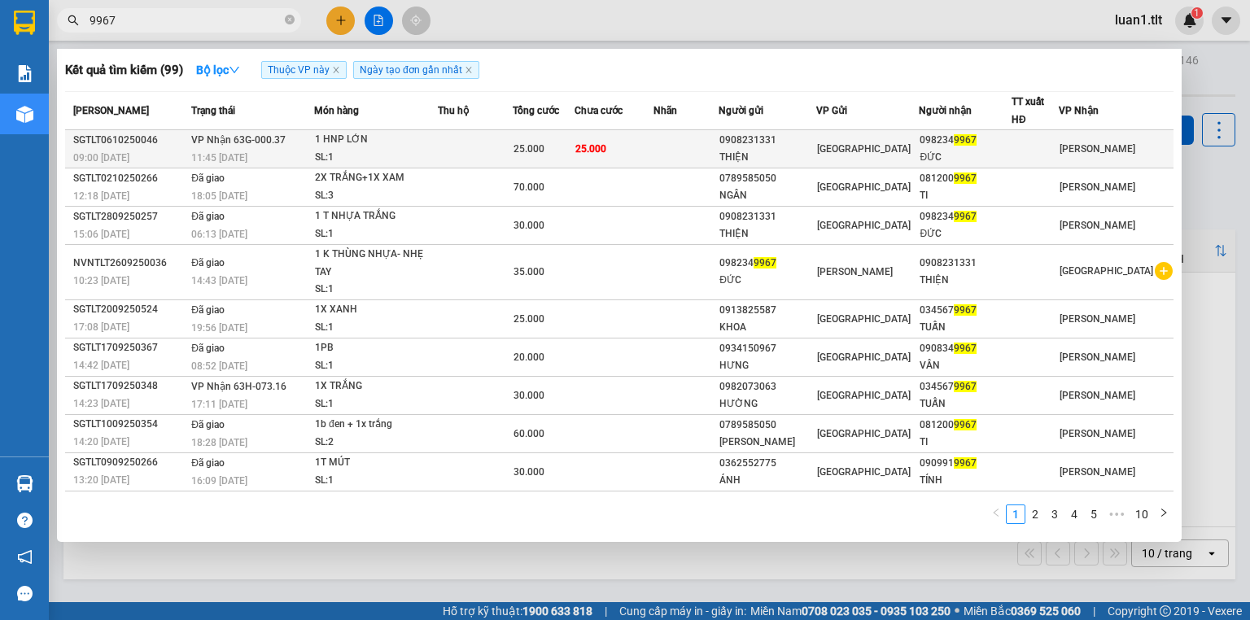
type input "9967"
click at [460, 136] on td at bounding box center [475, 149] width 75 height 38
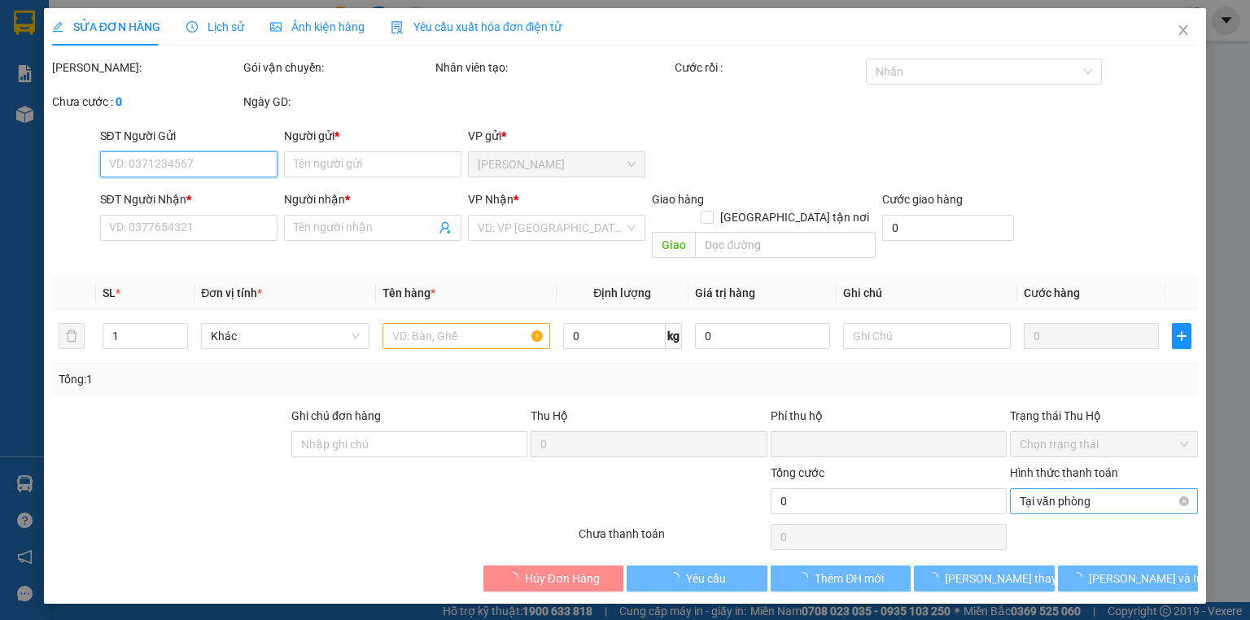
type input "0908231331"
type input "THIỆN"
type input "0982349967"
type input "ĐỨC"
type input "0"
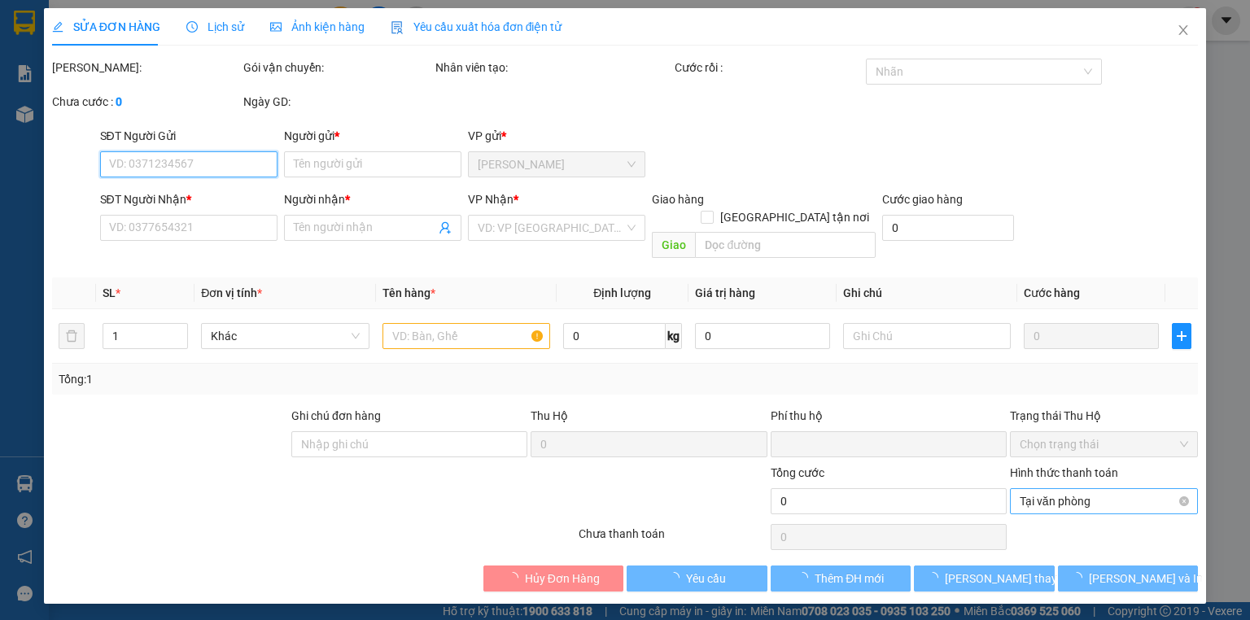
type input "25.000"
click at [1091, 489] on span "Tại văn phòng" at bounding box center [1104, 501] width 169 height 24
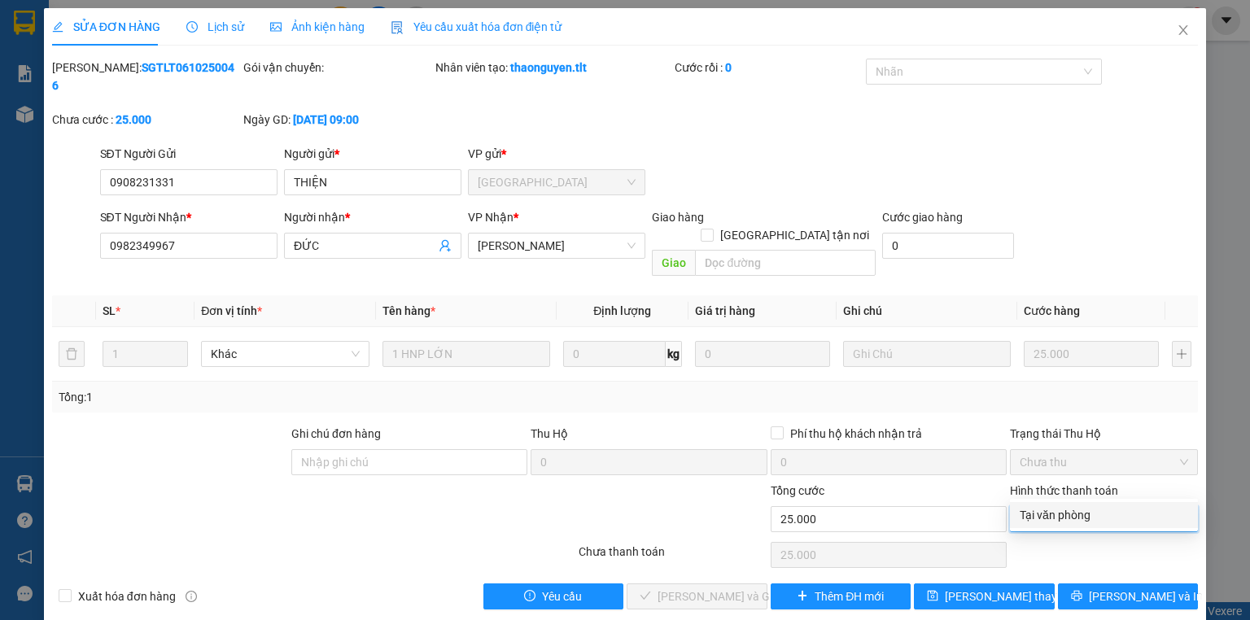
click at [1081, 512] on div "Tại văn phòng" at bounding box center [1104, 515] width 169 height 18
type input "0"
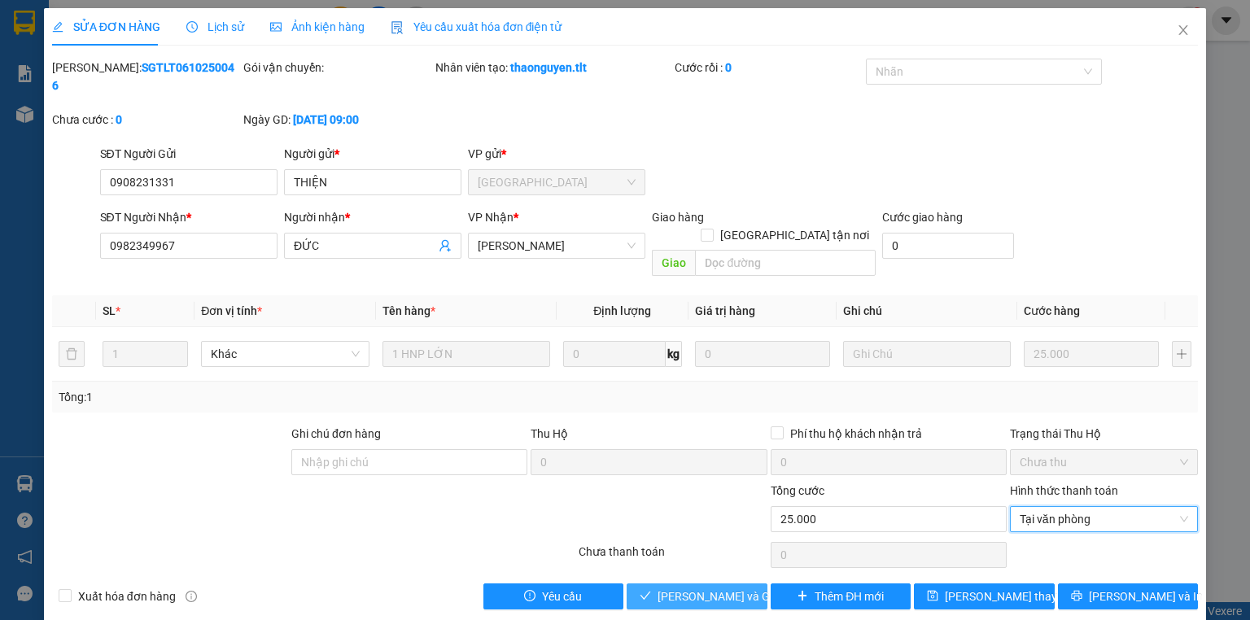
click at [755, 584] on button "[PERSON_NAME] và Giao hàng" at bounding box center [697, 597] width 141 height 26
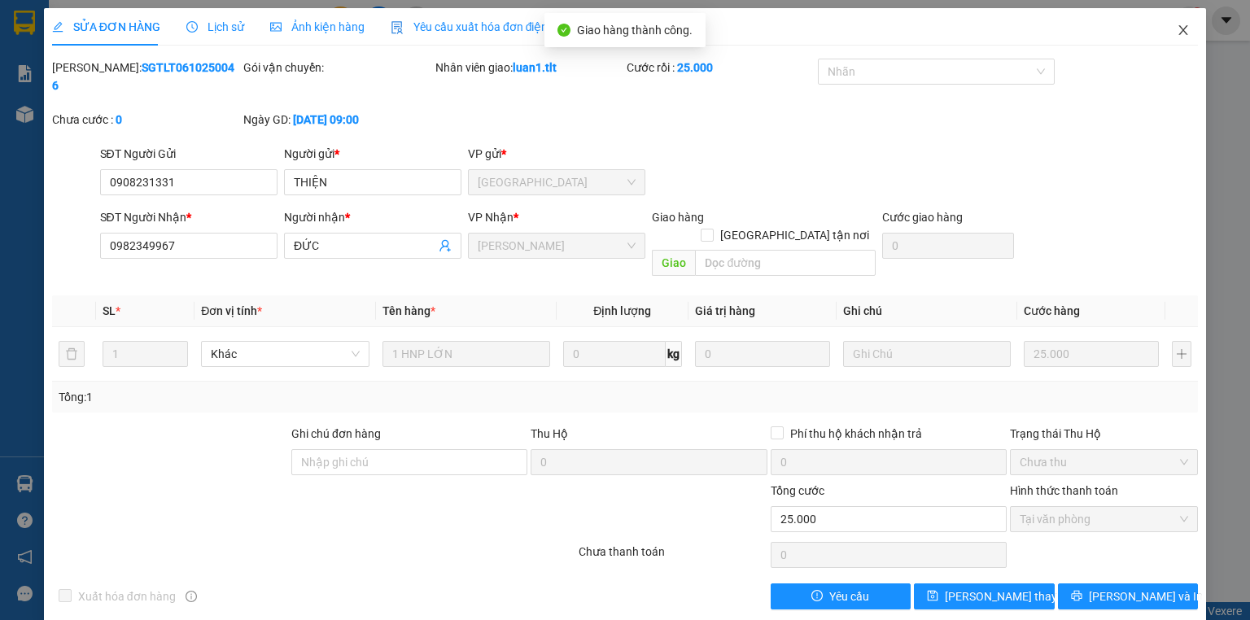
click at [1166, 16] on span "Close" at bounding box center [1184, 31] width 46 height 46
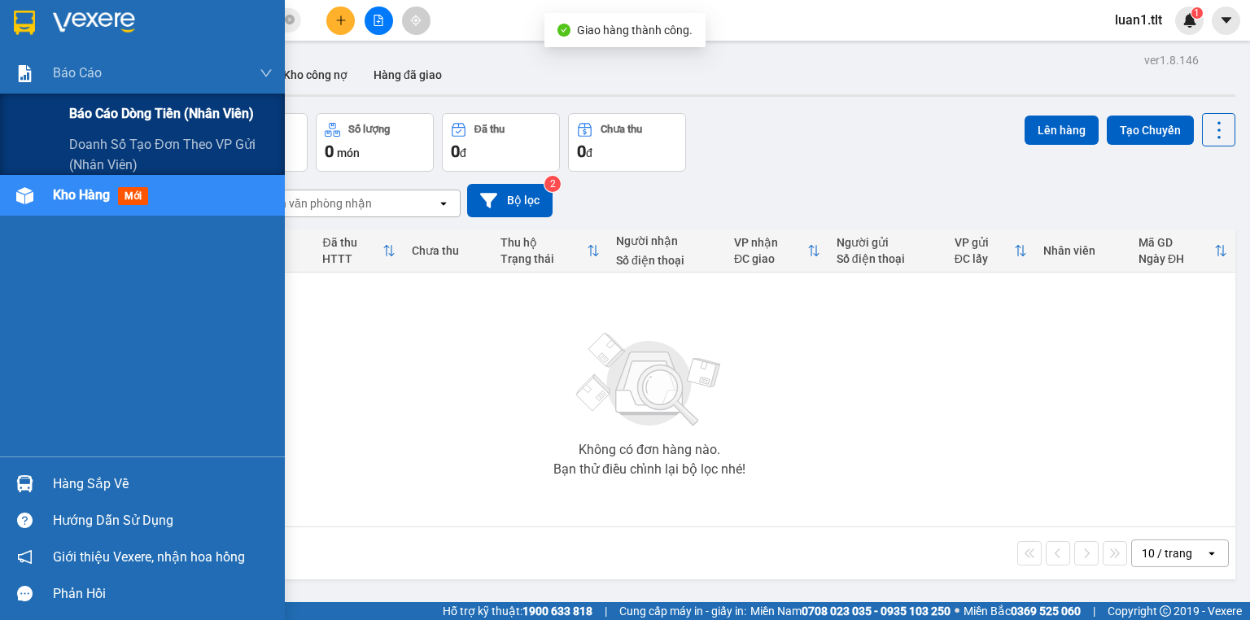
click at [174, 120] on span "Báo cáo dòng tiền (Nhân Viên)" at bounding box center [161, 113] width 185 height 20
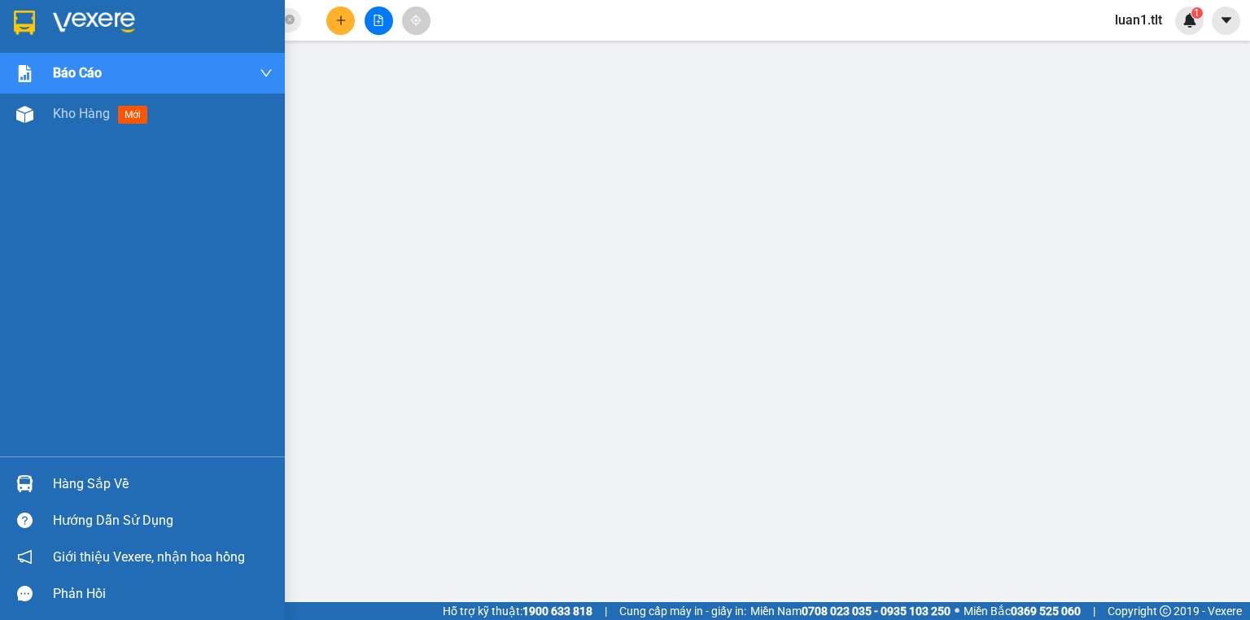
click at [81, 23] on img at bounding box center [94, 23] width 82 height 24
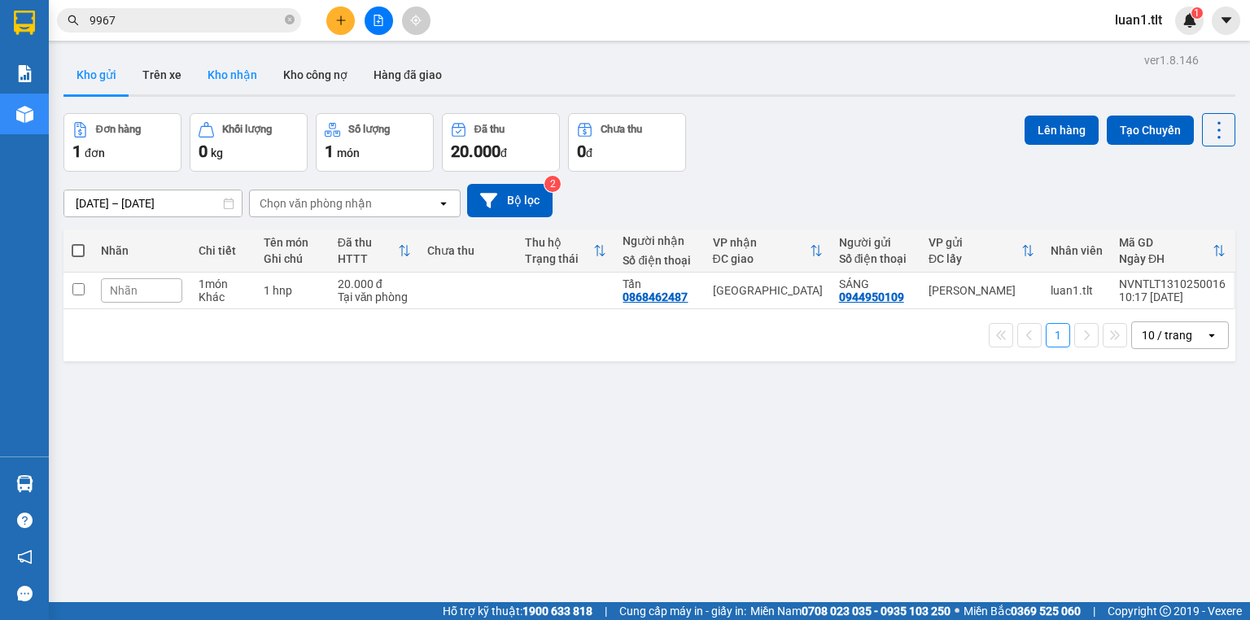
click at [233, 77] on button "Kho nhận" at bounding box center [233, 74] width 76 height 39
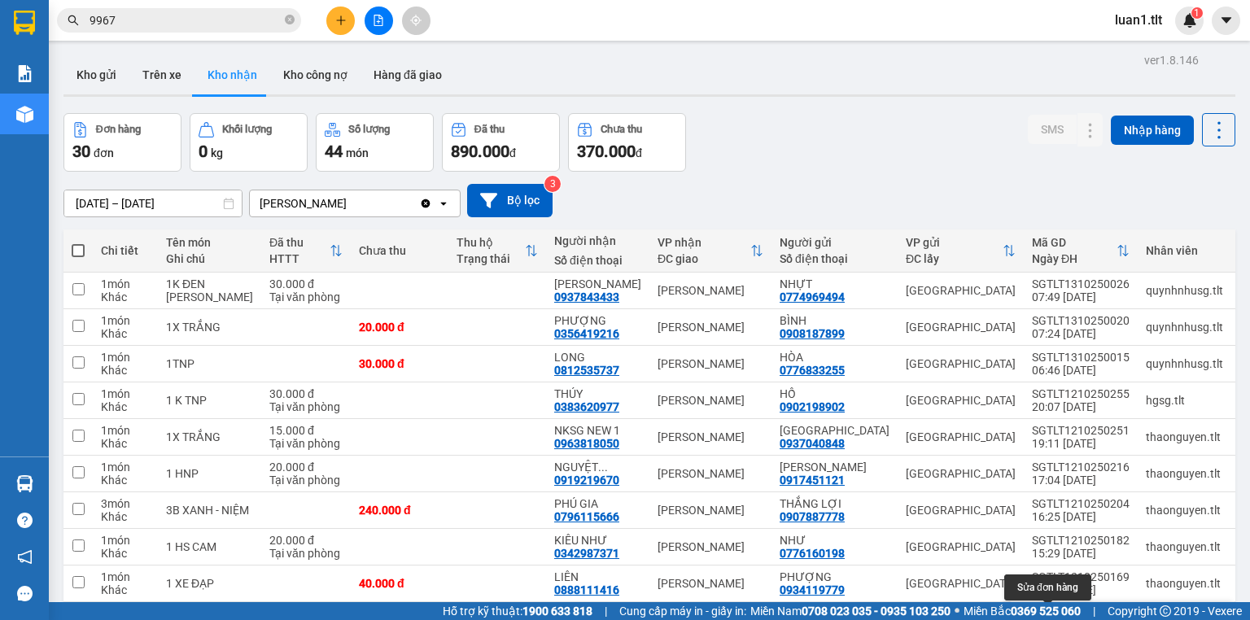
click at [1053, 615] on icon at bounding box center [1058, 620] width 11 height 11
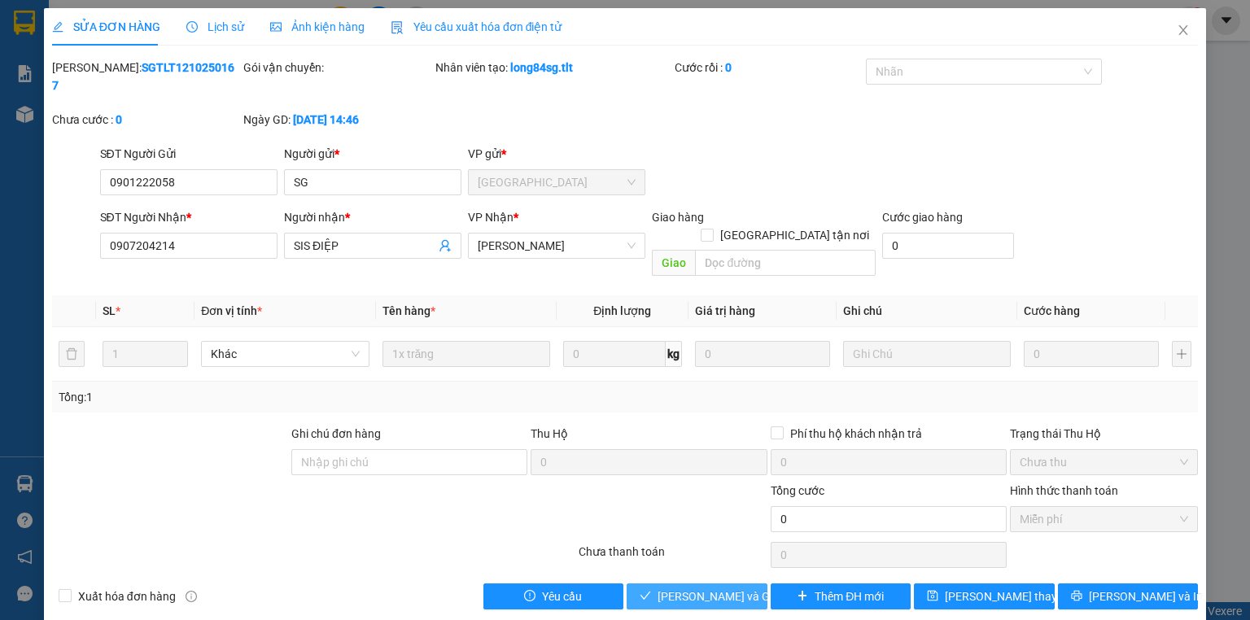
click at [747, 588] on span "[PERSON_NAME] và Giao hàng" at bounding box center [736, 597] width 156 height 18
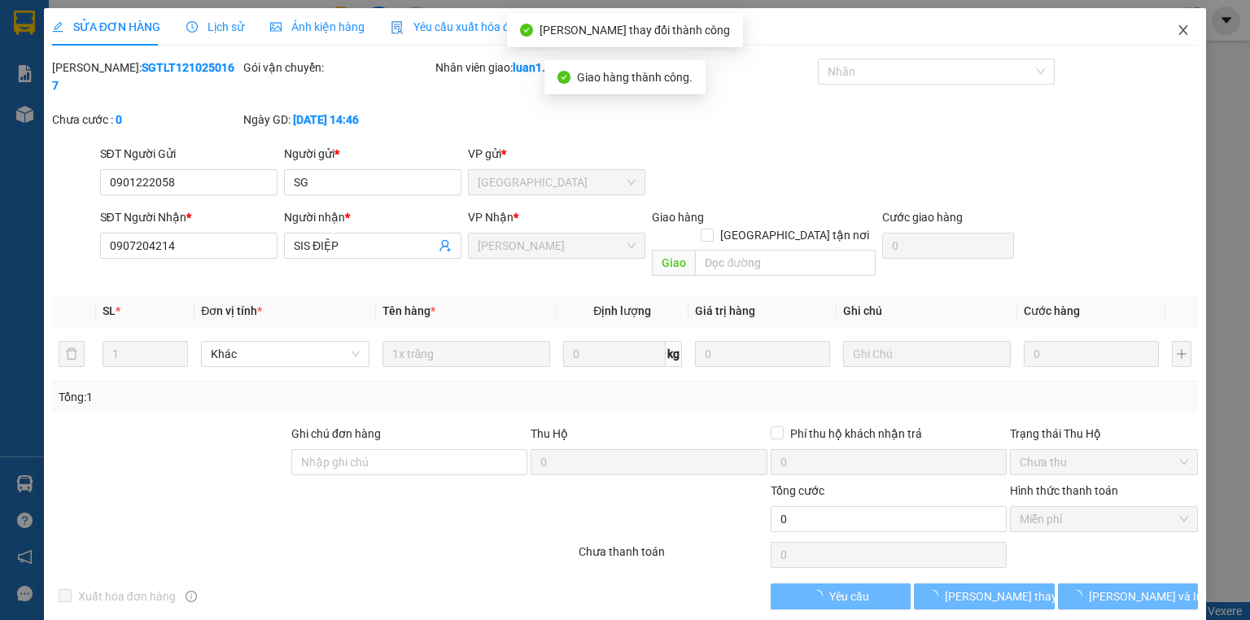
click at [1197, 21] on span "Close" at bounding box center [1184, 31] width 46 height 46
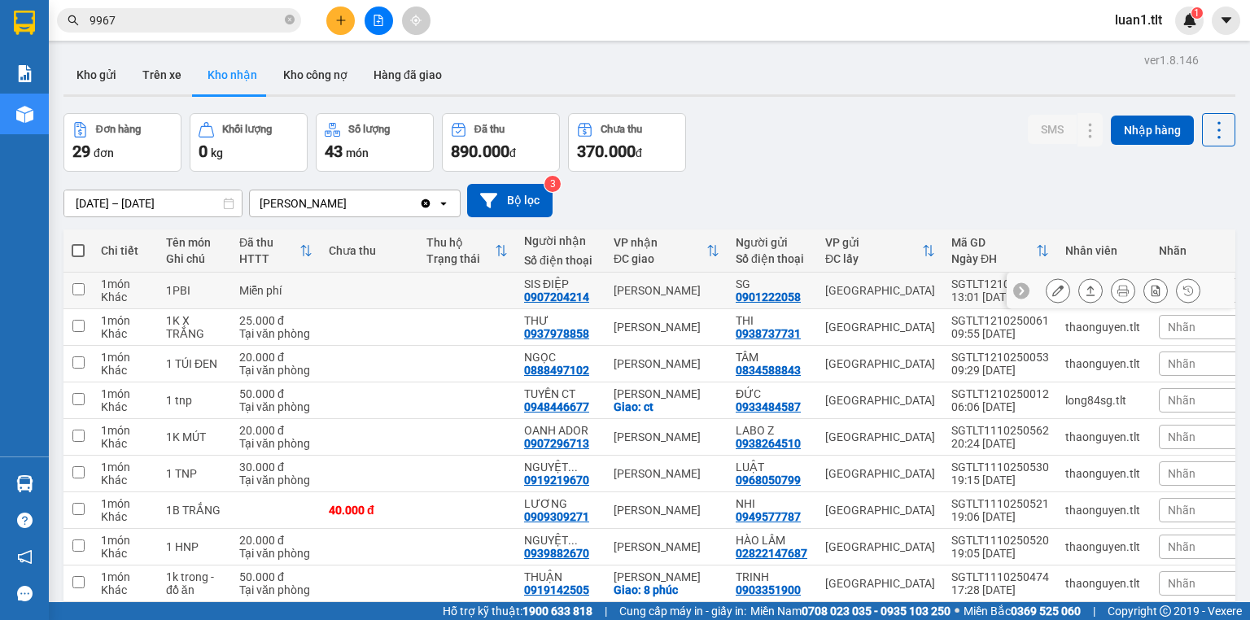
click at [1047, 277] on button at bounding box center [1058, 291] width 23 height 28
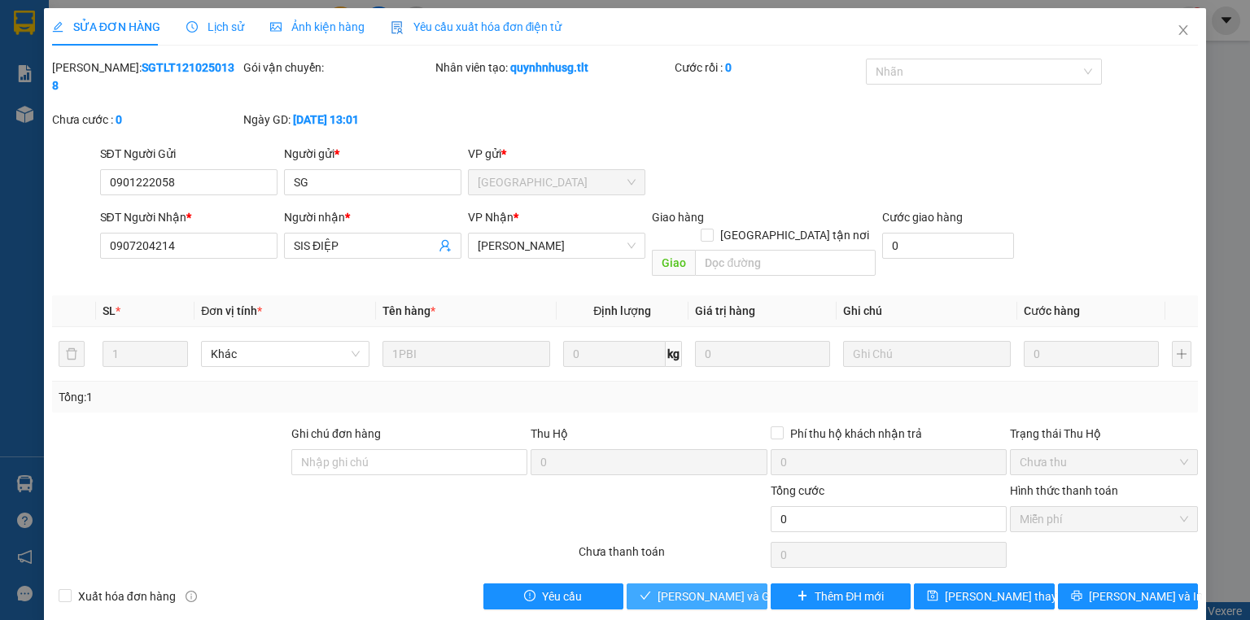
click at [721, 588] on span "[PERSON_NAME] và Giao hàng" at bounding box center [736, 597] width 156 height 18
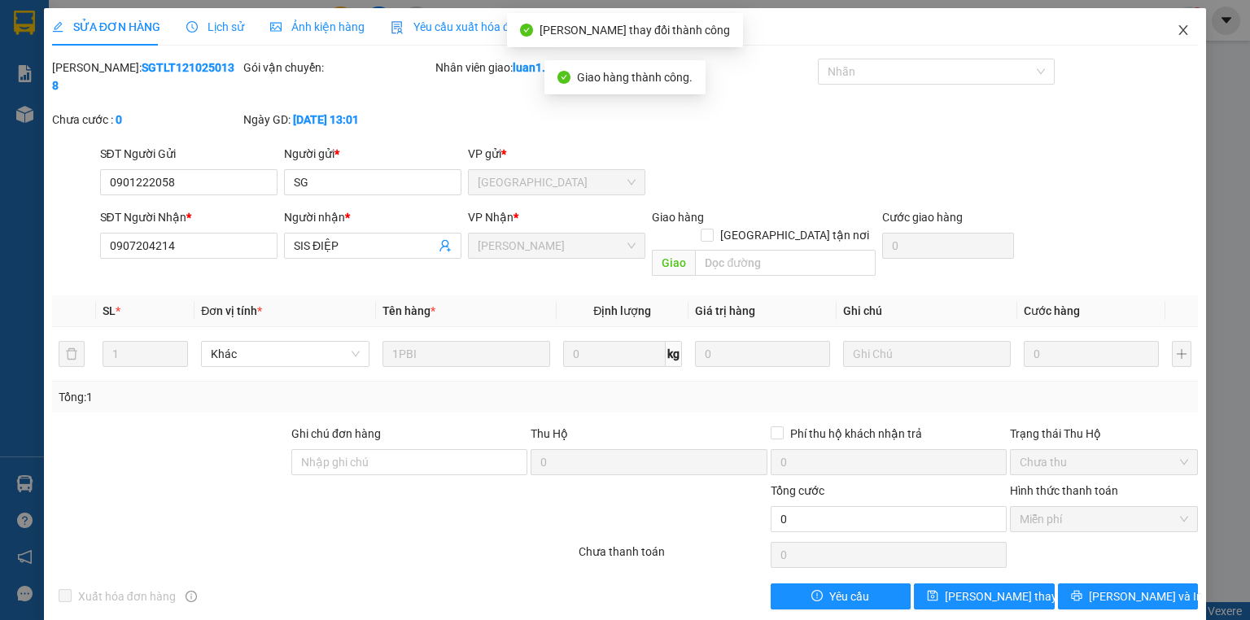
click at [1186, 32] on icon "close" at bounding box center [1183, 30] width 13 height 13
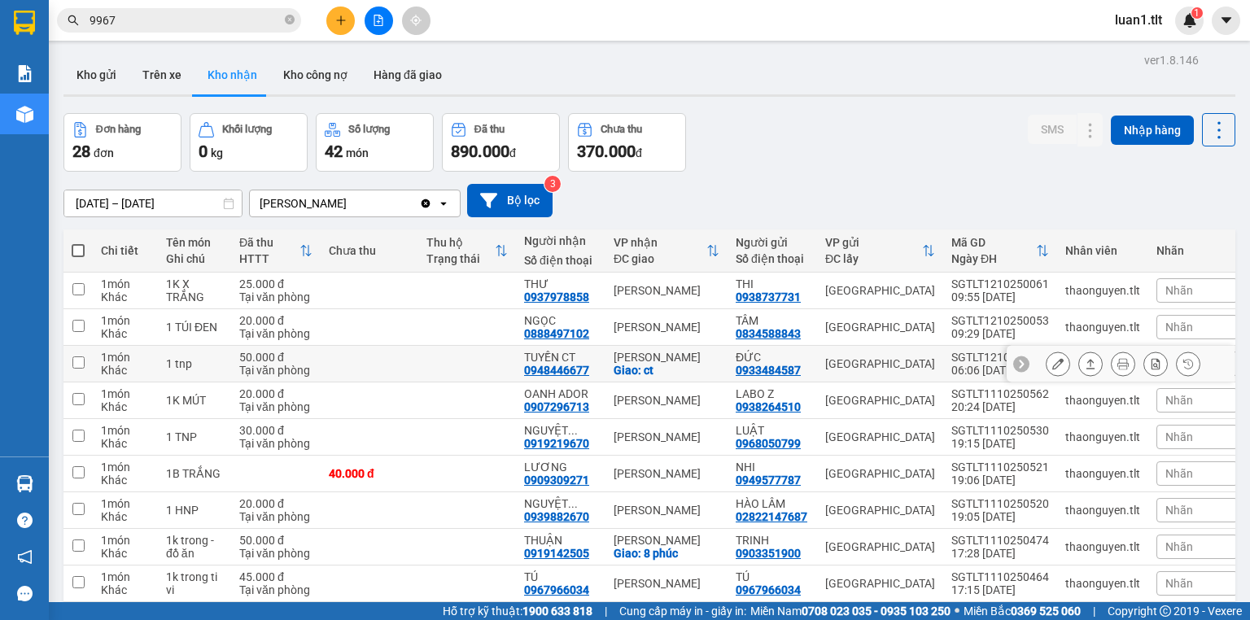
click at [1047, 354] on button at bounding box center [1058, 364] width 23 height 28
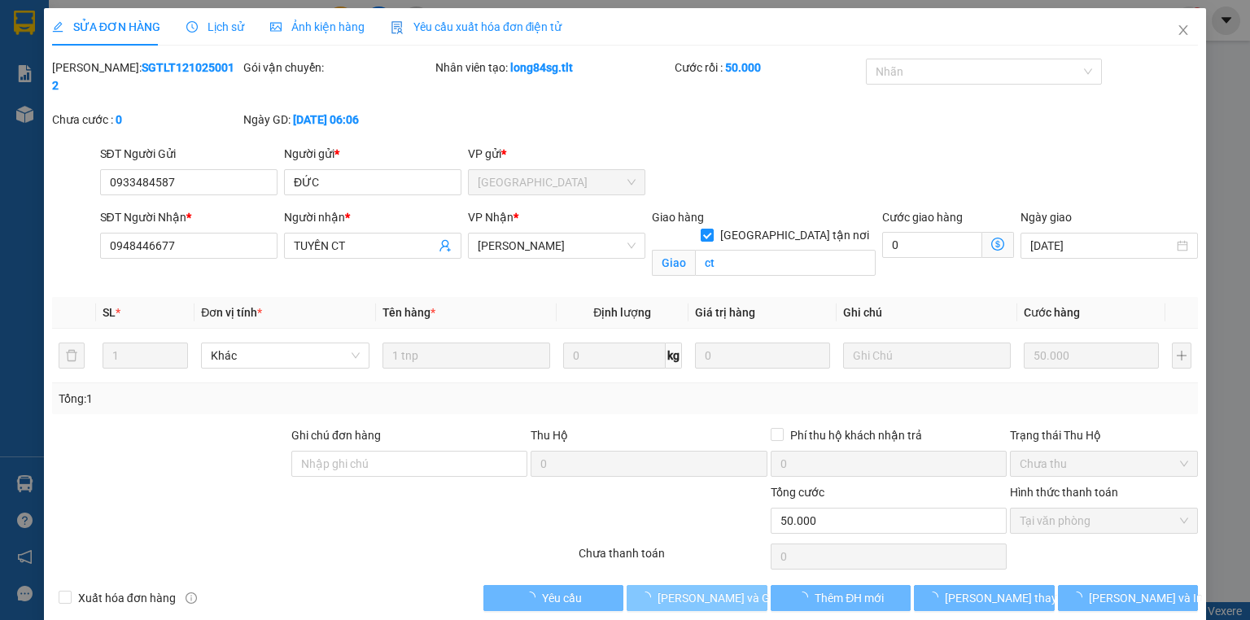
drag, startPoint x: 694, startPoint y: 576, endPoint x: 705, endPoint y: 562, distance: 17.9
click at [694, 589] on span "[PERSON_NAME] và Giao hàng" at bounding box center [736, 598] width 156 height 18
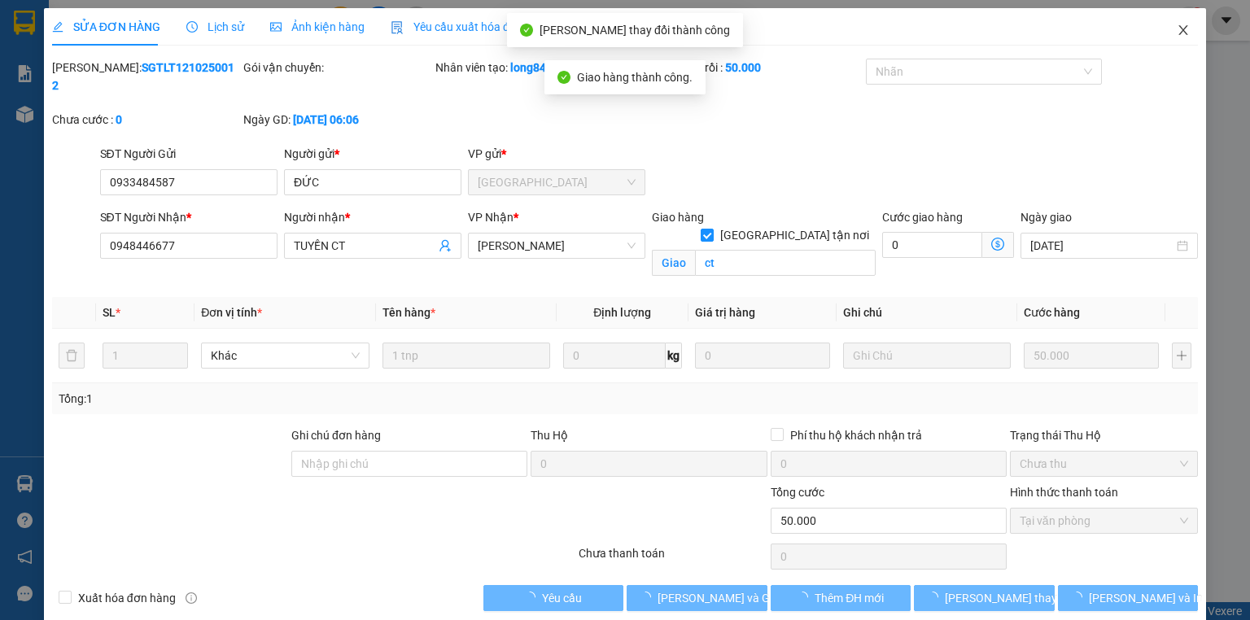
drag, startPoint x: 1193, startPoint y: 26, endPoint x: 1171, endPoint y: 40, distance: 25.3
click at [1192, 26] on span "Close" at bounding box center [1184, 31] width 46 height 46
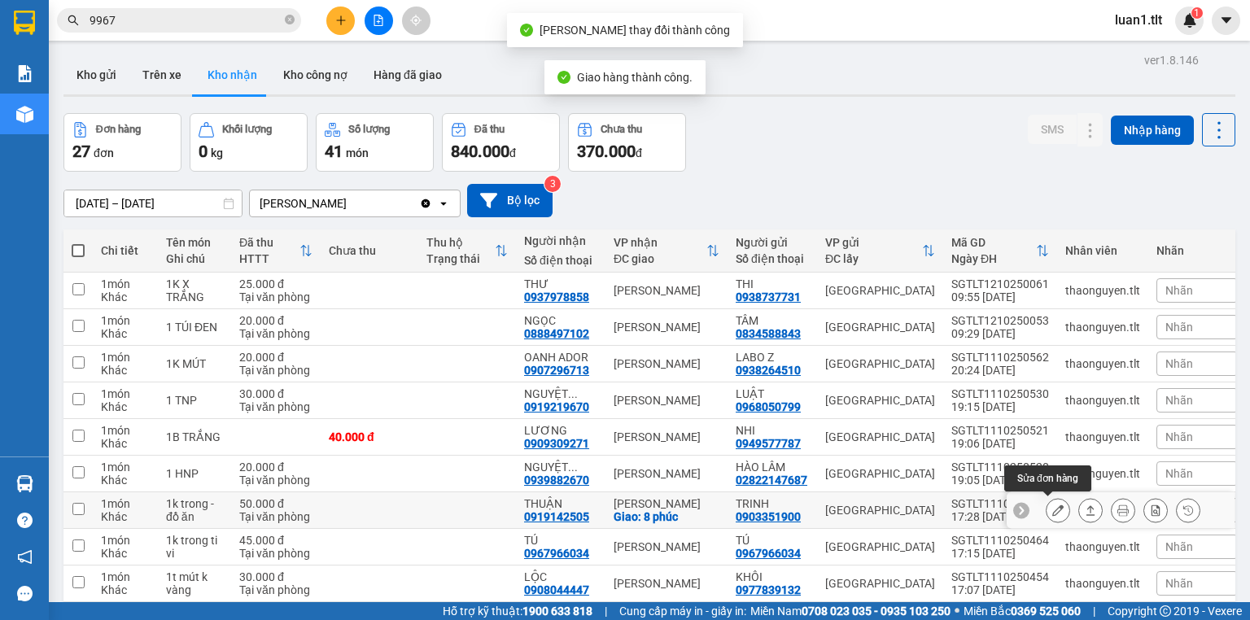
click at [1053, 505] on icon at bounding box center [1058, 510] width 11 height 11
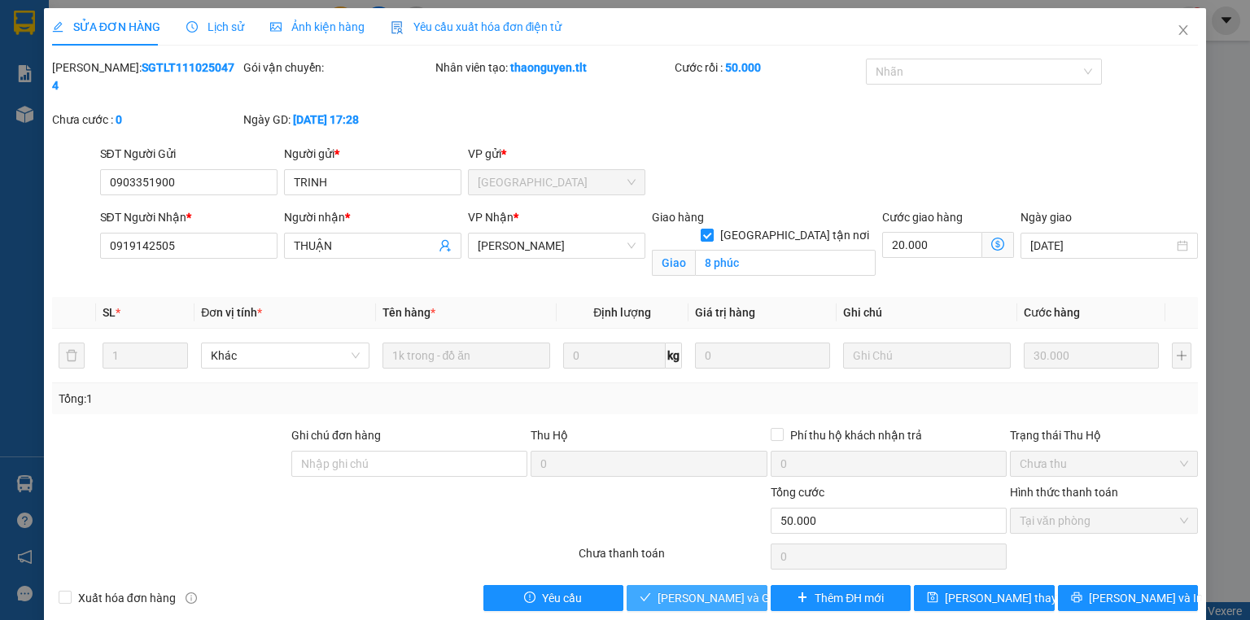
click at [709, 589] on span "[PERSON_NAME] và Giao hàng" at bounding box center [736, 598] width 156 height 18
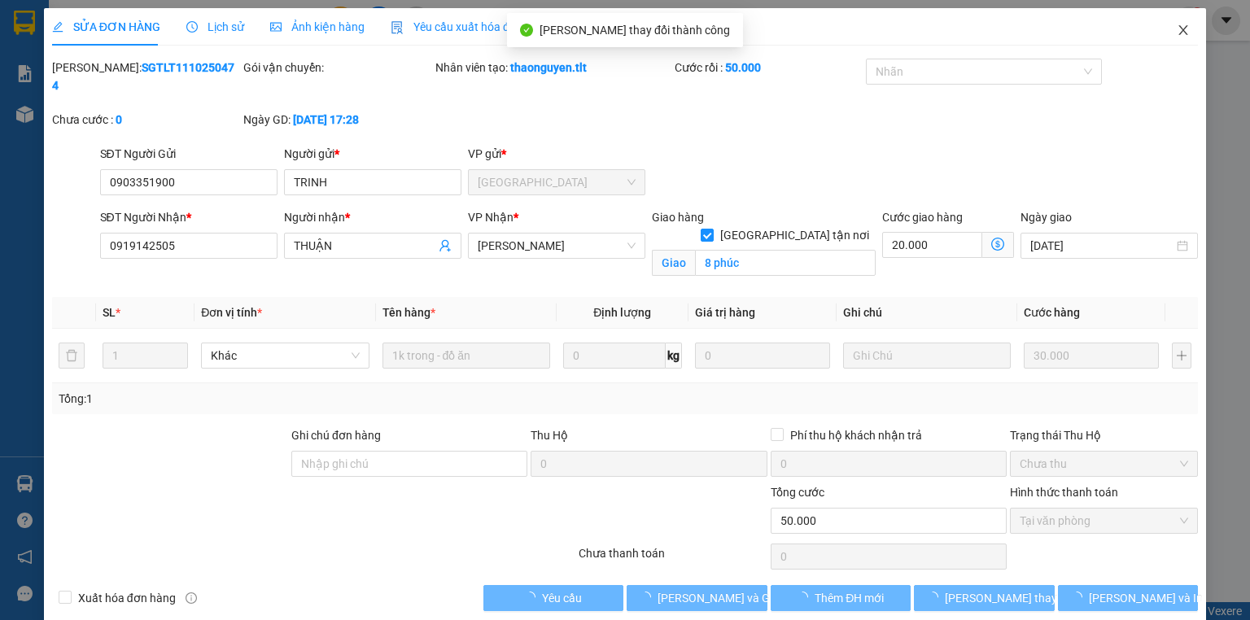
click at [1177, 24] on icon "close" at bounding box center [1183, 30] width 13 height 13
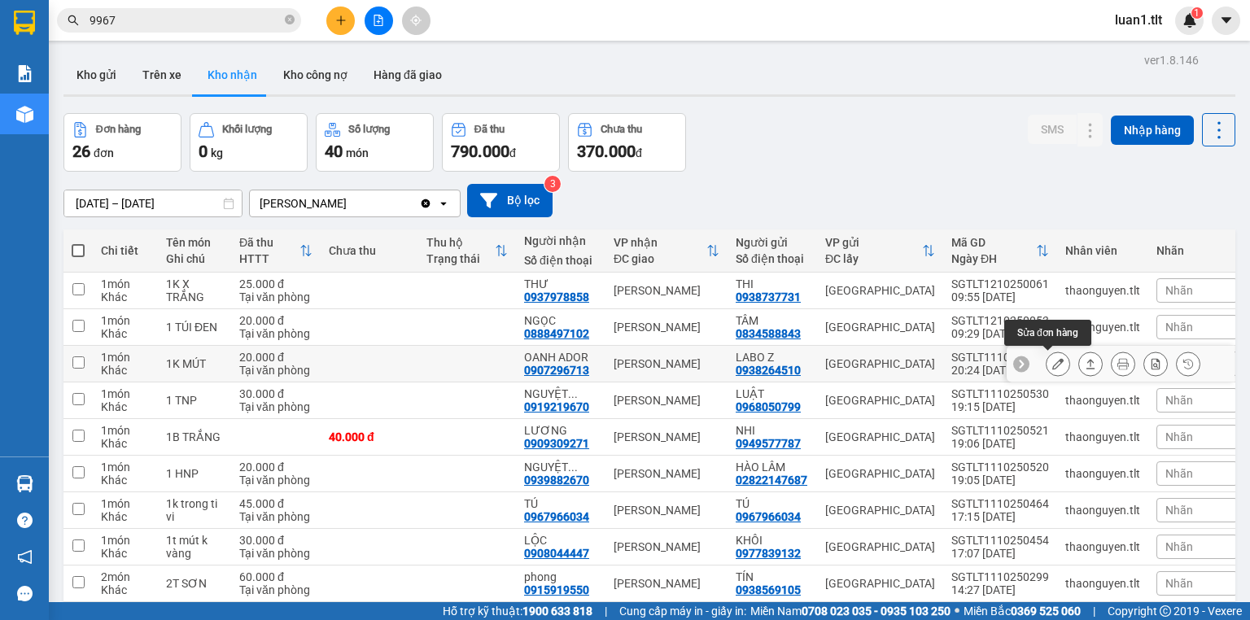
click at [1053, 358] on icon at bounding box center [1058, 363] width 11 height 11
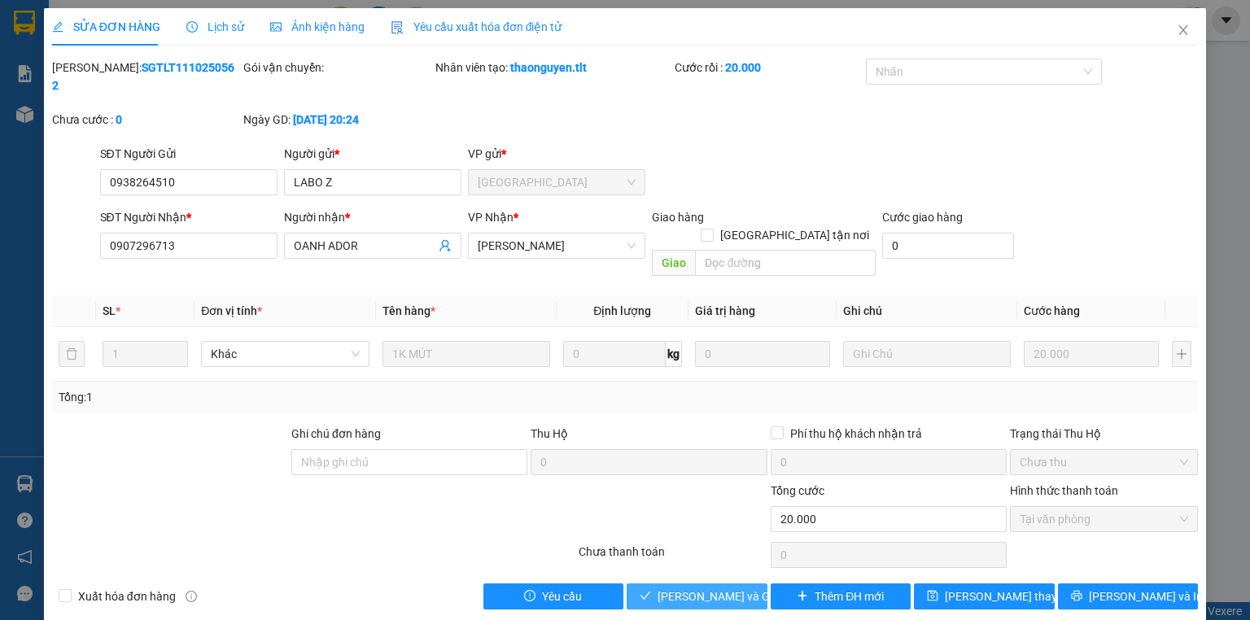
click at [744, 588] on span "[PERSON_NAME] và Giao hàng" at bounding box center [736, 597] width 156 height 18
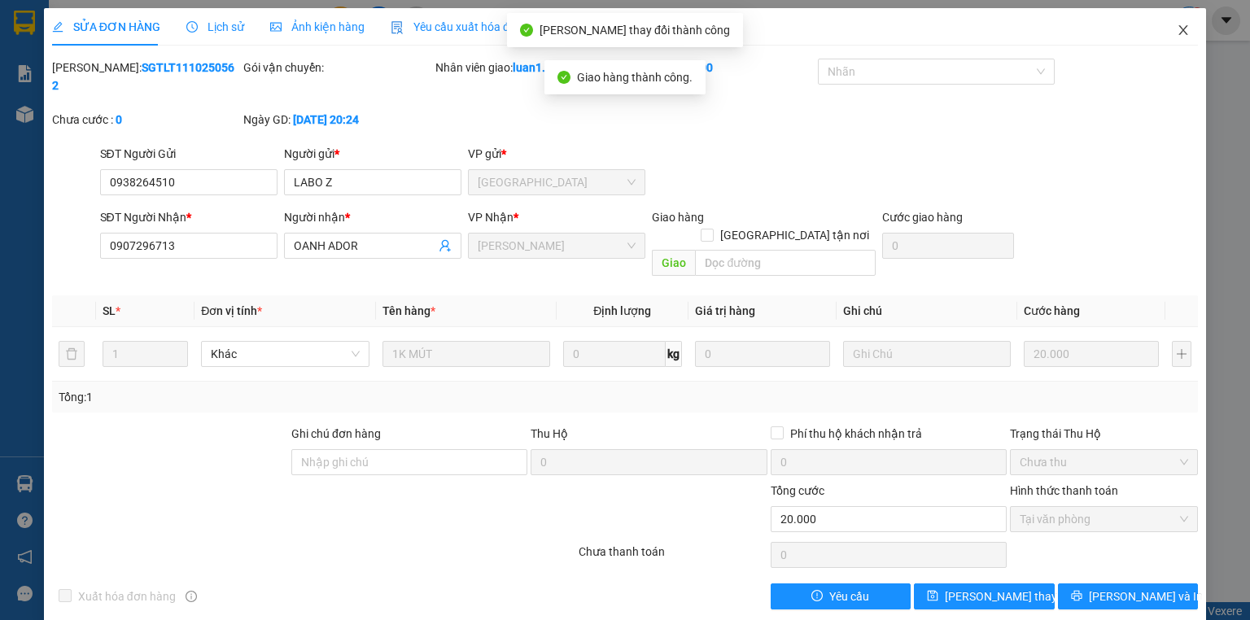
drag, startPoint x: 1204, startPoint y: 27, endPoint x: 1188, endPoint y: 25, distance: 16.4
click at [1202, 26] on span "Close" at bounding box center [1184, 31] width 46 height 46
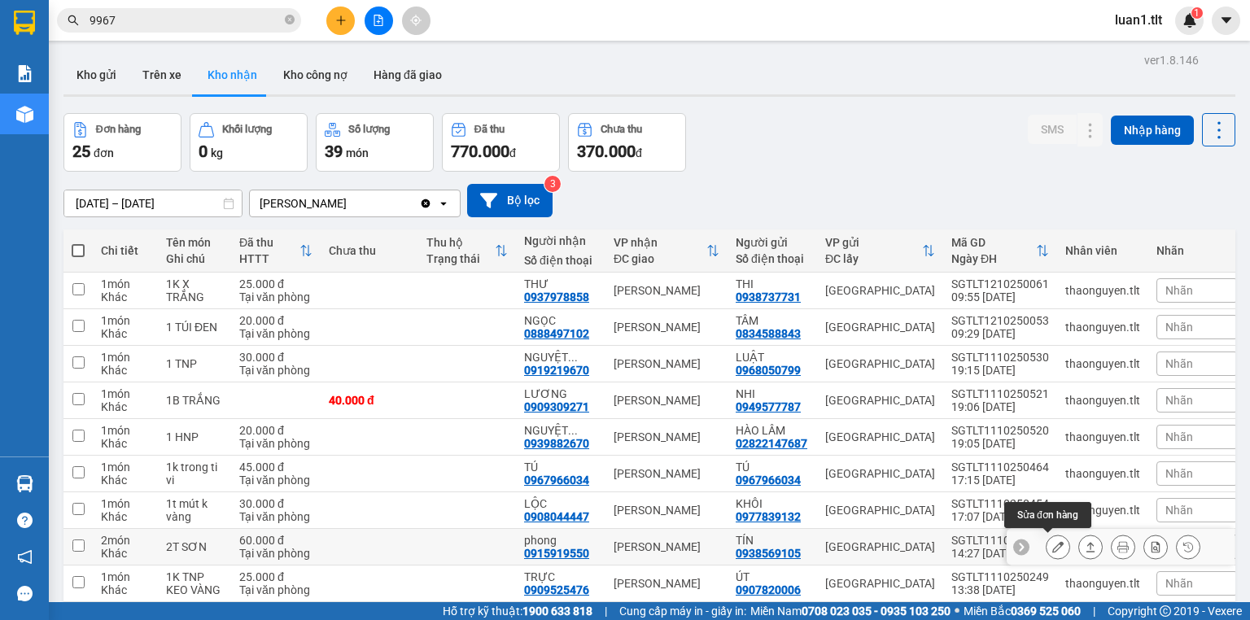
click at [1053, 541] on icon at bounding box center [1058, 546] width 11 height 11
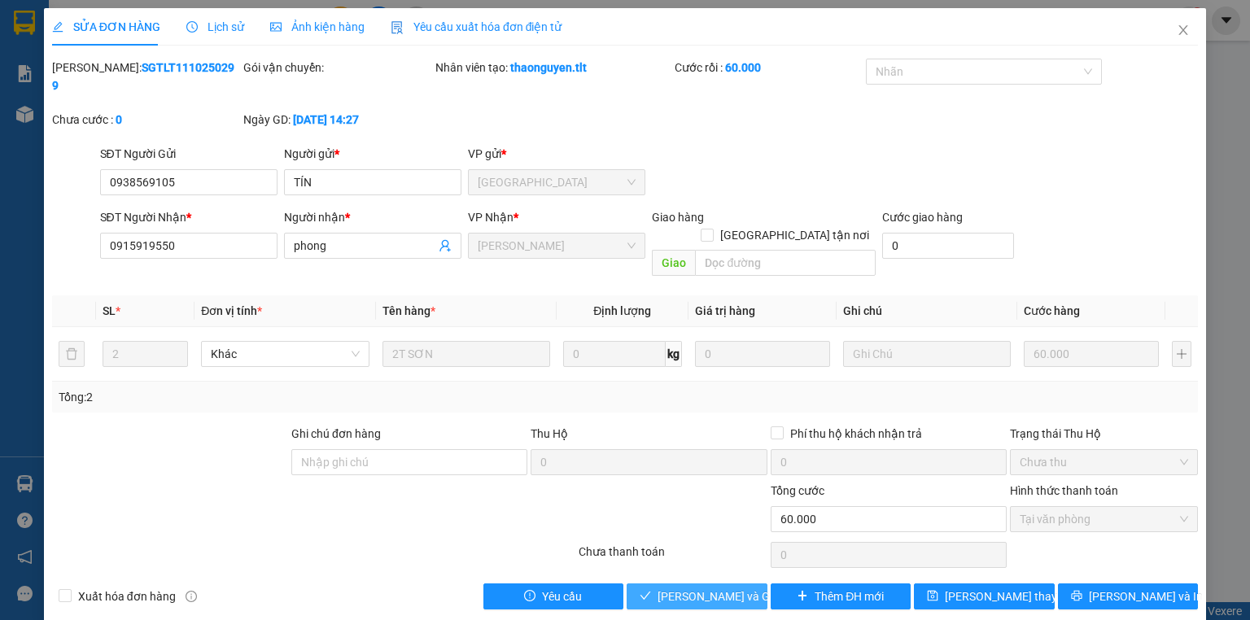
click at [705, 588] on span "[PERSON_NAME] và Giao hàng" at bounding box center [736, 597] width 156 height 18
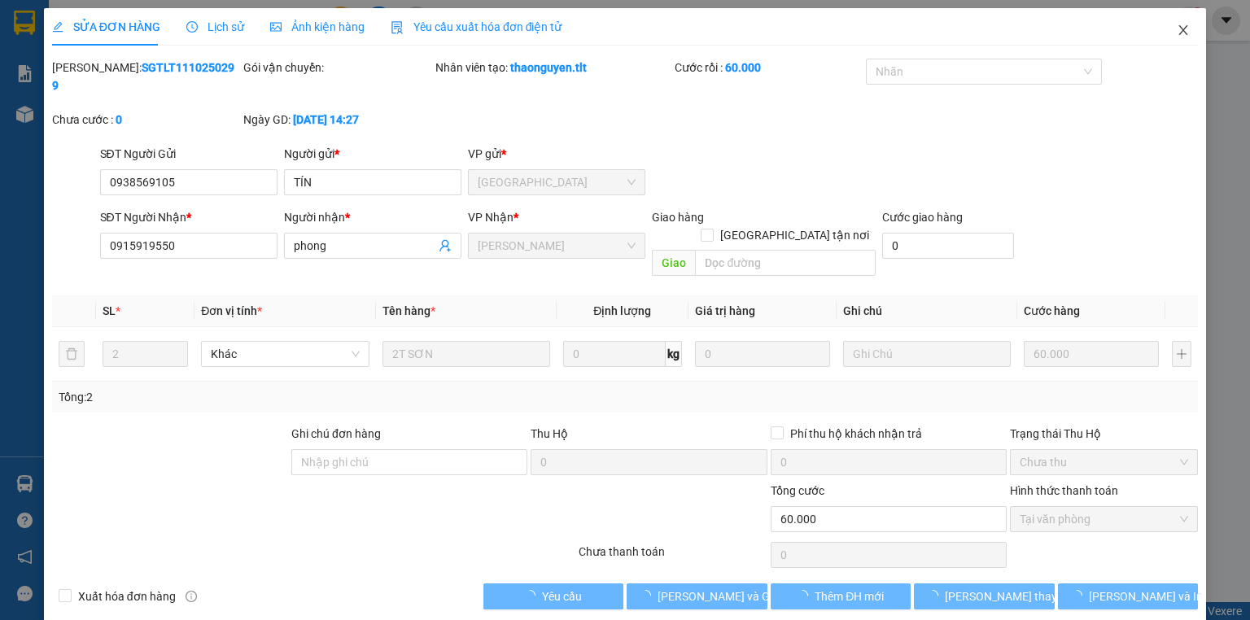
click at [1189, 23] on span "Close" at bounding box center [1184, 31] width 46 height 46
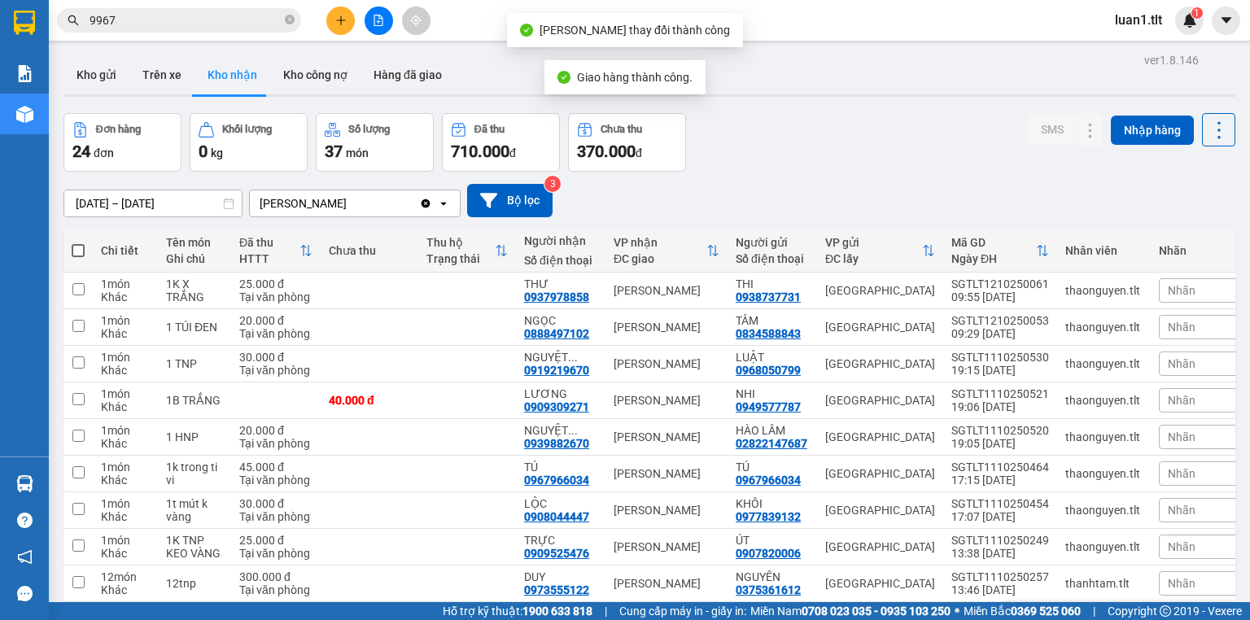
click at [1054, 606] on button at bounding box center [1058, 620] width 23 height 28
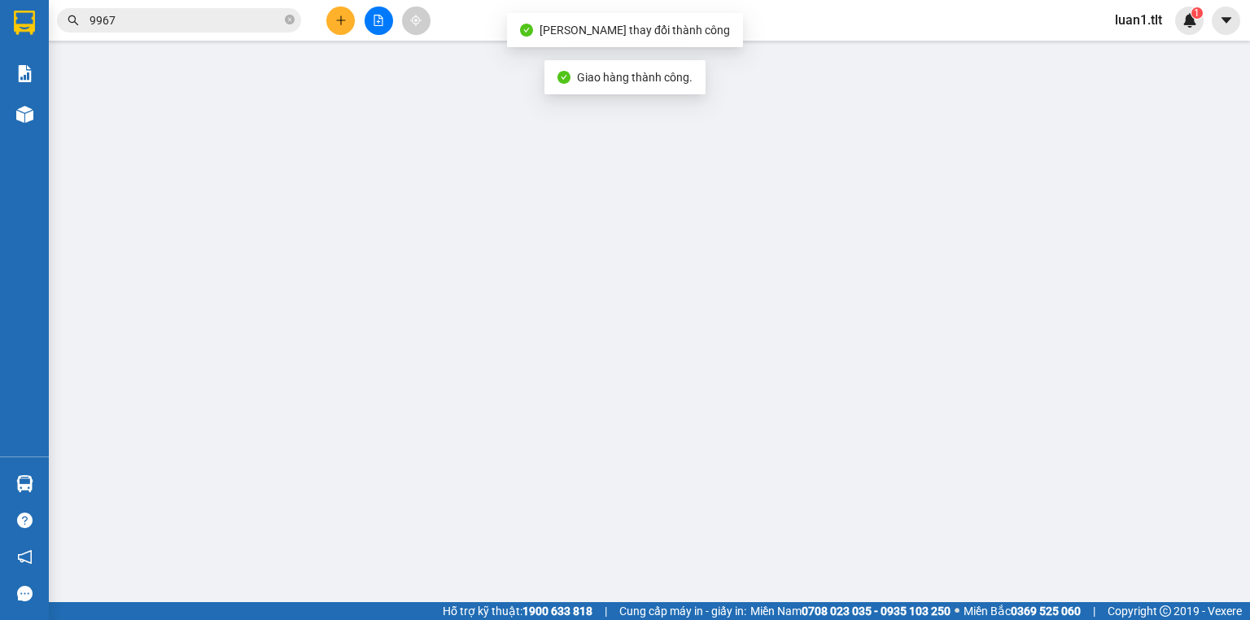
type input "0369975672"
type input "LONG SG"
type input "0939384861"
type input "THẮNG HG"
type input "0"
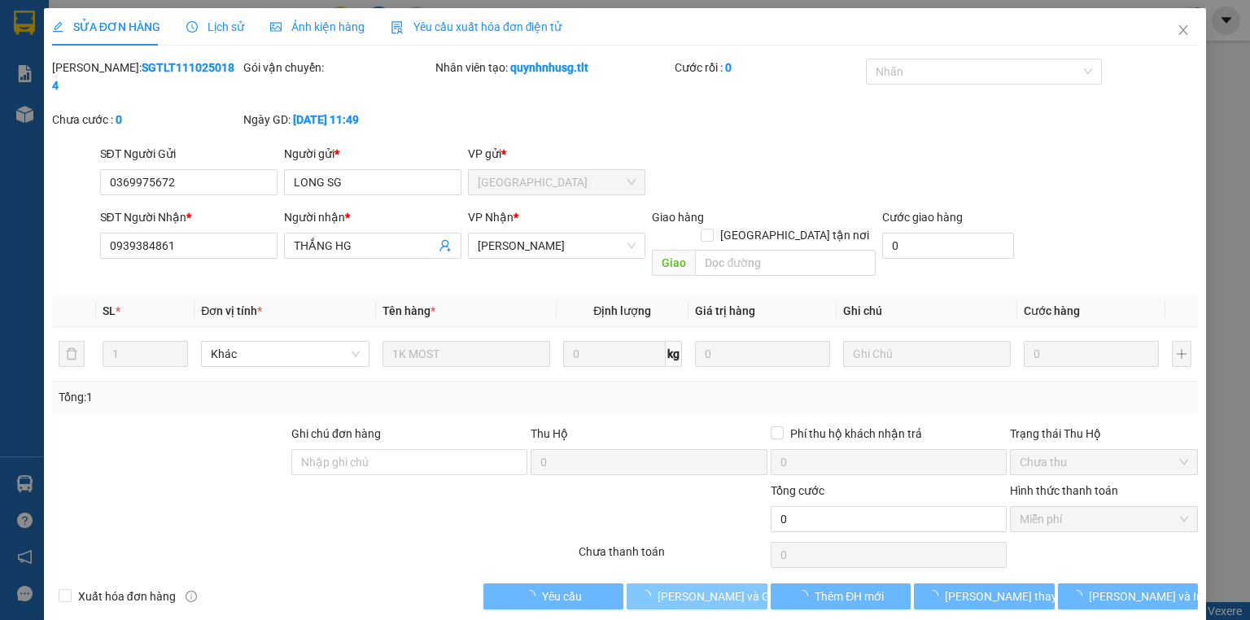
click at [724, 588] on span "[PERSON_NAME] và Giao hàng" at bounding box center [736, 597] width 156 height 18
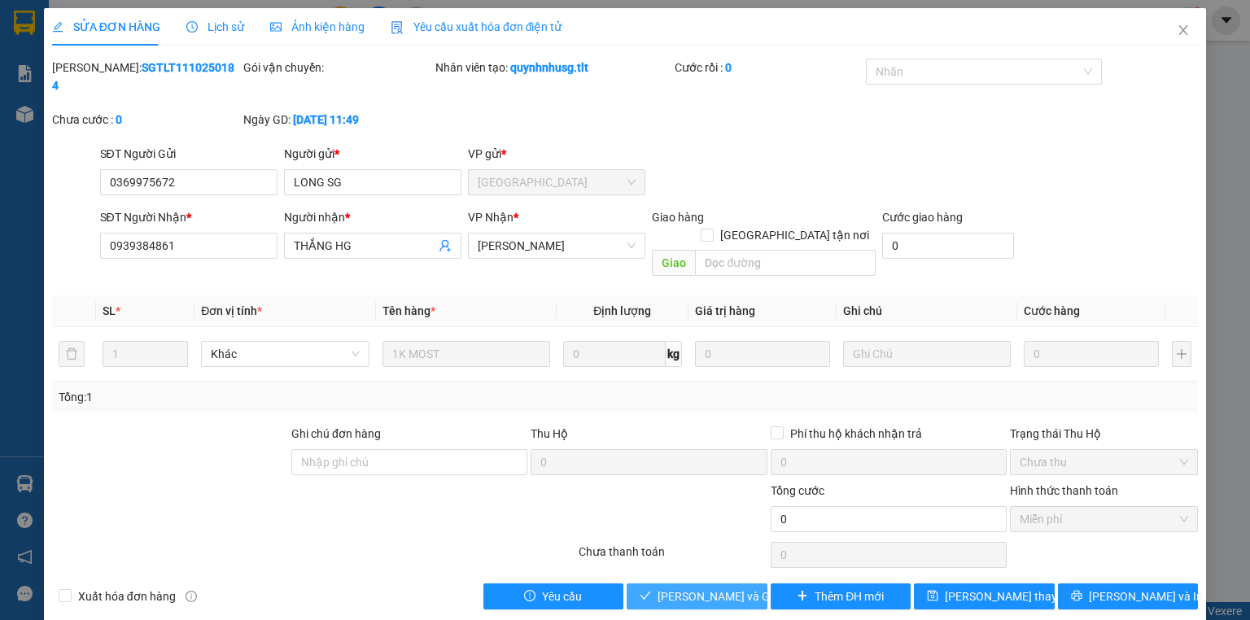
click at [726, 588] on span "[PERSON_NAME] và Giao hàng" at bounding box center [736, 597] width 156 height 18
